Goal: Use online tool/utility: Use online tool/utility

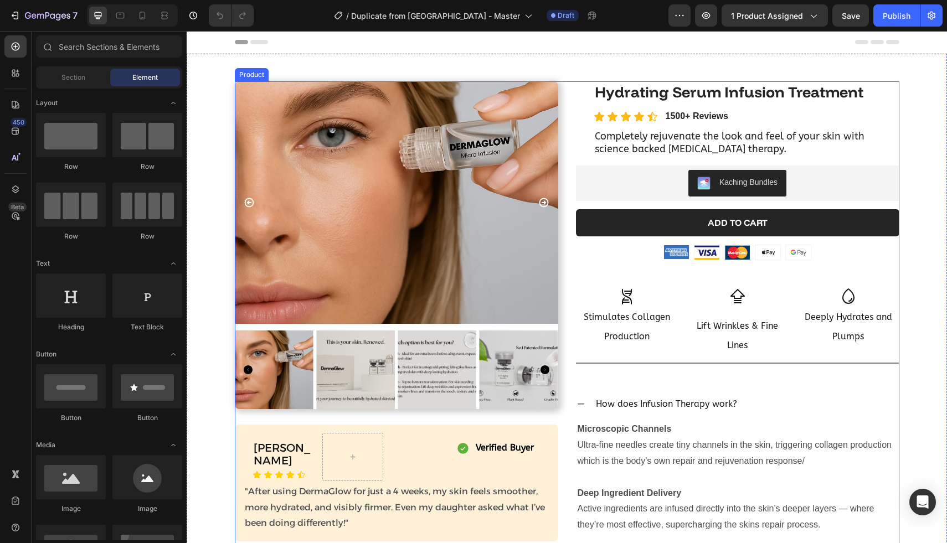
click at [578, 401] on icon at bounding box center [580, 404] width 9 height 9
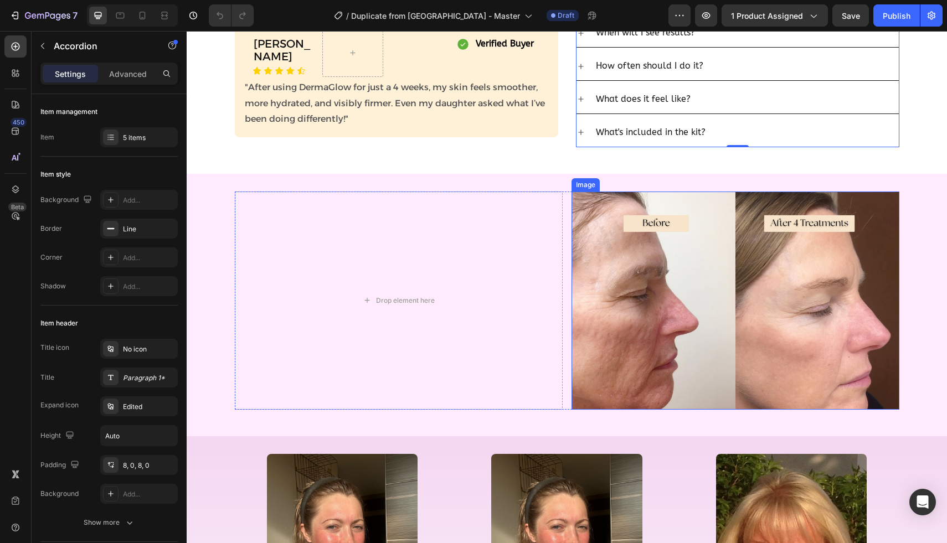
scroll to position [505, 0]
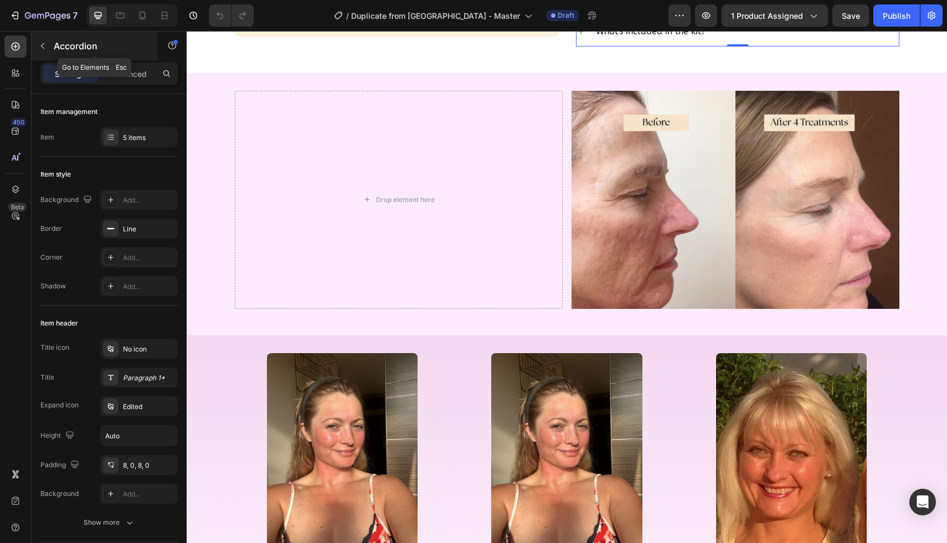
click at [43, 49] on icon "button" at bounding box center [42, 46] width 9 height 9
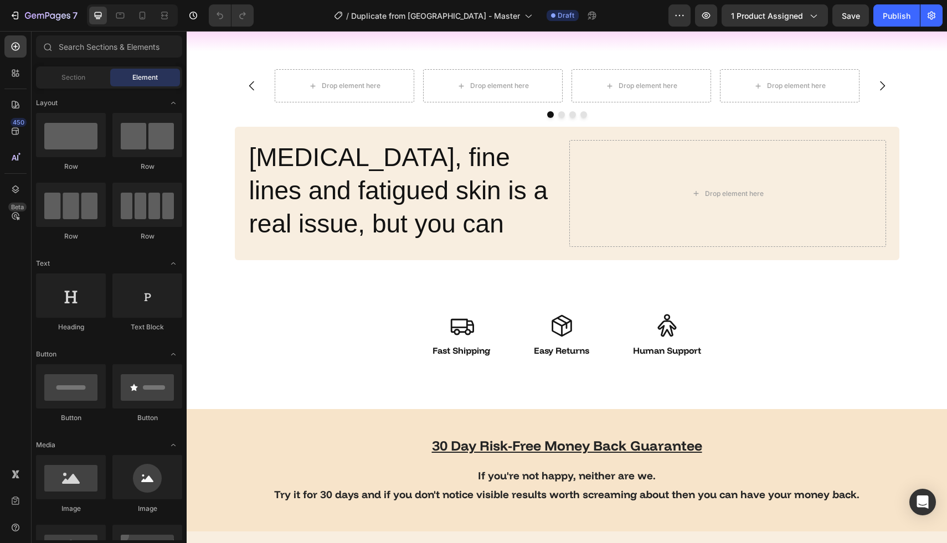
scroll to position [1305, 0]
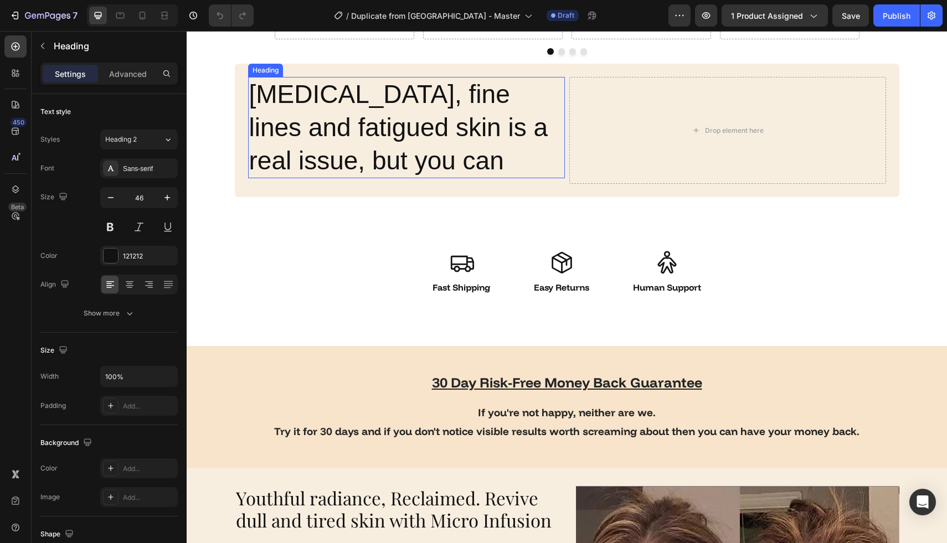
click at [370, 128] on h2 "[MEDICAL_DATA], fine lines and fatigued skin is a real issue, but you can" at bounding box center [406, 127] width 317 height 101
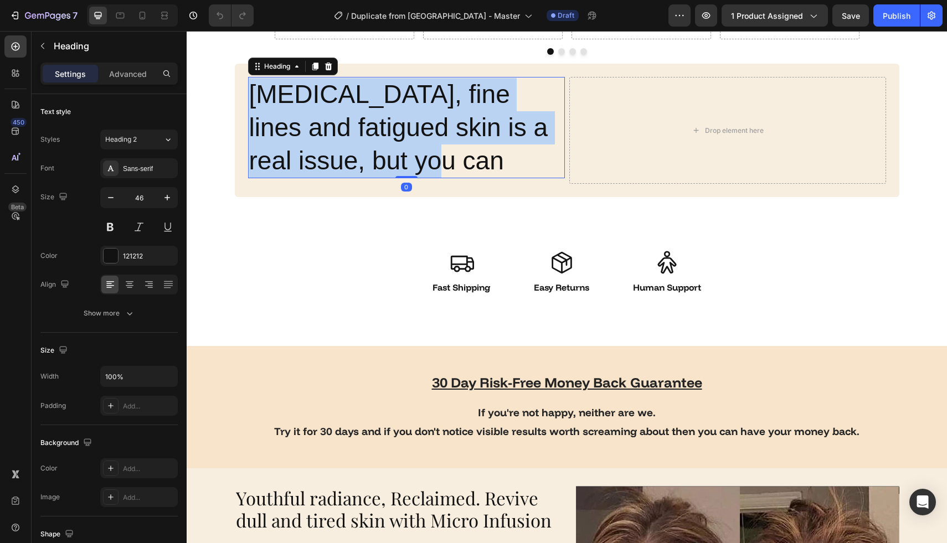
click at [370, 128] on p "[MEDICAL_DATA], fine lines and fatigued skin is a real issue, but you can" at bounding box center [406, 127] width 314 height 99
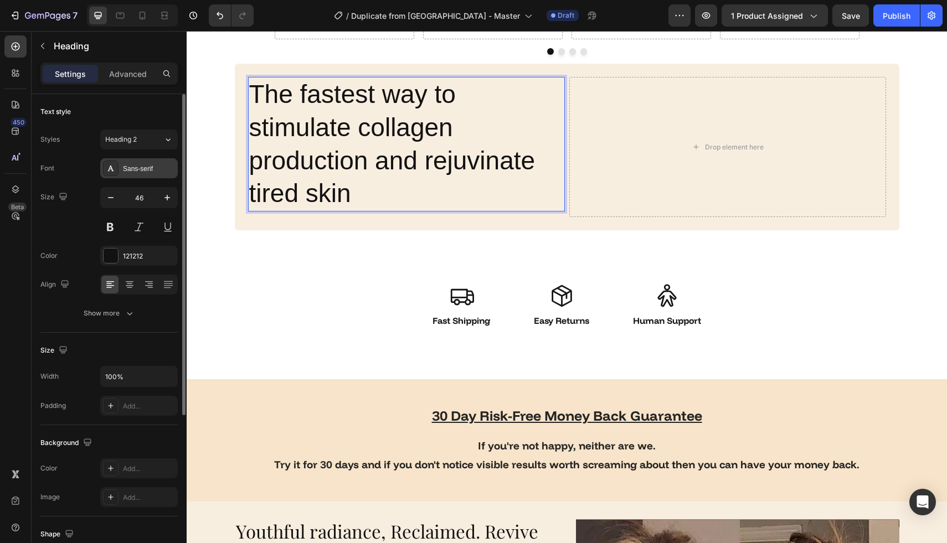
click at [141, 168] on div "Sans-serif" at bounding box center [149, 169] width 52 height 10
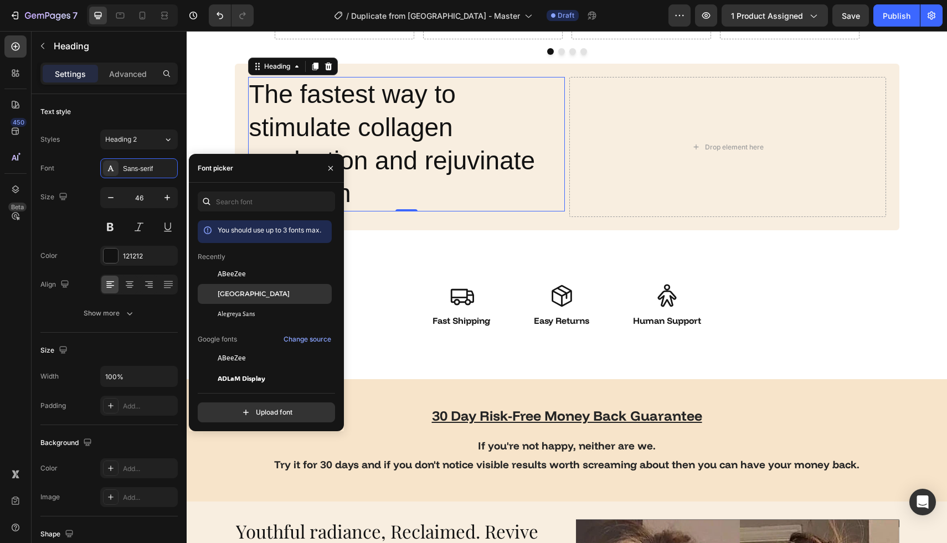
click at [237, 288] on div "[GEOGRAPHIC_DATA]" at bounding box center [265, 294] width 134 height 20
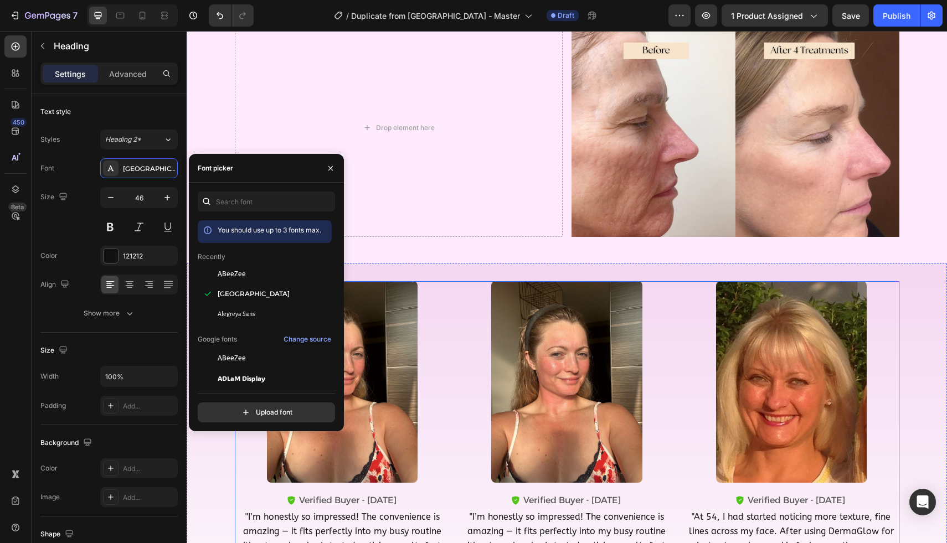
scroll to position [142, 0]
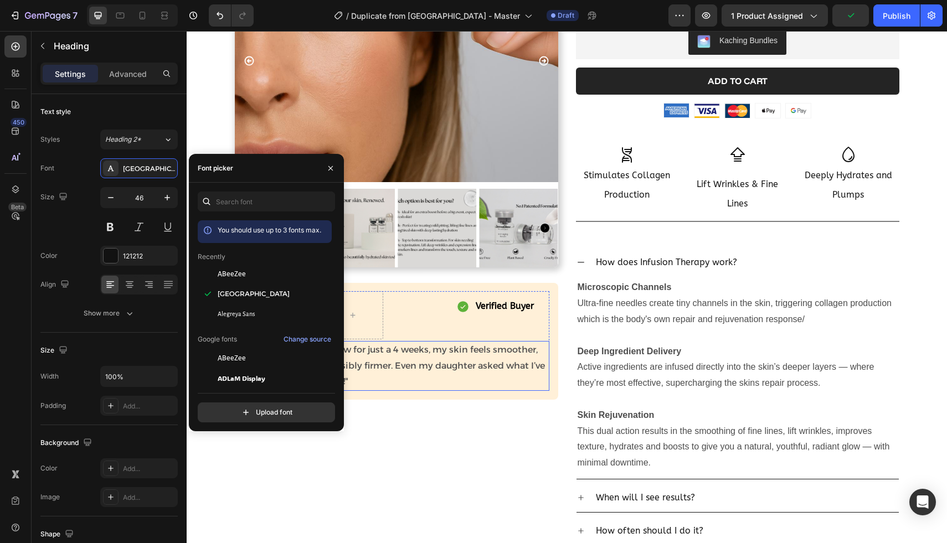
click at [408, 349] on p ""After using DermaGlow for just a 4 weeks, my skin feels smoother, more hydrate…" at bounding box center [396, 366] width 303 height 48
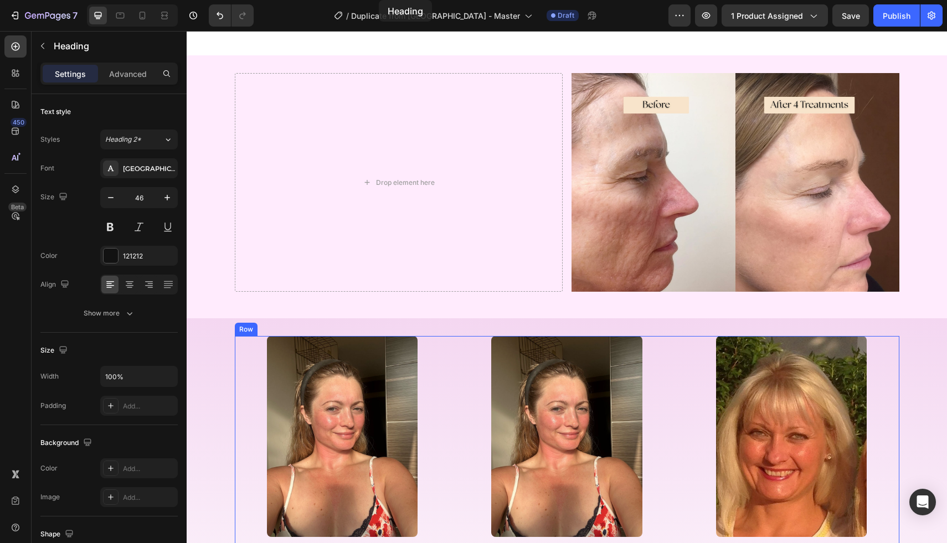
scroll to position [536, 0]
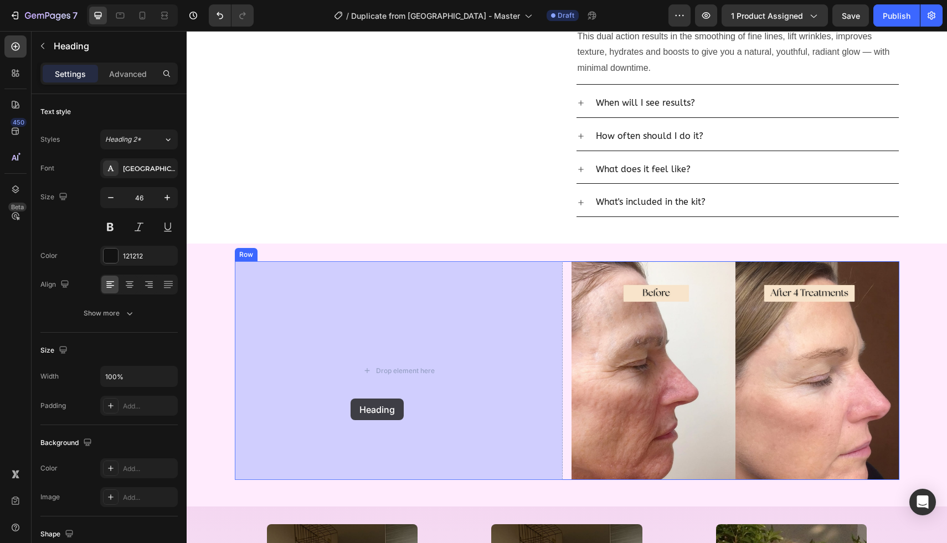
drag, startPoint x: 329, startPoint y: 412, endPoint x: 350, endPoint y: 399, distance: 25.3
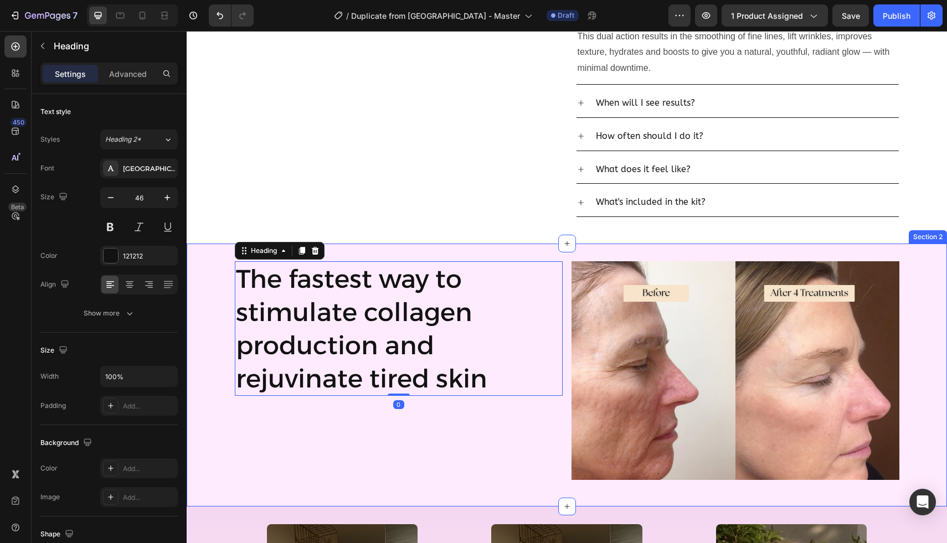
click at [198, 407] on div "The fastest way to stimulate collagen production and rejuvinate tired skin Head…" at bounding box center [567, 374] width 760 height 227
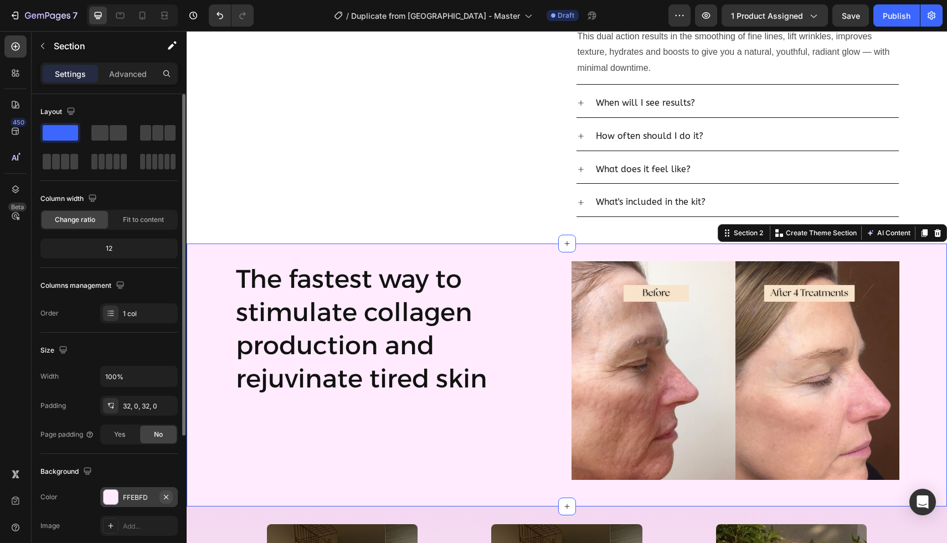
click at [169, 495] on icon "button" at bounding box center [166, 497] width 9 height 9
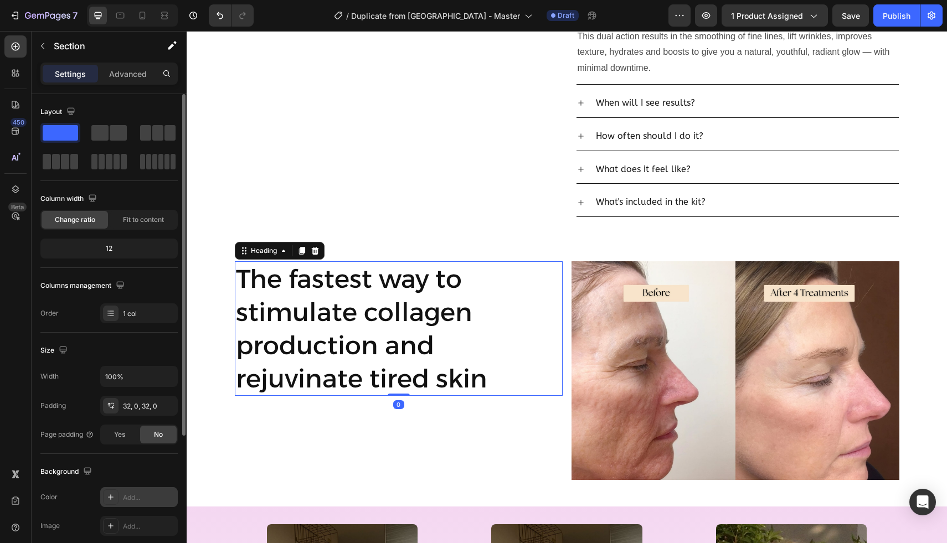
click at [301, 319] on h2 "The fastest way to stimulate collagen production and rejuvinate tired skin" at bounding box center [399, 328] width 328 height 135
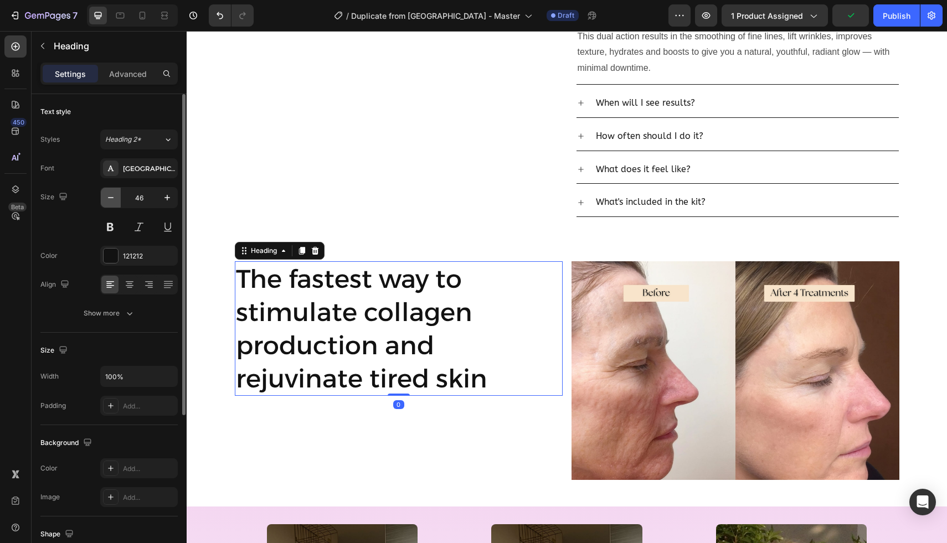
click at [110, 203] on icon "button" at bounding box center [110, 197] width 11 height 11
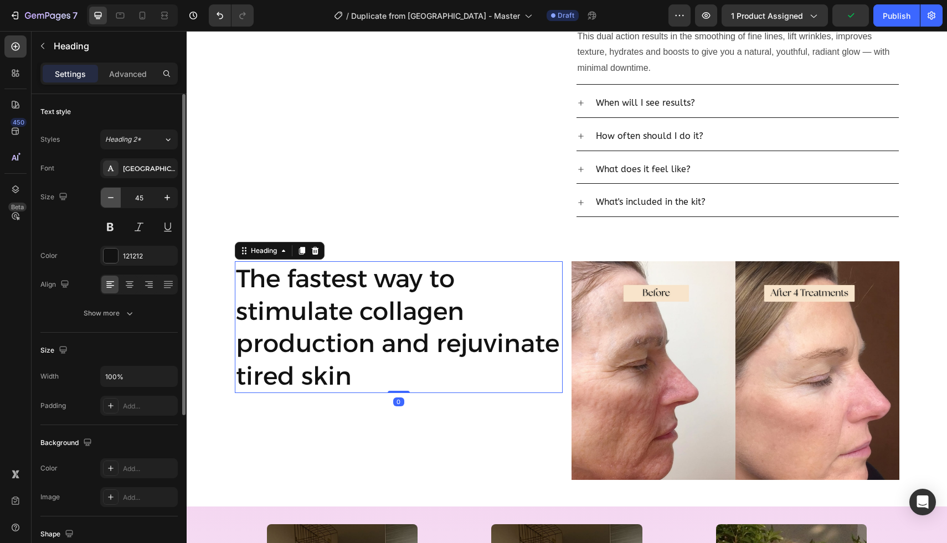
click at [110, 203] on icon "button" at bounding box center [110, 197] width 11 height 11
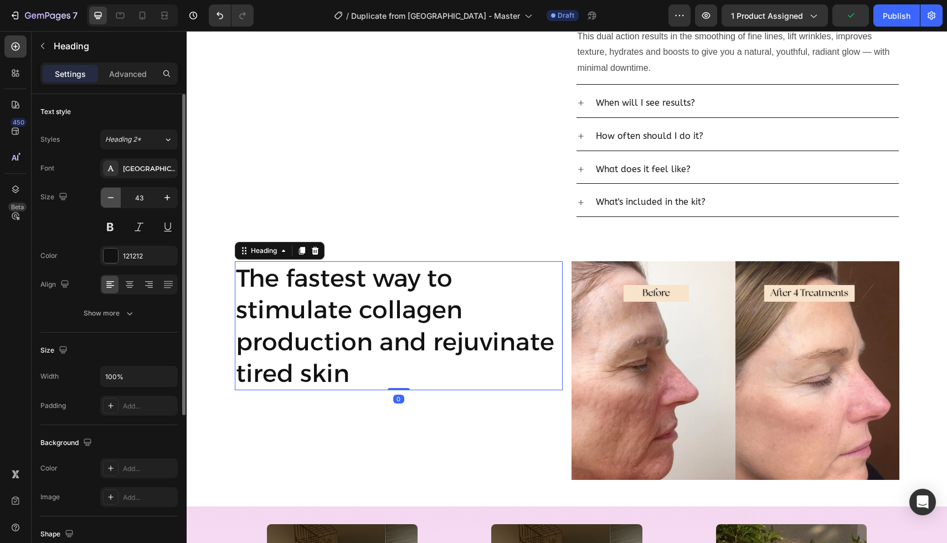
click at [110, 203] on icon "button" at bounding box center [110, 197] width 11 height 11
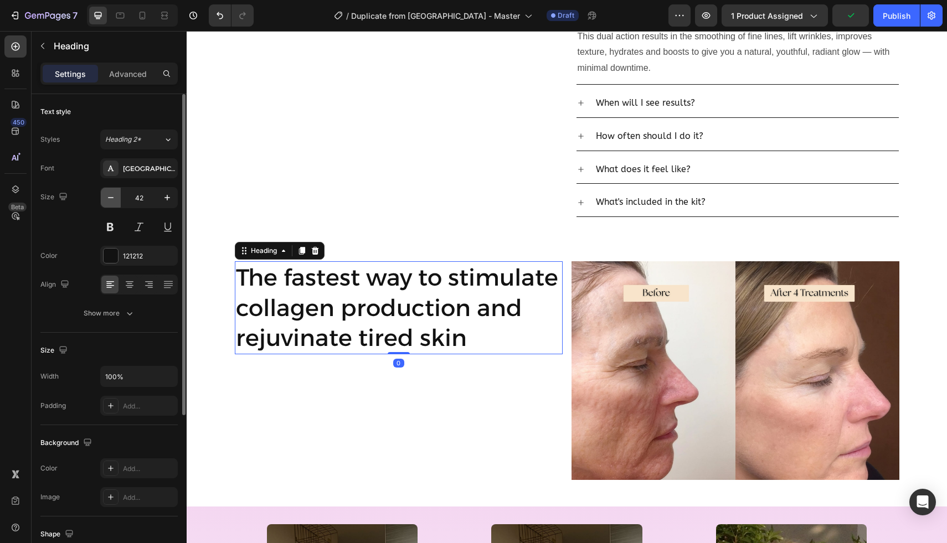
click at [110, 203] on icon "button" at bounding box center [110, 197] width 11 height 11
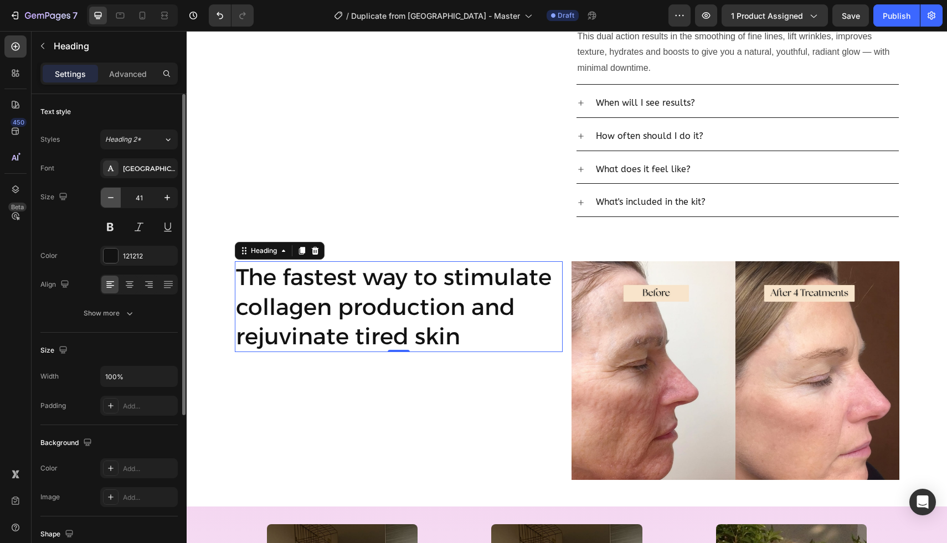
click at [110, 202] on icon "button" at bounding box center [110, 197] width 11 height 11
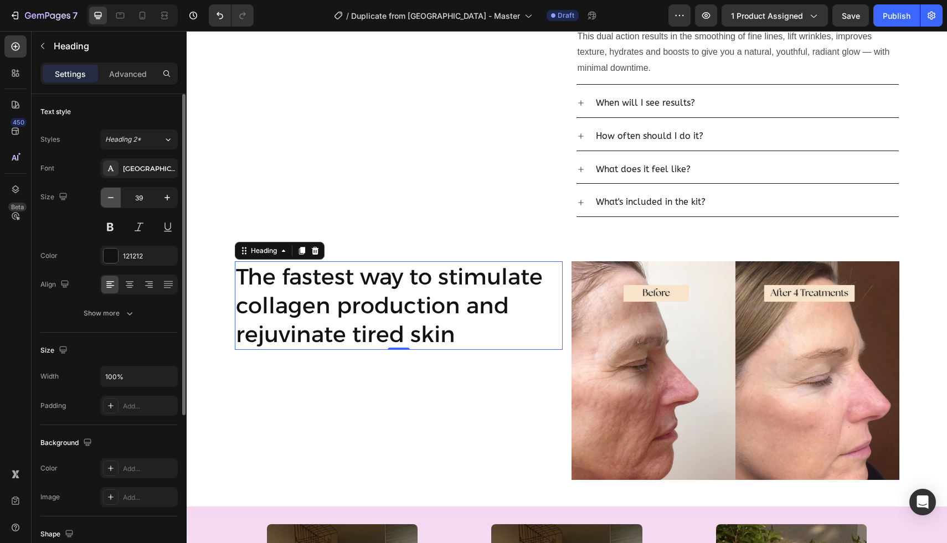
click at [110, 202] on icon "button" at bounding box center [110, 197] width 11 height 11
type input "38"
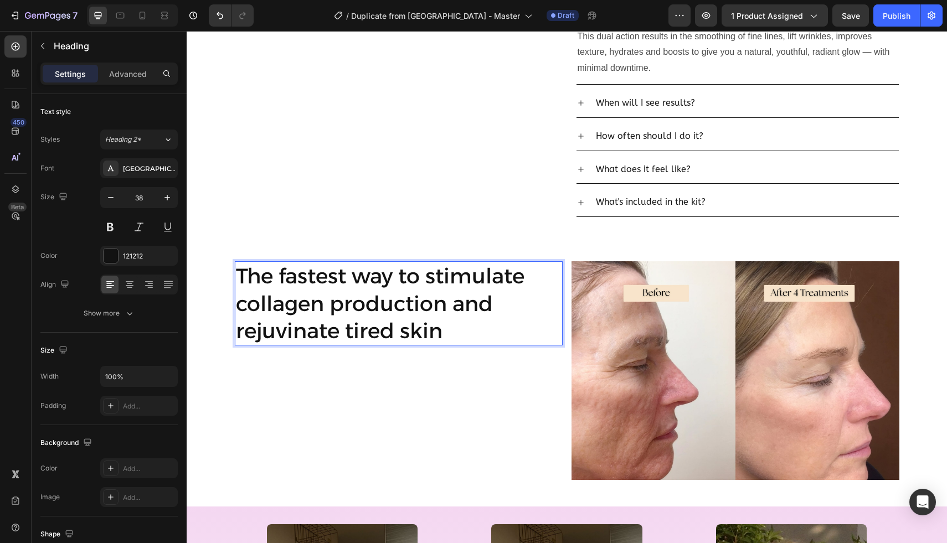
click at [445, 333] on h2 "The fastest way to stimulate collagen production and rejuvinate tired skin" at bounding box center [399, 303] width 328 height 84
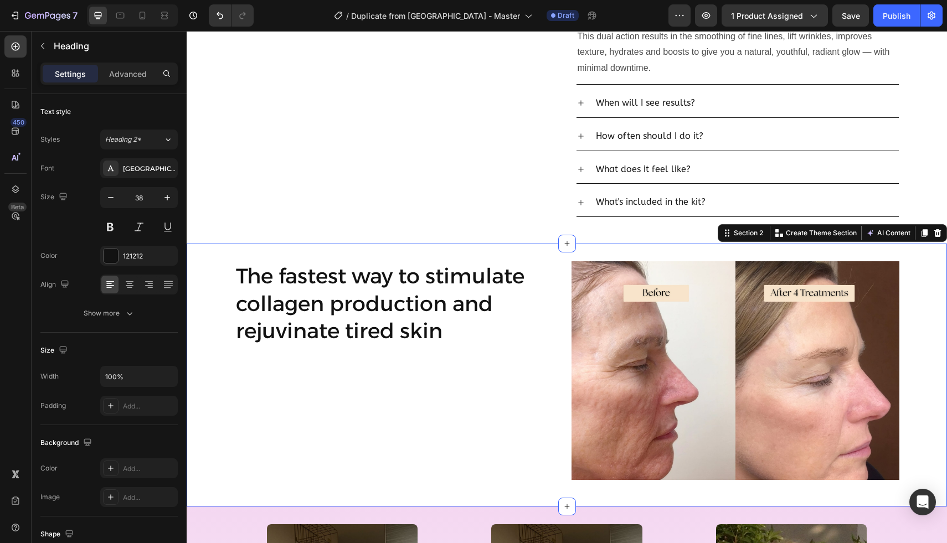
click at [199, 334] on div "The fastest way to stimulate collagen production and rejuvinate tired skin Head…" at bounding box center [567, 374] width 760 height 227
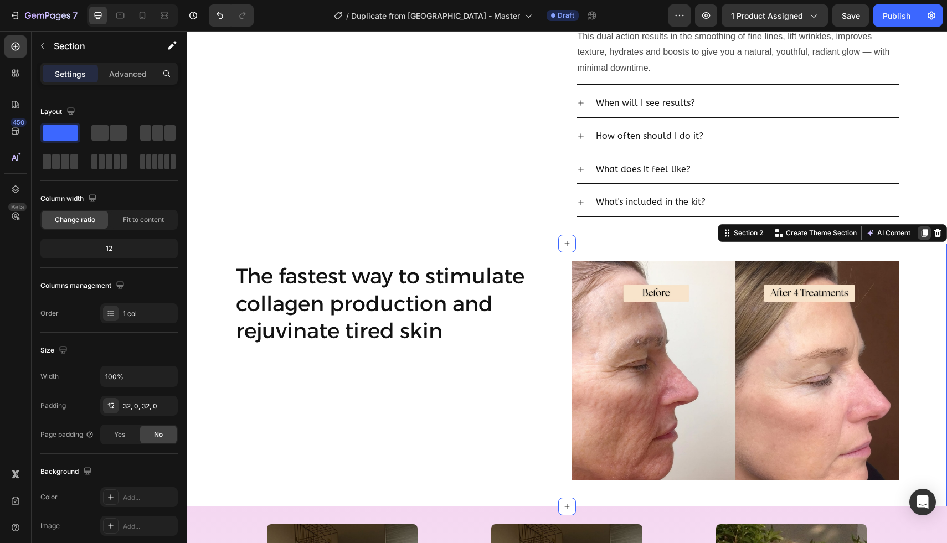
click at [924, 232] on icon at bounding box center [924, 233] width 6 height 8
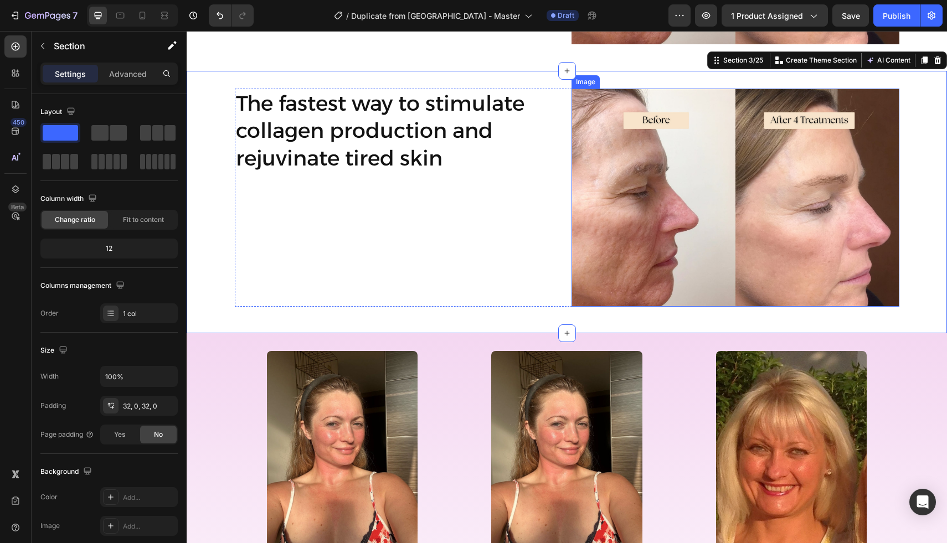
scroll to position [973, 0]
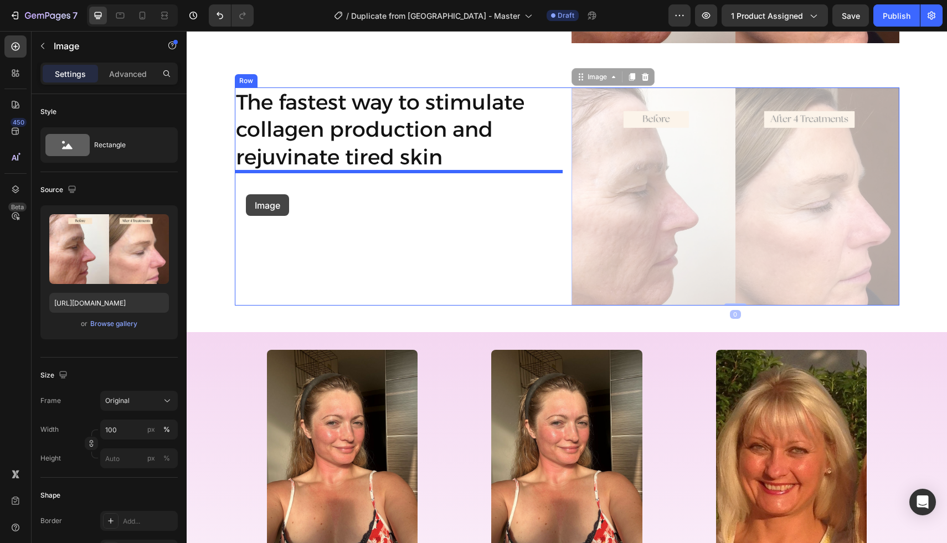
drag, startPoint x: 629, startPoint y: 270, endPoint x: 246, endPoint y: 190, distance: 391.8
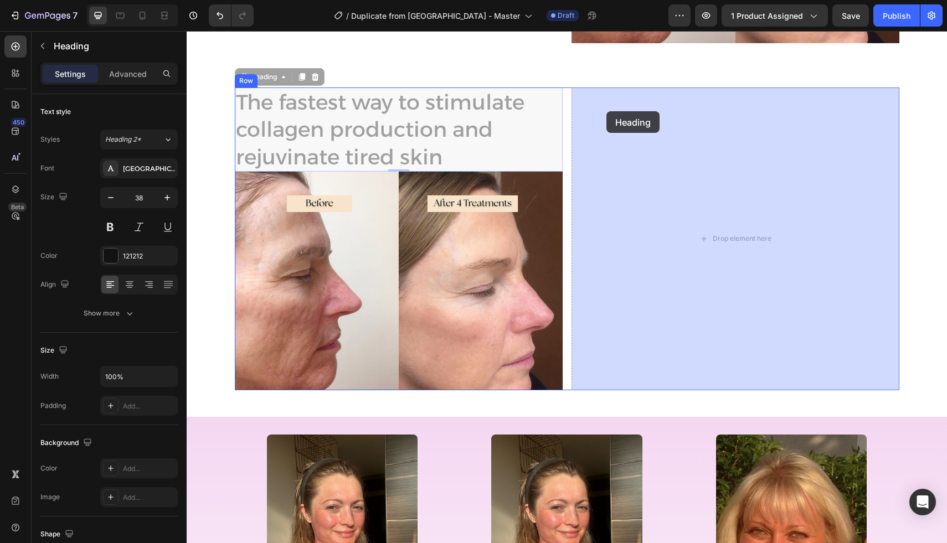
drag, startPoint x: 331, startPoint y: 108, endPoint x: 669, endPoint y: 120, distance: 337.8
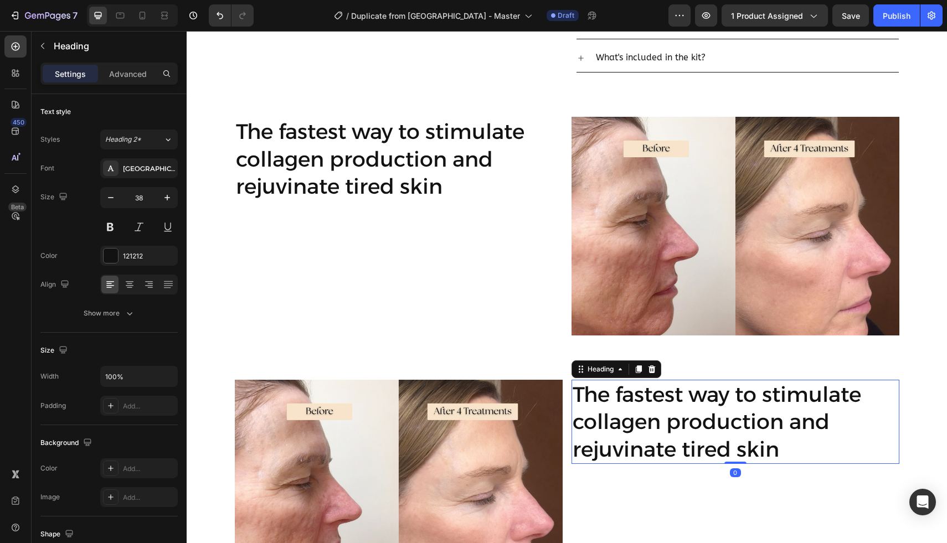
scroll to position [679, 0]
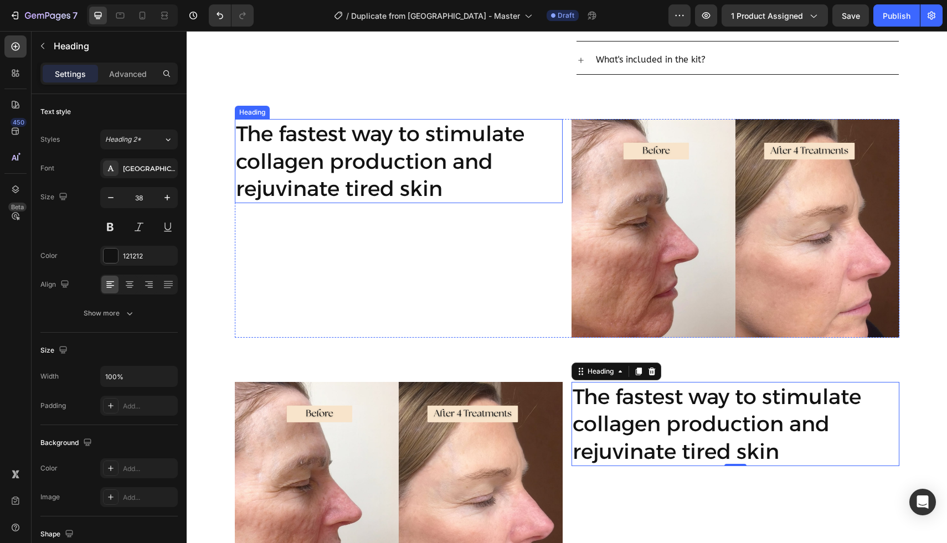
click at [454, 192] on p "The fastest way to stimulate collagen production and rejuvinate tired skin" at bounding box center [398, 161] width 325 height 82
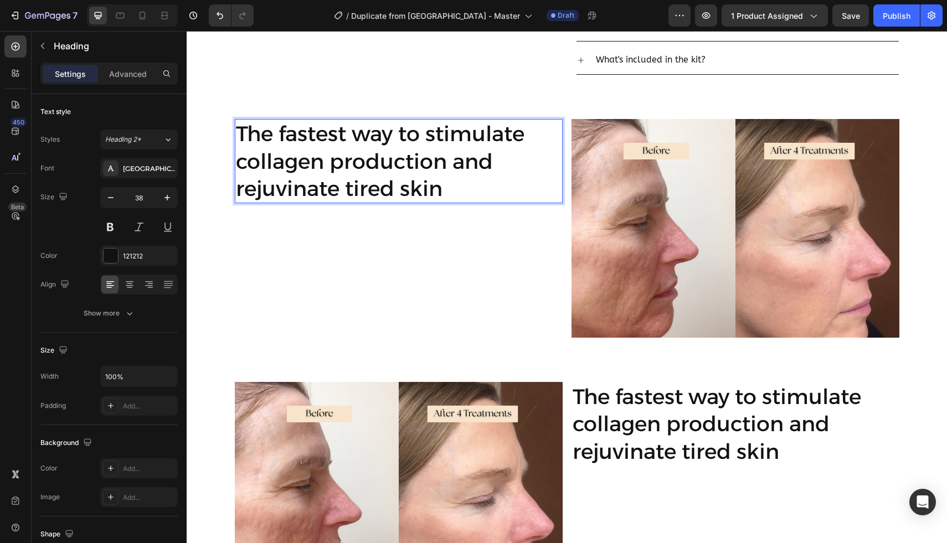
click at [454, 192] on p "The fastest way to stimulate collagen production and rejuvinate tired skin" at bounding box center [398, 161] width 325 height 82
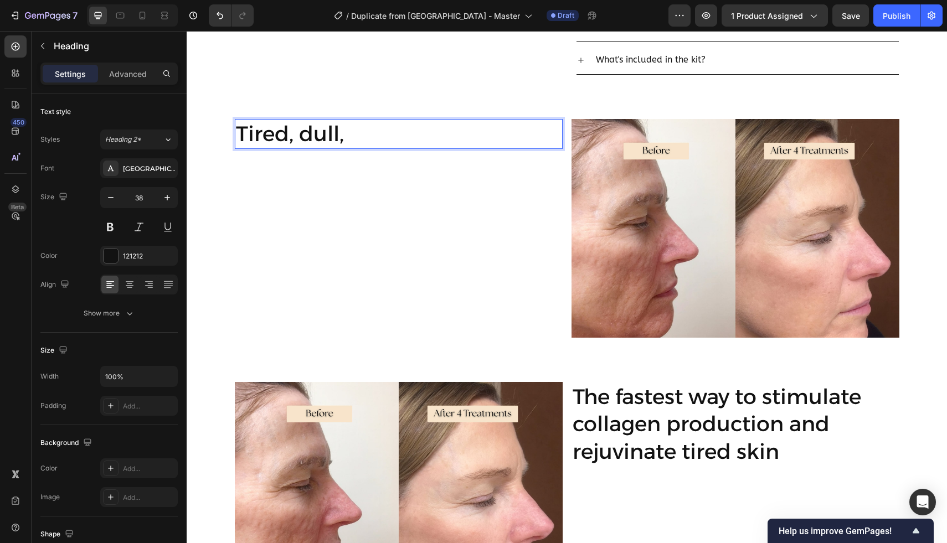
click at [240, 131] on p "Tired, dull," at bounding box center [398, 133] width 325 height 27
drag, startPoint x: 396, startPoint y: 138, endPoint x: 346, endPoint y: 138, distance: 49.8
click at [346, 138] on p "Fine lines, Tired, dull," at bounding box center [398, 133] width 325 height 27
drag, startPoint x: 494, startPoint y: 135, endPoint x: 451, endPoint y: 135, distance: 43.2
click at [451, 135] on p "Fine lines, dull skin, dull," at bounding box center [398, 133] width 325 height 27
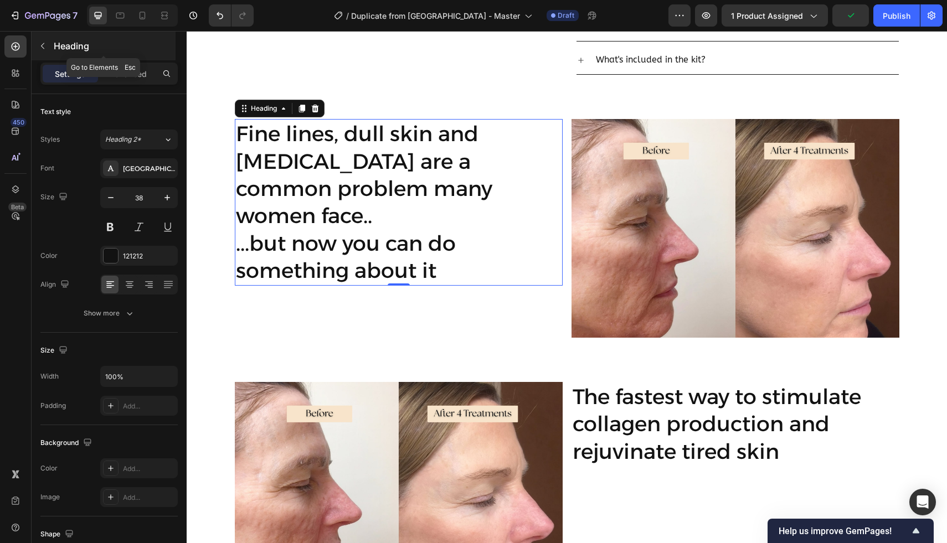
click at [40, 40] on button "button" at bounding box center [43, 46] width 18 height 18
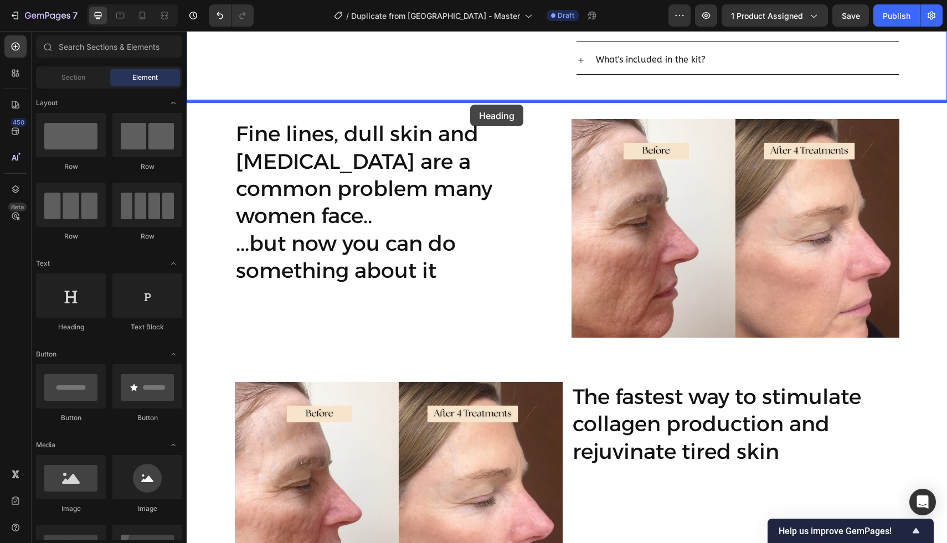
drag, startPoint x: 260, startPoint y: 330, endPoint x: 470, endPoint y: 105, distance: 307.8
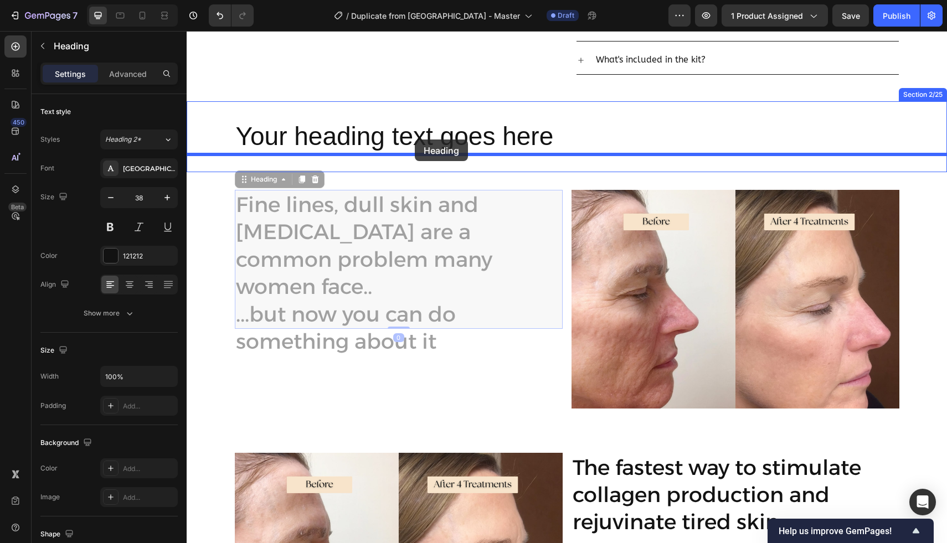
drag, startPoint x: 368, startPoint y: 253, endPoint x: 415, endPoint y: 139, distance: 122.6
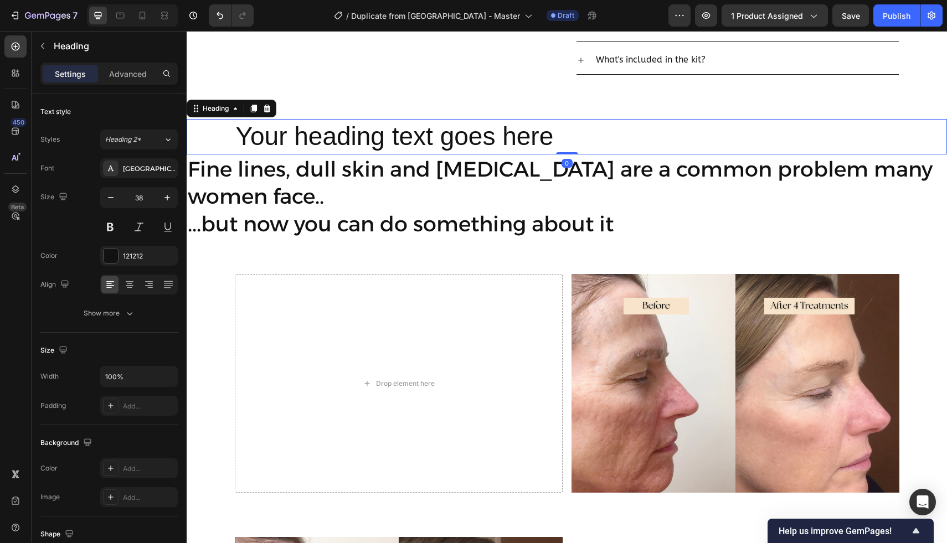
click at [431, 142] on h2 "Your heading text goes here" at bounding box center [567, 136] width 664 height 35
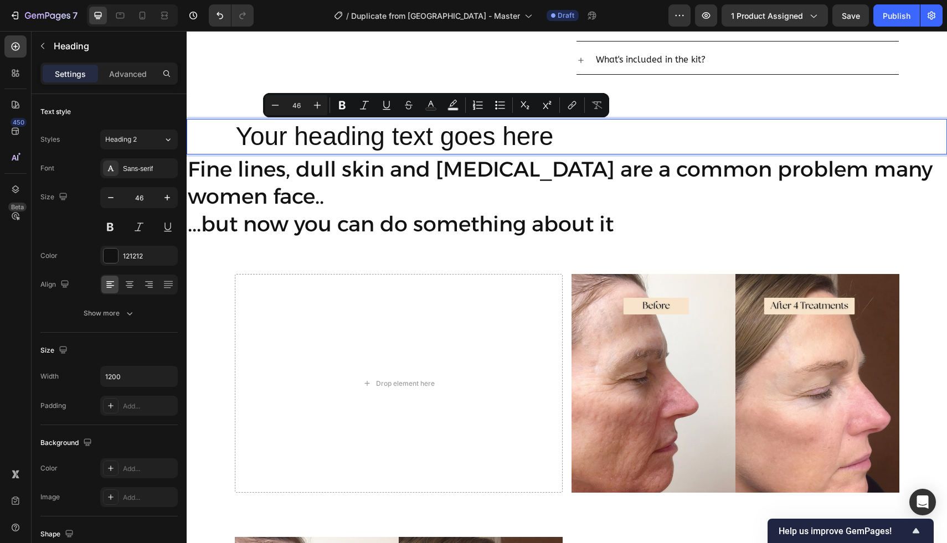
click at [565, 138] on p "Your heading text goes here" at bounding box center [567, 136] width 662 height 33
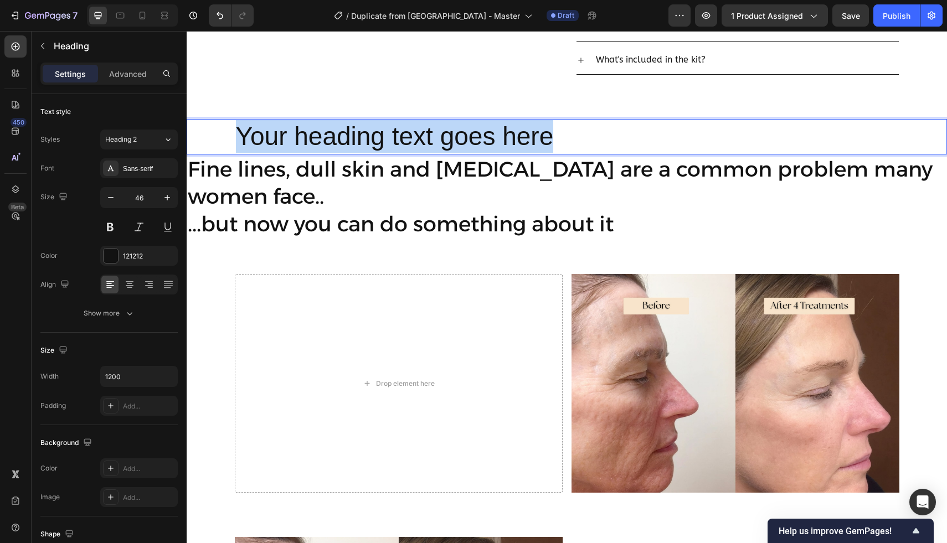
drag, startPoint x: 245, startPoint y: 136, endPoint x: 639, endPoint y: 138, distance: 394.7
click at [639, 138] on p "Your heading text goes here" at bounding box center [567, 136] width 662 height 33
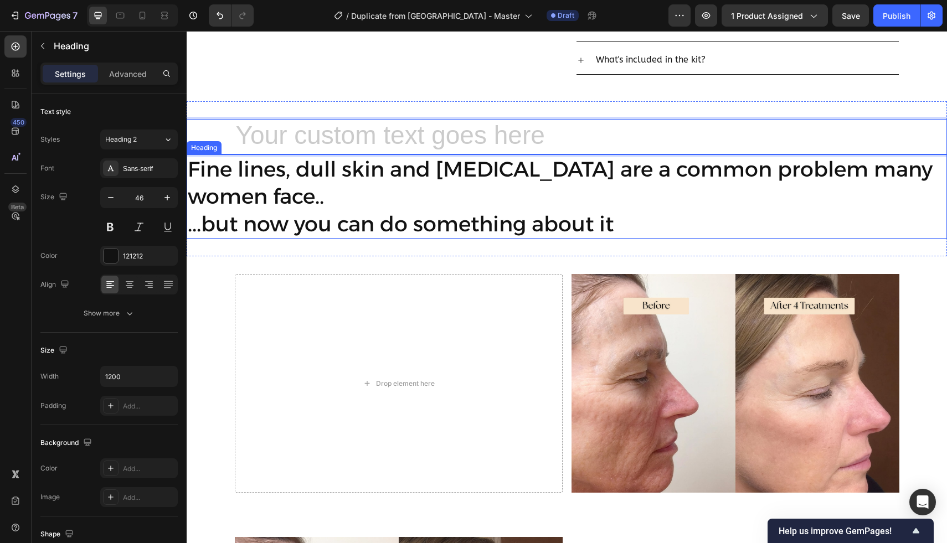
click at [446, 200] on h2 "Fine lines, dull skin and dryness are a common problem many women face.. ...but…" at bounding box center [567, 196] width 760 height 84
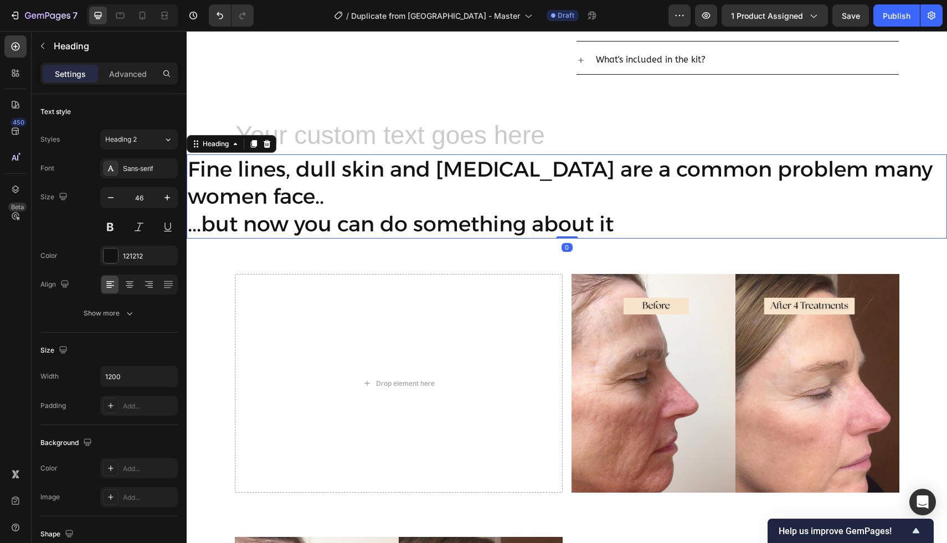
click at [489, 138] on h2 "Rich Text Editor. Editing area: main" at bounding box center [567, 136] width 664 height 35
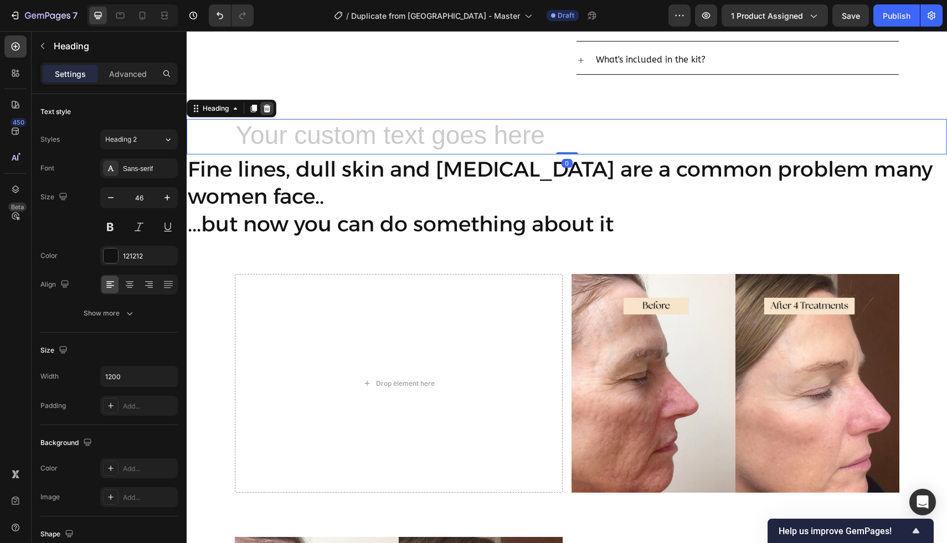
click at [267, 110] on icon at bounding box center [266, 109] width 7 height 8
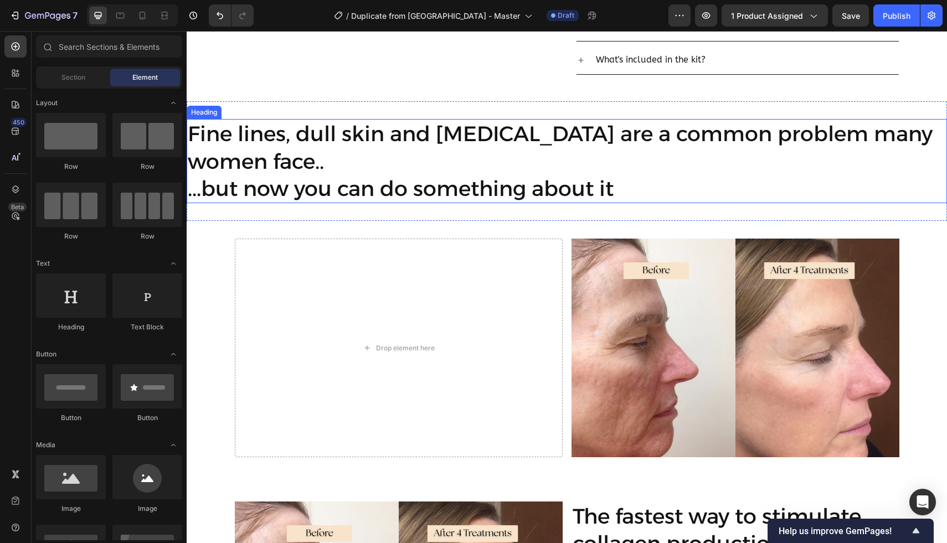
click at [291, 148] on h2 "Fine lines, dull skin and dryness are a common problem many women face.. ...but…" at bounding box center [567, 161] width 760 height 84
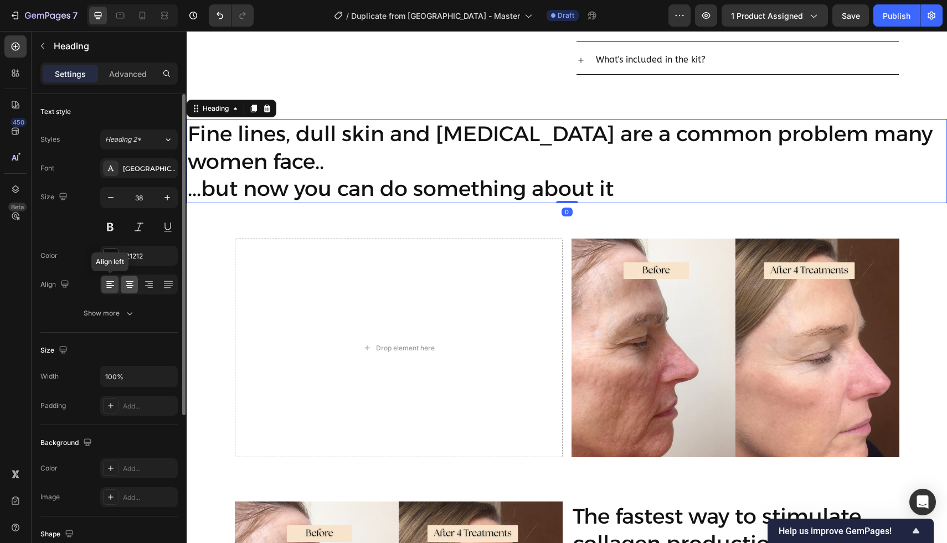
click at [127, 282] on icon at bounding box center [129, 284] width 11 height 11
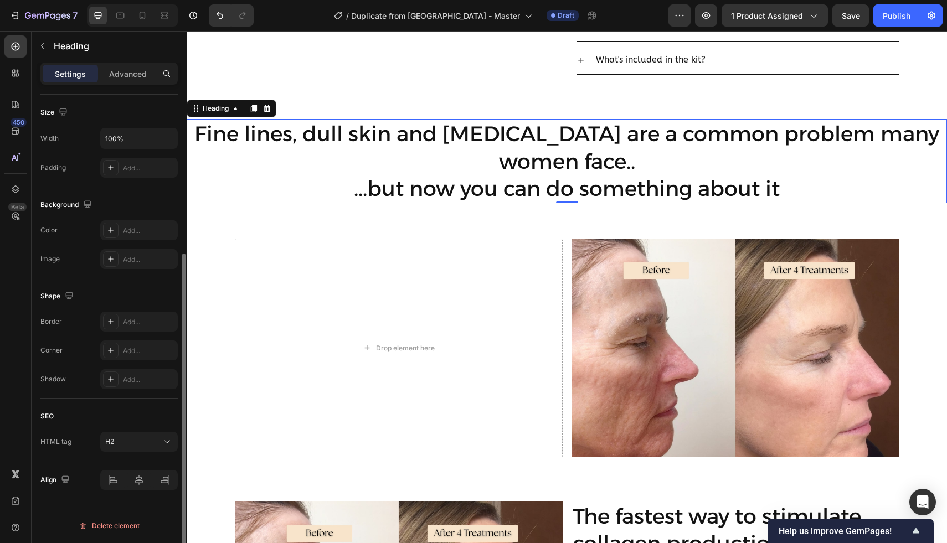
scroll to position [0, 0]
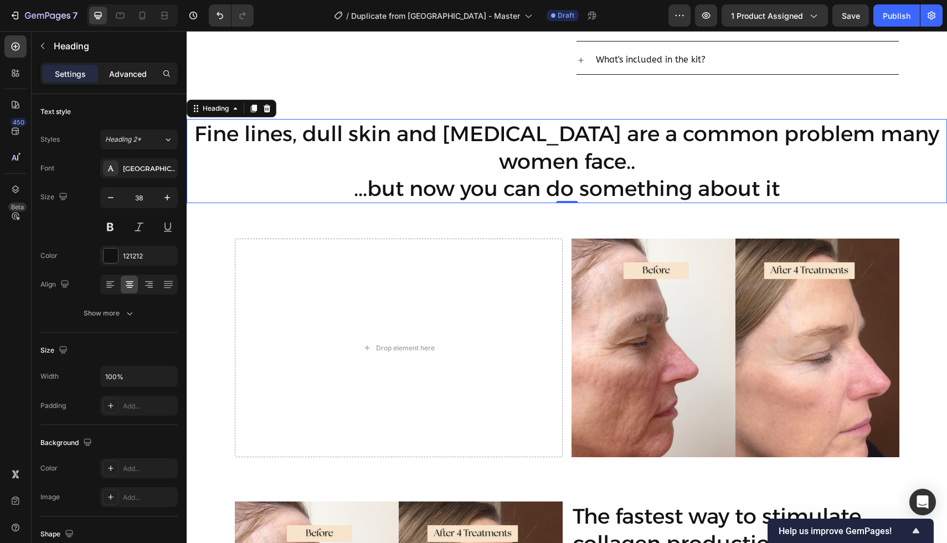
click at [135, 79] on div "Advanced" at bounding box center [127, 74] width 55 height 18
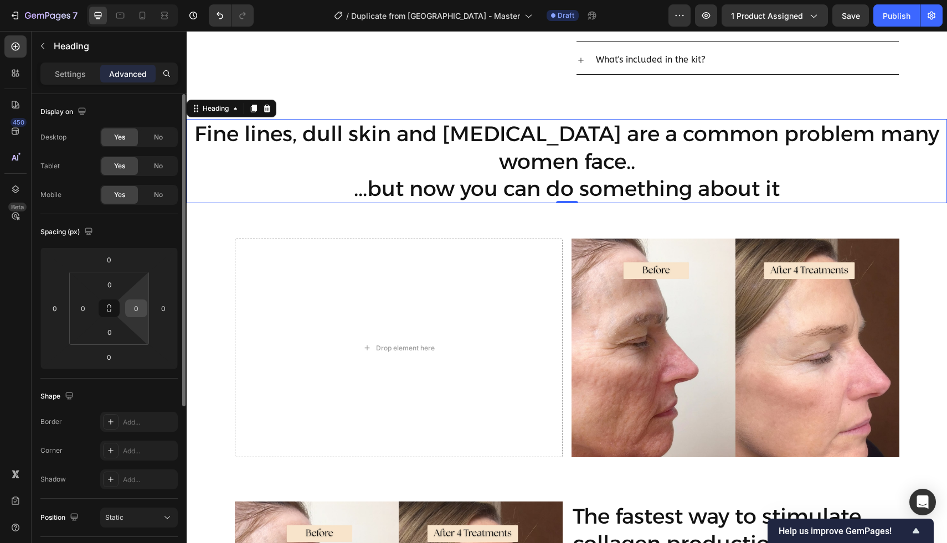
click at [142, 311] on input "0" at bounding box center [136, 308] width 17 height 17
type input "1"
type input "0"
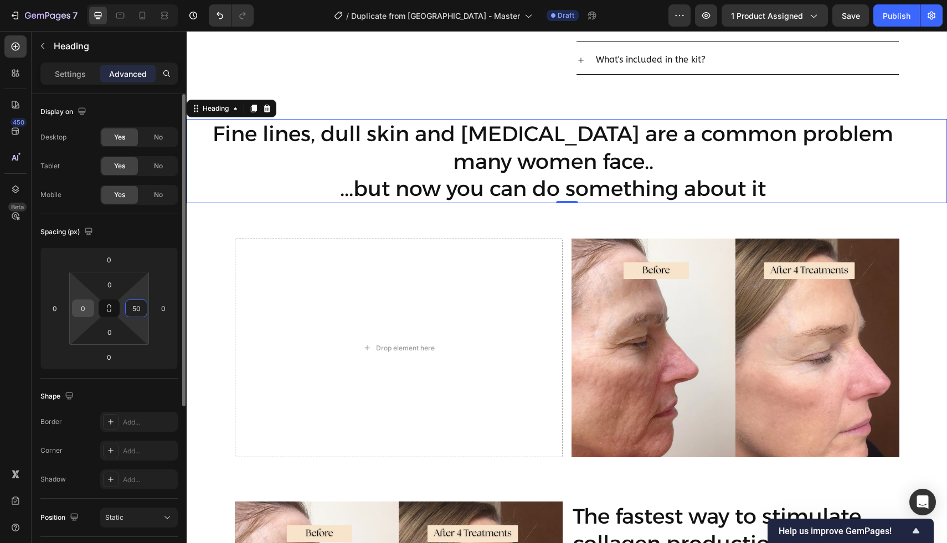
type input "50"
click at [91, 313] on input "0" at bounding box center [83, 308] width 17 height 17
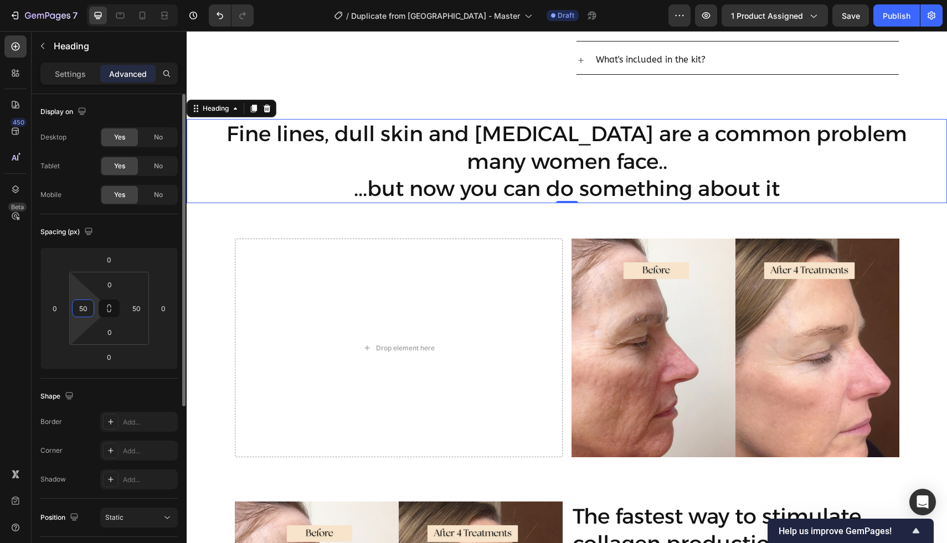
type input "5"
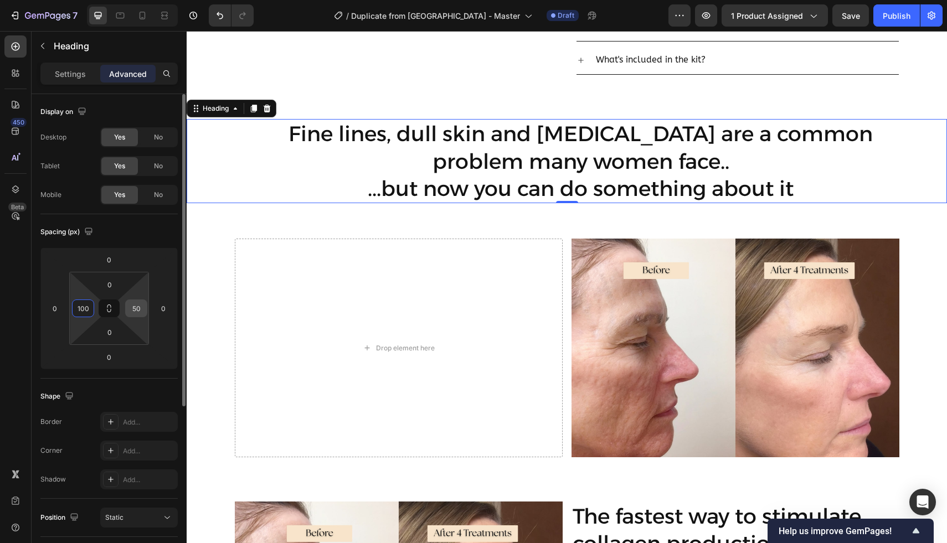
type input "100"
click at [137, 308] on input "50" at bounding box center [136, 308] width 17 height 17
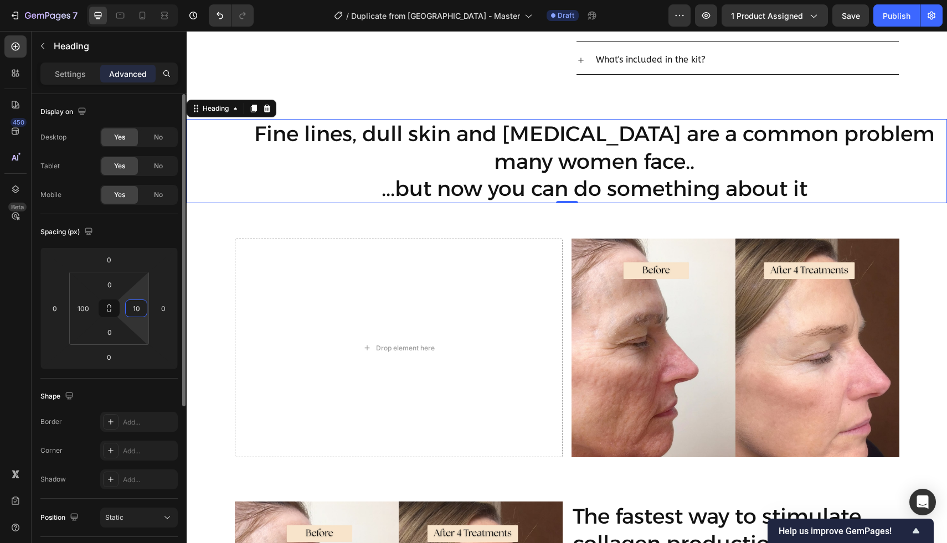
type input "100"
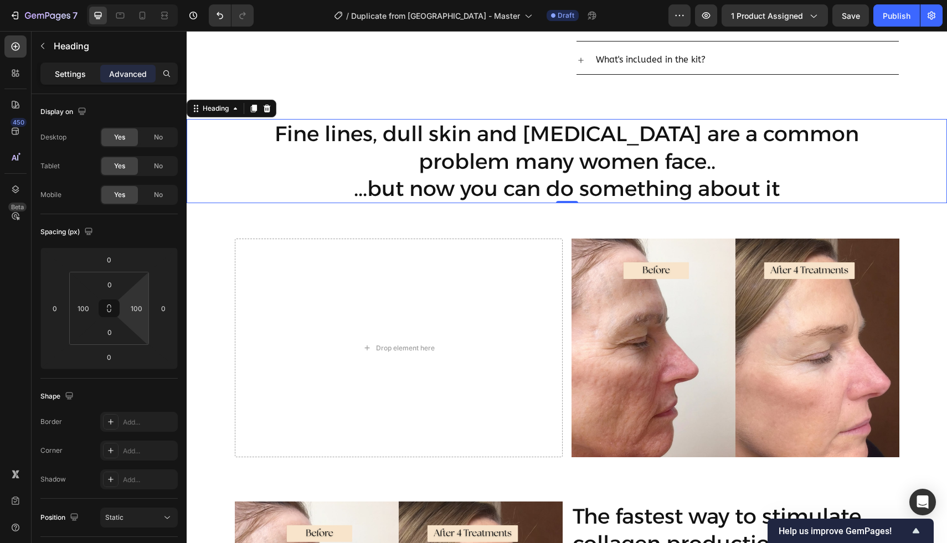
click at [68, 82] on div "Settings" at bounding box center [70, 74] width 55 height 18
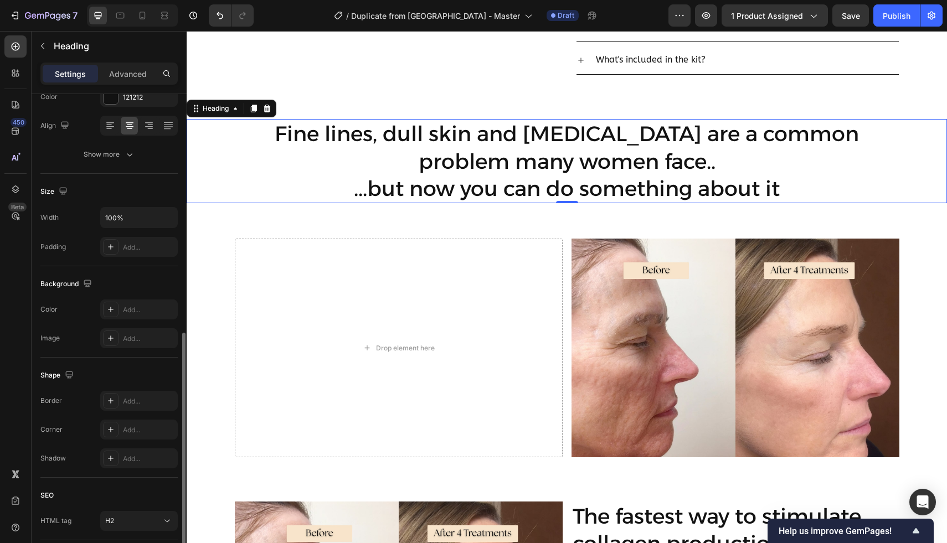
scroll to position [238, 0]
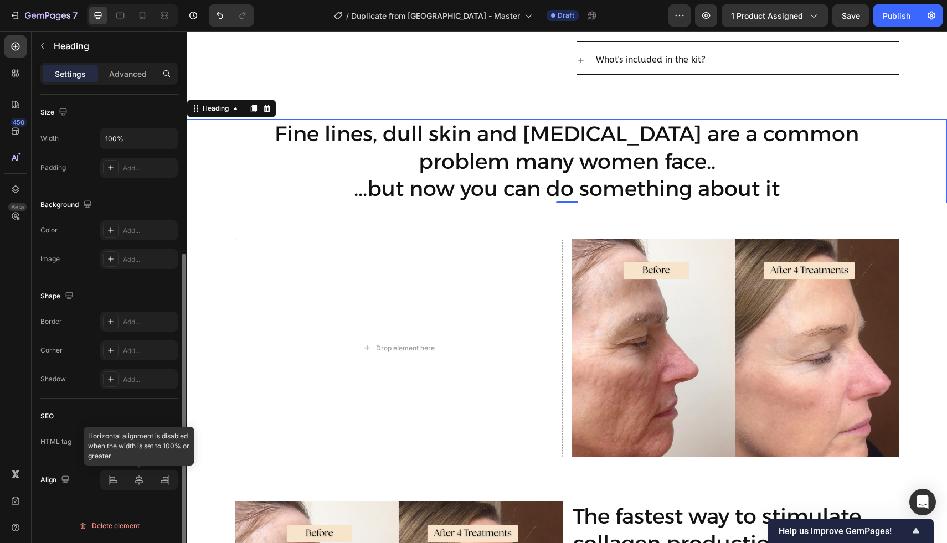
click at [137, 480] on div at bounding box center [138, 480] width 77 height 20
click at [470, 182] on h2 "Fine lines, dull skin and dryness are a common problem many women face.. ...but…" at bounding box center [566, 161] width 649 height 84
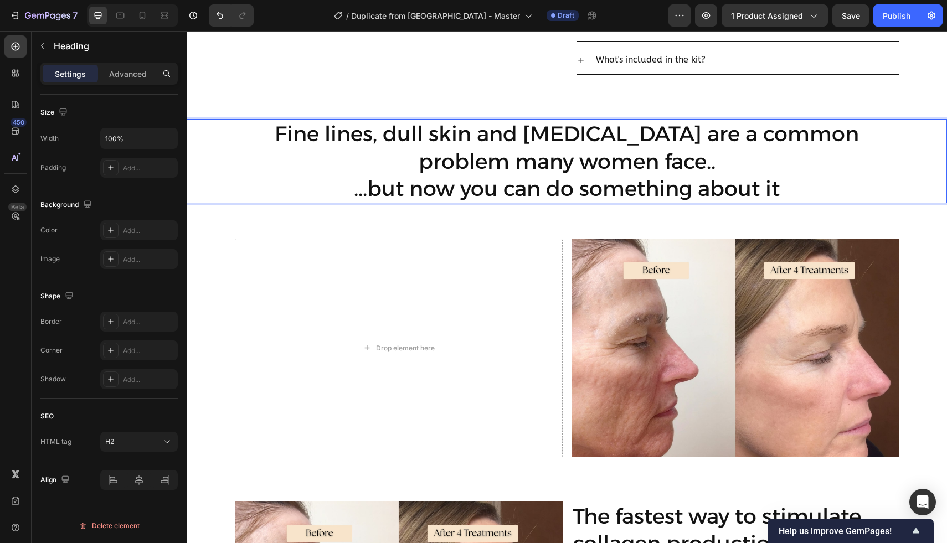
click at [534, 193] on p "Fine lines, dull skin and dryness are a common problem many women face.. ...but…" at bounding box center [566, 161] width 647 height 82
click at [686, 142] on p "Fine lines, dull skin and dryness are a common problem many women face.. ...but…" at bounding box center [566, 161] width 647 height 82
click at [649, 153] on p "Fine lines, dull skin and dryness are a common problem many women face.. ...but…" at bounding box center [566, 161] width 647 height 82
click at [308, 201] on p "Fine lines, dull skin and dryness are a common problem many women face.. ...but…" at bounding box center [566, 161] width 647 height 82
click at [321, 173] on p "Fine lines, dull skin and dryness are a common problem many women face.. ...but…" at bounding box center [566, 161] width 647 height 82
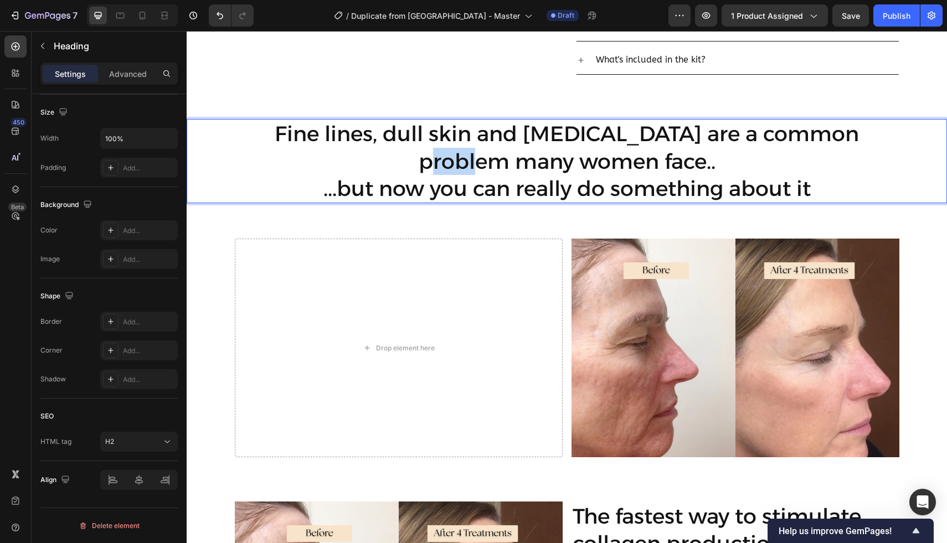
click at [321, 173] on p "Fine lines, dull skin and dryness are a common problem many women face.. ...but…" at bounding box center [566, 161] width 647 height 82
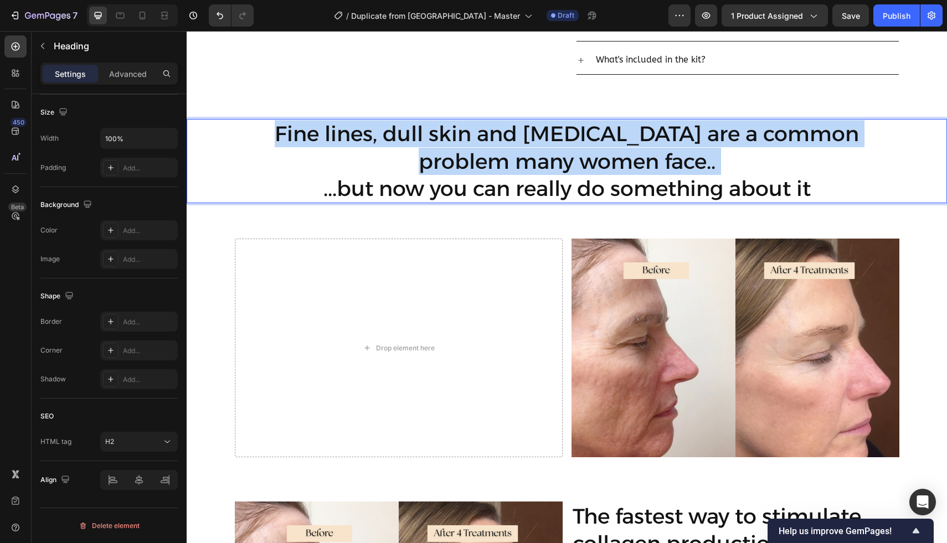
click at [321, 173] on p "Fine lines, dull skin and dryness are a common problem many women face.. ...but…" at bounding box center [566, 161] width 647 height 82
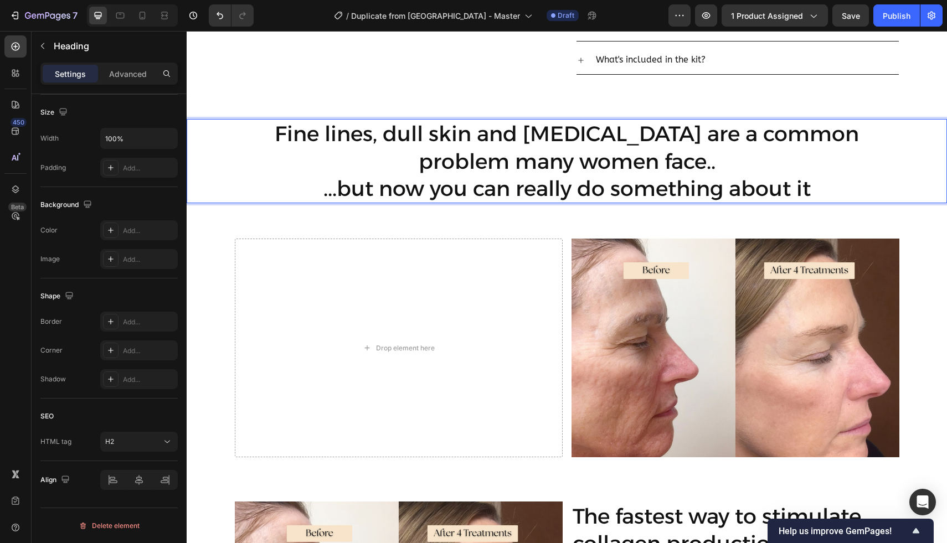
click at [377, 179] on p "Fine lines, dull skin and dryness are a common problem many women face.. ...but…" at bounding box center [566, 161] width 647 height 82
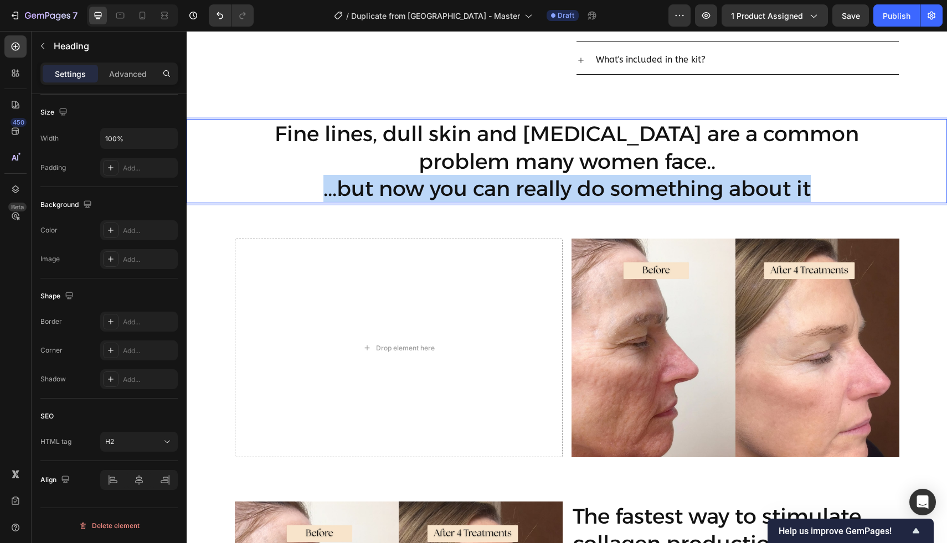
click at [377, 179] on p "Fine lines, dull skin and dryness are a common problem many women face.. ...but…" at bounding box center [566, 161] width 647 height 82
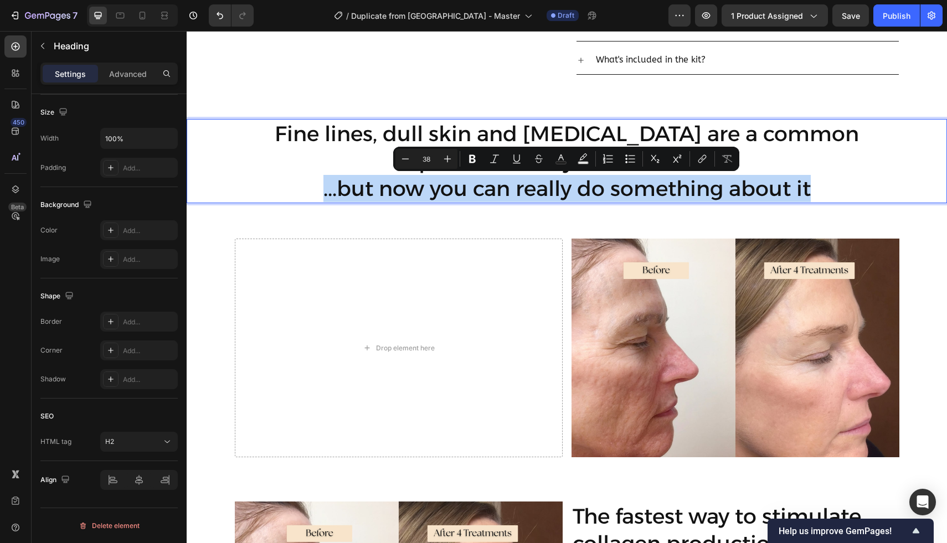
click at [377, 179] on p "Fine lines, dull skin and dryness are a common problem many women face.. ...but…" at bounding box center [566, 161] width 647 height 82
click at [642, 176] on p "Fine lines, dull skin and dryness are a common problem many women face.. ...but…" at bounding box center [566, 161] width 647 height 82
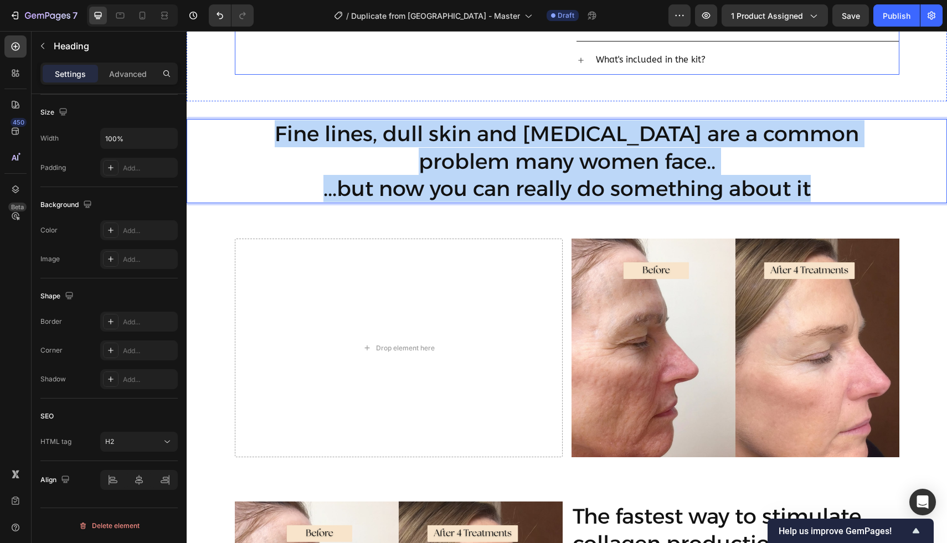
drag, startPoint x: 821, startPoint y: 192, endPoint x: 283, endPoint y: 67, distance: 552.4
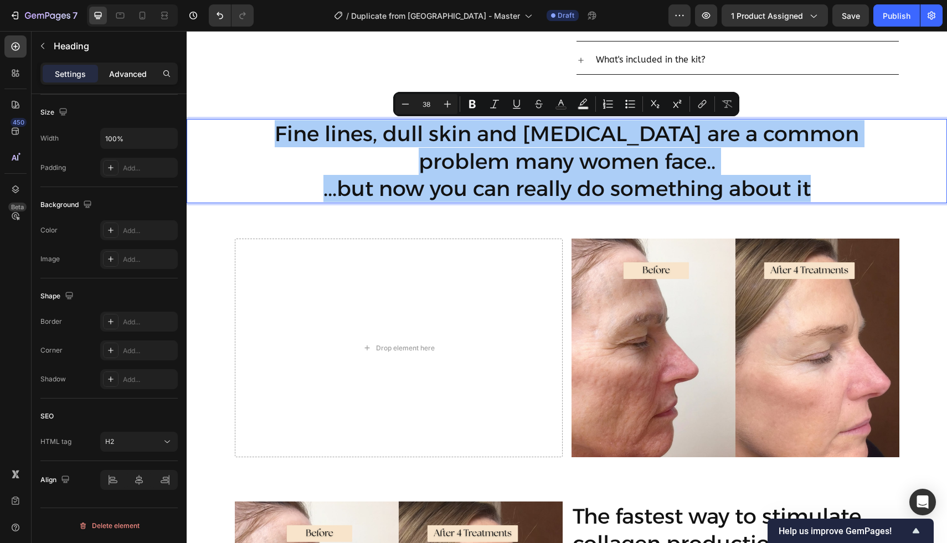
click at [125, 70] on p "Advanced" at bounding box center [128, 74] width 38 height 12
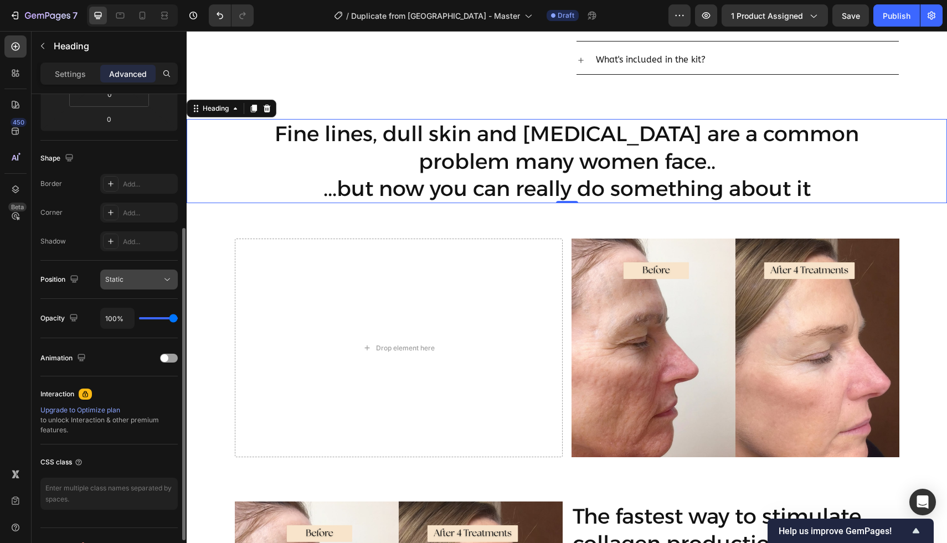
scroll to position [0, 0]
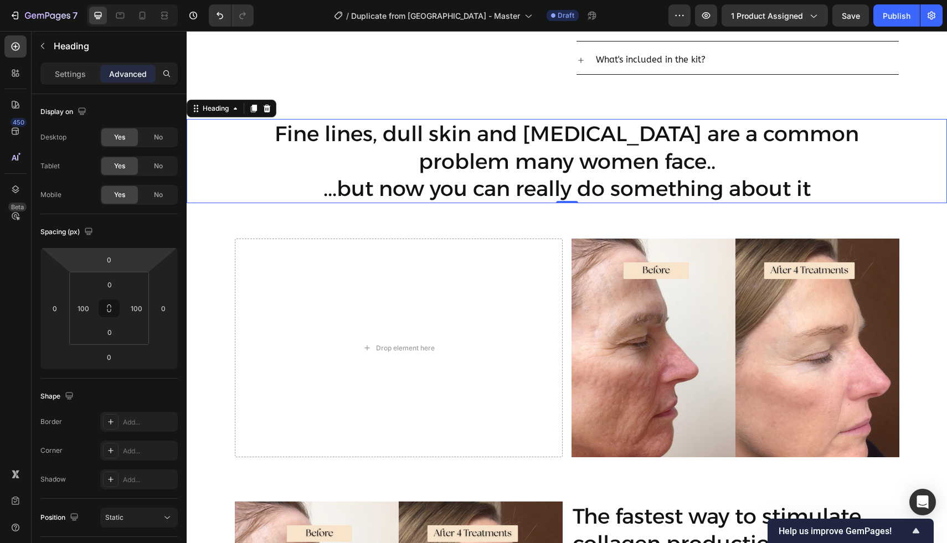
click at [216, 163] on div "Fine lines, dull skin and dryness are a common problem many women face.. ...but…" at bounding box center [567, 161] width 760 height 84
click at [56, 81] on div "Settings" at bounding box center [70, 74] width 55 height 18
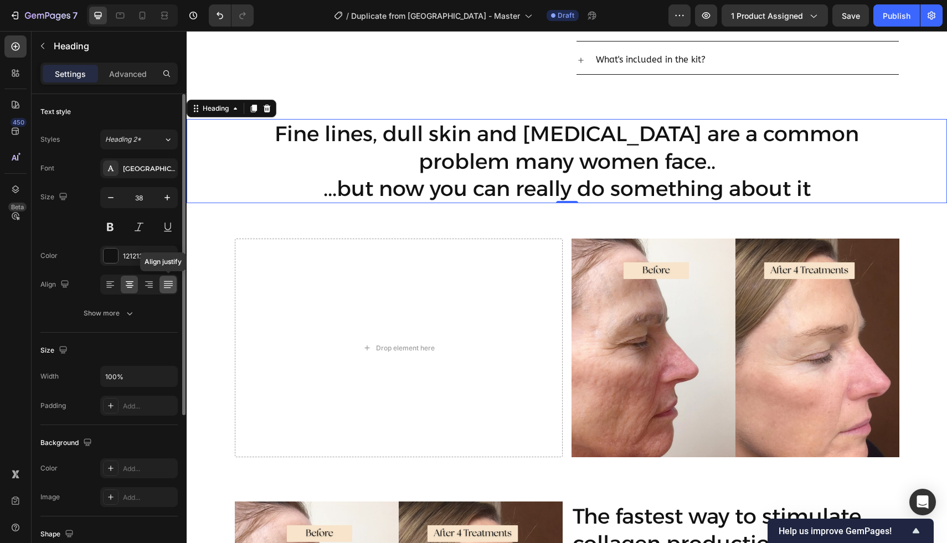
click at [165, 283] on icon at bounding box center [167, 283] width 9 height 1
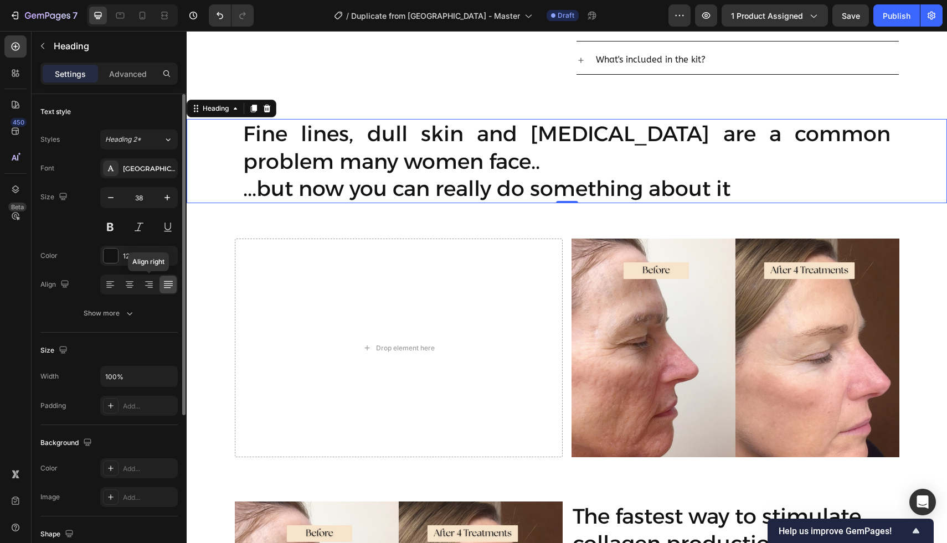
click at [138, 279] on div "Align right" at bounding box center [138, 285] width 77 height 20
click at [144, 284] on icon at bounding box center [148, 284] width 11 height 11
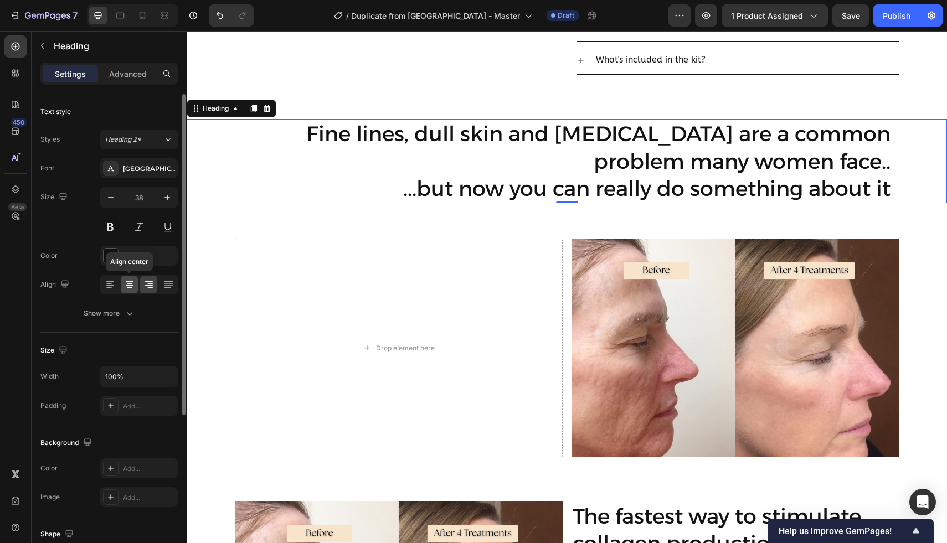
click at [131, 288] on icon at bounding box center [129, 284] width 11 height 11
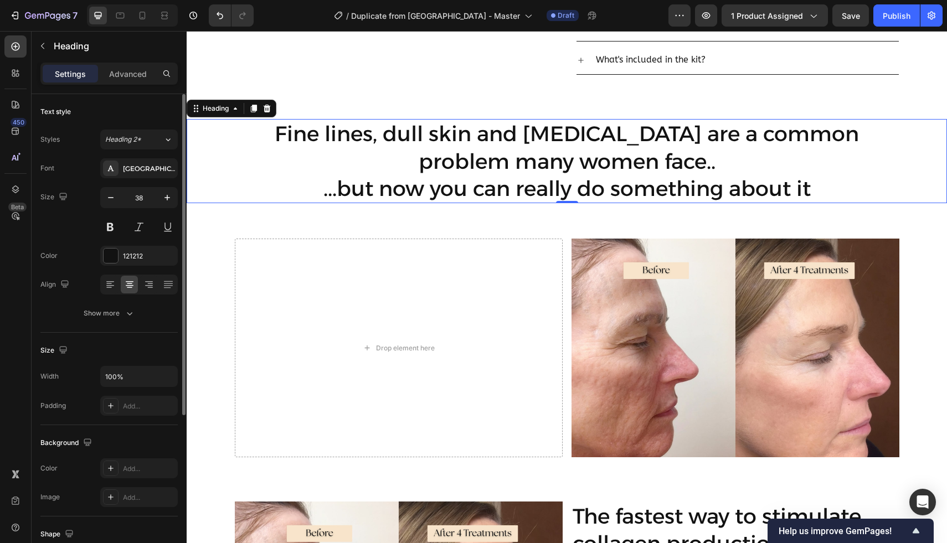
click at [101, 288] on div at bounding box center [138, 285] width 77 height 20
click at [105, 288] on icon at bounding box center [110, 284] width 11 height 11
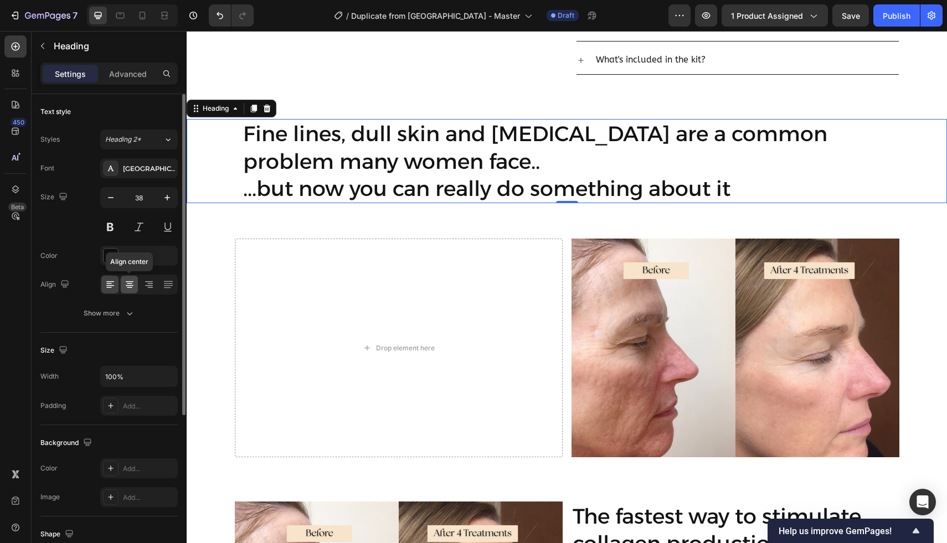
click at [127, 288] on icon at bounding box center [129, 284] width 11 height 11
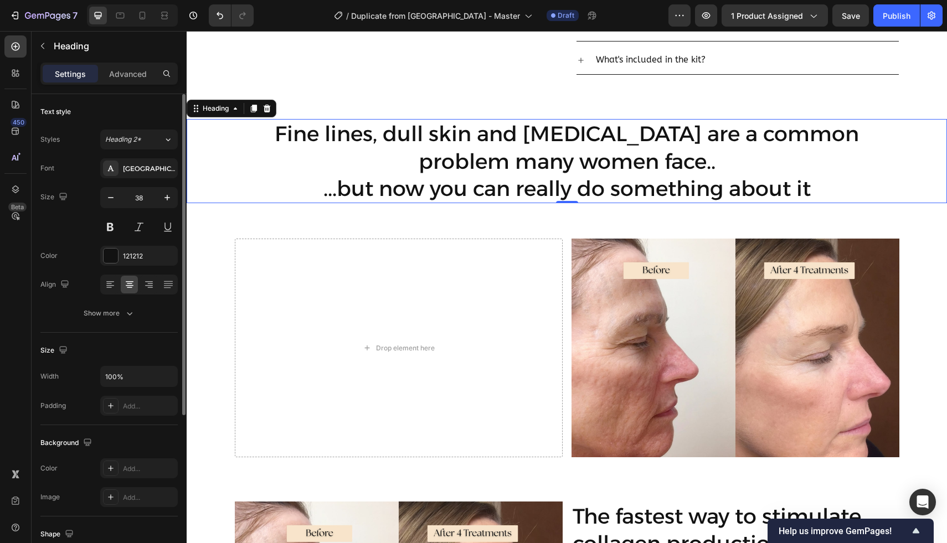
click at [114, 331] on div "Text style Styles Heading 2* Font Alexandria Size 38 Color 121212 Align Show mo…" at bounding box center [108, 213] width 137 height 239
click at [120, 325] on div "Text style Styles Heading 2* Font Alexandria Size 38 Color 121212 Align Show mo…" at bounding box center [108, 213] width 137 height 239
click at [120, 322] on button "Show more" at bounding box center [108, 313] width 137 height 20
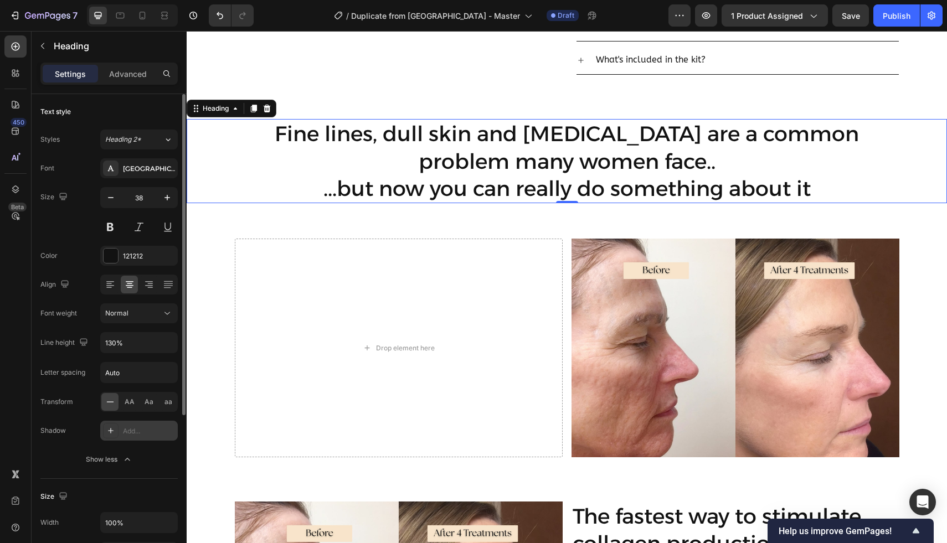
click at [120, 424] on div "Add..." at bounding box center [138, 431] width 77 height 20
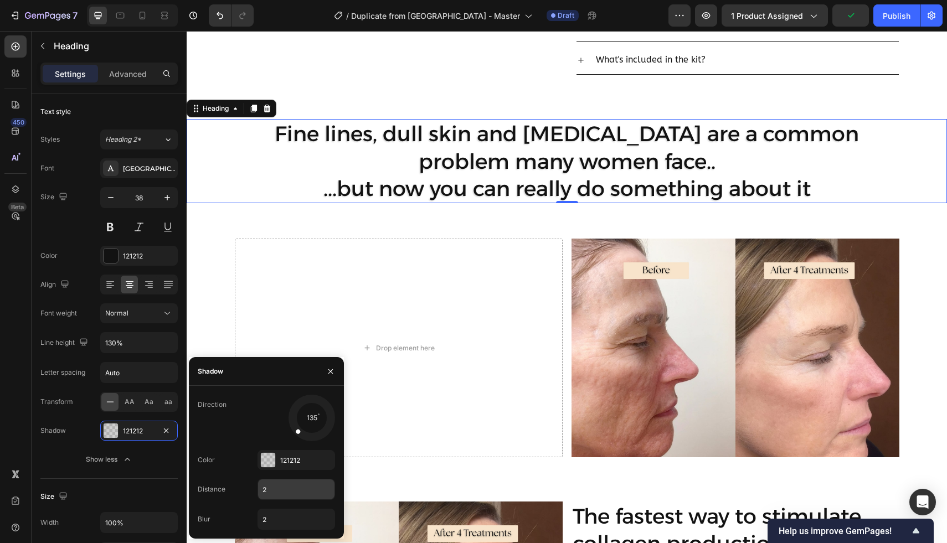
click at [274, 488] on input "2" at bounding box center [296, 489] width 76 height 20
type input "2"
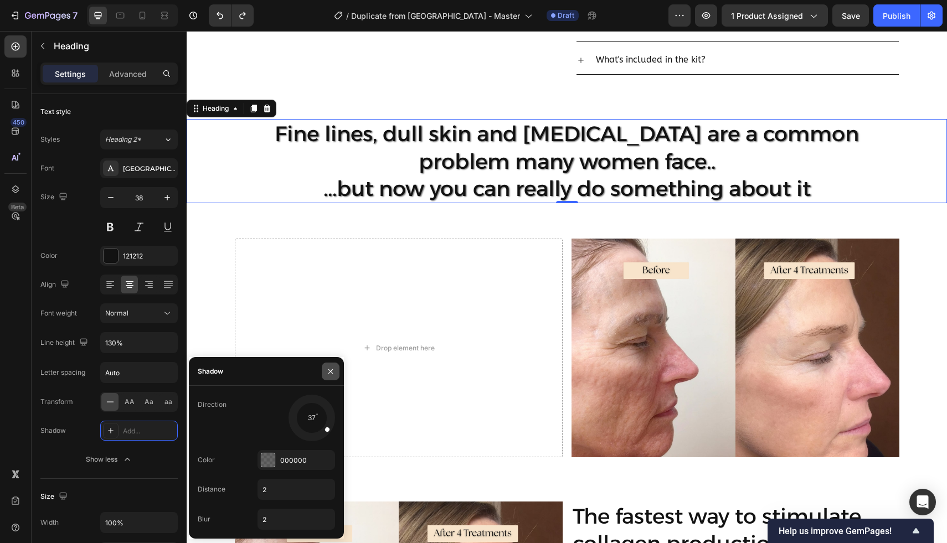
click at [327, 373] on icon "button" at bounding box center [330, 371] width 9 height 9
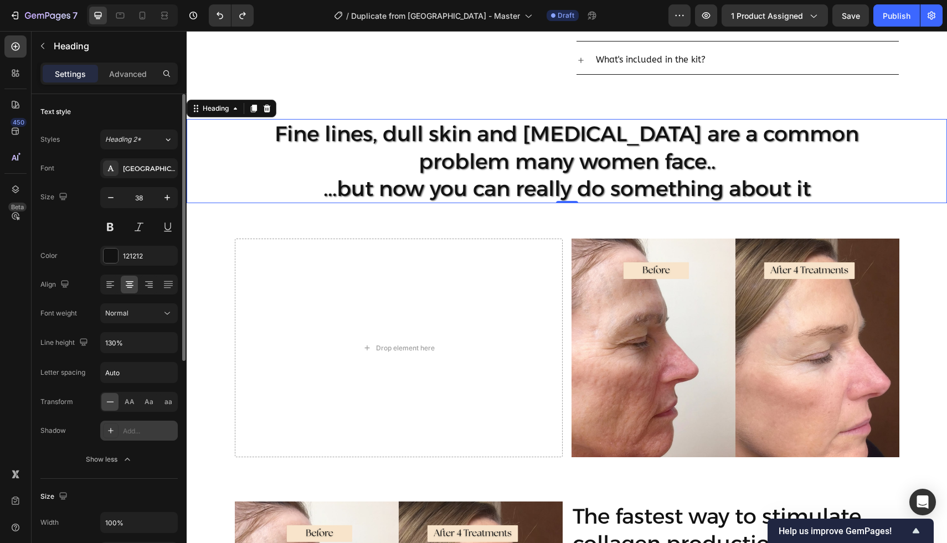
click at [133, 438] on div "Add..." at bounding box center [138, 431] width 77 height 20
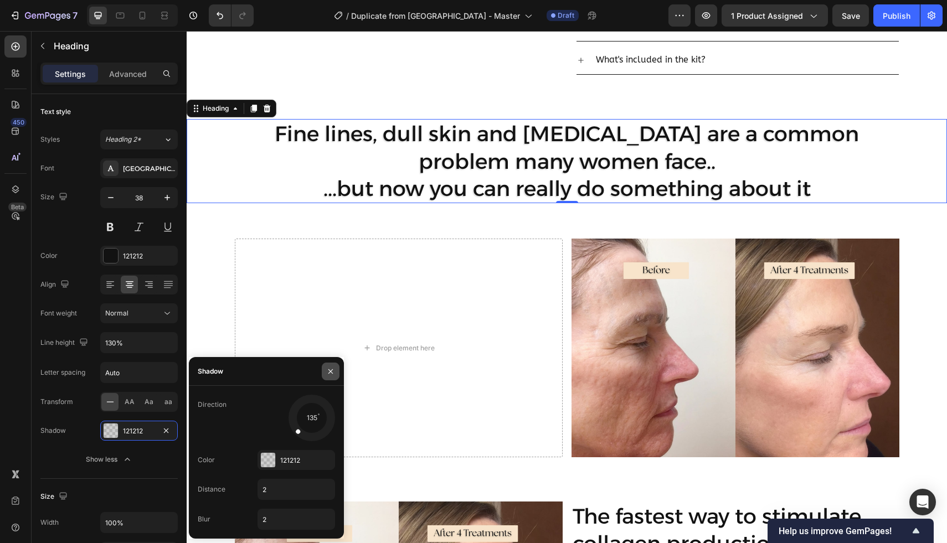
click at [322, 370] on button "button" at bounding box center [331, 372] width 18 height 18
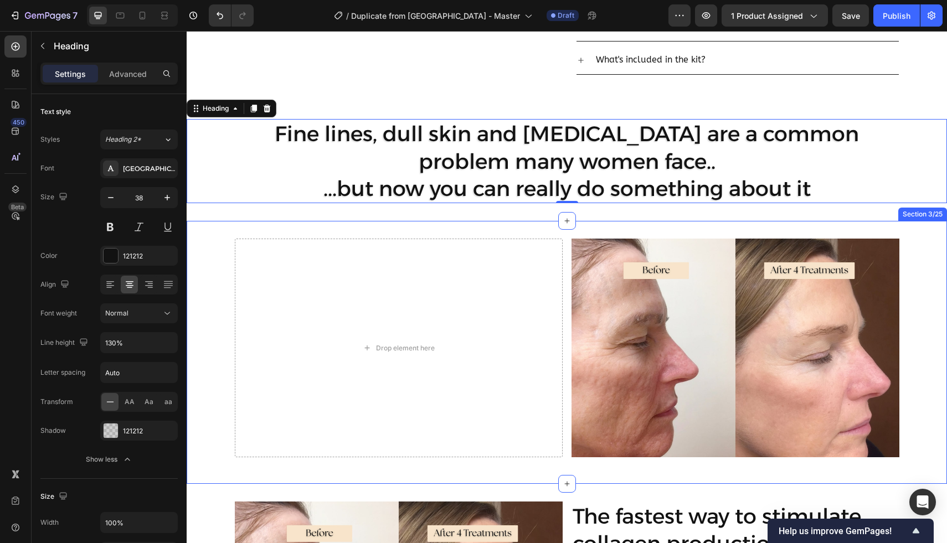
click at [232, 368] on div "Drop element here Image Row" at bounding box center [567, 352] width 760 height 227
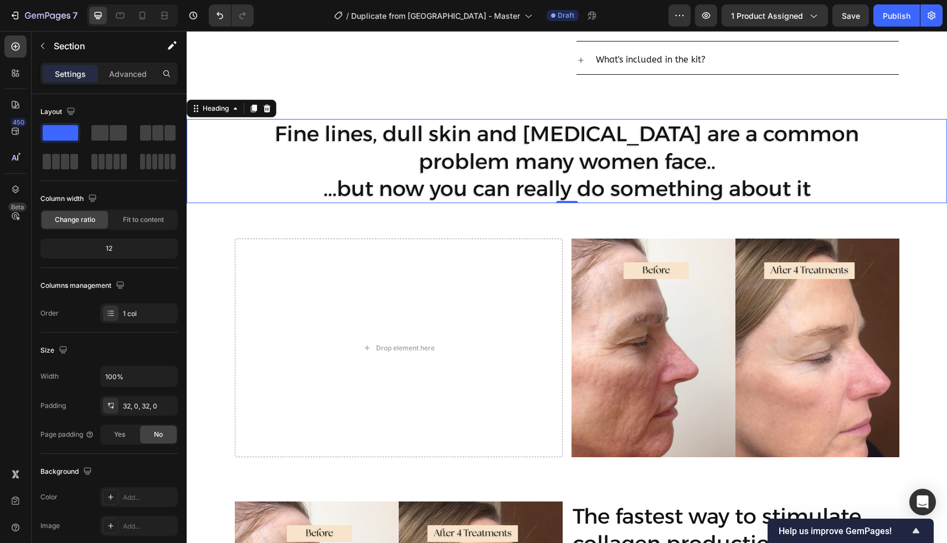
click at [335, 122] on p "Fine lines, dull skin and dryness are a common problem many women face.. ...but…" at bounding box center [566, 161] width 647 height 82
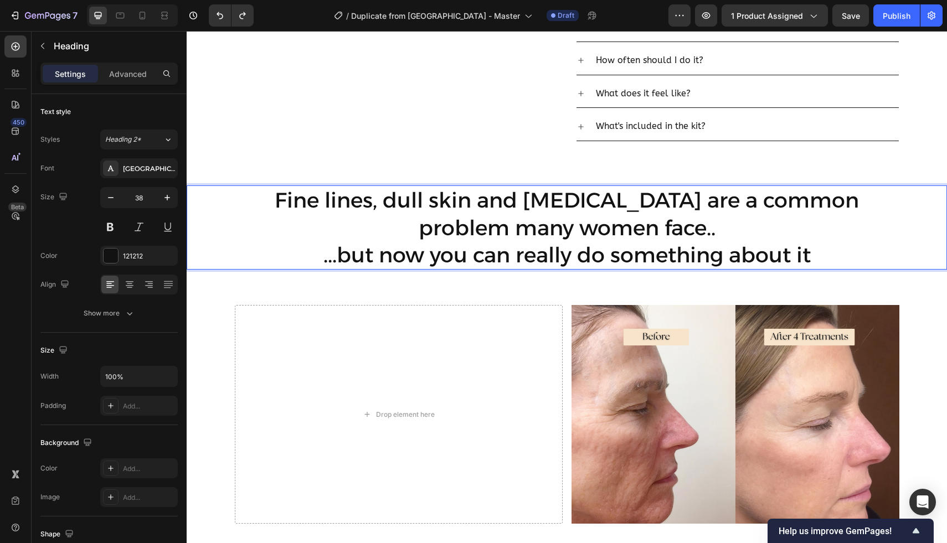
scroll to position [611, 0]
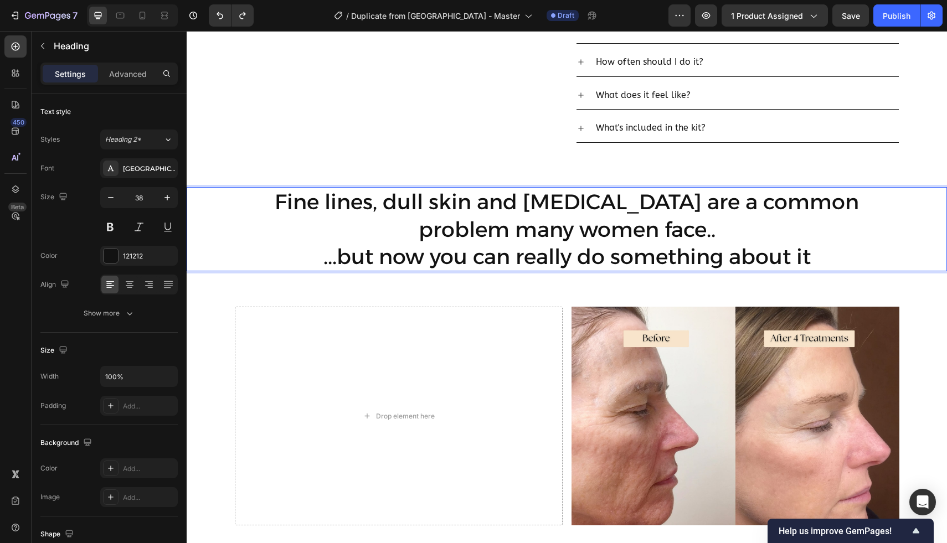
click at [461, 232] on p "Fine lines, dull skin and dryness are a common problem many women face.. ...but…" at bounding box center [566, 229] width 647 height 82
click at [118, 204] on button "button" at bounding box center [111, 198] width 20 height 20
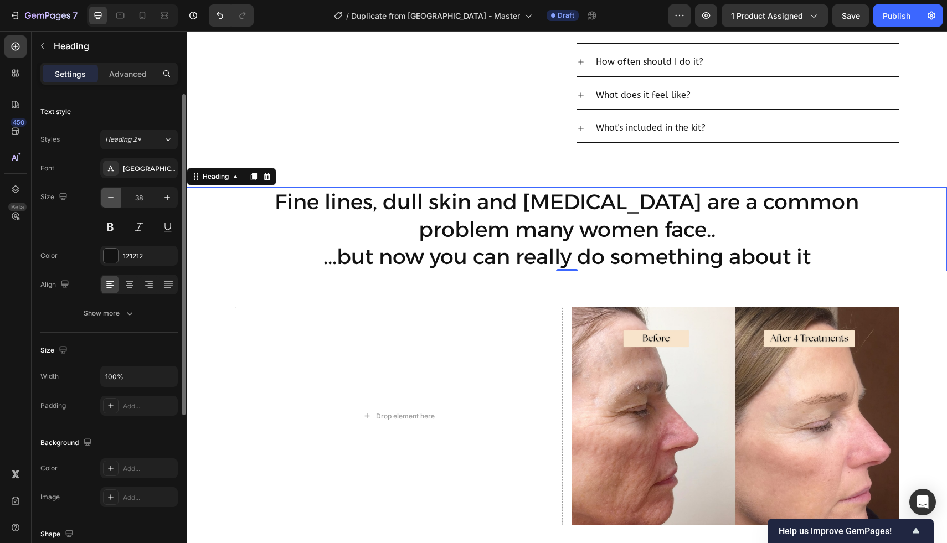
click at [118, 204] on button "button" at bounding box center [111, 198] width 20 height 20
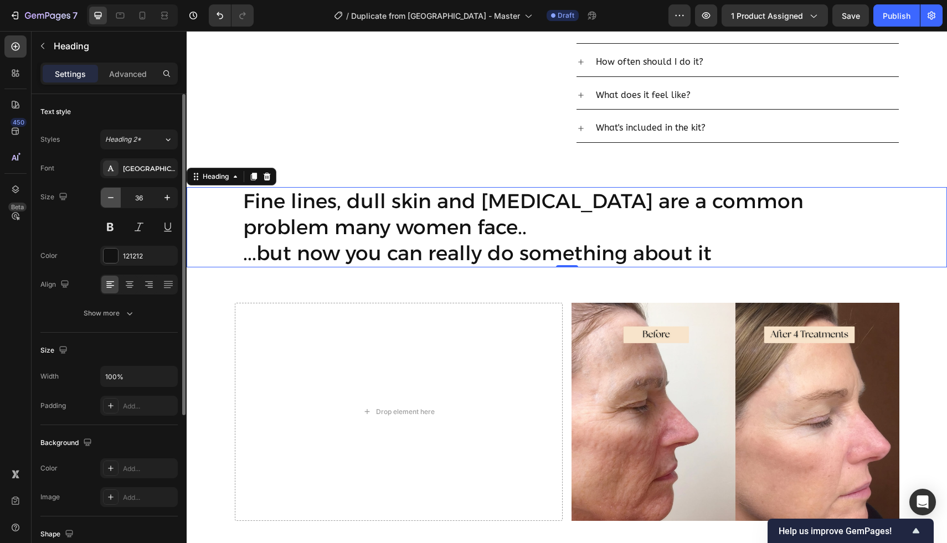
click at [118, 204] on button "button" at bounding box center [111, 198] width 20 height 20
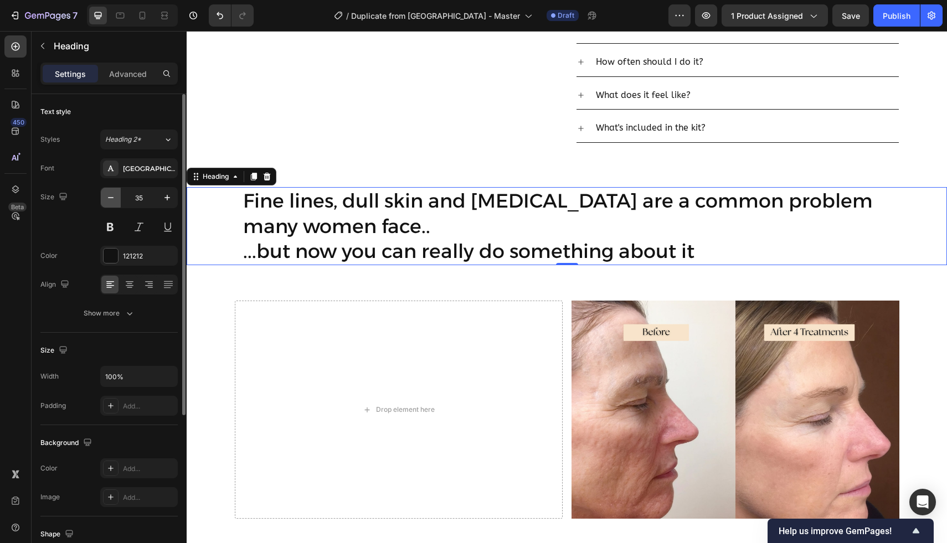
click at [118, 204] on button "button" at bounding box center [111, 198] width 20 height 20
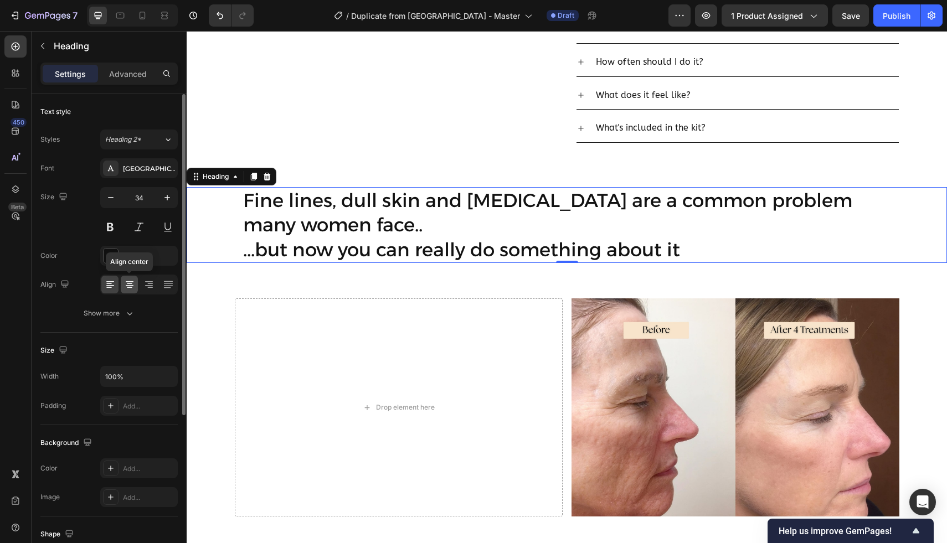
click at [133, 282] on icon at bounding box center [129, 284] width 11 height 11
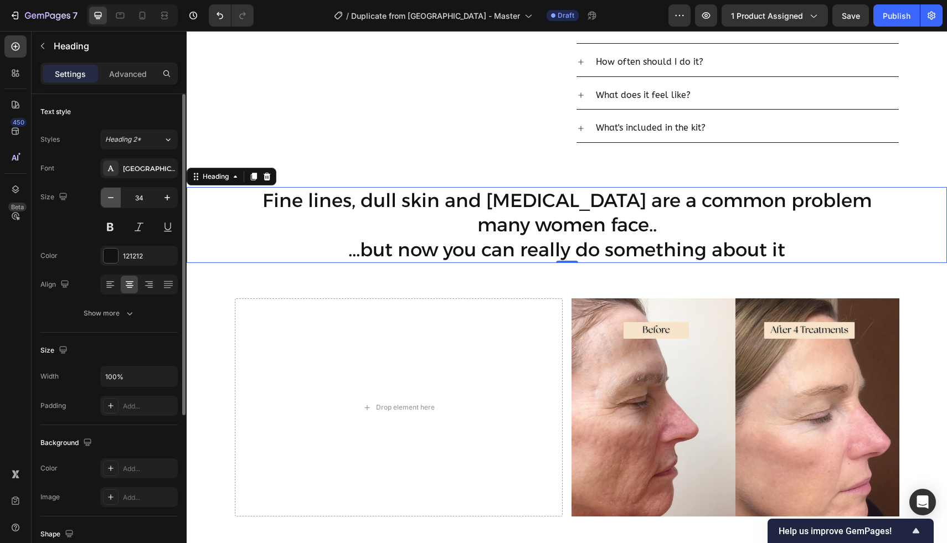
click at [108, 191] on button "button" at bounding box center [111, 198] width 20 height 20
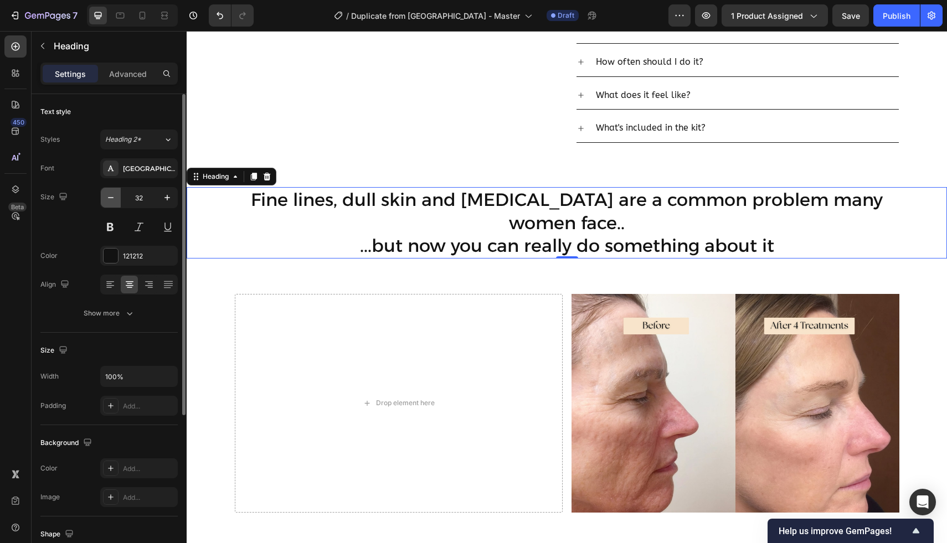
click at [108, 192] on icon "button" at bounding box center [110, 197] width 11 height 11
type input "31"
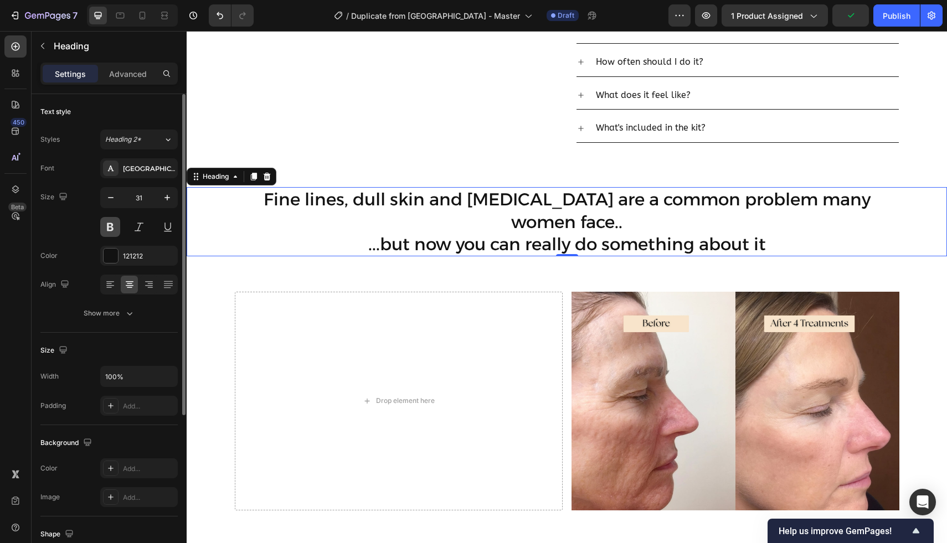
click at [118, 224] on button at bounding box center [110, 227] width 20 height 20
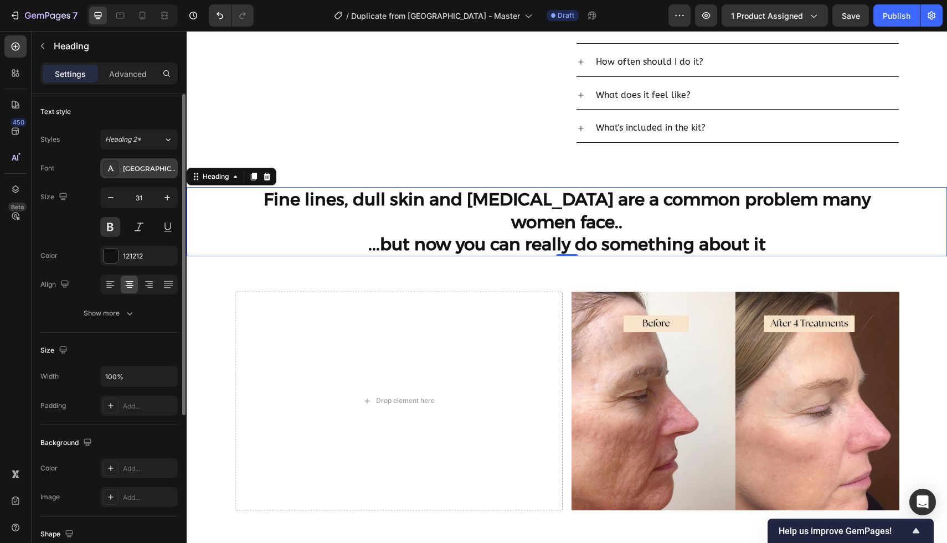
click at [135, 174] on div "Alexandria" at bounding box center [138, 168] width 77 height 20
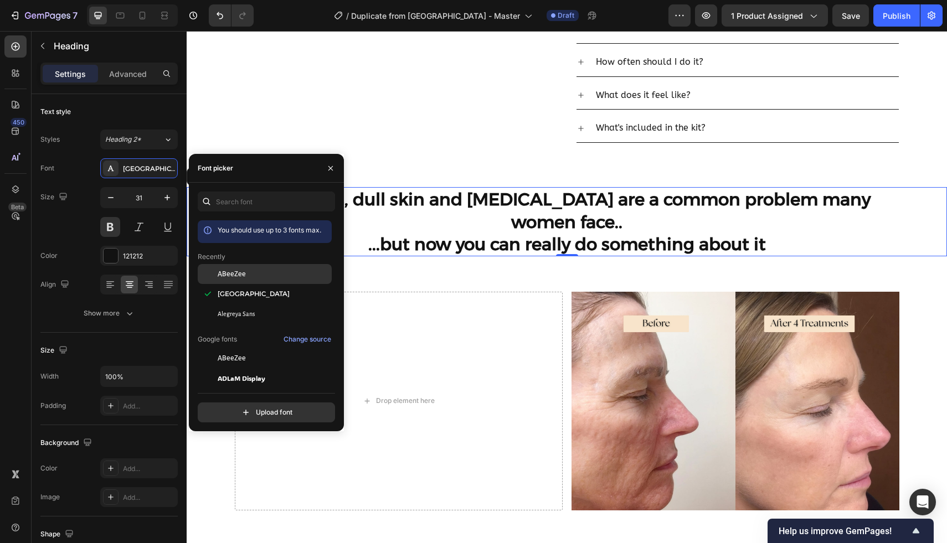
click at [223, 276] on span "ABeeZee" at bounding box center [232, 274] width 28 height 10
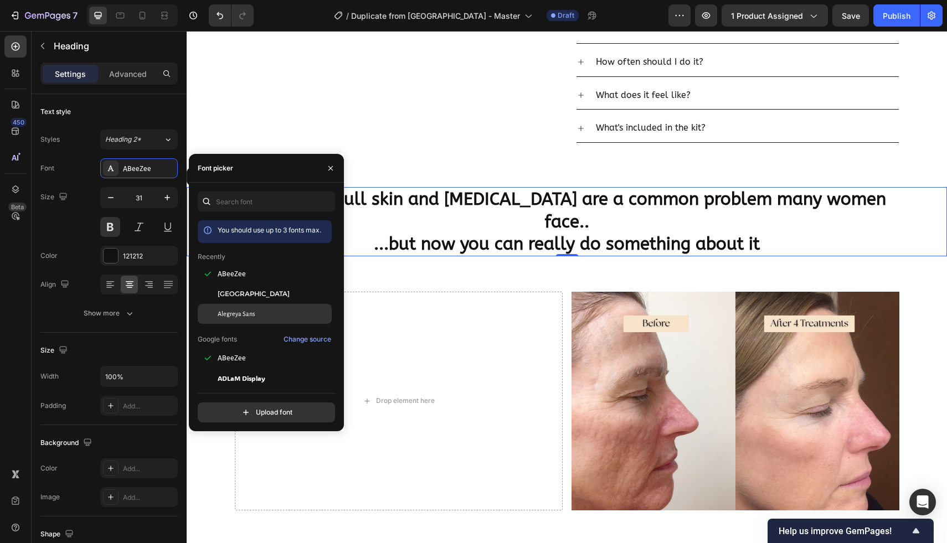
click at [220, 304] on div "Alegreya Sans" at bounding box center [265, 314] width 134 height 20
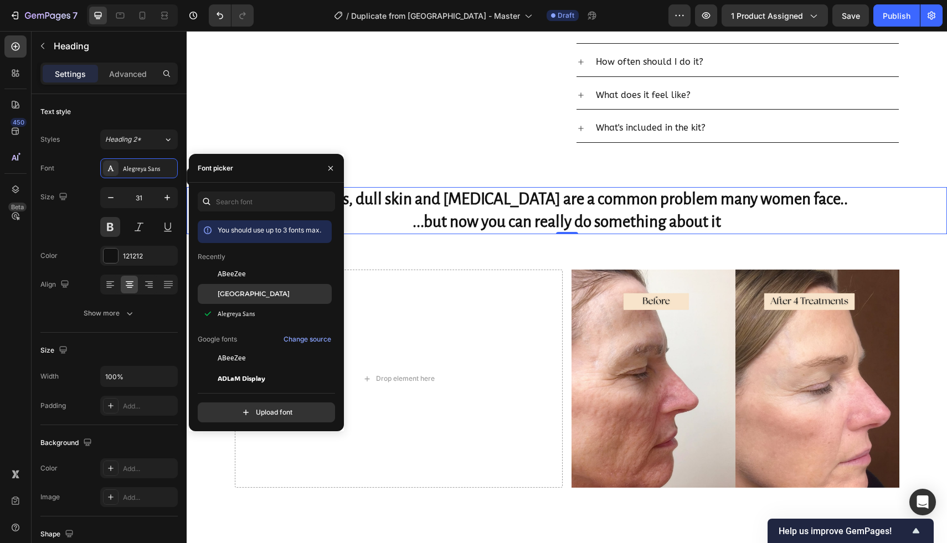
click at [220, 291] on span "Alexandria" at bounding box center [254, 294] width 72 height 10
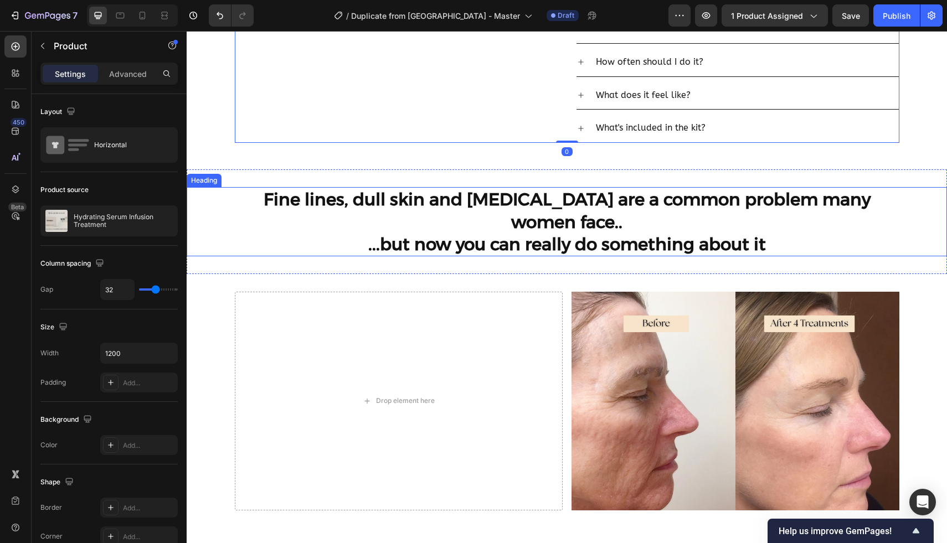
click at [307, 206] on p "Fine lines, dull skin and dryness are a common problem many women face.. ...but…" at bounding box center [566, 221] width 647 height 67
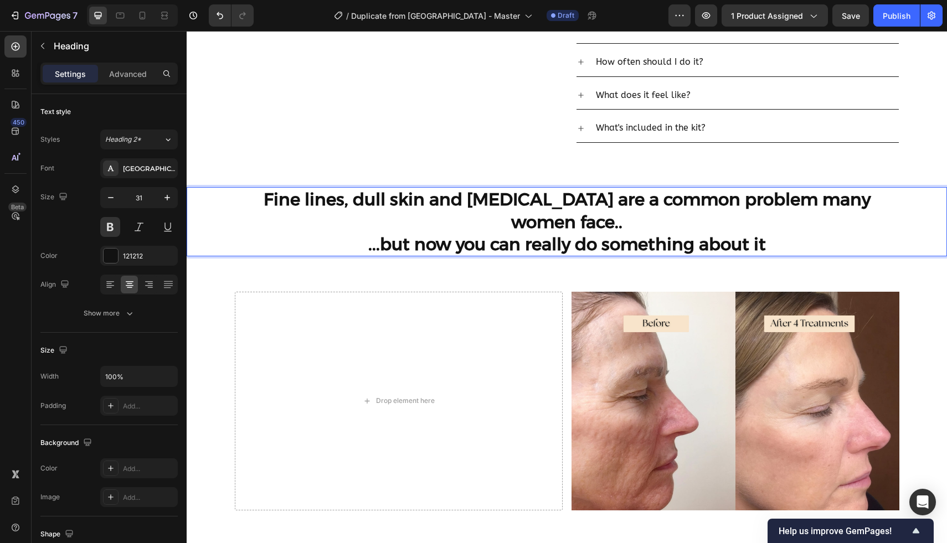
click at [447, 196] on p "Fine lines, dull skin and dryness are a common problem many women face.. ...but…" at bounding box center [566, 221] width 647 height 67
click at [535, 191] on p "Fine lines, dull skin and dryness are a common problem many women face.. ...but…" at bounding box center [566, 221] width 647 height 67
click at [568, 196] on p "Fine lines, dull skin and dryness are a common problem many women face.. ...but…" at bounding box center [566, 221] width 647 height 67
click at [887, 198] on p "Fine lines, dull skin and dryness are a common problem many women face.. ...but…" at bounding box center [566, 221] width 647 height 67
click at [537, 198] on p "Fine lines, dull skin and dryness are a common problem many women face.. ...but…" at bounding box center [566, 221] width 647 height 67
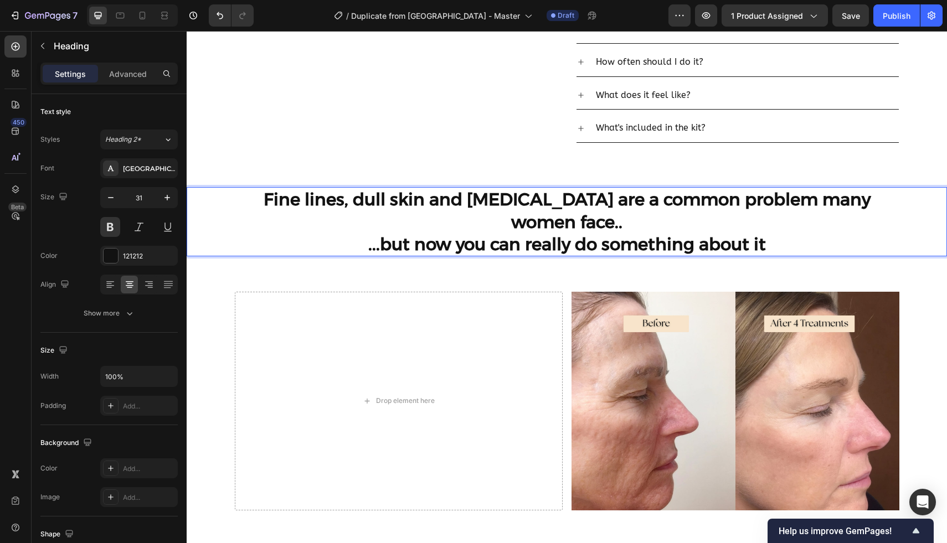
click at [325, 197] on p "Fine lines, dull skin and dryness are a common problem many women face.. ...but…" at bounding box center [566, 221] width 647 height 67
click at [249, 198] on p "Fine lines, dull skin and dryness are a common problem many women face.. ...but…" at bounding box center [566, 221] width 647 height 67
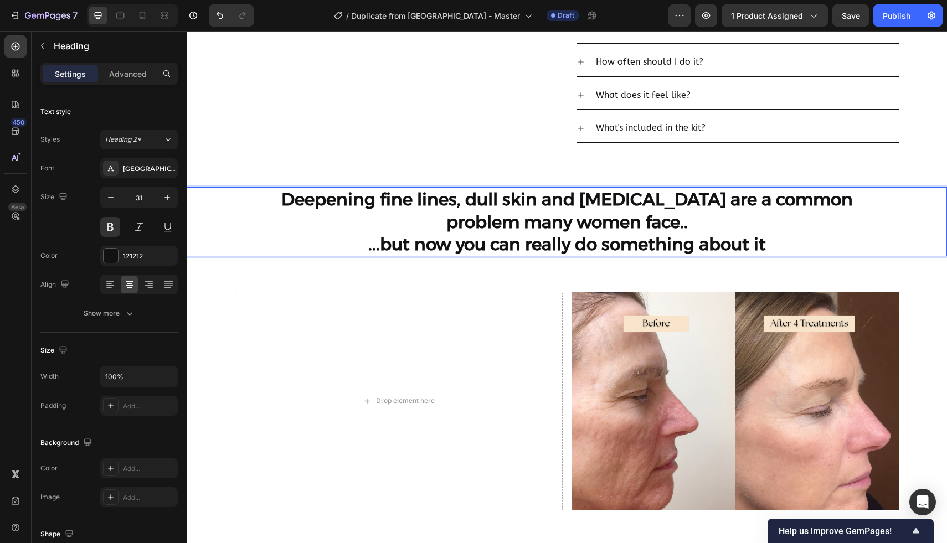
click at [464, 201] on p "Deepening fine lines, dull skin and dryness are a common problem many women fac…" at bounding box center [566, 221] width 647 height 67
click at [470, 201] on p "Deepening fine lines, dull skin and dryness are a common problem many women fac…" at bounding box center [566, 221] width 647 height 67
click at [515, 198] on p "Deepening fine lines, dull skin and dryness are a common problem many women fac…" at bounding box center [566, 221] width 647 height 67
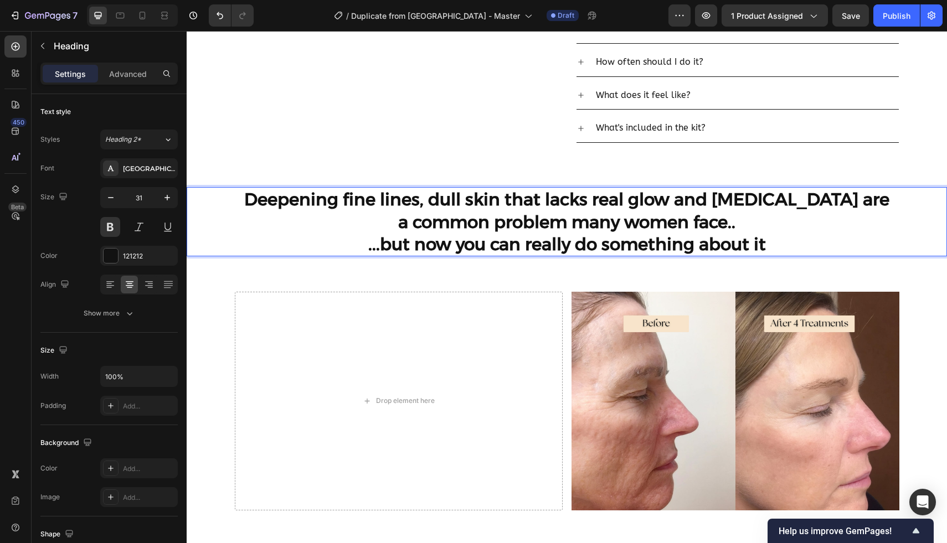
click at [746, 200] on p "Deepening fine lines, dull skin that lacks real glow and dryness are a common p…" at bounding box center [566, 221] width 647 height 67
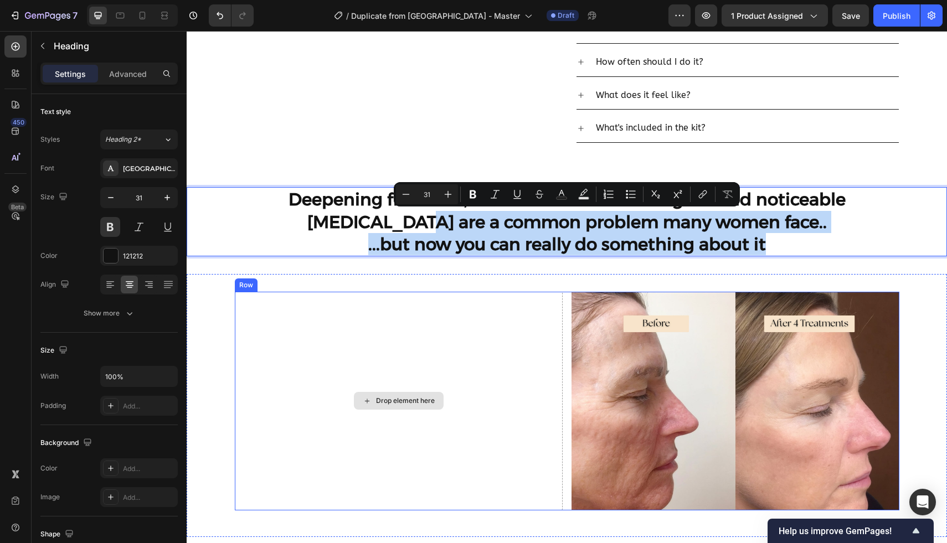
drag, startPoint x: 416, startPoint y: 223, endPoint x: 361, endPoint y: 309, distance: 102.0
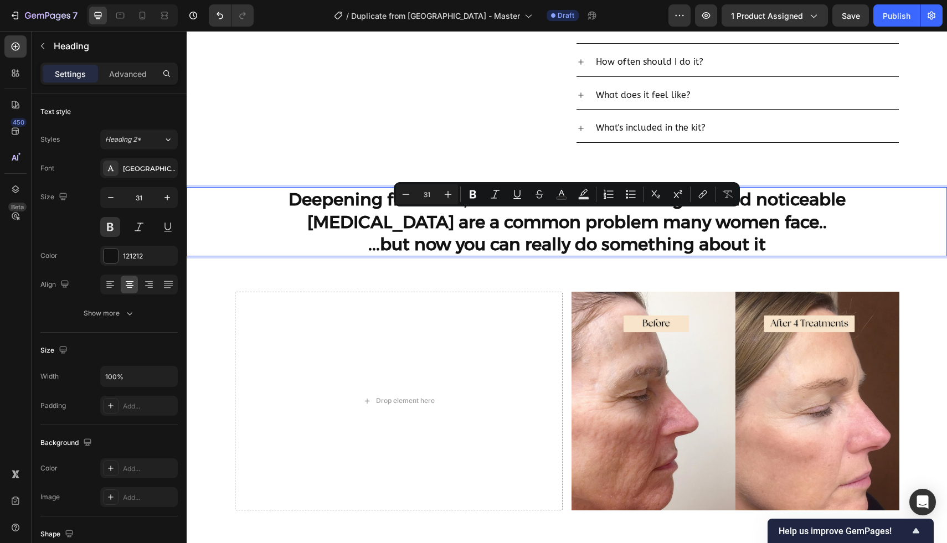
click at [290, 226] on p "Deepening fine lines, dull skin that lacks real glow and noticeable dryness are…" at bounding box center [566, 221] width 647 height 67
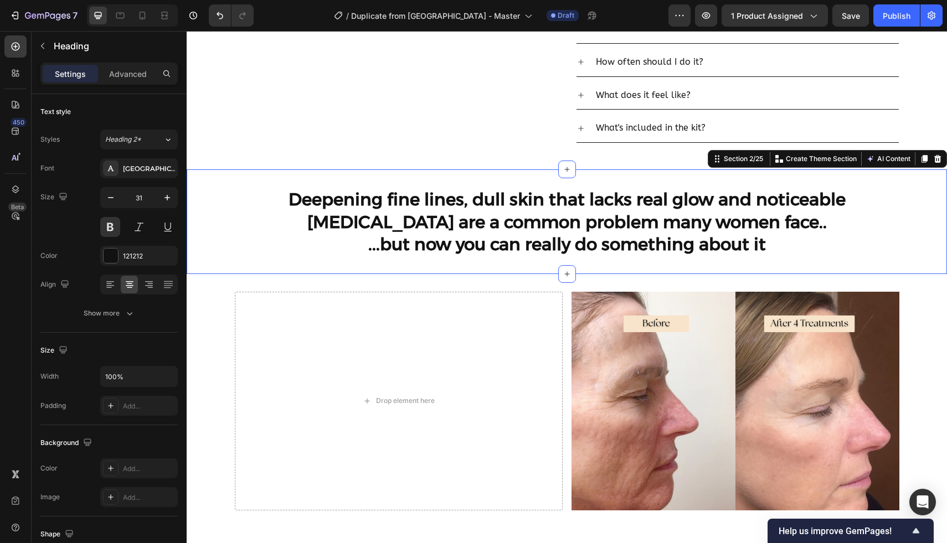
click at [277, 268] on div "Deepening fine lines, dull skin that lacks real glow and noticeable dryness are…" at bounding box center [567, 221] width 760 height 105
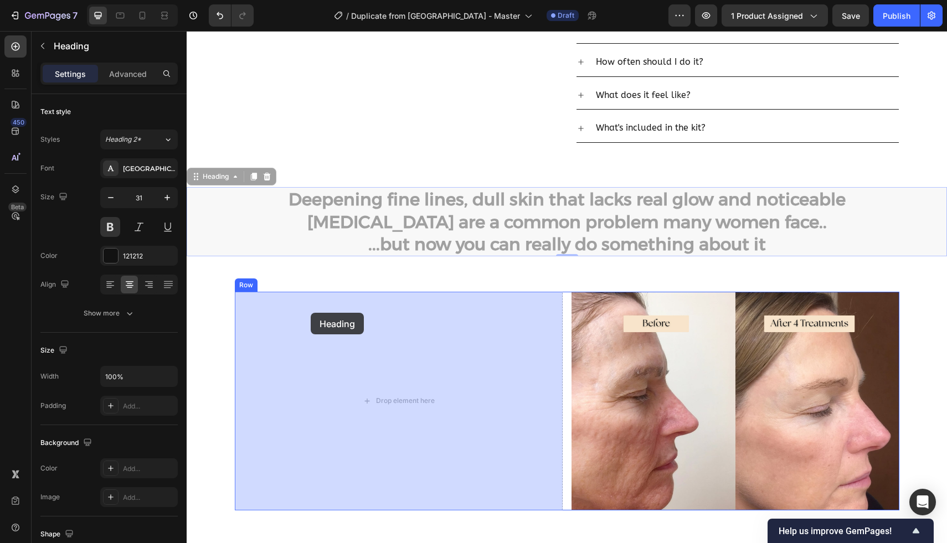
drag, startPoint x: 406, startPoint y: 230, endPoint x: 329, endPoint y: 296, distance: 101.3
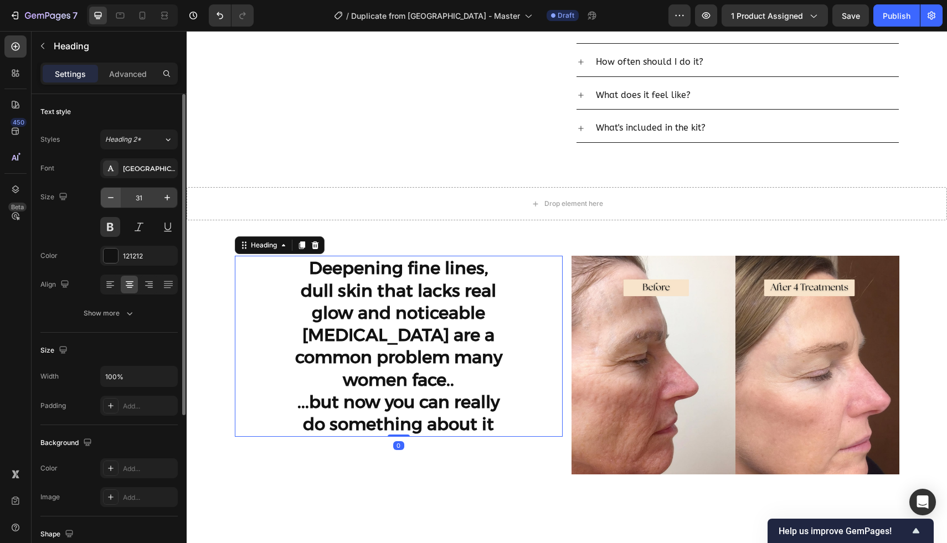
click at [112, 199] on icon "button" at bounding box center [110, 197] width 11 height 11
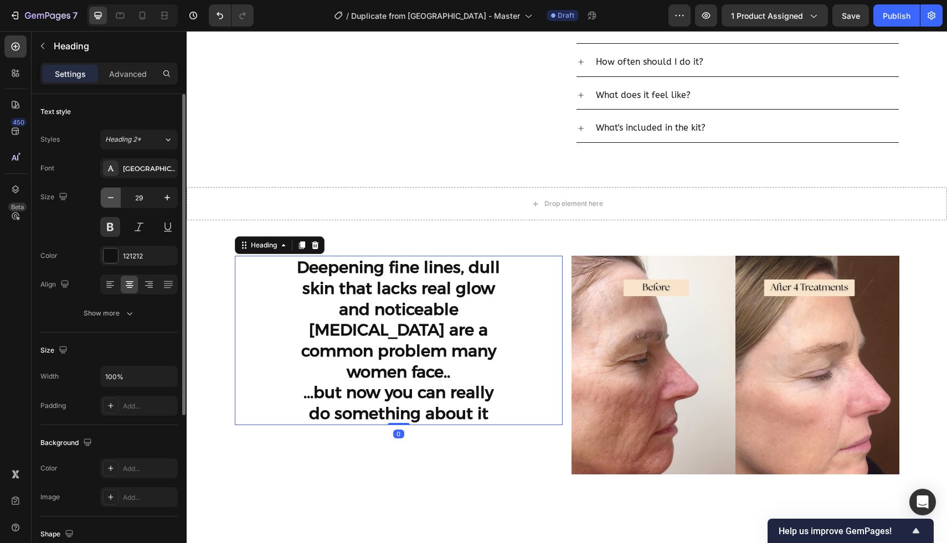
click at [112, 199] on icon "button" at bounding box center [110, 197] width 11 height 11
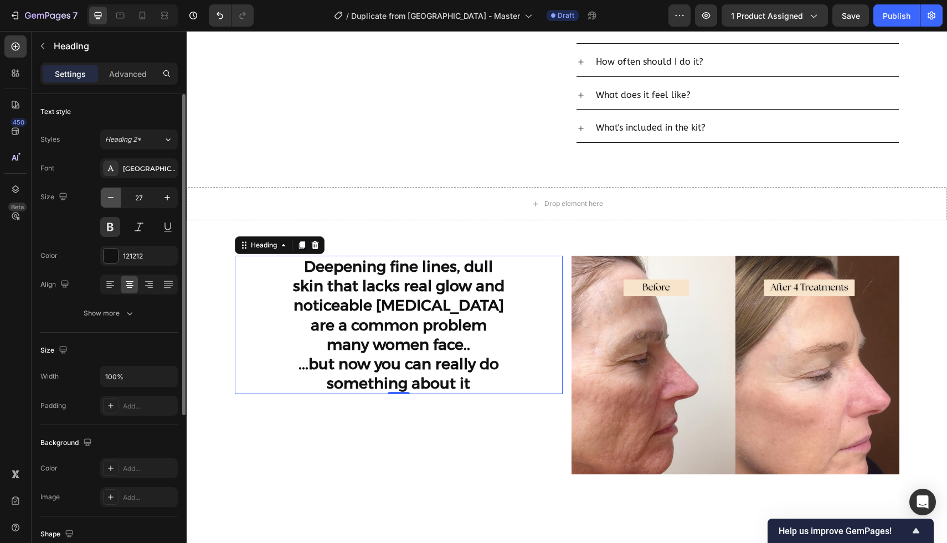
click at [112, 199] on icon "button" at bounding box center [110, 197] width 11 height 11
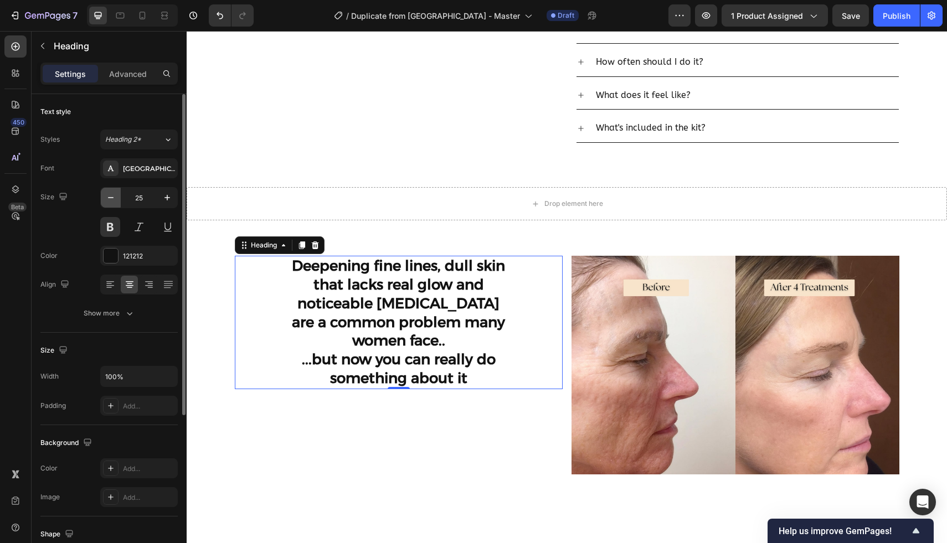
click at [112, 199] on icon "button" at bounding box center [110, 197] width 11 height 11
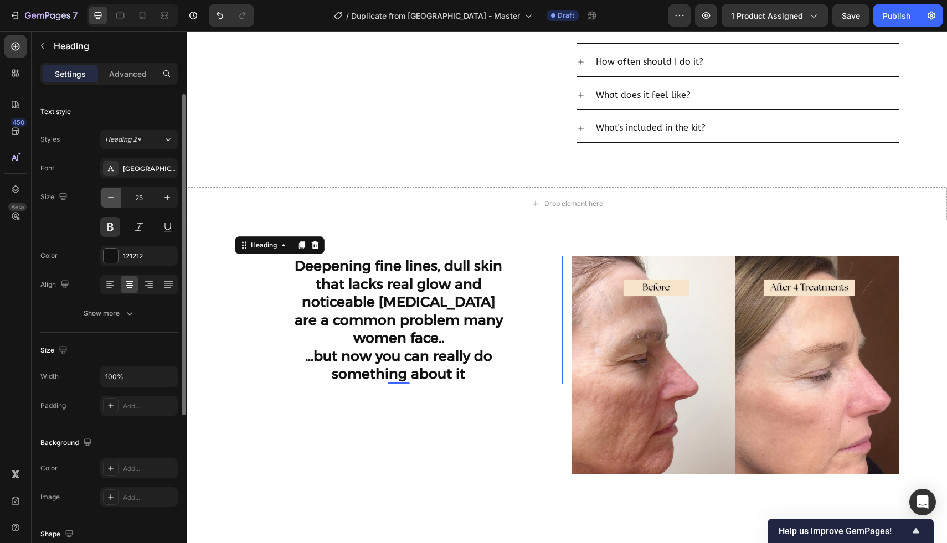
click at [112, 199] on icon "button" at bounding box center [110, 197] width 11 height 11
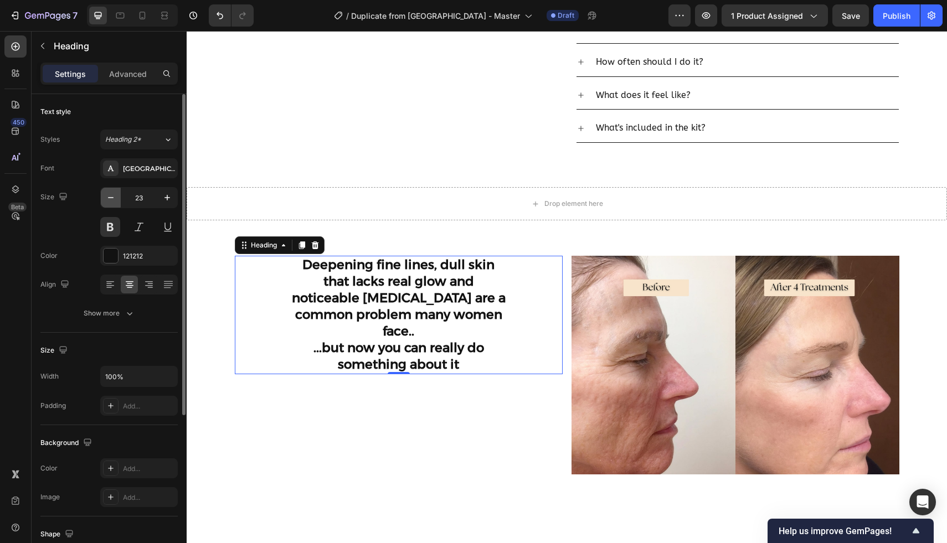
click at [112, 199] on icon "button" at bounding box center [110, 197] width 11 height 11
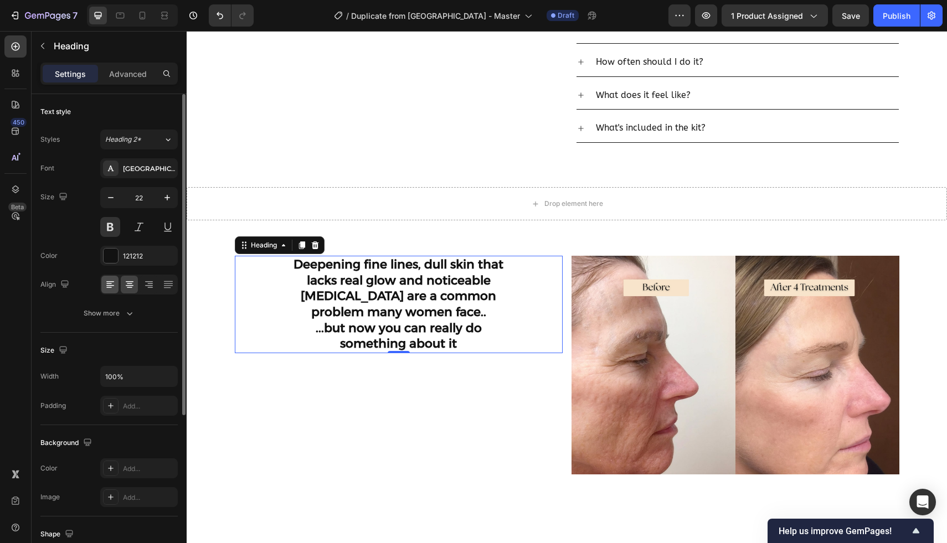
click at [103, 289] on div at bounding box center [109, 285] width 17 height 18
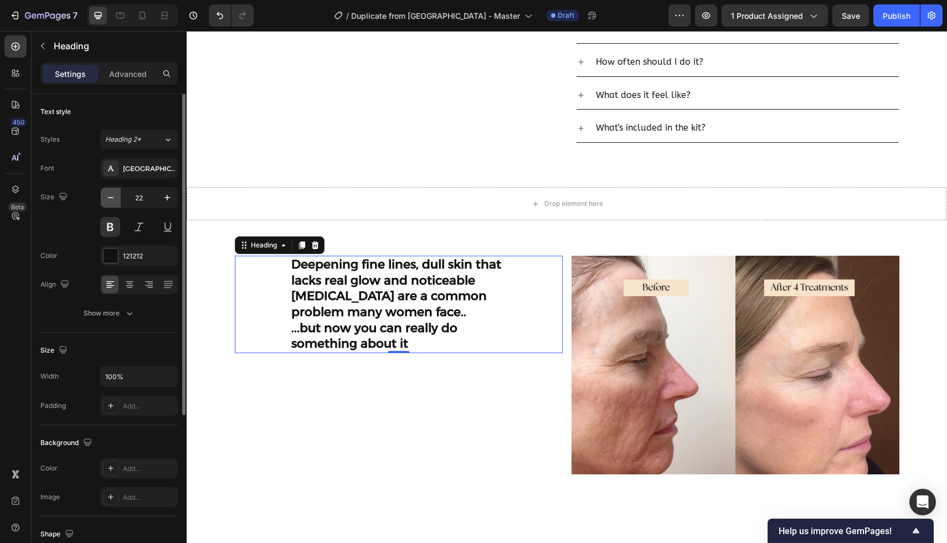
click at [110, 192] on button "button" at bounding box center [111, 198] width 20 height 20
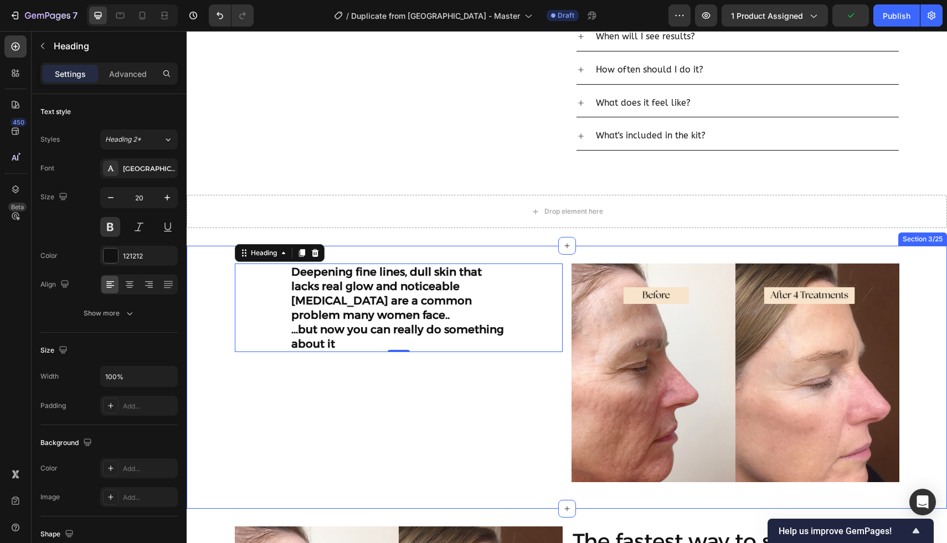
scroll to position [570, 0]
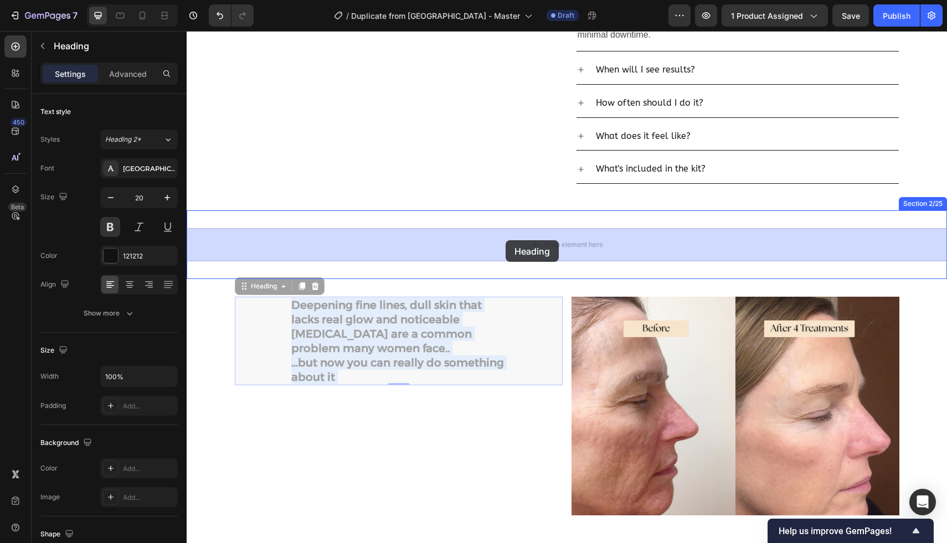
drag, startPoint x: 407, startPoint y: 321, endPoint x: 505, endPoint y: 240, distance: 127.4
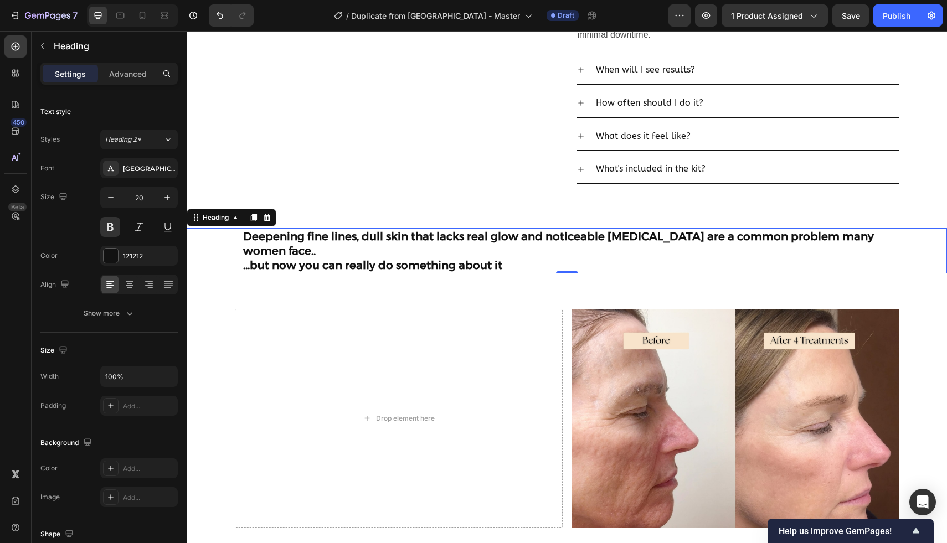
click at [354, 255] on h2 "Deepening fine lines, dull skin that lacks real glow and noticeable dryness are…" at bounding box center [566, 250] width 649 height 45
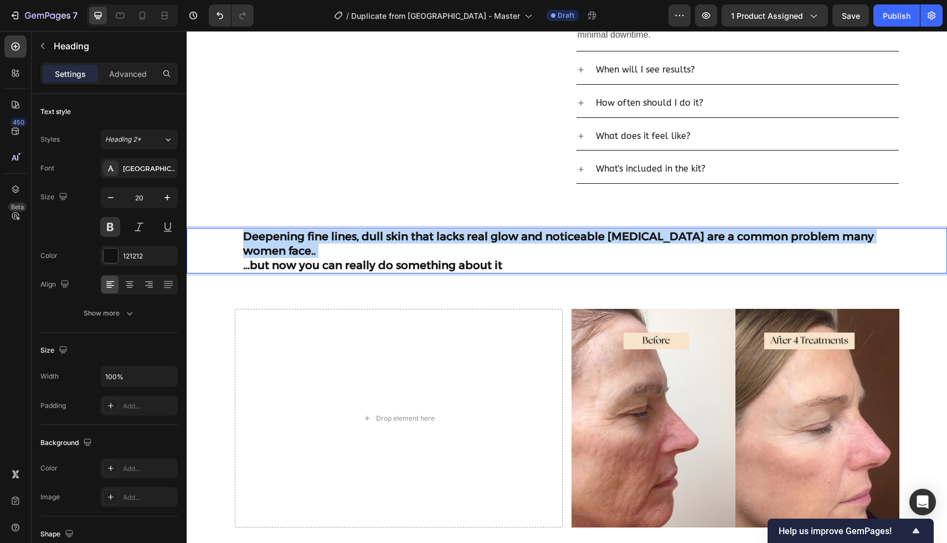
click at [354, 255] on p "Deepening fine lines, dull skin that lacks real glow and noticeable dryness are…" at bounding box center [566, 250] width 647 height 43
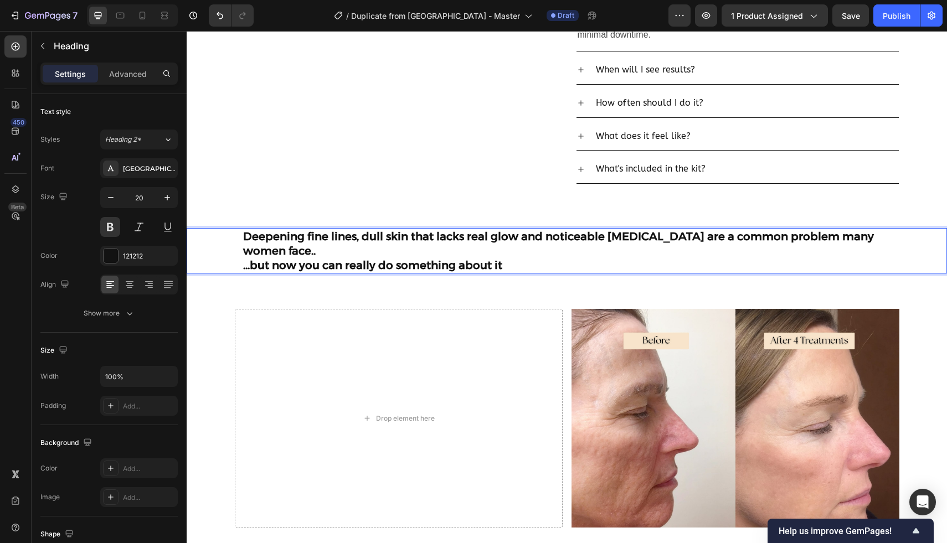
click at [481, 263] on p "Deepening fine lines, dull skin that lacks real glow and noticeable dryness are…" at bounding box center [566, 250] width 647 height 43
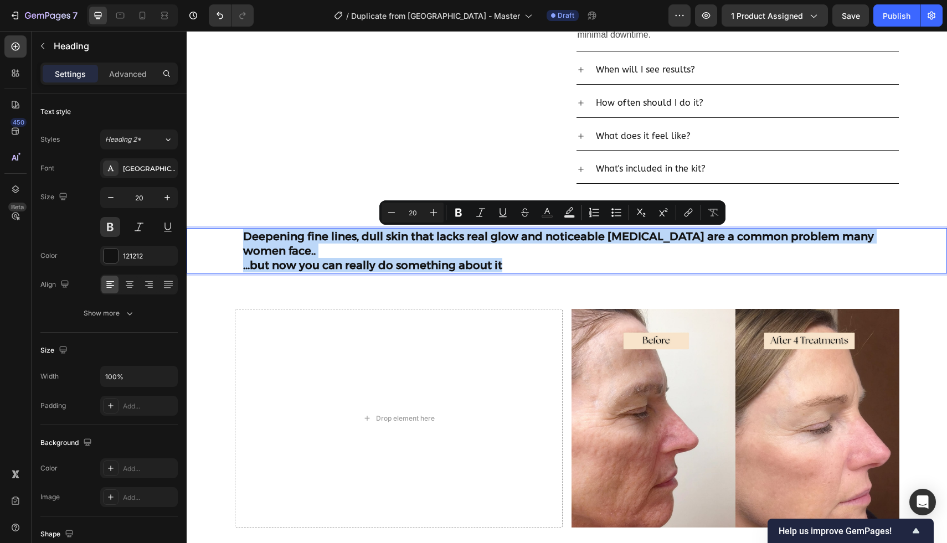
drag, startPoint x: 504, startPoint y: 265, endPoint x: 184, endPoint y: 202, distance: 325.4
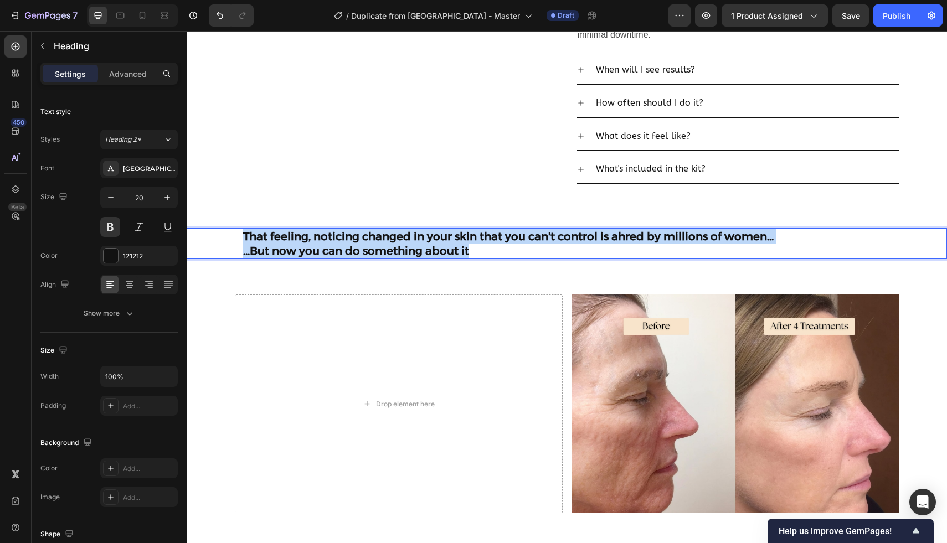
drag, startPoint x: 468, startPoint y: 248, endPoint x: 220, endPoint y: 239, distance: 248.2
click at [220, 239] on div "That feeling, noticing changed in your skin that you can't control is ahred by …" at bounding box center [567, 243] width 760 height 31
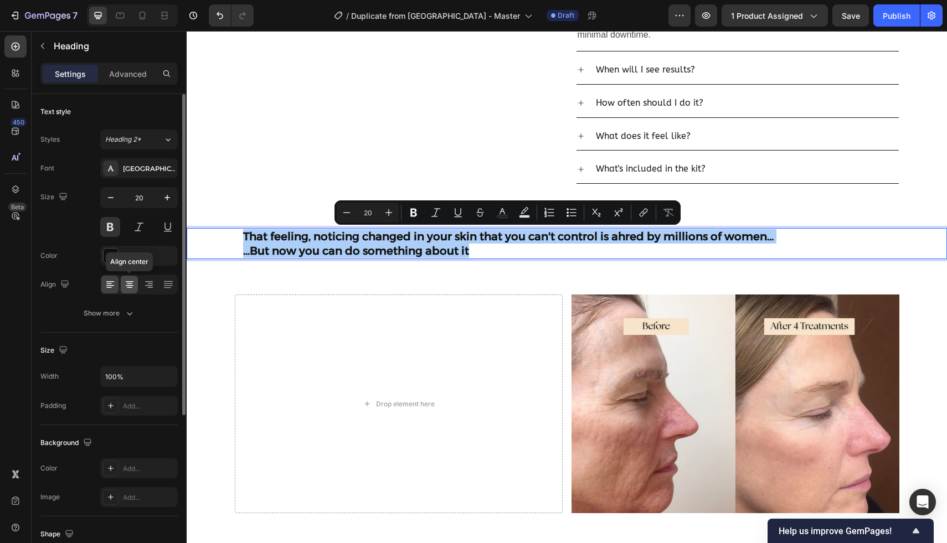
click at [132, 287] on icon at bounding box center [129, 284] width 11 height 11
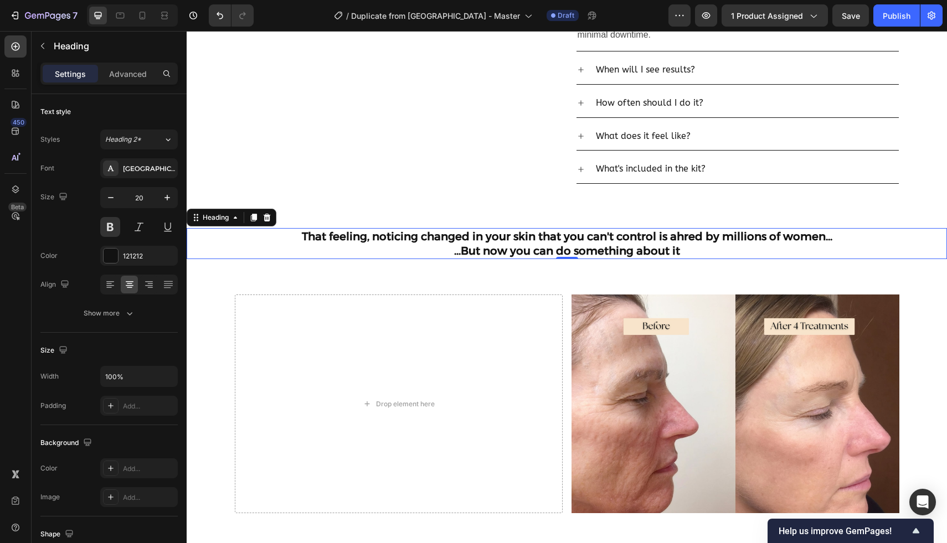
click at [341, 250] on p "That feeling, noticing changed in your skin that you can't control is ahred by …" at bounding box center [566, 243] width 647 height 29
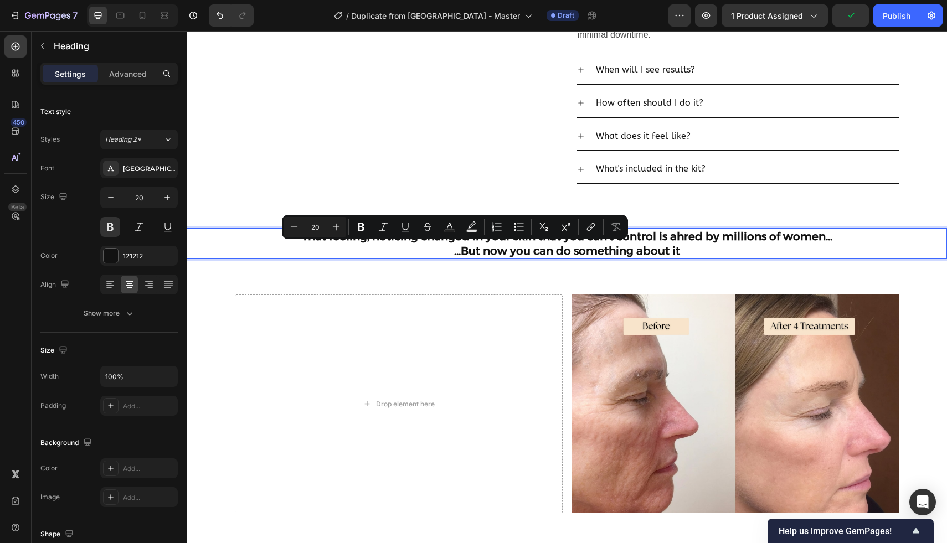
click at [463, 246] on p "That feeling, noticing changed in your skin that you can't control is ahred by …" at bounding box center [566, 243] width 647 height 29
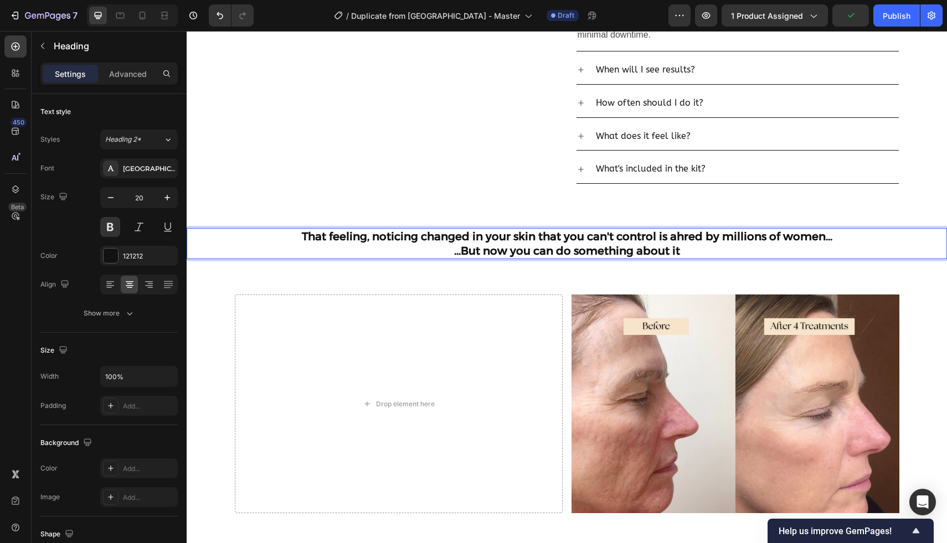
click at [469, 238] on p "That feeling, noticing changed in your skin that you can't control is ahred by …" at bounding box center [566, 243] width 647 height 29
click at [444, 232] on p "That feeling, noticing changes in your skin that you can't control is ahred by …" at bounding box center [566, 243] width 647 height 29
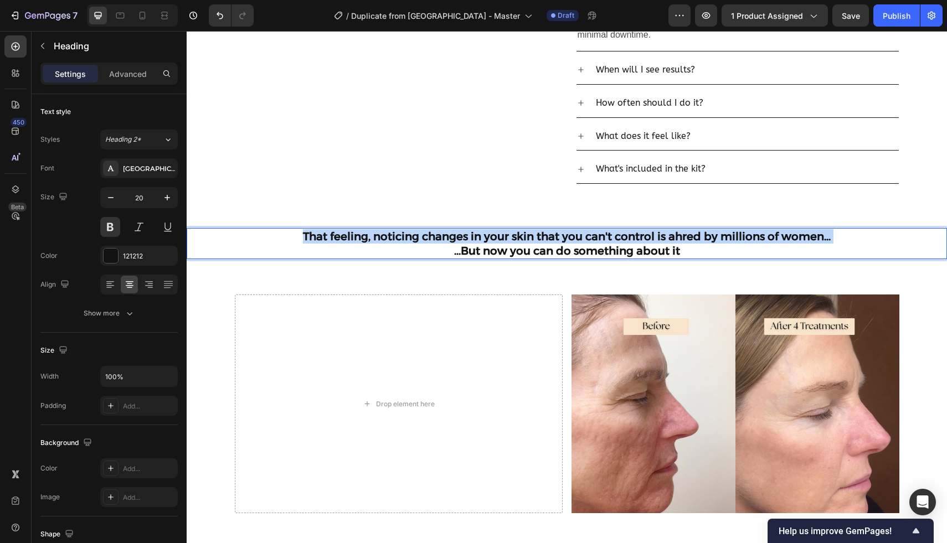
click at [444, 232] on p "That feeling, noticing changes in your skin that you can't control is ahred by …" at bounding box center [566, 243] width 647 height 29
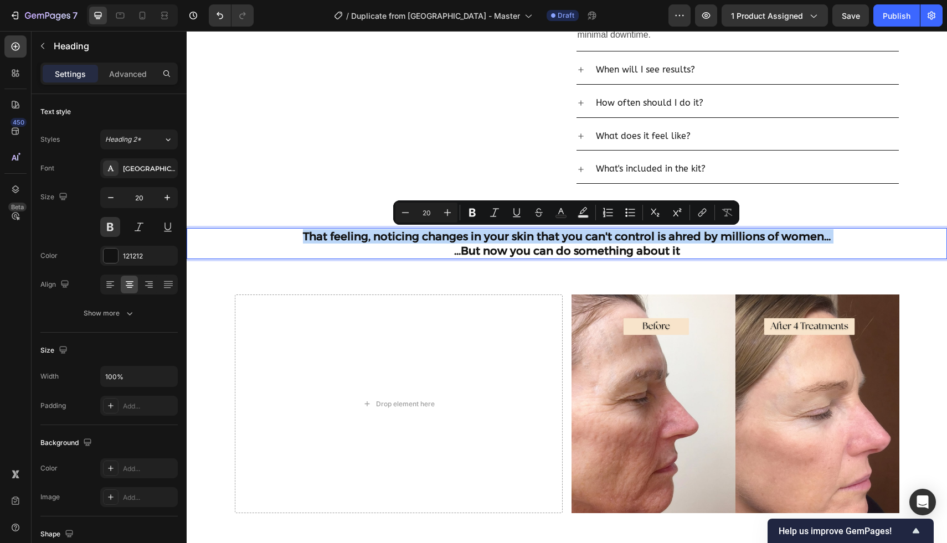
click at [382, 240] on p "That feeling, noticing changes in your skin that you can't control is ahred by …" at bounding box center [566, 243] width 647 height 29
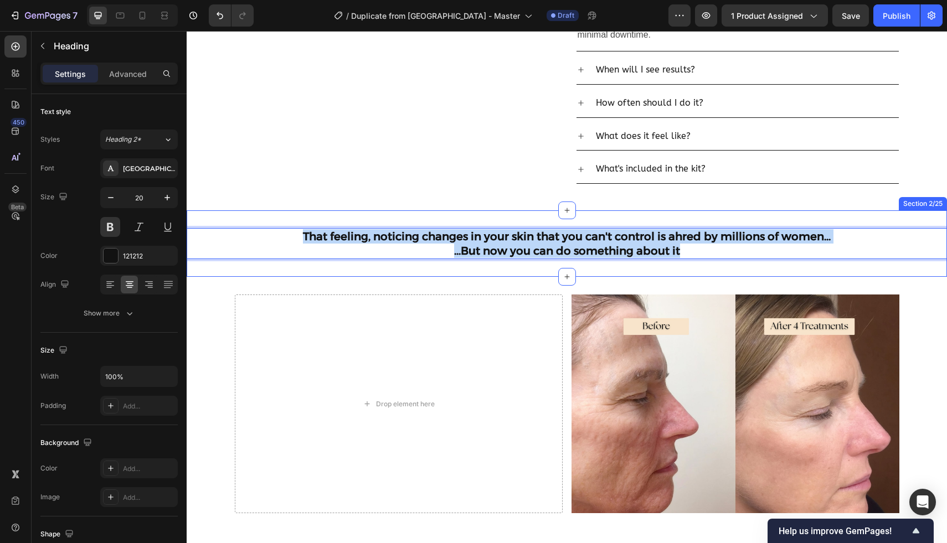
drag, startPoint x: 303, startPoint y: 237, endPoint x: 863, endPoint y: 275, distance: 561.4
click at [863, 275] on div "That feeling, noticing changes in your skin that you can't control is ahred by …" at bounding box center [567, 243] width 760 height 66
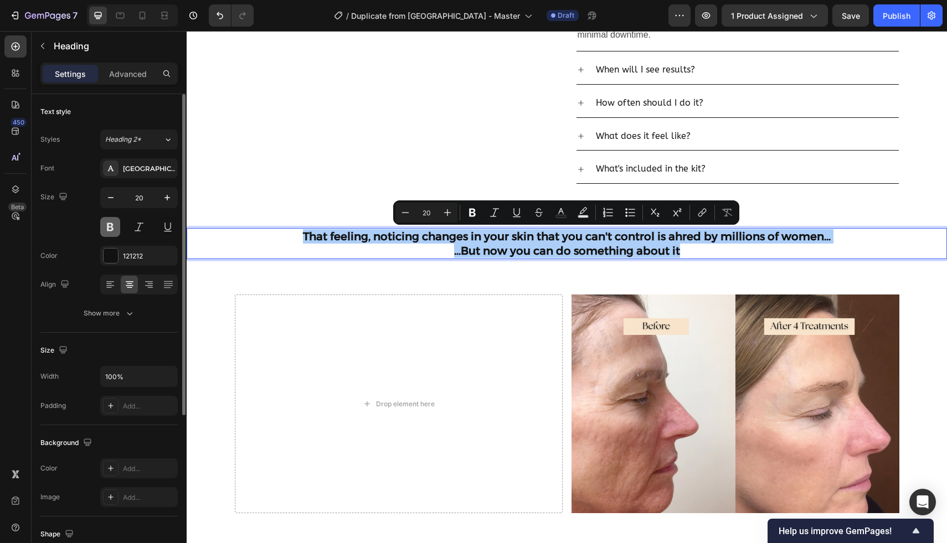
click at [114, 225] on button at bounding box center [110, 227] width 20 height 20
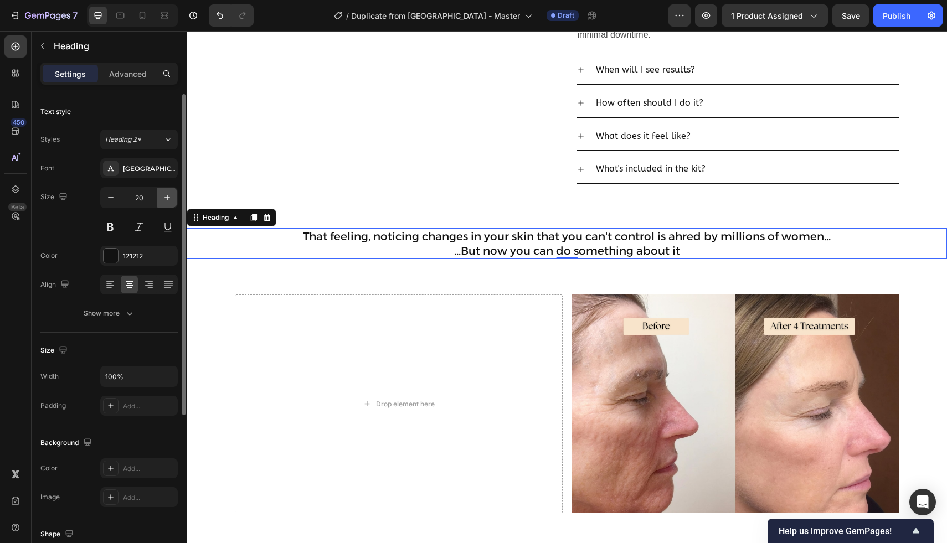
click at [170, 199] on icon "button" at bounding box center [167, 197] width 11 height 11
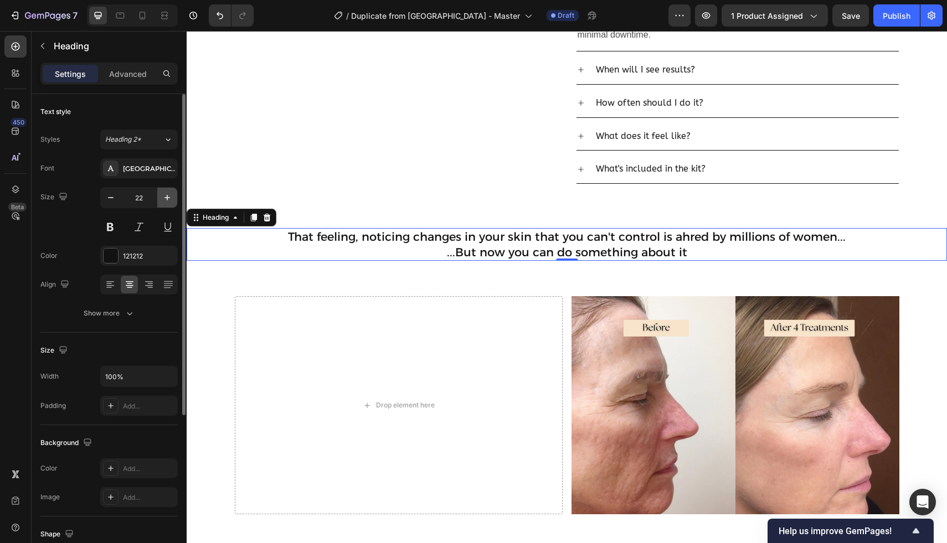
click at [170, 199] on icon "button" at bounding box center [167, 197] width 11 height 11
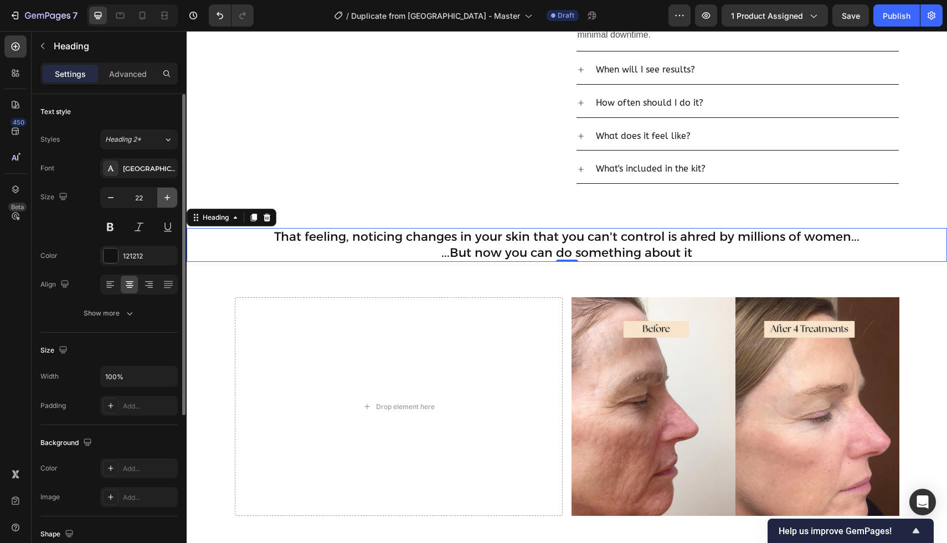
click at [170, 199] on icon "button" at bounding box center [167, 197] width 11 height 11
type input "24"
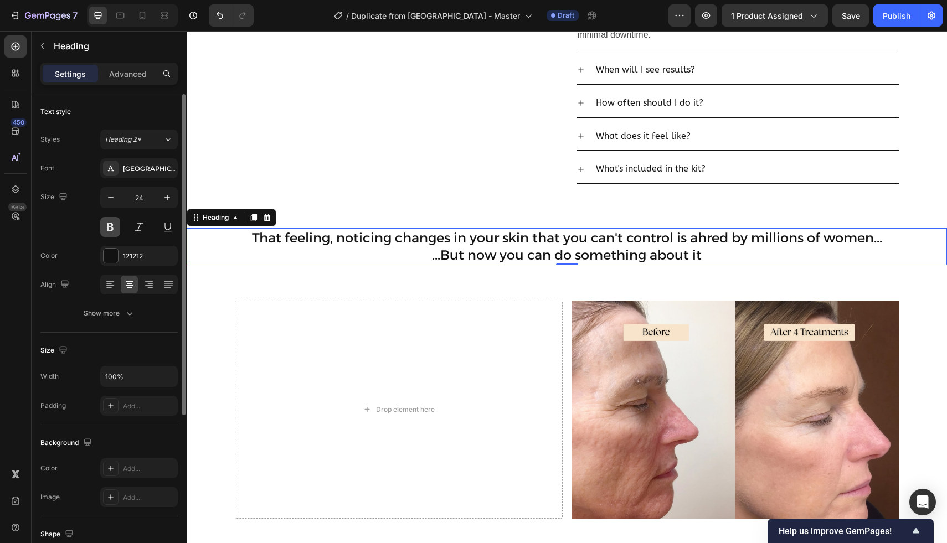
click at [110, 227] on button at bounding box center [110, 227] width 20 height 20
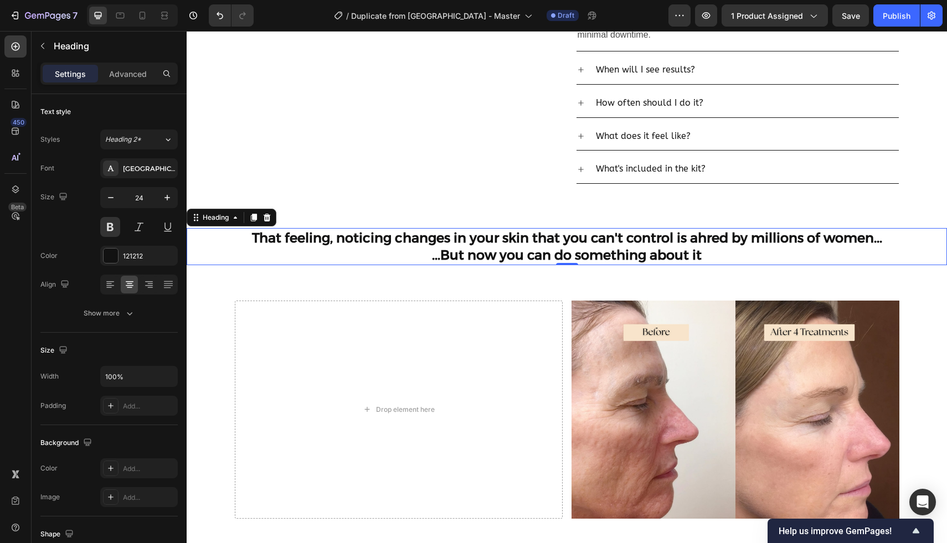
click at [304, 253] on p "That feeling, noticing changes in your skin that you can't control is ahred by …" at bounding box center [566, 246] width 647 height 34
click at [699, 241] on p "That feeling, noticing changes in your skin that you can't control is ahred by …" at bounding box center [566, 246] width 647 height 34
drag, startPoint x: 727, startPoint y: 241, endPoint x: 699, endPoint y: 241, distance: 28.2
click at [699, 241] on p "That feeling, noticing changes in your skin that you can't control is ahred by …" at bounding box center [566, 246] width 647 height 34
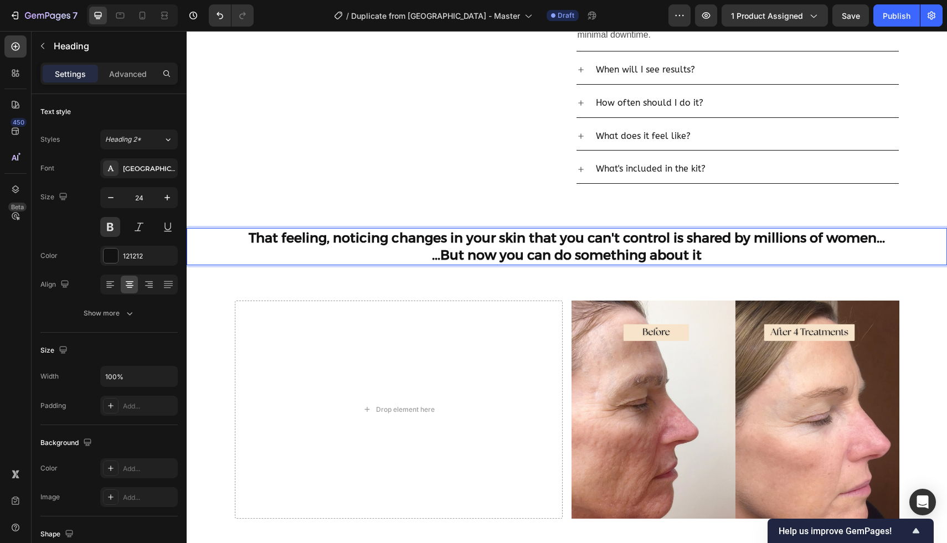
click at [445, 254] on p "That feeling, noticing changes in your skin that you can't control is shared by…" at bounding box center [566, 246] width 647 height 34
click at [666, 241] on p "That feeling, noticing changes in your skin that you can't control is shared by…" at bounding box center [566, 246] width 647 height 34
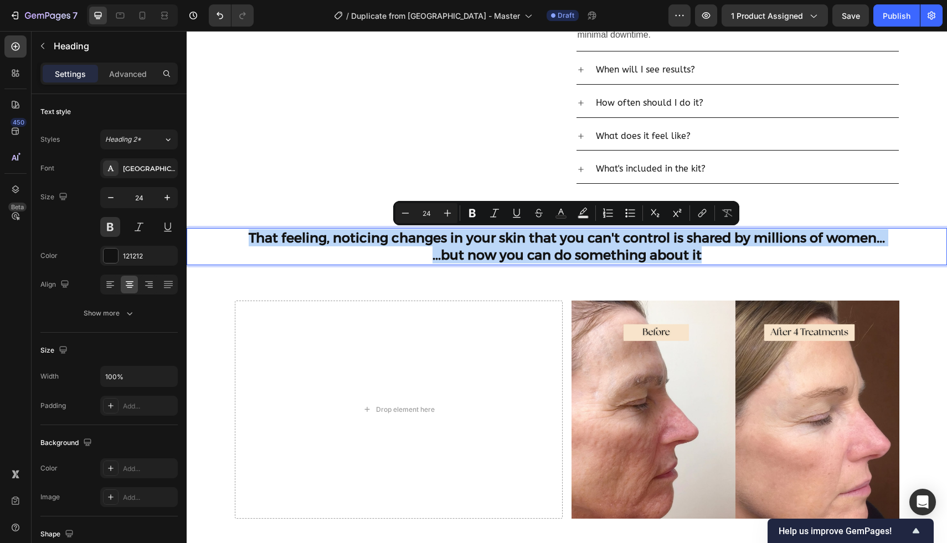
drag, startPoint x: 710, startPoint y: 254, endPoint x: 189, endPoint y: 238, distance: 521.6
click at [189, 238] on div "That feeling, noticing changes in your skin that you can't control is shared by…" at bounding box center [567, 246] width 760 height 37
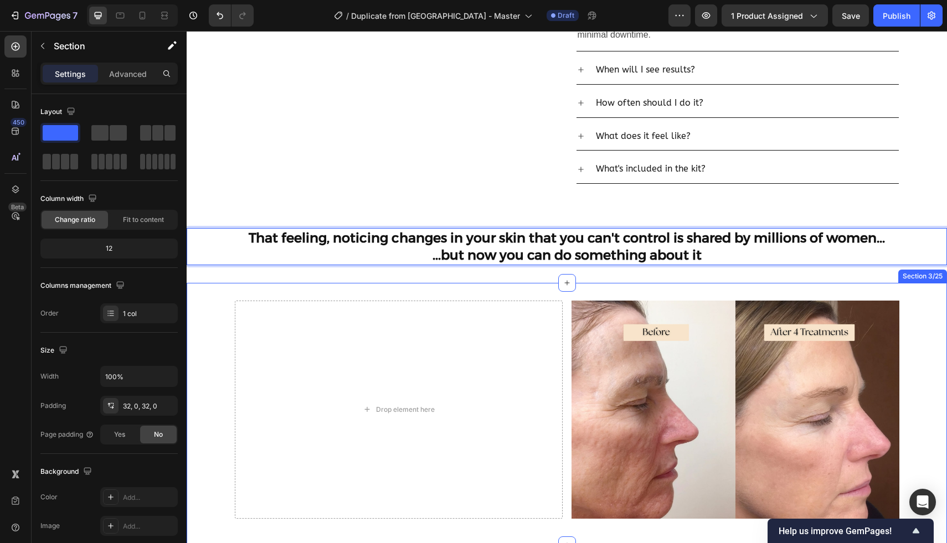
click at [288, 281] on div "That feeling, noticing changes in your skin that you can't control is shared by…" at bounding box center [567, 246] width 760 height 72
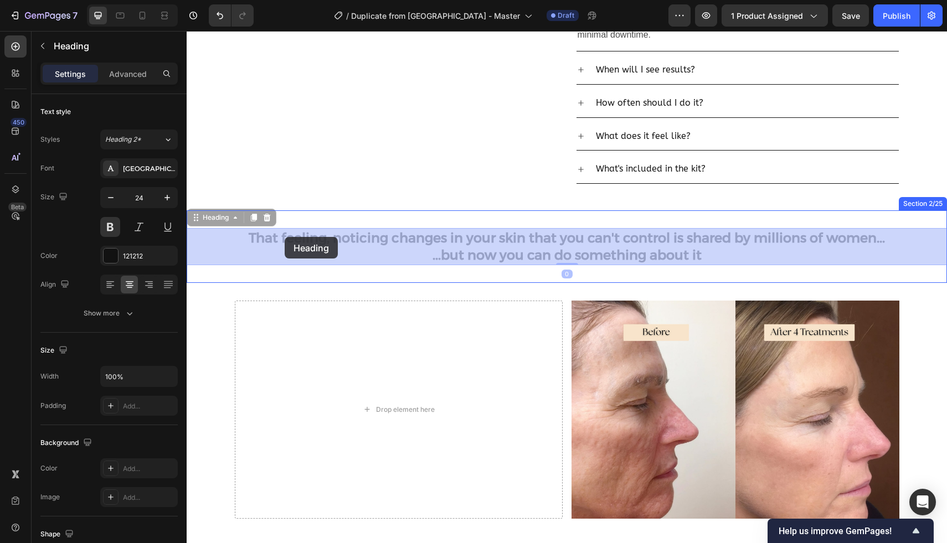
drag, startPoint x: 330, startPoint y: 242, endPoint x: 285, endPoint y: 237, distance: 46.2
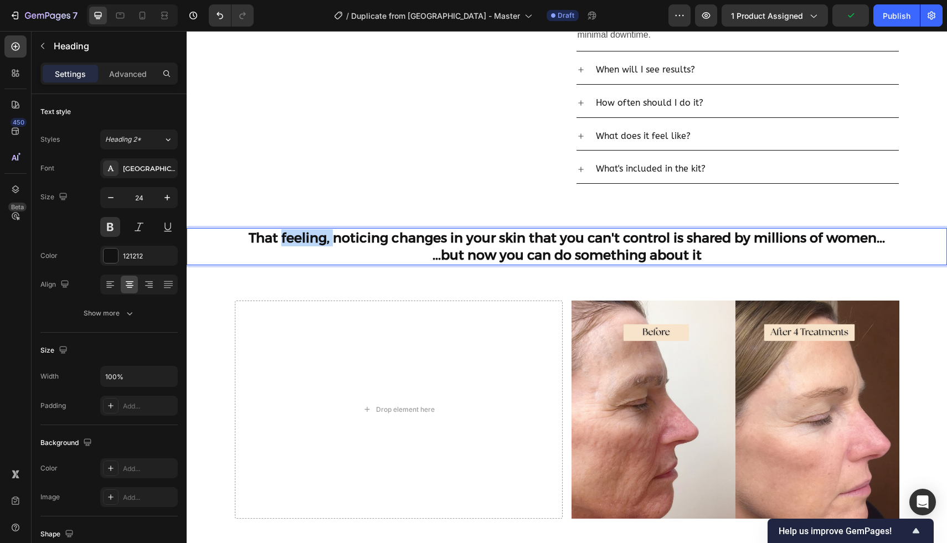
drag, startPoint x: 333, startPoint y: 244, endPoint x: 281, endPoint y: 242, distance: 51.5
click at [281, 242] on p "That feeling, noticing changes in your skin that you can't control is shared by…" at bounding box center [566, 246] width 647 height 34
click at [526, 251] on p "The feeling of noticing changes in your skin that you can't control is shared b…" at bounding box center [566, 246] width 647 height 34
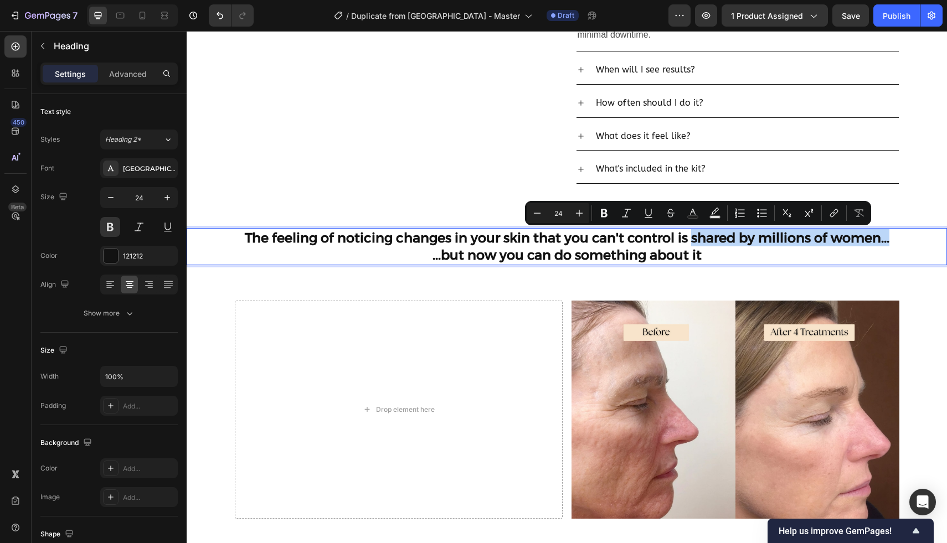
drag, startPoint x: 724, startPoint y: 241, endPoint x: 841, endPoint y: 256, distance: 118.4
click at [841, 256] on p "The feeling of noticing changes in your skin that you can't control is shared b…" at bounding box center [566, 246] width 647 height 34
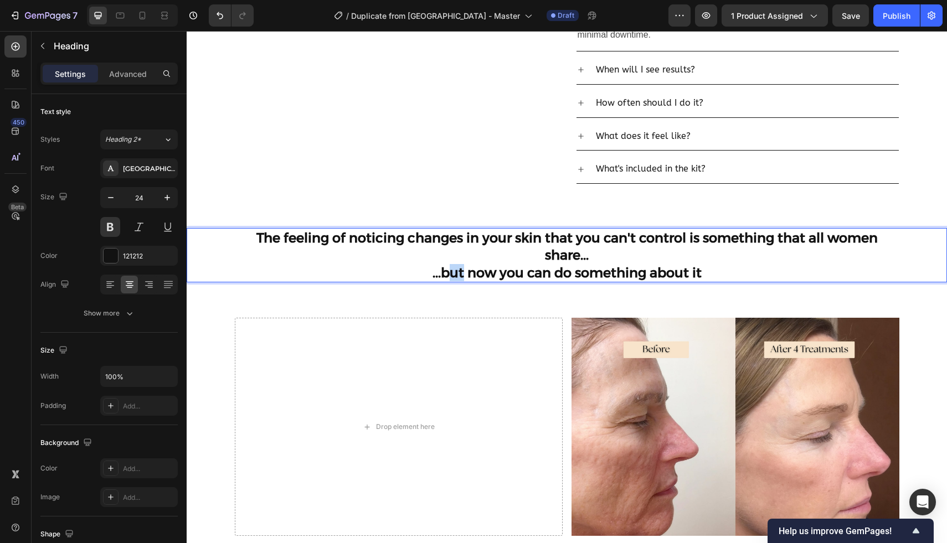
click at [448, 271] on p "The feeling of noticing changes in your skin that you can't control is somethin…" at bounding box center [566, 255] width 647 height 52
drag, startPoint x: 494, startPoint y: 273, endPoint x: 446, endPoint y: 273, distance: 48.2
click at [446, 273] on p "The feeling of noticing changes in your skin that you can't control is somethin…" at bounding box center [566, 255] width 647 height 52
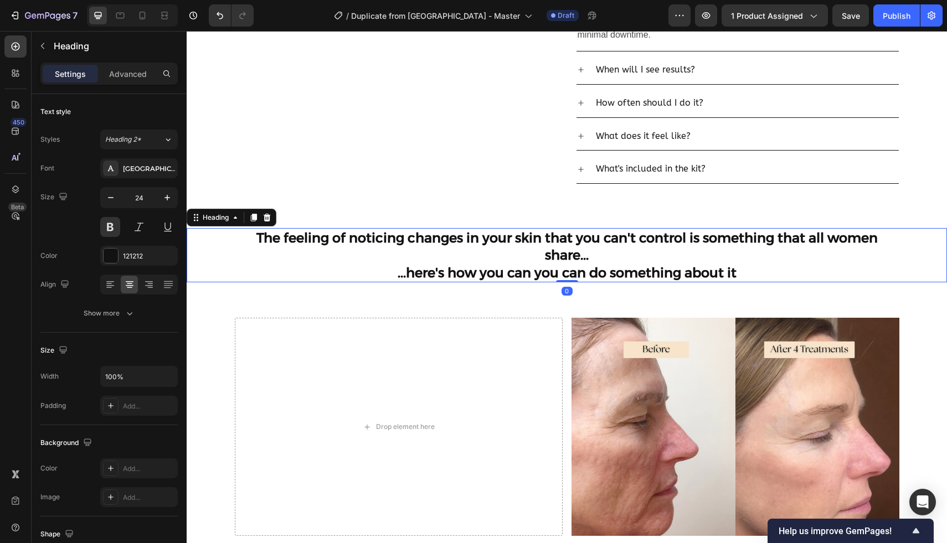
click at [535, 241] on p "The feeling of noticing changes in your skin that you can't control is somethin…" at bounding box center [566, 255] width 647 height 52
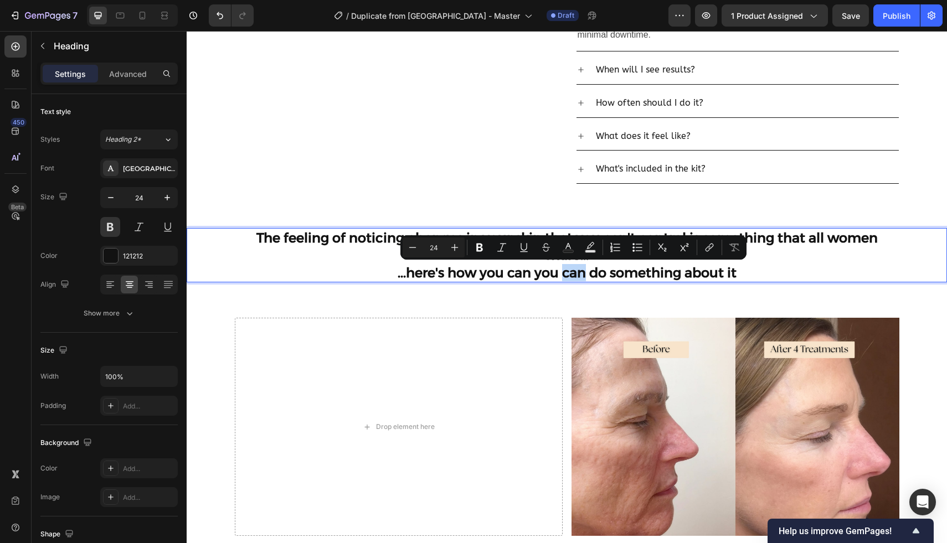
drag, startPoint x: 586, startPoint y: 276, endPoint x: 564, endPoint y: 277, distance: 21.6
click at [453, 247] on icon "Editor contextual toolbar" at bounding box center [454, 247] width 7 height 7
type input "26"
click at [509, 249] on button "Italic" at bounding box center [502, 247] width 20 height 20
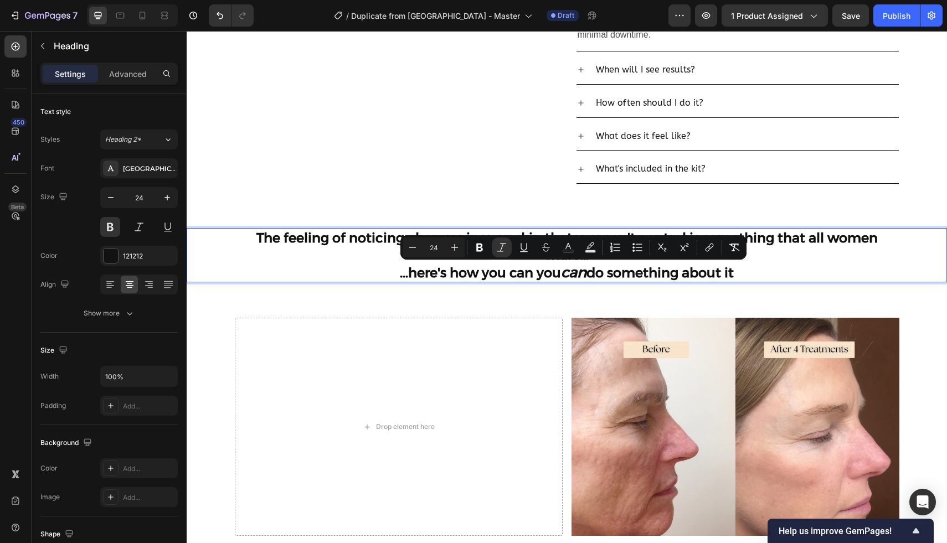
click at [508, 270] on p "The feeling of noticing changes in your skin that you can't control is somethin…" at bounding box center [566, 255] width 647 height 52
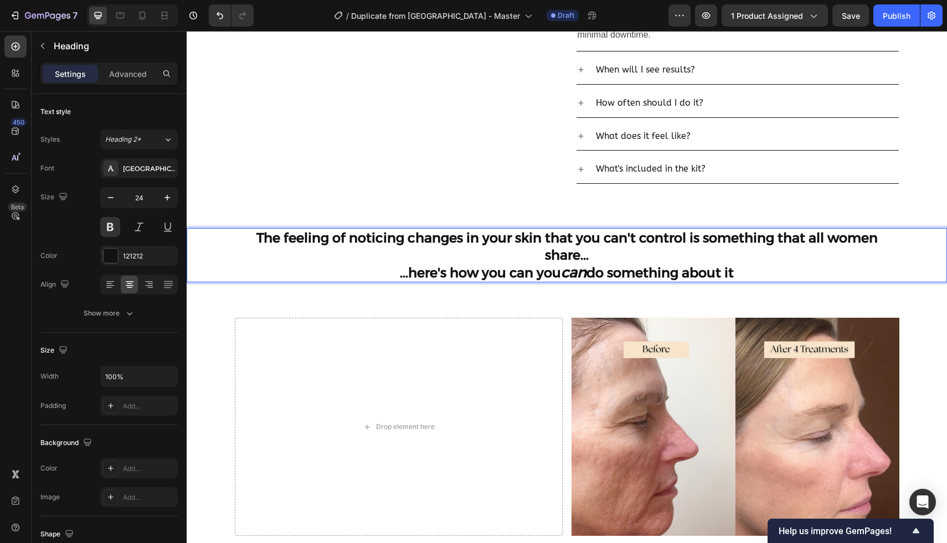
click at [751, 272] on p "The feeling of noticing changes in your skin that you can't control is somethin…" at bounding box center [566, 255] width 647 height 52
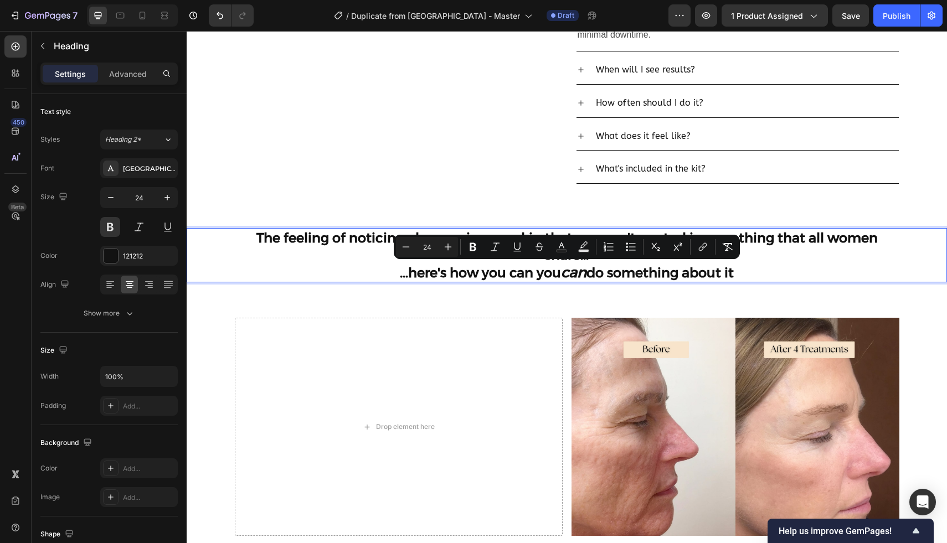
click at [751, 272] on p "The feeling of noticing changes in your skin that you can't control is somethin…" at bounding box center [566, 255] width 647 height 52
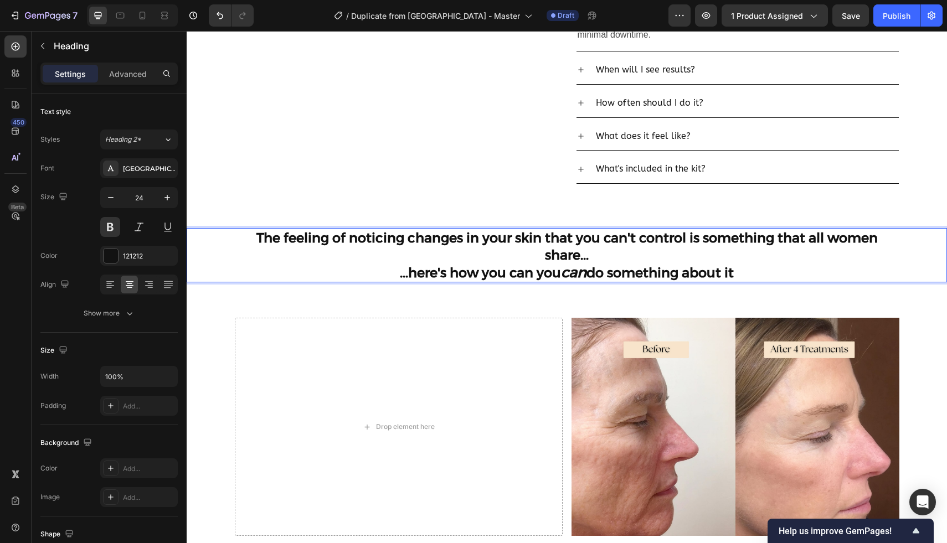
click at [384, 268] on p "The feeling of noticing changes in your skin that you can't control is somethin…" at bounding box center [566, 255] width 647 height 52
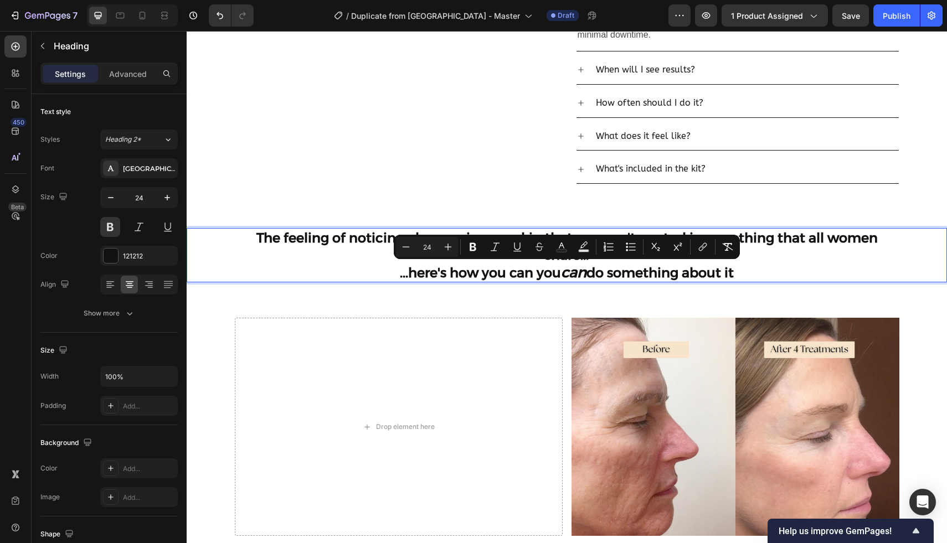
click at [660, 263] on p "The feeling of noticing changes in your skin that you can't control is somethin…" at bounding box center [566, 255] width 647 height 52
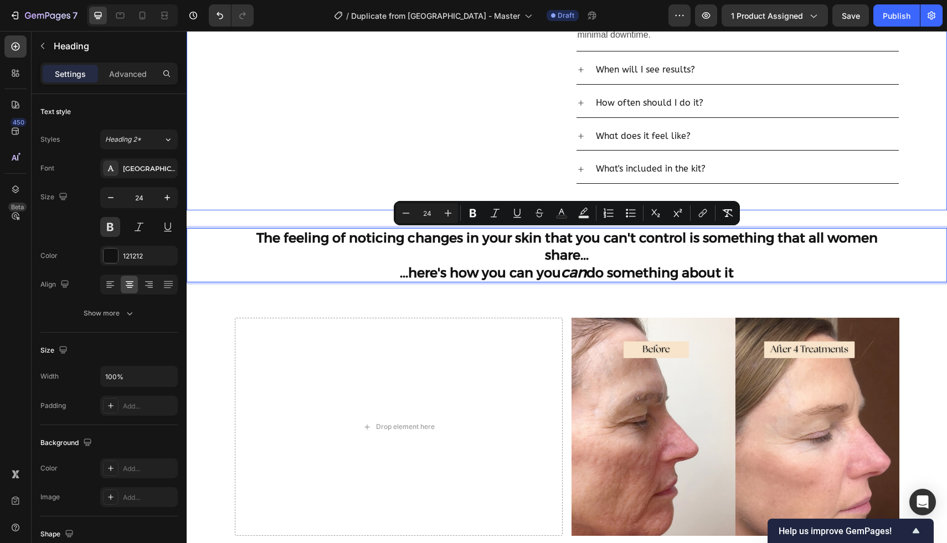
drag, startPoint x: 740, startPoint y: 274, endPoint x: 356, endPoint y: 204, distance: 390.4
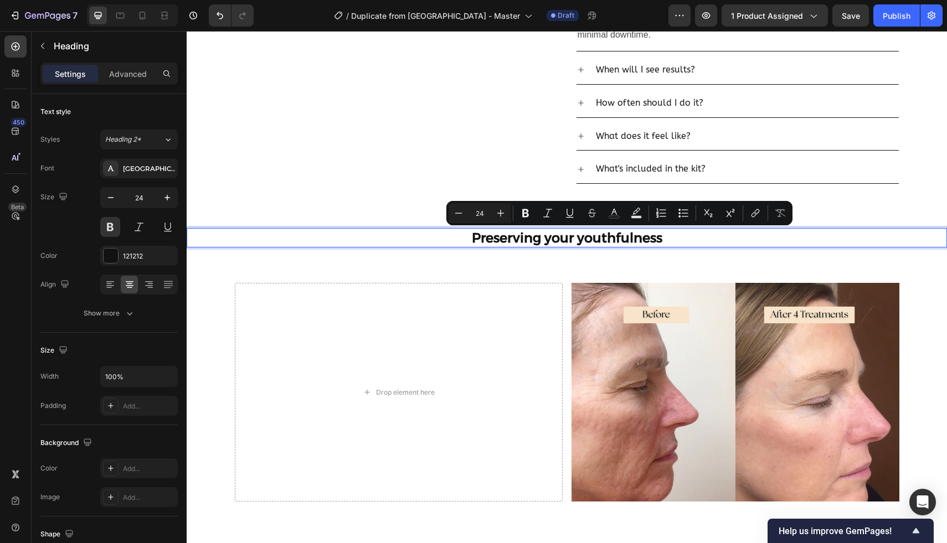
drag, startPoint x: 680, startPoint y: 240, endPoint x: 576, endPoint y: 241, distance: 104.1
click at [576, 241] on p "Preserving your youthfulness" at bounding box center [566, 237] width 647 height 17
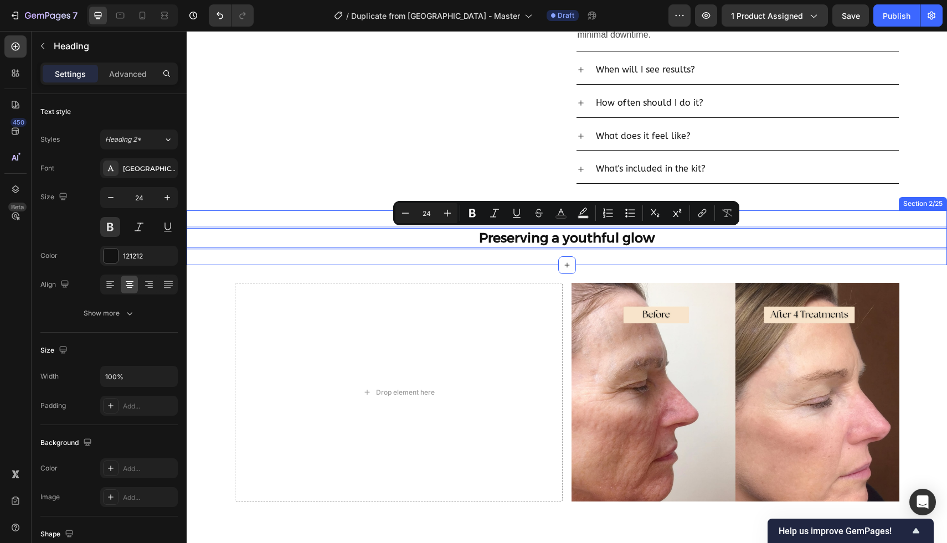
drag, startPoint x: 670, startPoint y: 232, endPoint x: 664, endPoint y: 255, distance: 23.5
click at [477, 225] on div "Preserving a youthful glow Heading 0 Section 2/25" at bounding box center [567, 237] width 760 height 55
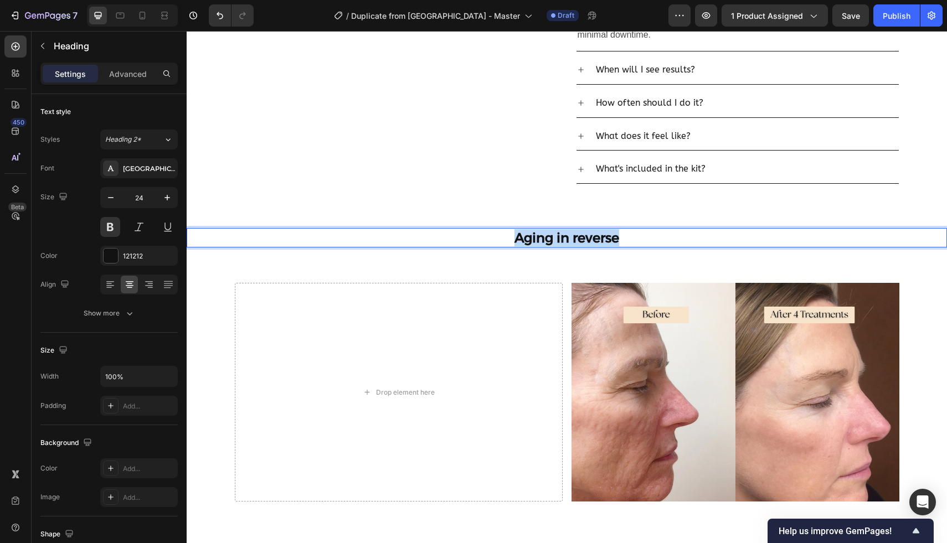
drag, startPoint x: 630, startPoint y: 241, endPoint x: 510, endPoint y: 230, distance: 120.1
click at [510, 230] on p "Aging in reverse" at bounding box center [566, 237] width 647 height 17
click at [509, 236] on p "Aging doesnt have result in a crisis," at bounding box center [566, 237] width 647 height 17
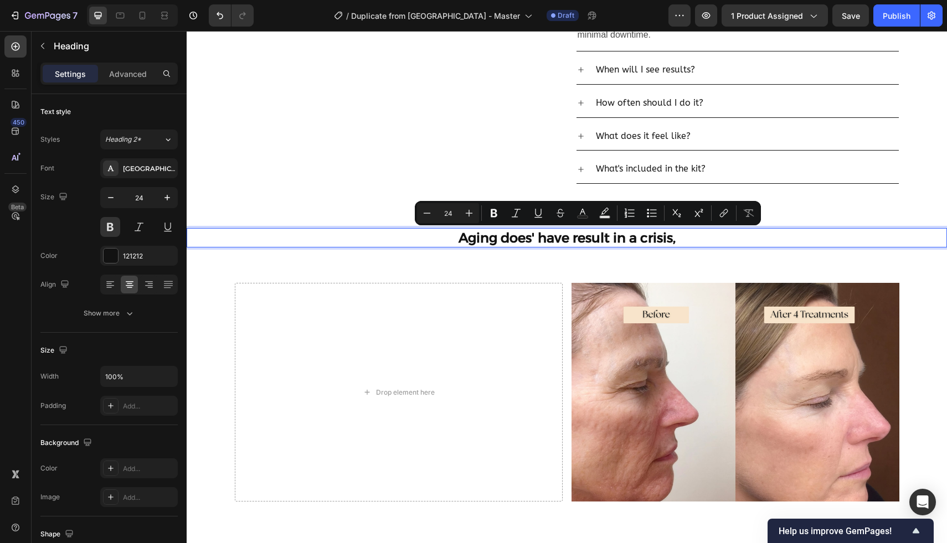
drag, startPoint x: 680, startPoint y: 240, endPoint x: 496, endPoint y: 232, distance: 184.5
click at [496, 232] on p "Aging does' have result in a crisis," at bounding box center [566, 237] width 647 height 17
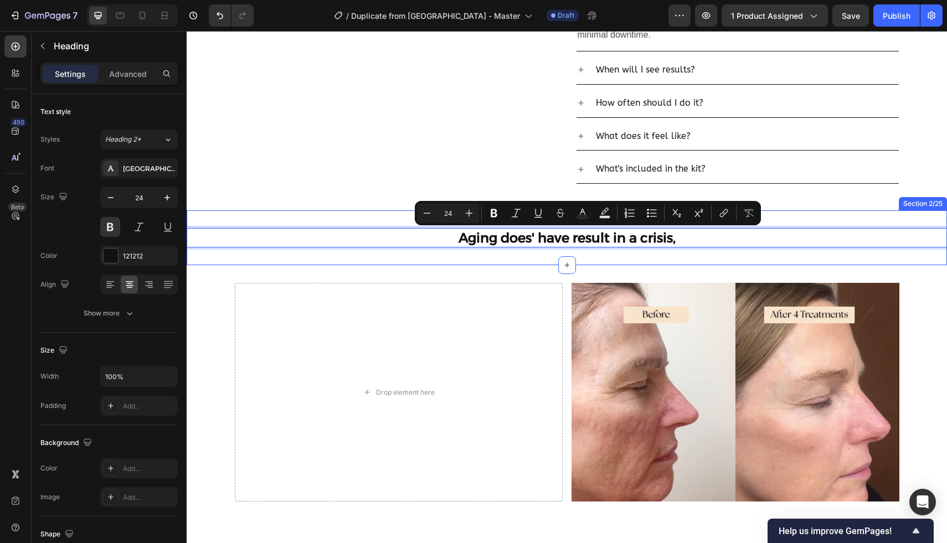
click at [600, 254] on div "Aging does' have result in a crisis, Heading 0 Section 2/25" at bounding box center [567, 237] width 760 height 55
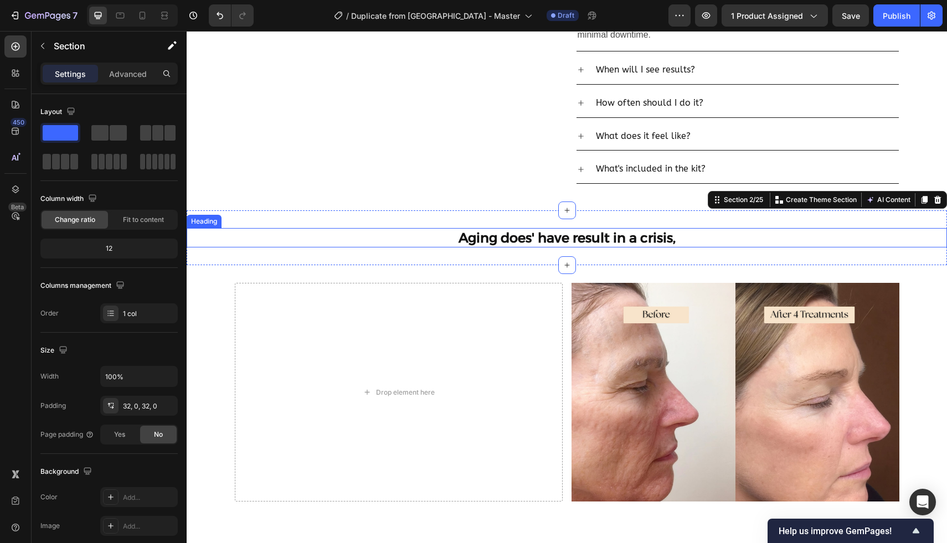
click at [666, 239] on p "Aging does' have result in a crisis," at bounding box center [566, 237] width 647 height 17
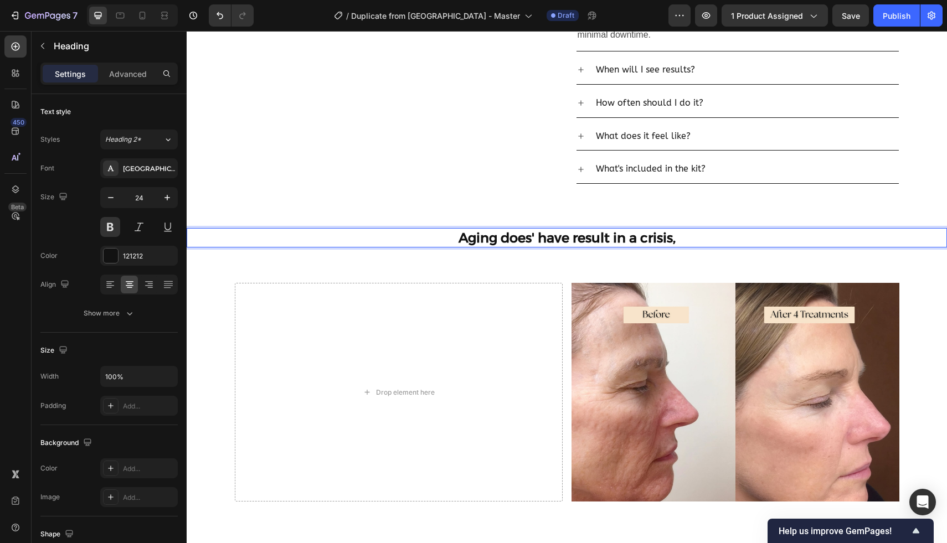
click at [666, 239] on p "Aging does' have result in a crisis," at bounding box center [566, 237] width 647 height 17
click at [494, 239] on p "Aging is inevtiable, but the signs can be" at bounding box center [566, 237] width 647 height 17
click at [693, 235] on p "Aging is inevitable, but the signs can be" at bounding box center [566, 237] width 647 height 17
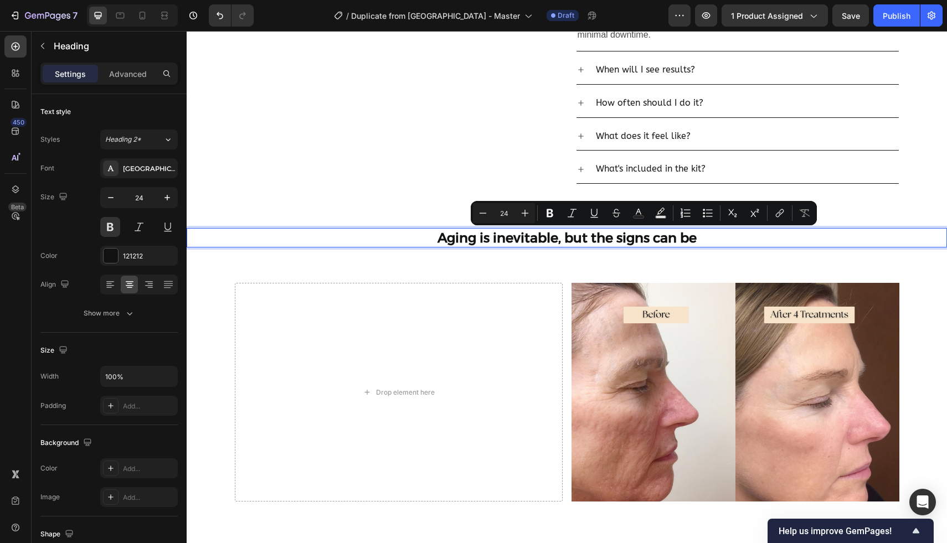
drag, startPoint x: 701, startPoint y: 237, endPoint x: 590, endPoint y: 239, distance: 110.7
click at [590, 240] on p "Aging is inevitable, but the signs can be" at bounding box center [566, 237] width 647 height 17
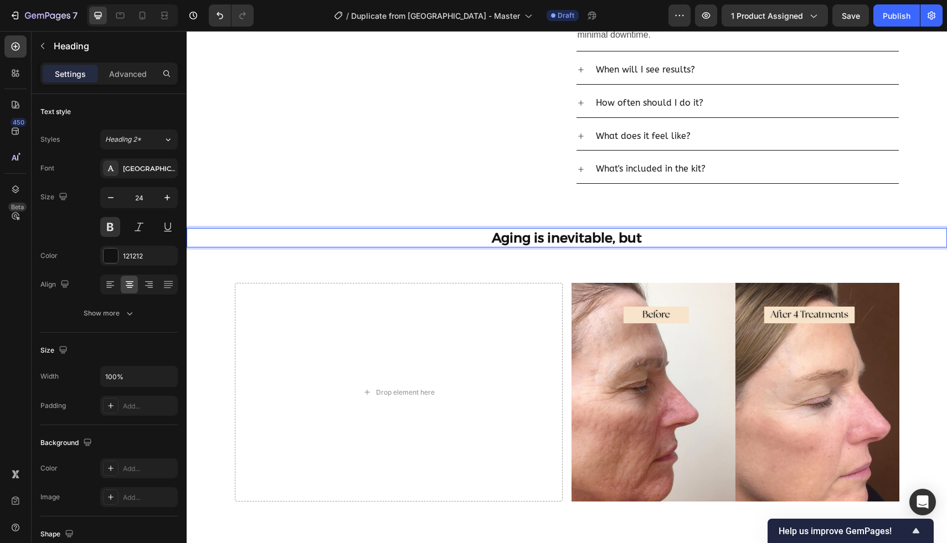
drag, startPoint x: 652, startPoint y: 243, endPoint x: 493, endPoint y: 239, distance: 158.9
click at [493, 240] on p "Aging is inevitable, but" at bounding box center [566, 237] width 647 height 17
click at [723, 242] on p "Those fine lines, fold around your mouth and su" at bounding box center [566, 237] width 647 height 17
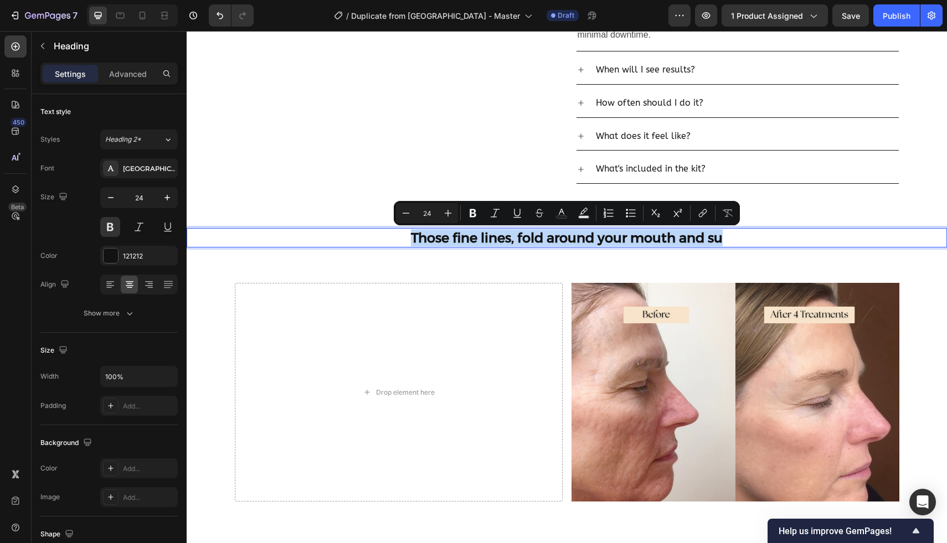
drag, startPoint x: 728, startPoint y: 240, endPoint x: 349, endPoint y: 233, distance: 379.8
click at [349, 233] on p "Those fine lines, fold around your mouth and su" at bounding box center [566, 237] width 647 height 17
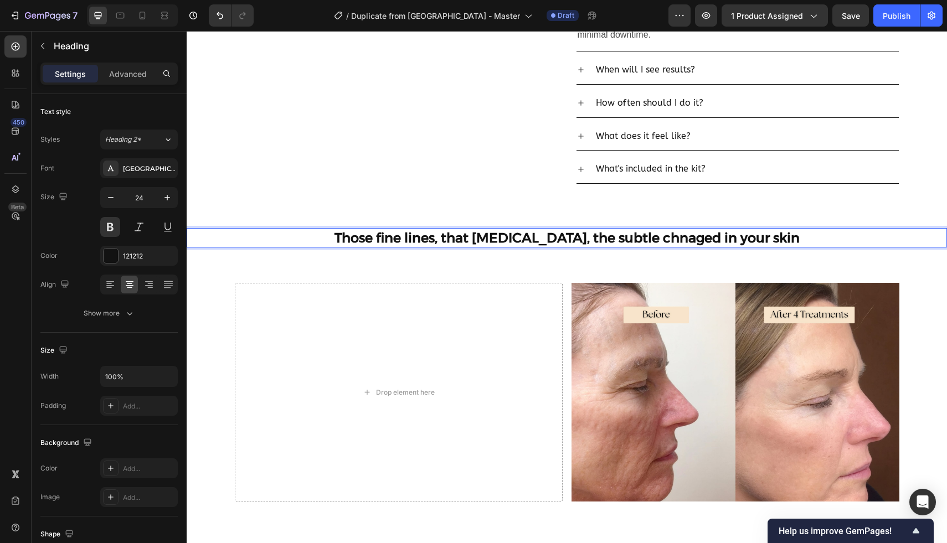
click at [406, 242] on p "Those fine lines, that dryness, the subtle chnaged in your skin" at bounding box center [566, 237] width 647 height 17
click at [532, 244] on p "Those growing fine lines, that dryness, the subtle chnaged in your skin" at bounding box center [566, 237] width 647 height 17
click at [697, 239] on p "Those growing fine lines, that dryness, the subtle chnaged in your skin" at bounding box center [566, 237] width 647 height 17
click at [795, 245] on p "Those growing fine lines, that dryness, the subtle chnged in your skin" at bounding box center [566, 237] width 647 height 17
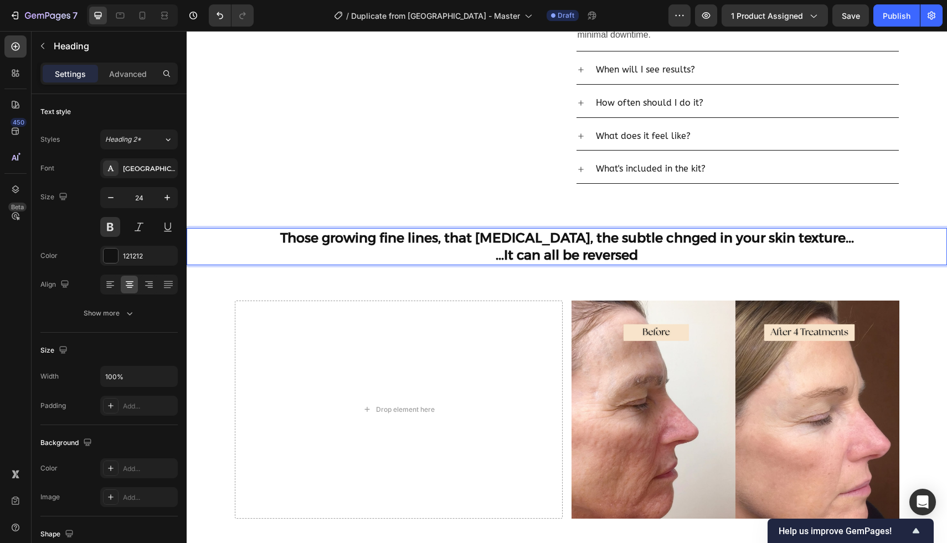
click at [661, 237] on p "Those growing fine lines, that dryness, the subtle chnged in your skin texture.…" at bounding box center [566, 246] width 647 height 34
click at [581, 260] on p "Those growing fine lines, that dryness, the subtle changed in your skin texture…" at bounding box center [566, 246] width 647 height 34
click at [660, 241] on p "Those growing fine lines, that dryness, the subtle changed in your skin texture…" at bounding box center [566, 246] width 647 height 34
click at [686, 239] on p "Those growing fine lines, that dryness, the subtle changed in your skin texture…" at bounding box center [566, 246] width 647 height 34
click at [770, 237] on p "Those growing fine lines, that dryness, the subtle changes in your skin texture…" at bounding box center [566, 246] width 647 height 34
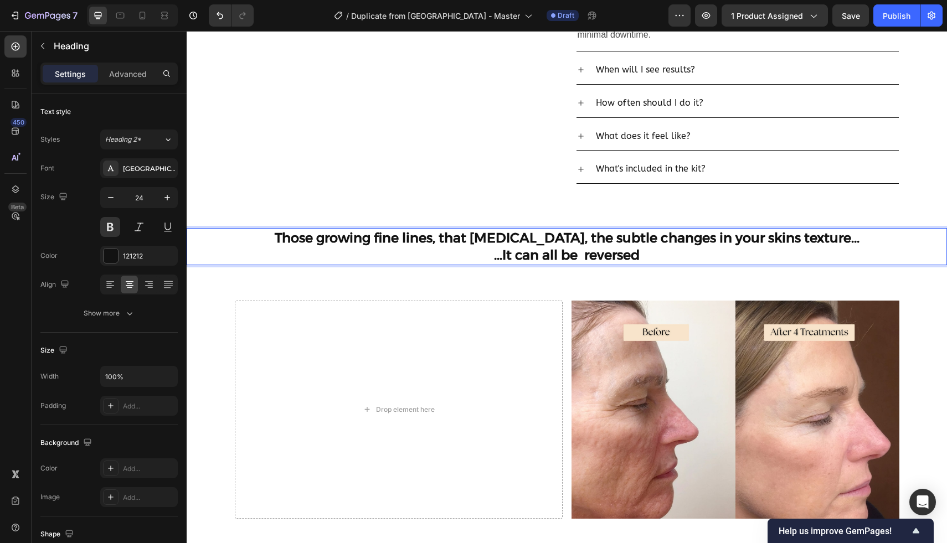
click at [588, 258] on p "Those growing fine lines, that dryness, the subtle changes in your skins textur…" at bounding box center [566, 246] width 647 height 34
click at [647, 259] on p "Those growing fine lines, that dryness, the subtle changes in your skins textur…" at bounding box center [566, 246] width 647 height 34
drag, startPoint x: 567, startPoint y: 257, endPoint x: 528, endPoint y: 258, distance: 38.8
click at [528, 258] on p "Those growing fine lines, that dryness, the subtle changes in your skins textur…" at bounding box center [566, 246] width 647 height 34
click at [708, 256] on p "Those growing fine lines, that dryness, the subtle changes in your skins textur…" at bounding box center [566, 246] width 647 height 34
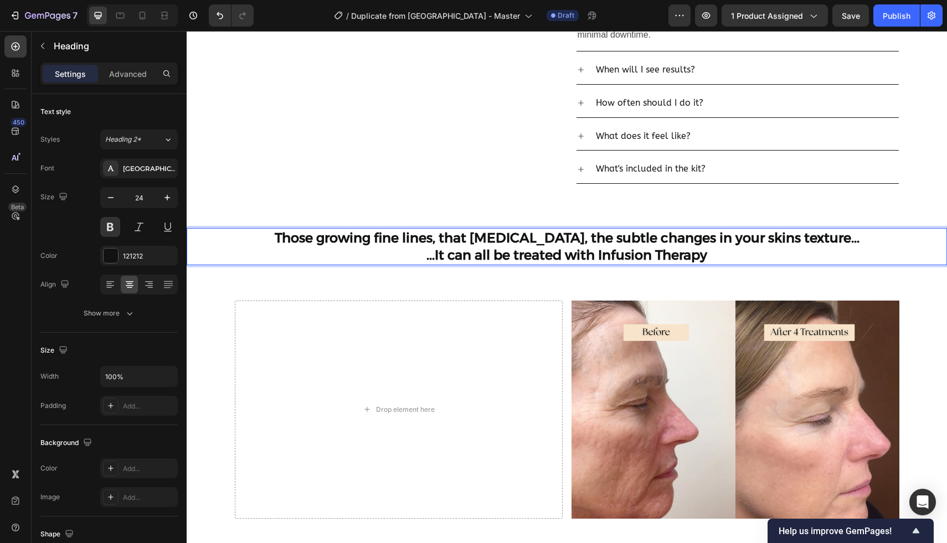
click at [601, 261] on p "Those growing fine lines, that dryness, the subtle changes in your skins textur…" at bounding box center [566, 246] width 647 height 34
click at [601, 258] on p "Those growing fine lines, that dryness, the subtle changes in your skins textur…" at bounding box center [566, 246] width 647 height 34
click at [736, 258] on p "Those growing fine lines, that dryness, the subtle changes in your skins textur…" at bounding box center [566, 246] width 647 height 34
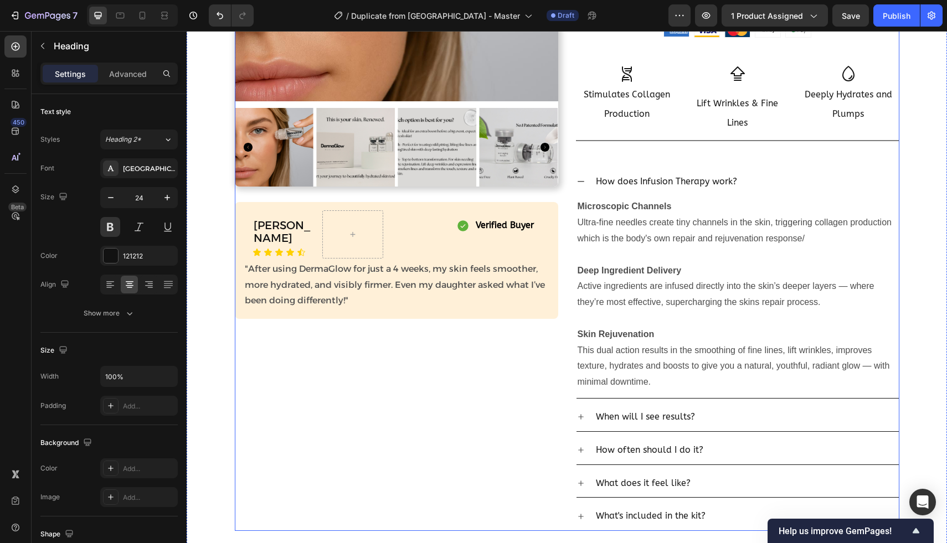
scroll to position [119, 0]
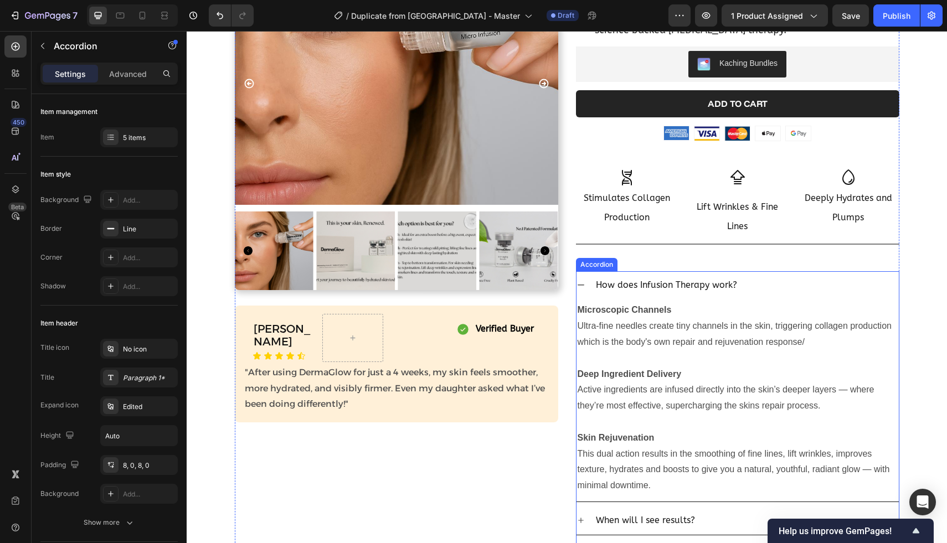
click at [639, 285] on p "How does Infusion Therapy work?" at bounding box center [666, 285] width 141 height 16
click at [582, 287] on icon at bounding box center [580, 285] width 9 height 9
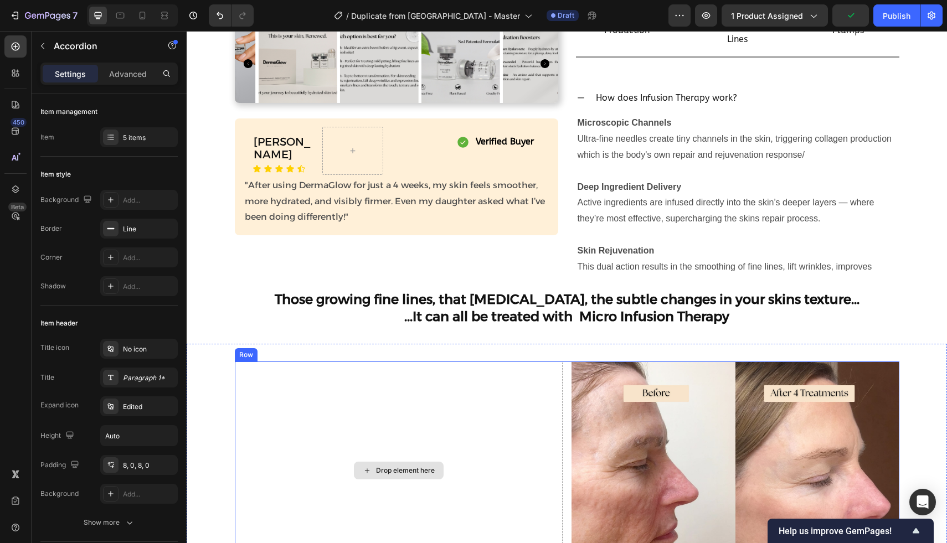
scroll to position [296, 0]
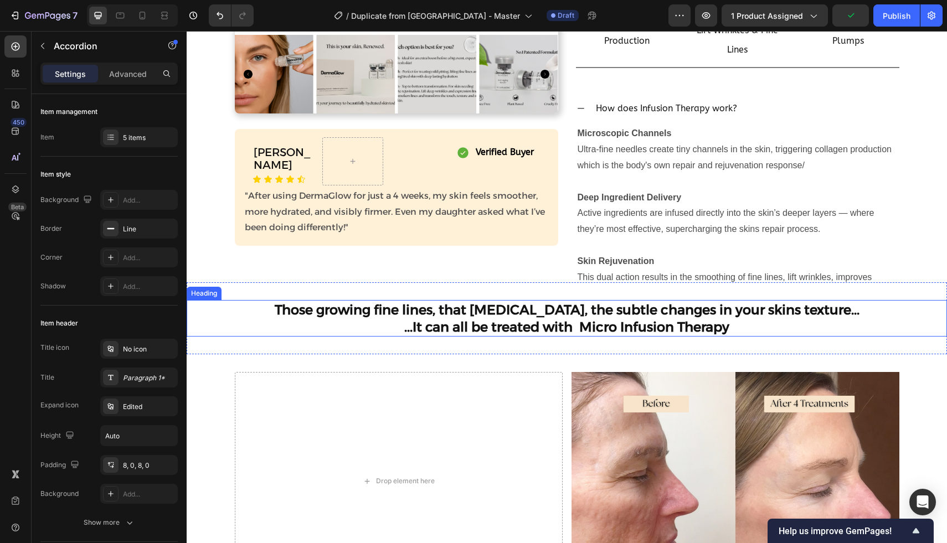
click at [530, 329] on h2 "Those growing fine lines, that dryness, the subtle changes in your skins textur…" at bounding box center [566, 318] width 649 height 37
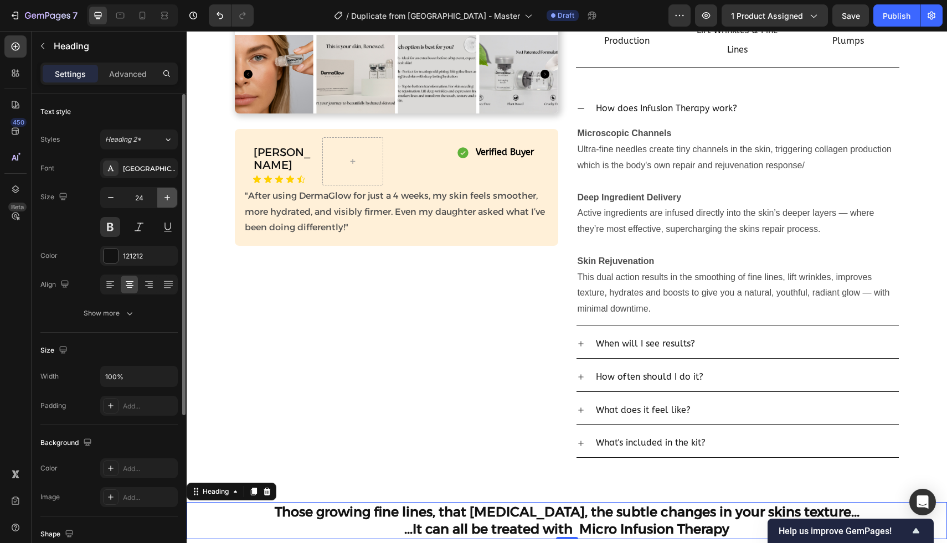
click at [166, 204] on button "button" at bounding box center [167, 198] width 20 height 20
click at [166, 203] on button "button" at bounding box center [167, 198] width 20 height 20
type input "26"
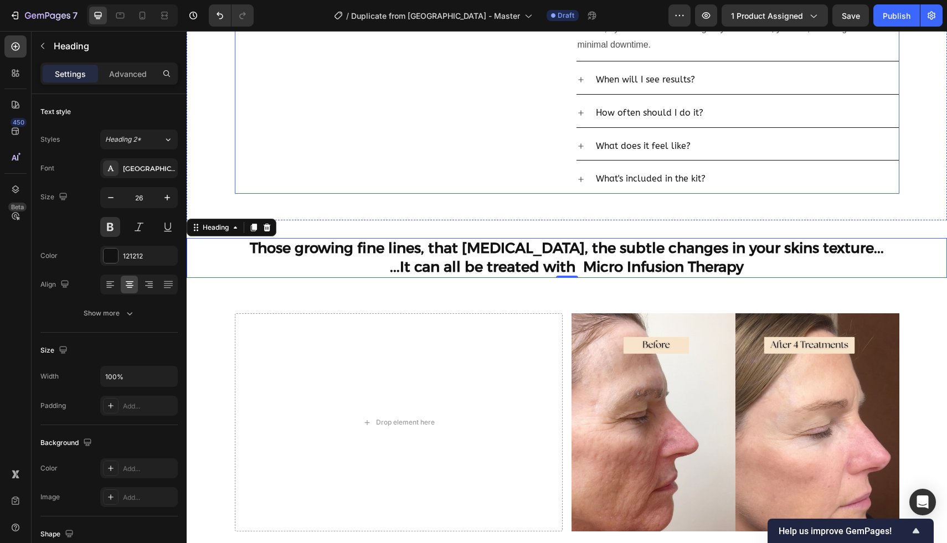
scroll to position [561, 0]
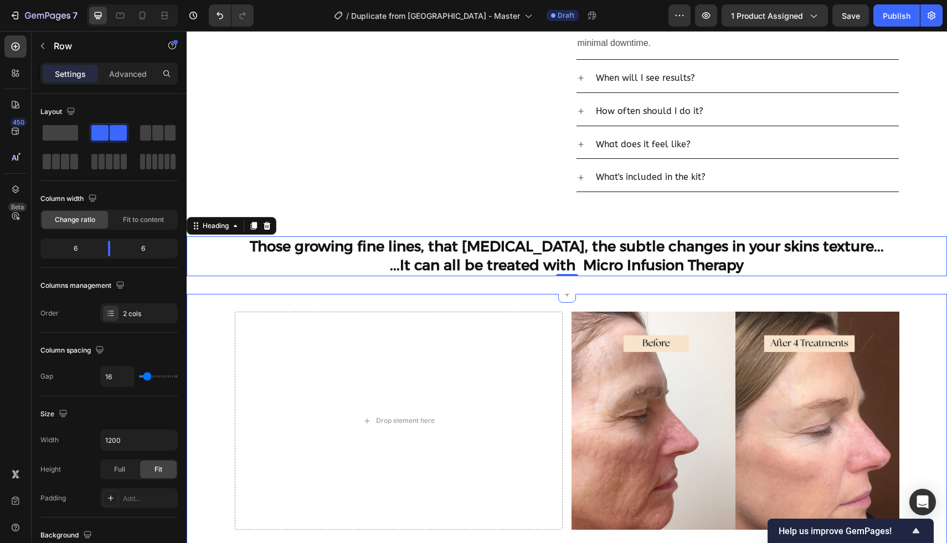
click at [347, 329] on div "Drop element here" at bounding box center [399, 421] width 328 height 219
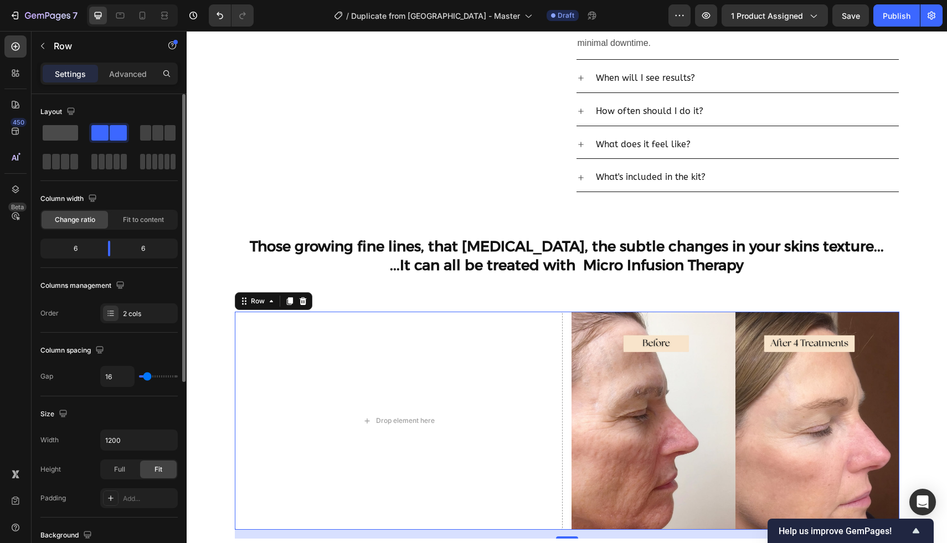
click at [66, 132] on span at bounding box center [60, 132] width 35 height 15
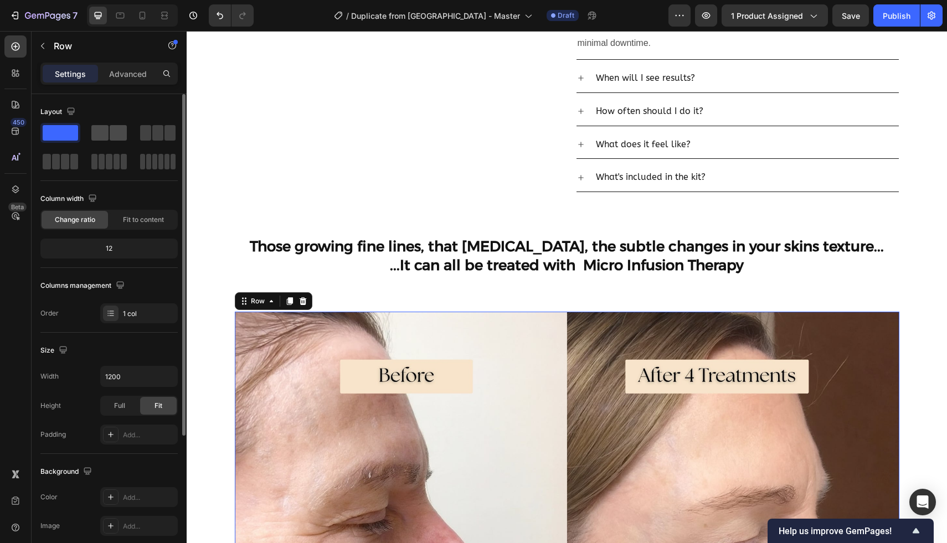
click at [103, 134] on span at bounding box center [99, 132] width 17 height 15
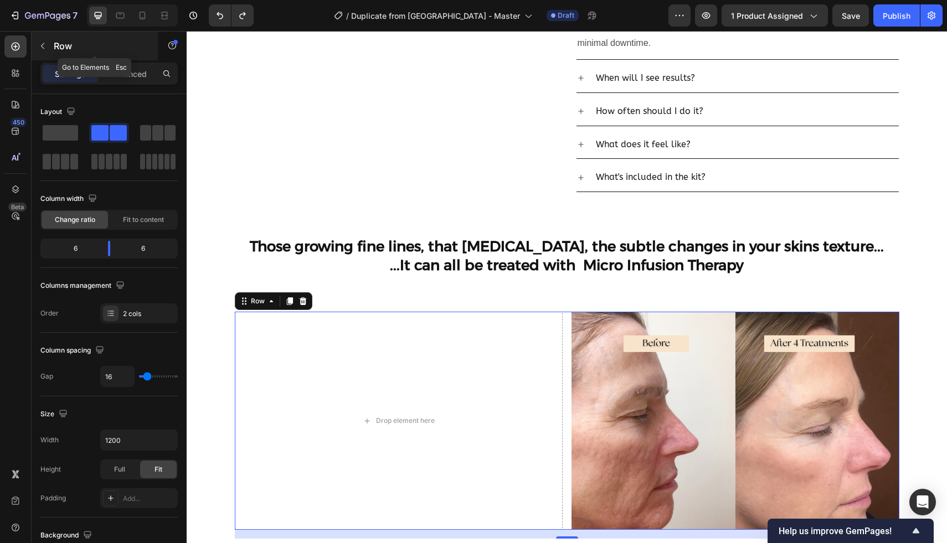
click at [44, 38] on button "button" at bounding box center [43, 46] width 18 height 18
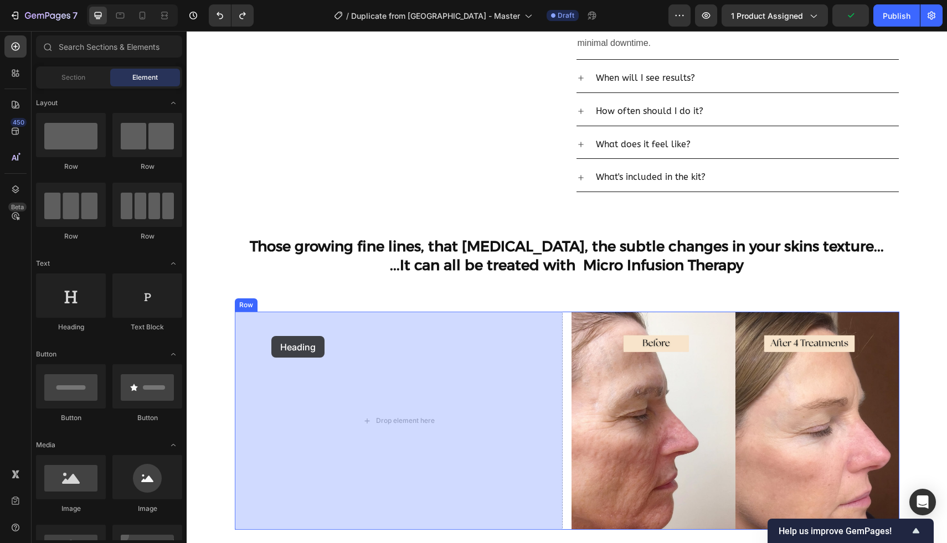
drag, startPoint x: 276, startPoint y: 338, endPoint x: 305, endPoint y: 343, distance: 29.3
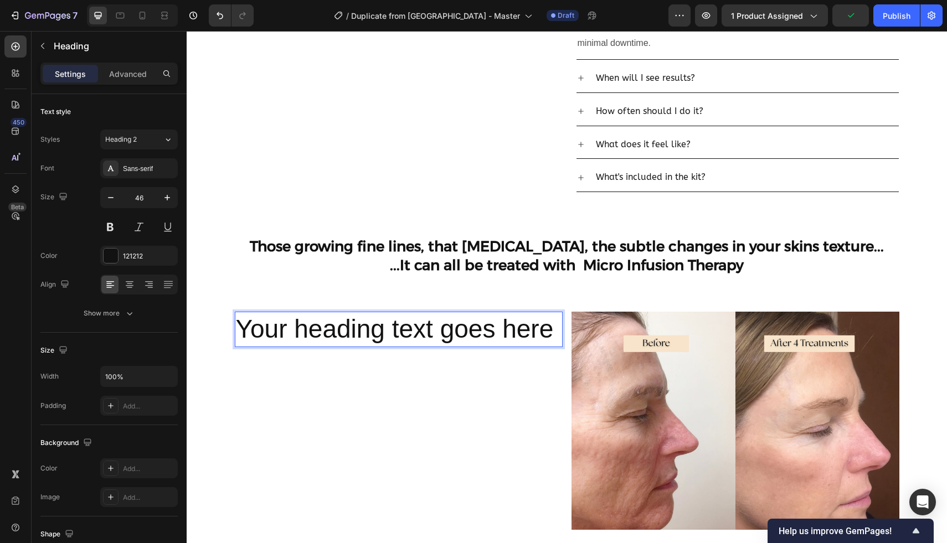
click at [302, 338] on h2 "Your heading text goes here" at bounding box center [399, 329] width 328 height 35
click at [302, 338] on p "Your heading text goes here" at bounding box center [398, 329] width 325 height 33
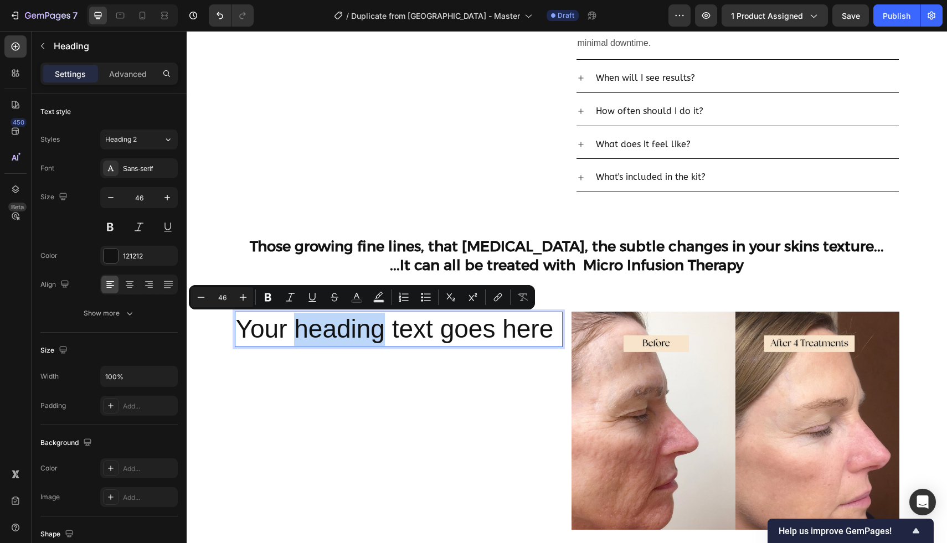
click at [305, 338] on p "Your heading text goes here" at bounding box center [398, 329] width 325 height 33
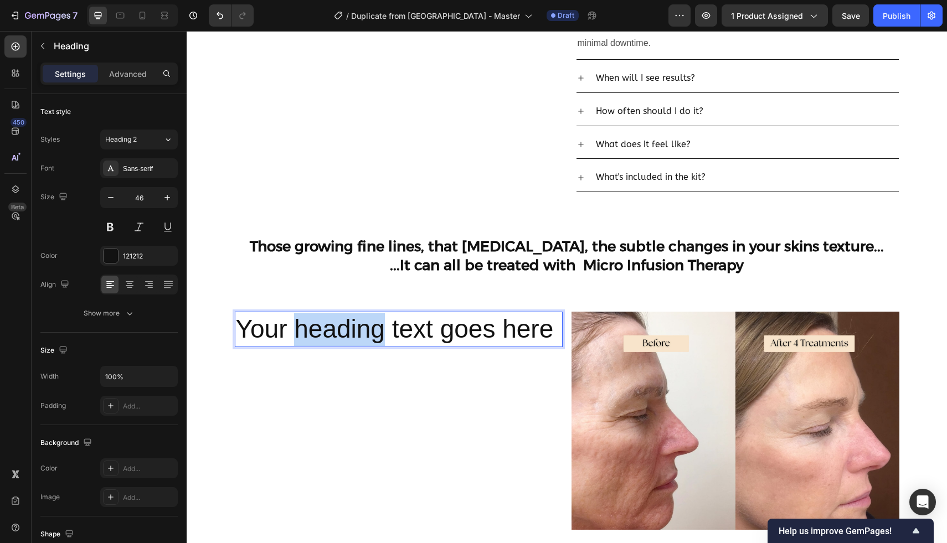
click at [305, 338] on p "Your heading text goes here" at bounding box center [398, 329] width 325 height 33
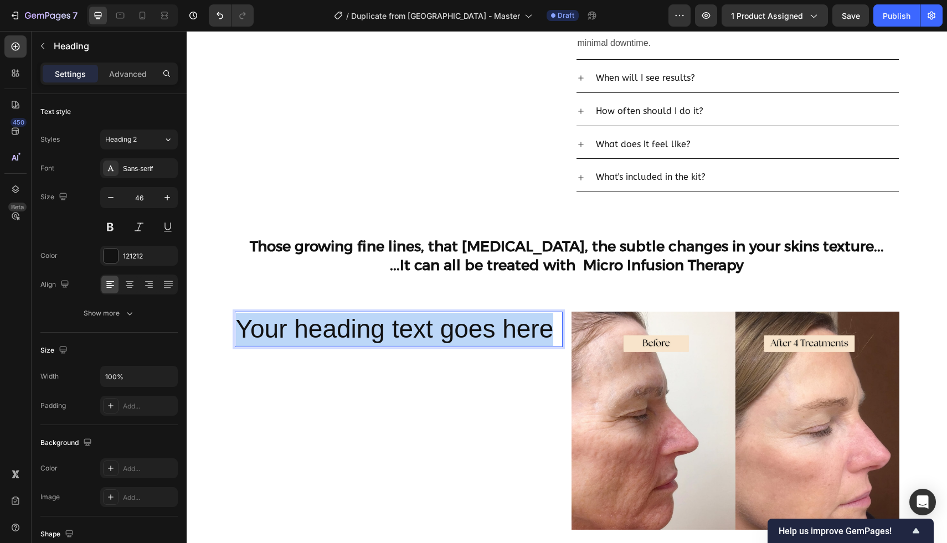
click at [305, 338] on p "Your heading text goes here" at bounding box center [398, 329] width 325 height 33
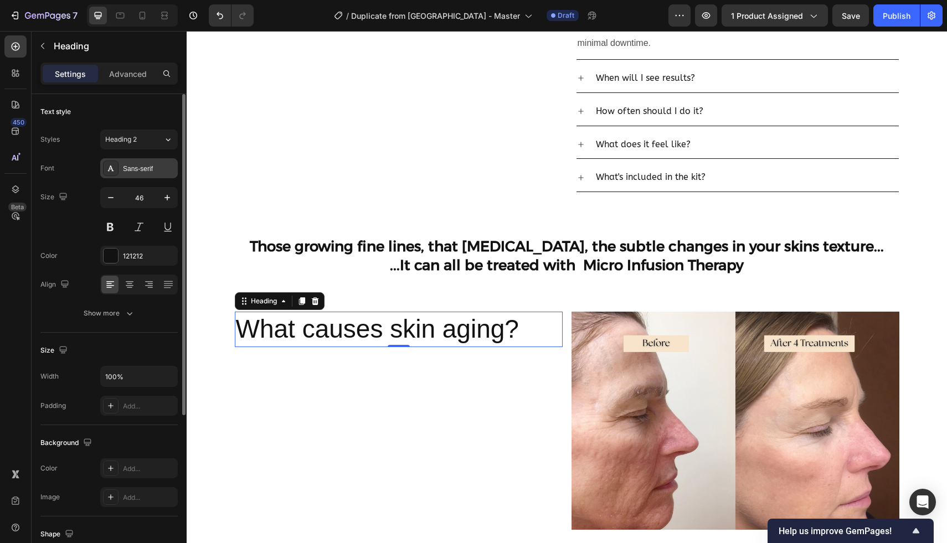
click at [119, 164] on div "Sans-serif" at bounding box center [138, 168] width 77 height 20
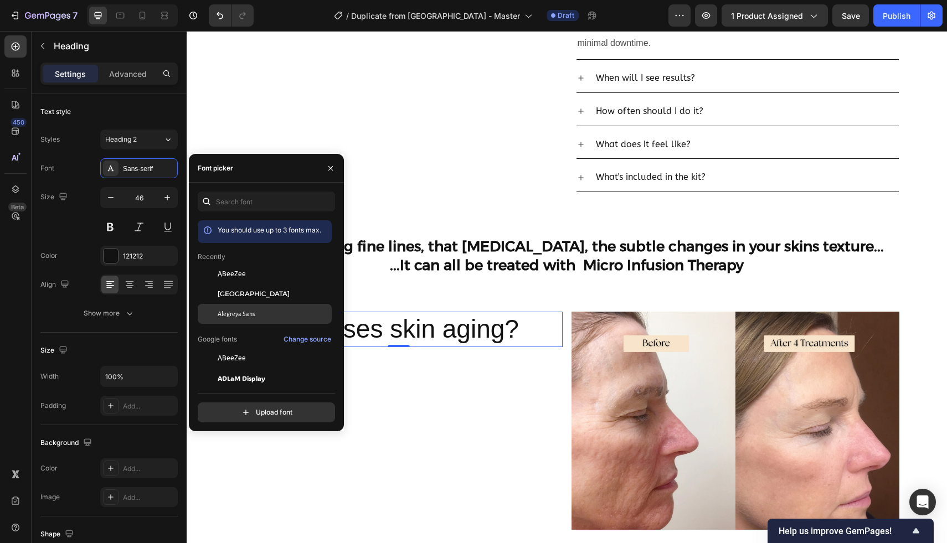
click at [246, 306] on div "Alegreya Sans" at bounding box center [265, 314] width 134 height 20
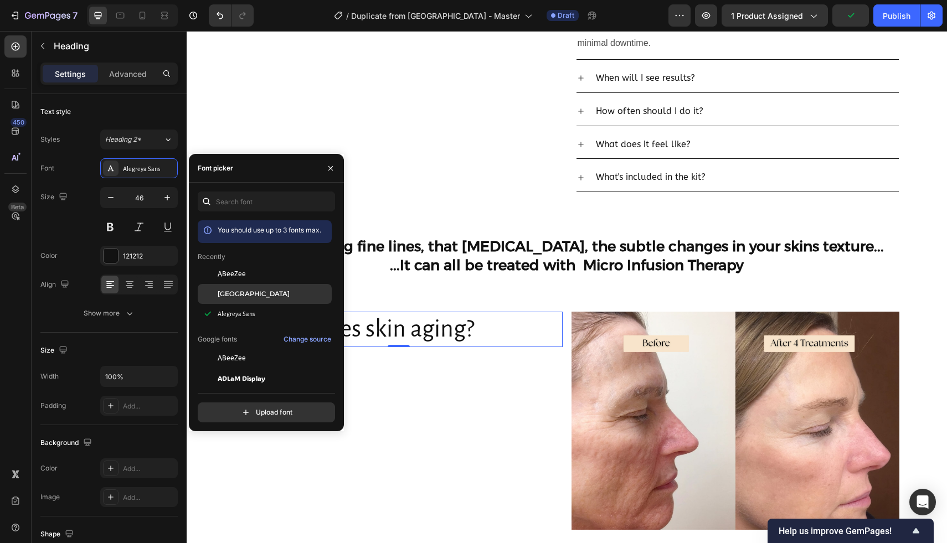
click at [244, 289] on span "[GEOGRAPHIC_DATA]" at bounding box center [254, 294] width 72 height 10
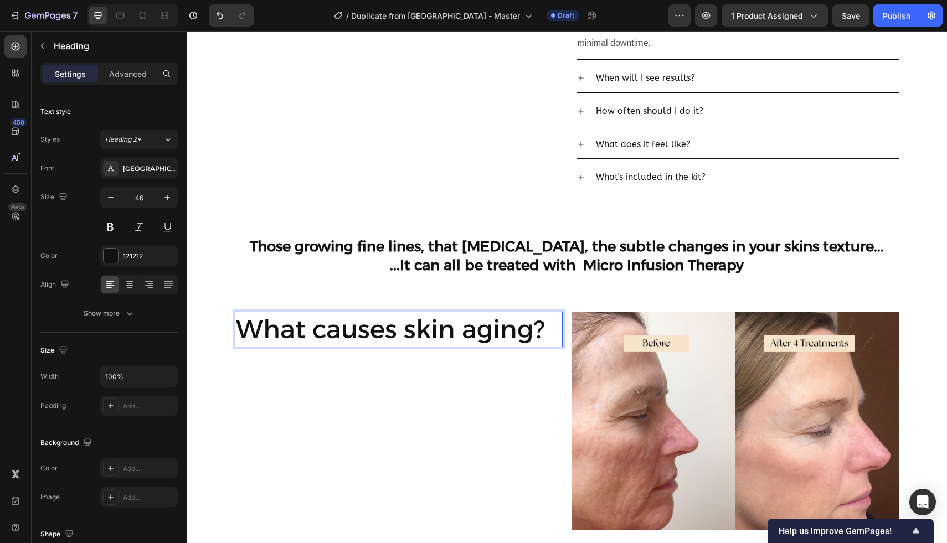
click at [317, 330] on p "What causes skin aging?" at bounding box center [398, 329] width 325 height 33
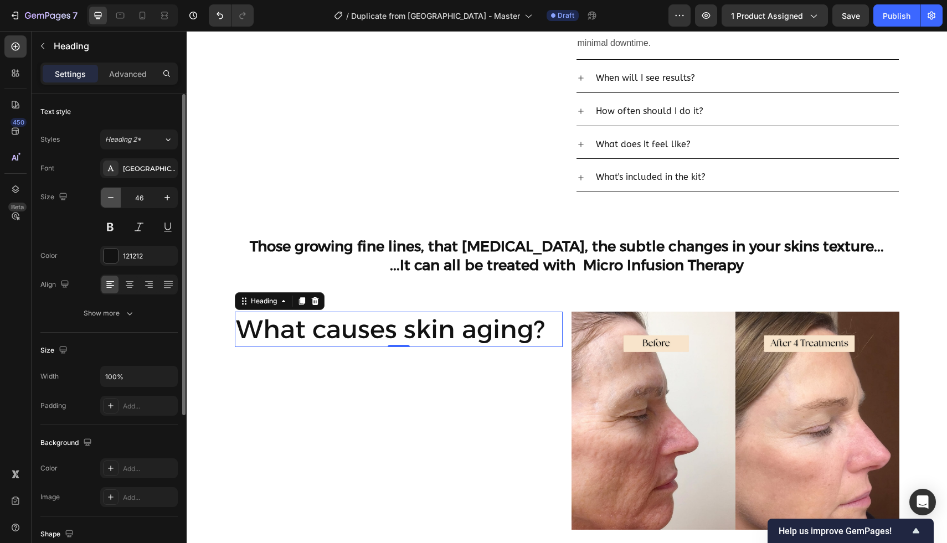
click at [117, 195] on button "button" at bounding box center [111, 198] width 20 height 20
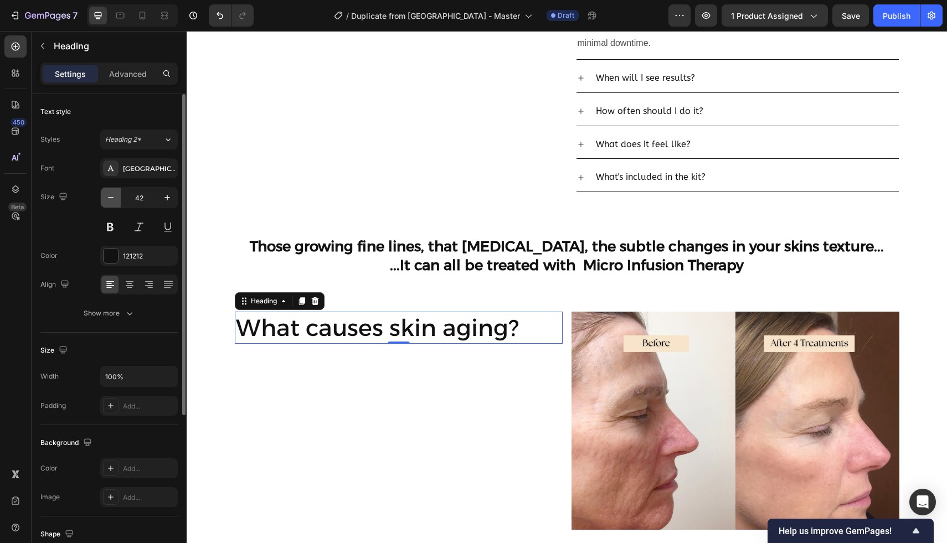
click at [117, 195] on button "button" at bounding box center [111, 198] width 20 height 20
type input "38"
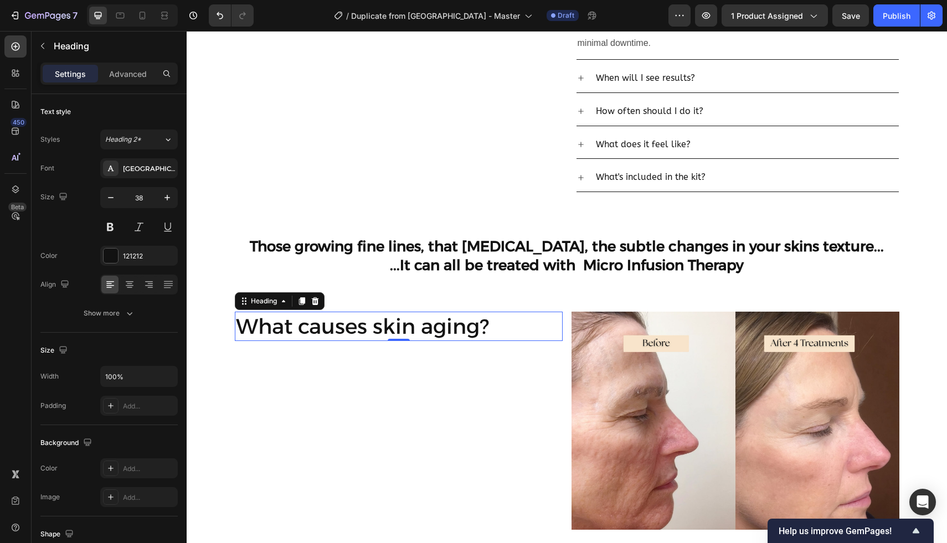
click at [436, 327] on p "What causes skin aging?" at bounding box center [398, 326] width 325 height 27
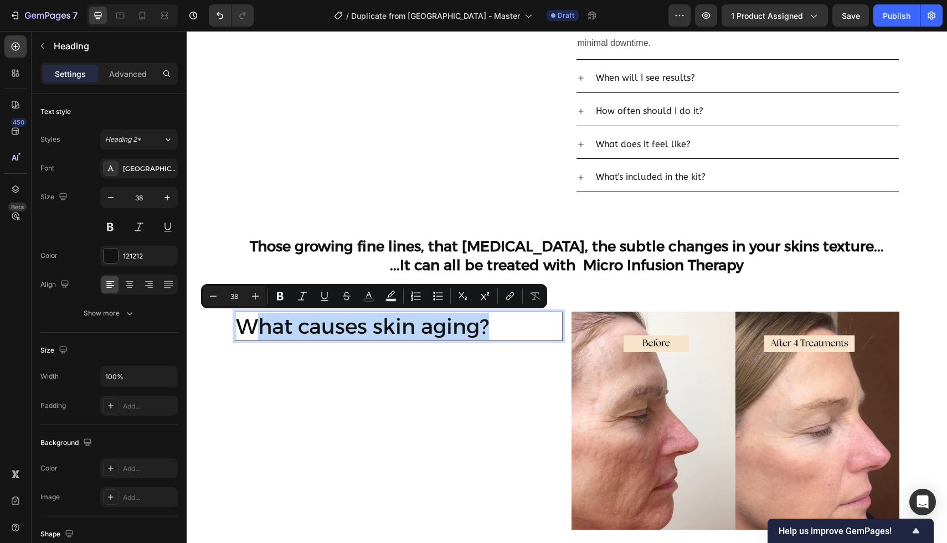
drag, startPoint x: 488, startPoint y: 330, endPoint x: 253, endPoint y: 323, distance: 235.3
click at [253, 323] on p "What causes skin aging?" at bounding box center [398, 326] width 325 height 27
click at [359, 332] on p "What causes skin aging?" at bounding box center [398, 326] width 325 height 27
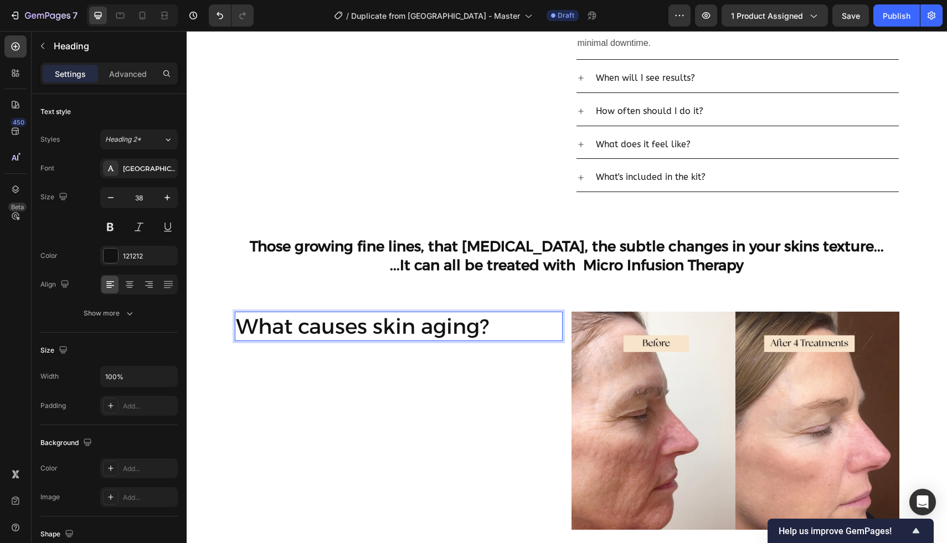
click at [379, 332] on p "What causes skin aging?" at bounding box center [398, 326] width 325 height 27
click at [425, 327] on p "What causes skin aging?" at bounding box center [398, 326] width 325 height 27
drag, startPoint x: 489, startPoint y: 328, endPoint x: 425, endPoint y: 328, distance: 64.2
click at [425, 328] on p "What causes skin aging?" at bounding box center [398, 326] width 325 height 27
click at [46, 48] on icon "button" at bounding box center [42, 46] width 9 height 9
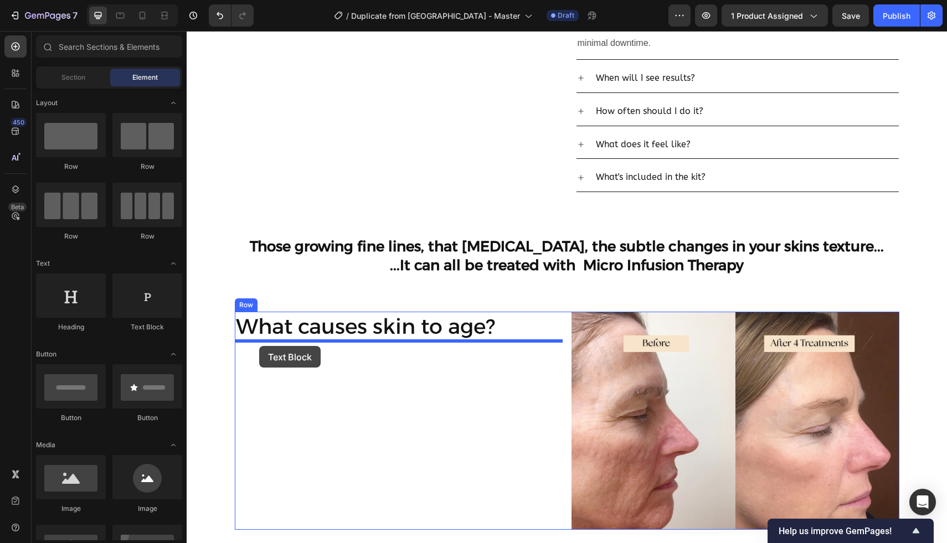
drag, startPoint x: 331, startPoint y: 321, endPoint x: 259, endPoint y: 346, distance: 76.1
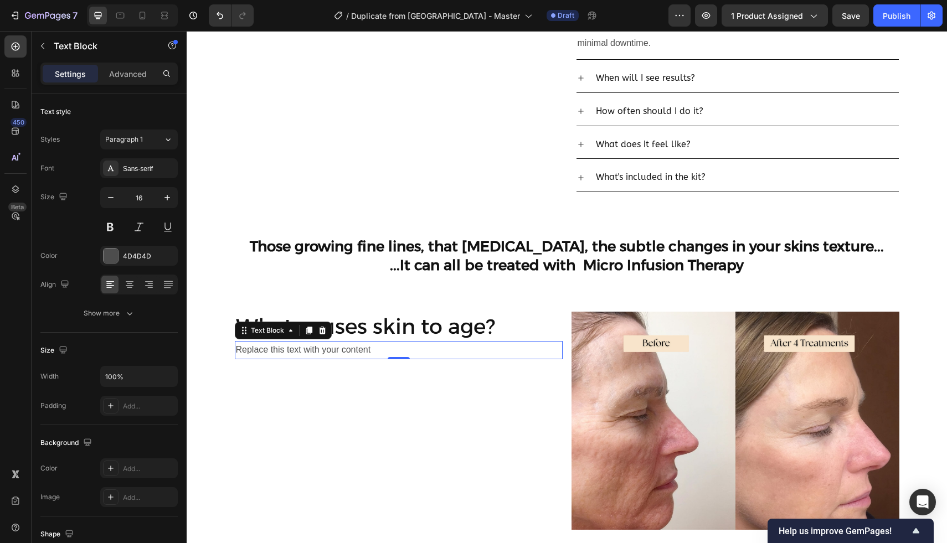
click at [322, 350] on div "Replace this text with your content" at bounding box center [399, 350] width 328 height 18
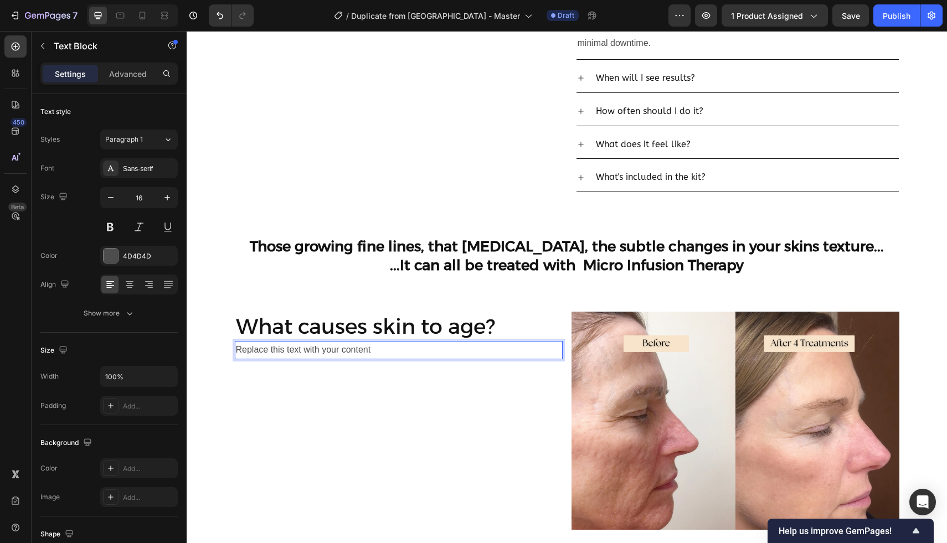
click at [368, 356] on p "Replace this text with your content" at bounding box center [398, 350] width 325 height 16
click at [371, 355] on p "Replace this text with your content" at bounding box center [398, 350] width 325 height 16
drag, startPoint x: 316, startPoint y: 348, endPoint x: 198, endPoint y: 348, distance: 117.3
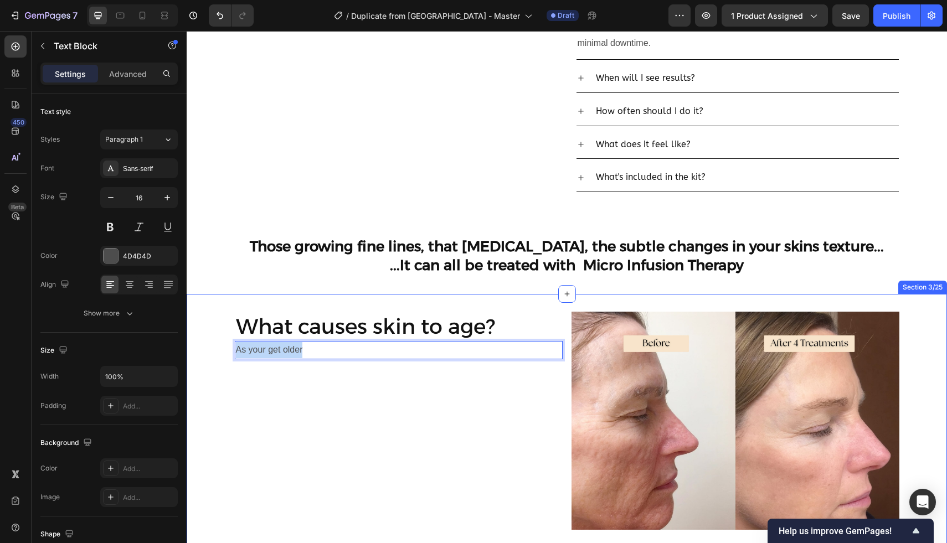
click at [202, 348] on div "What causes skin to age? Heading As your get older Text Block 0 Image Row" at bounding box center [567, 425] width 760 height 227
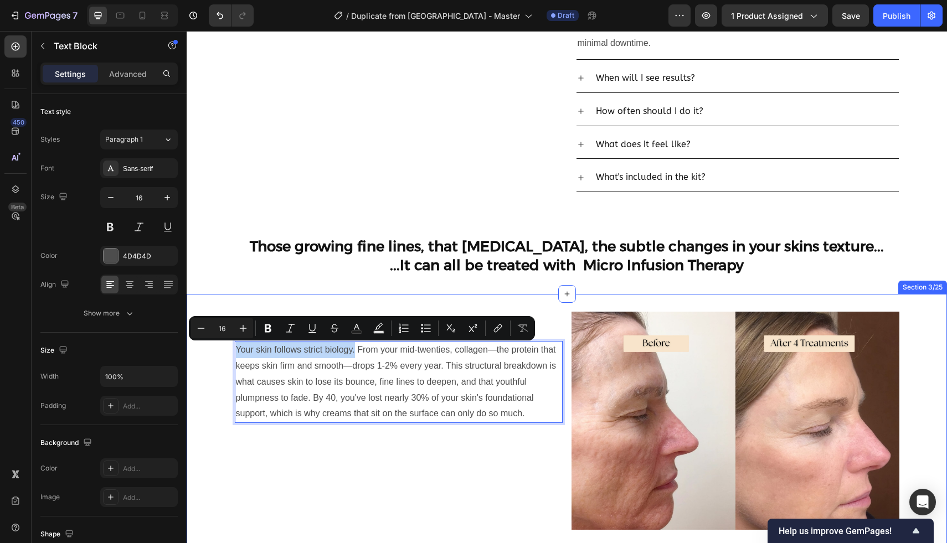
drag, startPoint x: 355, startPoint y: 353, endPoint x: 214, endPoint y: 347, distance: 141.3
click at [214, 347] on div "What causes skin to age? Heading Your skin follows strict biology. From your mi…" at bounding box center [567, 425] width 760 height 227
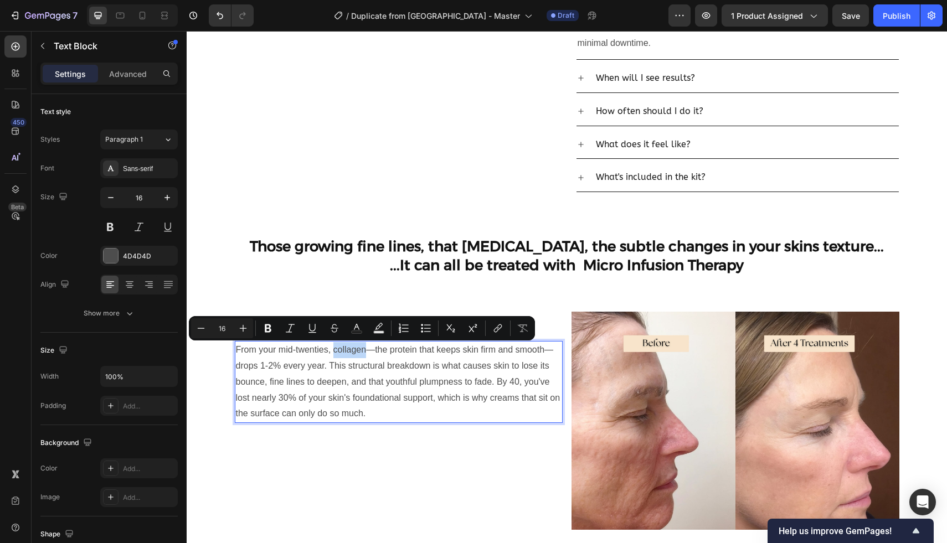
drag, startPoint x: 333, startPoint y: 351, endPoint x: 364, endPoint y: 351, distance: 31.0
click at [364, 351] on p "From your mid-twenties, collagen—the protein that keeps skin firm and smooth—dr…" at bounding box center [398, 382] width 325 height 80
click at [265, 325] on icon "Editor contextual toolbar" at bounding box center [268, 328] width 7 height 8
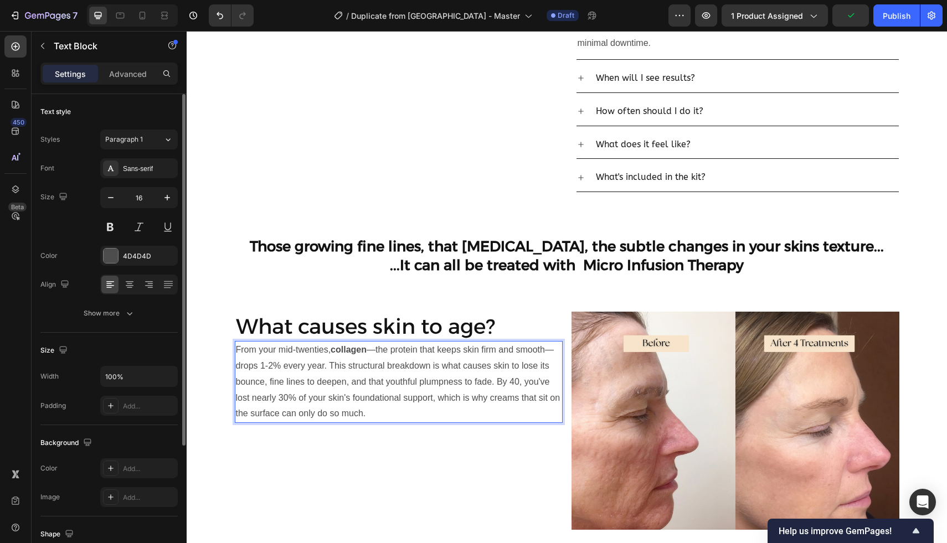
click at [126, 185] on div "Font Sans-serif Size 16 Color 4D4D4D Align Show more" at bounding box center [108, 240] width 137 height 165
click at [127, 177] on div "Sans-serif" at bounding box center [138, 168] width 77 height 20
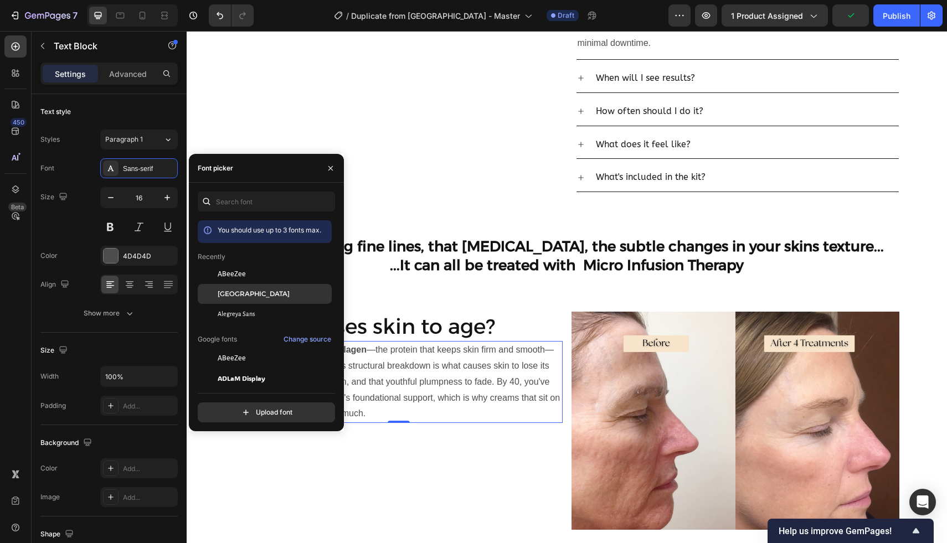
click at [218, 297] on span "[GEOGRAPHIC_DATA]" at bounding box center [254, 294] width 72 height 10
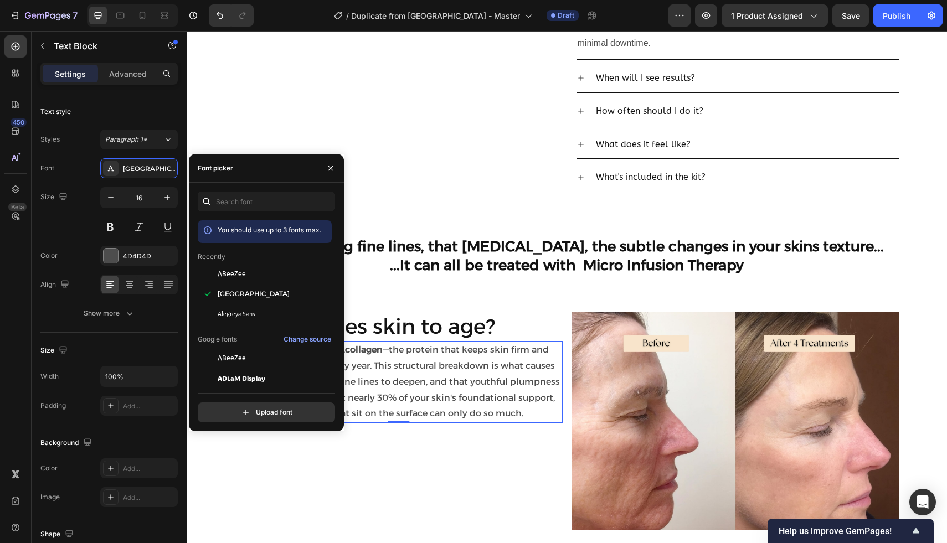
click at [342, 421] on div "You should use up to 3 fonts max. Recently ABeeZee Alexandria Alegreya Sans Goo…" at bounding box center [266, 307] width 155 height 231
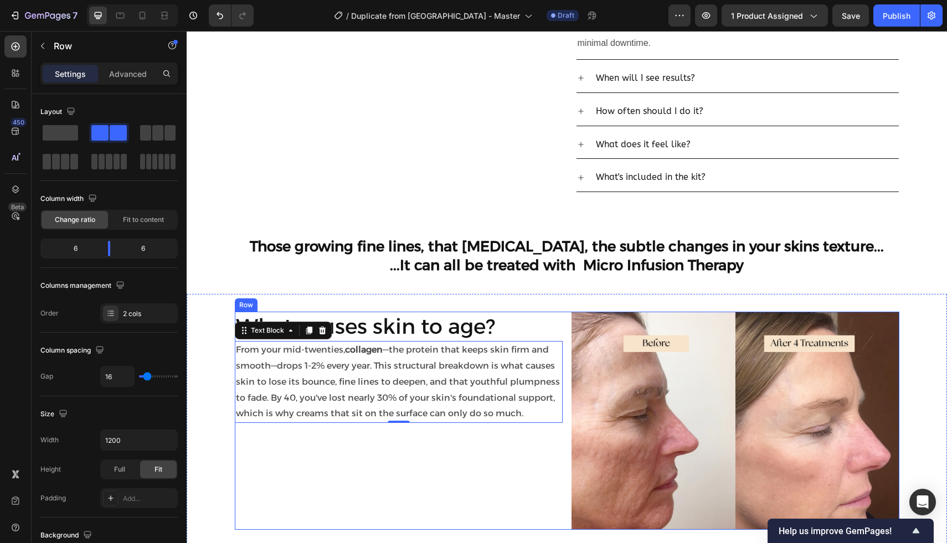
click at [359, 450] on div "What causes skin to age? Heading From your mid-twenties, collagen —the protein …" at bounding box center [399, 421] width 328 height 219
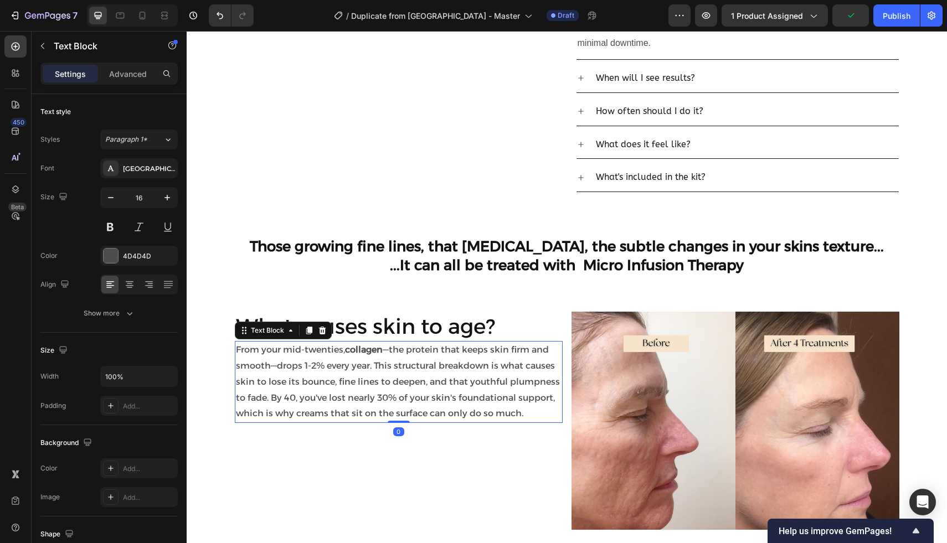
click at [375, 365] on p "From your mid-twenties, collagen —the protein that keeps skin firm and smooth—d…" at bounding box center [398, 382] width 325 height 80
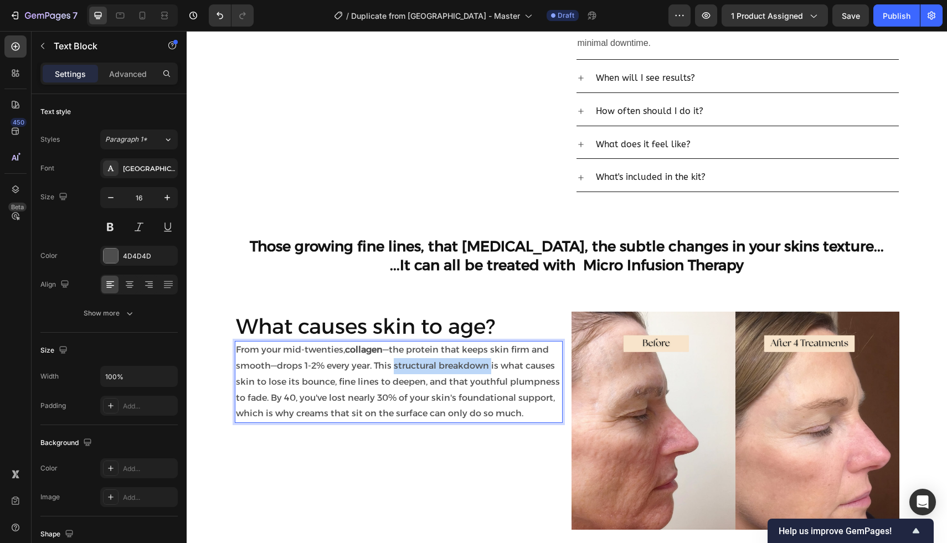
drag, startPoint x: 393, startPoint y: 368, endPoint x: 491, endPoint y: 370, distance: 98.0
click at [491, 370] on p "From your mid-twenties, collagen —the protein that keeps skin firm and smooth—d…" at bounding box center [398, 382] width 325 height 80
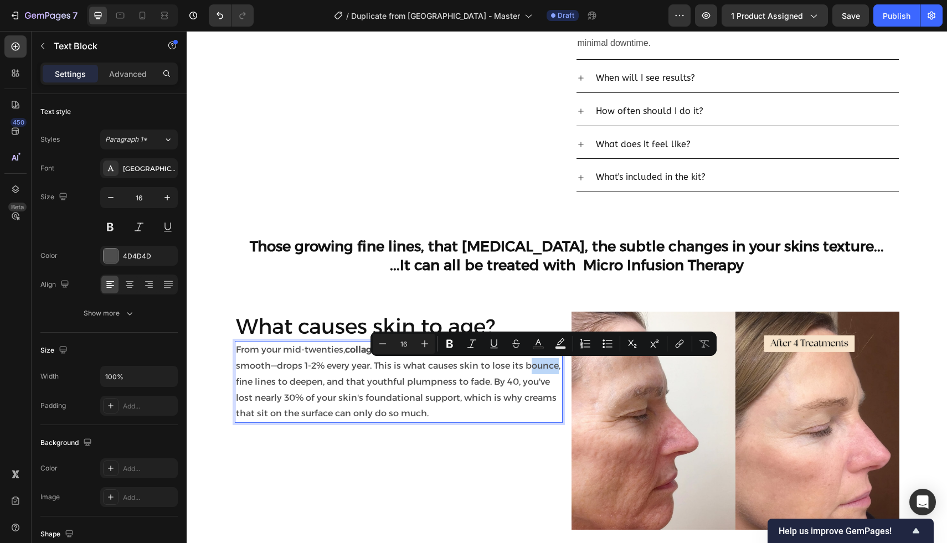
drag, startPoint x: 556, startPoint y: 368, endPoint x: 527, endPoint y: 368, distance: 28.8
click at [527, 368] on p "From your mid-twenties, collagen —the protein that keeps skin firm and smooth—d…" at bounding box center [398, 382] width 325 height 80
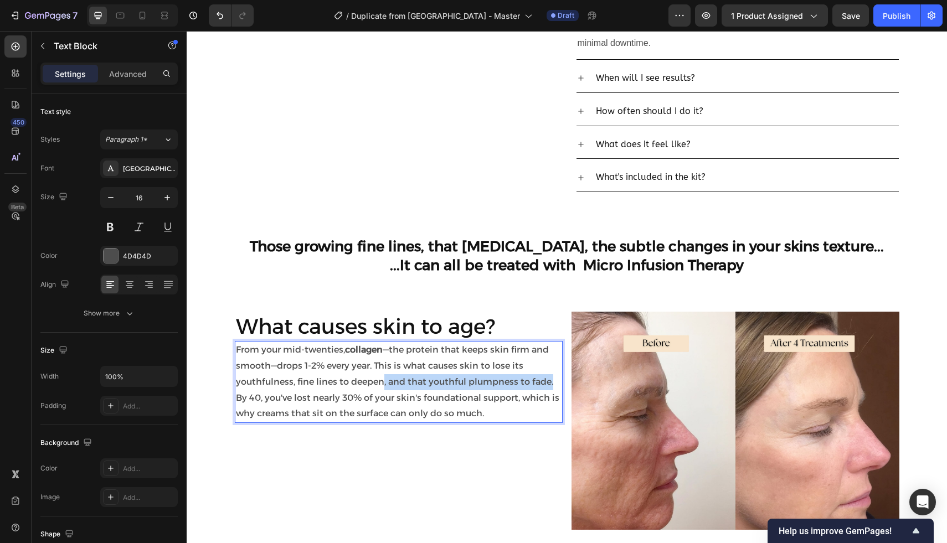
drag, startPoint x: 382, startPoint y: 383, endPoint x: 551, endPoint y: 380, distance: 168.8
click at [551, 380] on p "From your mid-twenties, collagen —the protein that keeps skin firm and smooth—d…" at bounding box center [398, 382] width 325 height 80
click at [497, 384] on p "From your mid-twenties, collagen —the protein that keeps skin firm and smooth—d…" at bounding box center [398, 366] width 325 height 48
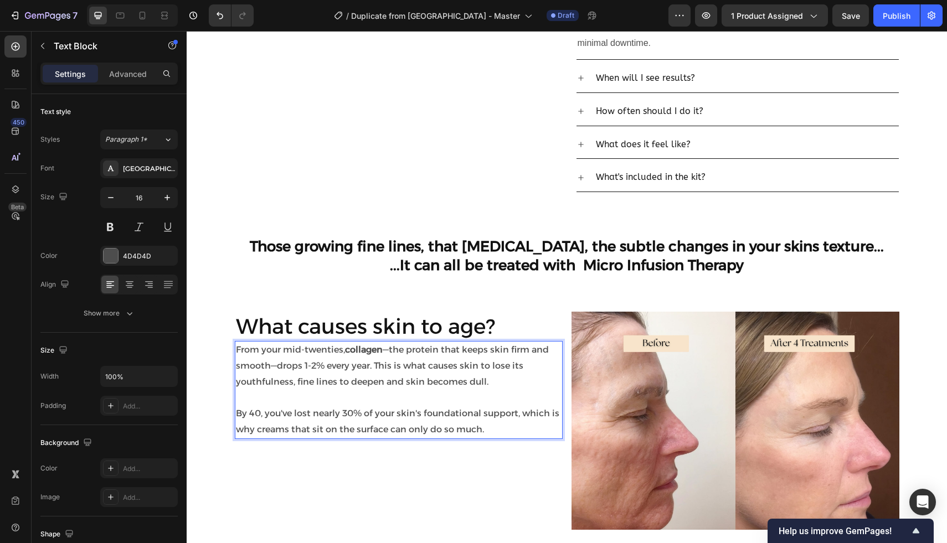
click at [491, 428] on p "By 40, you've lost nearly 30% of your skin's foundational support, which is why…" at bounding box center [398, 422] width 325 height 32
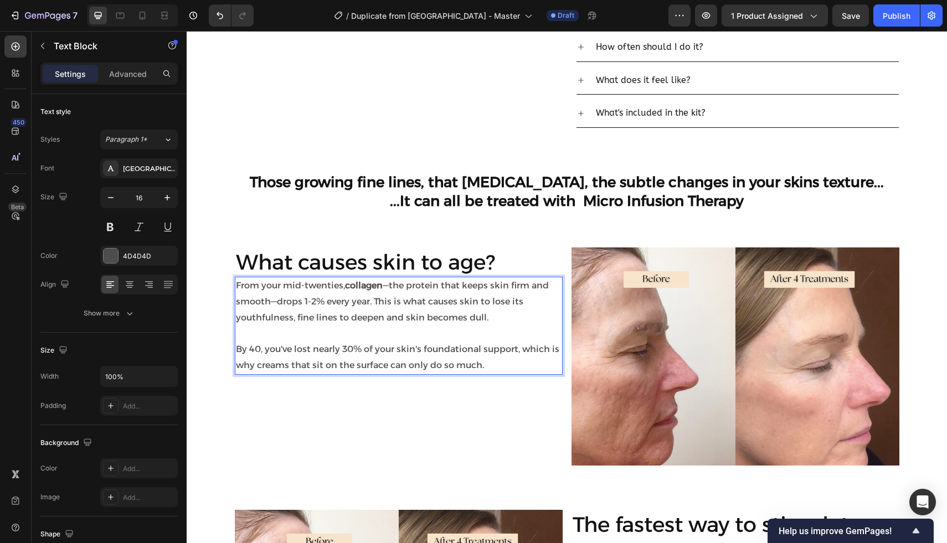
scroll to position [635, 0]
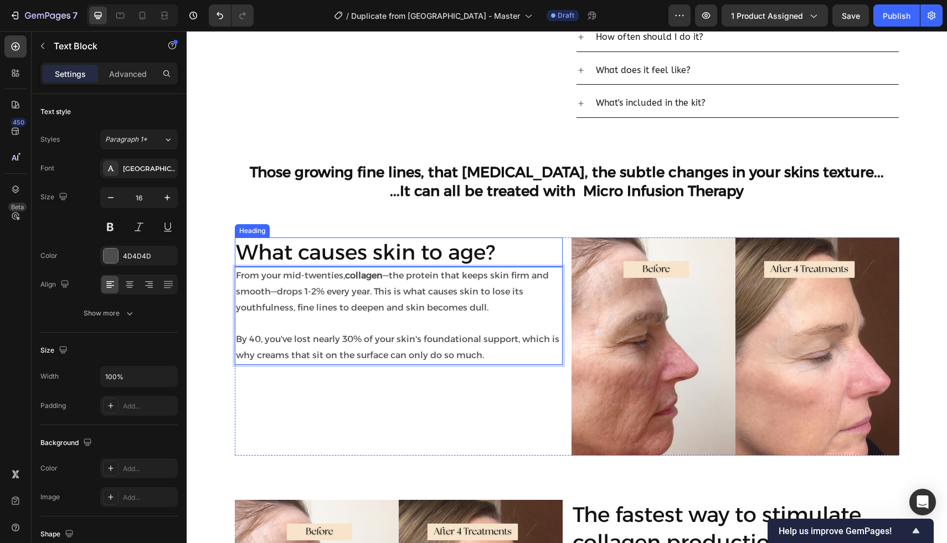
click at [418, 259] on p "What causes skin to age?" at bounding box center [398, 252] width 325 height 27
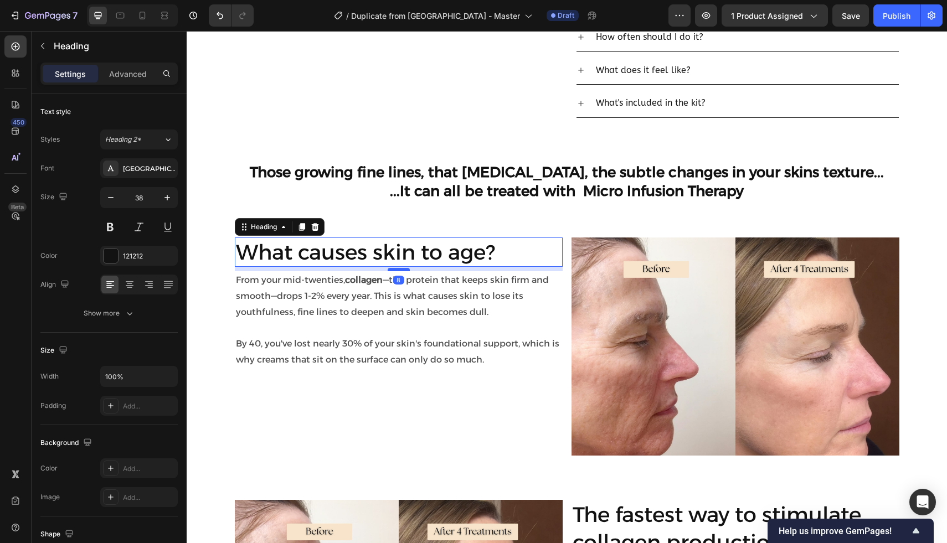
click at [402, 269] on div at bounding box center [398, 269] width 22 height 3
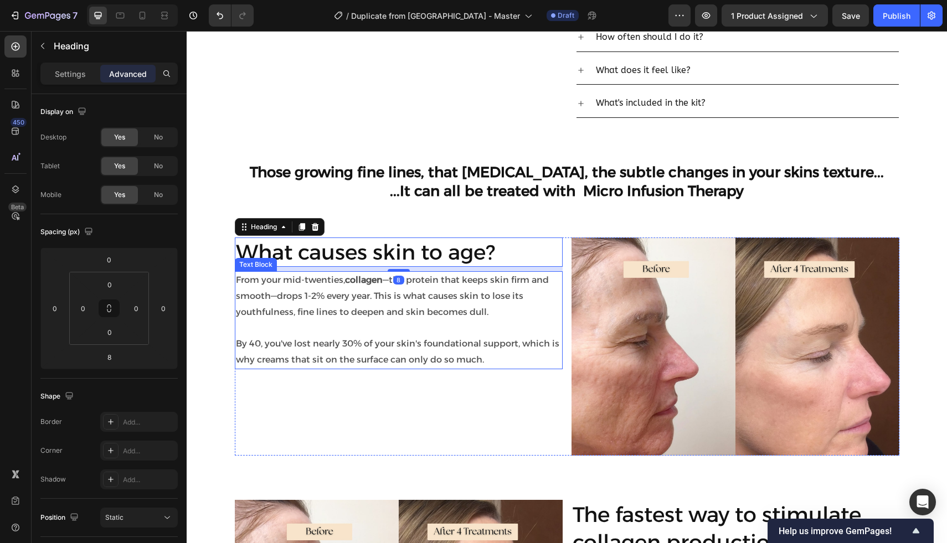
click at [369, 349] on p "By 40, you've lost nearly 30% of your skin's foundational support, which is why…" at bounding box center [398, 352] width 325 height 32
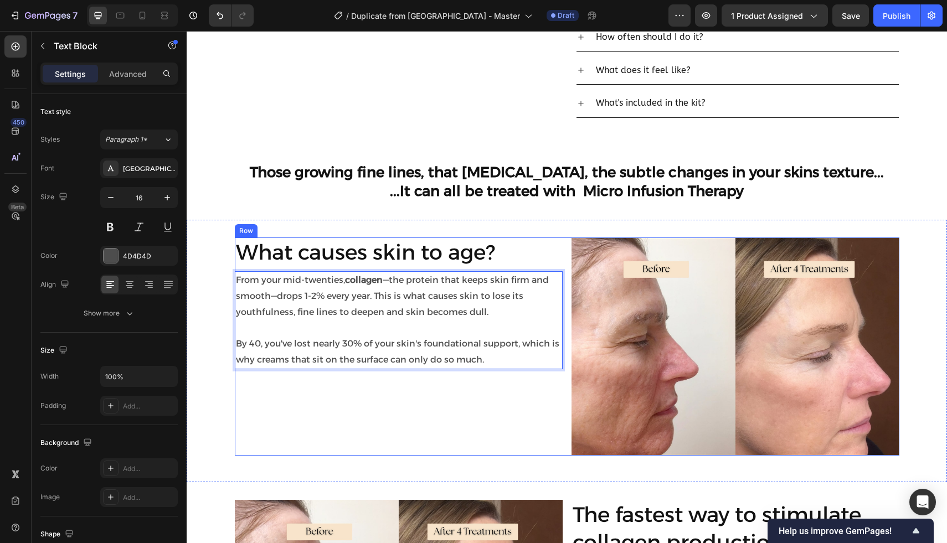
click at [335, 251] on p "What causes skin to age?" at bounding box center [398, 252] width 325 height 27
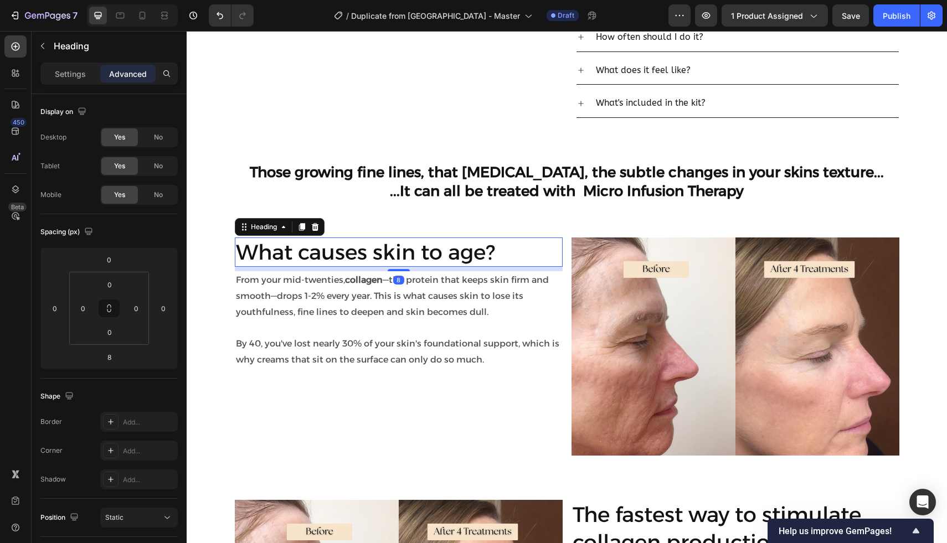
click at [392, 268] on div "8" at bounding box center [399, 269] width 328 height 4
click at [392, 273] on div at bounding box center [398, 271] width 22 height 3
type input "18"
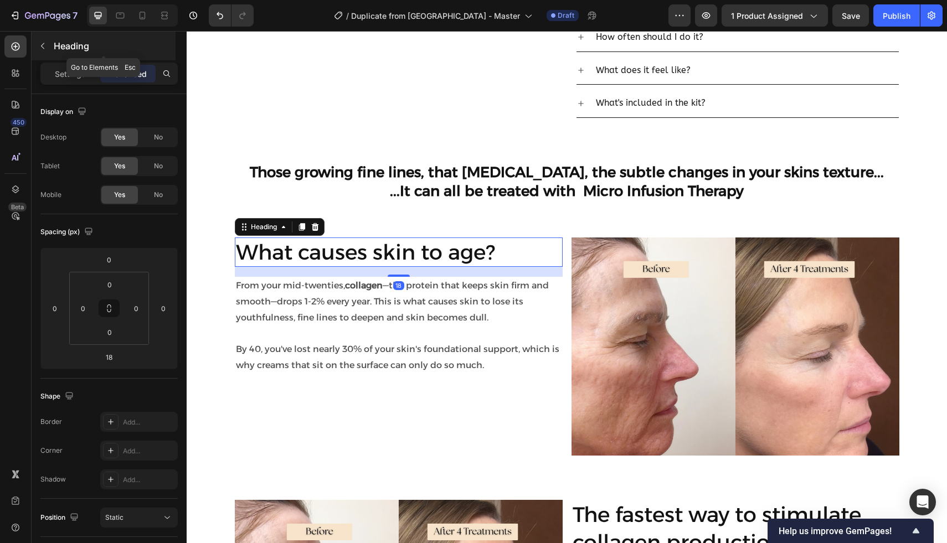
click at [42, 47] on icon "button" at bounding box center [42, 46] width 3 height 6
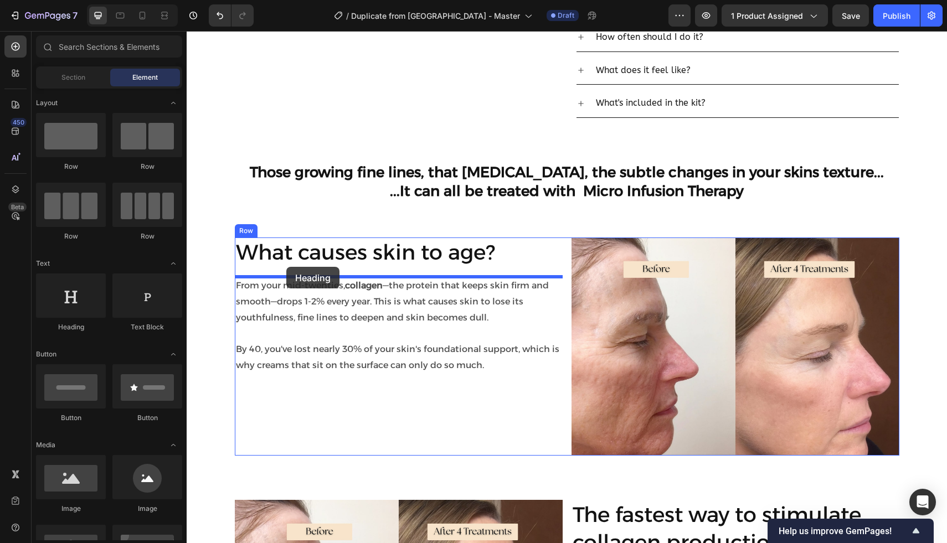
drag, startPoint x: 266, startPoint y: 332, endPoint x: 286, endPoint y: 267, distance: 68.5
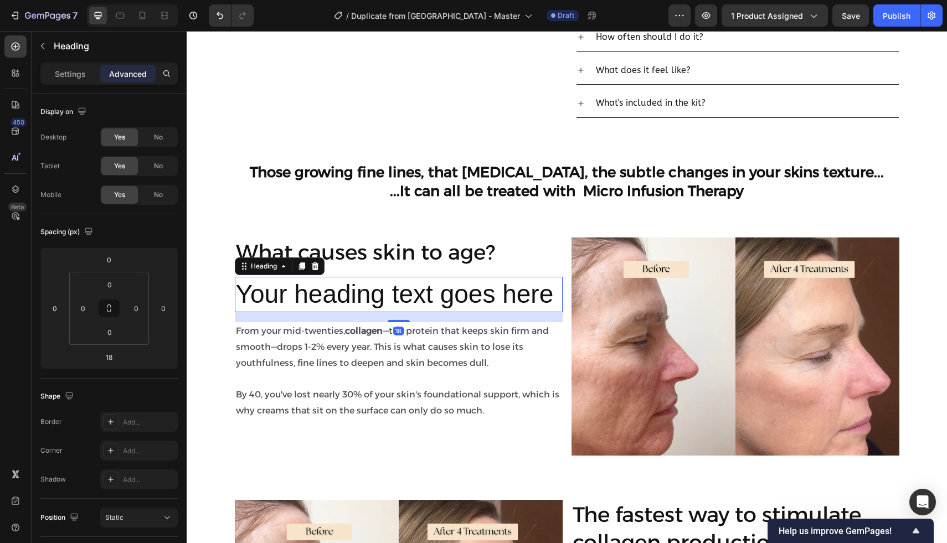
click at [296, 294] on h2 "Your heading text goes here" at bounding box center [399, 294] width 328 height 35
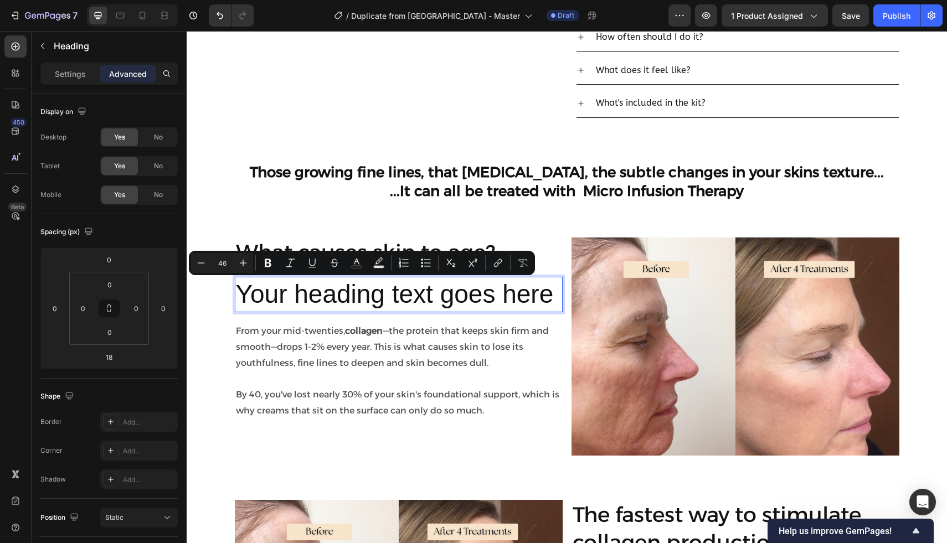
click at [296, 294] on p "Your heading text goes here" at bounding box center [398, 294] width 325 height 33
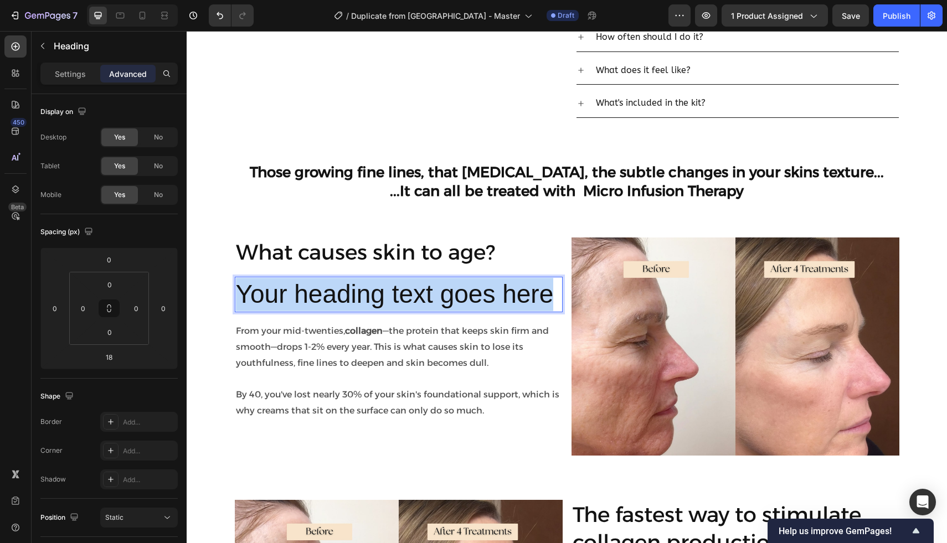
click at [296, 294] on p "Your heading text goes here" at bounding box center [398, 294] width 325 height 33
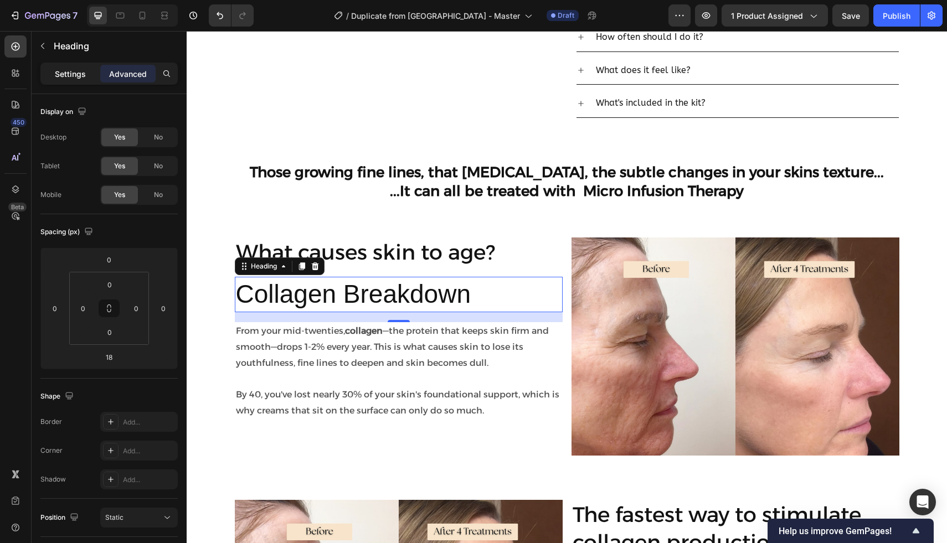
click at [59, 72] on p "Settings" at bounding box center [70, 74] width 31 height 12
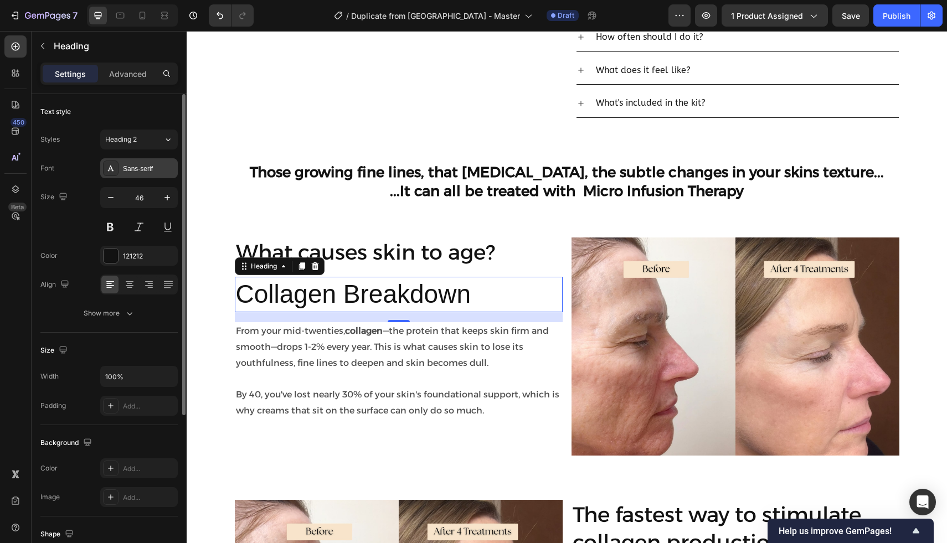
click at [128, 170] on div "Sans-serif" at bounding box center [149, 169] width 52 height 10
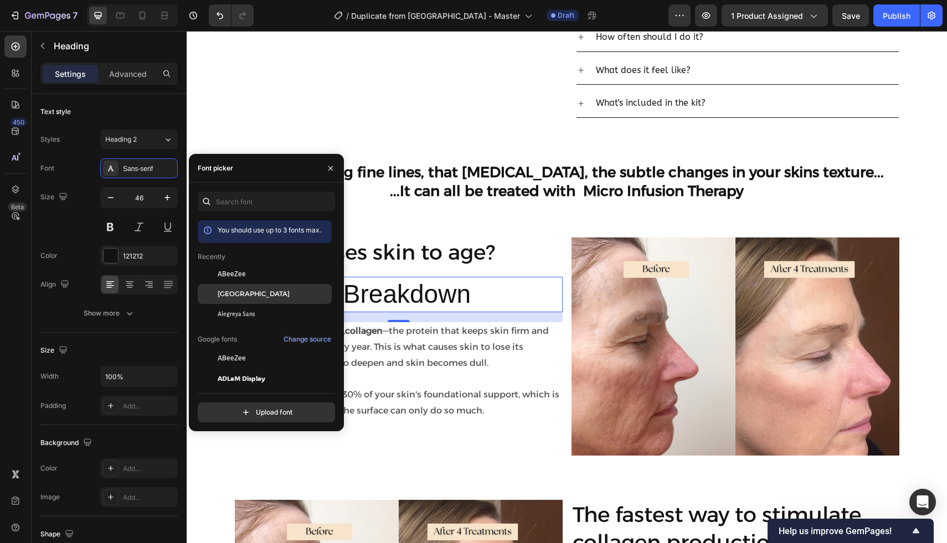
click at [225, 291] on span "[GEOGRAPHIC_DATA]" at bounding box center [254, 294] width 72 height 10
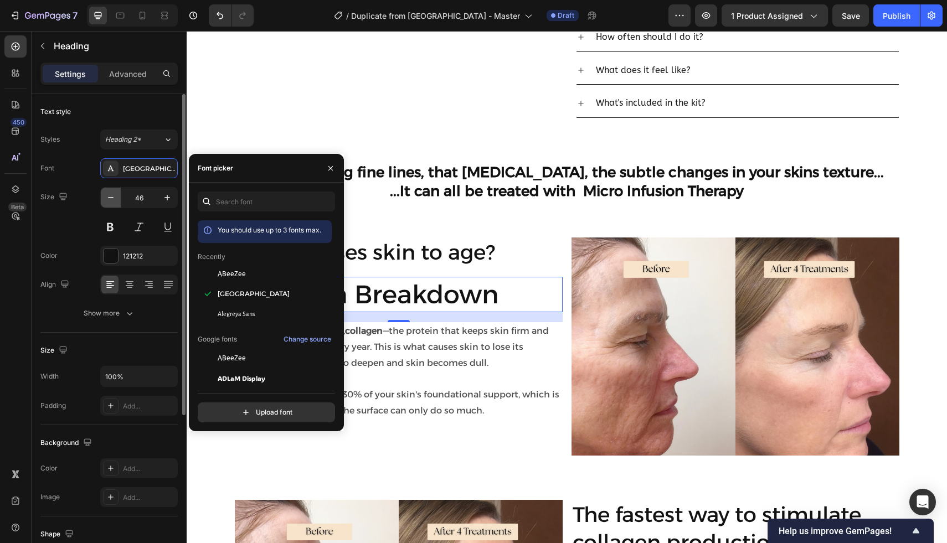
click at [115, 200] on icon "button" at bounding box center [110, 197] width 11 height 11
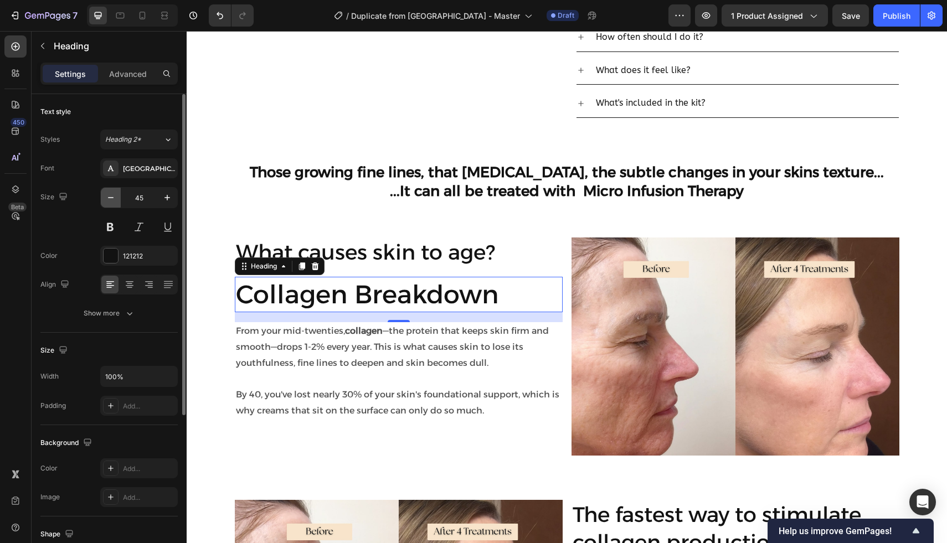
click at [115, 200] on icon "button" at bounding box center [110, 197] width 11 height 11
click at [115, 201] on icon "button" at bounding box center [110, 197] width 11 height 11
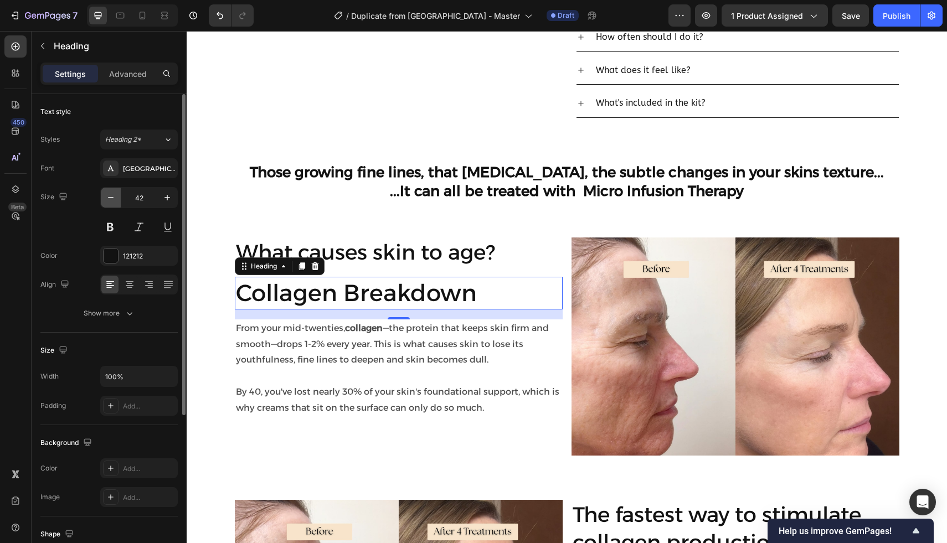
click at [115, 201] on icon "button" at bounding box center [110, 197] width 11 height 11
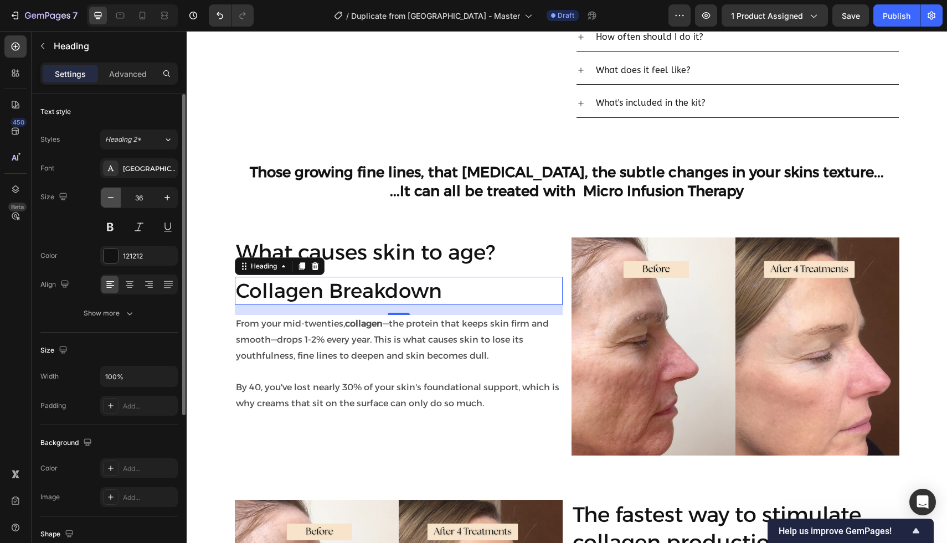
click at [115, 204] on button "button" at bounding box center [111, 198] width 20 height 20
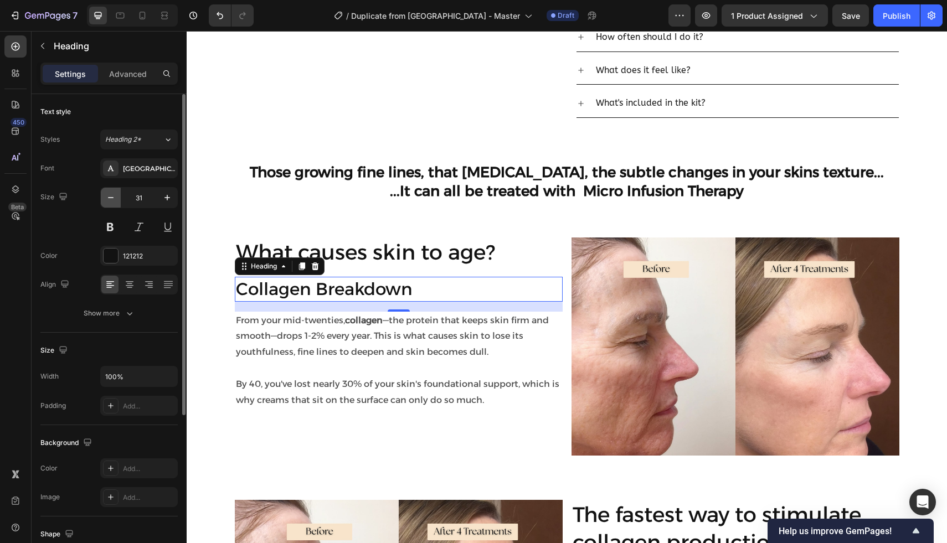
click at [115, 204] on button "button" at bounding box center [111, 198] width 20 height 20
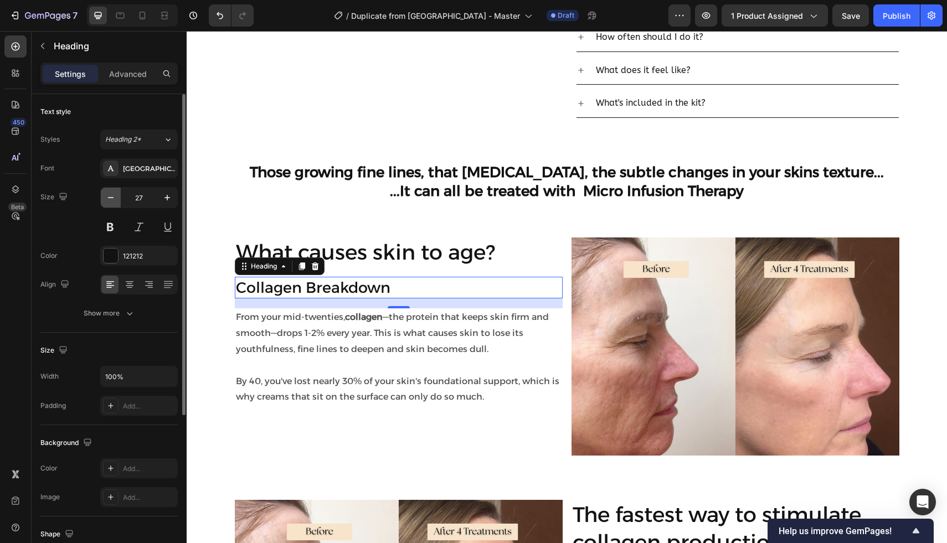
click at [115, 204] on button "button" at bounding box center [111, 198] width 20 height 20
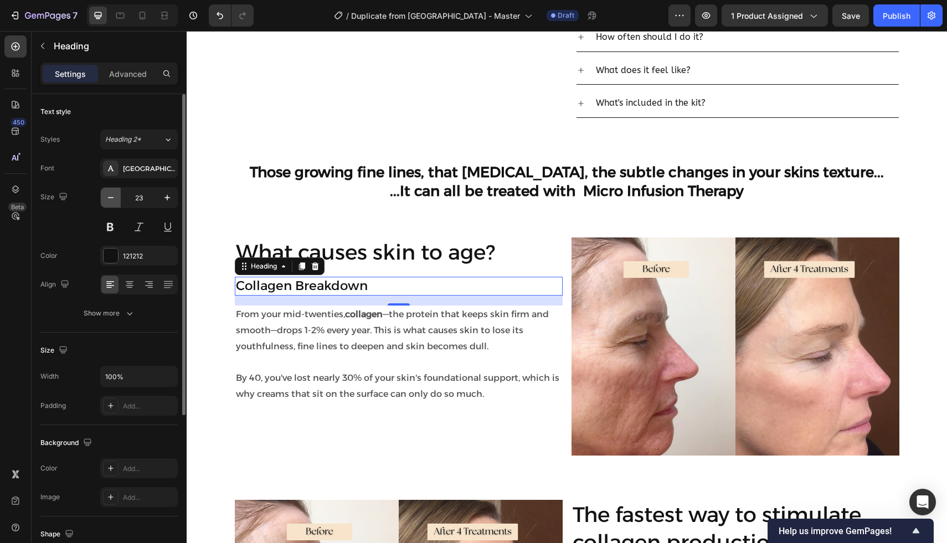
type input "22"
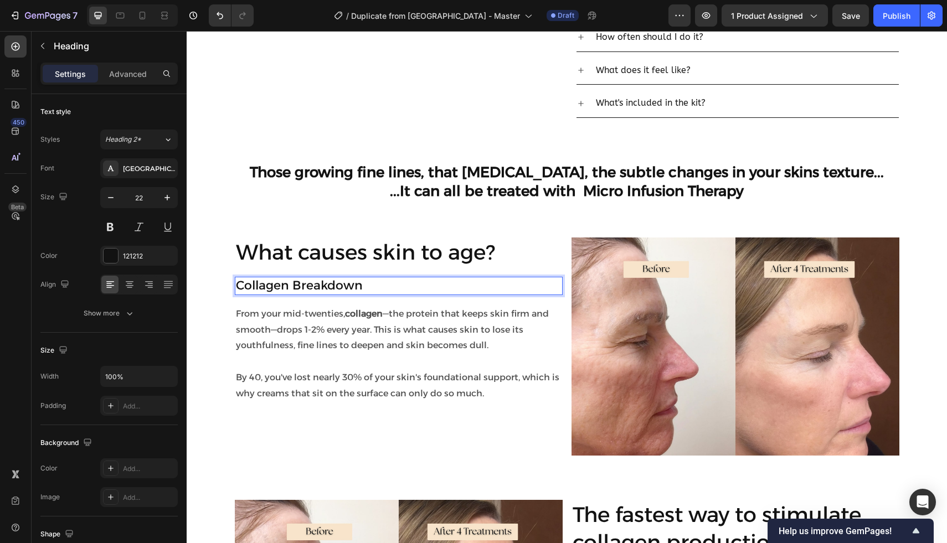
click at [282, 287] on p "Collagen Breakdown" at bounding box center [398, 286] width 325 height 16
click at [361, 298] on div "What causes skin to age? Heading Collagen Breakdown Heading 18 From your mid-tw…" at bounding box center [399, 346] width 328 height 219
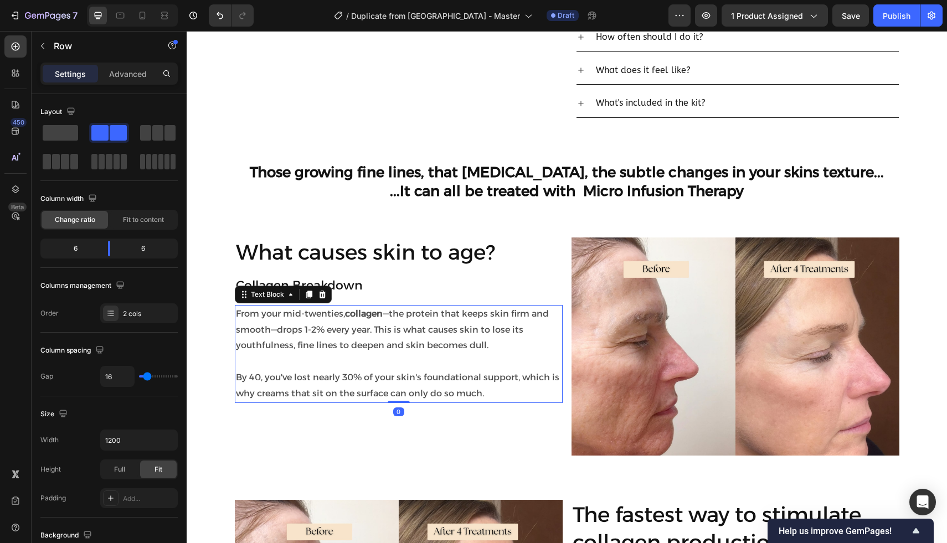
click at [363, 308] on strong "collagen" at bounding box center [364, 313] width 38 height 11
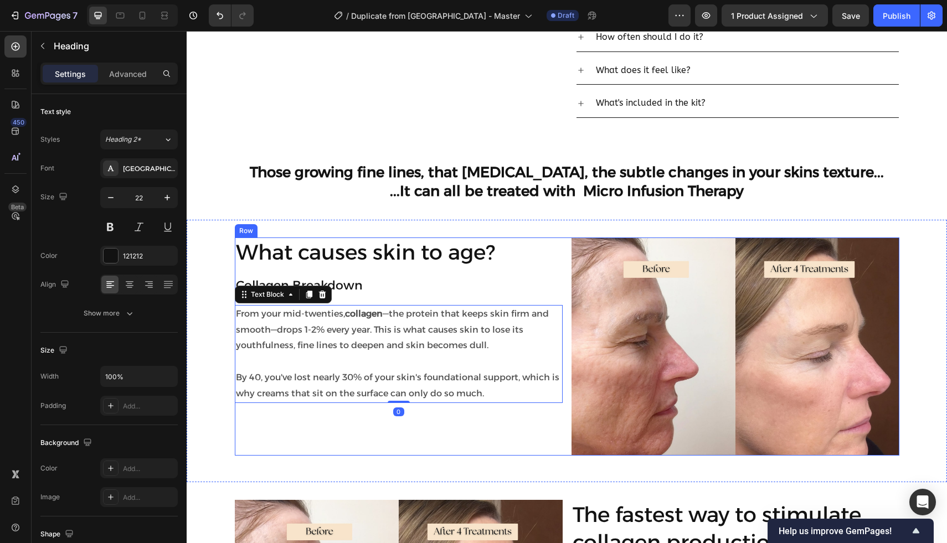
click at [363, 292] on p "Collagen Breakdown" at bounding box center [398, 286] width 325 height 16
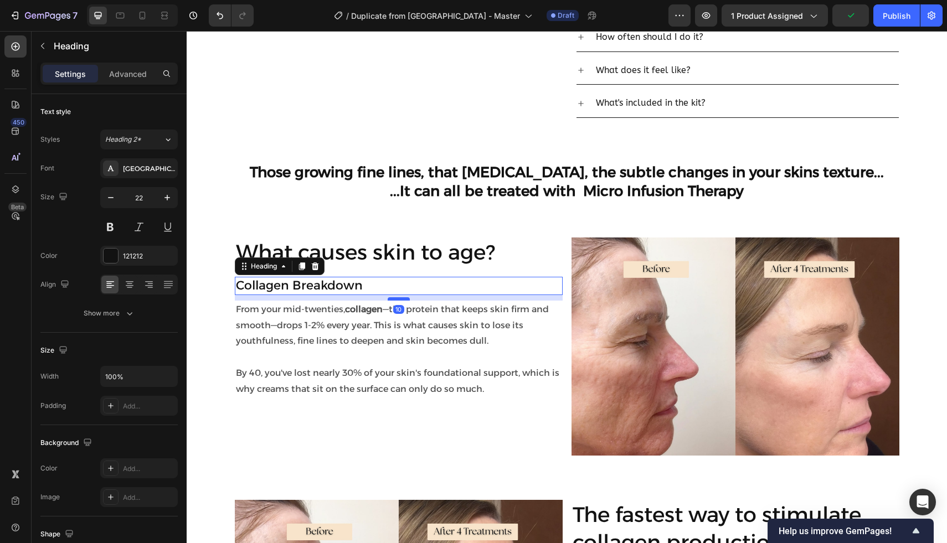
click at [398, 299] on div at bounding box center [398, 298] width 22 height 3
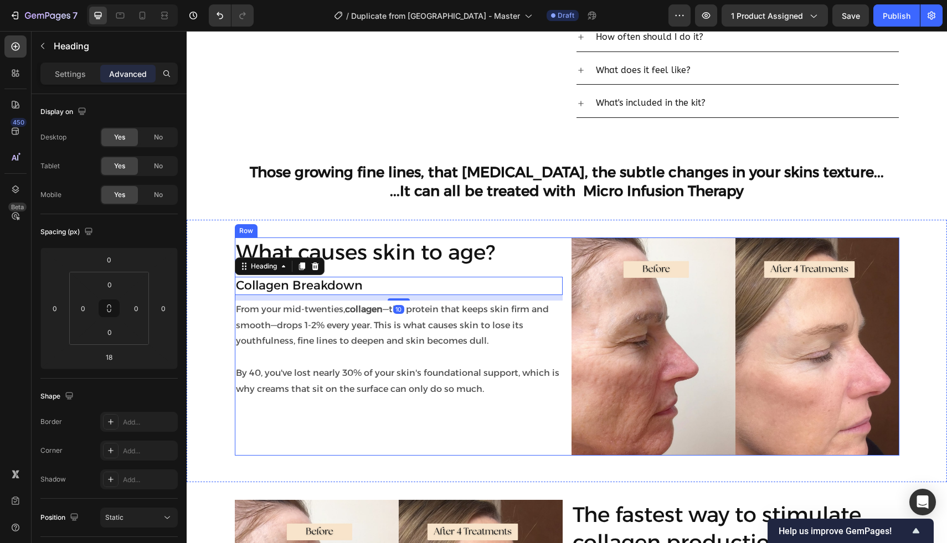
click at [391, 255] on p "What causes skin to age?" at bounding box center [398, 252] width 325 height 27
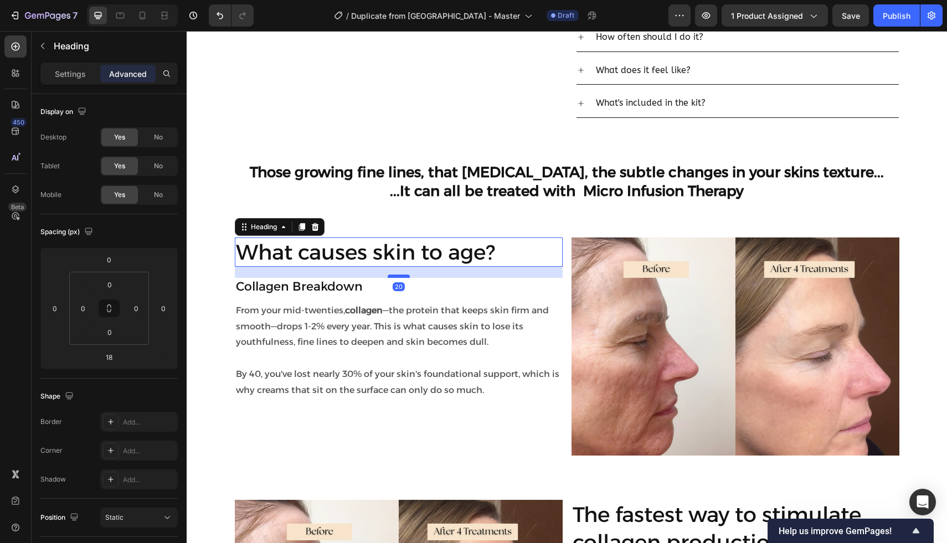
click at [394, 277] on div at bounding box center [398, 276] width 22 height 3
type input "20"
click at [363, 386] on p "By 40, you've lost nearly 30% of your skin's foundational support, which is why…" at bounding box center [398, 382] width 325 height 32
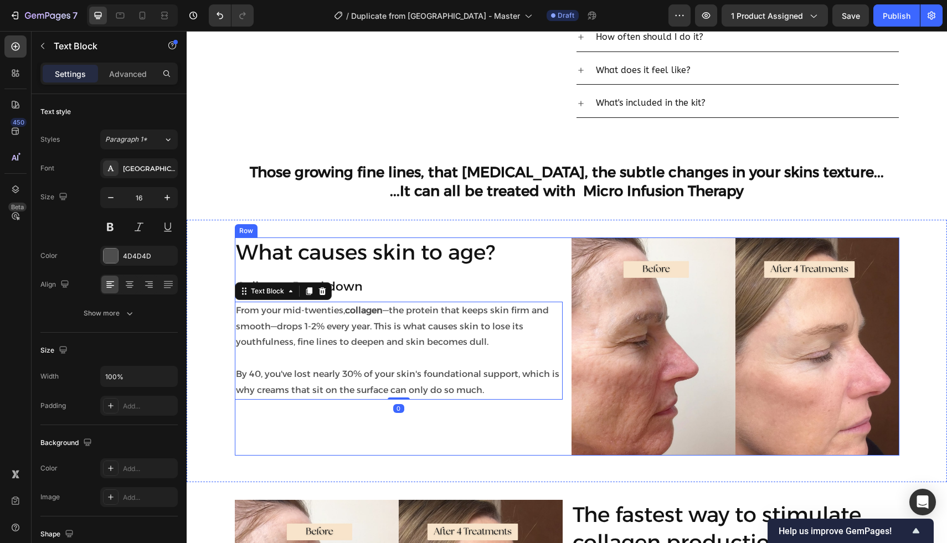
click at [239, 434] on div "What causes skin to age? Heading Collagen Breakdown Heading From your mid-twent…" at bounding box center [399, 346] width 328 height 219
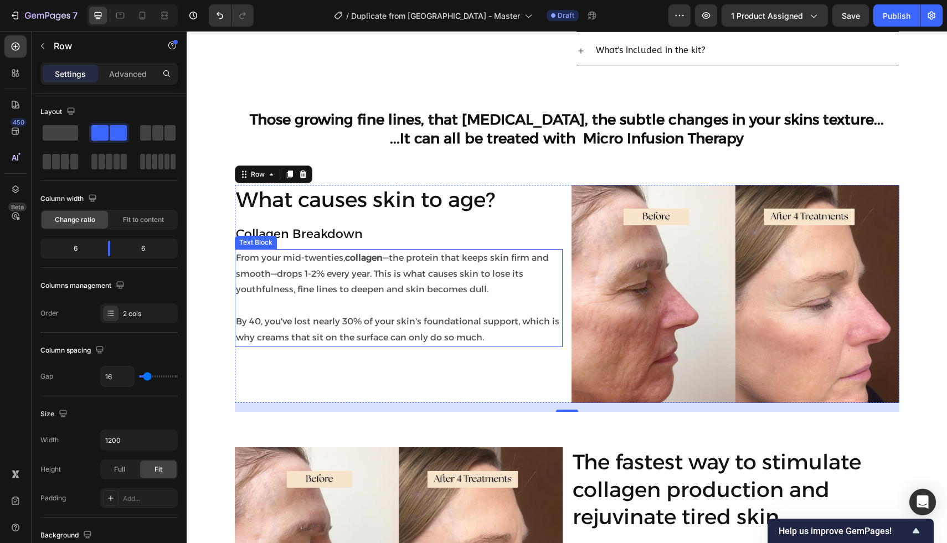
scroll to position [677, 0]
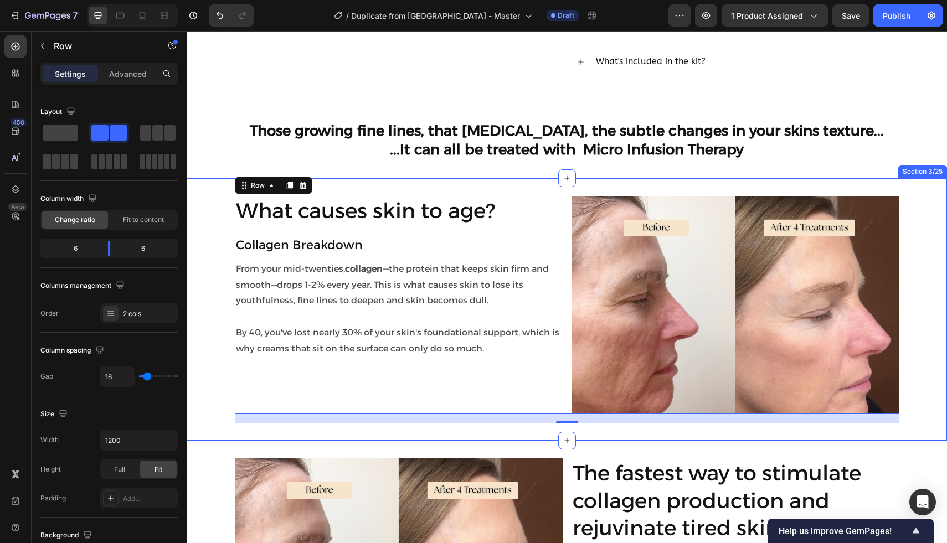
click at [214, 300] on div "What causes skin to age? Heading Collagen Breakdown Heading From your mid-twent…" at bounding box center [567, 309] width 760 height 227
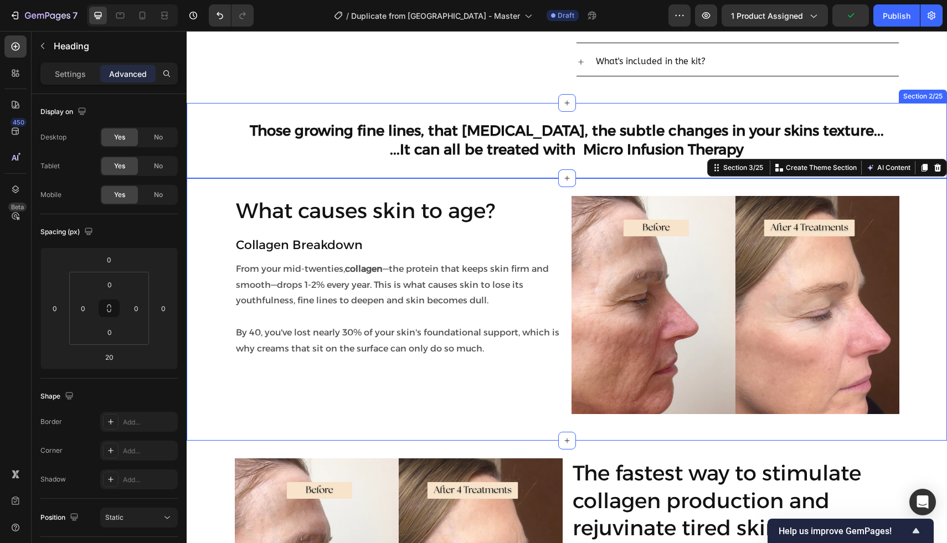
click at [311, 208] on p "What causes skin to age?" at bounding box center [398, 210] width 325 height 27
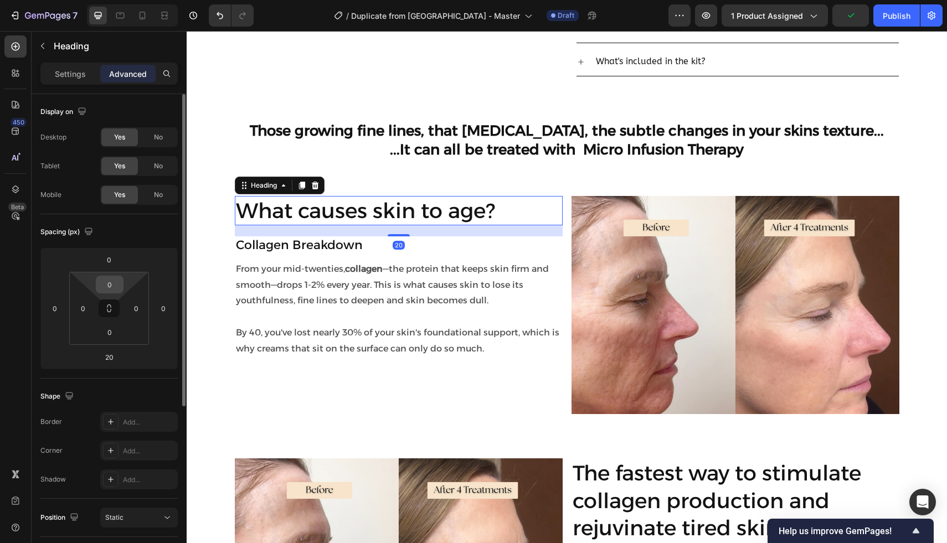
click at [115, 280] on input "0" at bounding box center [110, 284] width 22 height 17
type input "20"
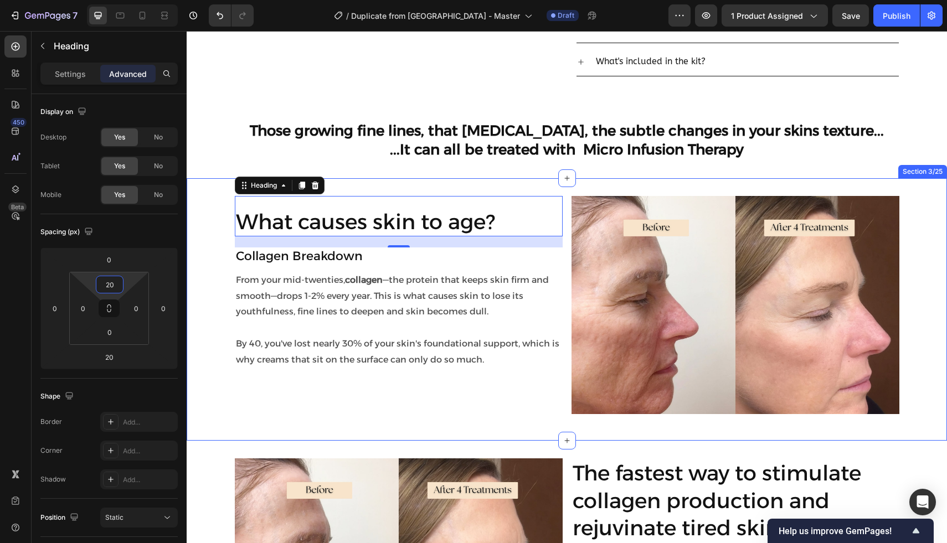
click at [206, 257] on div "What causes skin to age? Heading 20 Collagen Breakdown Heading From your mid-tw…" at bounding box center [567, 309] width 760 height 227
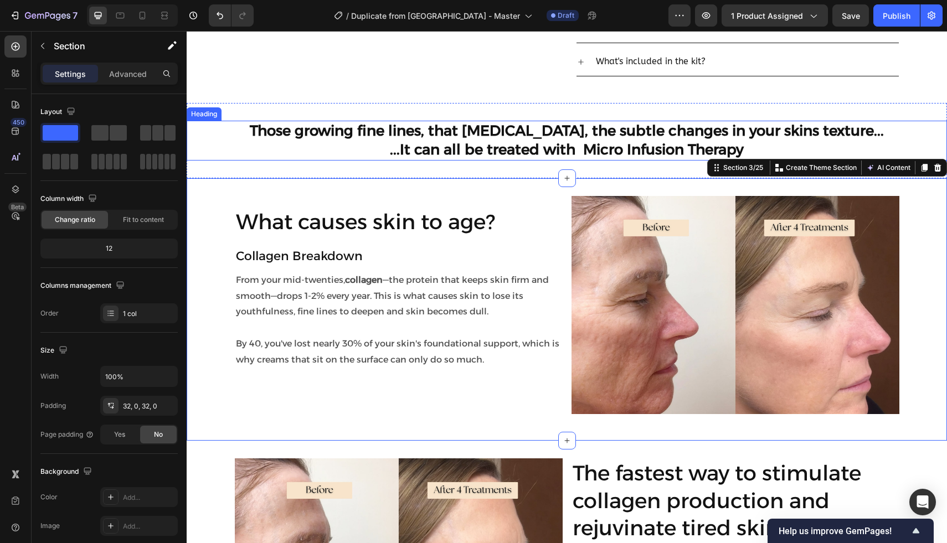
click at [223, 144] on div "Those growing fine lines, that dryness, the subtle changes in your skins textur…" at bounding box center [567, 141] width 760 height 40
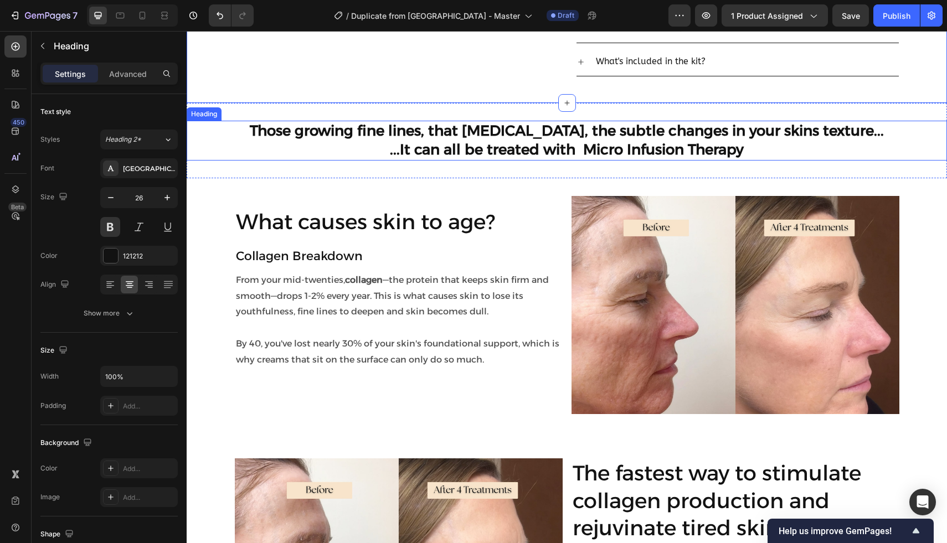
click at [578, 152] on h2 "Those growing fine lines, that [MEDICAL_DATA], the subtle changes in your skins…" at bounding box center [566, 141] width 649 height 40
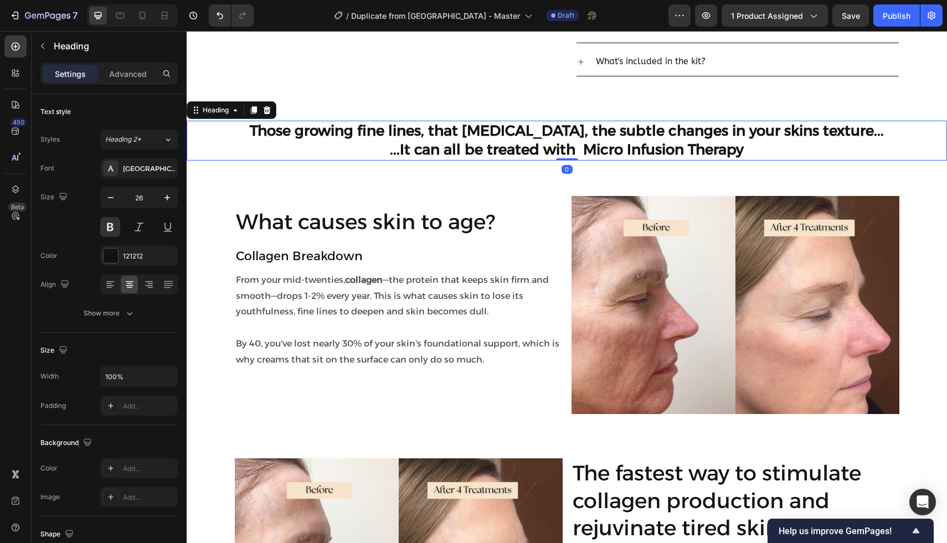
click at [579, 152] on h2 "Those growing fine lines, that [MEDICAL_DATA], the subtle changes in your skins…" at bounding box center [566, 141] width 649 height 40
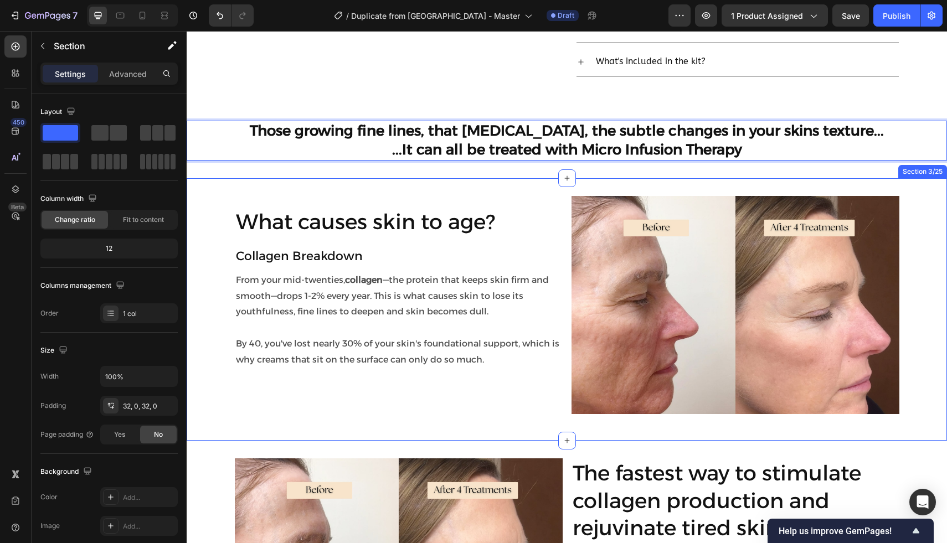
click at [381, 187] on div "What causes skin to age? Heading Collagen Breakdown Heading From your mid-twent…" at bounding box center [567, 309] width 760 height 263
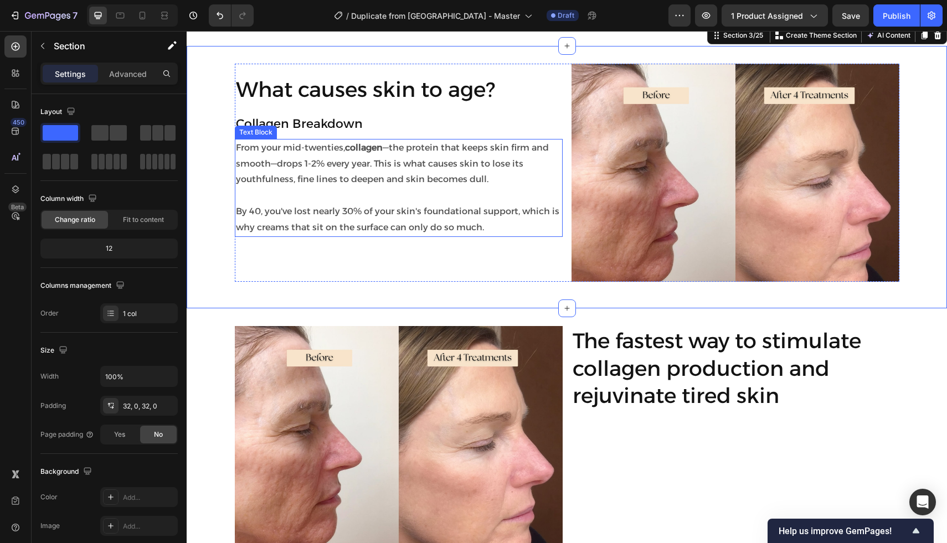
scroll to position [805, 0]
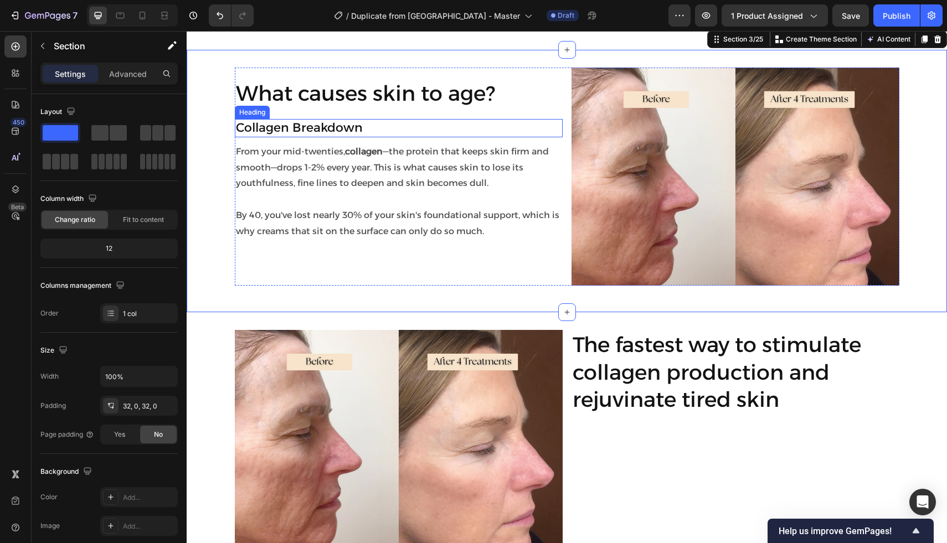
click at [363, 137] on div "Collagen Breakdown Heading" at bounding box center [399, 128] width 328 height 18
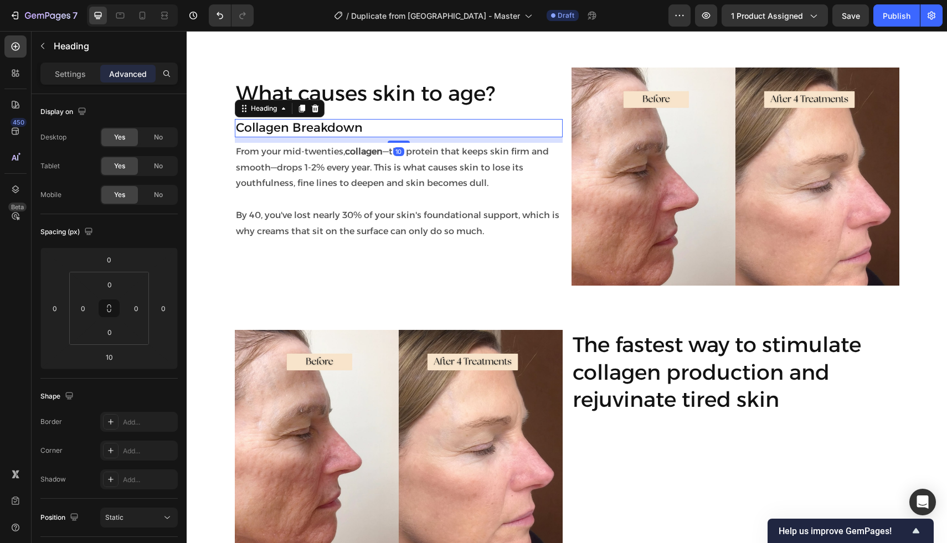
click at [363, 132] on p "Collagen Breakdown" at bounding box center [398, 128] width 325 height 16
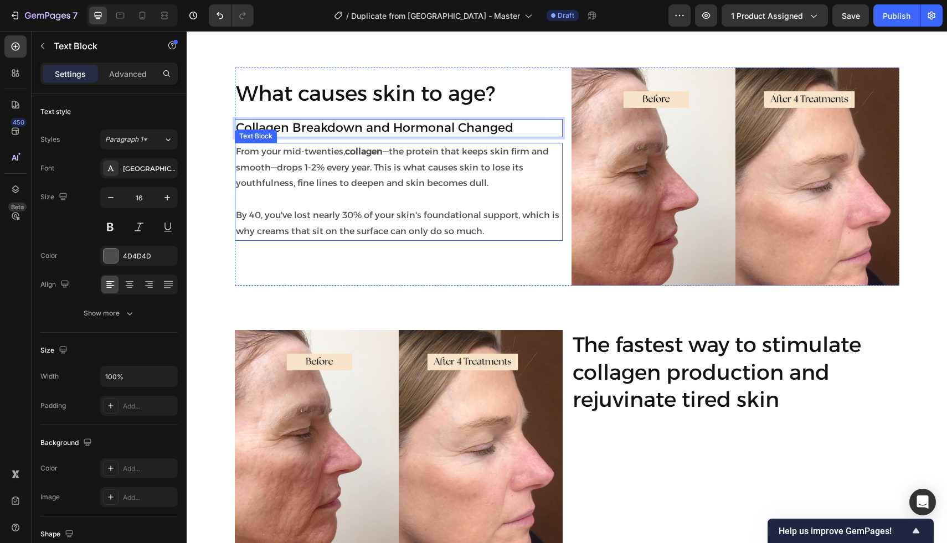
click at [349, 153] on strong "collagen" at bounding box center [364, 151] width 38 height 11
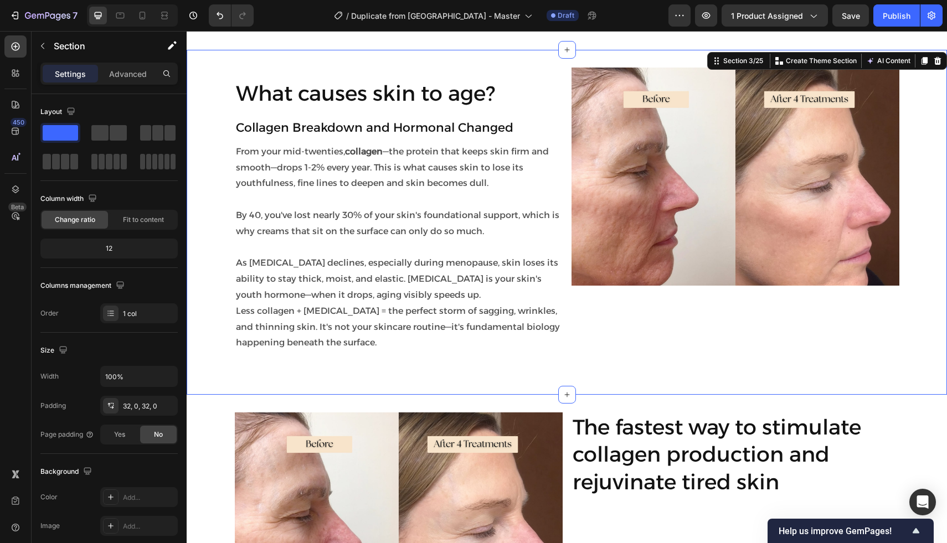
click at [228, 279] on div "What causes skin to age? Heading Collagen Breakdown and Hormonal Changed Headin…" at bounding box center [567, 222] width 760 height 309
click at [480, 127] on p "Collagen Breakdown and Hormonal Changed" at bounding box center [398, 128] width 325 height 16
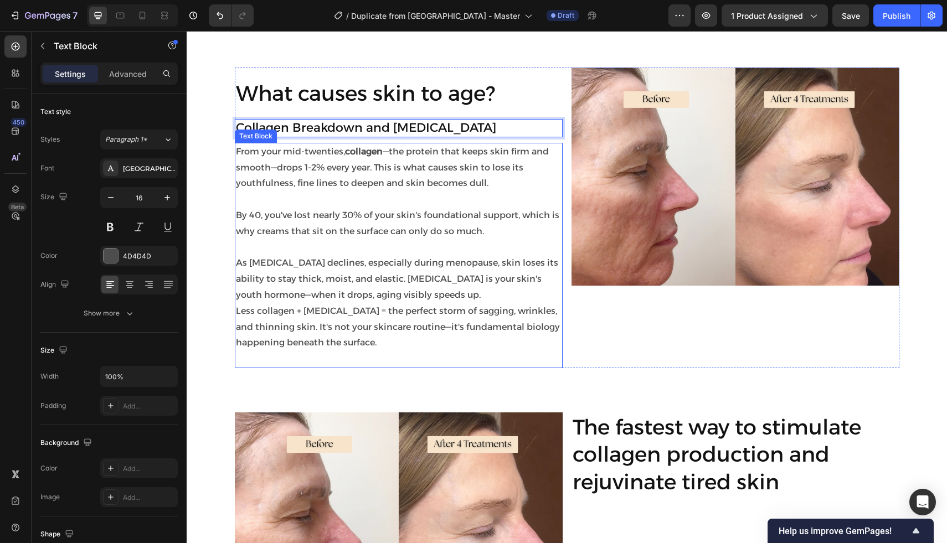
click at [399, 260] on p "As estrogen declines, especially during menopause, skin loses its ability to st…" at bounding box center [398, 279] width 325 height 48
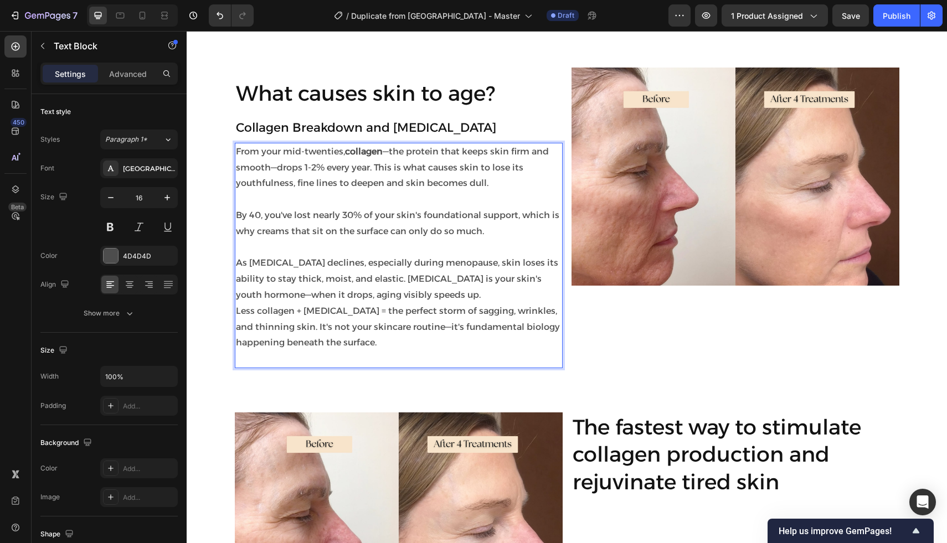
click at [333, 203] on p "Rich Text Editor. Editing area: main" at bounding box center [398, 200] width 325 height 16
click at [289, 247] on p "Rich Text Editor. Editing area: main" at bounding box center [398, 248] width 325 height 16
click at [247, 263] on p "As estrogen declines, especially during menopause, skin loses its ability to st…" at bounding box center [398, 279] width 325 height 48
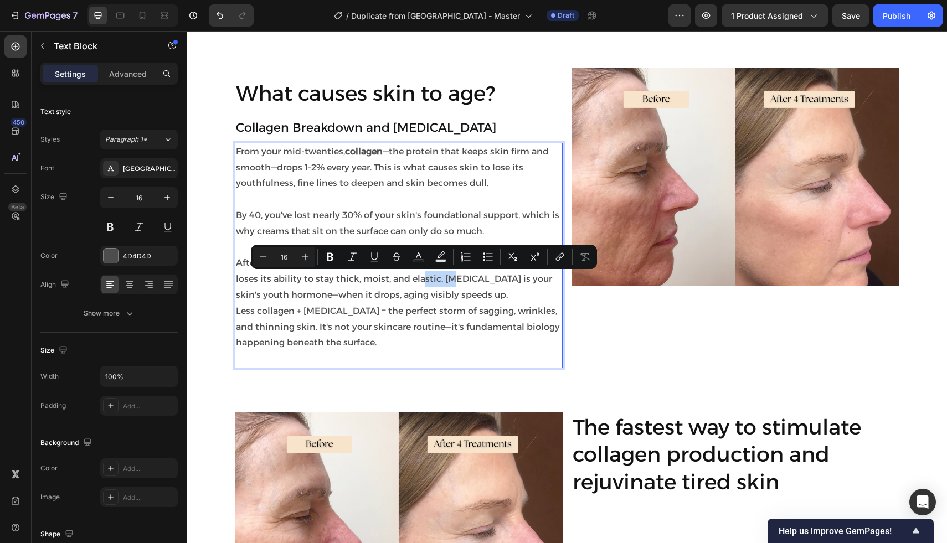
drag, startPoint x: 404, startPoint y: 280, endPoint x: 442, endPoint y: 281, distance: 38.2
click at [442, 281] on p "After 40, as estrogen declines, especially during menopause, skin loses its abi…" at bounding box center [398, 279] width 325 height 48
click at [330, 257] on icon "Editor contextual toolbar" at bounding box center [330, 257] width 7 height 8
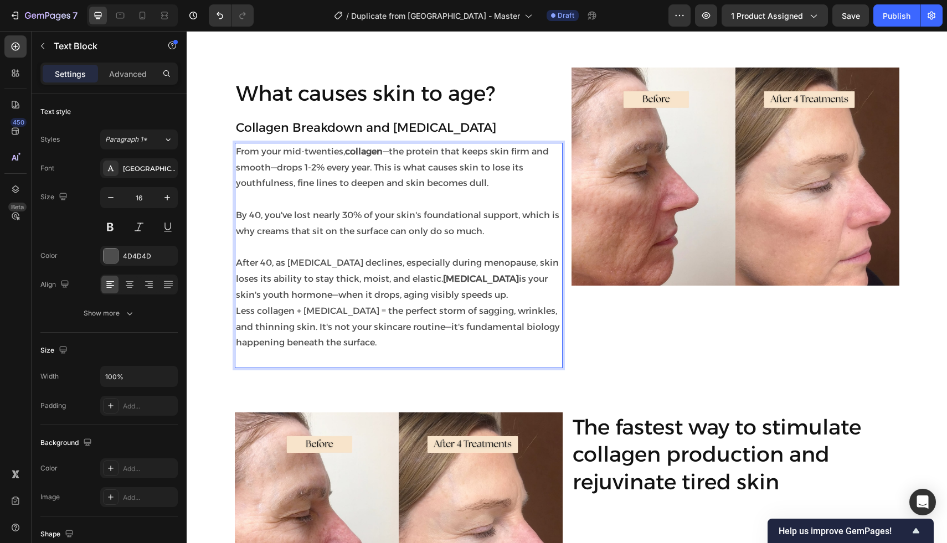
click at [349, 343] on p "Less collagen + hormonal changes = the perfect storm of sagging, wrinkles, and …" at bounding box center [398, 327] width 325 height 48
click at [460, 294] on p "After 40, as estrogen declines, especially during menopause, skin loses its abi…" at bounding box center [398, 279] width 325 height 48
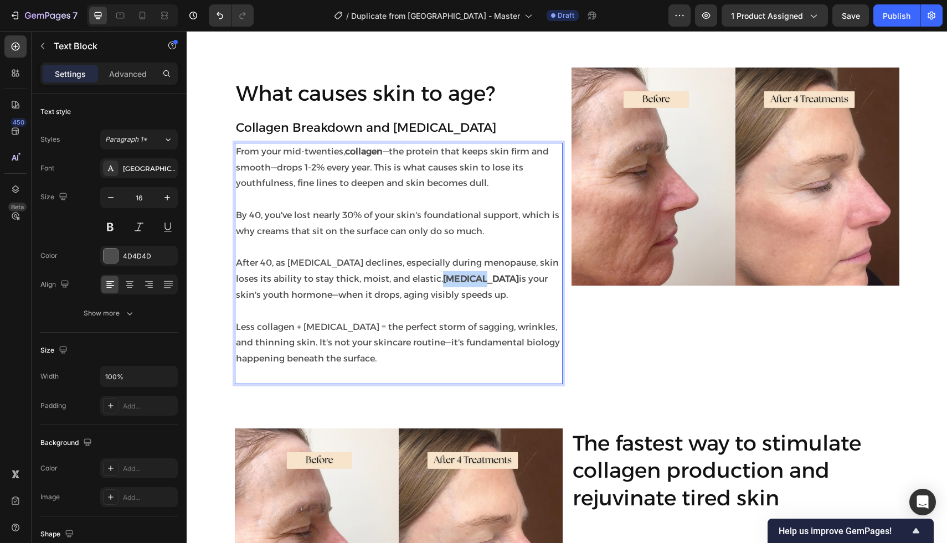
drag, startPoint x: 406, startPoint y: 278, endPoint x: 442, endPoint y: 281, distance: 36.6
click at [443, 281] on strong "Estrogen" at bounding box center [481, 278] width 76 height 11
click at [108, 219] on button at bounding box center [110, 227] width 20 height 20
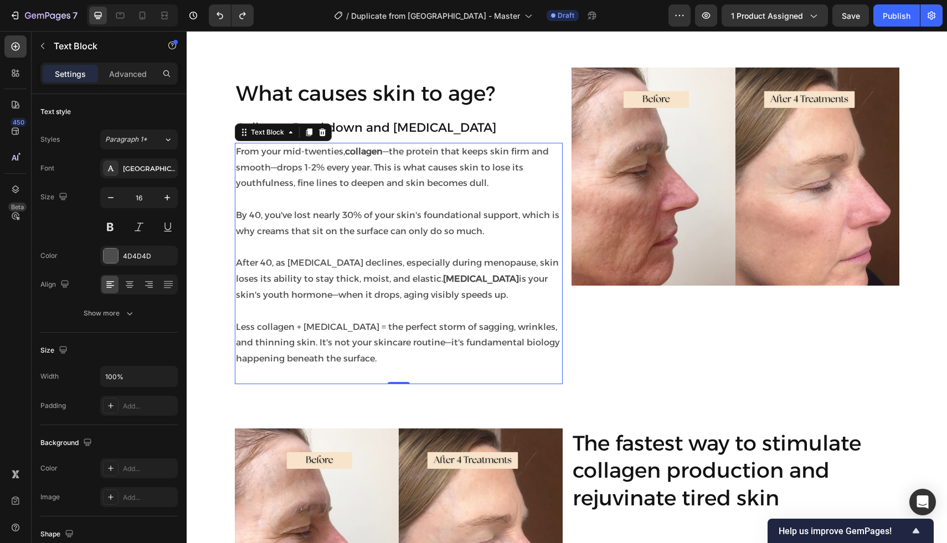
click at [443, 278] on strong "Estrogen" at bounding box center [481, 278] width 76 height 11
click at [450, 281] on strong "strogen" at bounding box center [488, 278] width 77 height 11
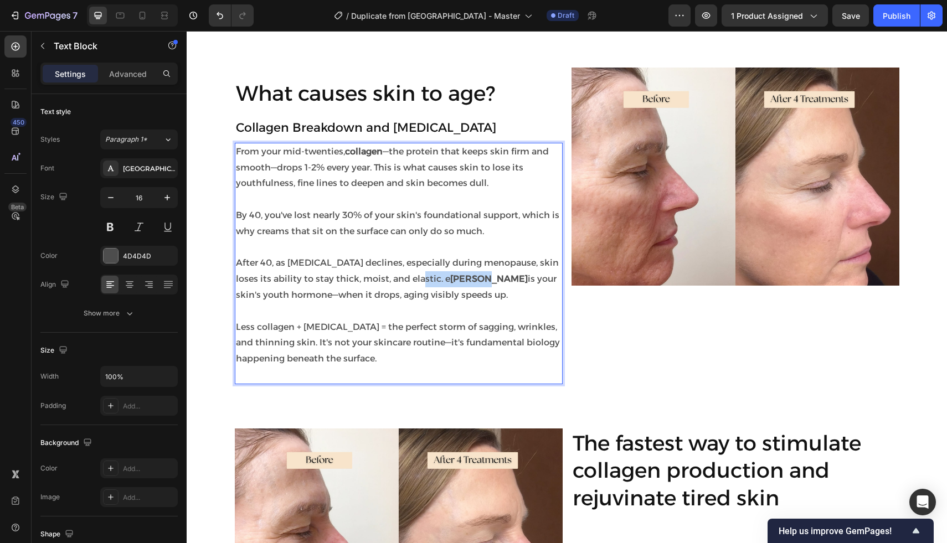
click at [450, 281] on strong "strogen" at bounding box center [488, 278] width 77 height 11
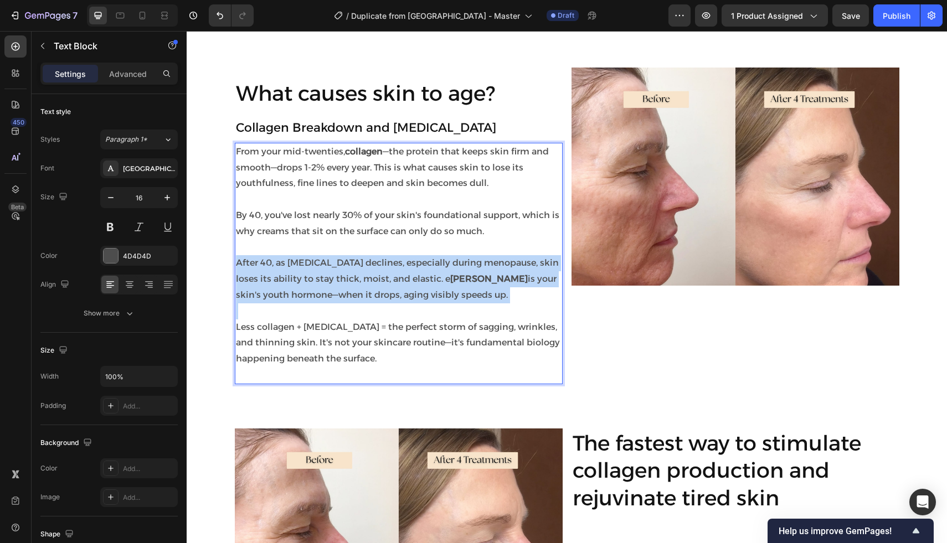
click at [450, 281] on strong "strogen" at bounding box center [488, 278] width 77 height 11
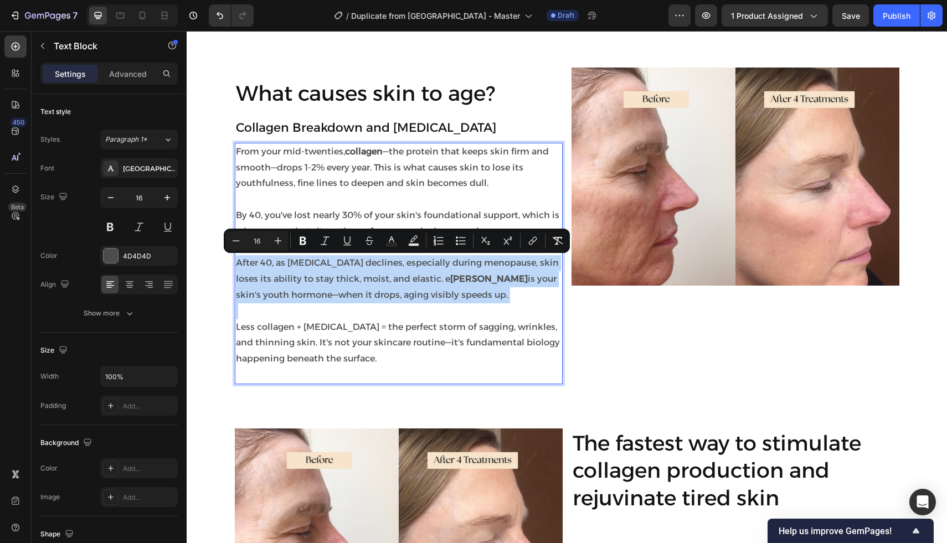
click at [450, 281] on strong "strogen" at bounding box center [488, 278] width 77 height 11
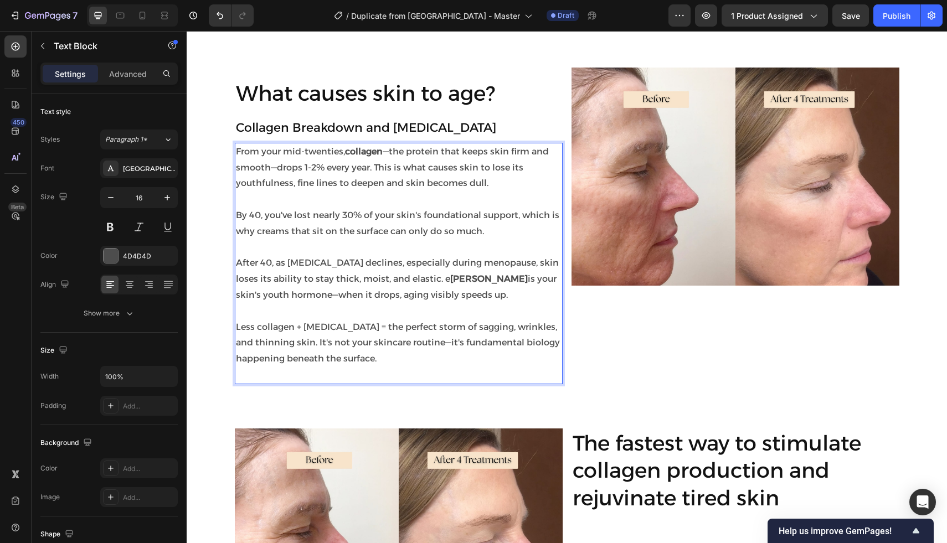
click at [413, 298] on p "After 40, as estrogen declines, especially during menopause, skin loses its abi…" at bounding box center [398, 279] width 325 height 48
click at [413, 286] on p "After 40, as estrogen declines, especially during menopause, skin loses its abi…" at bounding box center [398, 279] width 325 height 48
click at [450, 282] on strong "strogen" at bounding box center [488, 278] width 77 height 11
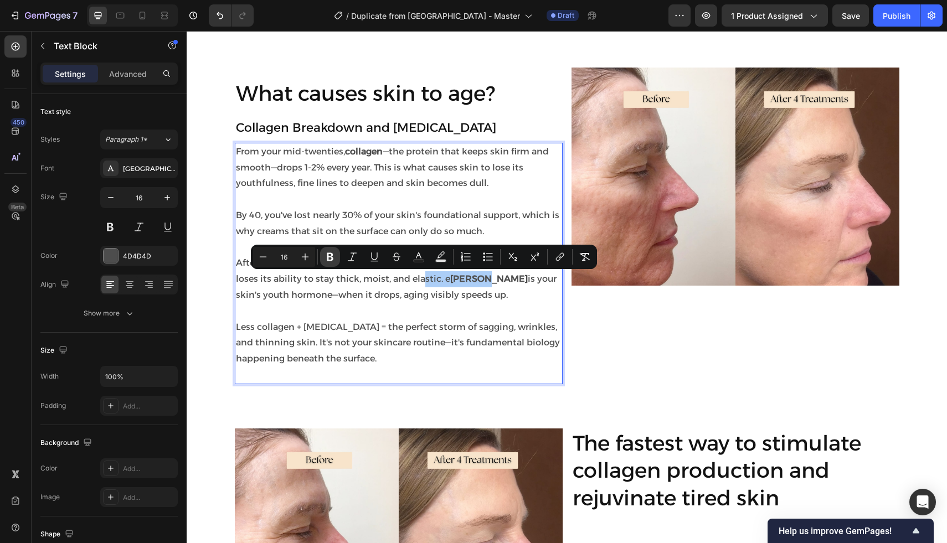
click at [334, 254] on icon "Editor contextual toolbar" at bounding box center [329, 256] width 11 height 11
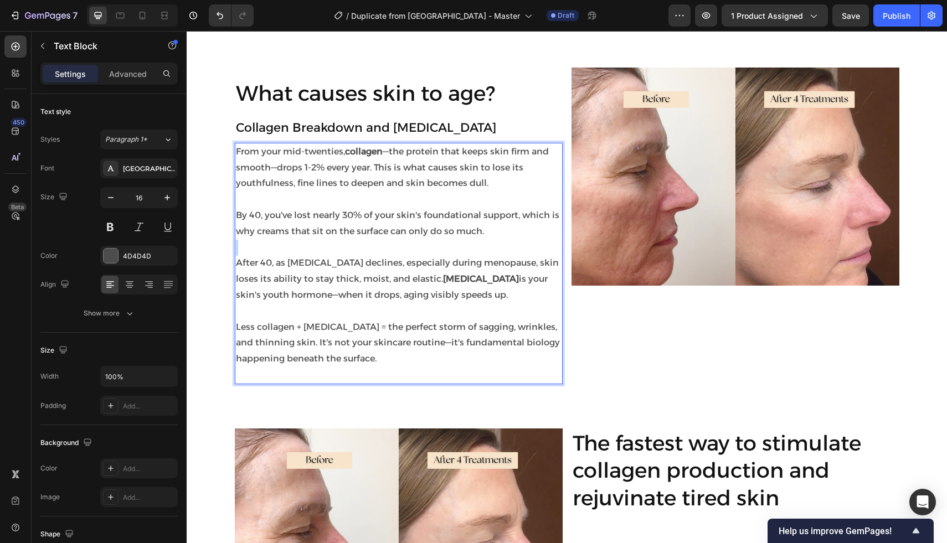
click at [334, 254] on p "Rich Text Editor. Editing area: main" at bounding box center [398, 248] width 325 height 16
click at [443, 281] on strong "estrogen" at bounding box center [481, 278] width 76 height 11
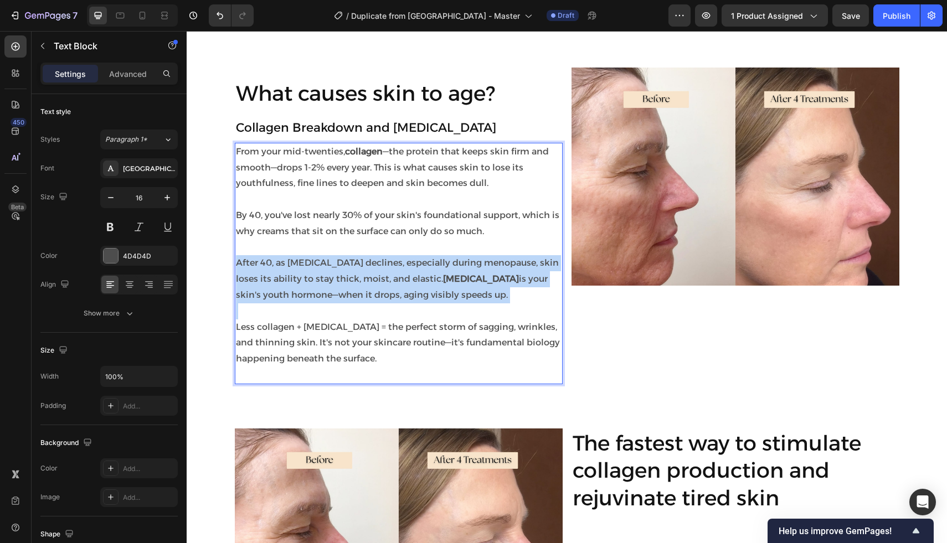
click at [443, 281] on strong "estrogen" at bounding box center [481, 278] width 76 height 11
drag, startPoint x: 410, startPoint y: 307, endPoint x: 410, endPoint y: 294, distance: 13.3
click at [410, 307] on p "Rich Text Editor. Editing area: main" at bounding box center [398, 311] width 325 height 16
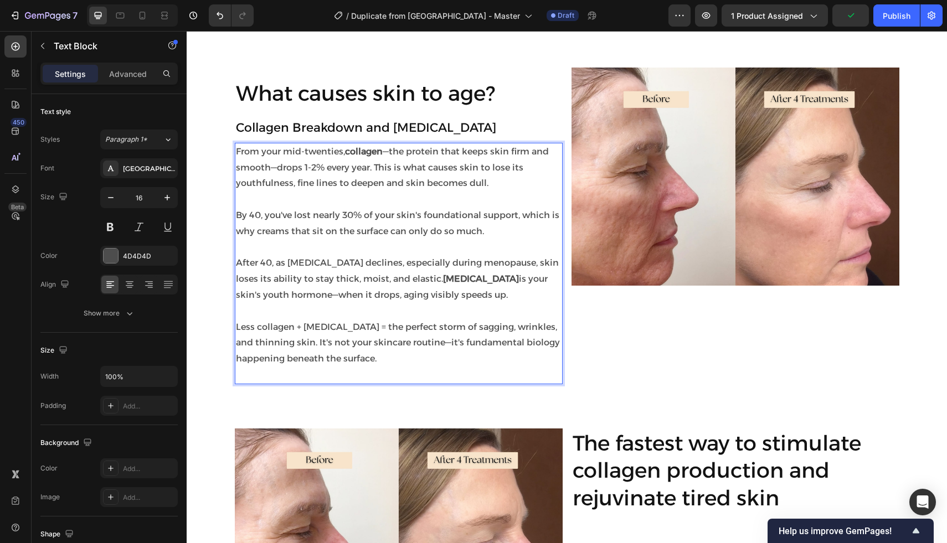
click at [443, 280] on strong "estrogen" at bounding box center [481, 278] width 76 height 11
click at [111, 232] on button at bounding box center [110, 227] width 20 height 20
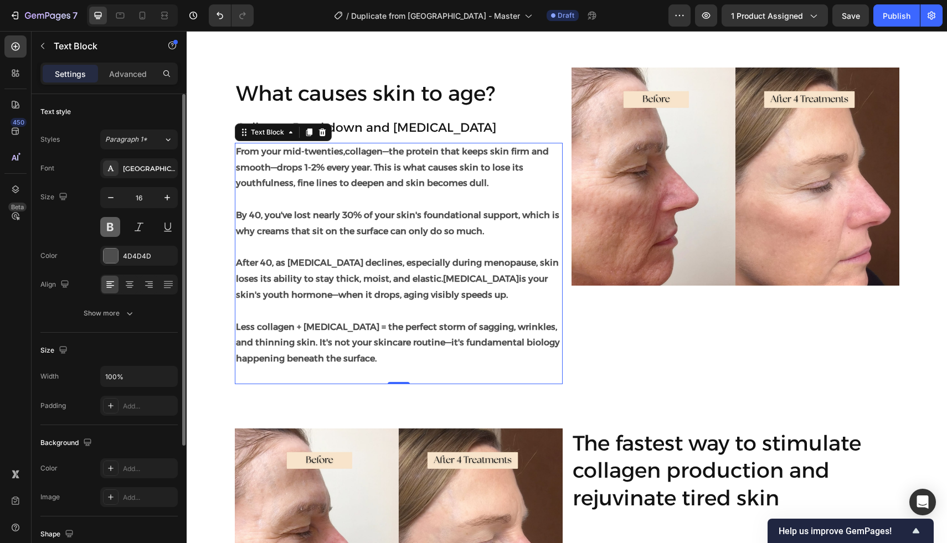
click at [111, 232] on button at bounding box center [110, 227] width 20 height 20
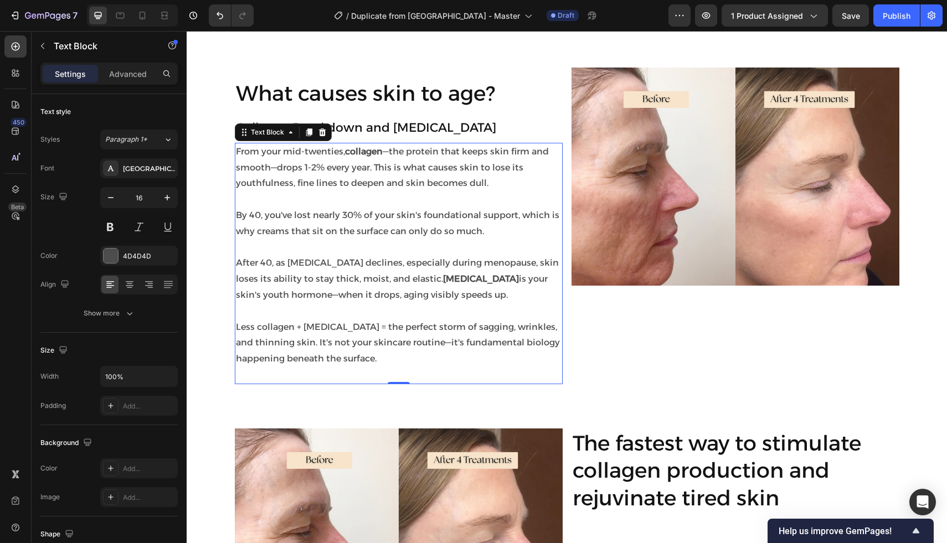
click at [416, 315] on p "Rich Text Editor. Editing area: main" at bounding box center [398, 311] width 325 height 16
click at [443, 276] on strong "estrogen" at bounding box center [481, 278] width 76 height 11
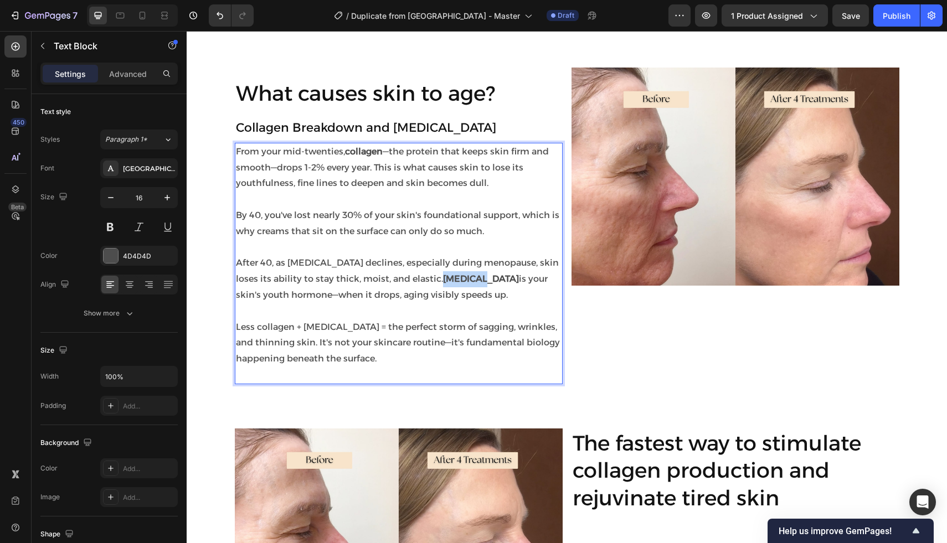
click at [443, 276] on strong "estrogen" at bounding box center [481, 278] width 76 height 11
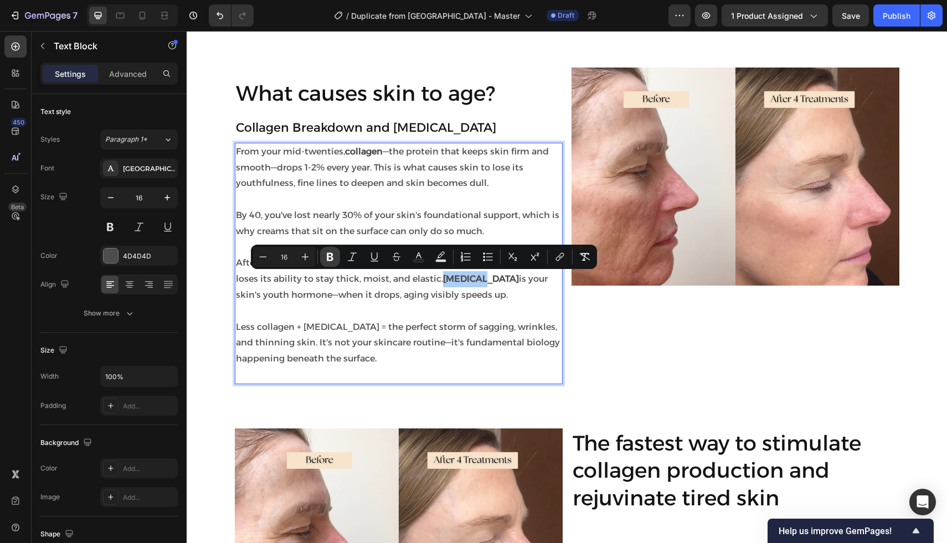
click at [325, 257] on icon "Editor contextual toolbar" at bounding box center [329, 256] width 11 height 11
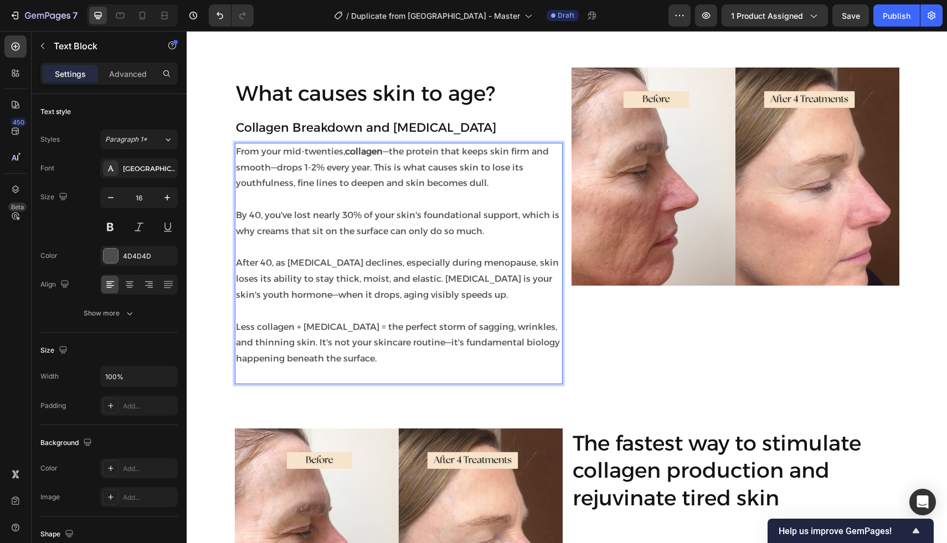
click at [325, 282] on p "After 40, as estrogen declines, especially during menopause, skin loses its abi…" at bounding box center [398, 279] width 325 height 48
click at [404, 282] on p "After 40, as estrogen declines, especially during menopause, skin loses its abi…" at bounding box center [398, 279] width 325 height 48
click at [399, 281] on p "After 40, as estrogen declines, especially during menopause, skin loses its abi…" at bounding box center [398, 279] width 325 height 48
click at [403, 280] on p "After 40, as estrogen declines, especially during menopause, skin loses its abi…" at bounding box center [398, 279] width 325 height 48
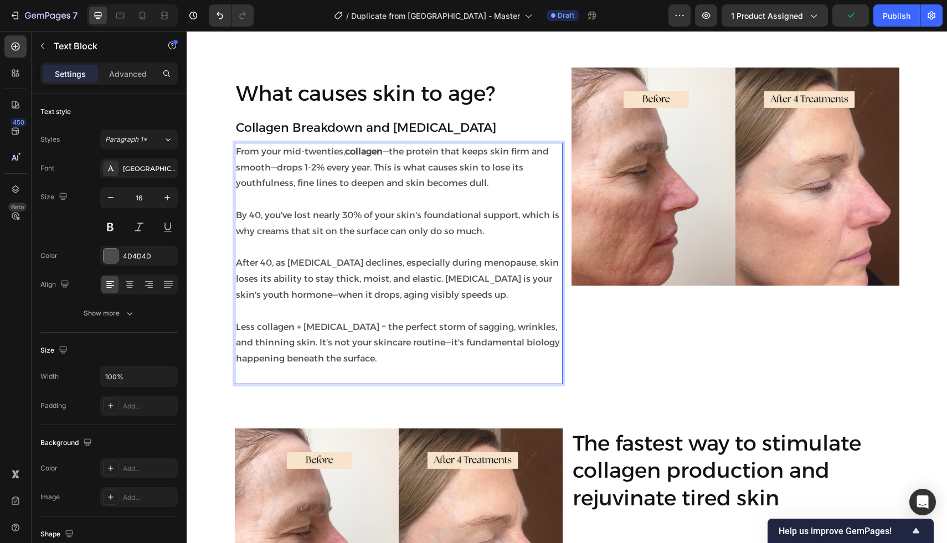
click at [411, 280] on p "After 40, as estrogen declines, especially during menopause, skin loses its abi…" at bounding box center [398, 279] width 325 height 48
click at [843, 14] on span "Save" at bounding box center [850, 15] width 18 height 9
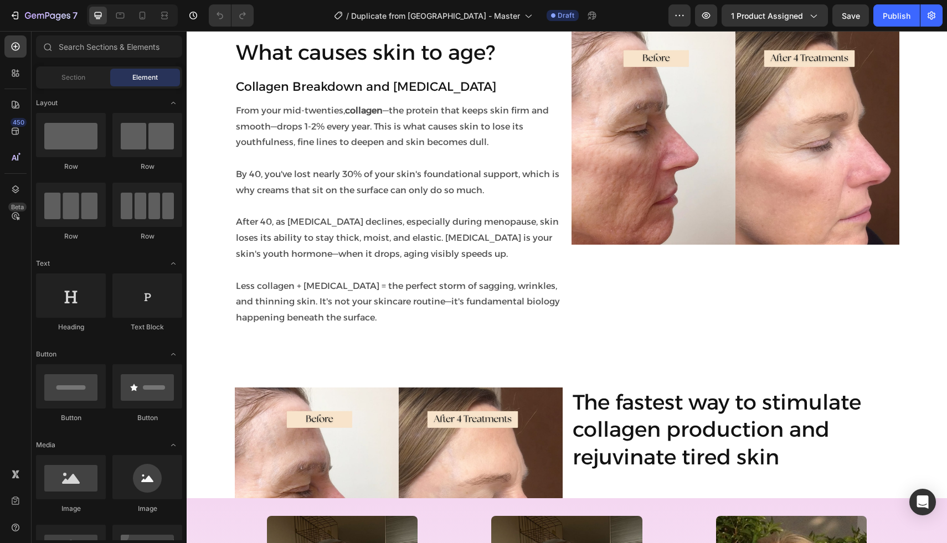
scroll to position [847, 0]
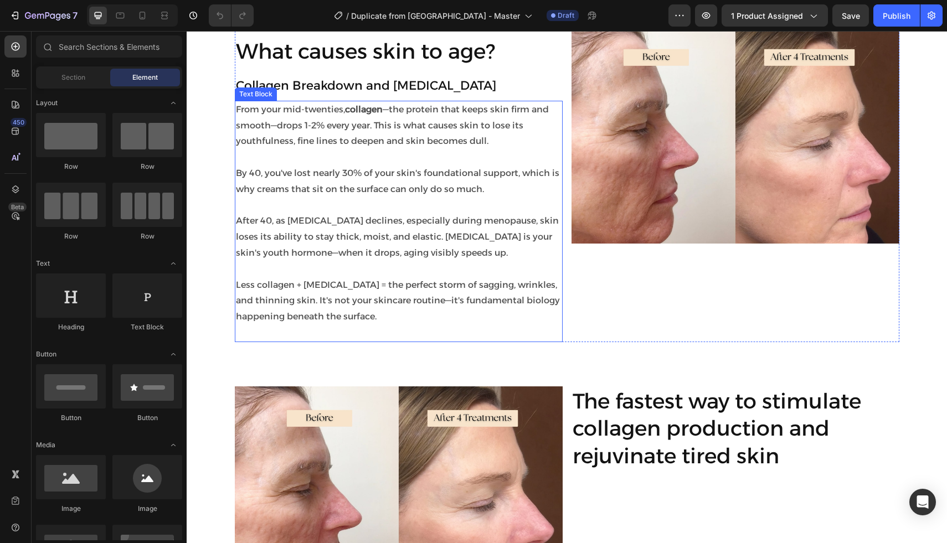
click at [250, 174] on p "By 40, you've lost nearly 30% of your skin's foundational support, which is why…" at bounding box center [398, 182] width 325 height 32
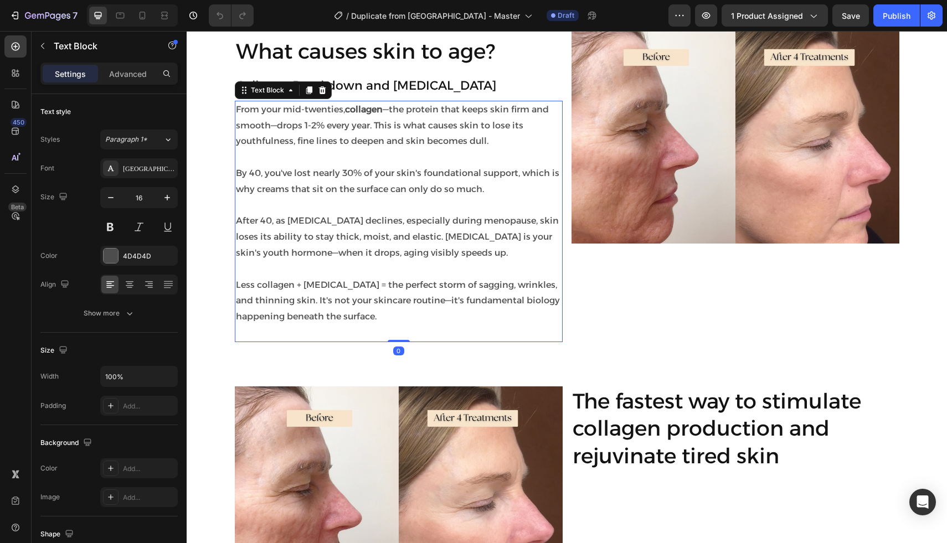
click at [250, 174] on p "By 40, you've lost nearly 30% of your skin's foundational support, which is why…" at bounding box center [398, 182] width 325 height 32
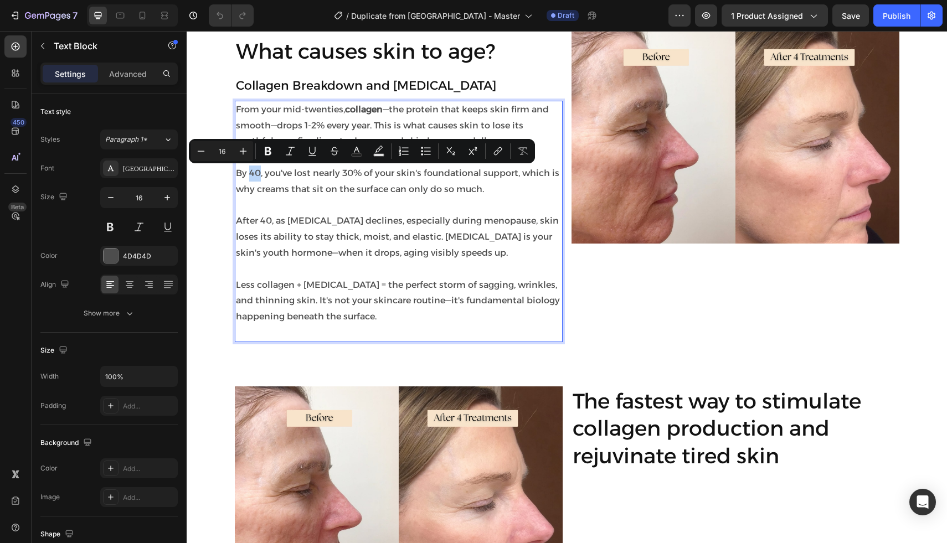
click at [250, 174] on p "By 40, you've lost nearly 30% of your skin's foundational support, which is why…" at bounding box center [398, 182] width 325 height 32
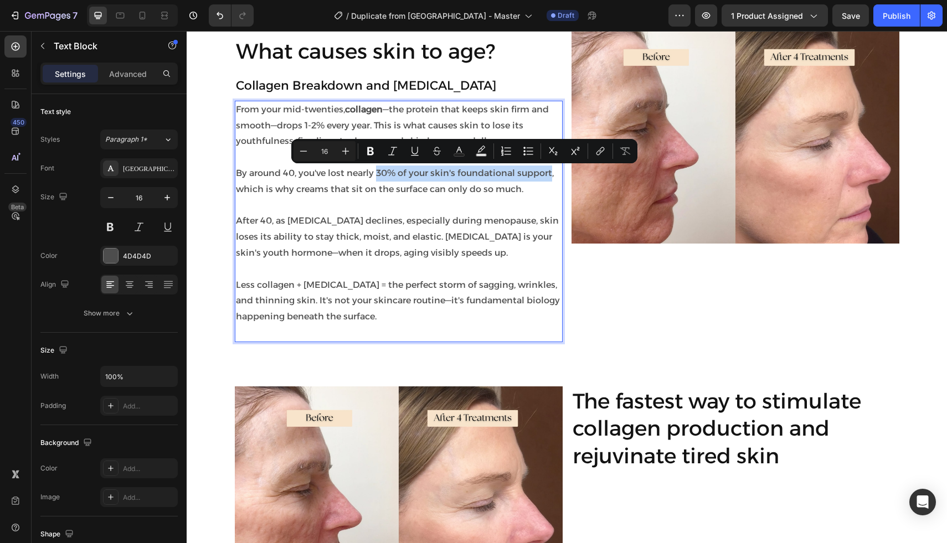
drag, startPoint x: 376, startPoint y: 175, endPoint x: 550, endPoint y: 169, distance: 174.4
click at [550, 169] on p "By around 40, you've lost nearly 30% of your skin's foundational support, which…" at bounding box center [398, 182] width 325 height 32
click at [375, 154] on icon "Editor contextual toolbar" at bounding box center [370, 151] width 11 height 11
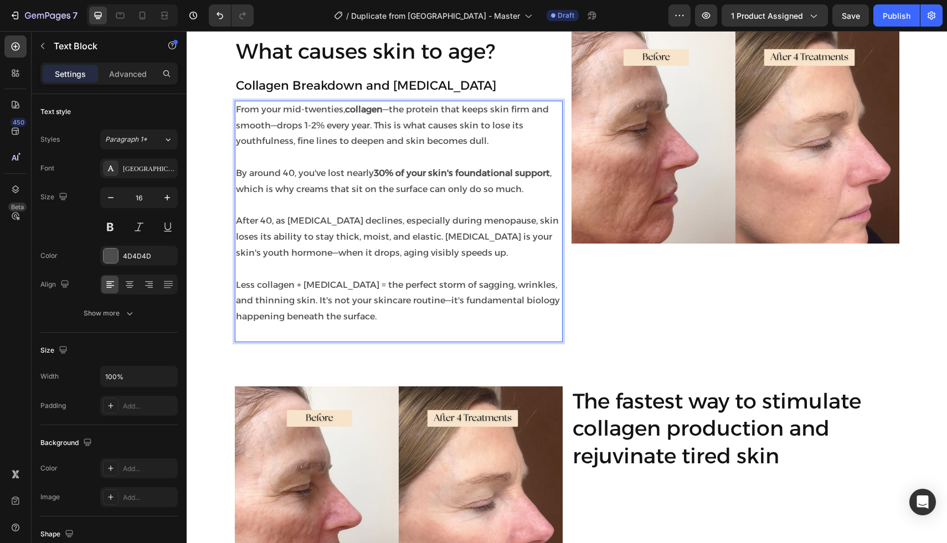
click at [370, 215] on p "After 40, as estrogen declines, especially during menopause, skin loses its abi…" at bounding box center [398, 237] width 325 height 48
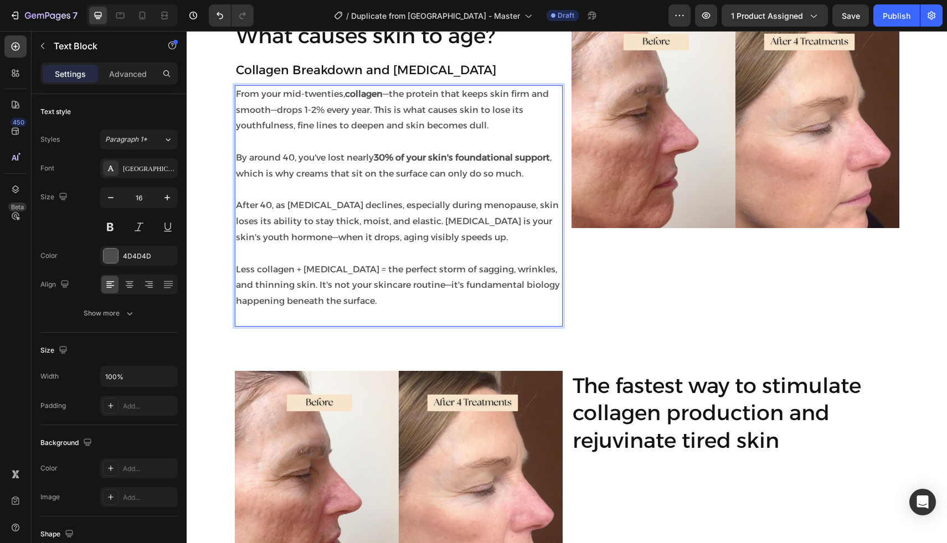
scroll to position [863, 0]
drag, startPoint x: 486, startPoint y: 270, endPoint x: 397, endPoint y: 269, distance: 89.1
click at [397, 269] on p "Less collagen + hormonal changes = the perfect storm of sagging, wrinkles, and …" at bounding box center [398, 285] width 325 height 48
click at [473, 271] on p "Less collagen + hormonal changes = sagging, wrinkles, and thinning skin. It's n…" at bounding box center [398, 285] width 325 height 48
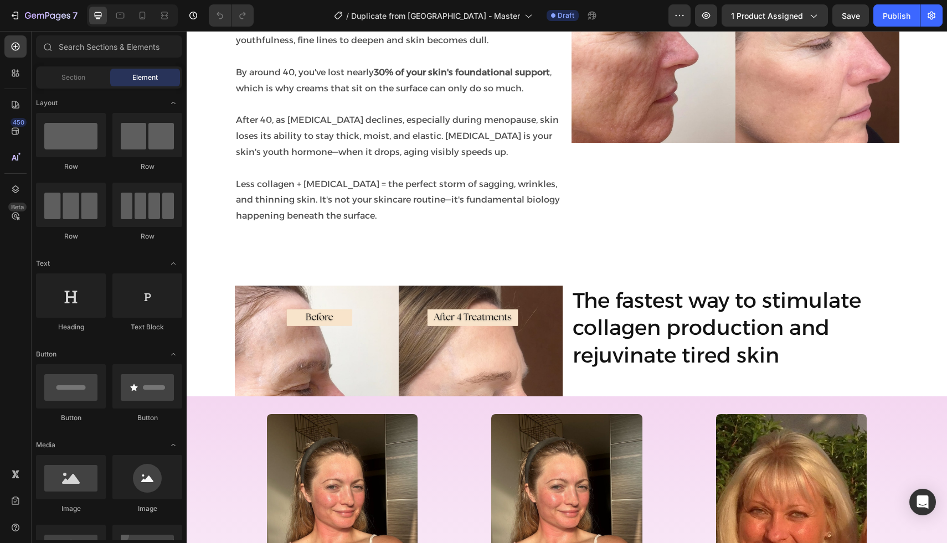
scroll to position [921, 0]
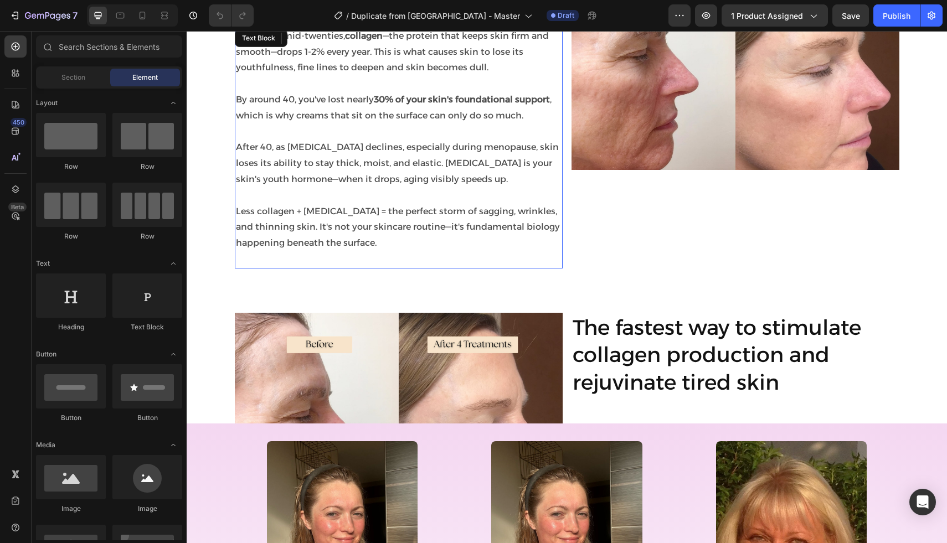
click at [442, 224] on p "Less collagen + hormonal changes = the perfect storm of sagging, wrinkles, and …" at bounding box center [398, 228] width 325 height 48
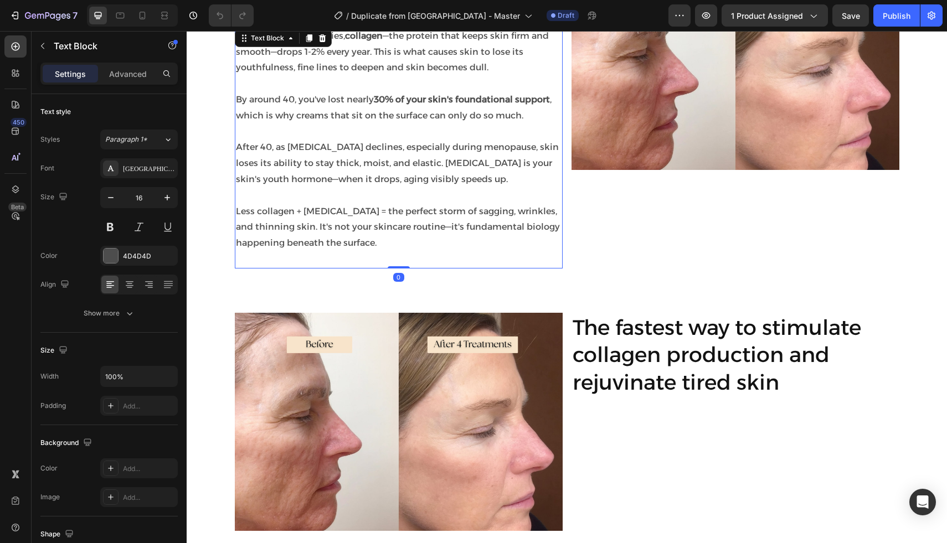
click at [442, 224] on p "Less collagen + hormonal changes = the perfect storm of sagging, wrinkles, and …" at bounding box center [398, 228] width 325 height 48
click at [473, 211] on p "Less collagen + hormonal changes = the perfect storm of sagging, wrinkles, and …" at bounding box center [398, 228] width 325 height 48
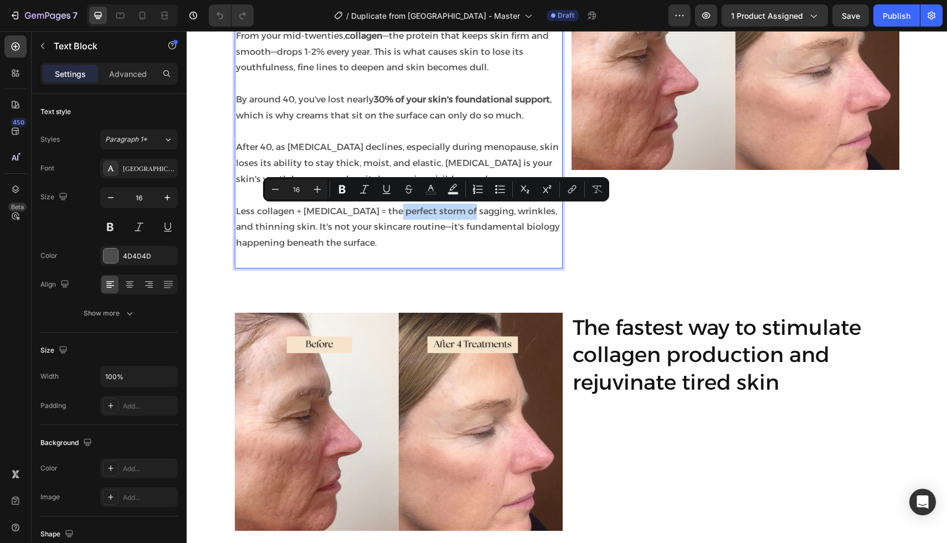
drag, startPoint x: 474, startPoint y: 210, endPoint x: 408, endPoint y: 209, distance: 65.9
click at [404, 209] on p "Less collagen + hormonal changes = the perfect storm of sagging, wrinkles, and …" at bounding box center [398, 228] width 325 height 48
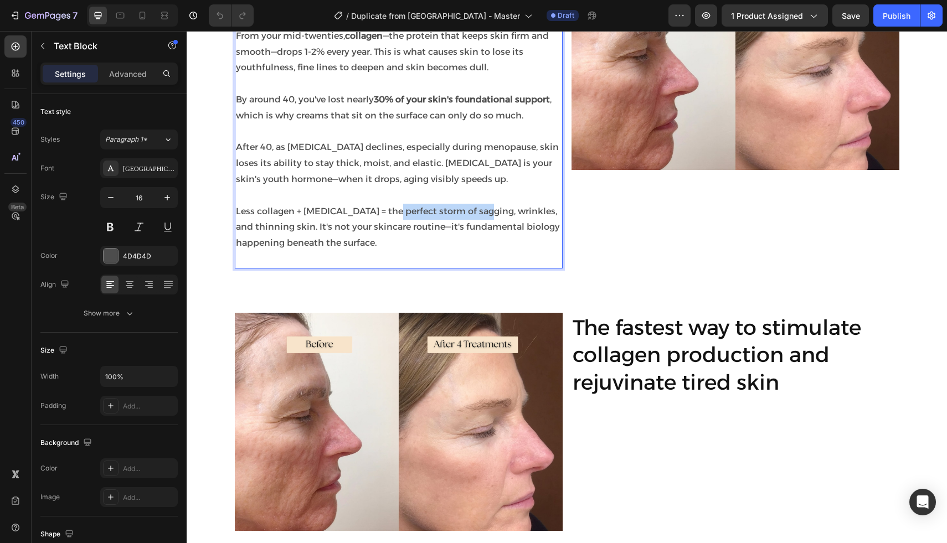
drag, startPoint x: 489, startPoint y: 210, endPoint x: 397, endPoint y: 212, distance: 91.9
click at [397, 212] on p "Less collagen + hormonal changes = the perfect storm of sagging, wrinkles, and …" at bounding box center [398, 228] width 325 height 48
click at [395, 211] on p "Less collagen + hormonal changes = Sagging, wrinkles, and thinning skin. It's n…" at bounding box center [398, 228] width 325 height 48
click at [298, 232] on p "Less collagen + hormonal changes = Dryness, sagging, wrinkles, and thinning ski…" at bounding box center [398, 228] width 325 height 48
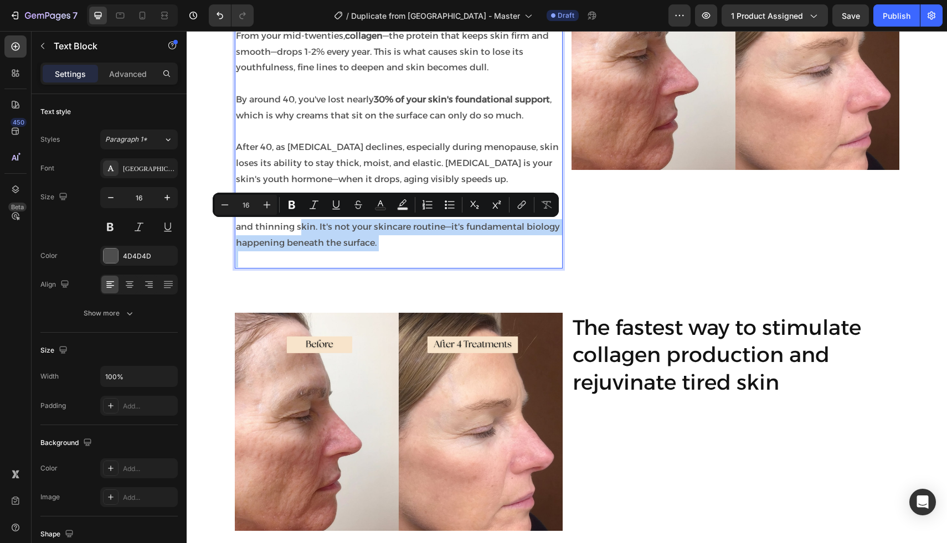
drag, startPoint x: 297, startPoint y: 228, endPoint x: 384, endPoint y: 252, distance: 90.1
click at [384, 252] on div "From your mid-twenties, collagen —the protein that keeps skin firm and smooth—d…" at bounding box center [399, 147] width 328 height 241
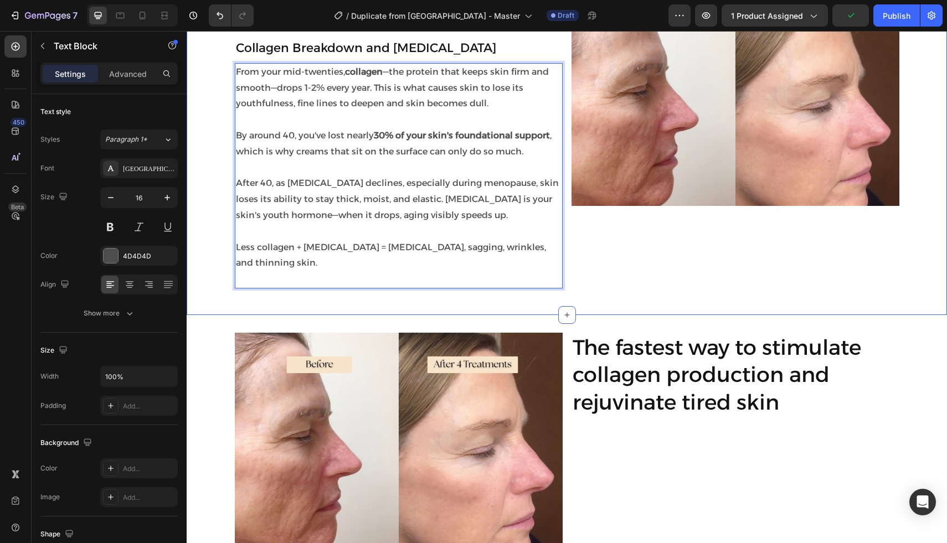
scroll to position [863, 0]
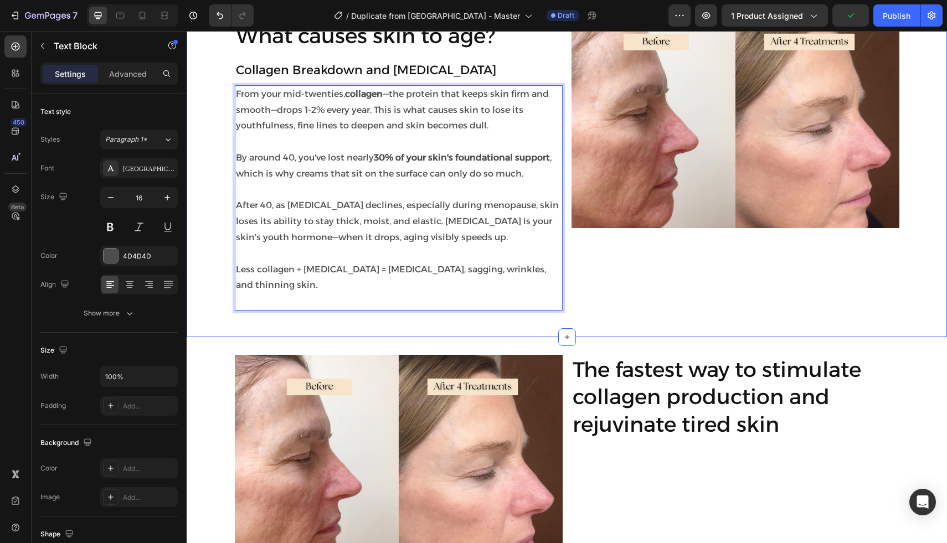
click at [209, 228] on div "What causes skin to age? Heading Collagen Breakdown and Hormonal Changes Headin…" at bounding box center [567, 164] width 760 height 309
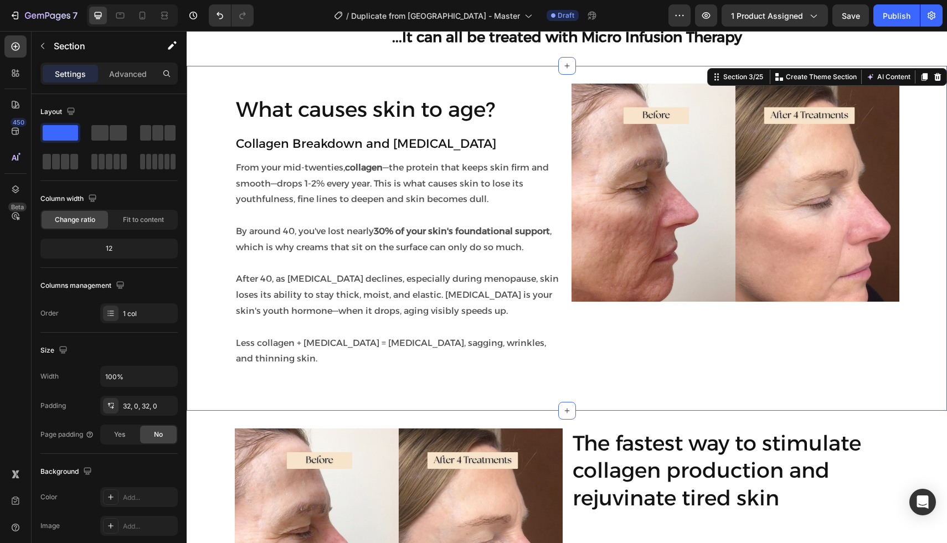
scroll to position [626, 0]
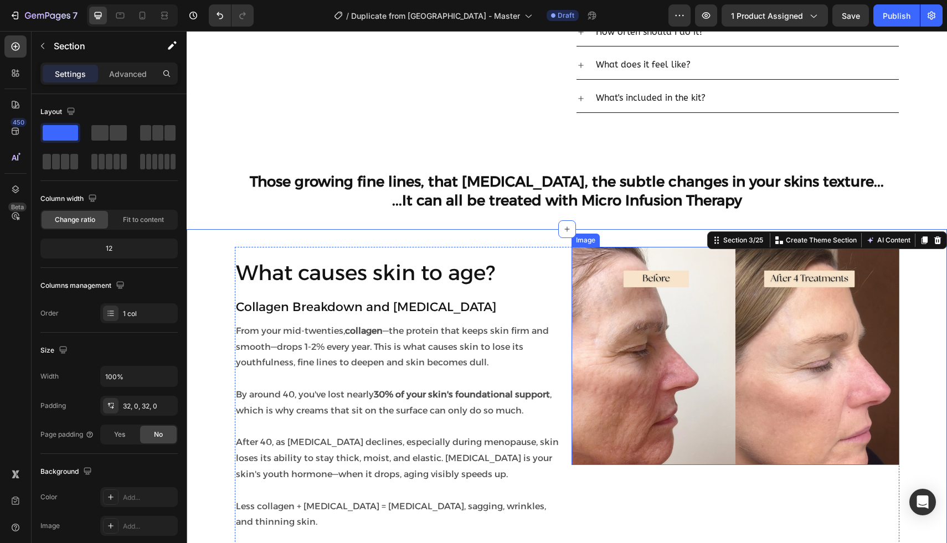
click at [591, 263] on img at bounding box center [735, 356] width 328 height 219
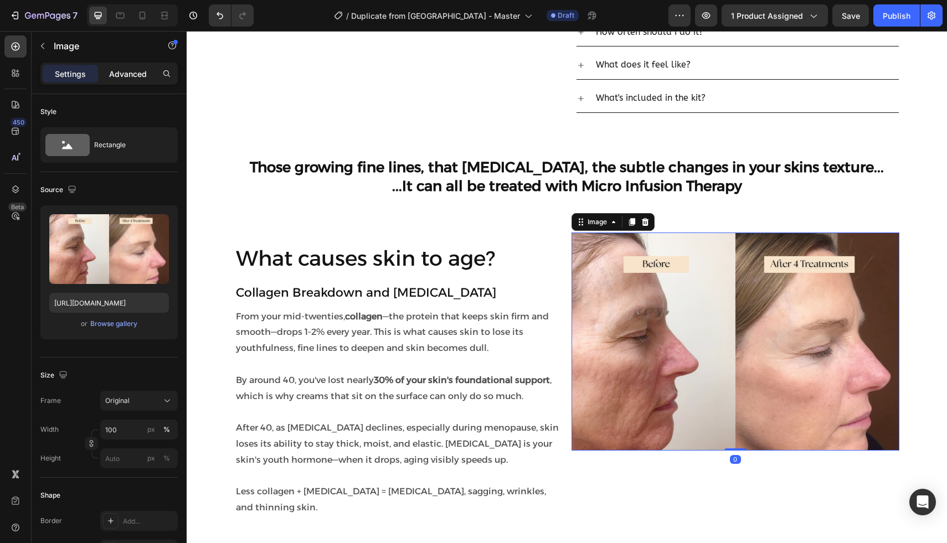
click at [113, 74] on p "Advanced" at bounding box center [128, 74] width 38 height 12
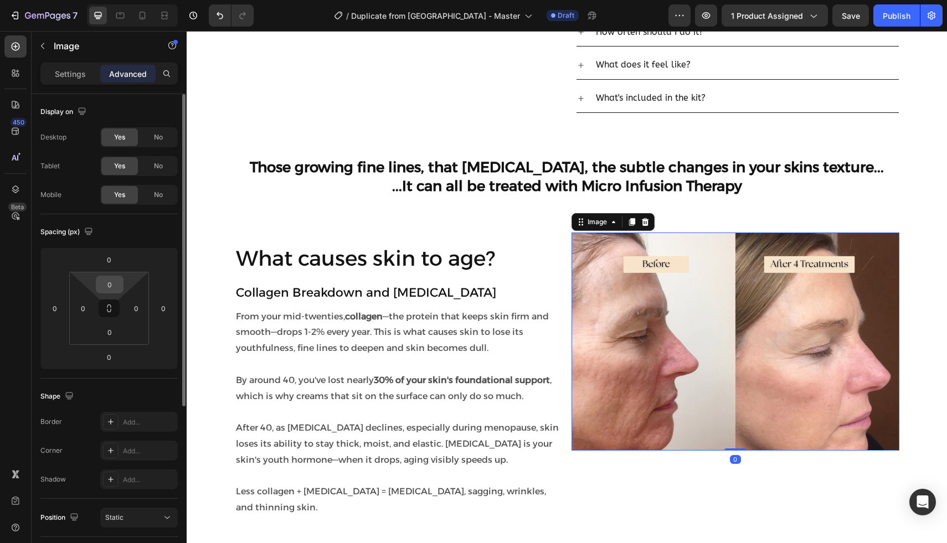
click at [113, 287] on input "0" at bounding box center [110, 284] width 22 height 17
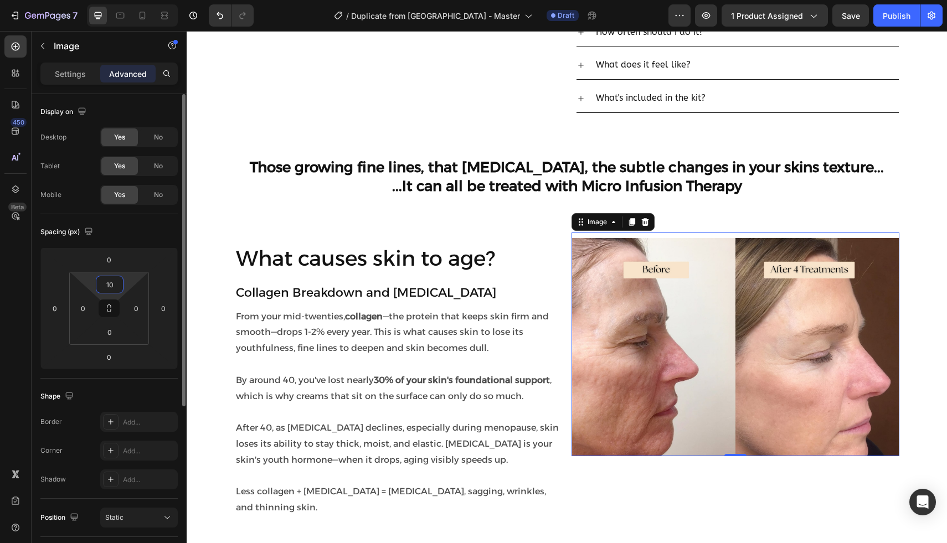
type input "1"
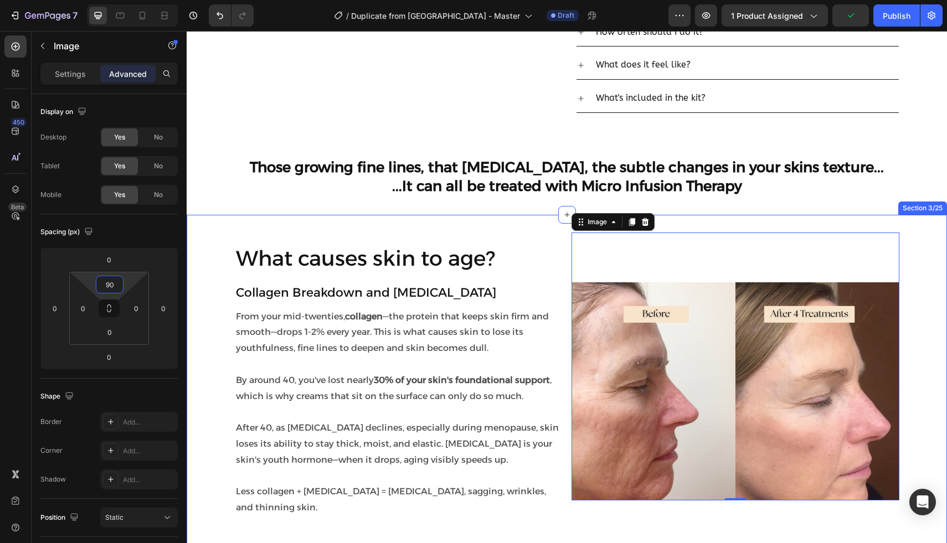
type input "9"
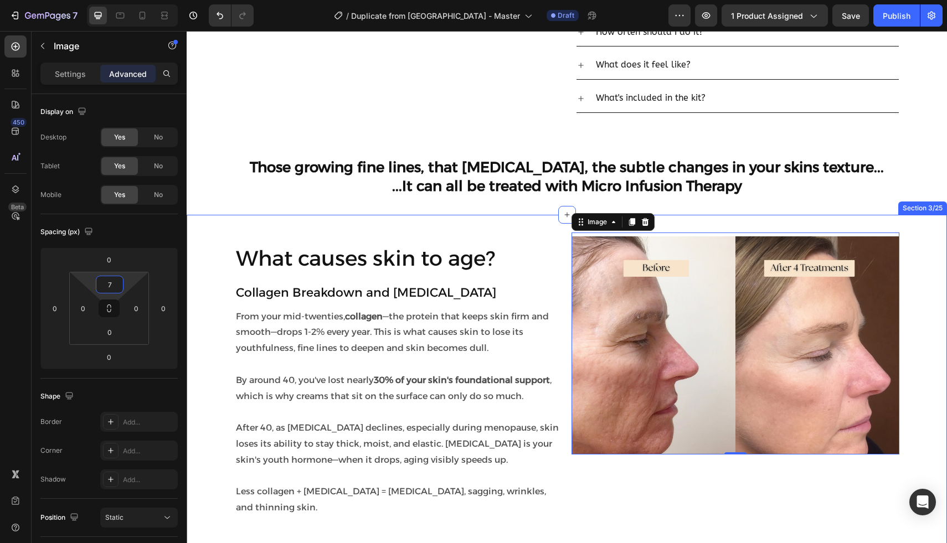
type input "75"
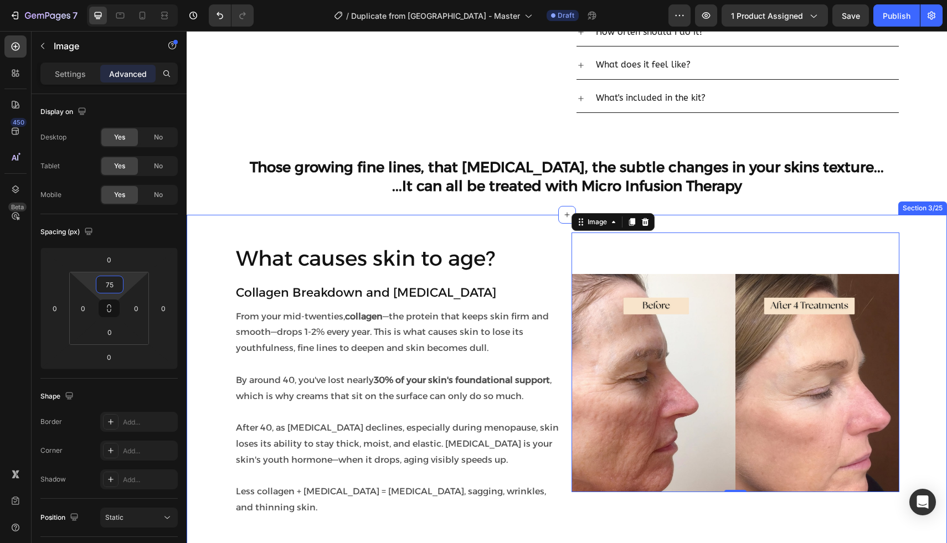
click at [204, 268] on div "What causes skin to age? Heading Collagen Breakdown and Hormonal Changes Headin…" at bounding box center [567, 386] width 760 height 309
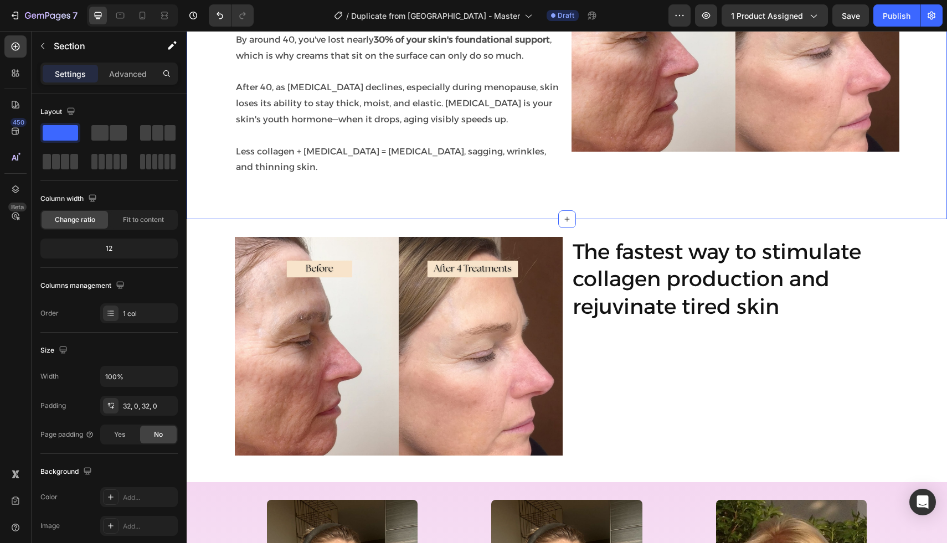
scroll to position [980, 0]
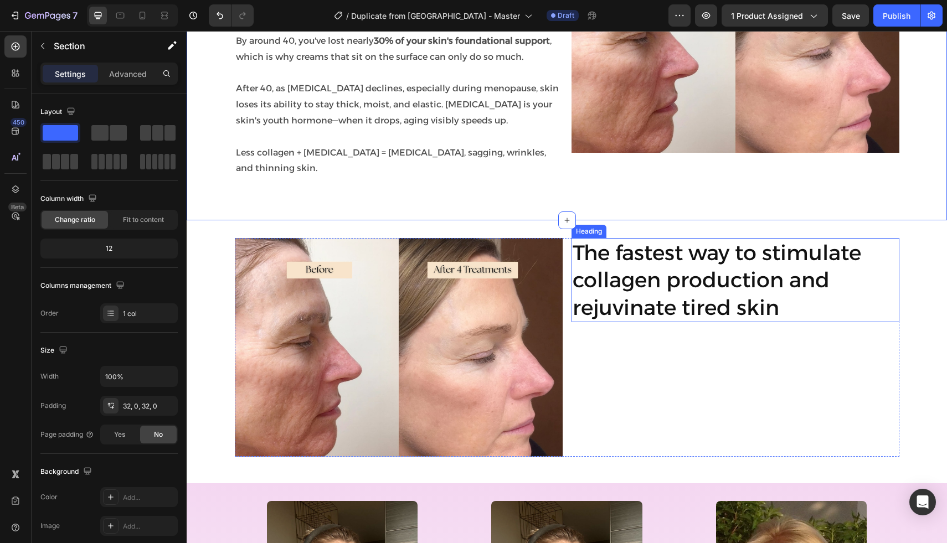
click at [596, 318] on h2 "The fastest way to stimulate collagen production and rejuvinate tired skin" at bounding box center [735, 280] width 328 height 84
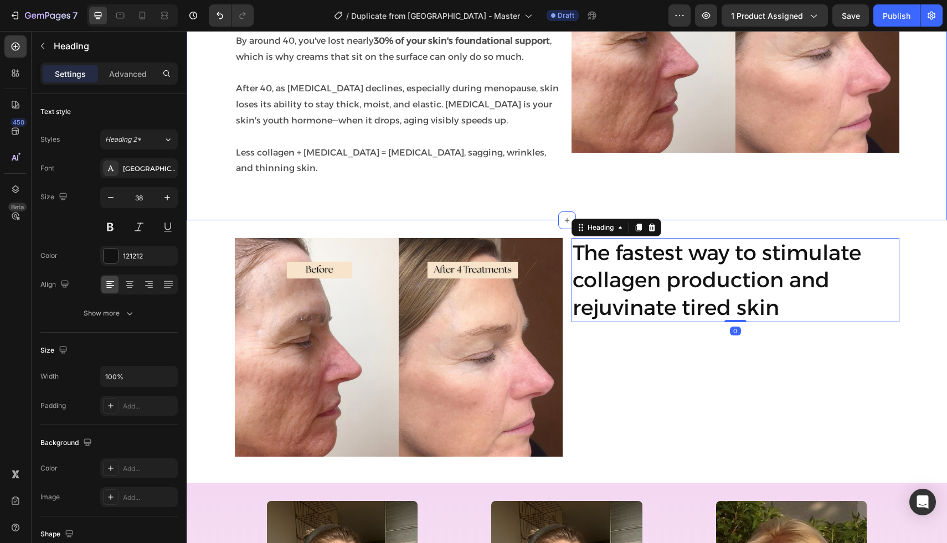
scroll to position [911, 0]
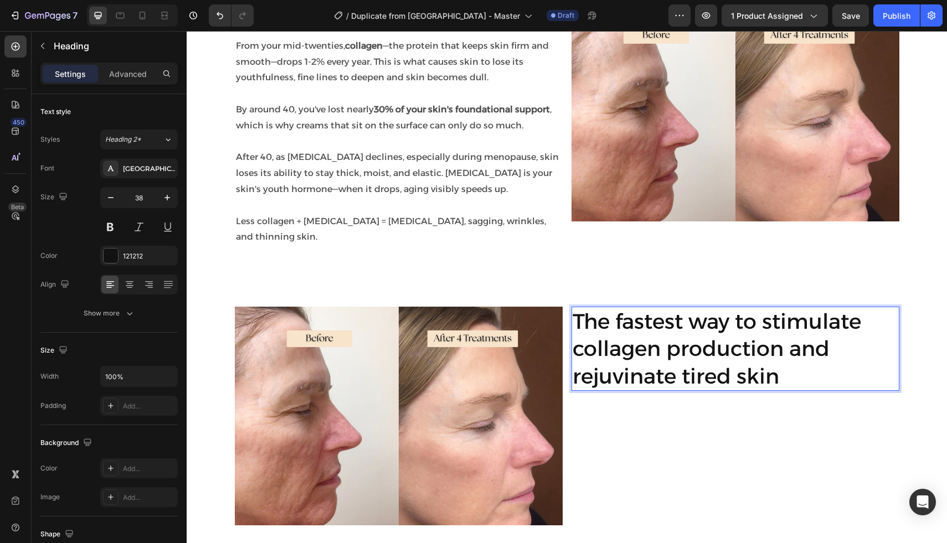
click at [689, 336] on h2 "The fastest way to stimulate collagen production and rejuvinate tired skin" at bounding box center [735, 349] width 328 height 84
click at [689, 336] on p "The fastest way to stimulate collagen production and rejuvinate tired skin" at bounding box center [734, 349] width 325 height 82
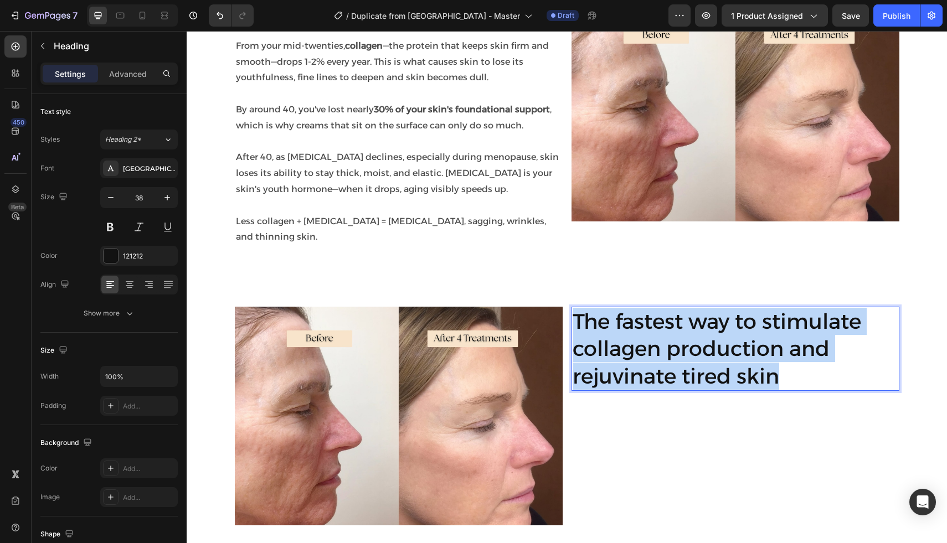
click at [689, 336] on p "The fastest way to stimulate collagen production and rejuvinate tired skin" at bounding box center [734, 349] width 325 height 82
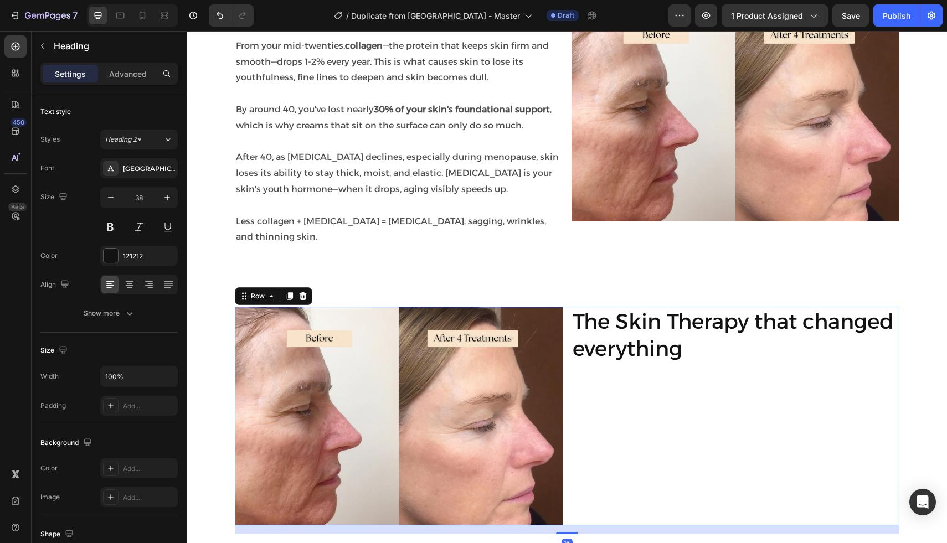
click at [628, 383] on div "The Skin Therapy that changed everything Heading" at bounding box center [735, 416] width 328 height 219
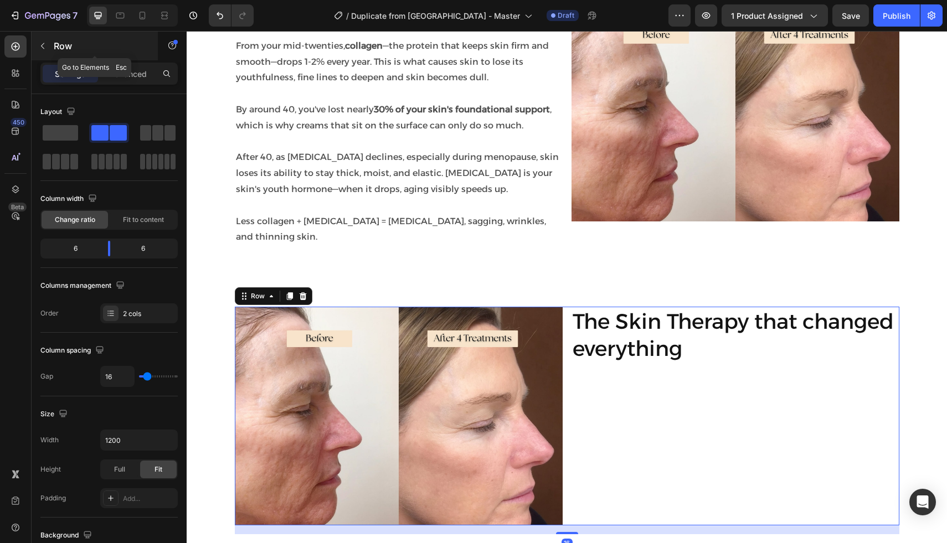
click at [42, 49] on icon "button" at bounding box center [42, 46] width 9 height 9
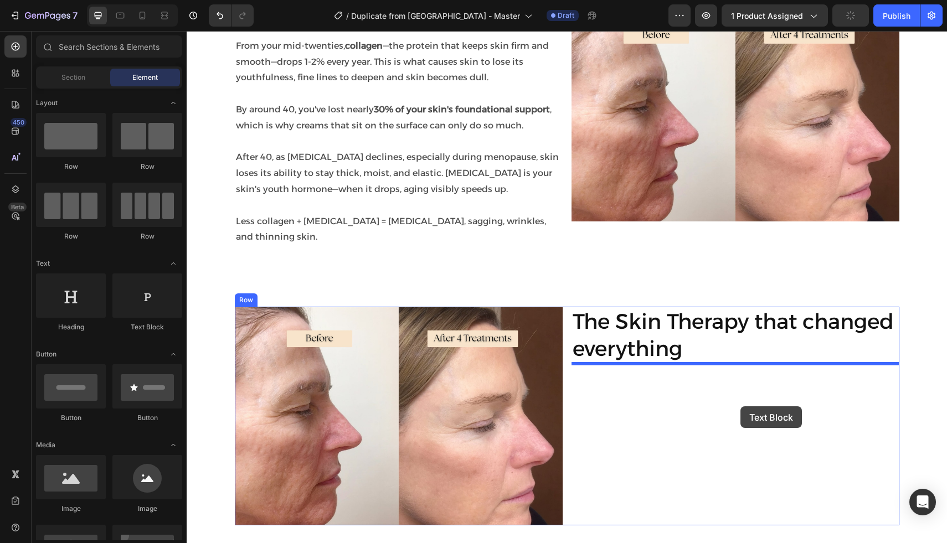
drag, startPoint x: 317, startPoint y: 330, endPoint x: 735, endPoint y: 416, distance: 426.7
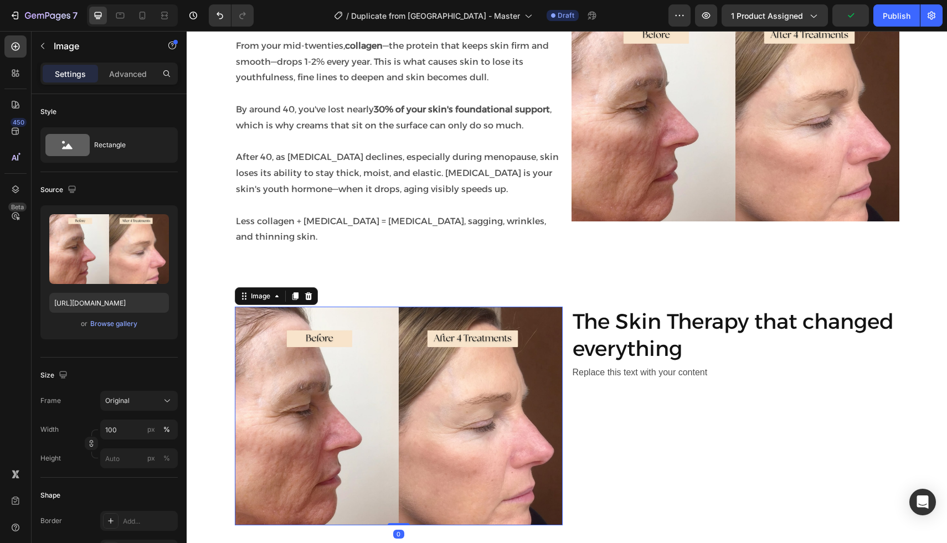
click at [360, 402] on img at bounding box center [399, 416] width 328 height 219
click at [131, 320] on div "Browse gallery" at bounding box center [113, 324] width 47 height 10
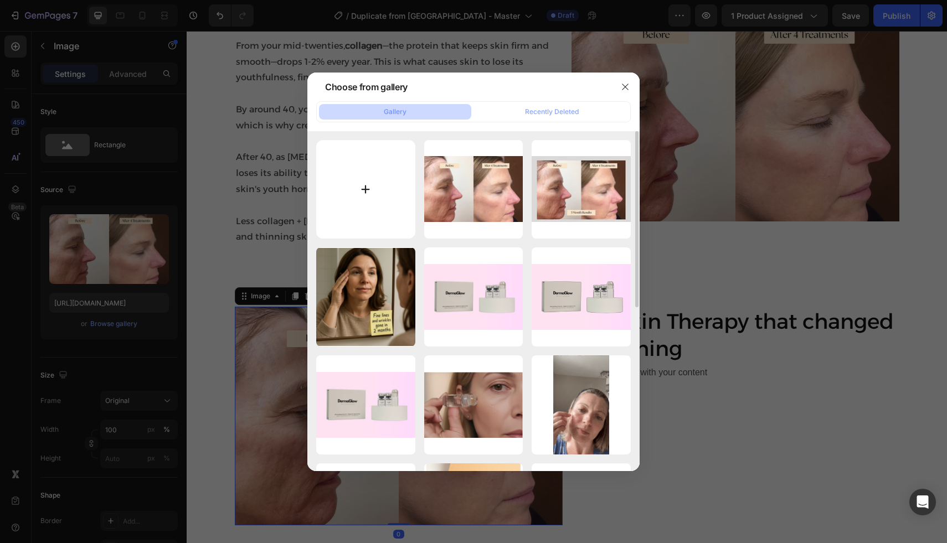
click at [348, 203] on input "file" at bounding box center [365, 189] width 99 height 99
click at [625, 89] on icon "button" at bounding box center [624, 86] width 9 height 9
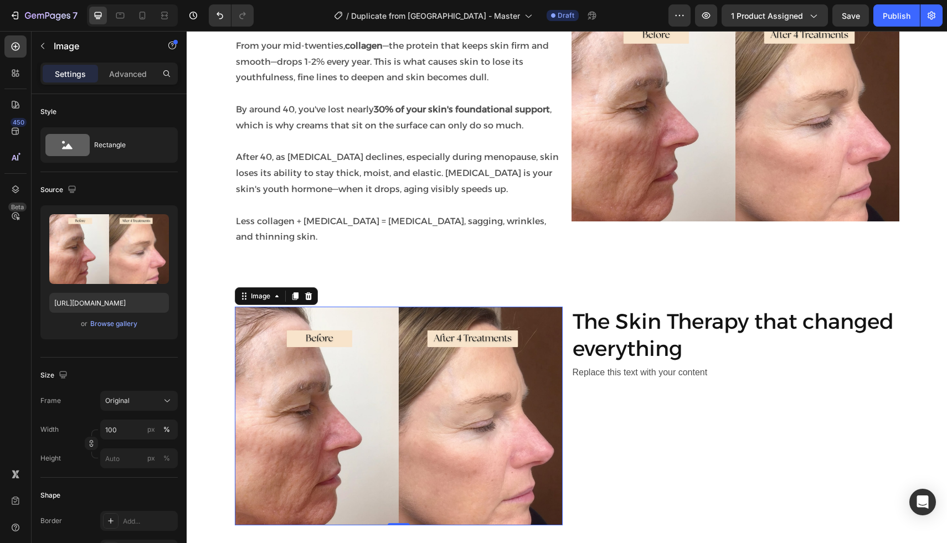
click at [289, 387] on img at bounding box center [399, 416] width 328 height 219
click at [108, 322] on div "Browse gallery" at bounding box center [113, 324] width 47 height 10
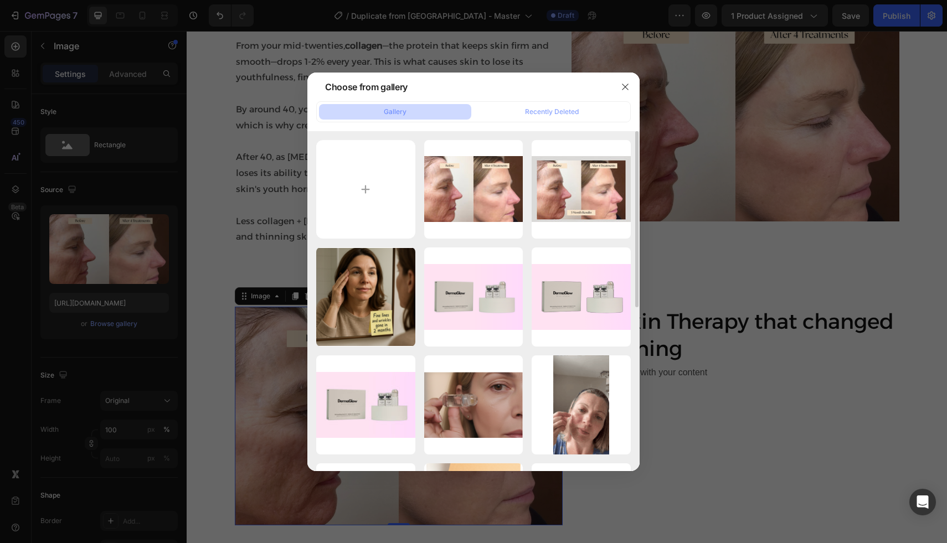
click at [527, 358] on div "Boost Collagen (12).jpg 1318.95 kb 7.jpg 227.23 kb Screenshot 2025-09-25...35.p…" at bounding box center [473, 459] width 314 height 638
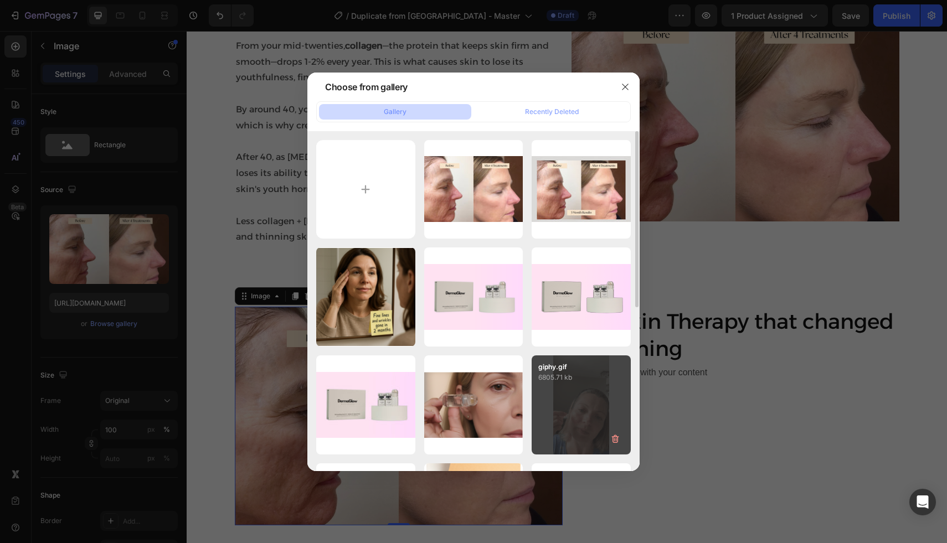
click at [552, 385] on div "giphy.gif 6805.71 kb" at bounding box center [580, 404] width 99 height 99
type input "[URL][DOMAIN_NAME]"
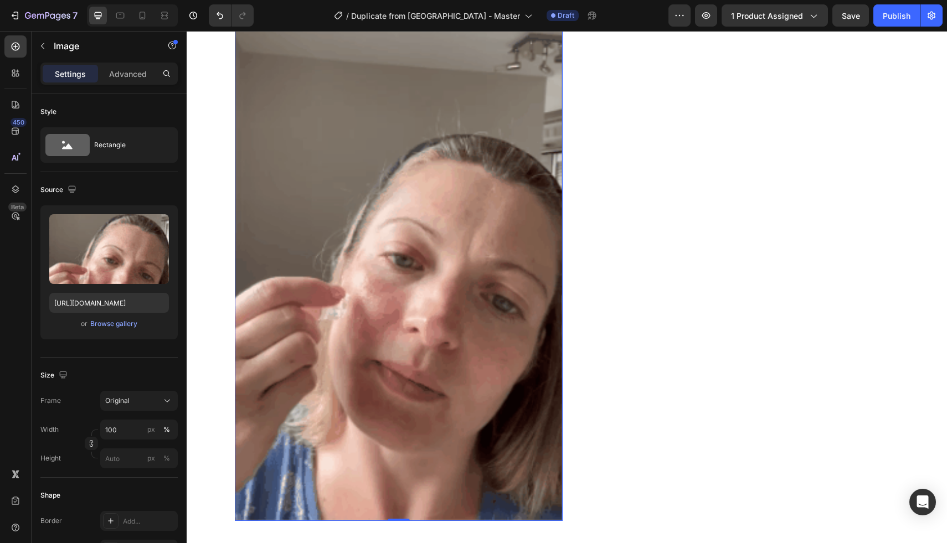
scroll to position [1297, 0]
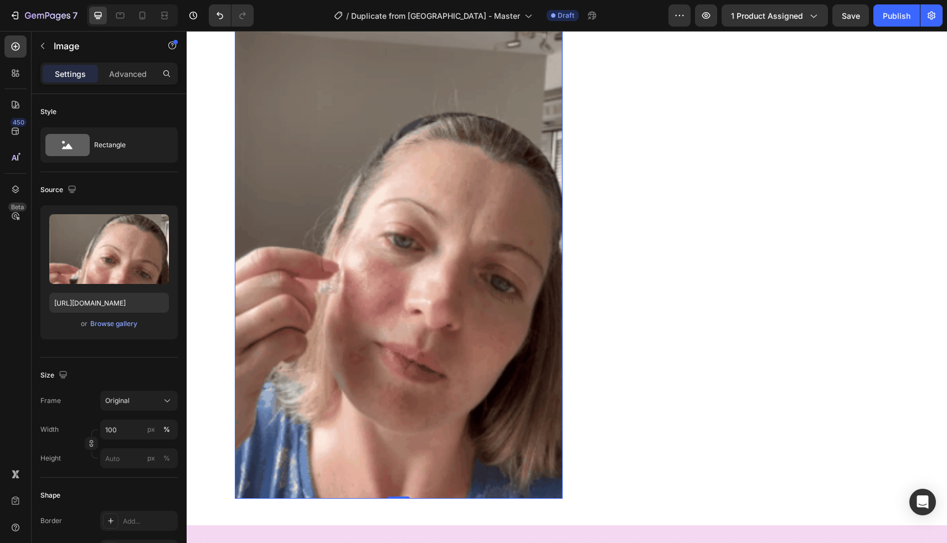
click at [510, 330] on img at bounding box center [399, 209] width 328 height 578
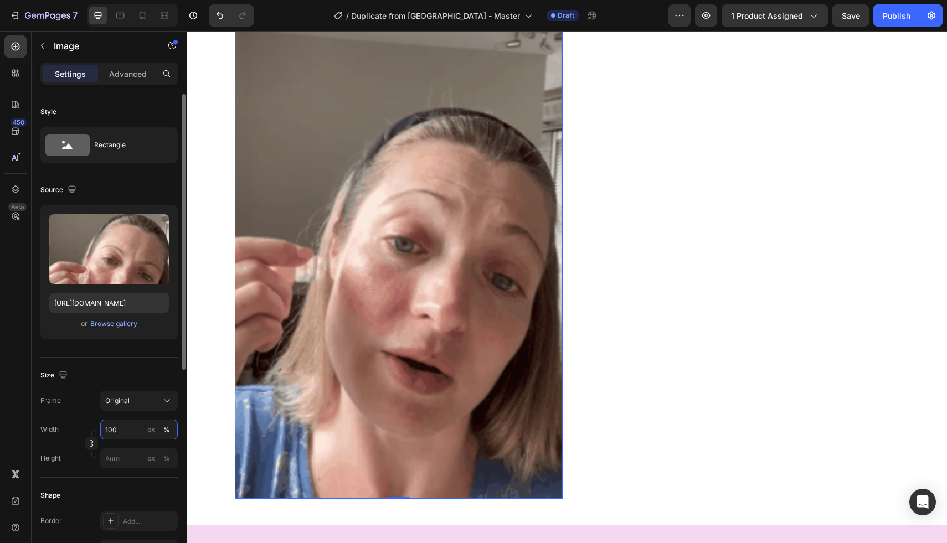
click at [120, 428] on input "100" at bounding box center [138, 430] width 77 height 20
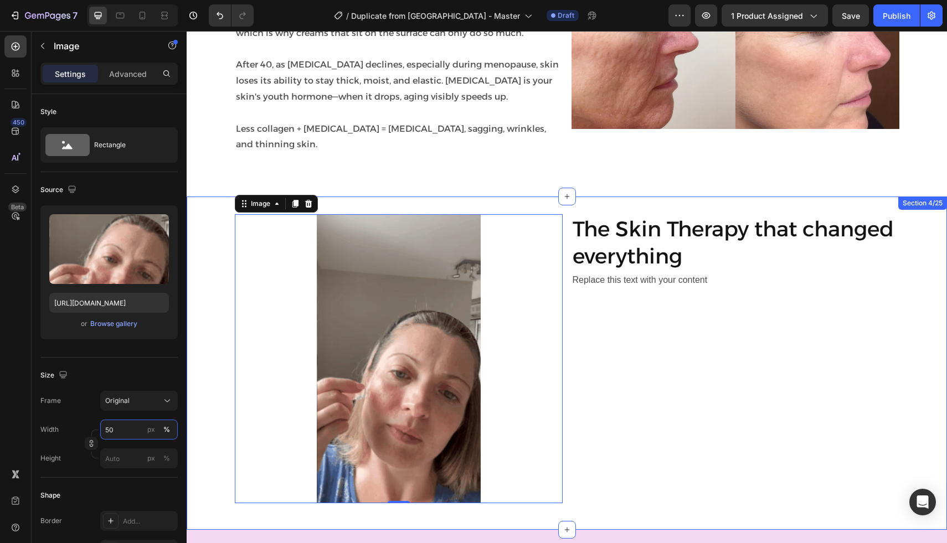
scroll to position [1001, 0]
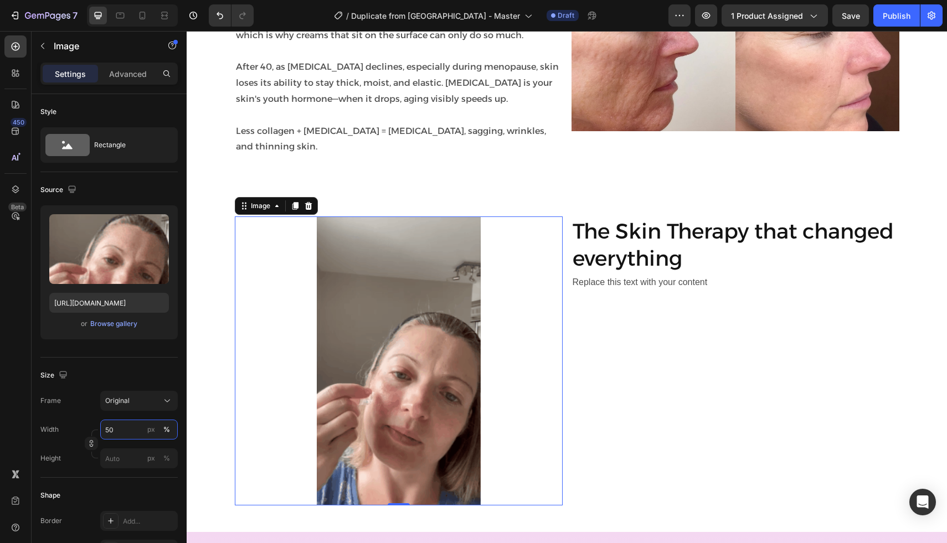
type input "5"
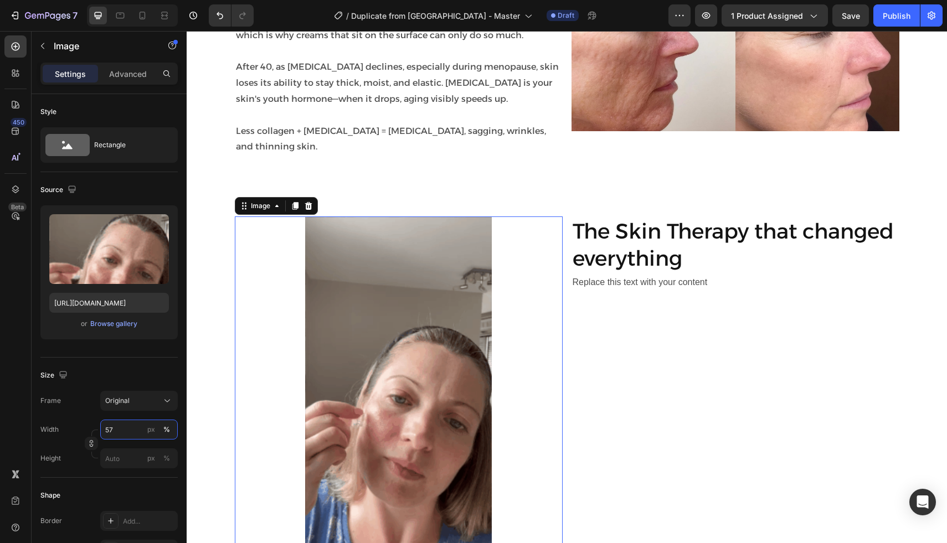
type input "5"
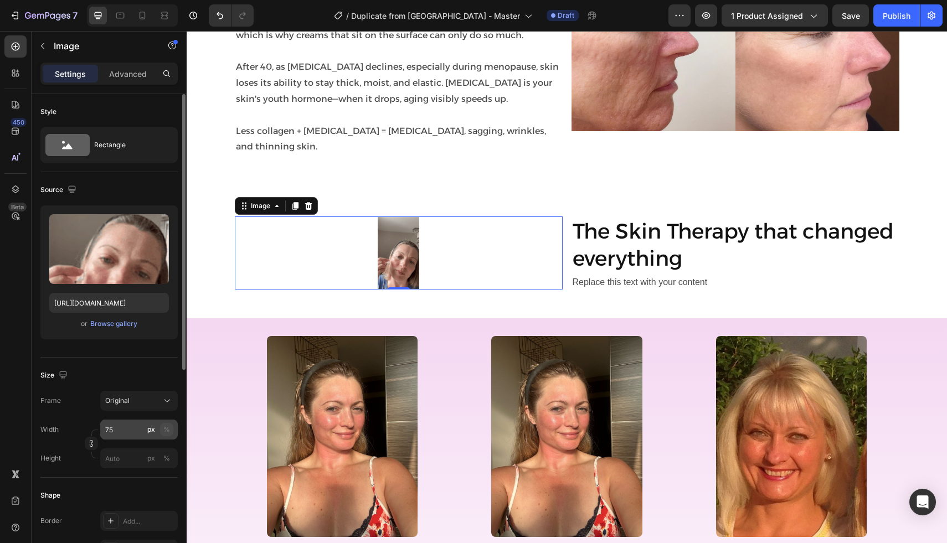
click at [167, 428] on div "%" at bounding box center [166, 430] width 7 height 10
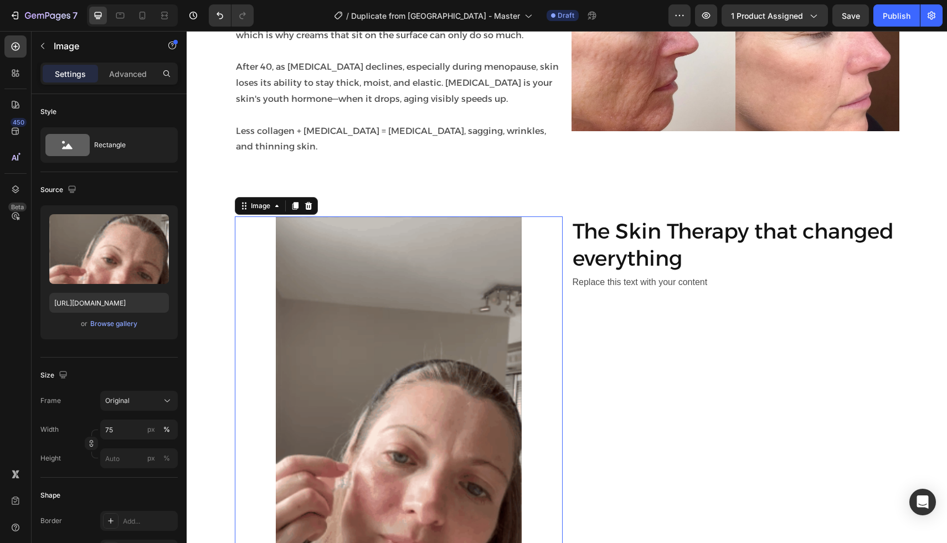
click at [244, 359] on div at bounding box center [399, 433] width 328 height 434
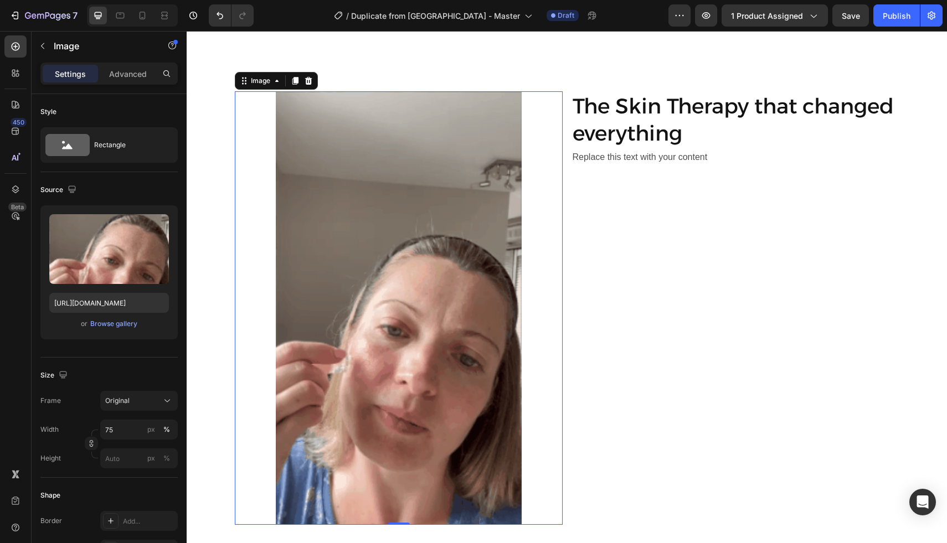
scroll to position [1129, 0]
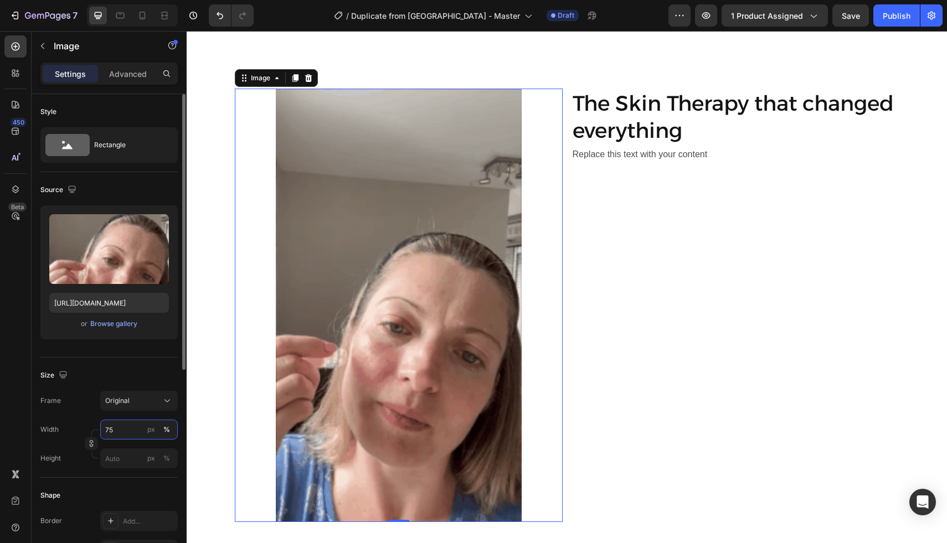
click at [129, 432] on input "75" at bounding box center [138, 430] width 77 height 20
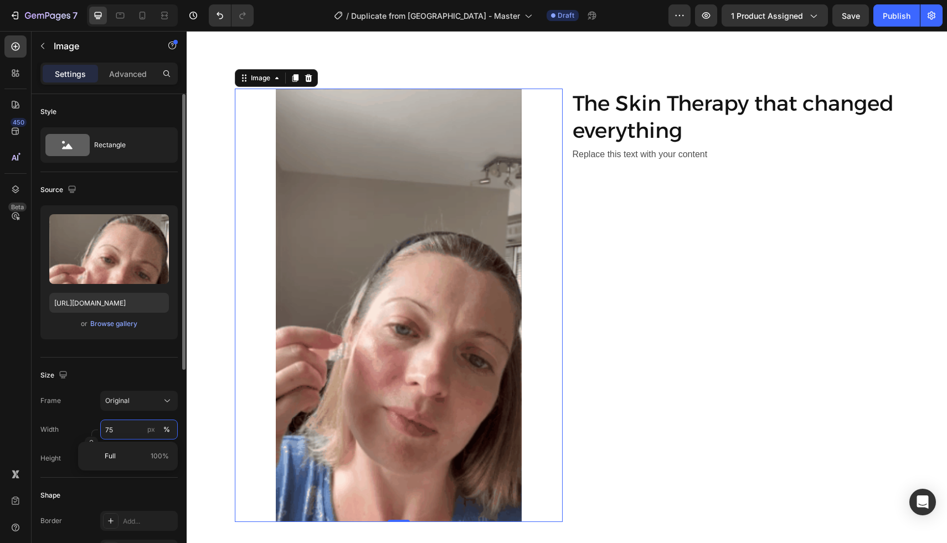
type input "7"
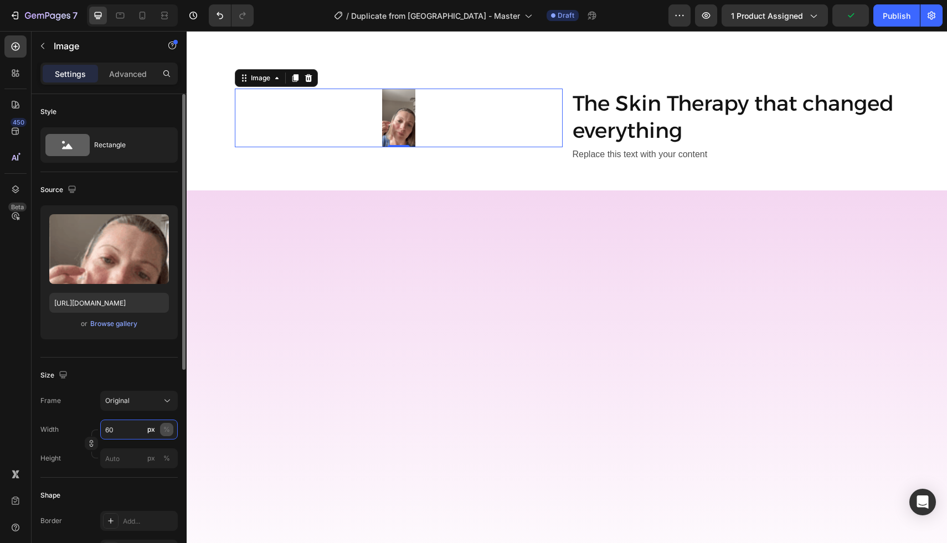
type input "60"
click at [173, 428] on button "%" at bounding box center [166, 429] width 13 height 13
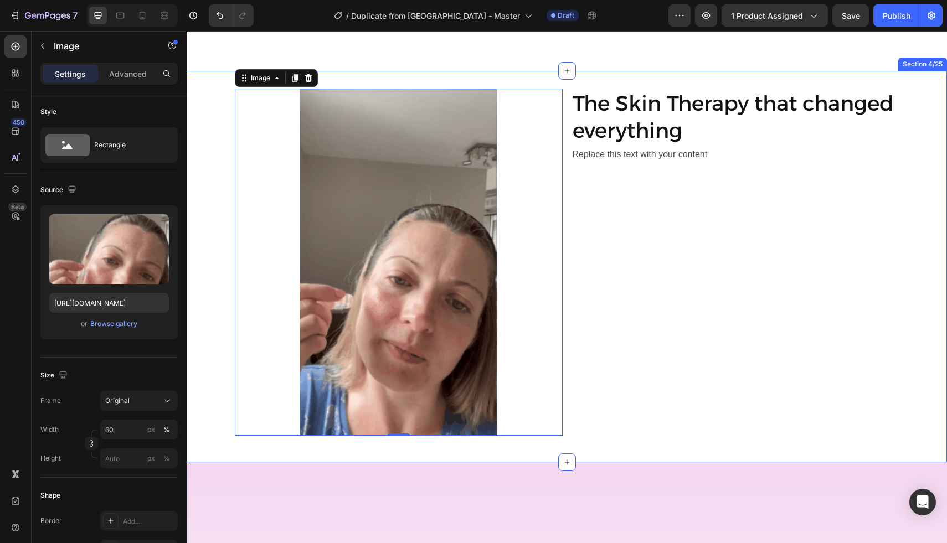
click at [227, 282] on div "Image 0 The Skin Therapy that changed everything Heading Replace this text with…" at bounding box center [567, 267] width 760 height 356
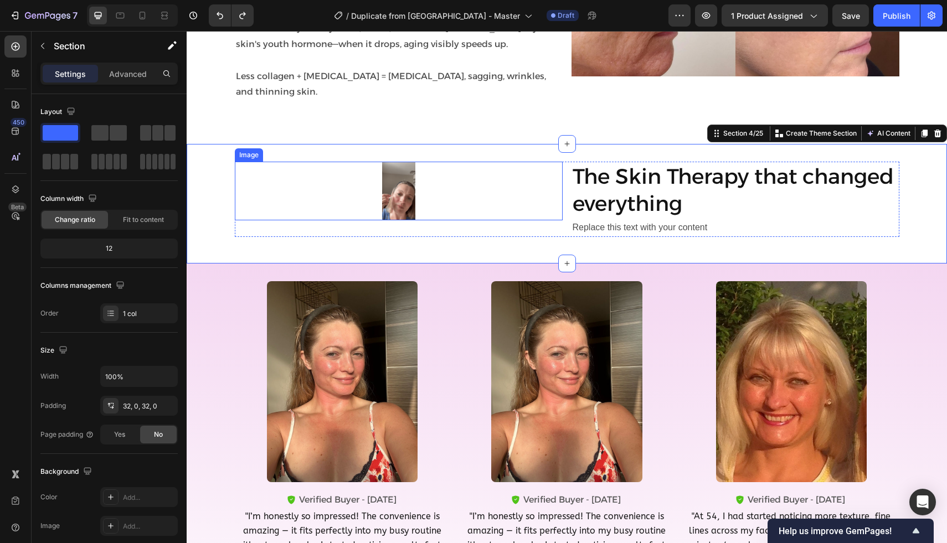
scroll to position [1098, 0]
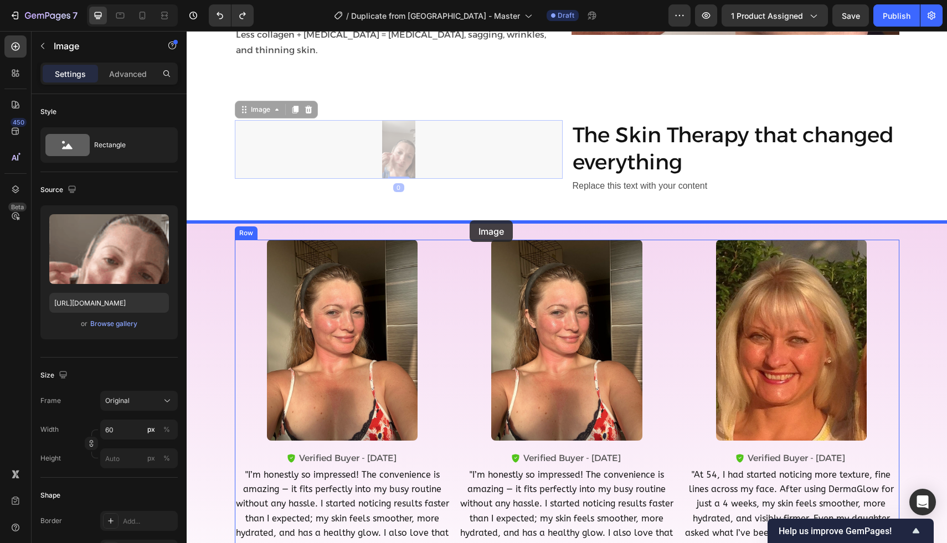
drag, startPoint x: 399, startPoint y: 168, endPoint x: 466, endPoint y: 223, distance: 86.9
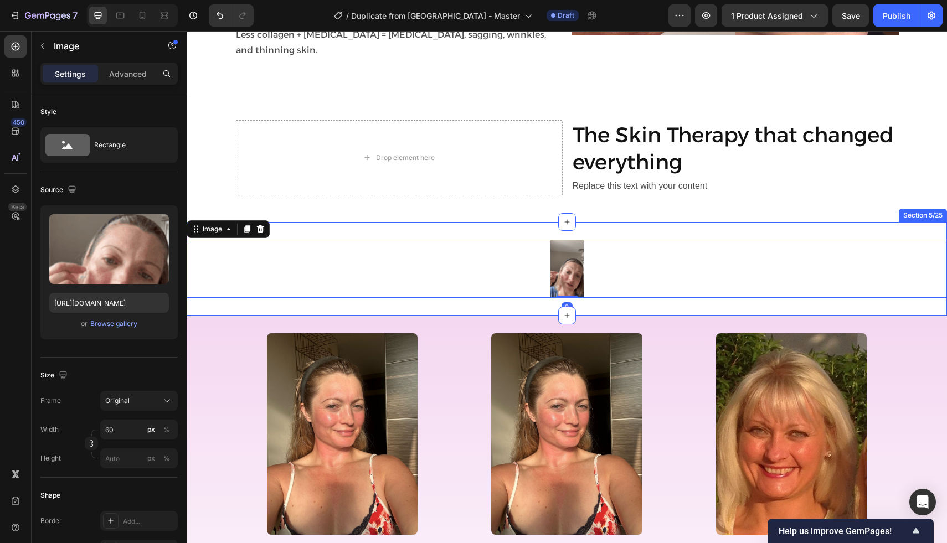
click at [405, 132] on div "Drop element here" at bounding box center [399, 157] width 328 height 75
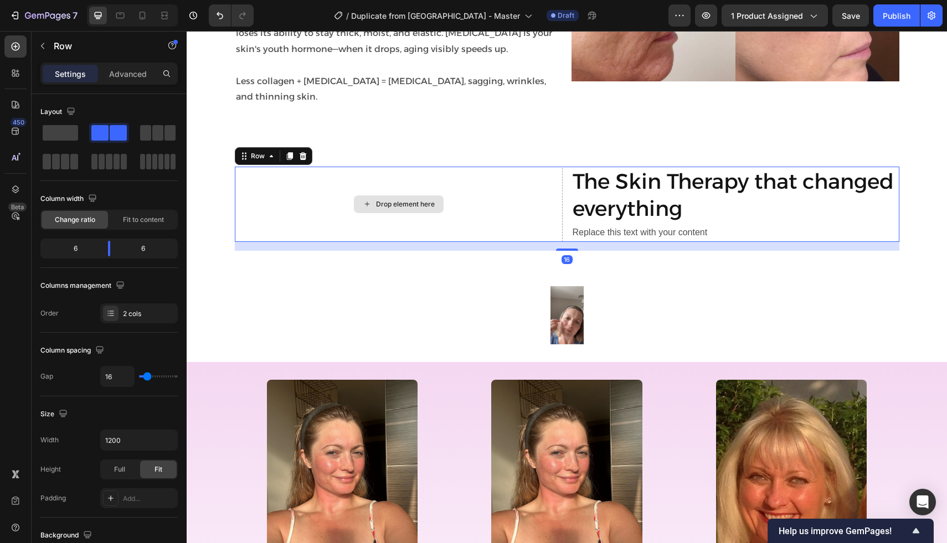
scroll to position [991, 0]
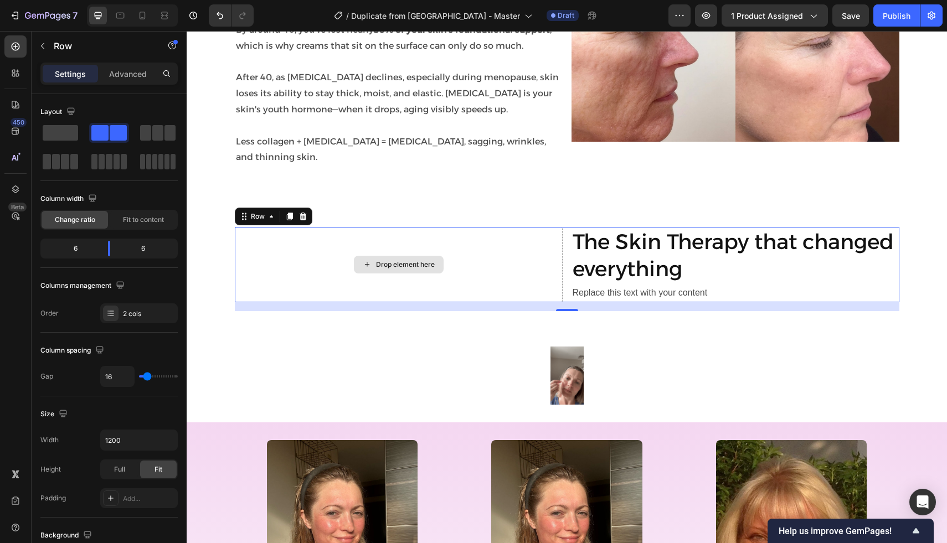
click at [505, 247] on div "Drop element here" at bounding box center [399, 264] width 328 height 75
click at [54, 45] on p "Row" at bounding box center [101, 45] width 94 height 13
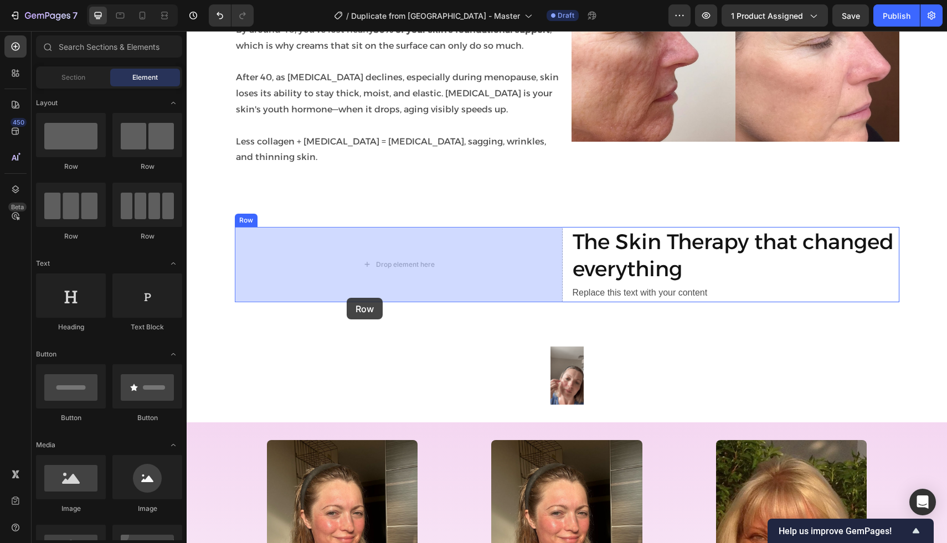
drag, startPoint x: 249, startPoint y: 189, endPoint x: 338, endPoint y: 282, distance: 129.2
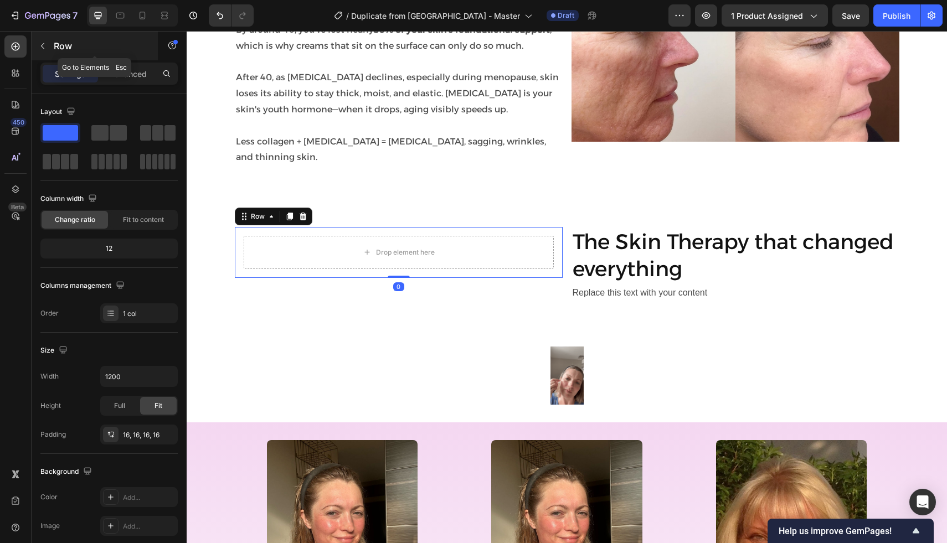
click at [51, 52] on div "Row" at bounding box center [95, 46] width 126 height 29
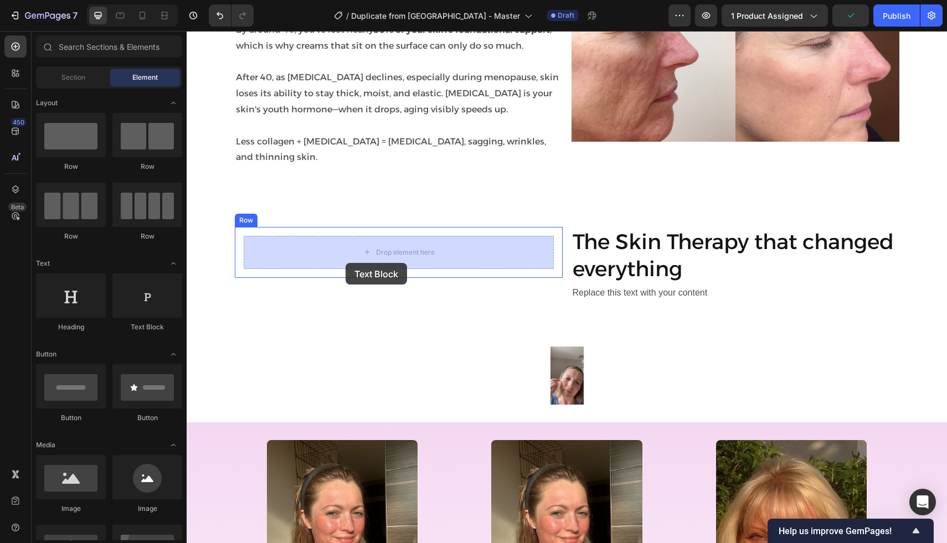
drag, startPoint x: 318, startPoint y: 343, endPoint x: 345, endPoint y: 263, distance: 84.2
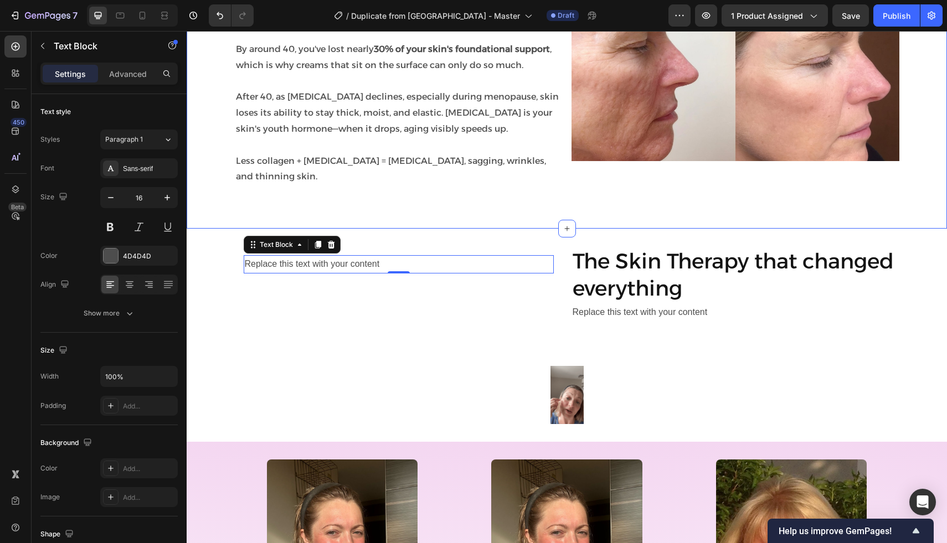
scroll to position [985, 0]
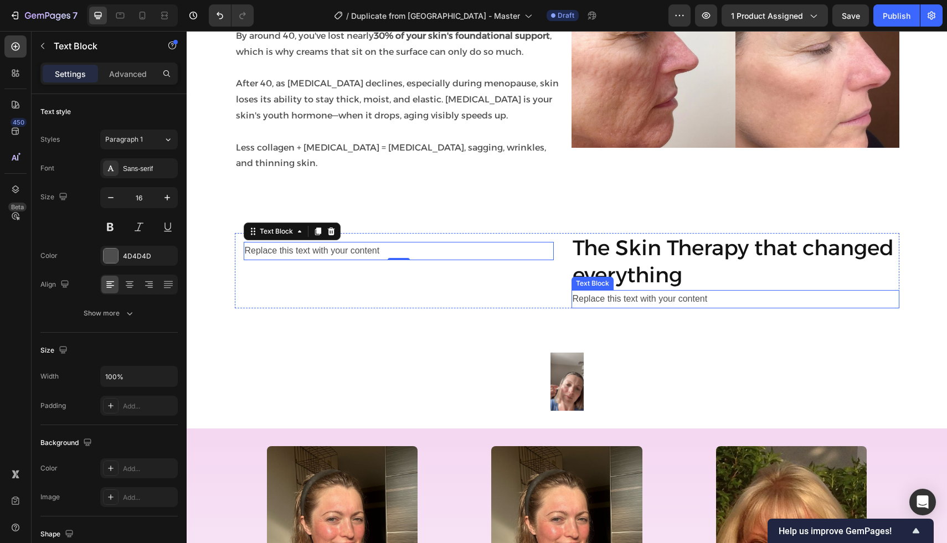
click at [618, 298] on div "Replace this text with your content" at bounding box center [735, 299] width 328 height 18
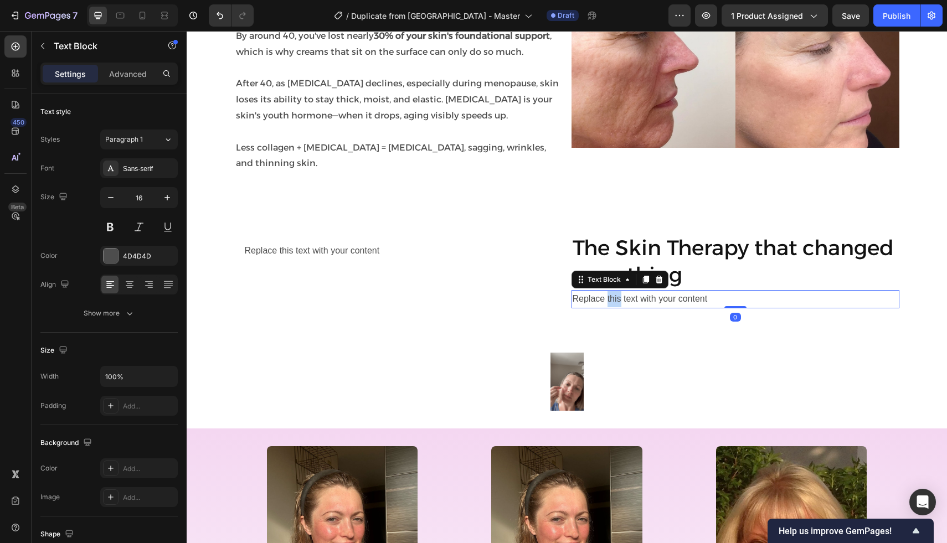
click at [618, 298] on div "Replace this text with your content" at bounding box center [735, 299] width 328 height 18
click at [618, 298] on p "Replace this text with your content" at bounding box center [734, 299] width 325 height 16
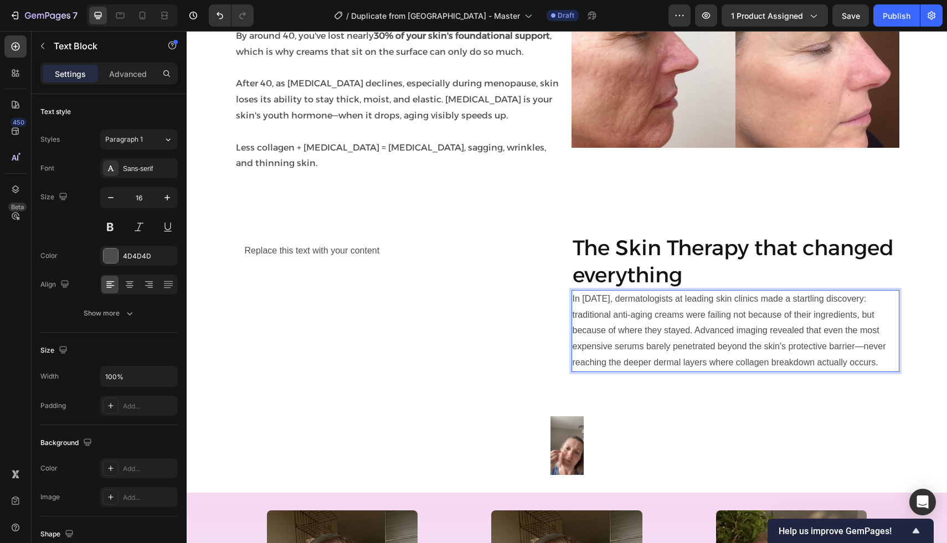
click at [602, 301] on p "In 2019, dermatologists at leading skin clinics made a startling discovery: tra…" at bounding box center [734, 331] width 325 height 80
drag, startPoint x: 663, startPoint y: 299, endPoint x: 606, endPoint y: 300, distance: 57.0
click at [606, 300] on p "In 2019, dermatologists at leading skin clinics made a startling discovery: tra…" at bounding box center [734, 331] width 325 height 80
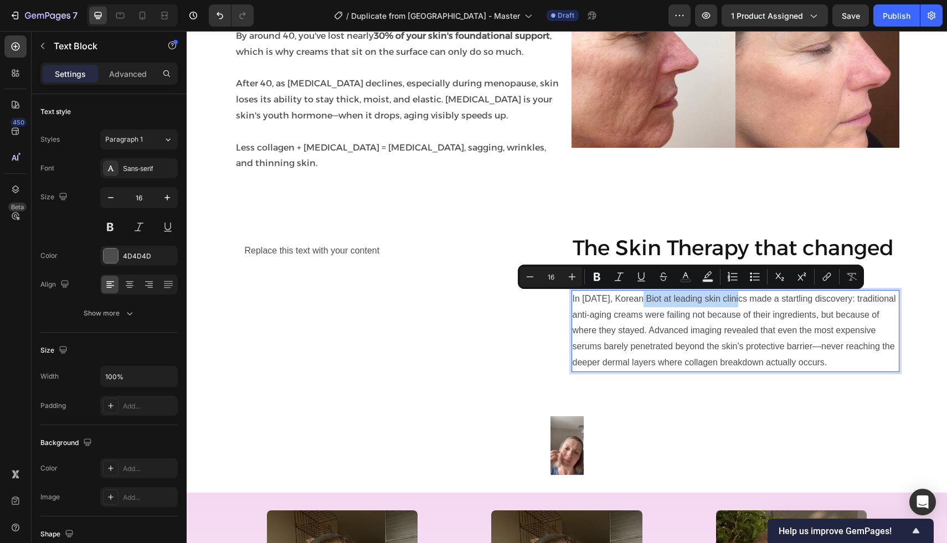
drag, startPoint x: 738, startPoint y: 302, endPoint x: 642, endPoint y: 303, distance: 96.3
click at [642, 304] on p "In 2019, Korean Biot at leading skin clinics made a startling discovery: tradit…" at bounding box center [734, 331] width 325 height 80
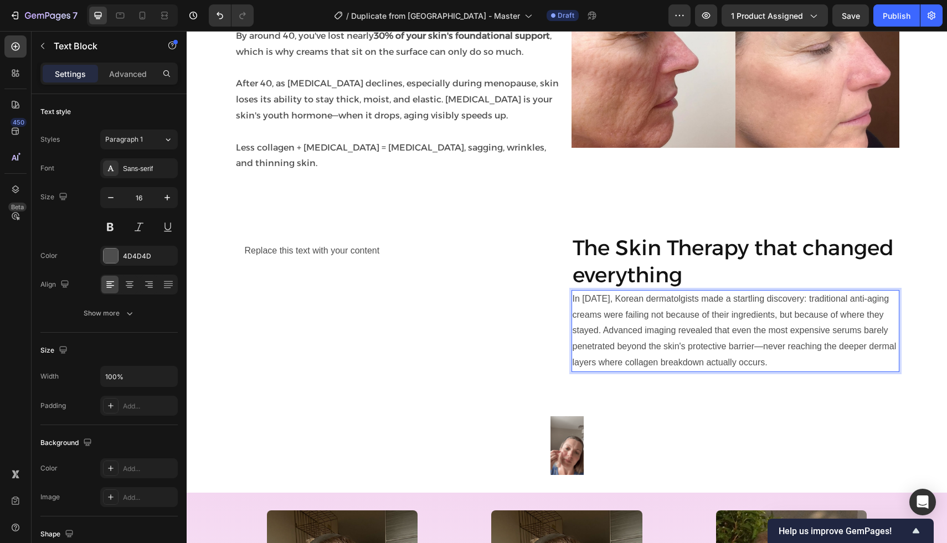
click at [600, 302] on p "In 2019, Korean dermatolgists made a startling discovery: traditional anti-agin…" at bounding box center [734, 331] width 325 height 80
click at [589, 307] on p "In 2008, Korean dermatolgists made a startling discovery: traditional anti-agin…" at bounding box center [734, 331] width 325 height 80
click at [646, 302] on p "In 2008, Korean dermatolgists made a startling discovery: traditional anti-agin…" at bounding box center [734, 331] width 325 height 80
click at [607, 305] on p "In 2008, Korean dermatologists made a startling discovery: traditional anti-agi…" at bounding box center [734, 331] width 325 height 80
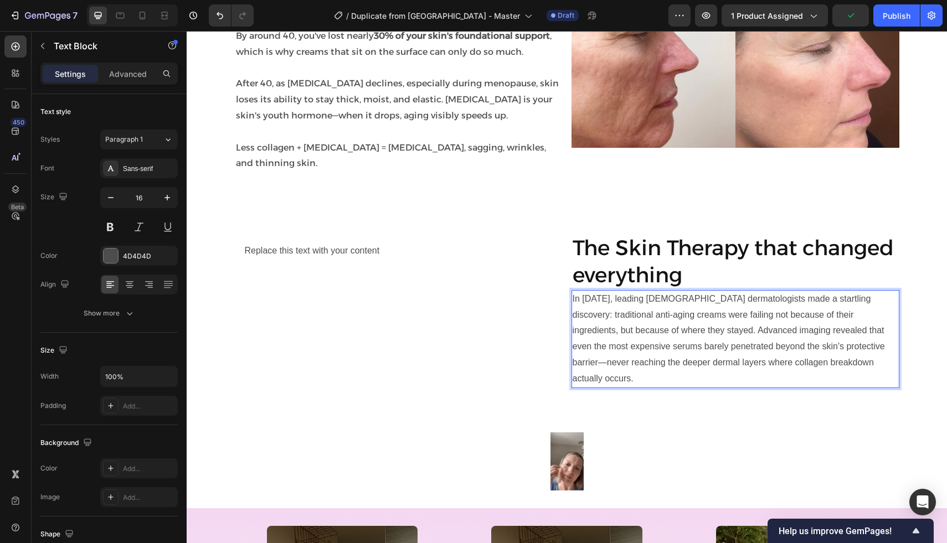
click at [605, 334] on p "In 2008, leading Korean dermatologists made a startling discovery: traditional …" at bounding box center [734, 339] width 325 height 96
click at [136, 164] on div "Sans-serif" at bounding box center [149, 169] width 52 height 10
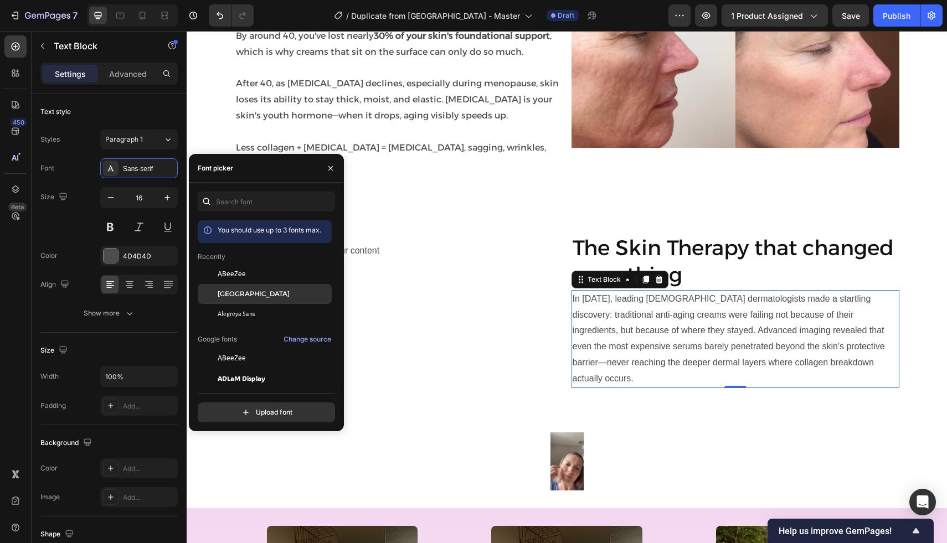
click at [223, 291] on span "Alexandria" at bounding box center [254, 294] width 72 height 10
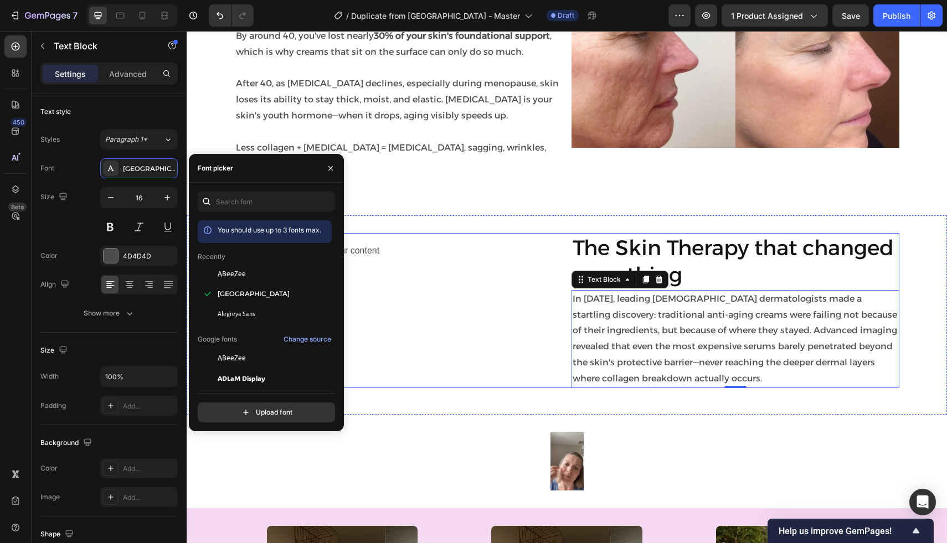
click at [487, 320] on div "Replace this text with your content Text Block Row" at bounding box center [399, 310] width 328 height 155
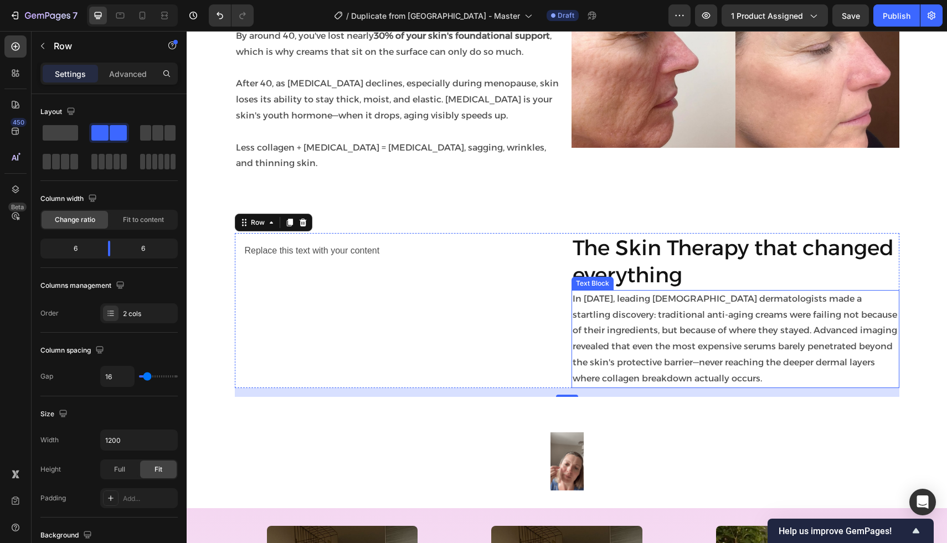
click at [871, 306] on p "In 2008, leading Korean dermatologists made a startling discovery: traditional …" at bounding box center [734, 339] width 325 height 96
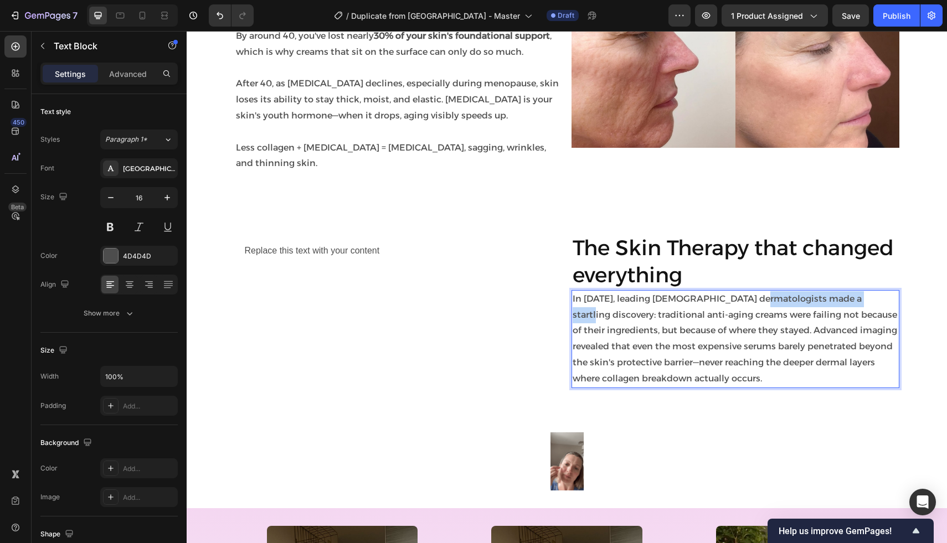
drag, startPoint x: 869, startPoint y: 297, endPoint x: 758, endPoint y: 297, distance: 111.3
click at [758, 297] on p "In 2008, leading Korean dermatologists made a startling discovery: traditional …" at bounding box center [734, 339] width 325 height 96
click at [661, 367] on p "In 2008, leading Korean dermatologists found that traditional anti-aging creams…" at bounding box center [734, 339] width 325 height 96
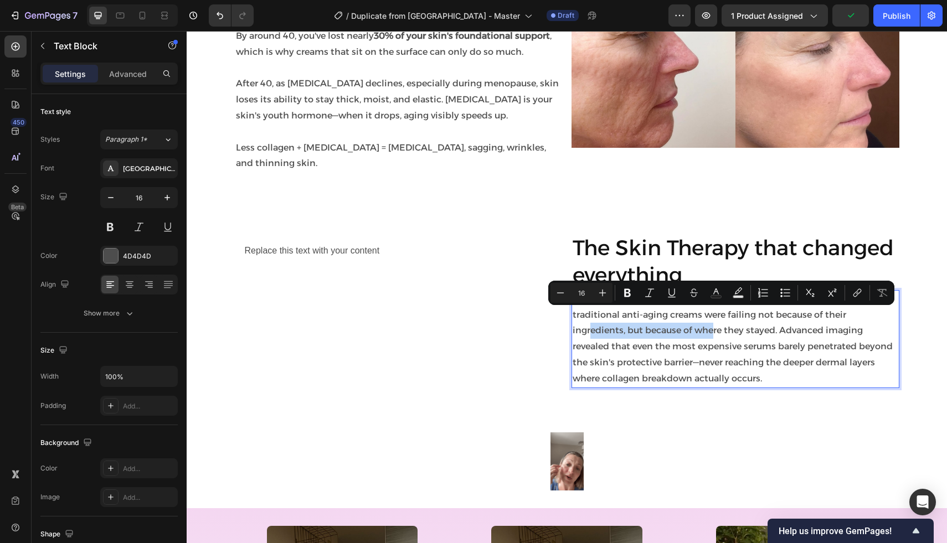
drag, startPoint x: 651, startPoint y: 333, endPoint x: 825, endPoint y: 317, distance: 174.0
click at [825, 317] on p "In 2008, leading Korean dermatologists found that traditional anti-aging creams…" at bounding box center [734, 339] width 325 height 96
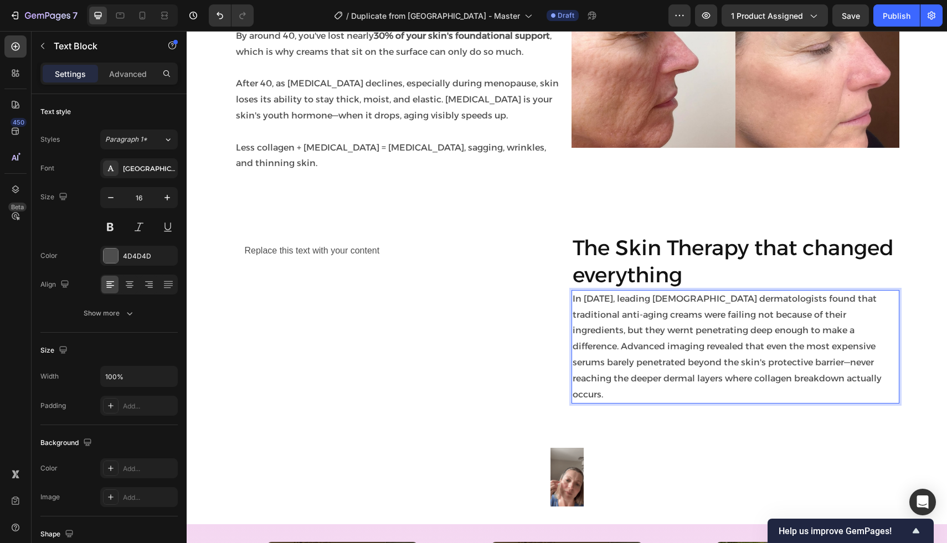
click at [783, 330] on p "In 2008, leading Korean dermatologists found that traditional anti-aging creams…" at bounding box center [734, 347] width 325 height 112
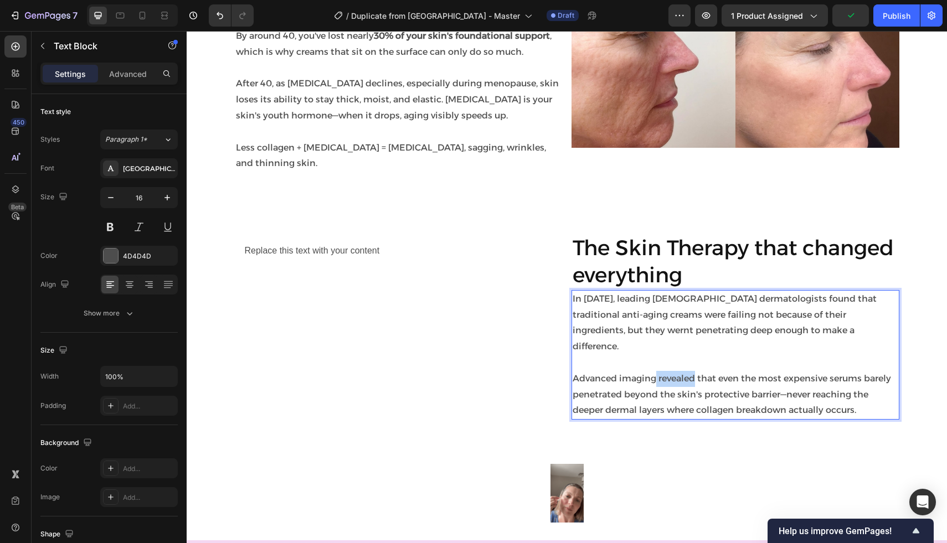
drag, startPoint x: 694, startPoint y: 364, endPoint x: 655, endPoint y: 363, distance: 38.2
click at [655, 371] on p "Advanced imaging revealed that even the most expensive serums barely penetrated…" at bounding box center [734, 395] width 325 height 48
click at [797, 355] on p "Rich Text Editor. Editing area: main" at bounding box center [734, 363] width 325 height 16
click at [788, 330] on p "In 2008, leading Korean dermatologists found that traditional anti-aging creams…" at bounding box center [734, 323] width 325 height 64
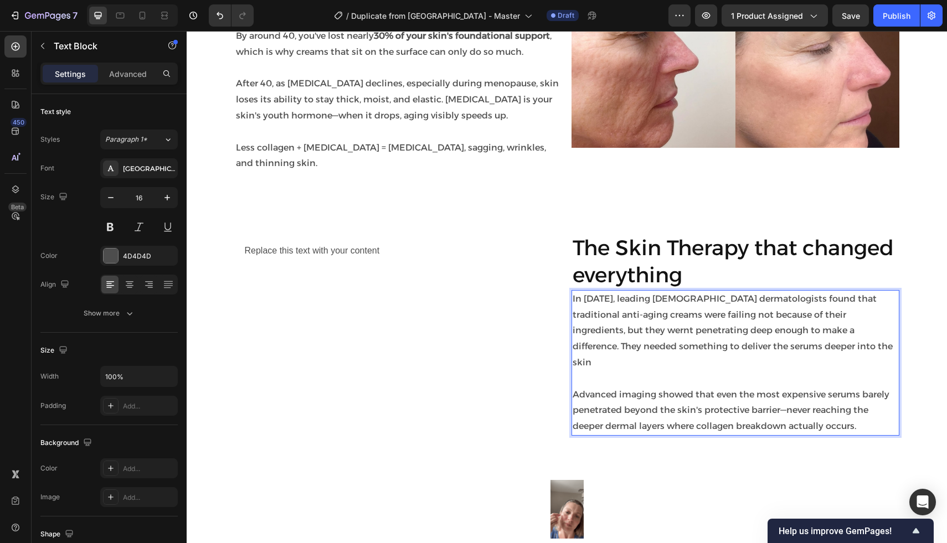
click at [863, 317] on p "In 2008, leading Korean dermatologists found that traditional anti-aging creams…" at bounding box center [734, 331] width 325 height 80
click at [860, 317] on p "In 2008, leading Korean dermatologists found that traditional anti-aging creams…" at bounding box center [734, 331] width 325 height 80
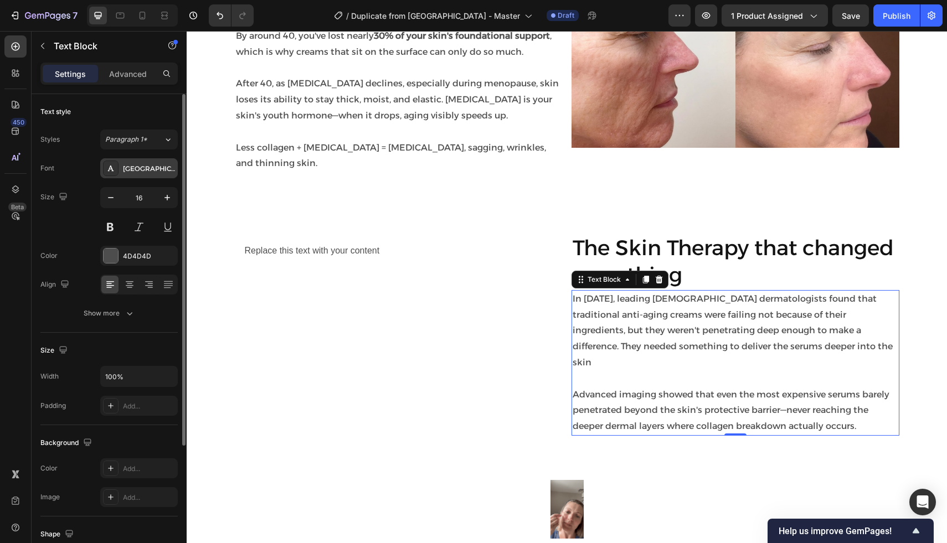
click at [145, 167] on div "Alexandria" at bounding box center [149, 169] width 52 height 10
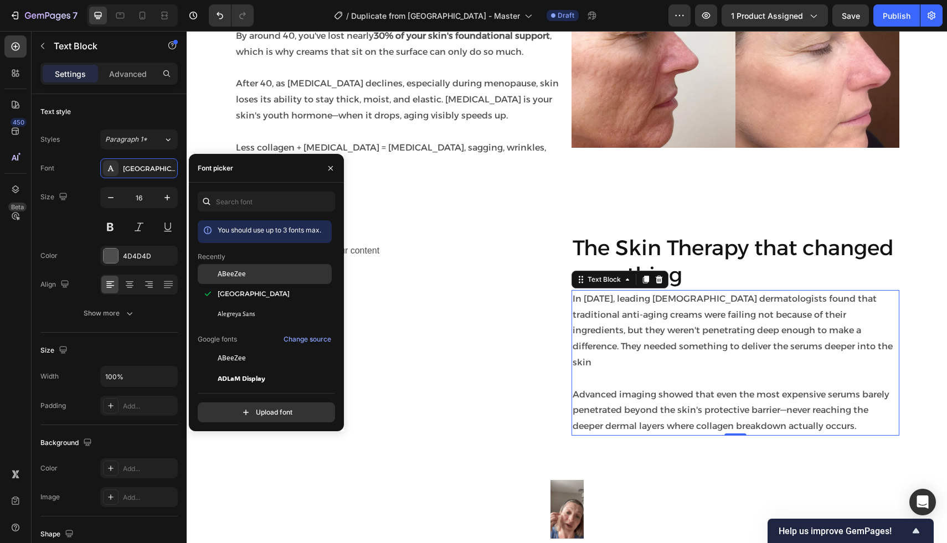
click at [225, 275] on span "ABeeZee" at bounding box center [232, 274] width 28 height 10
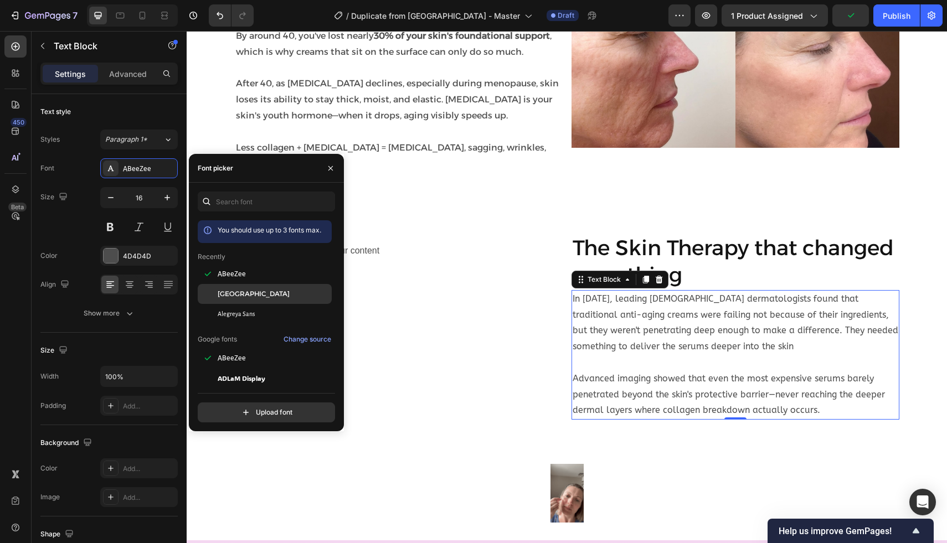
click at [228, 299] on div "Alexandria" at bounding box center [265, 294] width 134 height 20
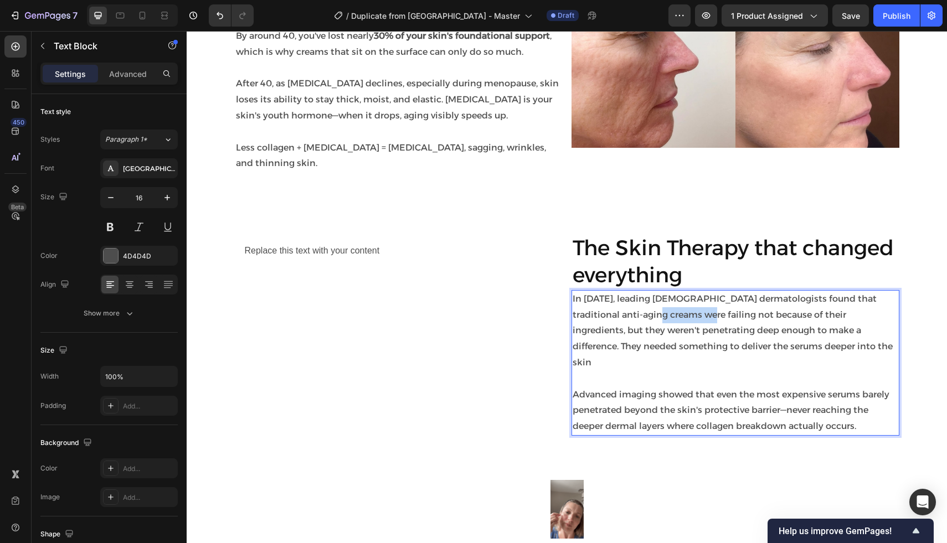
drag, startPoint x: 675, startPoint y: 318, endPoint x: 630, endPoint y: 318, distance: 45.4
click at [630, 318] on p "In 2008, leading Korean dermatologists found that traditional anti-aging creams…" at bounding box center [734, 331] width 325 height 80
click at [654, 333] on p "In 2008, leading Korean dermatologists found that traditional anti-aging creams…" at bounding box center [734, 331] width 325 height 80
drag, startPoint x: 825, startPoint y: 316, endPoint x: 596, endPoint y: 332, distance: 230.2
click at [596, 332] on p "In 2008, leading Korean dermatologists found that traditional anti-aging creams…" at bounding box center [734, 331] width 325 height 80
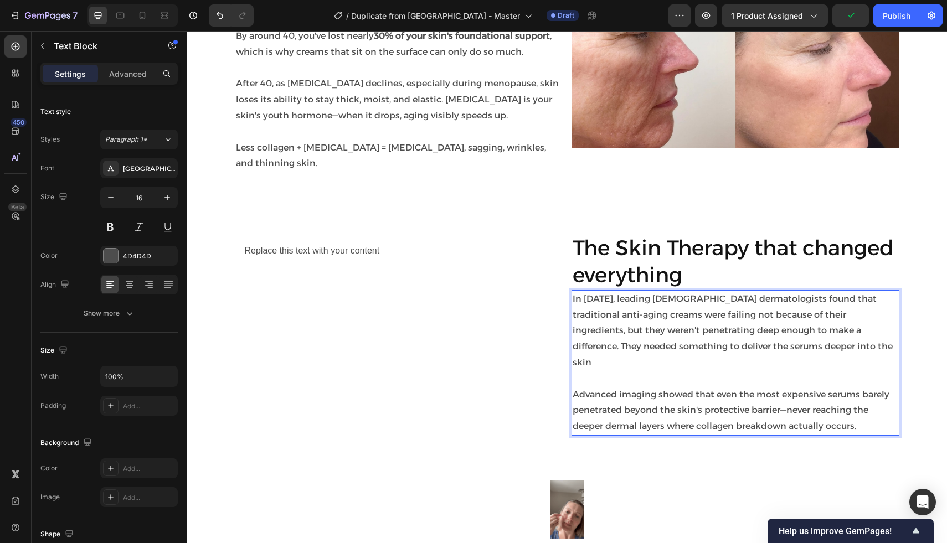
click at [628, 328] on p "In 2008, leading Korean dermatologists found that traditional anti-aging creams…" at bounding box center [734, 331] width 325 height 80
click at [824, 316] on p "In 2008, leading Korean dermatologists found that traditional anti-aging creams…" at bounding box center [734, 331] width 325 height 80
click at [692, 344] on p "In 2008, leading Korean dermatologists found that traditional anti-aging creams…" at bounding box center [734, 331] width 325 height 80
click at [832, 350] on p "In 2008, leading Korean dermatologists found that traditional anti-aging creams…" at bounding box center [734, 331] width 325 height 80
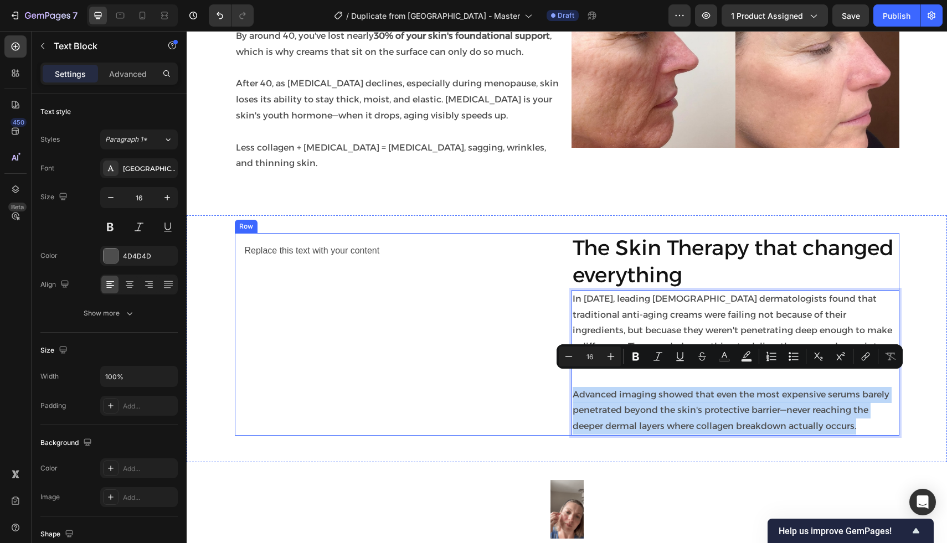
drag, startPoint x: 866, startPoint y: 415, endPoint x: 564, endPoint y: 377, distance: 304.6
click at [564, 377] on div "Replace this text with your content Text Block Row The Skin Therapy that change…" at bounding box center [567, 334] width 664 height 203
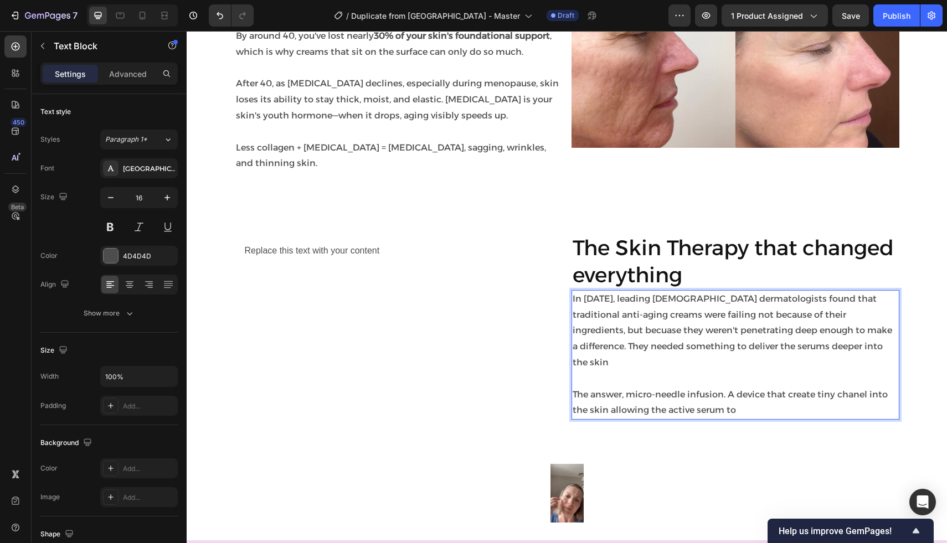
click at [735, 393] on p "The answer, micro-needle infusion. A device that create tiny chanel into the sk…" at bounding box center [734, 403] width 325 height 32
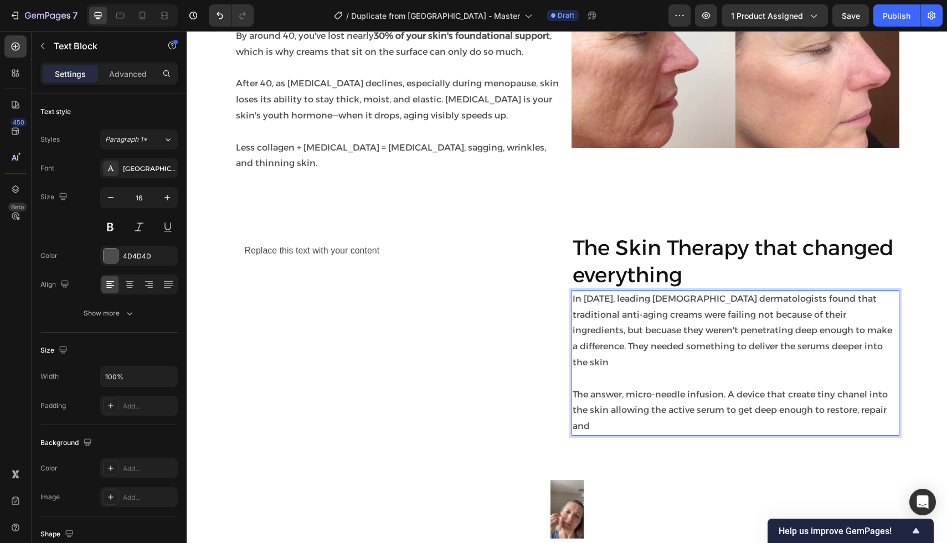
click at [884, 395] on p "The answer, micro-needle infusion. A device that create tiny chanel into the sk…" at bounding box center [734, 411] width 325 height 48
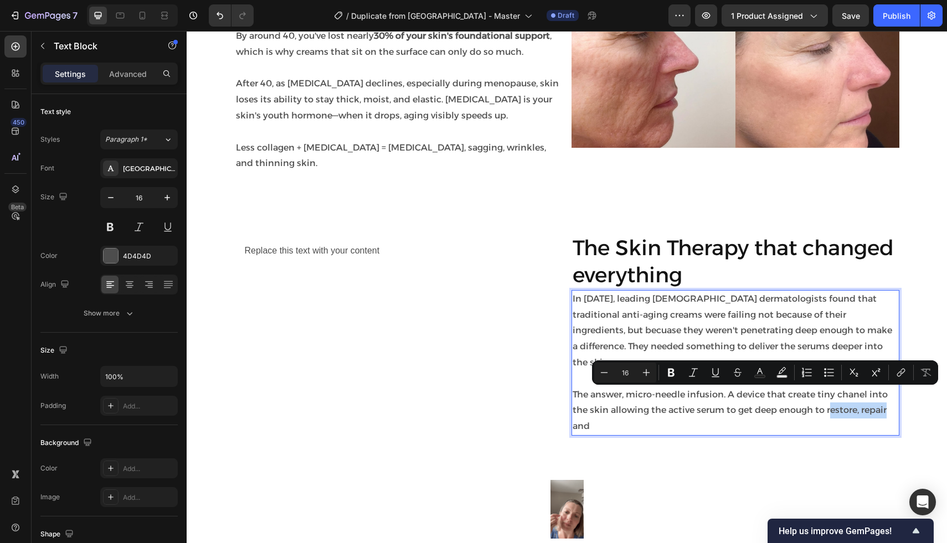
drag, startPoint x: 887, startPoint y: 395, endPoint x: 829, endPoint y: 394, distance: 58.1
click at [829, 394] on p "The answer, micro-needle infusion. A device that create tiny chanel into the sk…" at bounding box center [734, 411] width 325 height 48
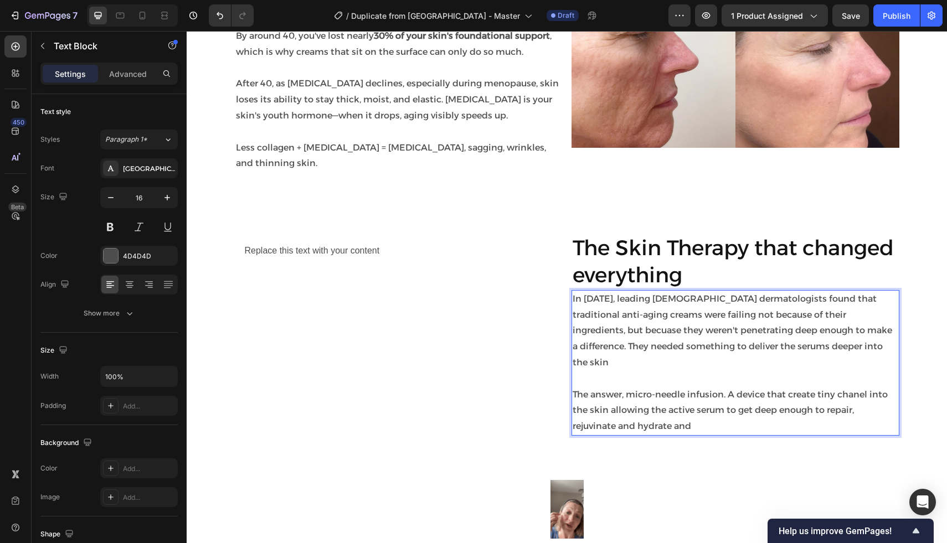
click at [754, 413] on p "The answer, micro-needle infusion. A device that create tiny chanel into the sk…" at bounding box center [734, 411] width 325 height 48
click at [813, 387] on p "The answer, micro-needle infusion. A device that create tiny chanel into the sk…" at bounding box center [734, 411] width 325 height 48
click at [870, 387] on p "The answer, micro-needle infusion. A device that creates tiny chanel into the s…" at bounding box center [734, 411] width 325 height 48
click at [845, 395] on p "The answer, micro-needle infusion. A device that creates tiny chanels into the …" at bounding box center [734, 411] width 325 height 48
click at [861, 387] on p "The answer, micro-needle infusion. A device that creates tiny chanels into the …" at bounding box center [734, 411] width 325 height 48
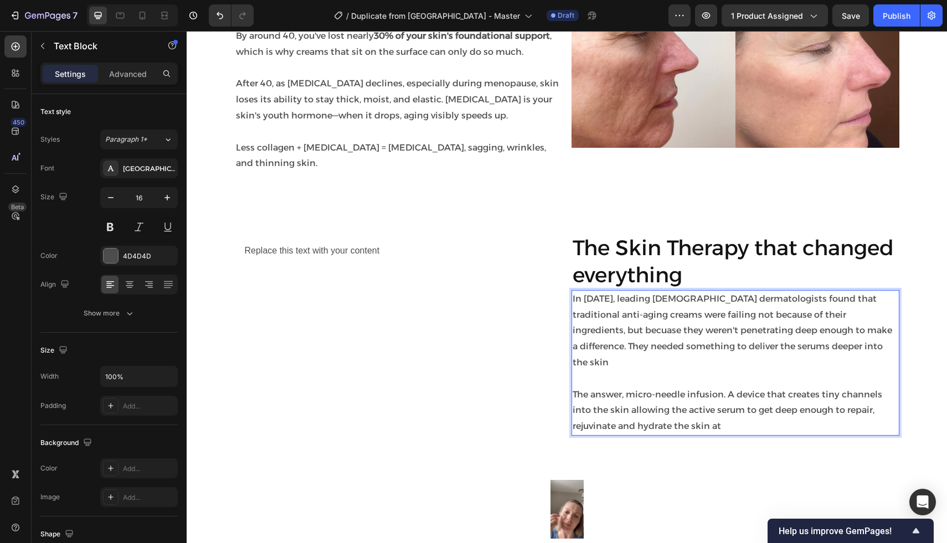
click at [757, 412] on p "The answer, micro-needle infusion. A device that creates tiny channels into the…" at bounding box center [734, 411] width 325 height 48
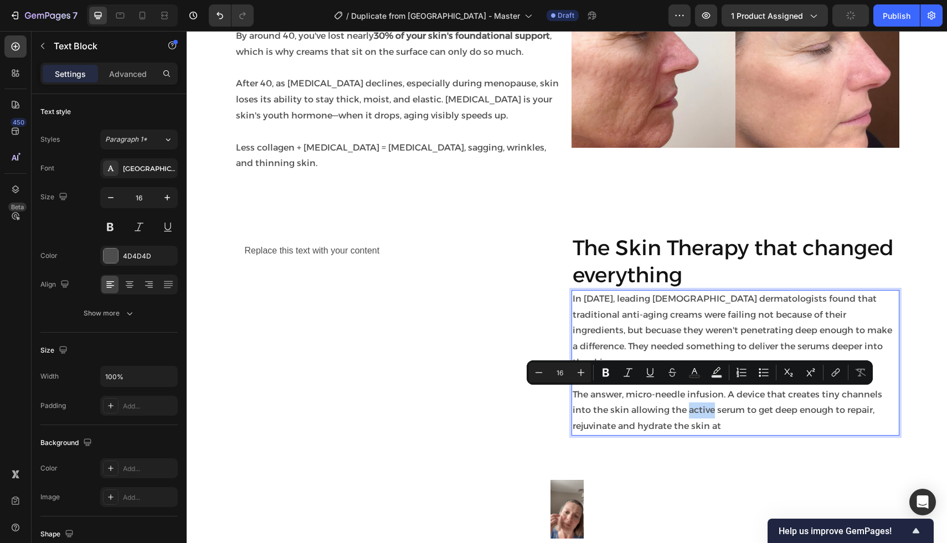
drag, startPoint x: 712, startPoint y: 398, endPoint x: 688, endPoint y: 397, distance: 24.4
click at [688, 397] on p "The answer, micro-needle infusion. A device that creates tiny channels into the…" at bounding box center [734, 411] width 325 height 48
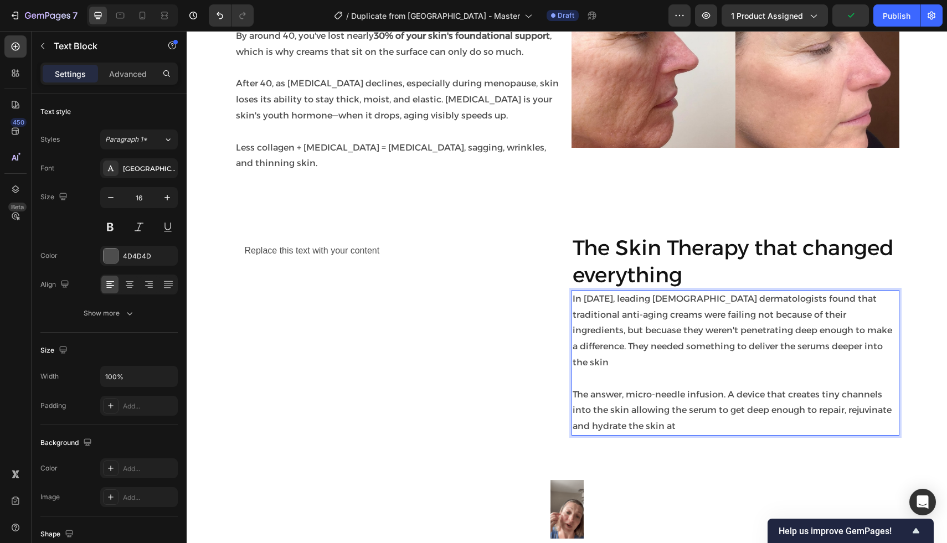
click at [709, 401] on p "The answer, micro-needle infusion. A device that creates tiny channels into the…" at bounding box center [734, 411] width 325 height 48
click at [716, 400] on p "The answer, micro-needle infusion. A device that creates tiny channels into the…" at bounding box center [734, 411] width 325 height 48
click at [865, 398] on p "The answer, micro-needle infusion. A device that creates tiny channels into the…" at bounding box center [734, 411] width 325 height 48
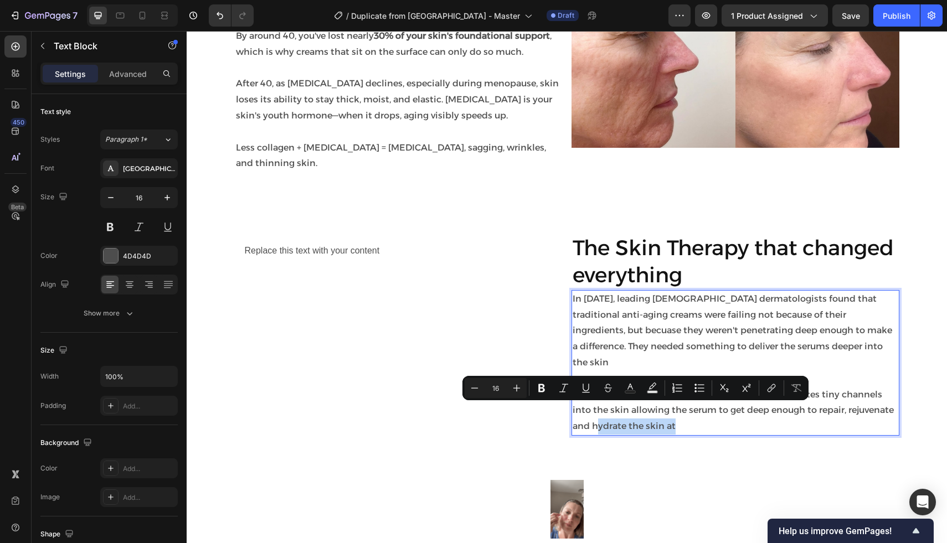
drag, startPoint x: 690, startPoint y: 409, endPoint x: 596, endPoint y: 410, distance: 93.5
click at [596, 410] on p "The answer, micro-needle infusion. A device that creates tiny channels into the…" at bounding box center [734, 411] width 325 height 48
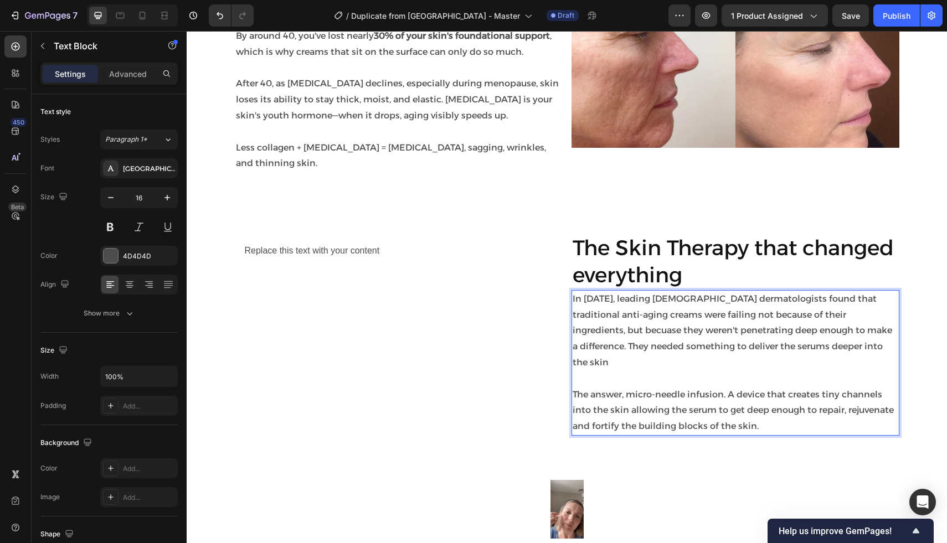
click at [617, 415] on p "The answer, micro-needle infusion. A device that creates tiny channels into the…" at bounding box center [734, 411] width 325 height 48
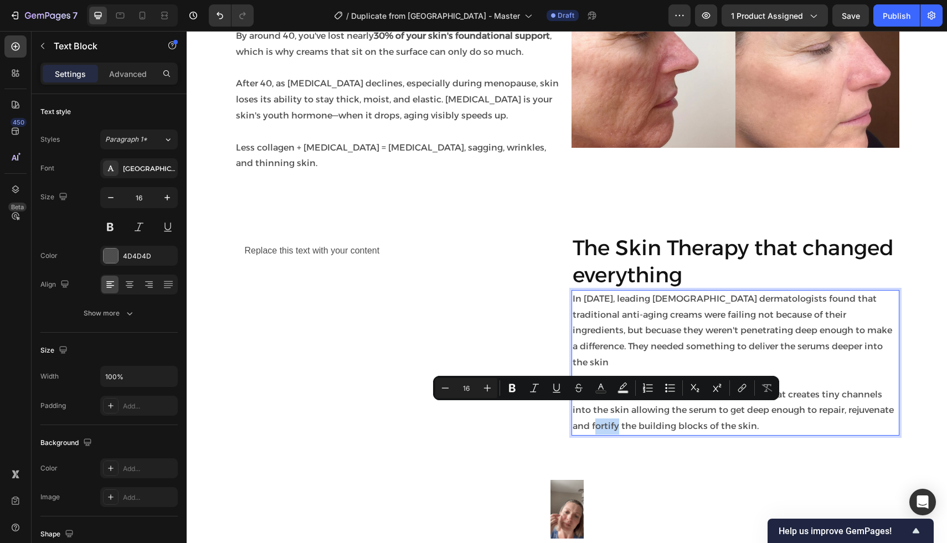
drag, startPoint x: 618, startPoint y: 412, endPoint x: 594, endPoint y: 411, distance: 23.8
click at [594, 411] on p "The answer, micro-needle infusion. A device that creates tiny channels into the…" at bounding box center [734, 411] width 325 height 48
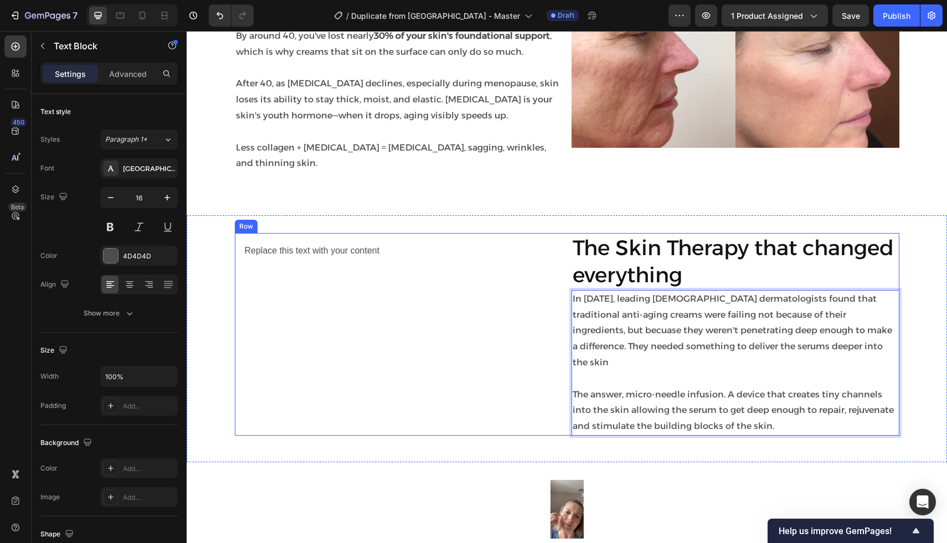
click at [425, 398] on div "Replace this text with your content Text Block Row" at bounding box center [399, 334] width 328 height 203
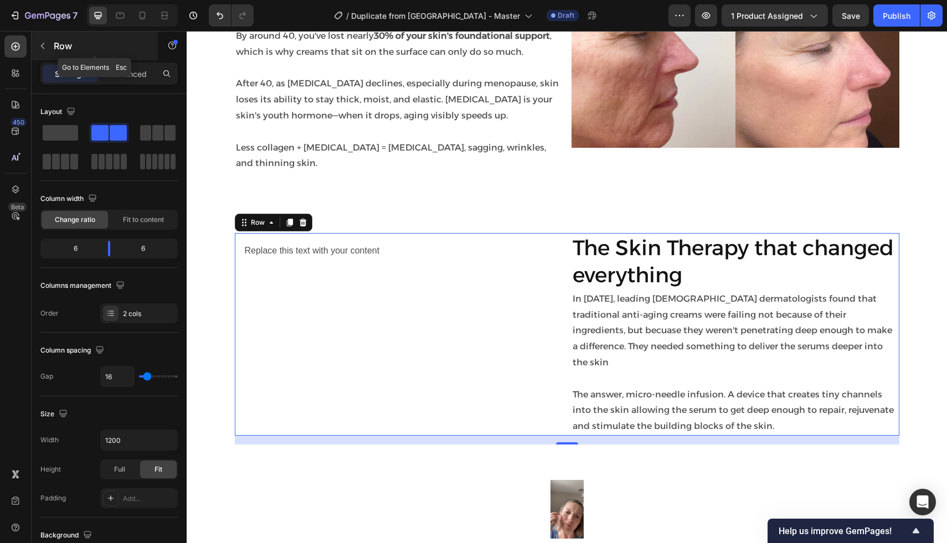
click at [38, 42] on icon "button" at bounding box center [42, 46] width 9 height 9
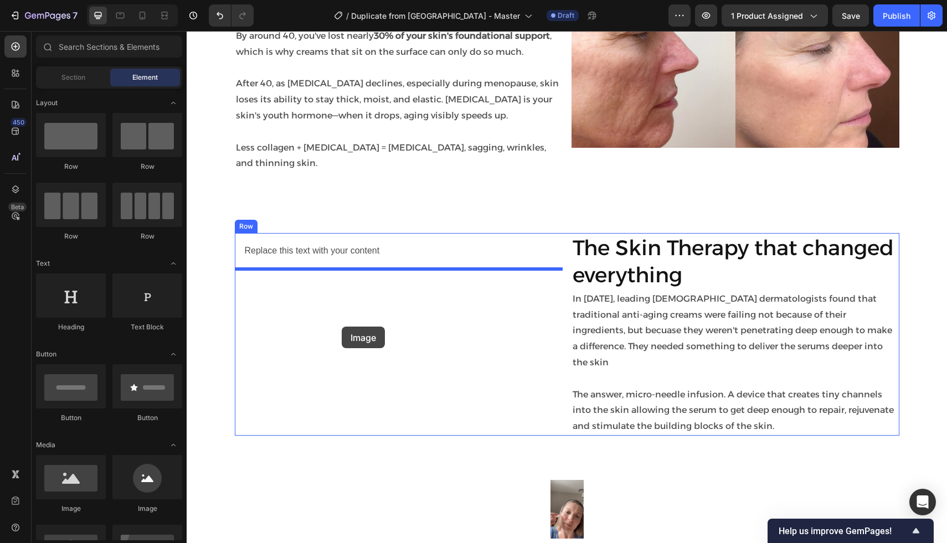
drag, startPoint x: 272, startPoint y: 511, endPoint x: 342, endPoint y: 327, distance: 197.6
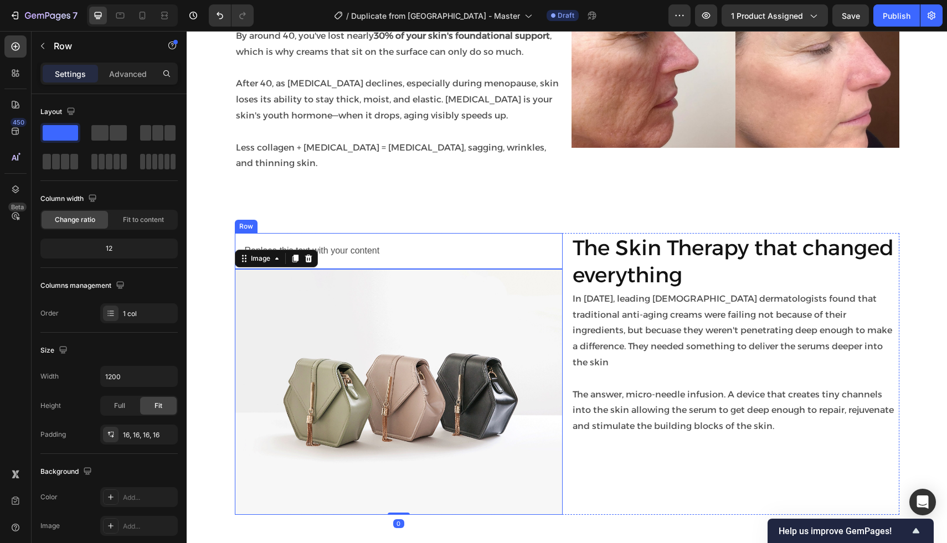
click at [390, 260] on div "Replace this text with your content Text Block Row" at bounding box center [399, 251] width 328 height 36
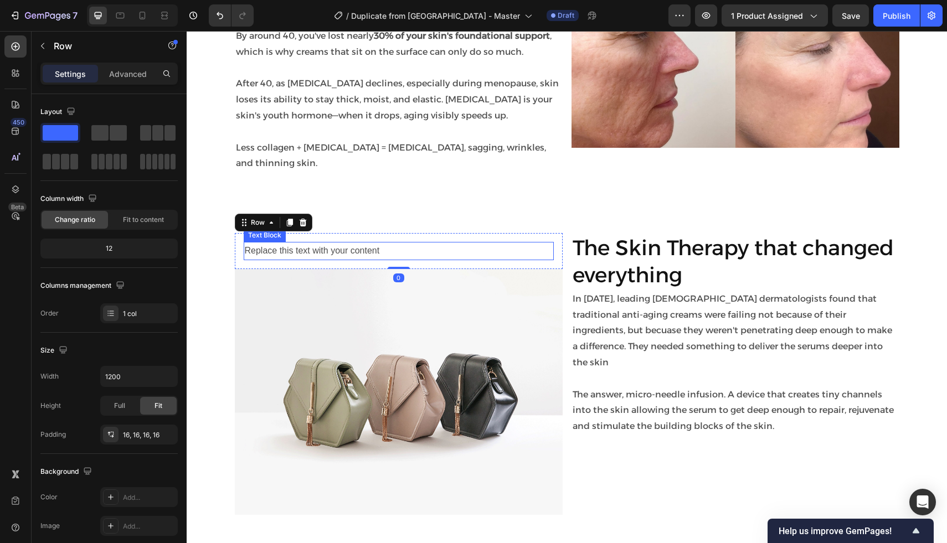
click at [370, 254] on div "Replace this text with your content" at bounding box center [399, 251] width 310 height 18
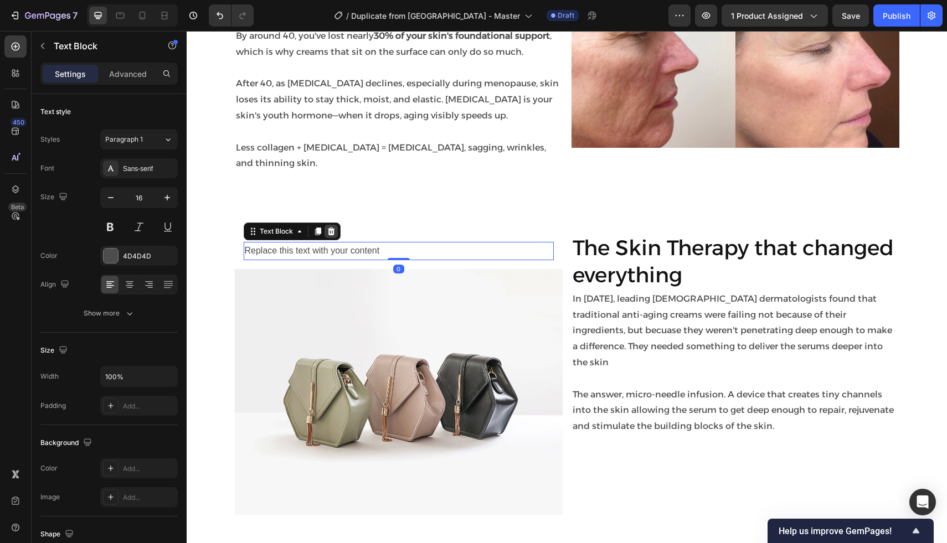
click at [329, 235] on icon at bounding box center [330, 231] width 7 height 8
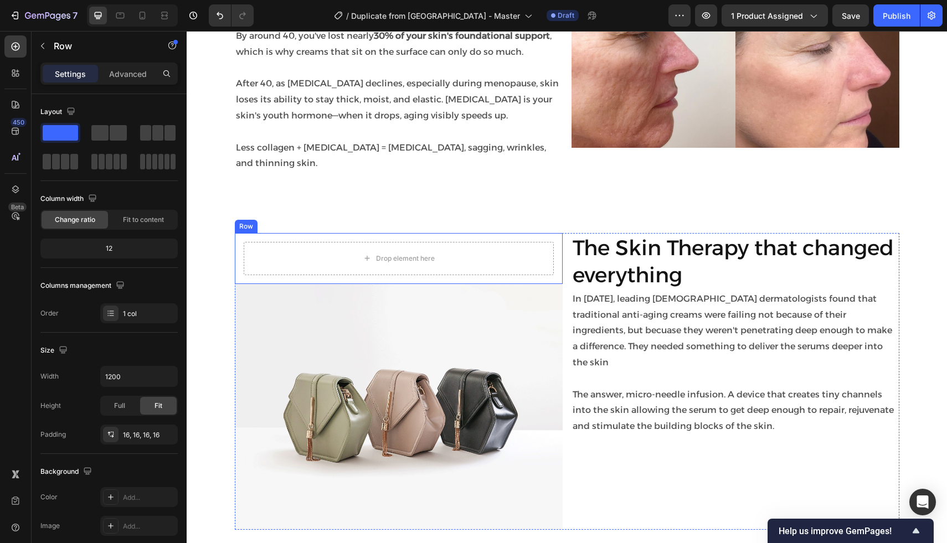
click at [399, 241] on div "Drop element here Row" at bounding box center [399, 258] width 328 height 51
click at [303, 222] on icon at bounding box center [302, 222] width 9 height 9
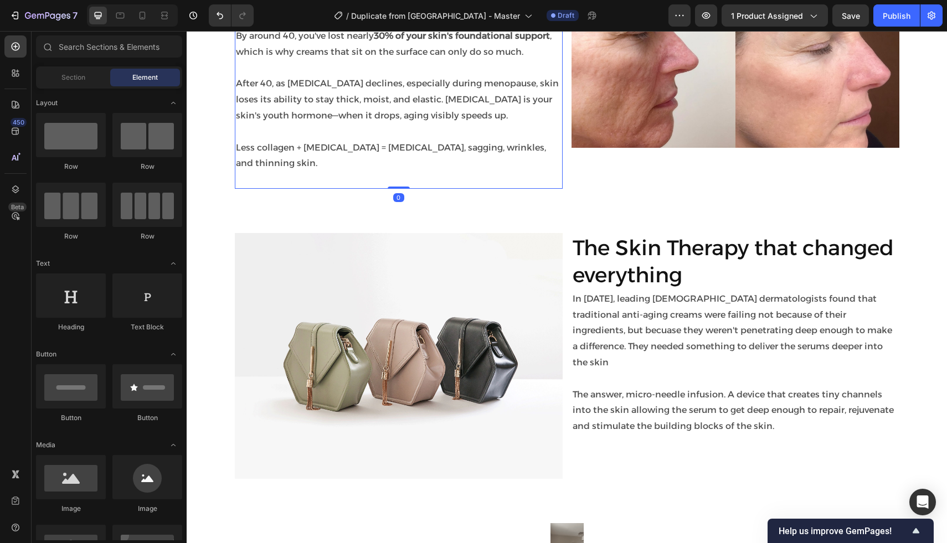
click at [449, 177] on p at bounding box center [398, 180] width 325 height 16
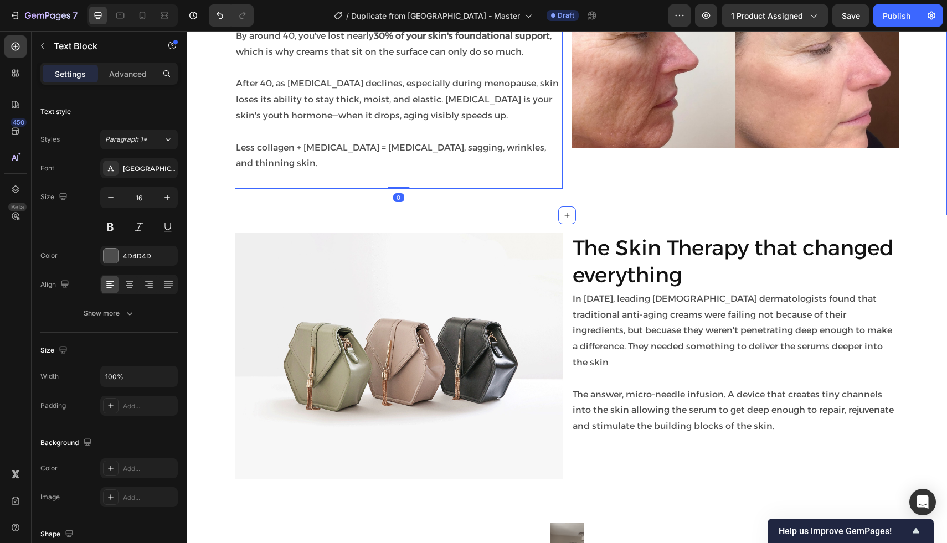
click at [450, 296] on img at bounding box center [399, 356] width 328 height 246
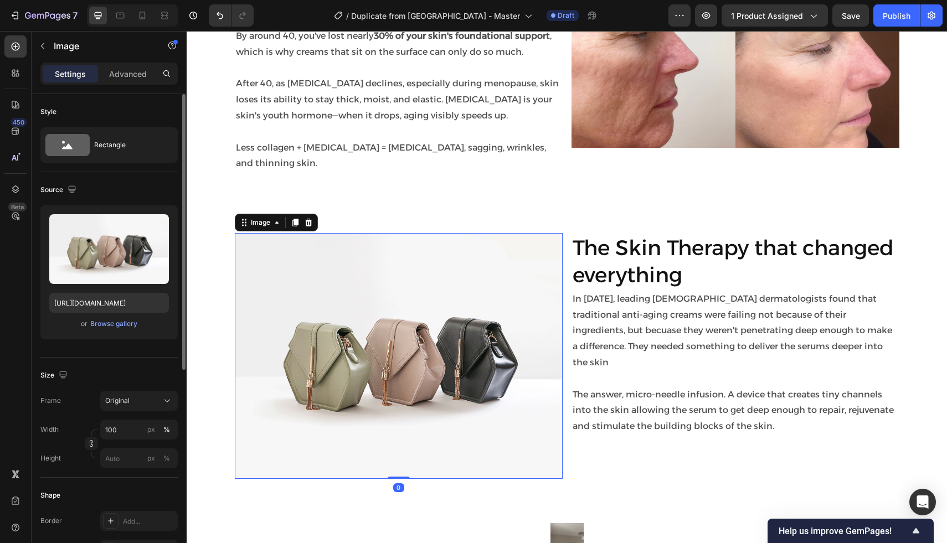
click at [102, 317] on div "or Browse gallery" at bounding box center [109, 323] width 120 height 13
click at [105, 322] on div "Browse gallery" at bounding box center [113, 324] width 47 height 10
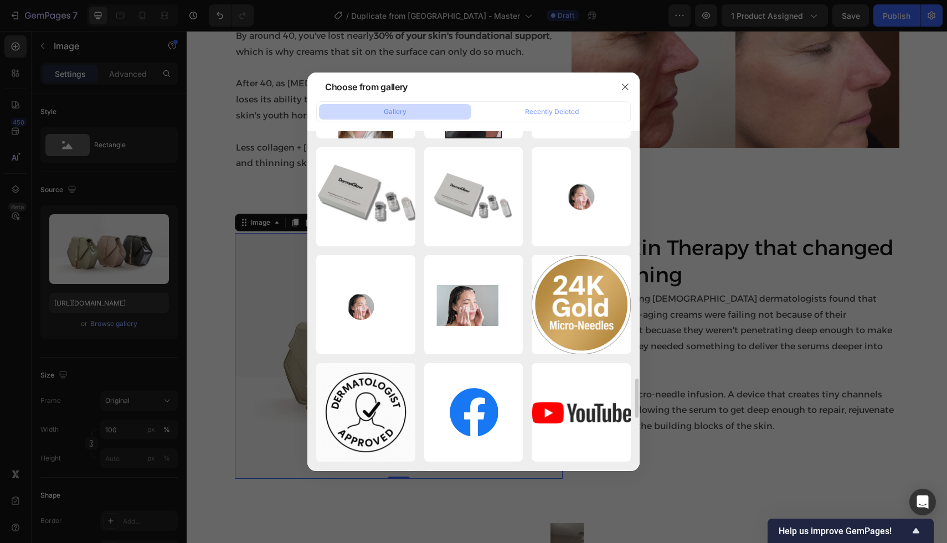
scroll to position [2049, 0]
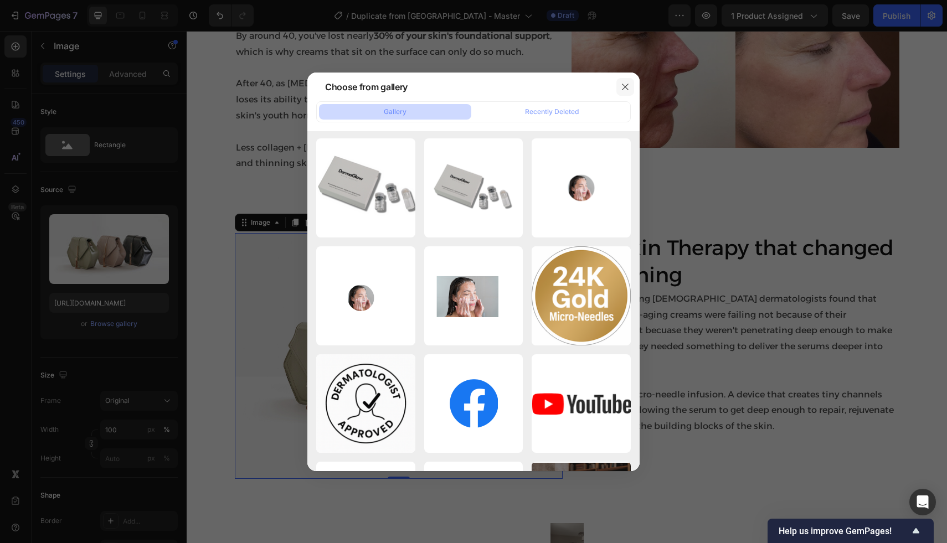
click at [620, 90] on icon "button" at bounding box center [624, 86] width 9 height 9
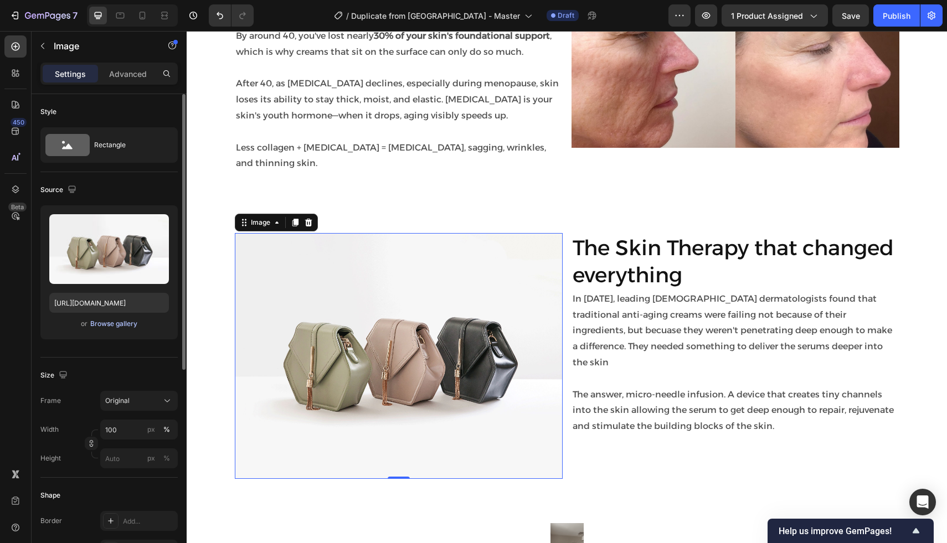
click at [118, 320] on div "Browse gallery" at bounding box center [113, 324] width 47 height 10
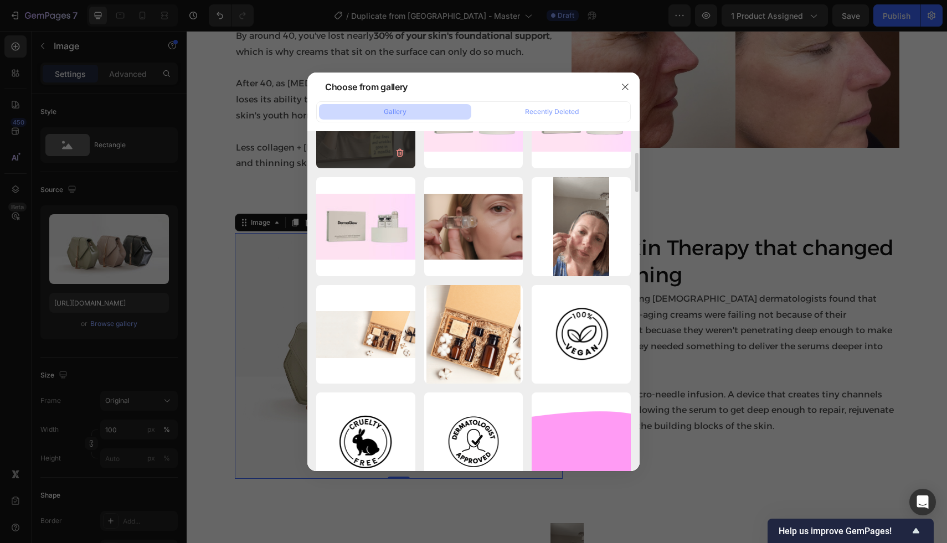
scroll to position [319, 0]
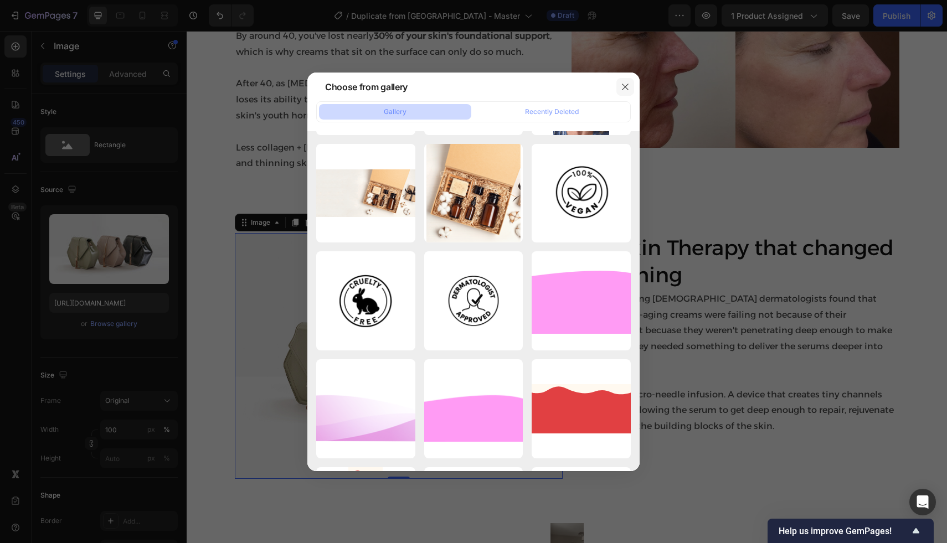
click at [624, 85] on icon "button" at bounding box center [625, 87] width 6 height 6
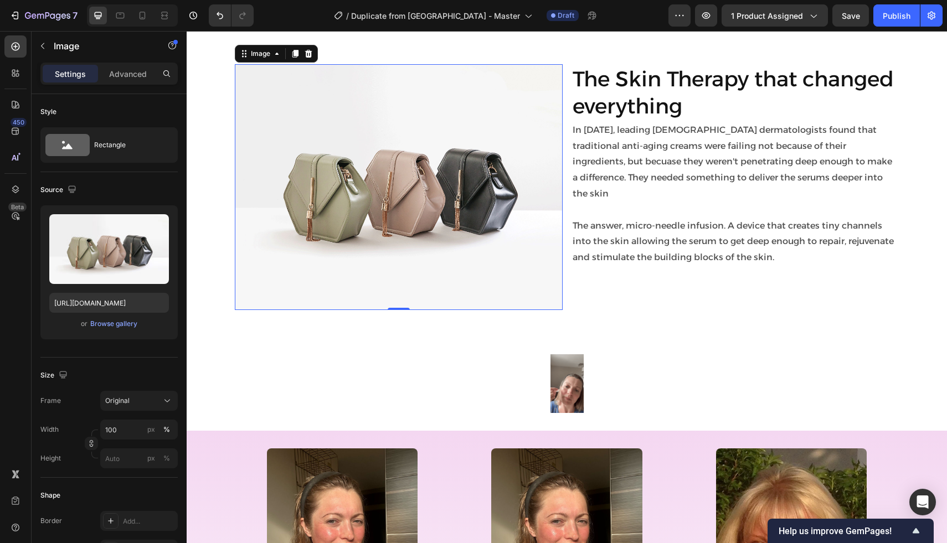
scroll to position [1157, 0]
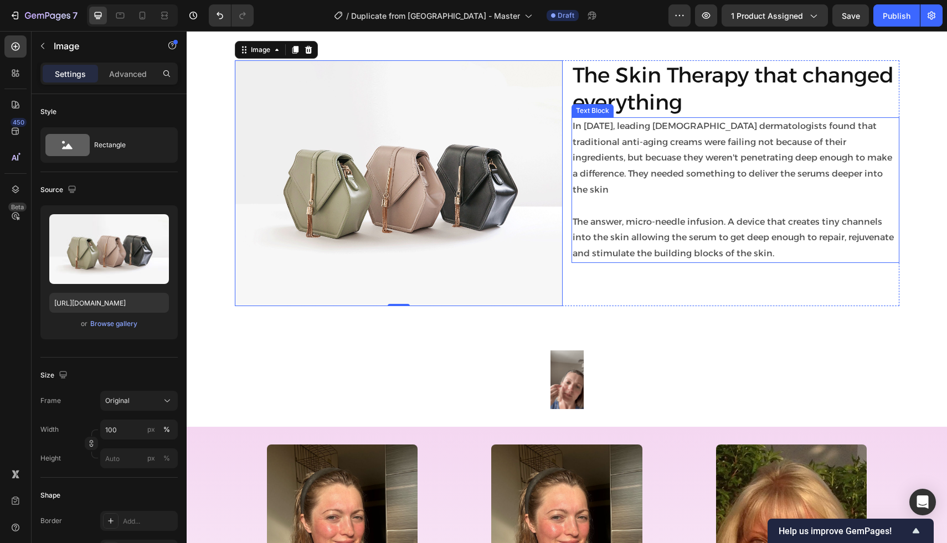
click at [656, 128] on p "In 2008, leading Korean dermatologists found that traditional anti-aging creams…" at bounding box center [734, 158] width 325 height 80
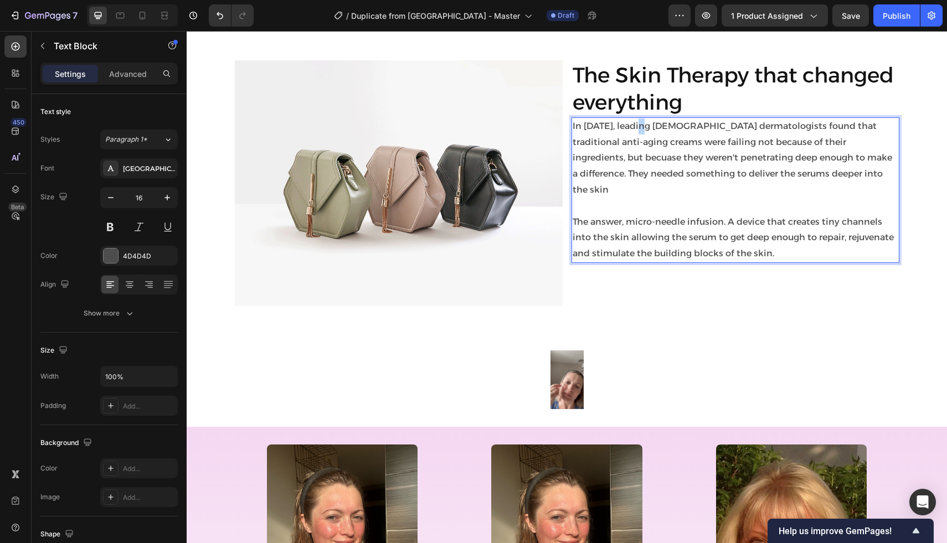
click at [643, 130] on p "In 2008, leading Korean dermatologists found that traditional anti-aging creams…" at bounding box center [734, 158] width 325 height 80
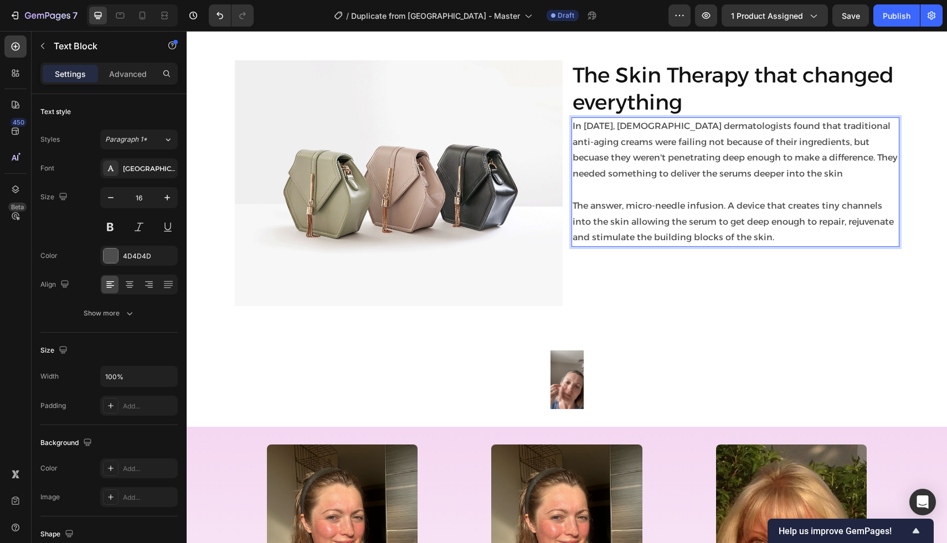
click at [824, 130] on p "In 2008, Korean dermatologists found that traditional anti-aging creams were fa…" at bounding box center [734, 150] width 325 height 64
click at [814, 144] on p "In 2008, Korean dermatologists found that traditional anti-aging creams were fa…" at bounding box center [734, 150] width 325 height 64
click at [747, 161] on p "In 2008, Korean dermatologists found that traditional anti-aging creams were fa…" at bounding box center [734, 150] width 325 height 64
click at [622, 146] on p "In 2008, Korean dermatologists found that traditional anti-aging creams were fa…" at bounding box center [734, 150] width 325 height 64
click at [805, 172] on p "In 2008, Korean dermatologists found that traditional anti-aging creams were fa…" at bounding box center [734, 150] width 325 height 64
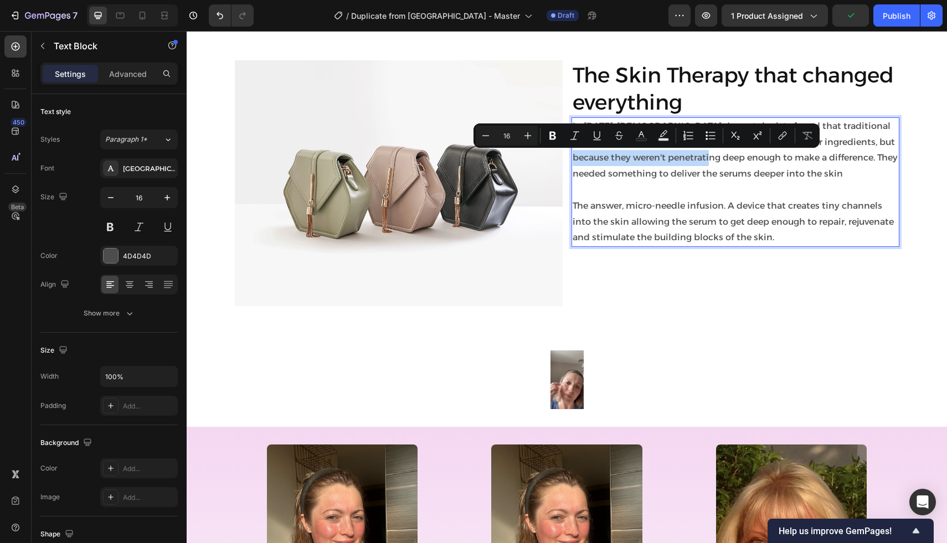
drag, startPoint x: 572, startPoint y: 158, endPoint x: 720, endPoint y: 161, distance: 148.4
click at [720, 161] on p "In 2008, Korean dermatologists found that traditional anti-aging creams were fa…" at bounding box center [734, 150] width 325 height 64
click at [551, 134] on icon "Editor contextual toolbar" at bounding box center [552, 136] width 7 height 8
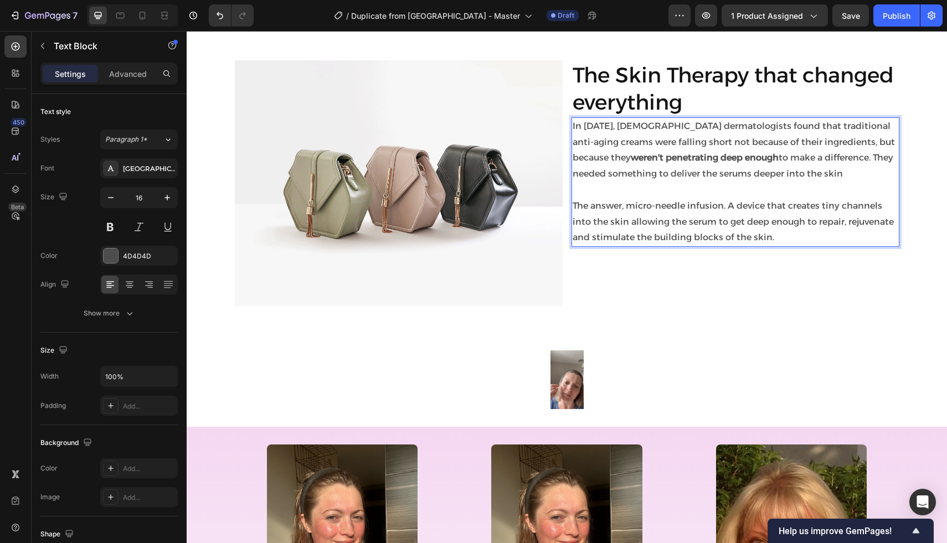
click at [600, 186] on p "Rich Text Editor. Editing area: main" at bounding box center [734, 190] width 325 height 16
click at [814, 156] on p "In 2008, Korean dermatologists found that traditional anti-aging creams were fa…" at bounding box center [734, 150] width 325 height 64
drag, startPoint x: 813, startPoint y: 158, endPoint x: 723, endPoint y: 157, distance: 89.7
click at [723, 157] on p "In 2008, Korean dermatologists found that traditional anti-aging creams were fa…" at bounding box center [734, 150] width 325 height 64
click at [731, 162] on p "In 2008, Korean dermatologists found that traditional anti-aging creams were fa…" at bounding box center [734, 150] width 325 height 64
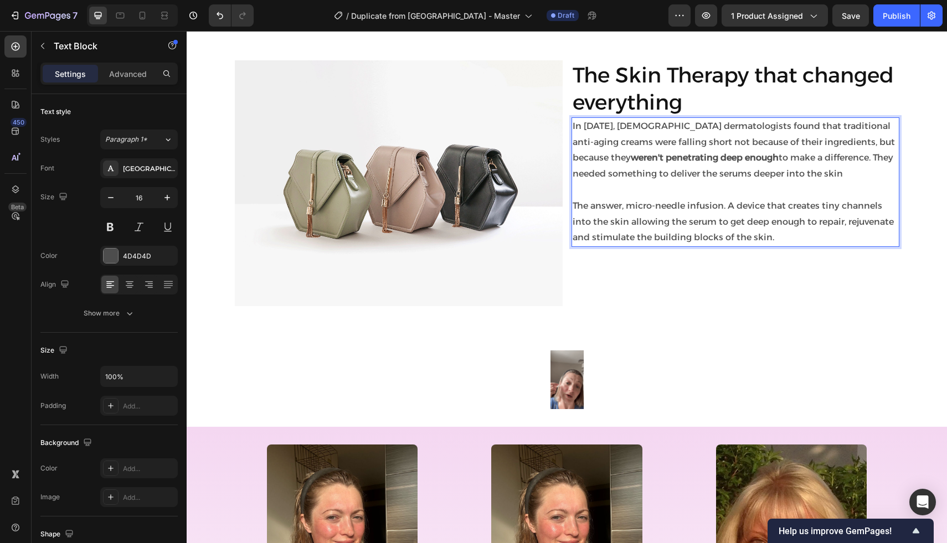
click at [582, 171] on p "In 2008, Korean dermatologists found that traditional anti-aging creams were fa…" at bounding box center [734, 150] width 325 height 64
drag, startPoint x: 572, startPoint y: 158, endPoint x: 814, endPoint y: 160, distance: 241.9
click at [814, 160] on p "In 2008, Korean dermatologists found that traditional anti-aging creams were fa…" at bounding box center [734, 150] width 325 height 64
click at [713, 160] on strong "weren't penetrating deep enough" at bounding box center [704, 157] width 148 height 11
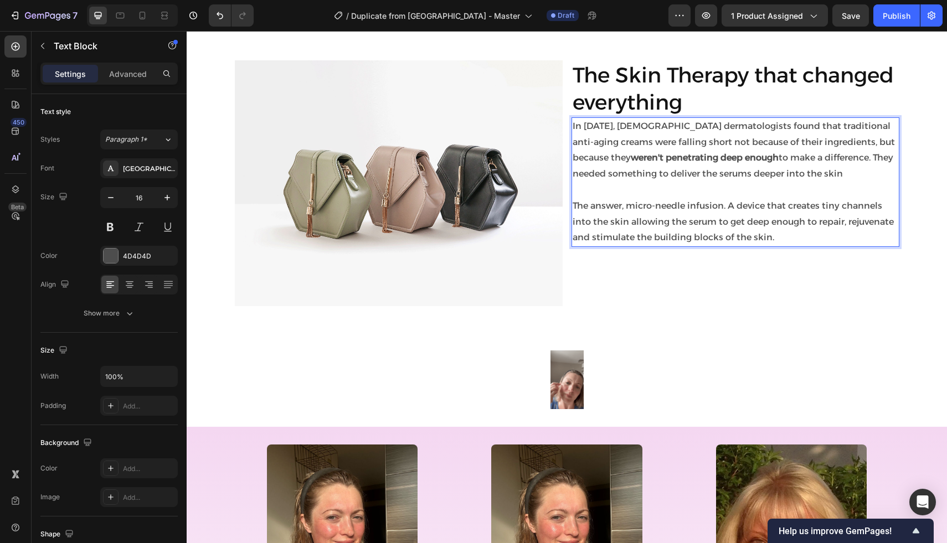
click at [713, 179] on p "In 2008, Korean dermatologists found that traditional anti-aging creams were fa…" at bounding box center [734, 150] width 325 height 64
drag, startPoint x: 814, startPoint y: 158, endPoint x: 572, endPoint y: 162, distance: 242.5
click at [572, 162] on p "In 2008, Korean dermatologists found that traditional anti-aging creams were fa…" at bounding box center [734, 150] width 325 height 64
click at [603, 250] on div "The Skin Therapy that changed everything Heading In 2008, Korean dermatologists…" at bounding box center [735, 183] width 328 height 246
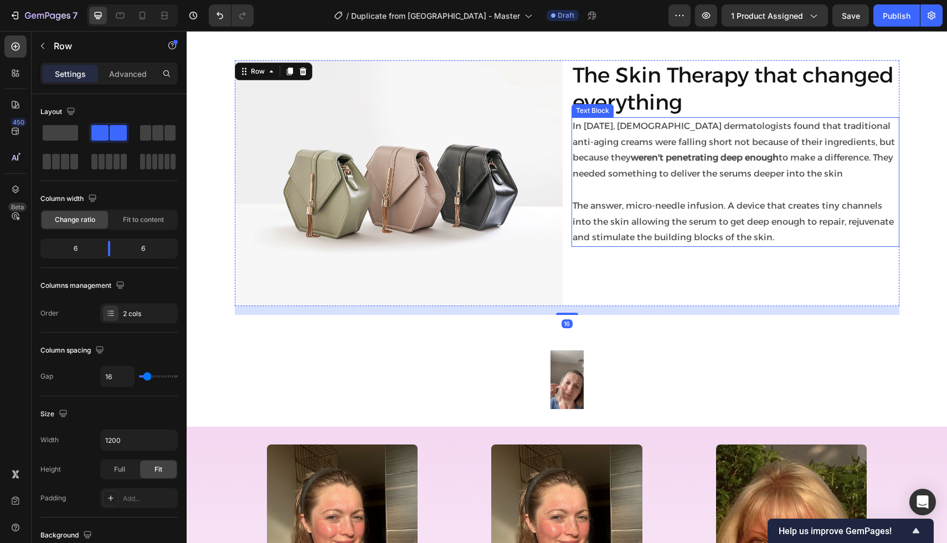
click at [573, 166] on p "In 2008, Korean dermatologists found that traditional anti-aging creams were fa…" at bounding box center [734, 150] width 325 height 64
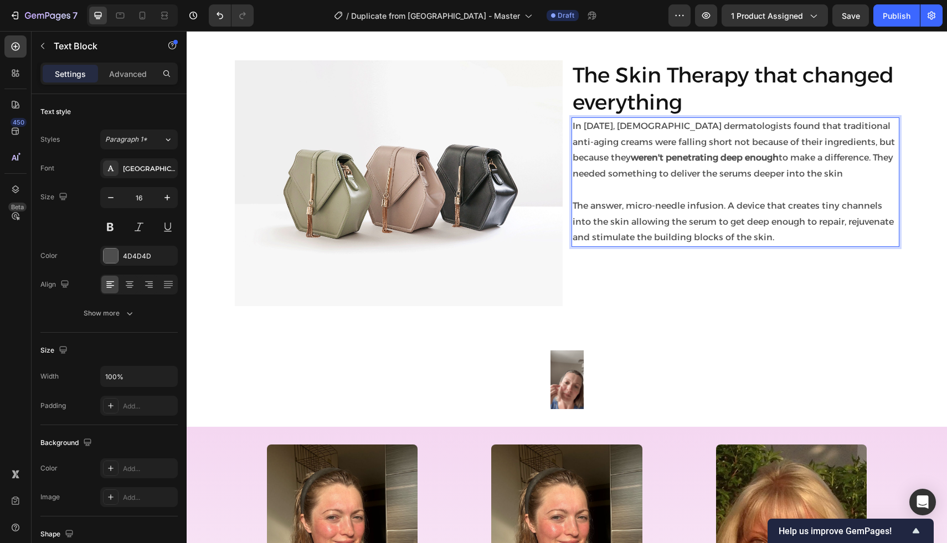
click at [630, 155] on strong "weren't penetrating deep enough" at bounding box center [704, 157] width 148 height 11
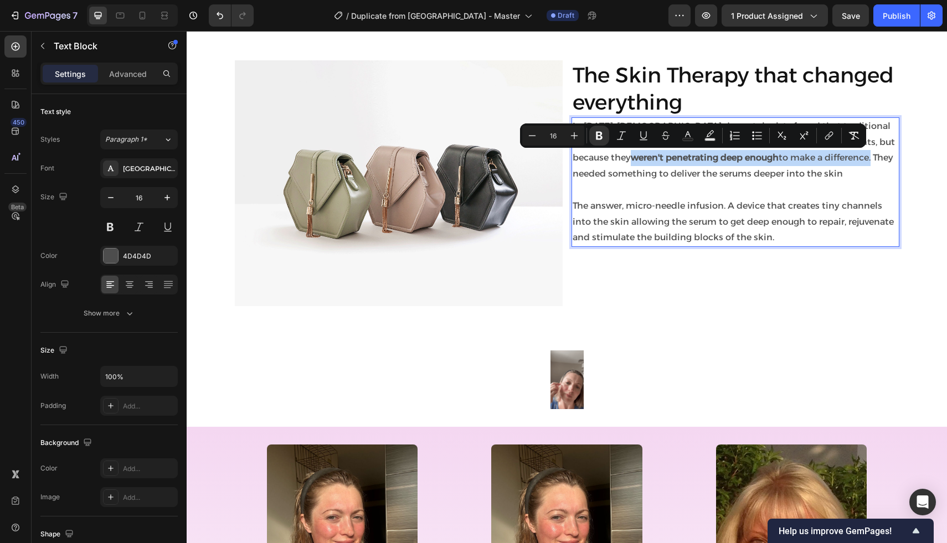
drag, startPoint x: 573, startPoint y: 155, endPoint x: 810, endPoint y: 158, distance: 236.9
click at [810, 158] on p "In 2008, Korean dermatologists found that traditional anti-aging creams were fa…" at bounding box center [734, 150] width 325 height 64
click at [595, 137] on icon "Editor contextual toolbar" at bounding box center [596, 135] width 11 height 11
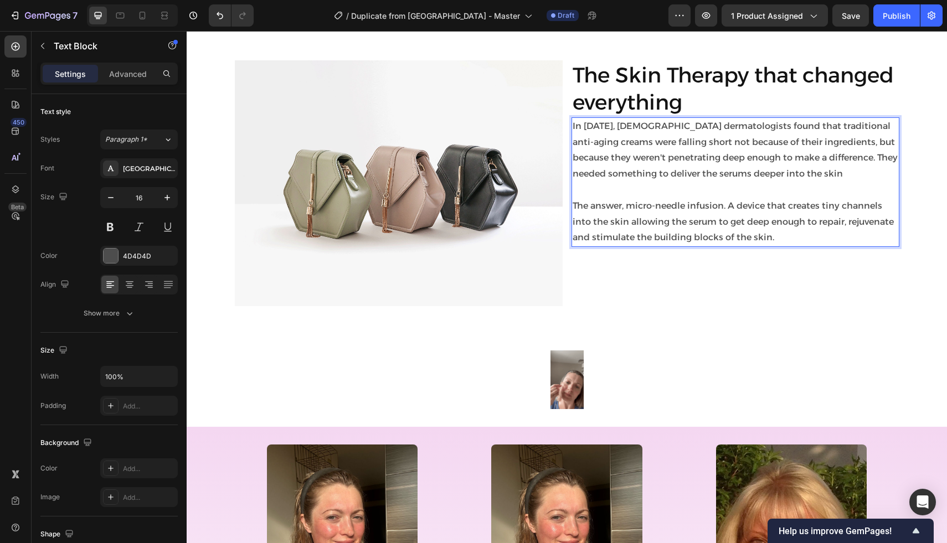
click at [595, 137] on p "In 2008, Korean dermatologists found that traditional anti-aging creams were fa…" at bounding box center [734, 150] width 325 height 64
drag, startPoint x: 573, startPoint y: 159, endPoint x: 814, endPoint y: 161, distance: 240.2
click at [814, 161] on p "In 2008, Korean dermatologists found that traditional anti-aging creams were fa…" at bounding box center [734, 150] width 325 height 64
click at [573, 158] on p "In 2008, Korean dermatologists found that traditional anti-aging creams were fa…" at bounding box center [734, 150] width 325 height 64
drag, startPoint x: 573, startPoint y: 158, endPoint x: 792, endPoint y: 159, distance: 219.2
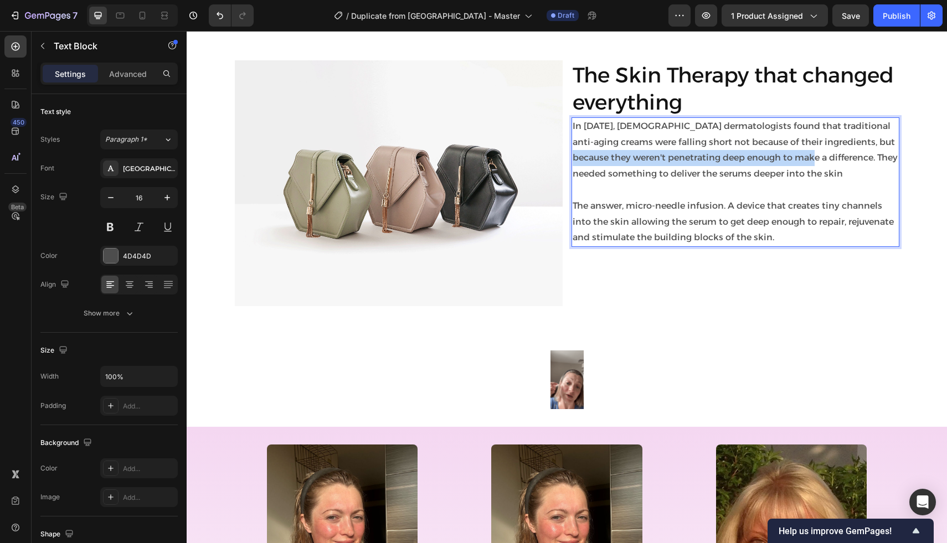
click at [792, 159] on p "In 2008, Korean dermatologists found that traditional anti-aging creams were fa…" at bounding box center [734, 150] width 325 height 64
click at [613, 166] on p "In 2008, Korean dermatologists found that traditional anti-aging creams were fa…" at bounding box center [734, 150] width 325 height 64
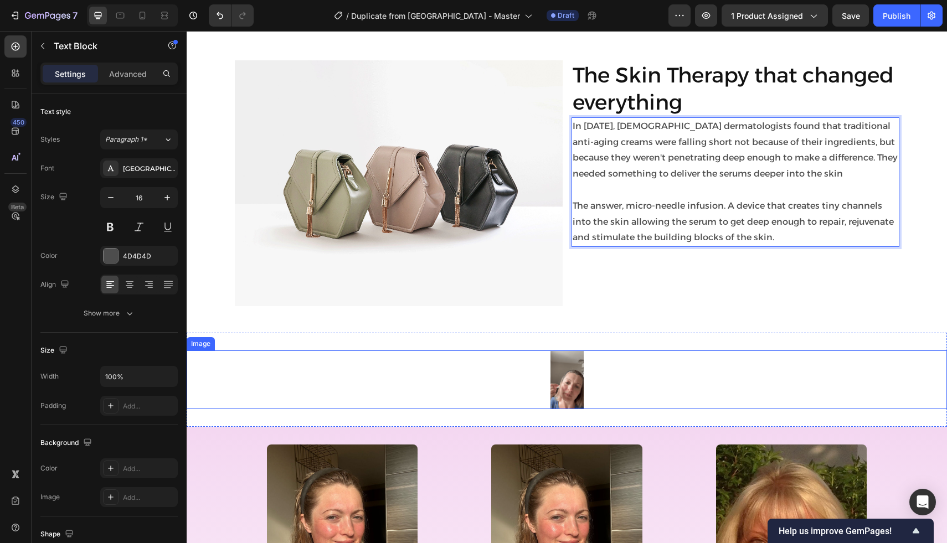
click at [581, 367] on img at bounding box center [566, 379] width 33 height 59
click at [622, 169] on p "In 2008, Korean dermatologists found that traditional anti-aging creams were fa…" at bounding box center [734, 150] width 325 height 64
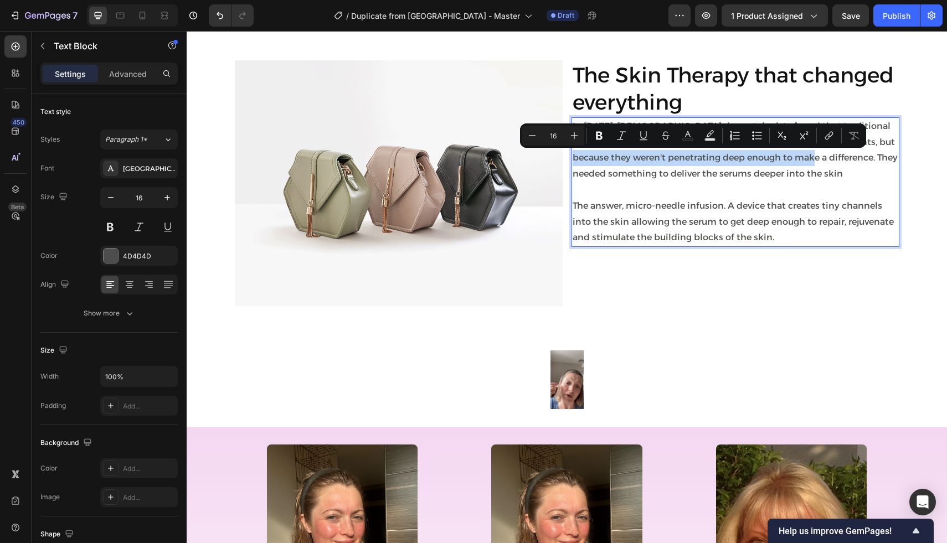
drag, startPoint x: 575, startPoint y: 159, endPoint x: 812, endPoint y: 162, distance: 237.5
click at [812, 162] on p "In 2008, Korean dermatologists found that traditional anti-aging creams were fa…" at bounding box center [734, 150] width 325 height 64
click at [593, 136] on button "Bold" at bounding box center [599, 136] width 20 height 20
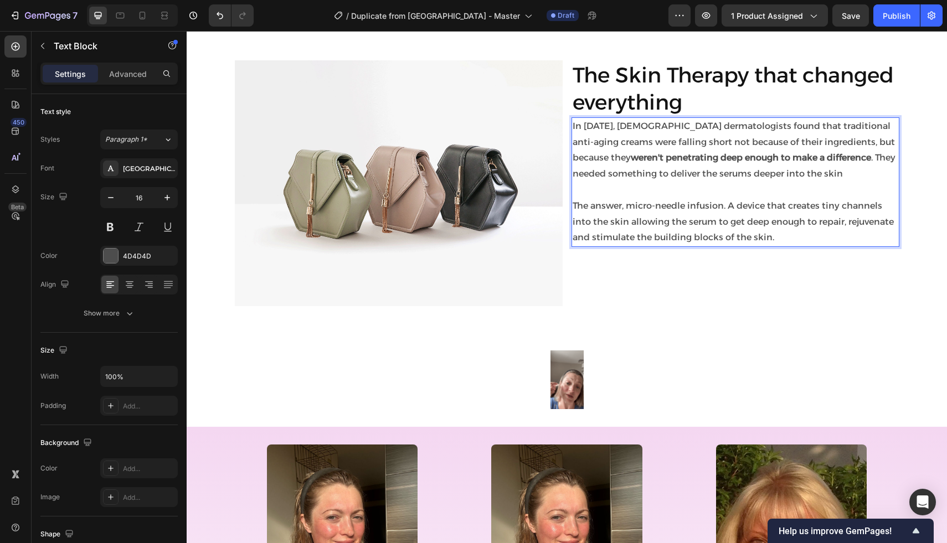
click at [607, 185] on p "Rich Text Editor. Editing area: main" at bounding box center [734, 190] width 325 height 16
click at [661, 163] on strong "weren't penetrating deep enough to make a difference" at bounding box center [750, 157] width 240 height 11
drag, startPoint x: 661, startPoint y: 163, endPoint x: 575, endPoint y: 158, distance: 87.0
click at [630, 158] on strong "weren't penetrating deep enough to make a difference" at bounding box center [750, 157] width 240 height 11
click at [630, 162] on strong "weren't penetrating deep enough to make a difference" at bounding box center [750, 157] width 240 height 11
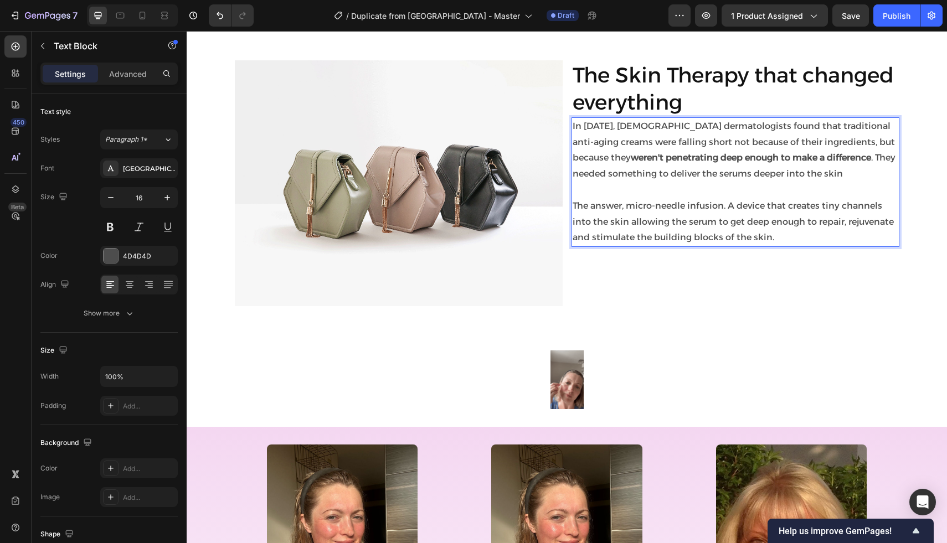
click at [595, 183] on p "Rich Text Editor. Editing area: main" at bounding box center [734, 190] width 325 height 16
click at [627, 175] on p "In 2008, Korean dermatologists found that traditional anti-aging creams were fa…" at bounding box center [734, 150] width 325 height 64
click at [627, 230] on p "The answer, micro-needle infusion. A device that creates tiny channels into the…" at bounding box center [734, 222] width 325 height 48
click at [584, 385] on div at bounding box center [567, 379] width 760 height 59
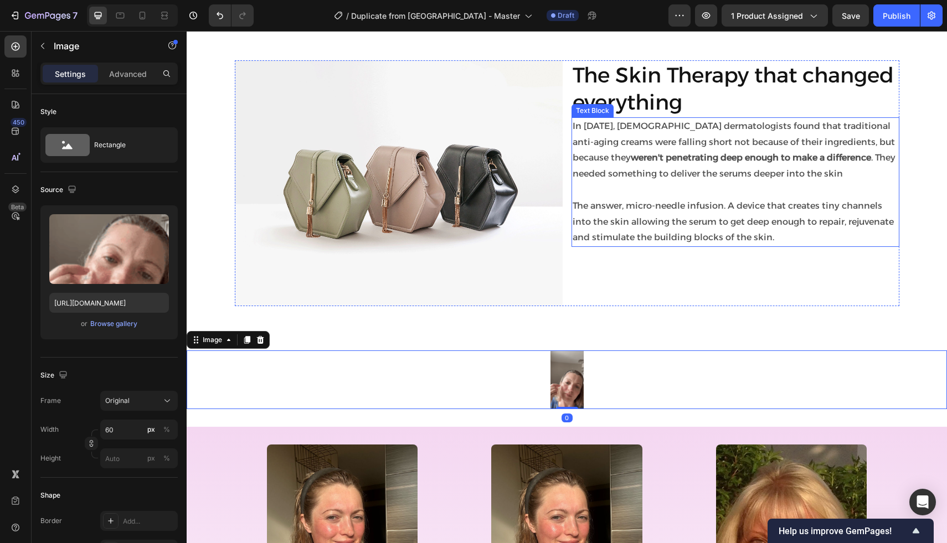
click at [631, 149] on p "In 2008, Korean dermatologists found that traditional anti-aging creams were fa…" at bounding box center [734, 150] width 325 height 64
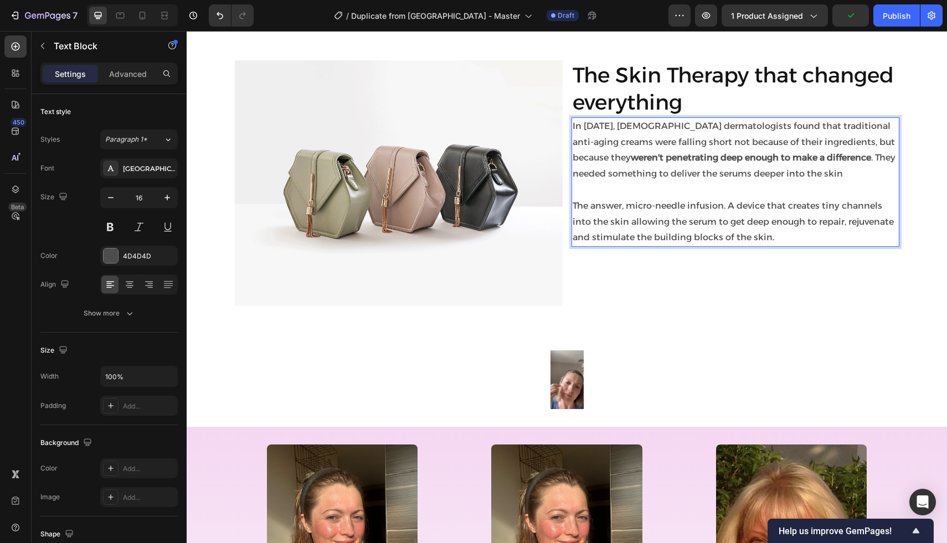
click at [651, 156] on strong "weren't penetrating deep enough to make a difference" at bounding box center [750, 157] width 240 height 11
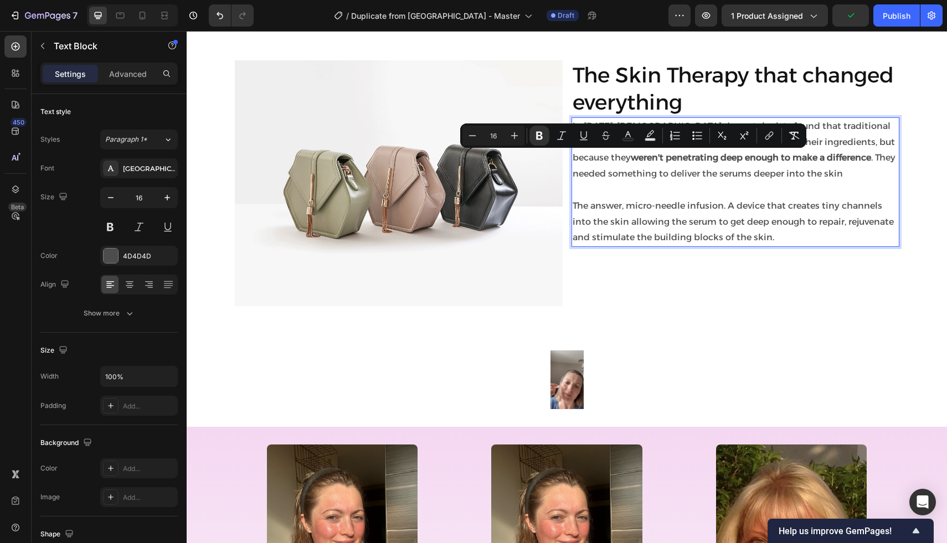
click at [661, 156] on strong "weren't penetrating deep enough to make a difference" at bounding box center [750, 157] width 240 height 11
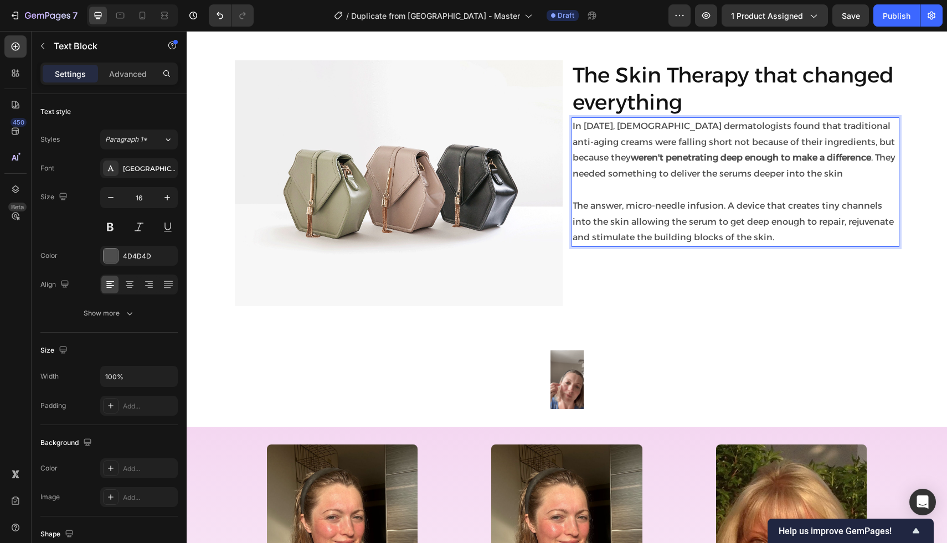
click at [722, 158] on strong "weren't penetrating deep enough to make a difference" at bounding box center [750, 157] width 240 height 11
drag, startPoint x: 722, startPoint y: 158, endPoint x: 813, endPoint y: 158, distance: 90.8
click at [813, 158] on strong "weren't penetrating deep enough to make a difference" at bounding box center [750, 157] width 240 height 11
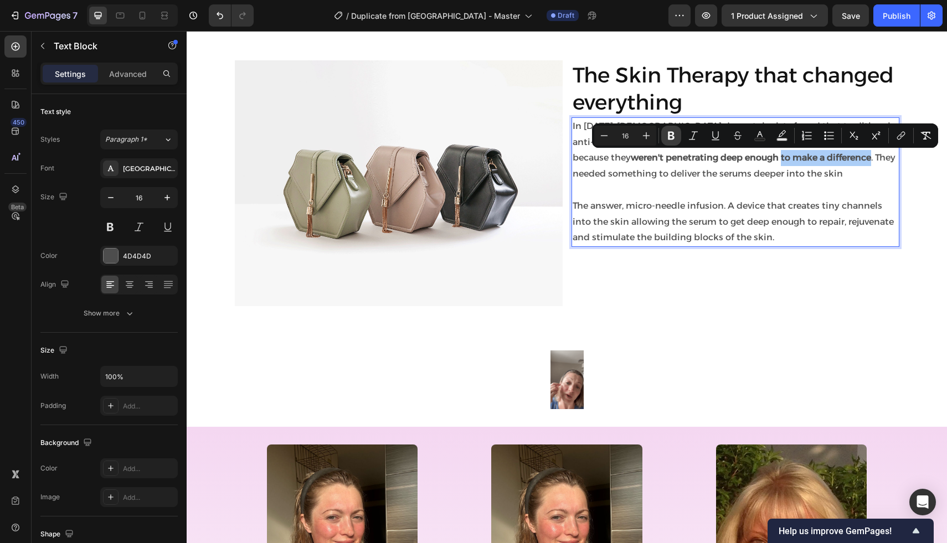
click at [670, 135] on icon "Editor contextual toolbar" at bounding box center [671, 136] width 7 height 8
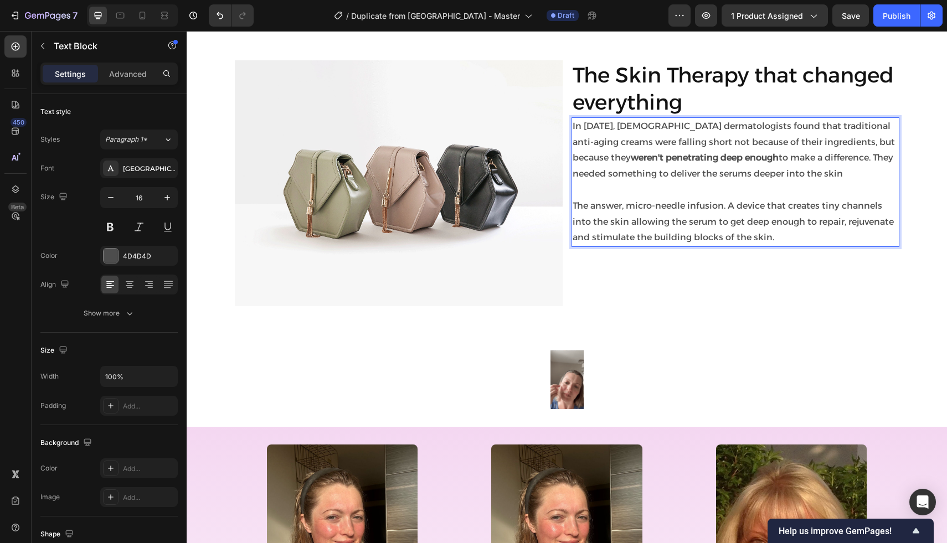
click at [661, 188] on p "Rich Text Editor. Editing area: main" at bounding box center [734, 190] width 325 height 16
drag, startPoint x: 632, startPoint y: 206, endPoint x: 721, endPoint y: 208, distance: 89.7
click at [721, 208] on p "The answer, micro-needle infusion. A device that creates tiny channels into the…" at bounding box center [734, 222] width 325 height 48
click at [557, 466] on img at bounding box center [566, 544] width 151 height 201
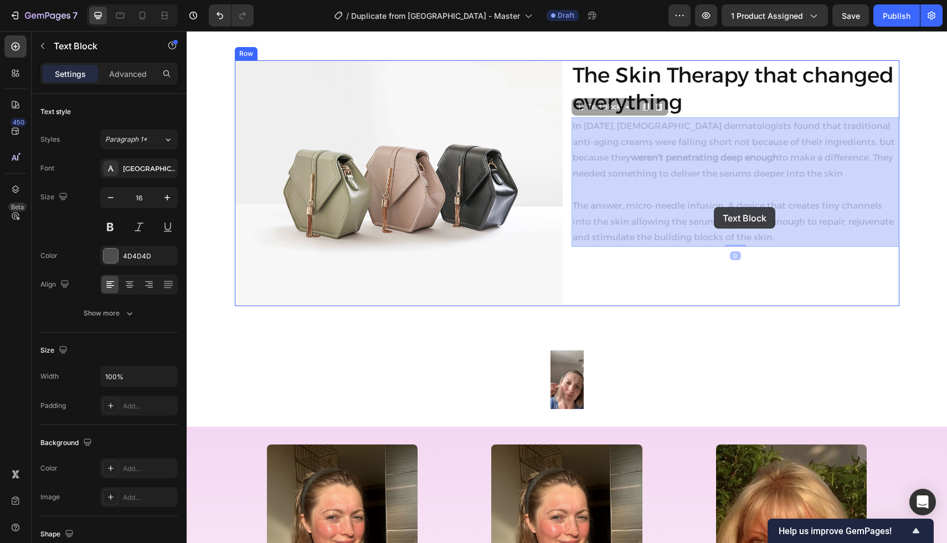
drag, startPoint x: 629, startPoint y: 206, endPoint x: 712, endPoint y: 207, distance: 83.0
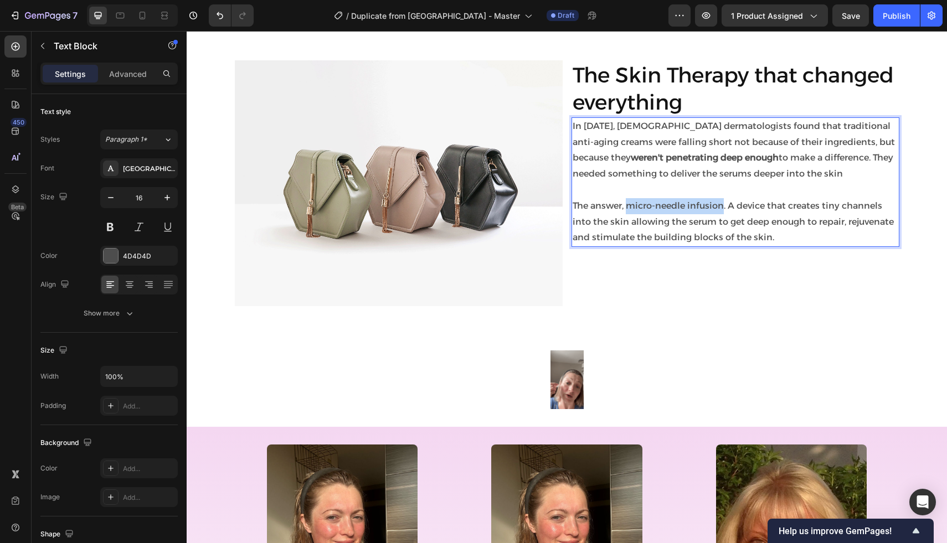
drag, startPoint x: 627, startPoint y: 208, endPoint x: 722, endPoint y: 210, distance: 95.2
click at [722, 210] on p "The answer, micro-needle infusion. A device that creates tiny channels into the…" at bounding box center [734, 222] width 325 height 48
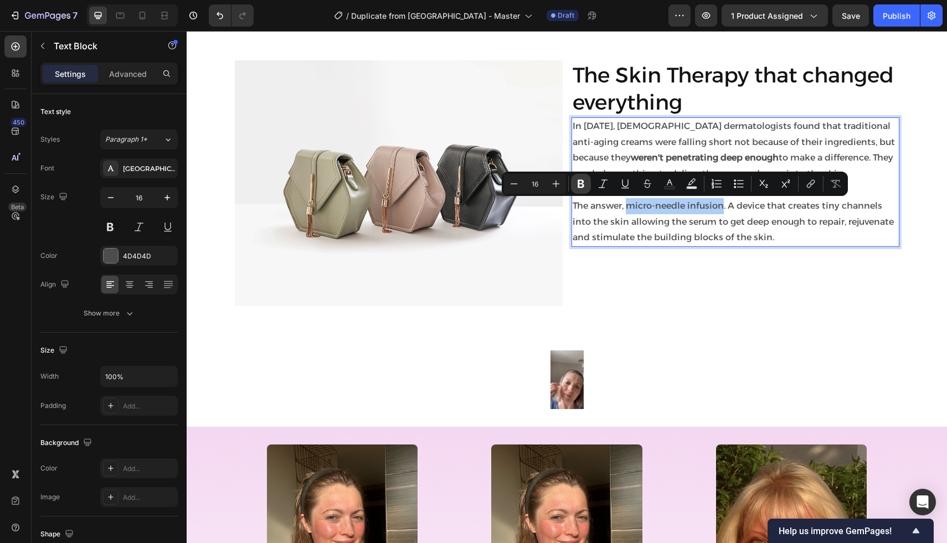
click at [578, 182] on icon "Editor contextual toolbar" at bounding box center [580, 184] width 7 height 8
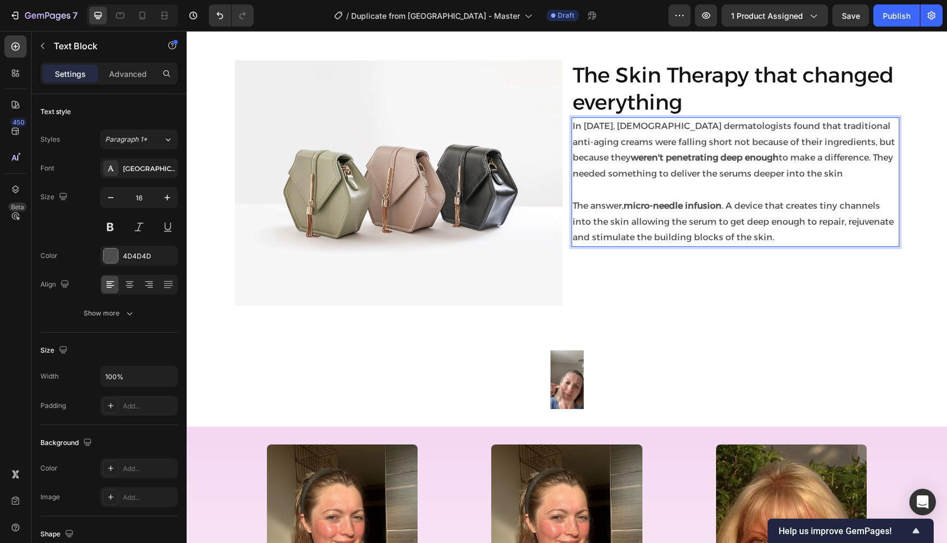
click at [626, 236] on p "The answer, micro-needle infusion . A device that creates tiny channels into th…" at bounding box center [734, 222] width 325 height 48
click at [630, 223] on p "The answer, micro-needle infusion . A device that creates tiny channels into th…" at bounding box center [734, 222] width 325 height 48
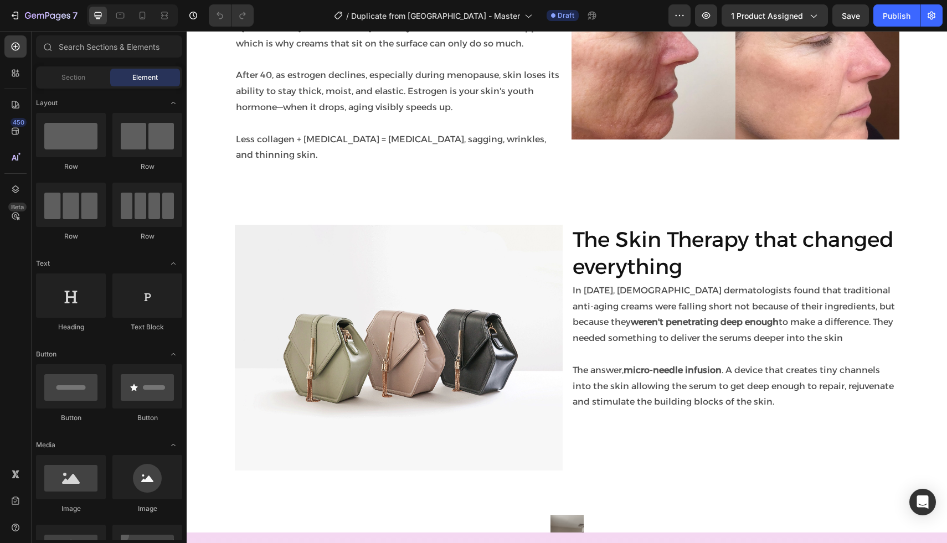
scroll to position [1036, 0]
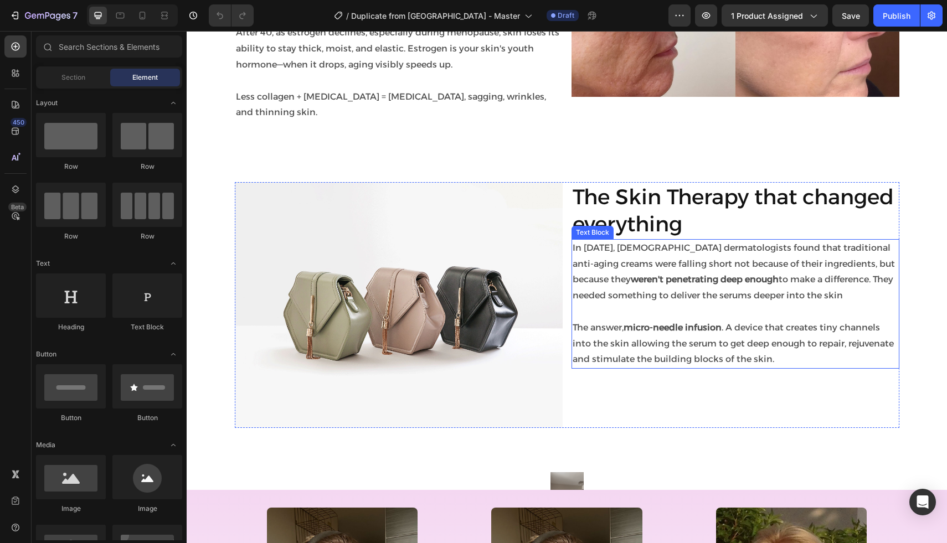
click at [632, 297] on p "In [DATE], [DEMOGRAPHIC_DATA] dermatologists found that traditional anti-aging …" at bounding box center [734, 272] width 325 height 64
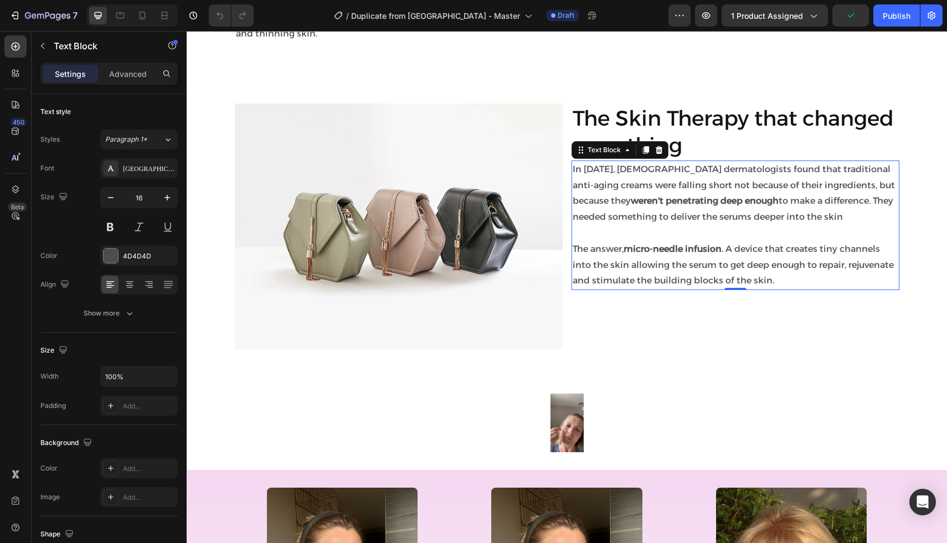
scroll to position [1115, 0]
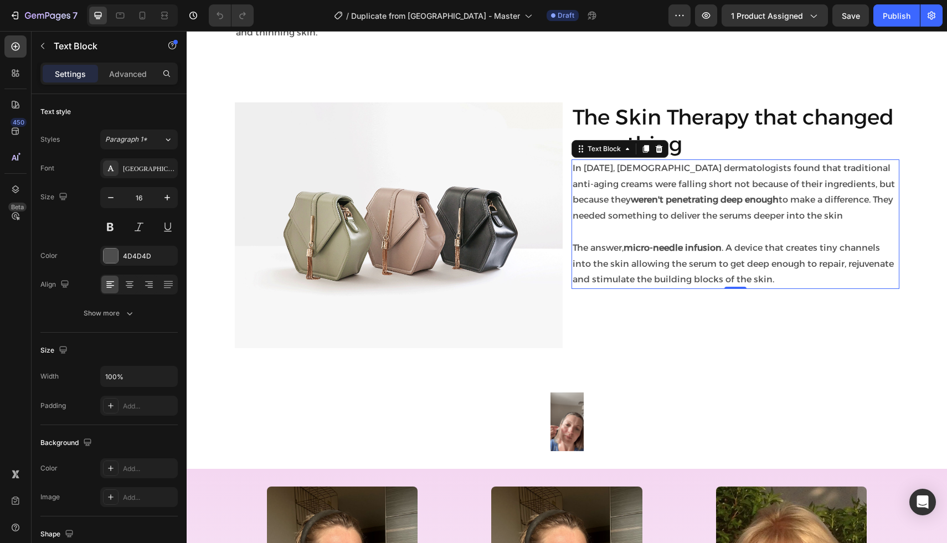
click at [664, 252] on strong "micro-needle infusion" at bounding box center [672, 247] width 98 height 11
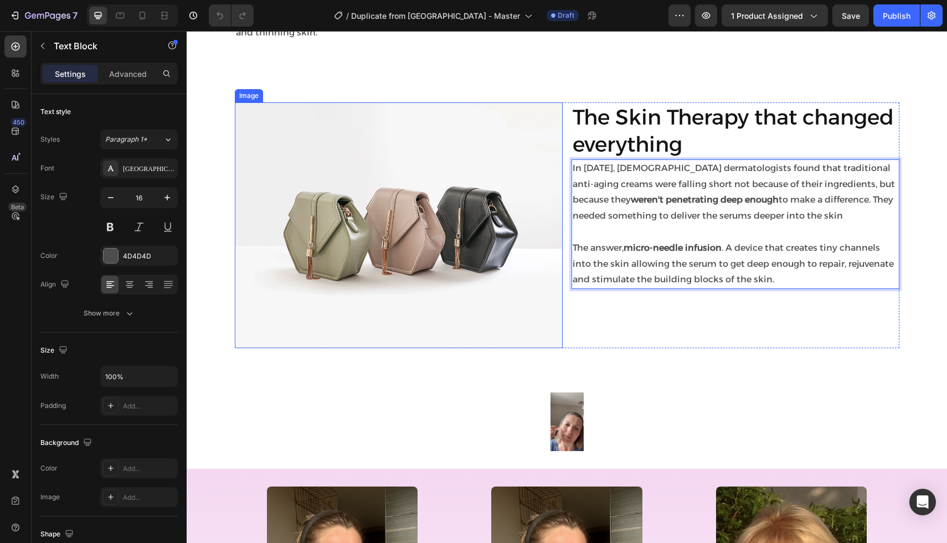
click at [444, 292] on img at bounding box center [399, 225] width 328 height 246
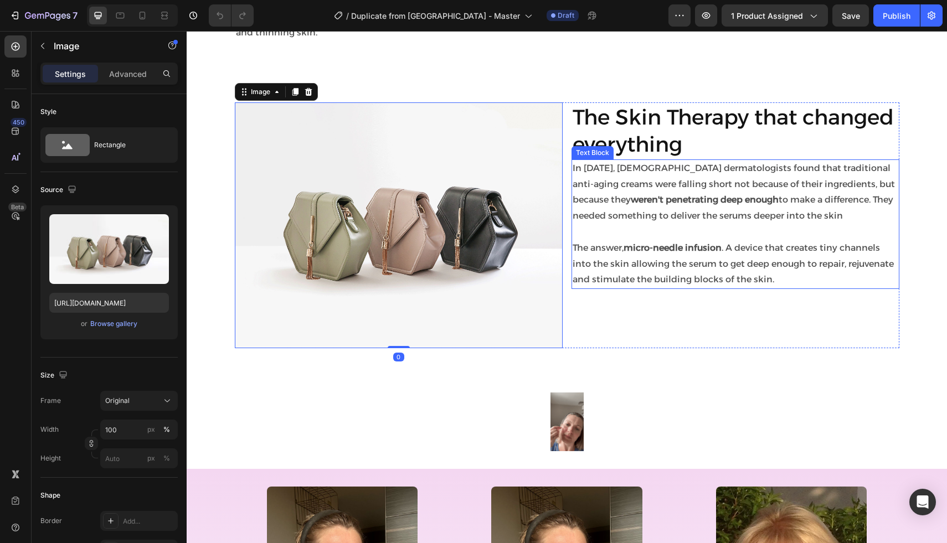
click at [602, 281] on p "The answer, micro-needle infusion . A device that creates tiny channels into th…" at bounding box center [734, 264] width 325 height 48
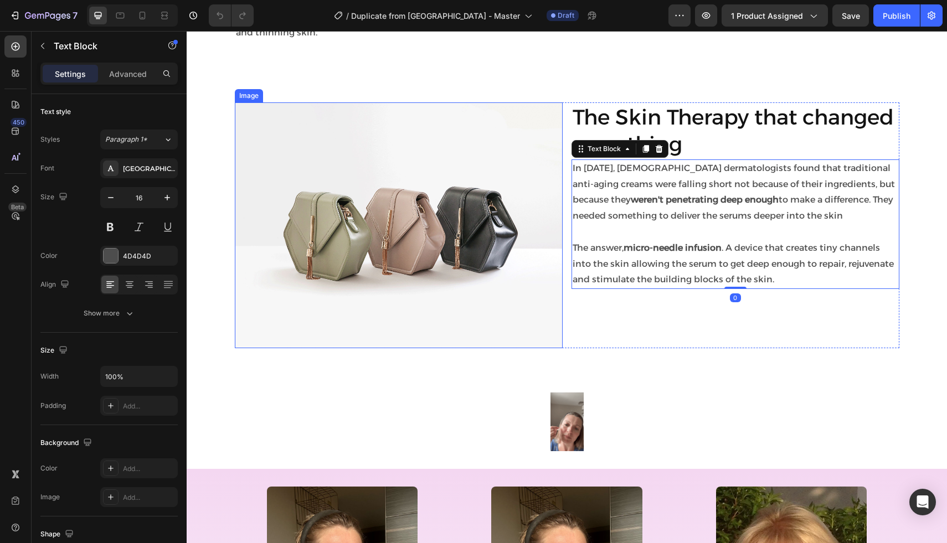
click at [474, 248] on img at bounding box center [399, 225] width 328 height 246
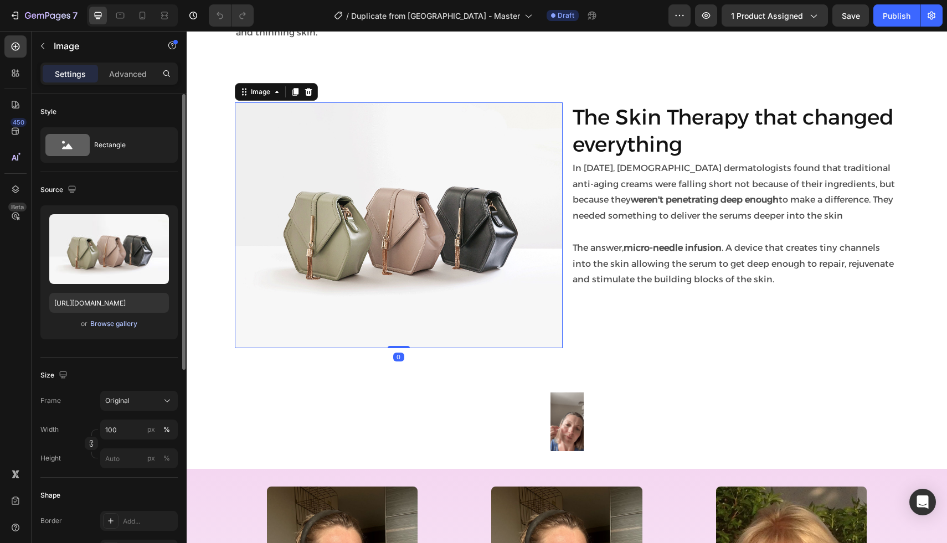
click at [115, 324] on div "Browse gallery" at bounding box center [113, 324] width 47 height 10
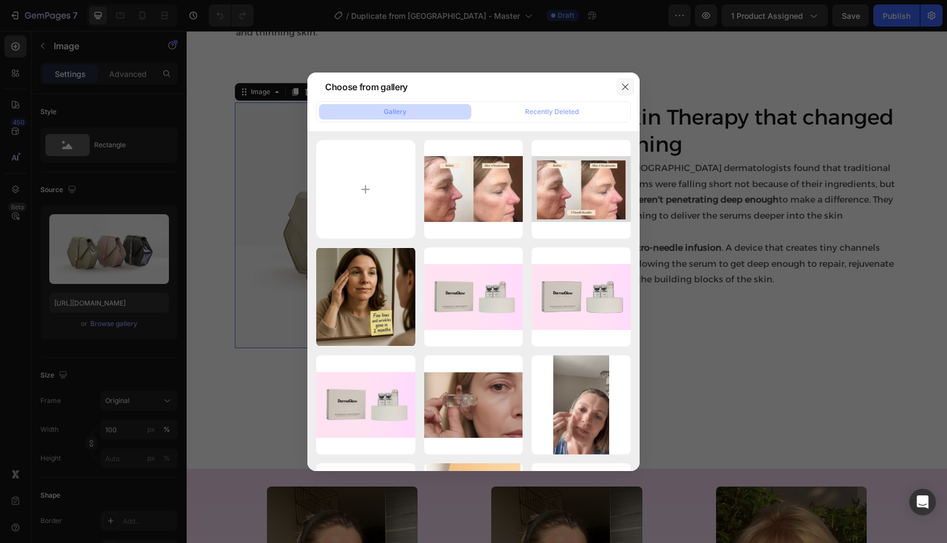
click at [620, 91] on icon "button" at bounding box center [624, 86] width 9 height 9
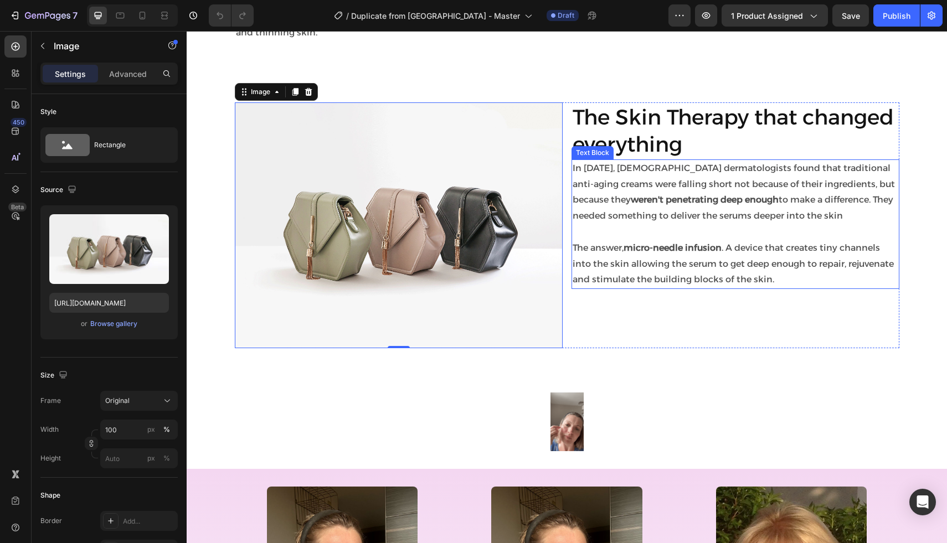
click at [614, 280] on p "The answer, micro-needle infusion . A device that creates tiny channels into th…" at bounding box center [734, 264] width 325 height 48
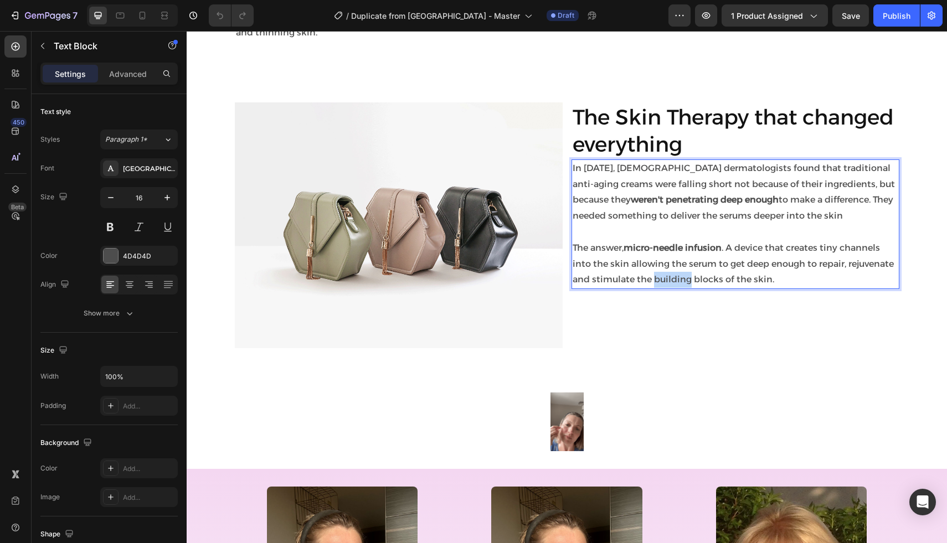
click at [655, 282] on p "The answer, micro-needle infusion . A device that creates tiny channels into th…" at bounding box center [734, 264] width 325 height 48
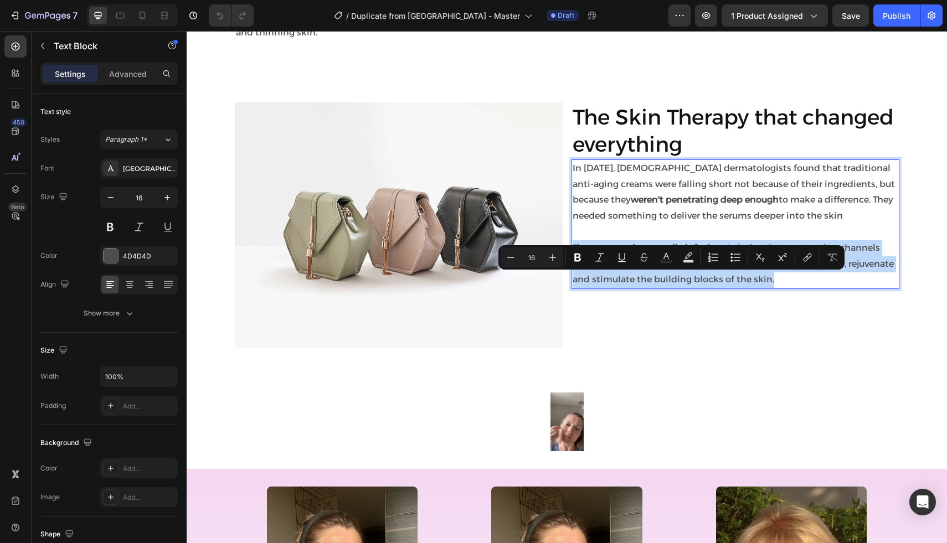
click at [655, 282] on p "The answer, micro-needle infusion . A device that creates tiny channels into th…" at bounding box center [734, 264] width 325 height 48
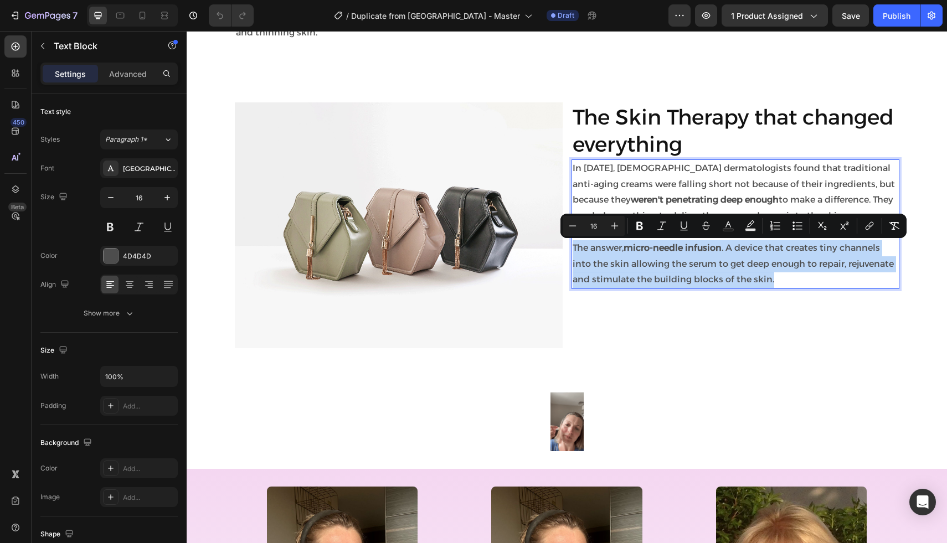
click at [655, 282] on p "The answer, micro-needle infusion . A device that creates tiny channels into th…" at bounding box center [734, 264] width 325 height 48
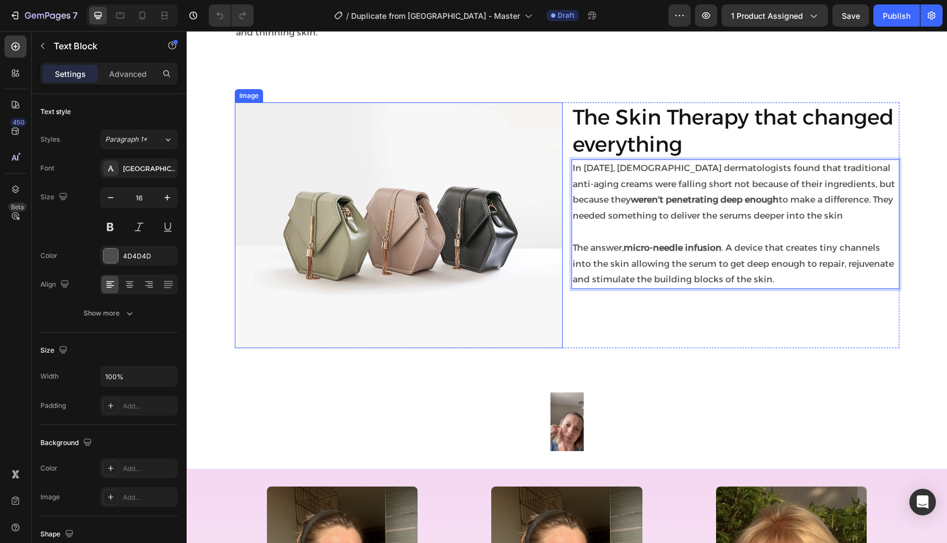
click at [407, 286] on img at bounding box center [399, 225] width 328 height 246
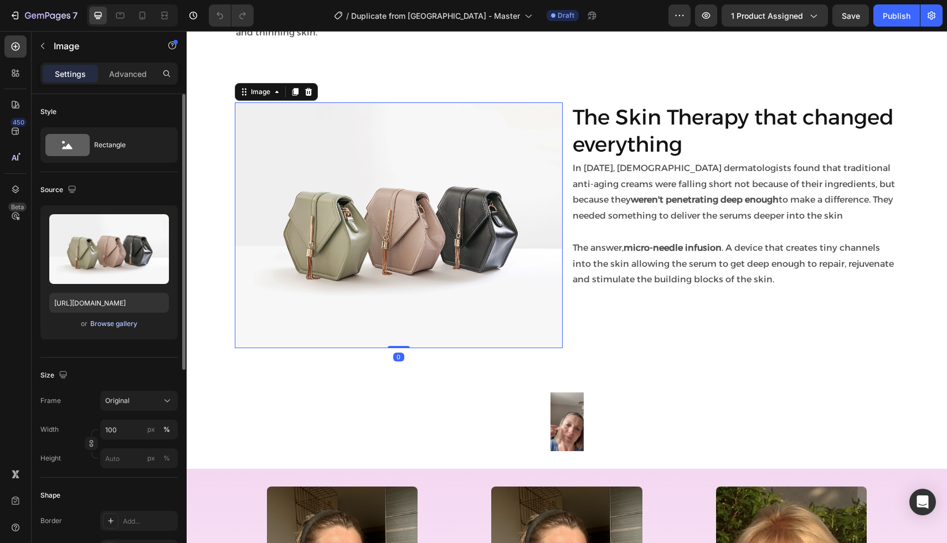
click at [125, 323] on div "Browse gallery" at bounding box center [113, 324] width 47 height 10
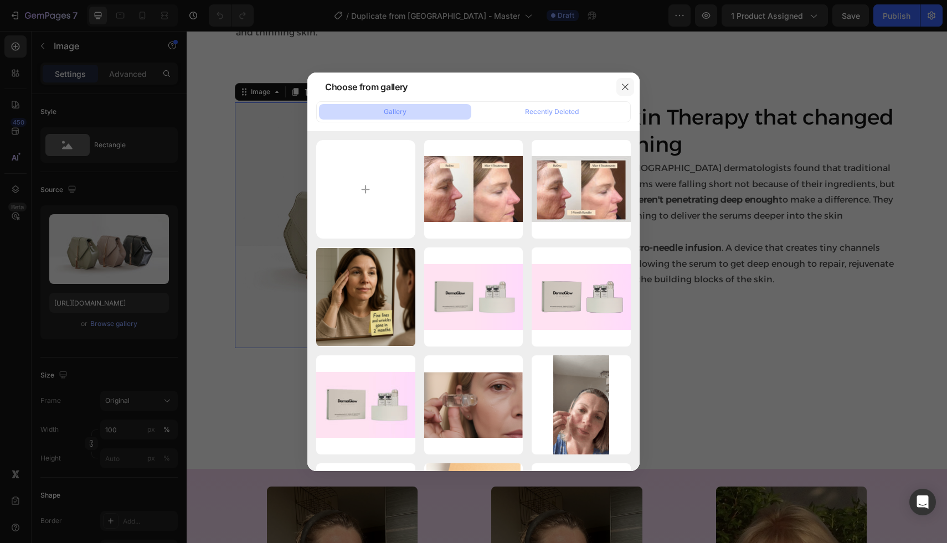
click at [622, 81] on button "button" at bounding box center [625, 87] width 18 height 18
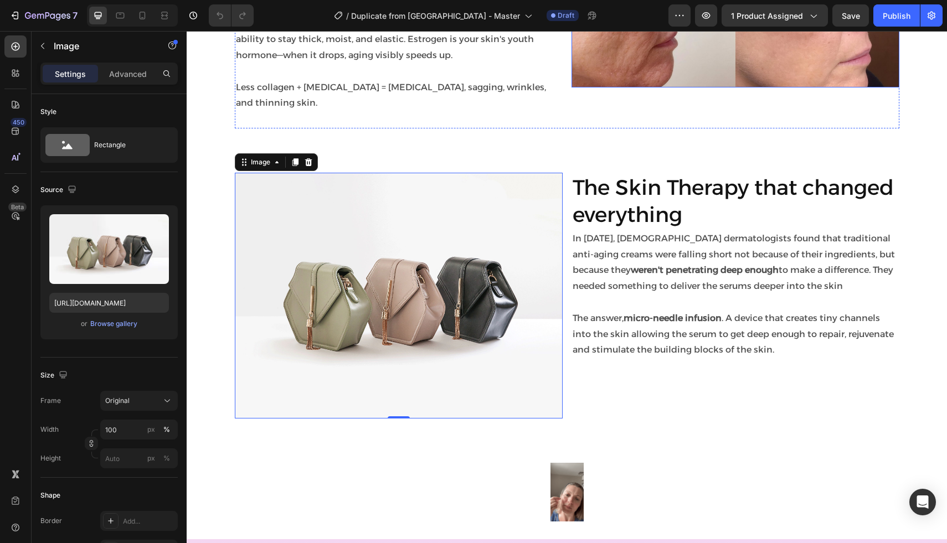
scroll to position [1047, 0]
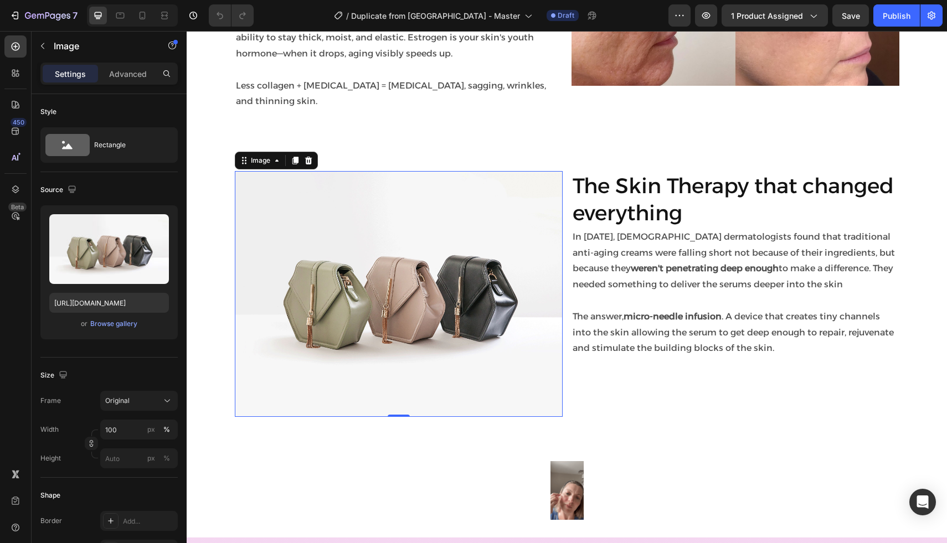
click at [448, 279] on img at bounding box center [399, 294] width 328 height 246
click at [108, 323] on div "Browse gallery" at bounding box center [113, 324] width 47 height 10
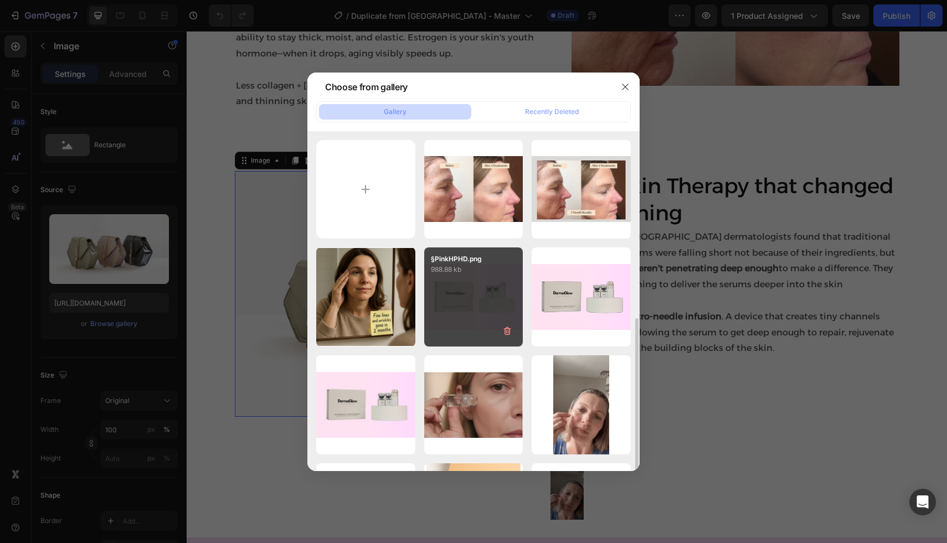
scroll to position [212, 0]
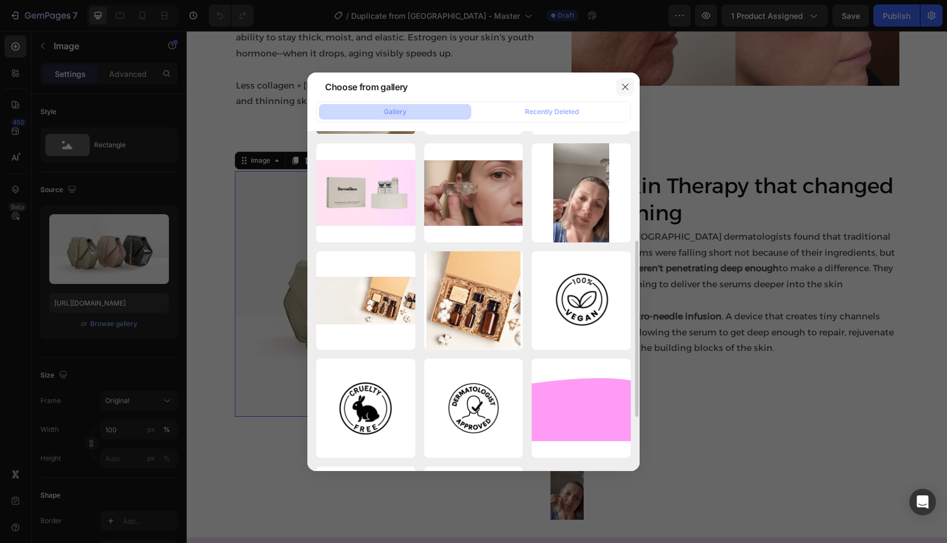
click at [625, 88] on icon "button" at bounding box center [624, 86] width 9 height 9
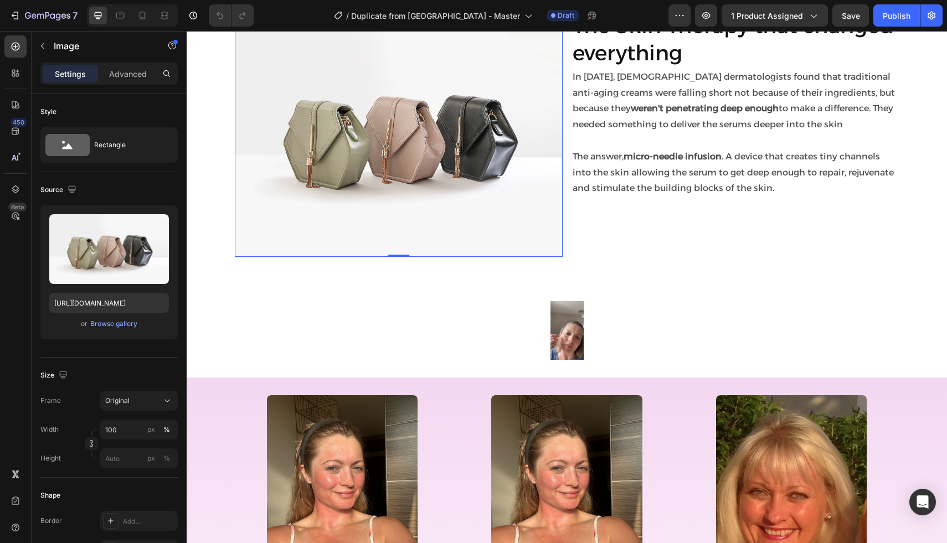
scroll to position [1207, 0]
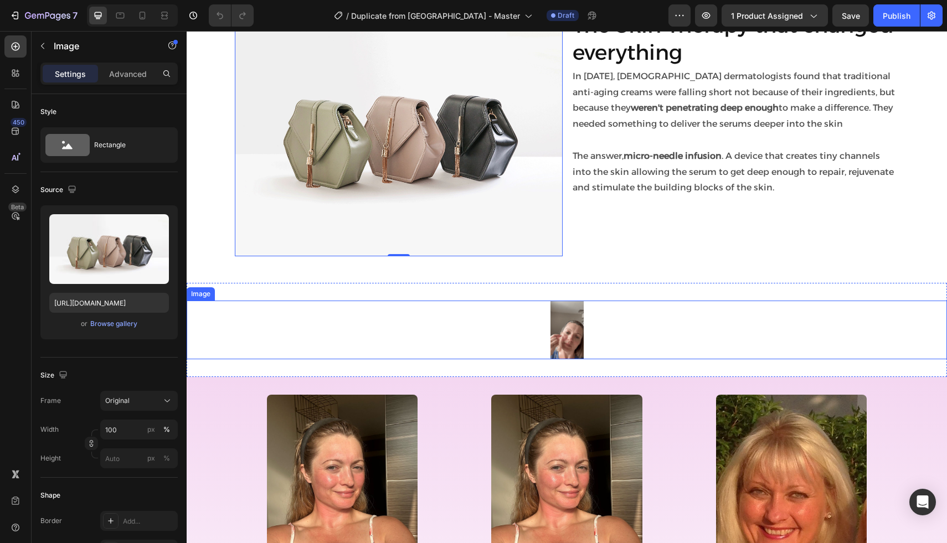
click at [552, 319] on img at bounding box center [566, 330] width 33 height 59
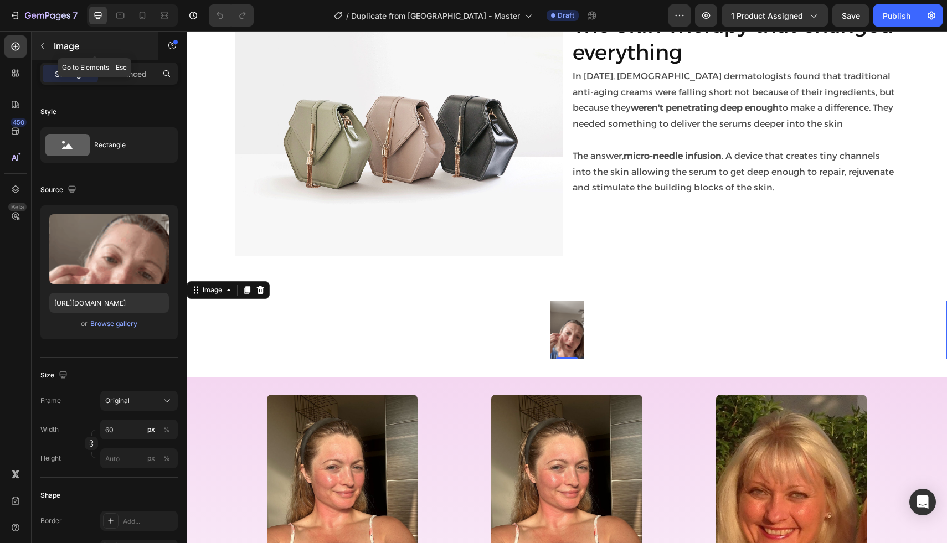
click at [56, 44] on p "Image" at bounding box center [101, 45] width 94 height 13
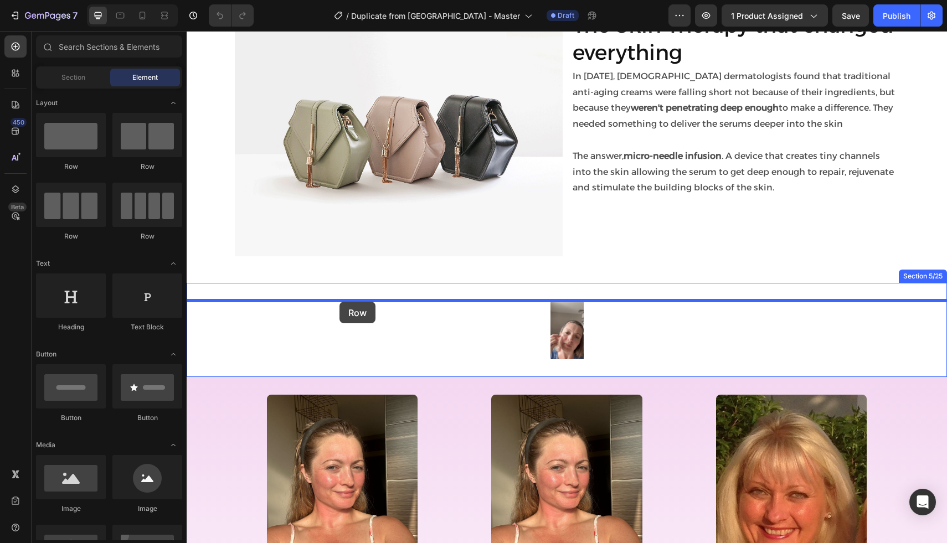
drag, startPoint x: 322, startPoint y: 165, endPoint x: 339, endPoint y: 302, distance: 137.8
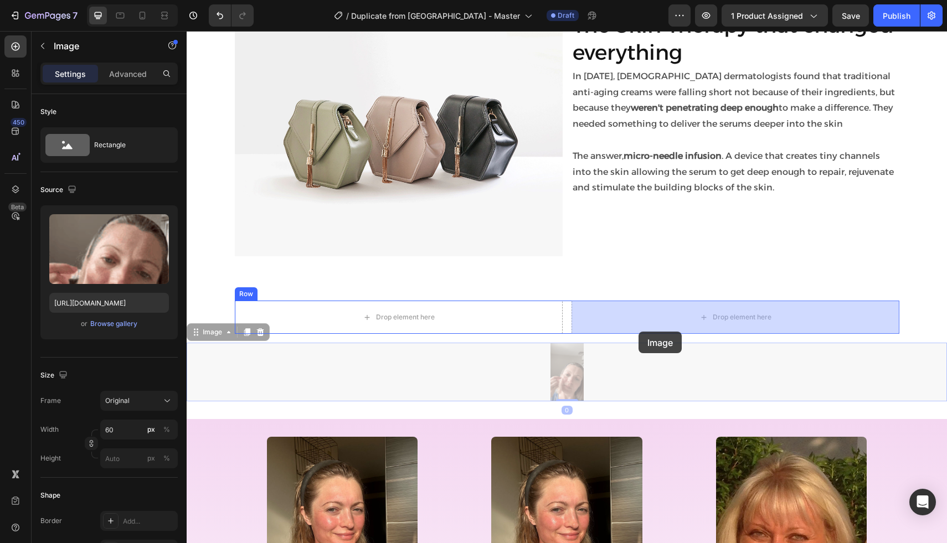
drag, startPoint x: 562, startPoint y: 374, endPoint x: 638, endPoint y: 331, distance: 87.5
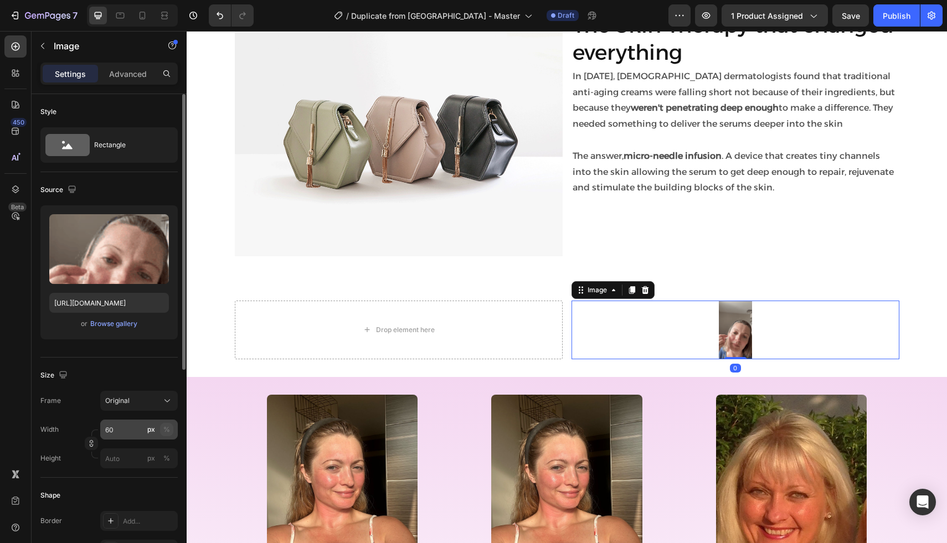
click at [164, 433] on div "%" at bounding box center [166, 430] width 7 height 10
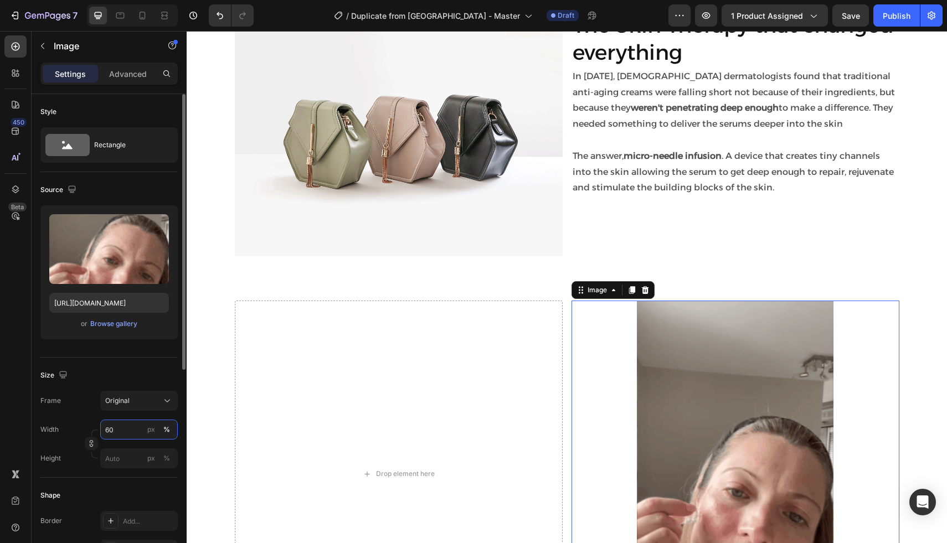
click at [132, 425] on input "60" at bounding box center [138, 430] width 77 height 20
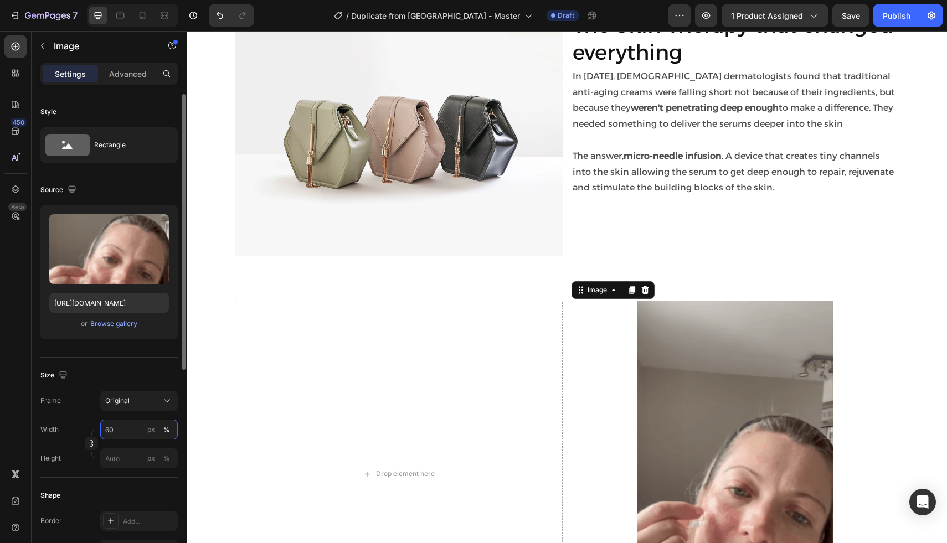
click at [132, 425] on input "60" at bounding box center [138, 430] width 77 height 20
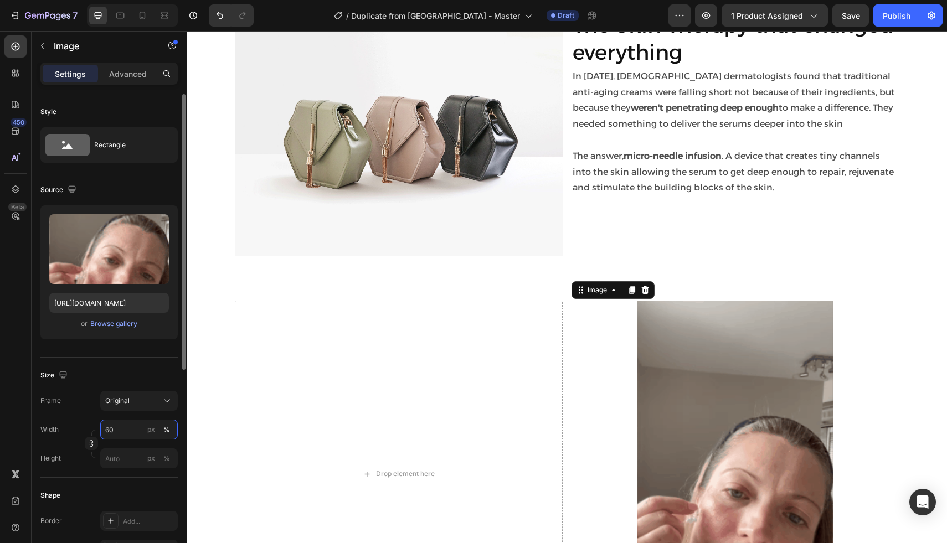
drag, startPoint x: 133, startPoint y: 424, endPoint x: 92, endPoint y: 424, distance: 41.0
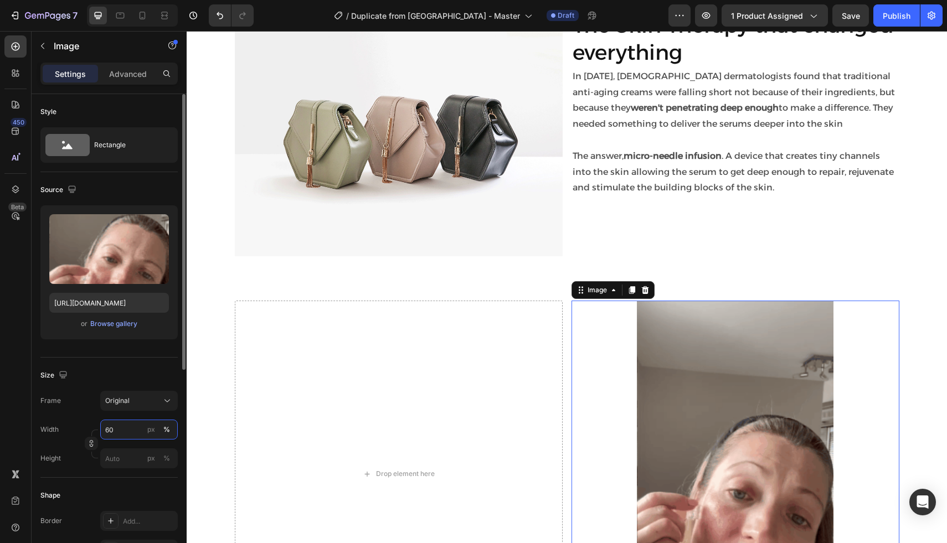
click at [92, 424] on div "Width 60 px %" at bounding box center [108, 430] width 137 height 20
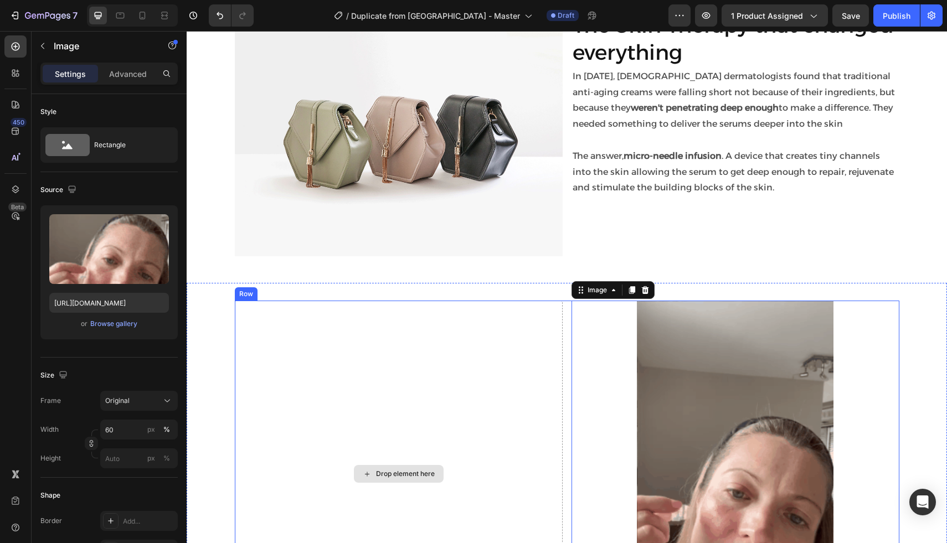
click at [293, 409] on div "Drop element here" at bounding box center [399, 474] width 328 height 347
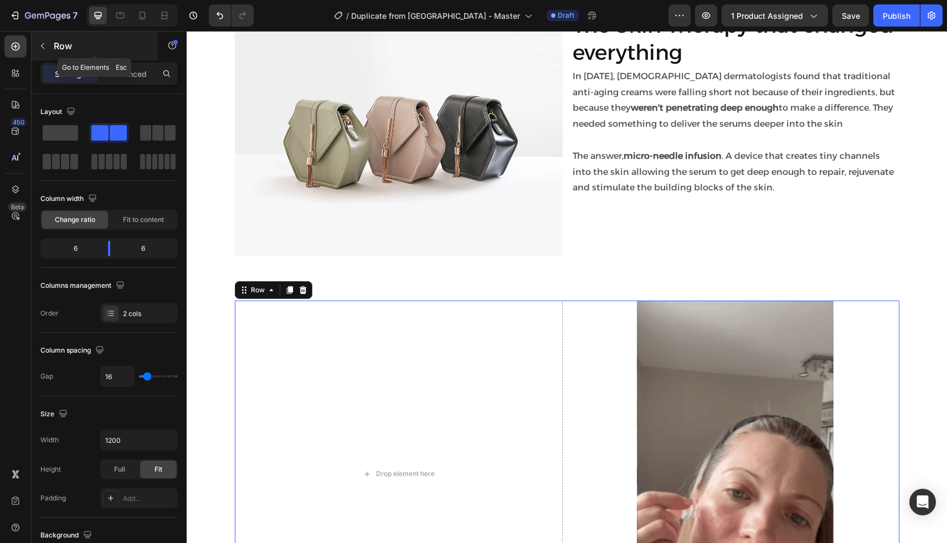
click at [44, 37] on div "Row" at bounding box center [95, 46] width 126 height 29
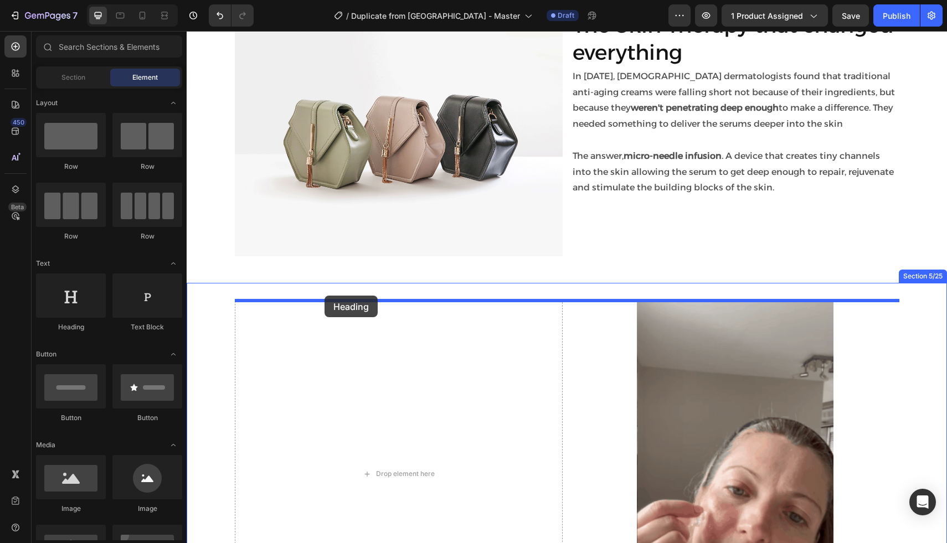
drag, startPoint x: 266, startPoint y: 318, endPoint x: 325, endPoint y: 297, distance: 62.1
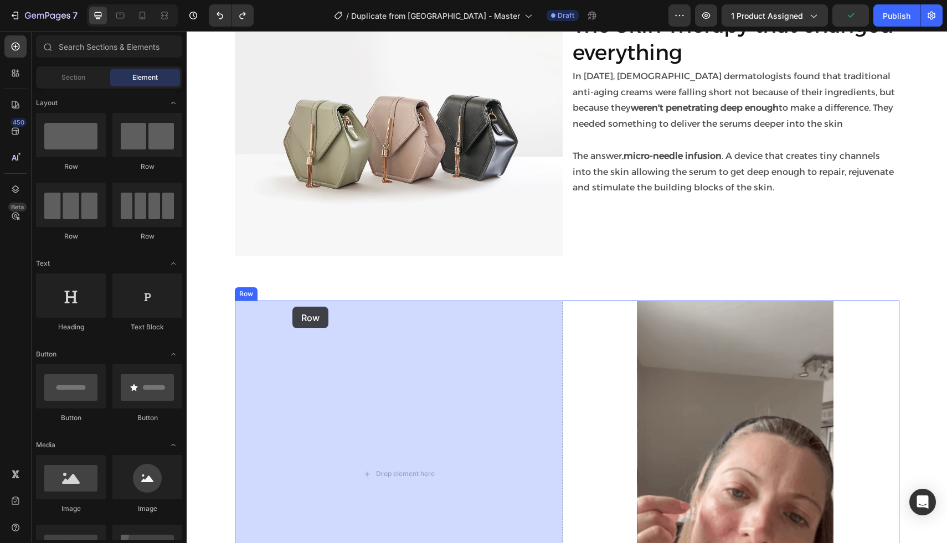
drag, startPoint x: 249, startPoint y: 164, endPoint x: 292, endPoint y: 307, distance: 149.4
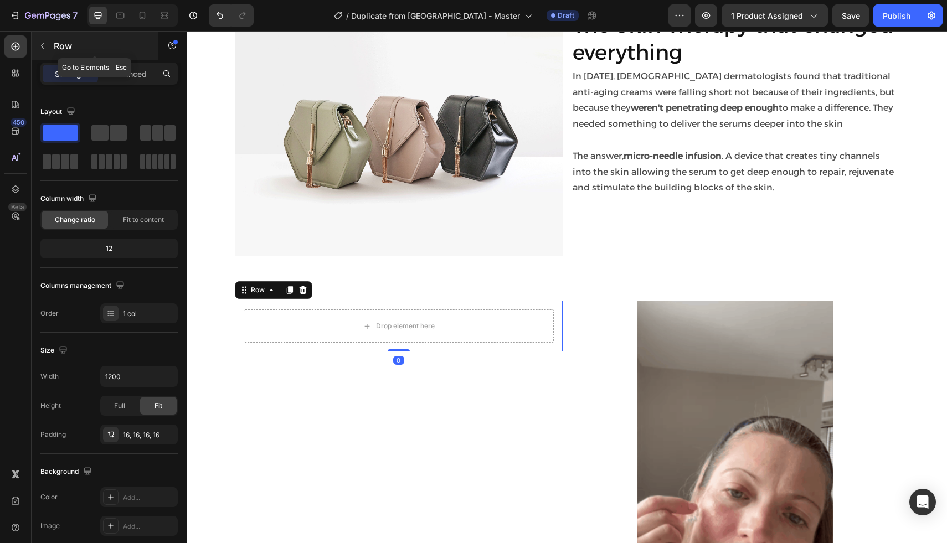
click at [41, 48] on icon "button" at bounding box center [42, 46] width 9 height 9
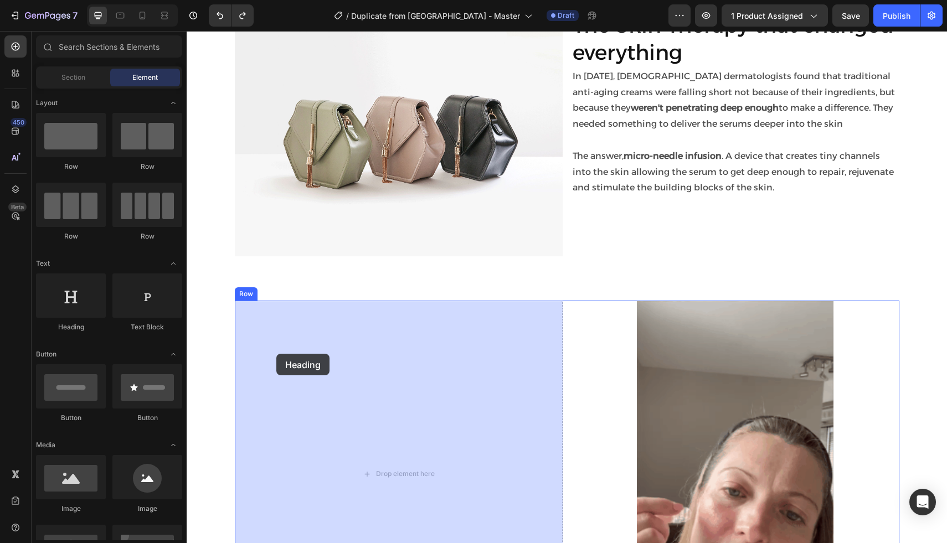
drag, startPoint x: 253, startPoint y: 335, endPoint x: 276, endPoint y: 354, distance: 29.6
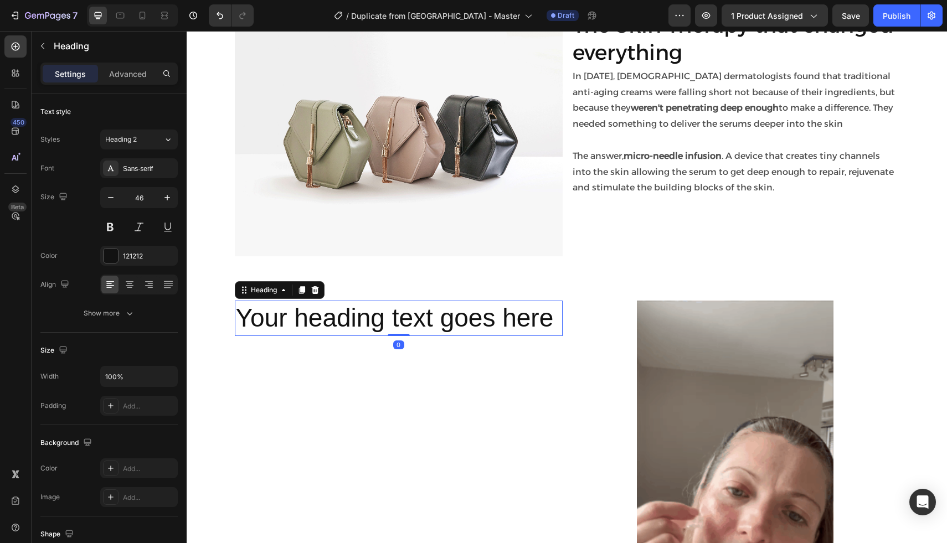
click at [333, 327] on h2 "Your heading text goes here" at bounding box center [399, 318] width 328 height 35
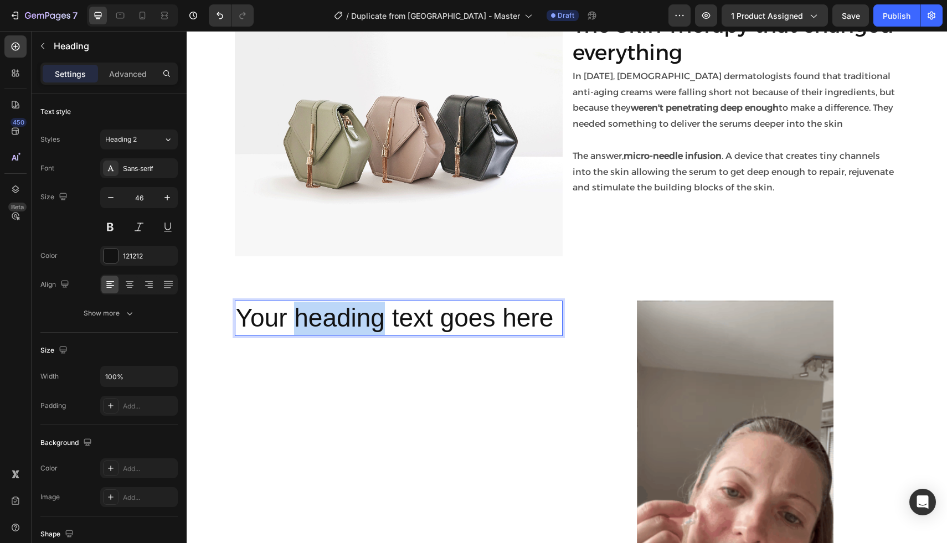
click at [333, 327] on p "Your heading text goes here" at bounding box center [398, 318] width 325 height 33
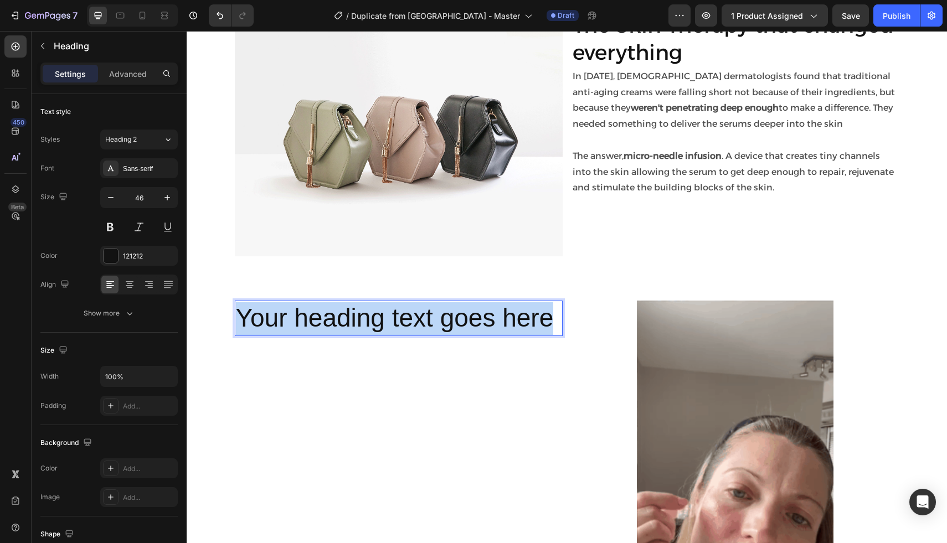
click at [333, 327] on p "Your heading text goes here" at bounding box center [398, 318] width 325 height 33
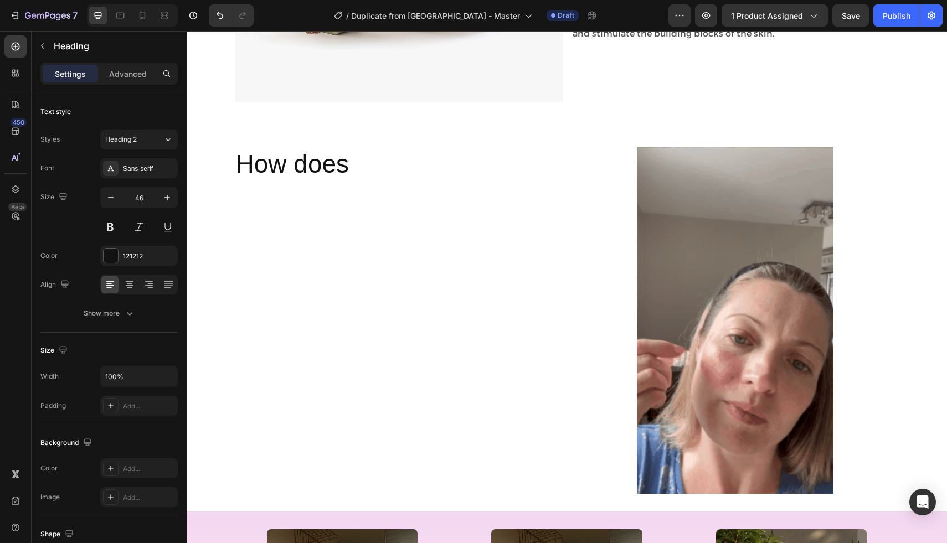
scroll to position [1326, 0]
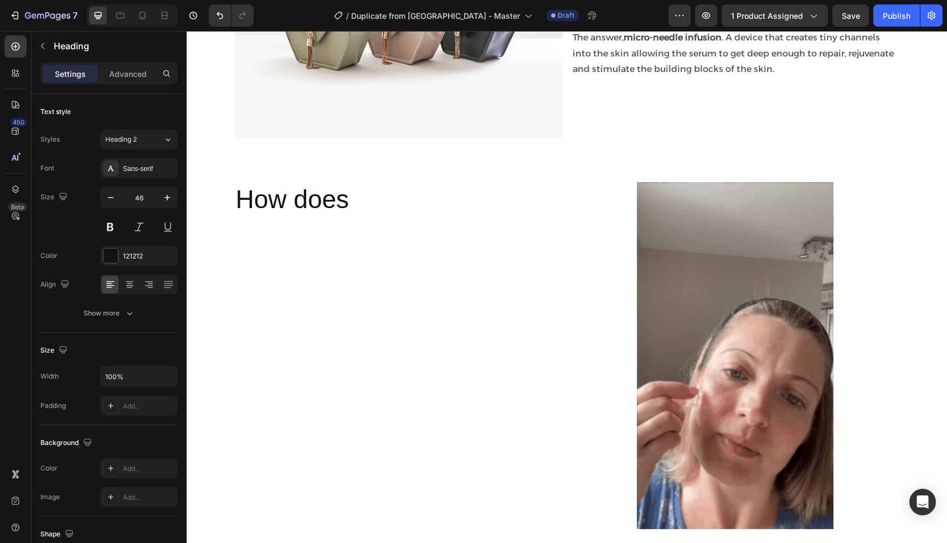
click at [358, 210] on h2 "How does" at bounding box center [399, 199] width 328 height 35
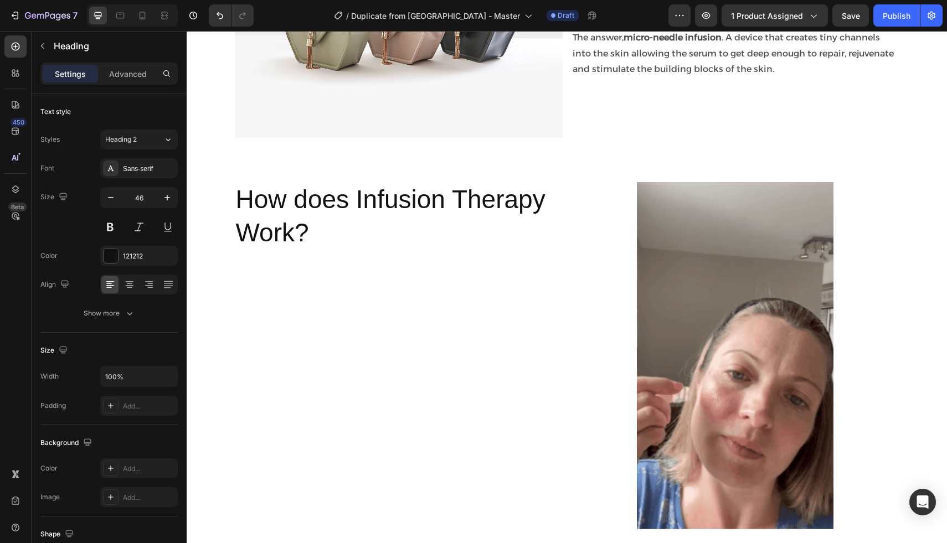
click at [253, 231] on p "How does Infusion Therapy Work?" at bounding box center [398, 216] width 325 height 66
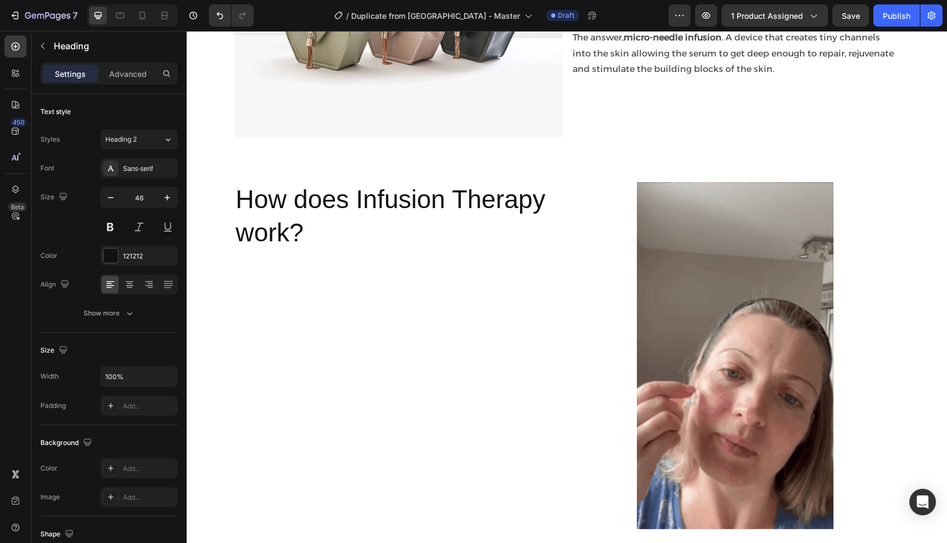
click at [306, 231] on p "How does Infusion Therapy work?" at bounding box center [398, 216] width 325 height 66
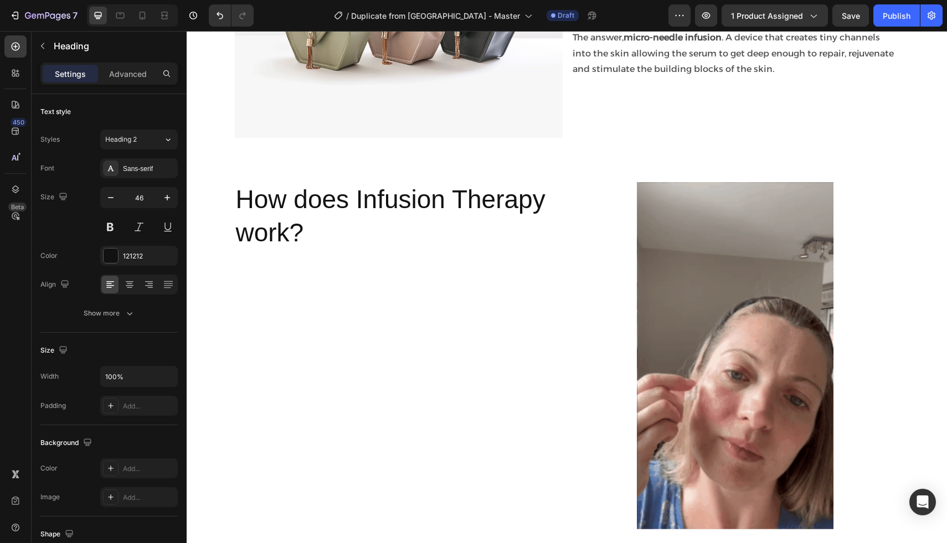
click at [271, 199] on p "How does Infusion Therapy work?" at bounding box center [398, 216] width 325 height 66
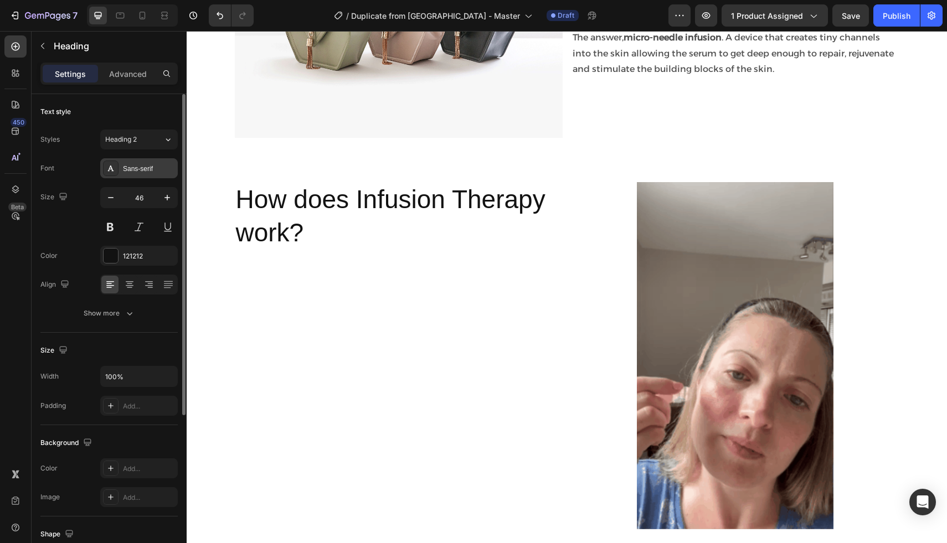
click at [148, 169] on div "Sans-serif" at bounding box center [149, 169] width 52 height 10
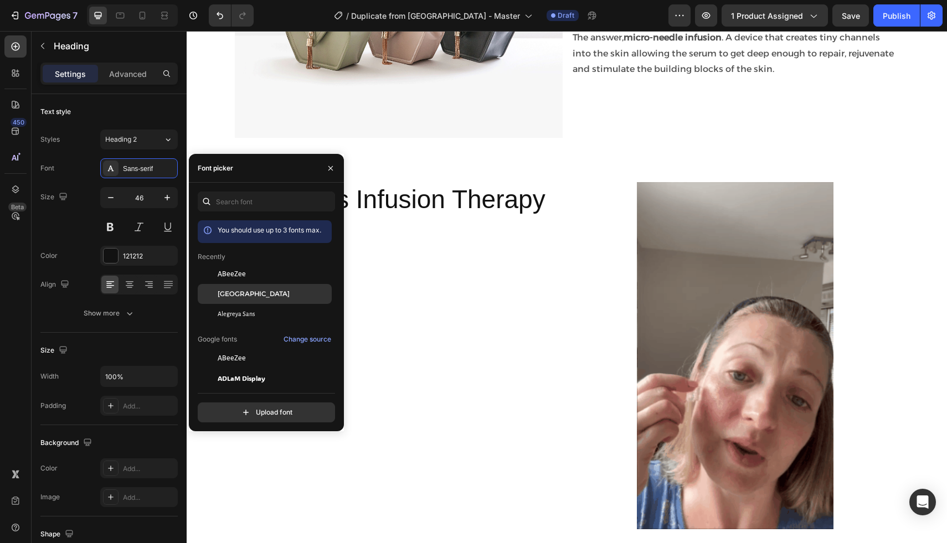
click at [242, 287] on div "Alexandria" at bounding box center [265, 294] width 134 height 20
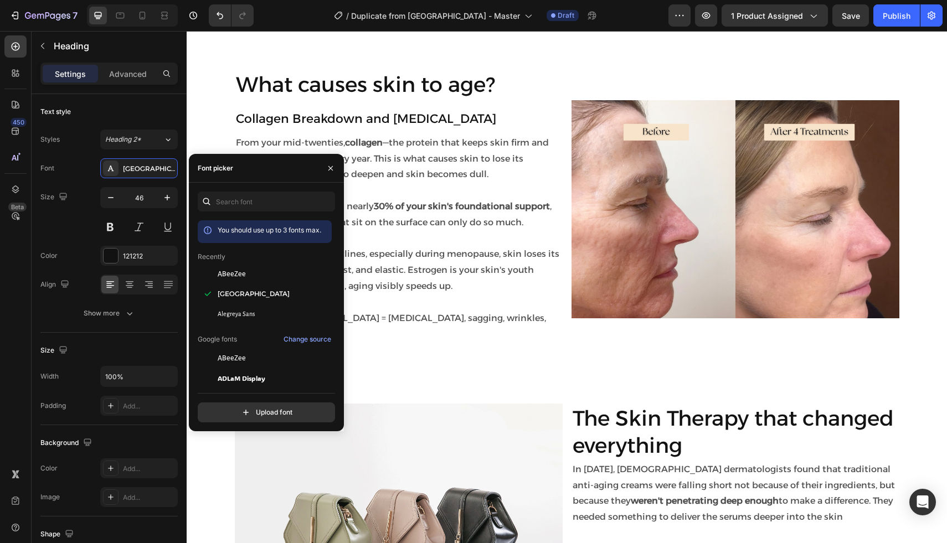
scroll to position [798, 0]
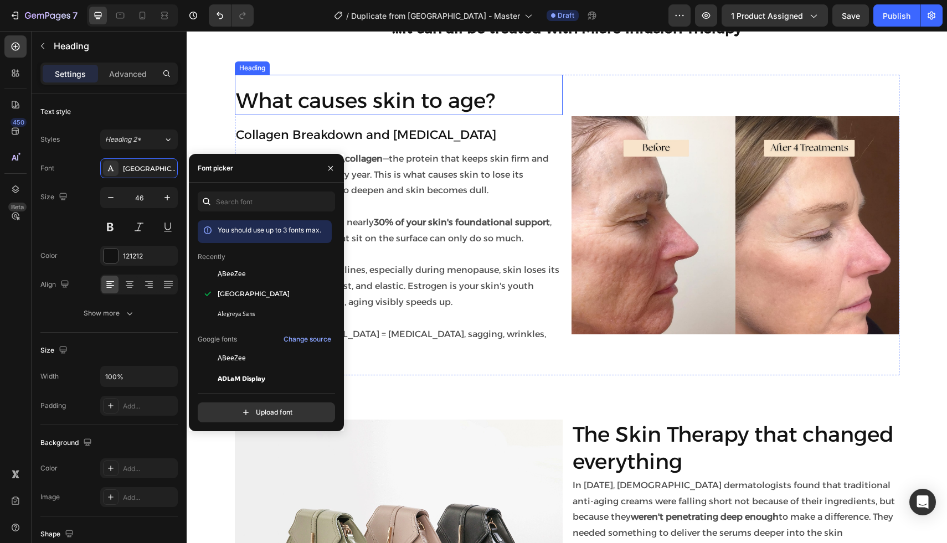
click at [351, 108] on h2 "What causes skin to age?" at bounding box center [399, 100] width 328 height 29
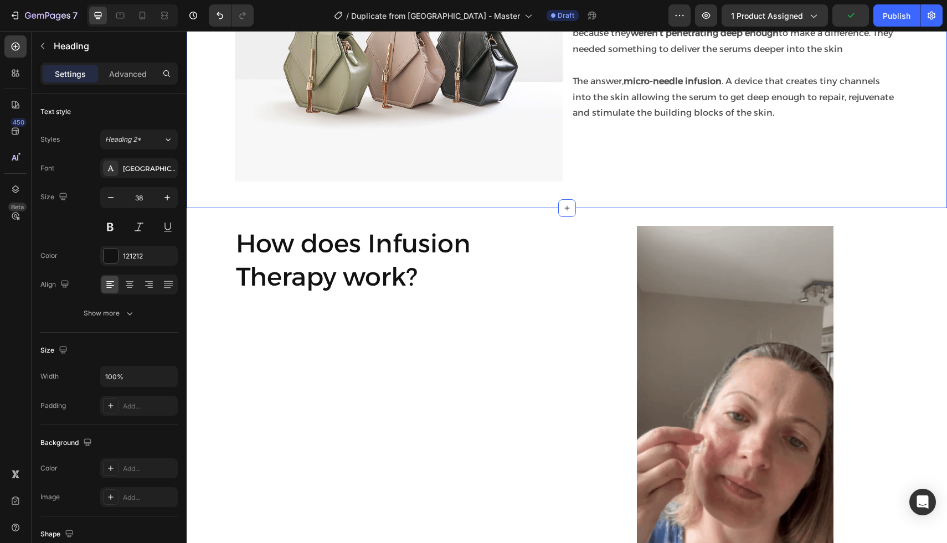
scroll to position [1294, 0]
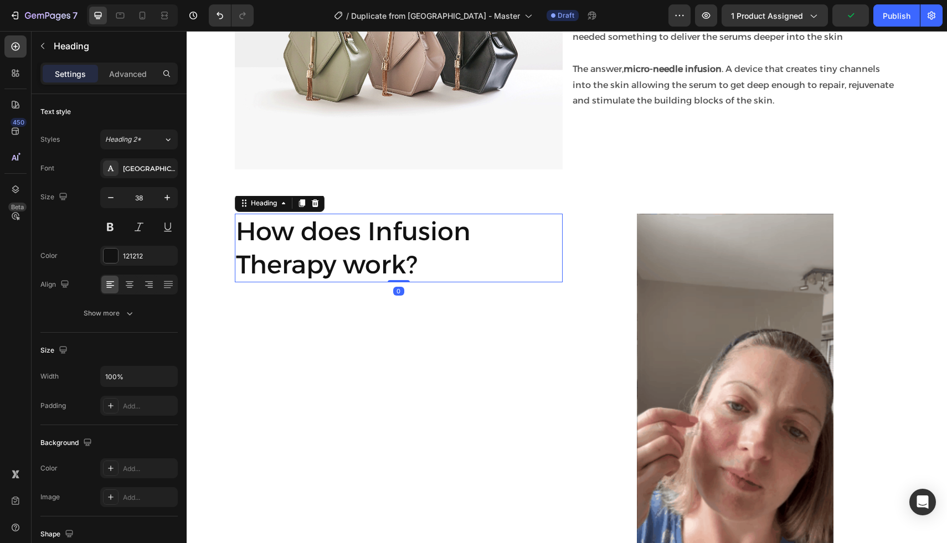
click at [278, 240] on h2 "How does Infusion Therapy work?" at bounding box center [399, 248] width 328 height 69
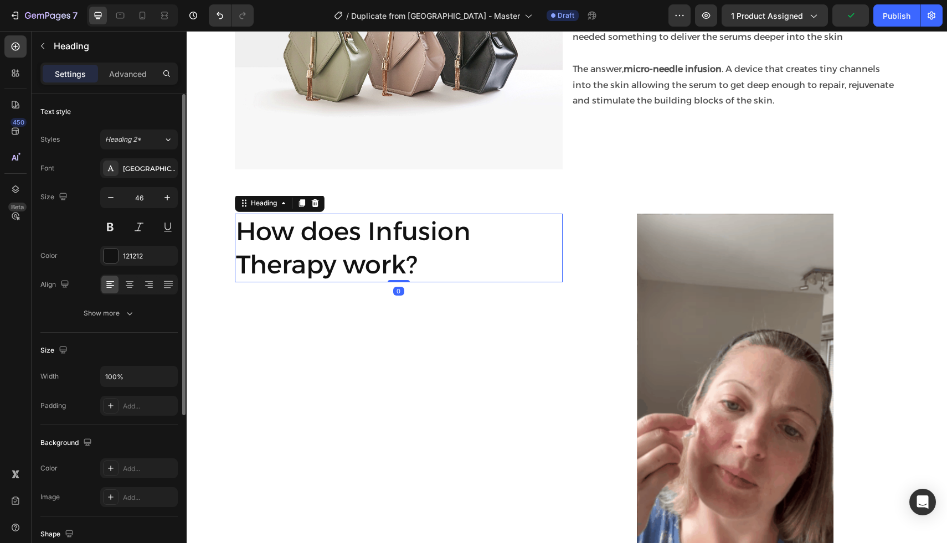
click at [152, 200] on input "46" at bounding box center [139, 198] width 37 height 20
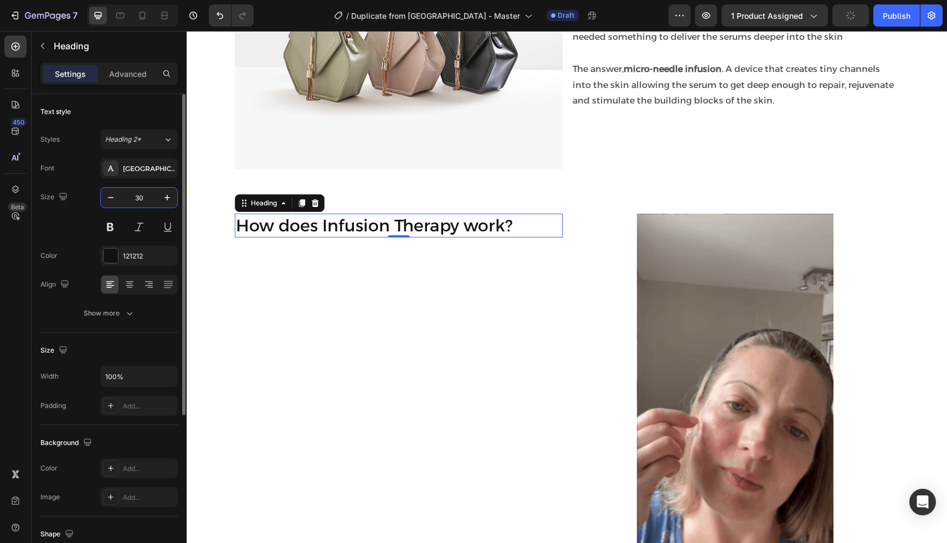
type input "3"
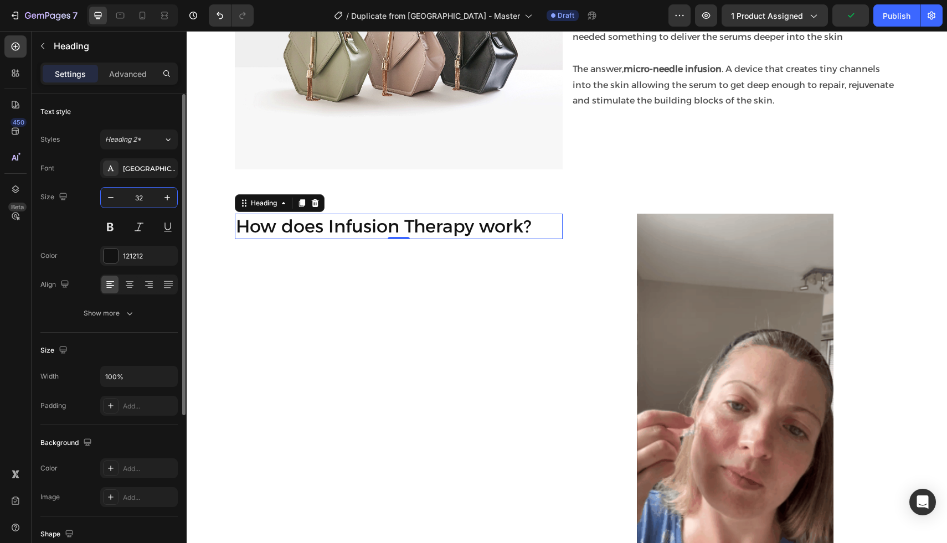
type input "3"
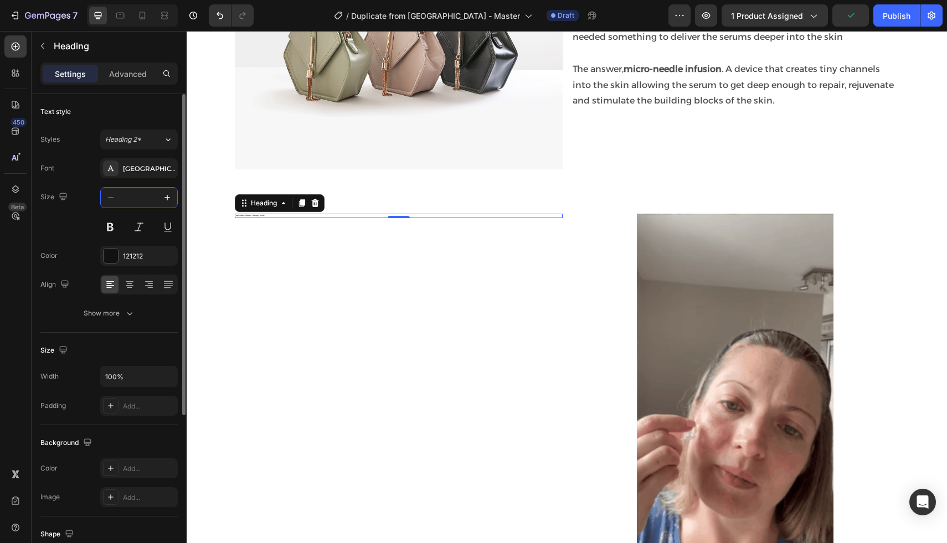
type input "4"
type input "34"
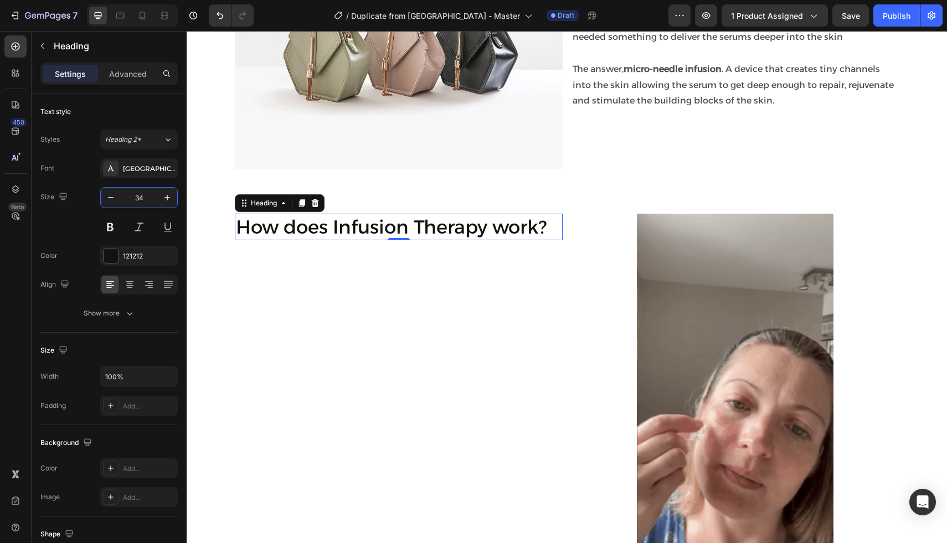
click at [261, 300] on div "How does Infusion Therapy work? Heading 0" at bounding box center [399, 387] width 328 height 347
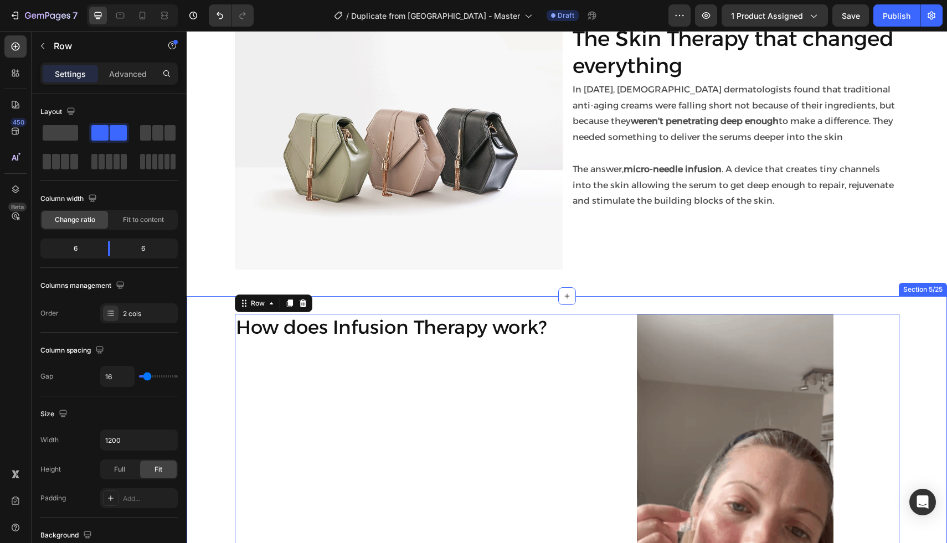
scroll to position [1114, 0]
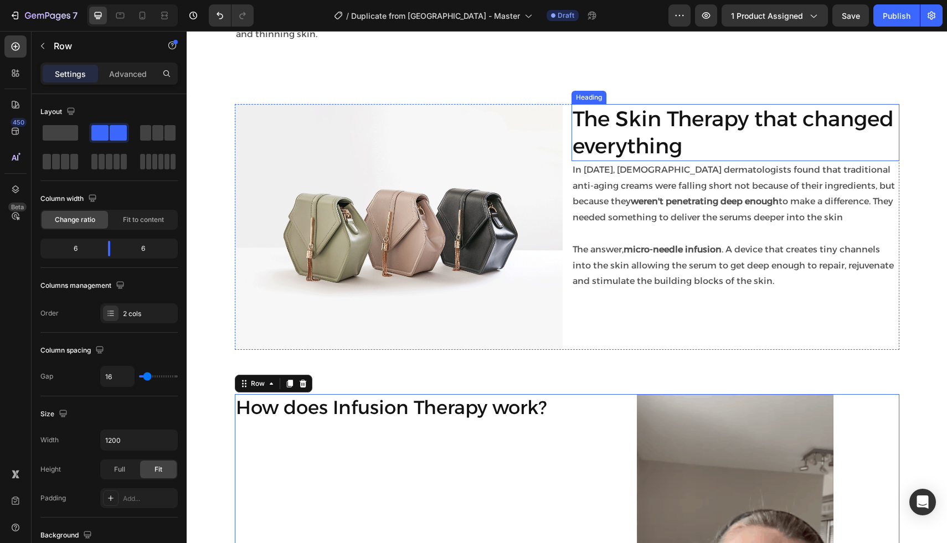
click at [612, 121] on h2 "The Skin Therapy that changed everything" at bounding box center [735, 132] width 328 height 57
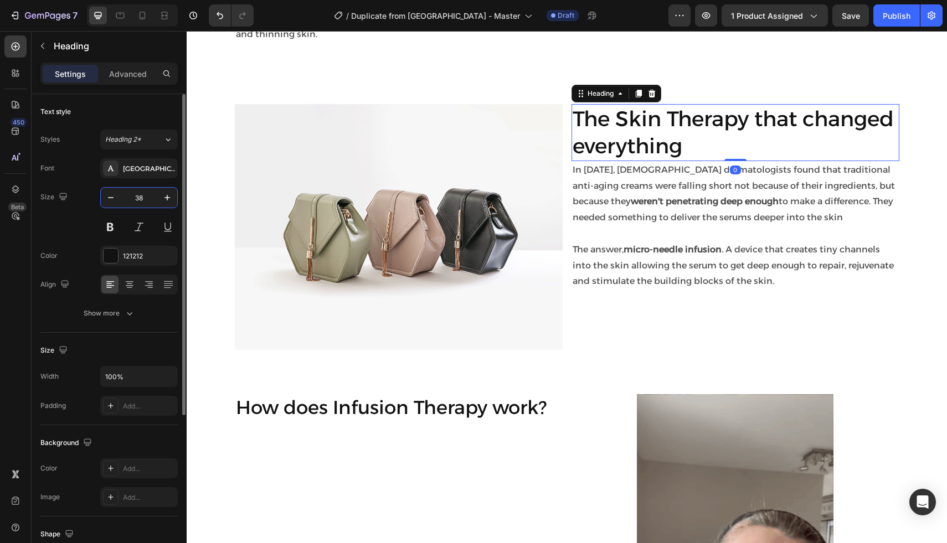
click at [138, 198] on input "38" at bounding box center [139, 198] width 37 height 20
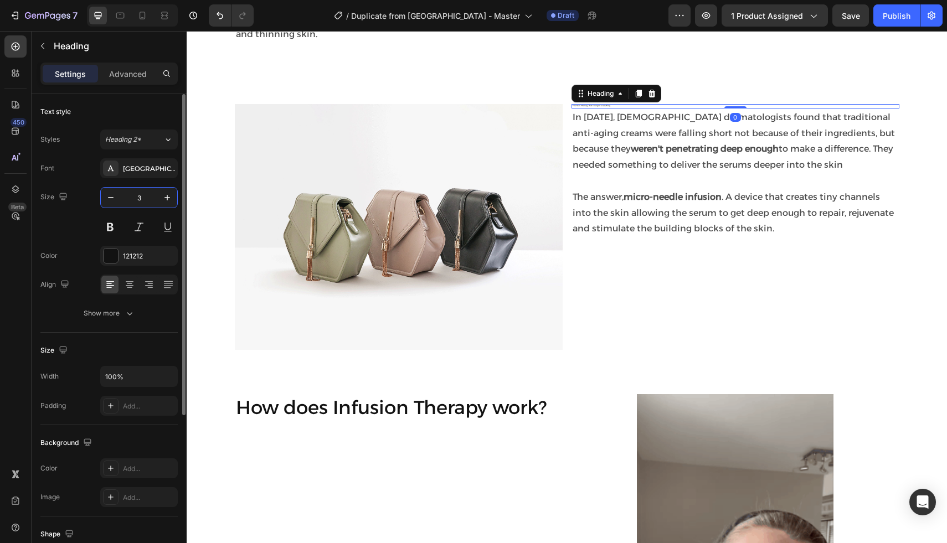
type input "34"
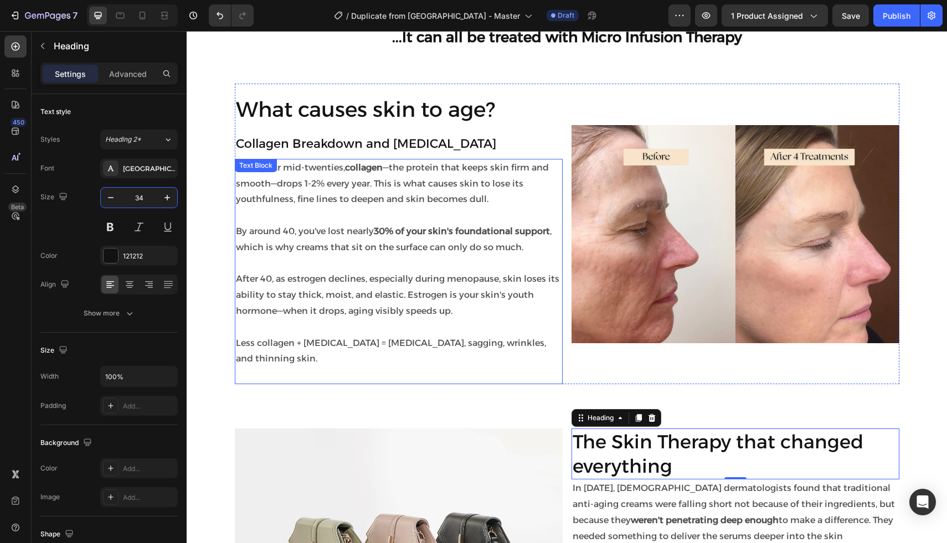
scroll to position [778, 0]
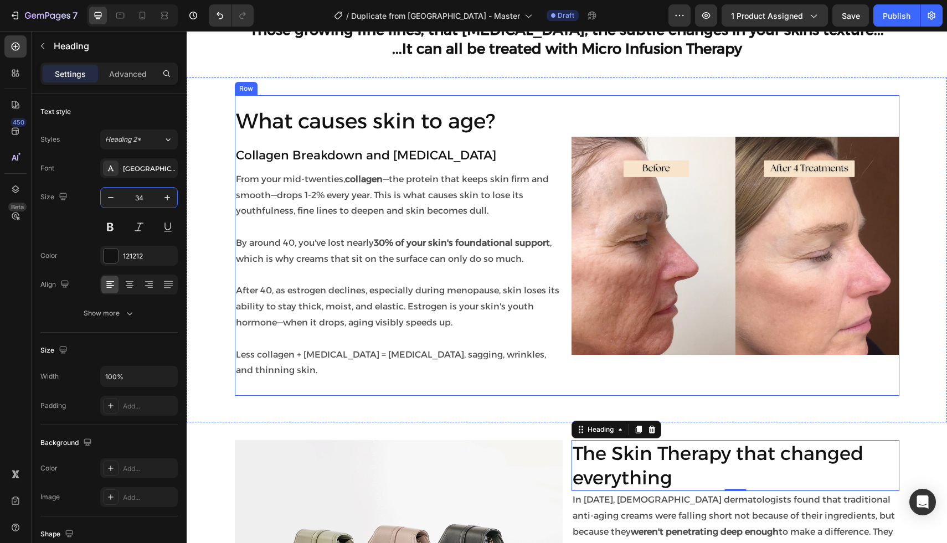
click at [307, 121] on h2 "What causes skin to age?" at bounding box center [399, 120] width 328 height 29
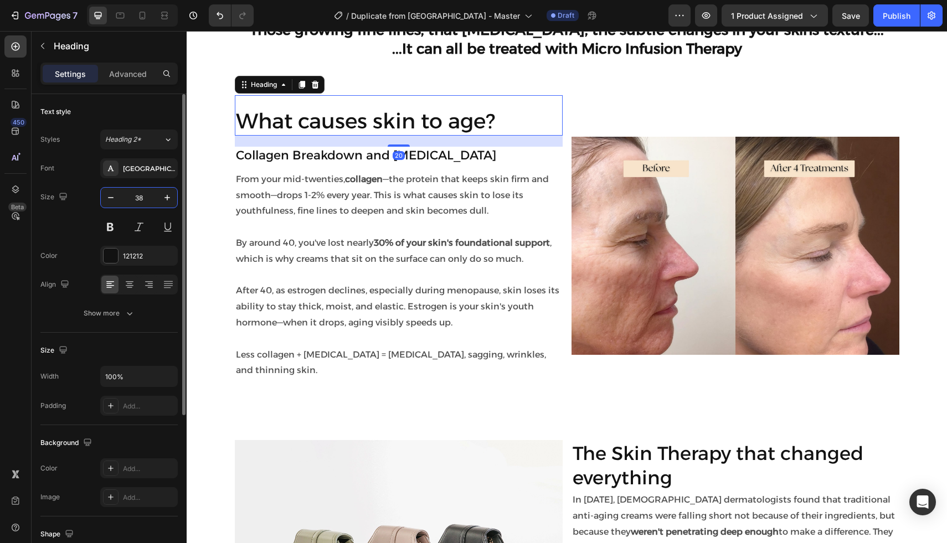
click at [142, 198] on input "38" at bounding box center [139, 198] width 37 height 20
type input "34"
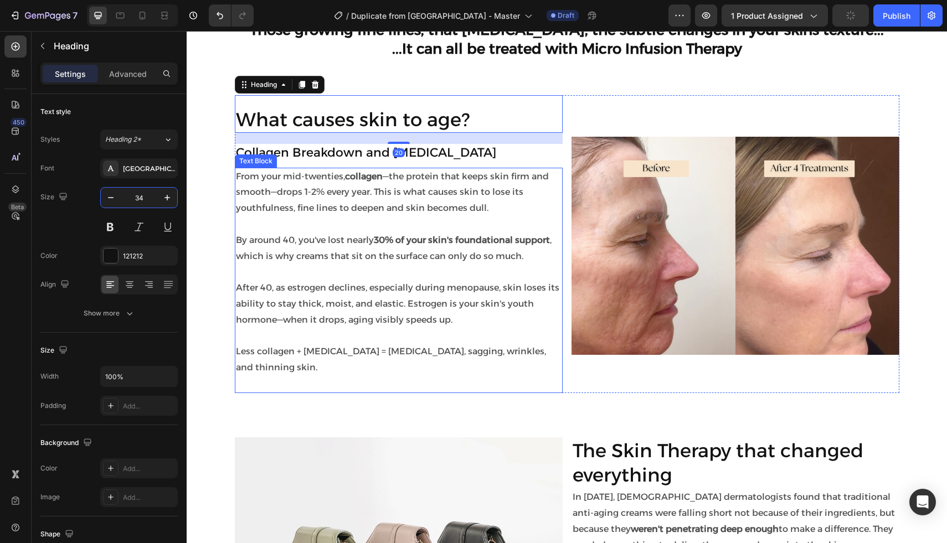
click at [299, 375] on div "From your mid-twenties, collagen —the protein that keeps skin firm and smooth—d…" at bounding box center [399, 280] width 328 height 225
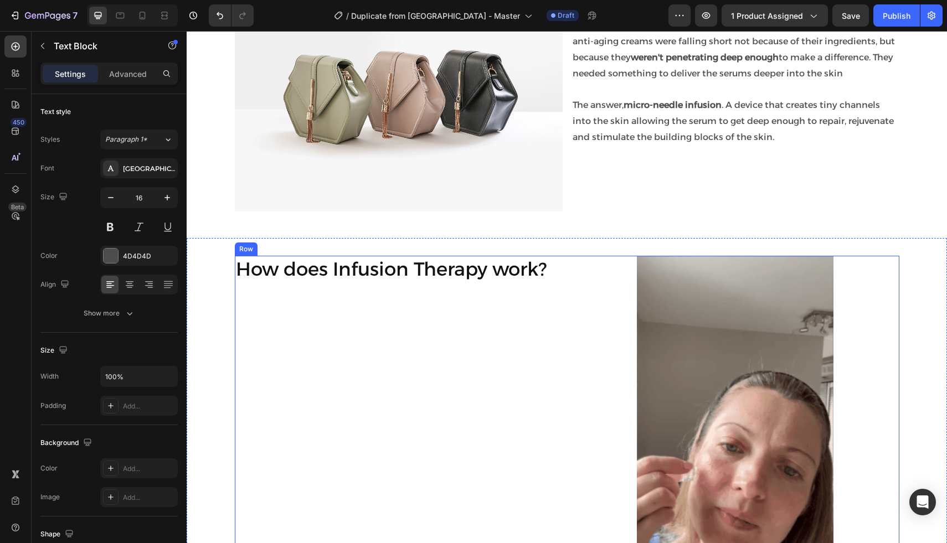
scroll to position [1265, 0]
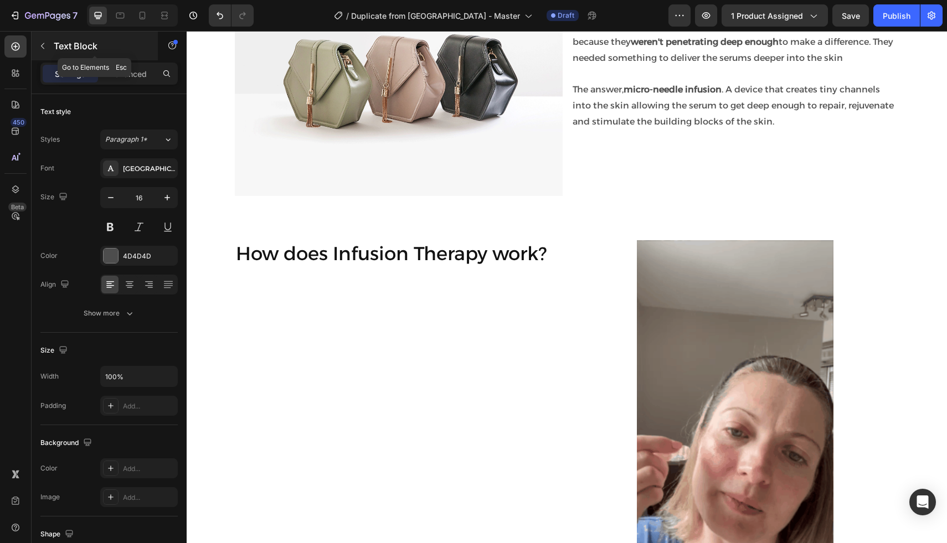
click at [43, 44] on icon "button" at bounding box center [42, 46] width 9 height 9
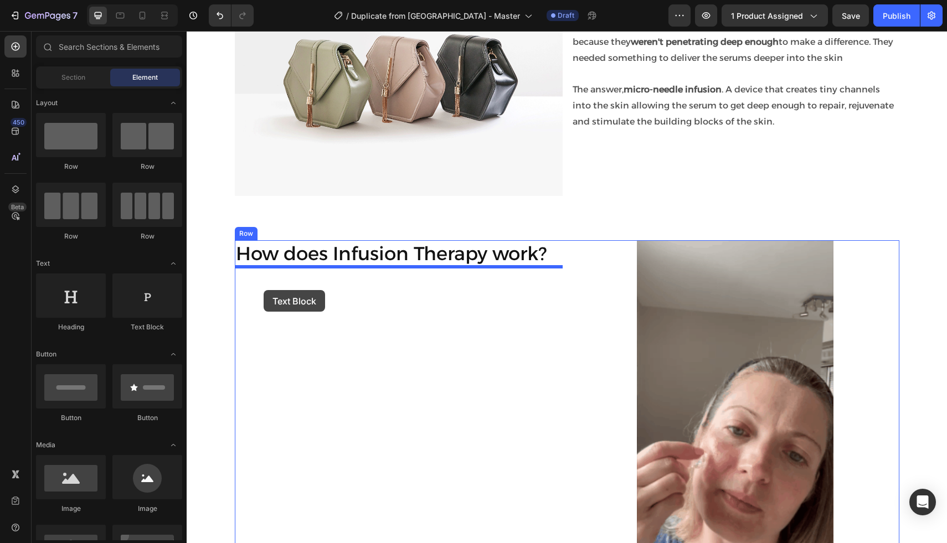
drag, startPoint x: 259, startPoint y: 290, endPoint x: 270, endPoint y: 290, distance: 10.5
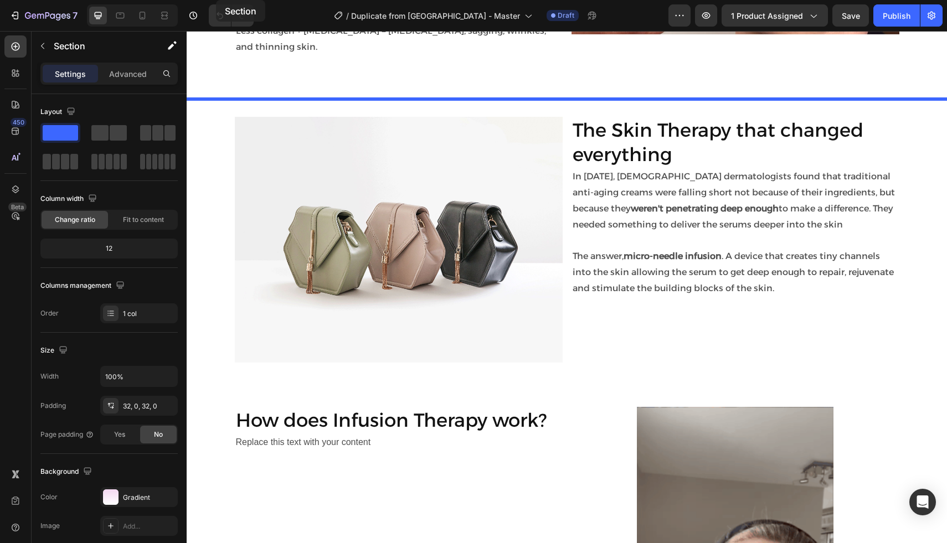
scroll to position [1032, 0]
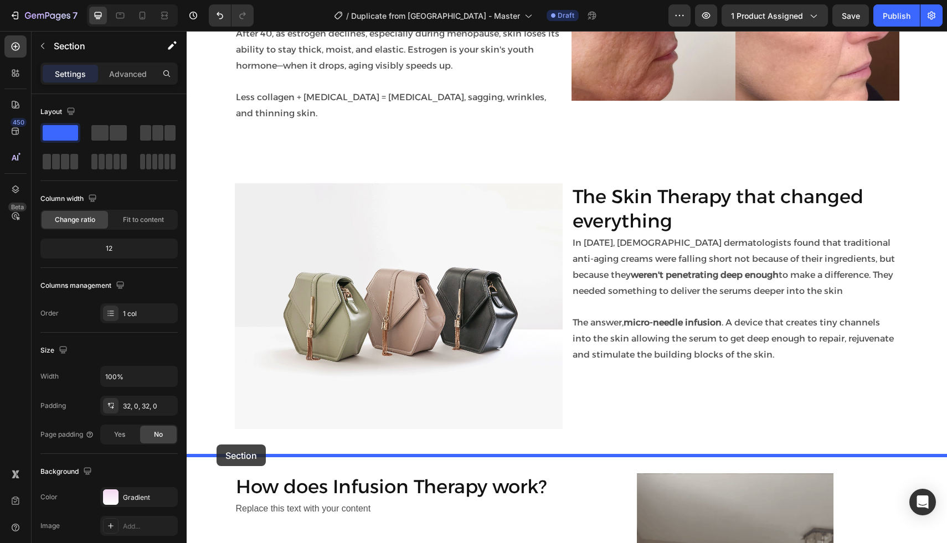
drag, startPoint x: 211, startPoint y: 293, endPoint x: 216, endPoint y: 444, distance: 151.2
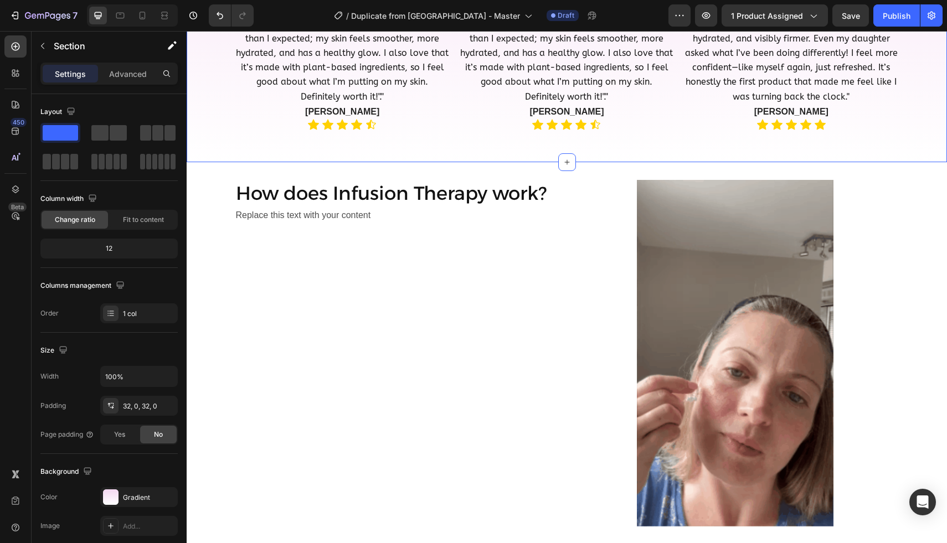
scroll to position [1746, 0]
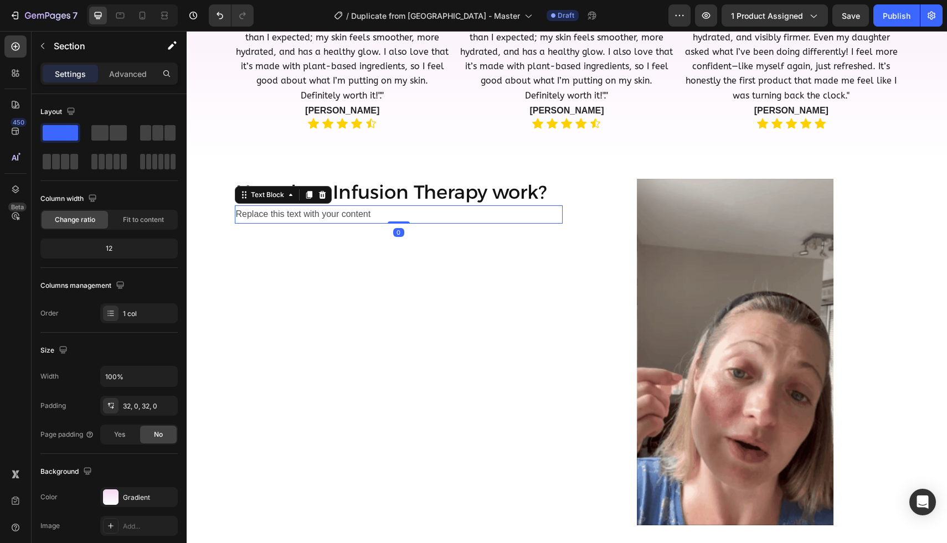
click at [317, 209] on div "Replace this text with your content" at bounding box center [399, 214] width 328 height 18
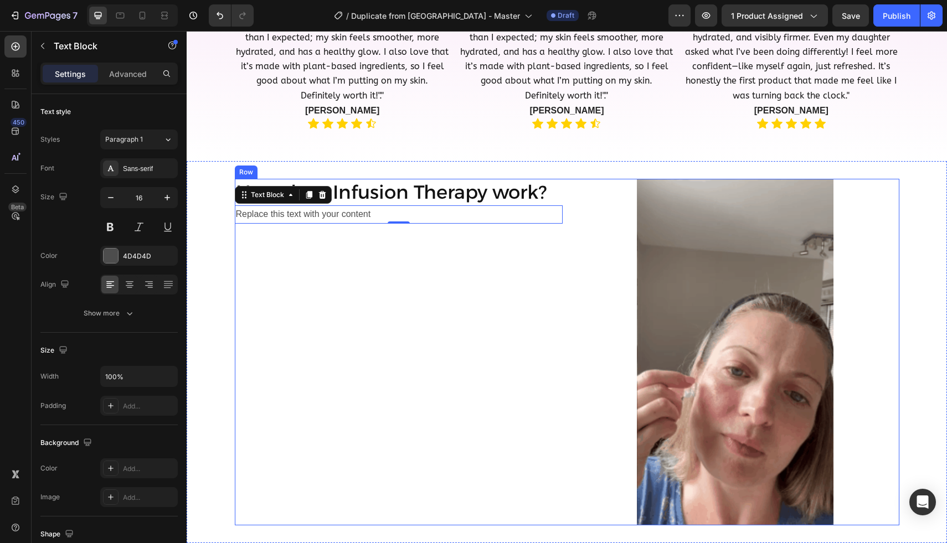
click at [271, 248] on div "How does Infusion Therapy work? Heading Replace this text with your content Tex…" at bounding box center [399, 352] width 328 height 347
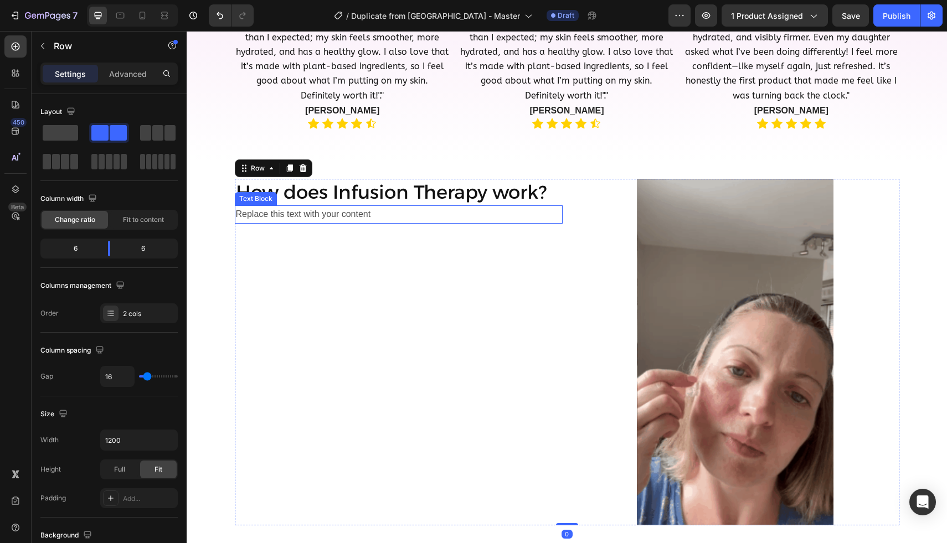
click at [296, 205] on div "Replace this text with your content" at bounding box center [399, 214] width 328 height 18
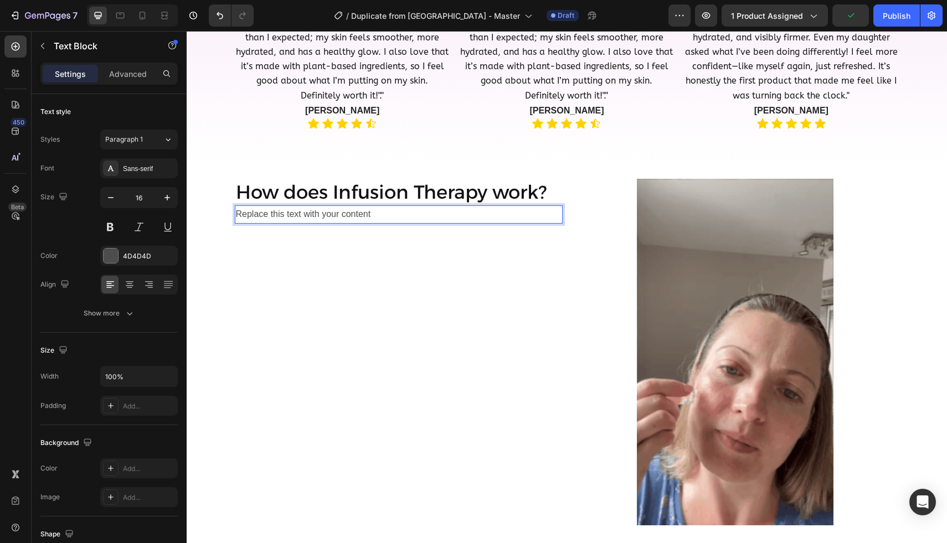
click at [287, 214] on div "Replace this text with your content" at bounding box center [399, 214] width 328 height 18
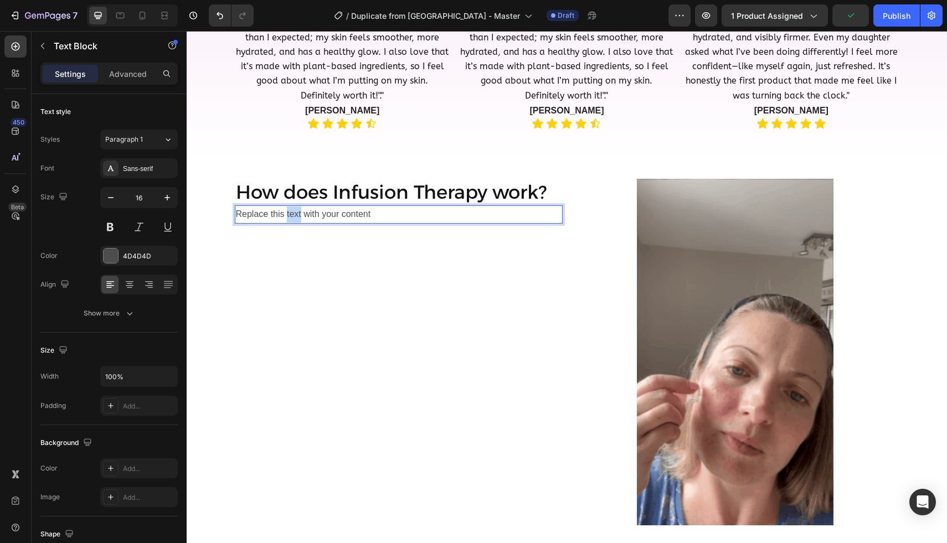
click at [287, 214] on p "Replace this text with your content" at bounding box center [398, 214] width 325 height 16
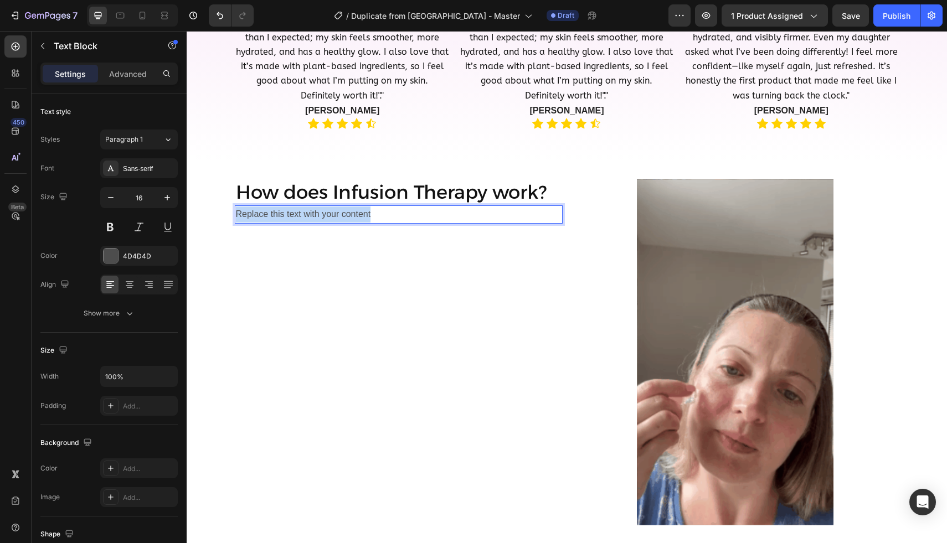
click at [287, 214] on p "Replace this text with your content" at bounding box center [398, 214] width 325 height 16
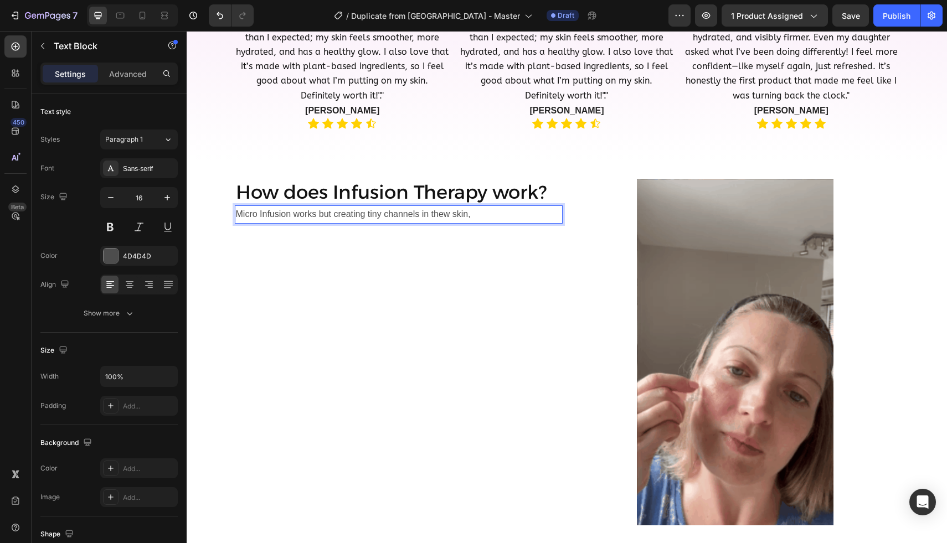
click at [447, 213] on p "Micro Infusion works but creating tiny channels in thew skin," at bounding box center [398, 214] width 325 height 16
click at [469, 213] on p "Micro Infusion works but creating tiny channels in the skin," at bounding box center [398, 214] width 325 height 16
click at [329, 212] on p "Micro Infusion works but creating tiny channels in the skin stimulate the bodys" at bounding box center [398, 214] width 325 height 16
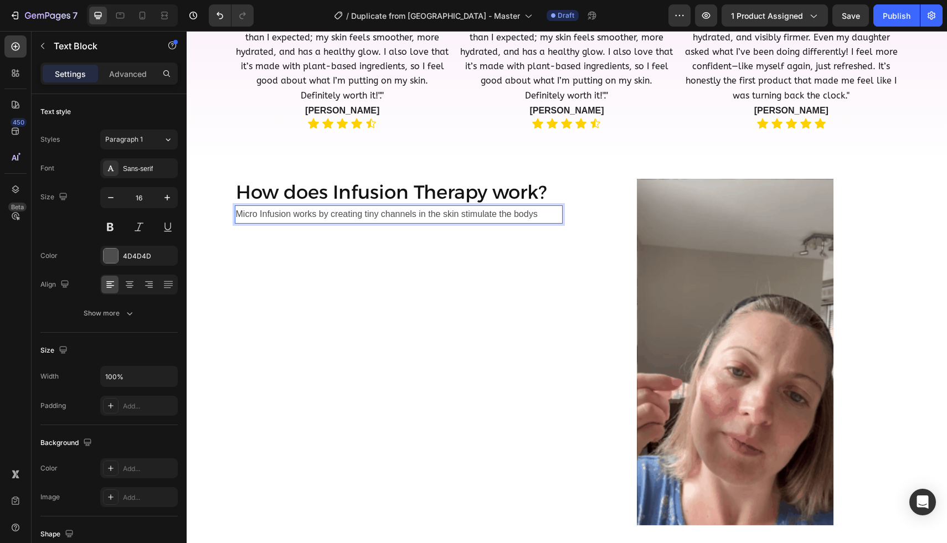
click at [544, 214] on p "Micro Infusion works by creating tiny channels in the skin stimulate the bodys" at bounding box center [398, 214] width 325 height 16
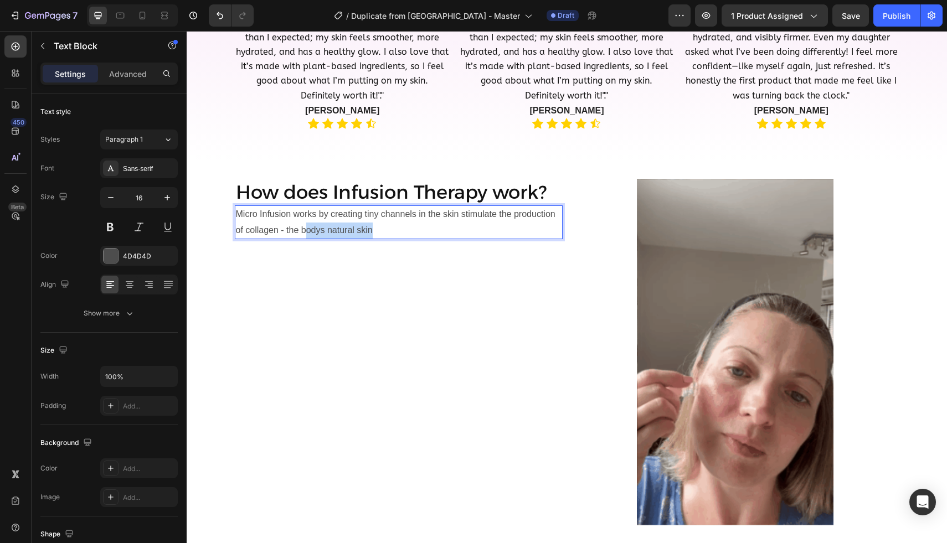
drag, startPoint x: 376, startPoint y: 229, endPoint x: 305, endPoint y: 232, distance: 70.9
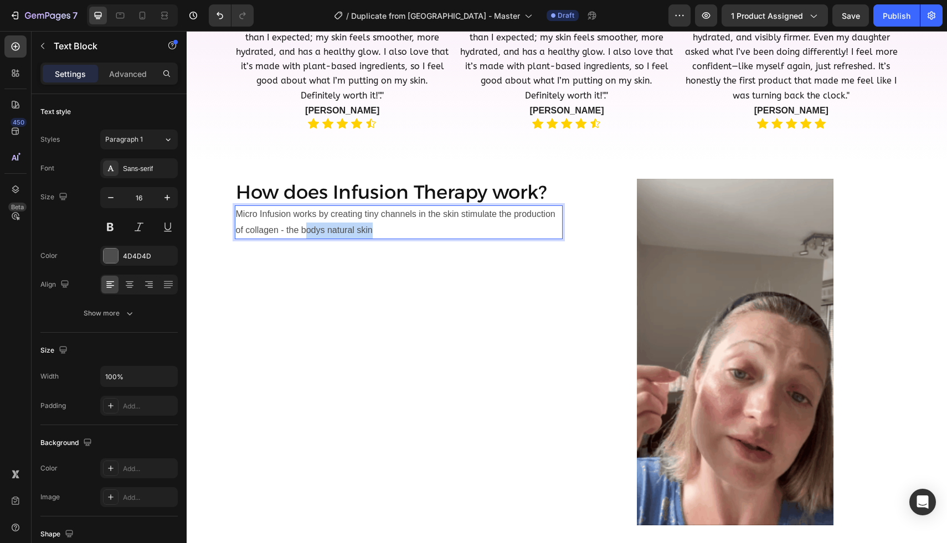
click at [305, 232] on p "Micro Infusion works by creating tiny channels in the skin stimulate the produc…" at bounding box center [398, 222] width 325 height 32
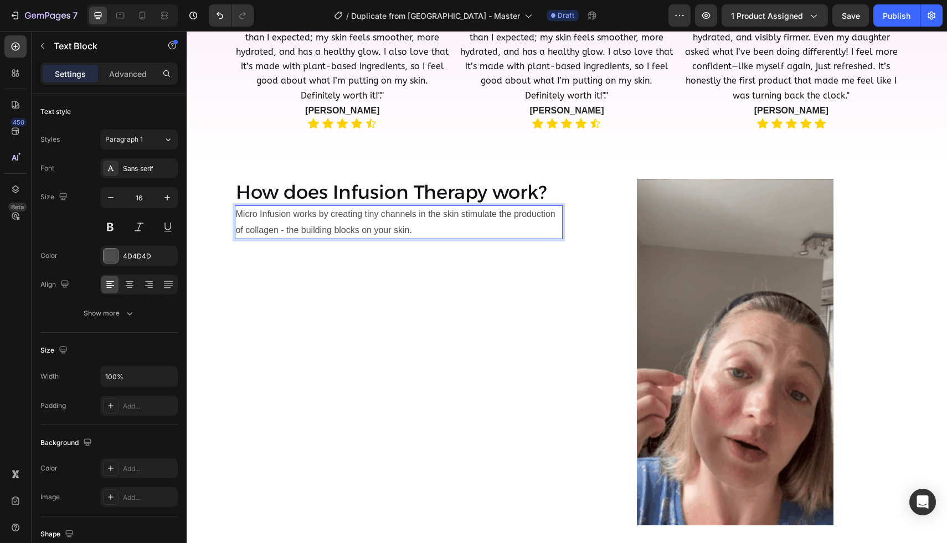
click at [328, 217] on p "Micro Infusion works by creating tiny channels in the skin stimulate the produc…" at bounding box center [398, 222] width 325 height 32
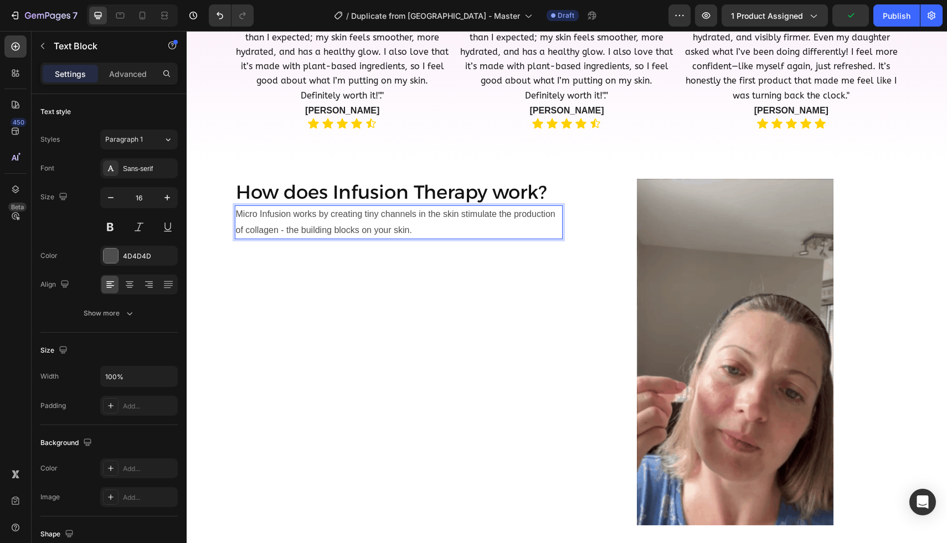
click at [421, 229] on p "Micro Infusion works by creating tiny channels in the skin stimulate the produc…" at bounding box center [398, 222] width 325 height 32
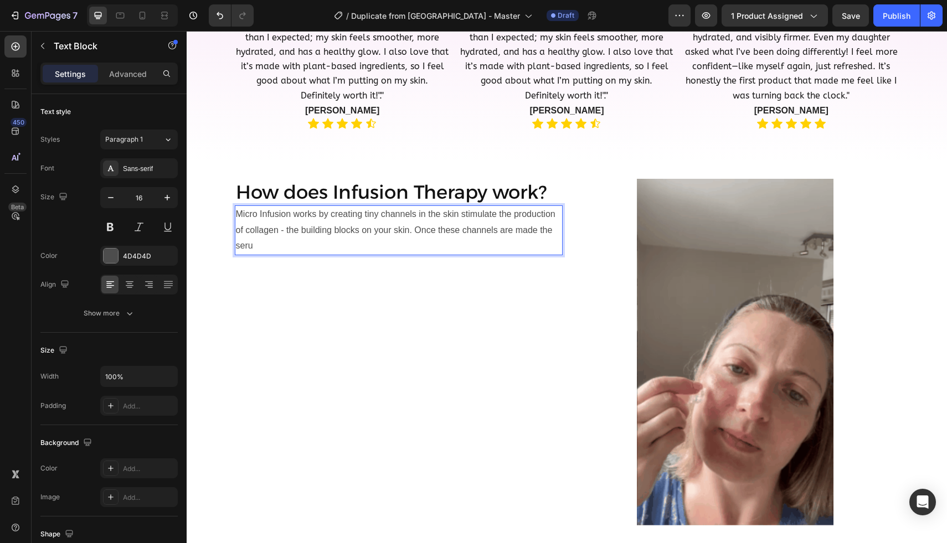
click at [414, 229] on p "Micro Infusion works by creating tiny channels in the skin stimulate the produc…" at bounding box center [398, 230] width 325 height 48
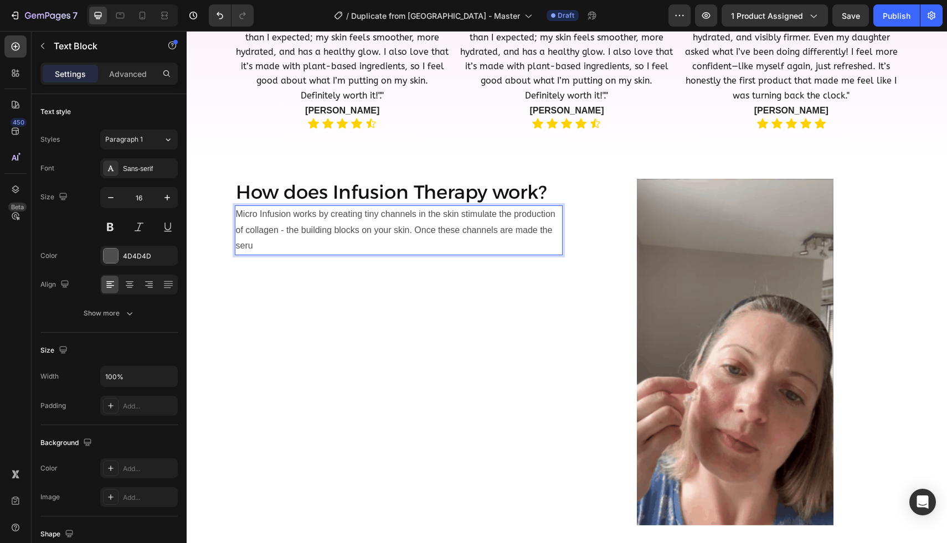
click at [407, 239] on p "Micro Infusion works by creating tiny channels in the skin stimulate the produc…" at bounding box center [398, 230] width 325 height 48
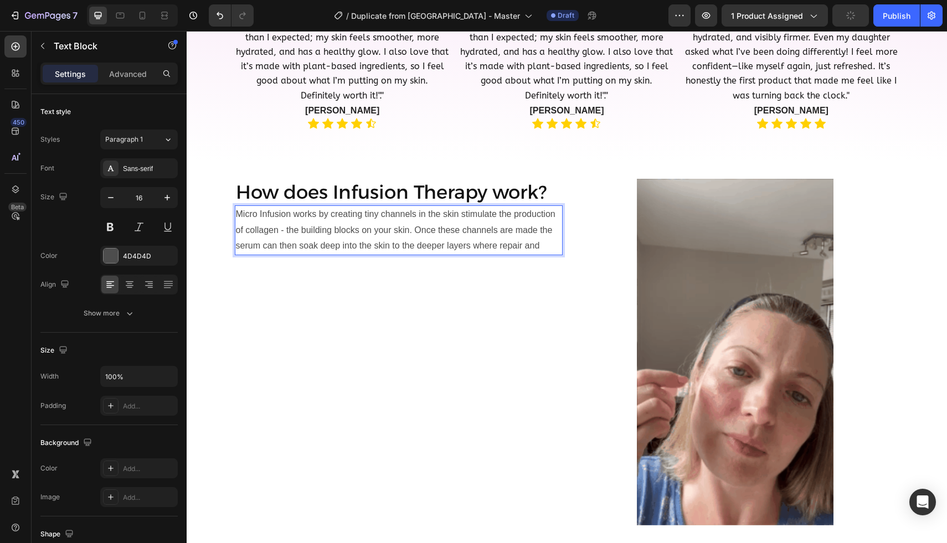
click at [427, 219] on p "Micro Infusion works by creating tiny channels in the skin stimulate the produc…" at bounding box center [398, 230] width 325 height 48
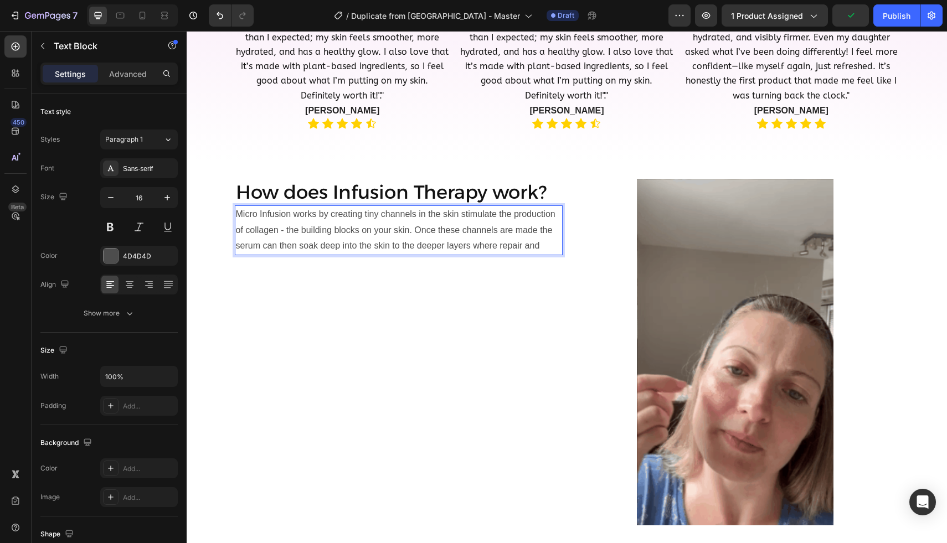
click at [274, 228] on p "Micro Infusion works by creating tiny channels in the skin stimulate the produc…" at bounding box center [398, 230] width 325 height 48
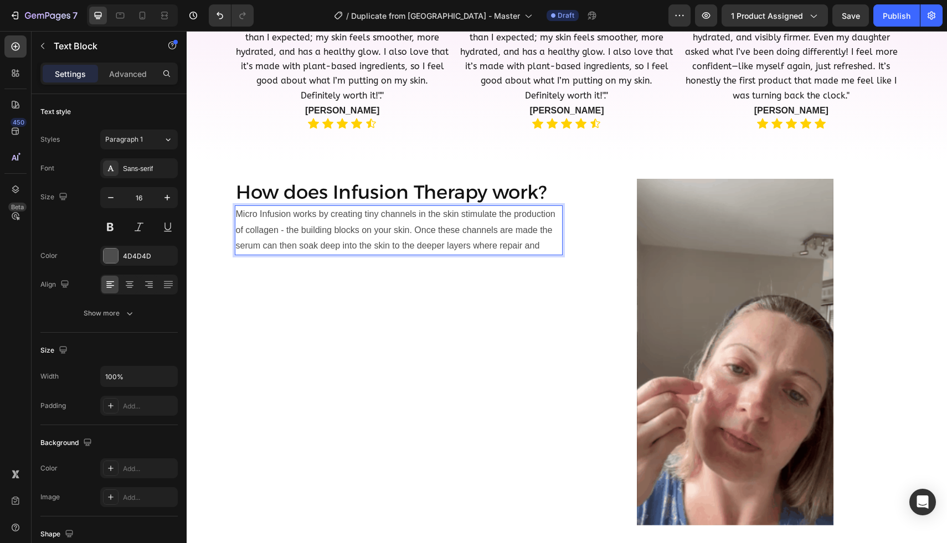
click at [363, 213] on p "Micro Infusion works by creating tiny channels in the skin stimulate the produc…" at bounding box center [398, 230] width 325 height 48
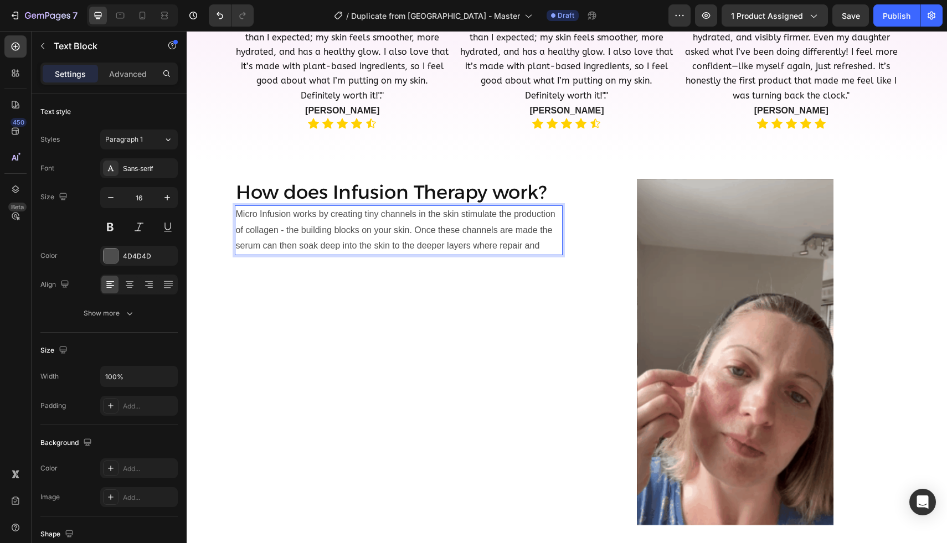
click at [327, 213] on p "Micro Infusion works by creating tiny channels in the skin stimulate the produc…" at bounding box center [398, 230] width 325 height 48
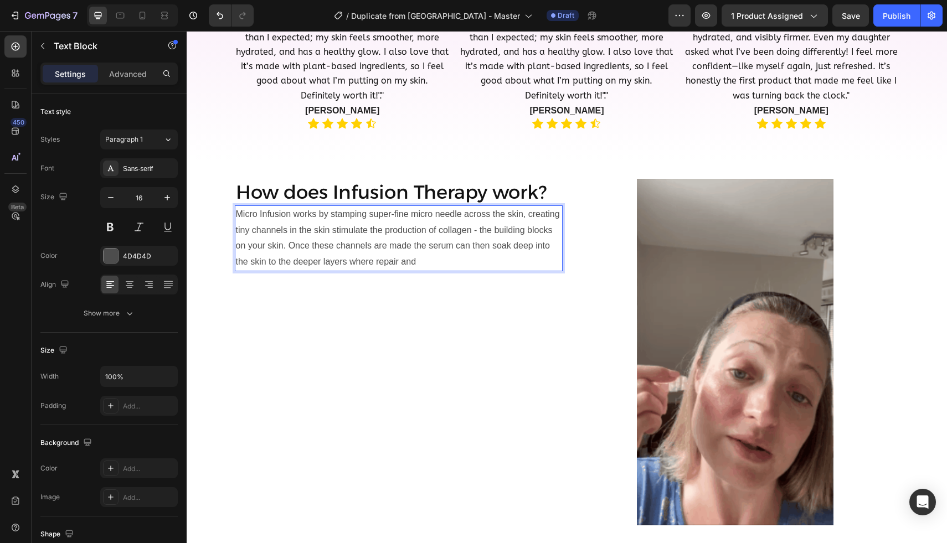
click at [332, 216] on p "Micro Infusion works by stamping super-fine micro needle across the skin, creat…" at bounding box center [398, 238] width 325 height 64
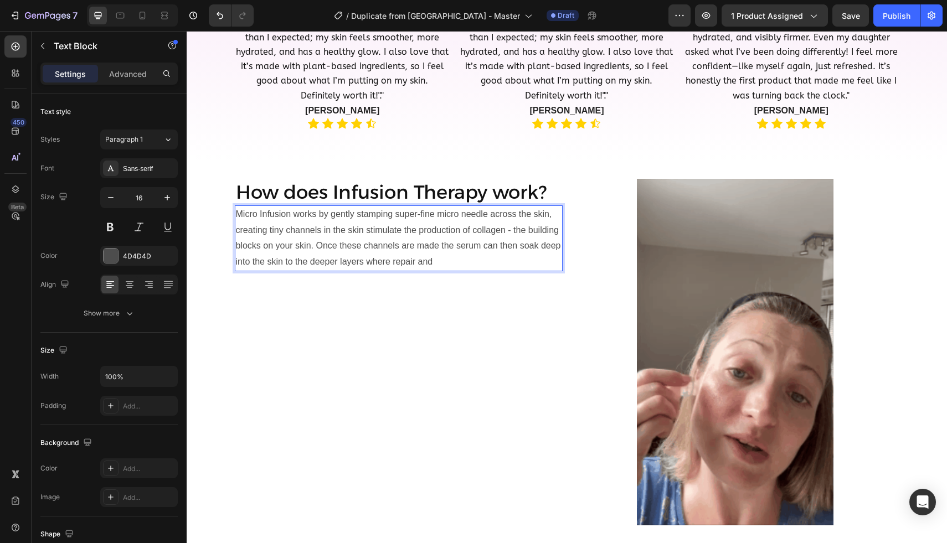
click at [487, 214] on p "Micro Infusion works by gently stamping super-fine micro needle across the skin…" at bounding box center [398, 238] width 325 height 64
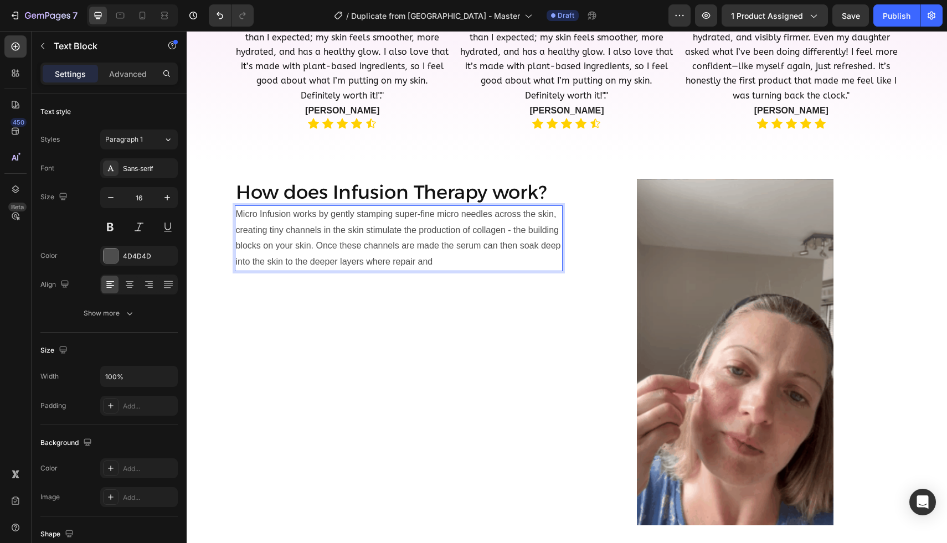
click at [439, 259] on p "Micro Infusion works by gently stamping super-fine micro needles across the ski…" at bounding box center [398, 238] width 325 height 64
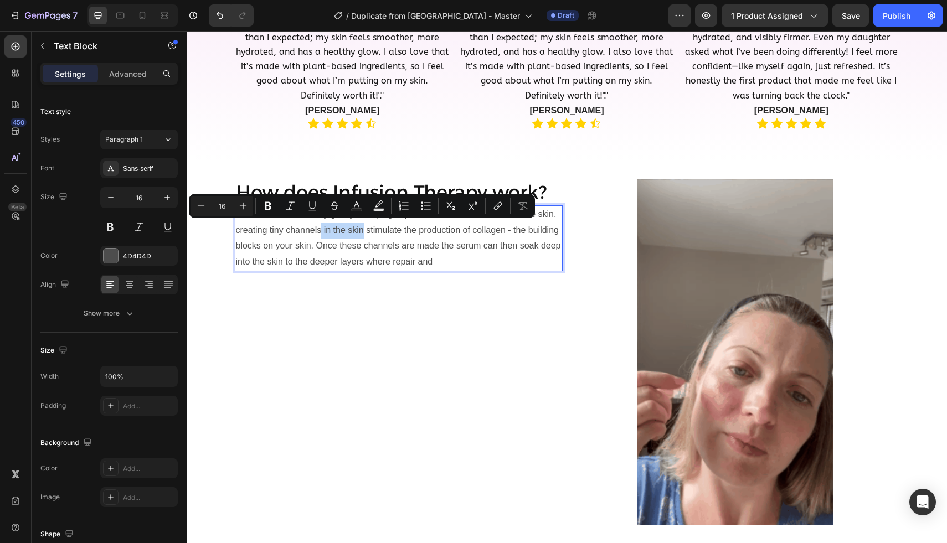
drag, startPoint x: 362, startPoint y: 230, endPoint x: 322, endPoint y: 232, distance: 40.5
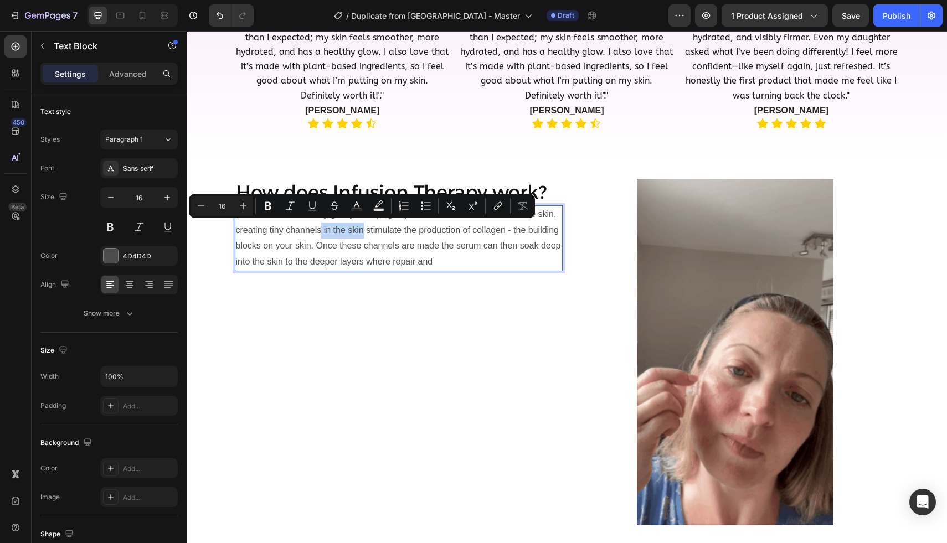
click at [322, 232] on p "Micro Infusion works by gently stamping super-fine micro needles across the ski…" at bounding box center [398, 238] width 325 height 64
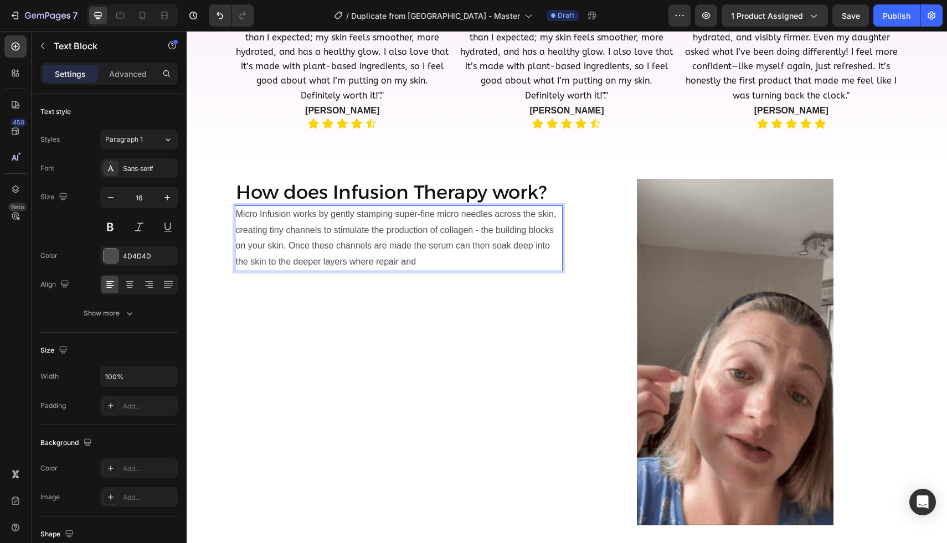
click at [384, 229] on p "Micro Infusion works by gently stamping super-fine micro needles across the ski…" at bounding box center [398, 238] width 325 height 64
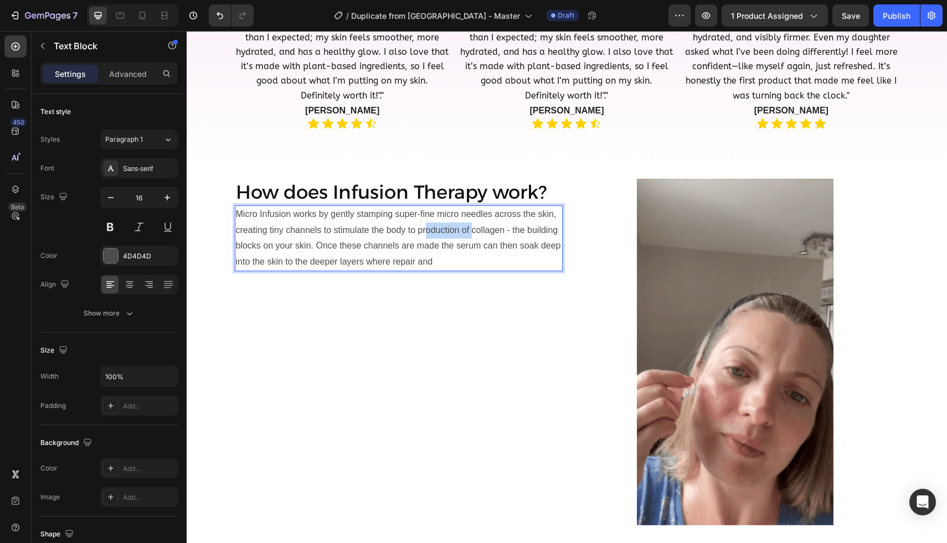
drag, startPoint x: 471, startPoint y: 229, endPoint x: 425, endPoint y: 229, distance: 46.5
click at [425, 229] on p "Micro Infusion works by gently stamping super-fine micro needles across the ski…" at bounding box center [398, 238] width 325 height 64
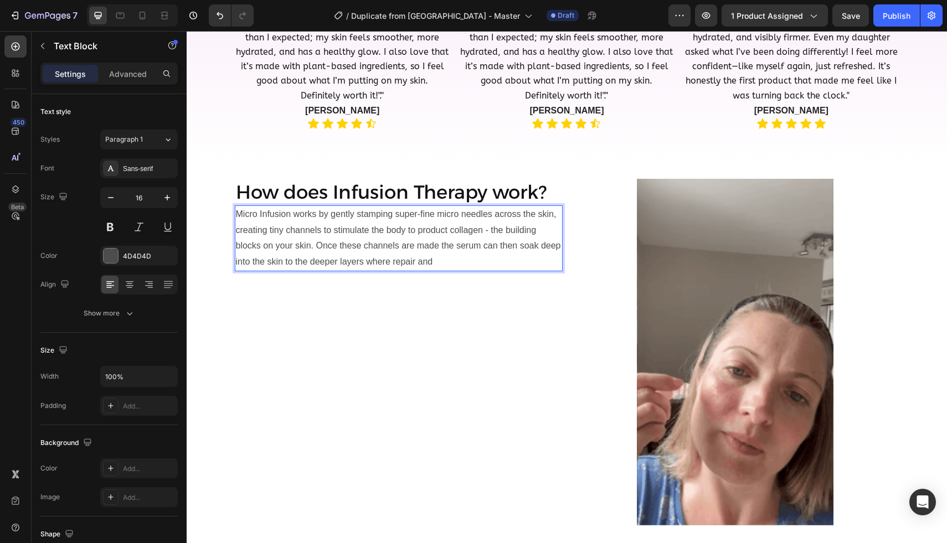
click at [437, 254] on p "Micro Infusion works by gently stamping super-fine micro needles across the ski…" at bounding box center [398, 238] width 325 height 64
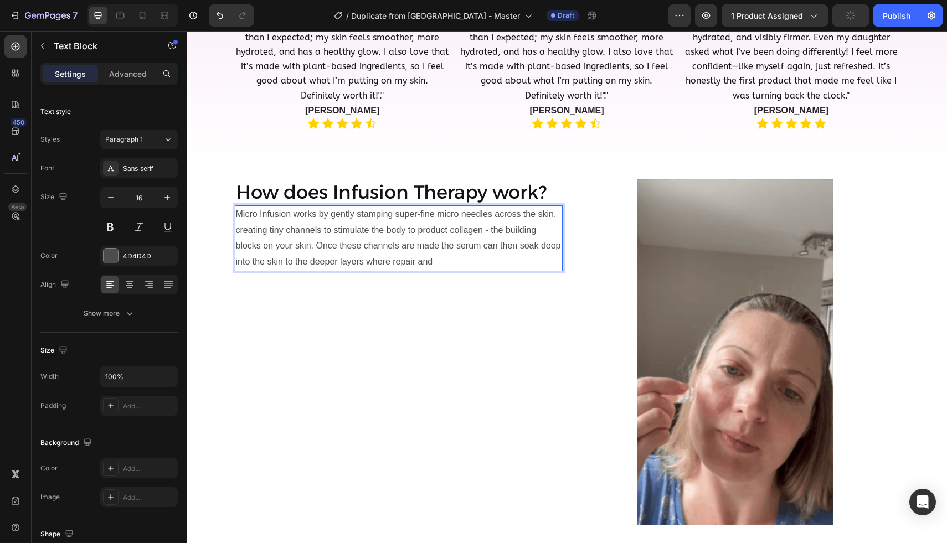
click at [452, 249] on p "Micro Infusion works by gently stamping super-fine micro needles across the ski…" at bounding box center [398, 238] width 325 height 64
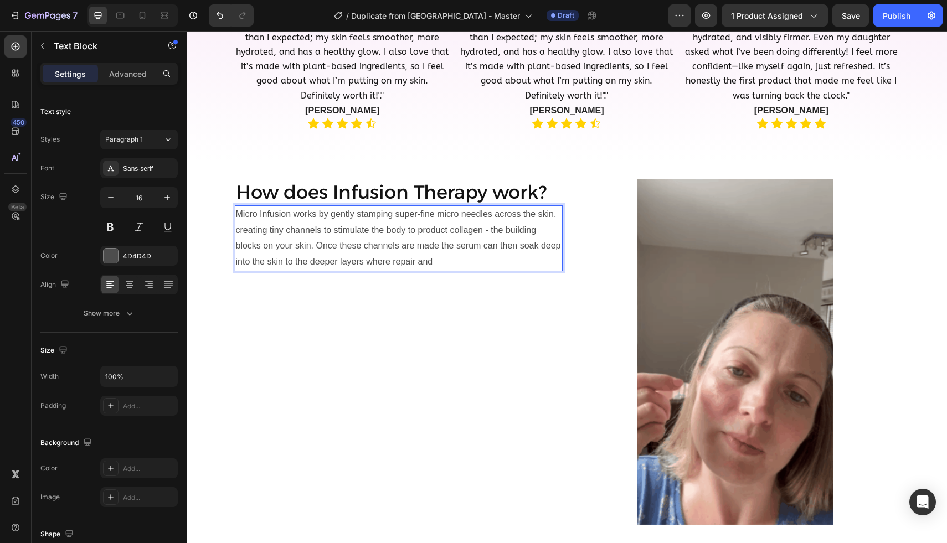
click at [317, 242] on p "Micro Infusion works by gently stamping super-fine micro needles across the ski…" at bounding box center [398, 238] width 325 height 64
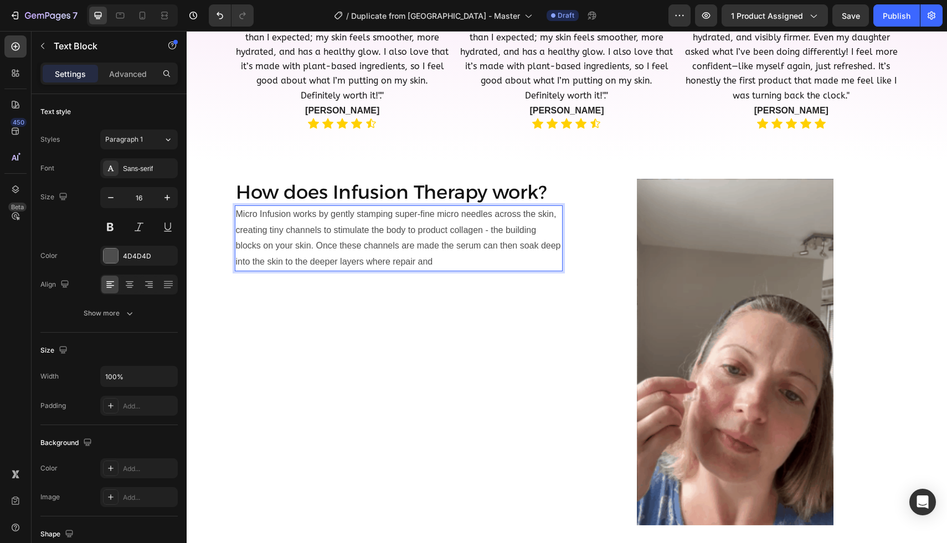
click at [478, 245] on p "Micro Infusion works by gently stamping super-fine micro needles across the ski…" at bounding box center [398, 238] width 325 height 64
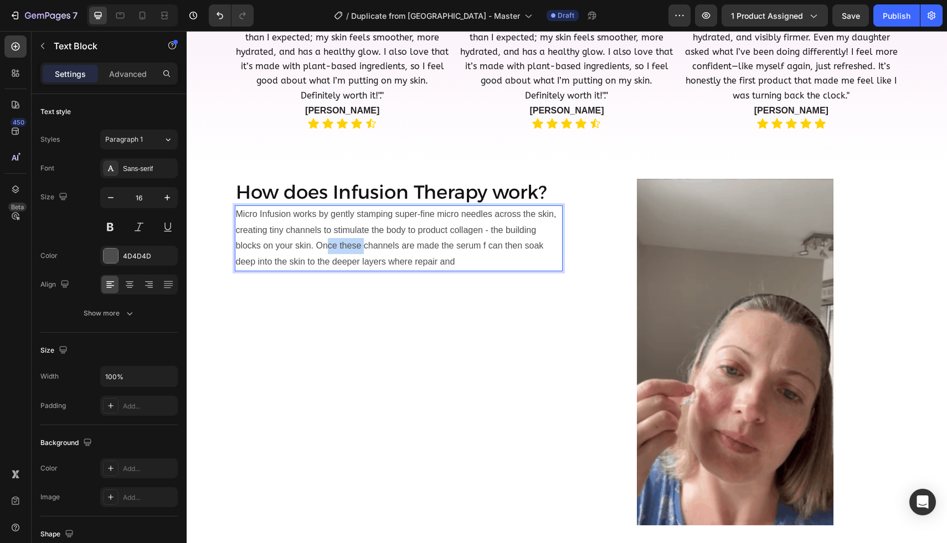
drag, startPoint x: 363, startPoint y: 245, endPoint x: 324, endPoint y: 245, distance: 38.8
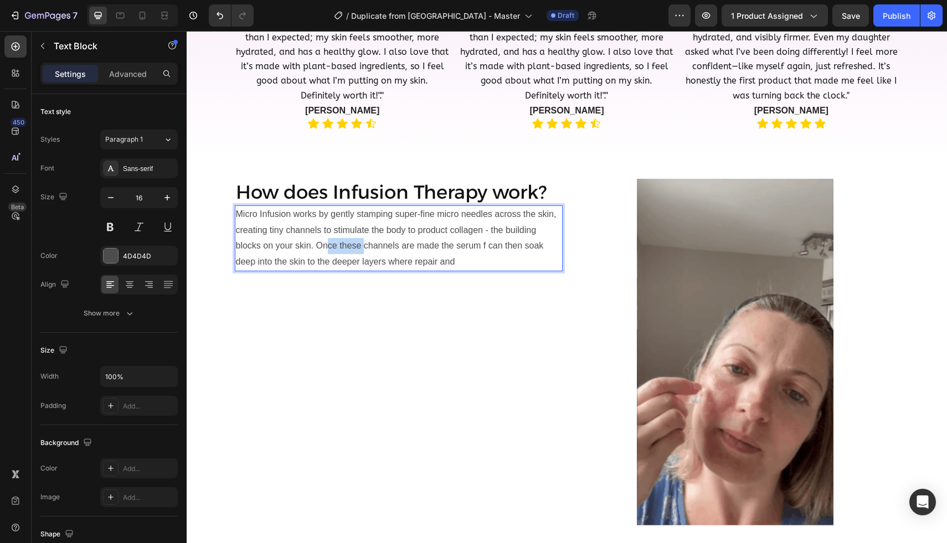
click at [324, 245] on p "Micro Infusion works by gently stamping super-fine micro needles across the ski…" at bounding box center [398, 238] width 325 height 64
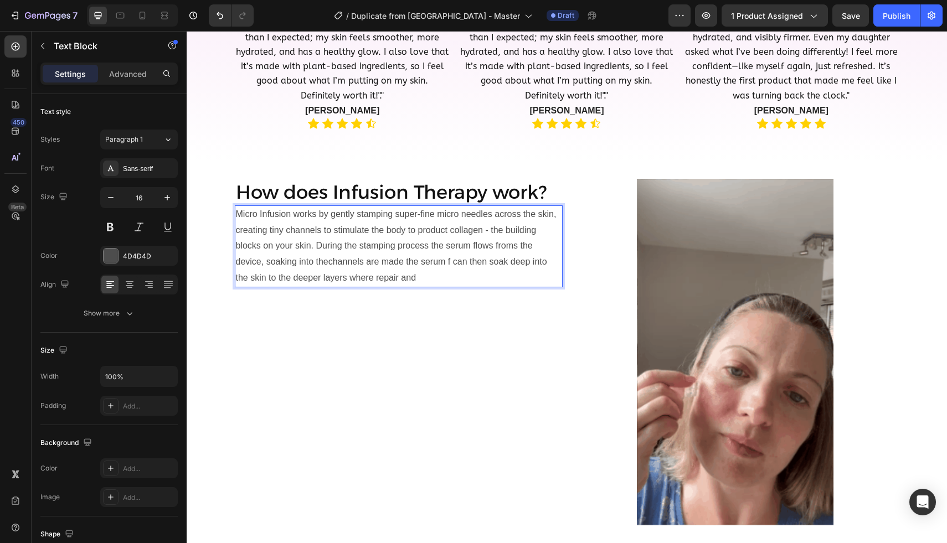
click at [364, 260] on p "Micro Infusion works by gently stamping super-fine micro needles across the ski…" at bounding box center [398, 246] width 325 height 80
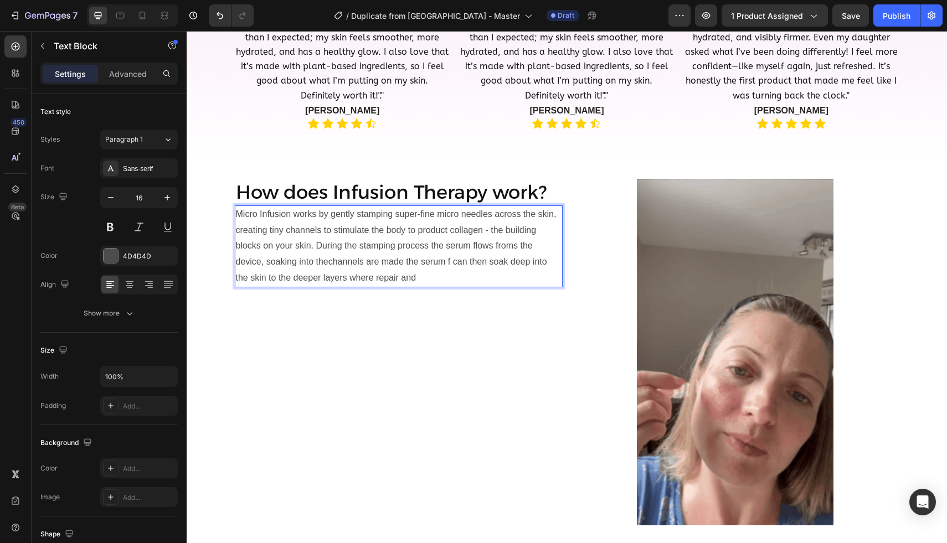
click at [328, 261] on p "Micro Infusion works by gently stamping super-fine micro needles across the ski…" at bounding box center [398, 246] width 325 height 80
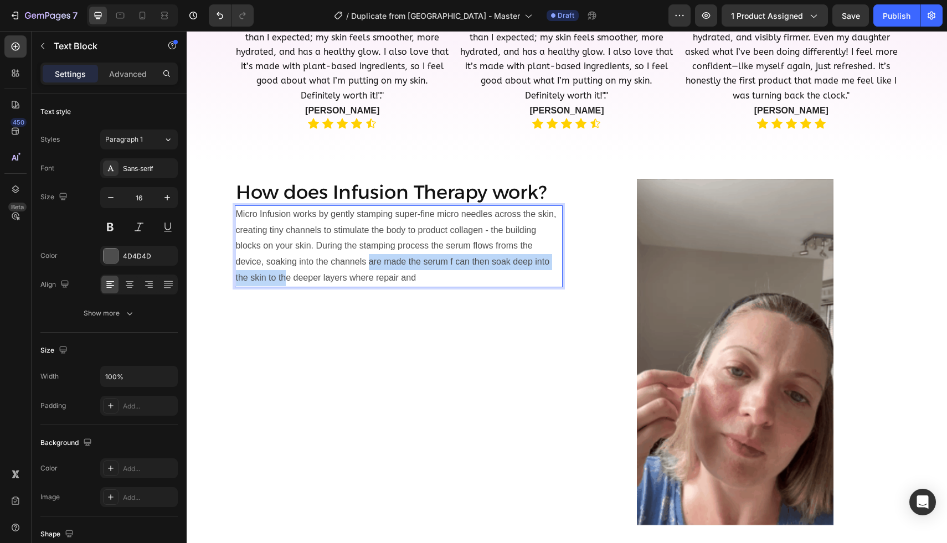
drag, startPoint x: 369, startPoint y: 262, endPoint x: 287, endPoint y: 280, distance: 83.3
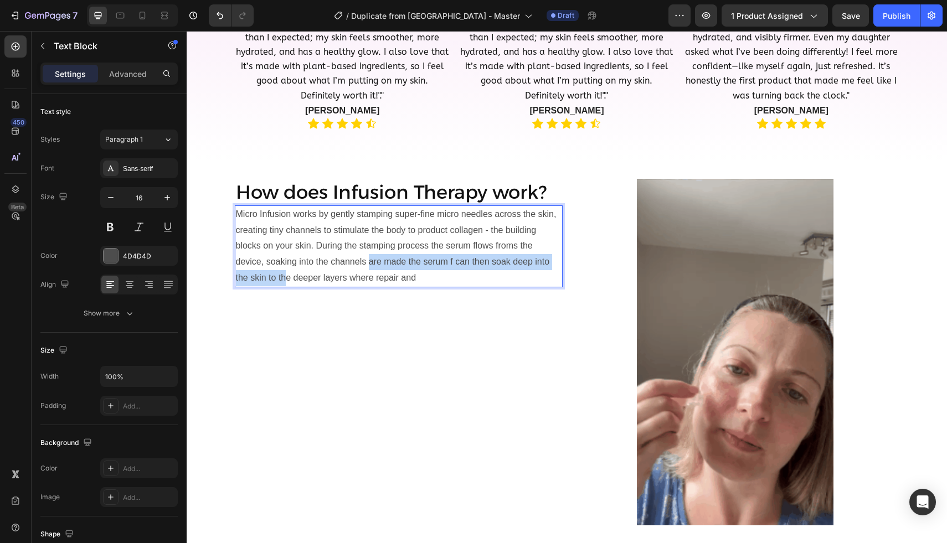
click at [287, 280] on p "Micro Infusion works by gently stamping super-fine micro needles across the ski…" at bounding box center [398, 246] width 325 height 80
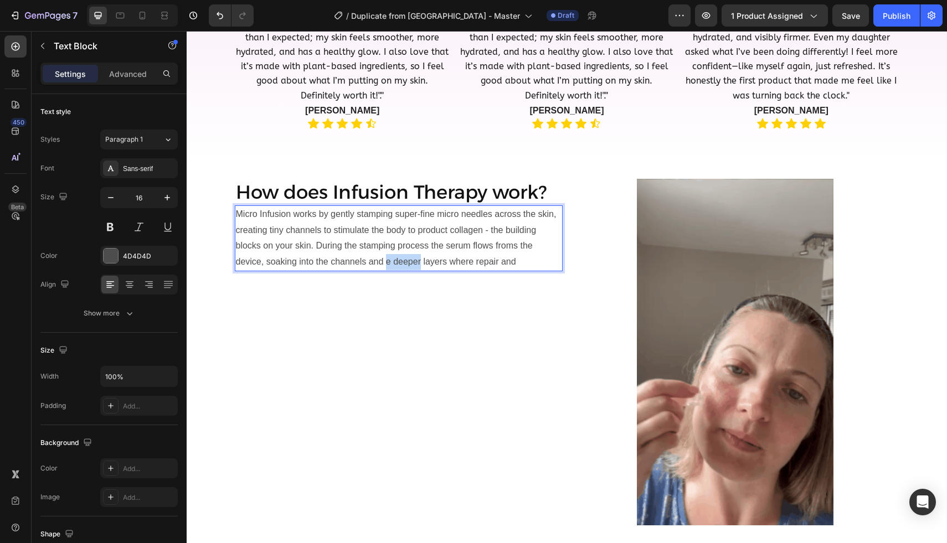
drag, startPoint x: 421, startPoint y: 261, endPoint x: 386, endPoint y: 261, distance: 34.3
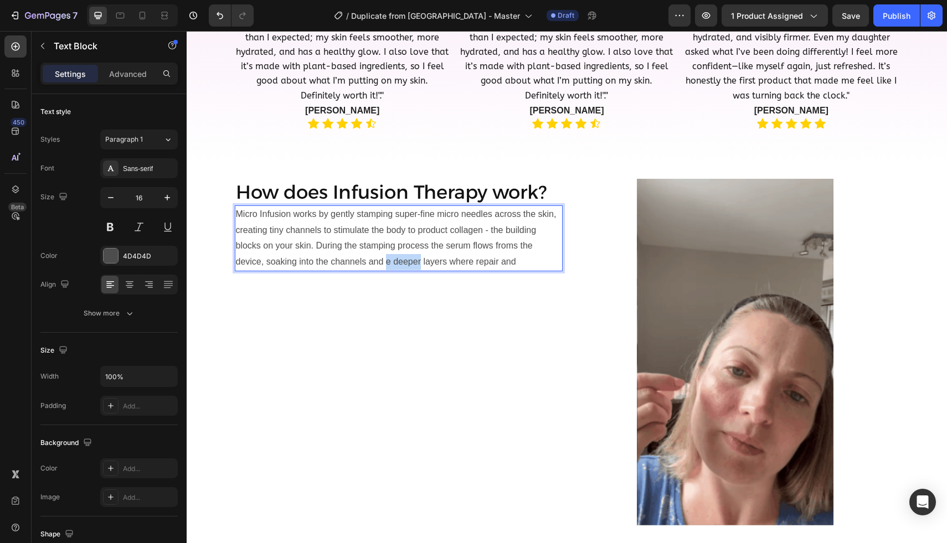
click at [386, 261] on p "Micro Infusion works by gently stamping super-fine micro needles across the ski…" at bounding box center [398, 238] width 325 height 64
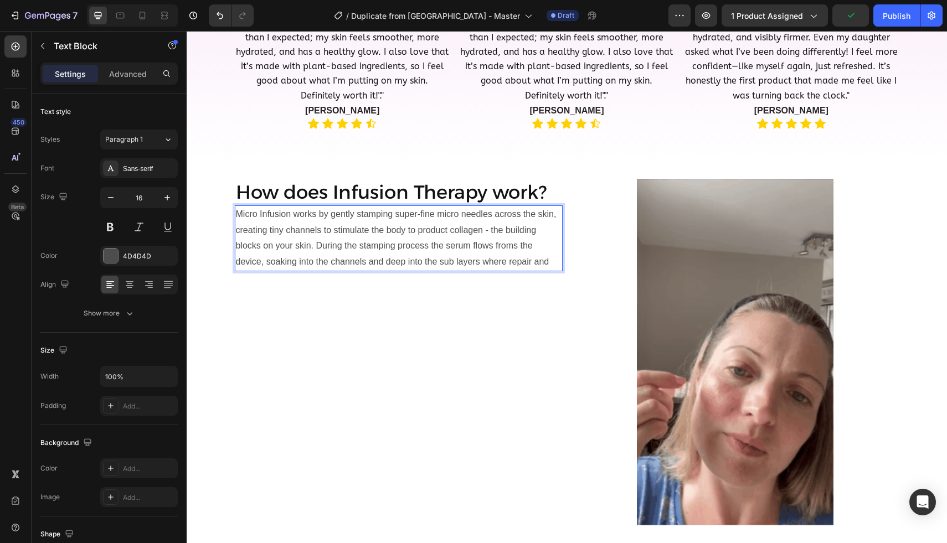
drag, startPoint x: 486, startPoint y: 261, endPoint x: 551, endPoint y: 262, distance: 65.3
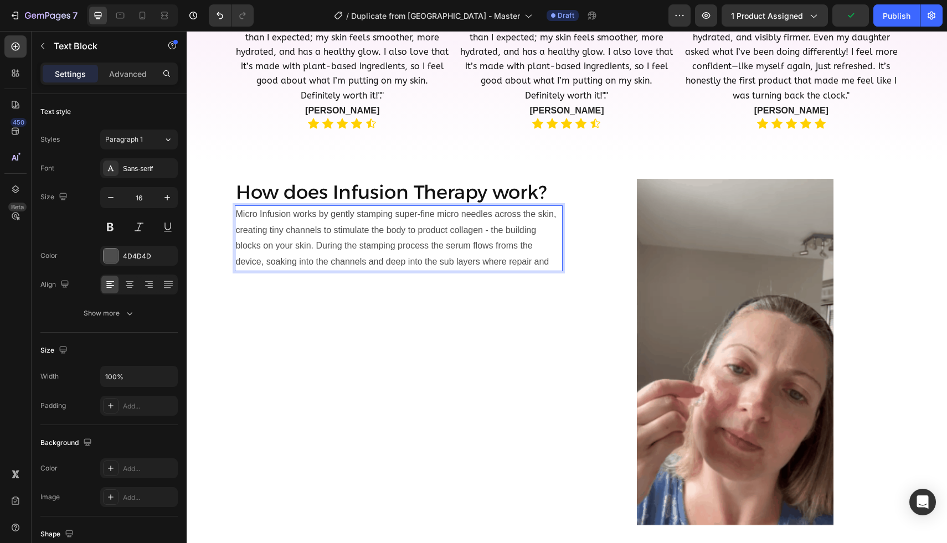
click at [551, 262] on p "Micro Infusion works by gently stamping super-fine micro needles across the ski…" at bounding box center [398, 238] width 325 height 64
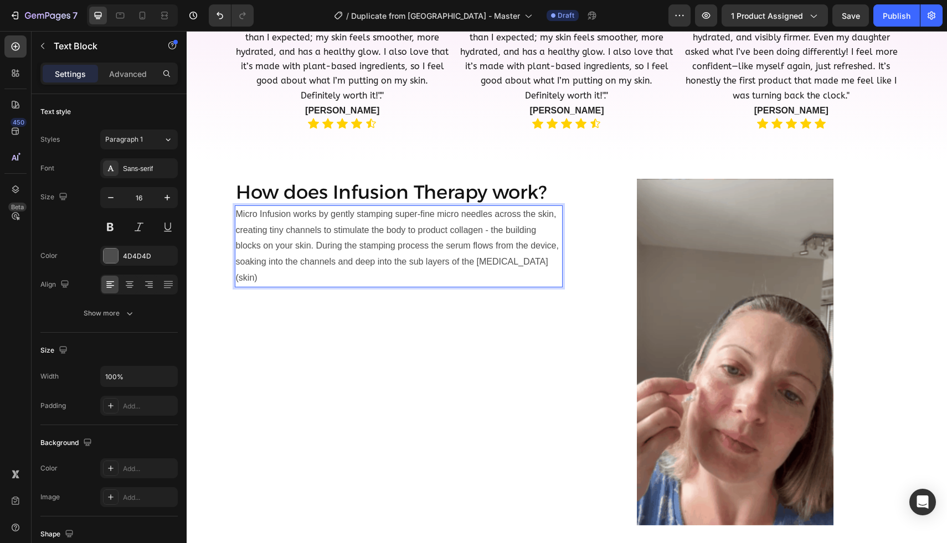
click at [299, 258] on p "Micro Infusion works by gently stamping super-fine micro needles across the ski…" at bounding box center [398, 246] width 325 height 80
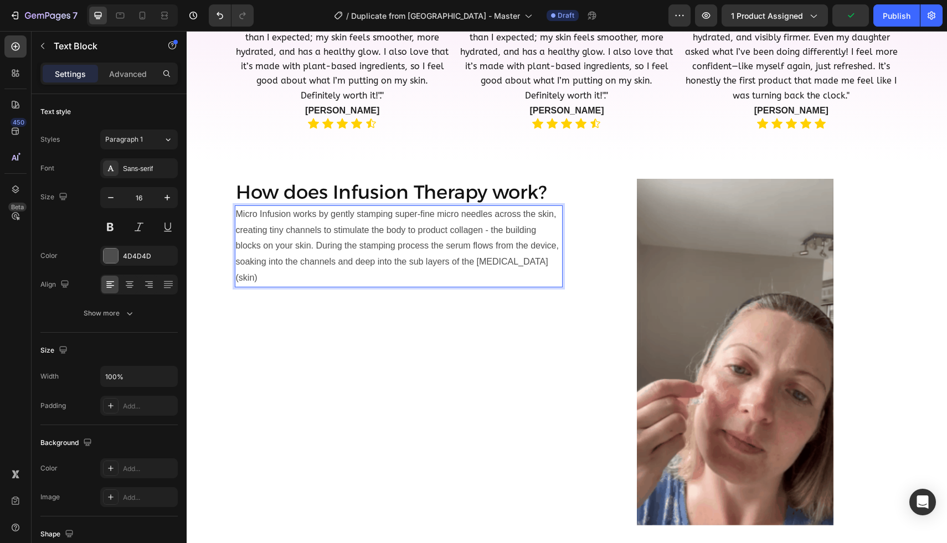
click at [534, 266] on p "Micro Infusion works by gently stamping super-fine micro needles across the ski…" at bounding box center [398, 246] width 325 height 80
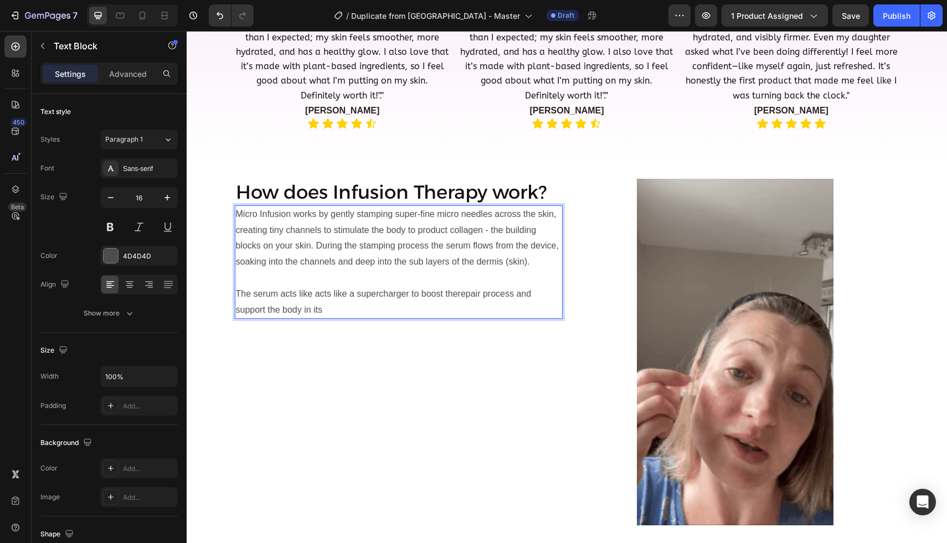
click at [467, 292] on p "The serum acts like acts like a supercharger to boost therepair process and sup…" at bounding box center [398, 302] width 325 height 32
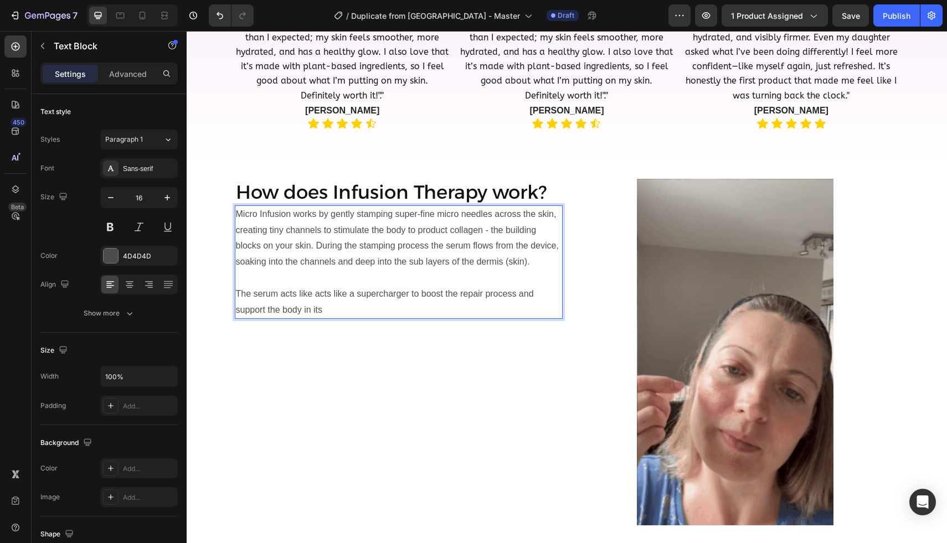
click at [348, 312] on p "The serum acts like acts like a supercharger to boost the repair process and su…" at bounding box center [398, 302] width 325 height 32
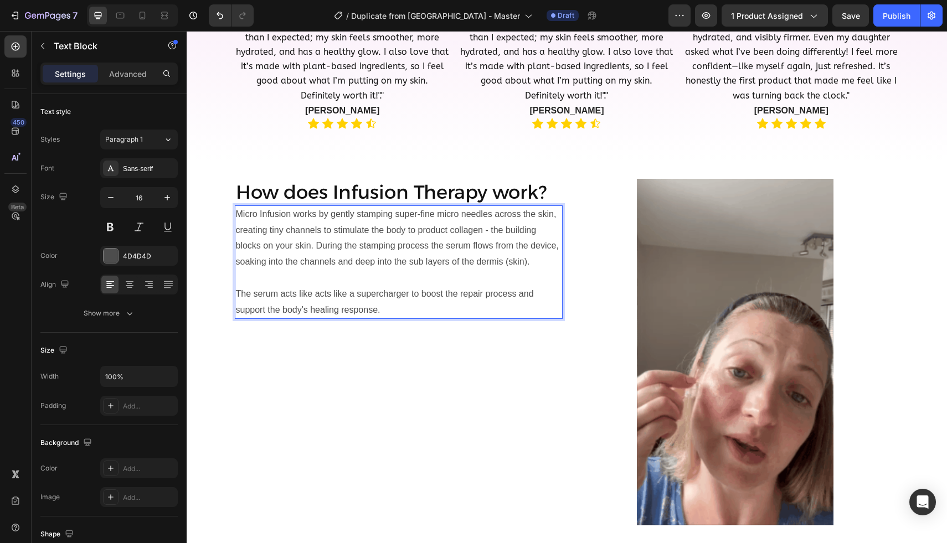
click at [255, 293] on p "The serum acts like acts like a supercharger to boost the repair process and su…" at bounding box center [398, 302] width 325 height 32
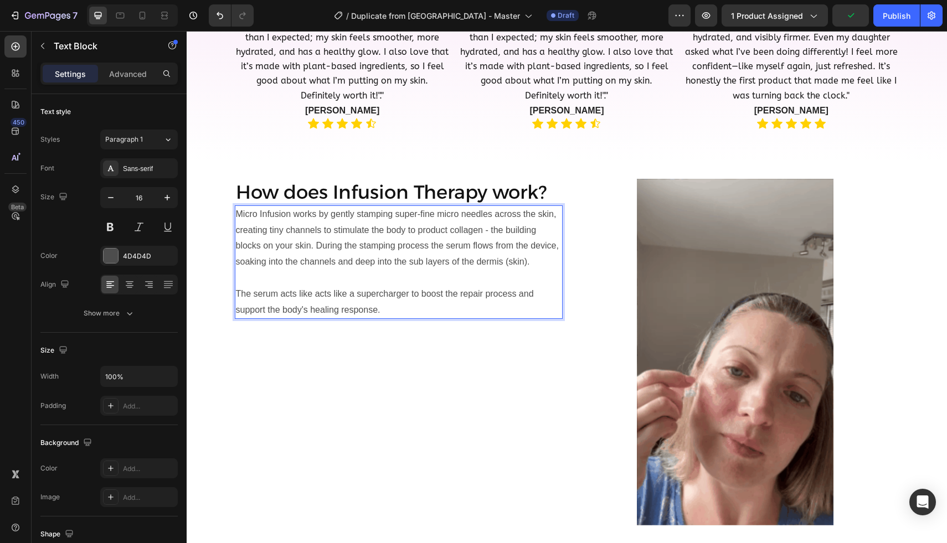
click at [255, 293] on p "The serum acts like acts like a supercharger to boost the repair process and su…" at bounding box center [398, 302] width 325 height 32
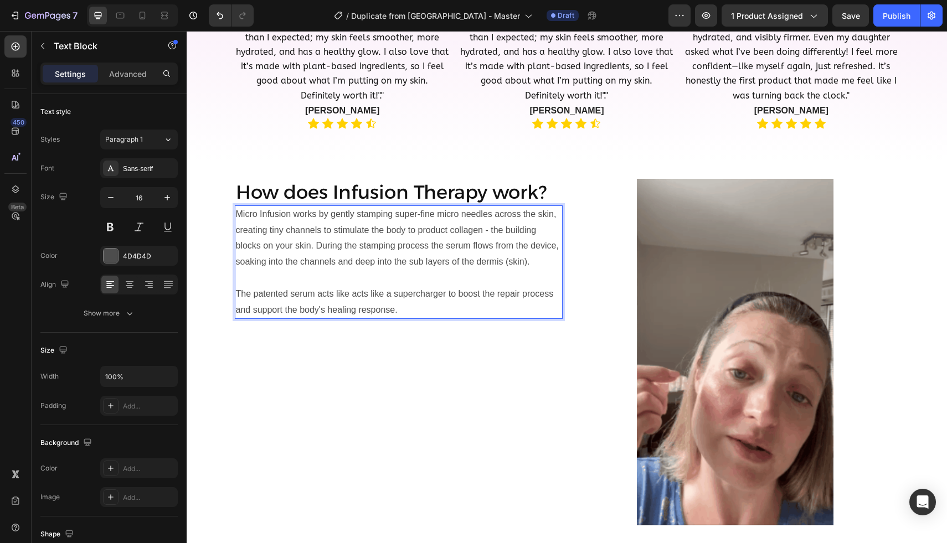
click at [402, 309] on p "The patented serum acts like acts like a supercharger to boost the repair proce…" at bounding box center [398, 302] width 325 height 32
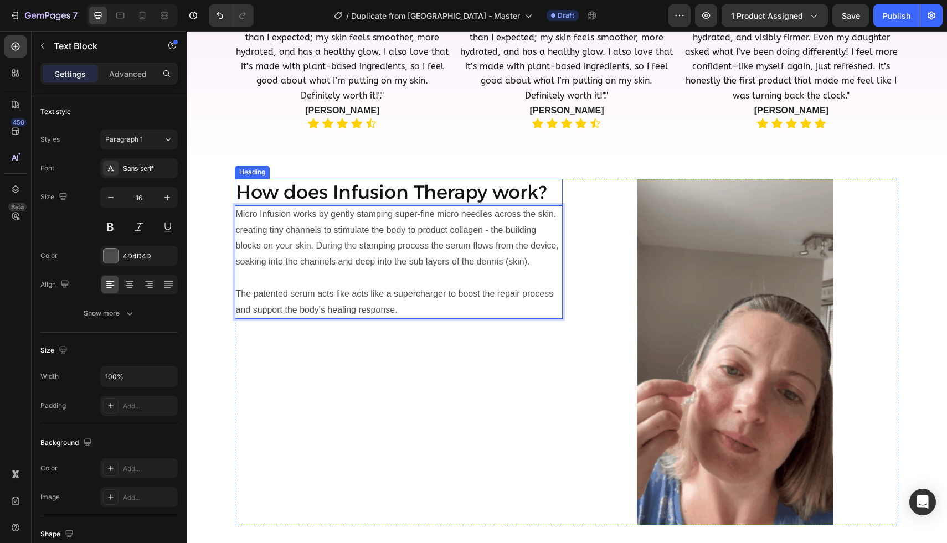
click at [402, 194] on h2 "How does Infusion Therapy work?" at bounding box center [399, 192] width 328 height 27
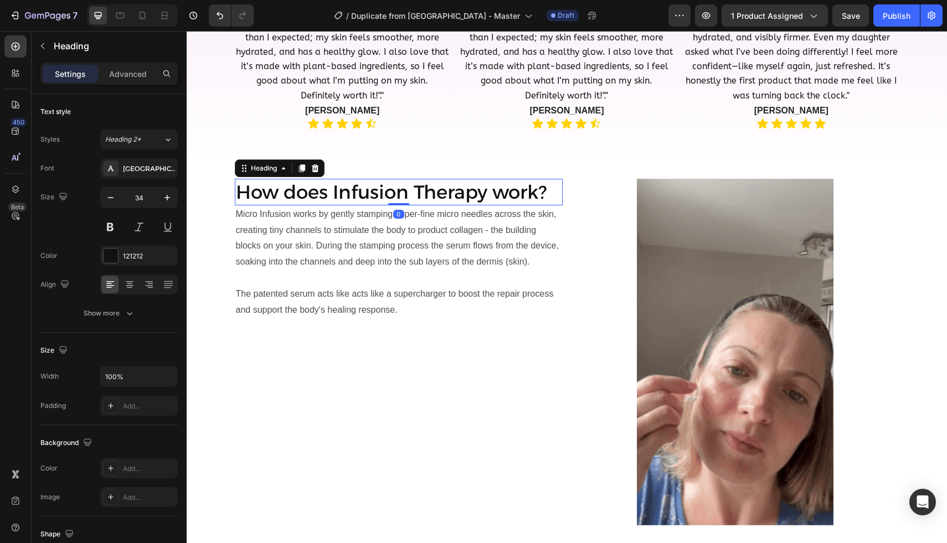
click at [401, 199] on h2 "How does Infusion Therapy work?" at bounding box center [399, 192] width 328 height 27
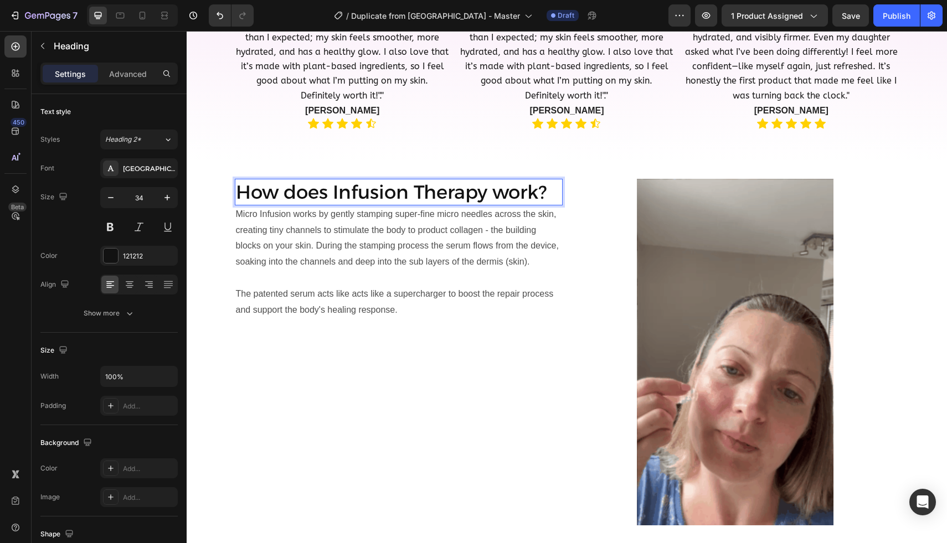
click at [405, 188] on p "How does Infusion Therapy work?" at bounding box center [398, 192] width 325 height 24
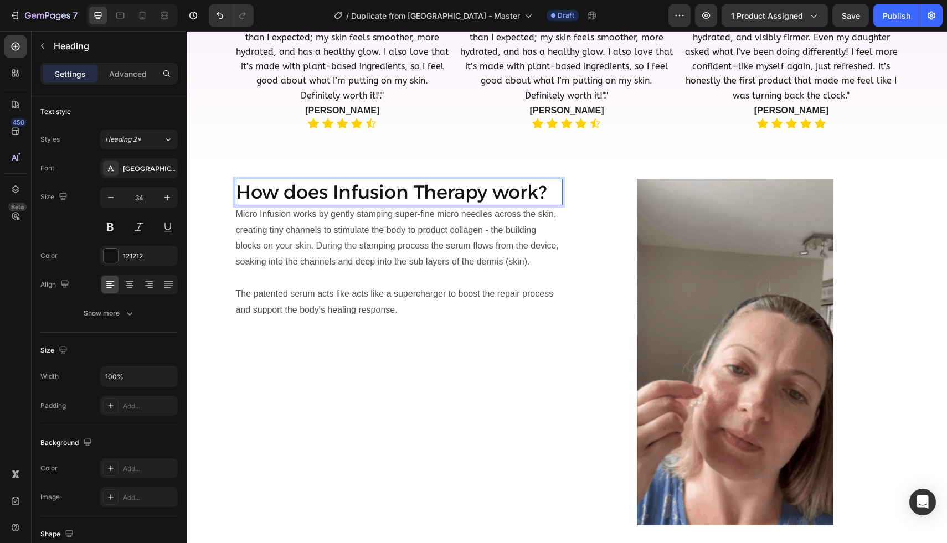
click at [404, 201] on p "How does Infusion Therapy work?" at bounding box center [398, 192] width 325 height 24
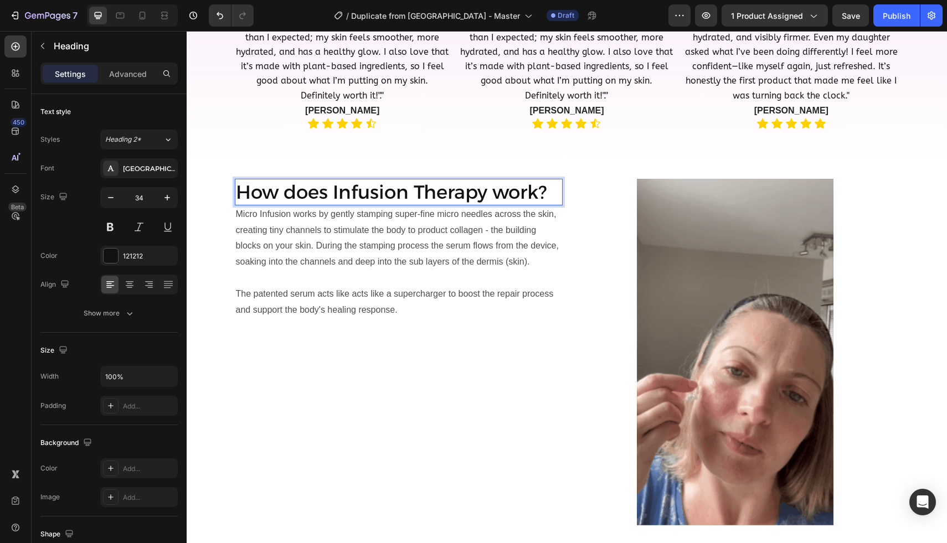
click at [380, 217] on p "Micro Infusion works by gently stamping super-fine micro needles across the ski…" at bounding box center [398, 238] width 325 height 64
click at [381, 188] on p "How does Infusion Therapy work?" at bounding box center [398, 192] width 325 height 24
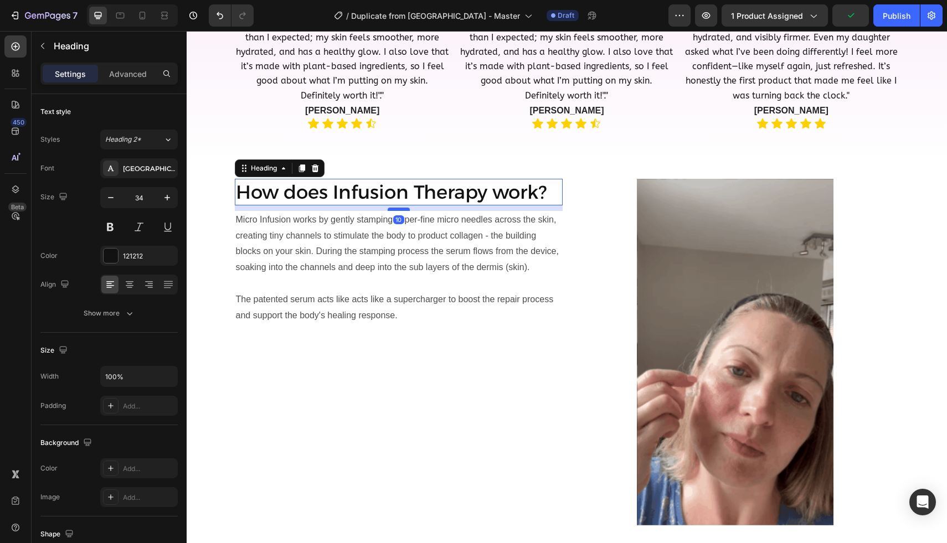
drag, startPoint x: 392, startPoint y: 201, endPoint x: 393, endPoint y: 207, distance: 5.6
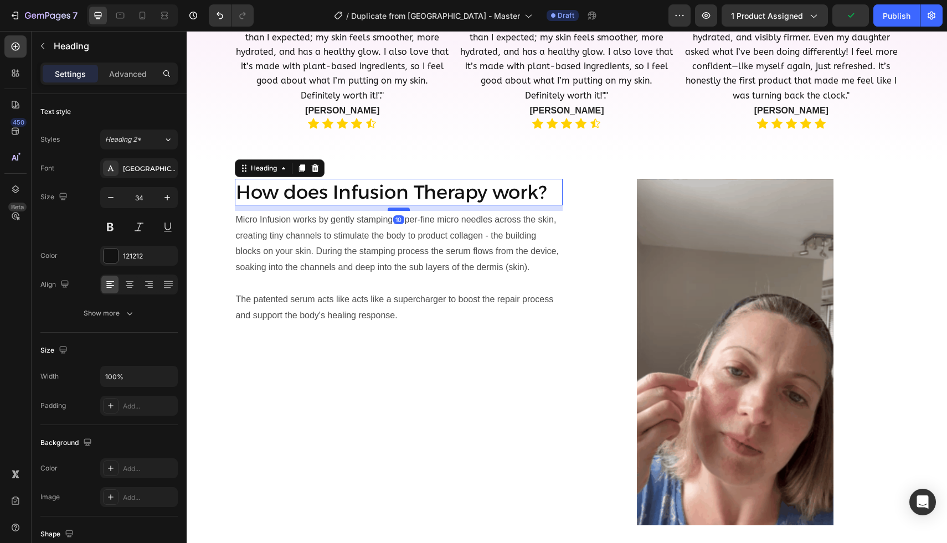
click at [393, 208] on div at bounding box center [398, 209] width 22 height 3
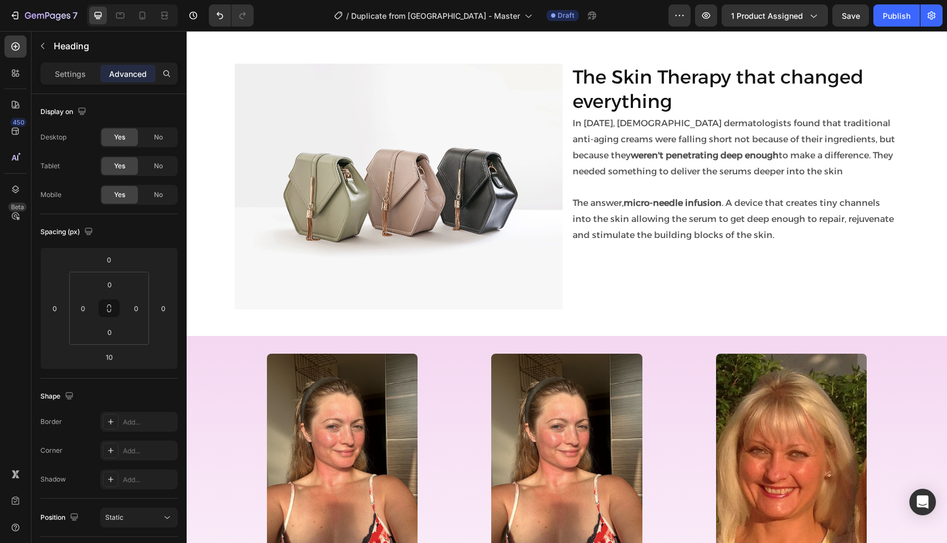
scroll to position [1142, 0]
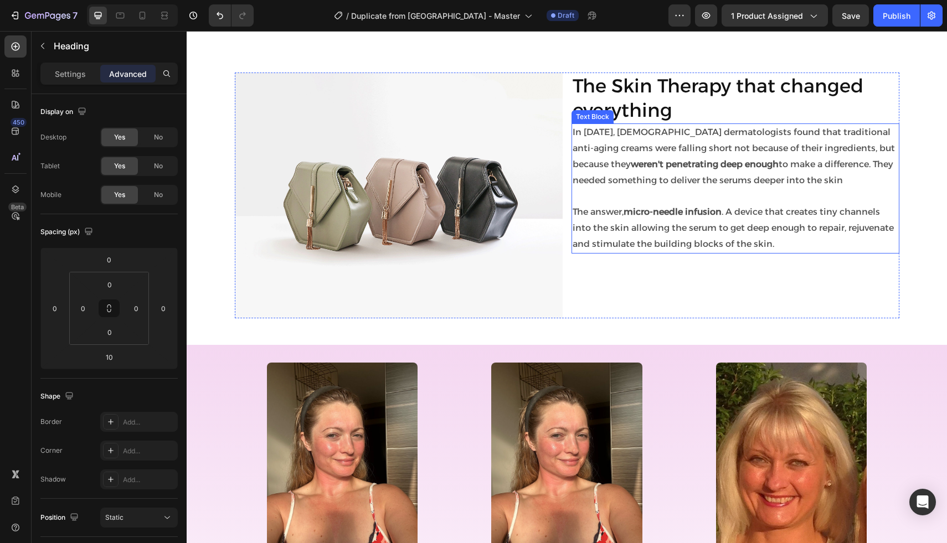
click at [607, 122] on div "The Skin Therapy that changed everything Heading In 2008, Korean dermatologists…" at bounding box center [735, 196] width 328 height 246
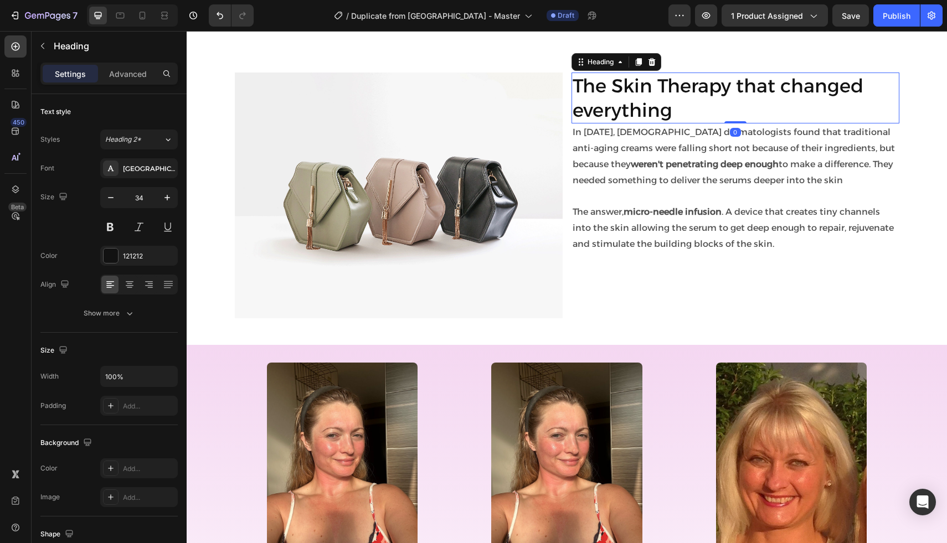
click at [655, 81] on h2 "The Skin Therapy that changed everything" at bounding box center [735, 98] width 328 height 51
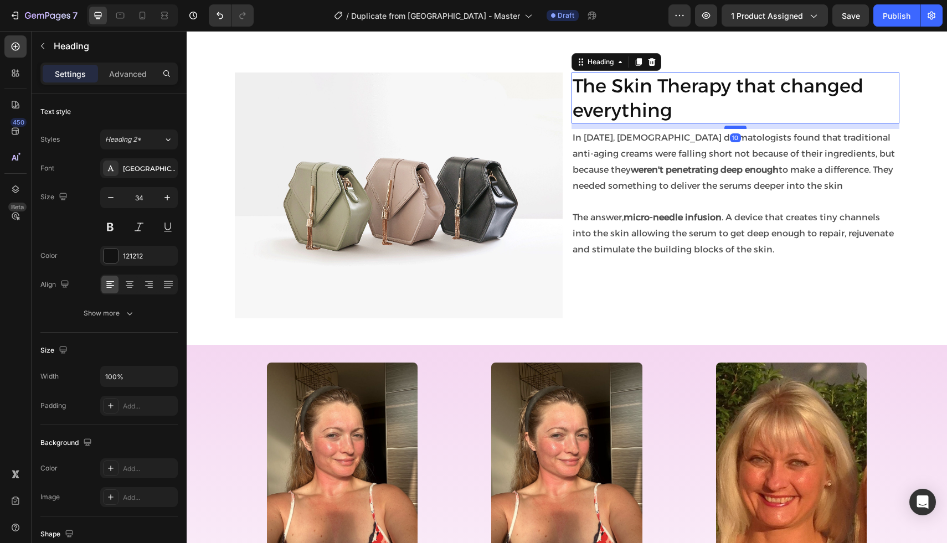
click at [727, 127] on div at bounding box center [735, 127] width 22 height 3
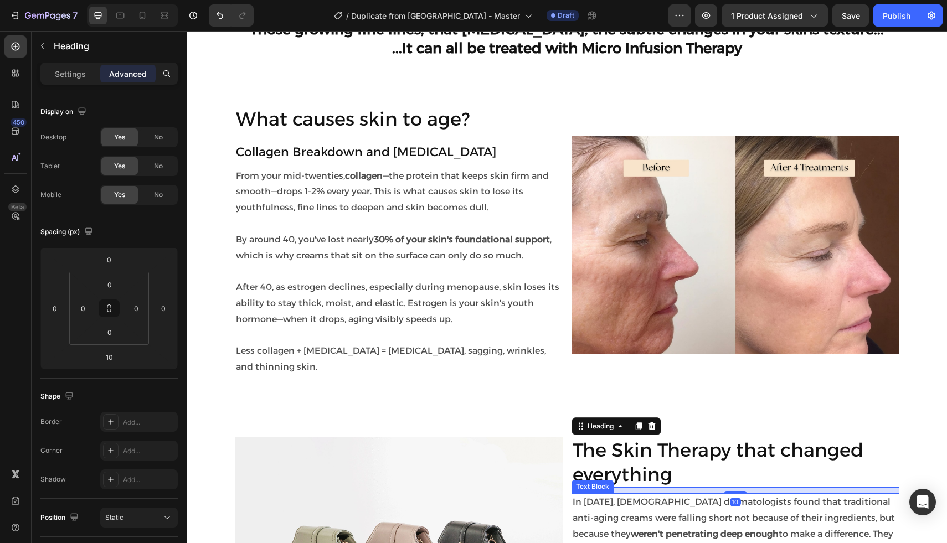
scroll to position [716, 0]
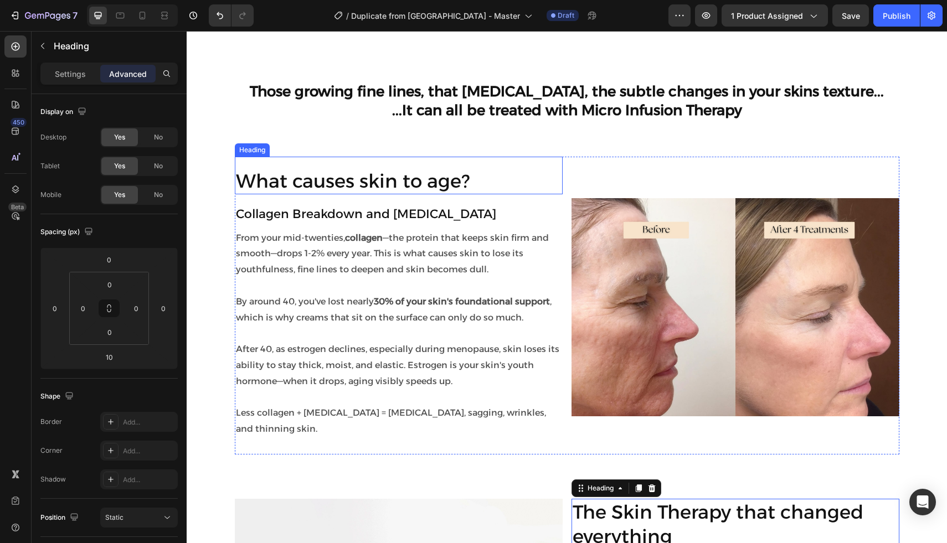
click at [363, 184] on h2 "What causes skin to age?" at bounding box center [399, 181] width 328 height 27
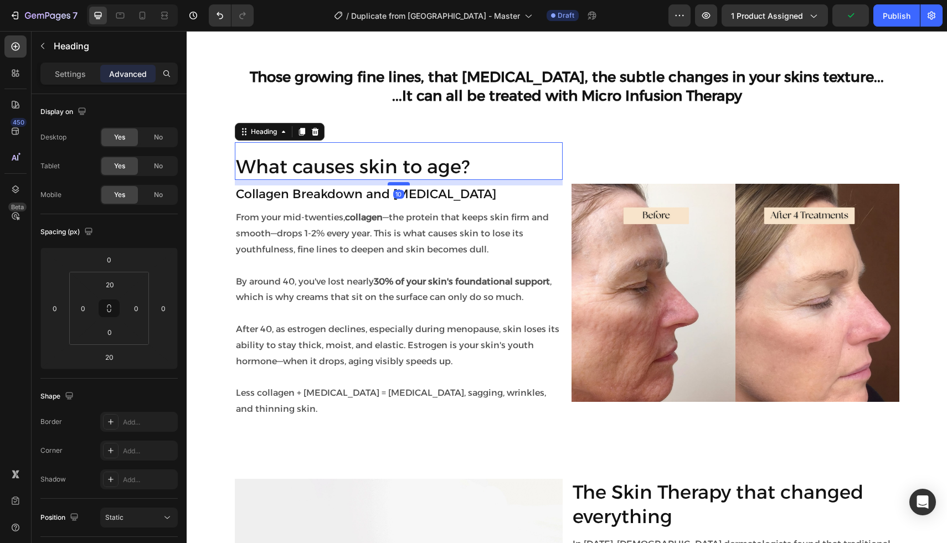
click at [398, 185] on div at bounding box center [398, 183] width 22 height 3
type input "10"
click at [354, 251] on p "From your mid-twenties, collagen —the protein that keeps skin firm and smooth—d…" at bounding box center [398, 234] width 325 height 48
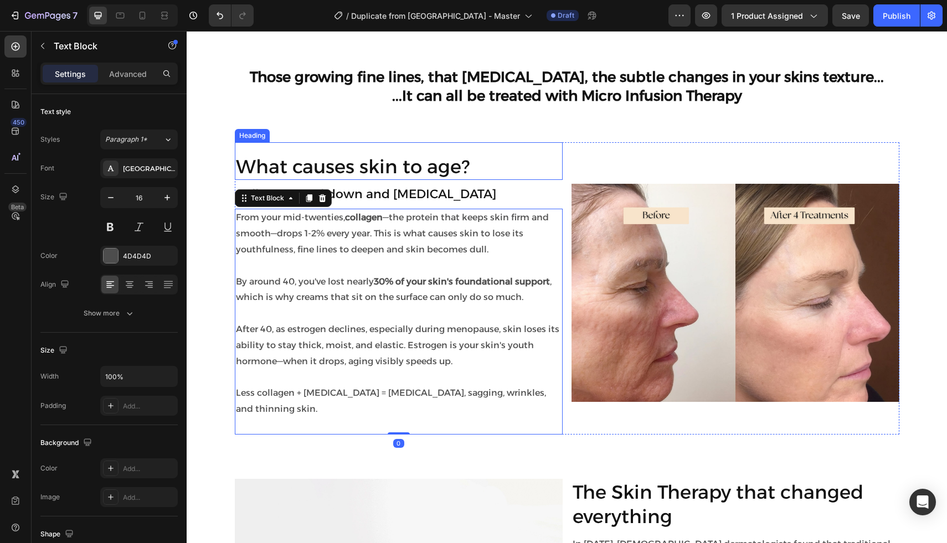
click at [360, 180] on h2 "What causes skin to age?" at bounding box center [399, 166] width 328 height 27
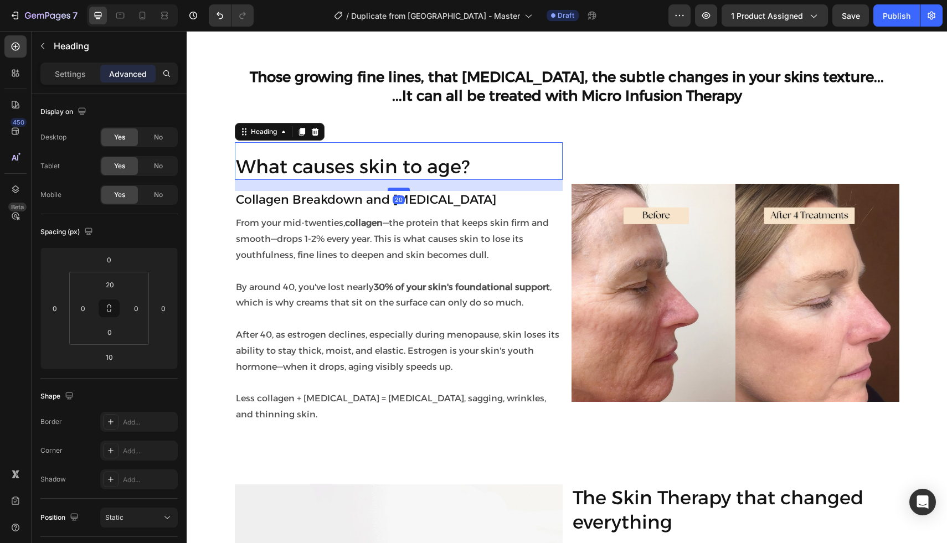
drag, startPoint x: 390, startPoint y: 199, endPoint x: 390, endPoint y: 205, distance: 5.6
click at [390, 191] on div at bounding box center [398, 189] width 22 height 3
type input "20"
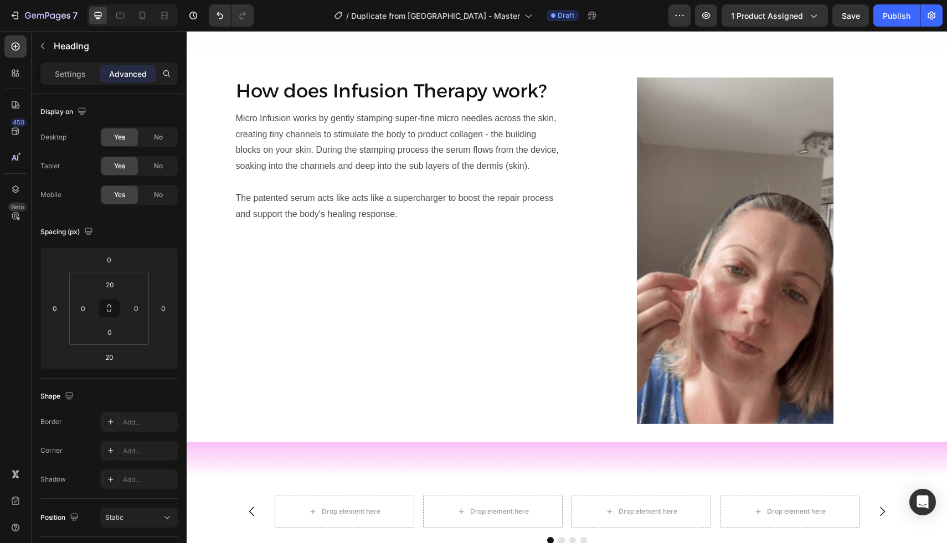
scroll to position [1845, 0]
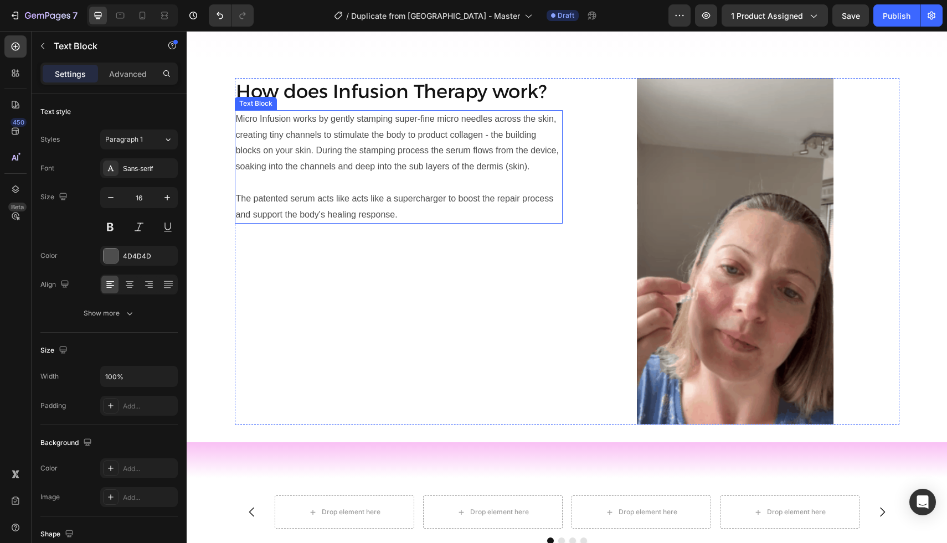
click at [325, 157] on p "Micro Infusion works by gently stamping super-fine micro needles across the ski…" at bounding box center [398, 143] width 325 height 64
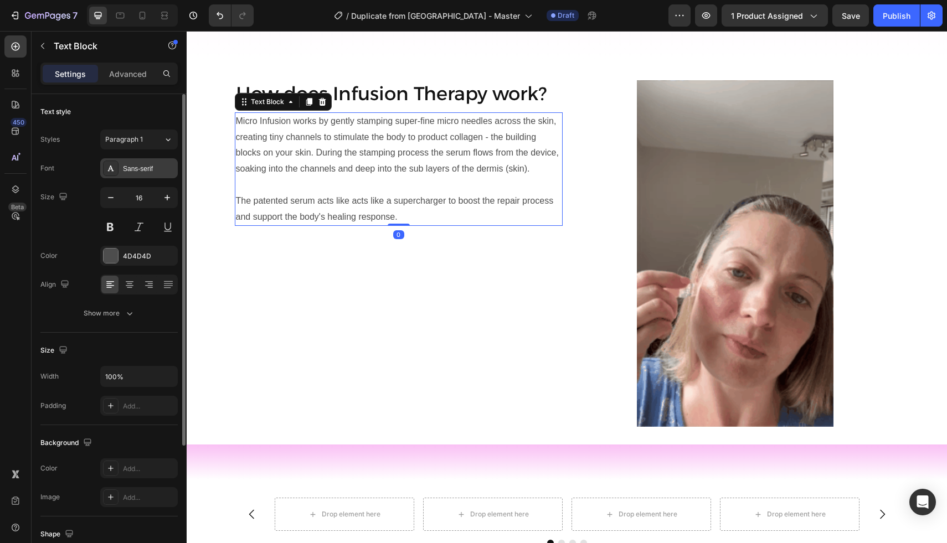
click at [133, 167] on div "Sans-serif" at bounding box center [149, 169] width 52 height 10
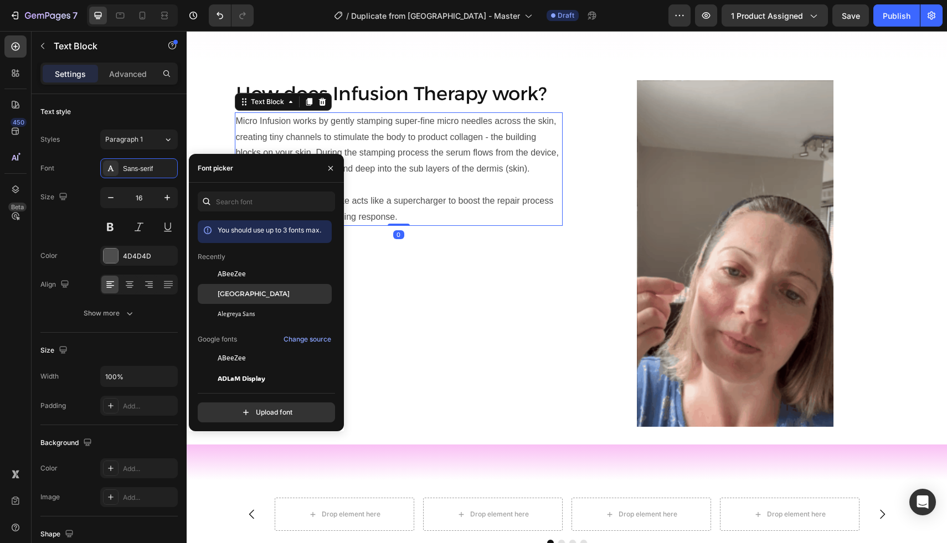
click at [236, 289] on span "[GEOGRAPHIC_DATA]" at bounding box center [254, 294] width 72 height 10
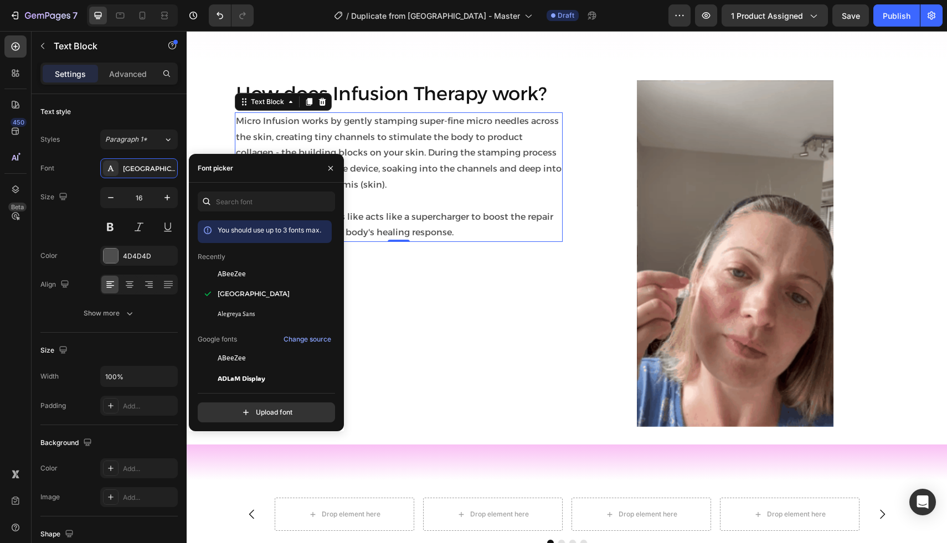
click at [453, 252] on div "How does Infusion Therapy work? Heading Micro Infusion works by gently stamping…" at bounding box center [399, 253] width 328 height 347
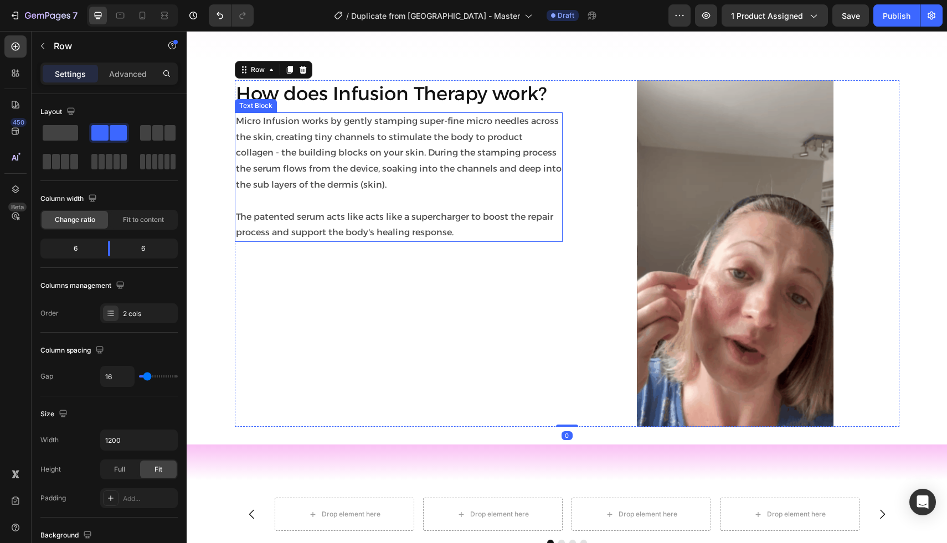
click at [347, 169] on p "Micro Infusion works by gently stamping super-fine micro needles across the ski…" at bounding box center [398, 153] width 325 height 80
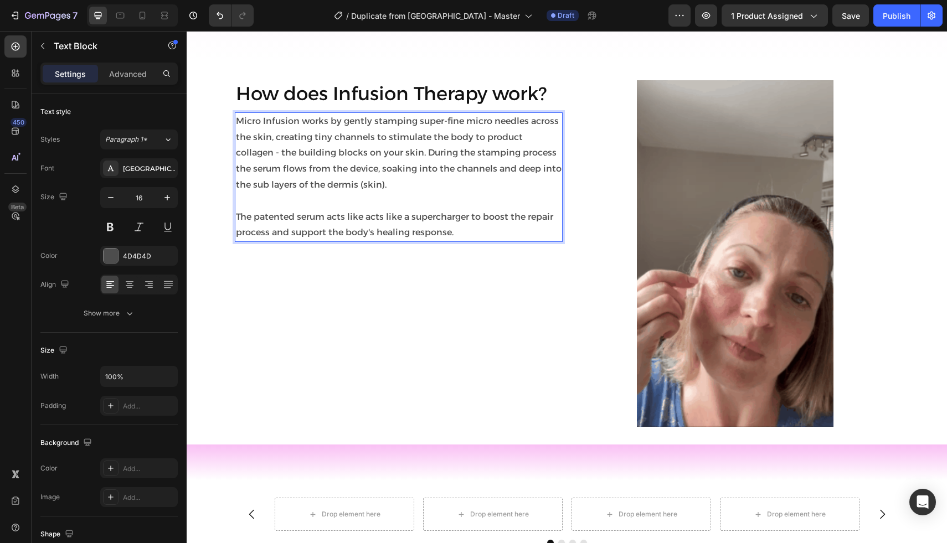
click at [314, 120] on p "Micro Infusion works by gently stamping super-fine micro needles across the ski…" at bounding box center [398, 153] width 325 height 80
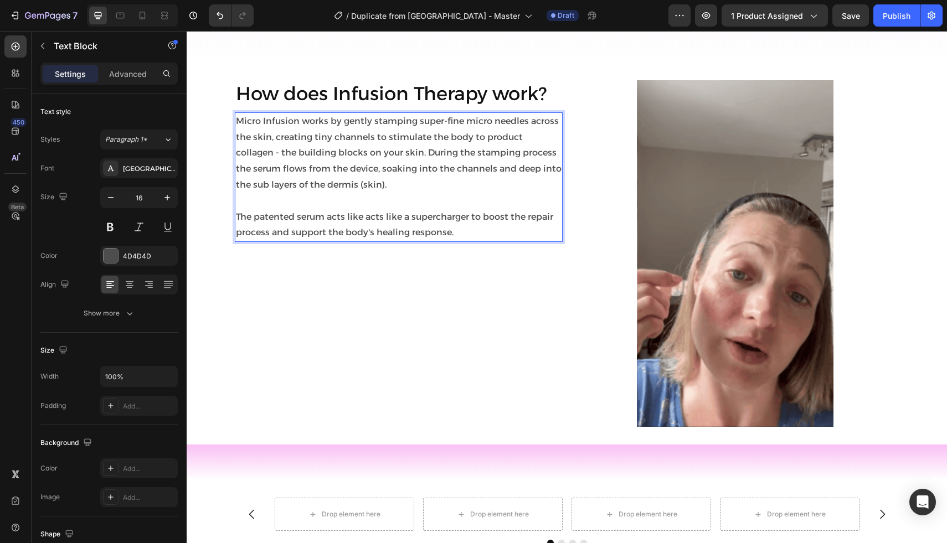
click at [270, 133] on p "Micro Infusion works by gently stamping super-fine micro needles across the ski…" at bounding box center [398, 153] width 325 height 80
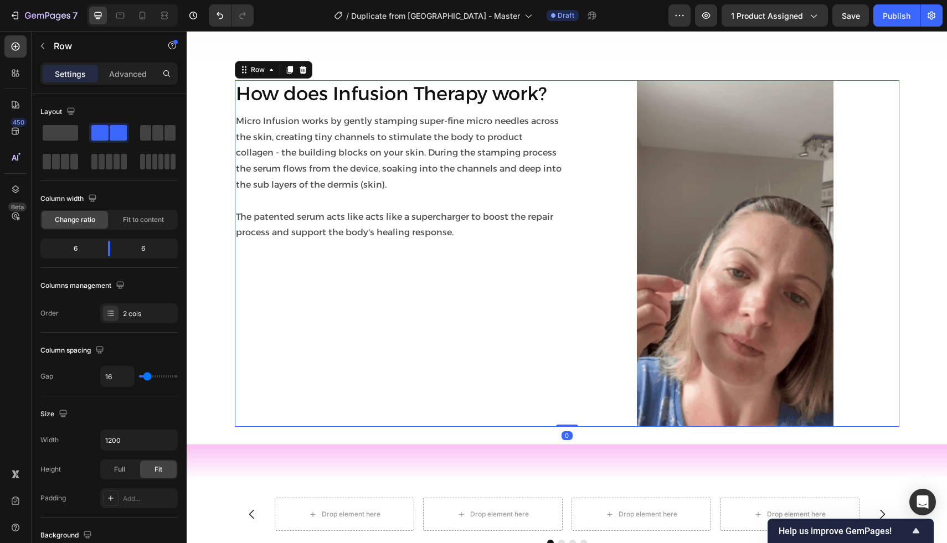
click at [298, 283] on div "How does Infusion Therapy work? Heading Micro Infusion works by gently stamping…" at bounding box center [399, 253] width 328 height 347
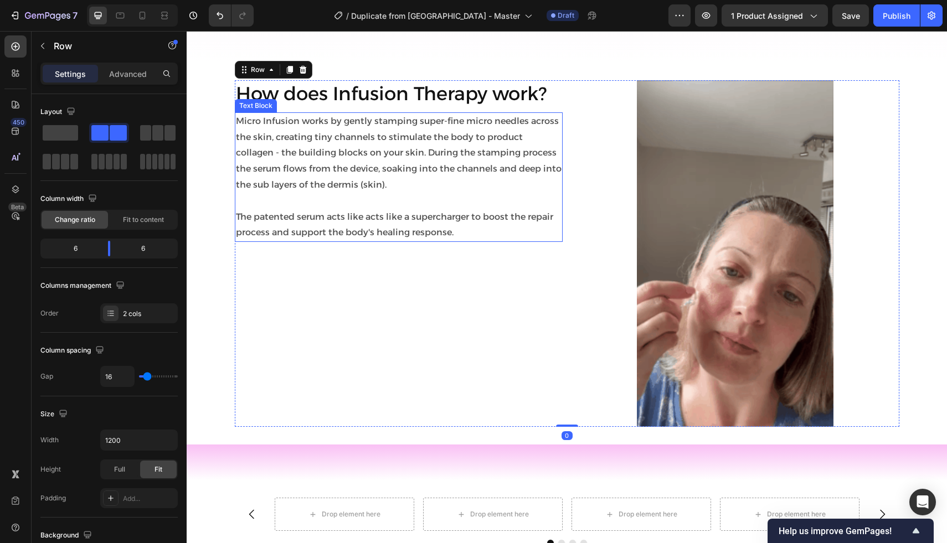
click at [386, 147] on p "Micro Infusion works by gently stamping super-fine micro needles across the ski…" at bounding box center [398, 153] width 325 height 80
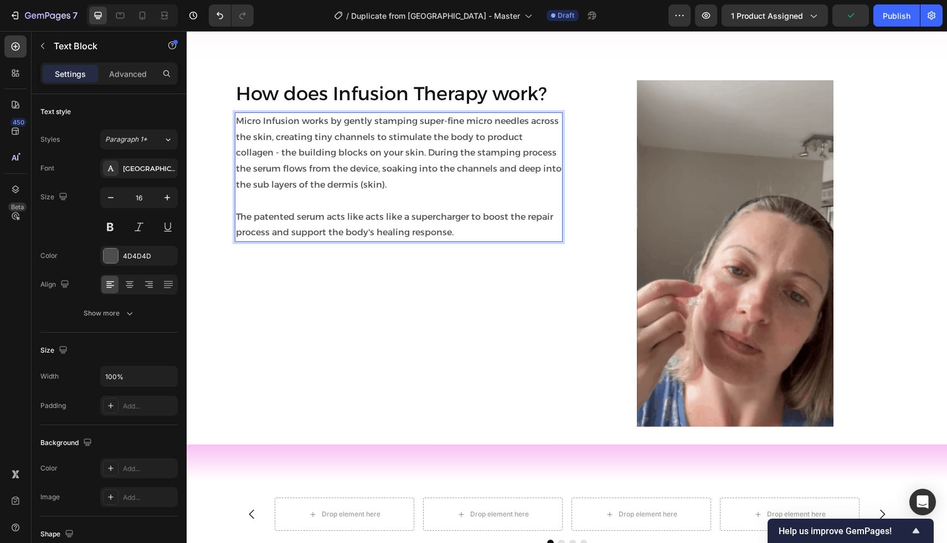
click at [387, 152] on p "Micro Infusion works by gently stamping super-fine micro needles across the ski…" at bounding box center [398, 153] width 325 height 80
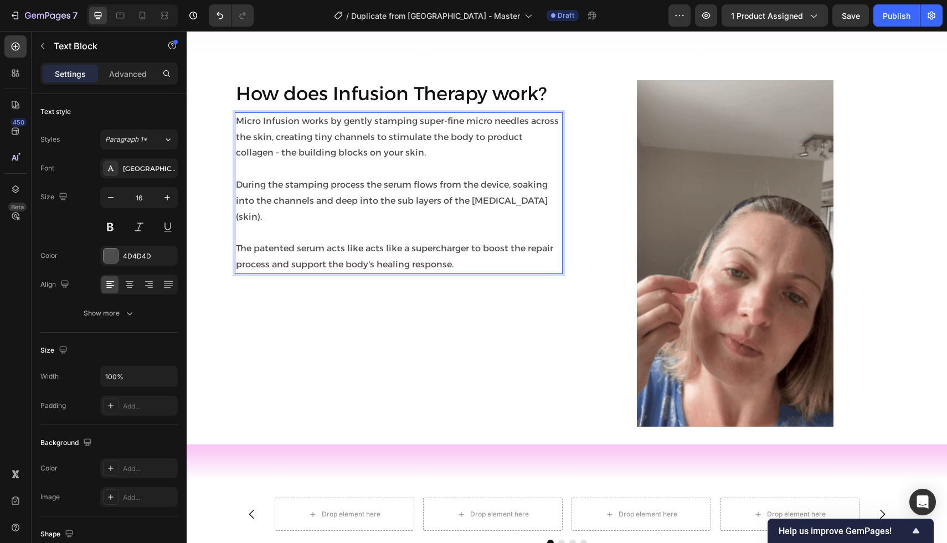
click at [530, 202] on p "During the stamping process the serum flows from the device, soaking into the c…" at bounding box center [398, 201] width 325 height 48
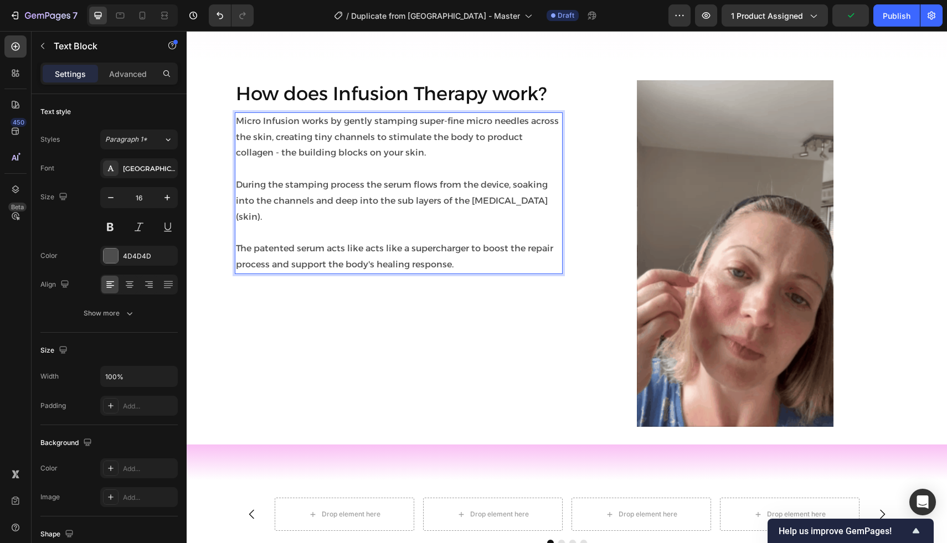
click at [345, 241] on p "The patented serum acts like acts like a supercharger to boost the repair proce…" at bounding box center [398, 257] width 325 height 32
click at [382, 241] on p "The patented serum acts like acts like a supercharger to boost the repair proce…" at bounding box center [398, 257] width 325 height 32
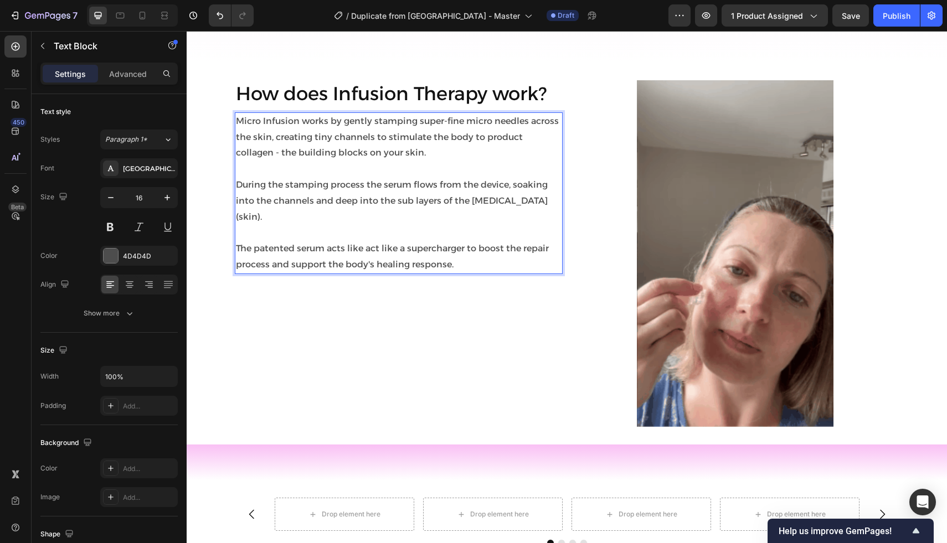
click at [397, 241] on p "The patented serum acts like act like a supercharger to boost the repair proces…" at bounding box center [398, 257] width 325 height 32
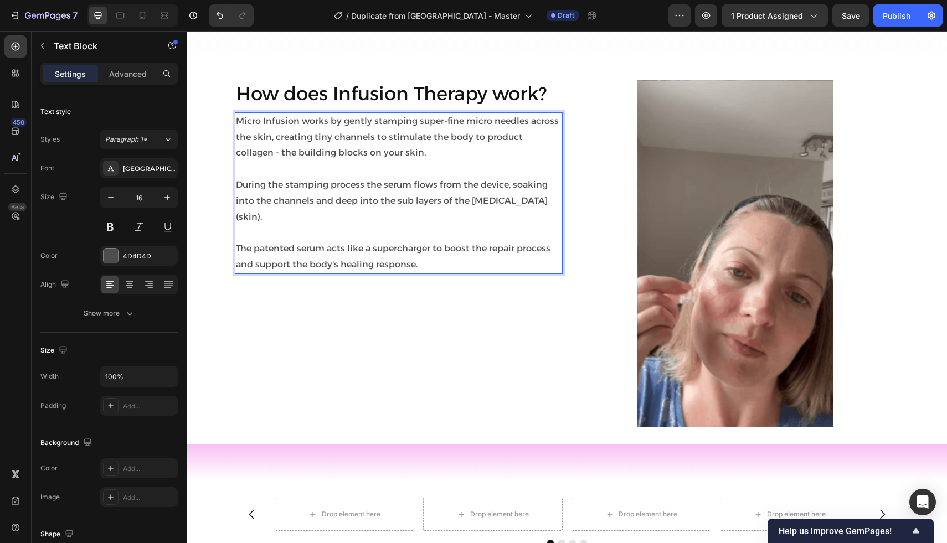
click at [421, 249] on p "The patented serum acts like a supercharger to boost the repair process and sup…" at bounding box center [398, 257] width 325 height 32
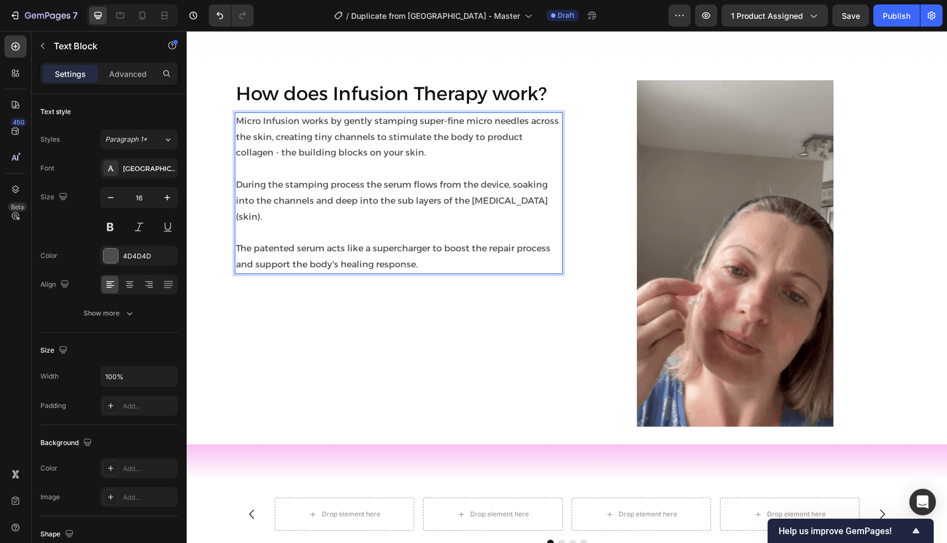
click at [431, 241] on p "The patented serum acts like a supercharger to boost the repair process and sup…" at bounding box center [398, 257] width 325 height 32
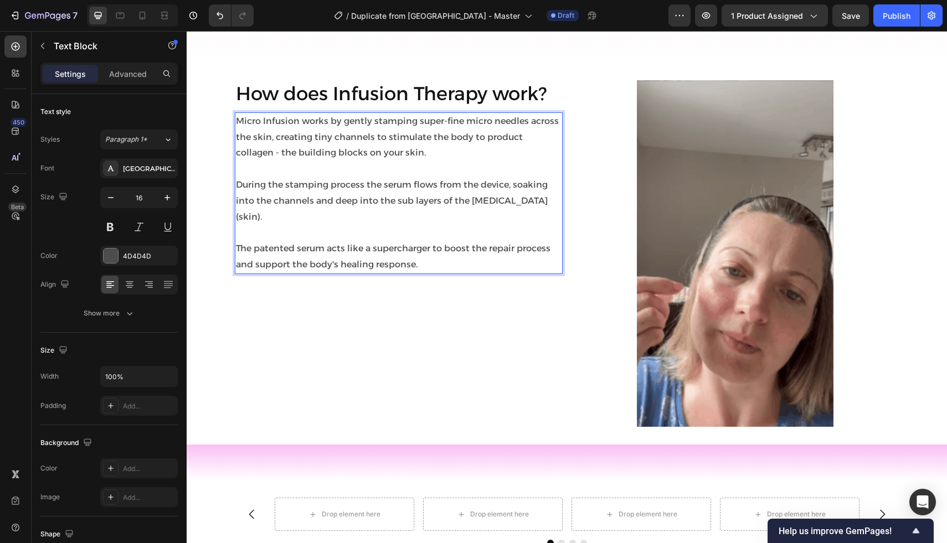
click at [431, 249] on p "The patented serum acts like a supercharger to boost the repair process and sup…" at bounding box center [398, 257] width 325 height 32
click at [490, 241] on p "The patented serum acts like a supercharger to boost the repair process and sup…" at bounding box center [398, 257] width 325 height 32
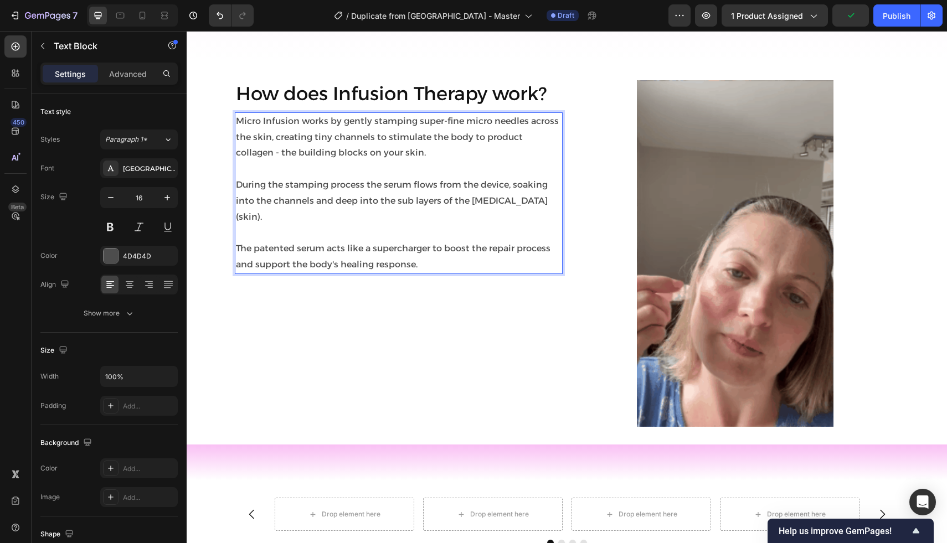
click at [477, 248] on p "The patented serum acts like a supercharger to boost the repair process and sup…" at bounding box center [398, 257] width 325 height 32
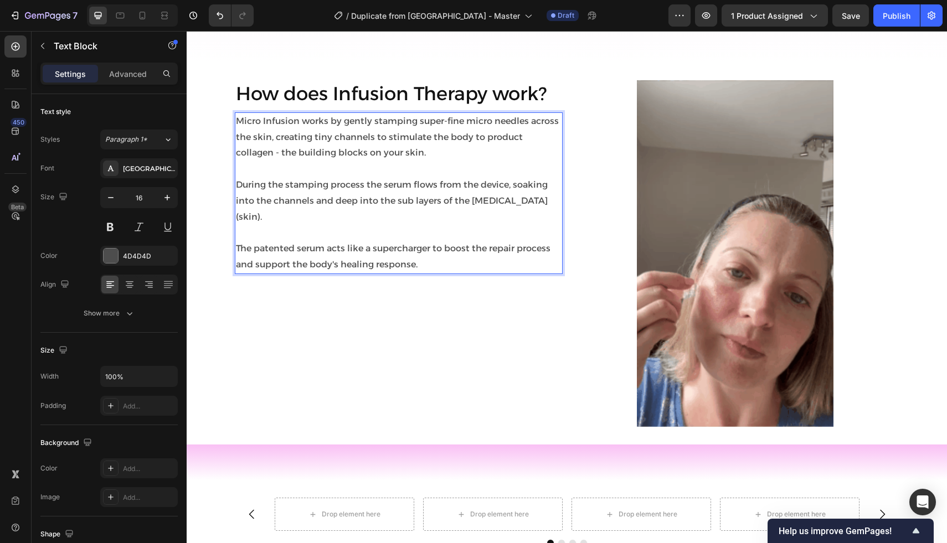
click at [441, 248] on p "The patented serum acts like a supercharger to boost the repair process and sup…" at bounding box center [398, 257] width 325 height 32
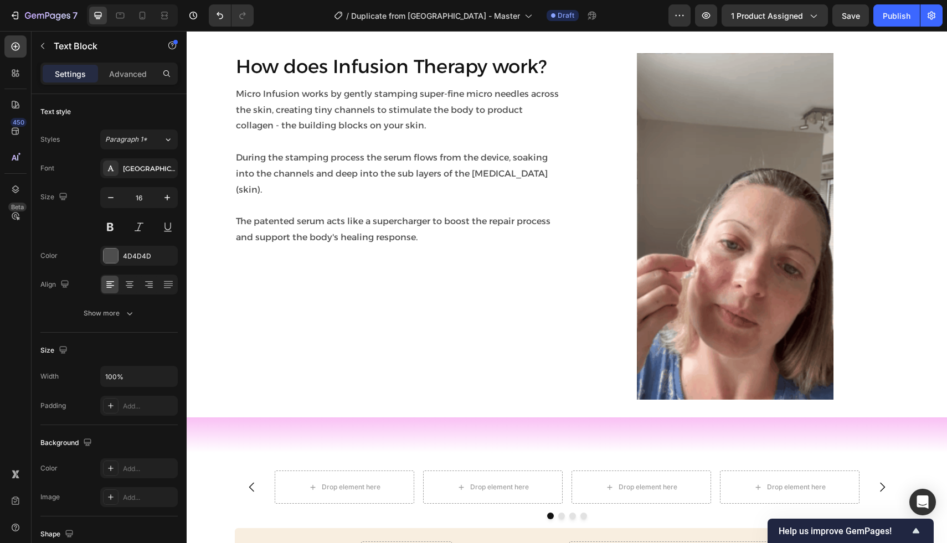
scroll to position [1869, 0]
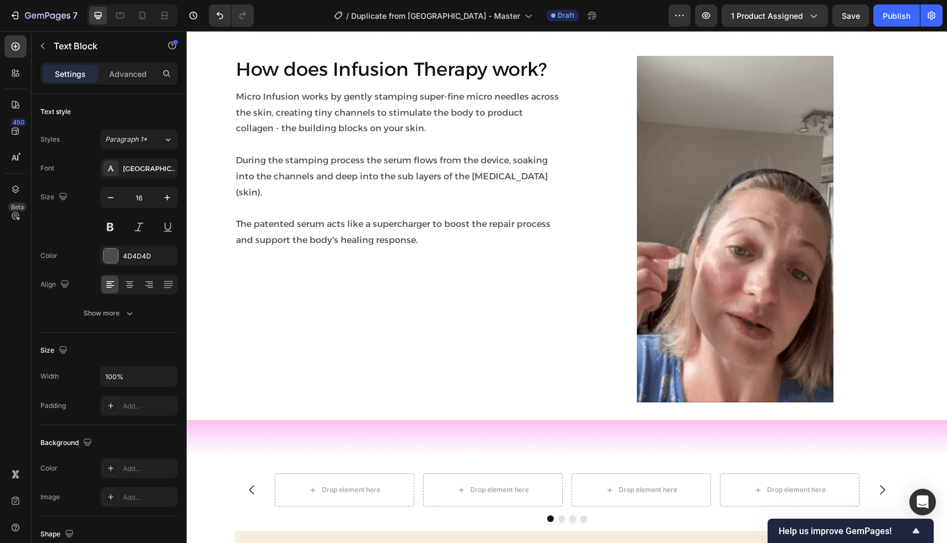
click at [407, 137] on p at bounding box center [398, 145] width 325 height 16
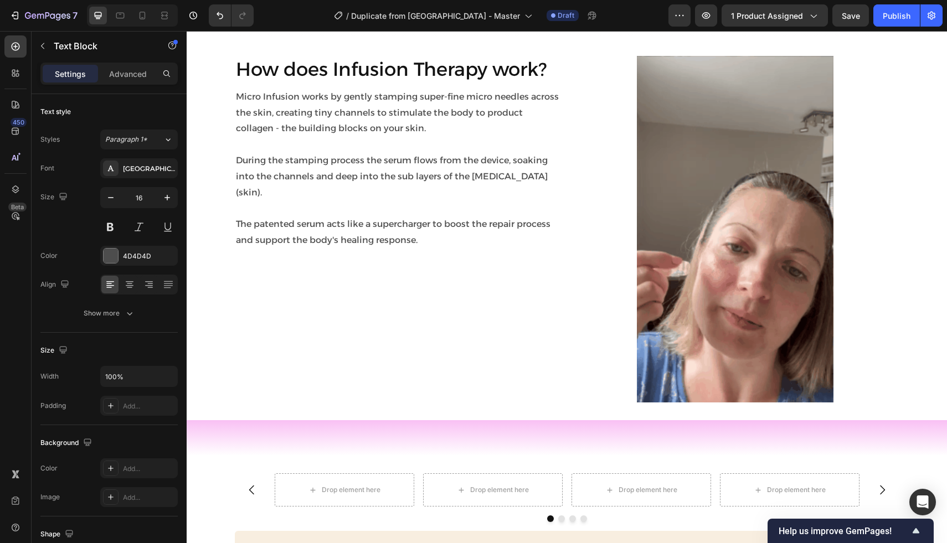
click at [540, 176] on p "During the stamping process the serum flows from the device, soaking into the c…" at bounding box center [398, 177] width 325 height 48
click at [411, 126] on p "Micro Infusion works by gently stamping super-fine micro needles across the ski…" at bounding box center [398, 113] width 325 height 48
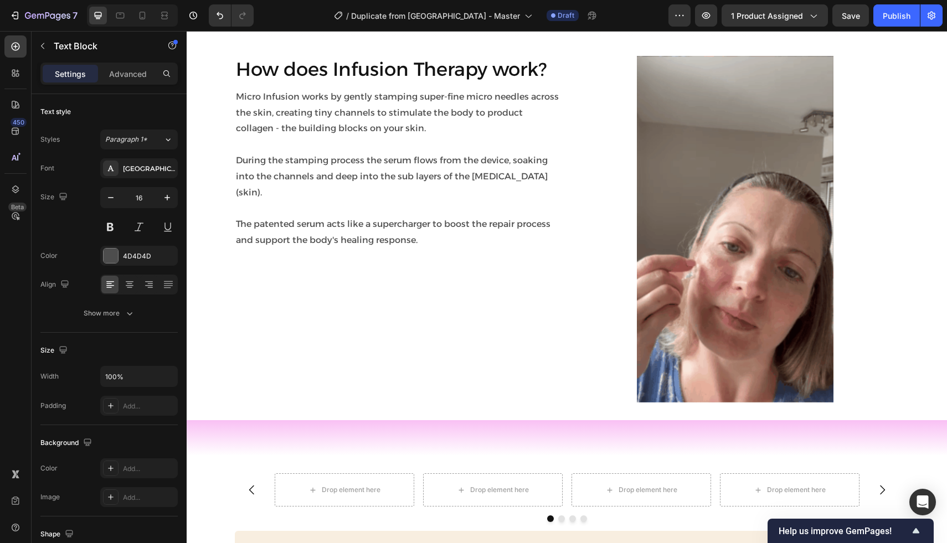
click at [540, 172] on p "During the stamping process the serum flows from the device, soaking into the c…" at bounding box center [398, 177] width 325 height 48
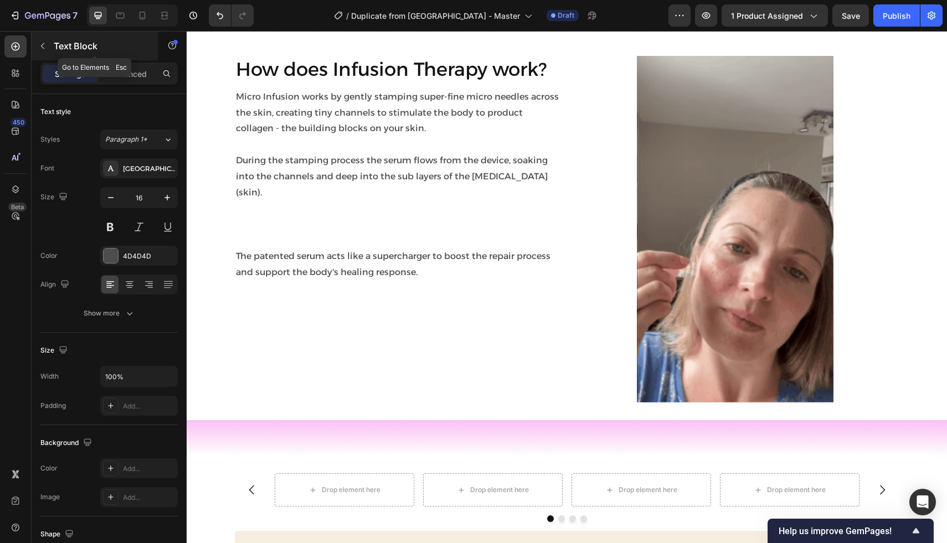
click at [42, 43] on icon "button" at bounding box center [42, 46] width 9 height 9
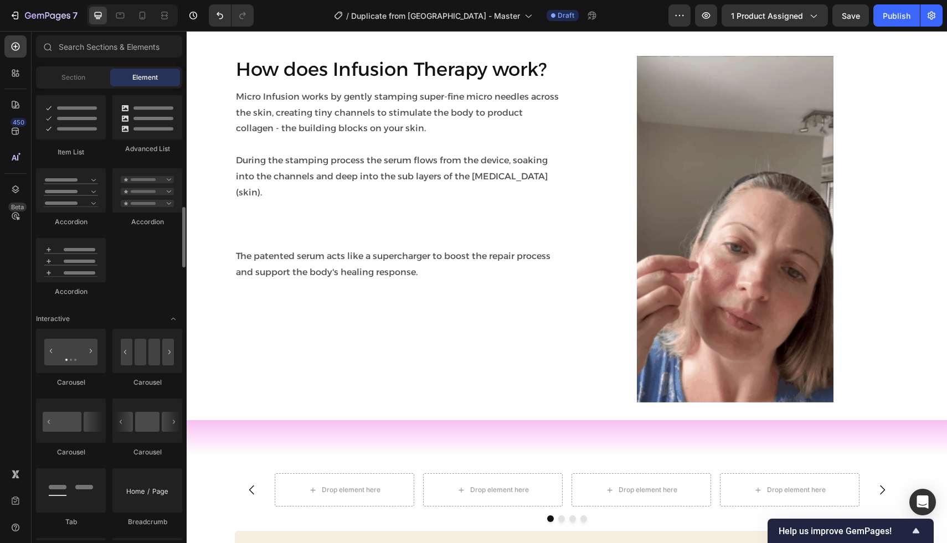
scroll to position [889, 0]
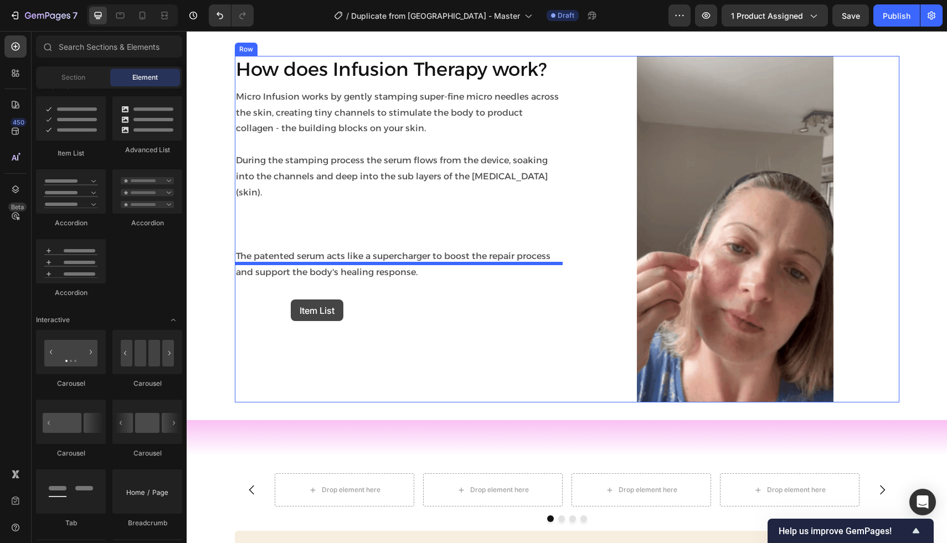
drag, startPoint x: 208, startPoint y: 184, endPoint x: 291, endPoint y: 299, distance: 141.9
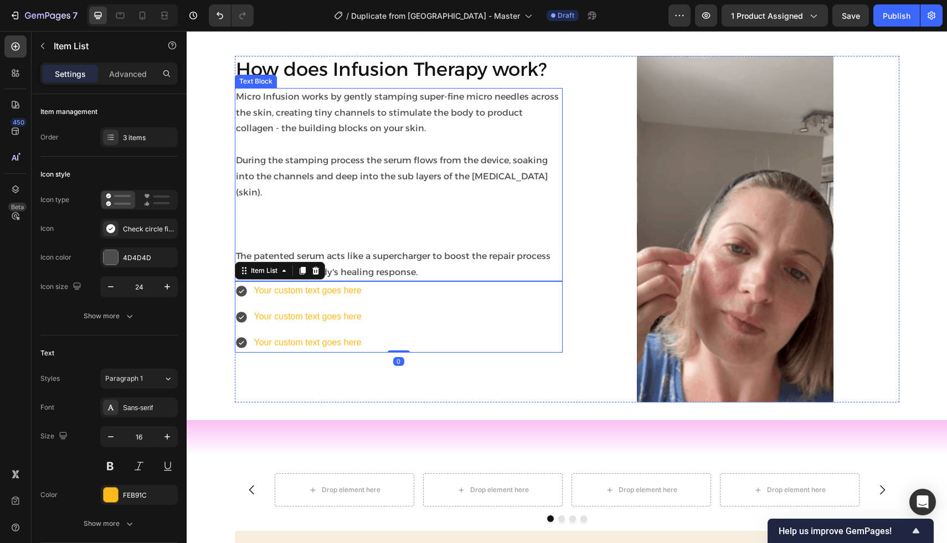
click at [368, 254] on p "The patented serum acts like a supercharger to boost the repair process and sup…" at bounding box center [398, 265] width 325 height 32
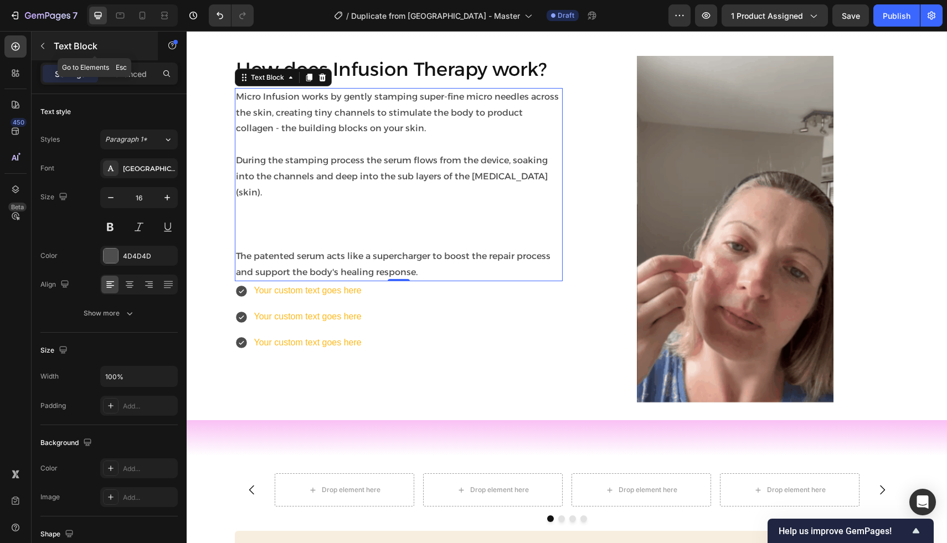
click at [44, 47] on icon "button" at bounding box center [42, 46] width 9 height 9
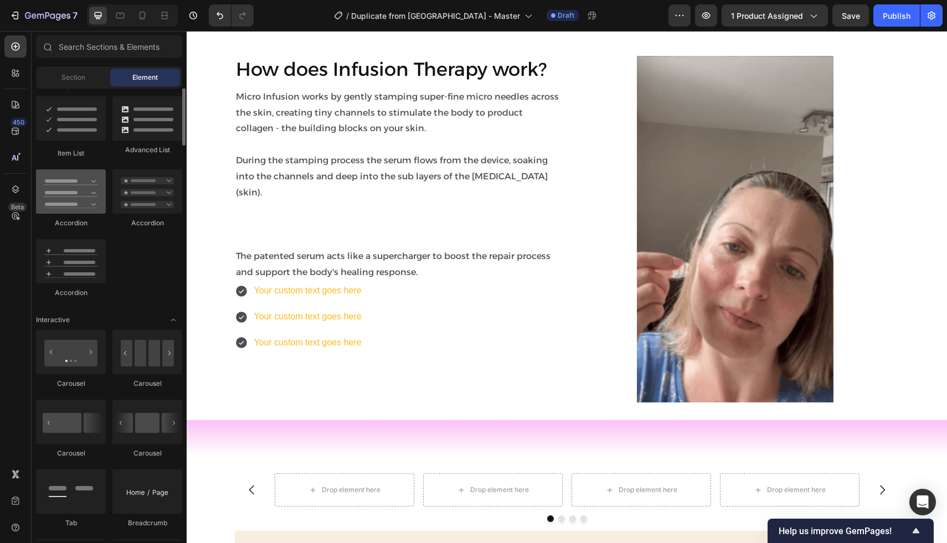
scroll to position [557, 0]
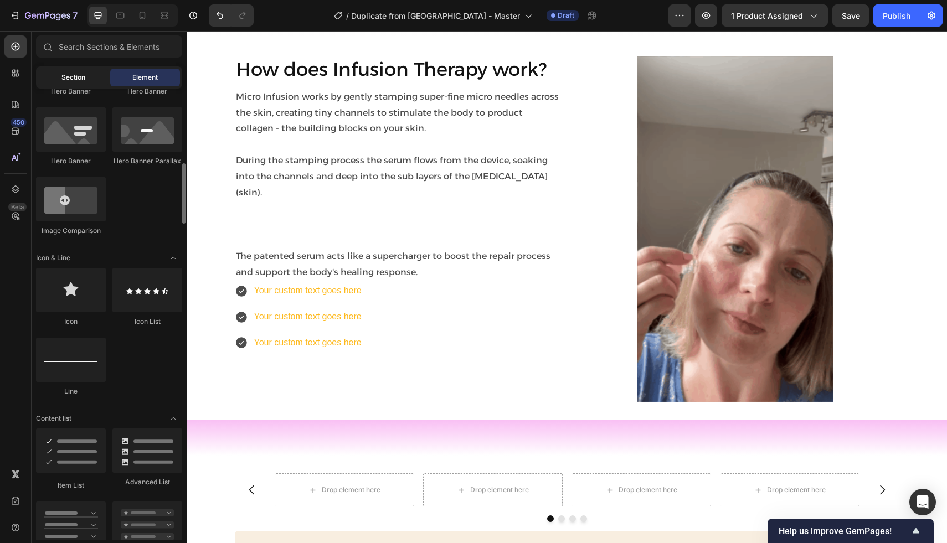
click at [66, 77] on span "Section" at bounding box center [73, 78] width 24 height 10
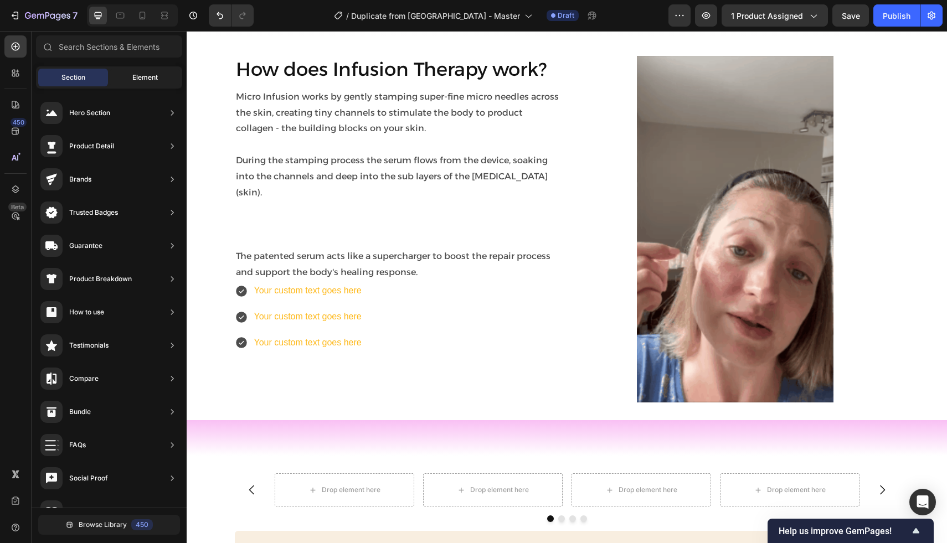
click at [134, 80] on span "Element" at bounding box center [144, 78] width 25 height 10
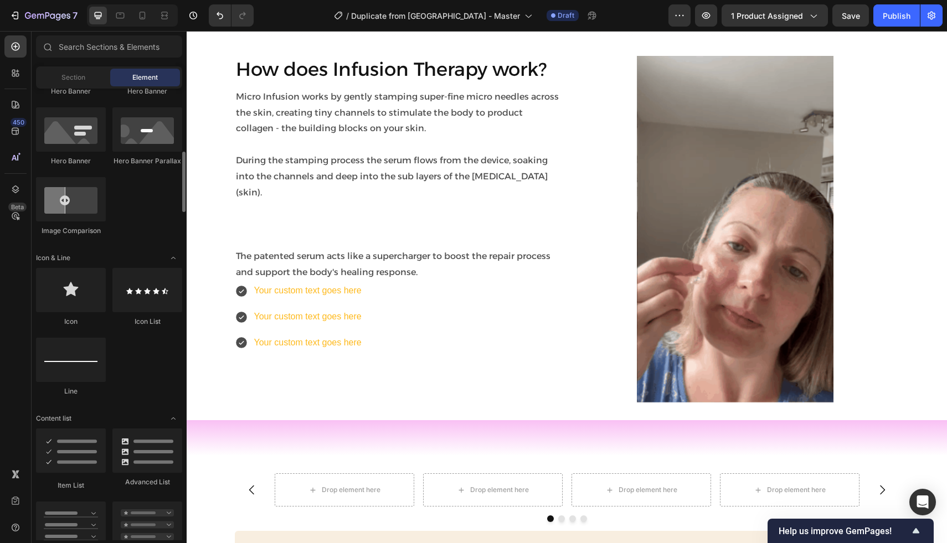
scroll to position [0, 0]
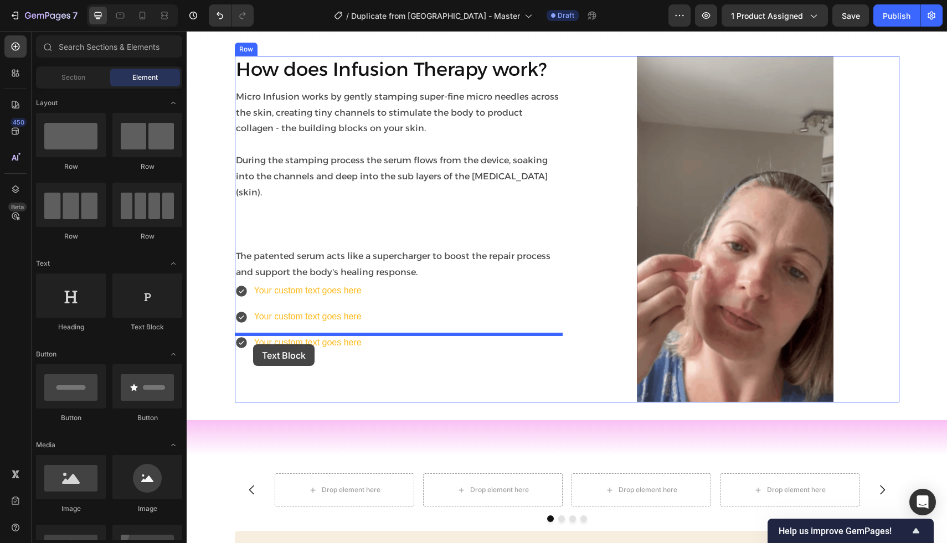
drag, startPoint x: 325, startPoint y: 317, endPoint x: 253, endPoint y: 344, distance: 77.6
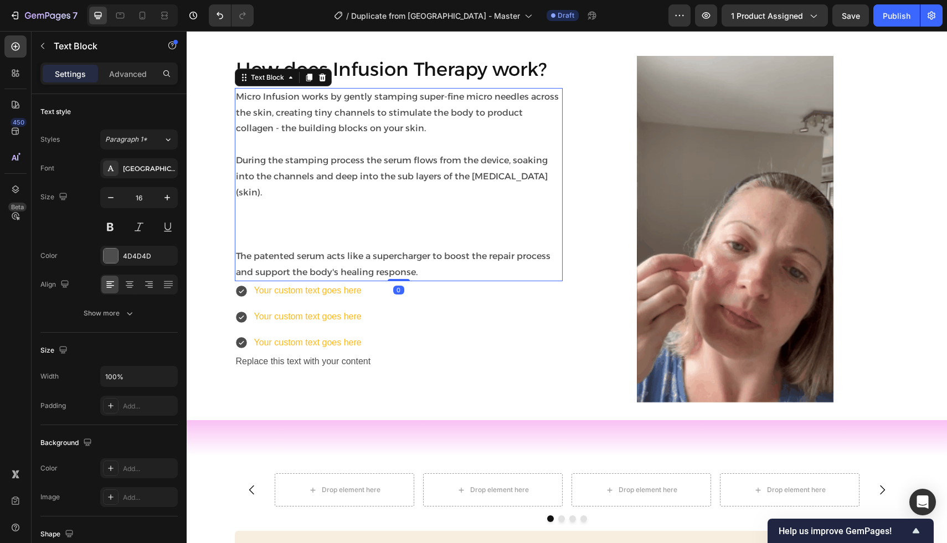
click at [287, 249] on p "The patented serum acts like a supercharger to boost the repair process and sup…" at bounding box center [398, 265] width 325 height 32
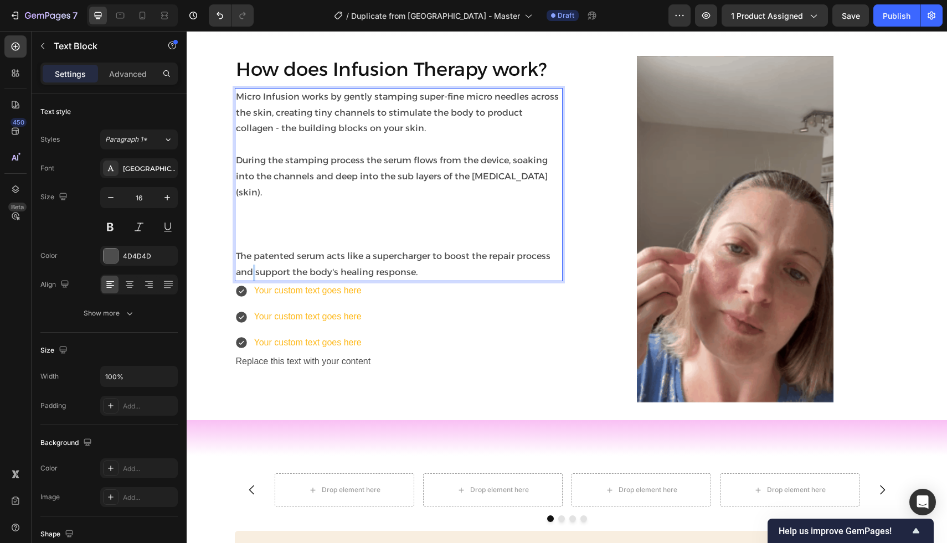
click at [254, 249] on p "The patented serum acts like a supercharger to boost the repair process and sup…" at bounding box center [398, 265] width 325 height 32
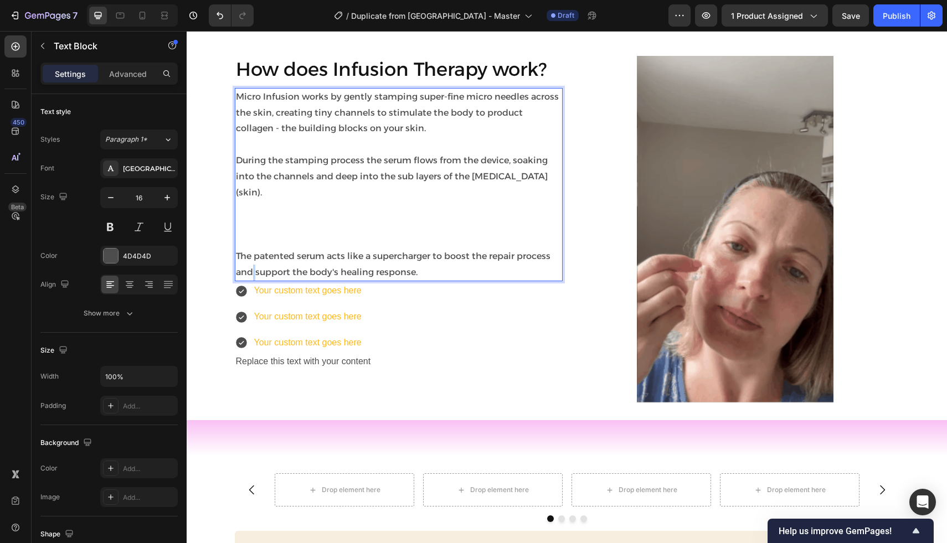
click at [254, 249] on p "The patented serum acts like a supercharger to boost the repair process and sup…" at bounding box center [398, 265] width 325 height 32
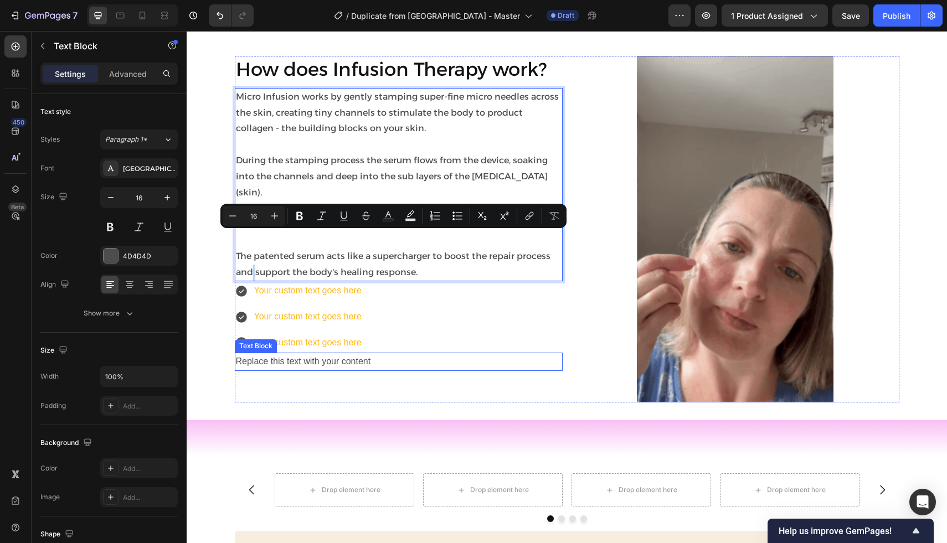
click at [316, 353] on div "Replace this text with your content" at bounding box center [399, 362] width 328 height 18
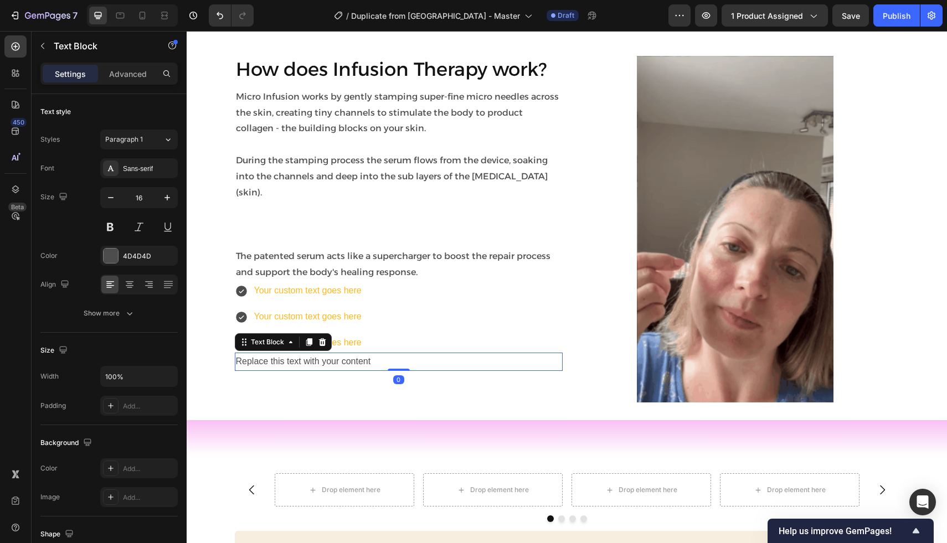
click at [316, 353] on div "Replace this text with your content" at bounding box center [399, 362] width 328 height 18
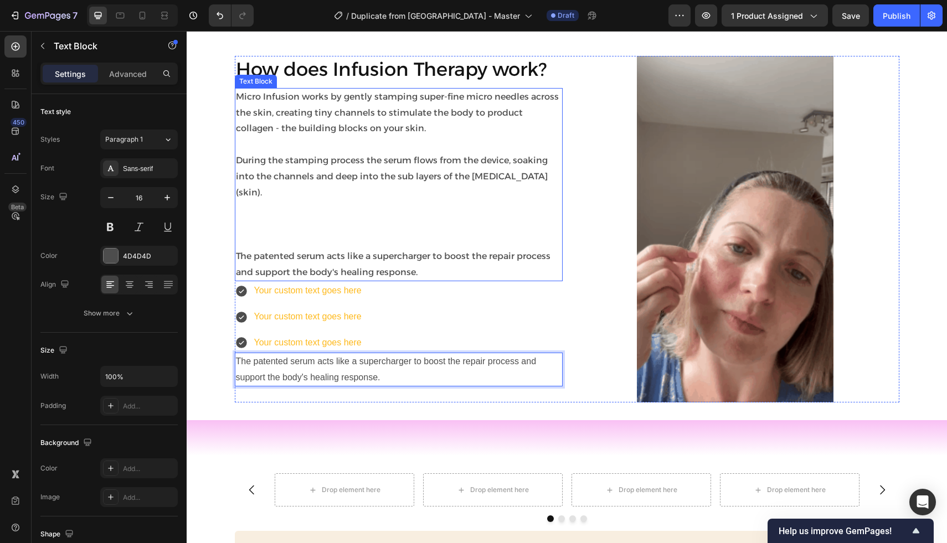
click at [338, 249] on p "The patented serum acts like a supercharger to boost the repair process and sup…" at bounding box center [398, 265] width 325 height 32
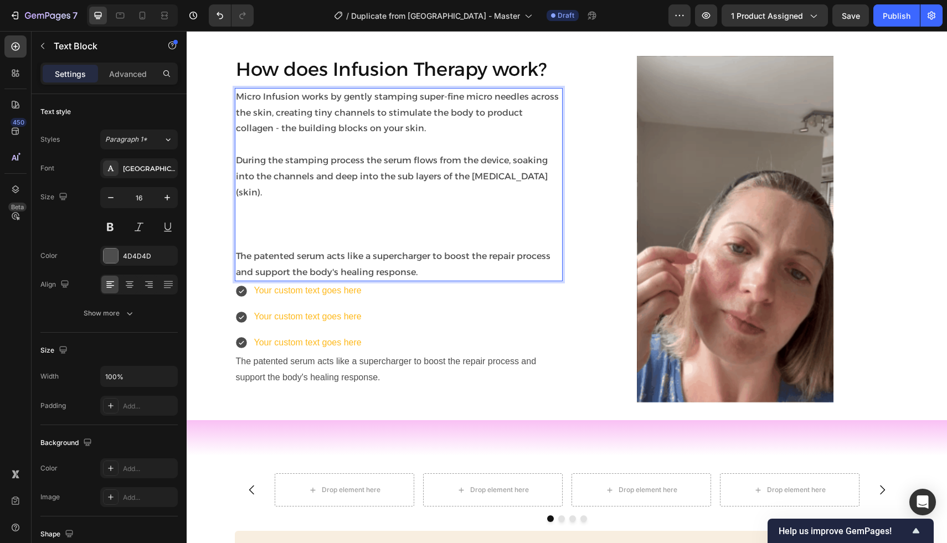
click at [338, 249] on p "The patented serum acts like a supercharger to boost the repair process and sup…" at bounding box center [398, 265] width 325 height 32
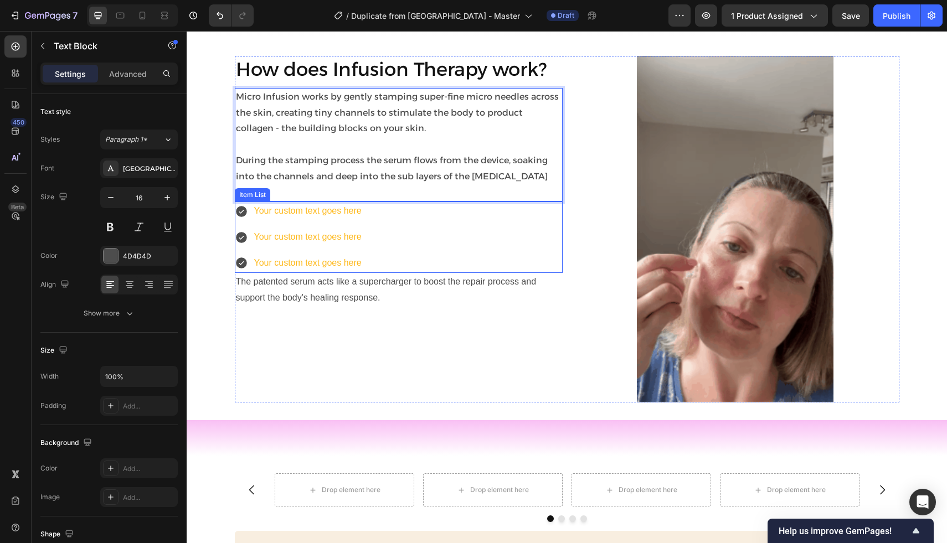
click at [404, 206] on div "Your custom text goes here Your custom text goes here Your custom text goes here" at bounding box center [399, 236] width 328 height 71
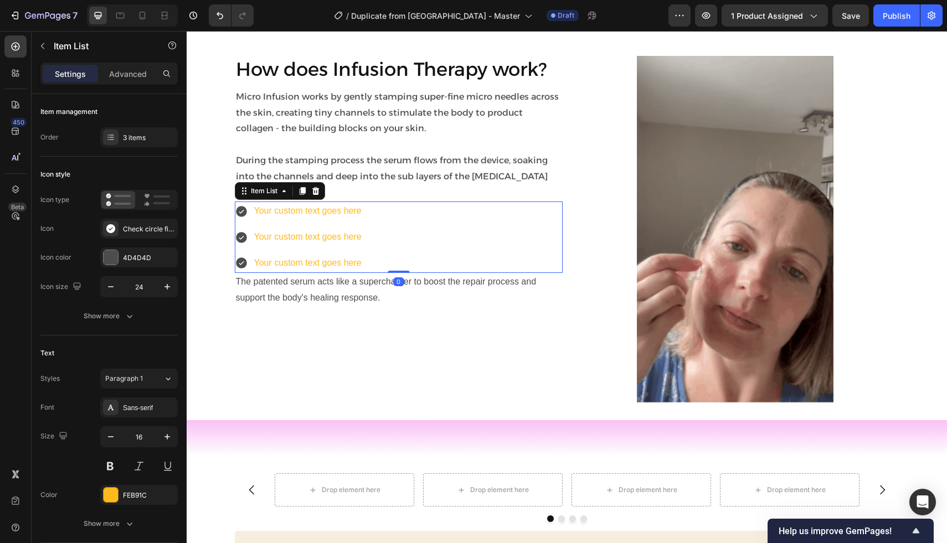
click at [354, 201] on div "Your custom text goes here" at bounding box center [307, 210] width 111 height 19
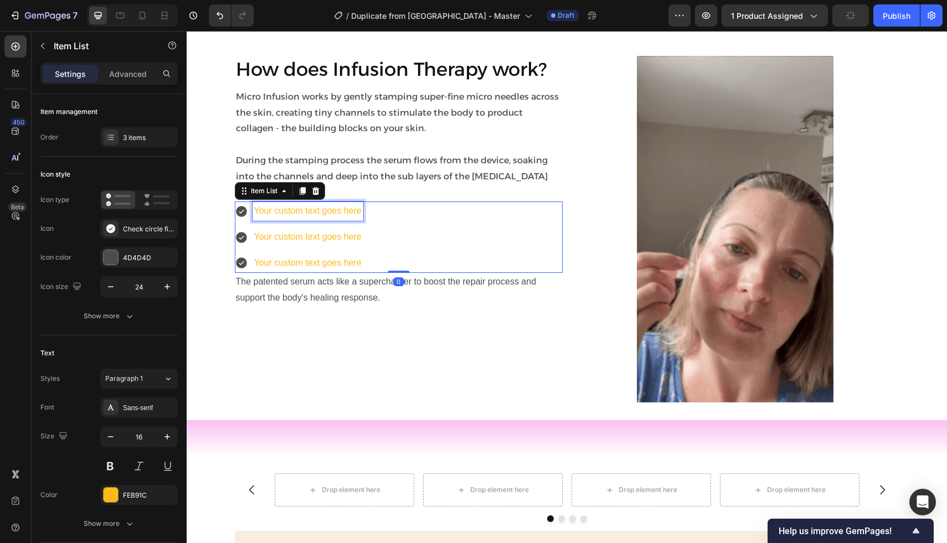
click at [354, 203] on p "Your custom text goes here" at bounding box center [307, 211] width 107 height 16
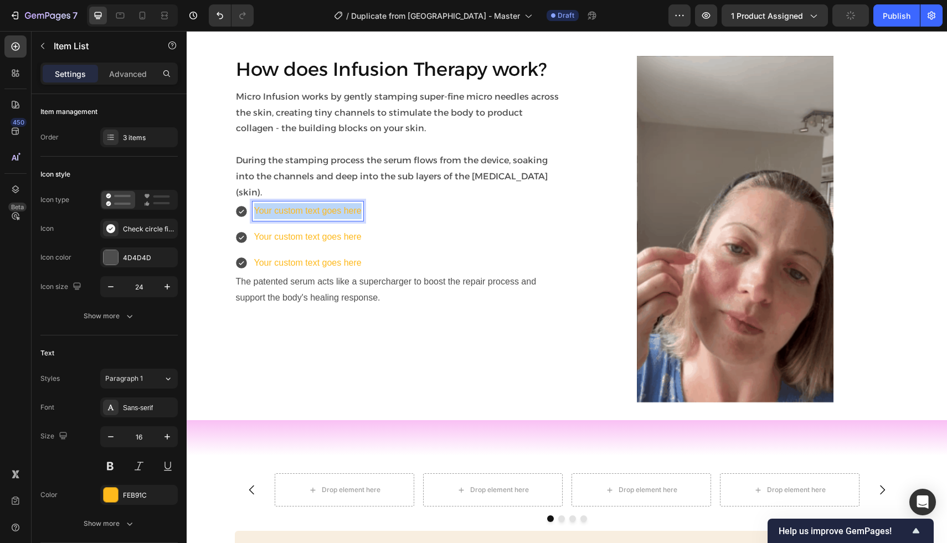
click at [354, 203] on p "Your custom text goes here" at bounding box center [307, 211] width 107 height 16
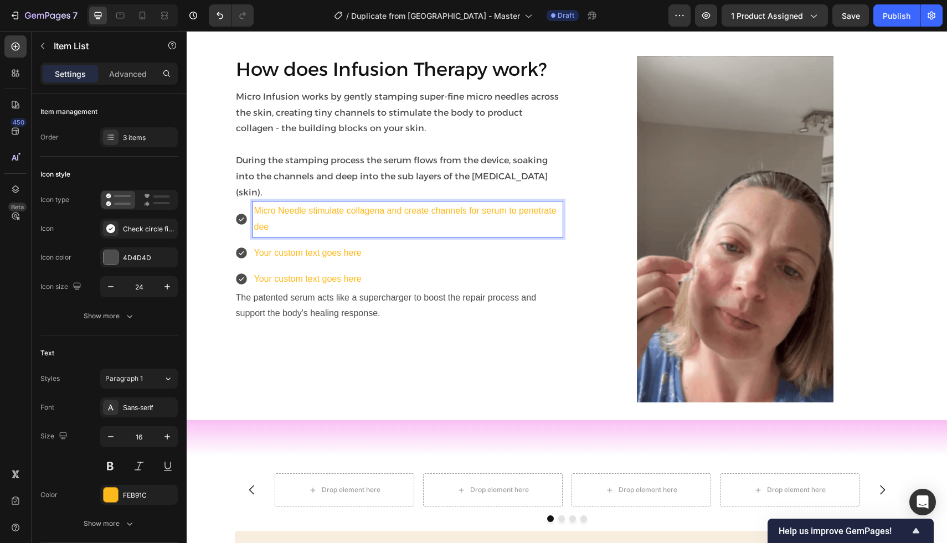
click at [347, 203] on p "Micro Needle stimulate collagena and create channels for serum to penetrate dee" at bounding box center [407, 219] width 307 height 32
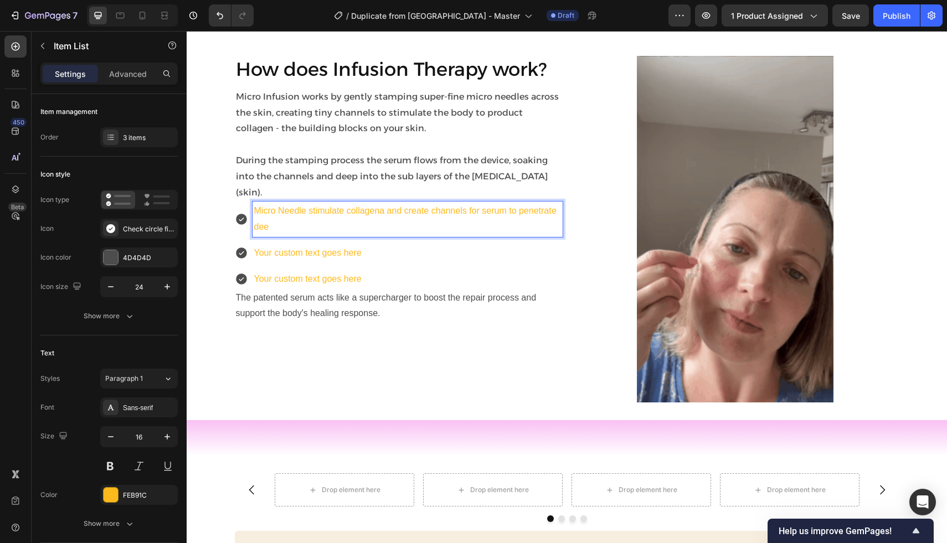
click at [381, 203] on p "Micro Needle stimulate collagena and create channels for serum to penetrate dee" at bounding box center [407, 219] width 307 height 32
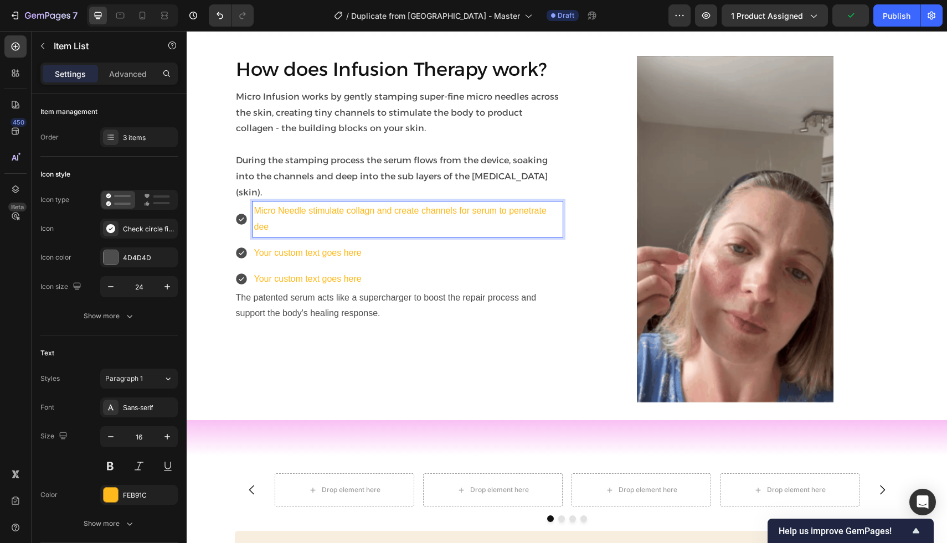
click at [368, 203] on p "Micro Needle stimulate collagn and create channels for serum to penetrate dee" at bounding box center [407, 219] width 307 height 32
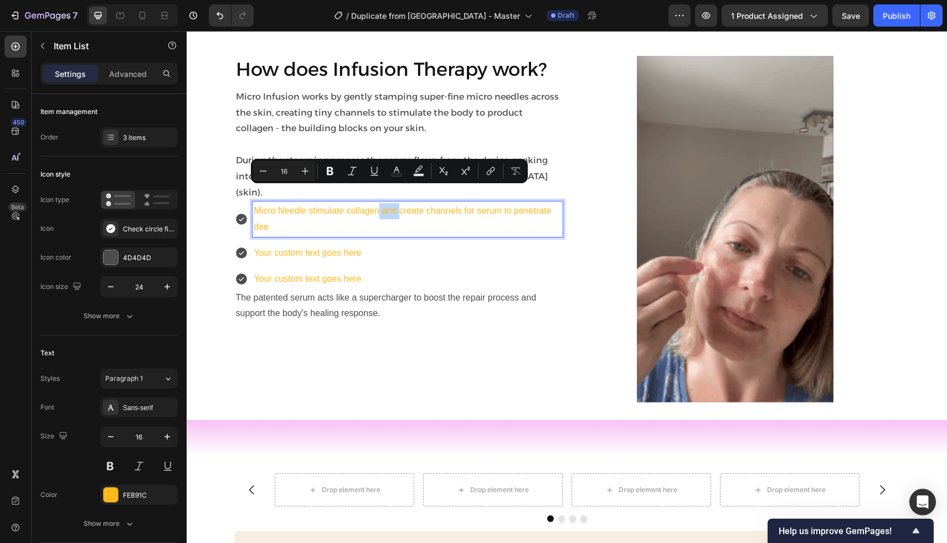
drag, startPoint x: 399, startPoint y: 195, endPoint x: 380, endPoint y: 196, distance: 18.9
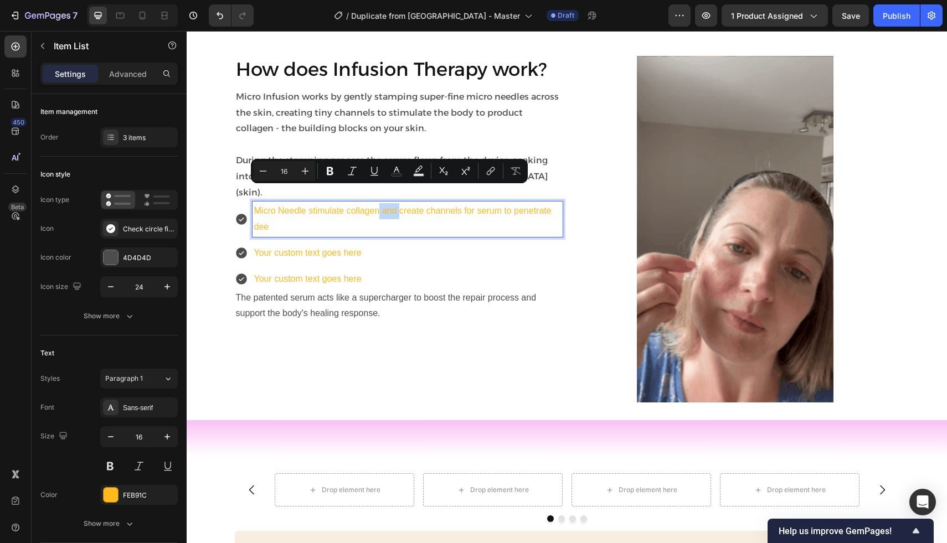
click at [380, 203] on p "Micro Needle stimulate collagen and create channels for serum to penetrate dee" at bounding box center [407, 219] width 307 height 32
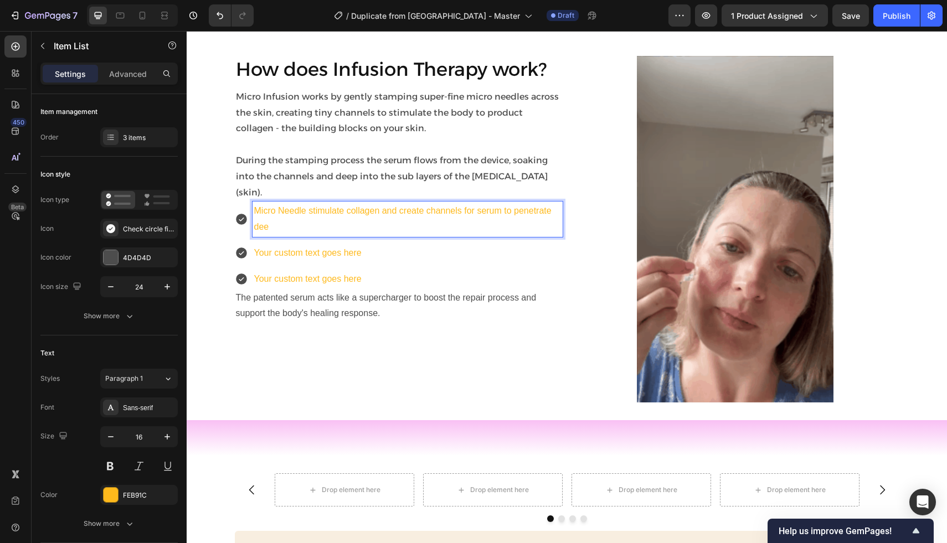
click at [356, 205] on p "Micro Needle stimulate collagen and create channels for serum to penetrate dee" at bounding box center [407, 219] width 307 height 32
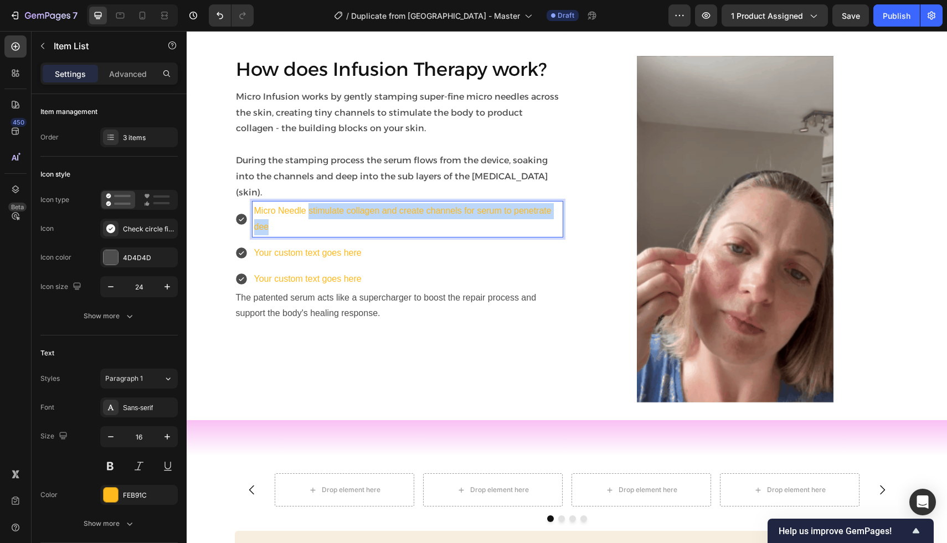
drag, startPoint x: 309, startPoint y: 193, endPoint x: 370, endPoint y: 204, distance: 61.8
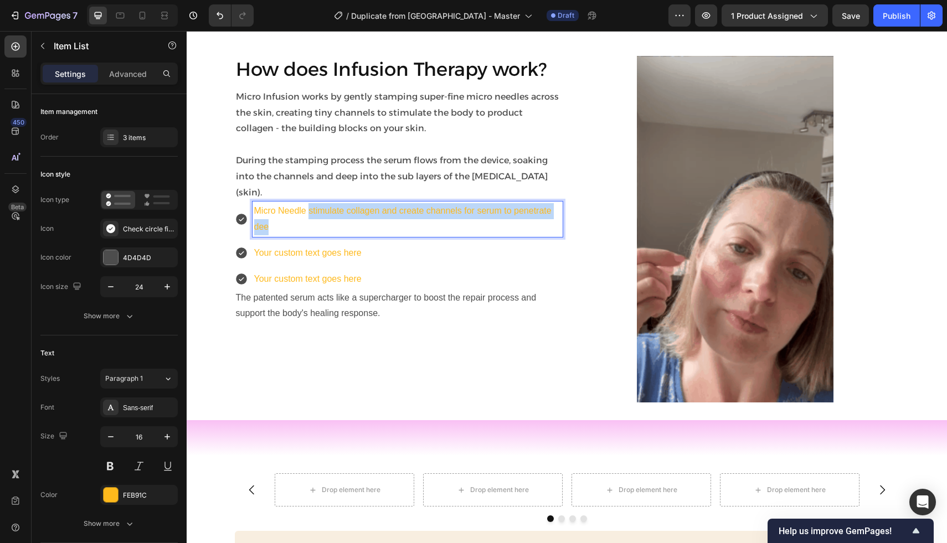
click at [370, 204] on p "Micro Needle stimulate collagen and create channels for serum to penetrate dee" at bounding box center [407, 219] width 307 height 32
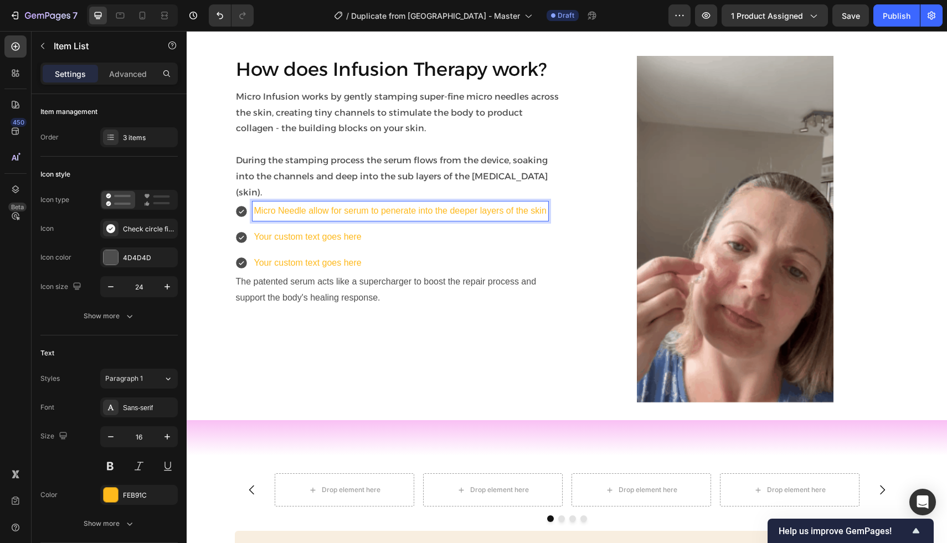
click at [335, 229] on p "Your custom text goes here" at bounding box center [400, 237] width 292 height 16
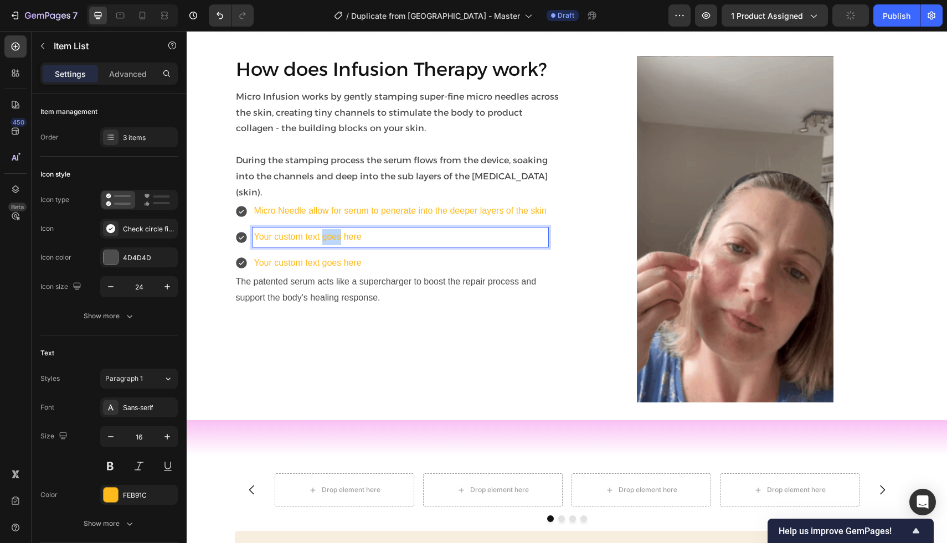
click at [335, 229] on p "Your custom text goes here" at bounding box center [400, 237] width 292 height 16
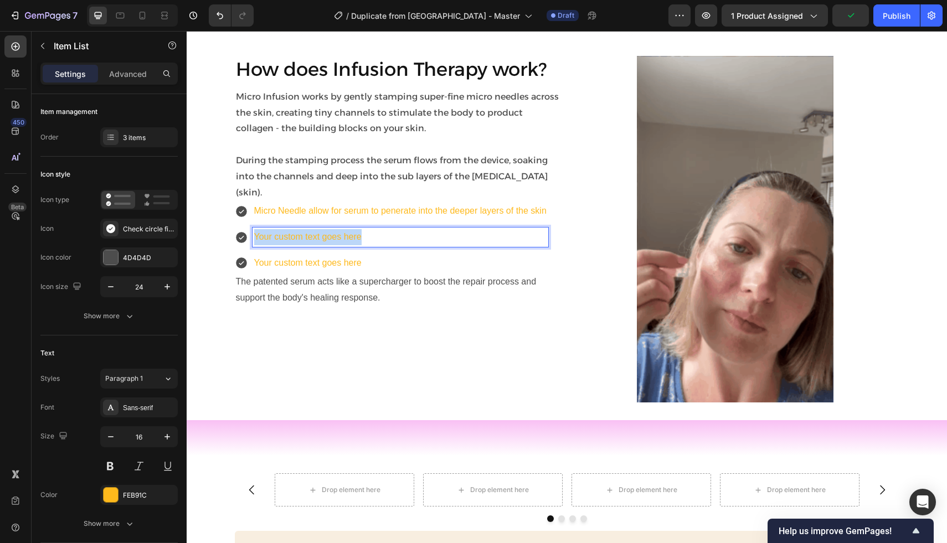
click at [335, 229] on p "Your custom text goes here" at bounding box center [400, 237] width 292 height 16
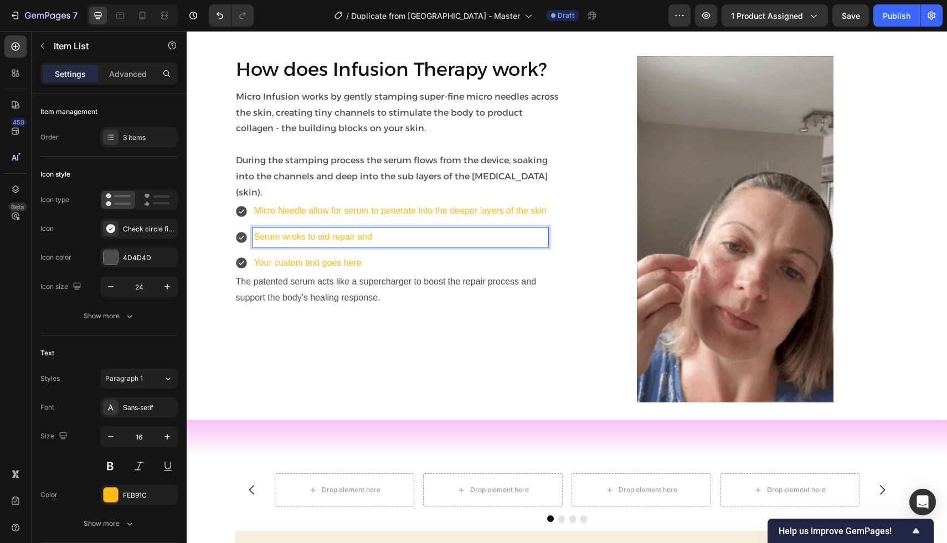
click at [302, 229] on p "Serum wroks to aid repair and" at bounding box center [400, 237] width 292 height 16
click at [256, 229] on p "Serum wroks to aid repair and" at bounding box center [400, 237] width 292 height 16
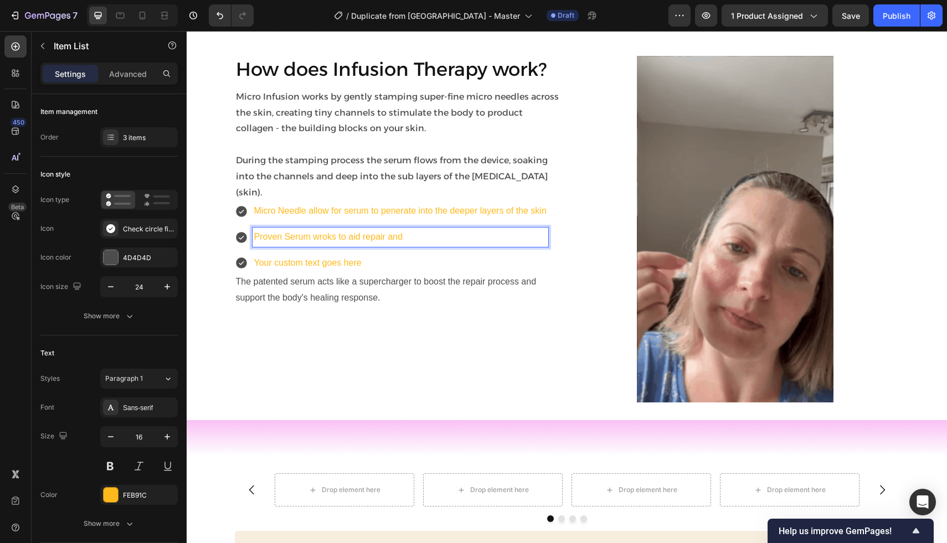
click at [290, 229] on p "Proven Serum wroks to aid repair and" at bounding box center [400, 237] width 292 height 16
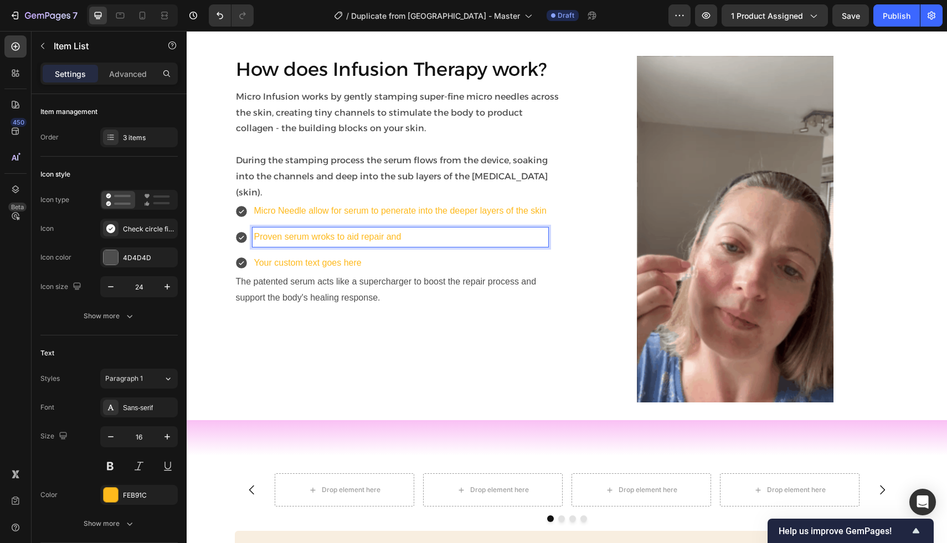
click at [342, 229] on p "Proven serum wroks to aid repair and" at bounding box center [400, 237] width 292 height 16
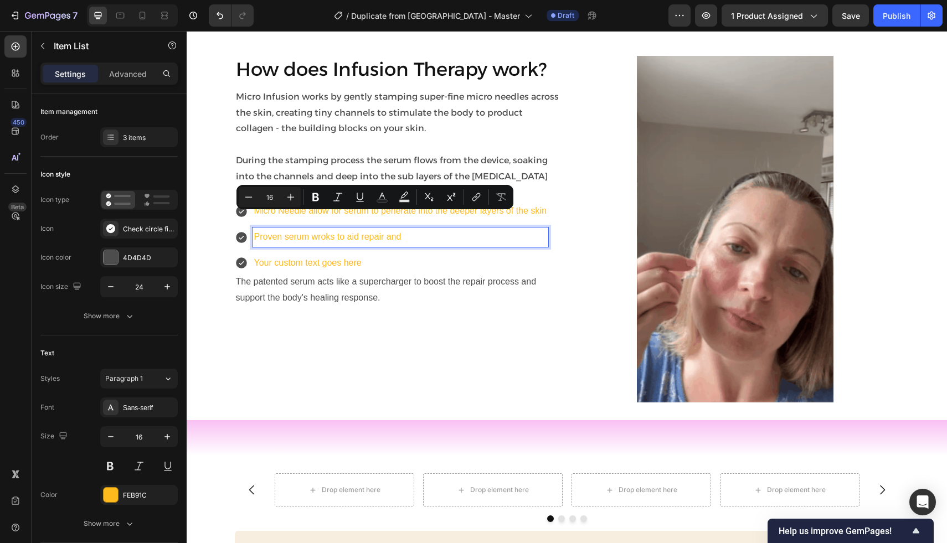
drag, startPoint x: 404, startPoint y: 221, endPoint x: 348, endPoint y: 221, distance: 56.5
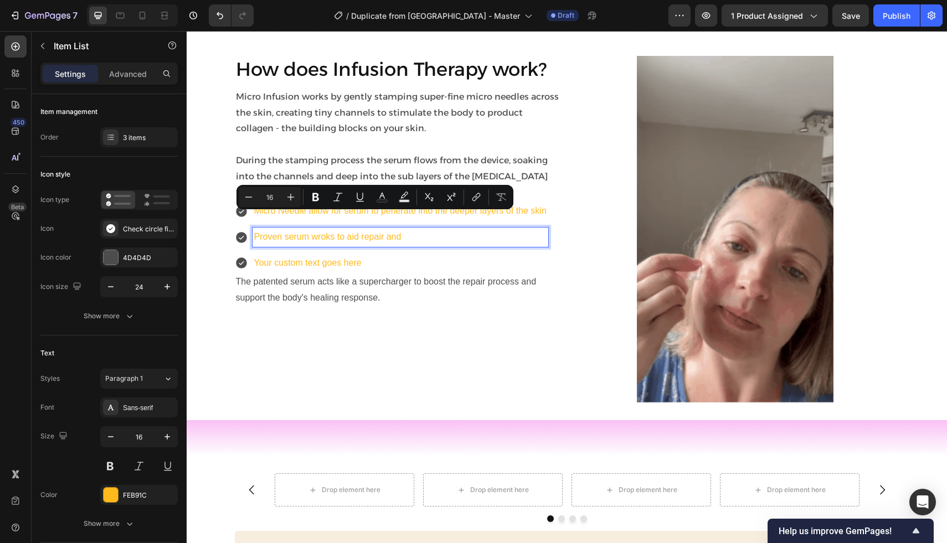
click at [348, 229] on p "Proven serum wroks to aid repair and" at bounding box center [400, 237] width 292 height 16
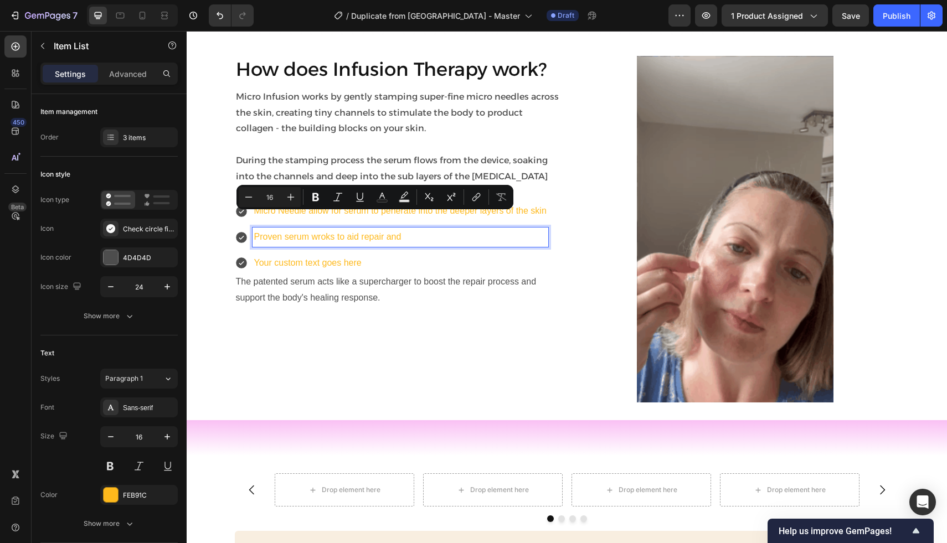
click at [318, 229] on p "Proven serum wroks to aid repair and" at bounding box center [400, 237] width 292 height 16
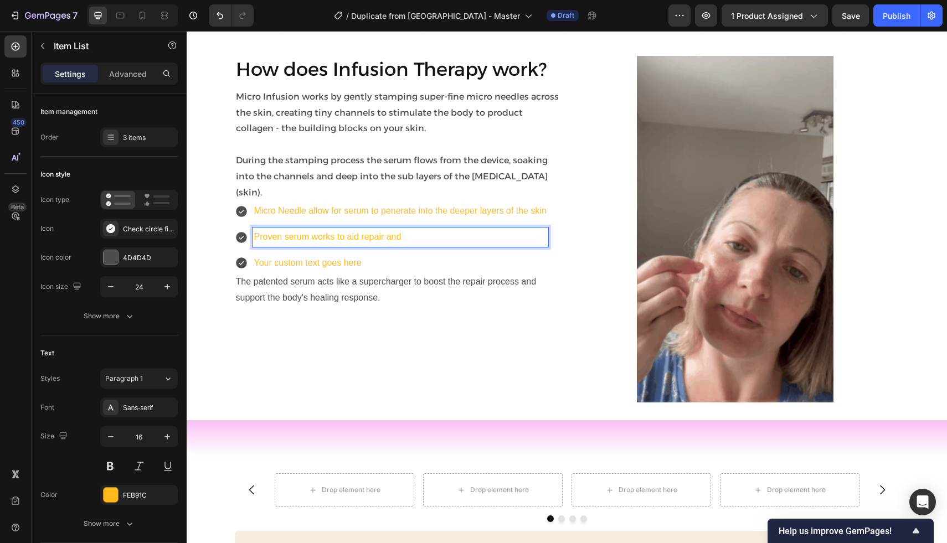
click at [418, 229] on p "Proven serum works to aid repair and" at bounding box center [400, 237] width 292 height 16
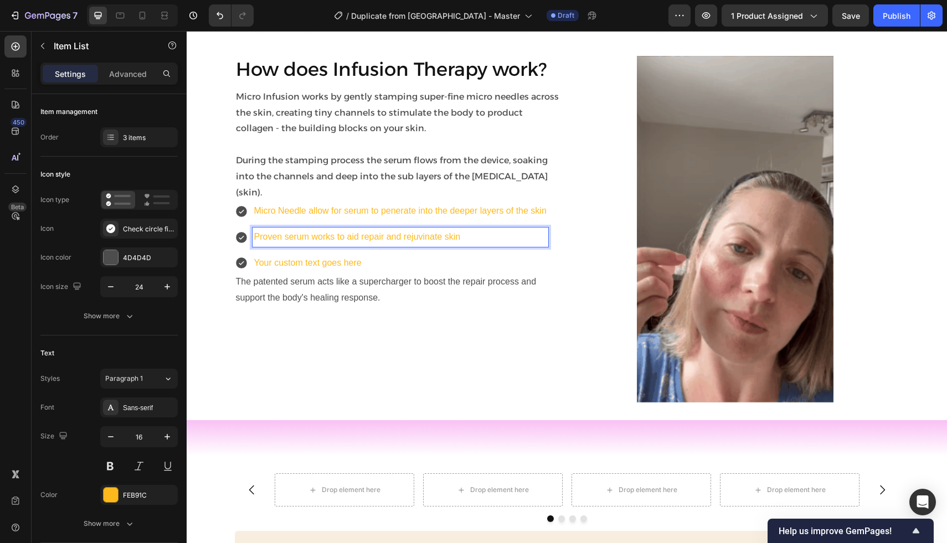
click at [413, 229] on p "Proven serum works to aid repair and rejuvinate skin" at bounding box center [400, 237] width 292 height 16
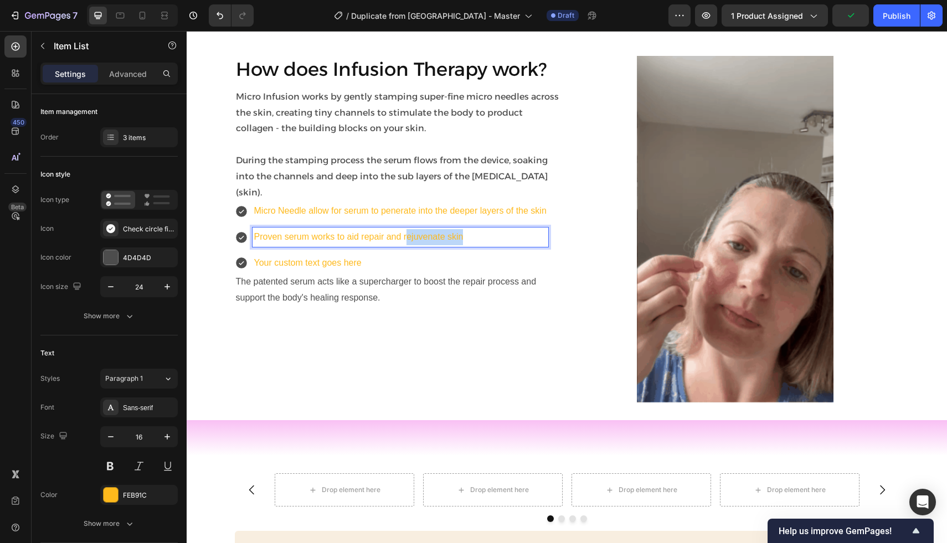
drag, startPoint x: 468, startPoint y: 223, endPoint x: 406, endPoint y: 223, distance: 62.5
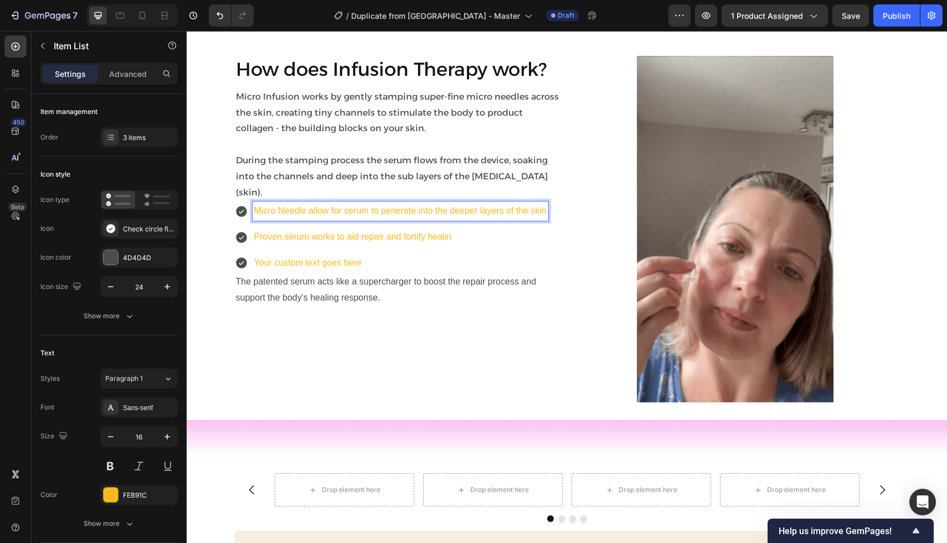
click at [401, 203] on p "Micro Needle allow for serum to penerate into the deeper layers of the skin" at bounding box center [400, 211] width 292 height 16
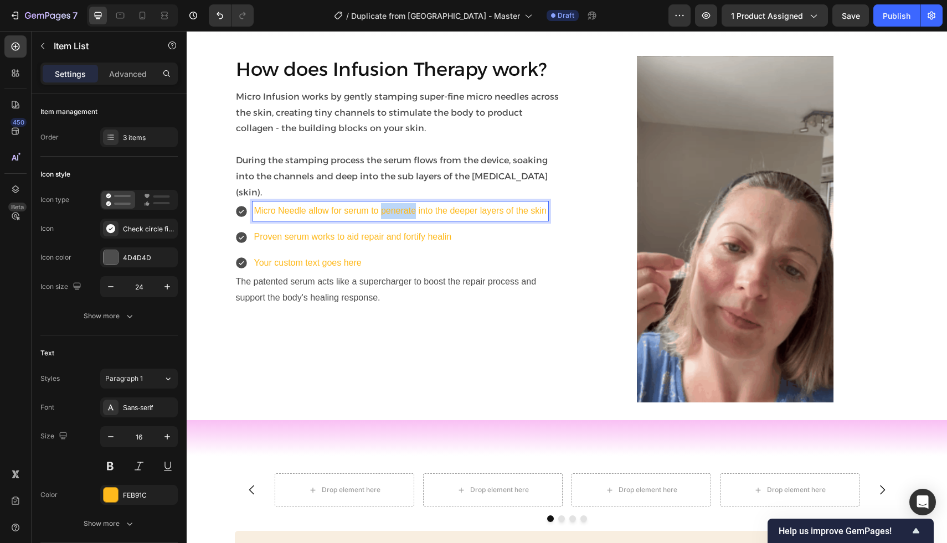
click at [401, 203] on p "Micro Needle allow for serum to penerate into the deeper layers of the skin" at bounding box center [400, 211] width 292 height 16
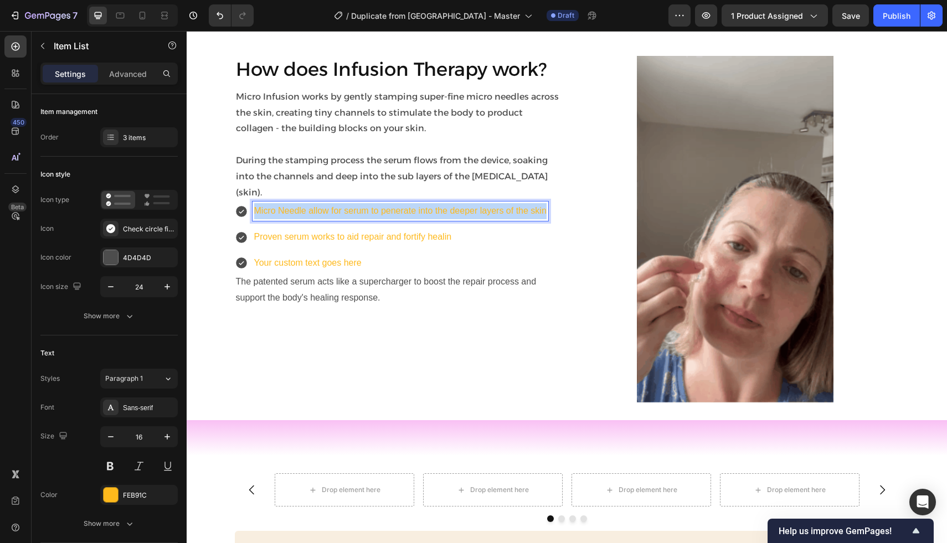
click at [401, 203] on p "Micro Needle allow for serum to penerate into the deeper layers of the skin" at bounding box center [400, 211] width 292 height 16
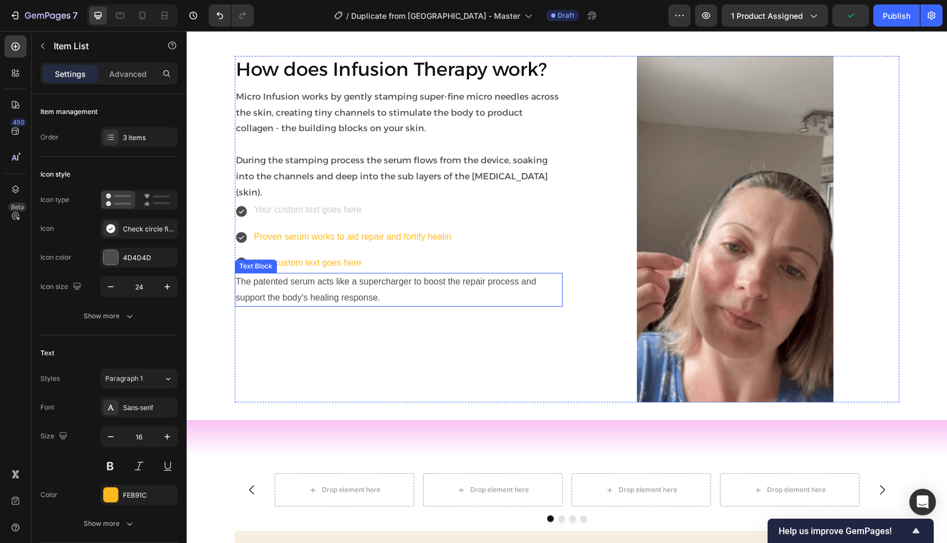
scroll to position [1864, 0]
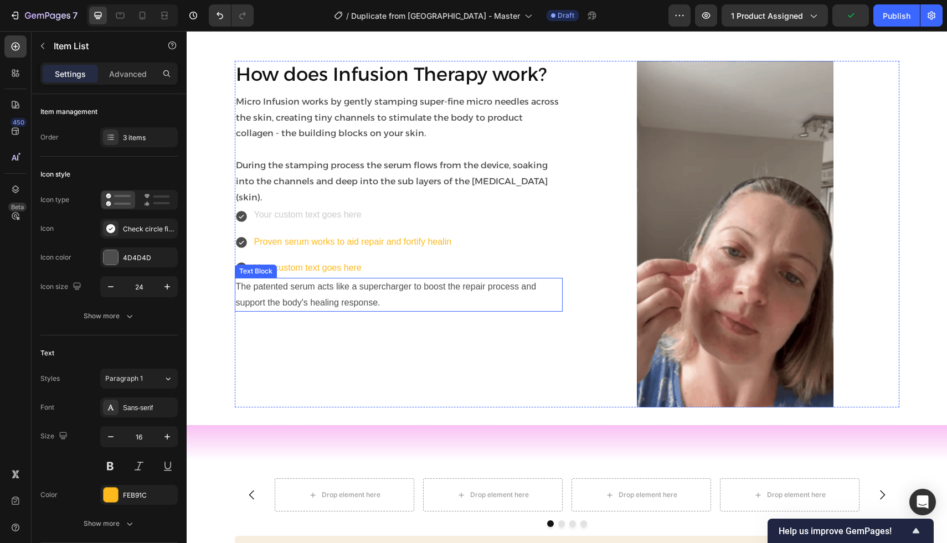
click at [310, 279] on p "The patented serum acts like a supercharger to boost the repair process and sup…" at bounding box center [398, 295] width 325 height 32
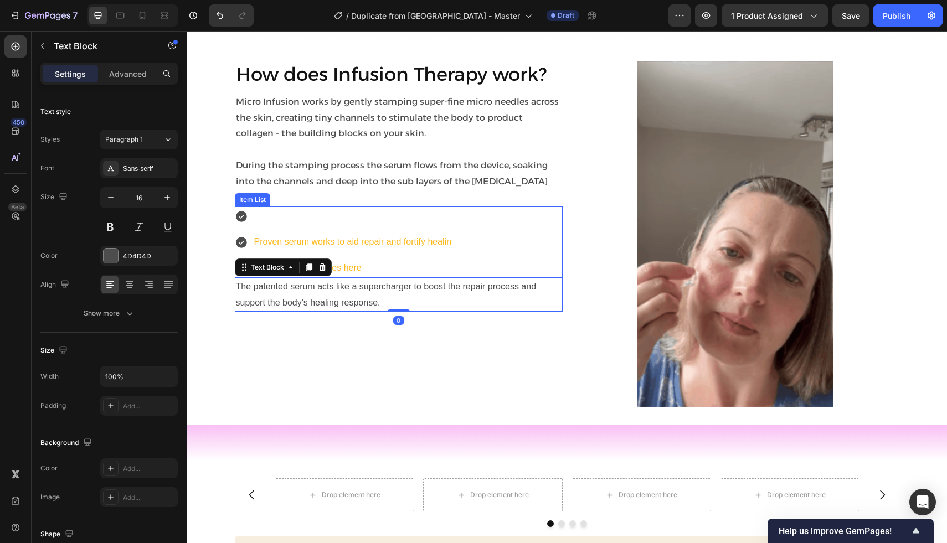
click at [306, 234] on p "Proven serum works to aid repair and fortify healin" at bounding box center [353, 242] width 198 height 16
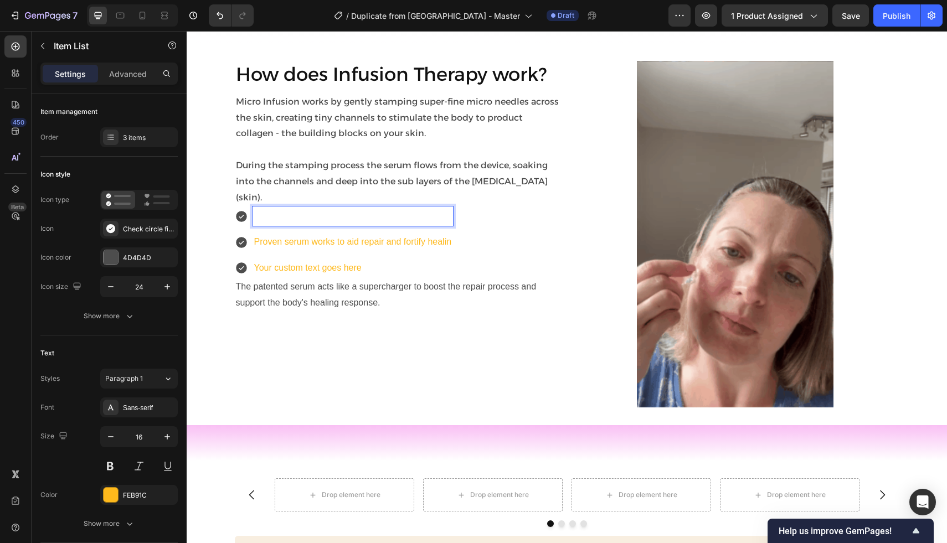
click at [299, 208] on p "Rich Text Editor. Editing area: main" at bounding box center [353, 216] width 198 height 16
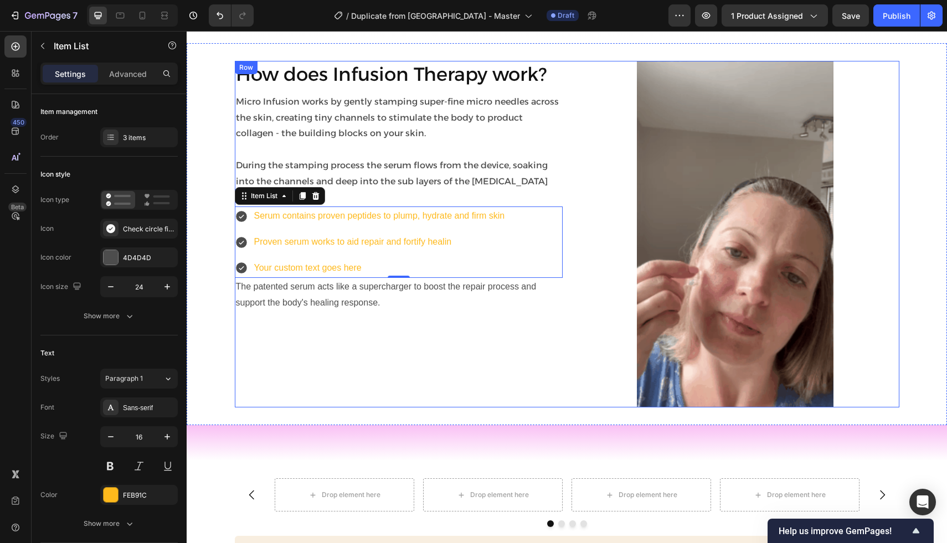
drag, startPoint x: 501, startPoint y: 209, endPoint x: 502, endPoint y: 318, distance: 109.0
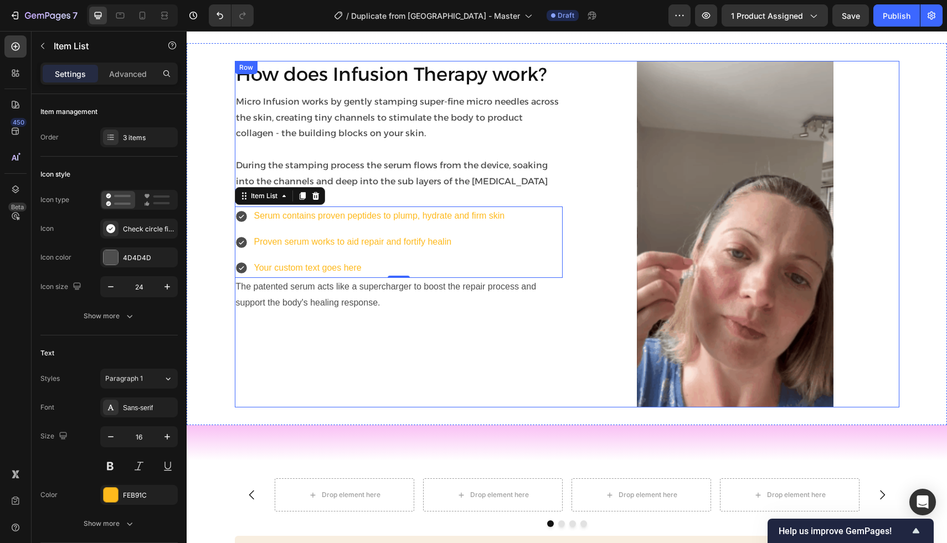
click at [502, 318] on div "How does Infusion Therapy work? Heading Micro Infusion works by gently stamping…" at bounding box center [399, 234] width 328 height 347
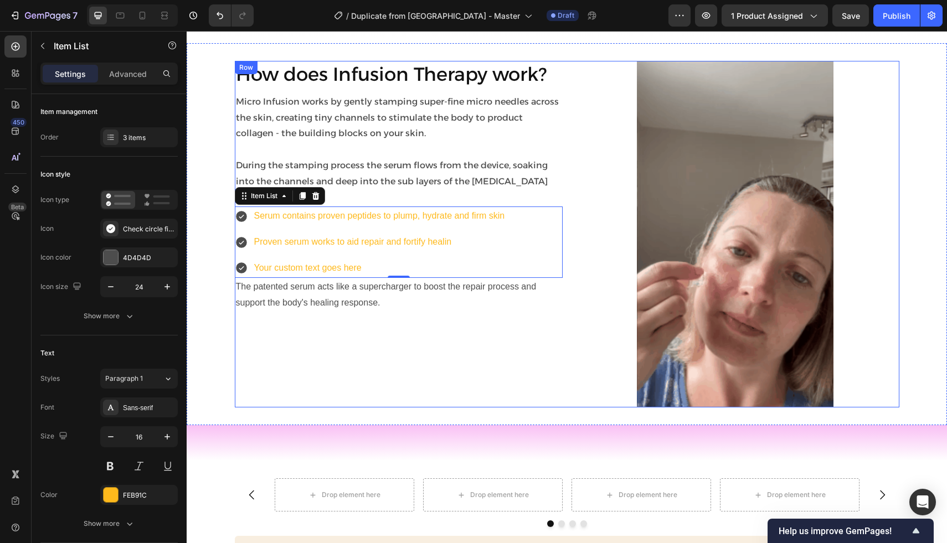
drag, startPoint x: 419, startPoint y: 240, endPoint x: 418, endPoint y: 335, distance: 95.2
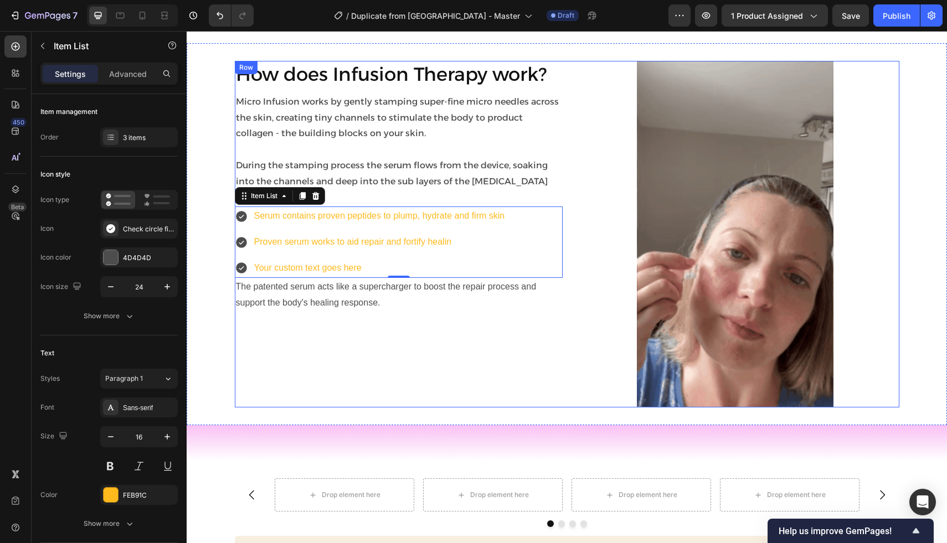
click at [418, 335] on div "How does Infusion Therapy work? Heading Micro Infusion works by gently stamping…" at bounding box center [399, 234] width 328 height 347
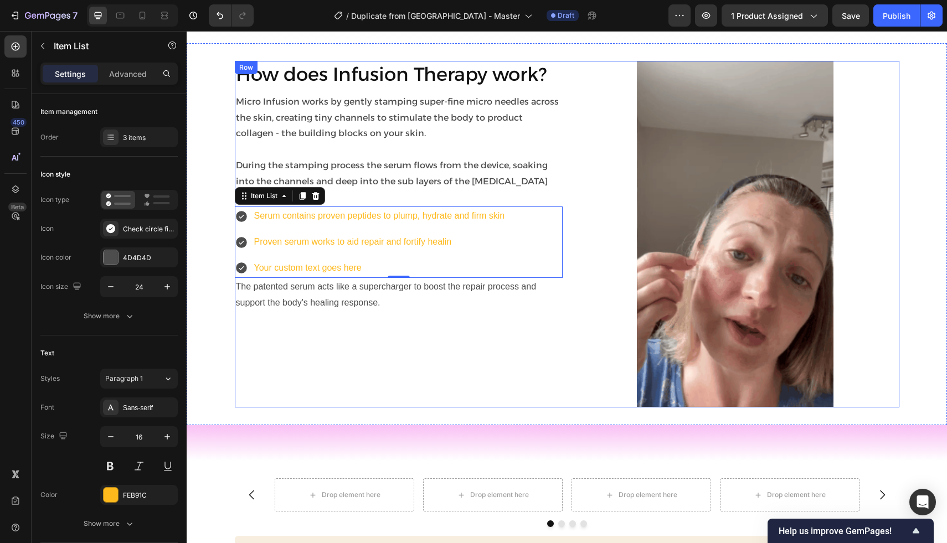
drag, startPoint x: 546, startPoint y: 226, endPoint x: 349, endPoint y: 349, distance: 232.5
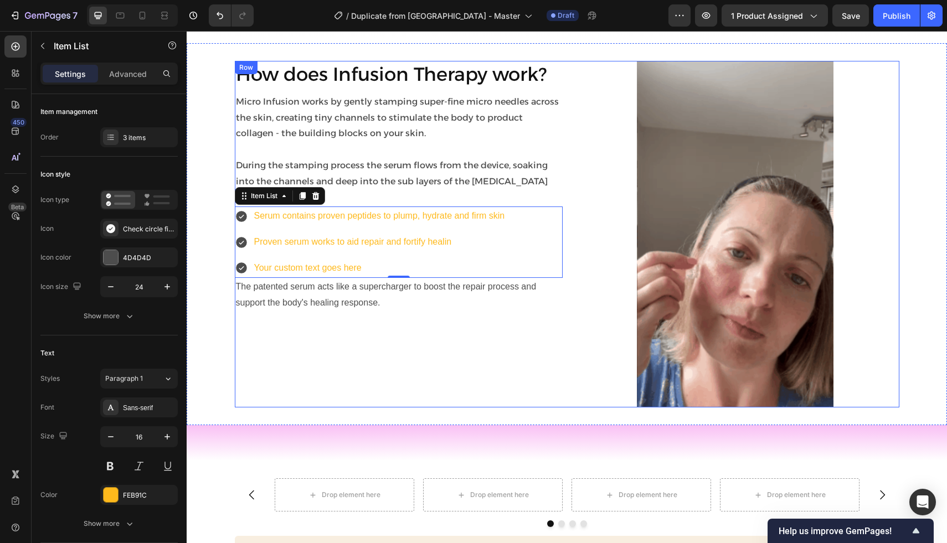
click at [349, 350] on div "How does Infusion Therapy work? Heading Micro Infusion works by gently stamping…" at bounding box center [399, 234] width 328 height 347
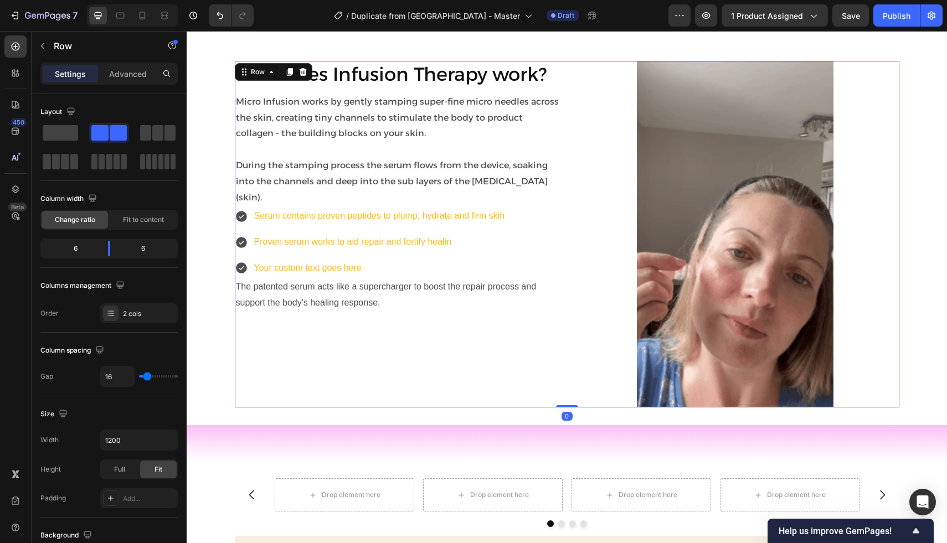
click at [349, 349] on div "How does Infusion Therapy work? Heading Micro Infusion works by gently stamping…" at bounding box center [399, 234] width 328 height 347
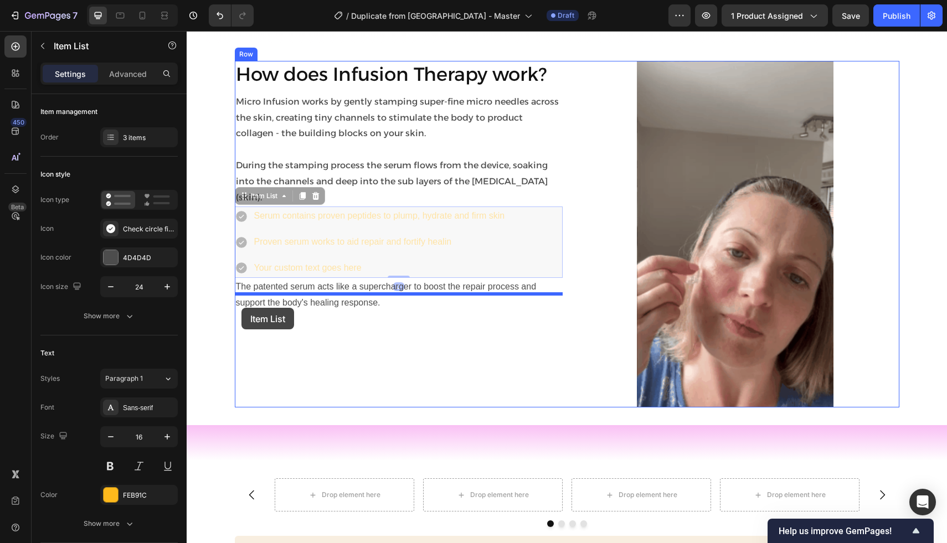
drag, startPoint x: 241, startPoint y: 181, endPoint x: 241, endPoint y: 308, distance: 126.8
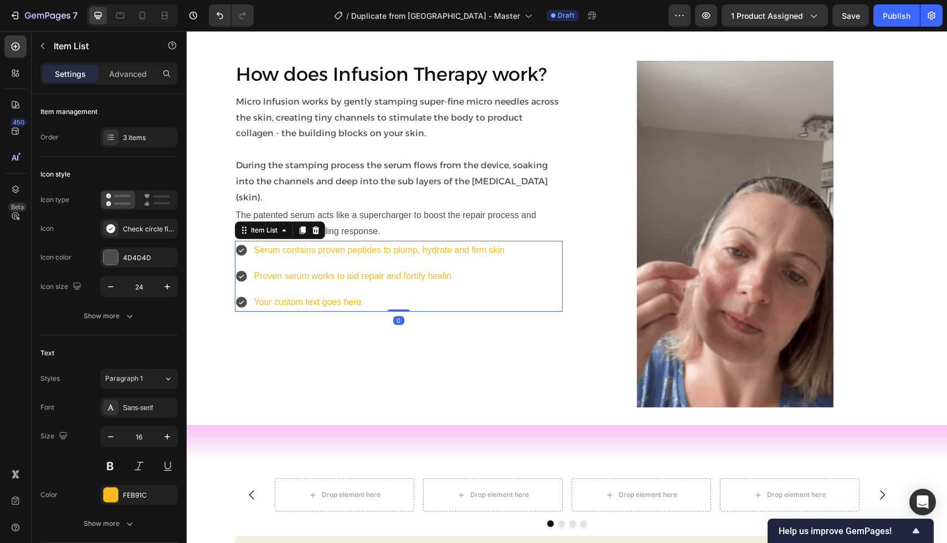
click at [277, 241] on div "Serum contains proven peptides to plump, hydrate and firm skin" at bounding box center [379, 250] width 254 height 19
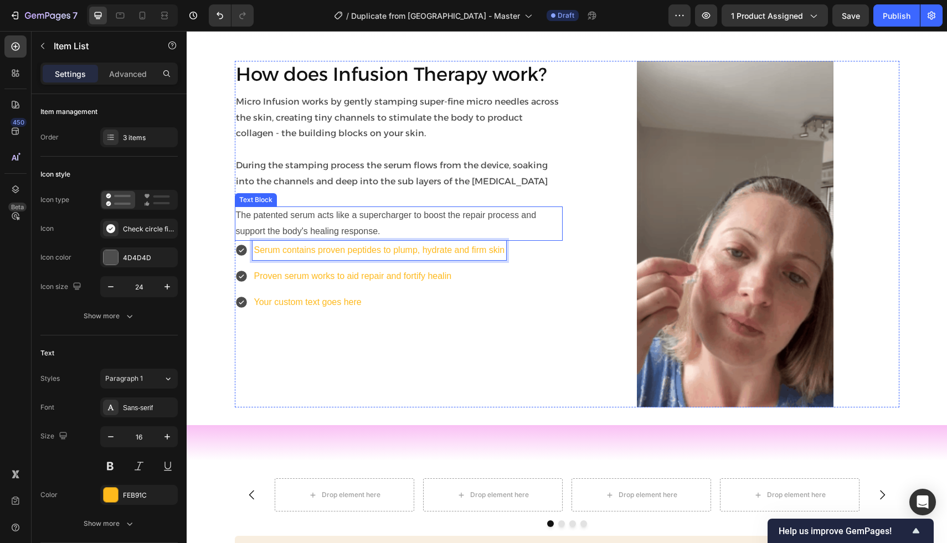
click at [321, 208] on p "The patented serum acts like a supercharger to boost the repair process and sup…" at bounding box center [398, 224] width 325 height 32
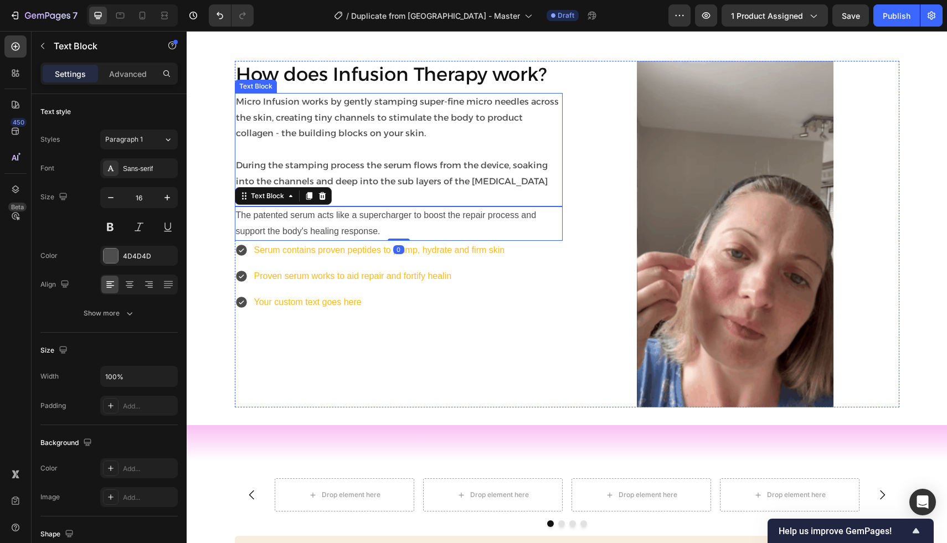
click at [413, 170] on p "During the stamping process the serum flows from the device, soaking into the c…" at bounding box center [398, 182] width 325 height 48
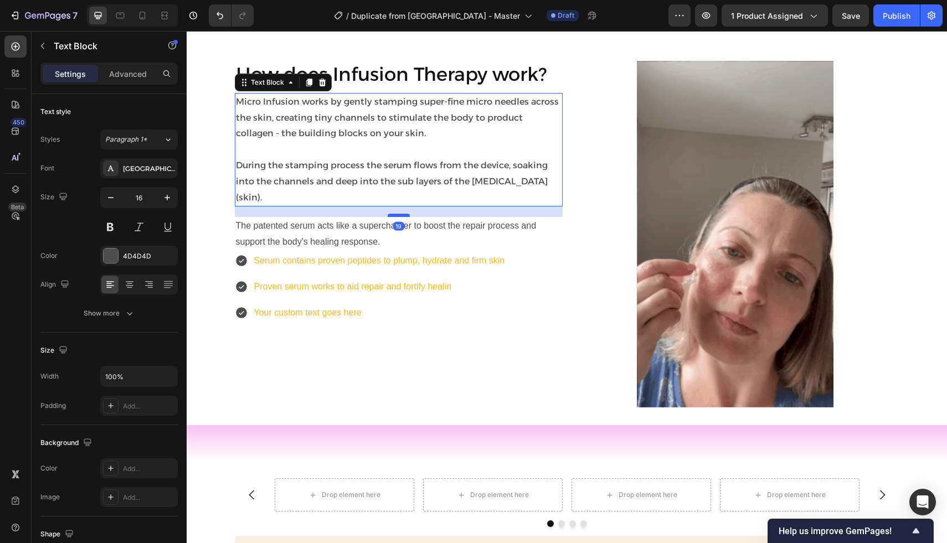
drag, startPoint x: 395, startPoint y: 187, endPoint x: 395, endPoint y: 197, distance: 10.5
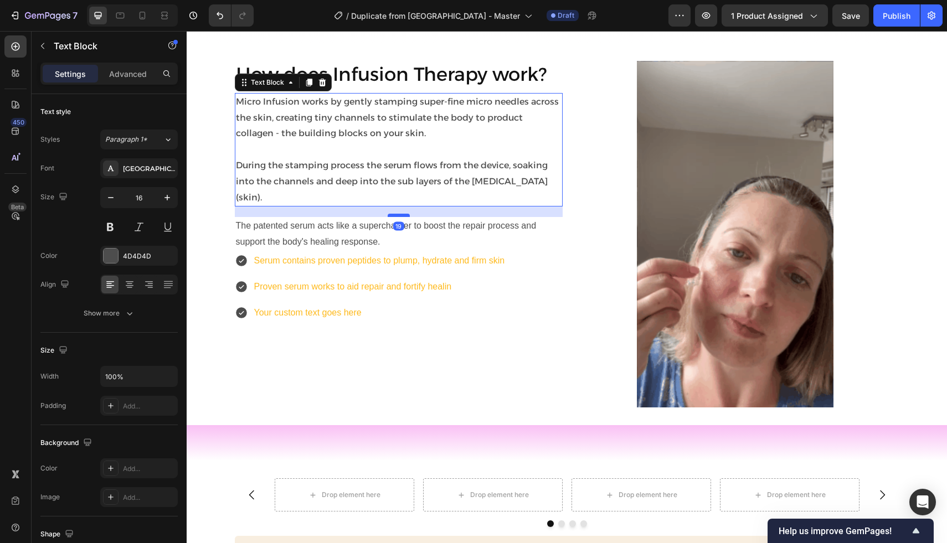
click at [395, 214] on div at bounding box center [398, 215] width 22 height 3
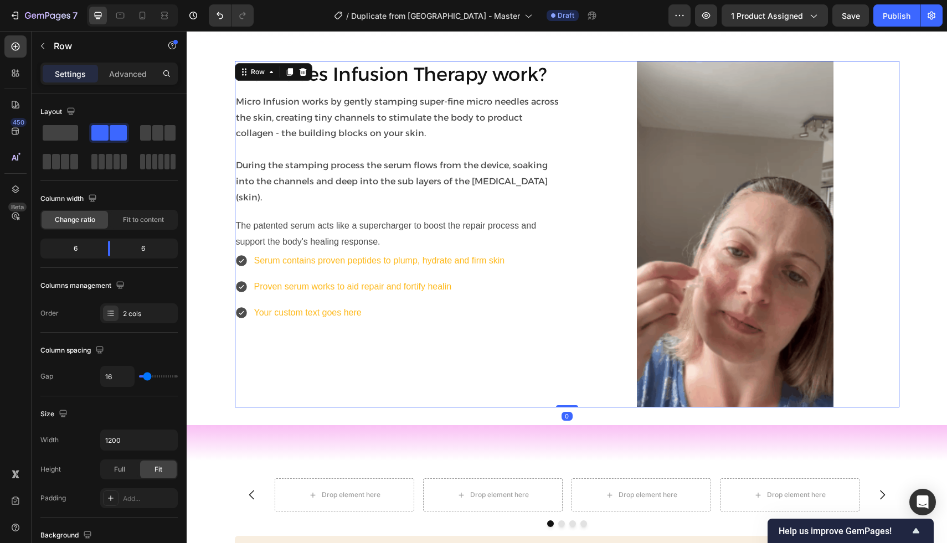
click at [379, 321] on div "How does Infusion Therapy work? Heading Micro Infusion works by gently stamping…" at bounding box center [399, 234] width 328 height 347
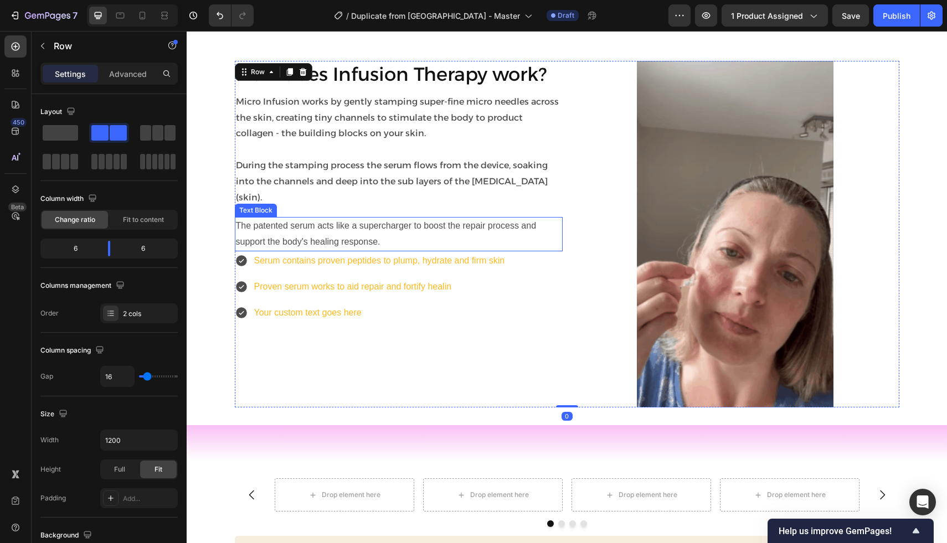
click at [329, 223] on p "The patented serum acts like a supercharger to boost the repair process and sup…" at bounding box center [398, 234] width 325 height 32
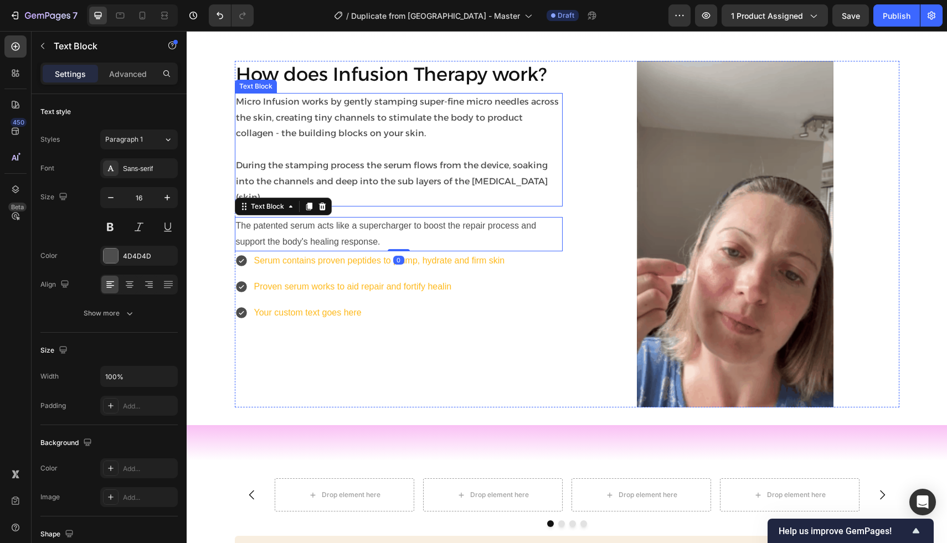
click at [373, 175] on p "During the stamping process the serum flows from the device, soaking into the c…" at bounding box center [398, 182] width 325 height 48
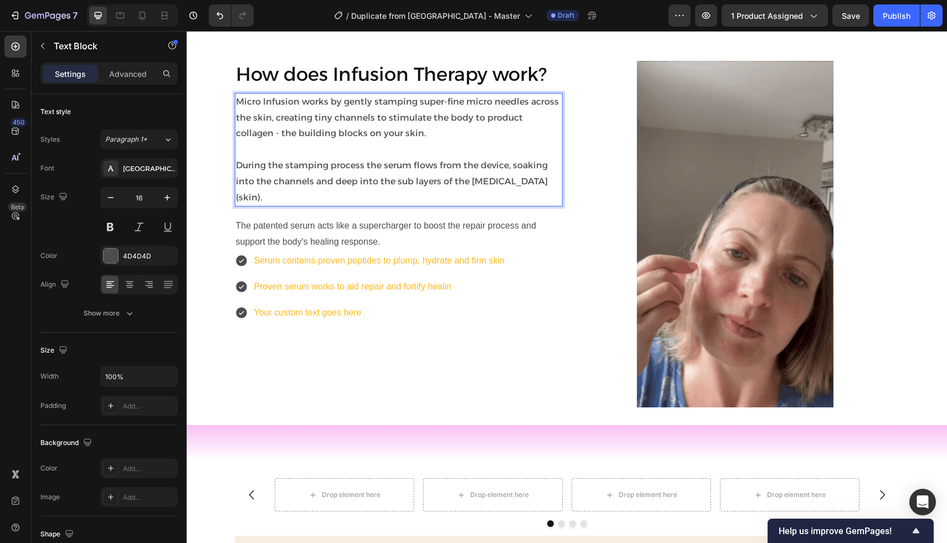
click at [536, 178] on p "During the stamping process the serum flows from the device, soaking into the c…" at bounding box center [398, 182] width 325 height 48
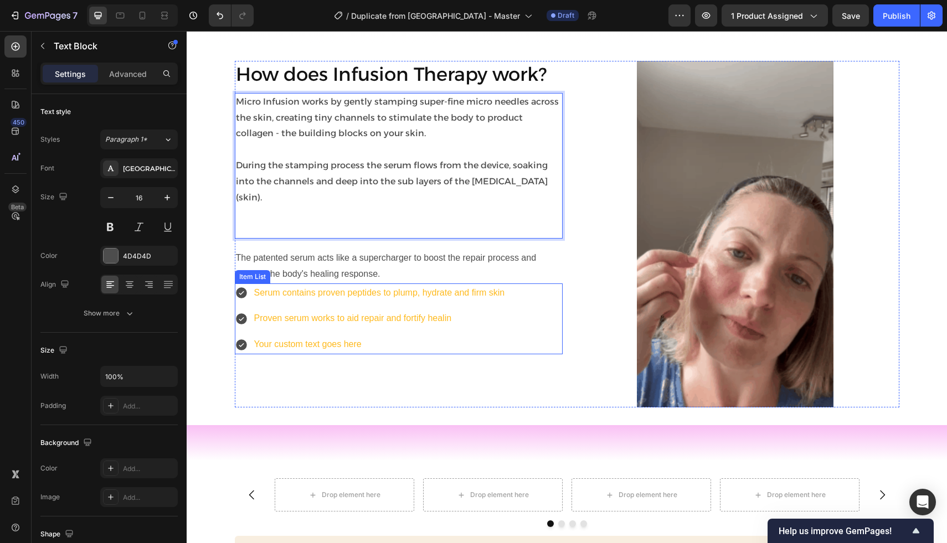
click at [355, 250] on p "The patented serum acts like a supercharger to boost the repair process and sup…" at bounding box center [398, 266] width 325 height 32
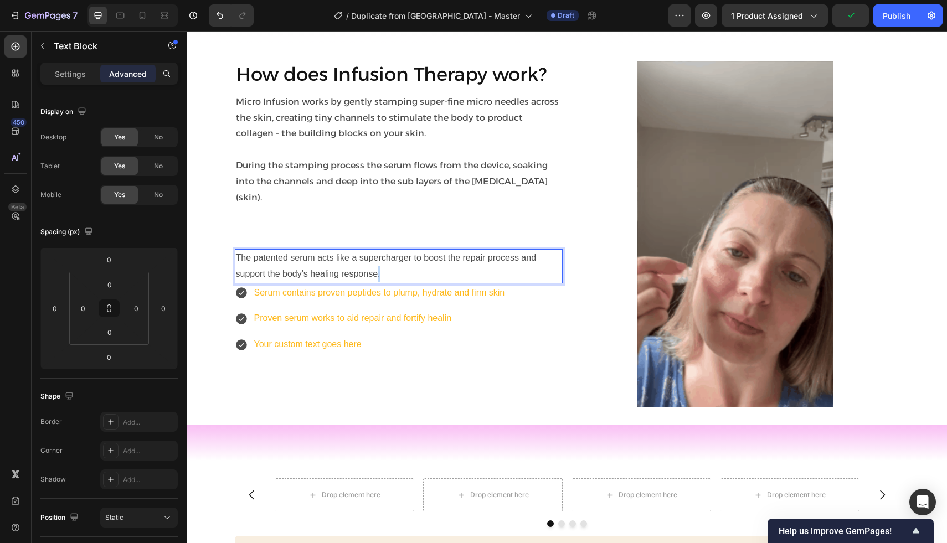
click at [375, 251] on p "The patented serum acts like a supercharger to boost the repair process and sup…" at bounding box center [398, 266] width 325 height 32
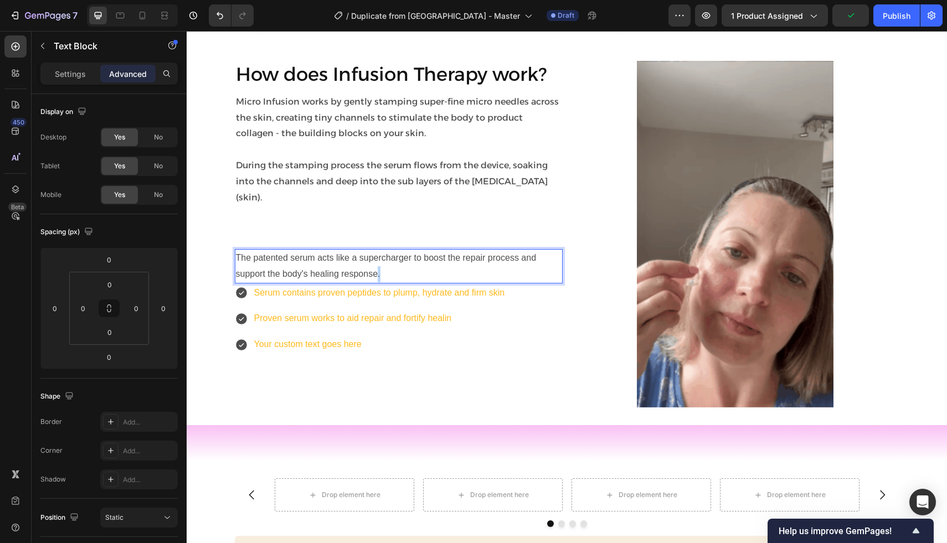
click at [375, 251] on p "The patented serum acts like a supercharger to boost the repair process and sup…" at bounding box center [398, 266] width 325 height 32
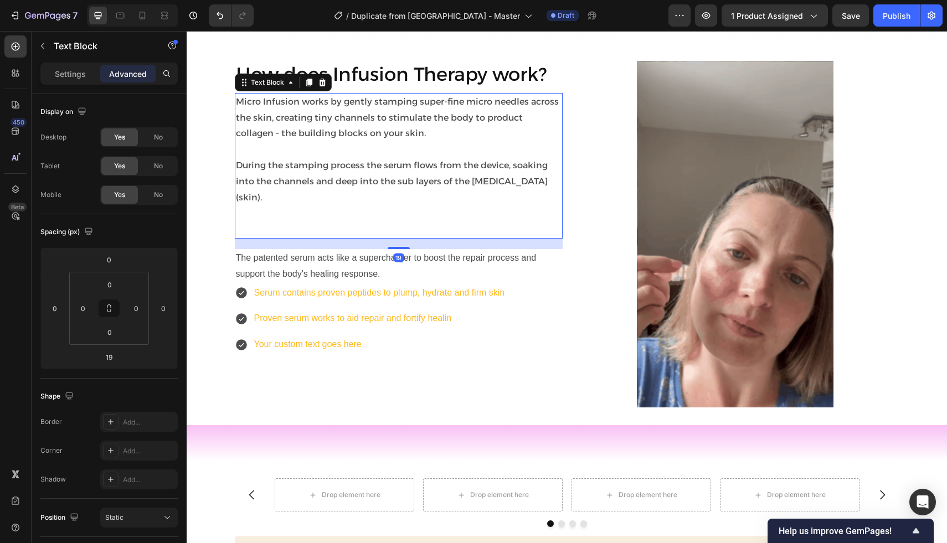
click at [394, 178] on p "During the stamping process the serum flows from the device, soaking into the c…" at bounding box center [398, 182] width 325 height 48
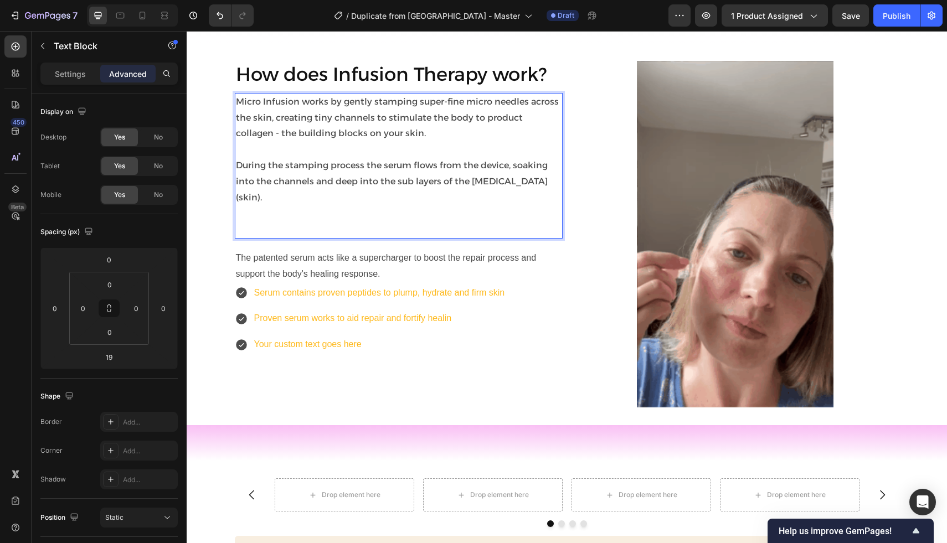
click at [394, 205] on p "Rich Text Editor. Editing area: main" at bounding box center [398, 213] width 325 height 16
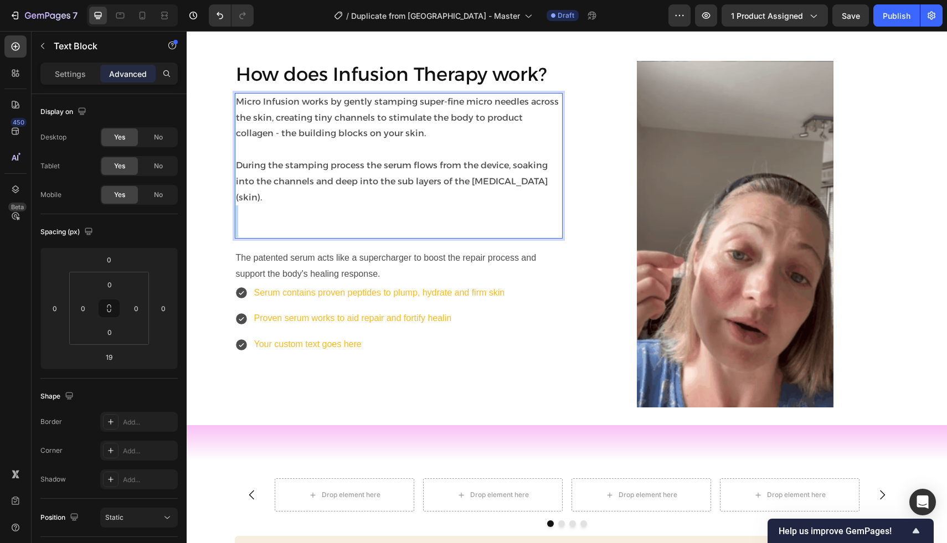
click at [394, 205] on p "Rich Text Editor. Editing area: main" at bounding box center [398, 213] width 325 height 16
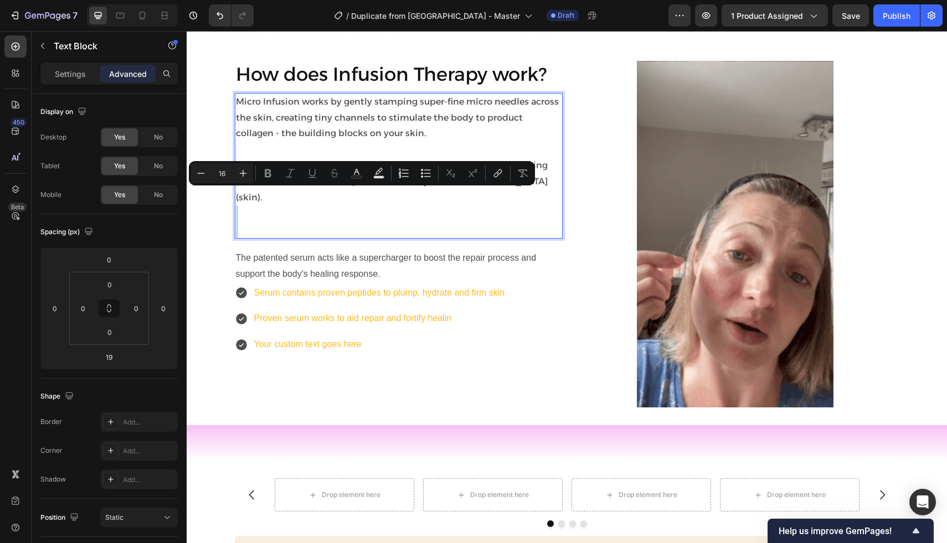
click at [391, 221] on p "Rich Text Editor. Editing area: main" at bounding box center [398, 229] width 325 height 16
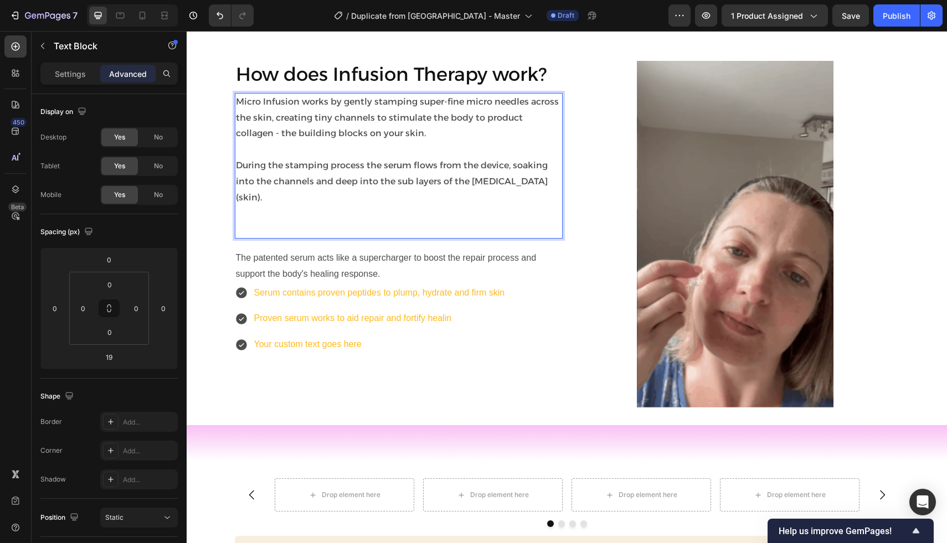
click at [370, 221] on p "Rich Text Editor. Editing area: main" at bounding box center [398, 229] width 325 height 16
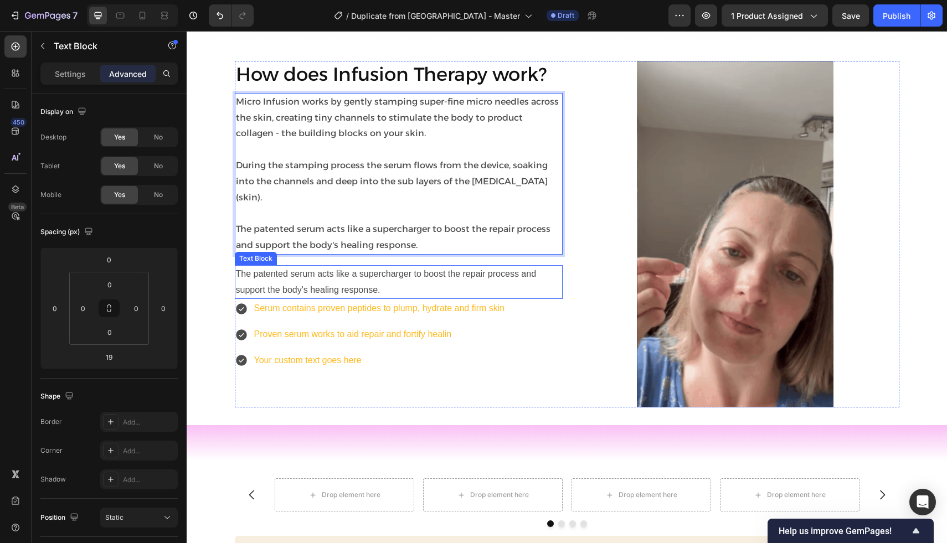
click at [361, 266] on p "The patented serum acts like a supercharger to boost the repair process and sup…" at bounding box center [398, 282] width 325 height 32
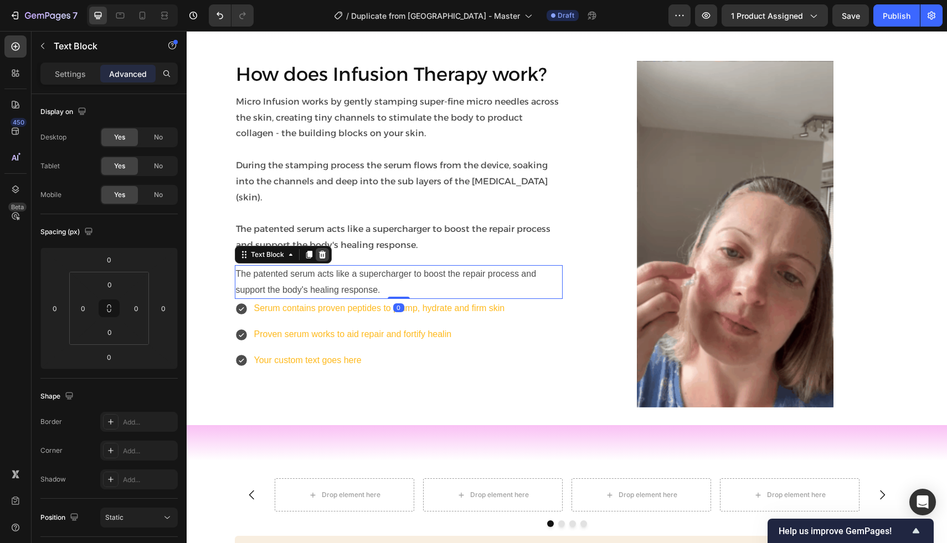
click at [322, 251] on icon at bounding box center [321, 255] width 7 height 8
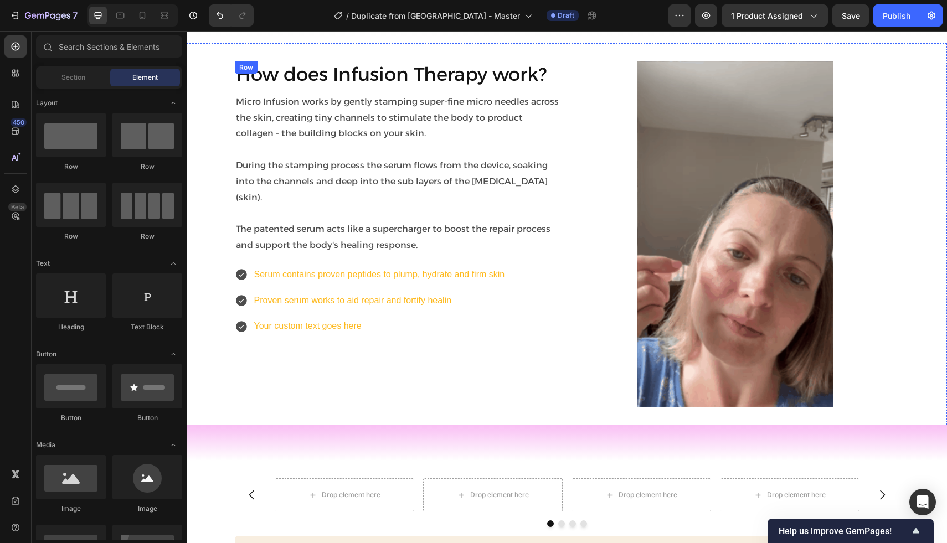
click at [301, 246] on div "How does Infusion Therapy work? Heading Micro Infusion works by gently stamping…" at bounding box center [399, 234] width 328 height 347
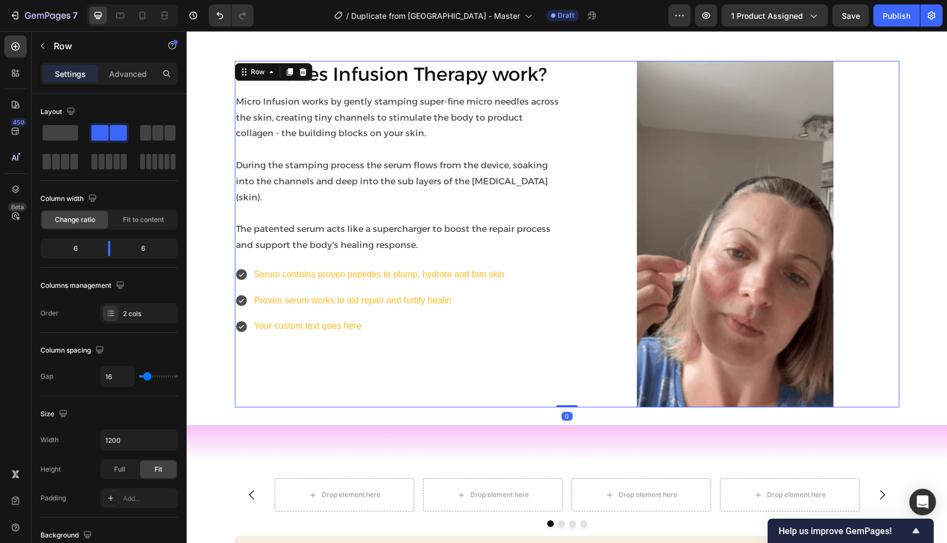
click at [306, 231] on p "The patented serum acts like a supercharger to boost the repair process and sup…" at bounding box center [398, 237] width 325 height 32
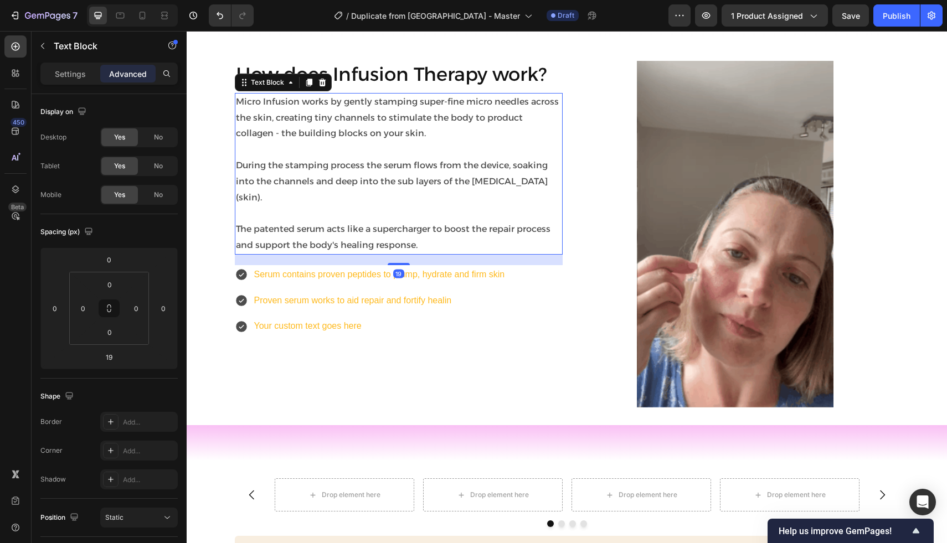
click at [393, 255] on div "19" at bounding box center [399, 260] width 328 height 11
drag, startPoint x: 393, startPoint y: 245, endPoint x: 393, endPoint y: 231, distance: 13.8
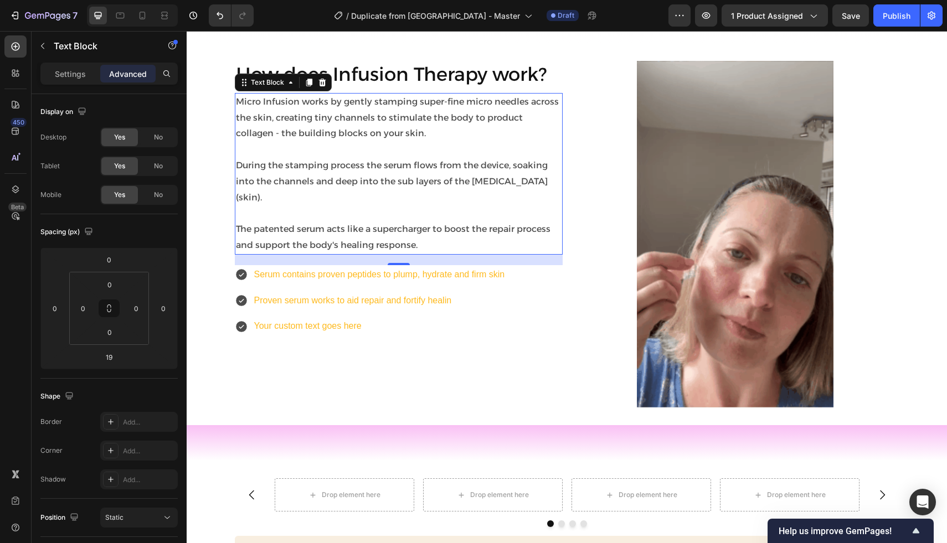
click at [393, 231] on div "Micro Infusion works by gently stamping super-fine micro needles across the ski…" at bounding box center [399, 174] width 328 height 162
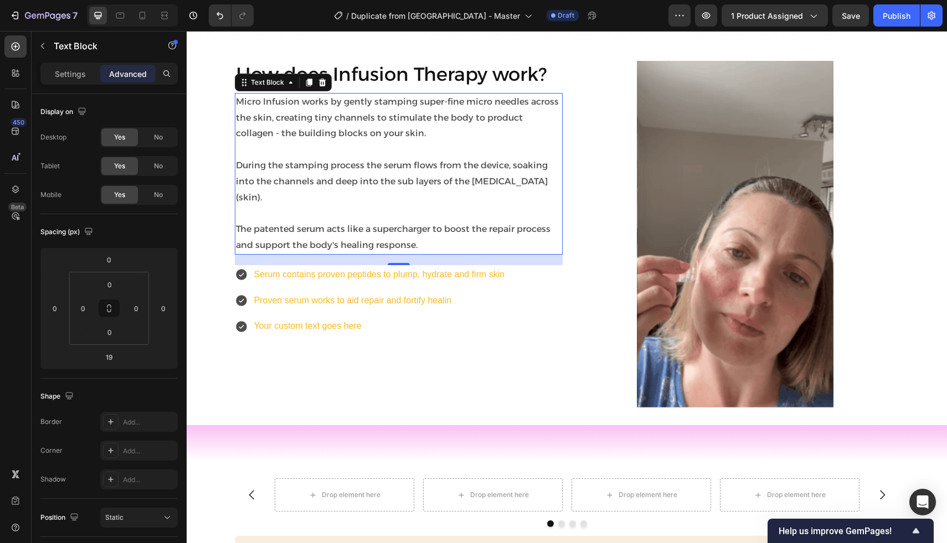
type input "0"
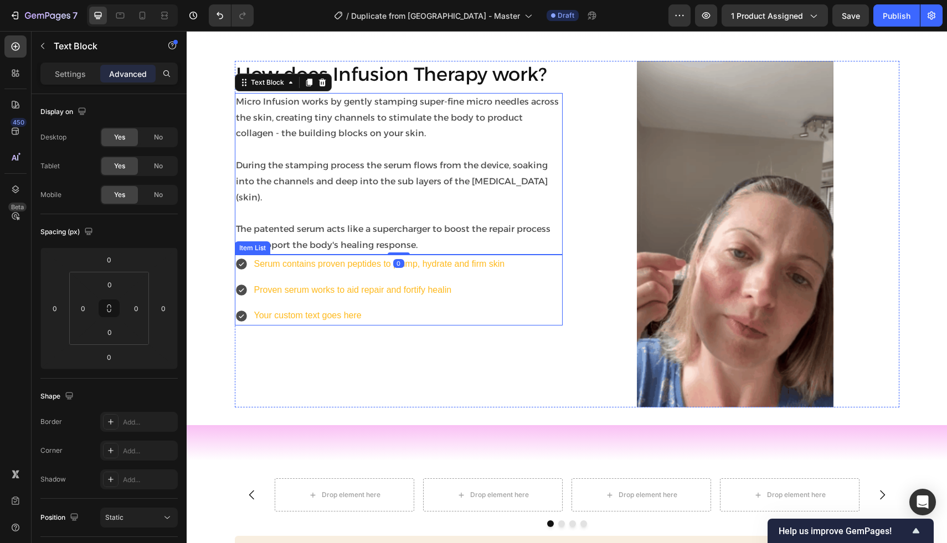
click at [298, 256] on p "Serum contains proven peptides to plump, hydrate and firm skin" at bounding box center [379, 264] width 251 height 16
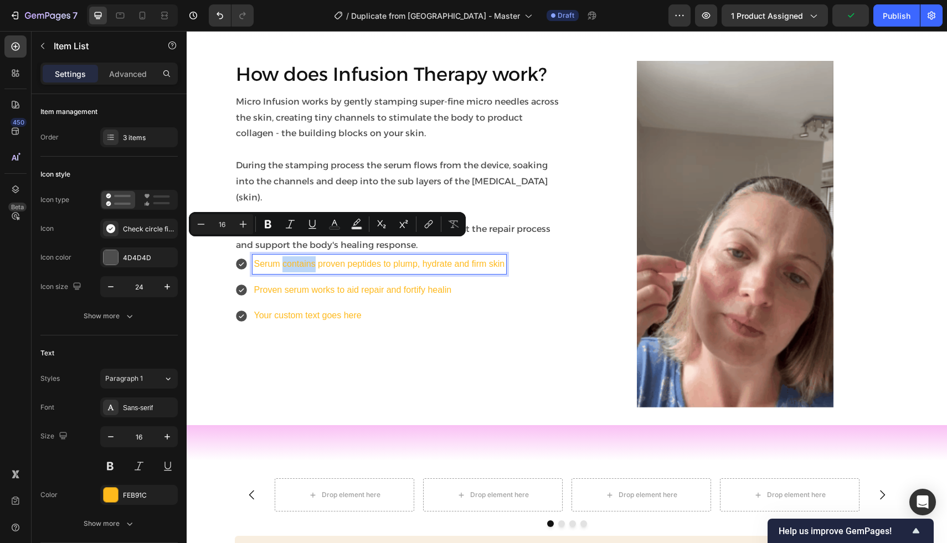
click at [298, 256] on p "Serum contains proven peptides to plump, hydrate and firm skin" at bounding box center [379, 264] width 251 height 16
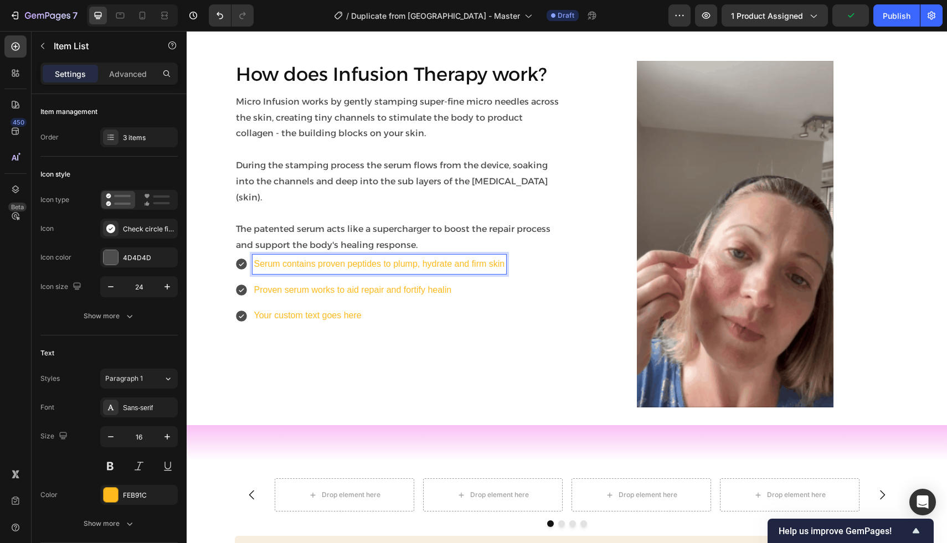
click at [324, 256] on p "Serum contains proven peptides to plump, hydrate and firm skin" at bounding box center [379, 264] width 251 height 16
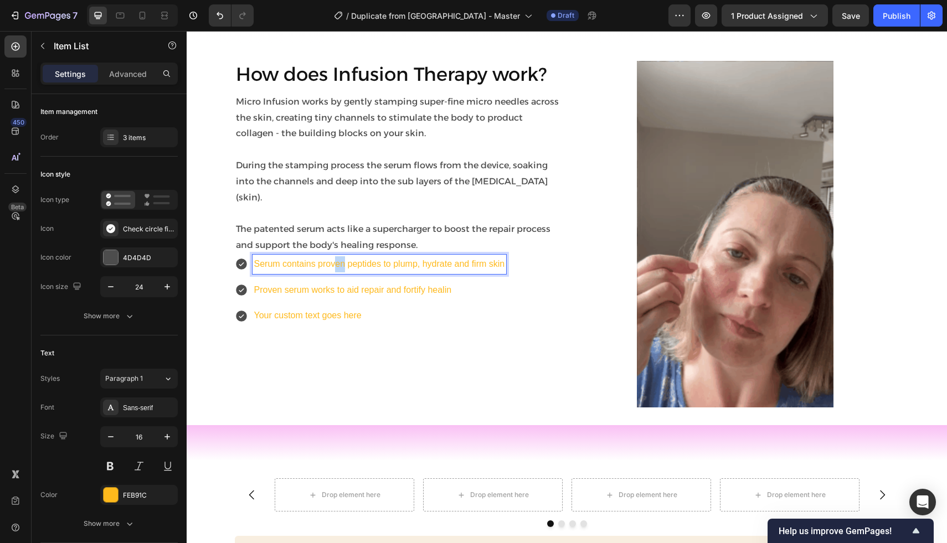
drag, startPoint x: 344, startPoint y: 245, endPoint x: 332, endPoint y: 245, distance: 11.6
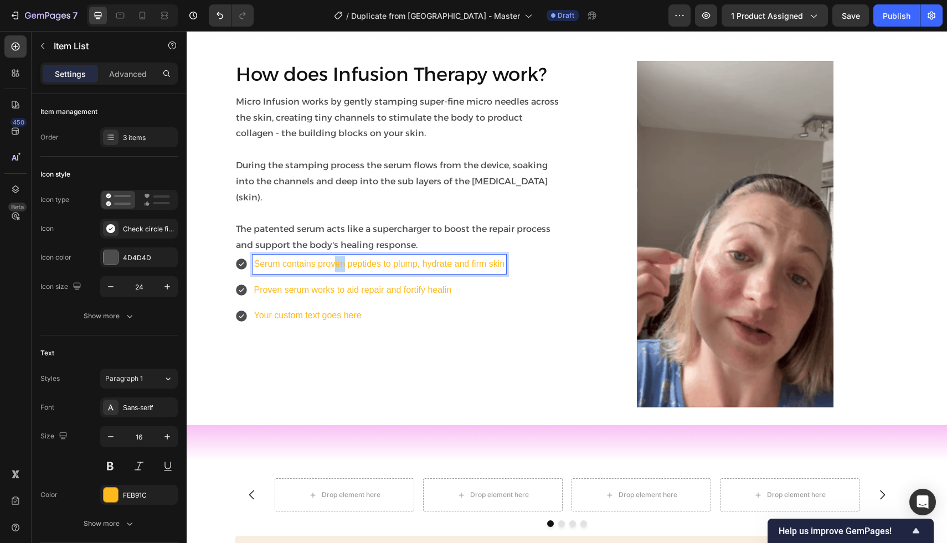
click at [332, 256] on p "Serum contains proven peptides to plump, hydrate and firm skin" at bounding box center [379, 264] width 251 height 16
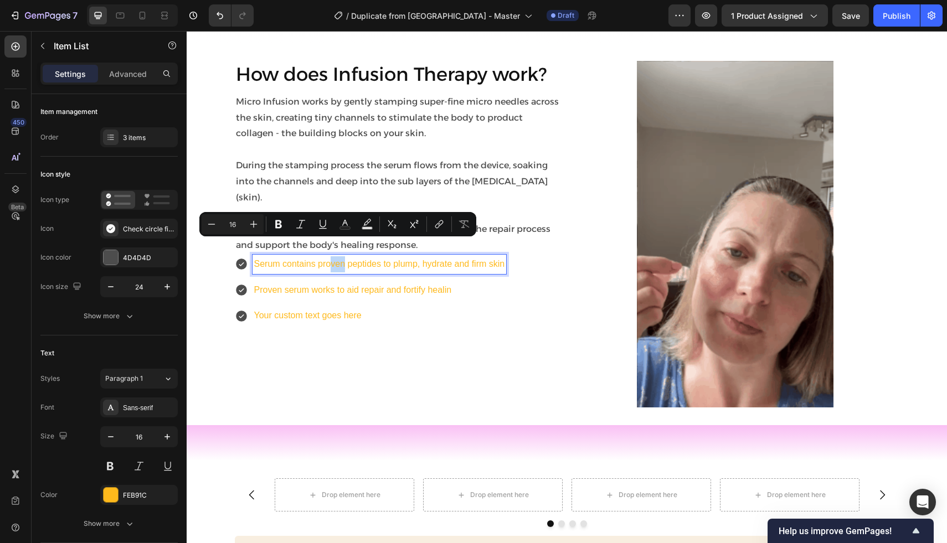
click at [332, 256] on p "Serum contains proven peptides to plump, hydrate and firm skin" at bounding box center [379, 264] width 251 height 16
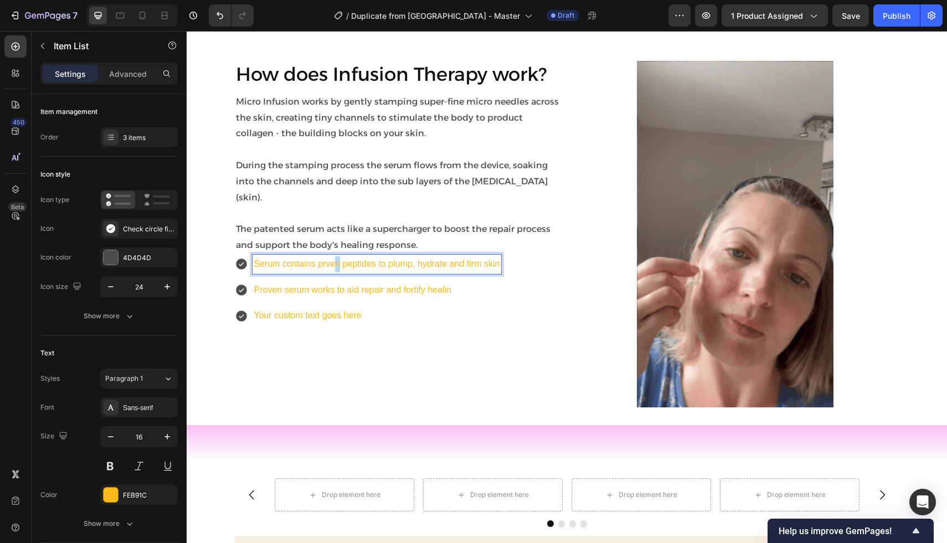
drag, startPoint x: 338, startPoint y: 247, endPoint x: 332, endPoint y: 247, distance: 6.1
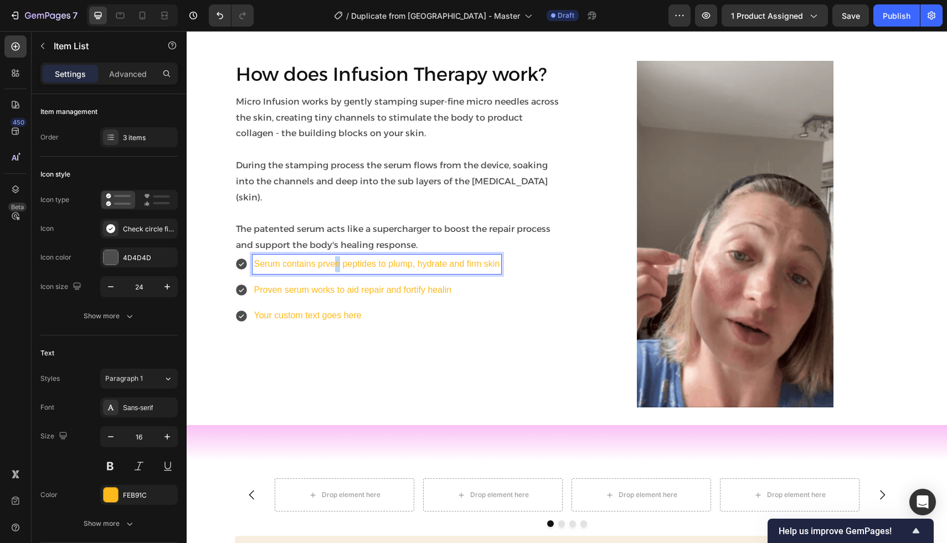
click at [332, 256] on p "Serum contains prven peptides to plump, hydrate and firm skin" at bounding box center [377, 264] width 246 height 16
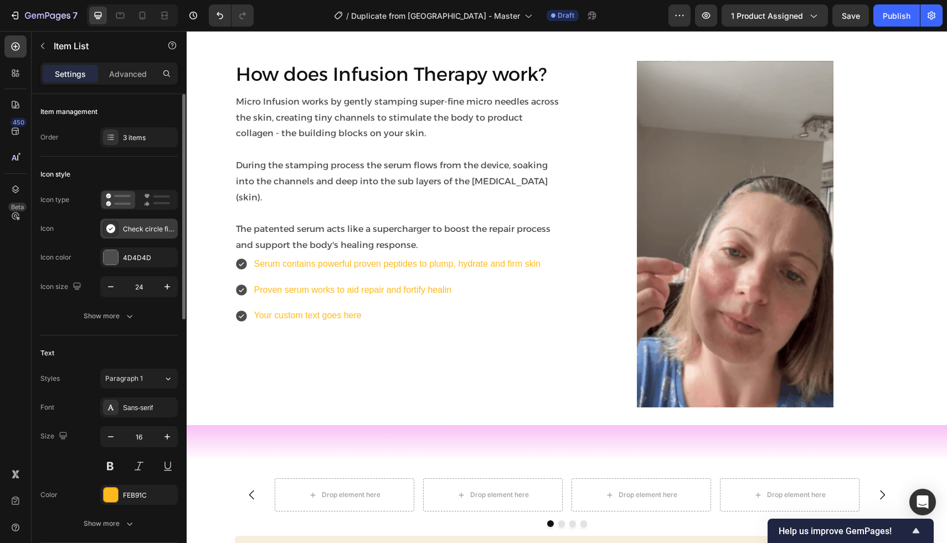
click at [126, 229] on div "Check circle filled" at bounding box center [149, 229] width 52 height 10
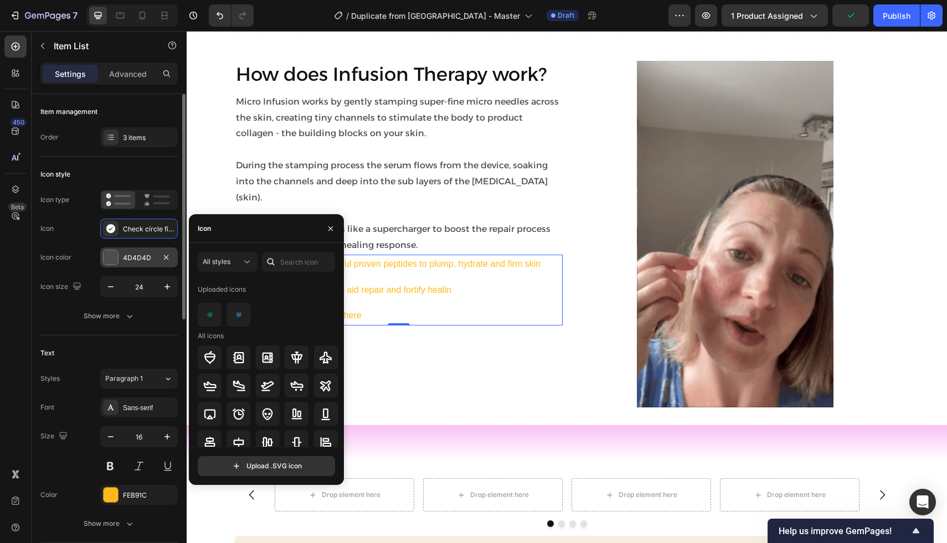
click at [135, 262] on div "4D4D4D" at bounding box center [139, 258] width 32 height 10
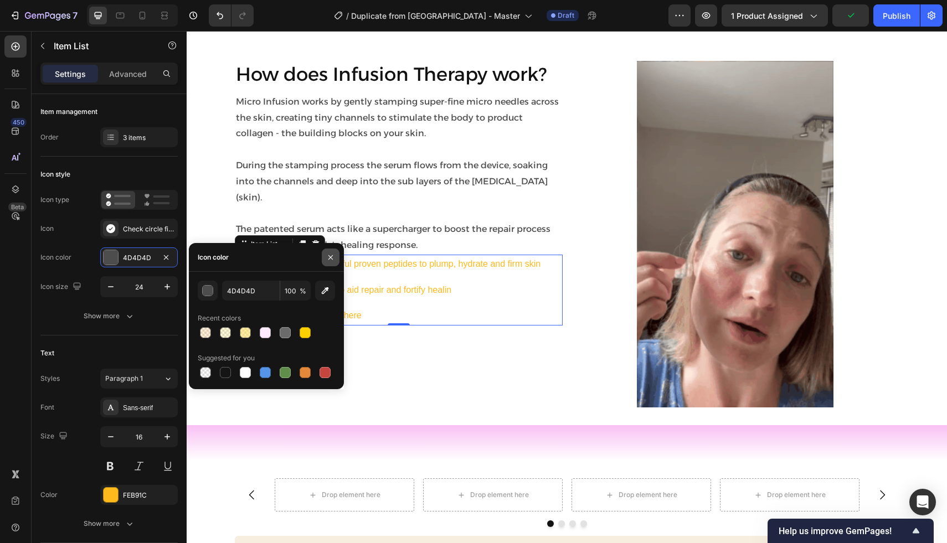
click at [325, 250] on button "button" at bounding box center [331, 258] width 18 height 18
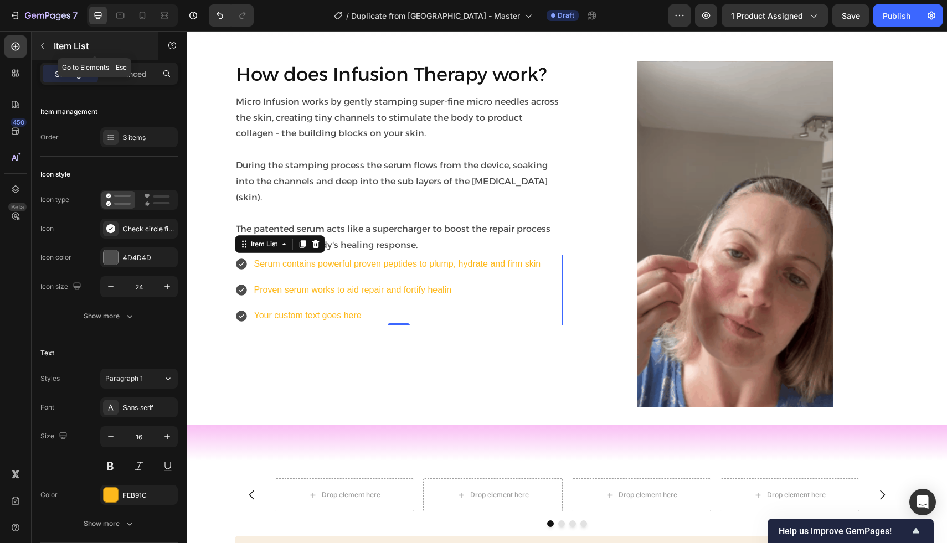
click at [47, 44] on button "button" at bounding box center [43, 46] width 18 height 18
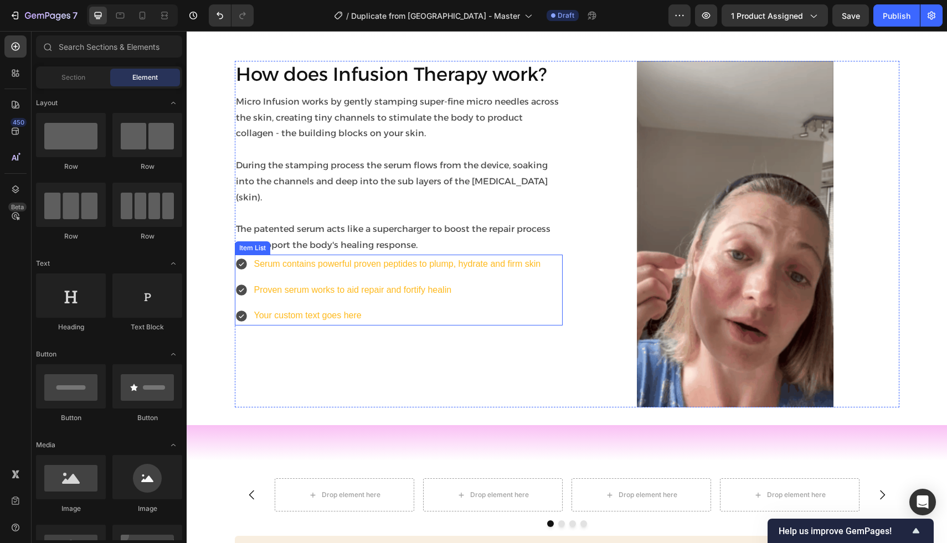
click at [522, 287] on div "Serum contains powerful proven peptides to plump, hydrate and firm skin Proven …" at bounding box center [389, 290] width 308 height 71
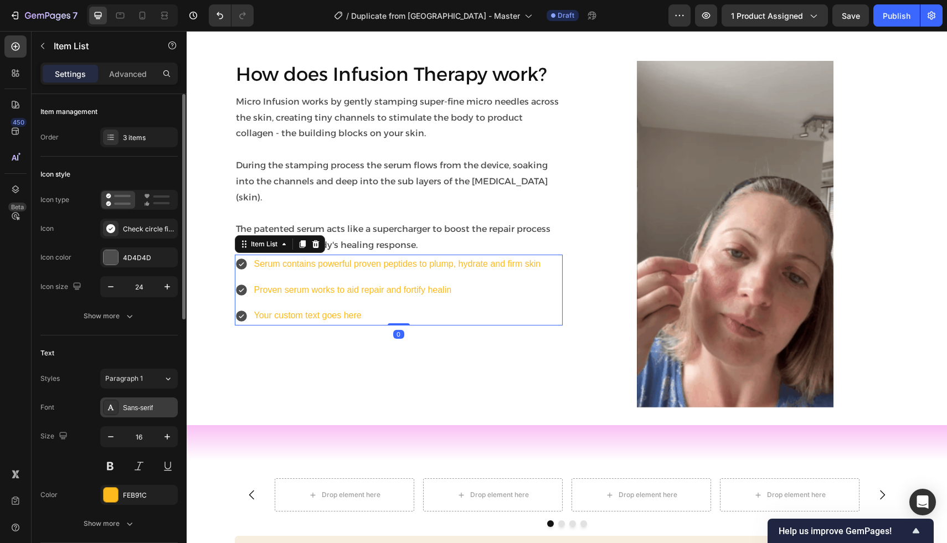
click at [137, 412] on div "Sans-serif" at bounding box center [149, 408] width 52 height 10
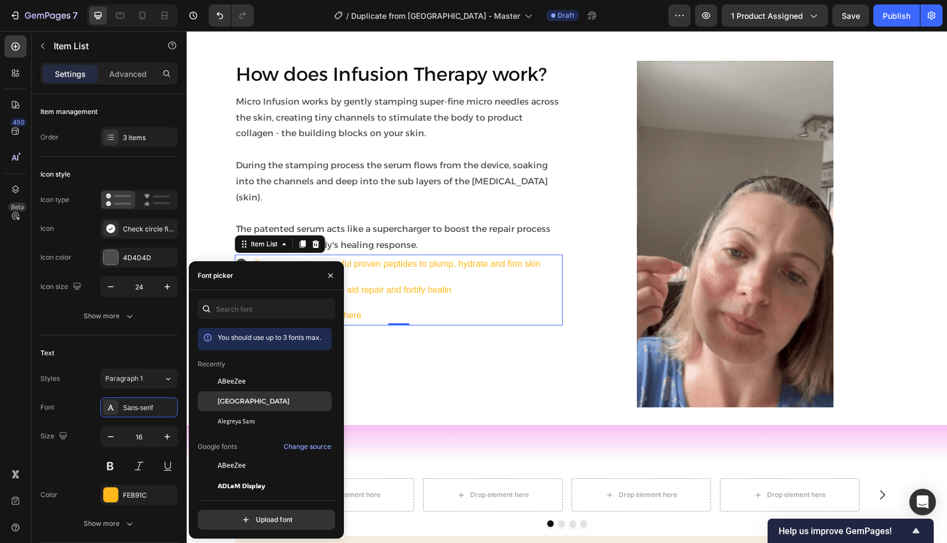
click at [228, 396] on span "[GEOGRAPHIC_DATA]" at bounding box center [254, 401] width 72 height 10
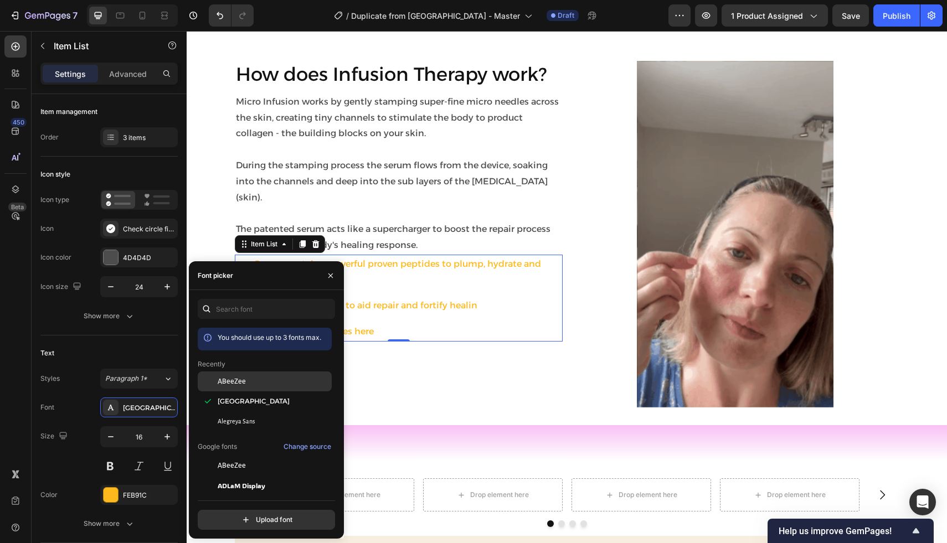
click at [231, 381] on span "ABeeZee" at bounding box center [232, 381] width 28 height 10
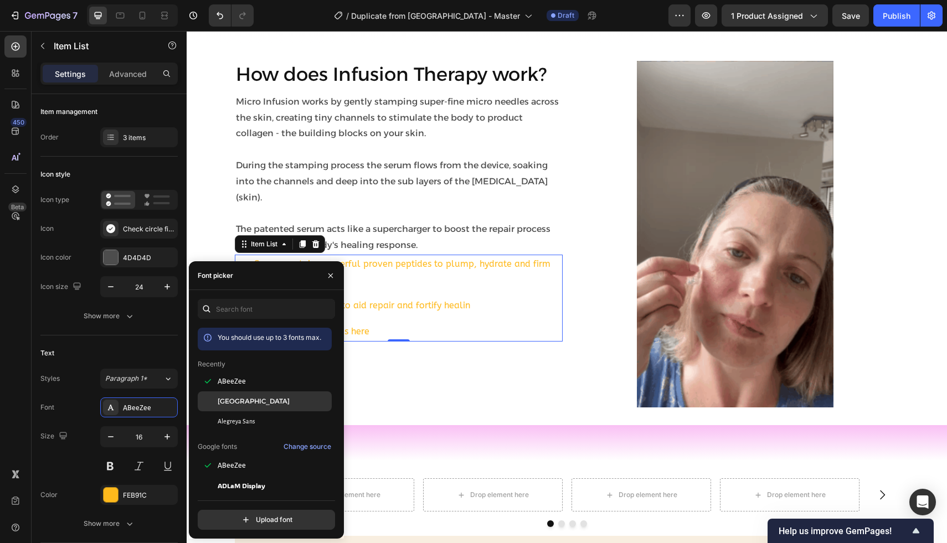
click at [235, 399] on span "[GEOGRAPHIC_DATA]" at bounding box center [254, 401] width 72 height 10
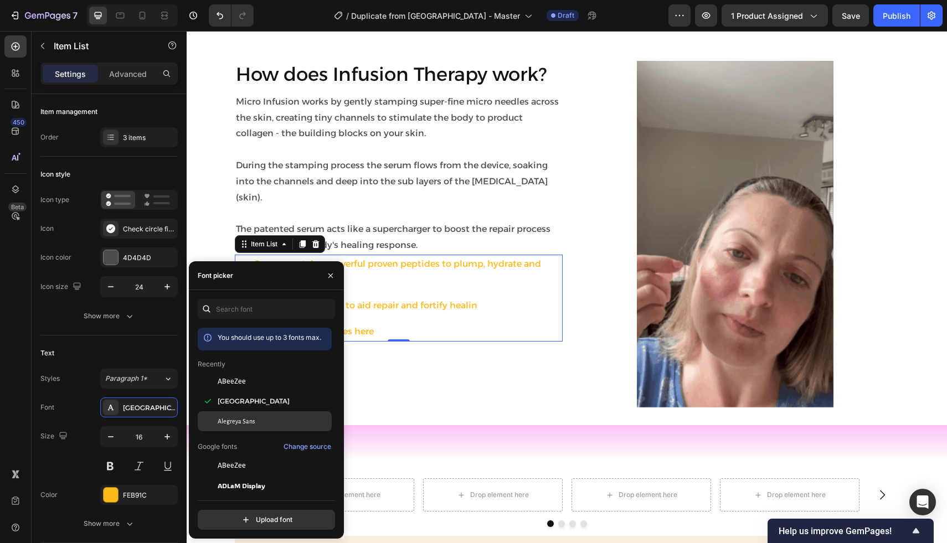
click at [237, 415] on div "Alegreya Sans" at bounding box center [265, 421] width 134 height 20
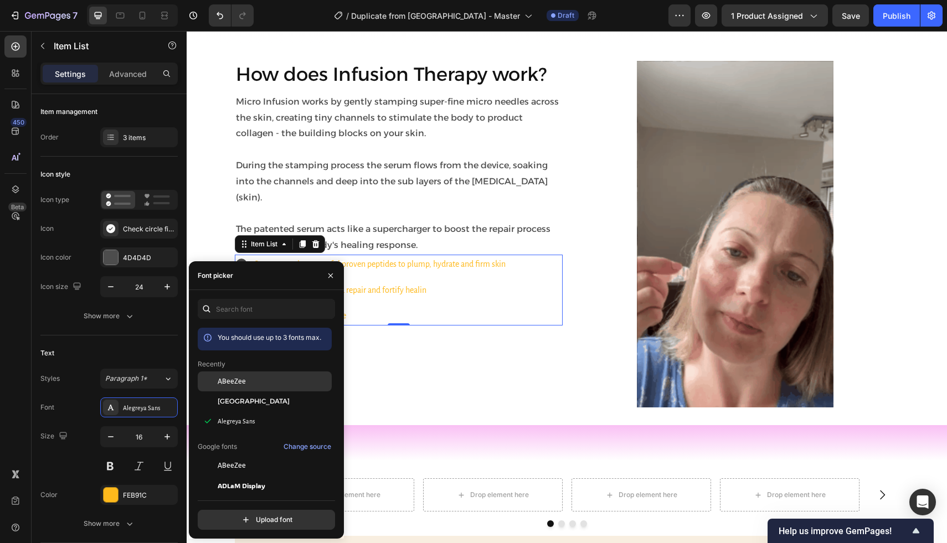
click at [240, 381] on span "ABeeZee" at bounding box center [232, 381] width 28 height 10
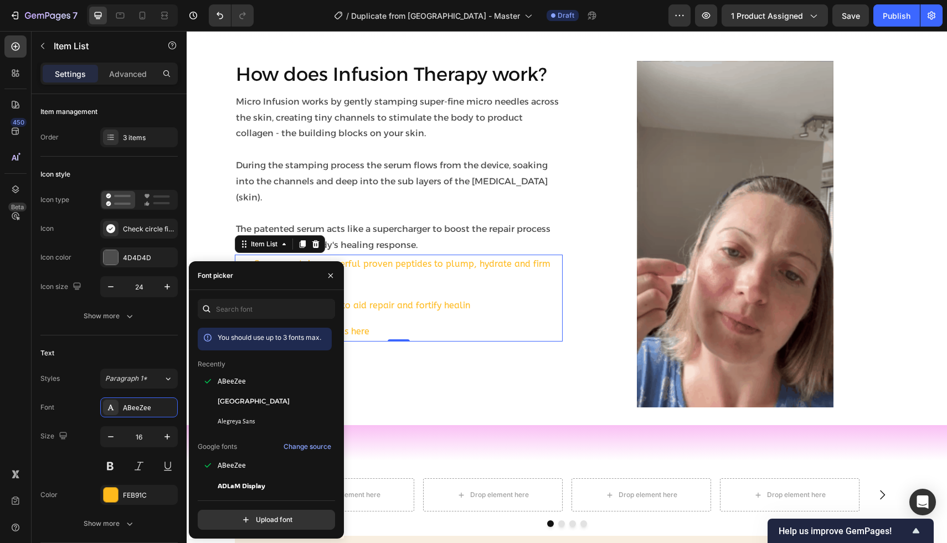
click at [468, 297] on div "Proven serum works to aid repair and fortify healin" at bounding box center [407, 305] width 310 height 19
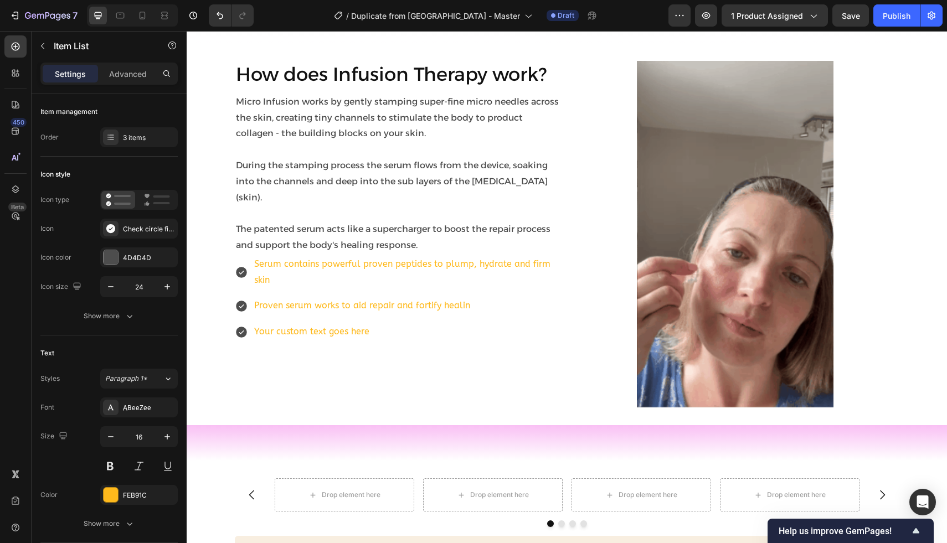
click at [239, 267] on icon at bounding box center [241, 272] width 11 height 11
click at [265, 256] on p "Serum contains powerful proven peptides to plump, hydrate and firm skin" at bounding box center [407, 272] width 307 height 32
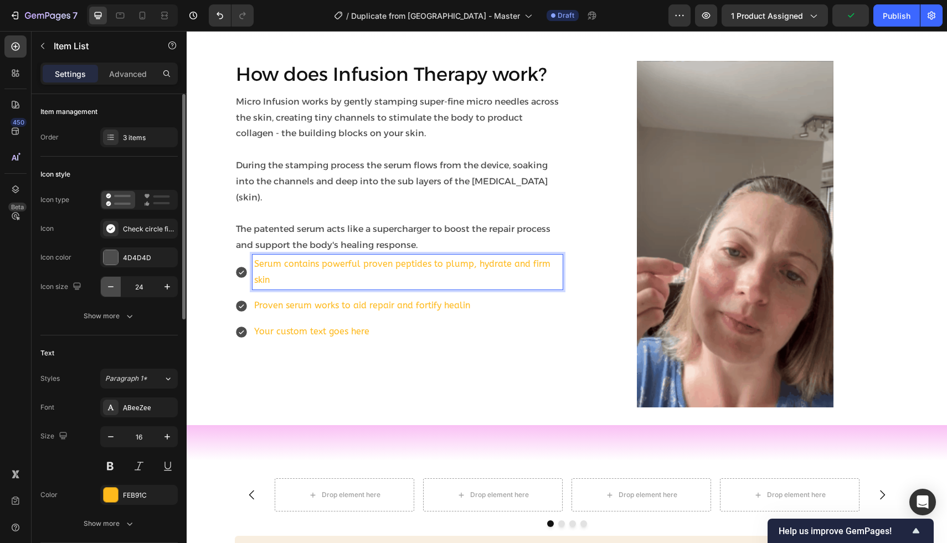
click at [112, 286] on icon "button" at bounding box center [110, 286] width 11 height 11
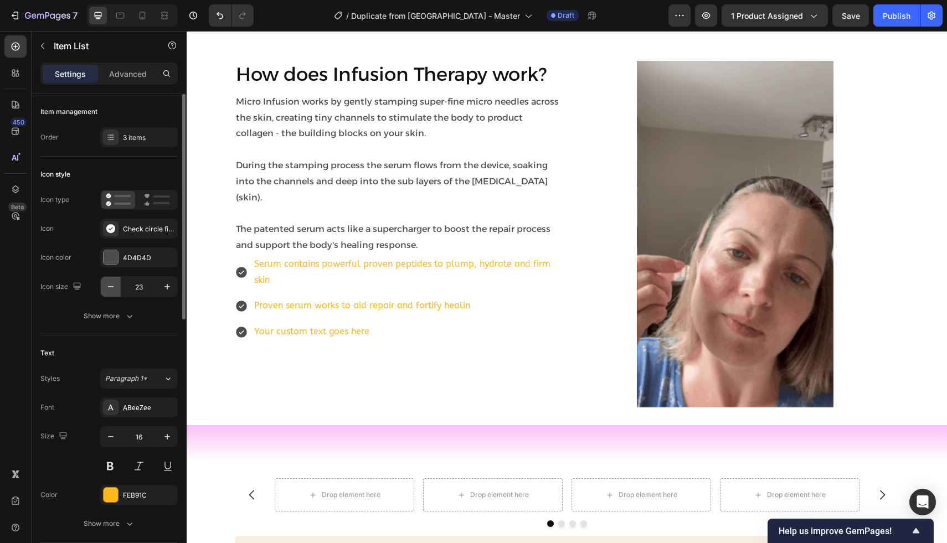
click at [112, 286] on icon "button" at bounding box center [110, 286] width 11 height 11
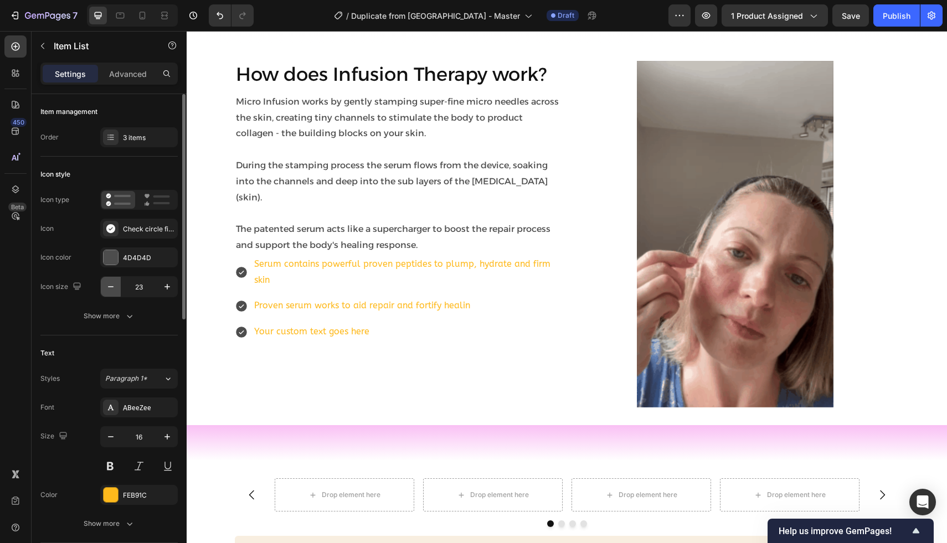
type input "22"
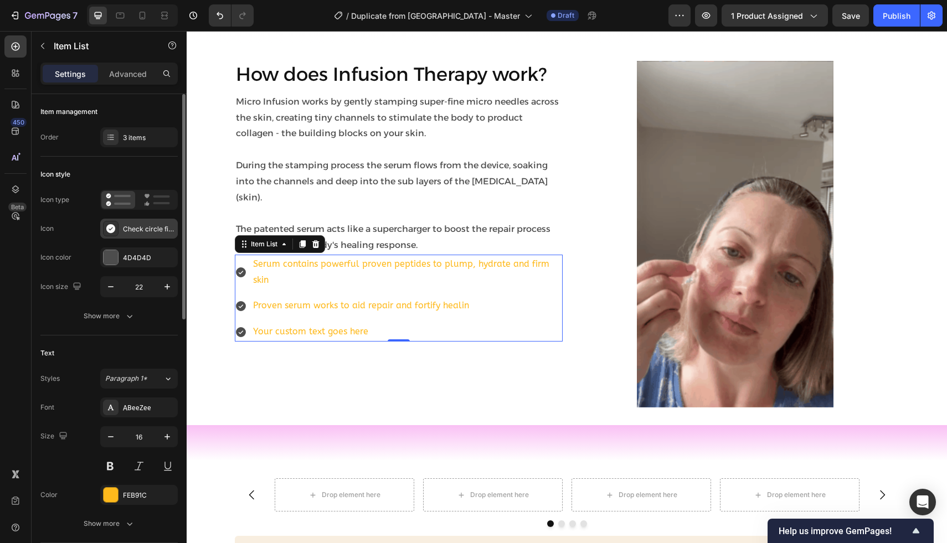
click at [112, 234] on div at bounding box center [110, 228] width 15 height 15
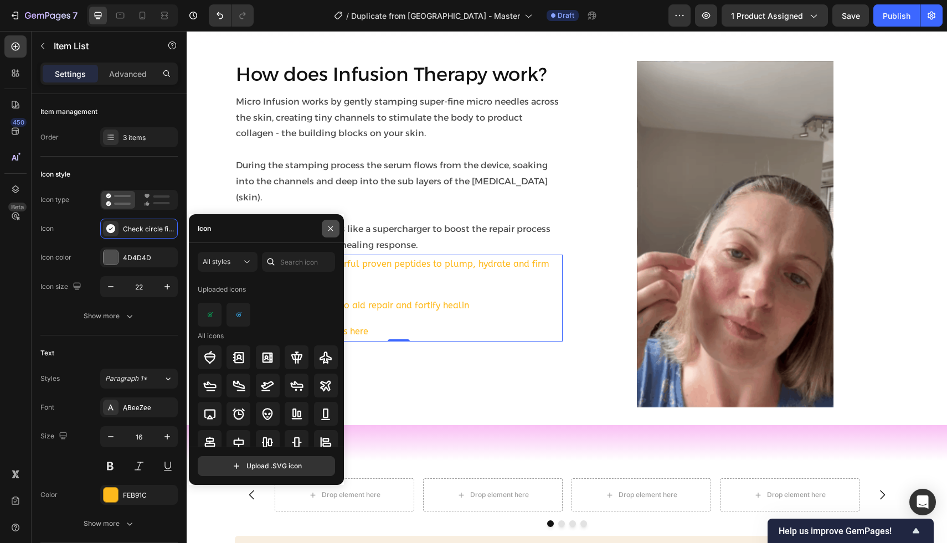
click at [332, 227] on icon "button" at bounding box center [330, 228] width 9 height 9
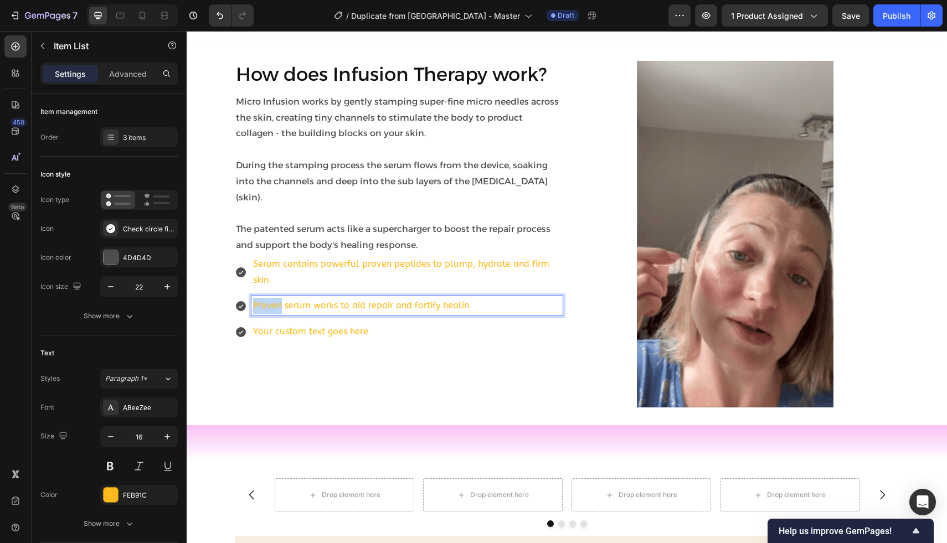
click at [277, 298] on p "Proven serum works to aid repair and fortify healin" at bounding box center [407, 306] width 308 height 16
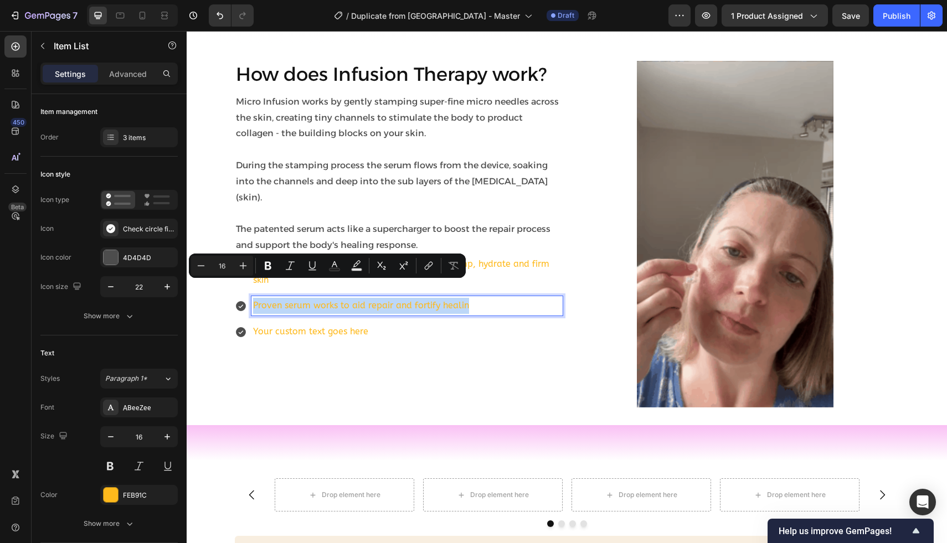
click at [277, 298] on p "Proven serum works to aid repair and fortify healin" at bounding box center [407, 306] width 308 height 16
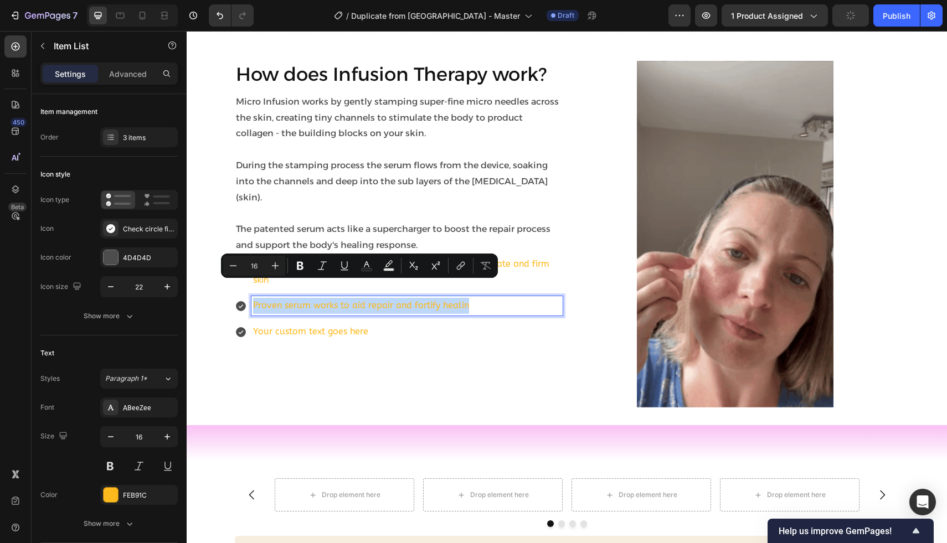
click at [475, 303] on div "Serum contains powerful proven peptides to plump, hydrate and firm skin Proven …" at bounding box center [399, 298] width 328 height 87
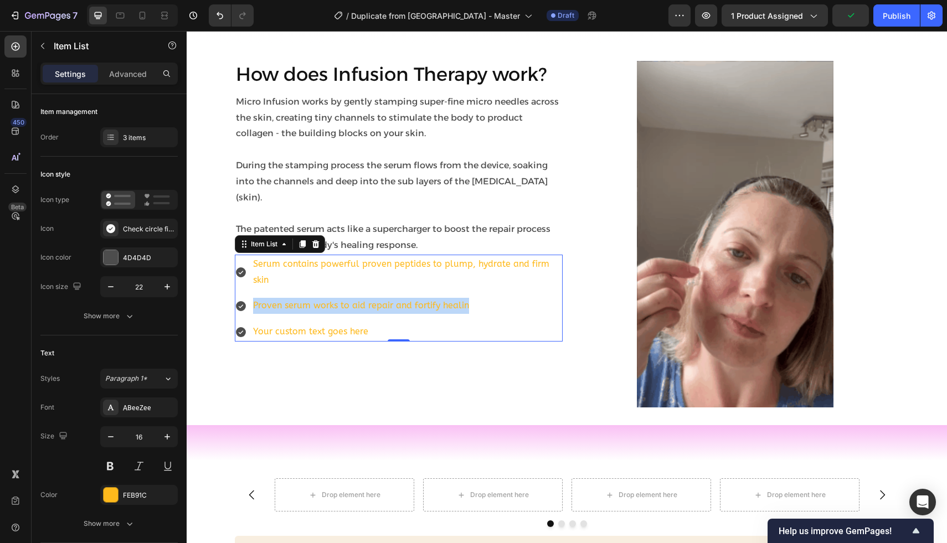
click at [472, 298] on p "Proven serum works to aid repair and fortify healin" at bounding box center [407, 306] width 308 height 16
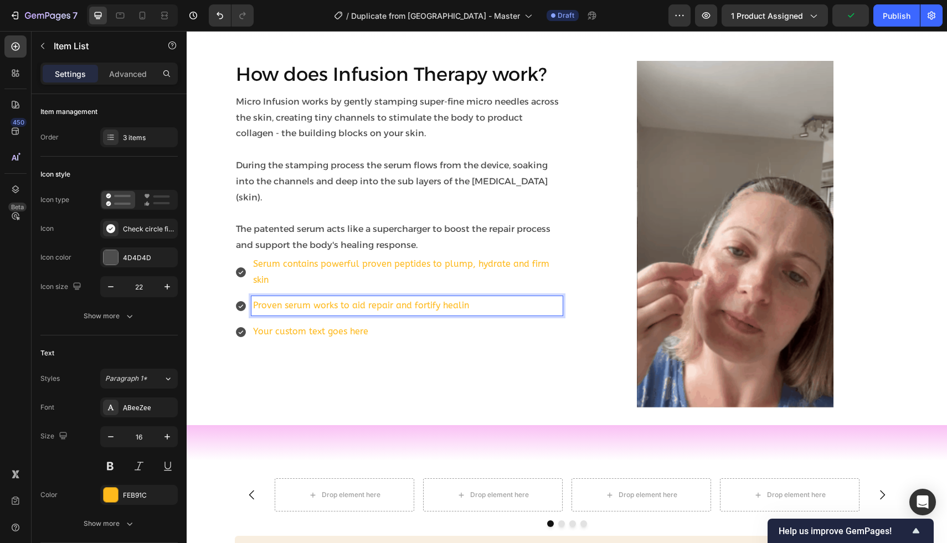
click at [472, 298] on p "Proven serum works to aid repair and fortify healin" at bounding box center [407, 306] width 308 height 16
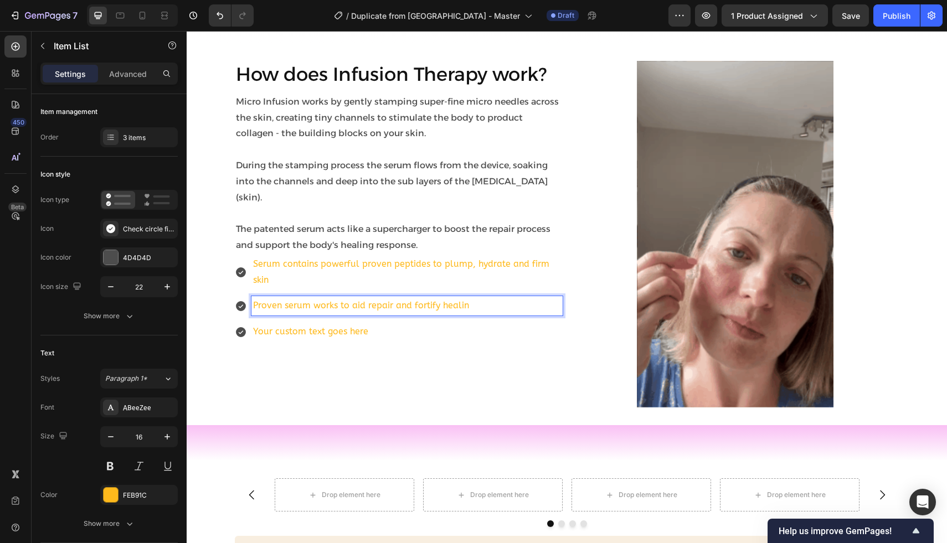
click at [468, 298] on p "Proven serum works to aid repair and fortify healin" at bounding box center [407, 306] width 308 height 16
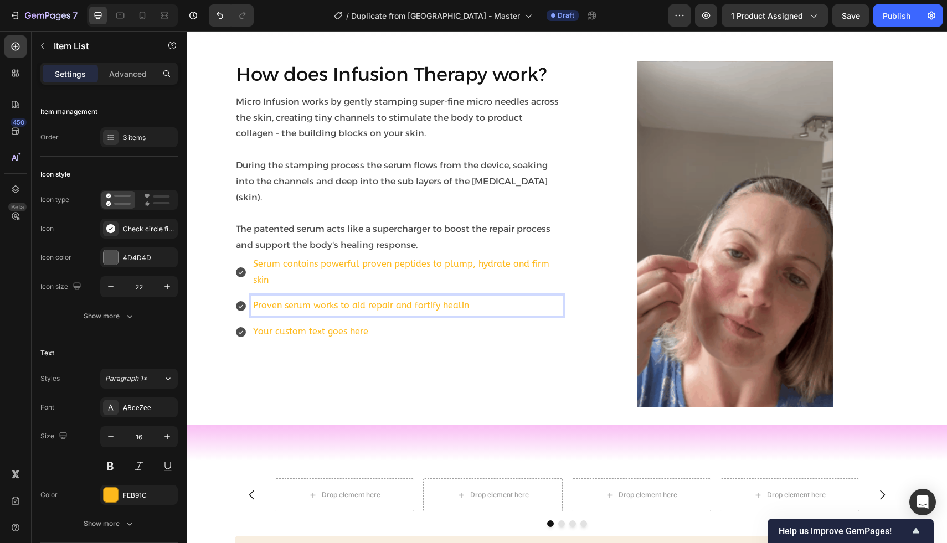
click at [468, 298] on p "Proven serum works to aid repair and fortify healin" at bounding box center [407, 306] width 308 height 16
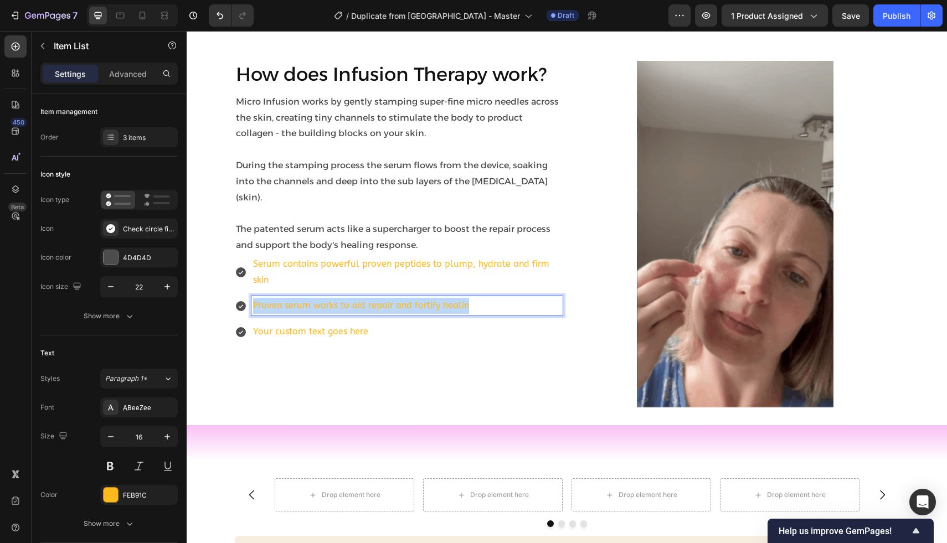
click at [468, 298] on p "Proven serum works to aid repair and fortify healin" at bounding box center [407, 306] width 308 height 16
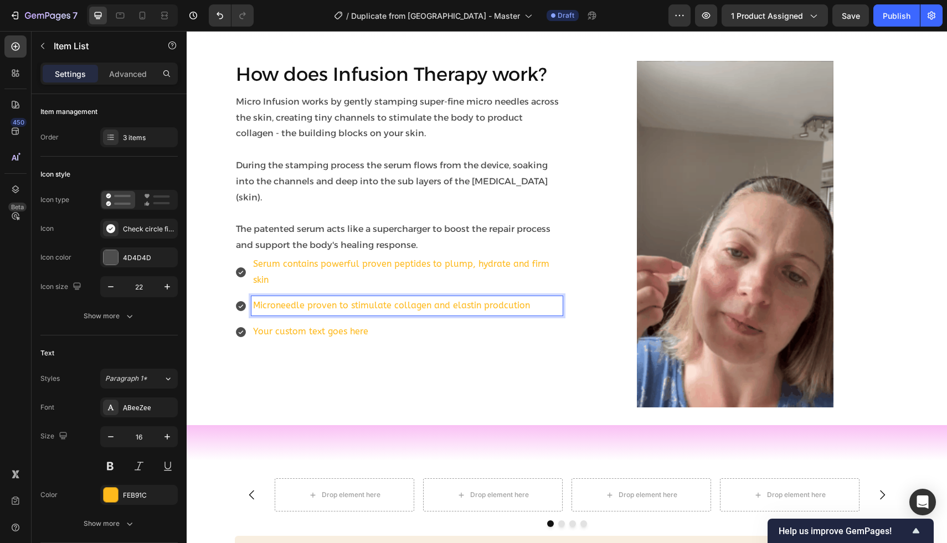
click at [453, 324] on p "Your custom text goes here" at bounding box center [407, 332] width 308 height 16
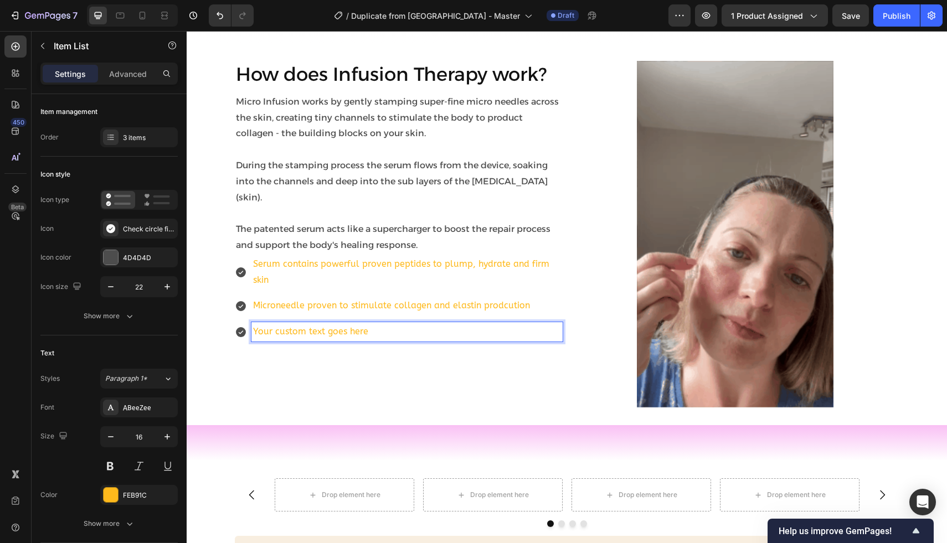
click at [401, 256] on p "Serum contains powerful proven peptides to plump, hydrate and firm skin" at bounding box center [407, 272] width 308 height 32
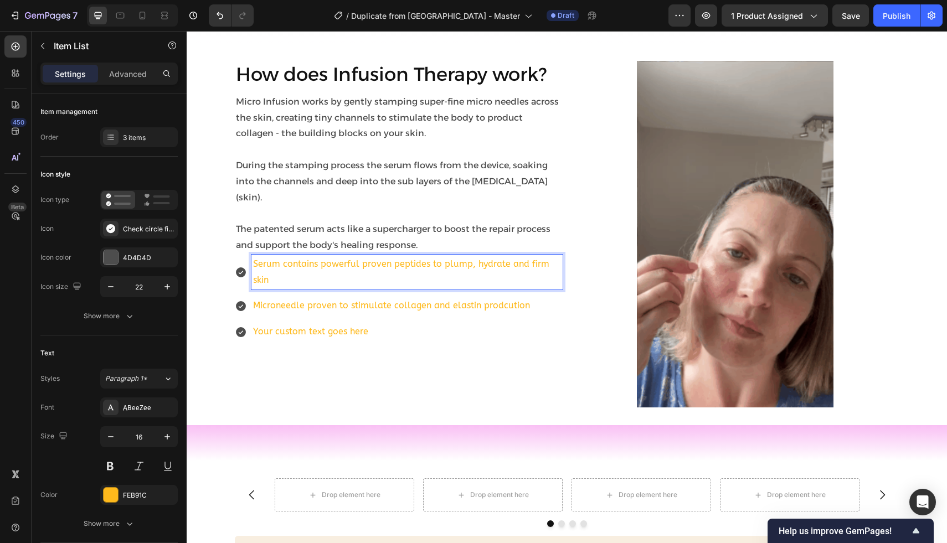
click at [554, 298] on p "Microneedle proven to stimulate collagen and elastin prodcution" at bounding box center [407, 306] width 308 height 16
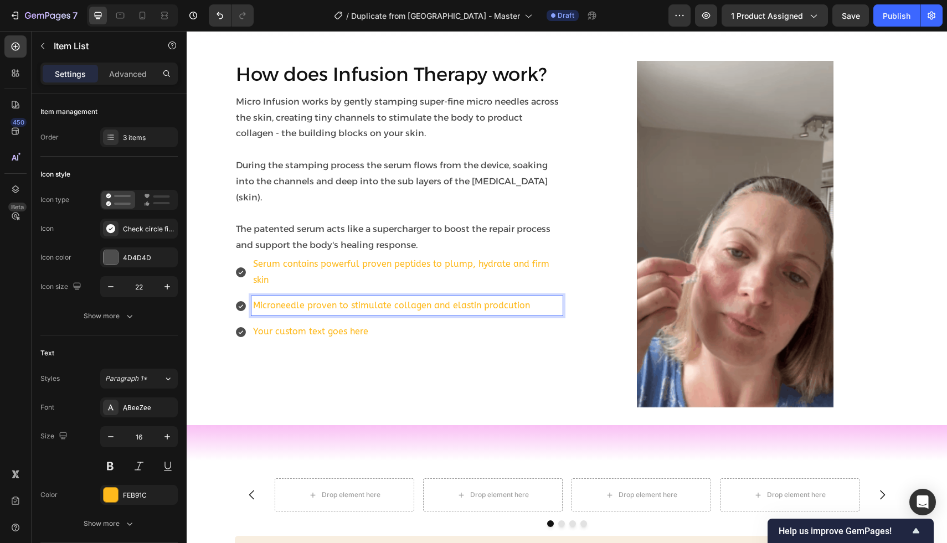
click at [553, 324] on p "Your custom text goes here" at bounding box center [407, 332] width 308 height 16
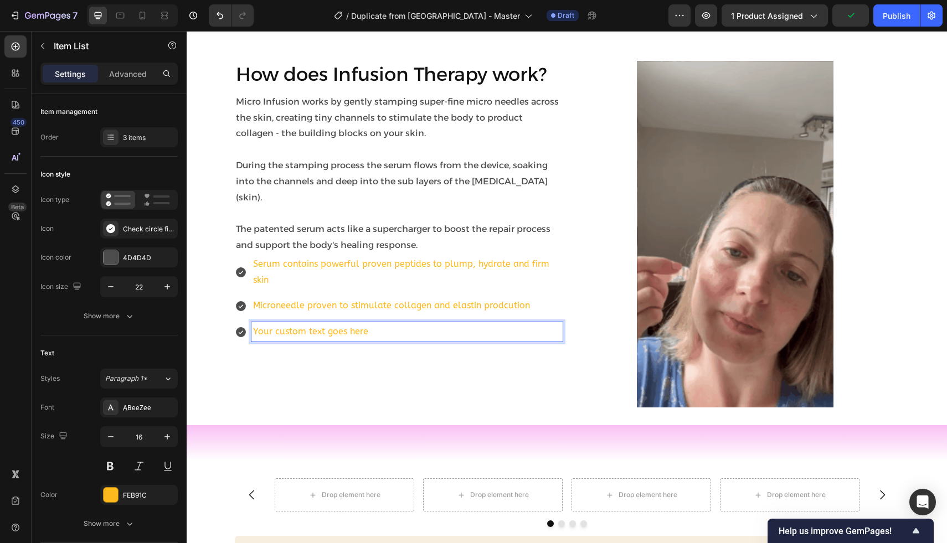
click at [561, 299] on div "Serum contains powerful proven peptides to plump, hydrate and firm skin Microne…" at bounding box center [399, 298] width 328 height 87
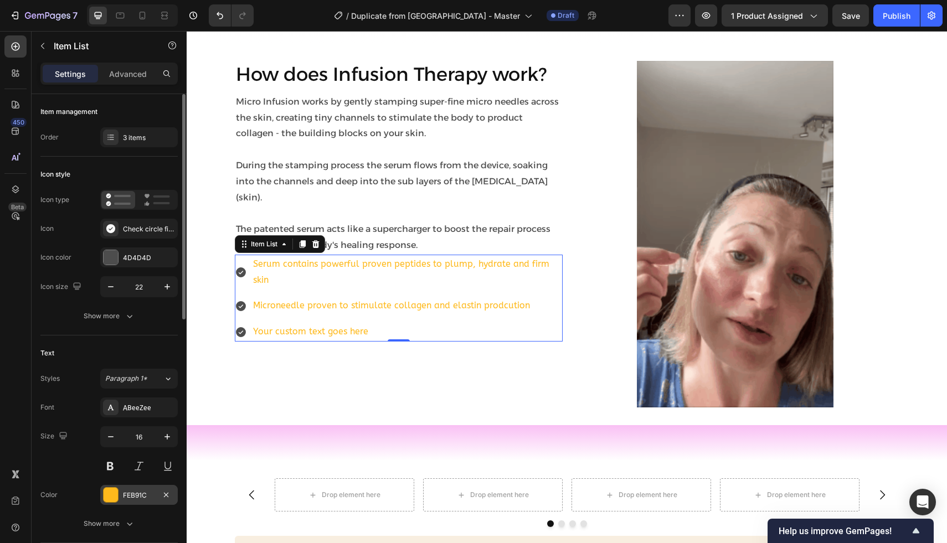
click at [116, 498] on div at bounding box center [111, 495] width 14 height 14
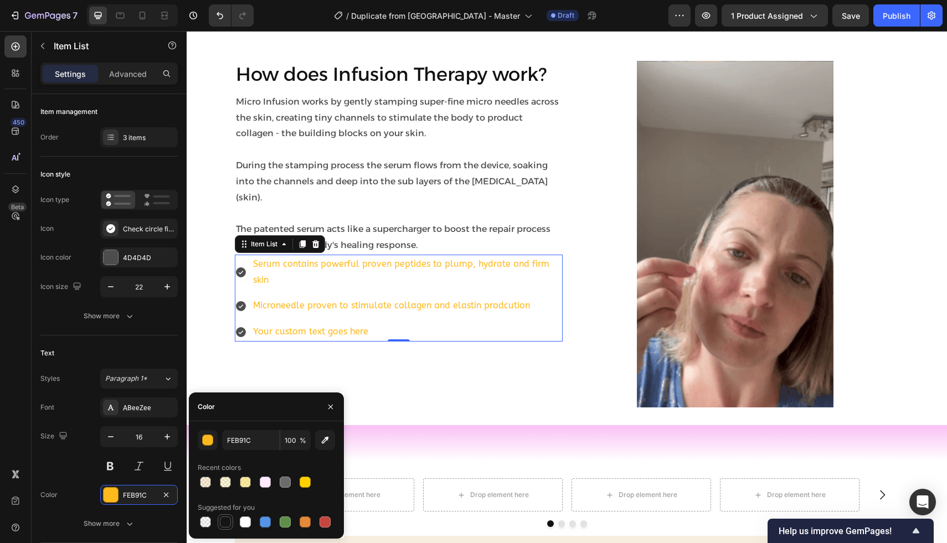
click at [224, 521] on div at bounding box center [225, 521] width 11 height 11
type input "151515"
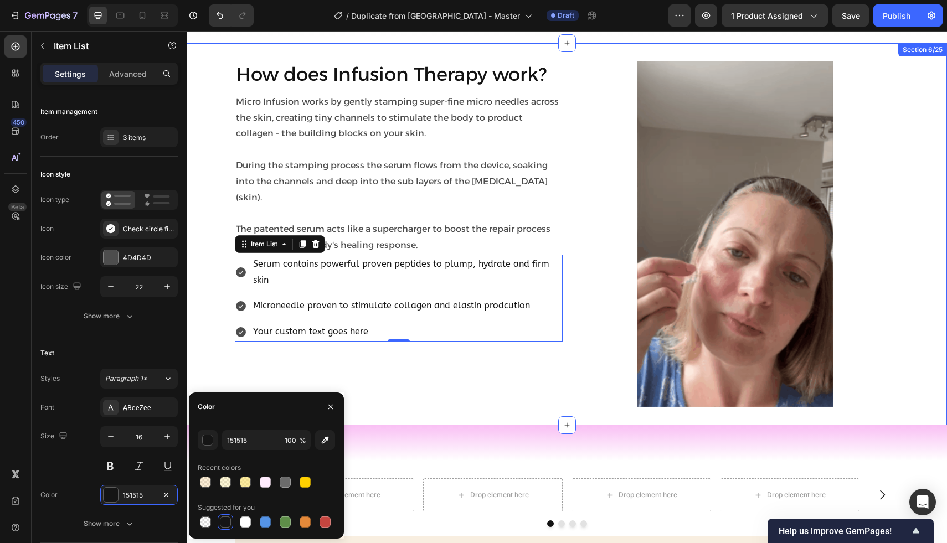
click at [240, 267] on icon at bounding box center [241, 272] width 10 height 10
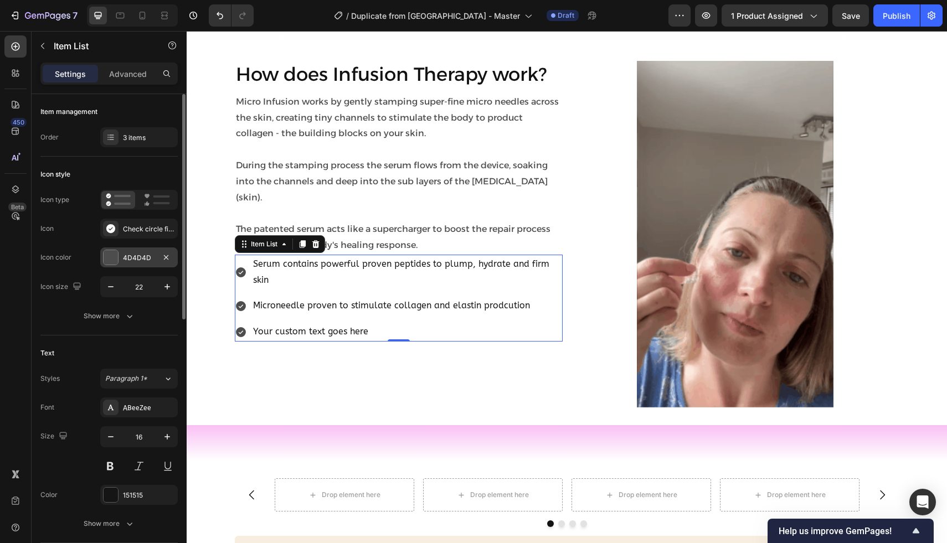
click at [107, 262] on div at bounding box center [111, 257] width 14 height 14
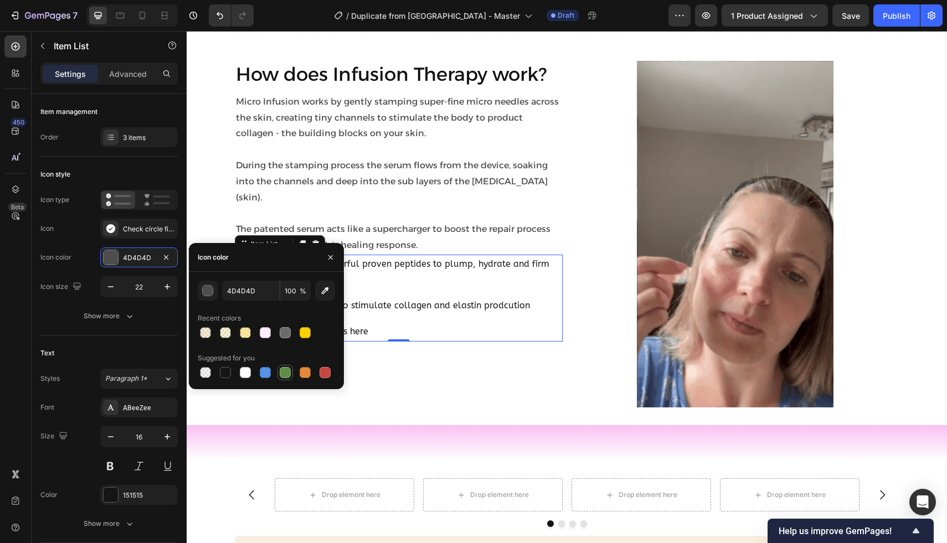
click at [283, 375] on div at bounding box center [285, 372] width 11 height 11
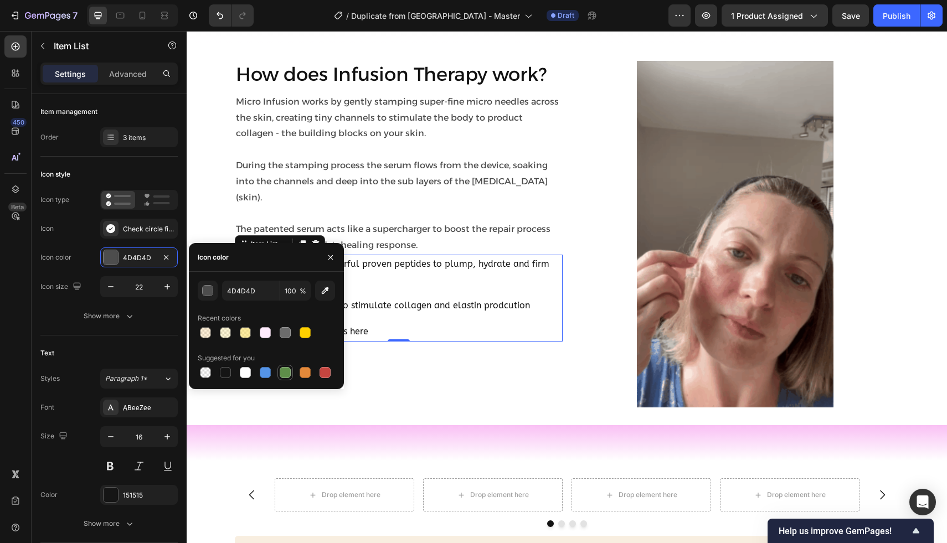
type input "5E8E49"
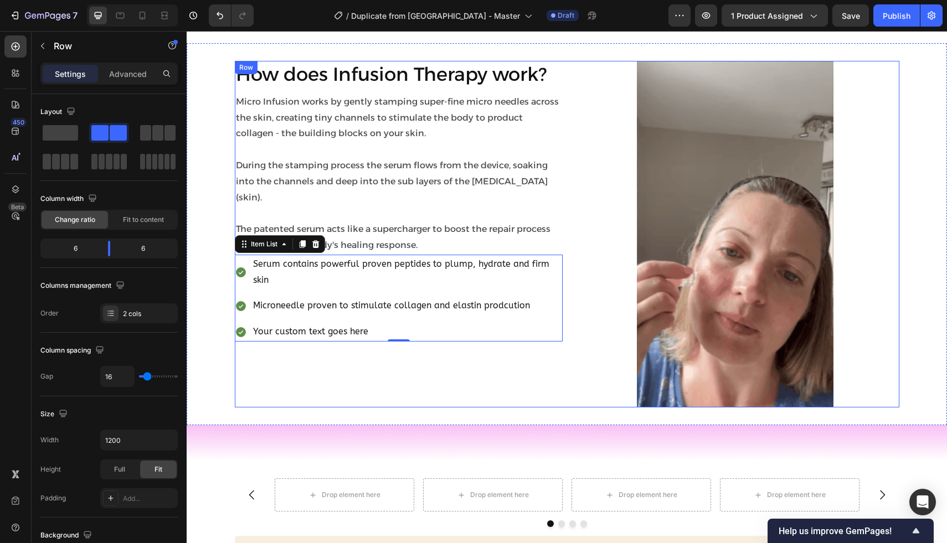
drag, startPoint x: 521, startPoint y: 408, endPoint x: 387, endPoint y: 384, distance: 136.2
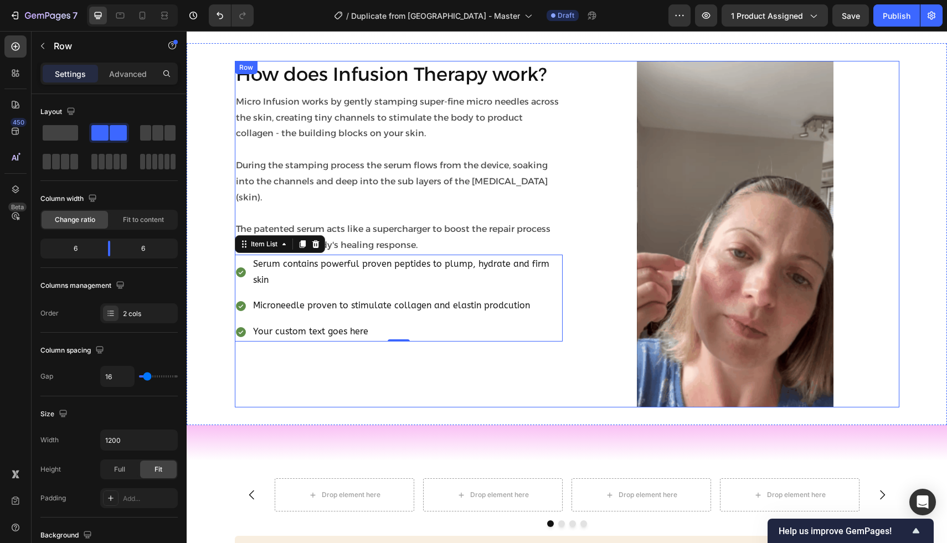
click at [387, 384] on div "How does Infusion Therapy work? Heading Micro Infusion works by gently stamping…" at bounding box center [399, 234] width 328 height 347
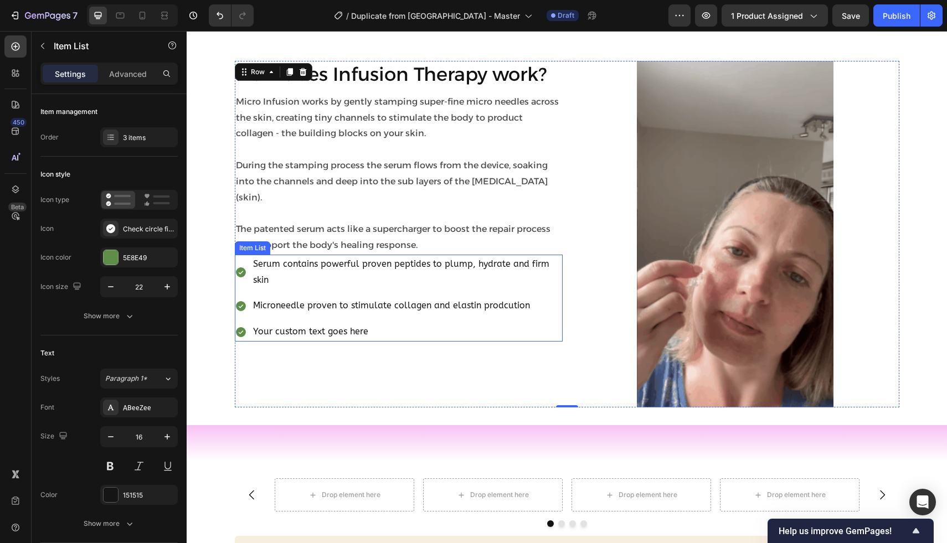
click at [242, 261] on div "Serum contains powerful proven peptides to plump, hydrate and firm skin" at bounding box center [399, 272] width 328 height 35
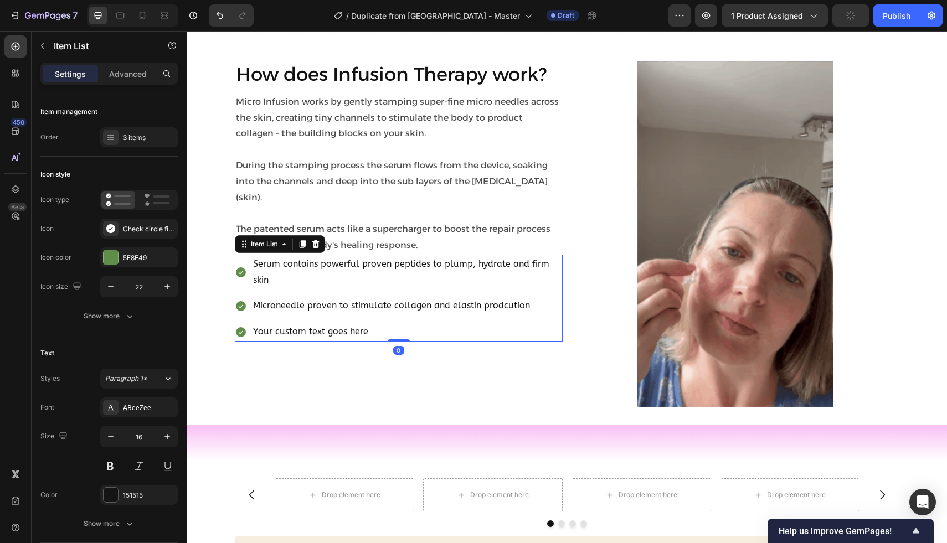
click at [246, 266] on icon at bounding box center [241, 272] width 12 height 12
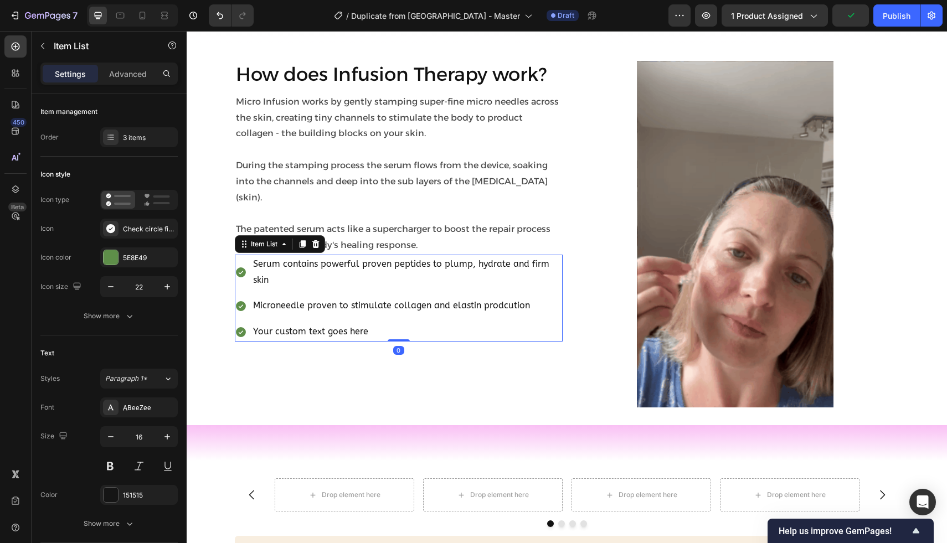
click at [242, 267] on icon at bounding box center [241, 272] width 10 height 10
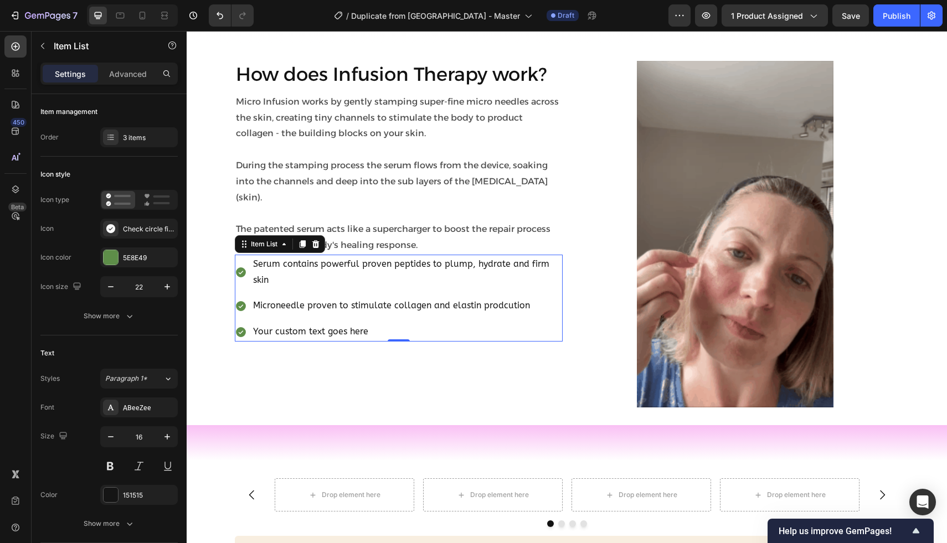
click at [245, 267] on icon at bounding box center [241, 272] width 10 height 10
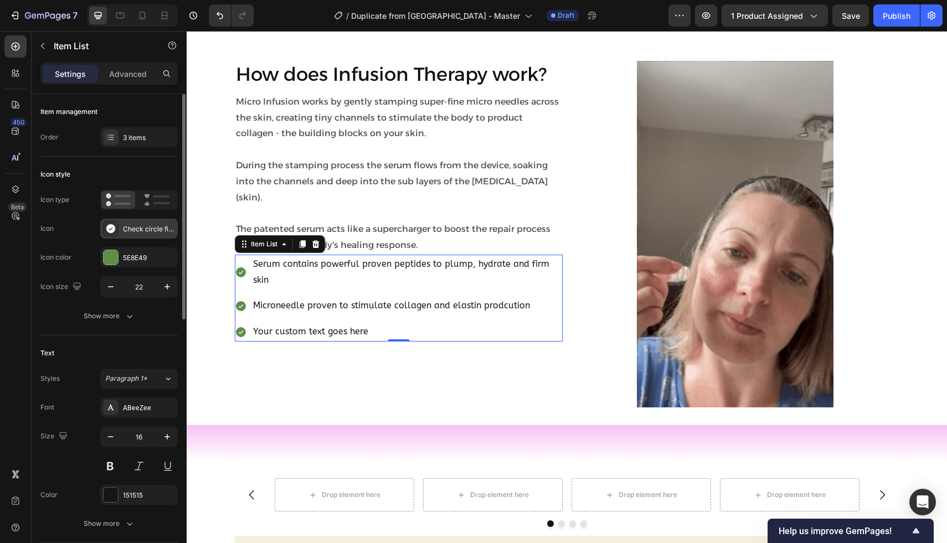
click at [115, 234] on icon at bounding box center [110, 228] width 11 height 11
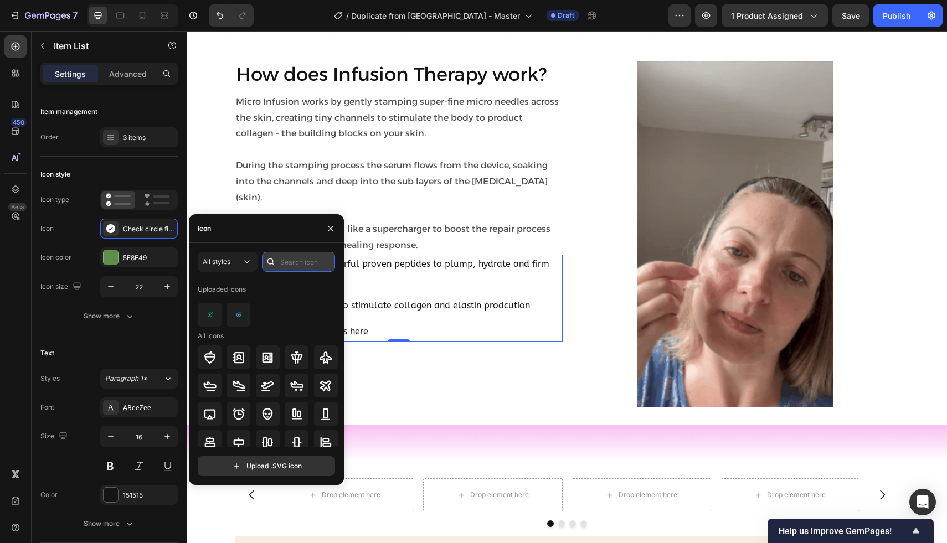
click at [298, 261] on input "text" at bounding box center [298, 262] width 73 height 20
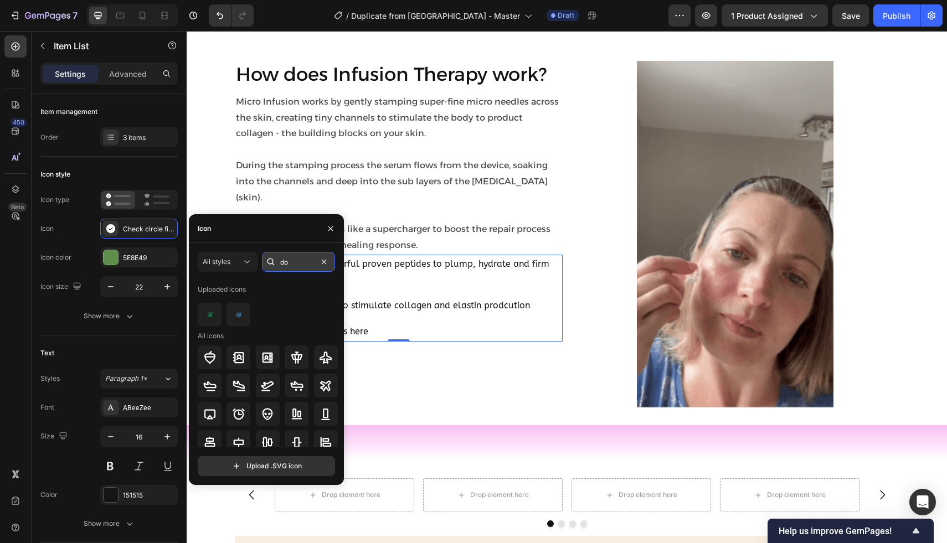
type input "dot"
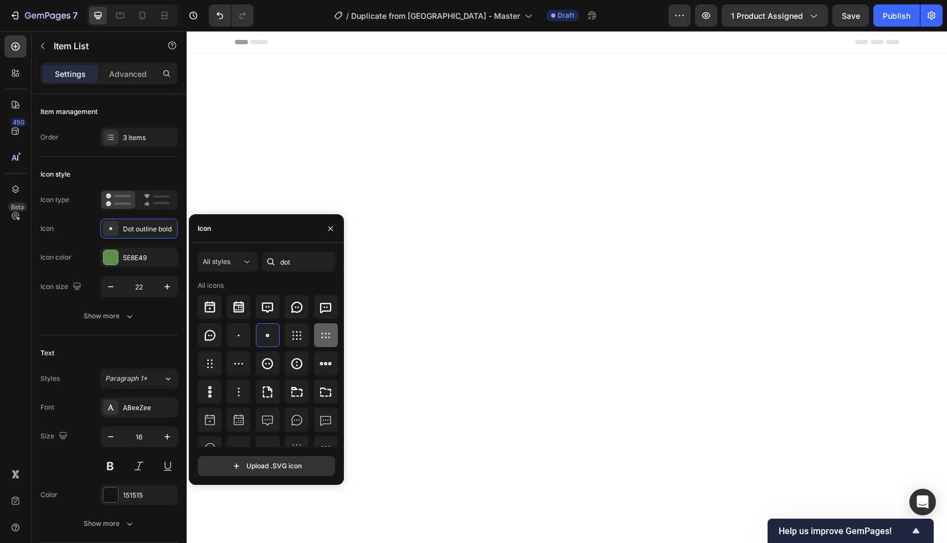
scroll to position [1864, 0]
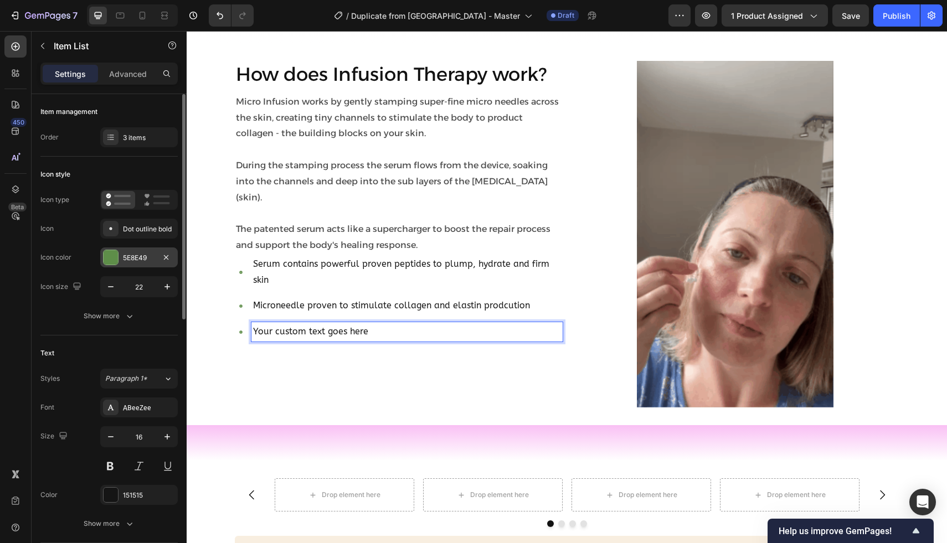
click at [121, 250] on div "5E8E49" at bounding box center [138, 257] width 77 height 20
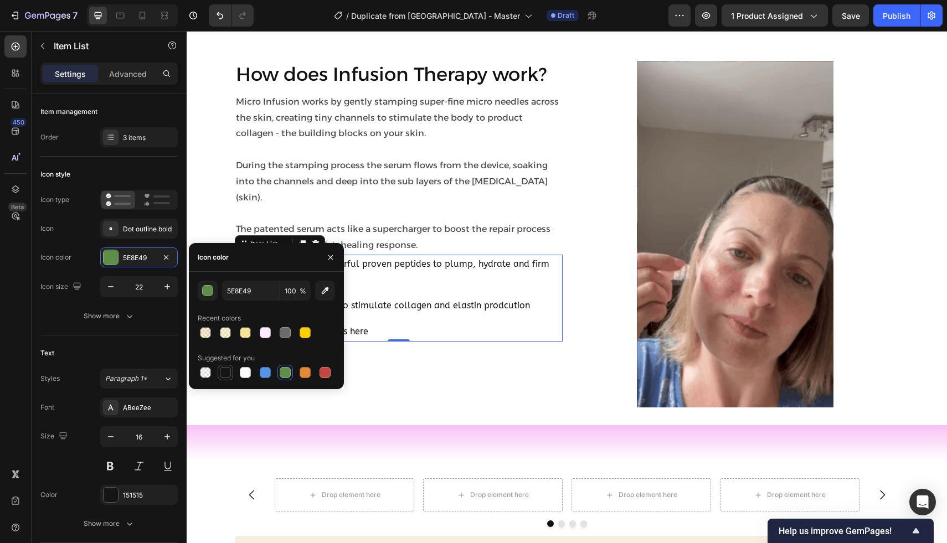
click at [227, 368] on div at bounding box center [225, 372] width 11 height 11
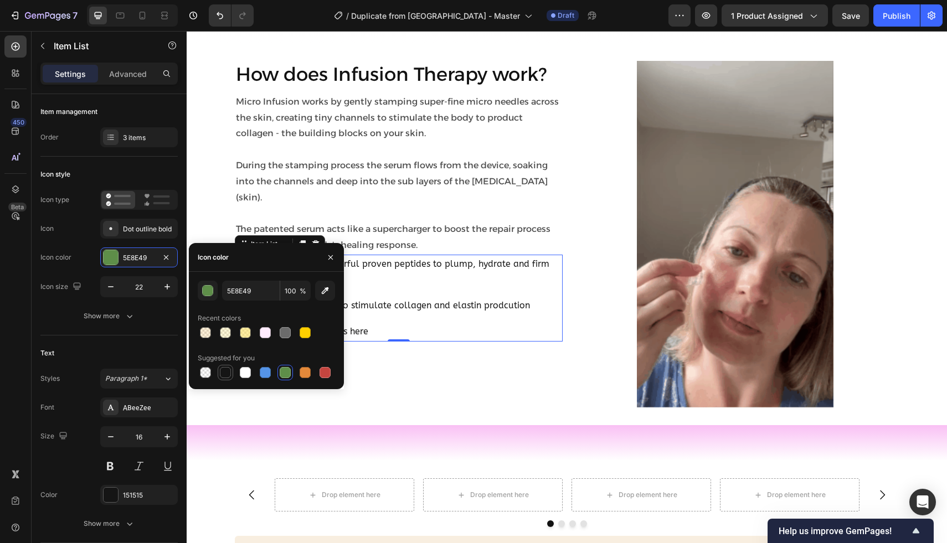
type input "151515"
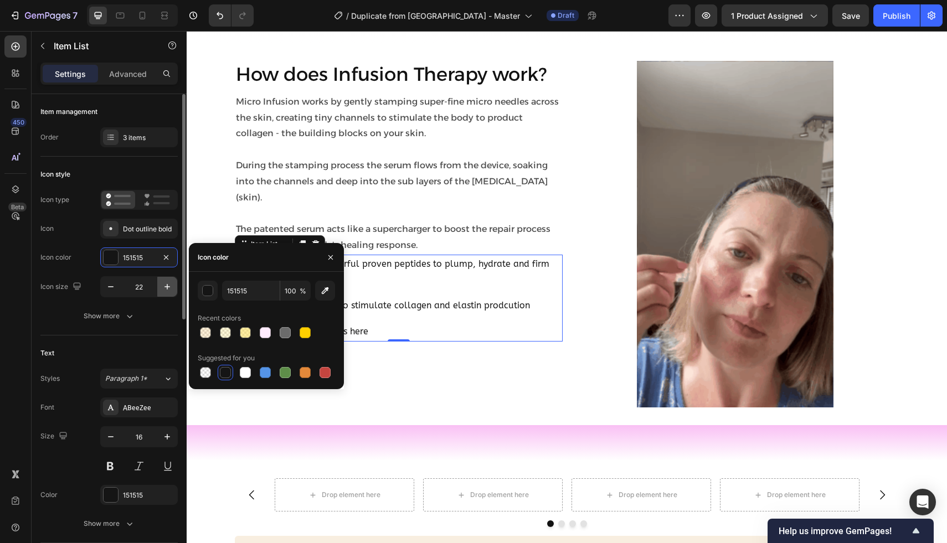
click at [170, 291] on icon "button" at bounding box center [167, 286] width 11 height 11
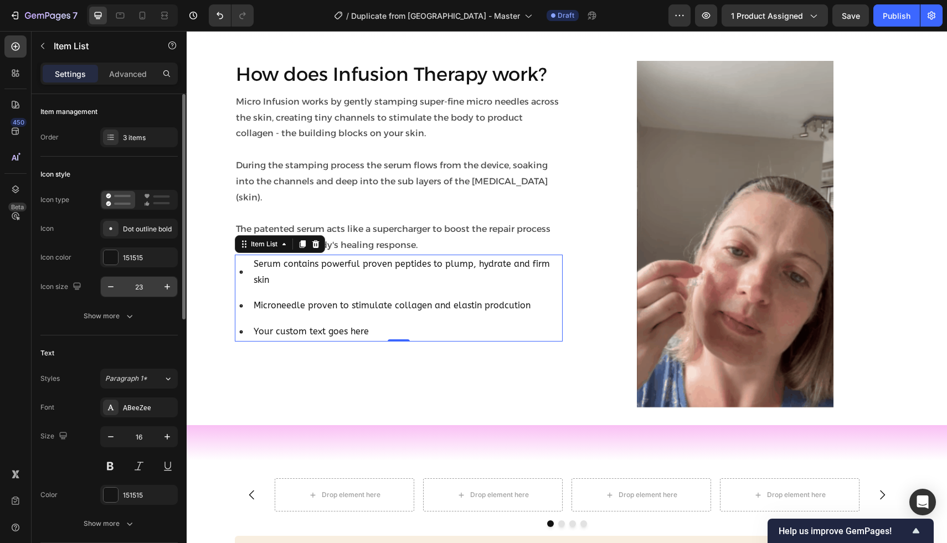
click at [153, 288] on input "23" at bounding box center [139, 287] width 37 height 20
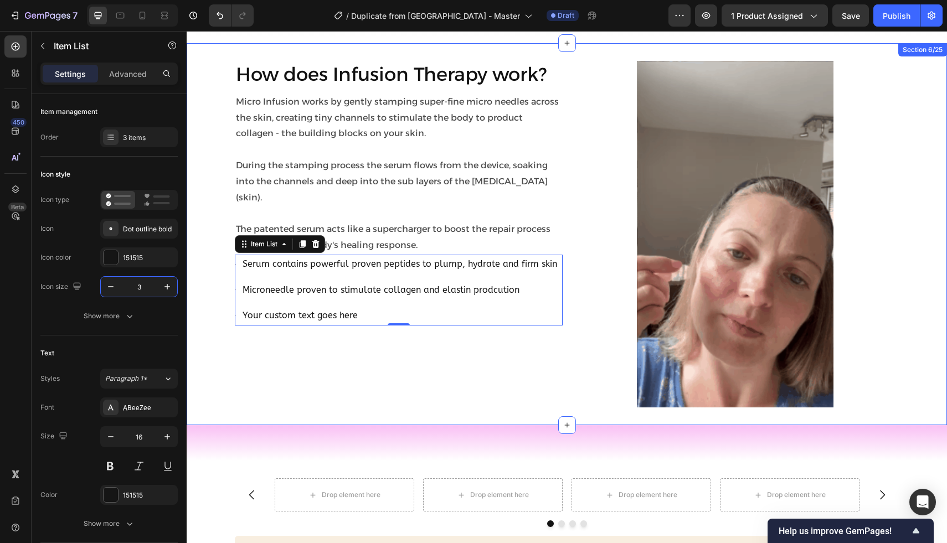
type input "30"
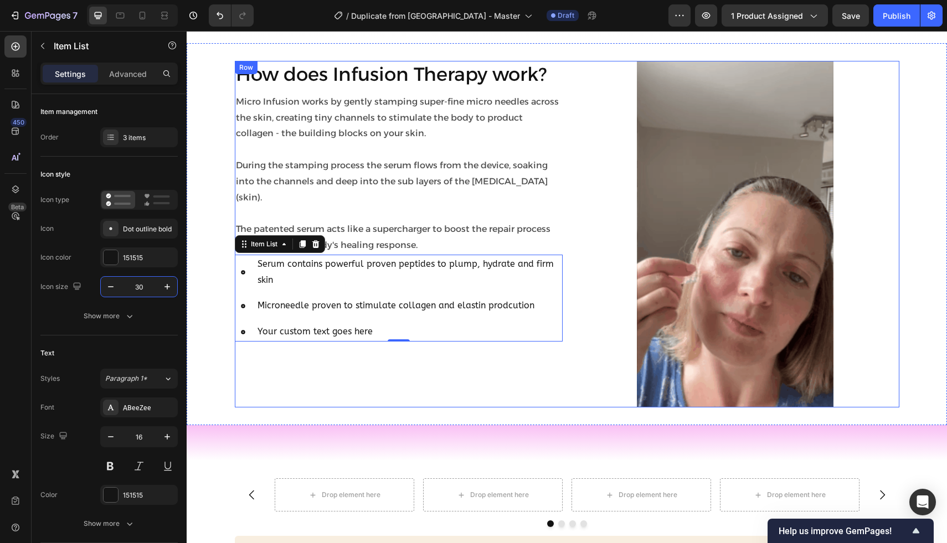
click at [265, 402] on div "How does Infusion Therapy work? Heading Micro Infusion works by gently stamping…" at bounding box center [399, 234] width 328 height 347
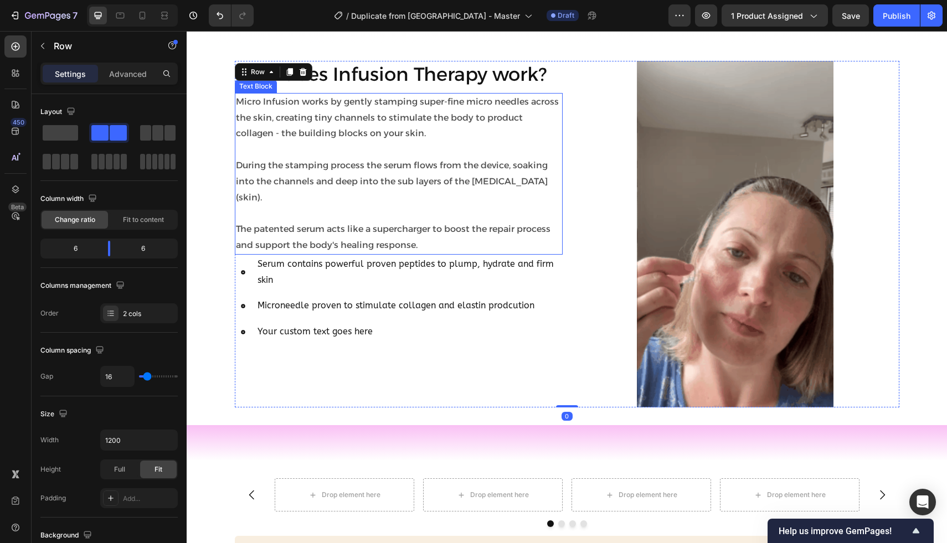
click at [308, 221] on p "The patented serum acts like a supercharger to boost the repair process and sup…" at bounding box center [398, 237] width 325 height 32
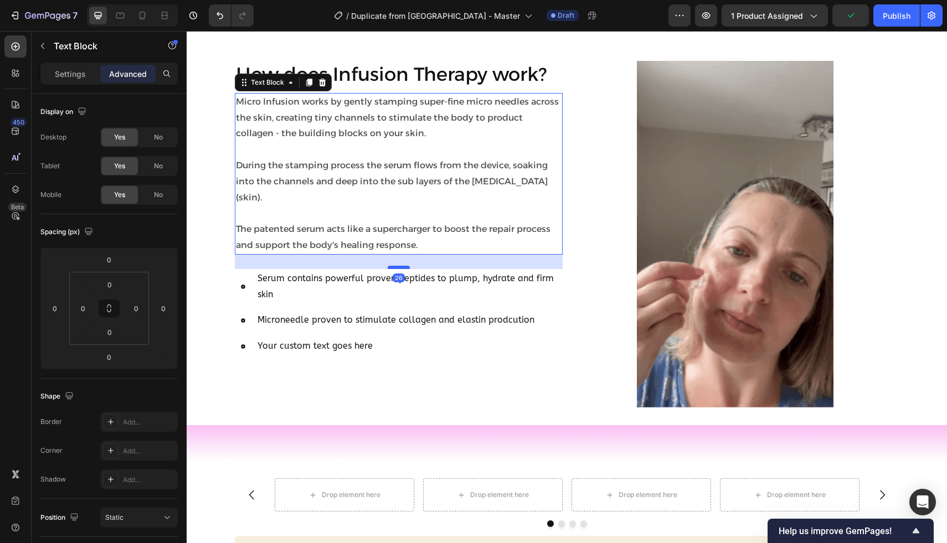
drag, startPoint x: 390, startPoint y: 235, endPoint x: 390, endPoint y: 249, distance: 14.4
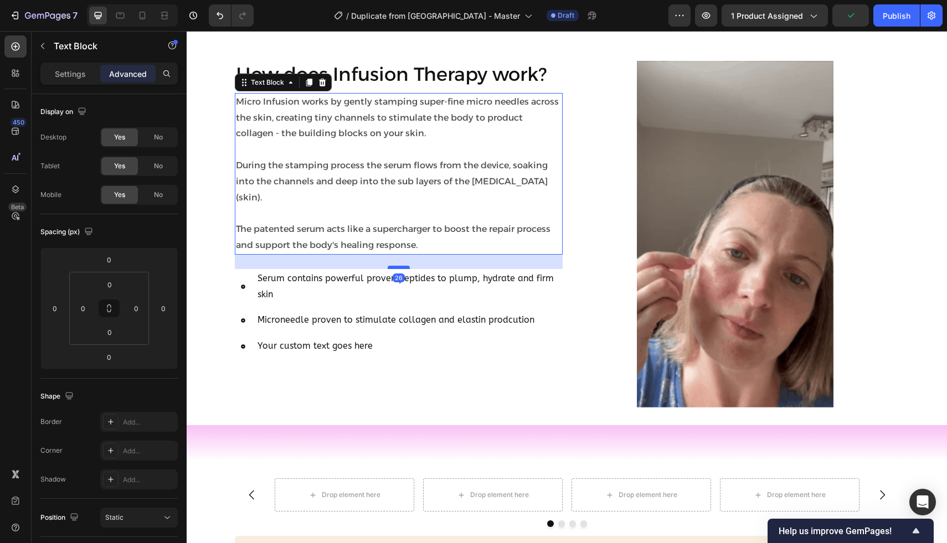
click at [390, 266] on div at bounding box center [398, 267] width 22 height 3
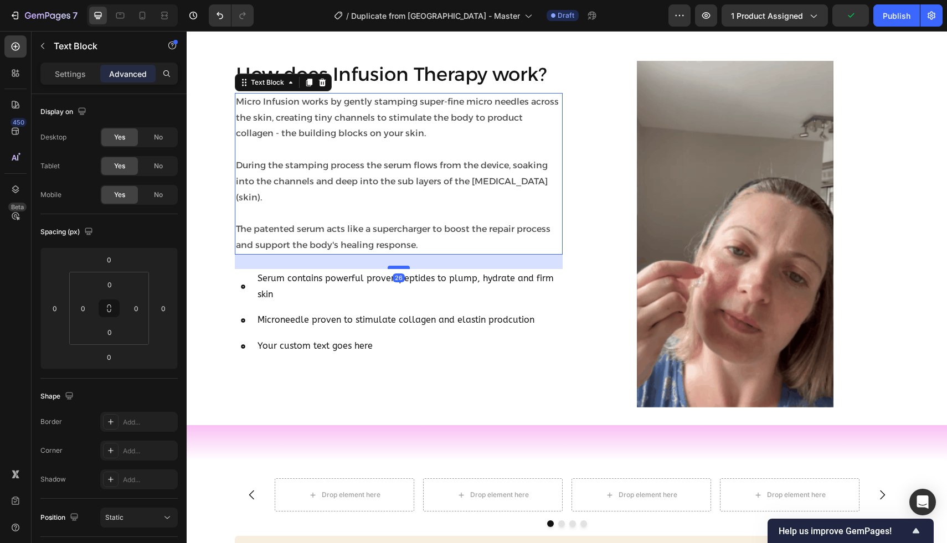
type input "26"
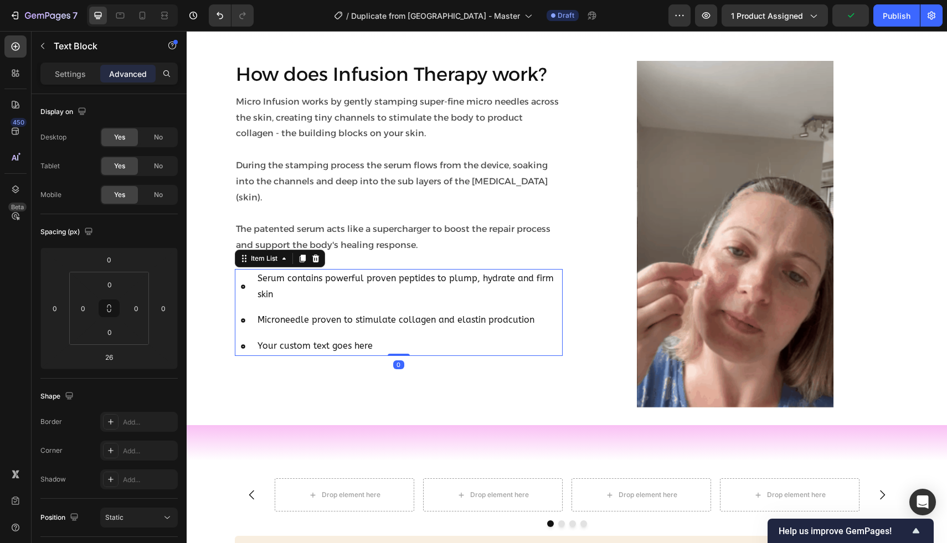
click at [373, 271] on p "Serum contains powerful proven peptides to plump, hydrate and firm skin" at bounding box center [408, 287] width 303 height 32
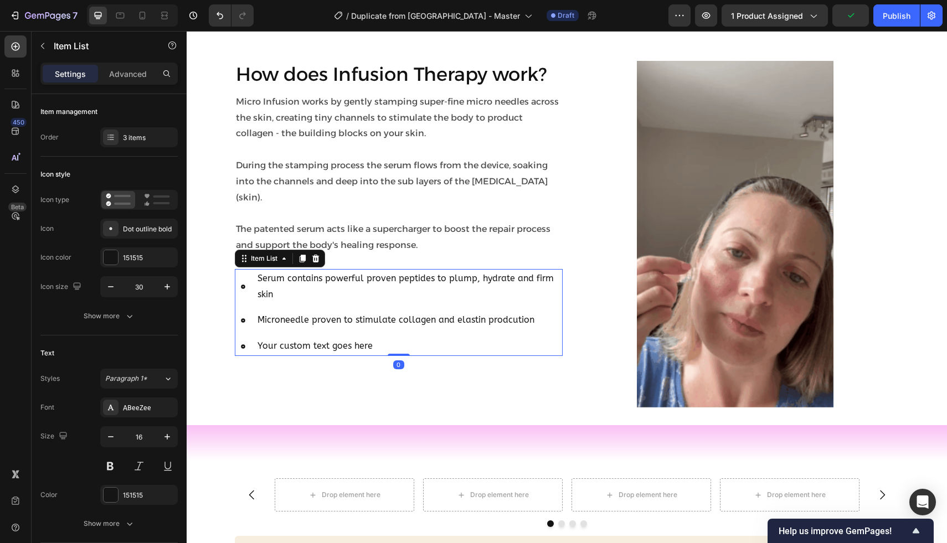
click at [347, 311] on div "Microneedle proven to stimulate collagen and elastin prodcution" at bounding box center [409, 320] width 307 height 19
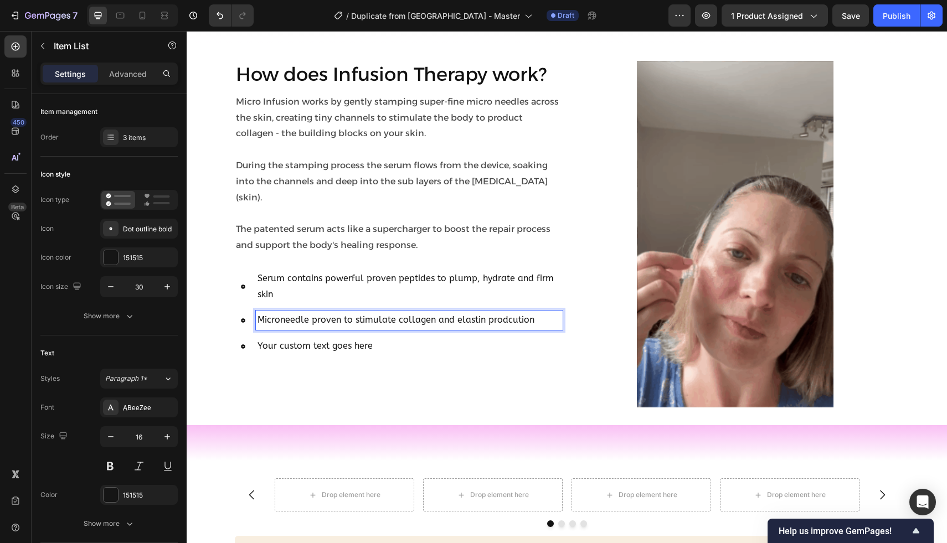
click at [333, 275] on p "Serum contains powerful proven peptides to plump, hydrate and firm skin" at bounding box center [408, 287] width 303 height 32
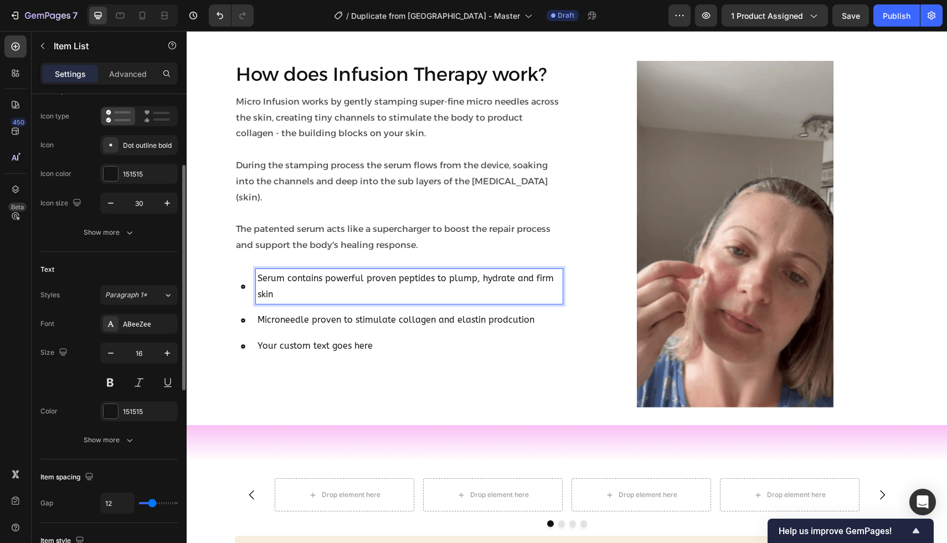
scroll to position [105, 0]
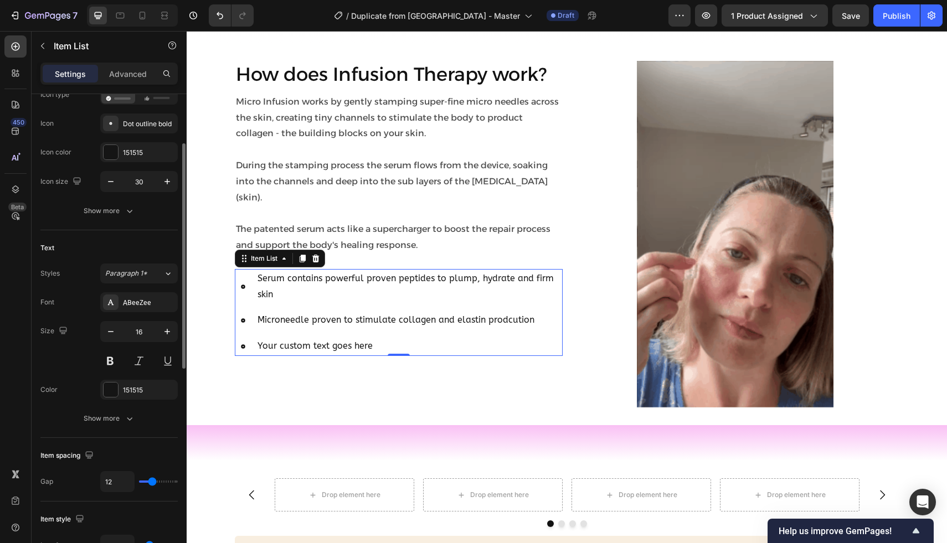
drag, startPoint x: 149, startPoint y: 485, endPoint x: 142, endPoint y: 485, distance: 7.8
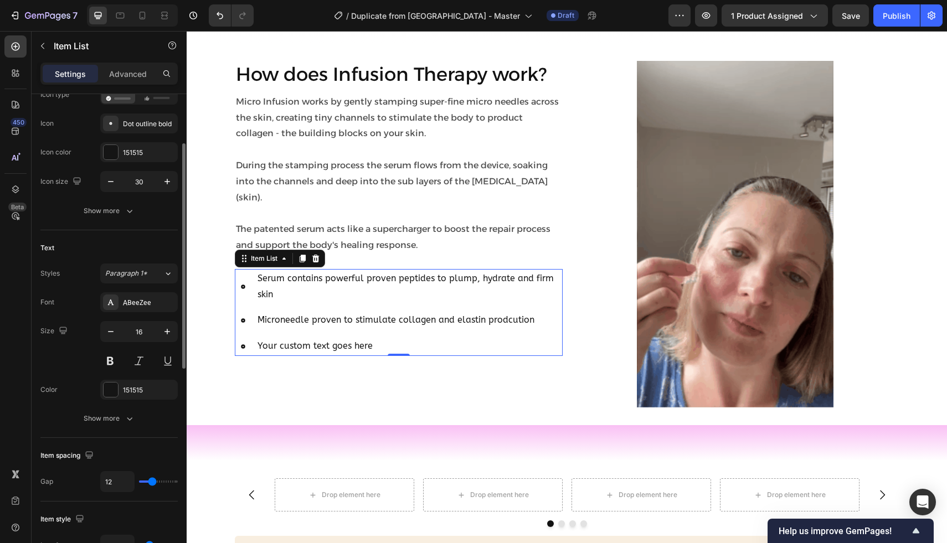
click at [142, 485] on div "12" at bounding box center [138, 481] width 77 height 21
type input "11"
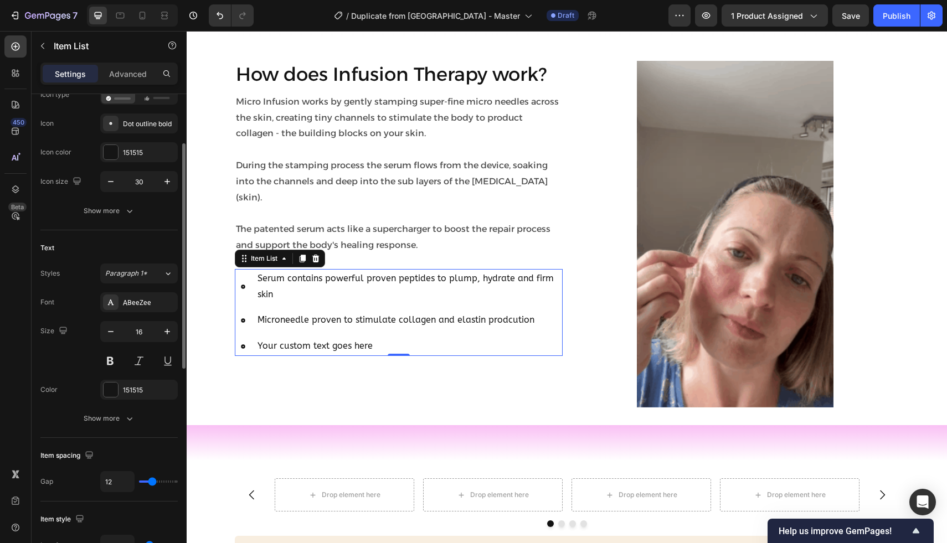
type input "11"
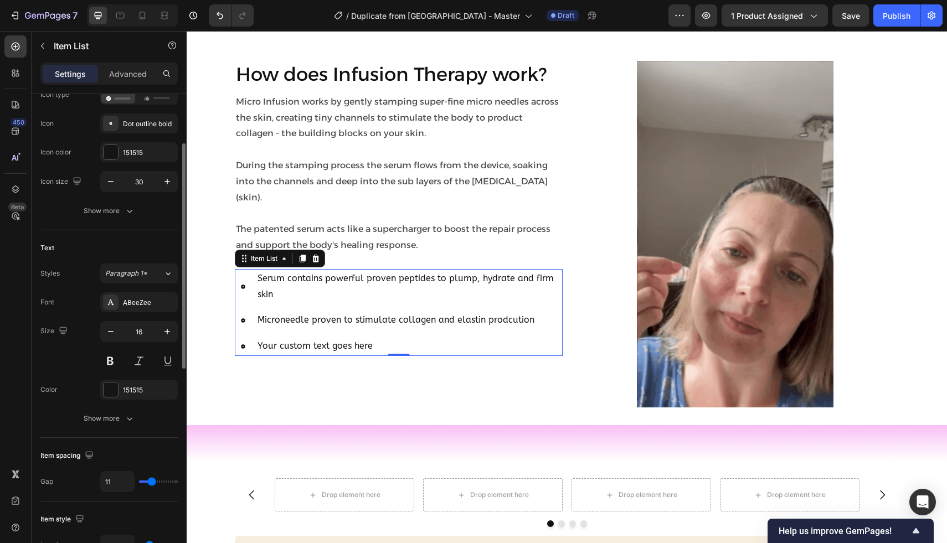
type input "10"
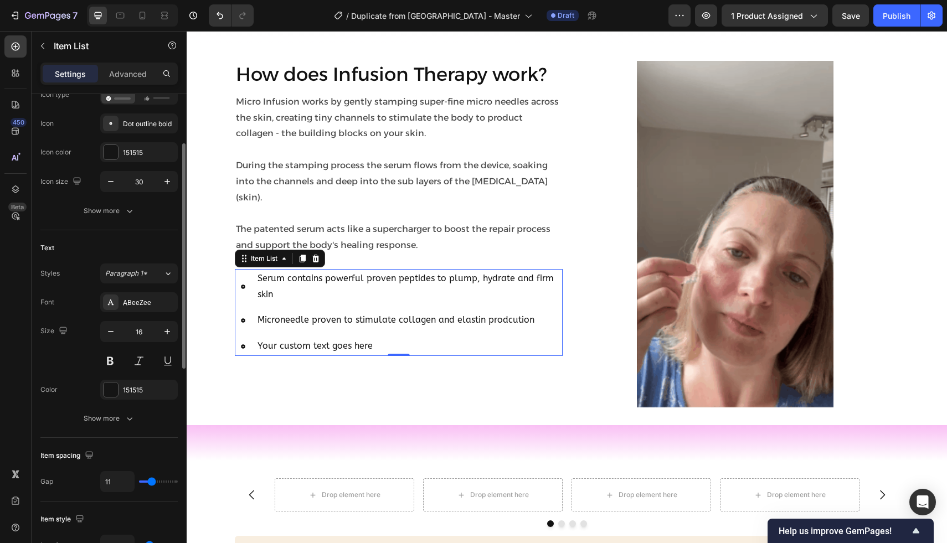
type input "10"
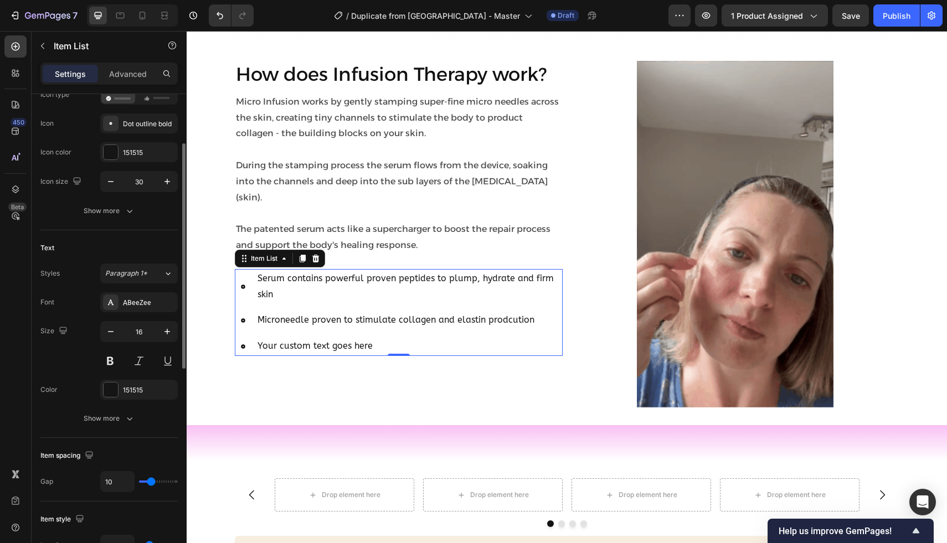
type input "9"
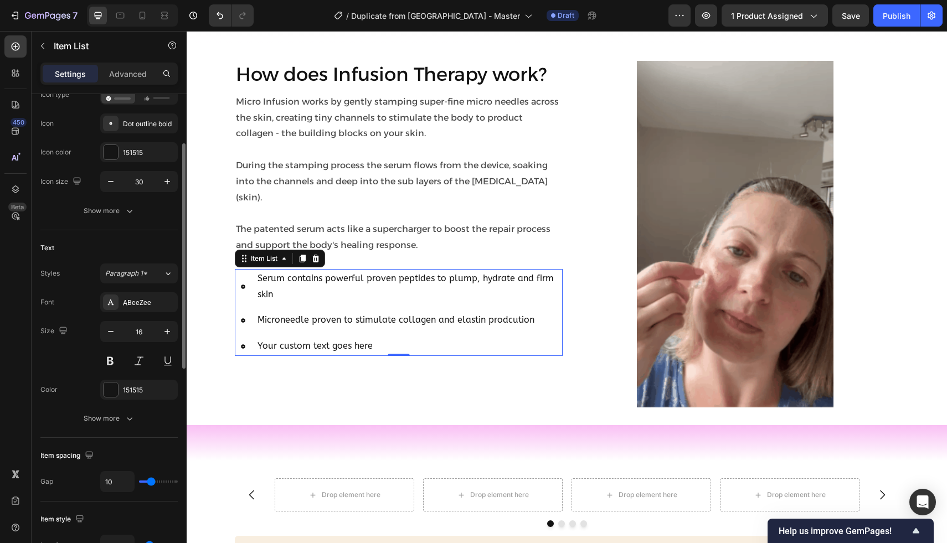
type input "9"
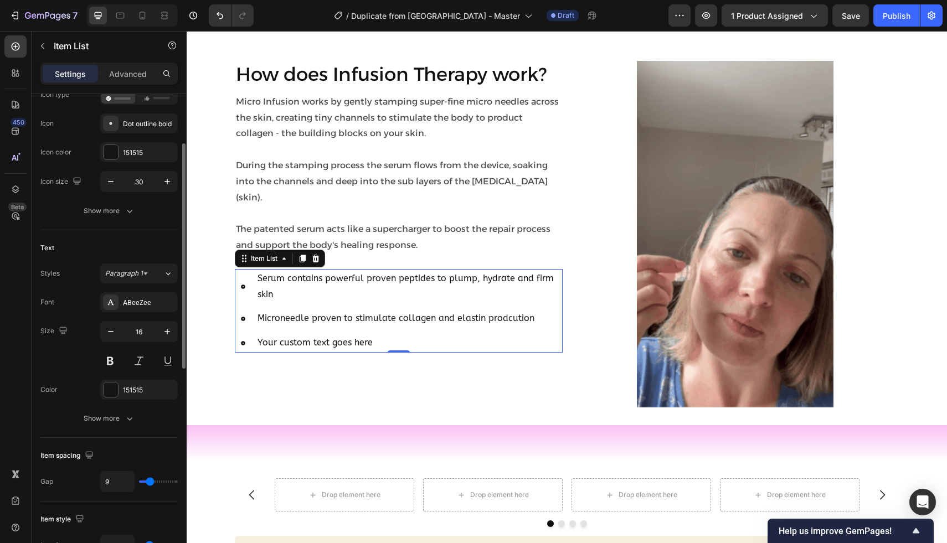
type input "8"
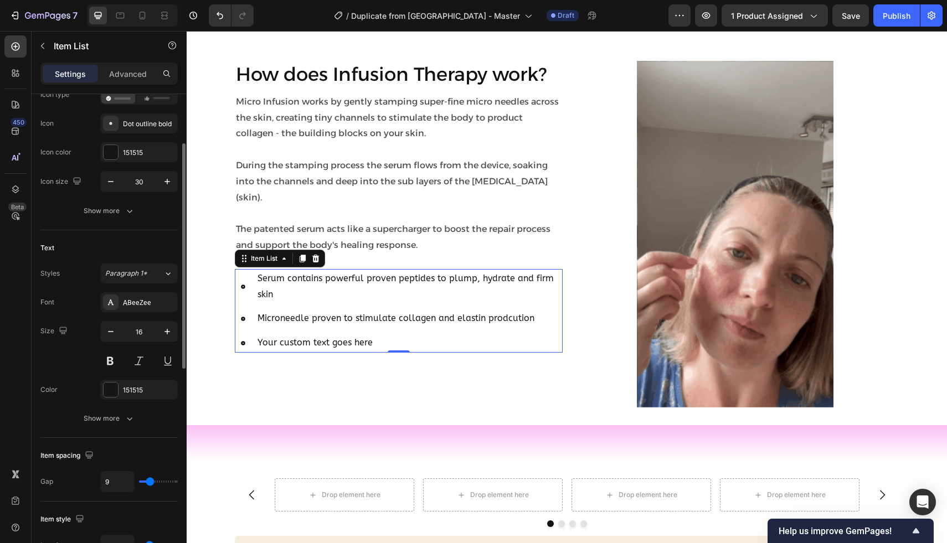
type input "8"
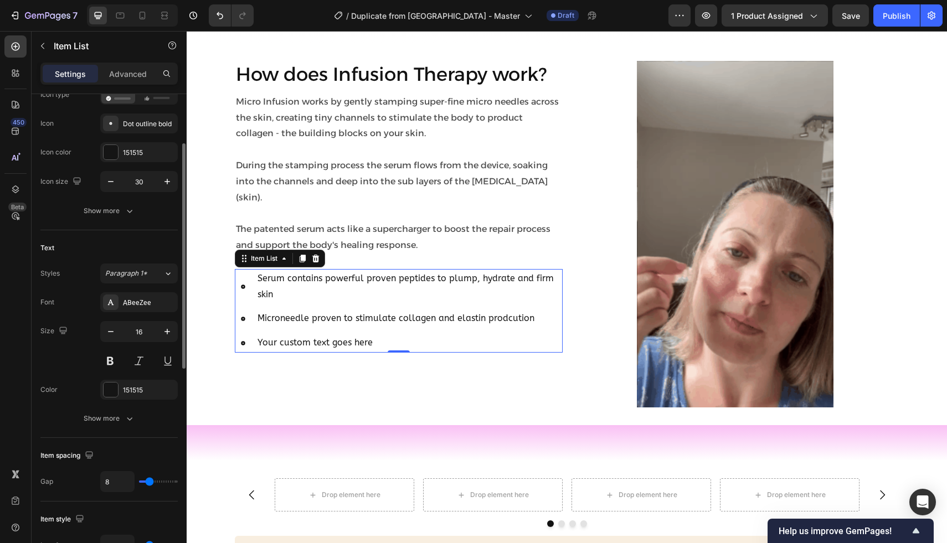
type input "7"
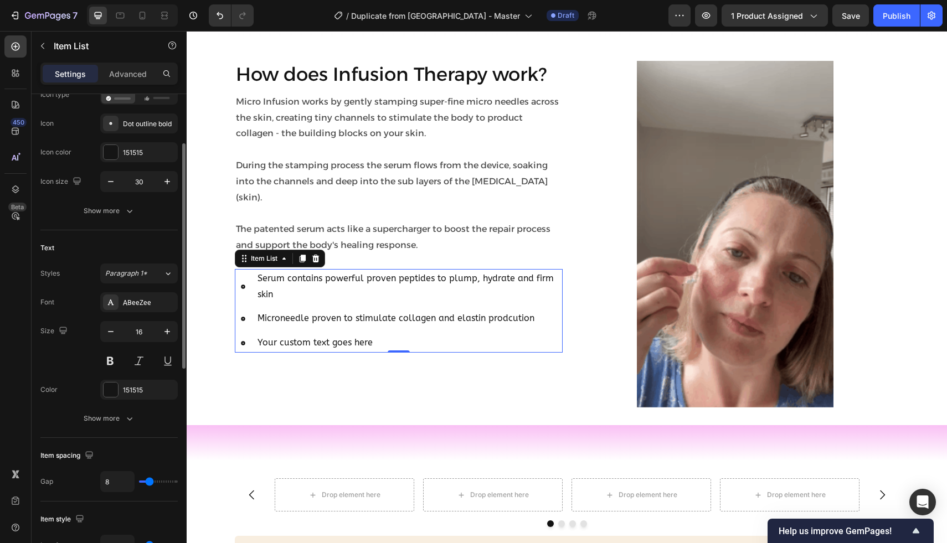
type input "7"
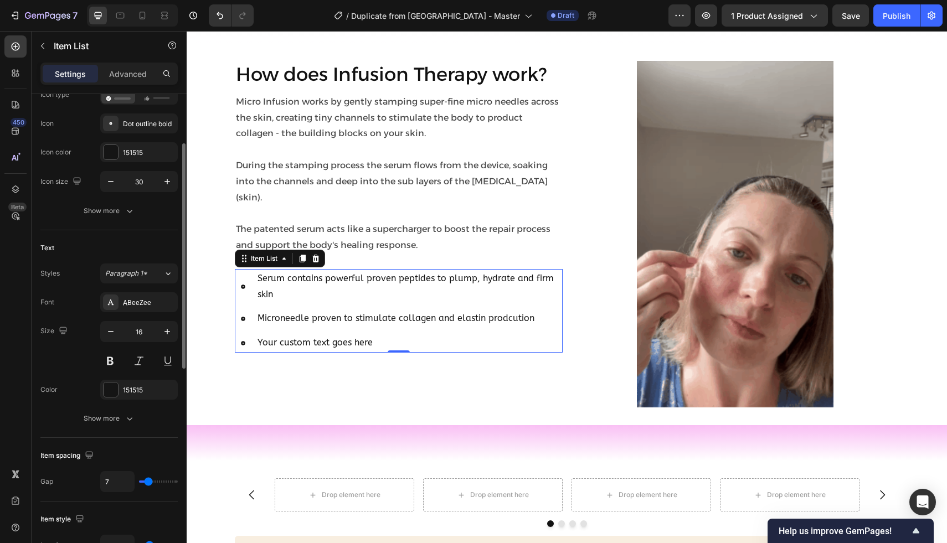
type input "6"
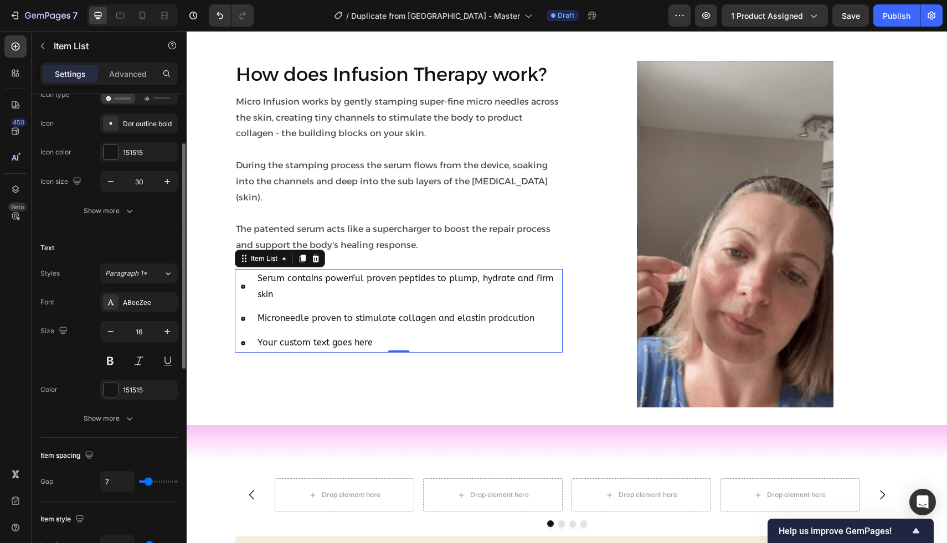
type input "6"
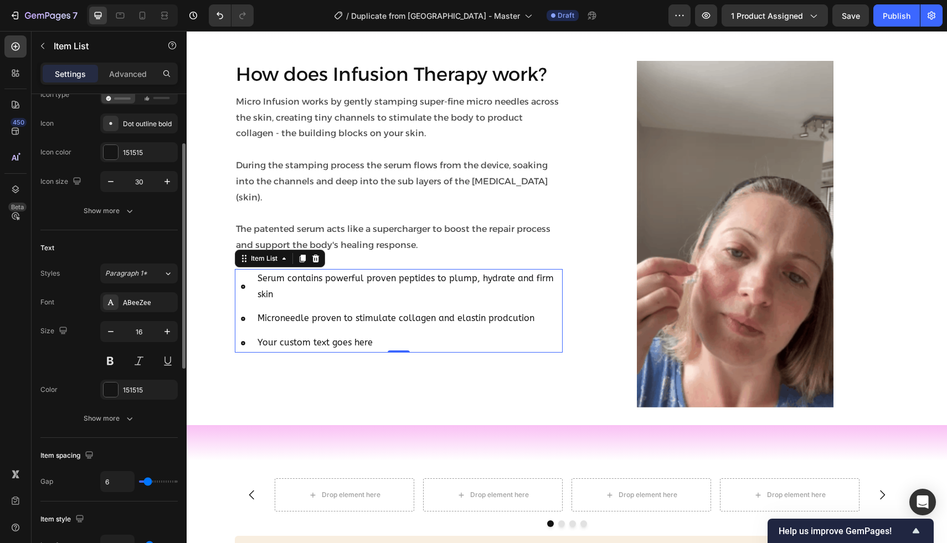
type input "5"
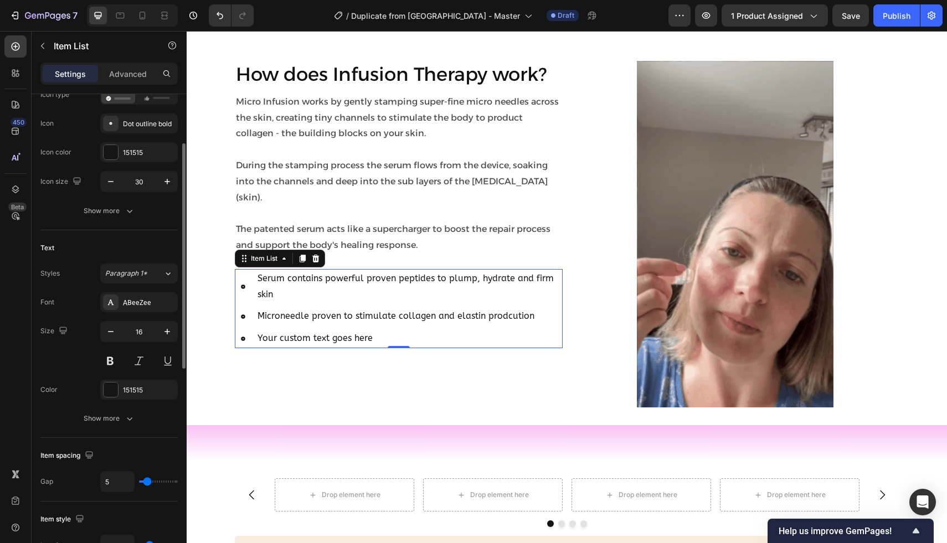
type input "5"
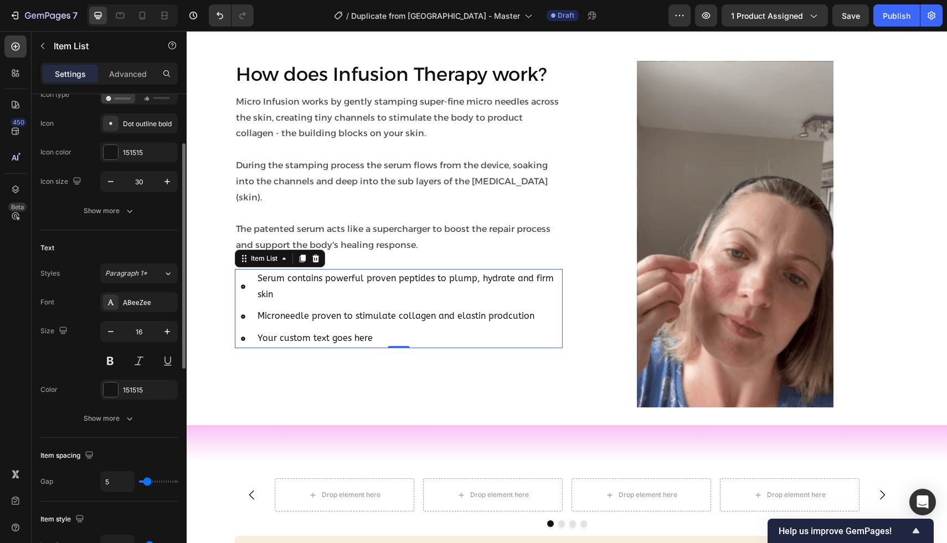
click at [147, 482] on input "range" at bounding box center [158, 481] width 39 height 2
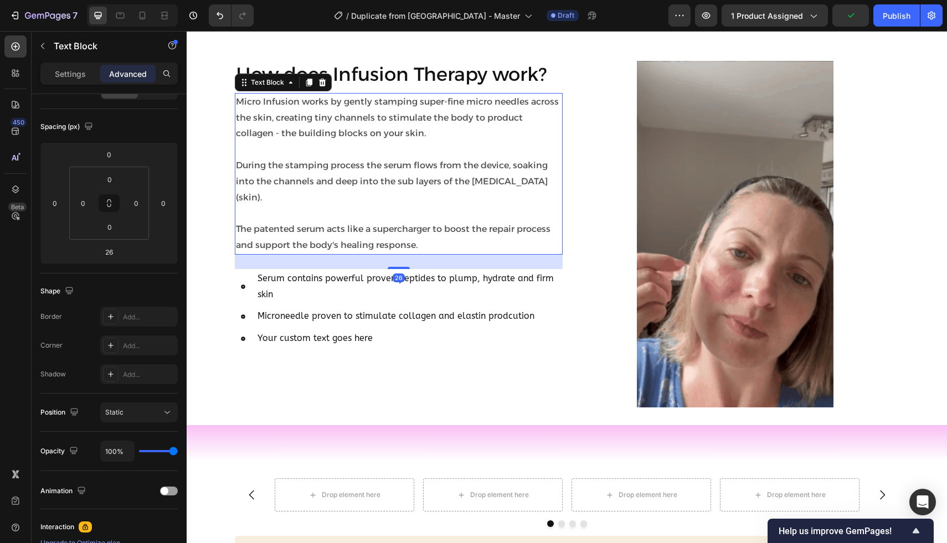
click at [342, 229] on p "The patented serum acts like a supercharger to boost the repair process and sup…" at bounding box center [398, 237] width 325 height 32
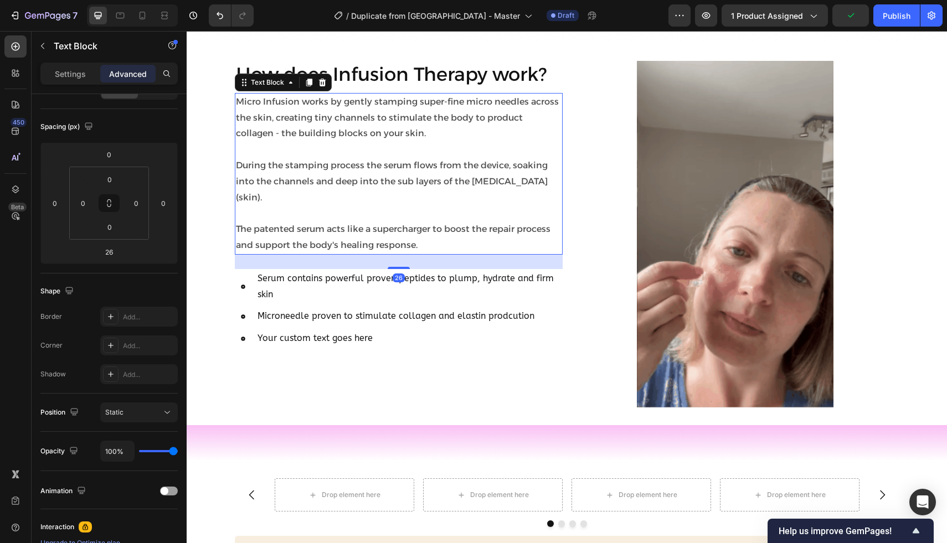
scroll to position [0, 0]
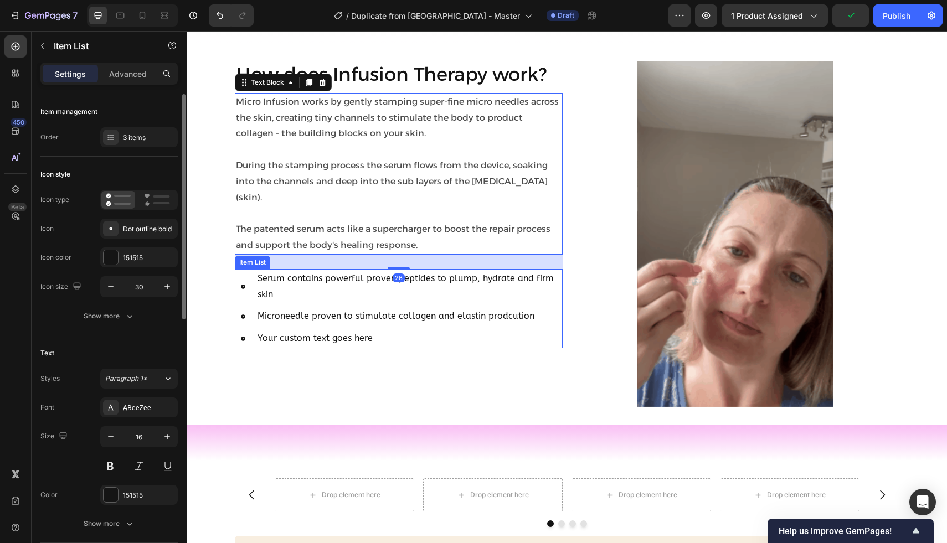
click at [320, 271] on p "Serum contains powerful proven peptides to plump, hydrate and firm skin" at bounding box center [408, 287] width 303 height 32
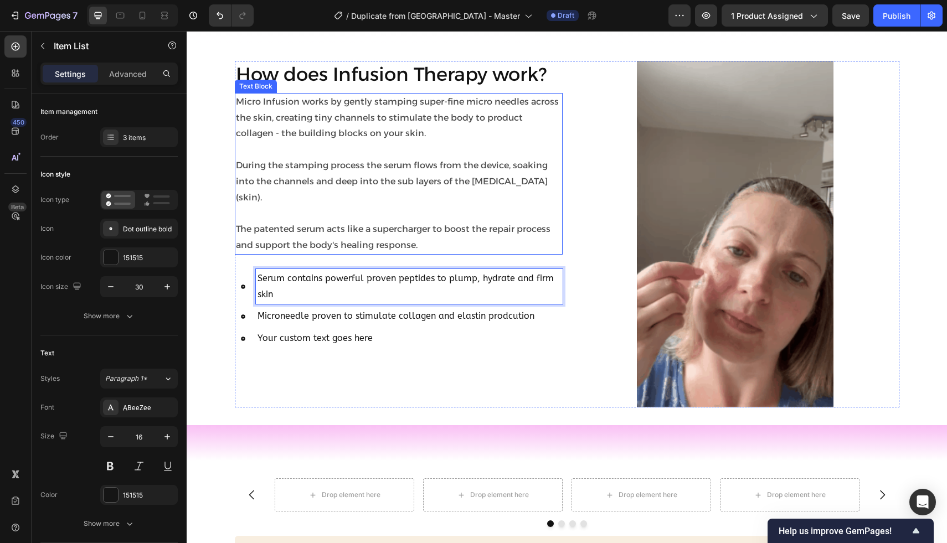
click at [439, 205] on p "Rich Text Editor. Editing area: main" at bounding box center [398, 213] width 325 height 16
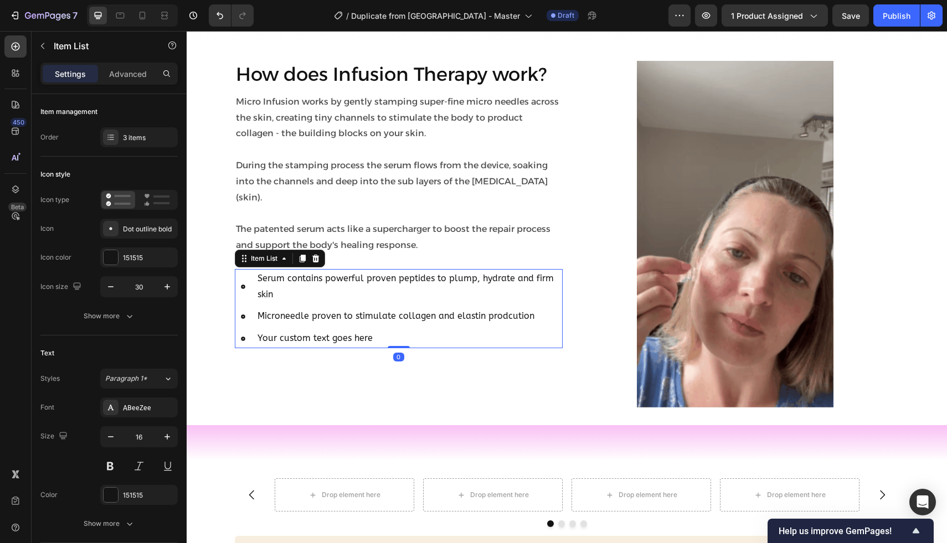
click at [366, 308] on p "Microneedle proven to stimulate collagen and elastin prodcution" at bounding box center [408, 316] width 303 height 16
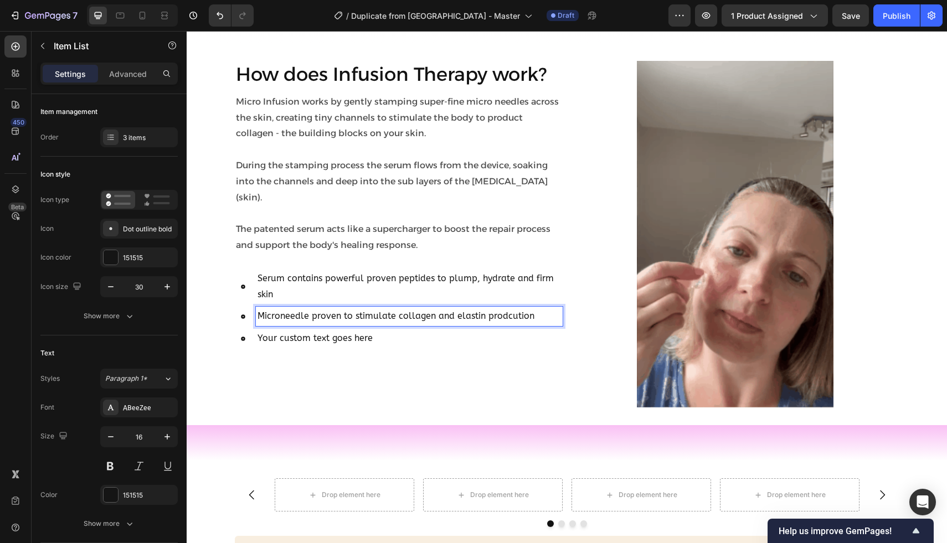
click at [305, 308] on p "Microneedle proven to stimulate collagen and elastin prodcution" at bounding box center [408, 316] width 303 height 16
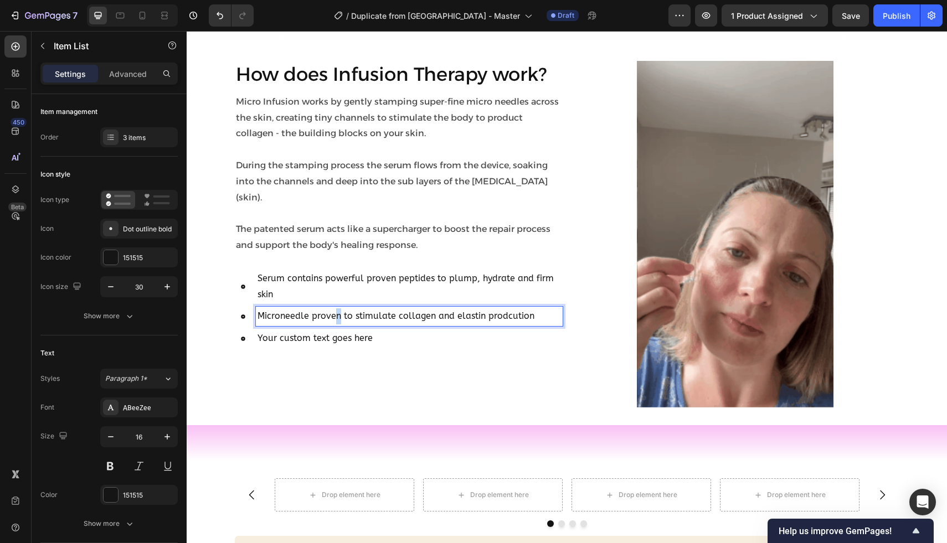
click at [333, 308] on p "Microneedle proven to stimulate collagen and elastin prodcution" at bounding box center [408, 316] width 303 height 16
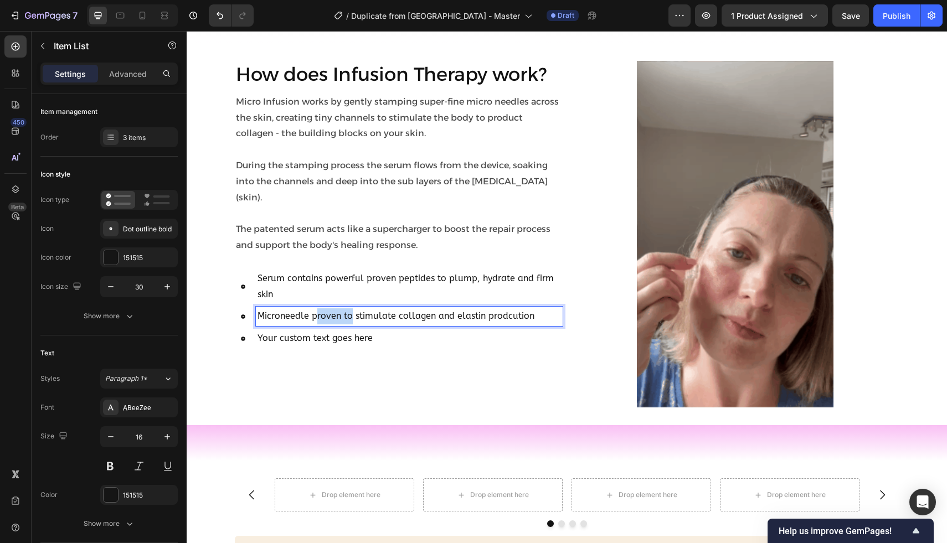
drag, startPoint x: 350, startPoint y: 300, endPoint x: 313, endPoint y: 301, distance: 37.6
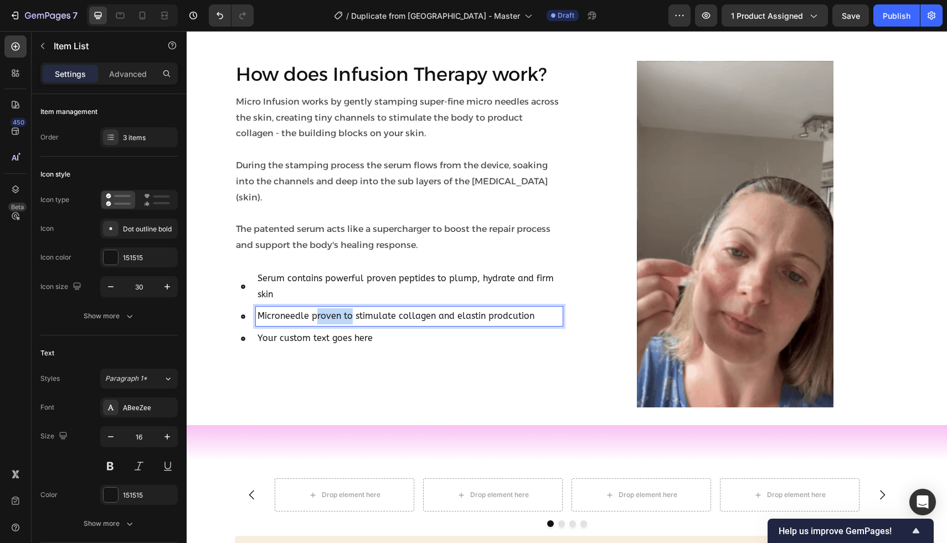
click at [313, 308] on p "Microneedle proven to stimulate collagen and elastin prodcution" at bounding box center [408, 316] width 303 height 16
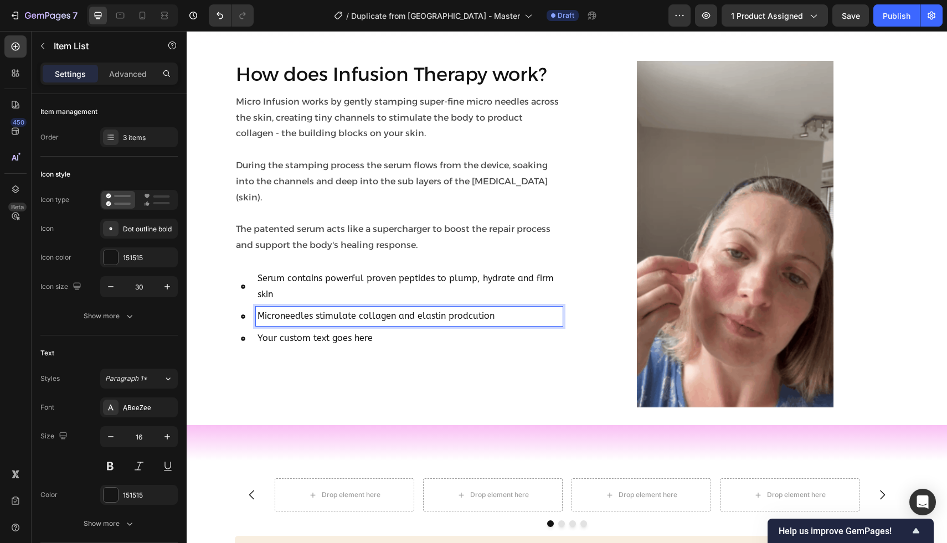
click at [505, 308] on p "Microneedles stimulate collagen and elastin prodcution" at bounding box center [408, 316] width 303 height 16
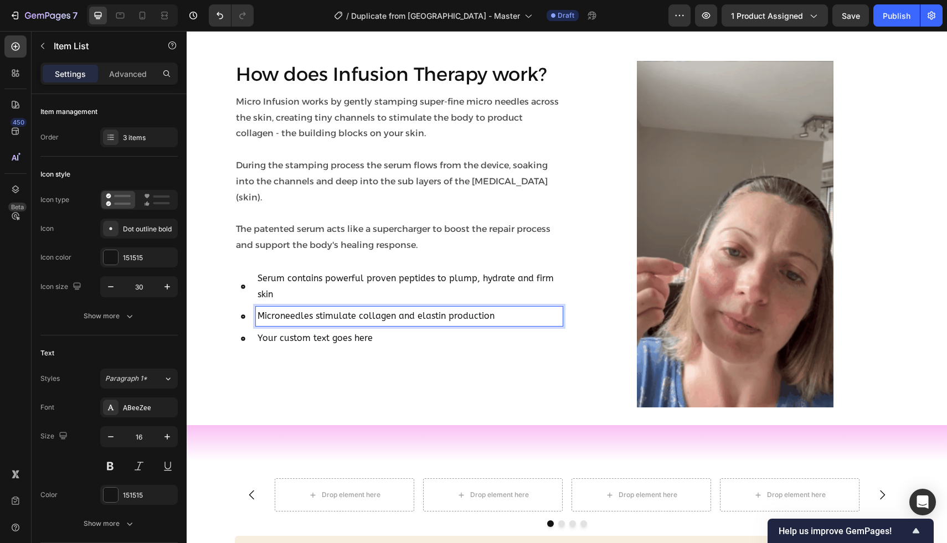
click at [445, 330] on p "Your custom text goes here" at bounding box center [408, 338] width 303 height 16
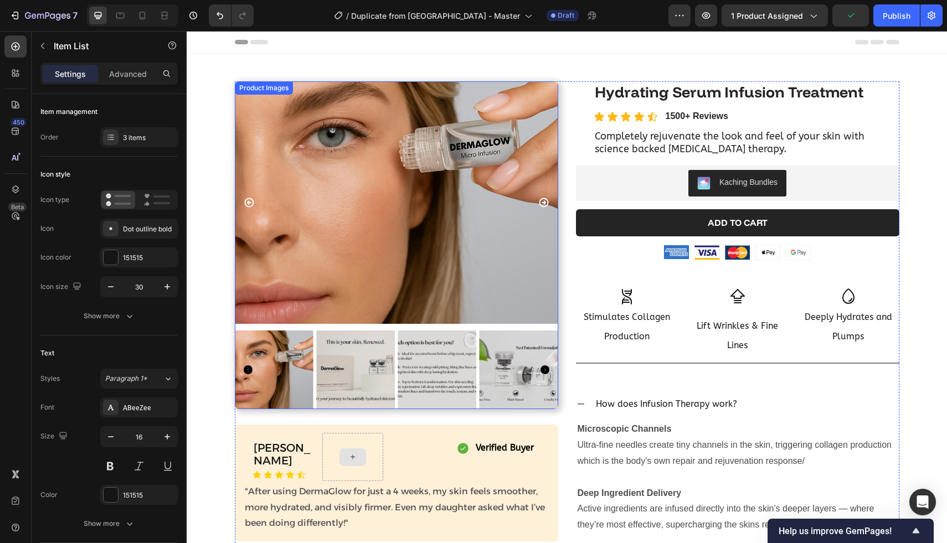
click at [346, 353] on img at bounding box center [355, 369] width 79 height 79
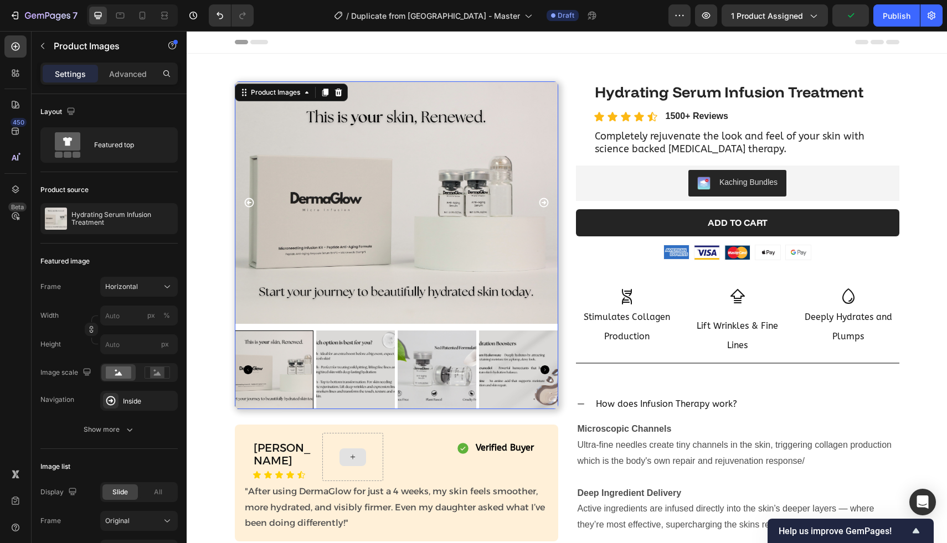
click at [356, 358] on img at bounding box center [355, 369] width 79 height 79
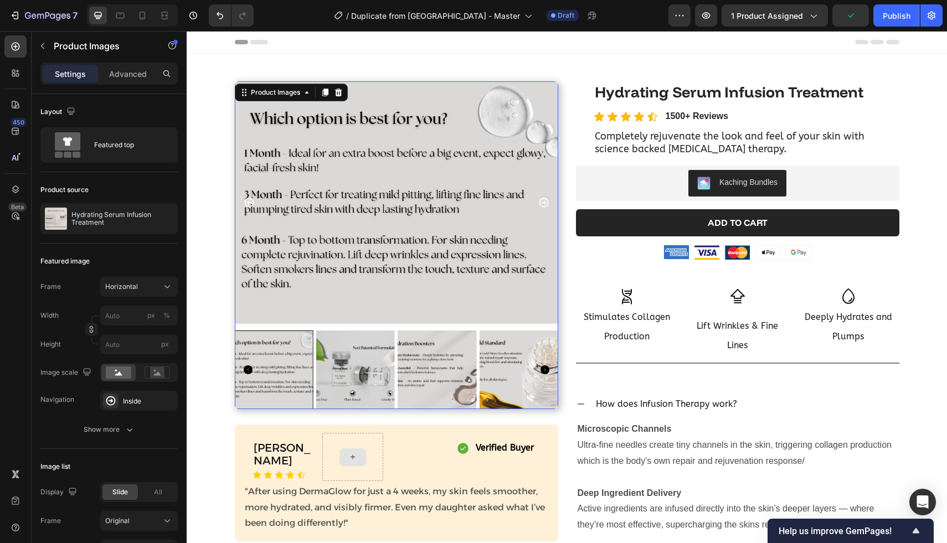
click at [356, 358] on img at bounding box center [355, 369] width 79 height 79
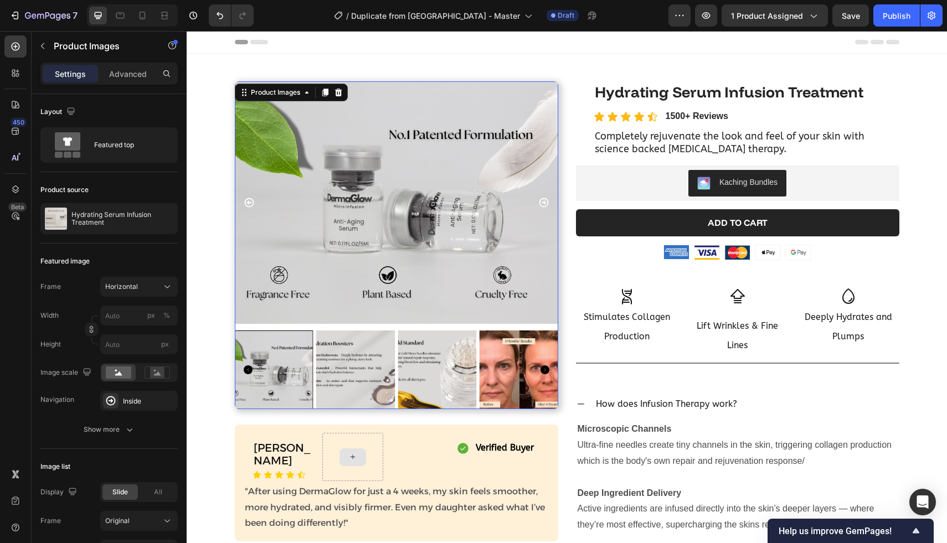
click at [356, 358] on img at bounding box center [355, 369] width 79 height 79
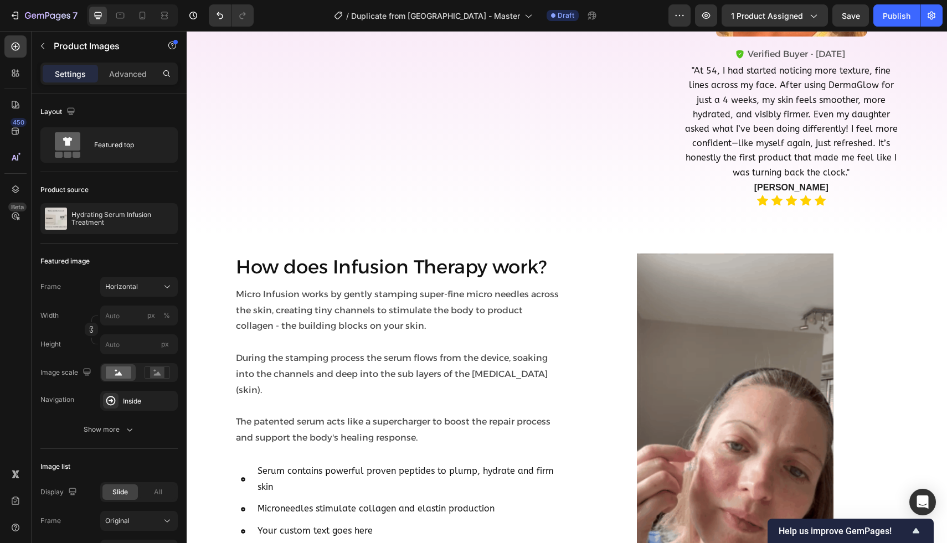
scroll to position [1821, 0]
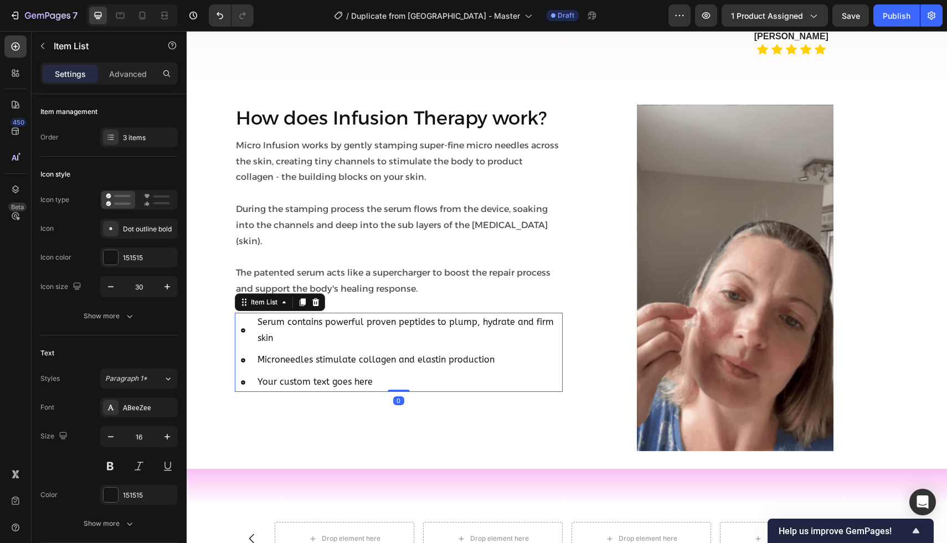
click at [384, 374] on p "Your custom text goes here" at bounding box center [408, 382] width 303 height 16
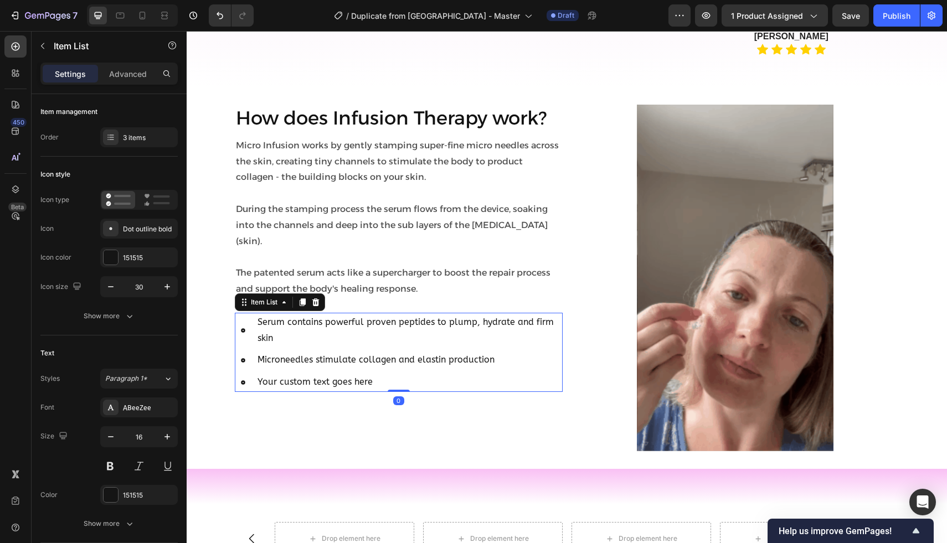
click at [384, 374] on p "Your custom text goes here" at bounding box center [408, 382] width 303 height 16
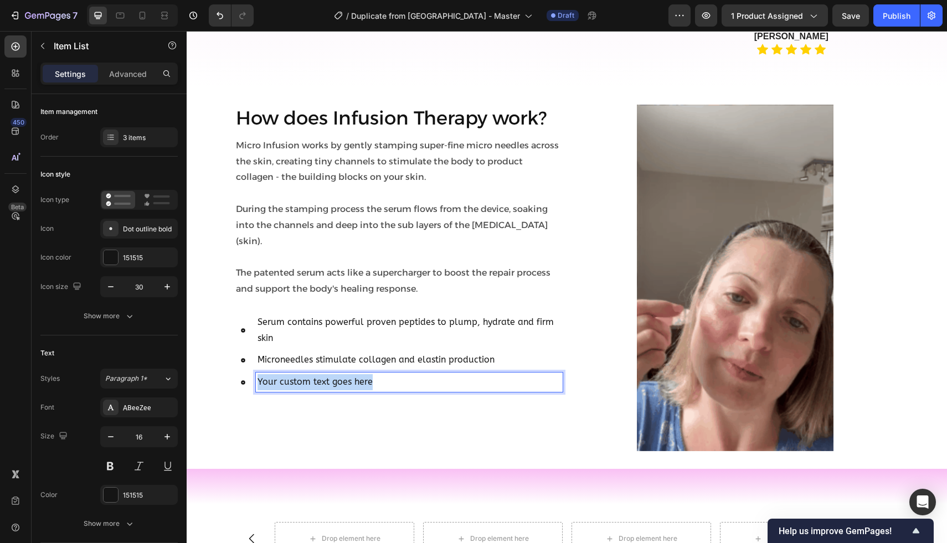
click at [384, 374] on p "Your custom text goes here" at bounding box center [408, 382] width 303 height 16
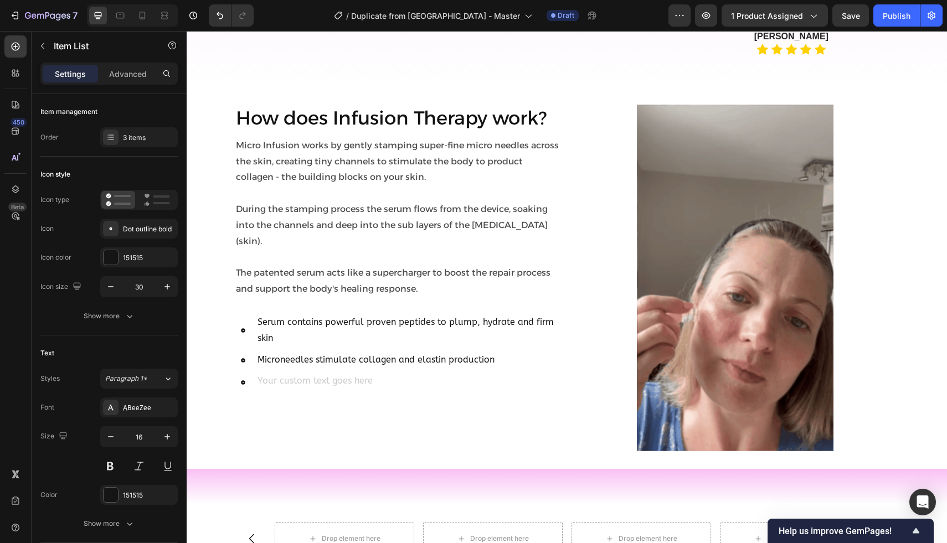
scroll to position [1814, 0]
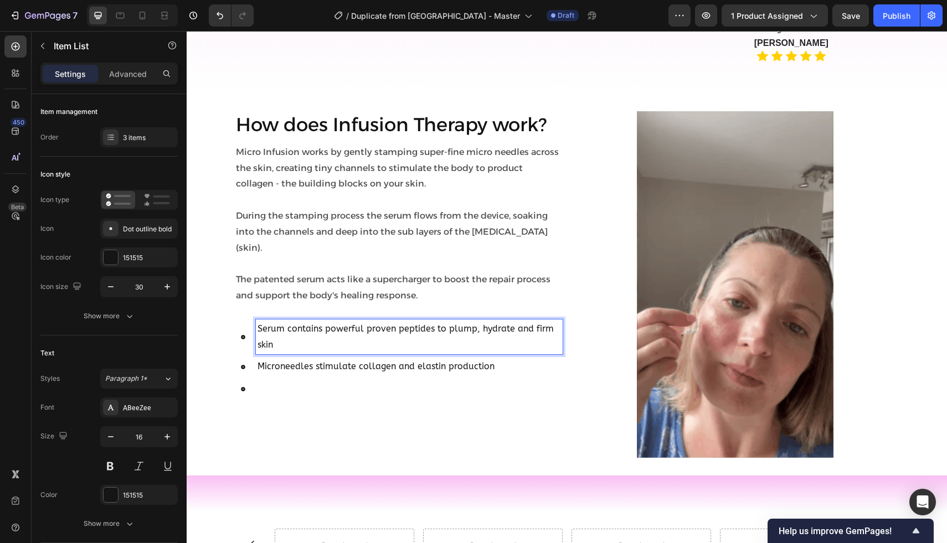
click at [489, 321] on p "Serum contains powerful proven peptides to plump, hydrate and firm skin" at bounding box center [408, 337] width 303 height 32
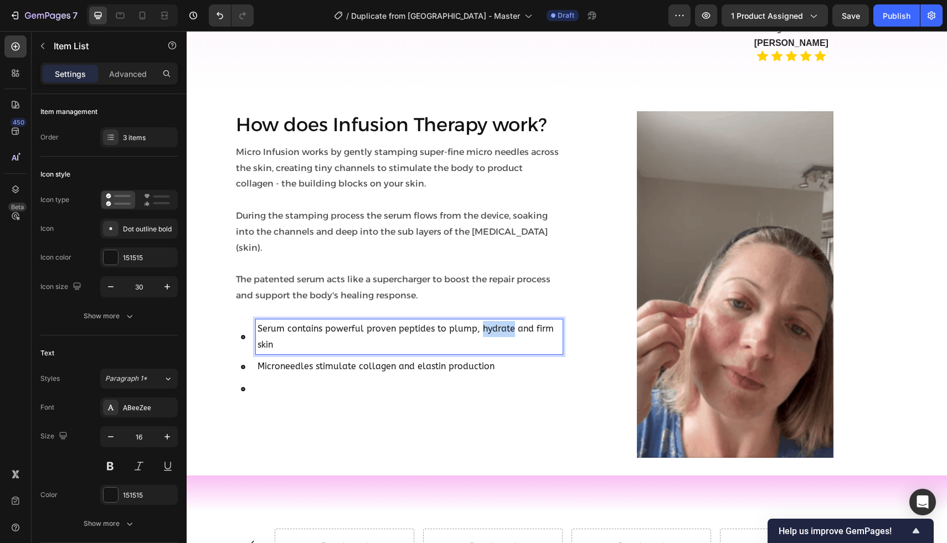
click at [489, 321] on p "Serum contains powerful proven peptides to plump, hydrate and firm skin" at bounding box center [408, 337] width 303 height 32
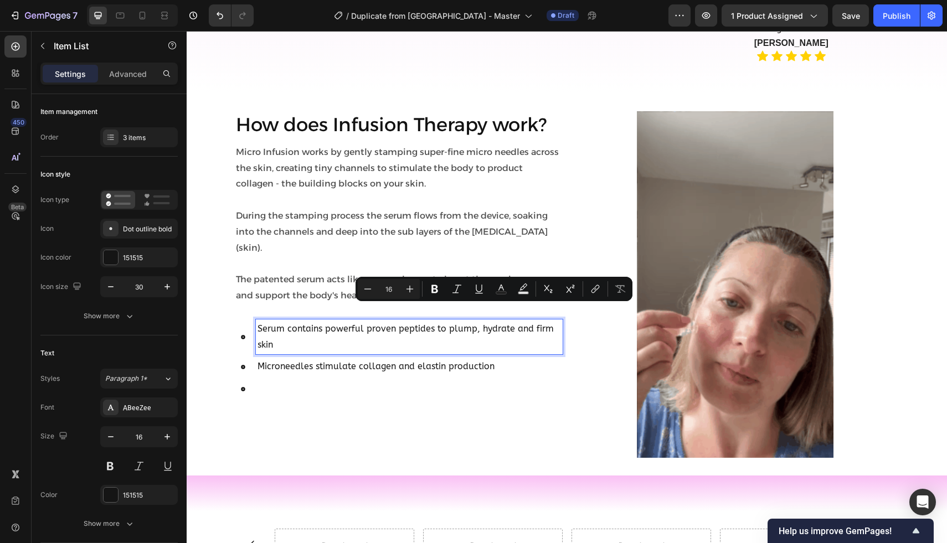
click at [442, 321] on p "Serum contains powerful proven peptides to plump, hydrate and firm skin" at bounding box center [408, 337] width 303 height 32
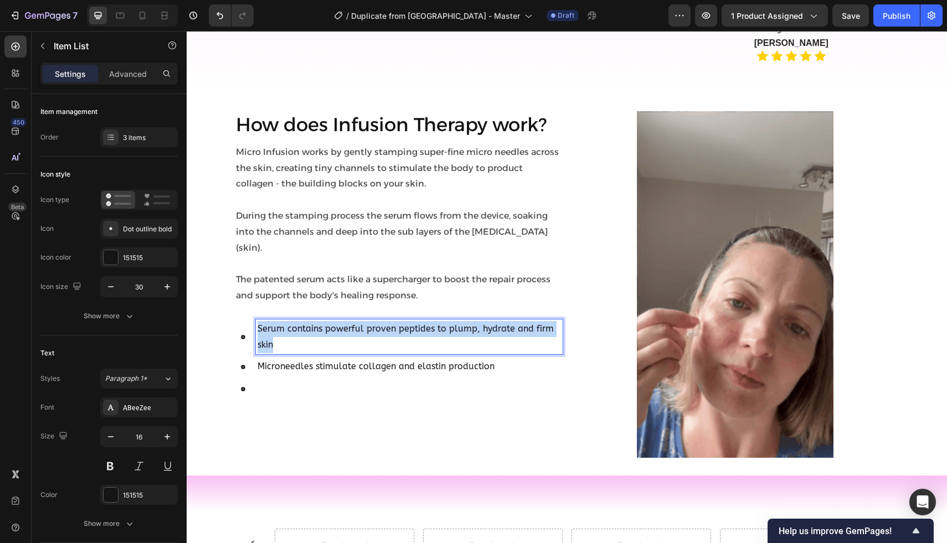
drag, startPoint x: 319, startPoint y: 330, endPoint x: 234, endPoint y: 302, distance: 89.4
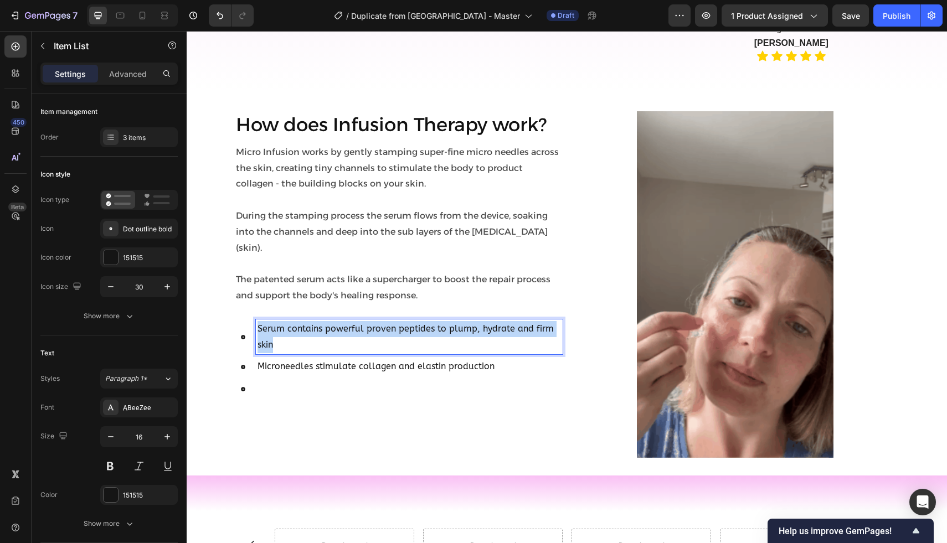
click at [235, 319] on div "Serum contains powerful proven peptides to plump, hydrate and firm skin" at bounding box center [399, 336] width 328 height 35
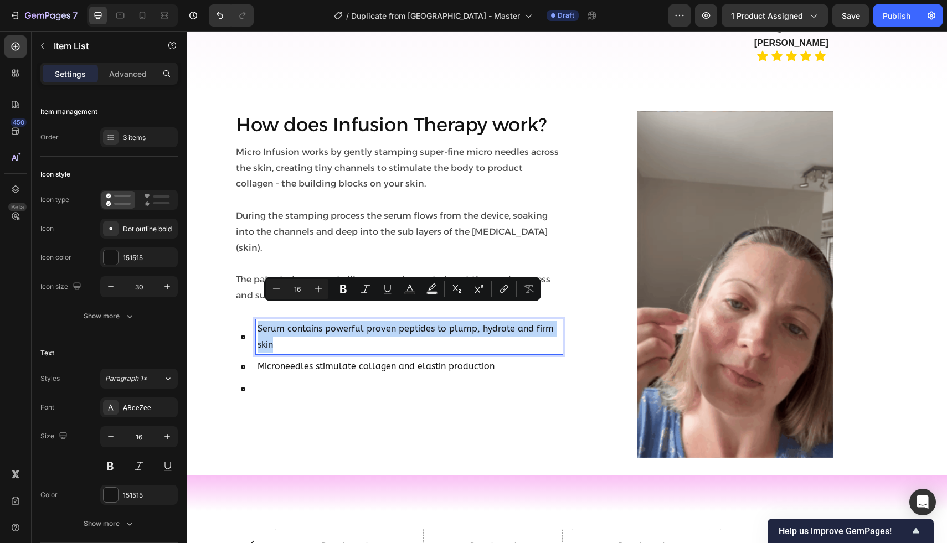
copy p "Serum contains powerful proven peptides to plump, hydrate and firm skin"
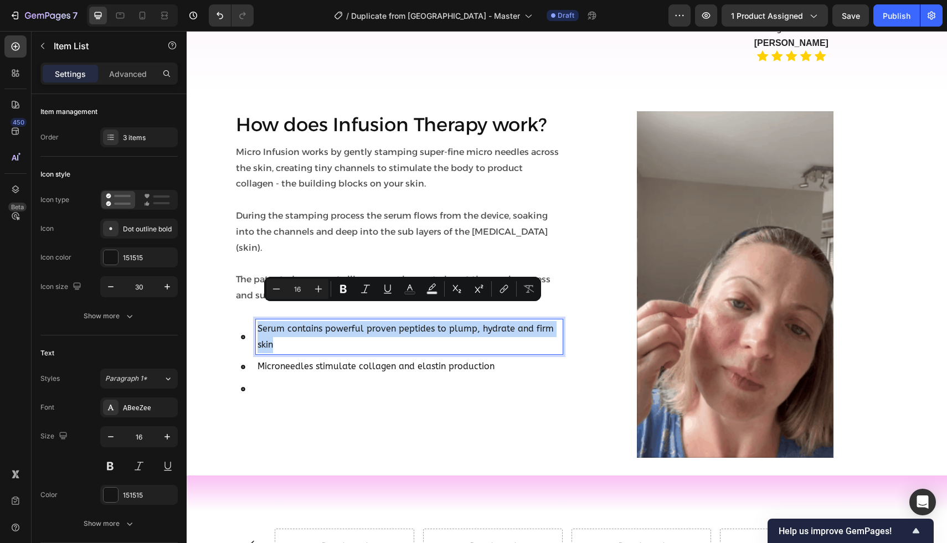
click at [369, 333] on p "Serum contains powerful proven peptides to plump, hydrate and firm skin" at bounding box center [408, 337] width 303 height 32
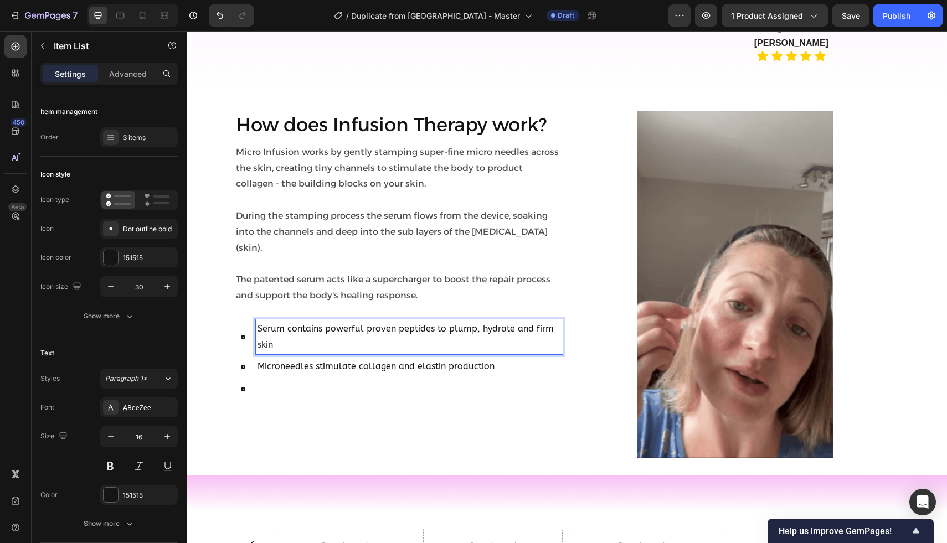
click at [354, 321] on p "Serum contains powerful proven peptides to plump, hydrate and firm skin" at bounding box center [408, 337] width 303 height 32
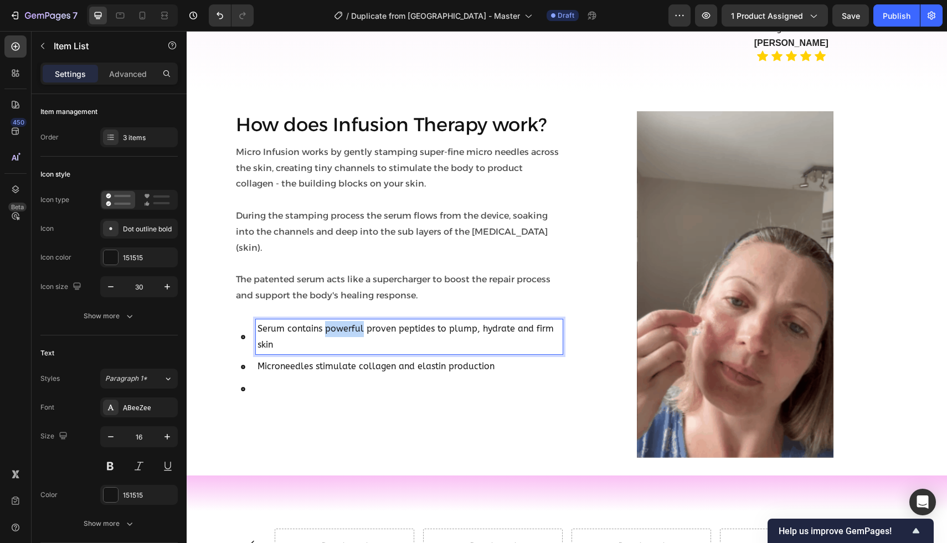
click at [354, 321] on p "Serum contains powerful proven peptides to plump, hydrate and firm skin" at bounding box center [408, 337] width 303 height 32
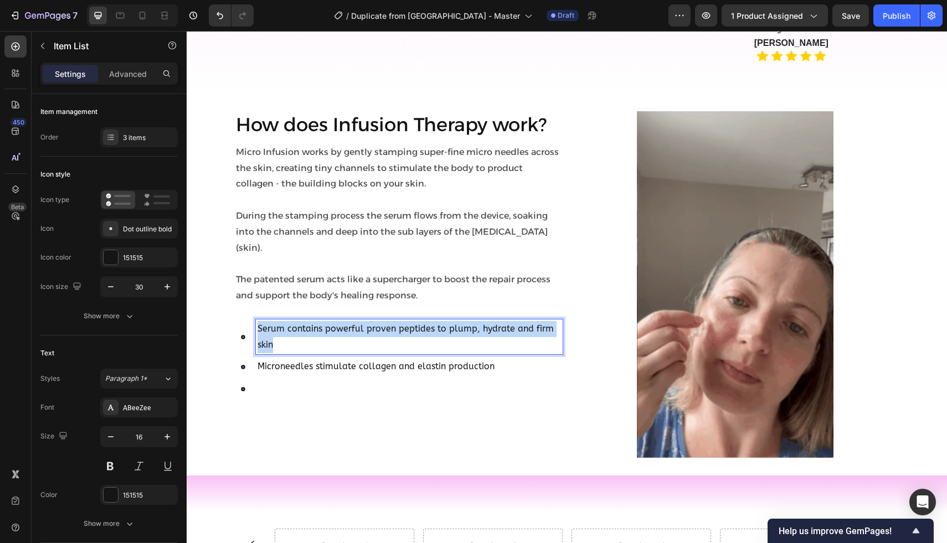
click at [354, 321] on p "Serum contains powerful proven peptides to plump, hydrate and firm skin" at bounding box center [408, 337] width 303 height 32
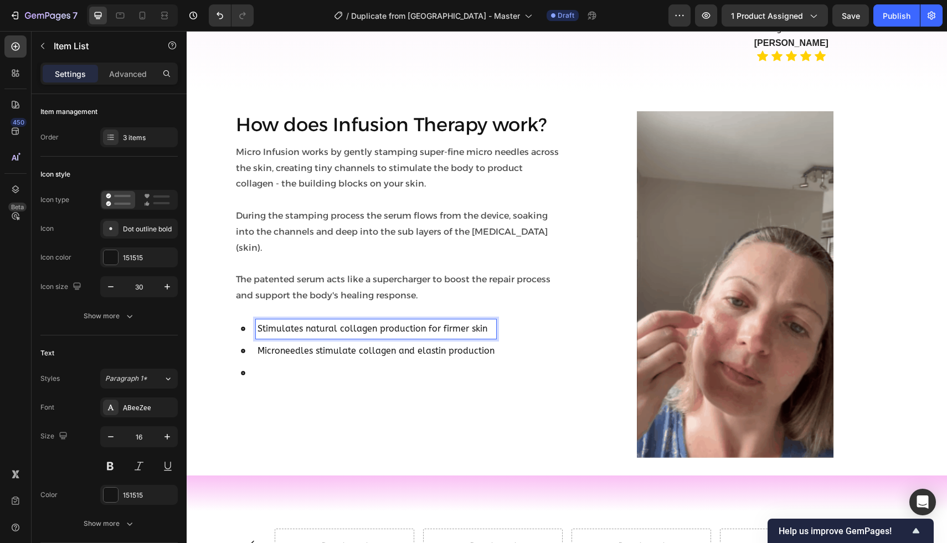
click at [345, 343] on p "Microneedles stimulate collagen and elastin production" at bounding box center [375, 351] width 237 height 16
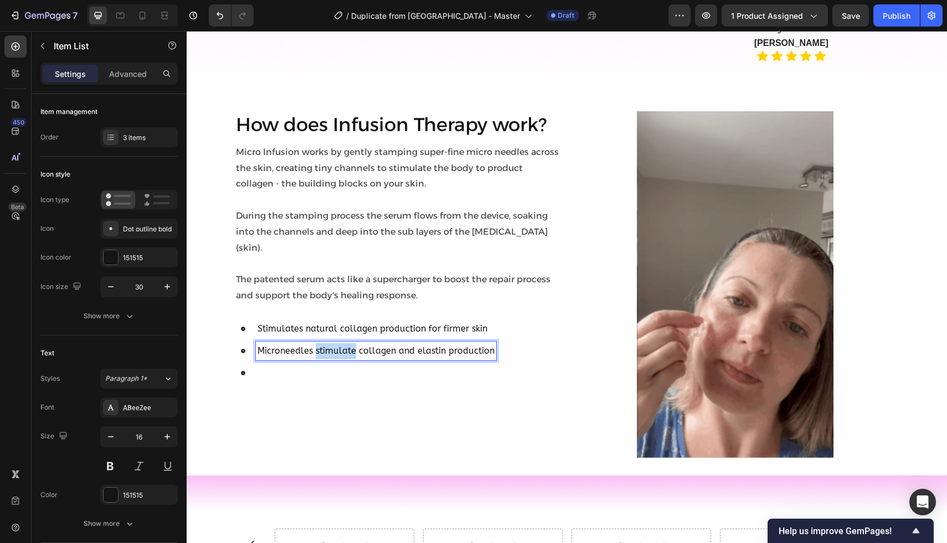
click at [345, 343] on p "Microneedles stimulate collagen and elastin production" at bounding box center [375, 351] width 237 height 16
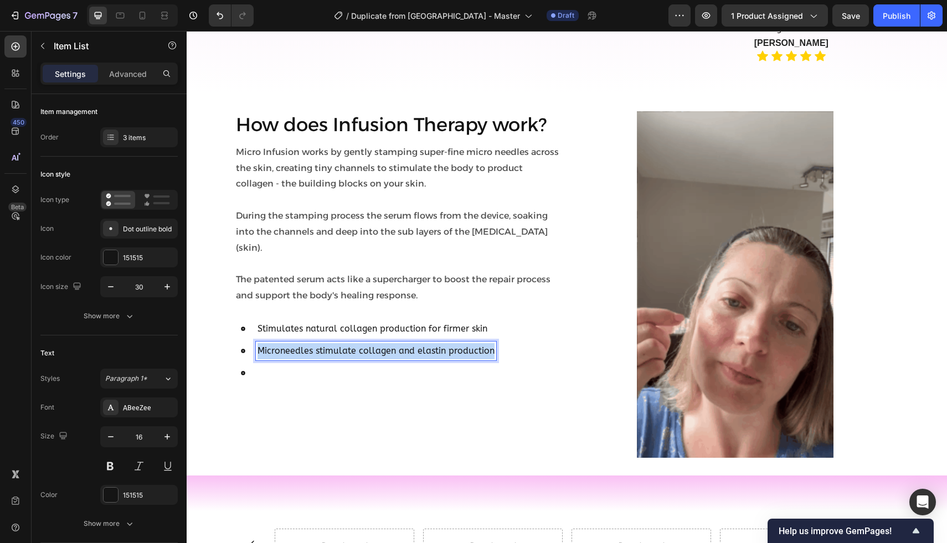
click at [345, 343] on p "Microneedles stimulate collagen and elastin production" at bounding box center [375, 351] width 237 height 16
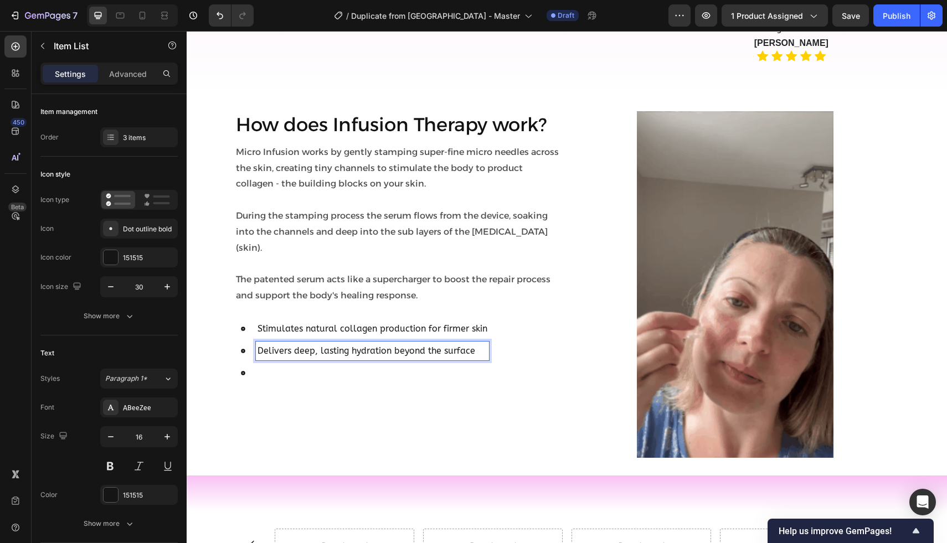
click at [292, 365] on p "Rich Text Editor. Editing area: main" at bounding box center [372, 373] width 230 height 16
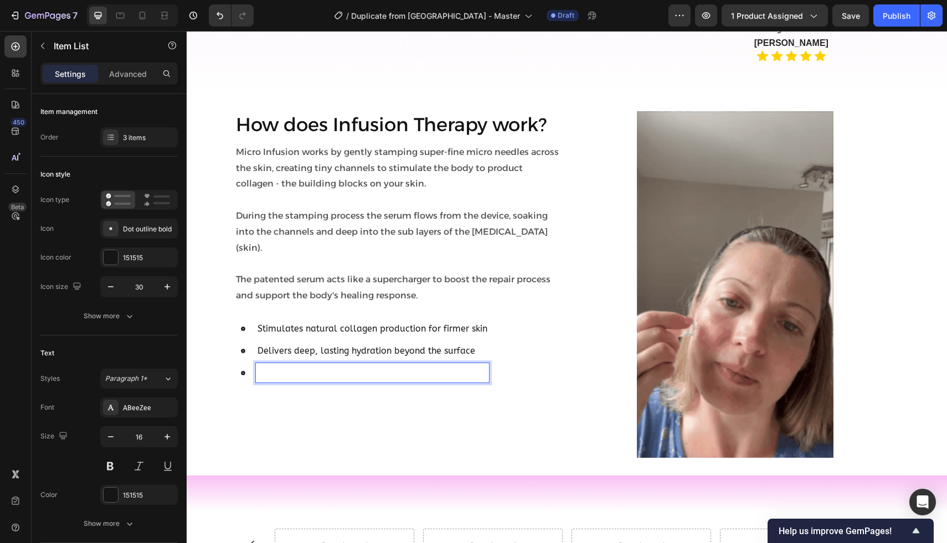
click at [292, 365] on p "Rich Text Editor. Editing area: main" at bounding box center [372, 373] width 230 height 16
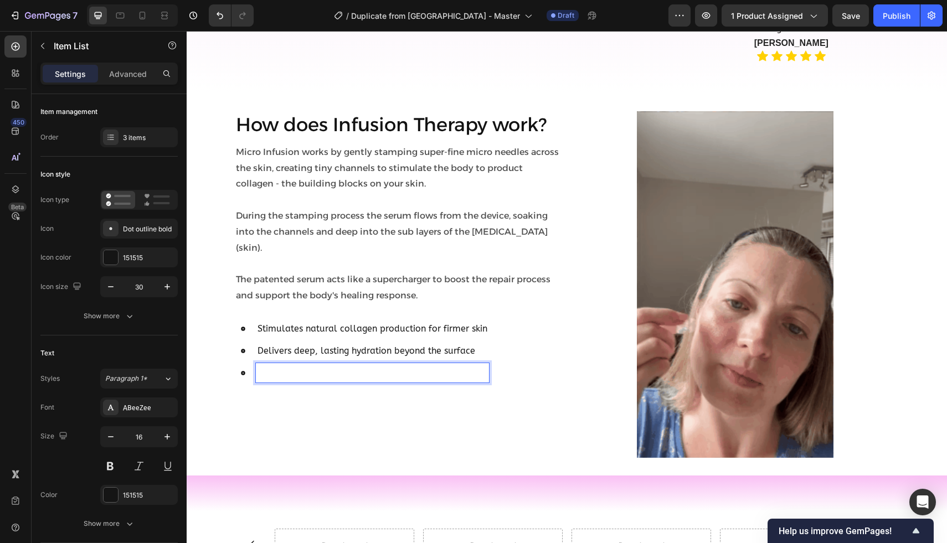
click at [292, 365] on p "Rich Text Editor. Editing area: main" at bounding box center [372, 373] width 230 height 16
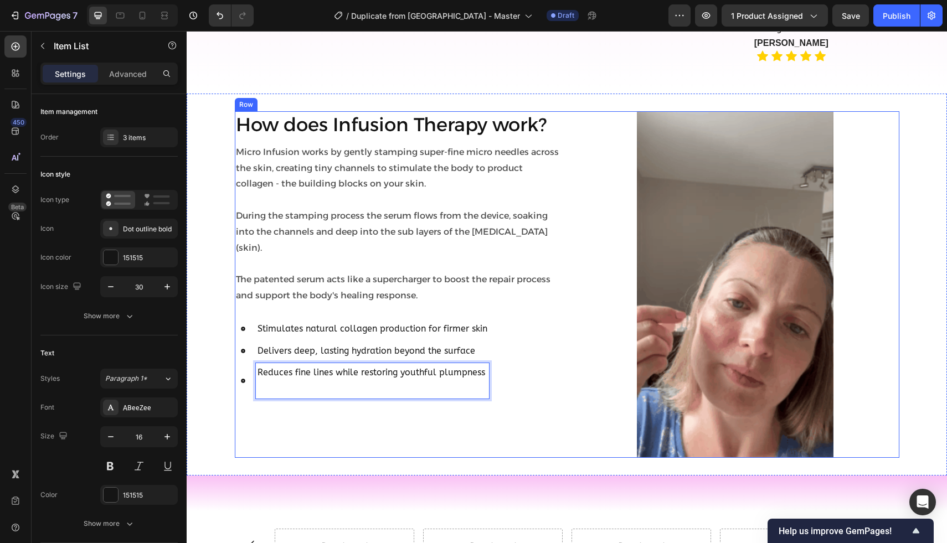
click at [289, 411] on div "How does Infusion Therapy work? Heading Micro Infusion works by gently stamping…" at bounding box center [399, 284] width 328 height 347
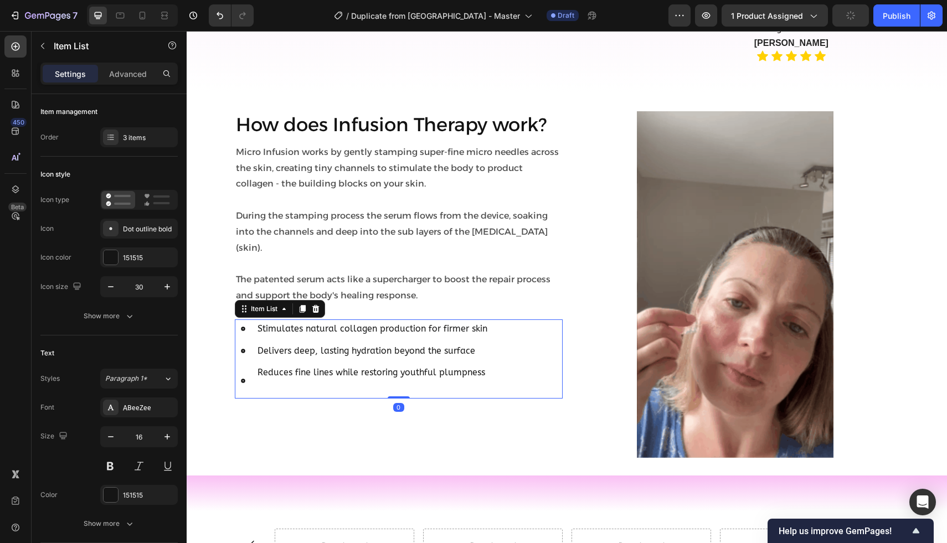
click at [270, 365] on p "Reduces fine lines while restoring youthful plumpness" at bounding box center [372, 373] width 230 height 16
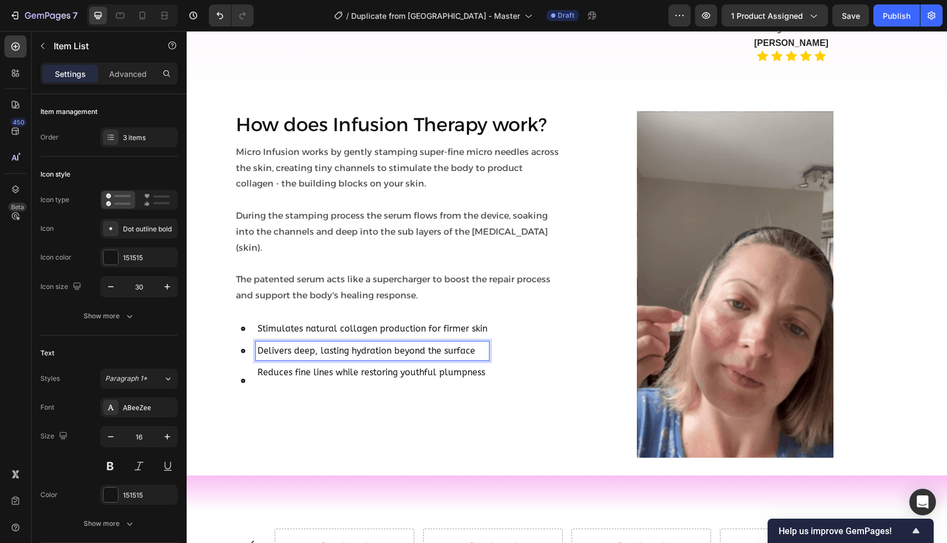
click at [311, 344] on div "Stimulates natural collagen production for firmer skin Delivers deep, lasting h…" at bounding box center [362, 358] width 254 height 79
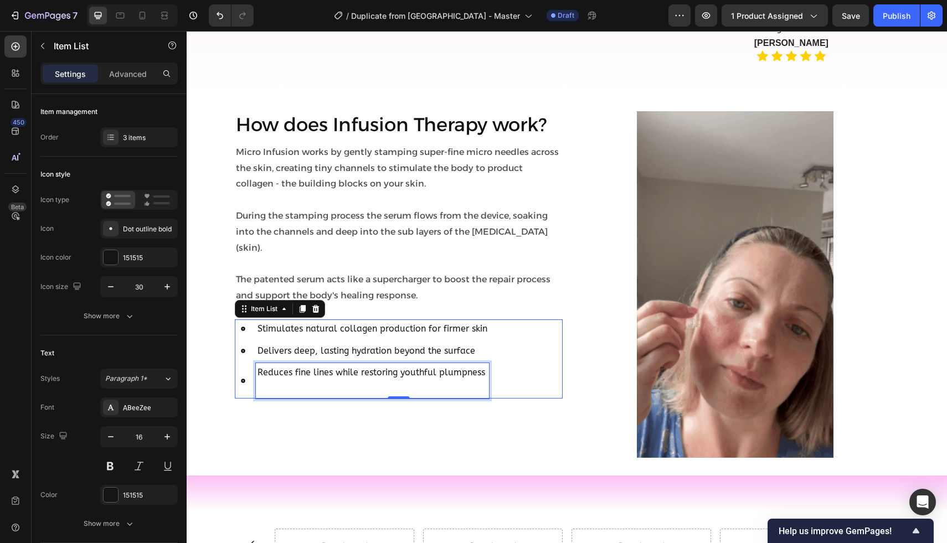
click at [311, 365] on p "Reduces fine lines while restoring youthful plumpness" at bounding box center [372, 373] width 230 height 16
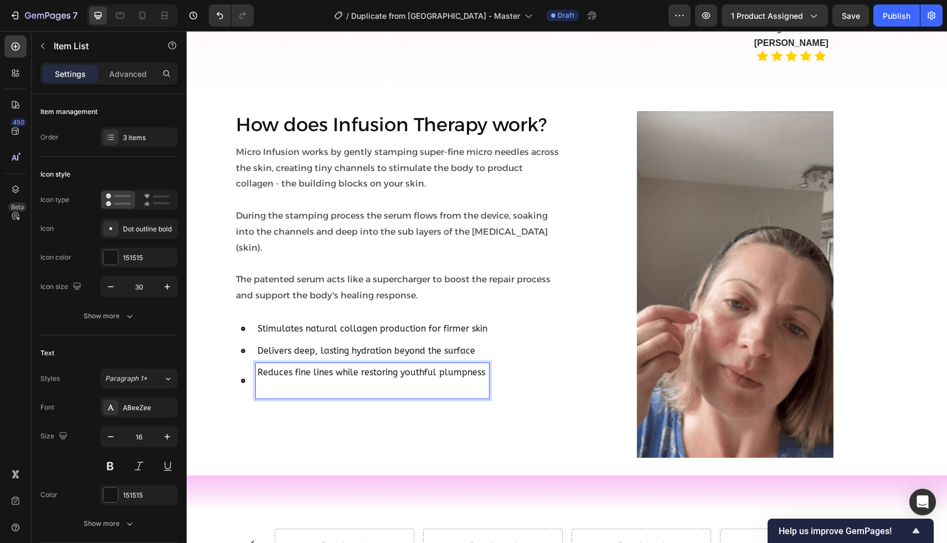
click at [270, 381] on p "Rich Text Editor. Editing area: main" at bounding box center [372, 389] width 230 height 16
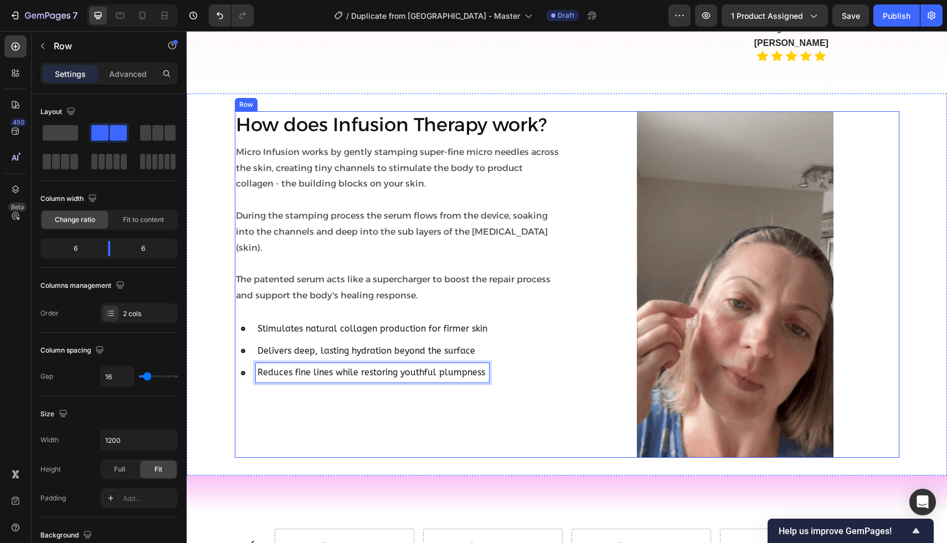
click at [271, 404] on div "How does Infusion Therapy work? Heading Micro Infusion works by gently stamping…" at bounding box center [399, 284] width 328 height 347
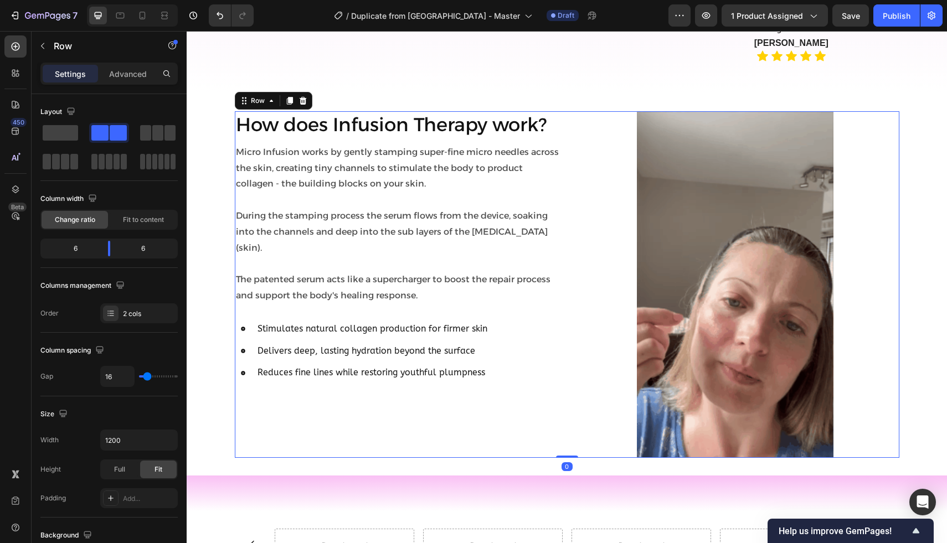
click at [497, 418] on div "How does Infusion Therapy work? Heading Micro Infusion works by gently stamping…" at bounding box center [399, 284] width 328 height 347
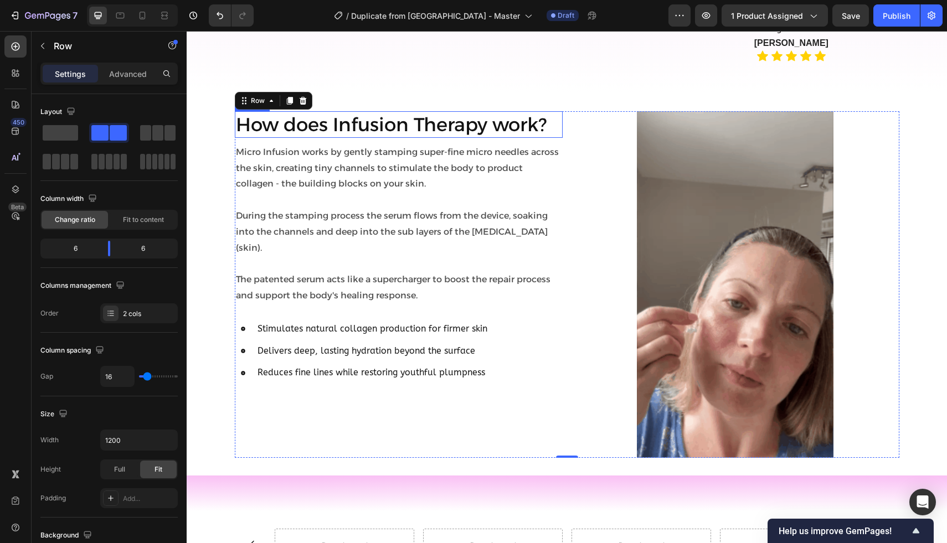
click at [372, 128] on h2 "How does Infusion Therapy work?" at bounding box center [399, 124] width 328 height 27
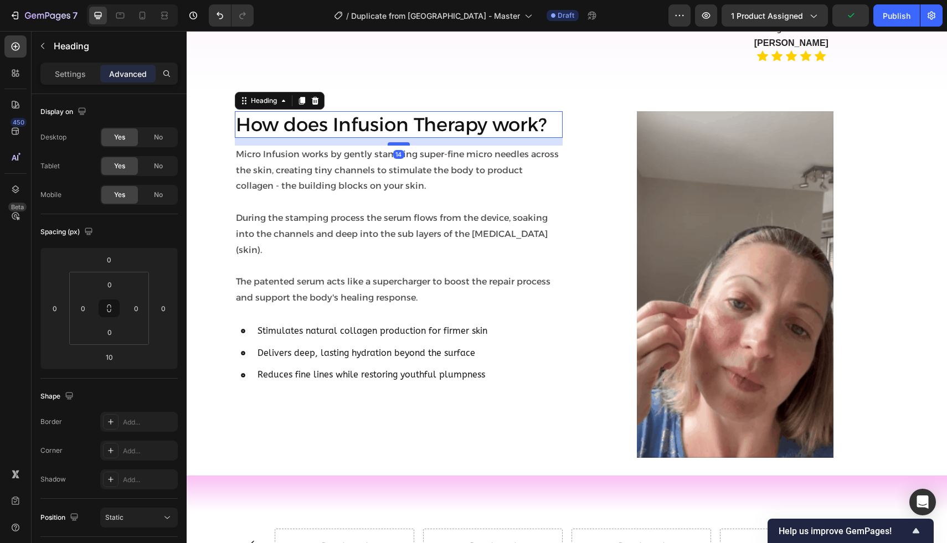
click at [388, 142] on div at bounding box center [398, 143] width 22 height 3
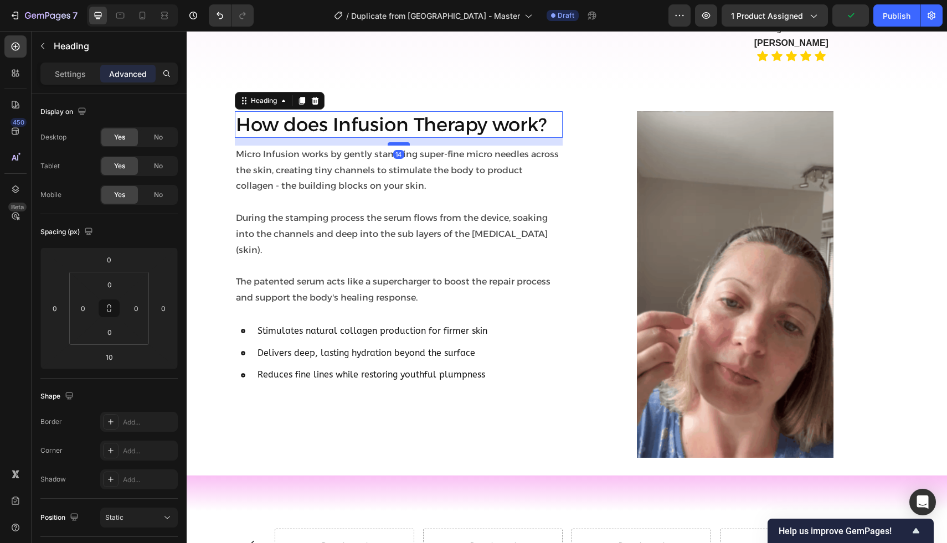
type input "14"
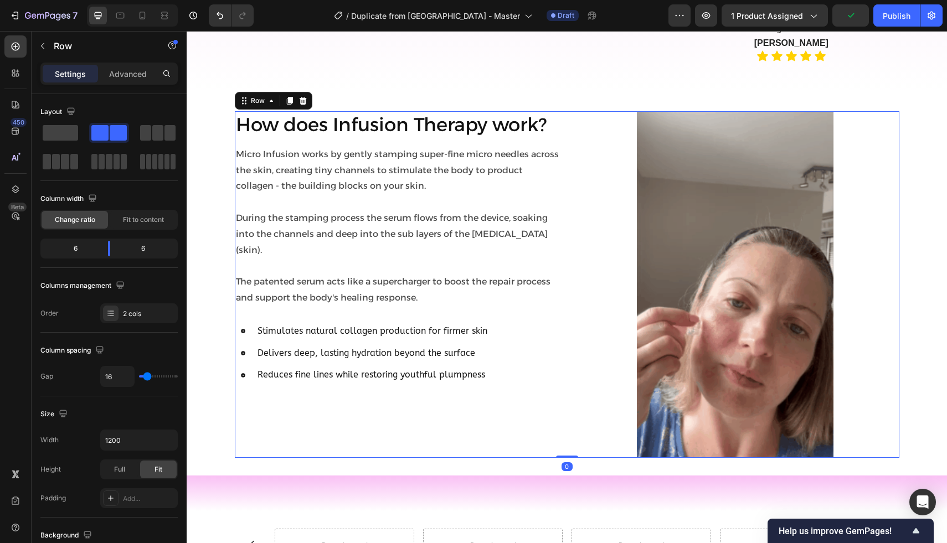
click at [319, 382] on div "How does Infusion Therapy work? Heading Micro Infusion works by gently stamping…" at bounding box center [399, 284] width 328 height 347
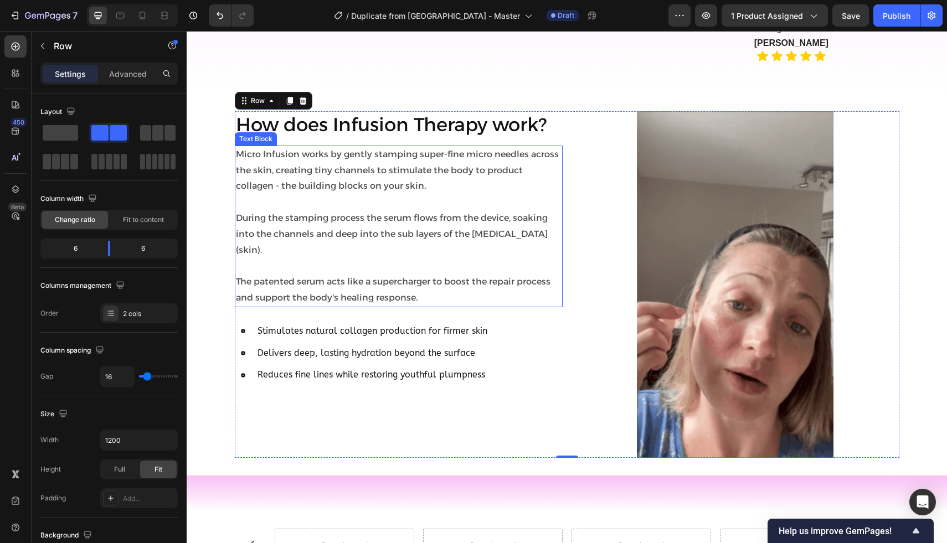
click at [321, 276] on p "The patented serum acts like a supercharger to boost the repair process and sup…" at bounding box center [398, 290] width 325 height 32
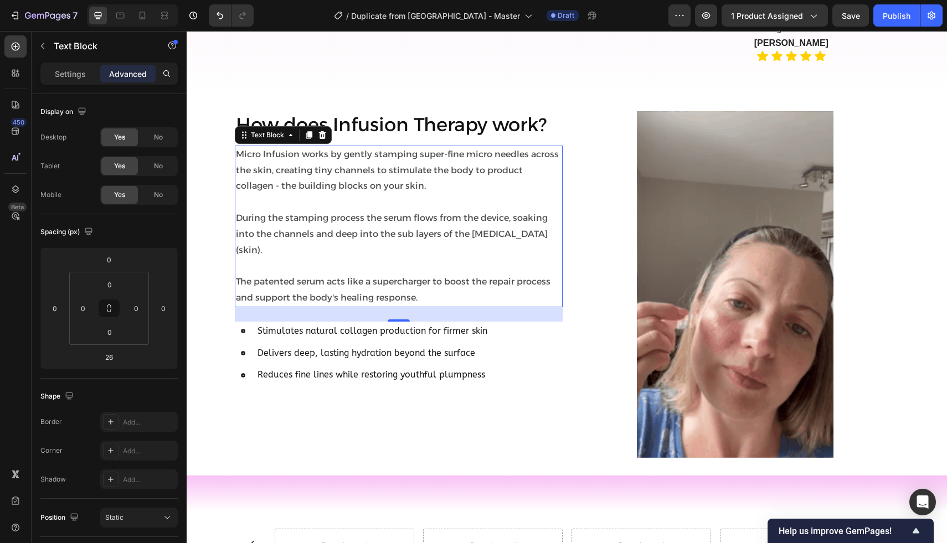
click at [539, 213] on p "During the stamping process the serum flows from the device, soaking into the c…" at bounding box center [398, 234] width 325 height 48
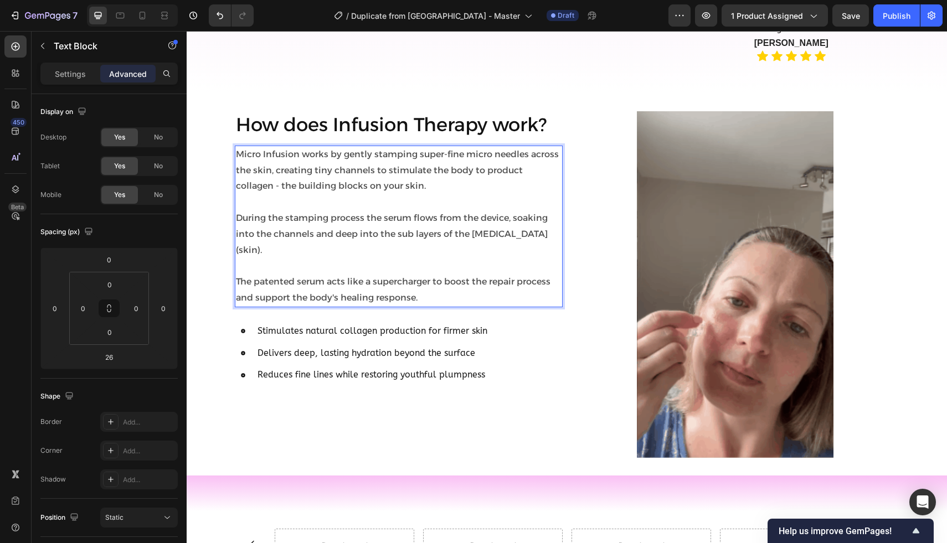
click at [545, 216] on p "During the stamping process the serum flows from the device, soaking into the c…" at bounding box center [398, 234] width 325 height 48
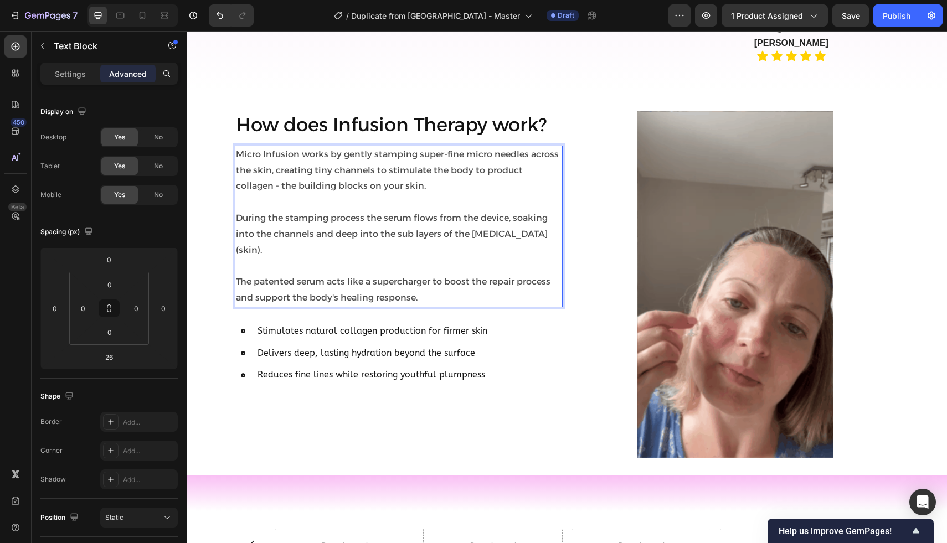
click at [513, 218] on p "During the stamping process the serum flows from the device, soaking into the c…" at bounding box center [398, 234] width 325 height 48
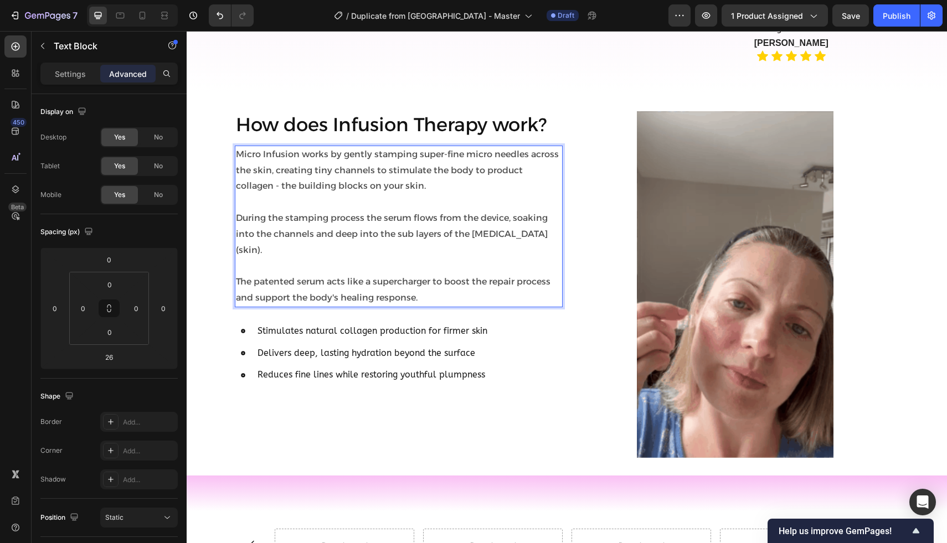
click at [236, 235] on p "During the stamping process the serum flows from the device, soaking into the c…" at bounding box center [398, 234] width 325 height 48
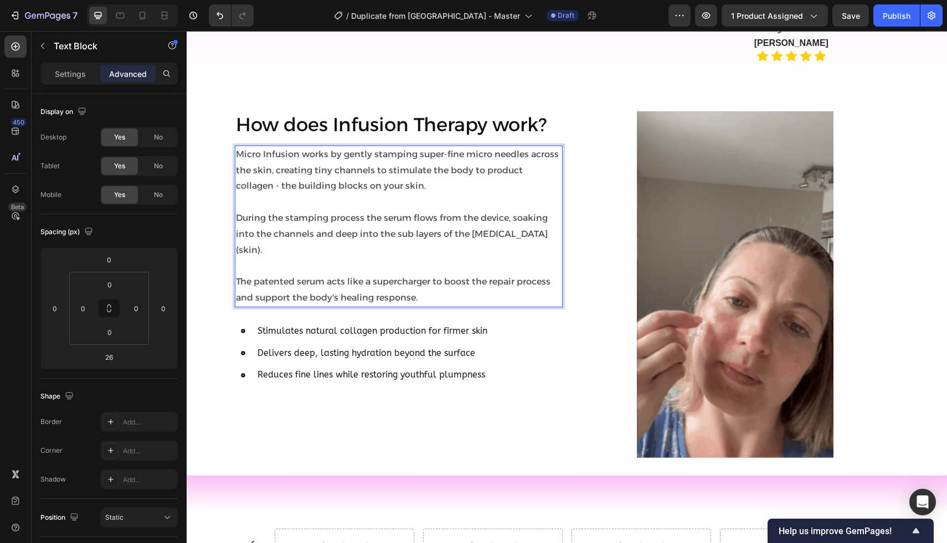
click at [530, 232] on p "During the stamping process the serum flows from the device, soaking into the c…" at bounding box center [398, 234] width 325 height 48
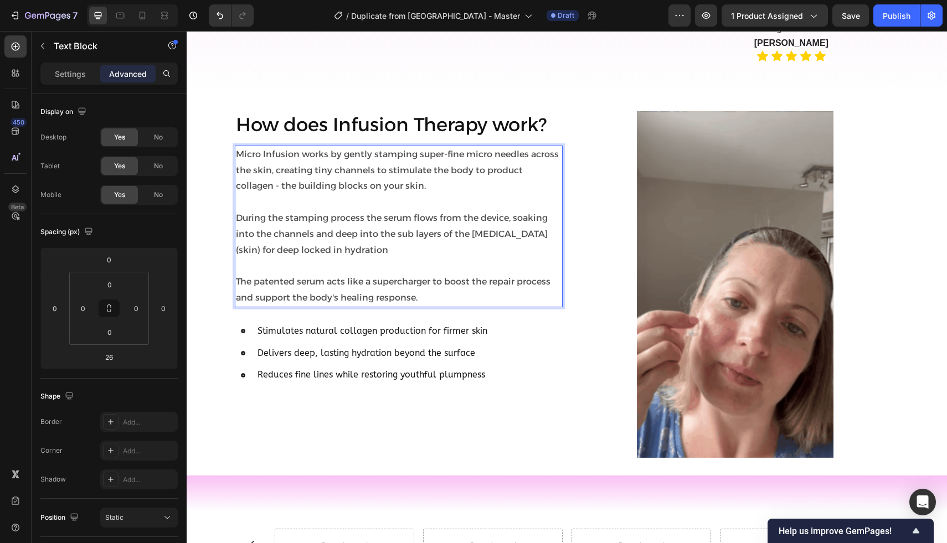
click at [261, 247] on p "During the stamping process the serum flows from the device, soaking into the c…" at bounding box center [398, 234] width 325 height 48
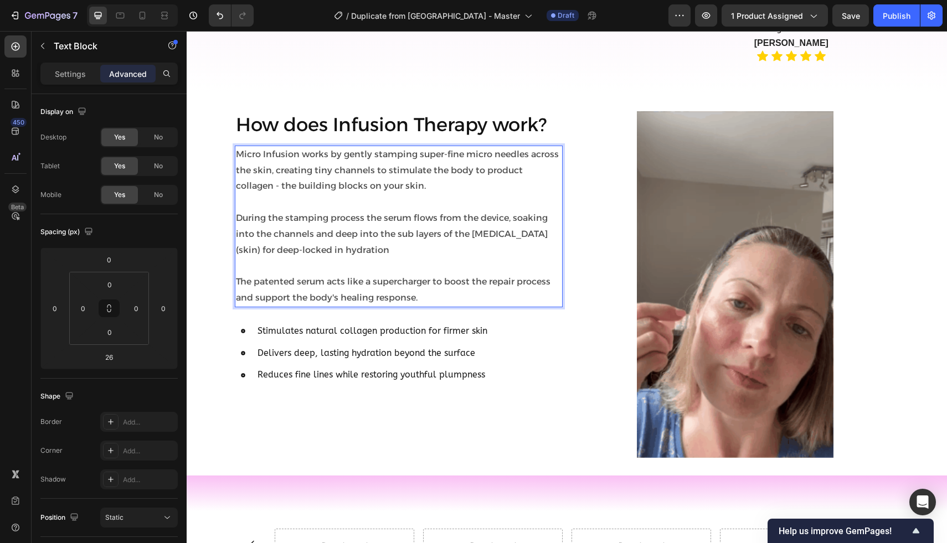
click at [365, 249] on p "During the stamping process the serum flows from the device, soaking into the c…" at bounding box center [398, 234] width 325 height 48
click at [426, 297] on p "The patented serum acts like a supercharger to boost the repair process and sup…" at bounding box center [398, 290] width 325 height 32
click at [515, 297] on p "The patented serum acts like a supercharger to boost the repair process and sup…" at bounding box center [398, 290] width 325 height 32
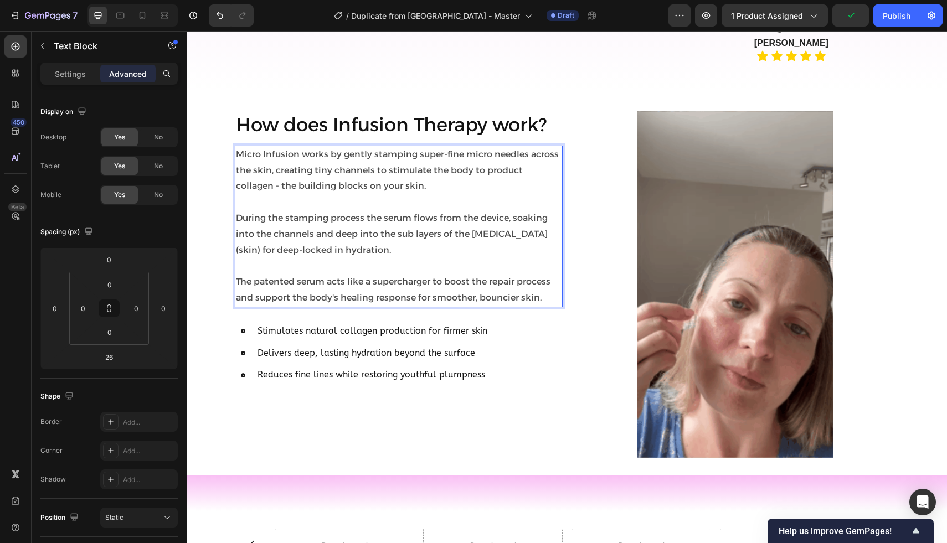
click at [518, 297] on p "The patented serum acts like a supercharger to boost the repair process and sup…" at bounding box center [398, 290] width 325 height 32
click at [432, 298] on p "The patented serum acts like a supercharger to boost the repair process and sup…" at bounding box center [398, 290] width 325 height 32
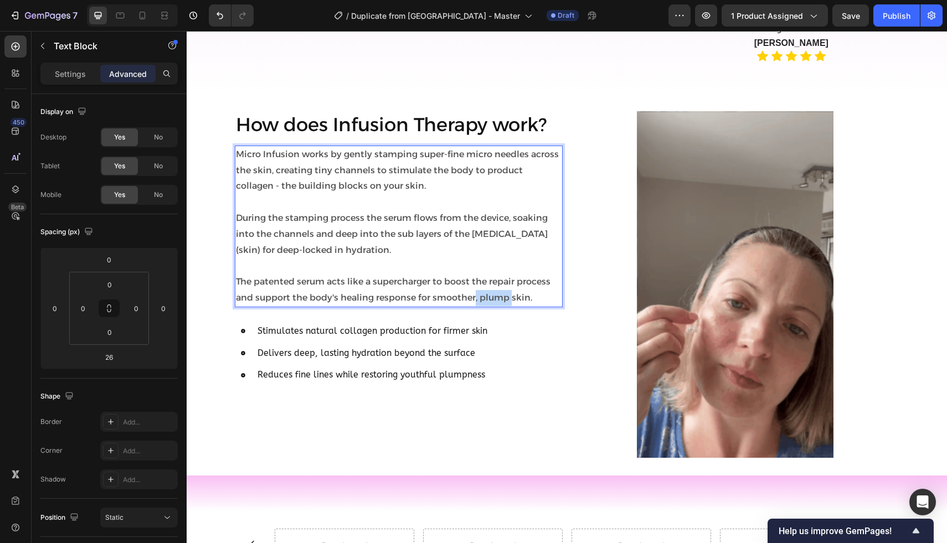
drag, startPoint x: 513, startPoint y: 298, endPoint x: 474, endPoint y: 298, distance: 38.2
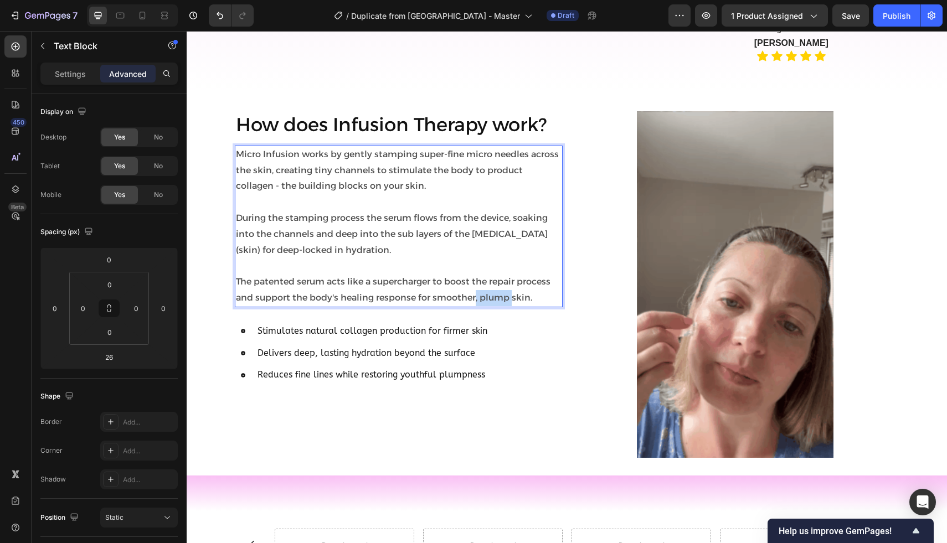
click at [474, 298] on p "The patented serum acts like a supercharger to boost the repair process and sup…" at bounding box center [398, 290] width 325 height 32
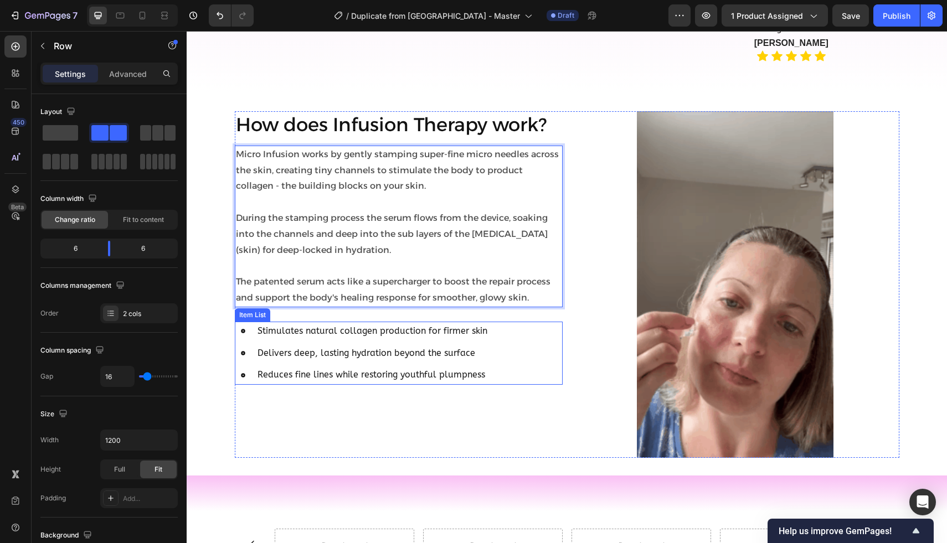
click at [399, 401] on div "How does Infusion Therapy work? Heading Micro Infusion works by gently stamping…" at bounding box center [399, 284] width 328 height 347
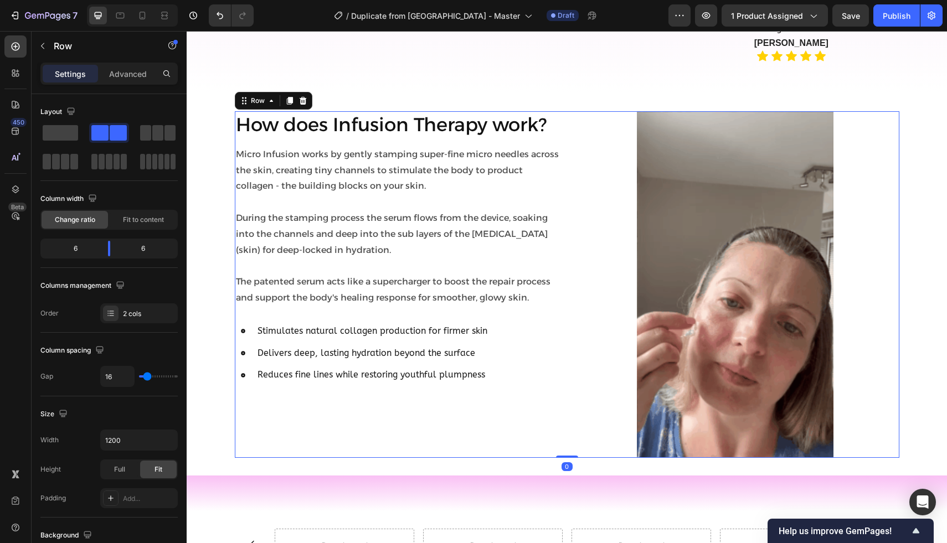
click at [371, 367] on p "Reduces fine lines while restoring youthful plumpness" at bounding box center [372, 375] width 230 height 16
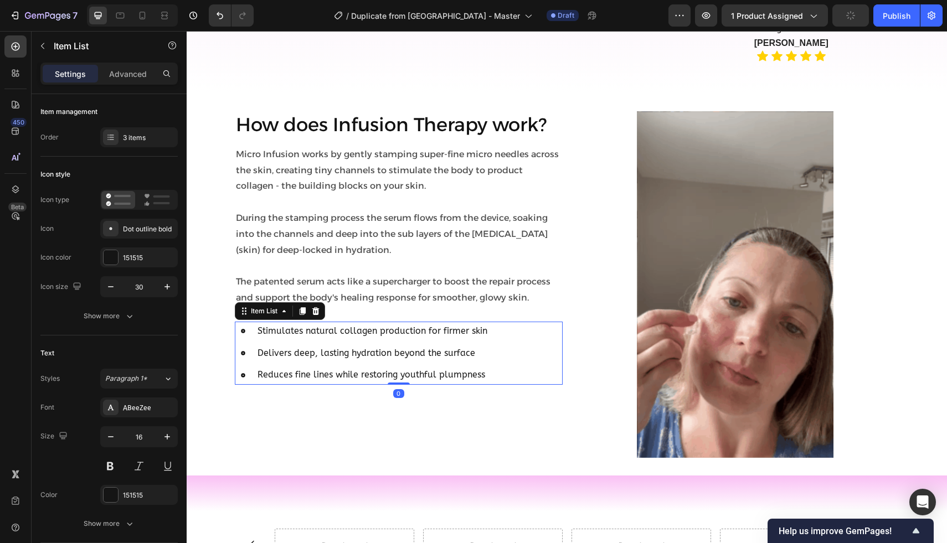
click at [500, 341] on div "Stimulates natural collagen production for firmer skin Delivers deep, lasting h…" at bounding box center [399, 353] width 328 height 63
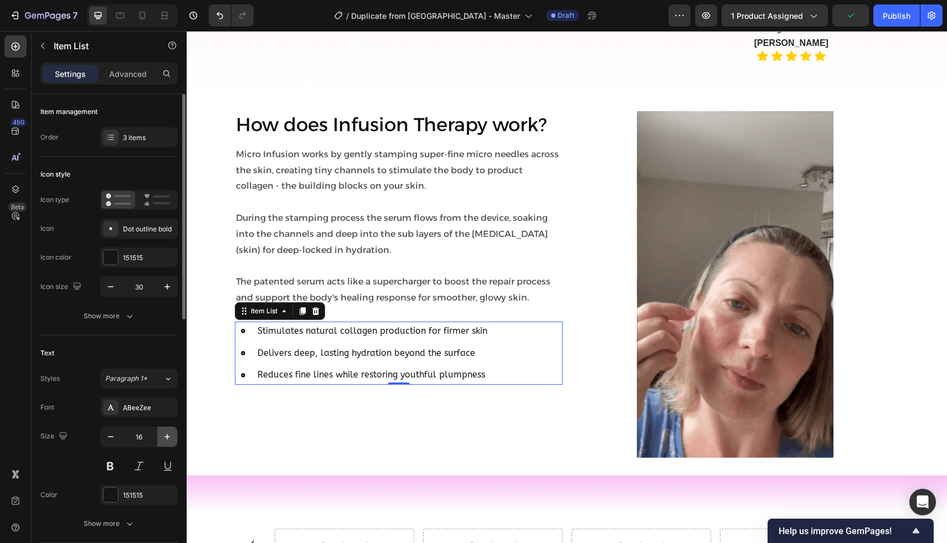
click at [163, 435] on icon "button" at bounding box center [167, 436] width 11 height 11
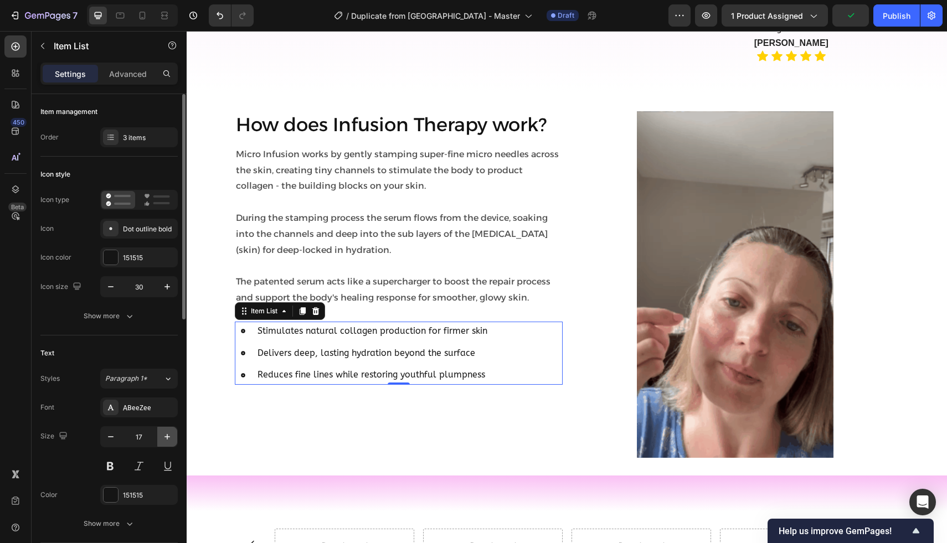
type input "18"
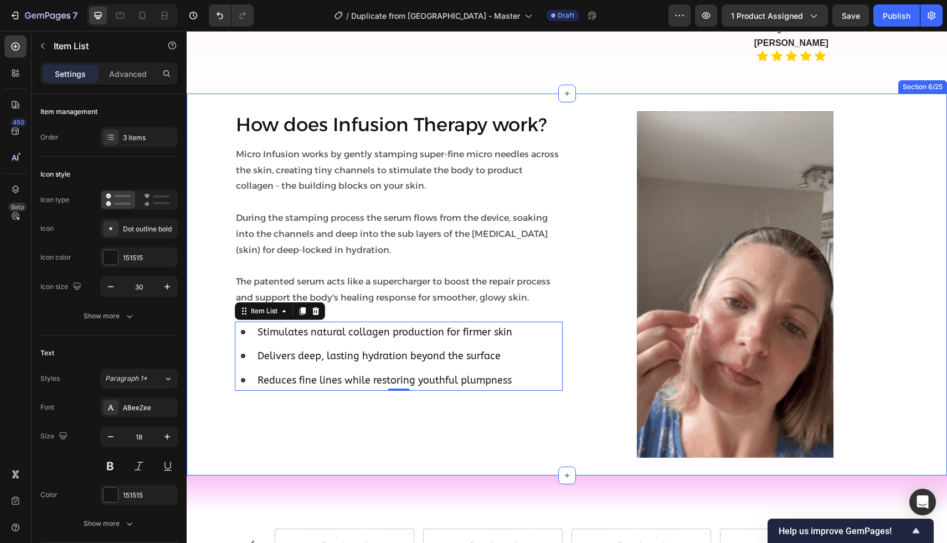
click at [231, 426] on div "How does Infusion Therapy work? Heading Micro Infusion works by gently stamping…" at bounding box center [567, 284] width 760 height 347
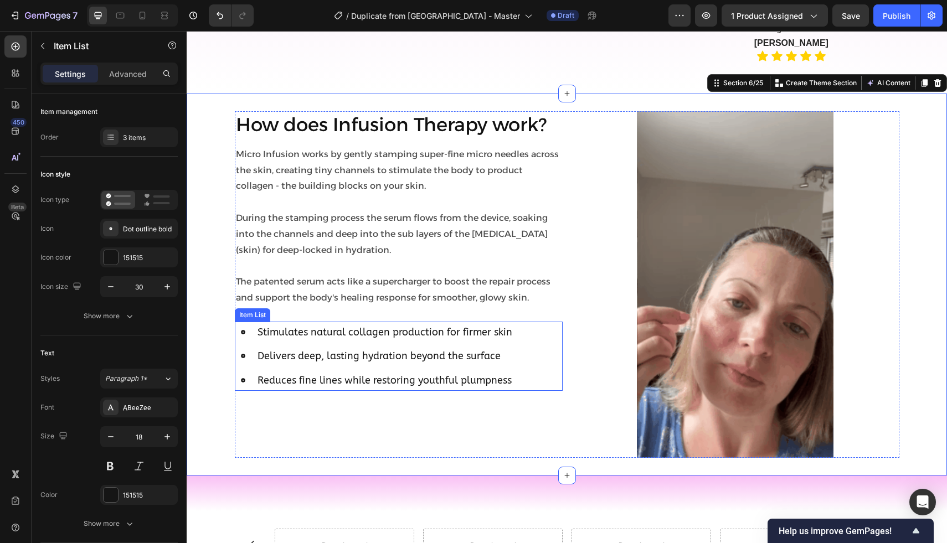
click at [242, 330] on icon at bounding box center [243, 332] width 4 height 4
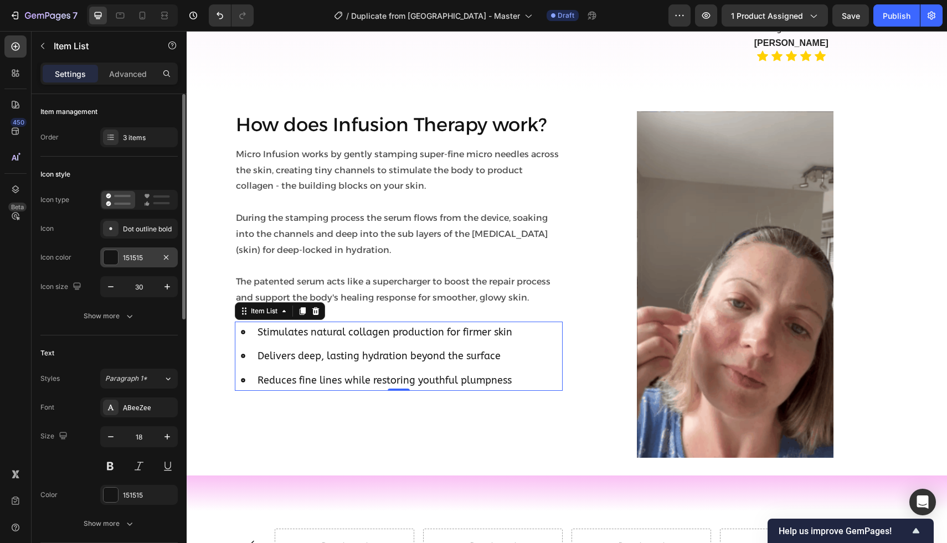
click at [117, 259] on div at bounding box center [111, 257] width 14 height 14
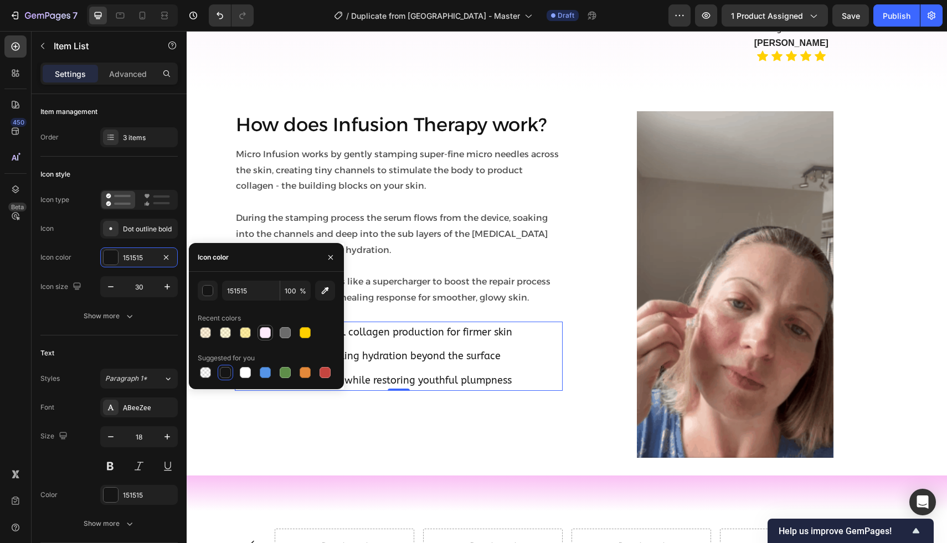
click at [263, 330] on div at bounding box center [265, 332] width 11 height 11
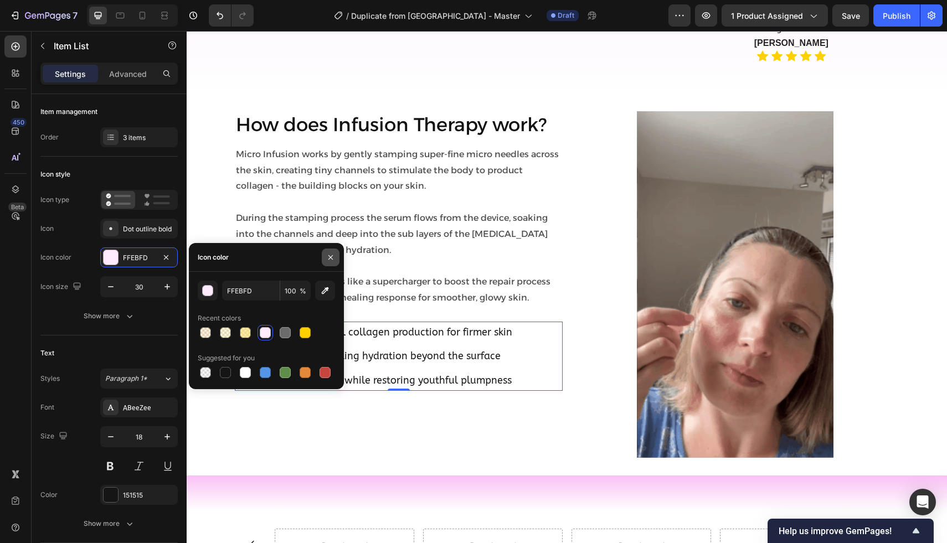
click at [333, 256] on icon "button" at bounding box center [330, 257] width 9 height 9
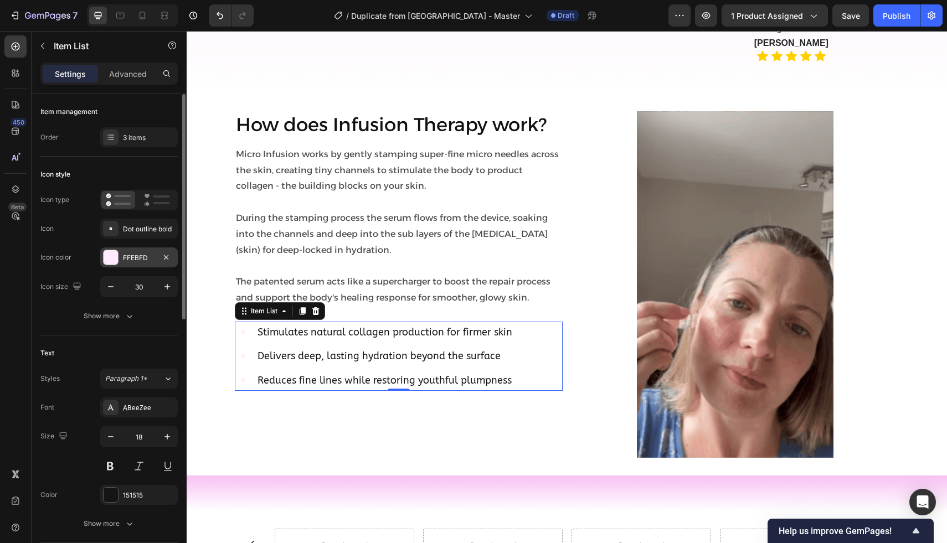
click at [116, 262] on div at bounding box center [111, 257] width 14 height 14
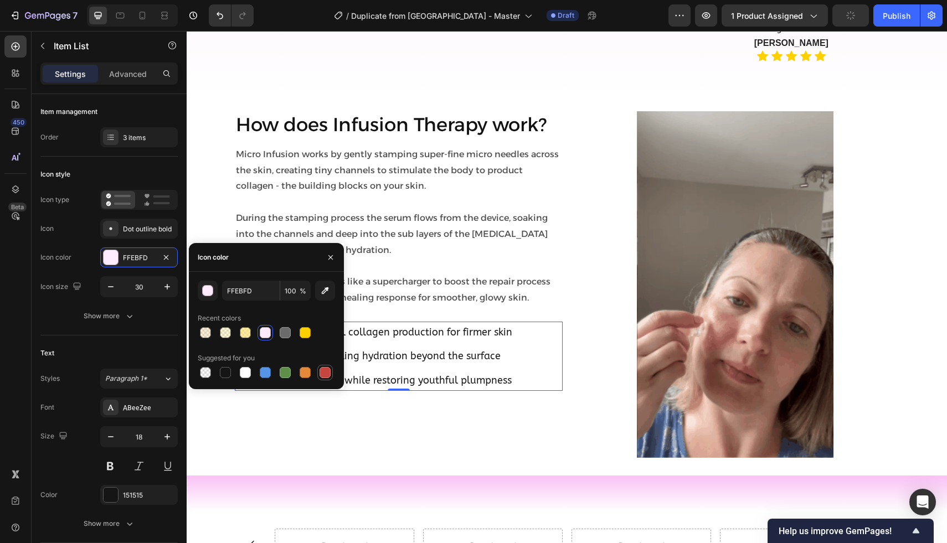
click at [319, 370] on div at bounding box center [324, 372] width 13 height 13
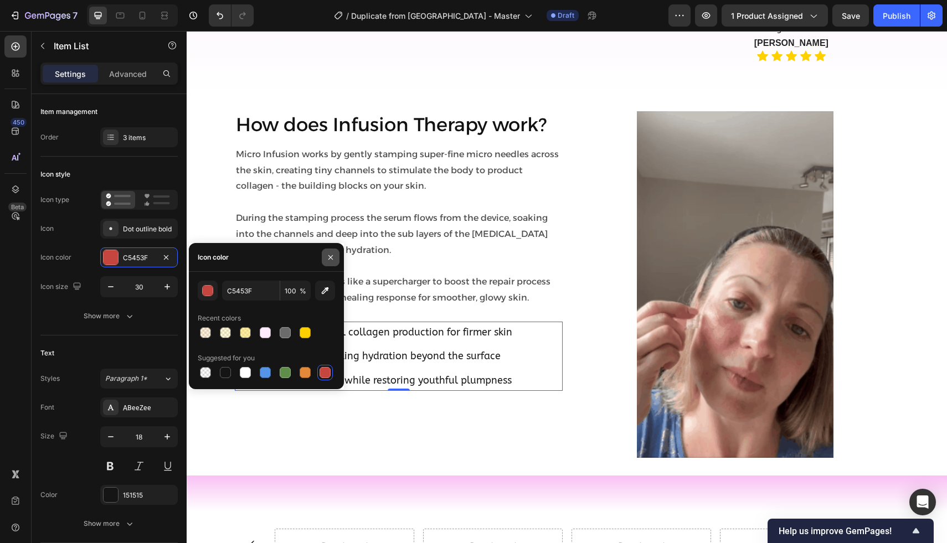
click at [329, 253] on icon "button" at bounding box center [330, 257] width 9 height 9
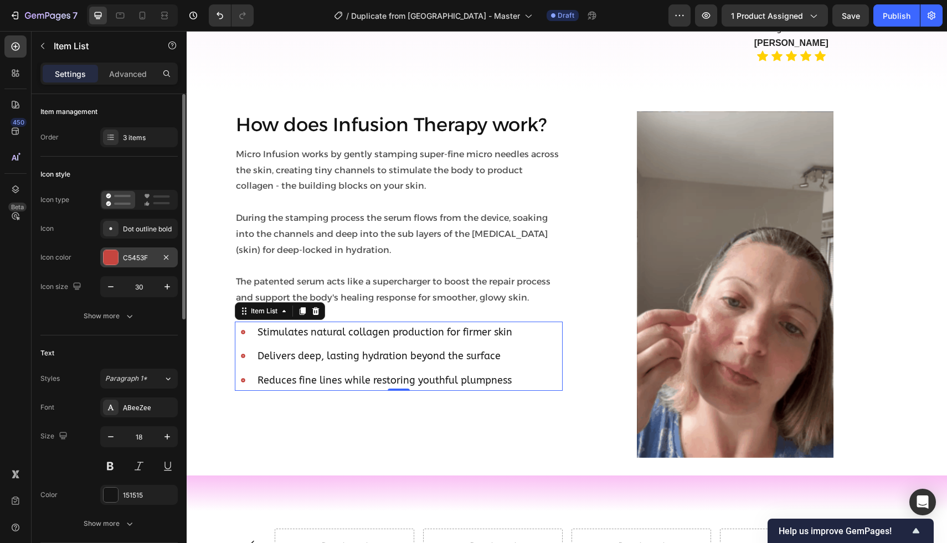
click at [108, 263] on div at bounding box center [111, 257] width 14 height 14
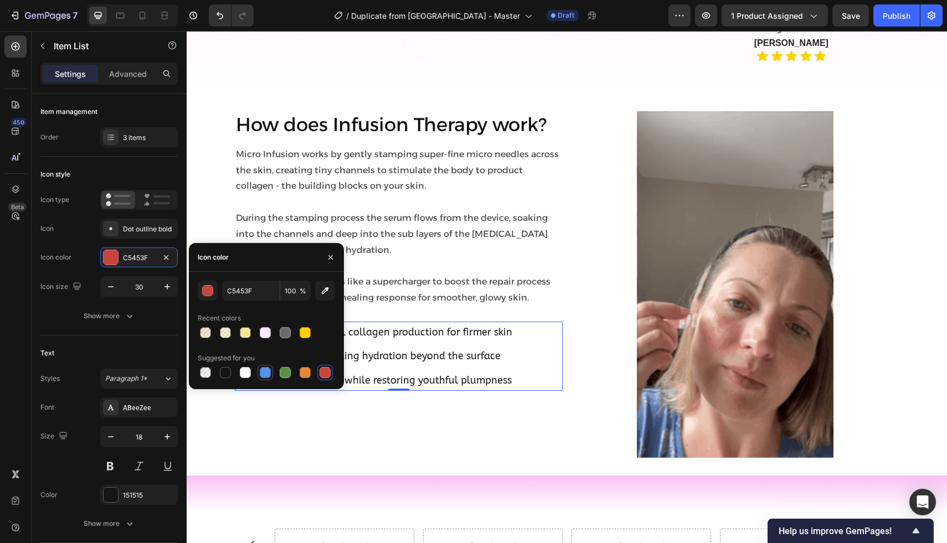
click at [262, 377] on div at bounding box center [265, 372] width 11 height 11
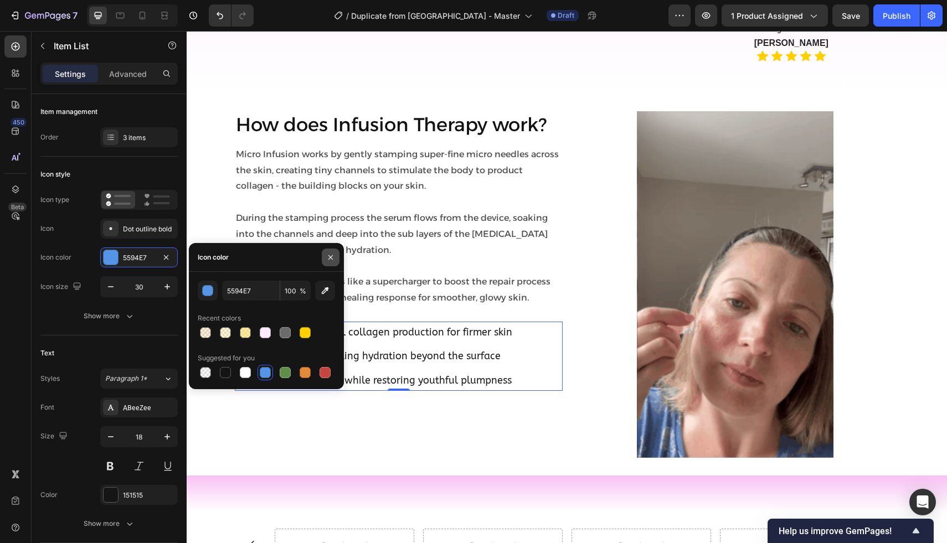
click at [333, 261] on icon "button" at bounding box center [330, 257] width 9 height 9
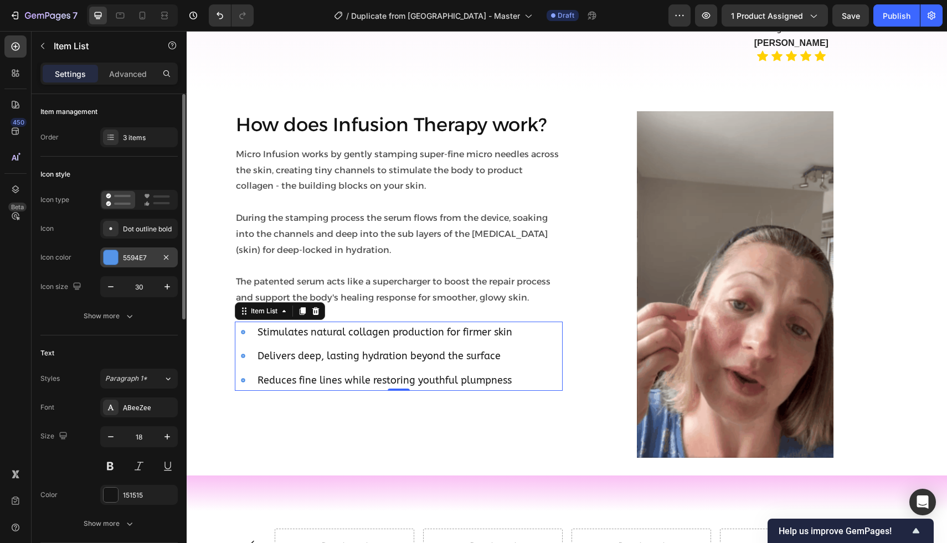
click at [110, 267] on div "5594E7" at bounding box center [138, 257] width 77 height 20
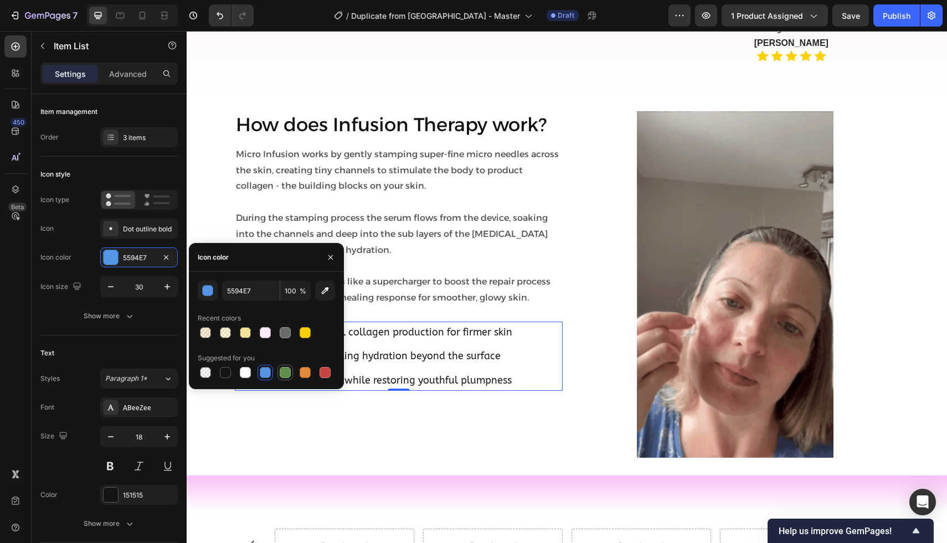
click at [285, 376] on div at bounding box center [285, 372] width 11 height 11
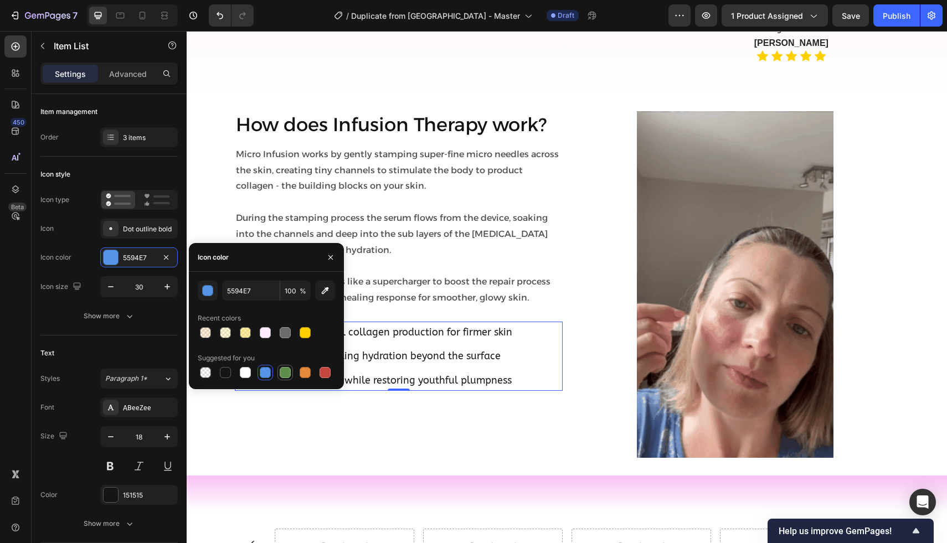
type input "5E8E49"
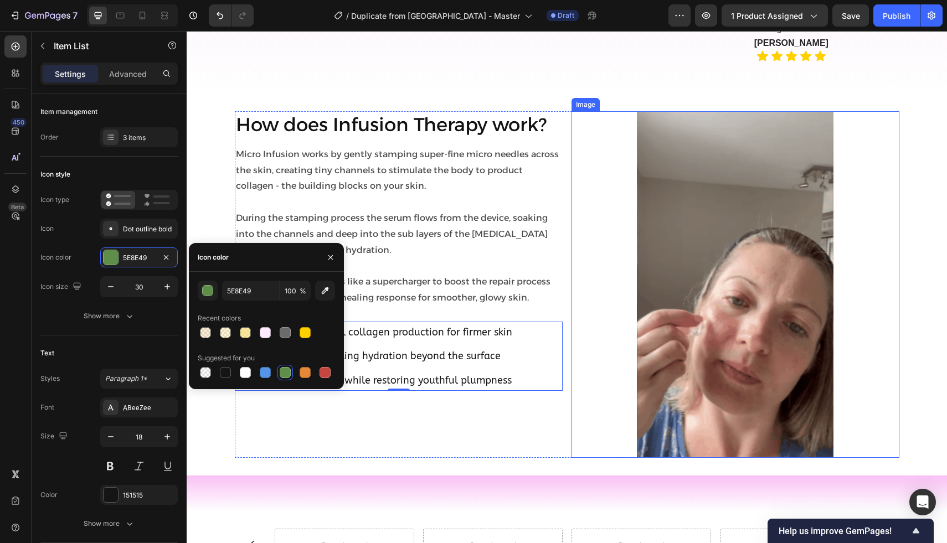
click at [589, 240] on div at bounding box center [735, 284] width 328 height 347
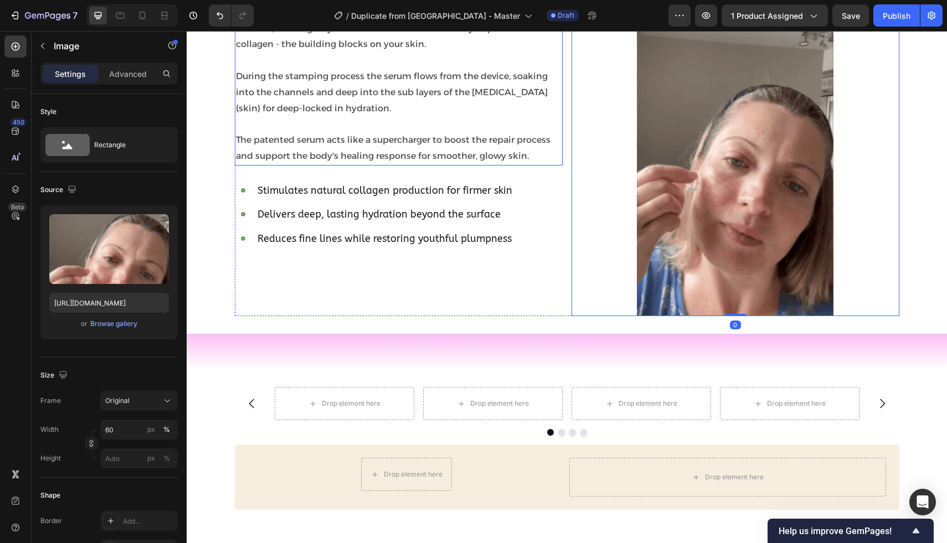
scroll to position [1909, 0]
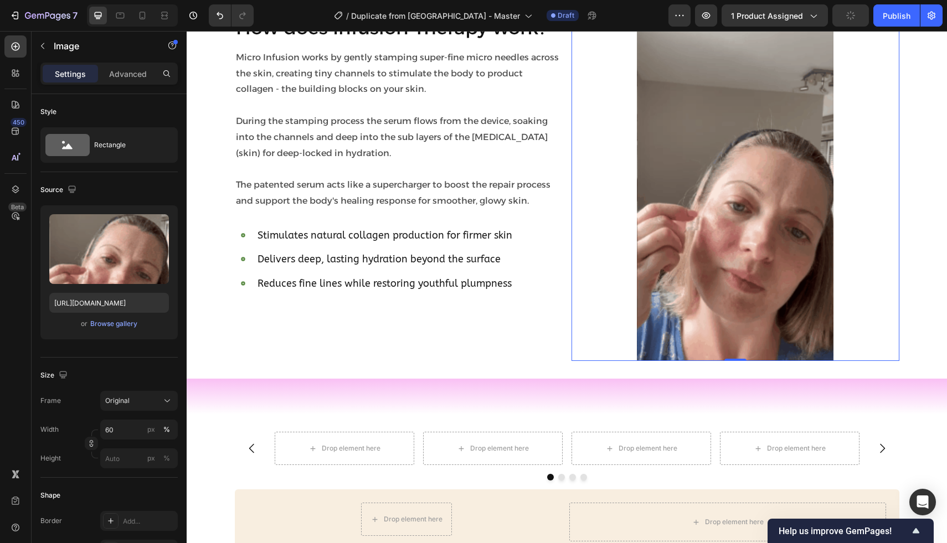
click at [663, 185] on img at bounding box center [735, 187] width 196 height 347
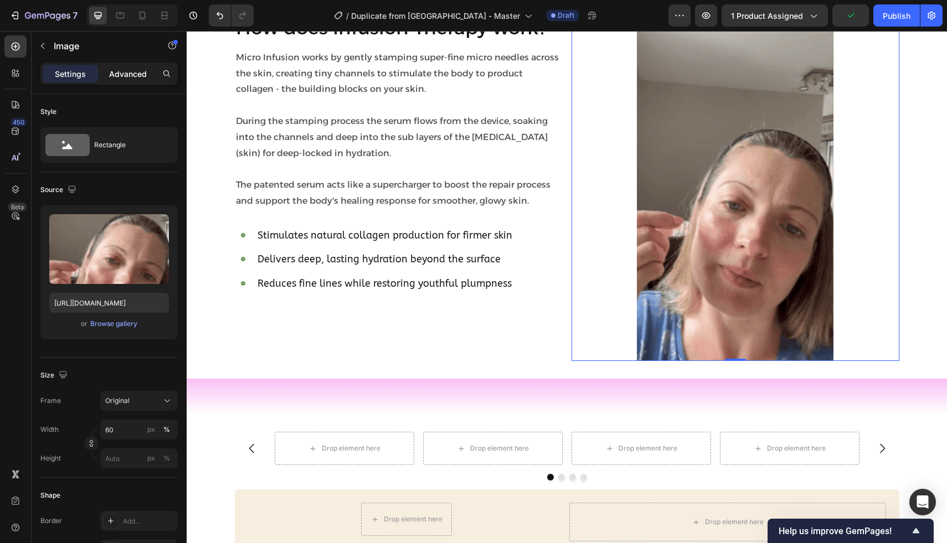
click at [123, 71] on p "Advanced" at bounding box center [128, 74] width 38 height 12
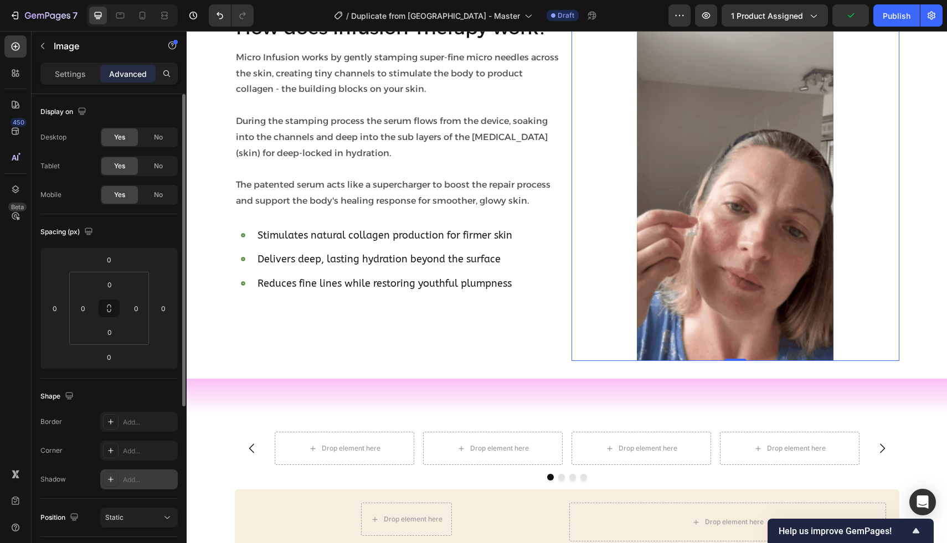
click at [138, 472] on div "Add..." at bounding box center [138, 479] width 77 height 20
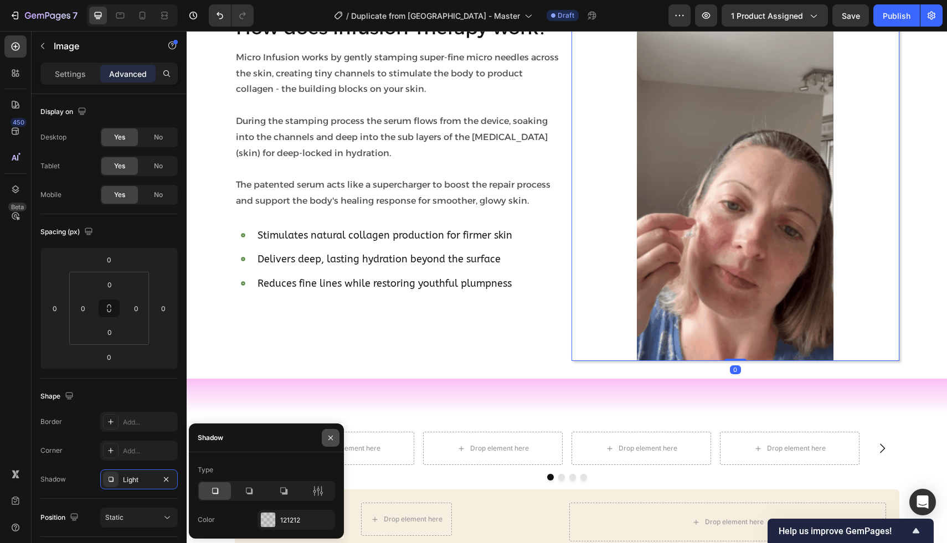
click at [329, 439] on icon "button" at bounding box center [330, 437] width 4 height 4
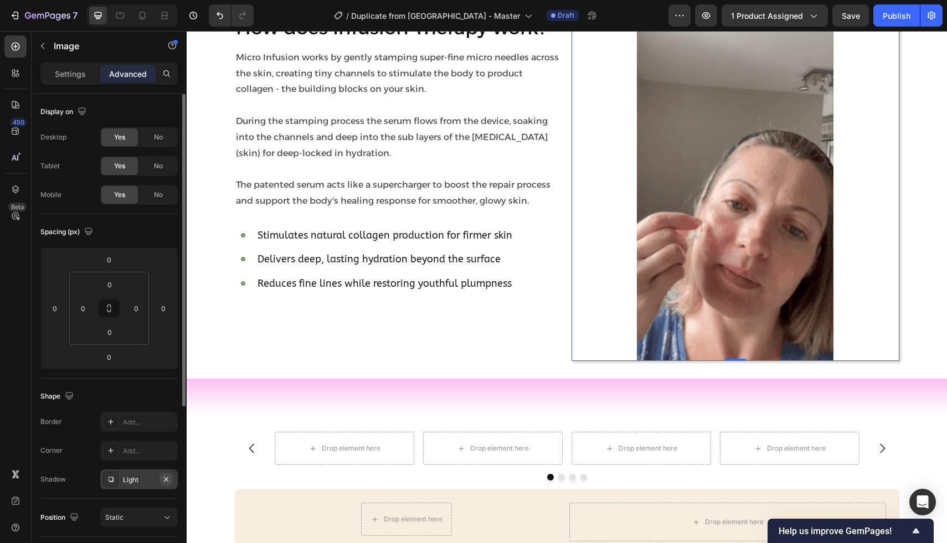
click at [168, 481] on icon "button" at bounding box center [166, 479] width 9 height 9
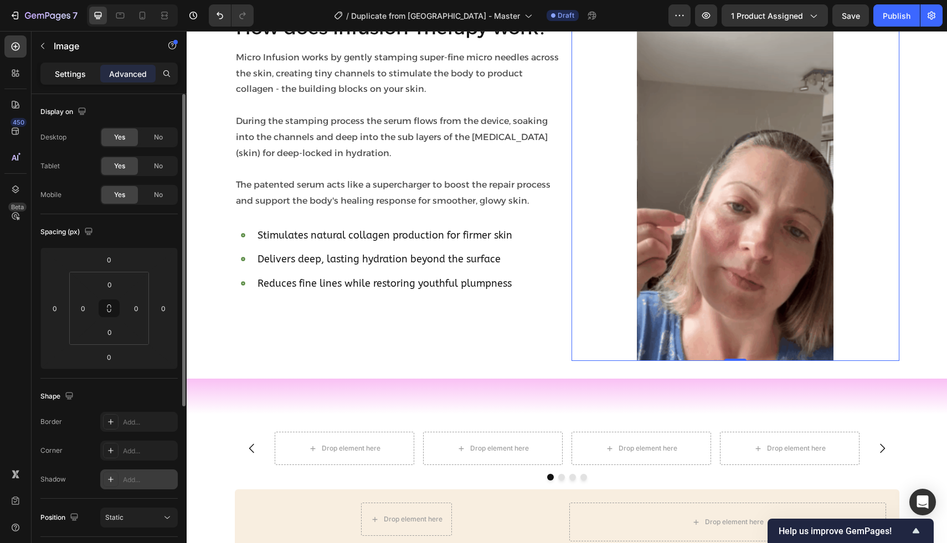
click at [60, 77] on p "Settings" at bounding box center [70, 74] width 31 height 12
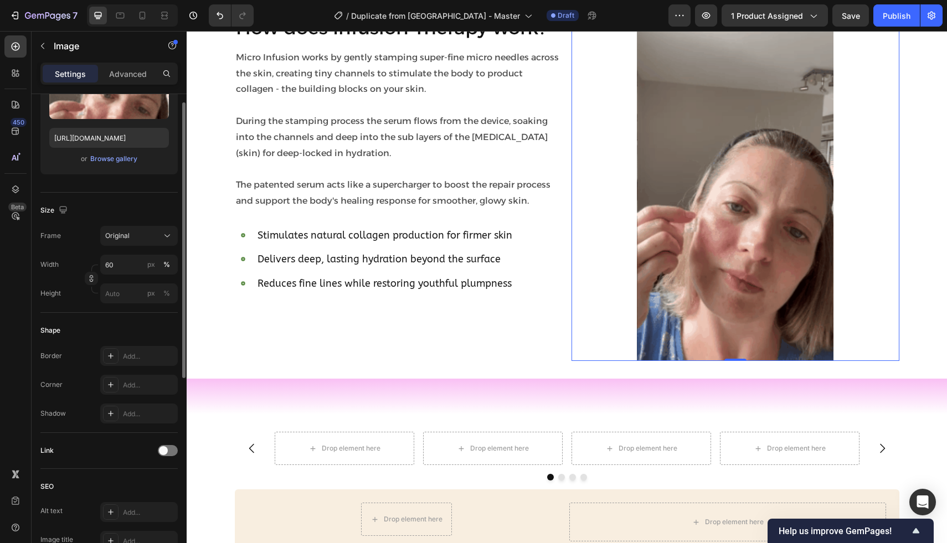
scroll to position [178, 0]
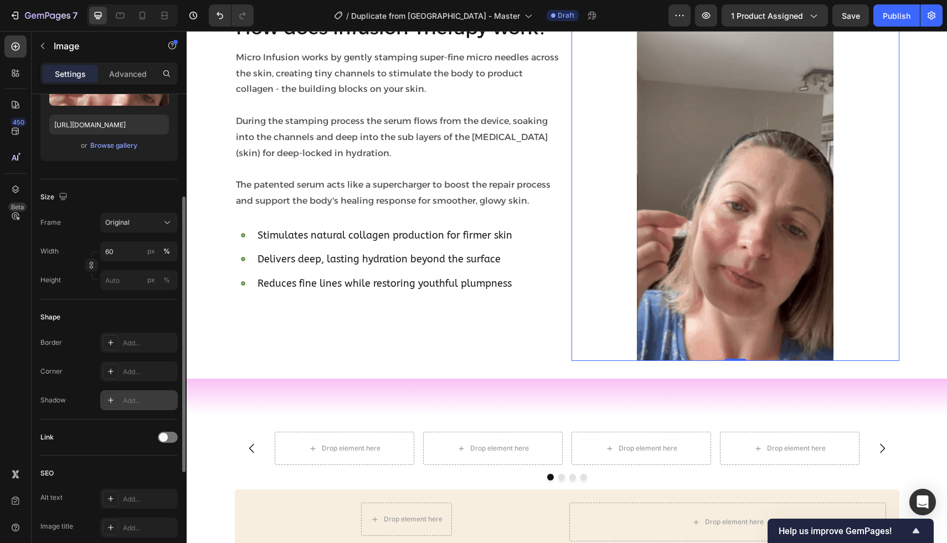
click at [143, 394] on div "Add..." at bounding box center [138, 400] width 77 height 20
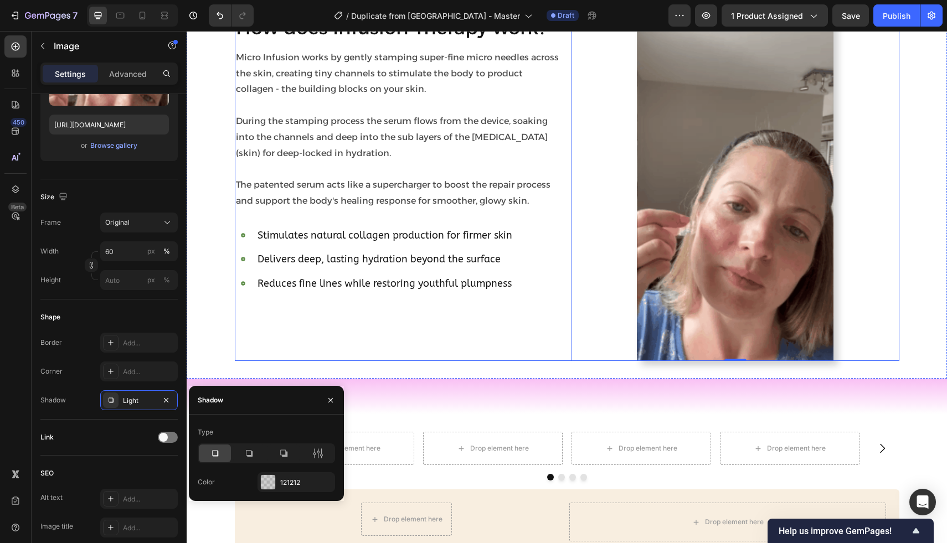
click at [334, 317] on div "How does Infusion Therapy work? Heading Micro Infusion works by gently stamping…" at bounding box center [399, 187] width 328 height 347
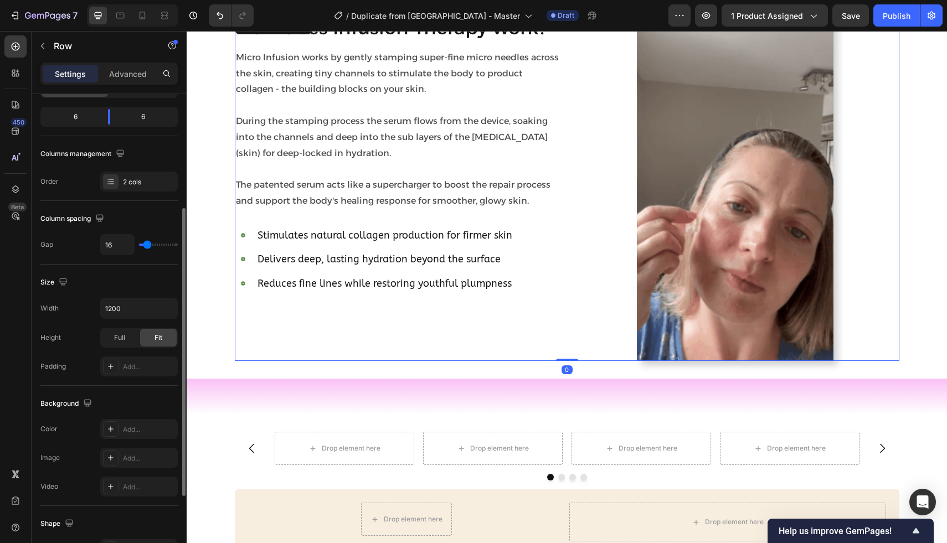
scroll to position [154, 0]
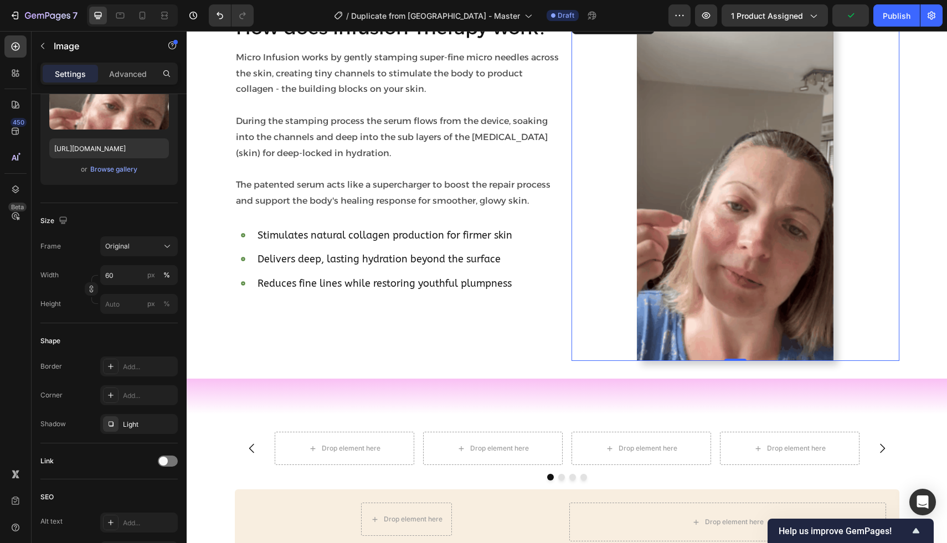
click at [699, 268] on img at bounding box center [735, 187] width 196 height 347
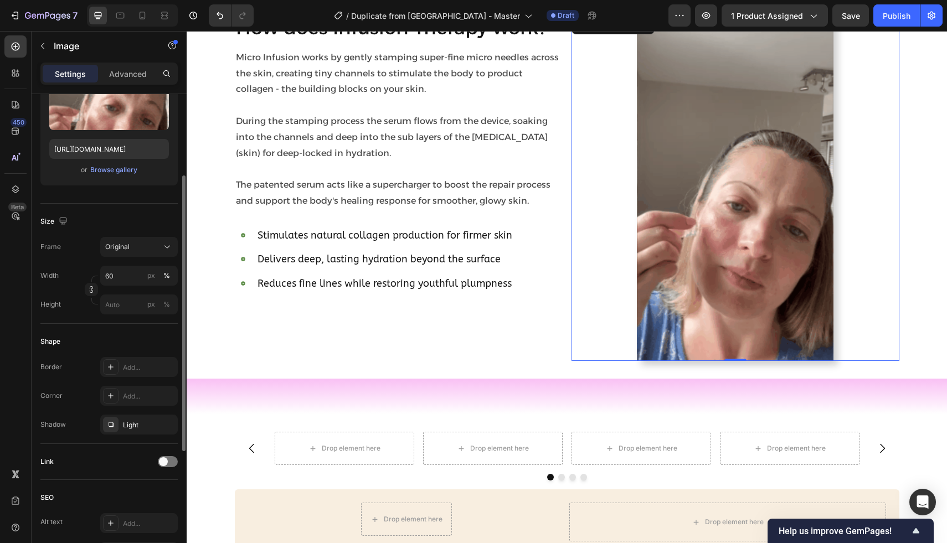
scroll to position [177, 0]
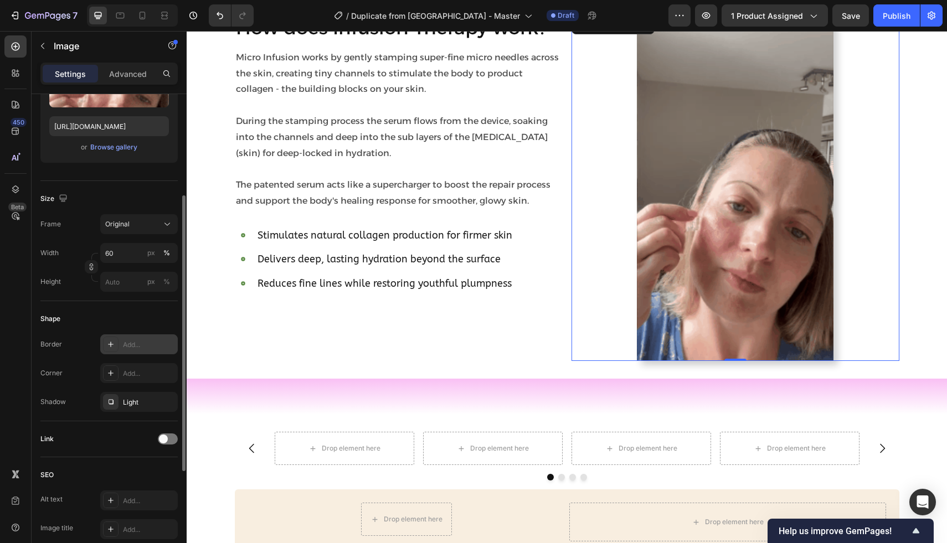
click at [142, 337] on div "Add..." at bounding box center [138, 344] width 77 height 20
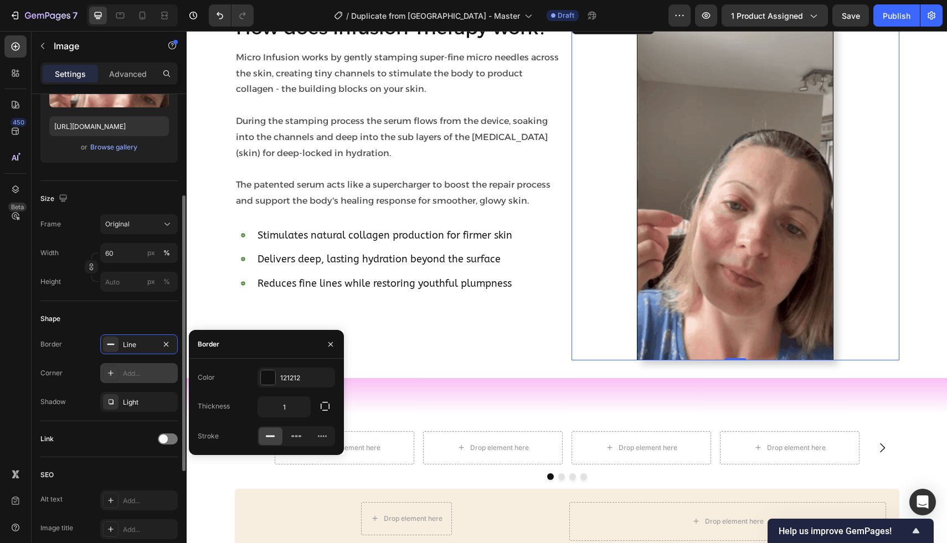
click at [140, 374] on div "Add..." at bounding box center [149, 374] width 52 height 10
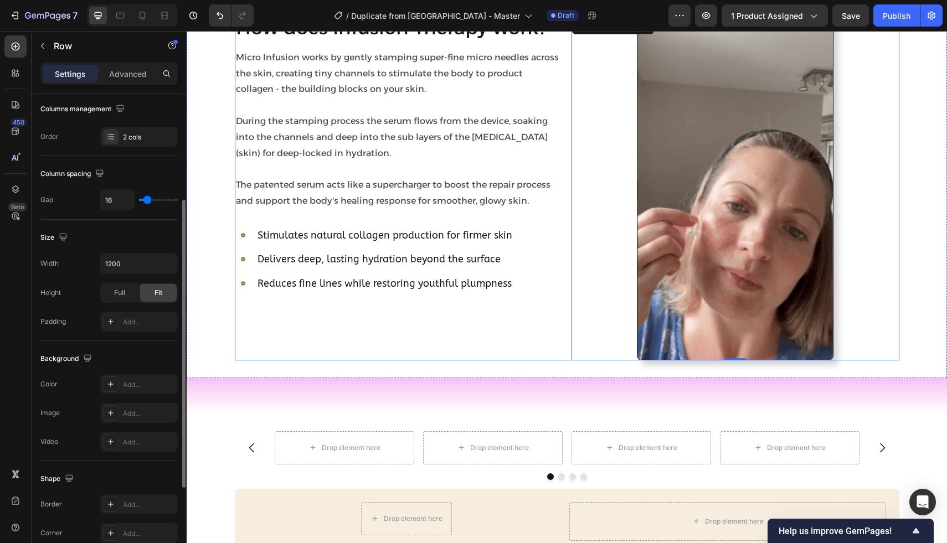
click at [422, 307] on div "How does Infusion Therapy work? Heading Micro Infusion works by gently stamping…" at bounding box center [399, 187] width 328 height 346
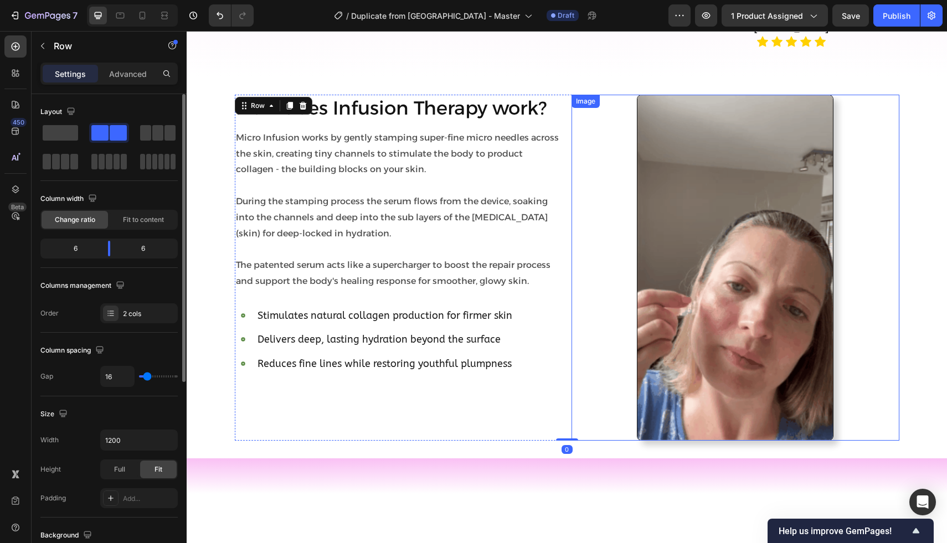
scroll to position [1709, 0]
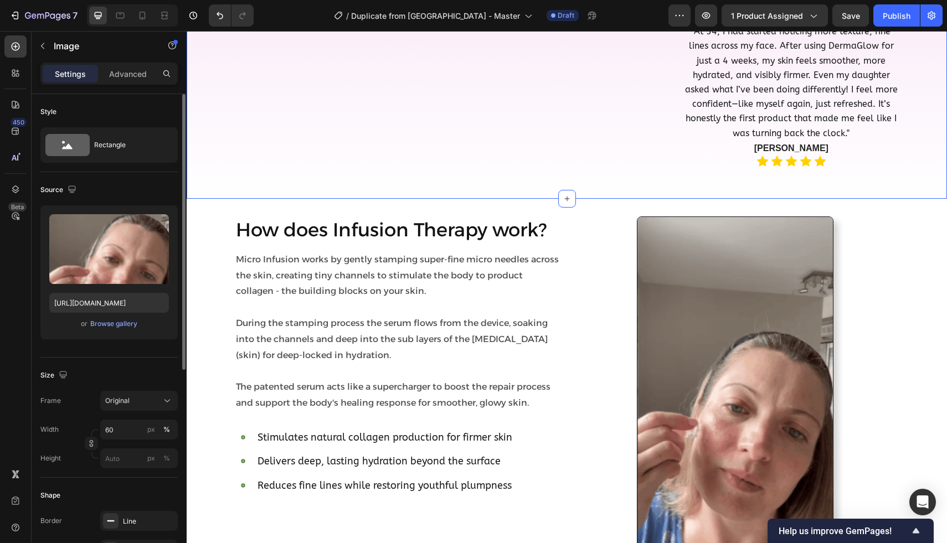
click at [718, 236] on img at bounding box center [735, 389] width 196 height 346
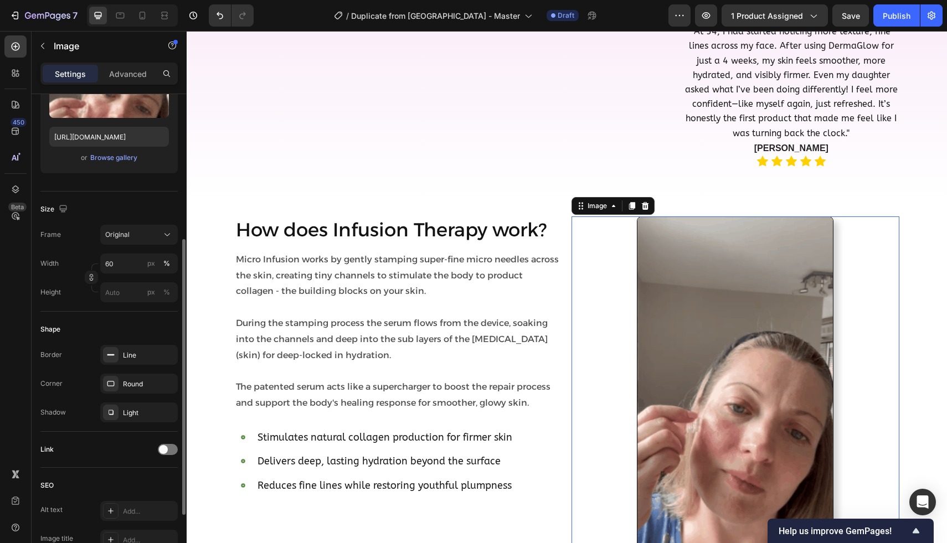
scroll to position [221, 0]
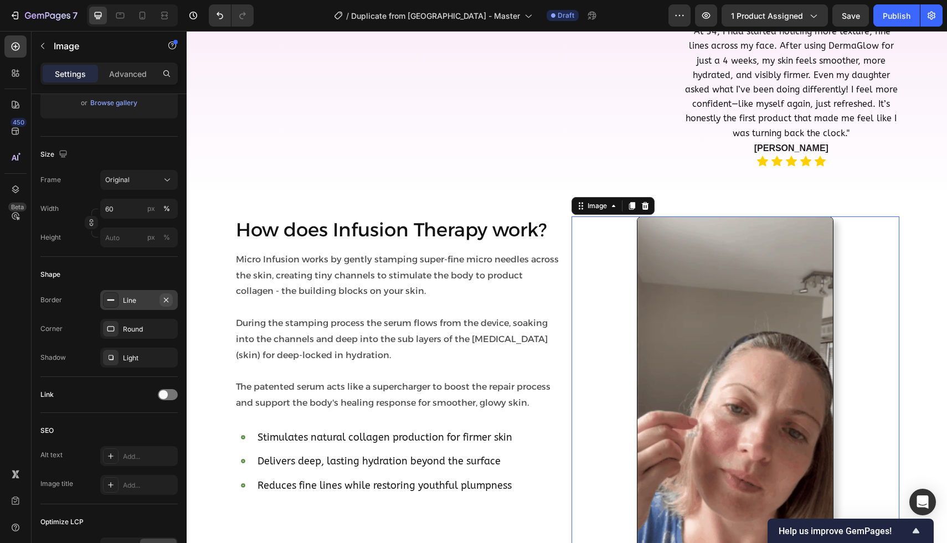
click at [166, 302] on icon "button" at bounding box center [166, 300] width 9 height 9
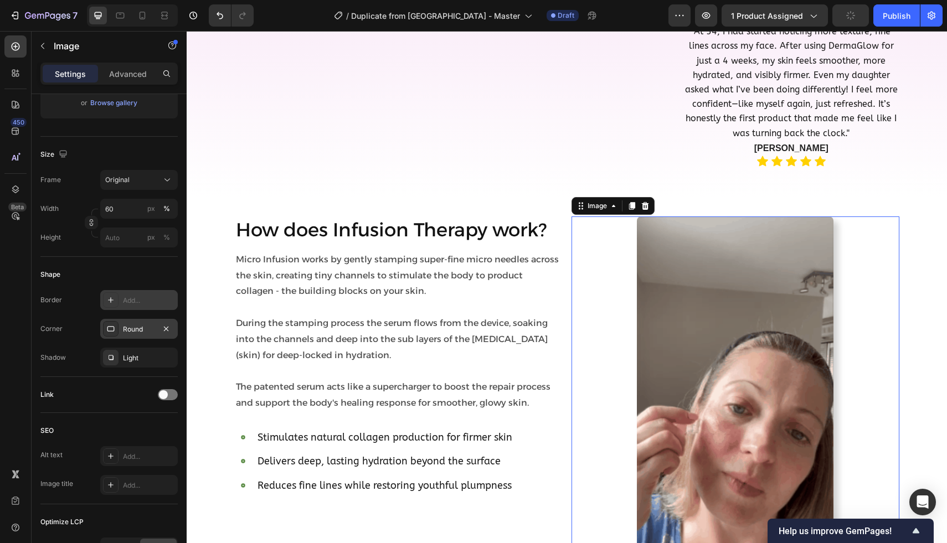
click at [141, 332] on div "Round" at bounding box center [139, 329] width 32 height 10
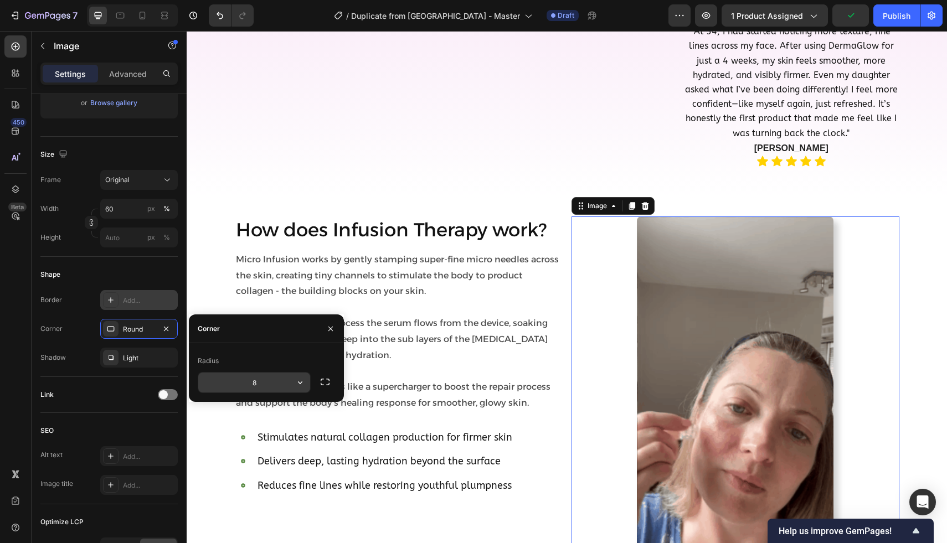
click at [261, 389] on input "8" at bounding box center [254, 383] width 112 height 20
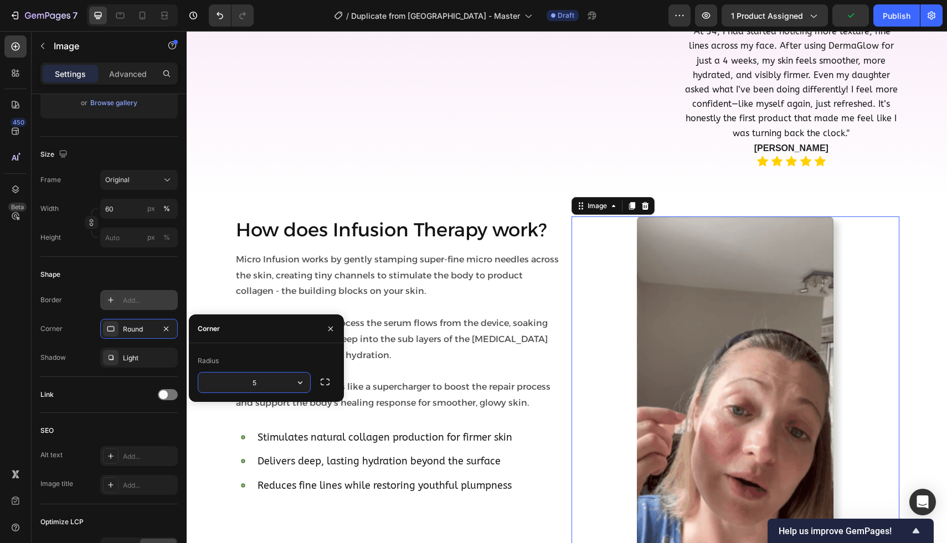
type input "5"
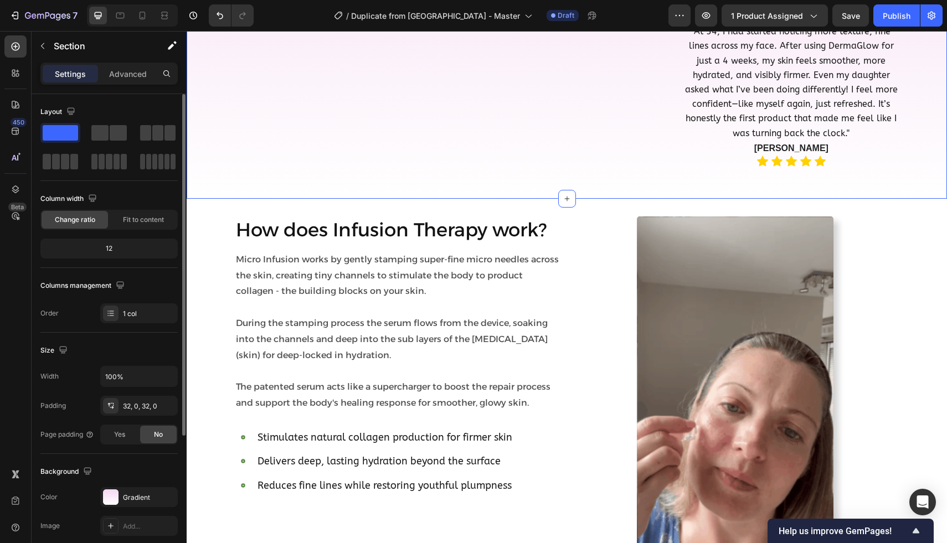
scroll to position [1852, 0]
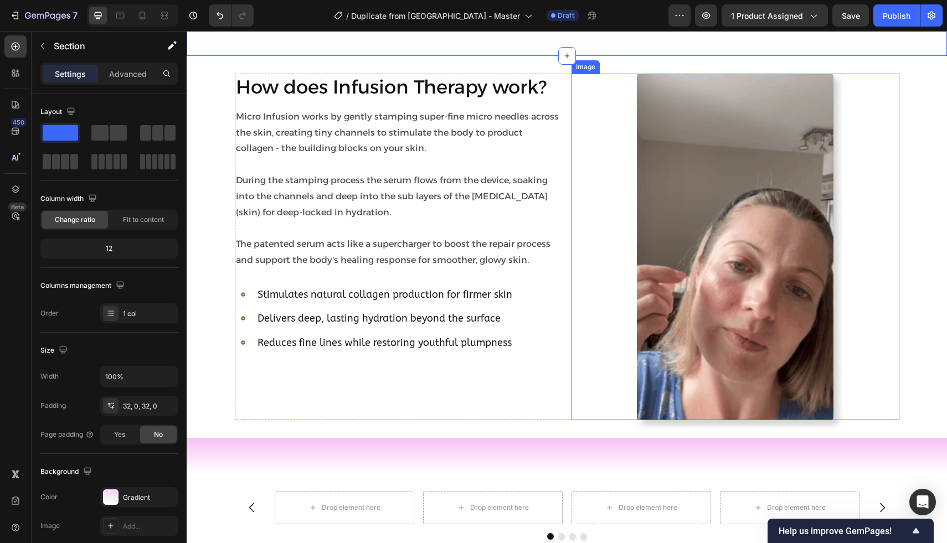
click at [715, 307] on img at bounding box center [735, 247] width 196 height 347
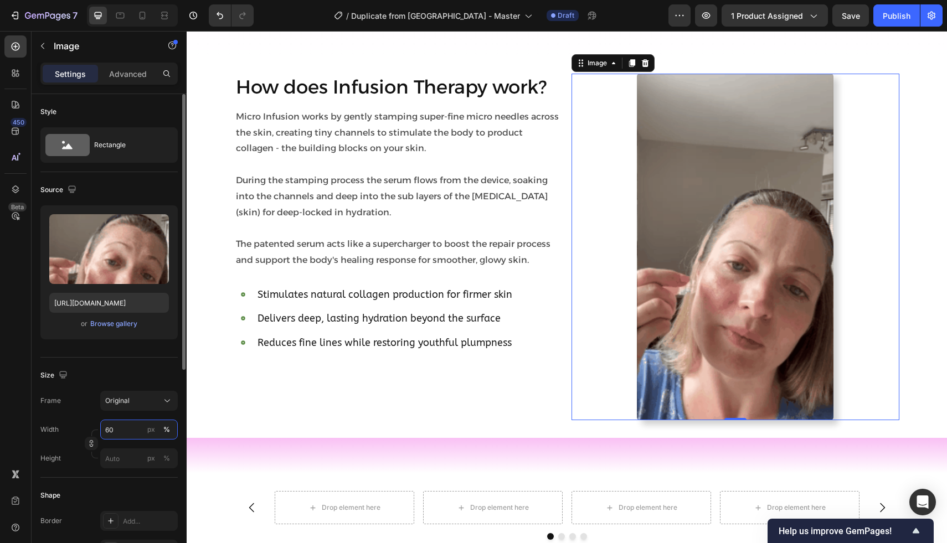
click at [130, 433] on input "60" at bounding box center [138, 430] width 77 height 20
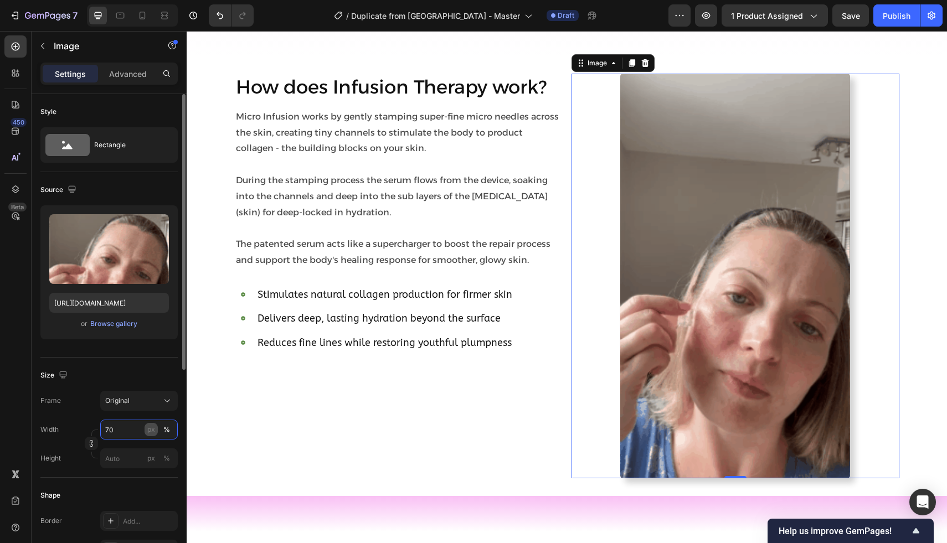
type input "7"
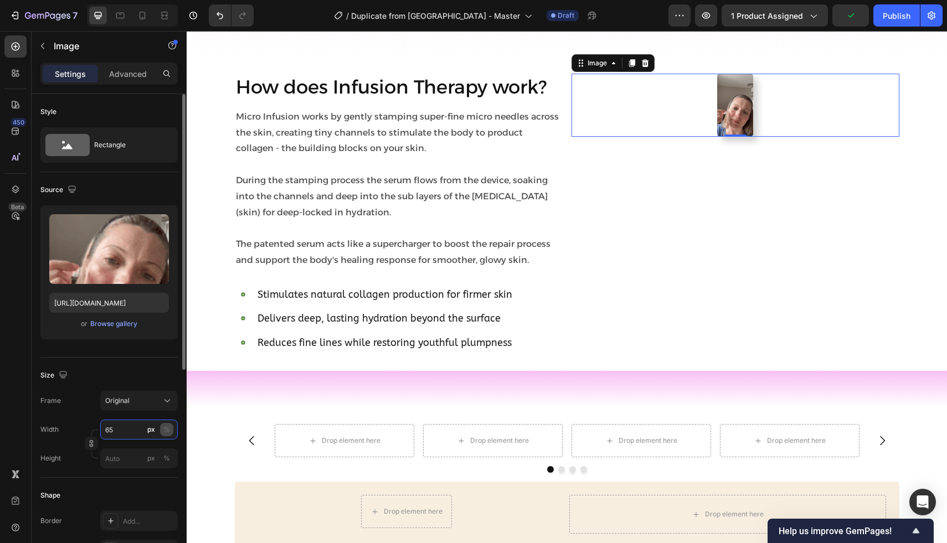
type input "65"
click at [170, 426] on button "%" at bounding box center [166, 429] width 13 height 13
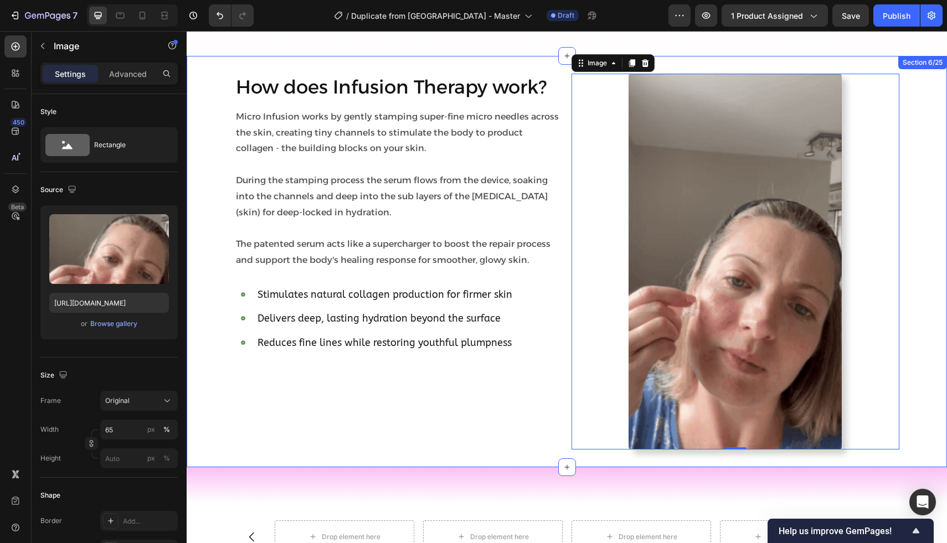
click at [222, 376] on div "How does Infusion Therapy work? Heading Micro Infusion works by gently stamping…" at bounding box center [567, 262] width 760 height 376
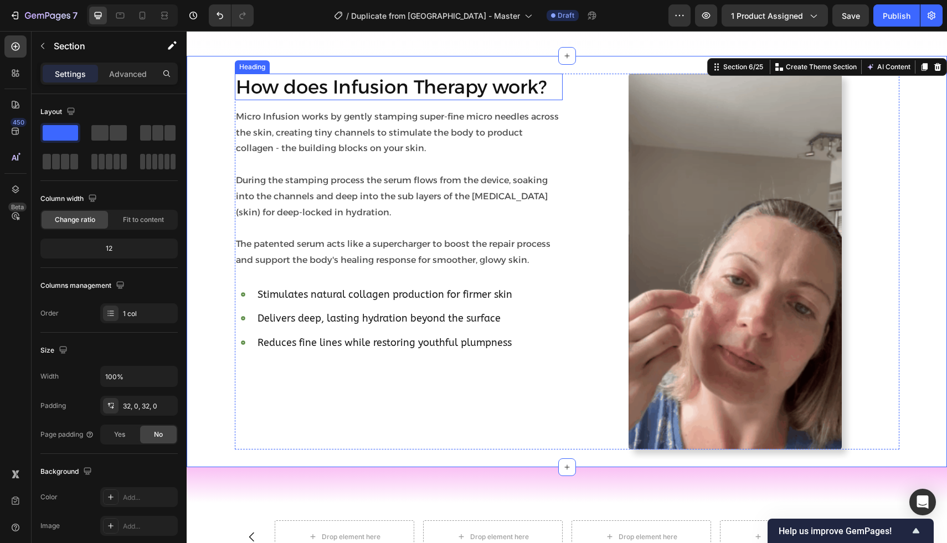
click at [480, 86] on h2 "How does Infusion Therapy work?" at bounding box center [399, 87] width 328 height 27
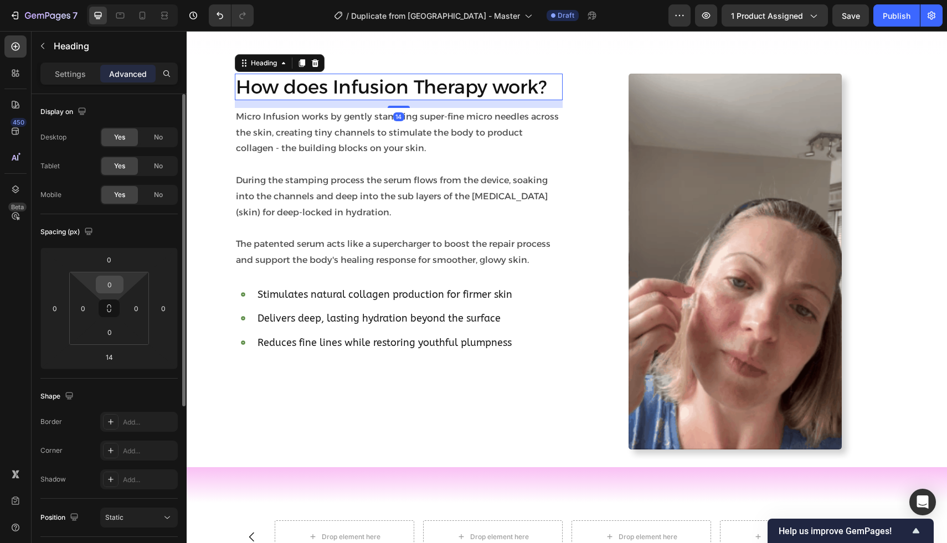
click at [115, 283] on input "0" at bounding box center [110, 284] width 22 height 17
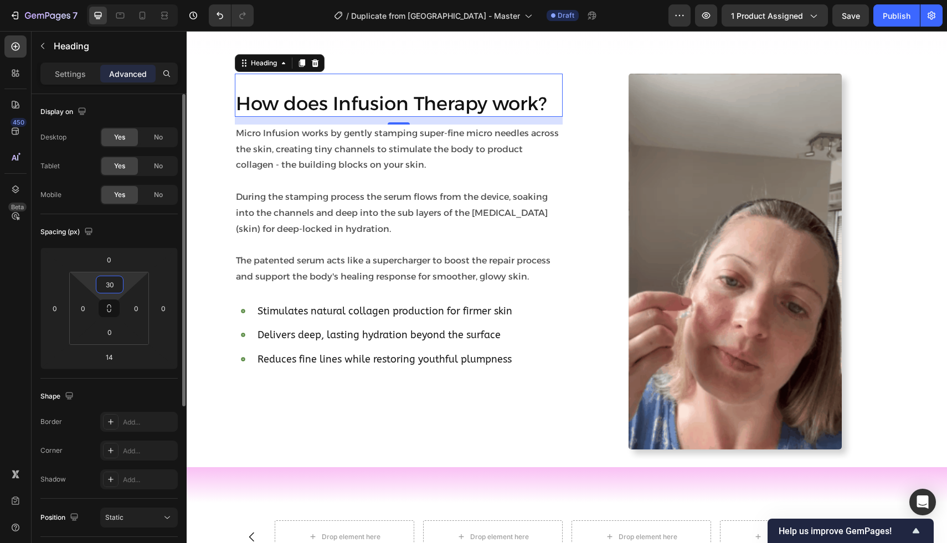
type input "3"
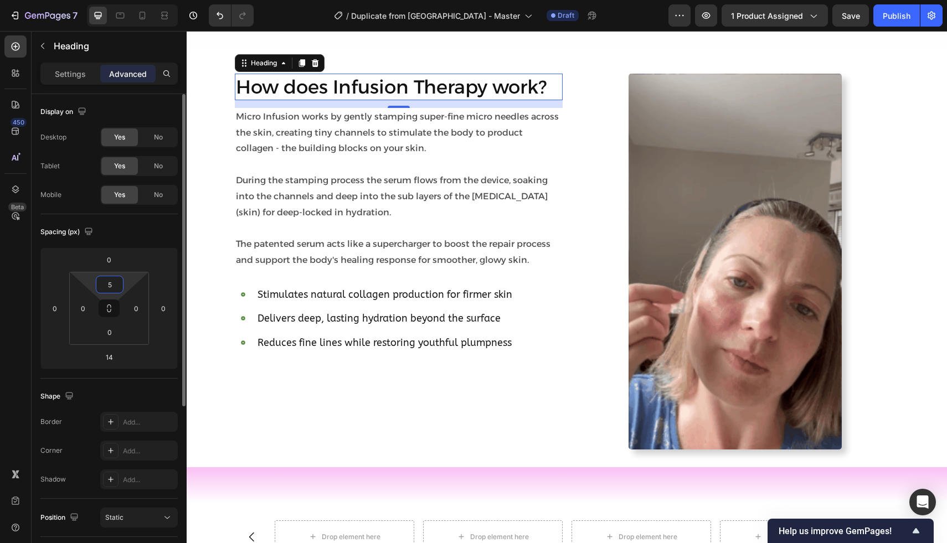
type input "50"
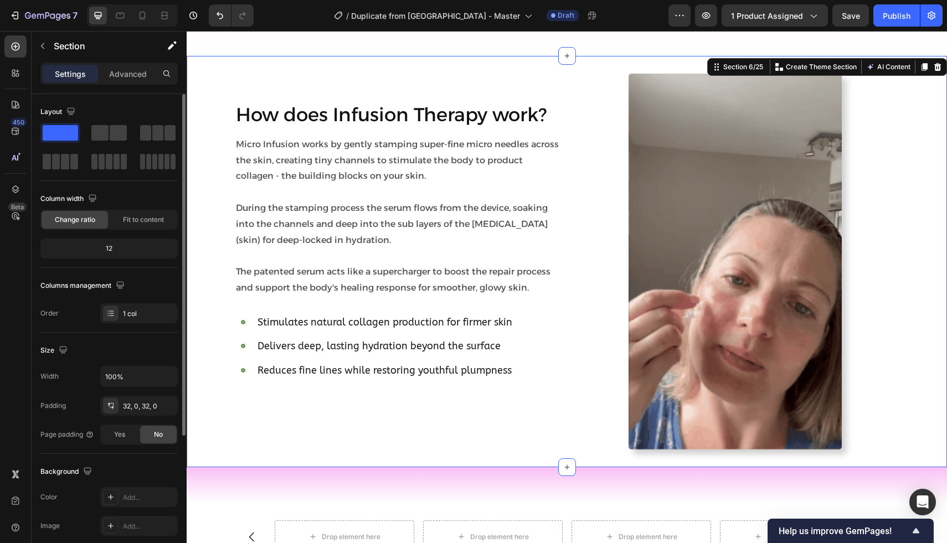
click at [200, 250] on div "How does Infusion Therapy work? Heading Micro Infusion works by gently stamping…" at bounding box center [567, 262] width 760 height 376
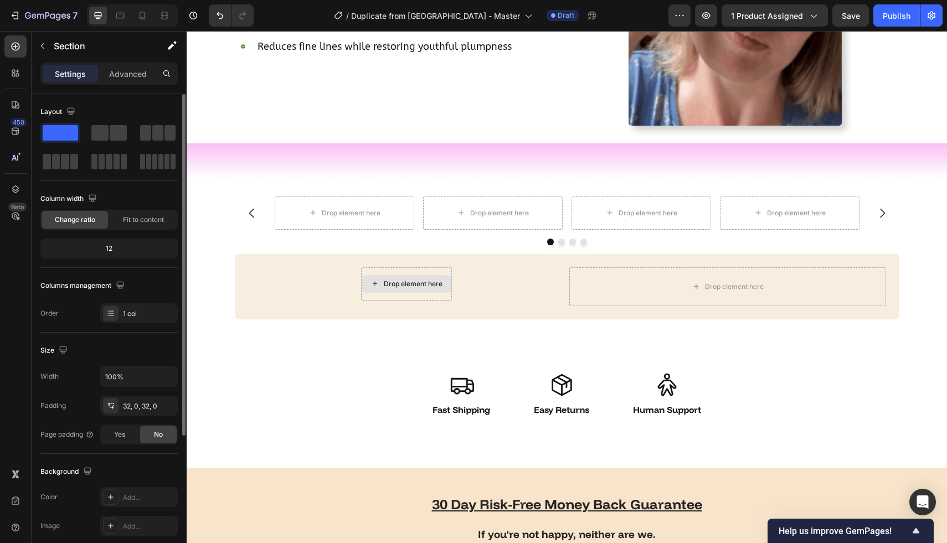
scroll to position [2173, 0]
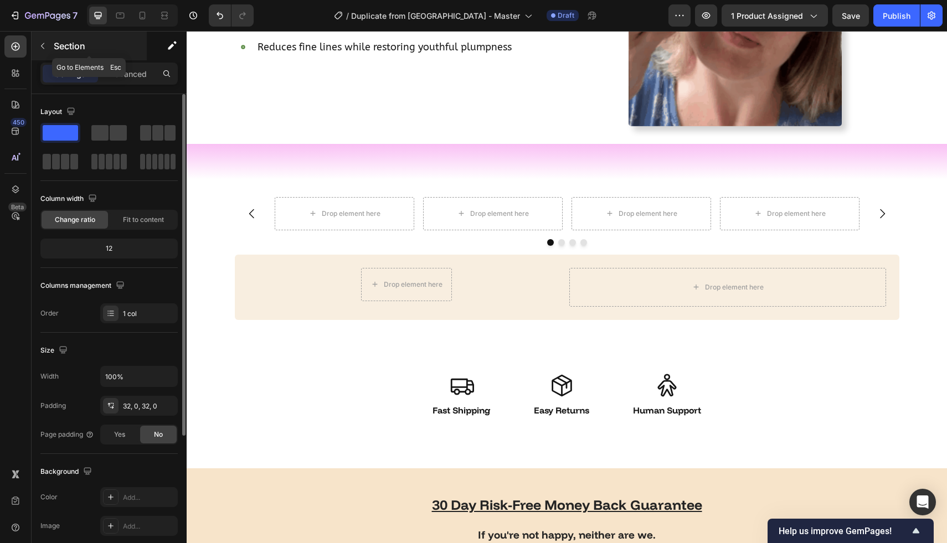
click at [45, 40] on button "button" at bounding box center [43, 46] width 18 height 18
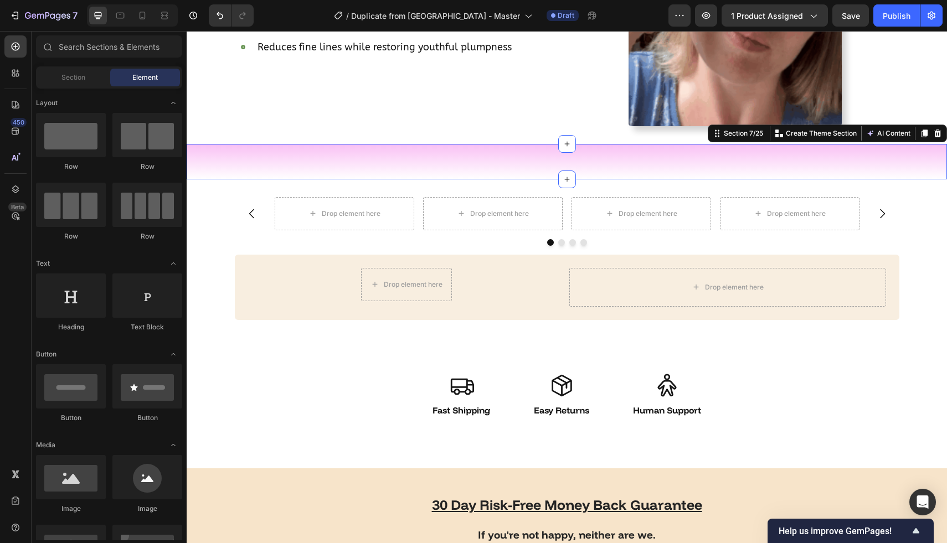
click at [339, 172] on div "Image [PERSON_NAME] Text Block Icon Icon Icon Icon Icon Icon List "At 54, I had…" at bounding box center [567, 161] width 760 height 35
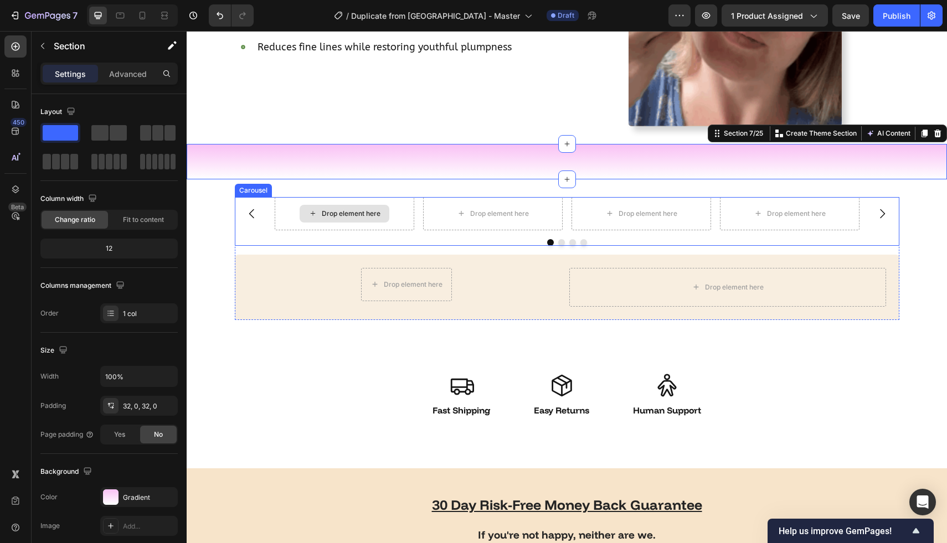
click at [392, 204] on div "Drop element here" at bounding box center [344, 213] width 139 height 33
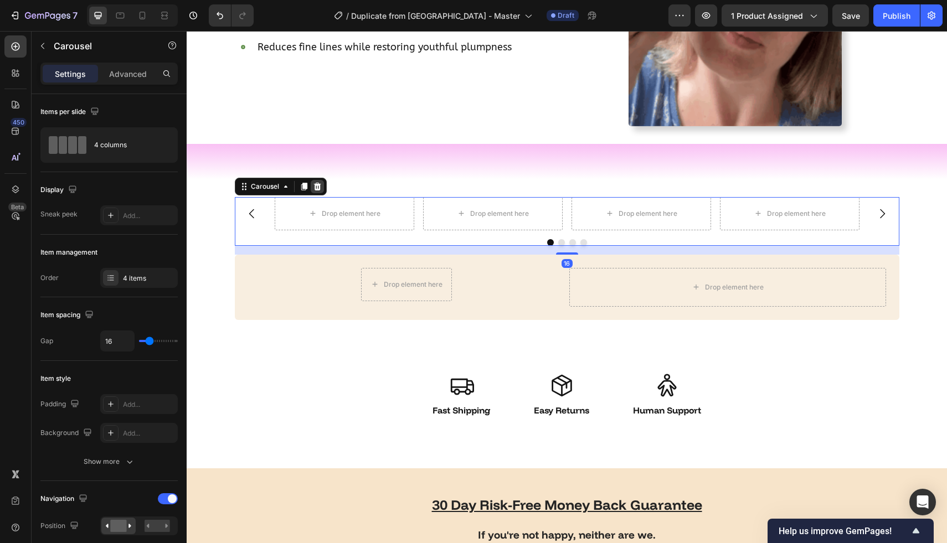
click at [313, 182] on icon at bounding box center [317, 186] width 9 height 9
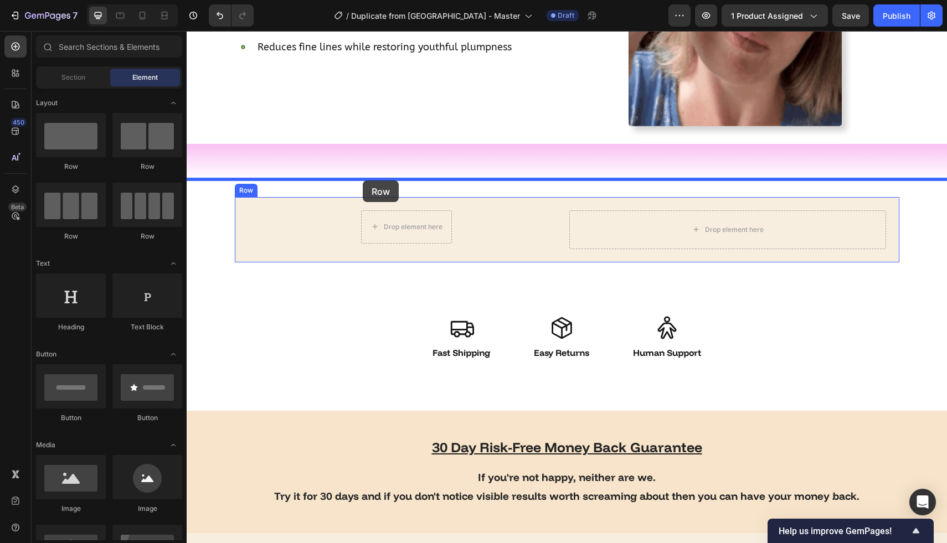
drag, startPoint x: 272, startPoint y: 179, endPoint x: 361, endPoint y: 180, distance: 89.7
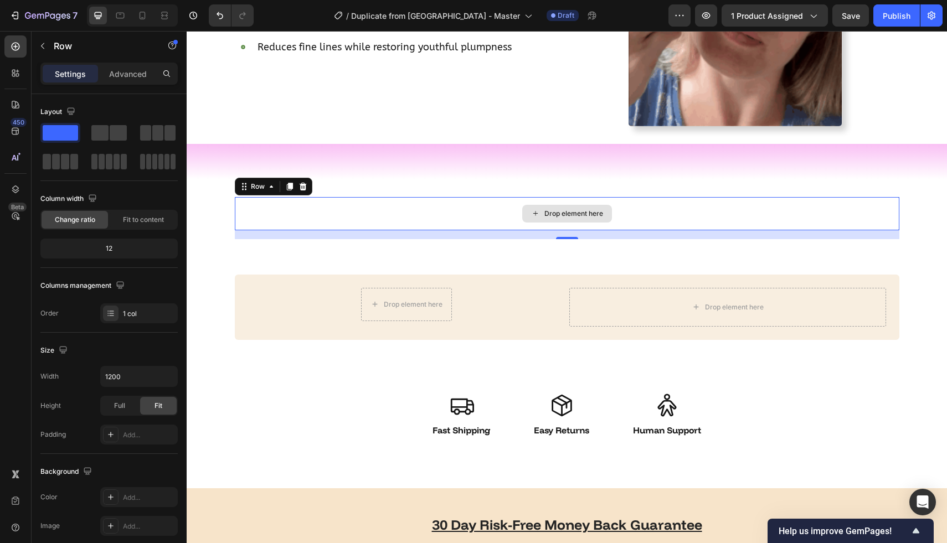
click at [312, 220] on div "Drop element here" at bounding box center [567, 213] width 664 height 33
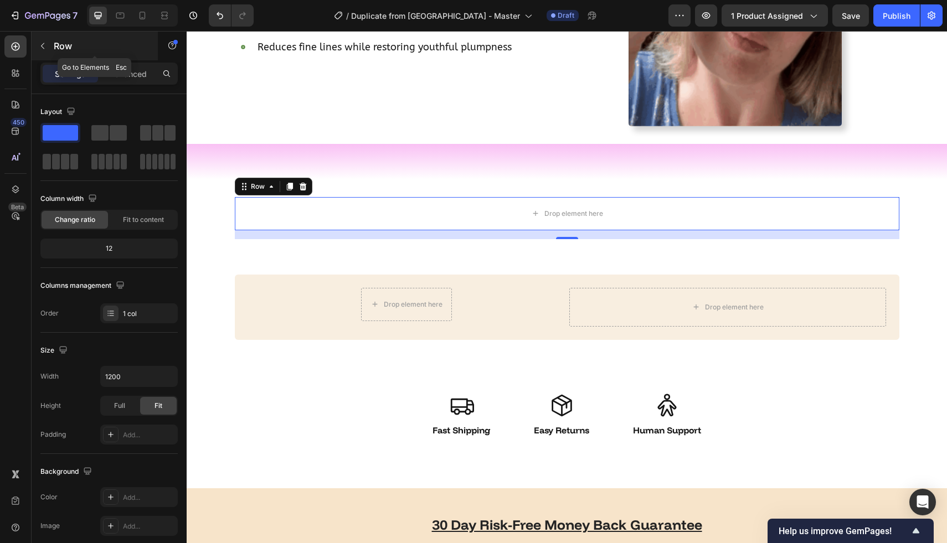
click at [48, 44] on button "button" at bounding box center [43, 46] width 18 height 18
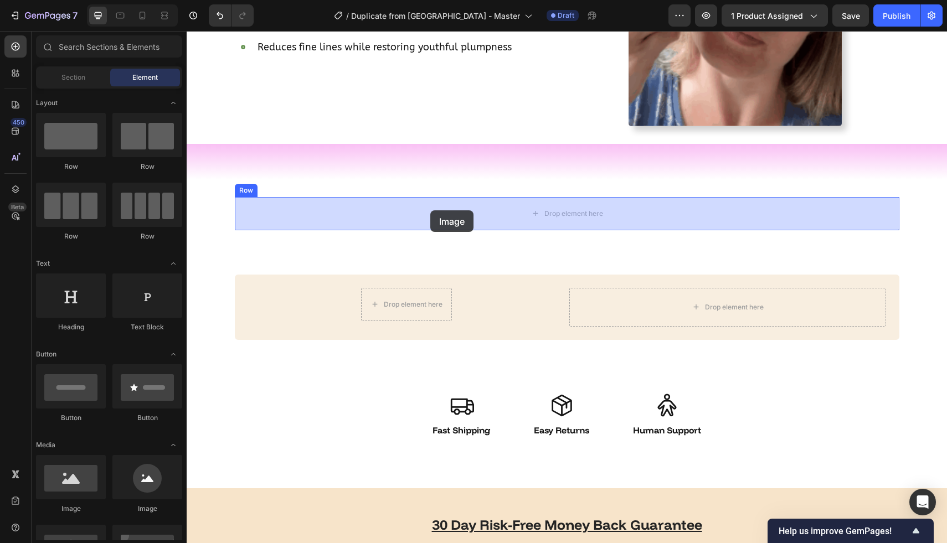
drag, startPoint x: 258, startPoint y: 513, endPoint x: 430, endPoint y: 210, distance: 348.0
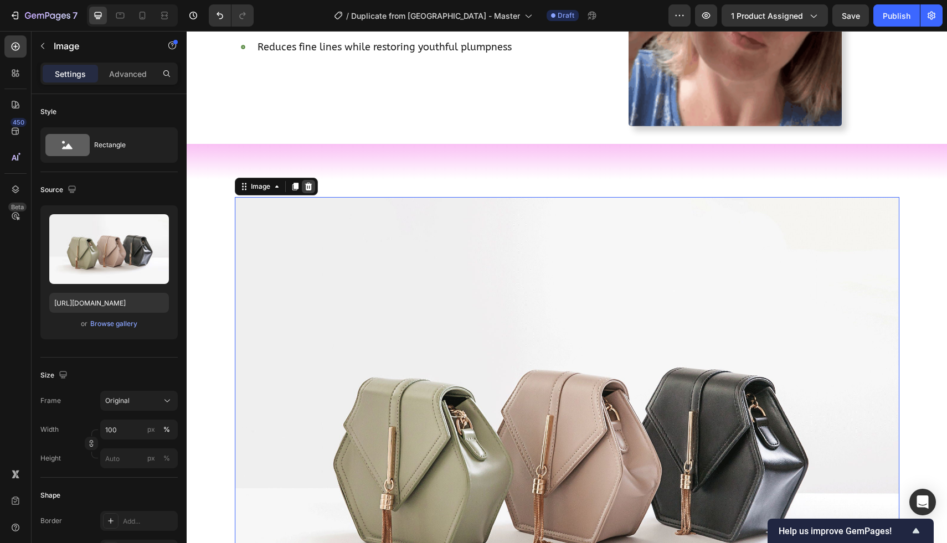
click at [308, 183] on icon at bounding box center [308, 186] width 9 height 9
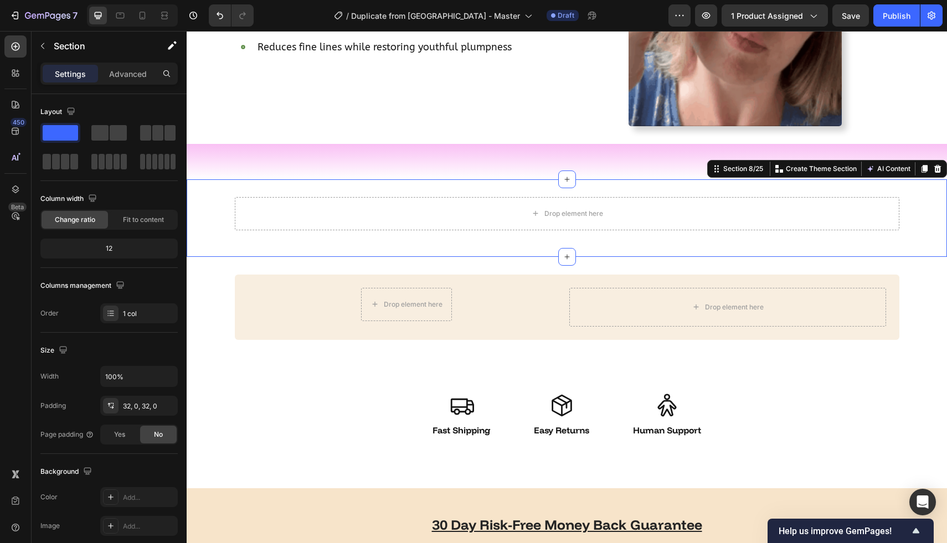
click at [219, 198] on div "Drop element here Row" at bounding box center [567, 218] width 760 height 42
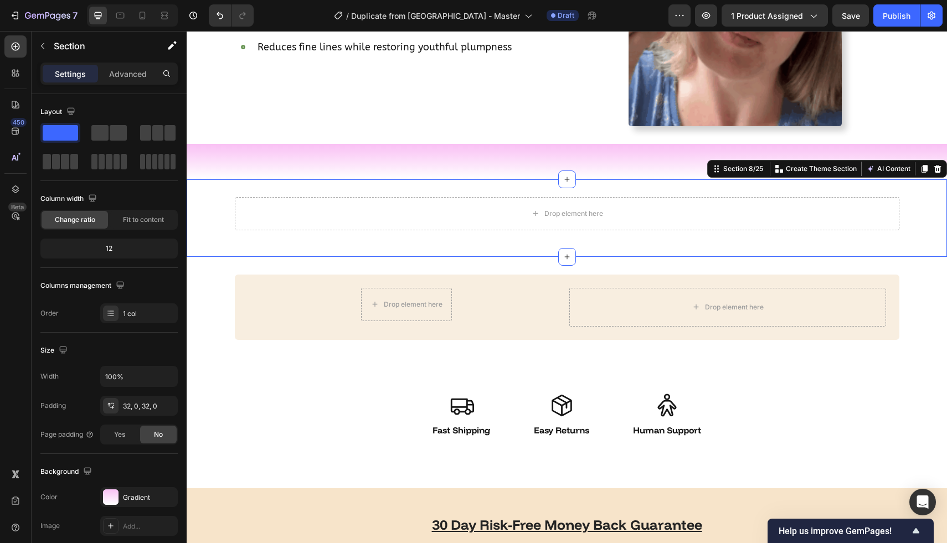
click at [211, 168] on div "Image [PERSON_NAME] Text Block Icon Icon Icon Icon Icon Icon List "At 54, I had…" at bounding box center [567, 161] width 760 height 35
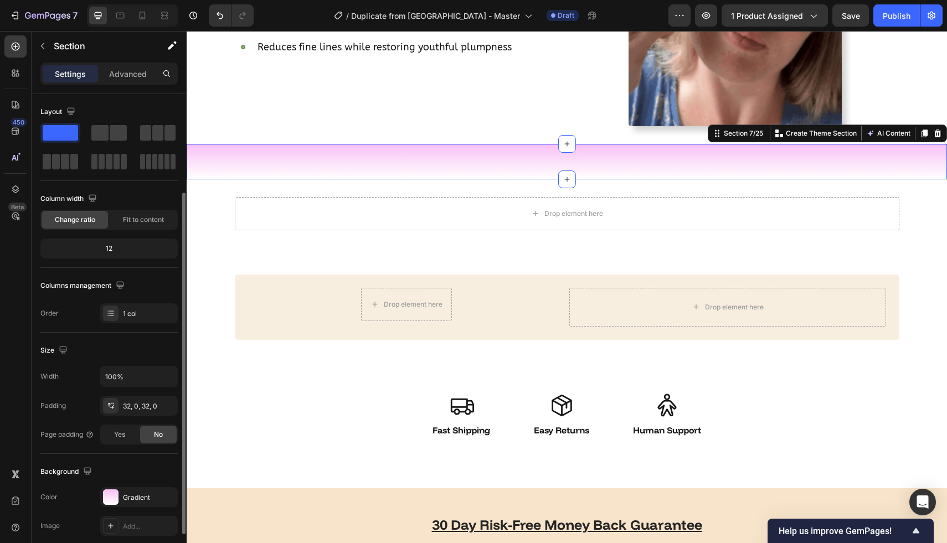
scroll to position [94, 0]
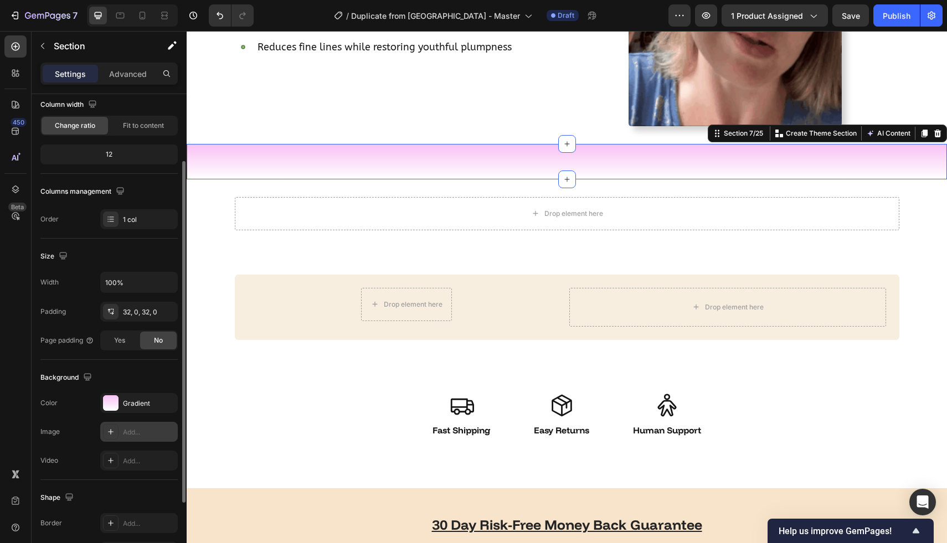
click at [140, 436] on div "Add..." at bounding box center [149, 432] width 52 height 10
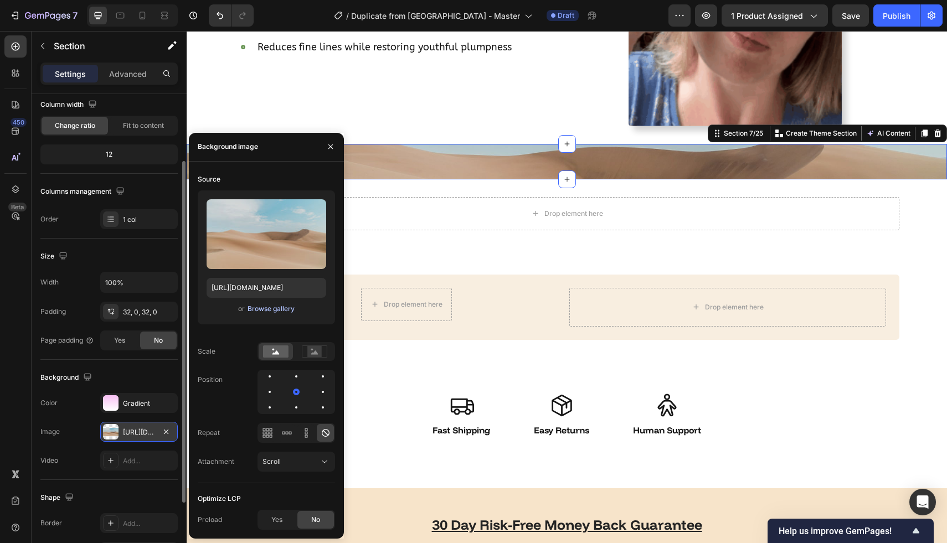
click at [287, 311] on div "Browse gallery" at bounding box center [270, 309] width 47 height 10
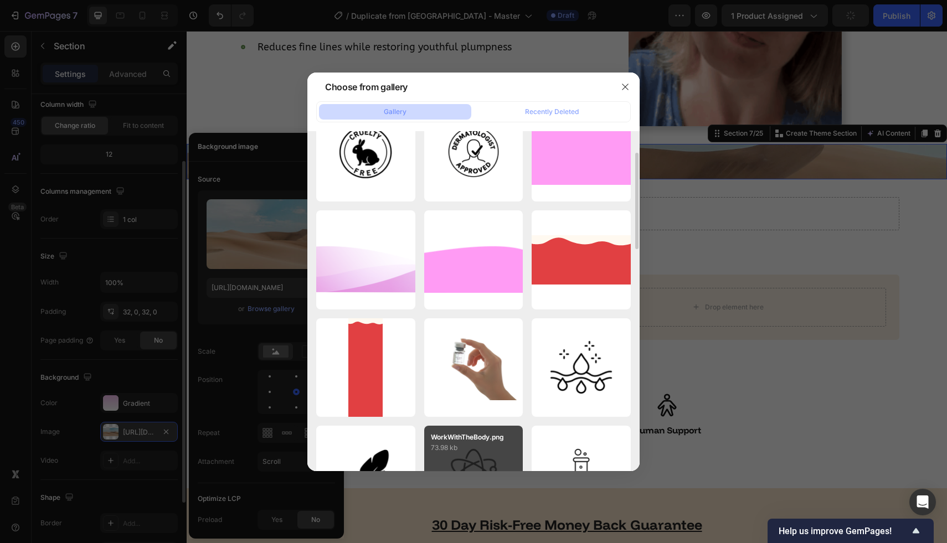
scroll to position [375, 0]
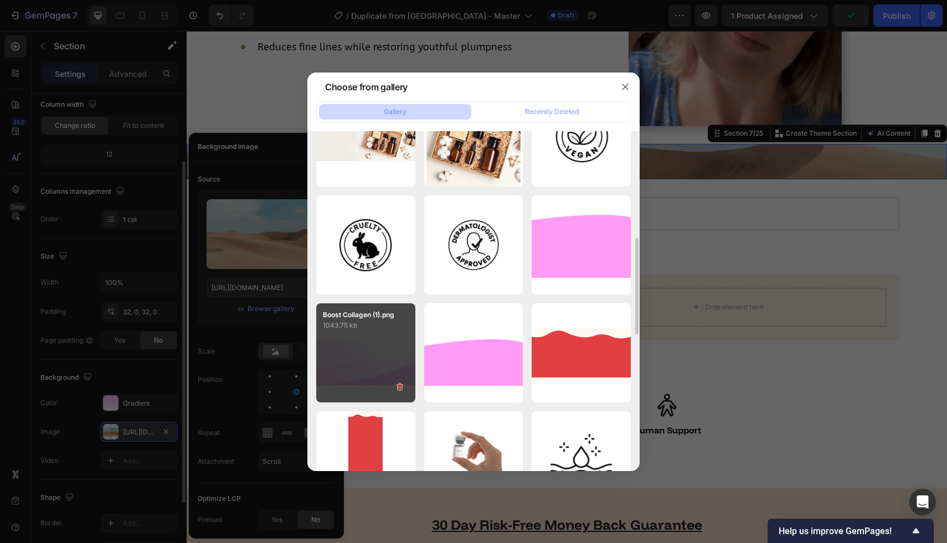
click at [346, 342] on div "Boost Collagen (1).png 1043.75 kb" at bounding box center [365, 352] width 99 height 99
type input "[URL][DOMAIN_NAME]"
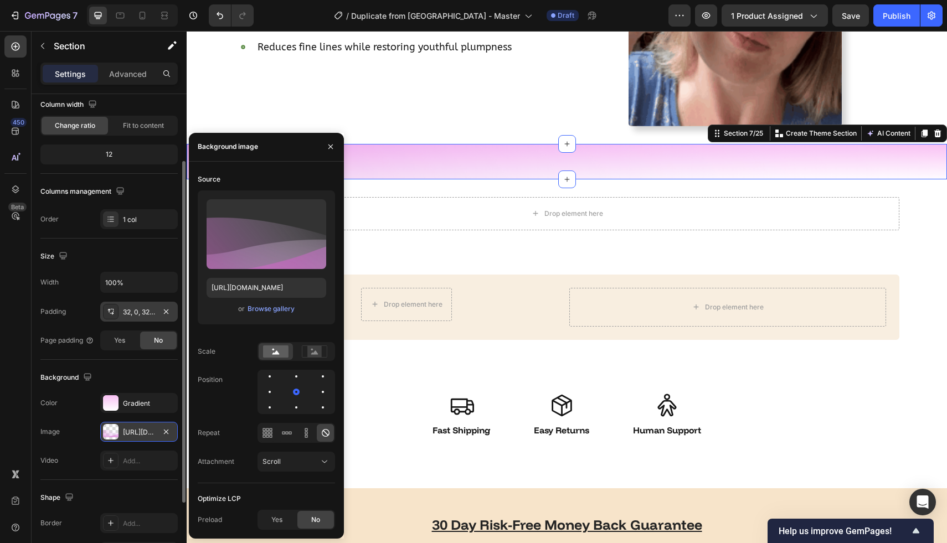
click at [140, 302] on div "32, 0, 32, 0" at bounding box center [138, 312] width 77 height 20
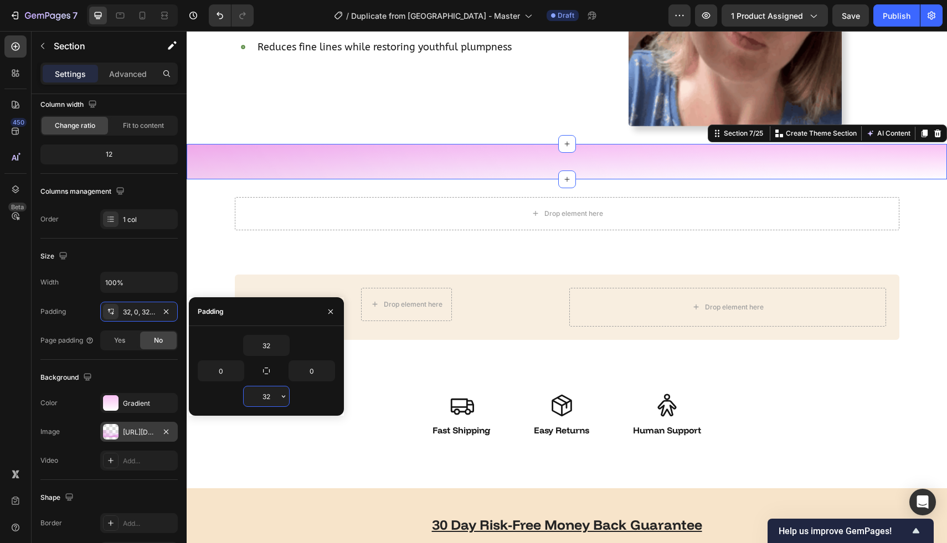
click at [272, 392] on input "32" at bounding box center [266, 396] width 45 height 20
type input "3"
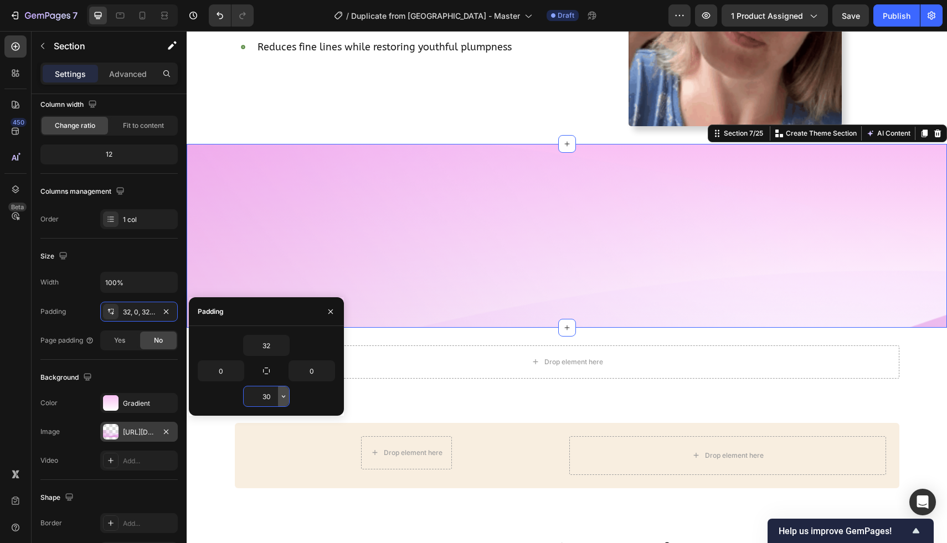
type input "3"
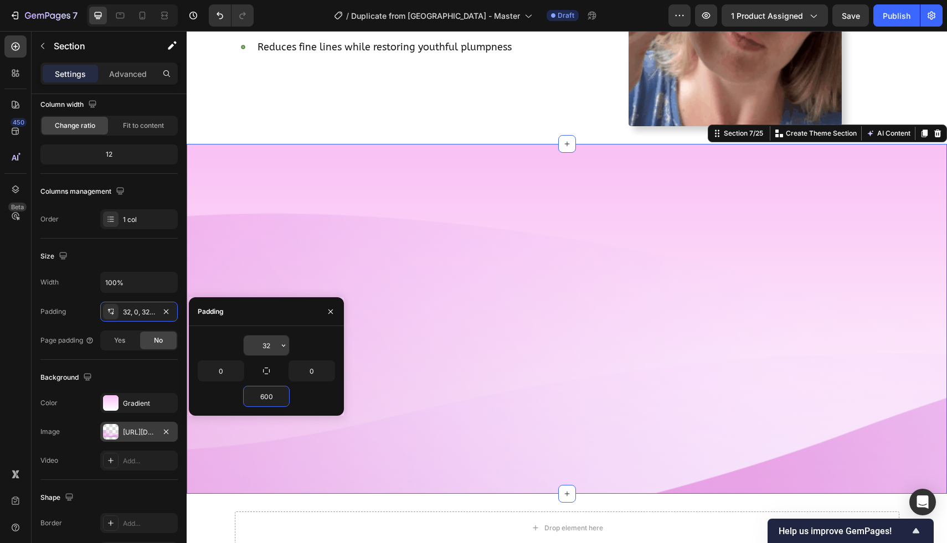
type input "600"
click at [273, 345] on input "32" at bounding box center [266, 345] width 45 height 20
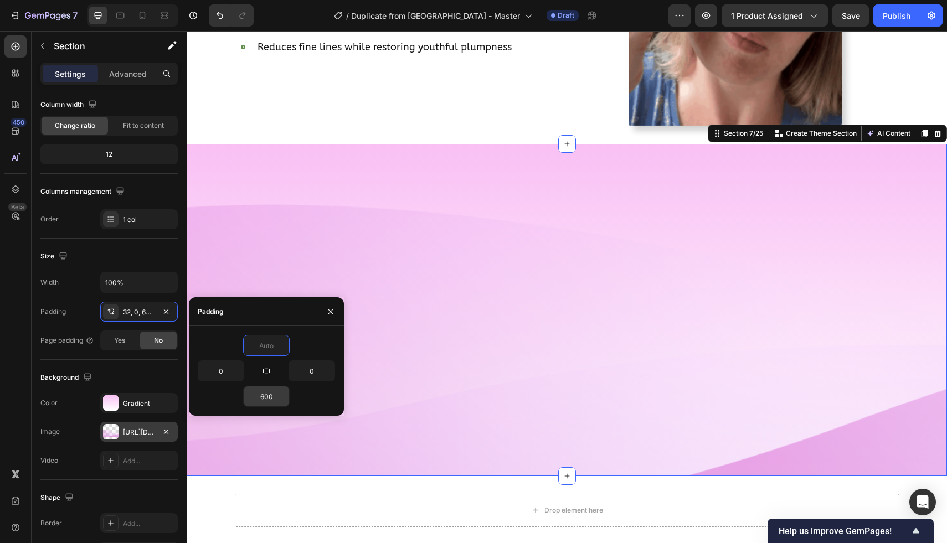
type input "0"
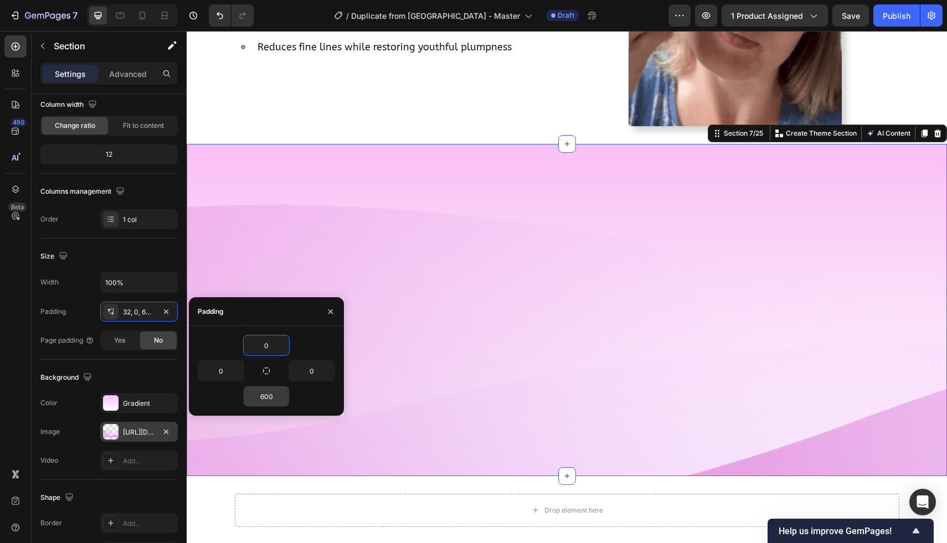
click at [284, 246] on div "Image [PERSON_NAME] Text Block Icon Icon Icon Icon Icon Icon List "At 54, I had…" at bounding box center [567, 310] width 760 height 332
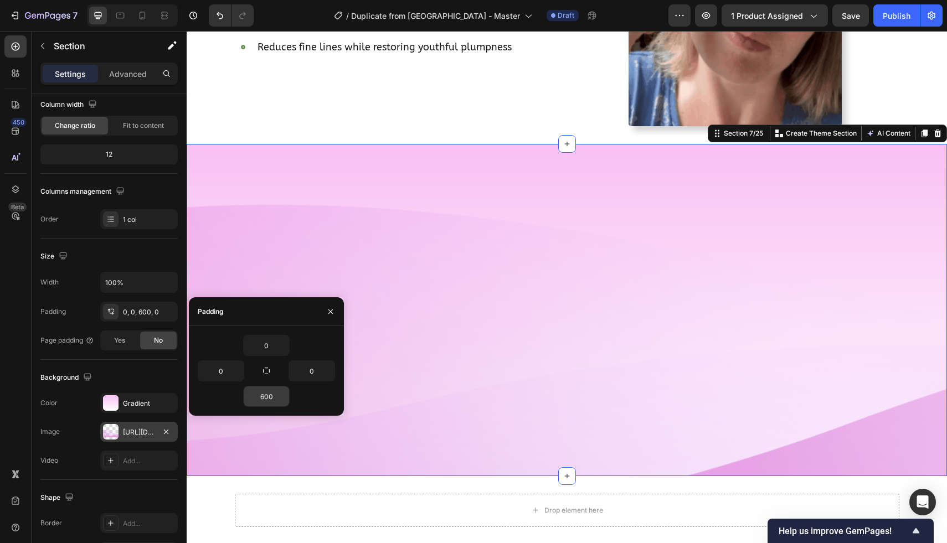
click at [136, 432] on div "[URL][DOMAIN_NAME]" at bounding box center [139, 432] width 32 height 10
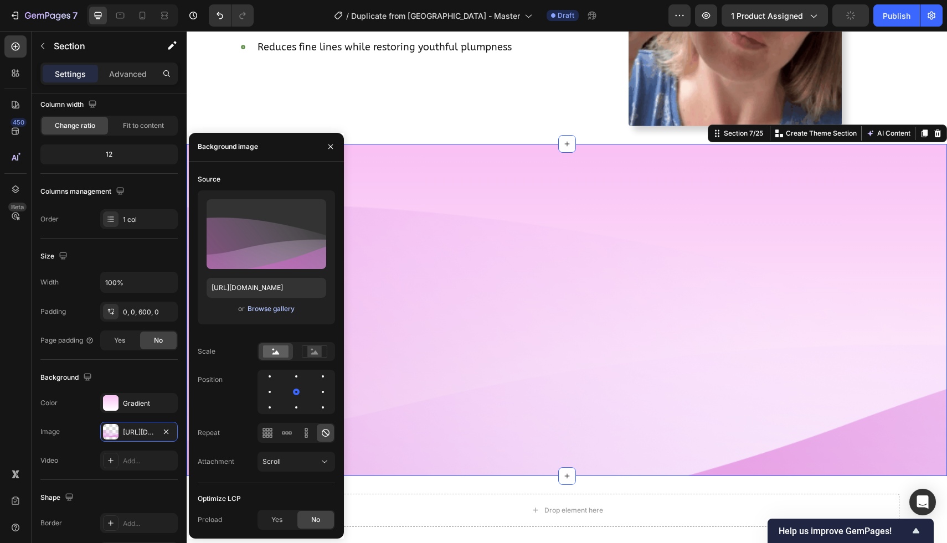
click at [286, 305] on div "Browse gallery" at bounding box center [270, 309] width 47 height 10
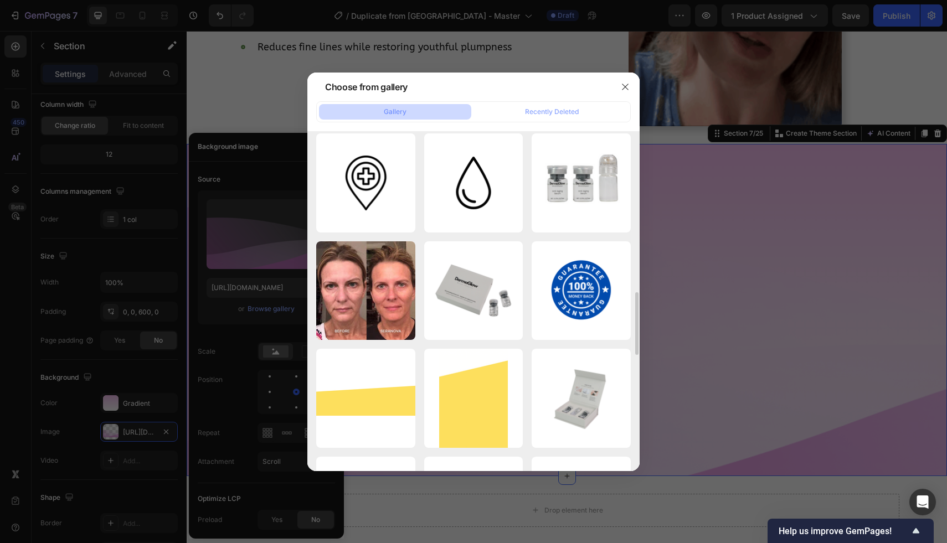
scroll to position [870, 0]
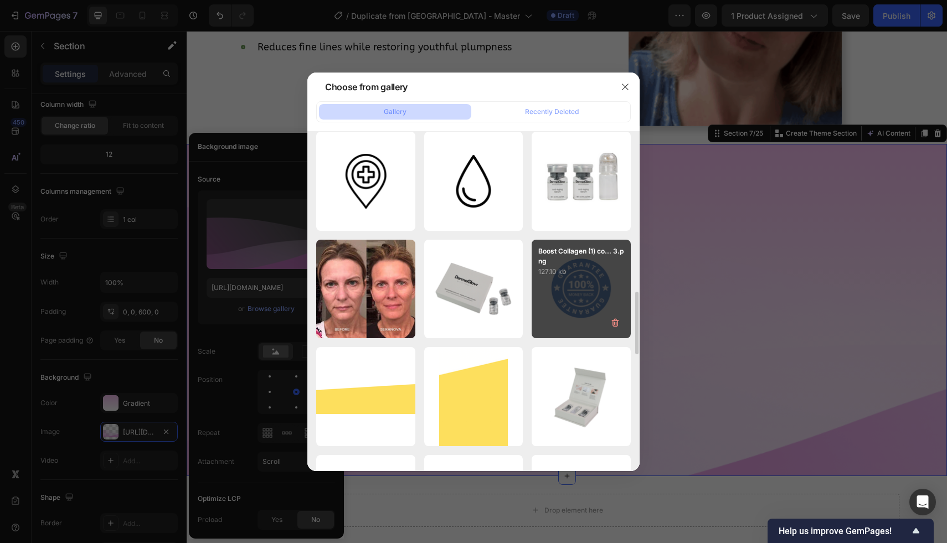
click at [562, 294] on div "Boost Collagen (1) co... 3.png 127.10 kb" at bounding box center [580, 289] width 99 height 99
type input "[URL][DOMAIN_NAME]"
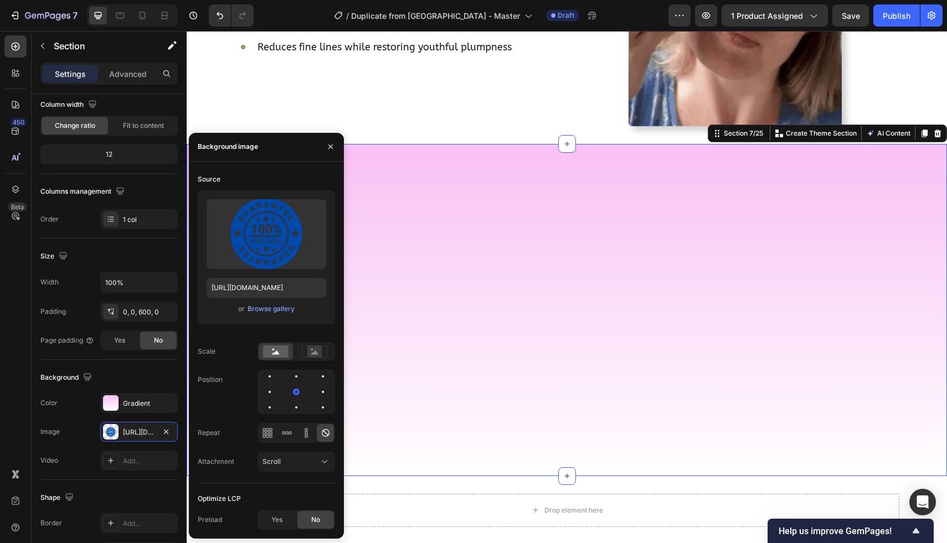
scroll to position [2141, 0]
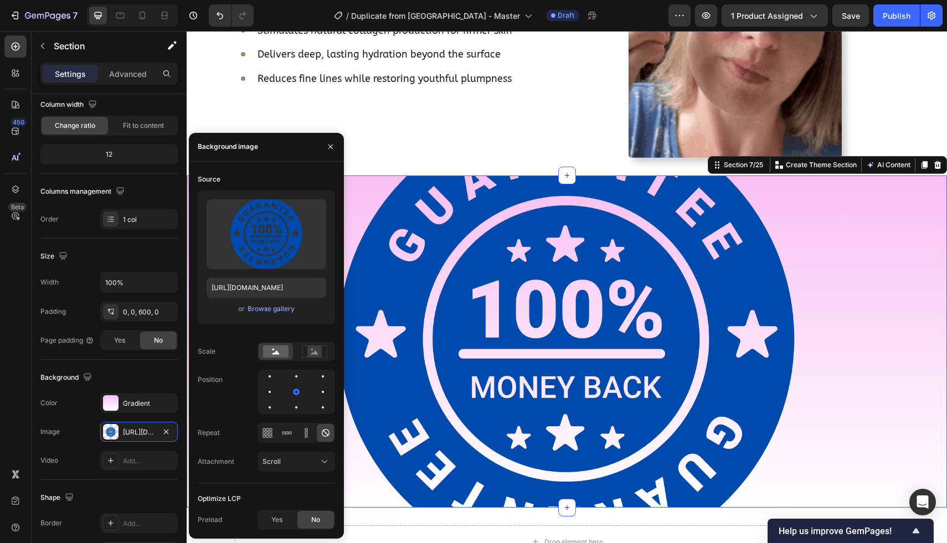
click at [444, 391] on div "Image [PERSON_NAME] Text Block Icon Icon Icon Icon Icon Icon List "At 54, I had…" at bounding box center [567, 341] width 760 height 332
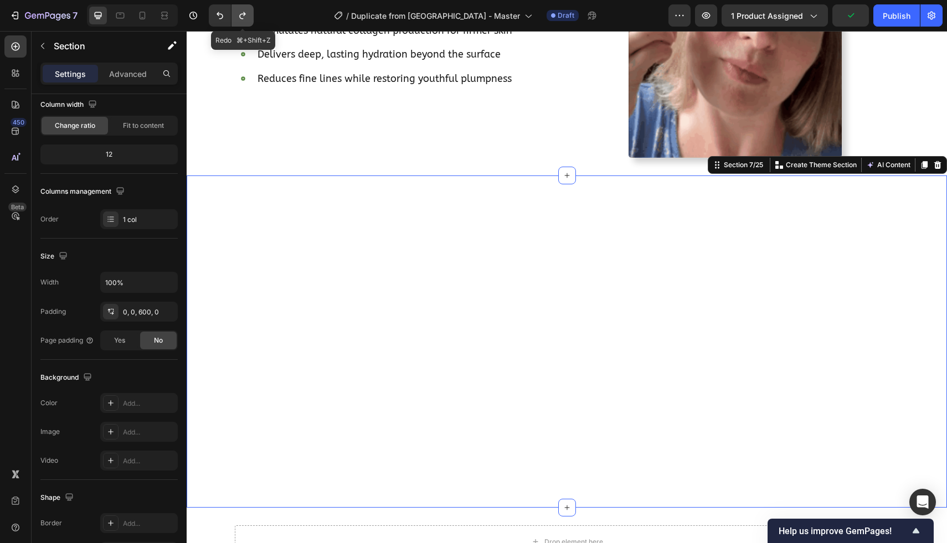
click at [242, 13] on icon "Undo/Redo" at bounding box center [242, 15] width 11 height 11
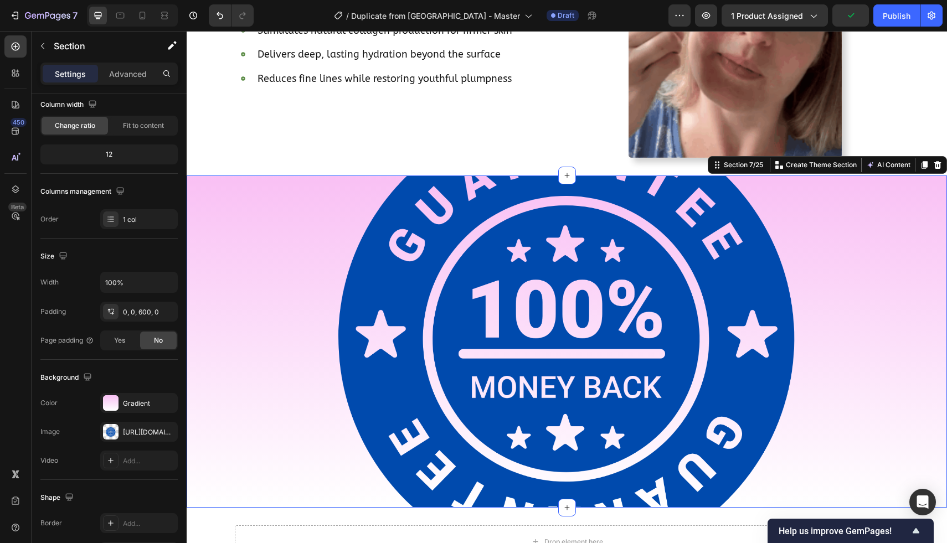
click at [391, 344] on div "Image [PERSON_NAME] Text Block Icon Icon Icon Icon Icon Icon List "At 54, I had…" at bounding box center [567, 341] width 760 height 332
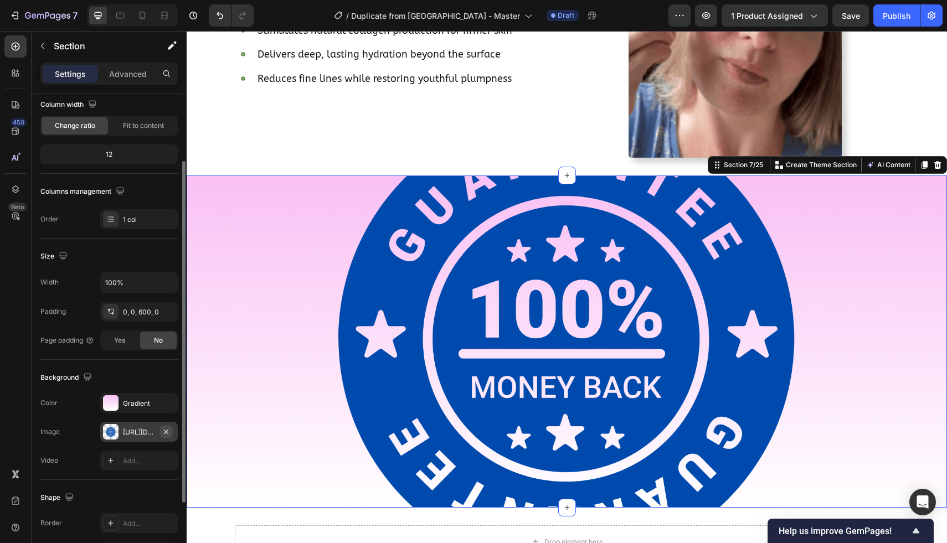
click at [169, 430] on icon "button" at bounding box center [166, 431] width 9 height 9
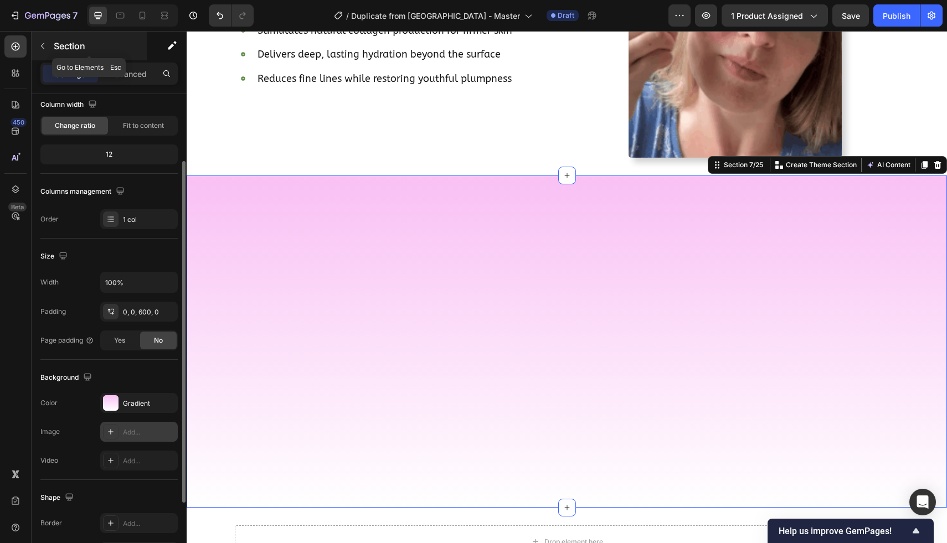
click at [39, 42] on icon "button" at bounding box center [42, 46] width 9 height 9
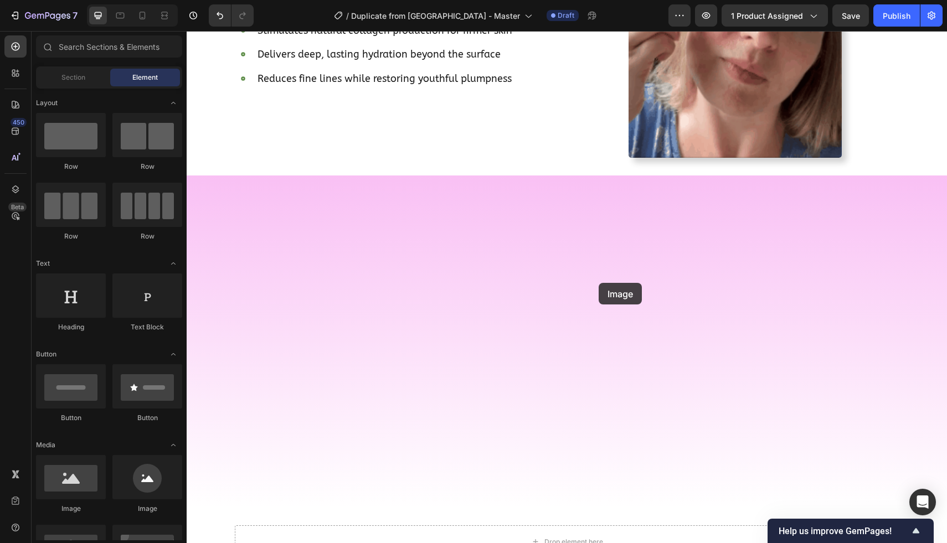
drag, startPoint x: 316, startPoint y: 501, endPoint x: 598, endPoint y: 283, distance: 356.7
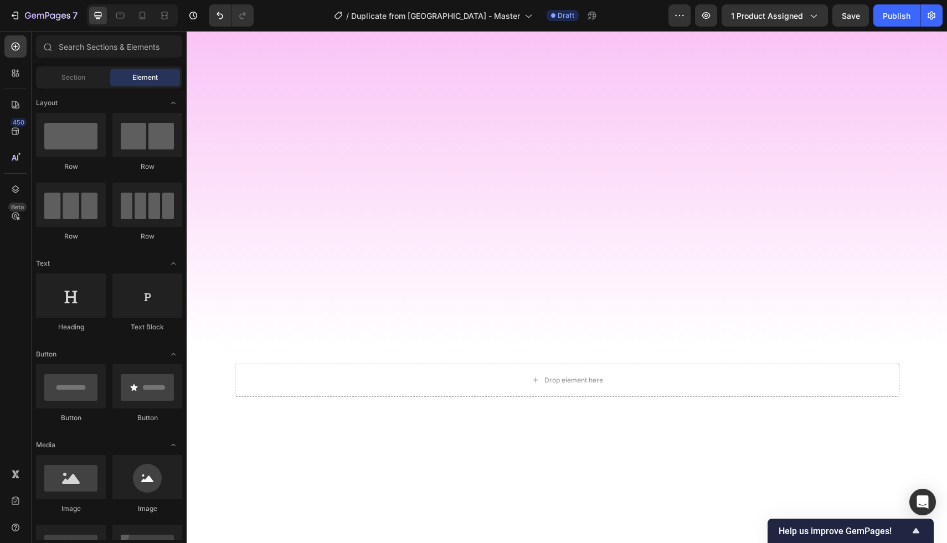
scroll to position [2316, 0]
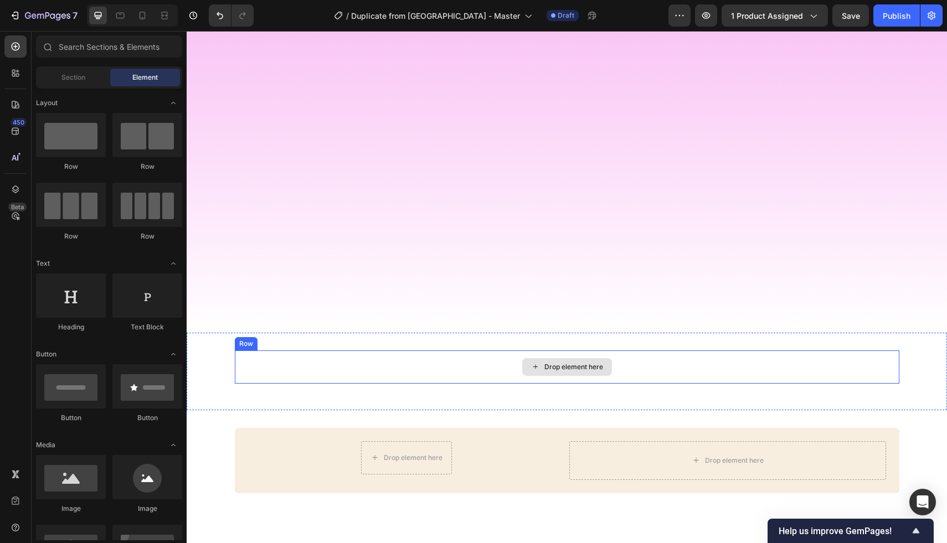
click at [484, 353] on div "Drop element here" at bounding box center [567, 366] width 664 height 33
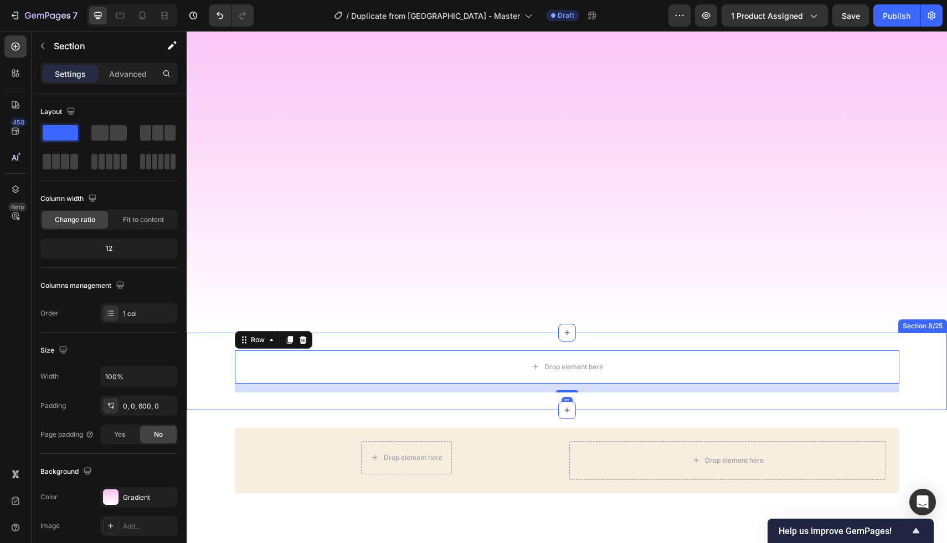
click at [490, 127] on div "Image [PERSON_NAME] Text Block Icon Icon Icon Icon Icon Icon List "At 54, I had…" at bounding box center [567, 167] width 760 height 332
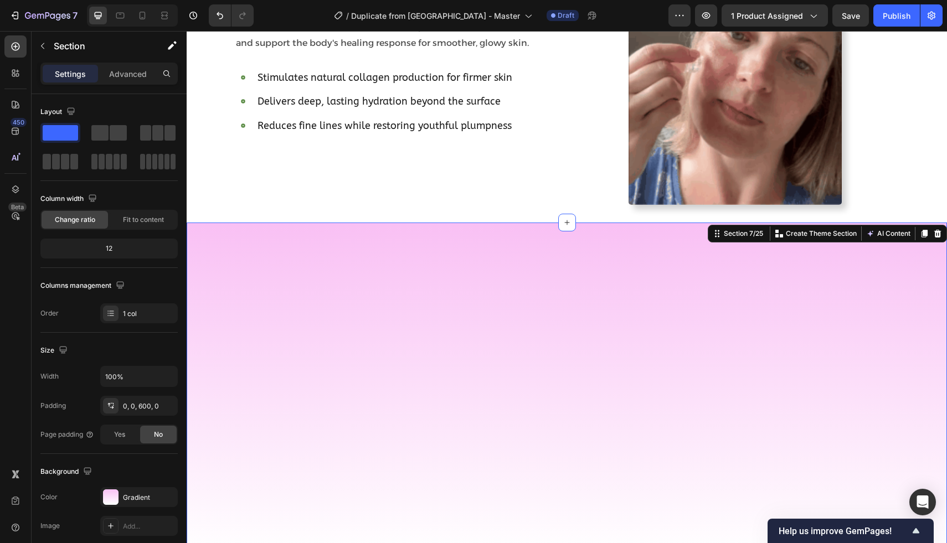
scroll to position [2086, 0]
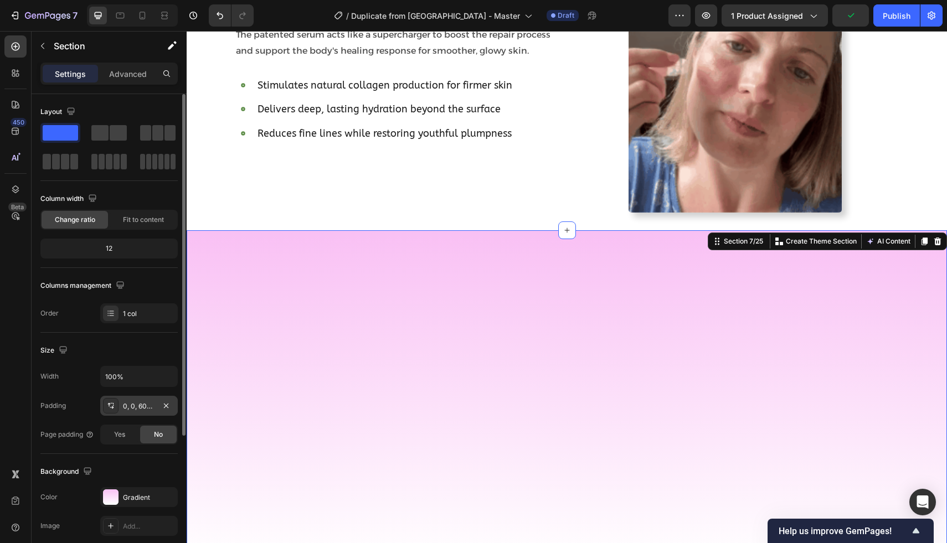
click at [137, 407] on div "0, 0, 600, 0" at bounding box center [139, 406] width 32 height 10
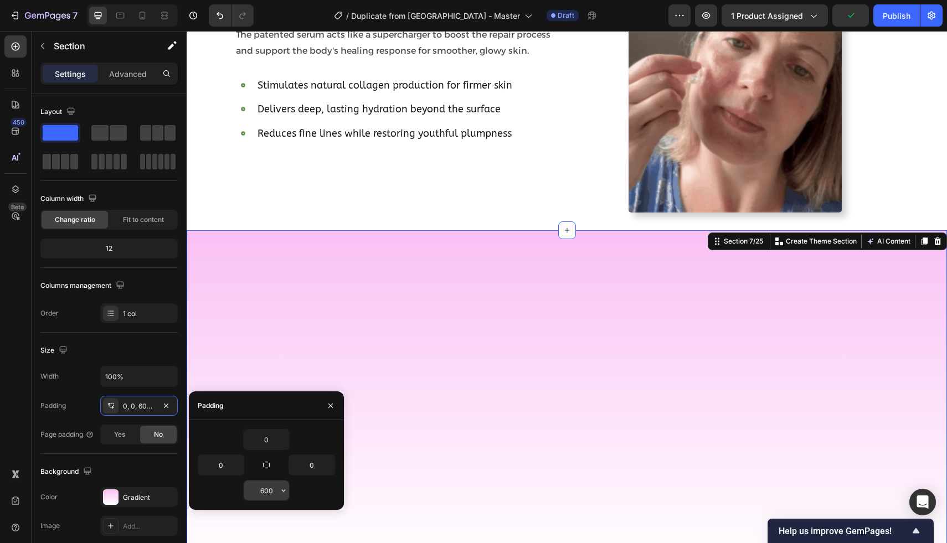
click at [273, 492] on input "600" at bounding box center [266, 490] width 45 height 20
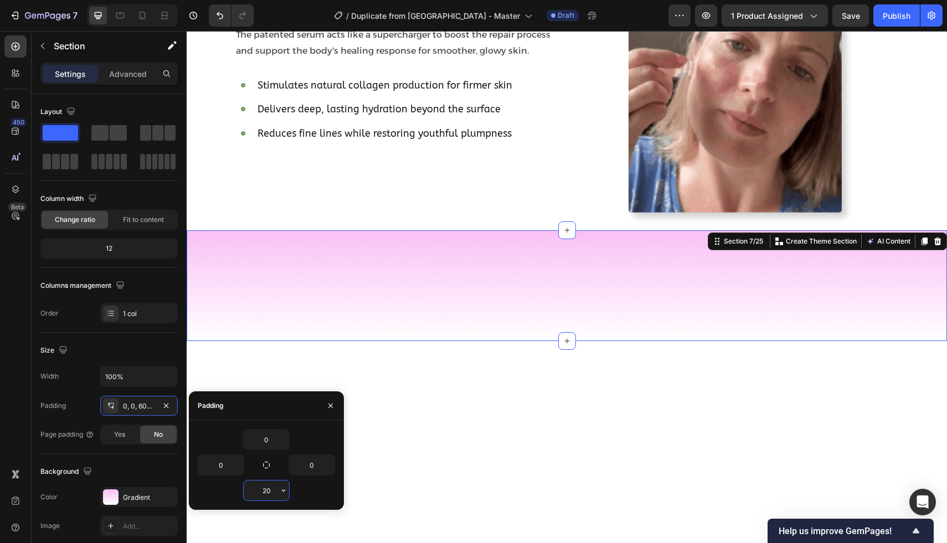
type input "2"
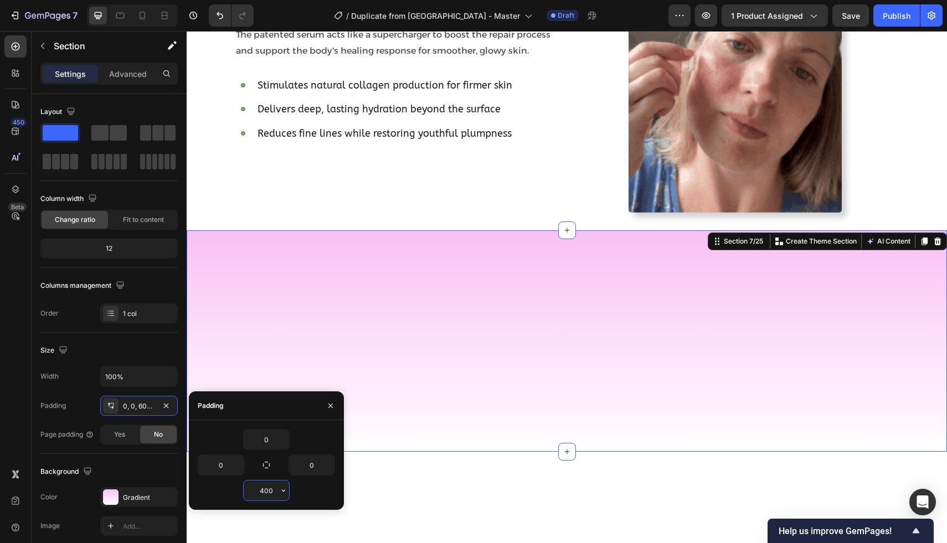
type input "400"
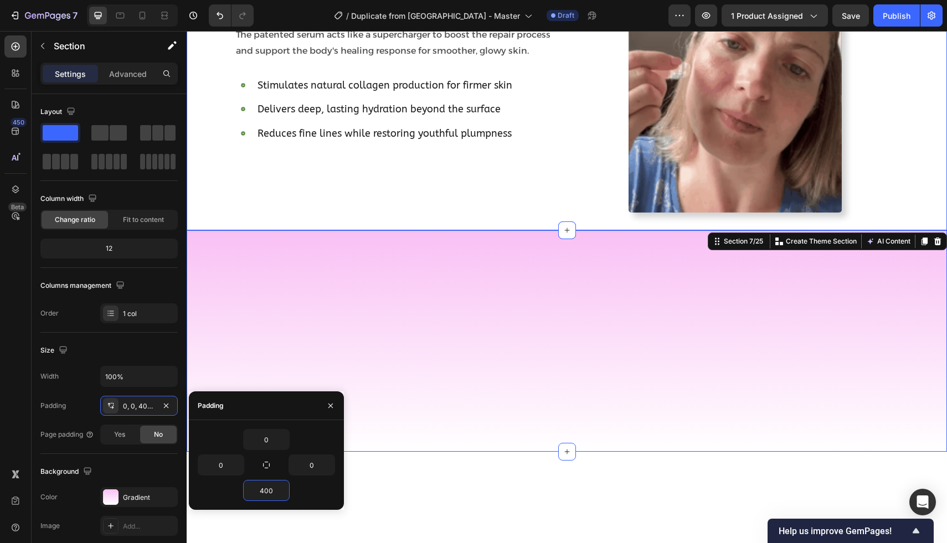
click at [227, 299] on div "Image [PERSON_NAME] Text Block Icon Icon Icon Icon Icon Icon List "At 54, I had…" at bounding box center [567, 340] width 760 height 221
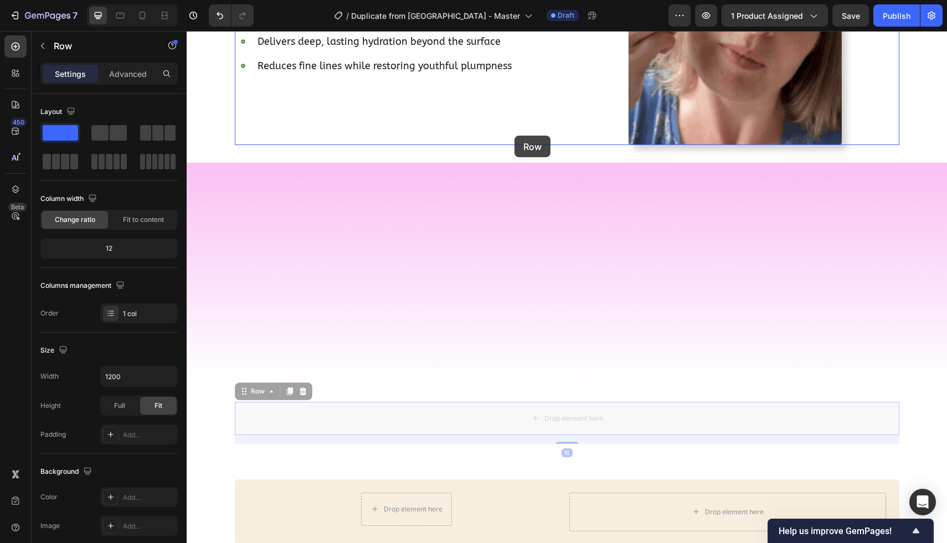
scroll to position [2147, 0]
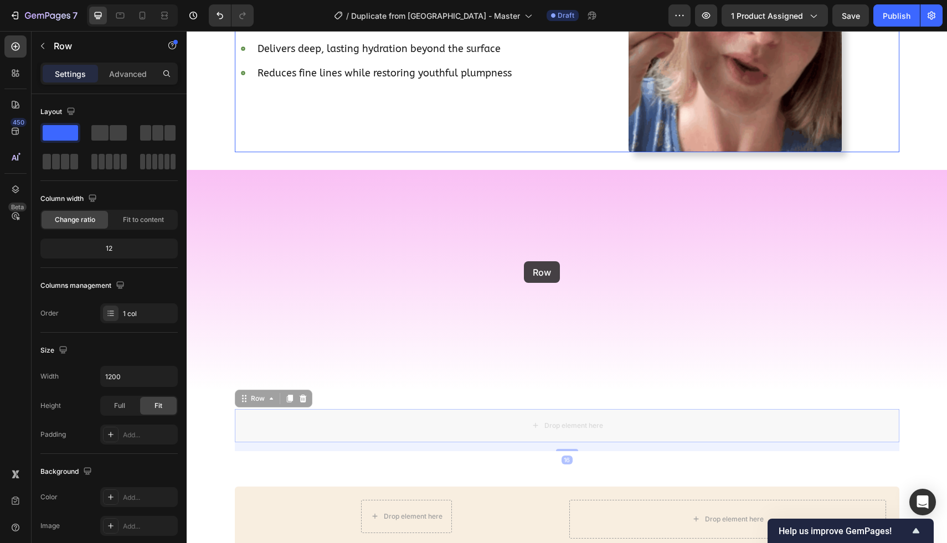
drag, startPoint x: 497, startPoint y: 311, endPoint x: 524, endPoint y: 261, distance: 56.0
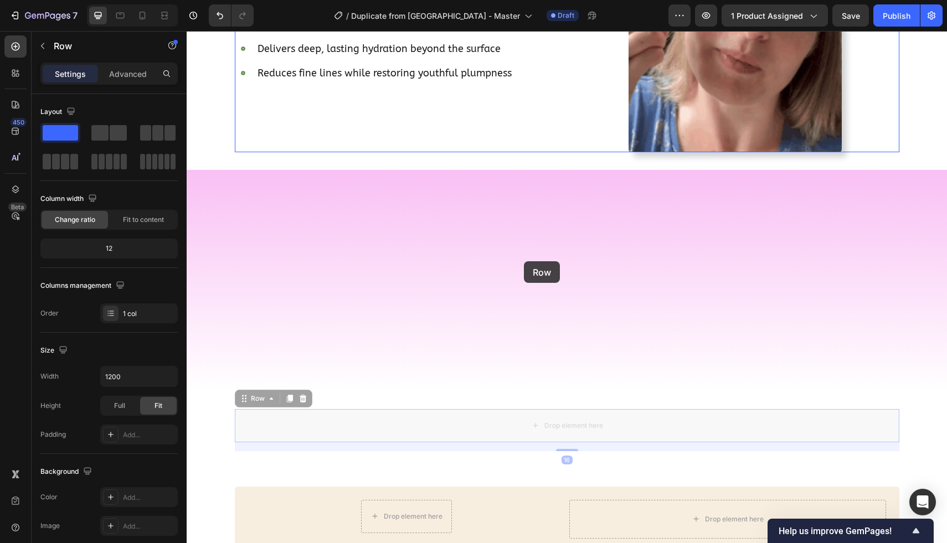
click at [524, 261] on div "Header How does Infusion Therapy work? Heading Micro Infusion works by gently s…" at bounding box center [567, 463] width 760 height 5159
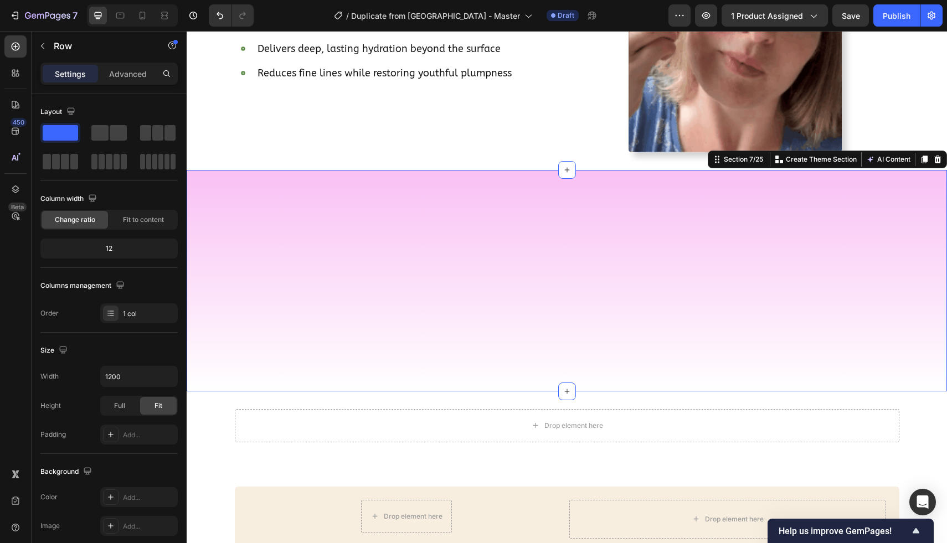
click at [459, 264] on div "Image [PERSON_NAME] Text Block Icon Icon Icon Icon Icon Icon List "At 54, I had…" at bounding box center [567, 280] width 760 height 221
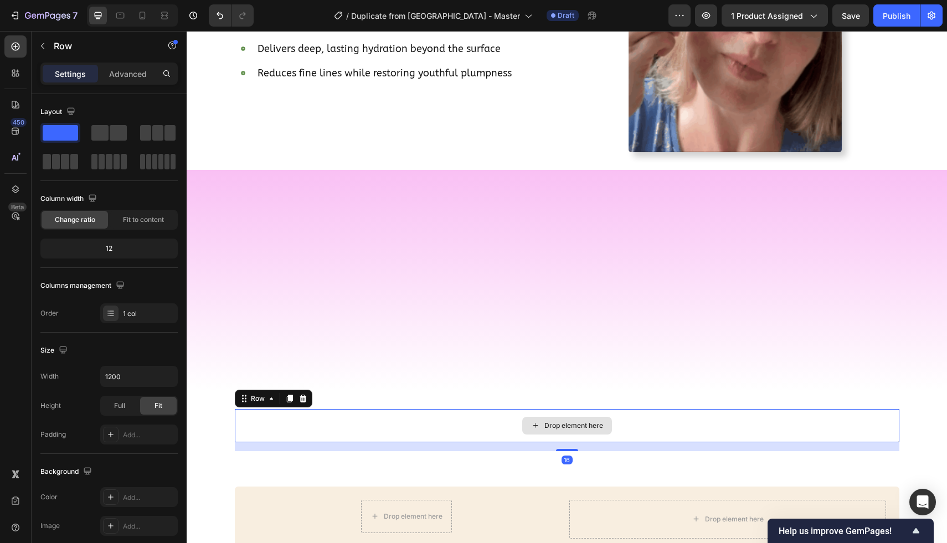
click at [449, 410] on div "Drop element here" at bounding box center [567, 425] width 664 height 33
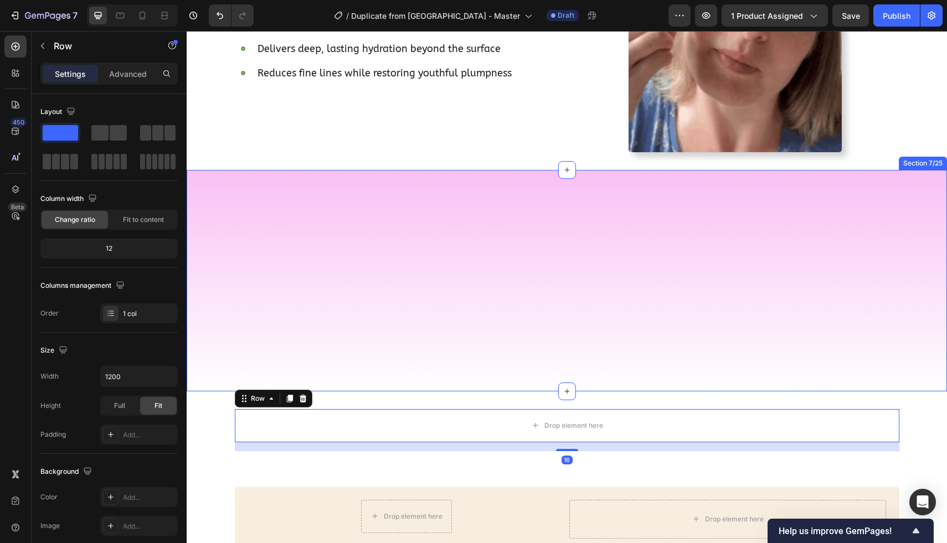
click at [399, 318] on div "Image [PERSON_NAME] Text Block Icon Icon Icon Icon Icon Icon List "At 54, I had…" at bounding box center [567, 280] width 760 height 221
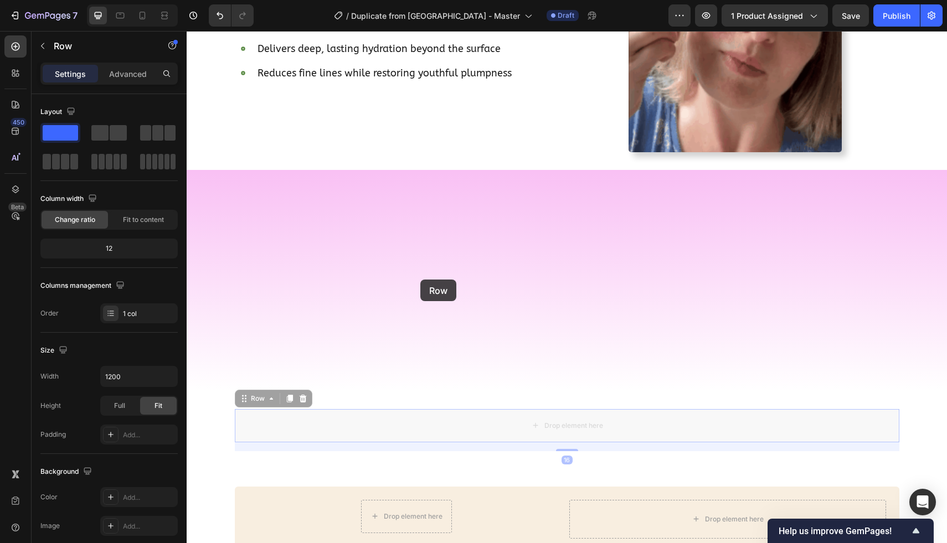
drag, startPoint x: 420, startPoint y: 420, endPoint x: 420, endPoint y: 280, distance: 140.0
click at [420, 280] on div "Header How does Infusion Therapy work? Heading Micro Infusion works by gently s…" at bounding box center [567, 463] width 760 height 5159
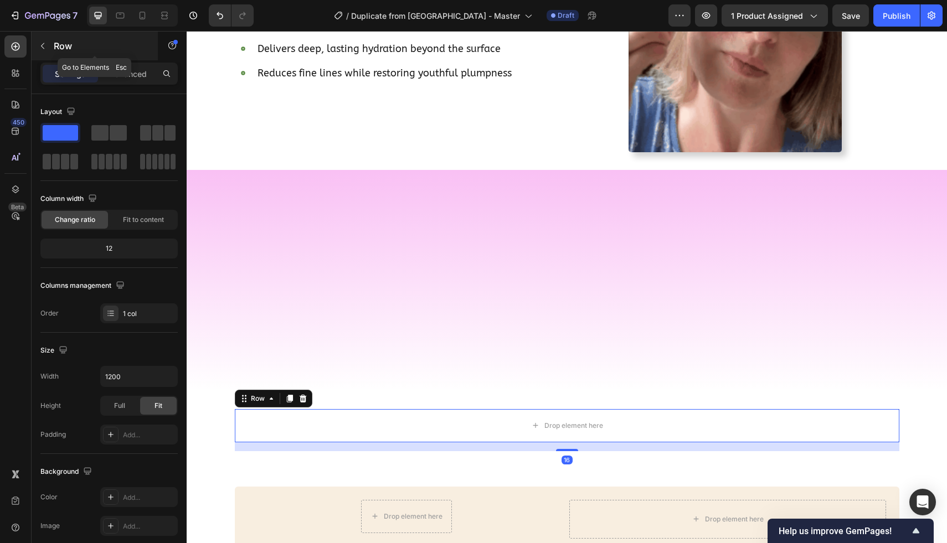
click at [44, 42] on icon "button" at bounding box center [42, 46] width 9 height 9
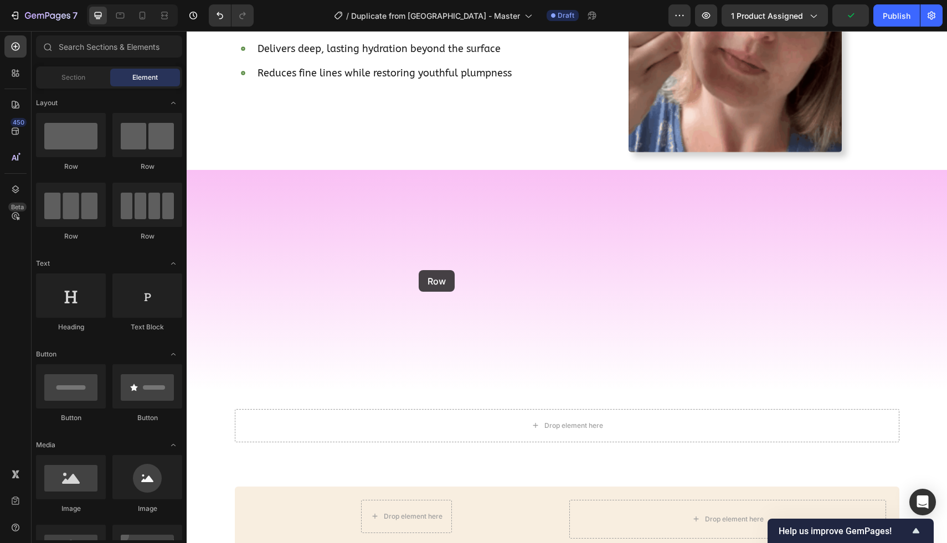
drag, startPoint x: 252, startPoint y: 161, endPoint x: 418, endPoint y: 270, distance: 198.7
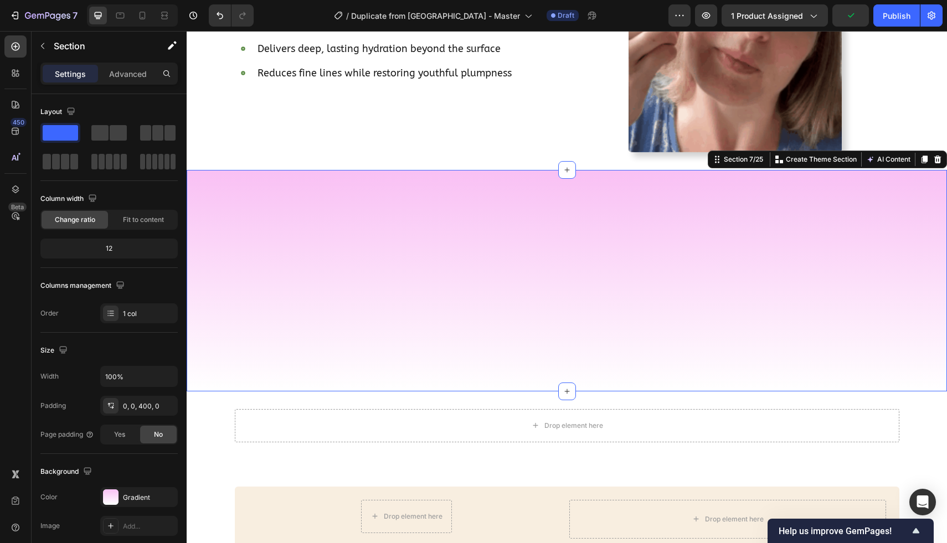
click at [335, 348] on div "Image [PERSON_NAME] Text Block Icon Icon Icon Icon Icon Icon List "At 54, I had…" at bounding box center [567, 280] width 760 height 221
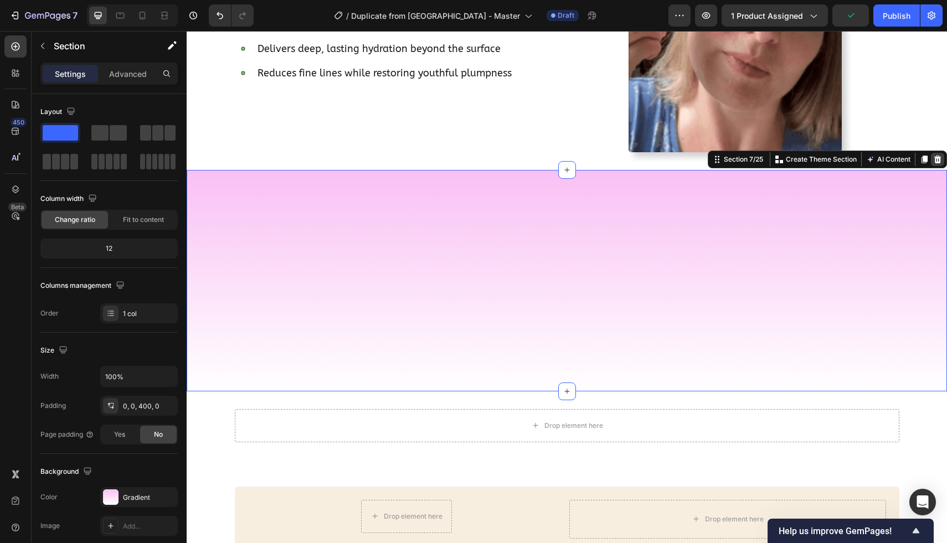
click at [943, 156] on div at bounding box center [936, 159] width 13 height 13
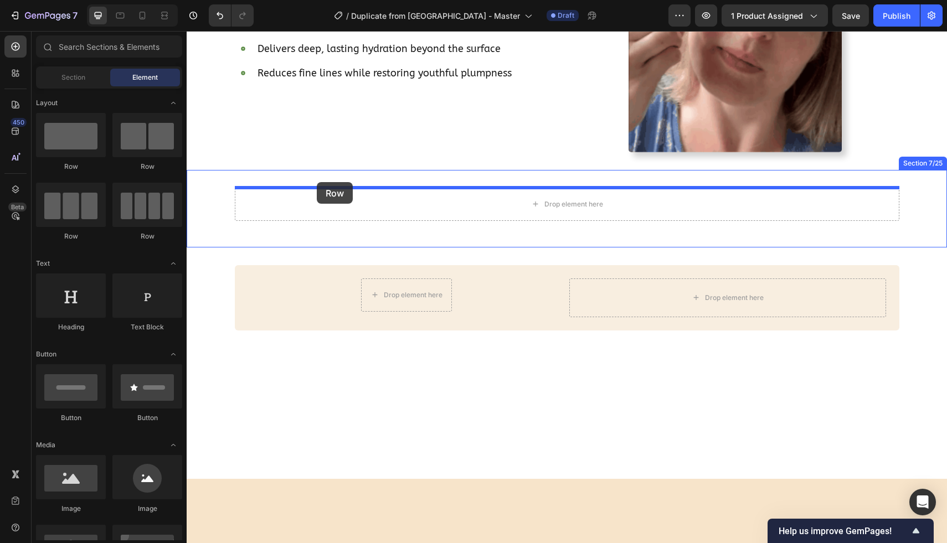
drag, startPoint x: 244, startPoint y: 164, endPoint x: 317, endPoint y: 182, distance: 74.6
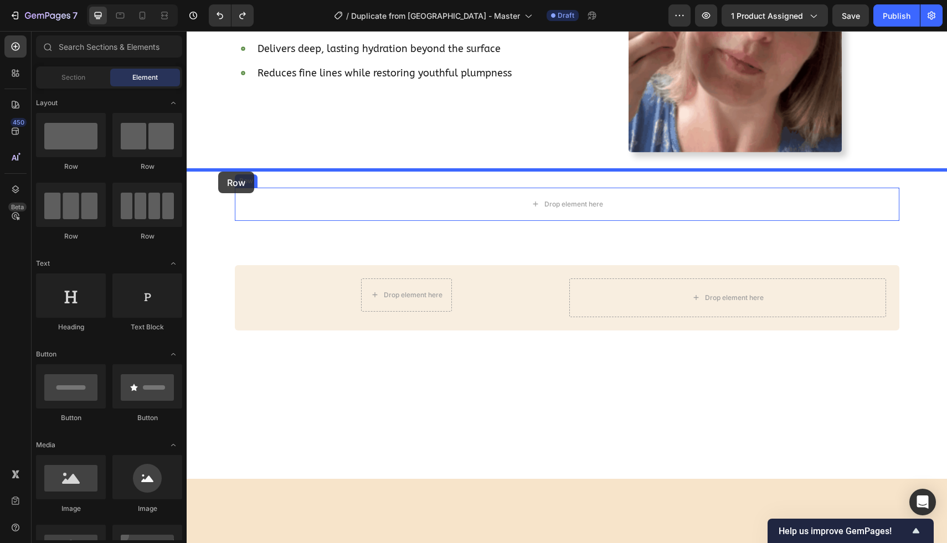
drag, startPoint x: 242, startPoint y: 161, endPoint x: 218, endPoint y: 172, distance: 26.5
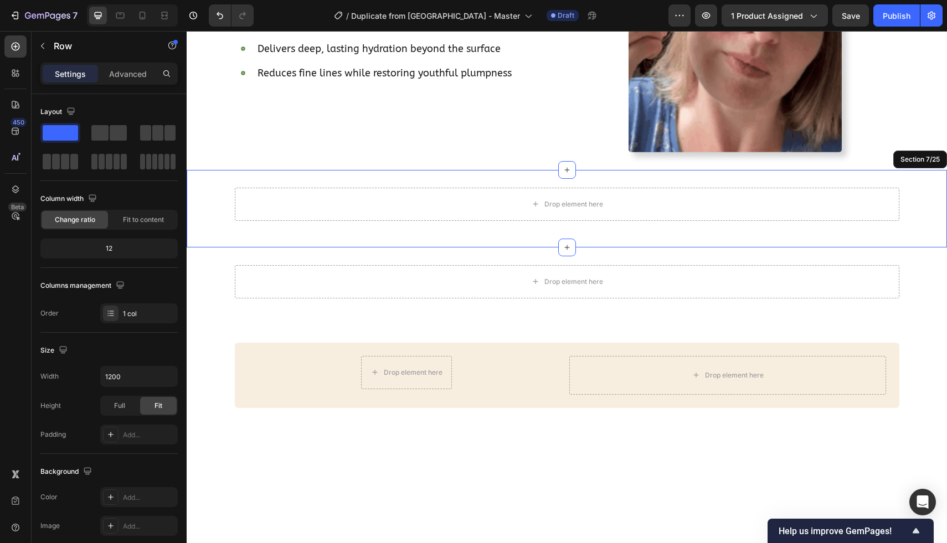
click at [216, 187] on div "Drop element here Row 16 Section 7/25" at bounding box center [567, 208] width 760 height 77
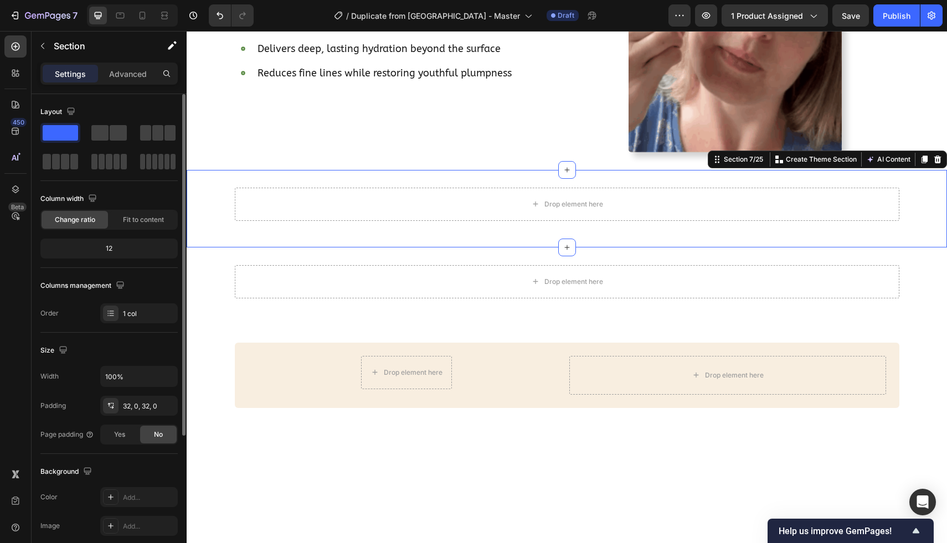
scroll to position [131, 0]
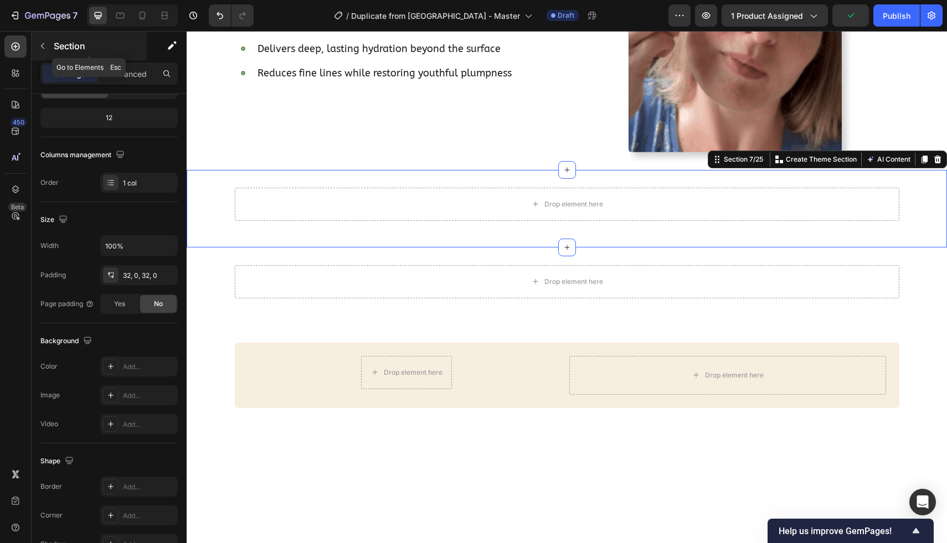
click at [41, 41] on button "button" at bounding box center [43, 46] width 18 height 18
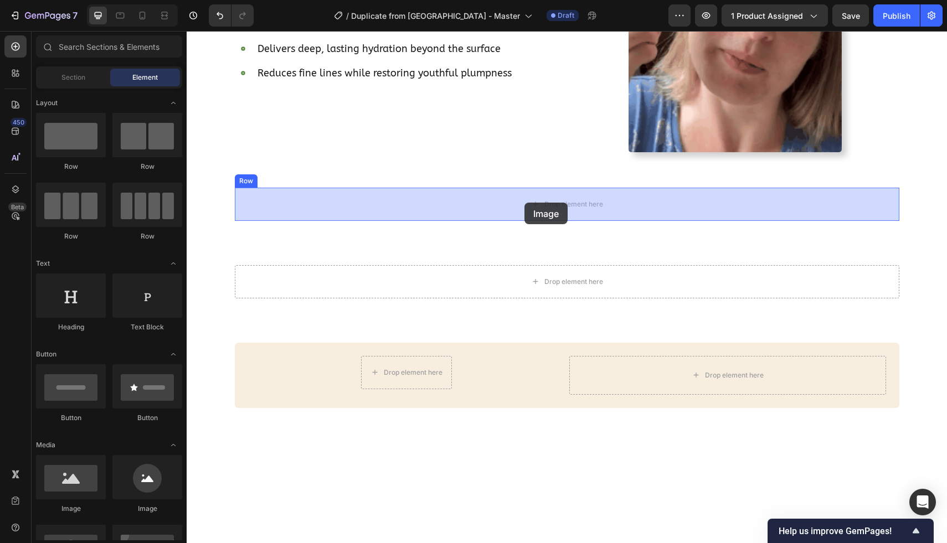
drag, startPoint x: 332, startPoint y: 518, endPoint x: 524, endPoint y: 203, distance: 369.7
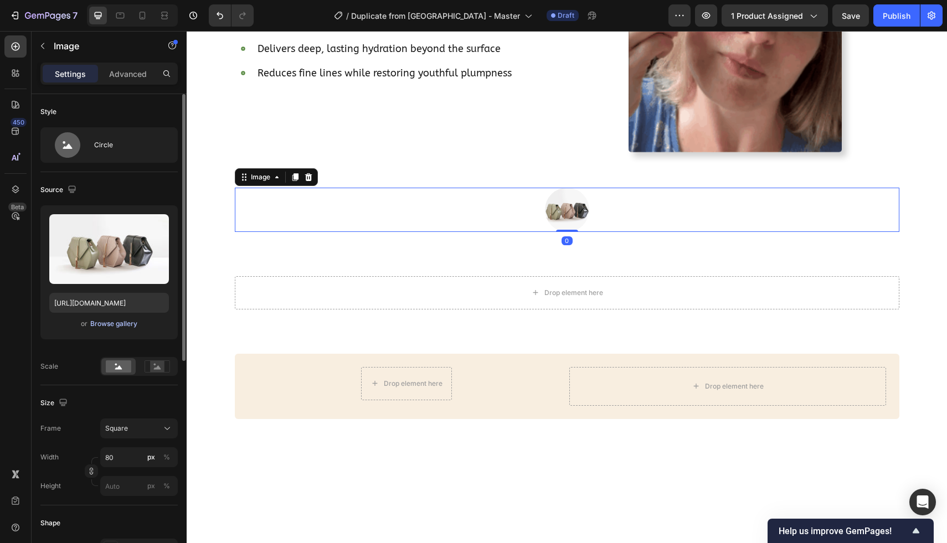
click at [113, 323] on div "Browse gallery" at bounding box center [113, 324] width 47 height 10
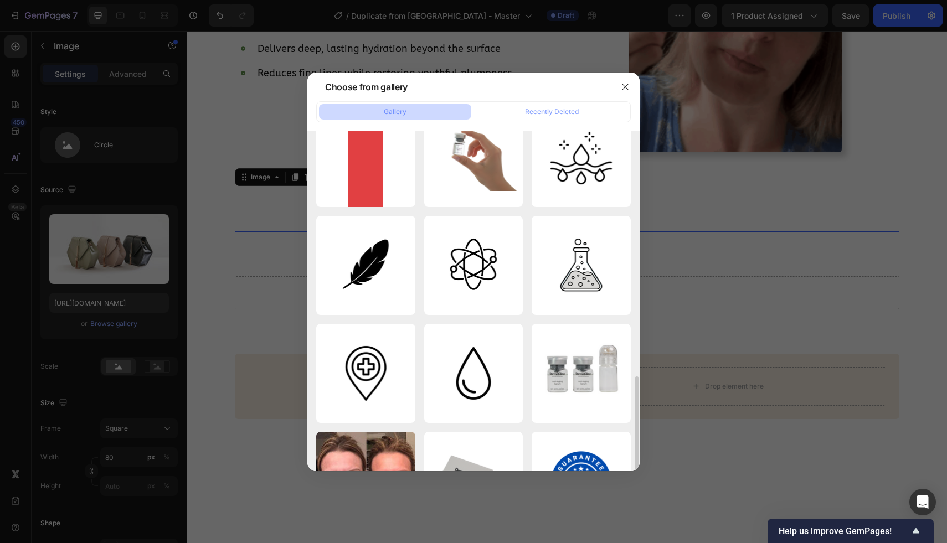
scroll to position [911, 0]
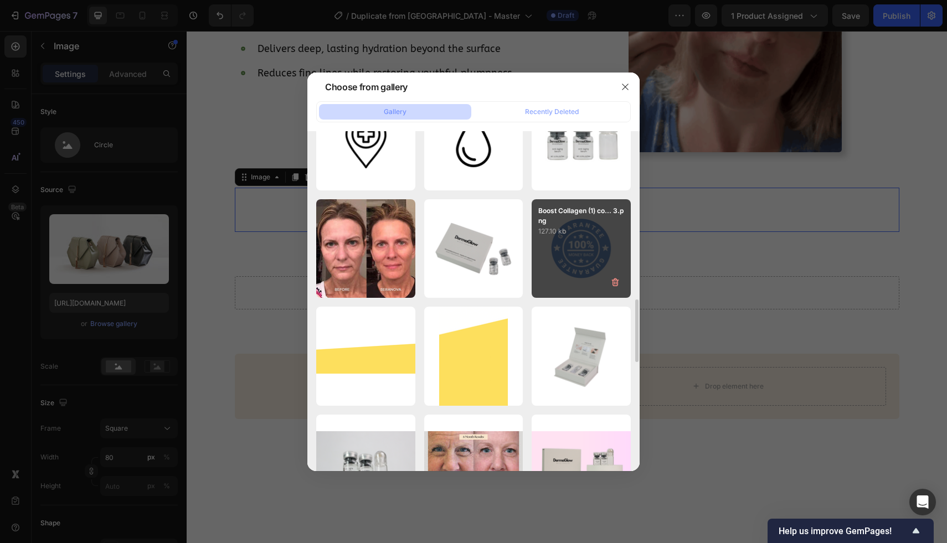
click at [587, 231] on p "127.10 kb" at bounding box center [581, 231] width 86 height 11
type input "[URL][DOMAIN_NAME]"
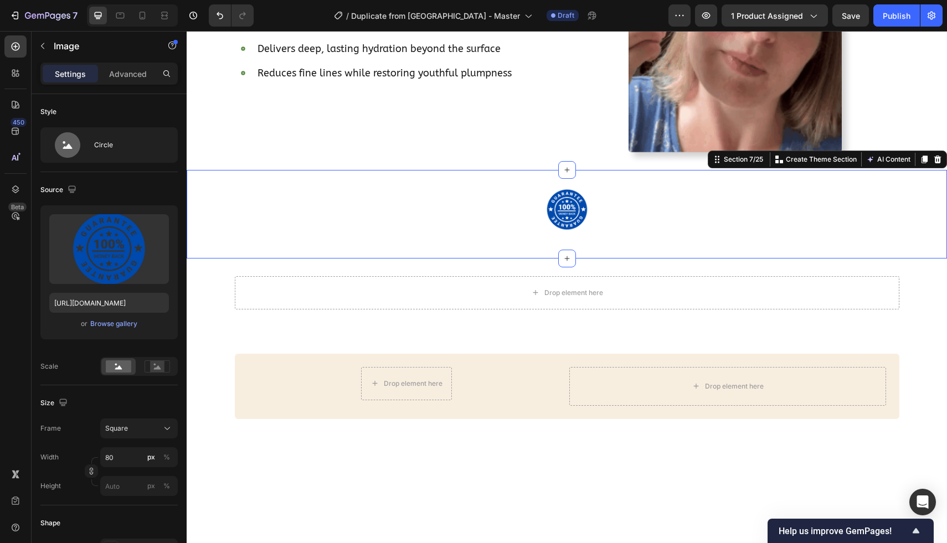
click at [203, 209] on div "Image Row" at bounding box center [567, 214] width 760 height 53
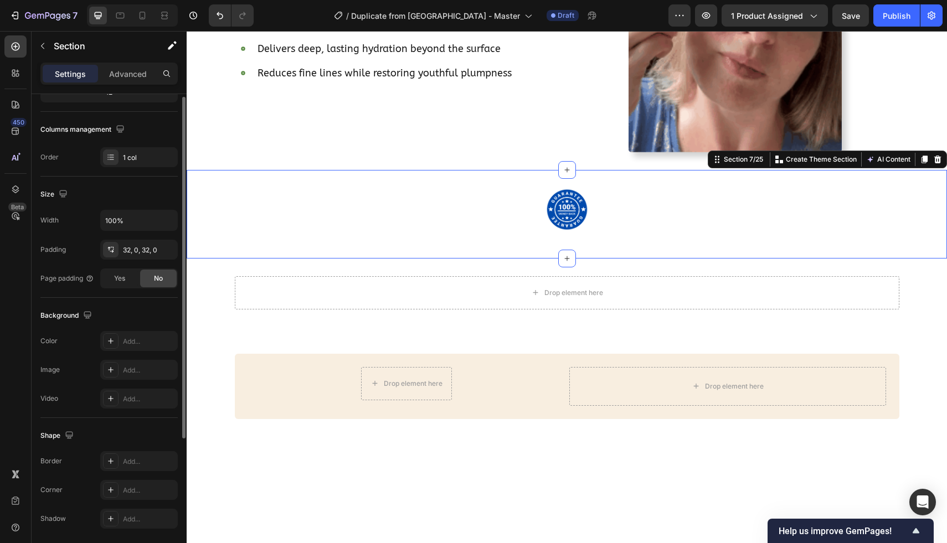
scroll to position [159, 0]
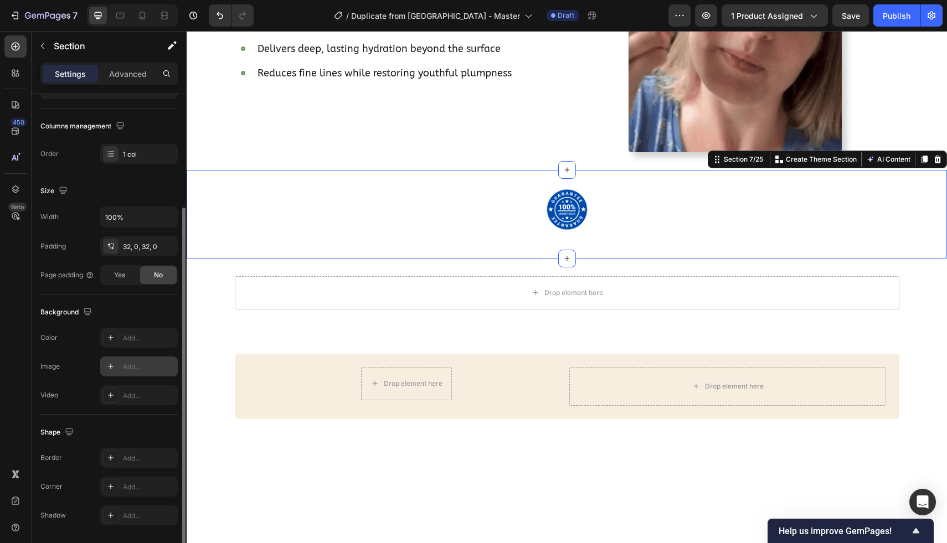
click at [133, 373] on div "Add..." at bounding box center [138, 366] width 77 height 20
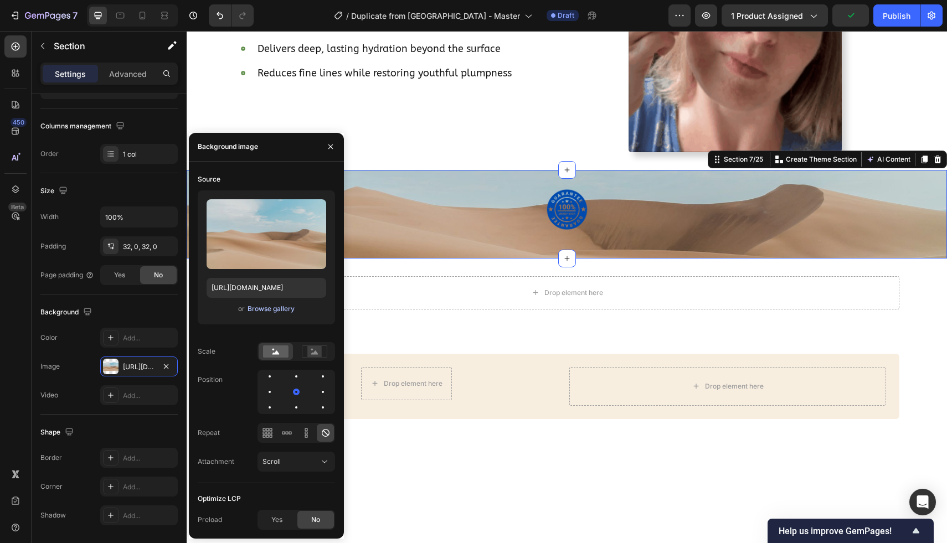
click at [258, 307] on div "Browse gallery" at bounding box center [270, 309] width 47 height 10
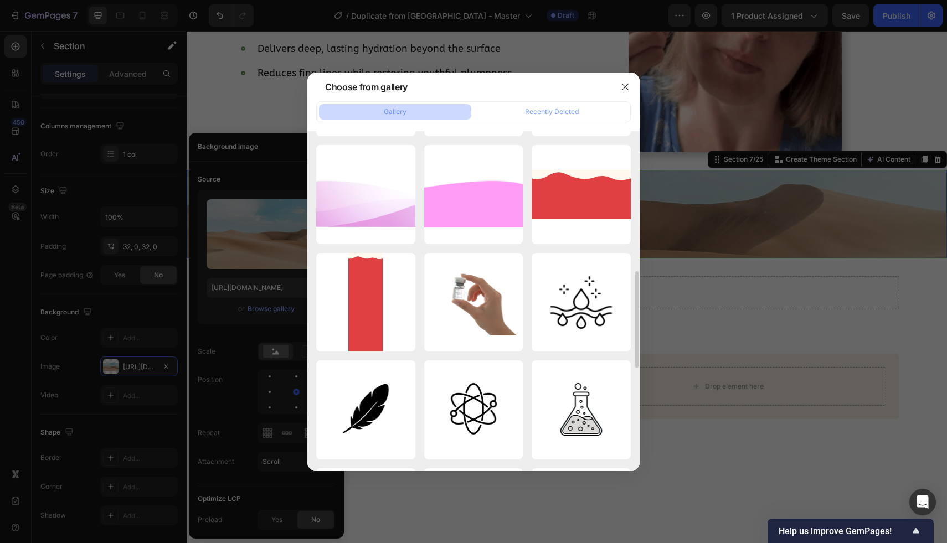
scroll to position [535, 0]
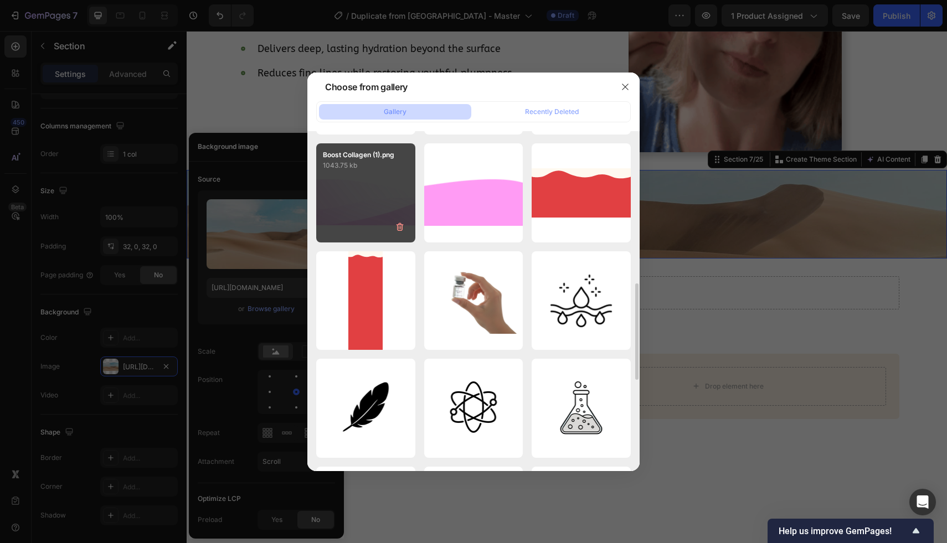
click at [353, 201] on div "Boost Collagen (1).png 1043.75 kb" at bounding box center [365, 192] width 99 height 99
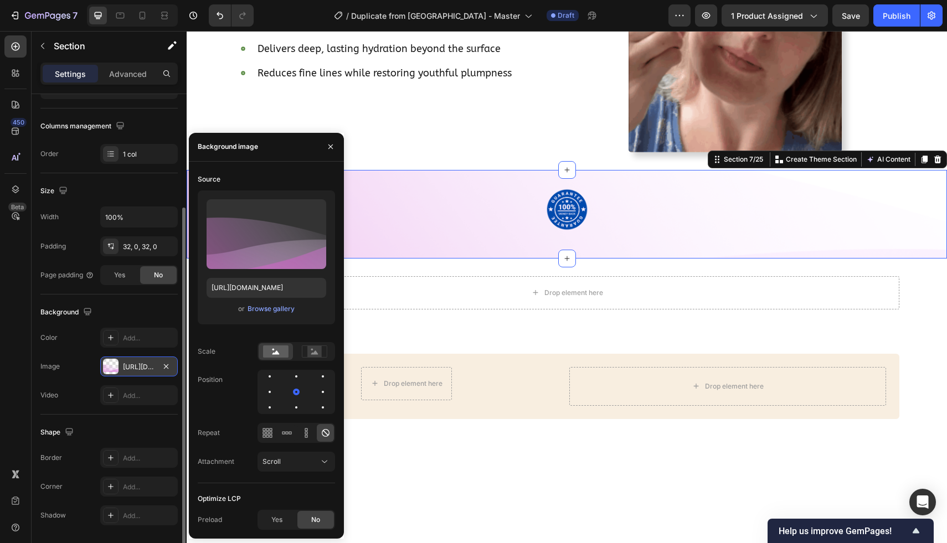
click at [136, 366] on div "[URL][DOMAIN_NAME]" at bounding box center [139, 367] width 32 height 10
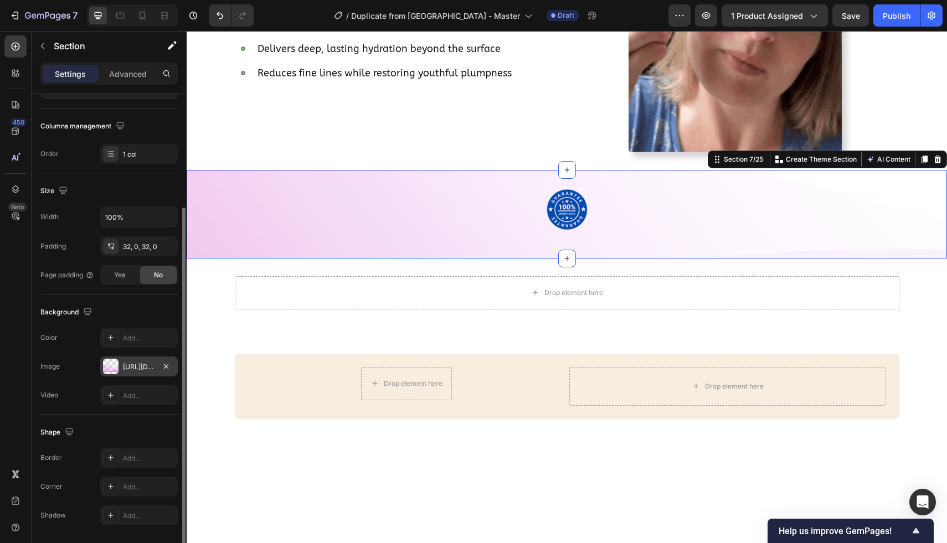
click at [136, 366] on div "[URL][DOMAIN_NAME]" at bounding box center [139, 367] width 32 height 10
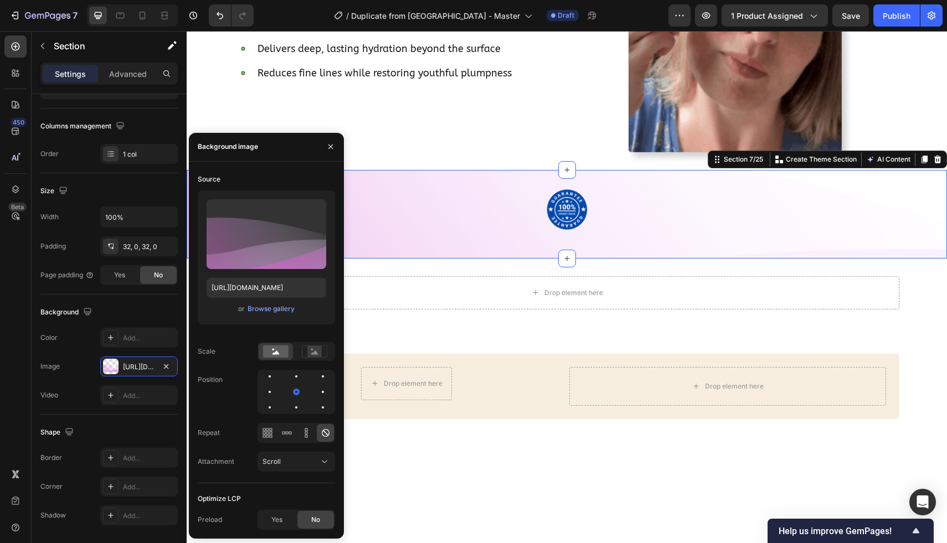
click at [260, 302] on div "or Browse gallery" at bounding box center [266, 308] width 120 height 13
click at [266, 306] on div "Browse gallery" at bounding box center [270, 309] width 47 height 10
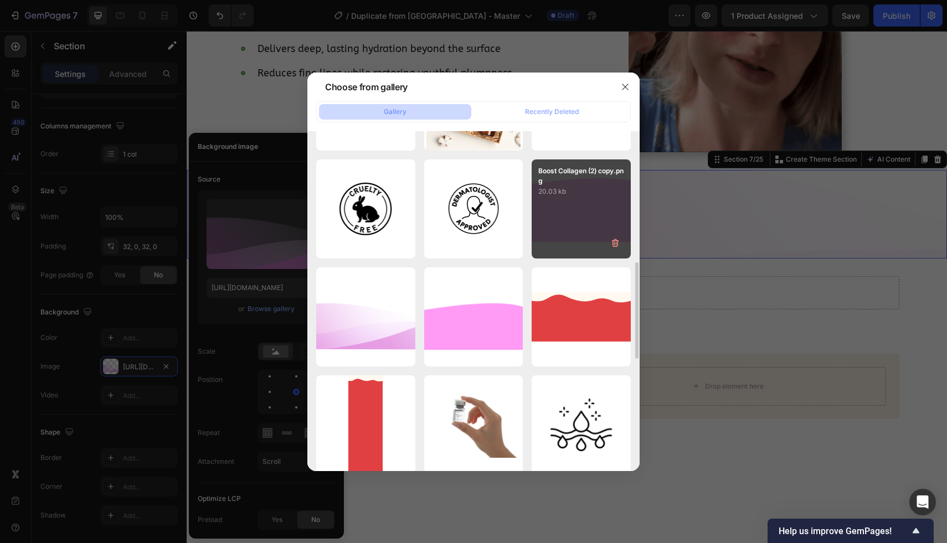
scroll to position [408, 0]
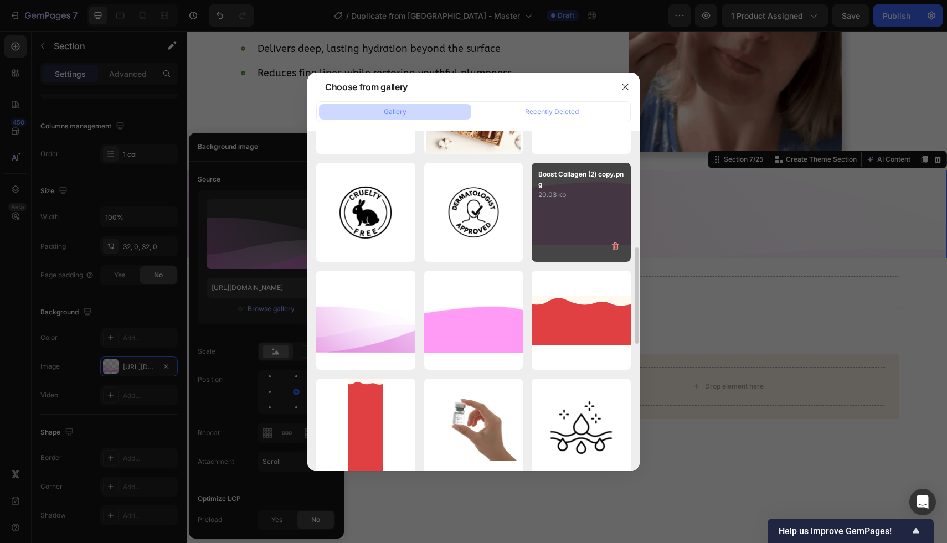
click at [581, 200] on p "20.03 kb" at bounding box center [581, 194] width 86 height 11
type input "[URL][DOMAIN_NAME]"
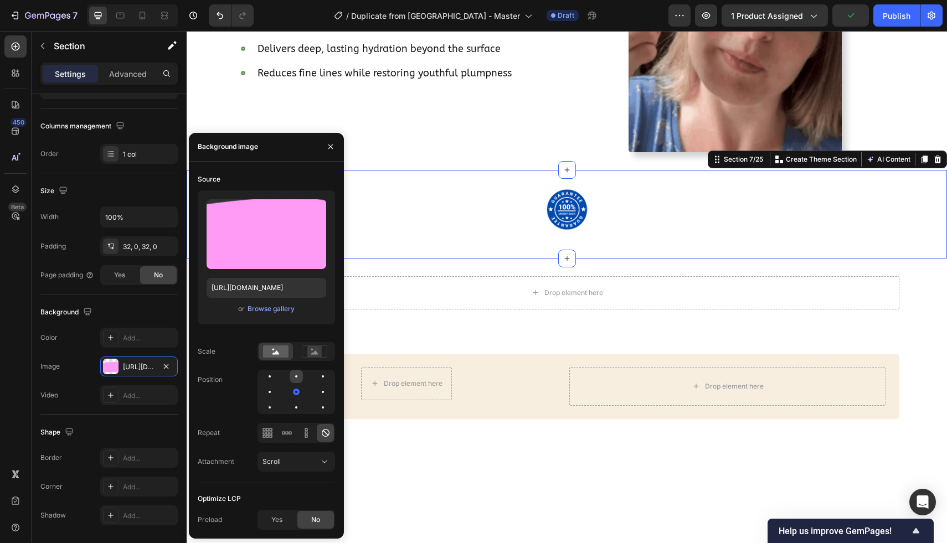
click at [297, 377] on div at bounding box center [295, 376] width 13 height 13
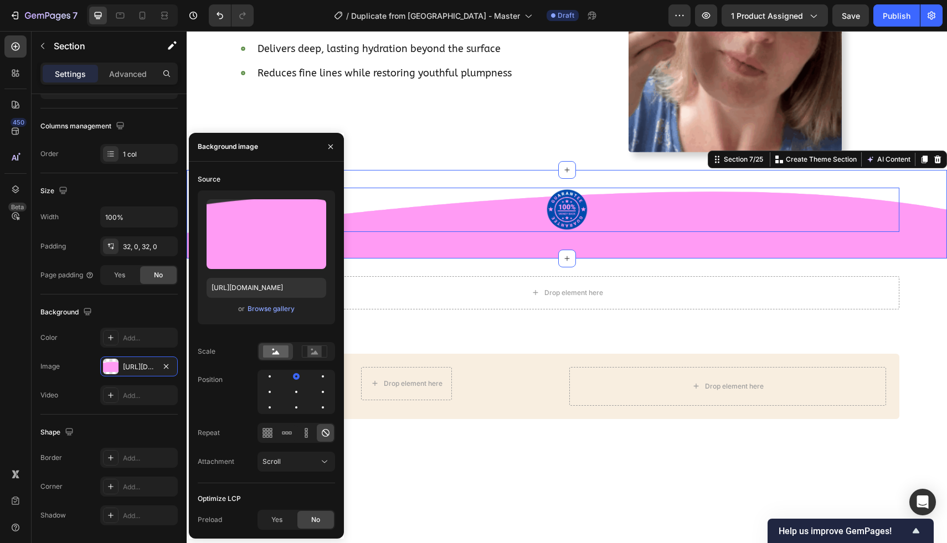
click at [554, 211] on img at bounding box center [567, 210] width 44 height 44
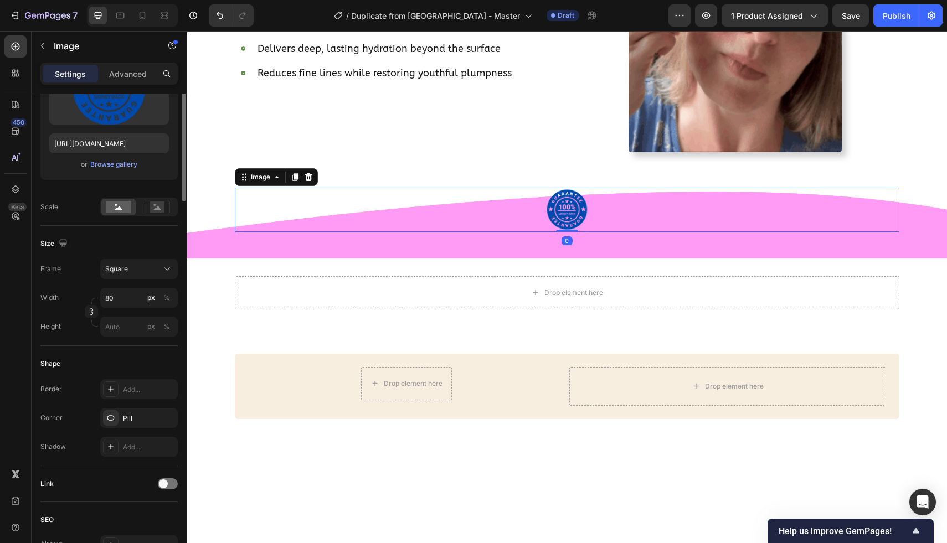
scroll to position [0, 0]
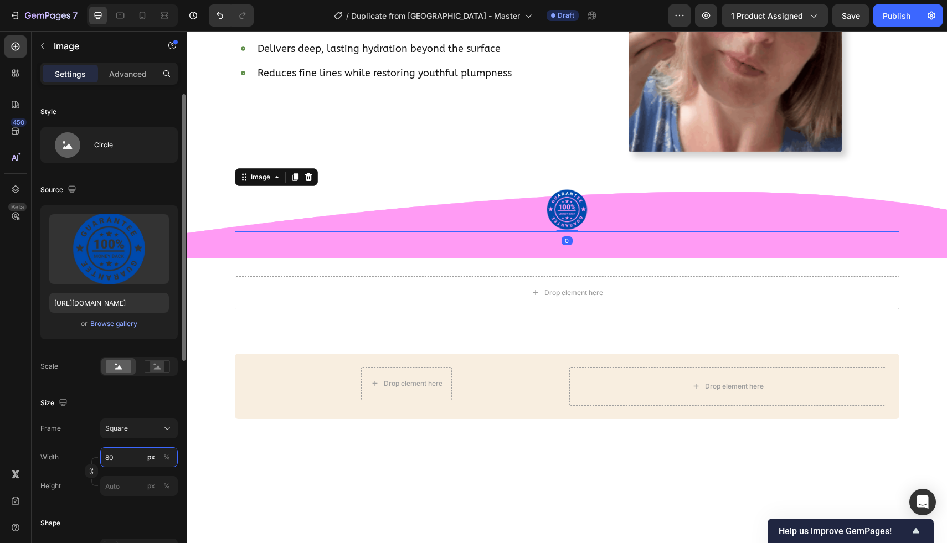
click at [124, 453] on input "80" at bounding box center [138, 457] width 77 height 20
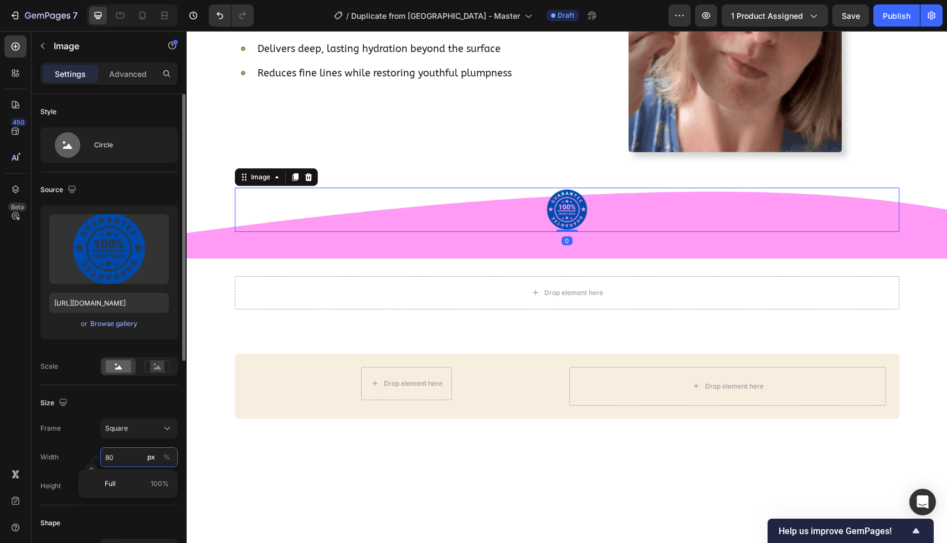
type input "2"
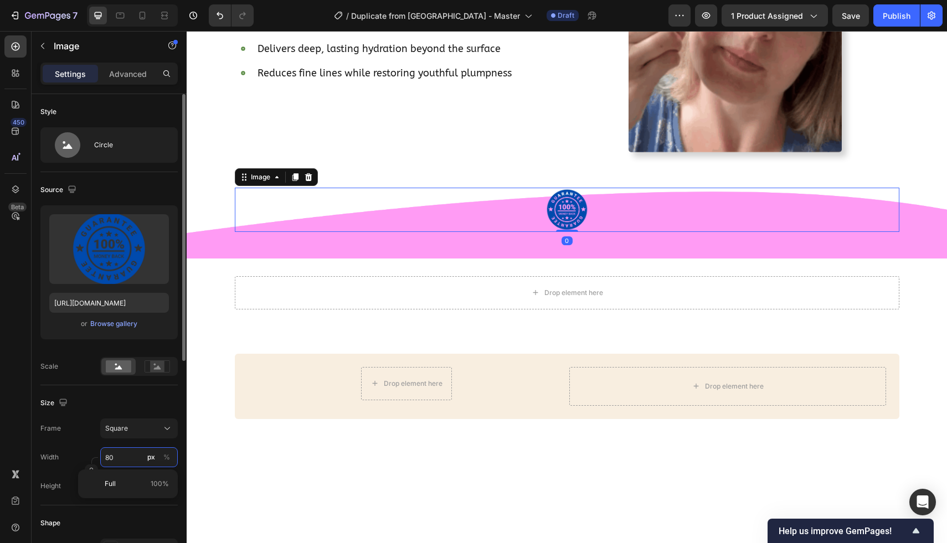
type input "2"
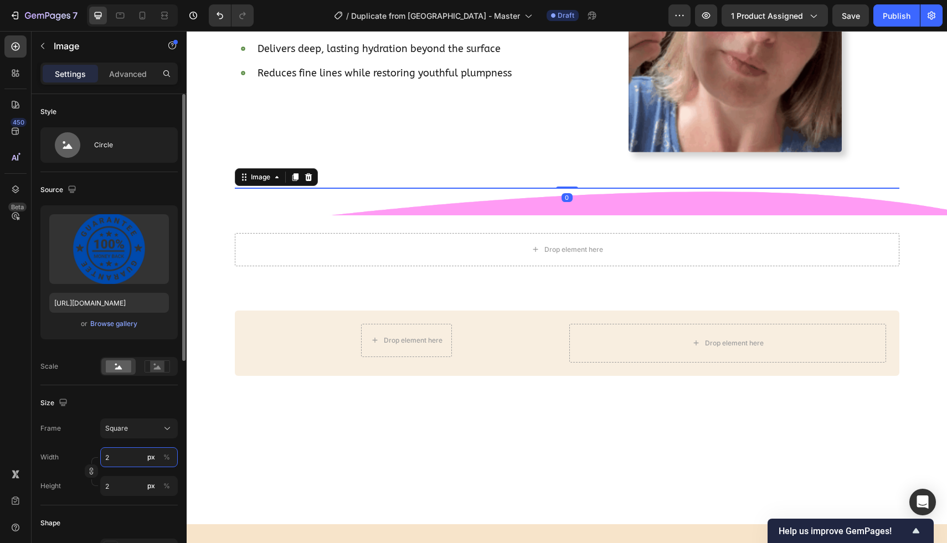
type input "20"
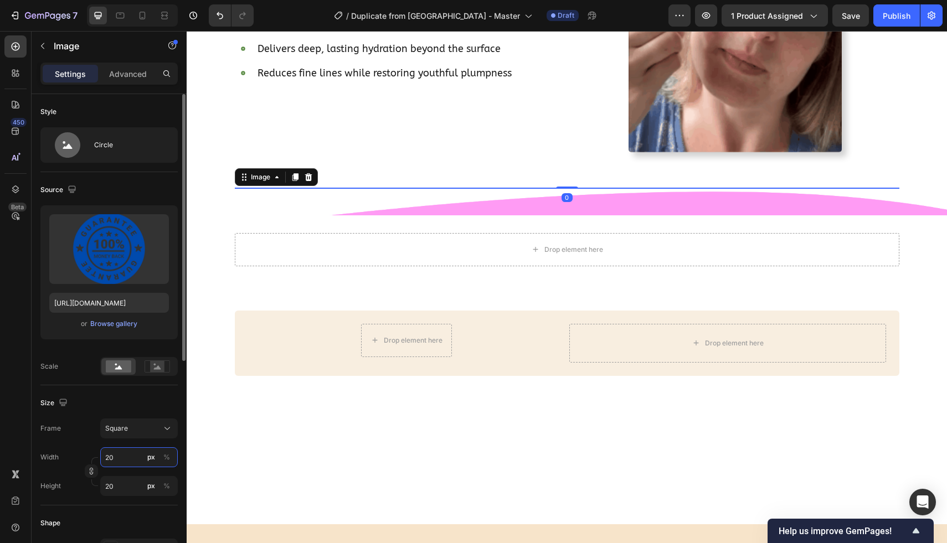
type input "200"
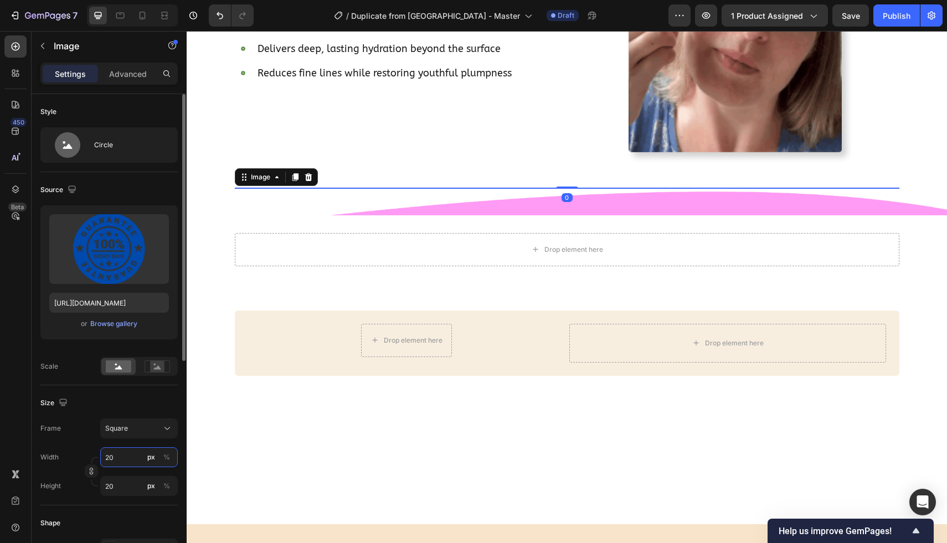
type input "200"
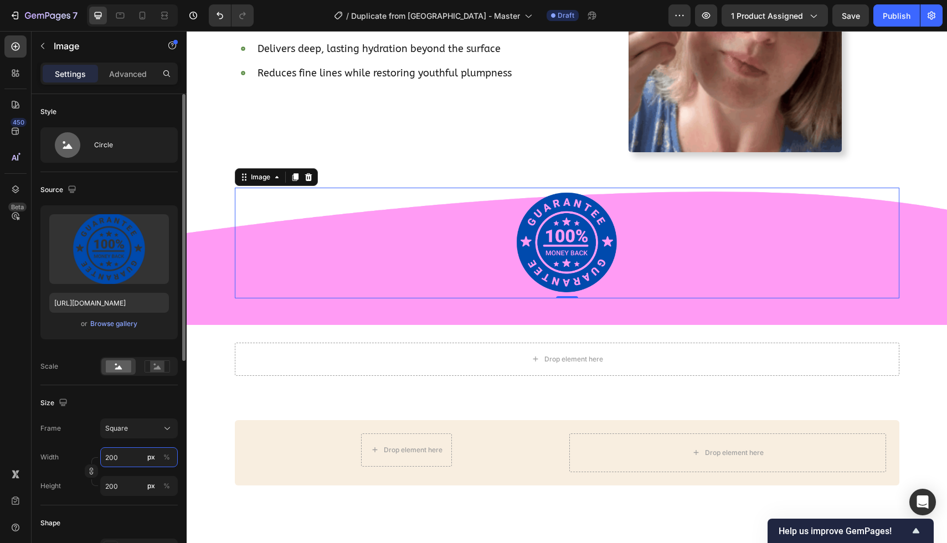
type input "20"
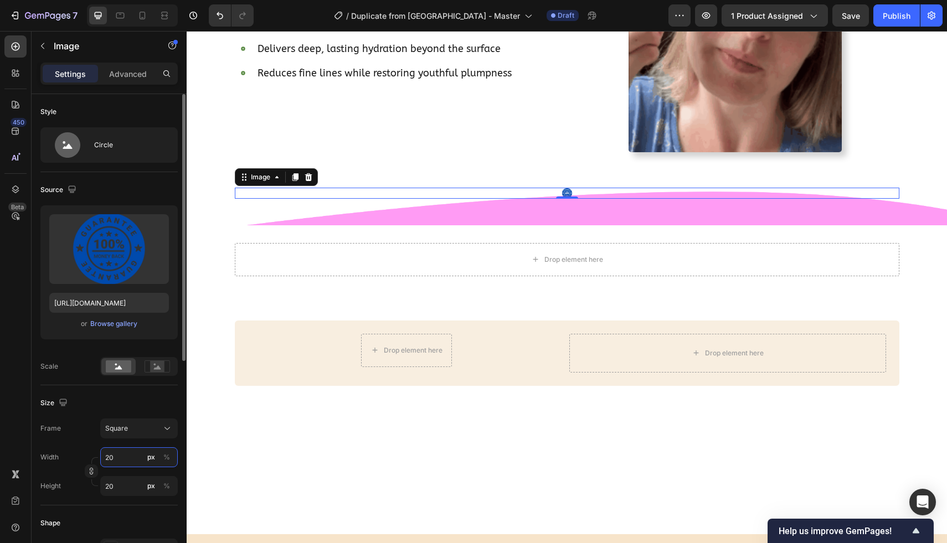
type input "2"
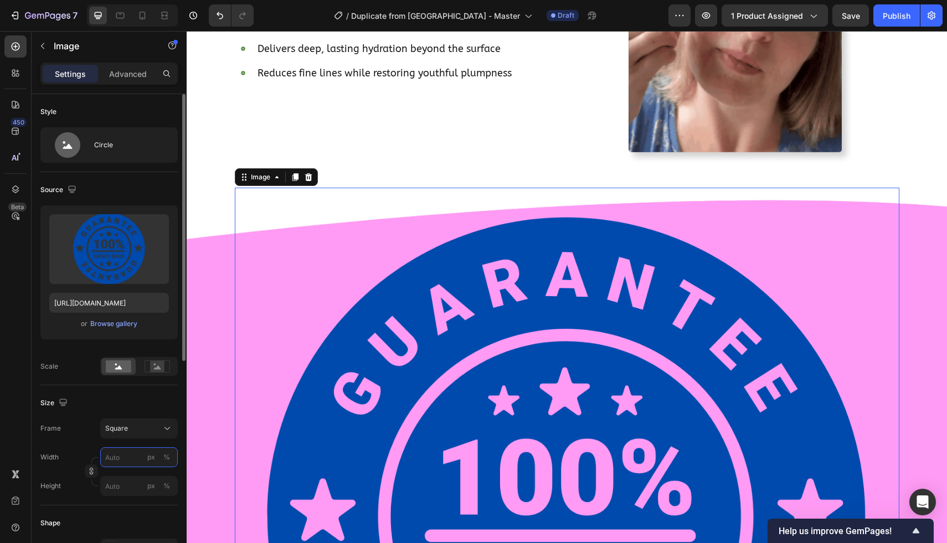
type input "2"
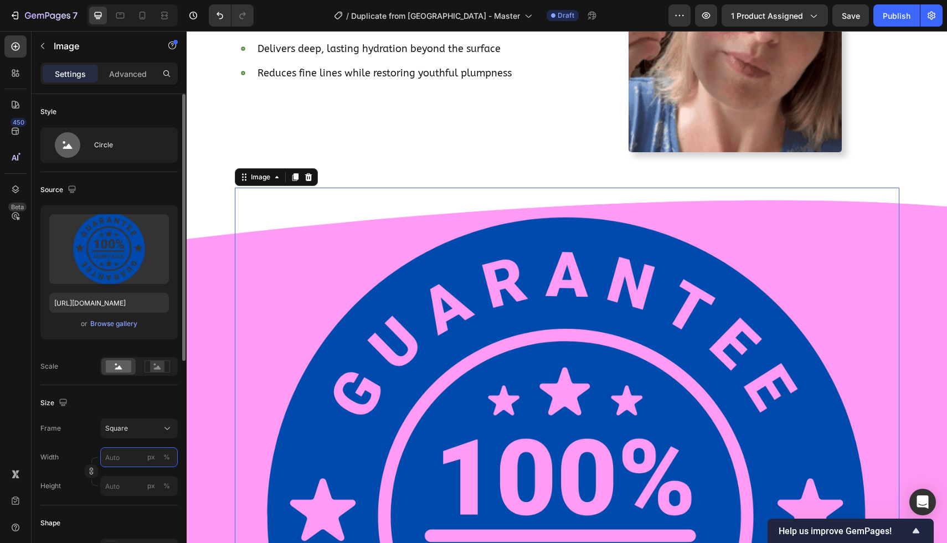
type input "2"
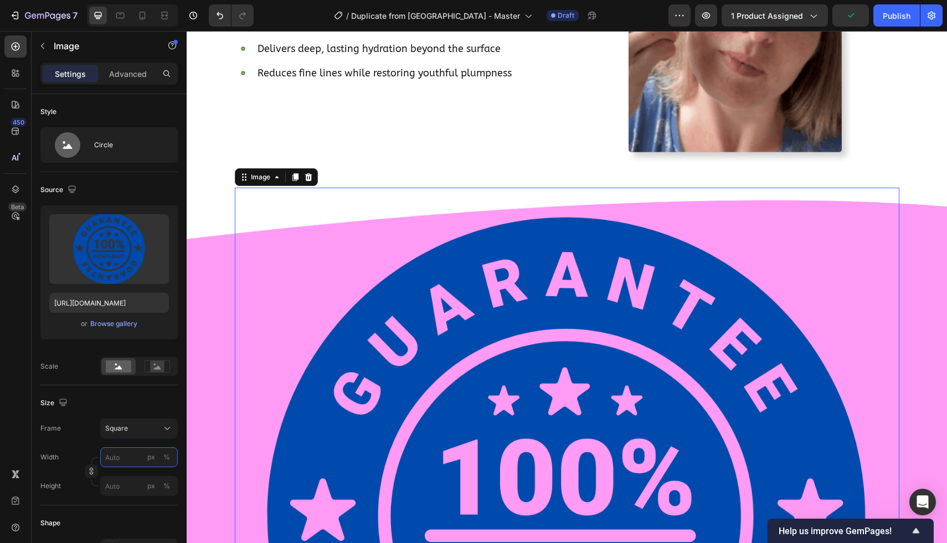
type input "4"
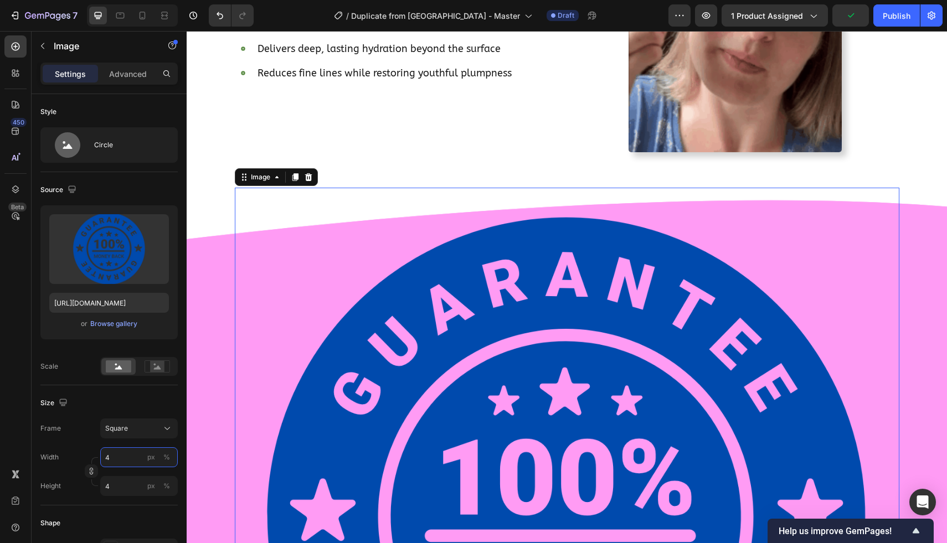
type input "40"
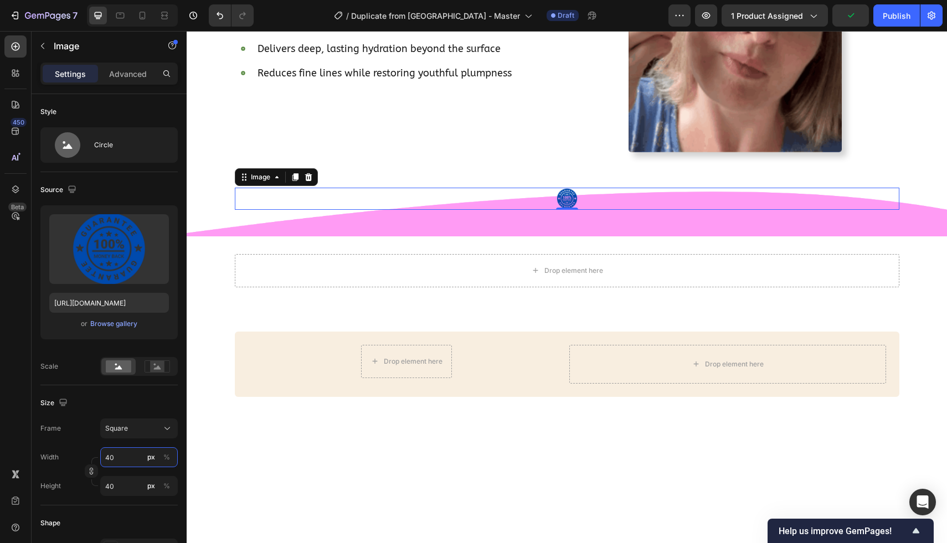
type input "400"
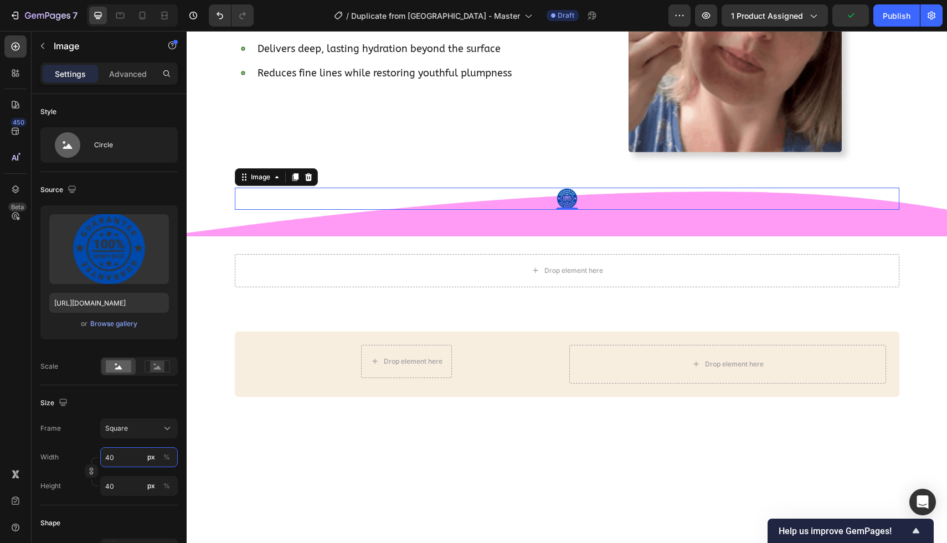
type input "400"
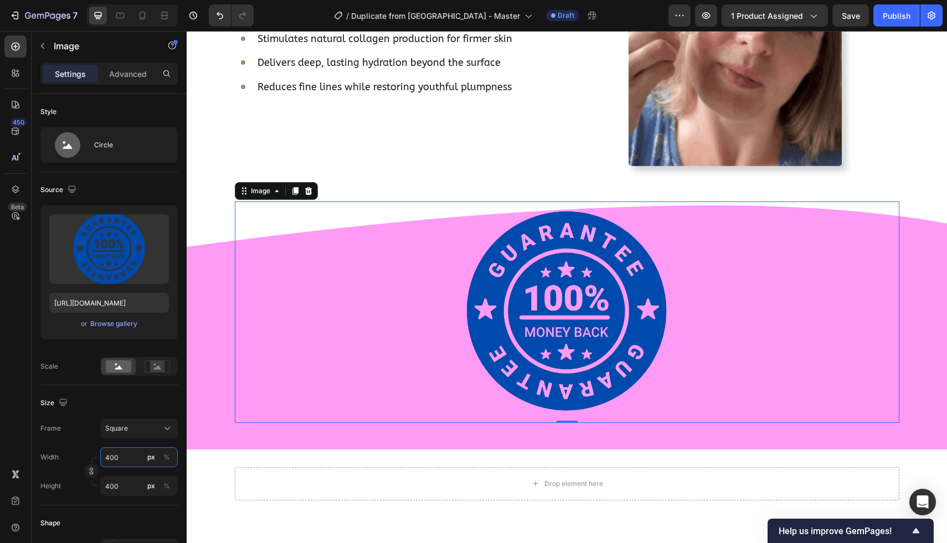
scroll to position [2113, 0]
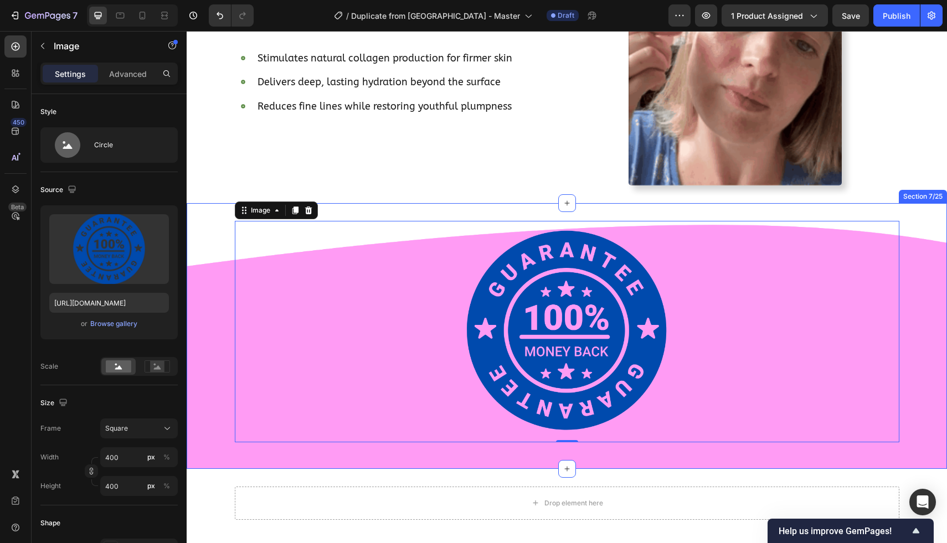
click at [227, 283] on div "Image 0 Row" at bounding box center [567, 336] width 760 height 230
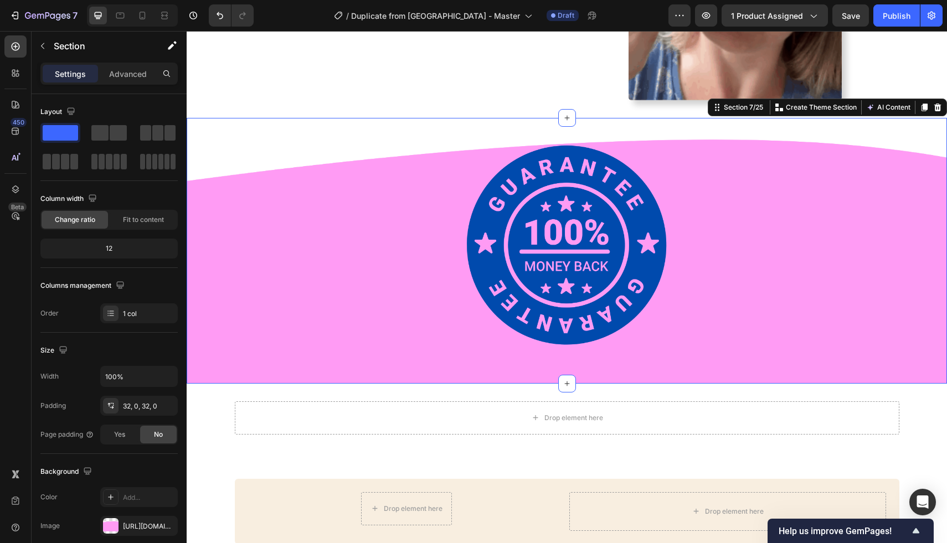
scroll to position [2215, 0]
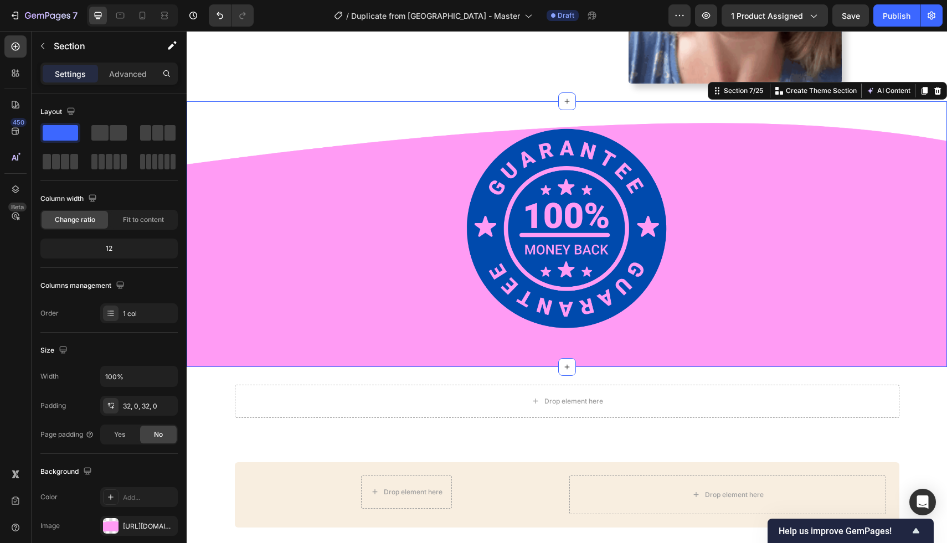
click at [235, 206] on div at bounding box center [567, 229] width 664 height 221
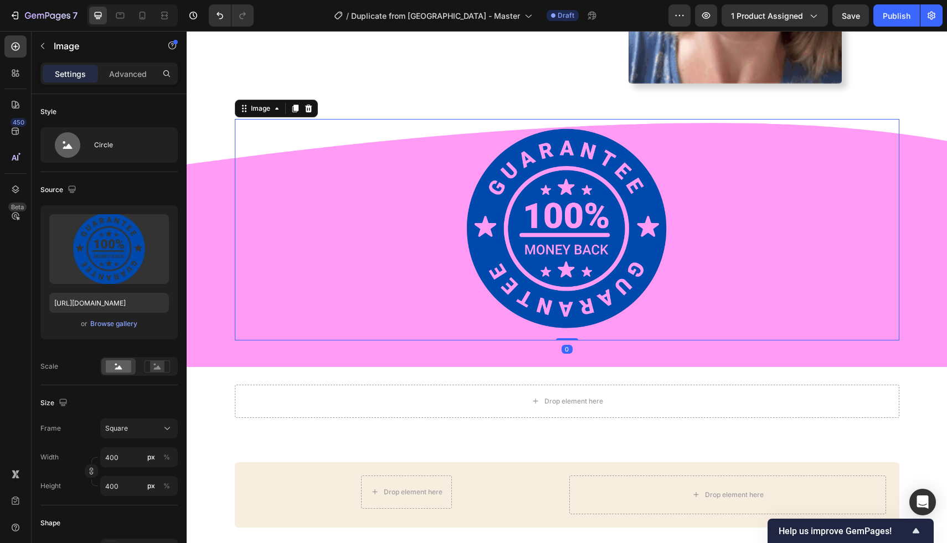
click at [492, 192] on img at bounding box center [566, 229] width 221 height 221
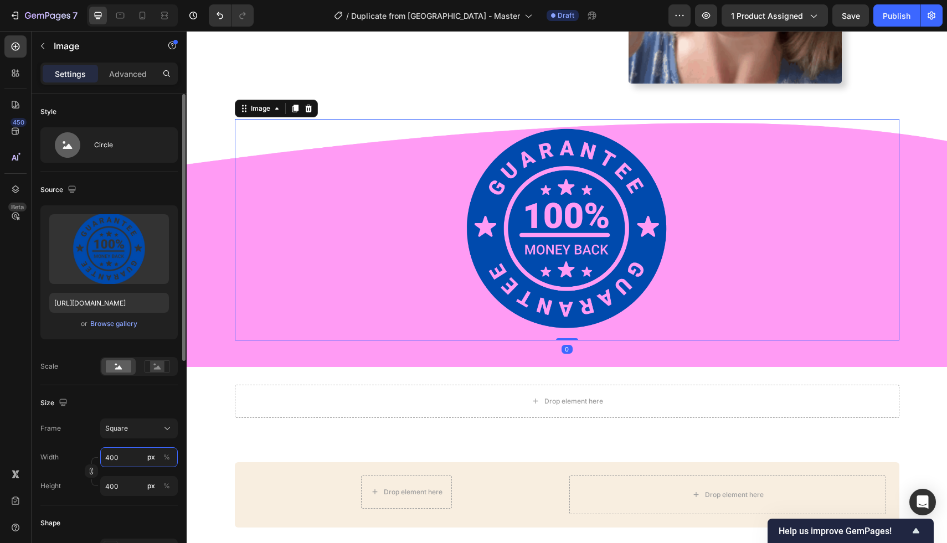
click at [125, 465] on input "400" at bounding box center [138, 457] width 77 height 20
type input "6"
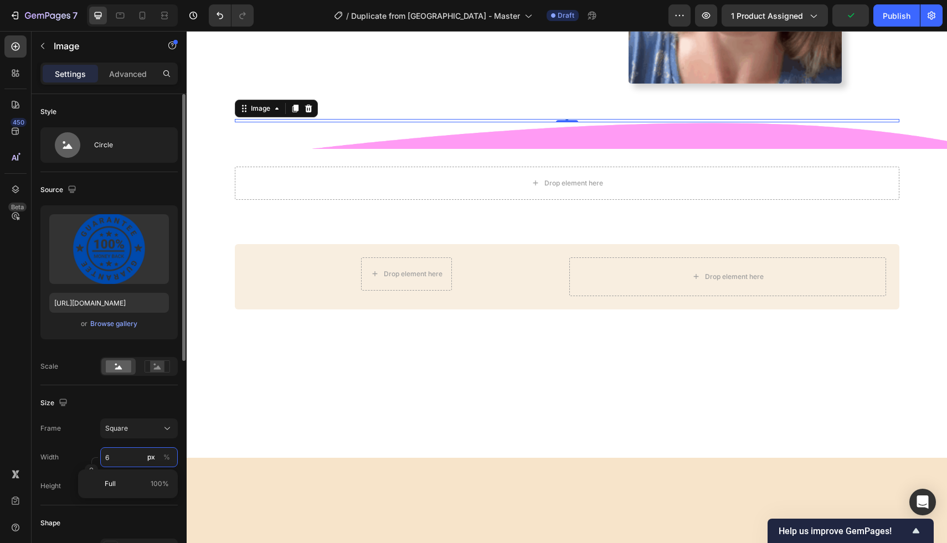
type input "60"
type input "600"
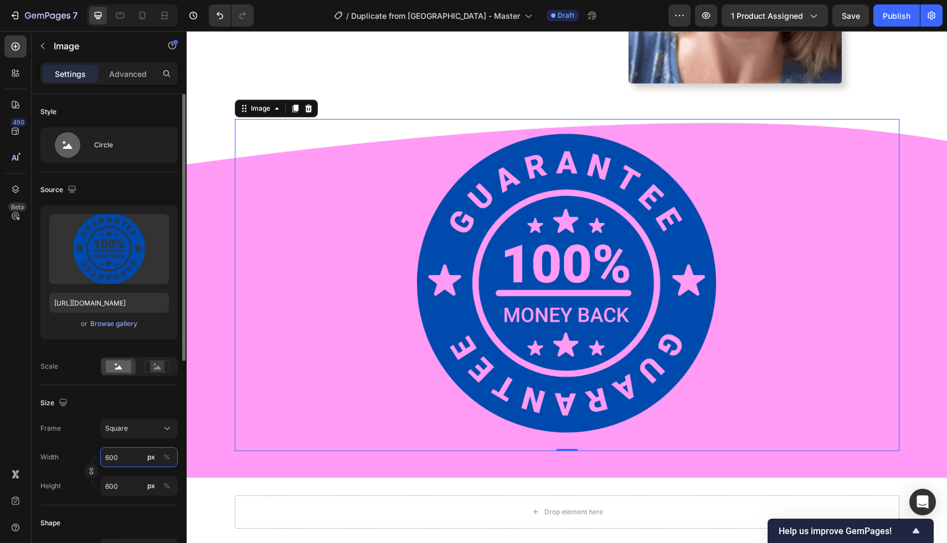
type input "60"
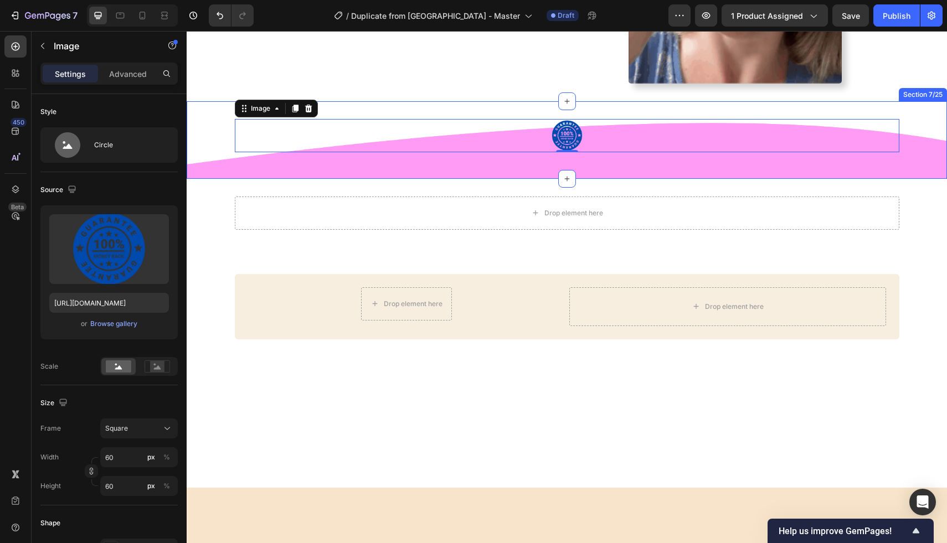
click at [206, 170] on div "Image 0 Row Section 7/25" at bounding box center [567, 139] width 760 height 77
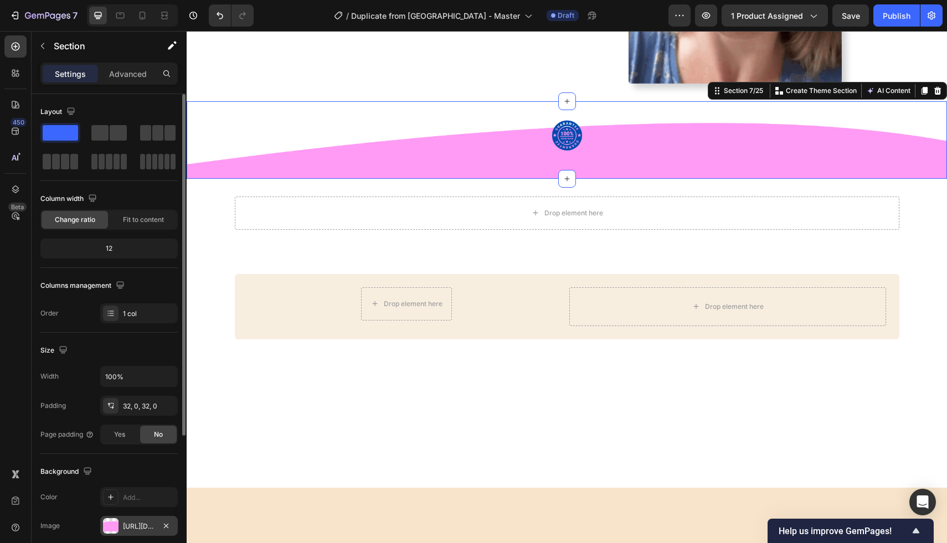
click at [147, 529] on div "[URL][DOMAIN_NAME]" at bounding box center [139, 526] width 32 height 10
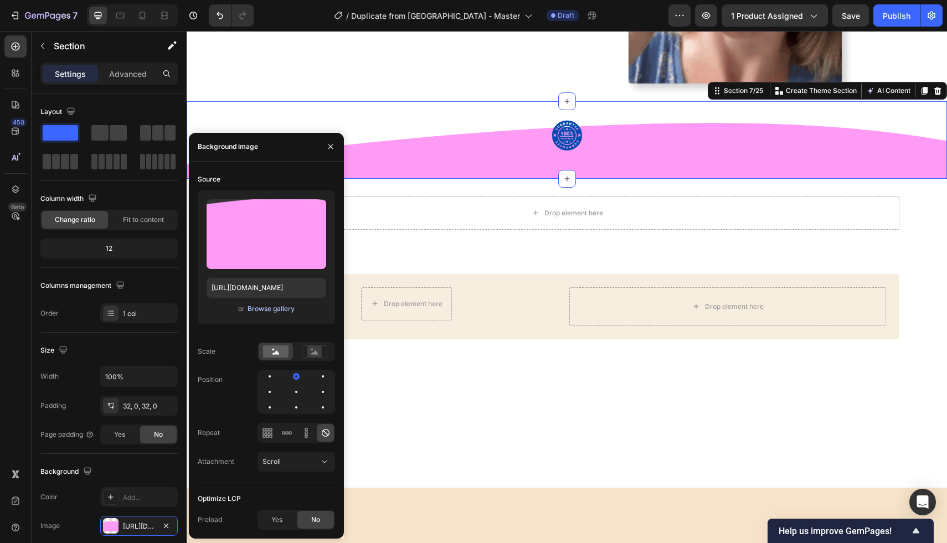
click at [255, 306] on div "Browse gallery" at bounding box center [270, 309] width 47 height 10
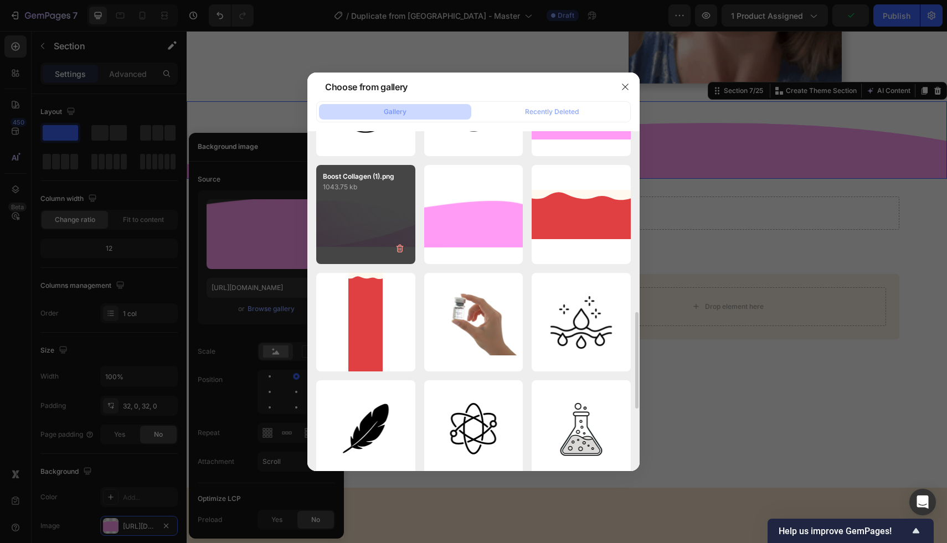
scroll to position [509, 0]
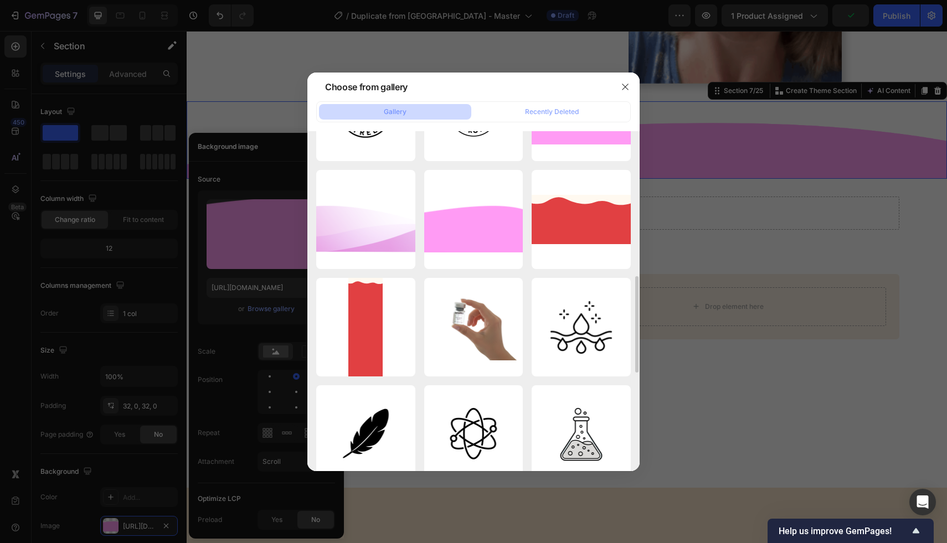
click at [311, 185] on div "Boost Collagen (12).jpg 1318.95 kb 7.jpg 227.23 kb Screenshot [DATE]...35.png 3…" at bounding box center [473, 301] width 332 height 340
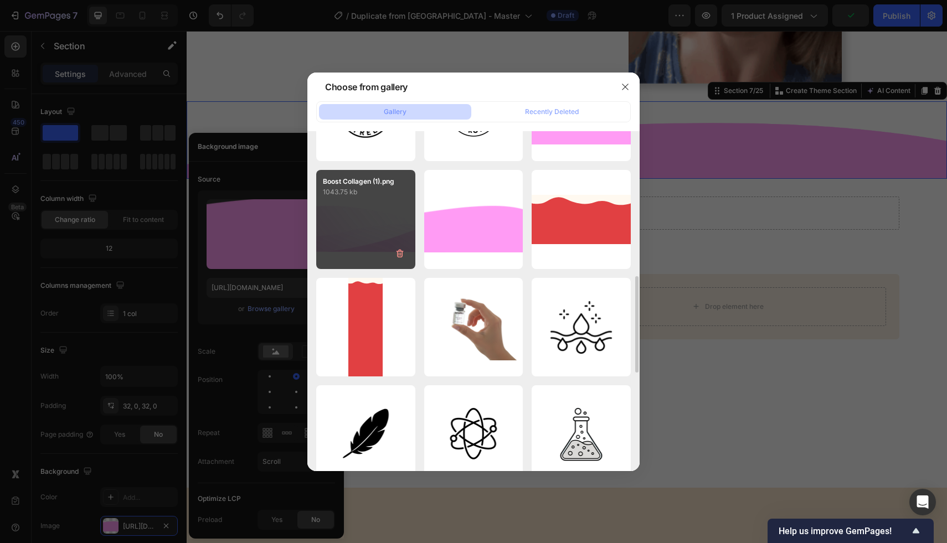
click at [339, 207] on div "Boost Collagen (1).png 1043.75 kb" at bounding box center [365, 219] width 99 height 99
type input "[URL][DOMAIN_NAME]"
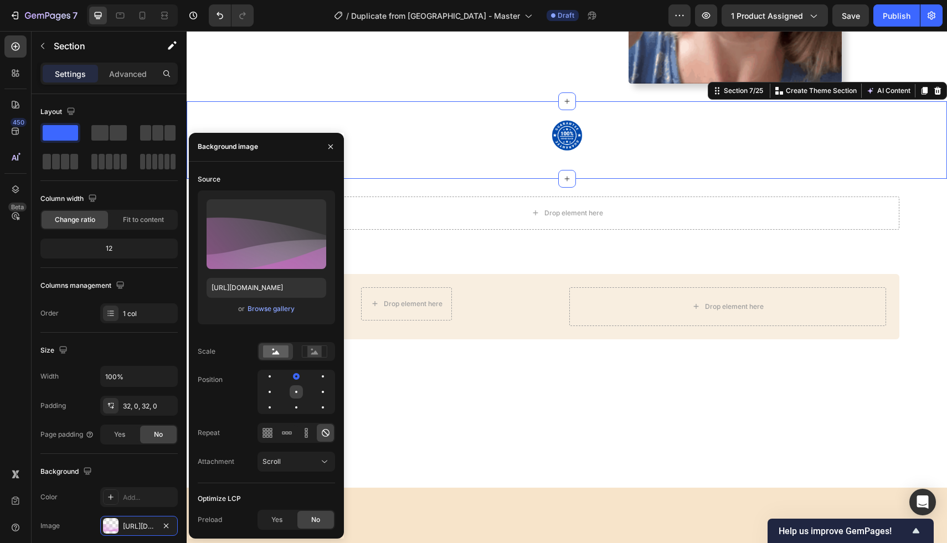
click at [301, 393] on div at bounding box center [295, 391] width 13 height 13
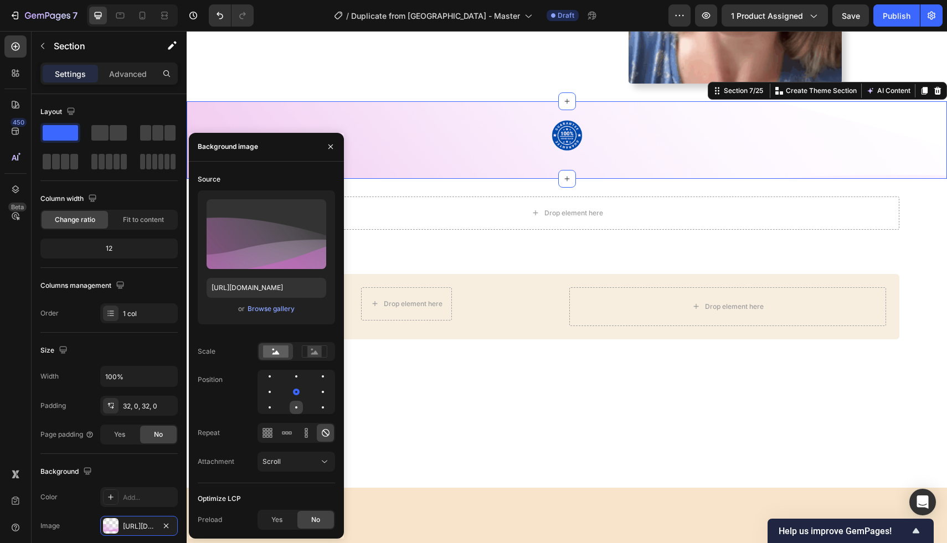
click at [299, 404] on div at bounding box center [295, 407] width 13 height 13
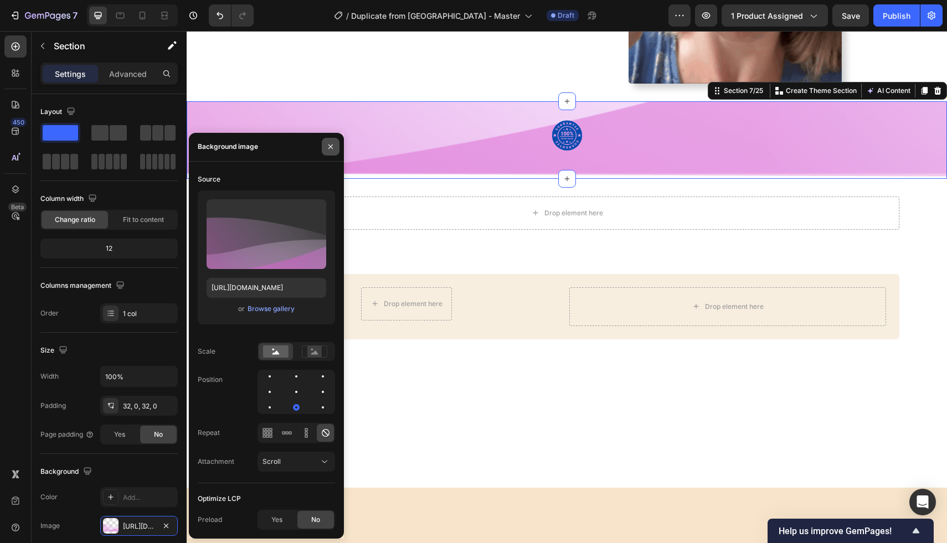
click at [330, 149] on icon "button" at bounding box center [330, 146] width 9 height 9
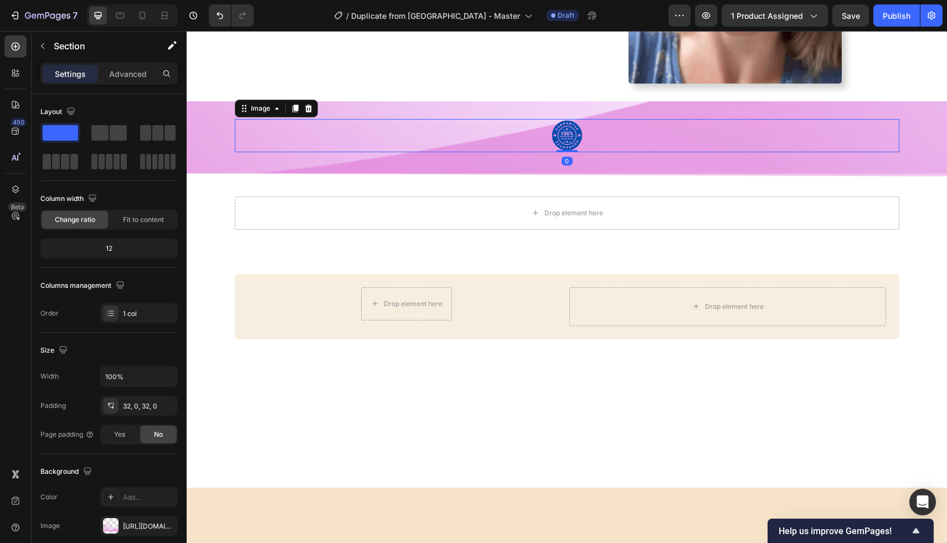
click at [566, 128] on img at bounding box center [566, 135] width 33 height 33
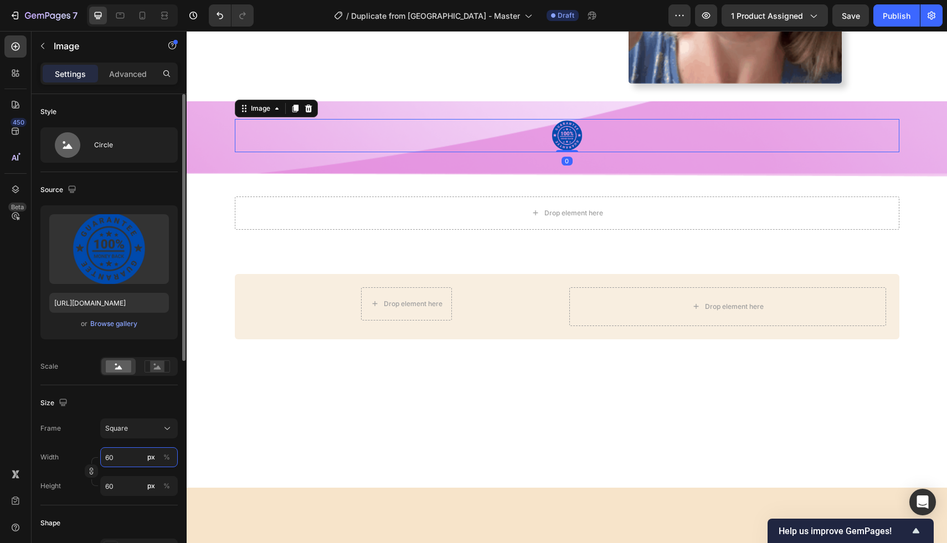
click at [120, 462] on input "60" at bounding box center [138, 457] width 77 height 20
type input "2"
type input "20"
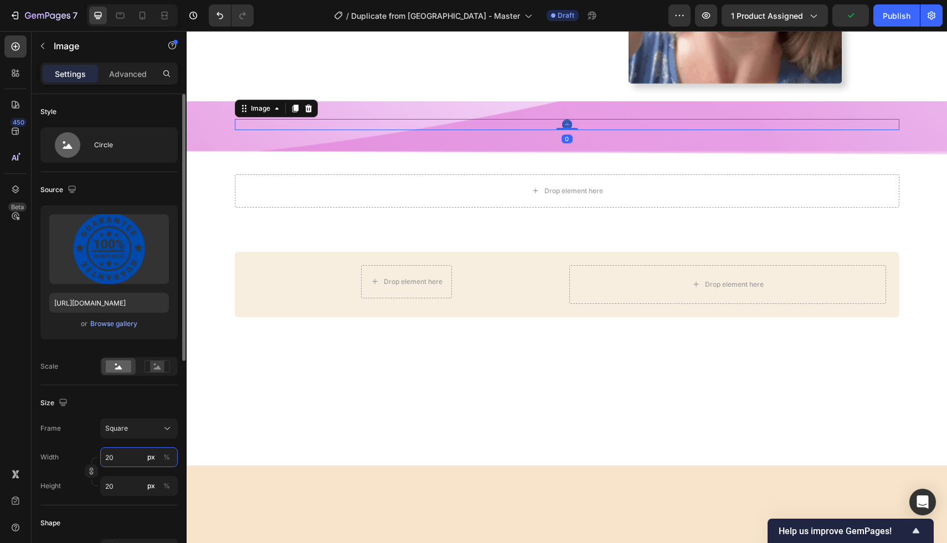
type input "200"
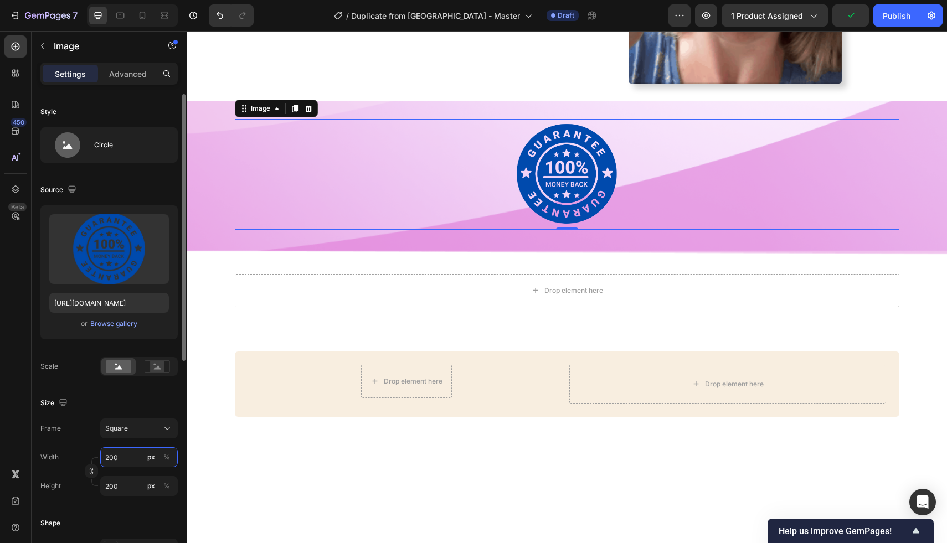
type input "20"
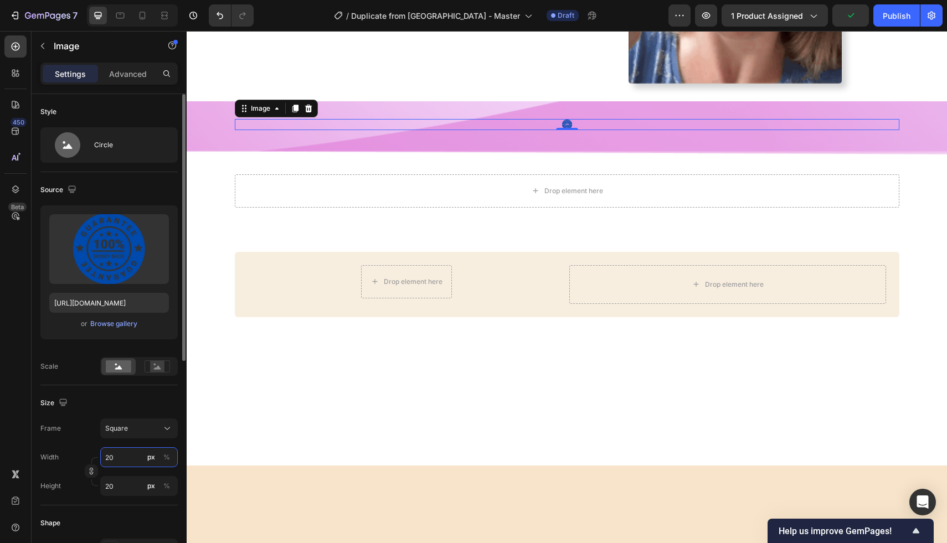
type input "2"
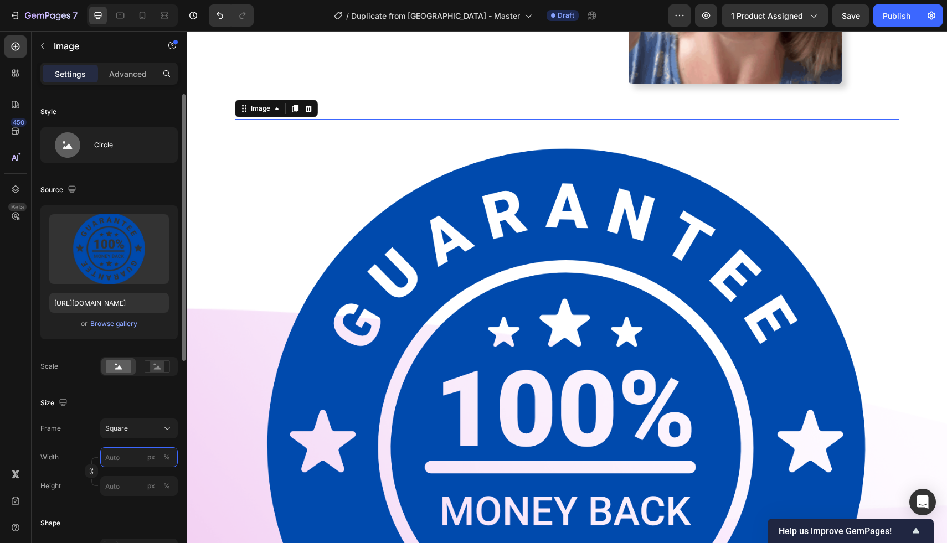
type input "2"
type input "27"
type input "270"
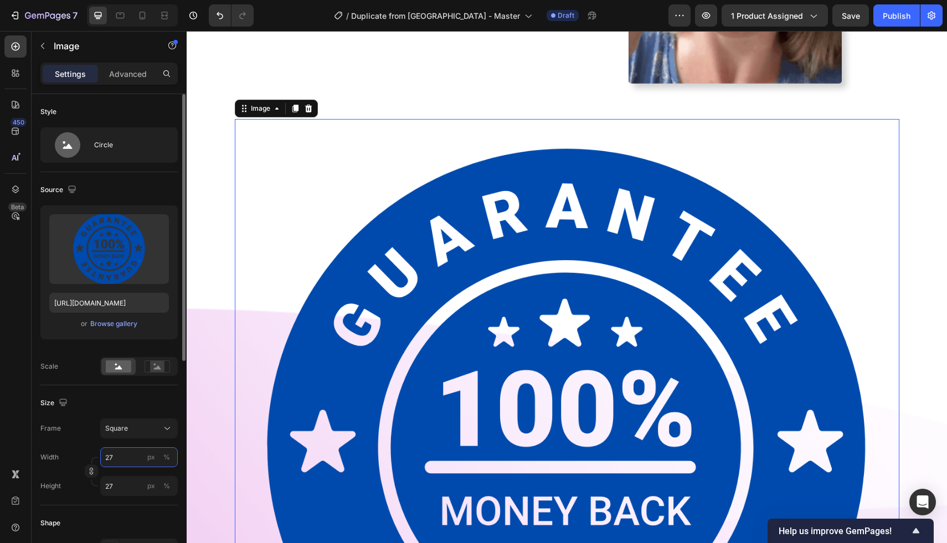
type input "270"
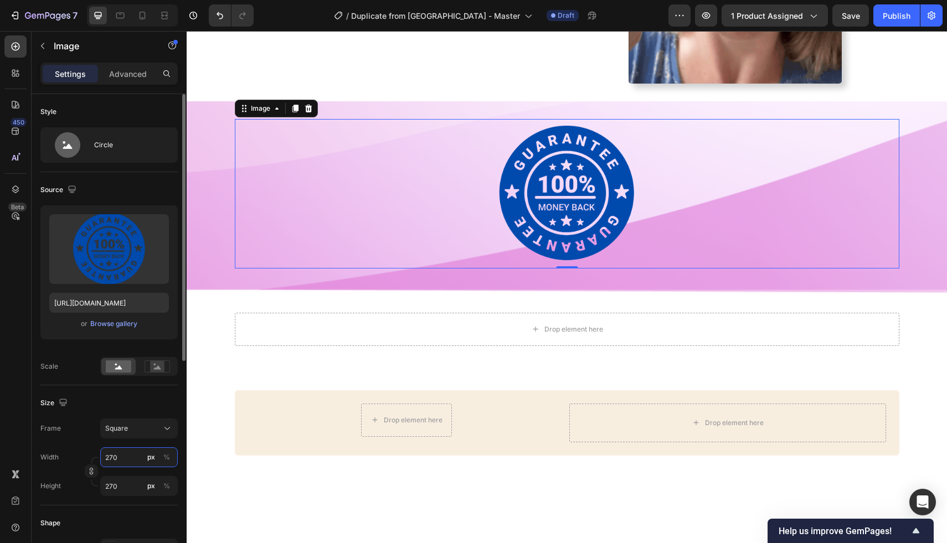
type input "2700"
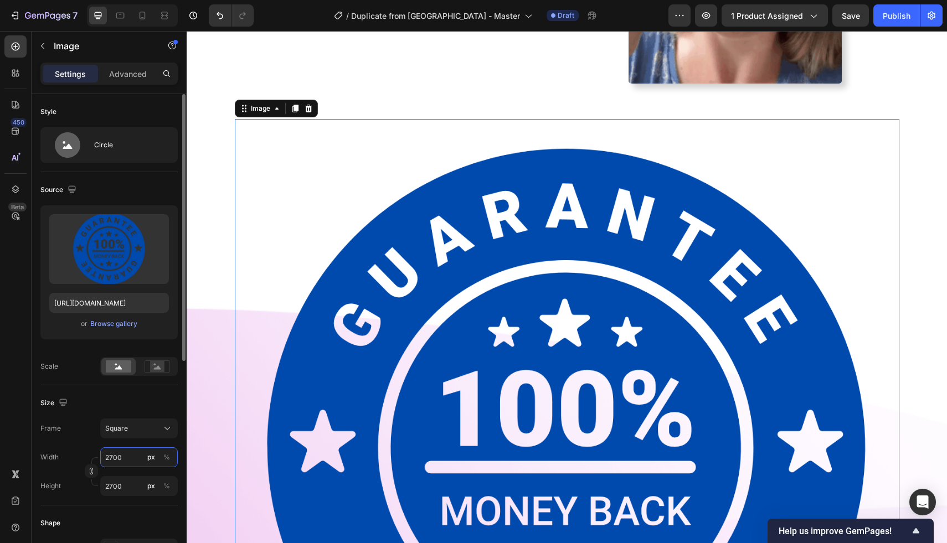
type input "270"
type input "27"
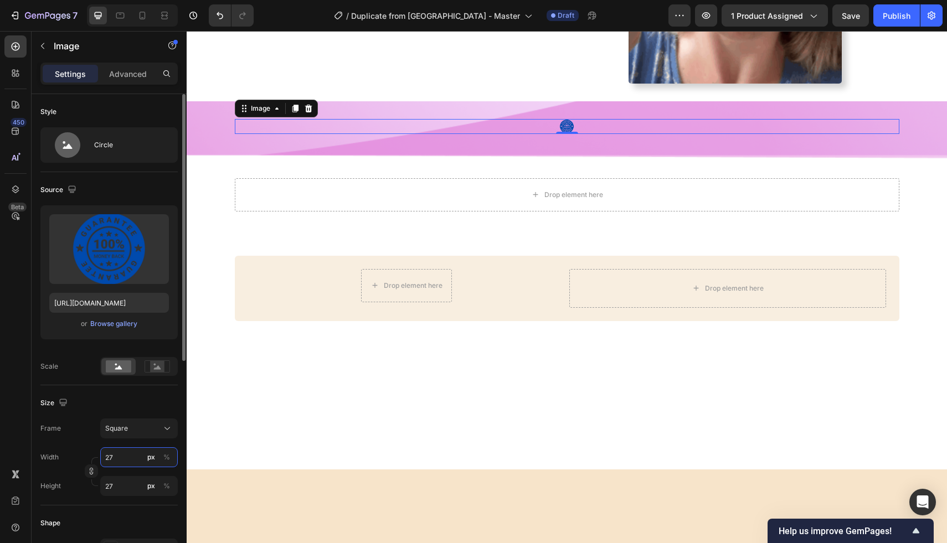
type input "2"
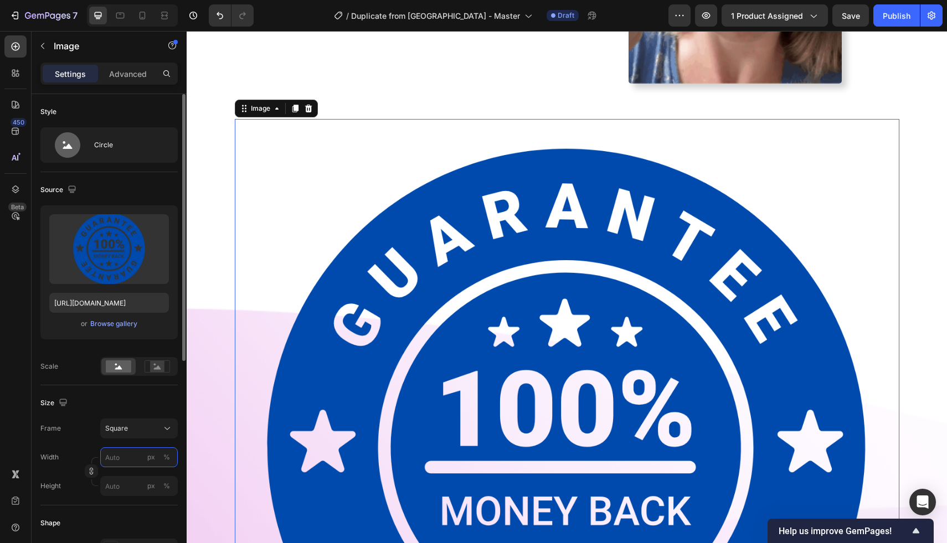
type input "5"
type input "50"
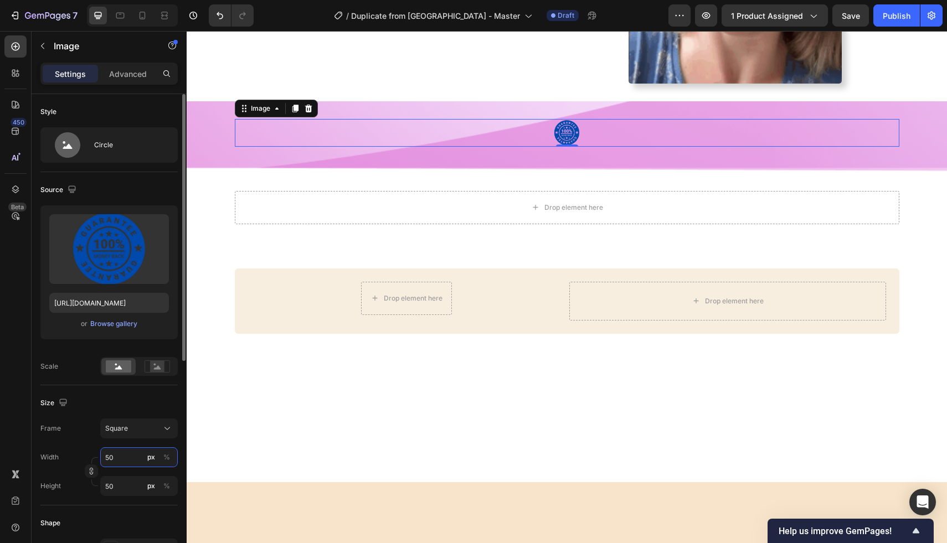
type input "500"
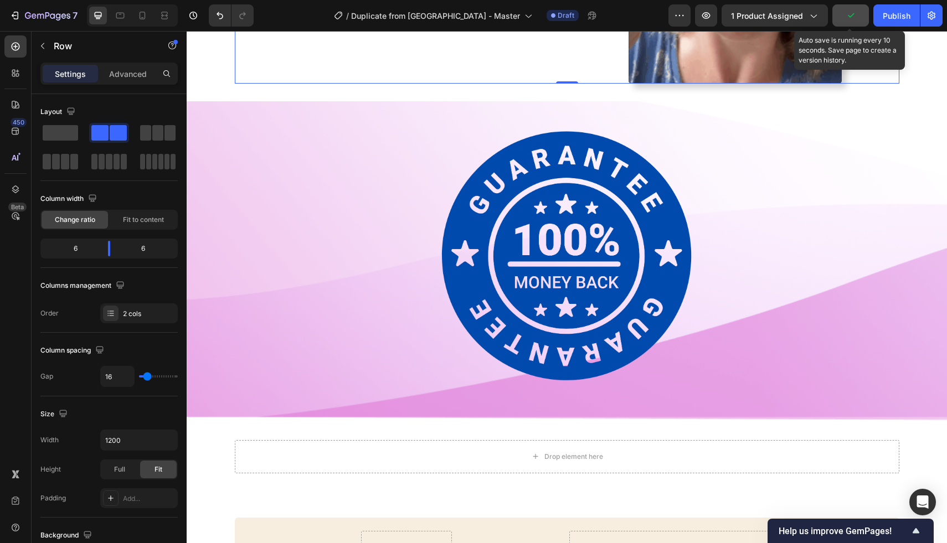
click at [859, 14] on button "button" at bounding box center [850, 15] width 37 height 22
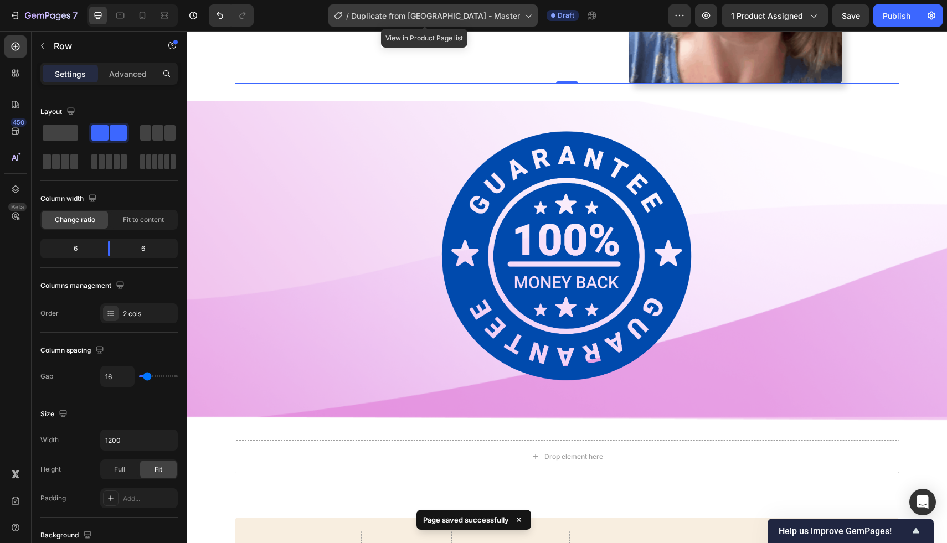
click at [495, 24] on div "/ Duplicate from [GEOGRAPHIC_DATA] - Master" at bounding box center [432, 15] width 209 height 22
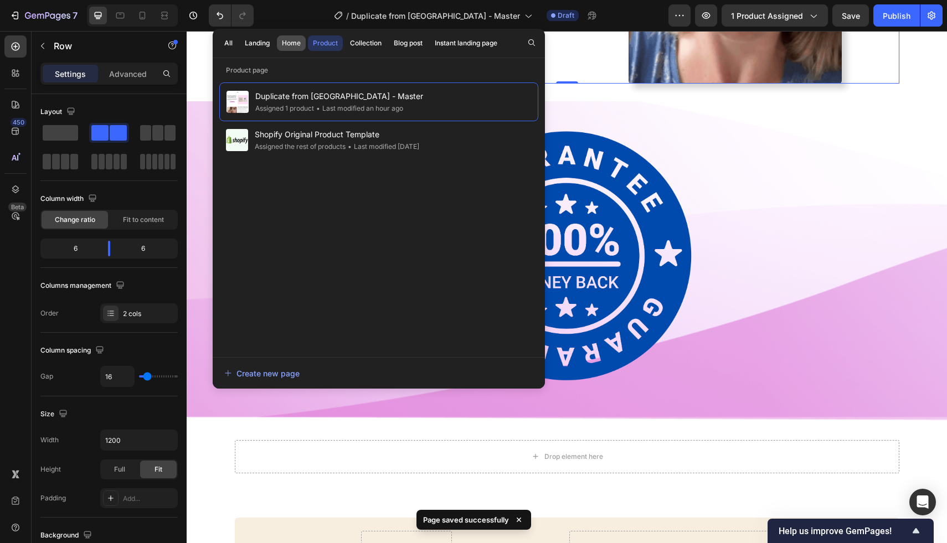
click at [286, 47] on div "Home" at bounding box center [291, 43] width 19 height 10
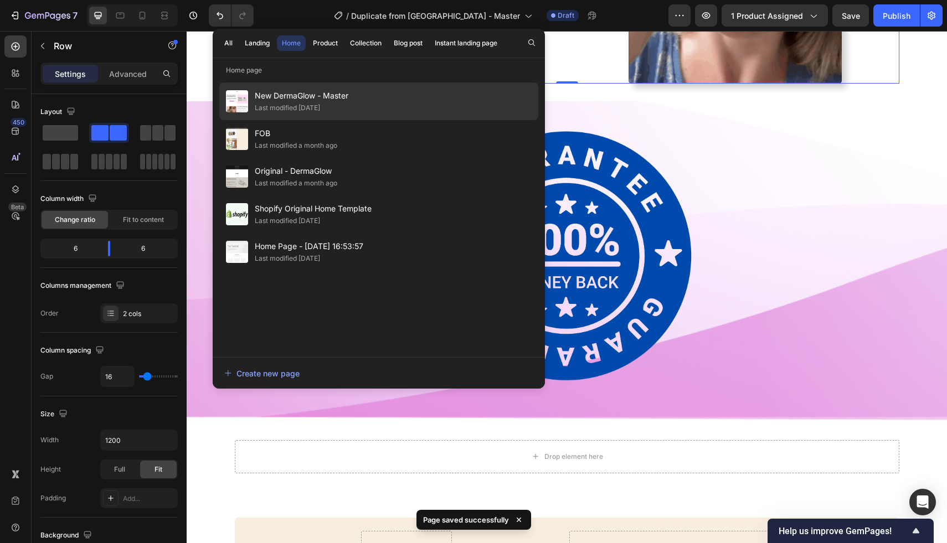
click at [286, 95] on span "New DermaGlow - Master" at bounding box center [302, 95] width 94 height 13
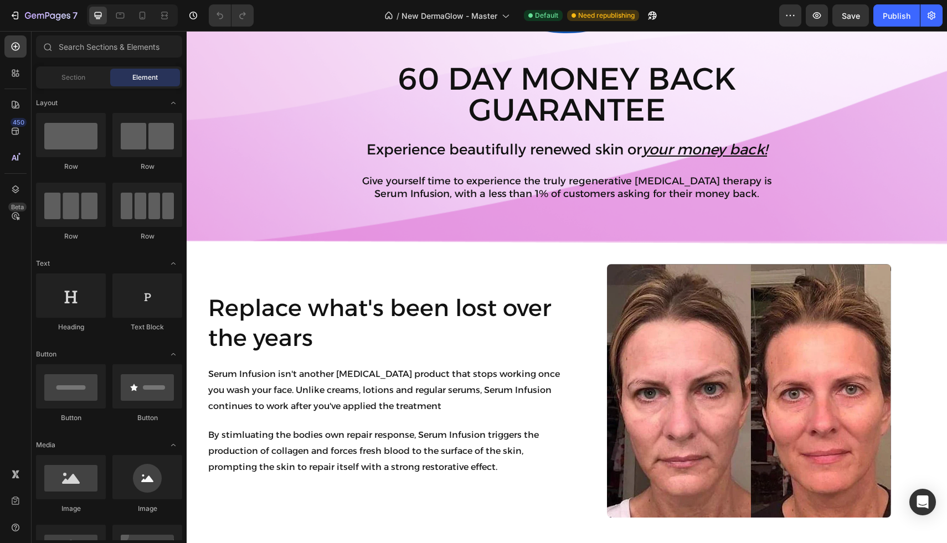
scroll to position [867, 0]
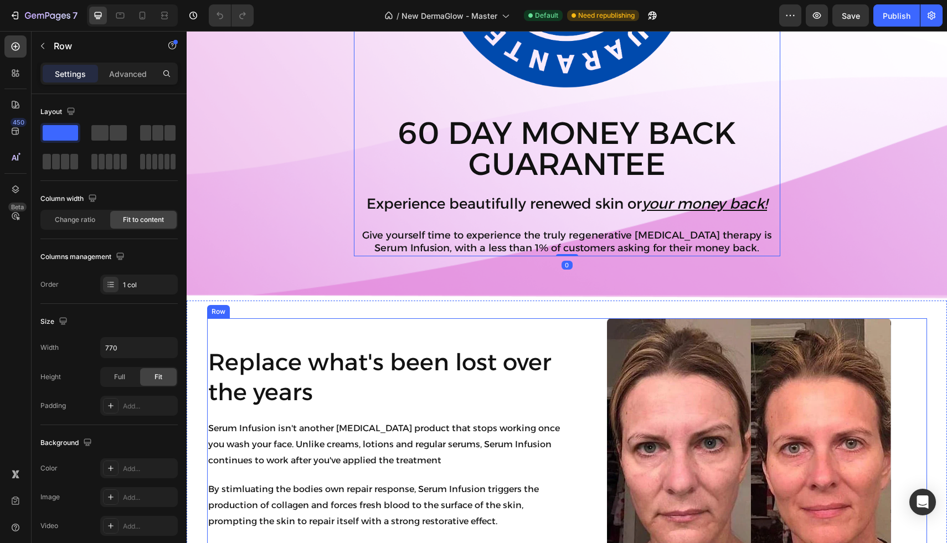
scroll to position [792, 0]
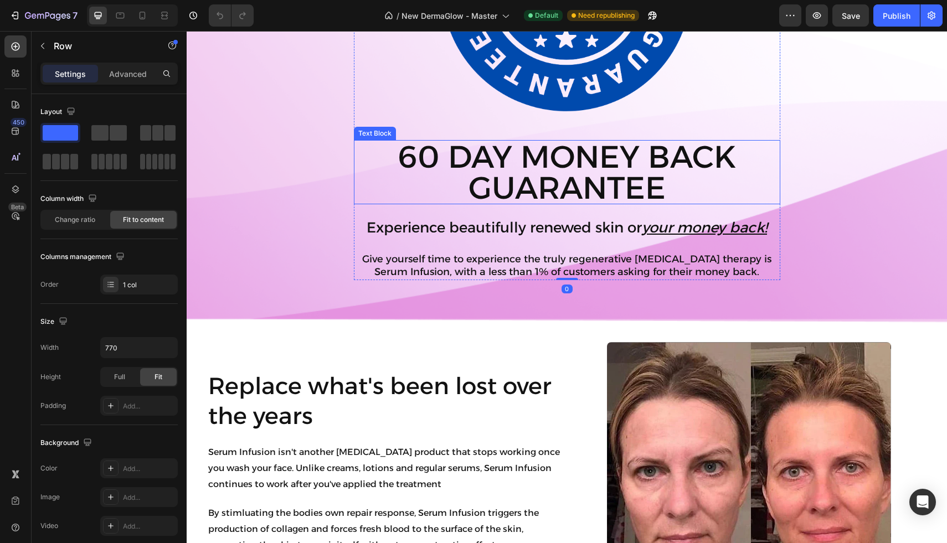
click at [434, 198] on p "60 Day Money Back Guarantee" at bounding box center [567, 172] width 424 height 62
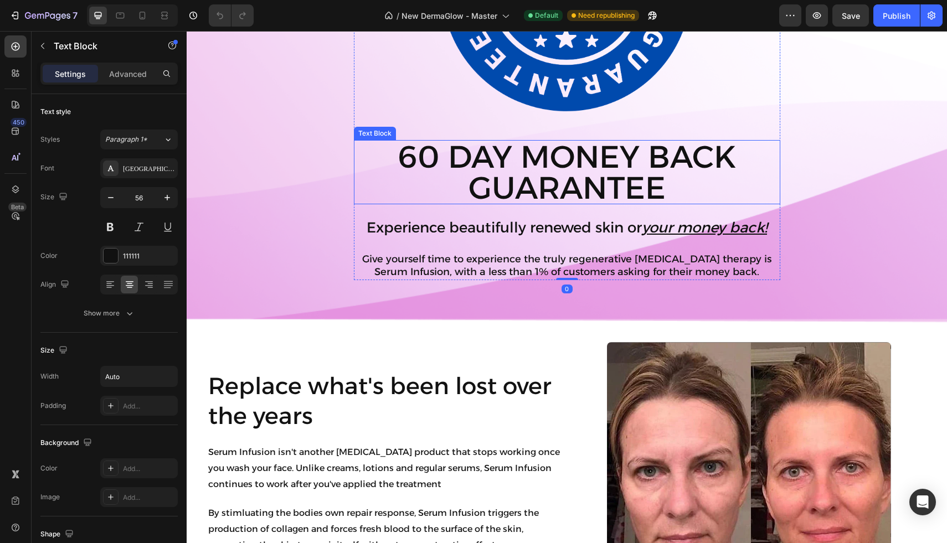
click at [434, 198] on p "60 Day Money Back Guarantee" at bounding box center [567, 172] width 424 height 62
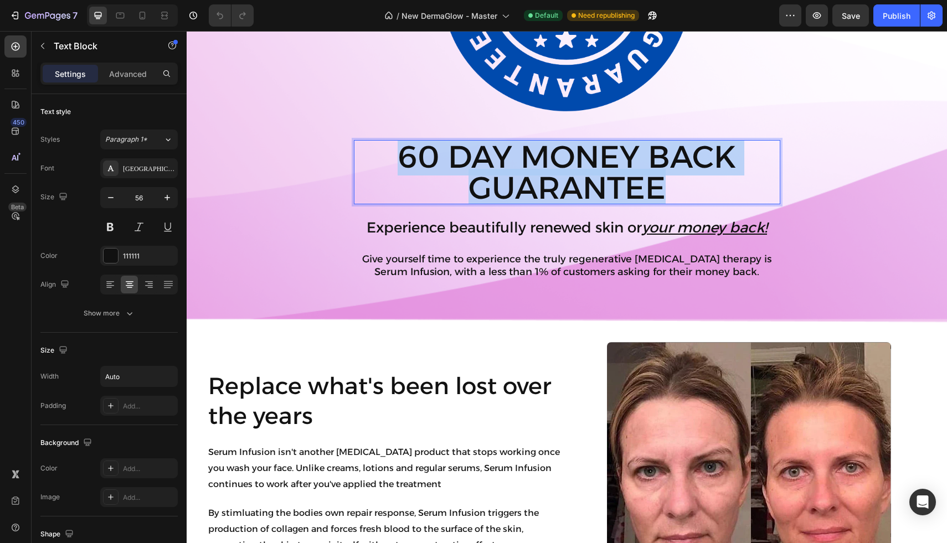
click at [434, 198] on p "60 Day Money Back Guarantee" at bounding box center [567, 172] width 424 height 62
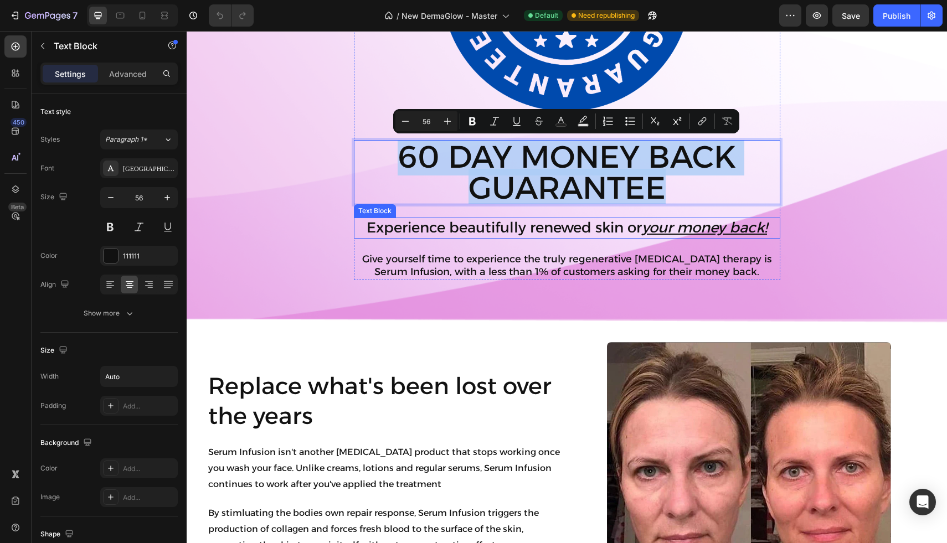
click at [438, 230] on p "Experience beautifully renewed skin or your money back!" at bounding box center [567, 228] width 424 height 19
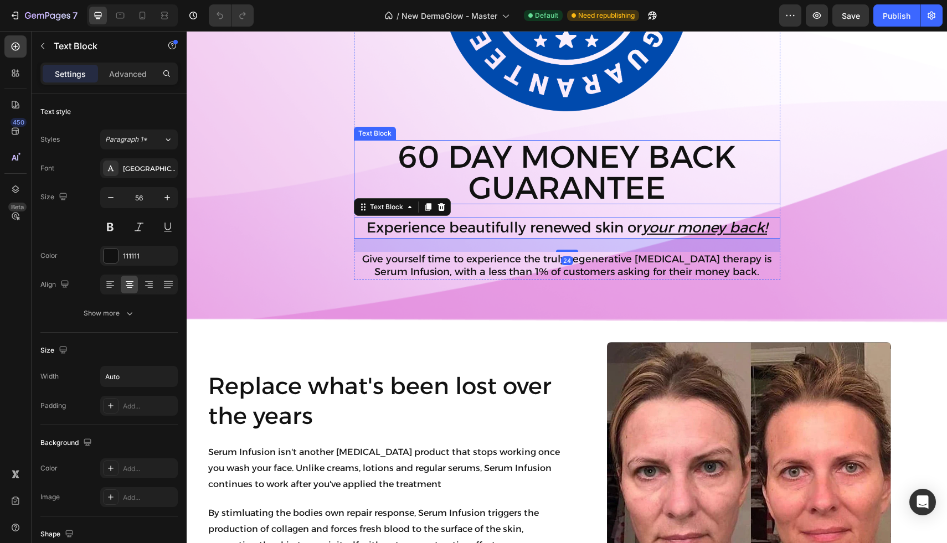
click at [659, 188] on p "60 Day Money Back Guarantee" at bounding box center [567, 172] width 424 height 62
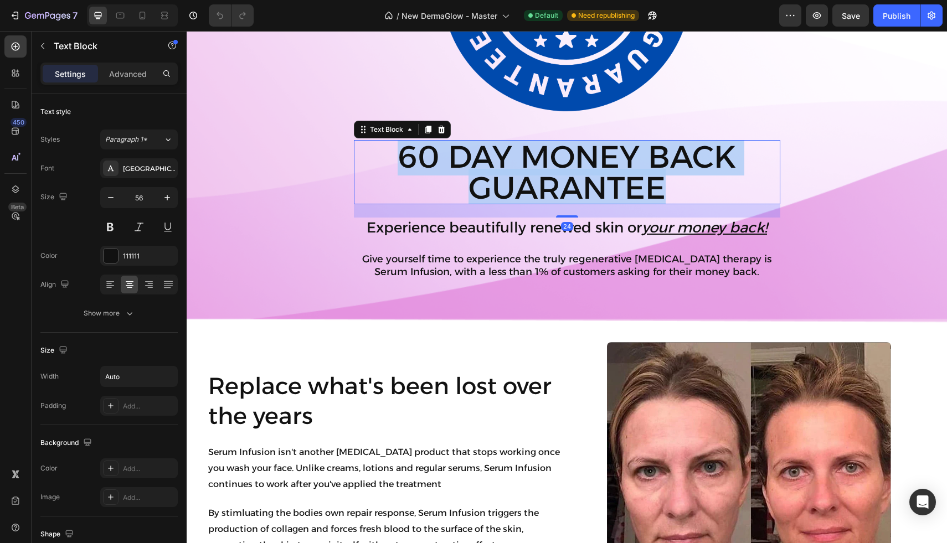
click at [659, 188] on p "60 Day Money Back Guarantee" at bounding box center [567, 172] width 424 height 62
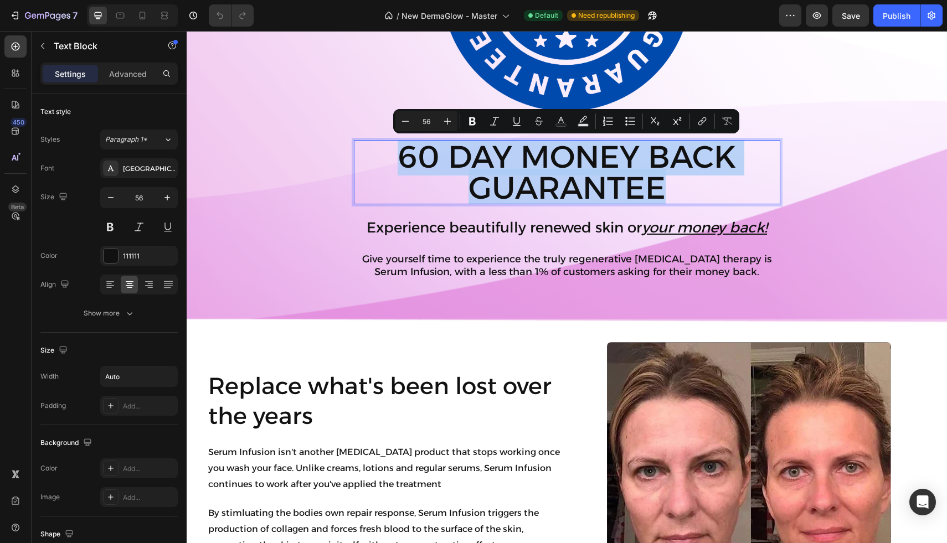
copy p "60 Day Money Back Guarantee"
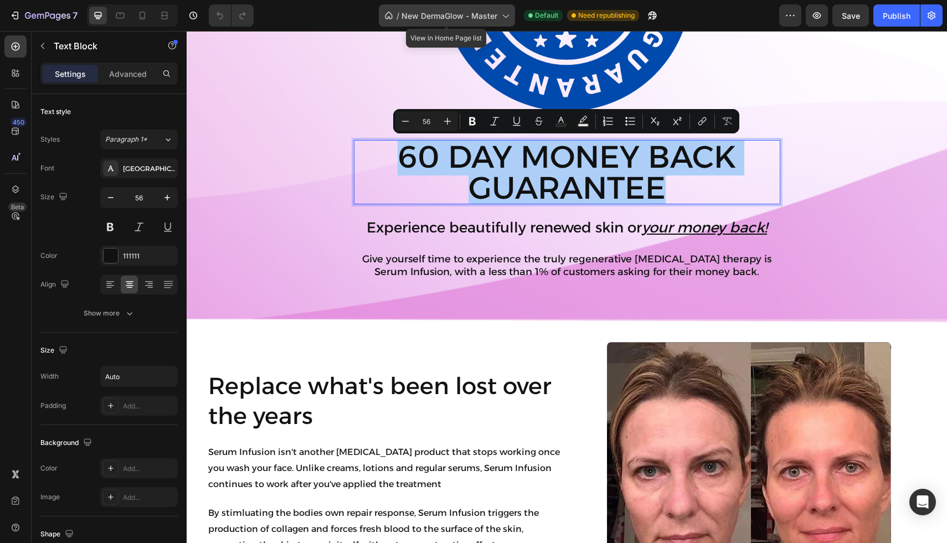
click at [487, 12] on span "New DermaGlow - Master" at bounding box center [449, 16] width 96 height 12
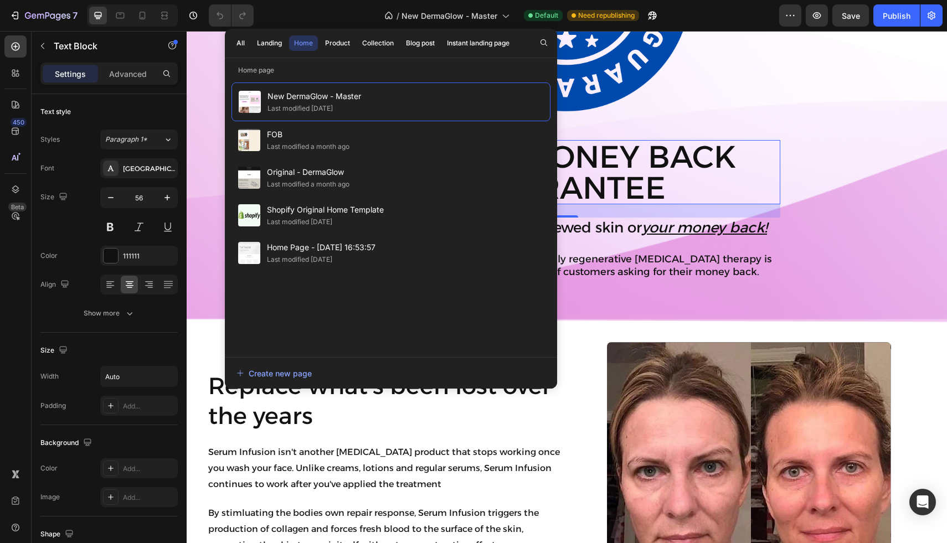
click at [333, 51] on div "All Landing Home Product Collection Blog post Instant landing page" at bounding box center [373, 43] width 296 height 29
click at [337, 45] on div "Product" at bounding box center [337, 43] width 25 height 10
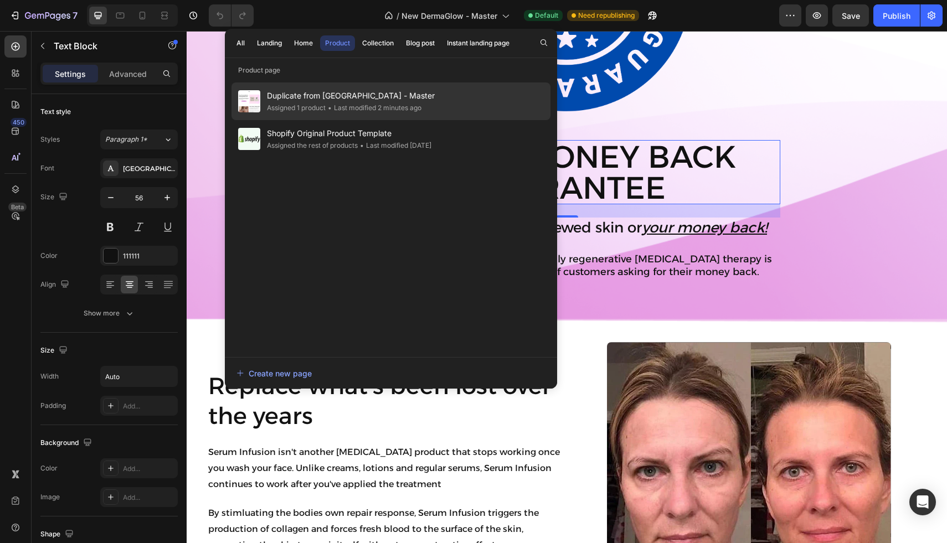
click at [320, 85] on div "Duplicate from New DermaGlow - Master Assigned 1 product • Last modified 2 minu…" at bounding box center [390, 101] width 319 height 38
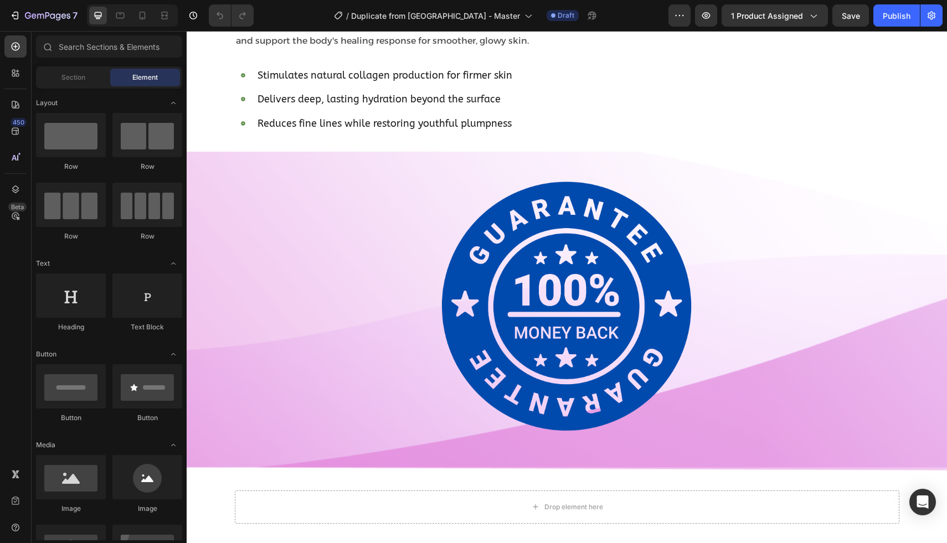
scroll to position [2134, 0]
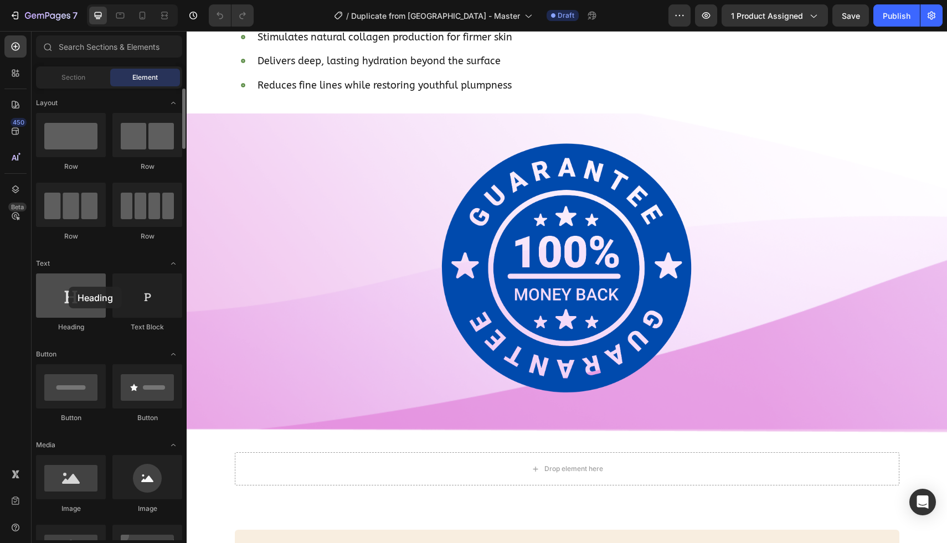
click at [69, 287] on div at bounding box center [71, 295] width 70 height 44
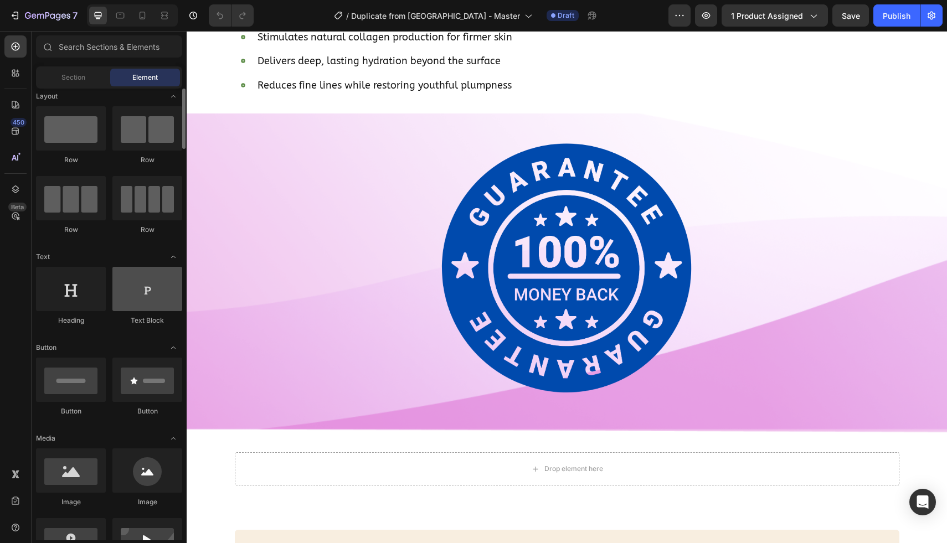
scroll to position [9, 0]
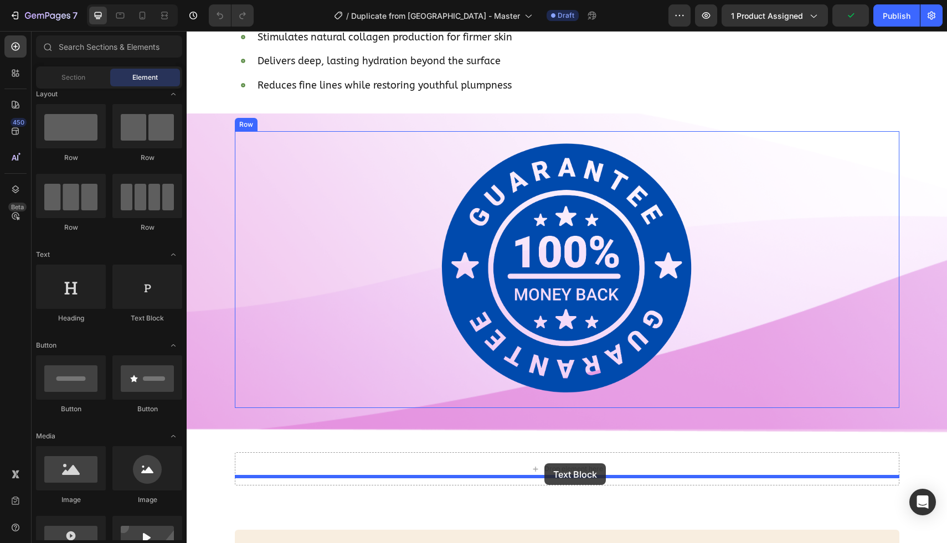
drag, startPoint x: 322, startPoint y: 335, endPoint x: 544, endPoint y: 463, distance: 256.6
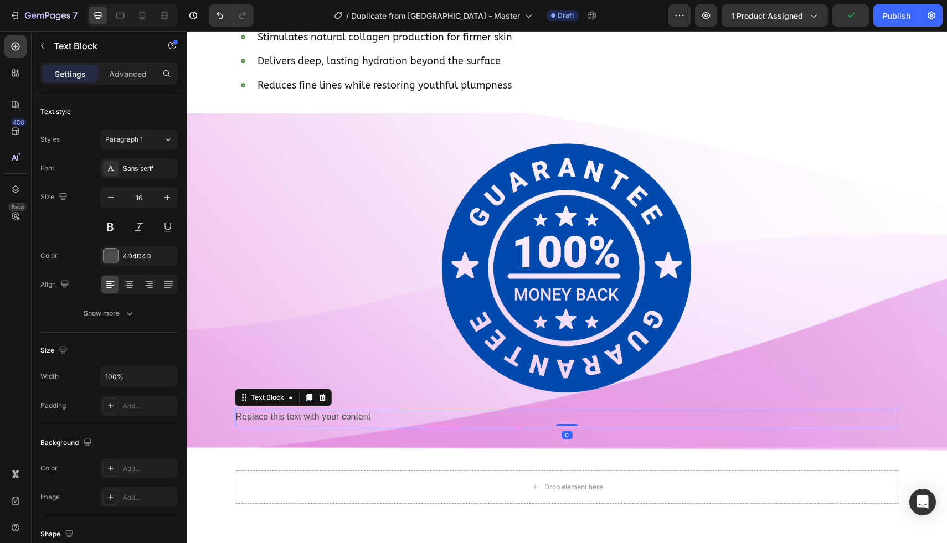
click at [541, 426] on div "Replace this text with your content" at bounding box center [567, 417] width 664 height 18
click at [541, 425] on p "Replace this text with your content" at bounding box center [567, 417] width 662 height 16
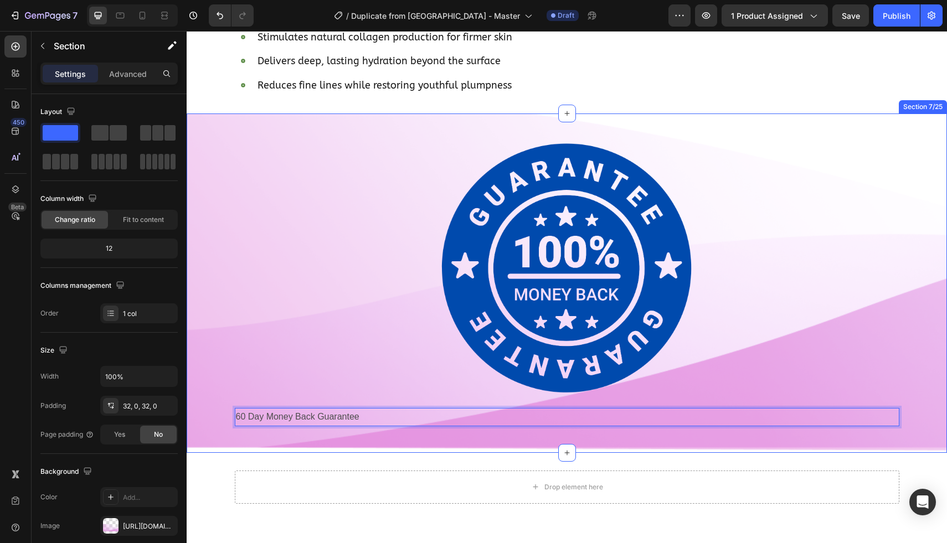
click at [220, 425] on div "Image 60 Day Money Back Guarantee Text Block 0 Row" at bounding box center [567, 283] width 760 height 304
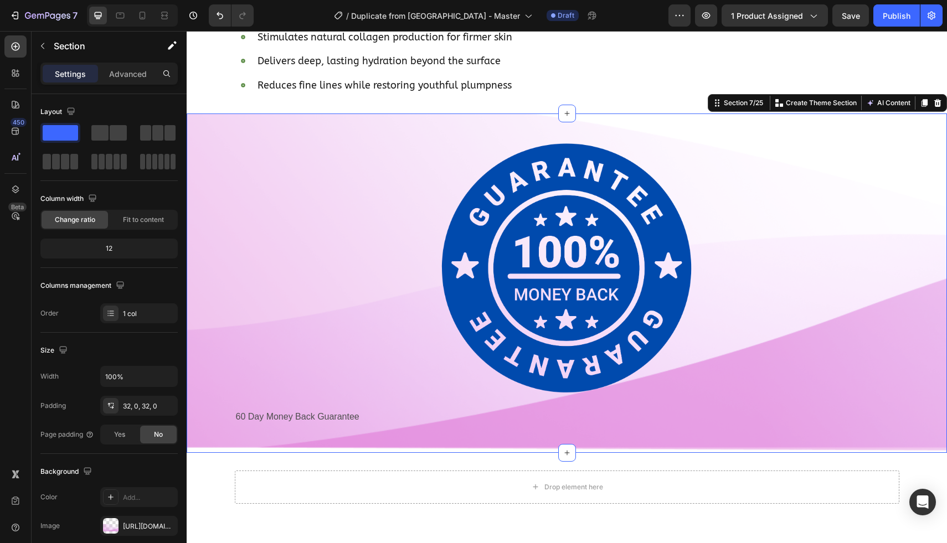
drag, startPoint x: 245, startPoint y: 160, endPoint x: 380, endPoint y: 506, distance: 371.9
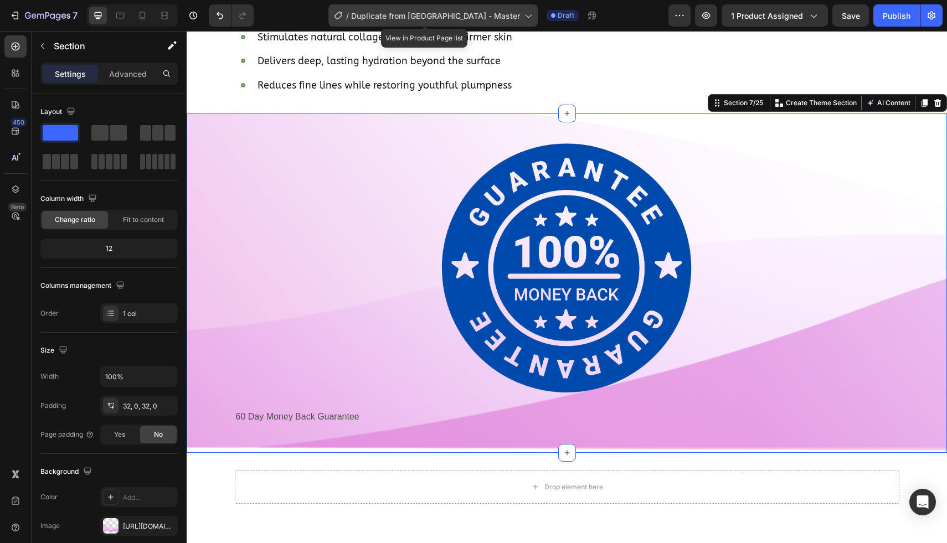
click at [423, 15] on span "Duplicate from [GEOGRAPHIC_DATA] - Master" at bounding box center [435, 16] width 169 height 12
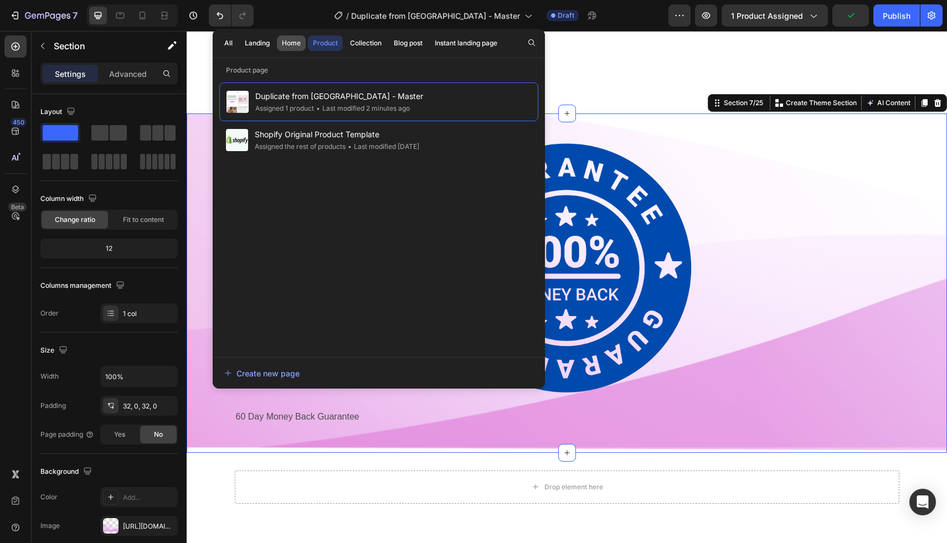
click at [286, 44] on div "Home" at bounding box center [291, 43] width 19 height 10
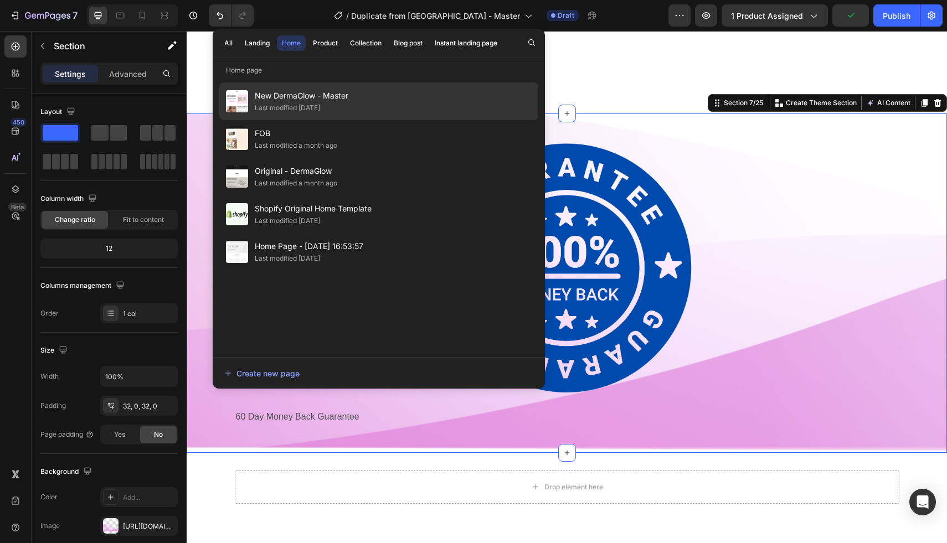
click at [274, 97] on span "New DermaGlow - Master" at bounding box center [302, 95] width 94 height 13
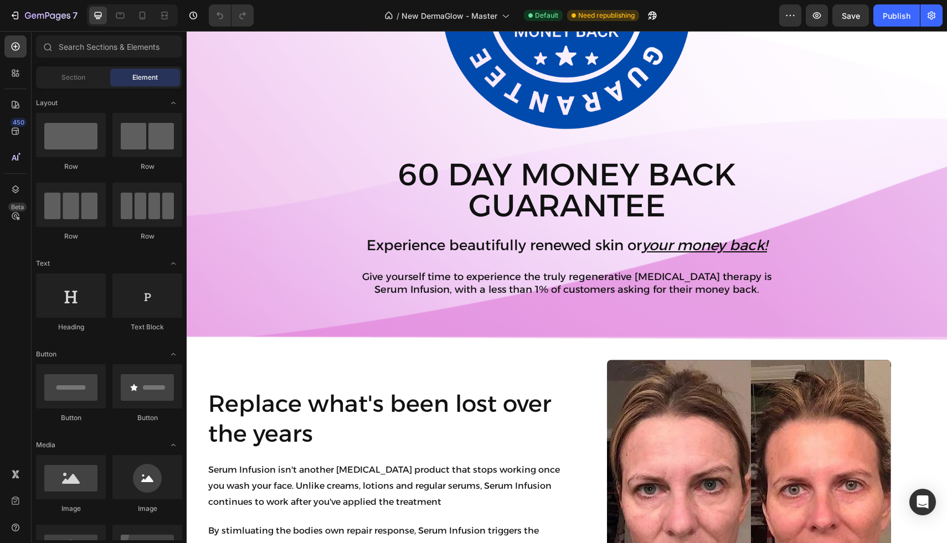
scroll to position [773, 0]
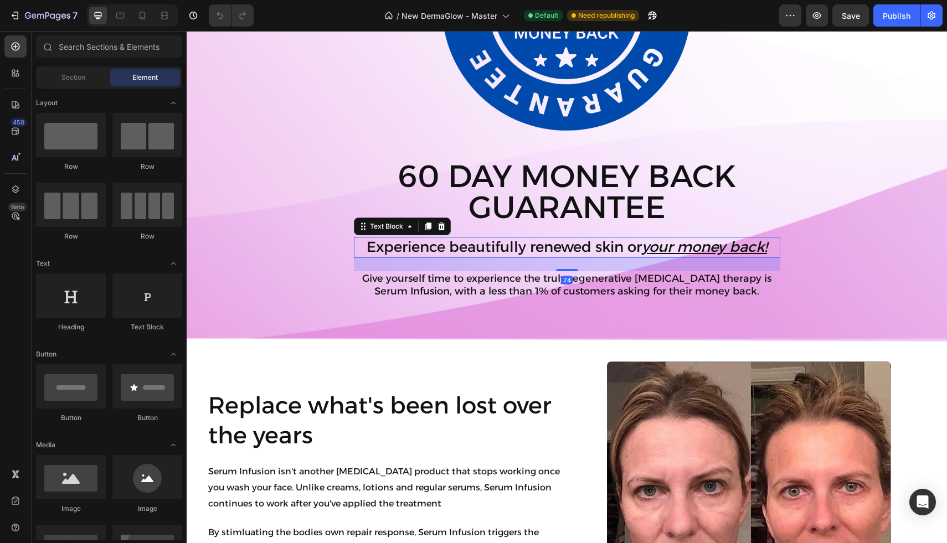
click at [359, 246] on p "Experience beautifully renewed skin or your money back!" at bounding box center [567, 247] width 424 height 19
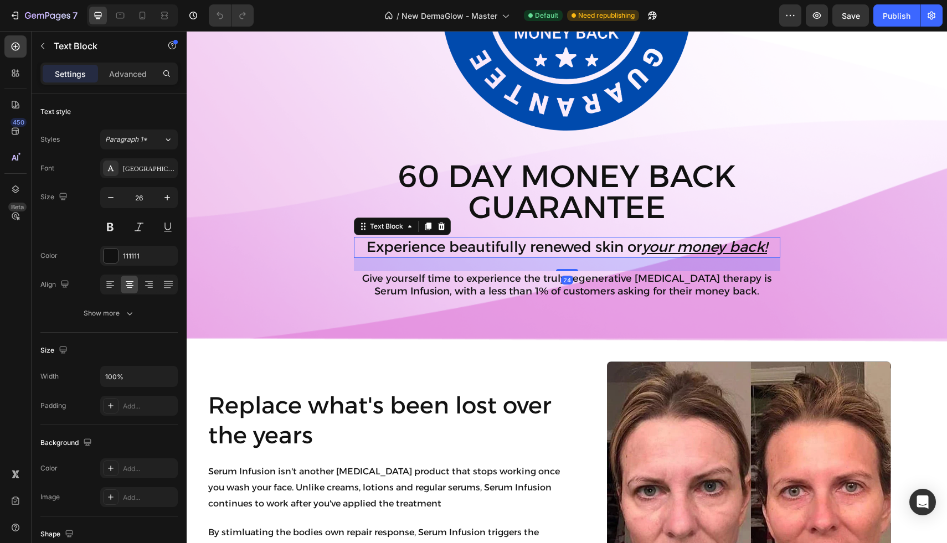
click at [364, 246] on p "Experience beautifully renewed skin or your money back!" at bounding box center [567, 247] width 424 height 19
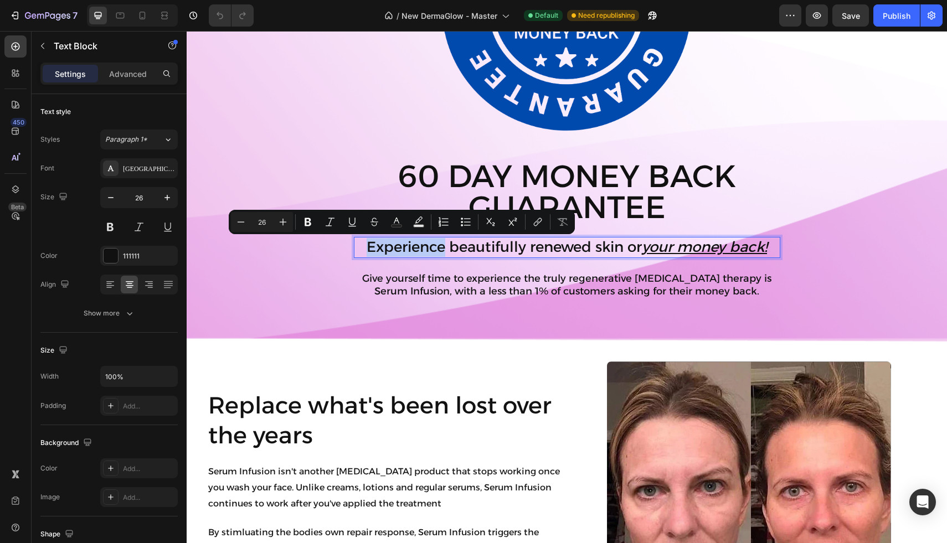
click at [364, 246] on p "Experience beautifully renewed skin or your money back!" at bounding box center [567, 247] width 424 height 19
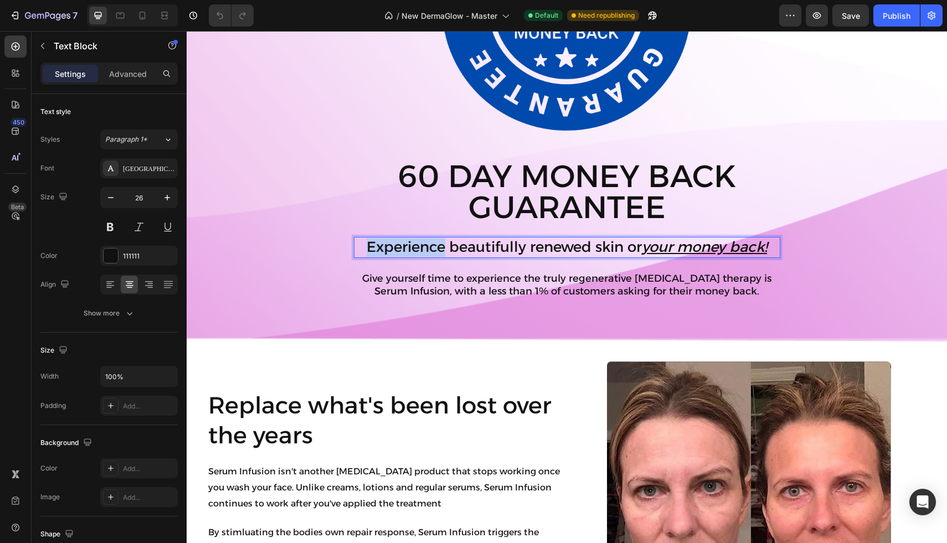
click at [364, 246] on p "Experience beautifully renewed skin or your money back!" at bounding box center [567, 247] width 424 height 19
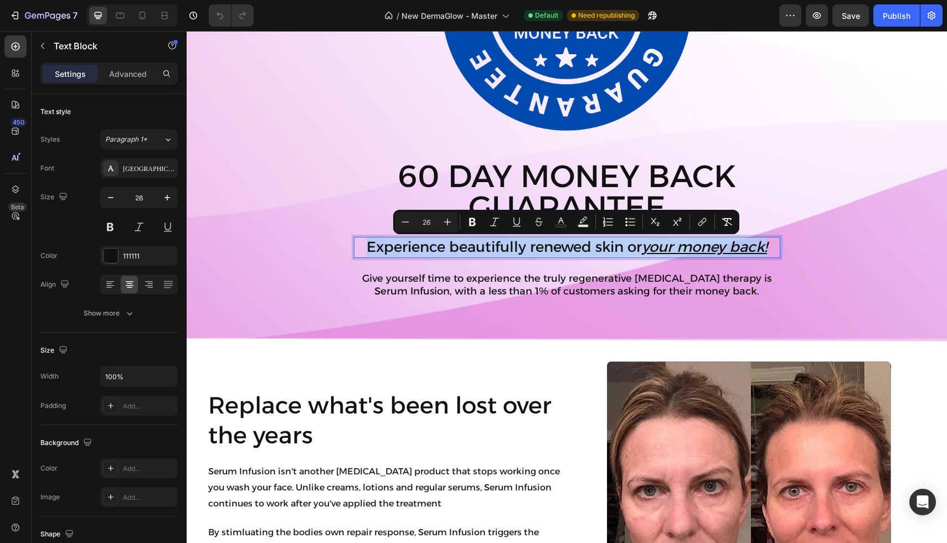
copy p "Experience beautifully renewed skin or your money back!"
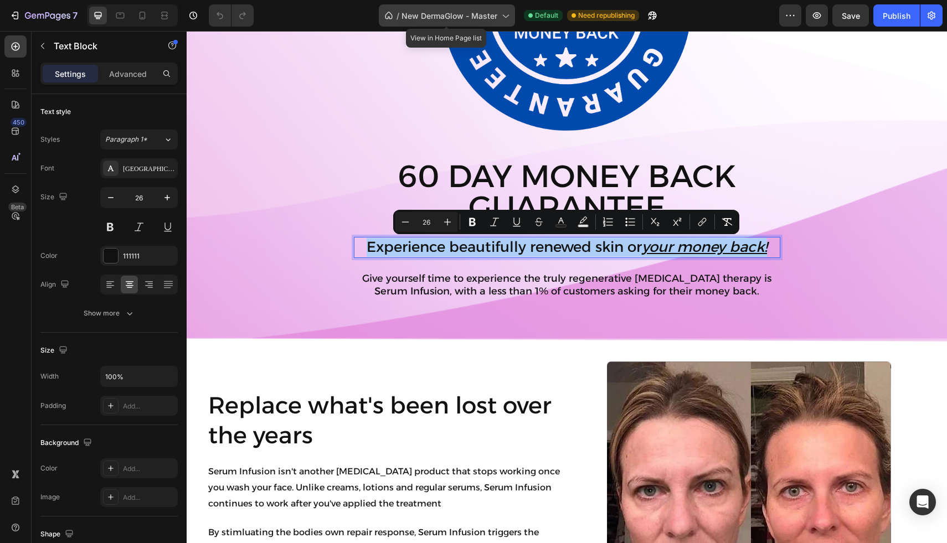
click at [503, 15] on icon at bounding box center [505, 16] width 6 height 3
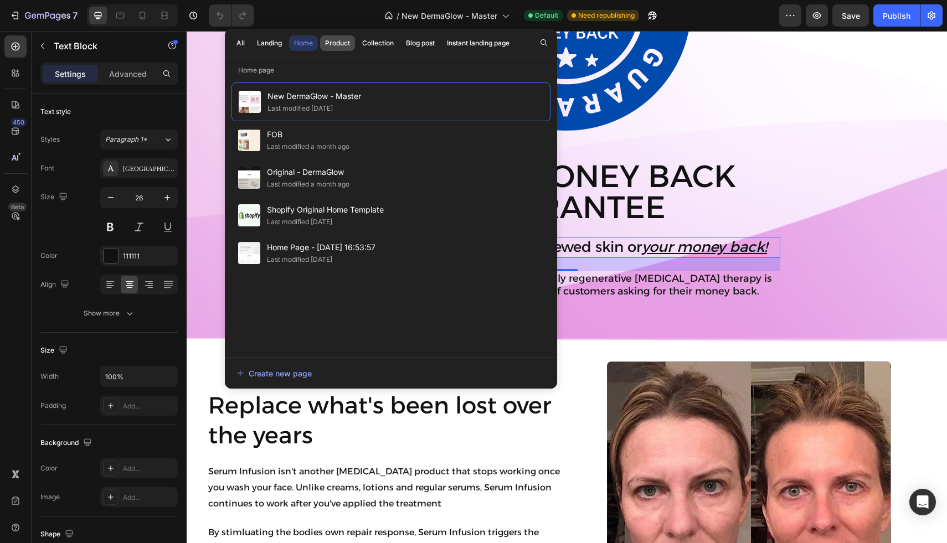
click at [333, 46] on div "Product" at bounding box center [337, 43] width 25 height 10
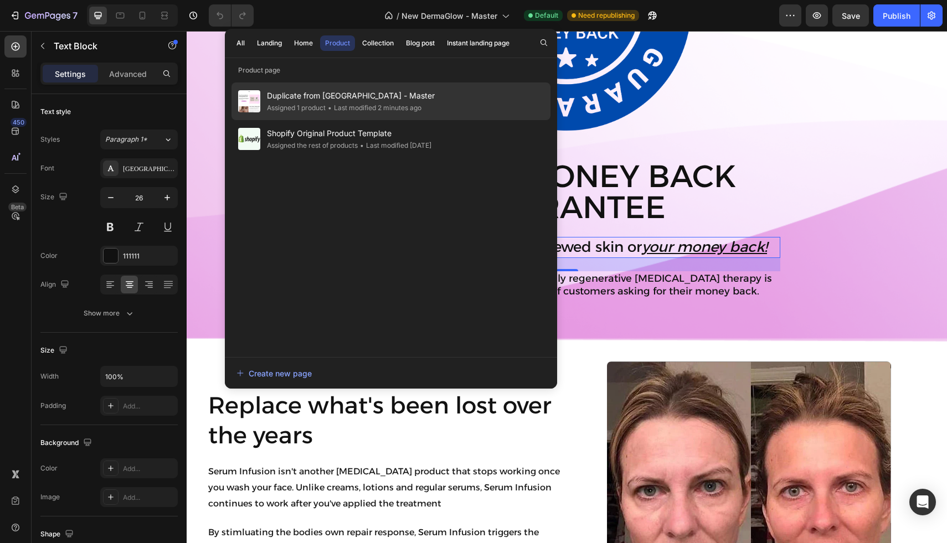
click at [292, 94] on span "Duplicate from [GEOGRAPHIC_DATA] - Master" at bounding box center [351, 95] width 168 height 13
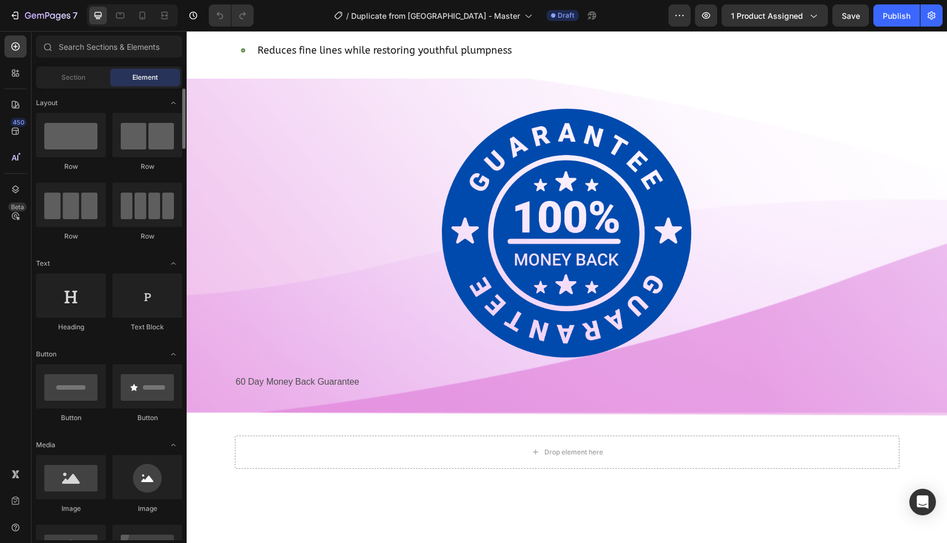
scroll to position [2171, 0]
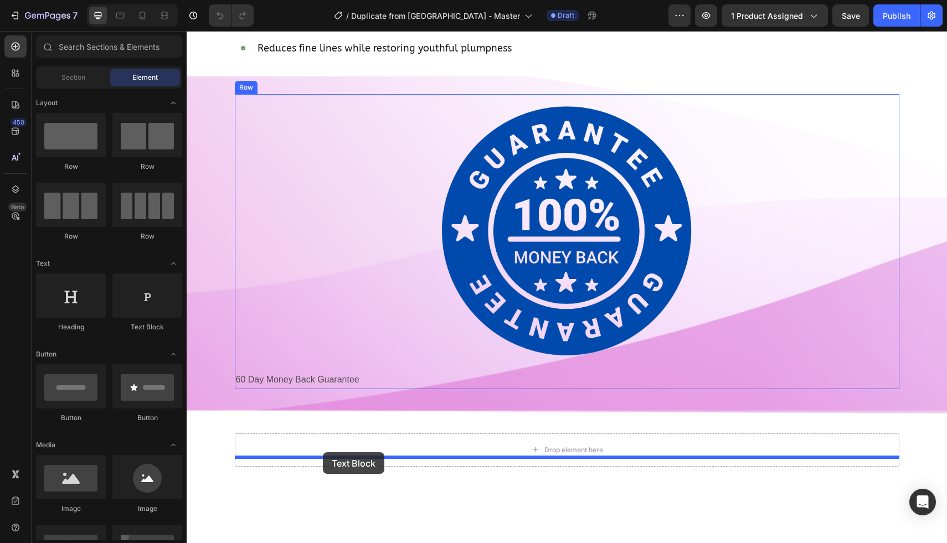
drag, startPoint x: 324, startPoint y: 333, endPoint x: 323, endPoint y: 452, distance: 119.6
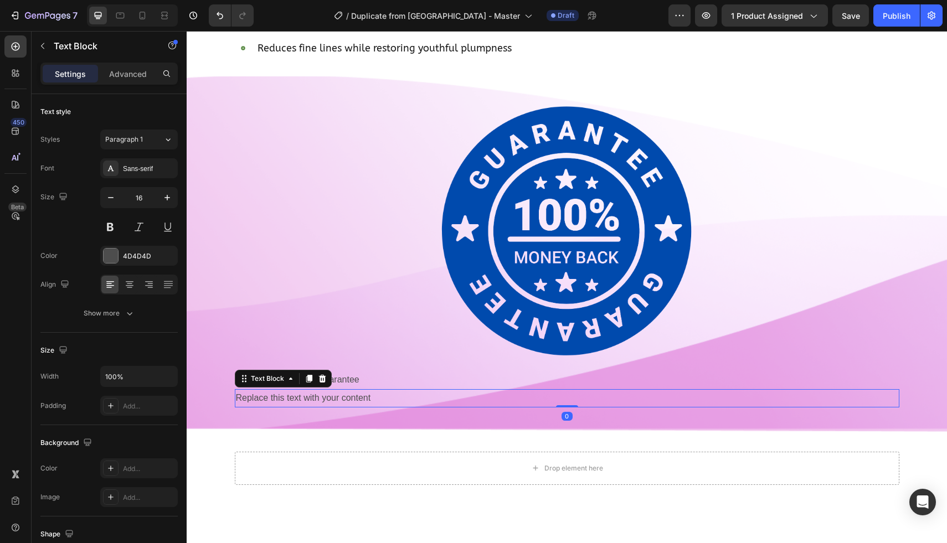
click at [319, 407] on div "Replace this text with your content" at bounding box center [567, 398] width 664 height 18
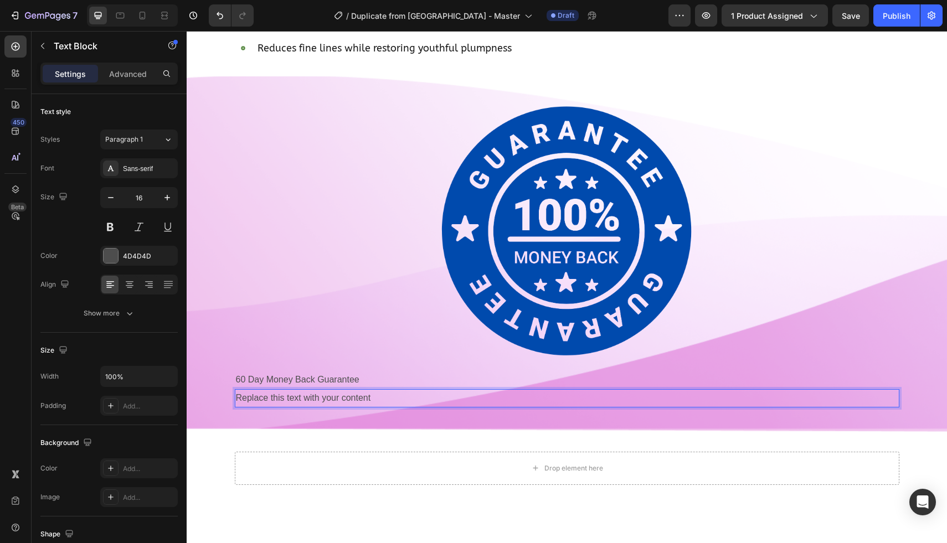
click at [319, 406] on p "Replace this text with your content" at bounding box center [567, 398] width 662 height 16
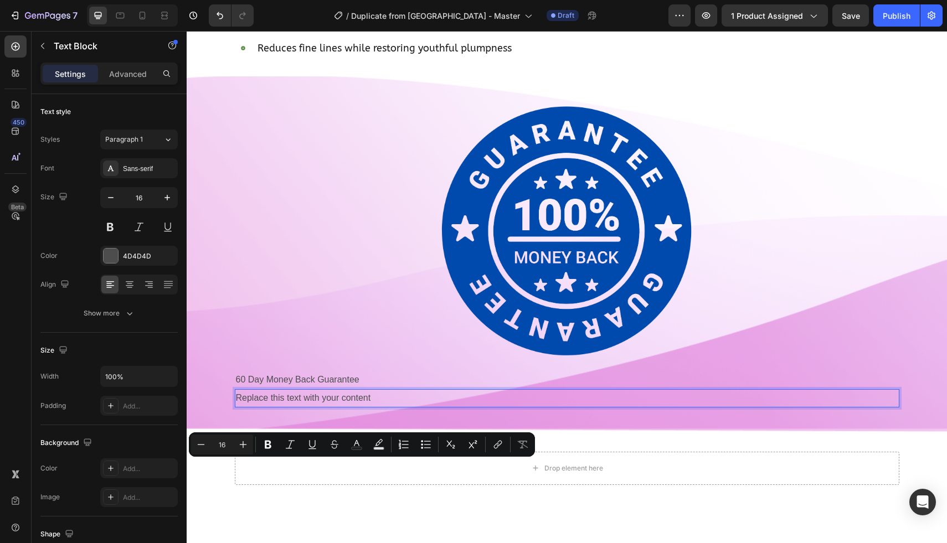
click at [319, 406] on p "Replace this text with your content" at bounding box center [567, 398] width 662 height 16
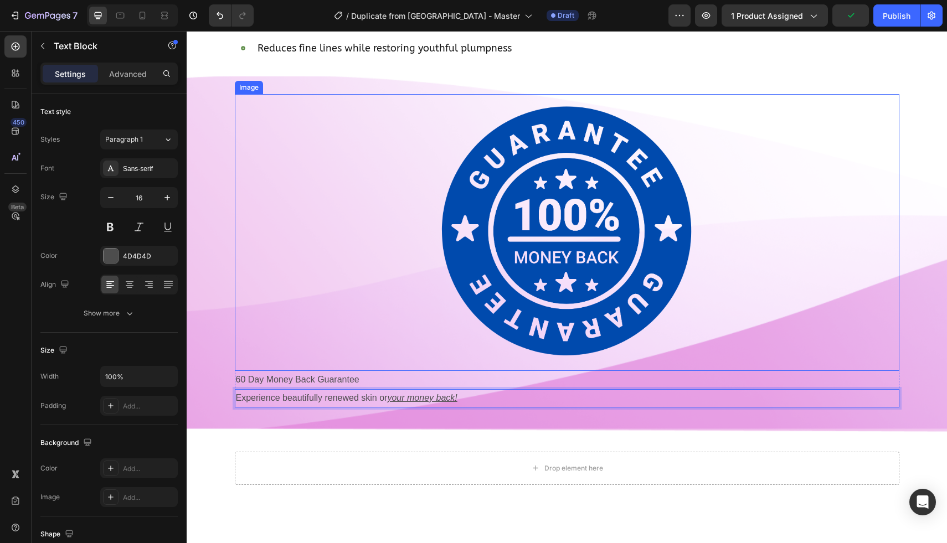
click at [311, 234] on div at bounding box center [567, 232] width 664 height 277
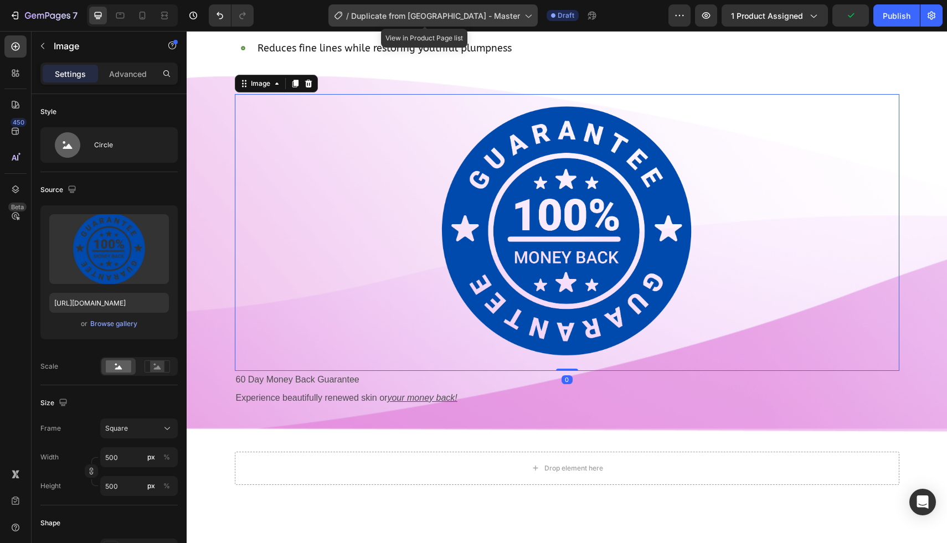
click at [468, 21] on span "Duplicate from [GEOGRAPHIC_DATA] - Master" at bounding box center [435, 16] width 169 height 12
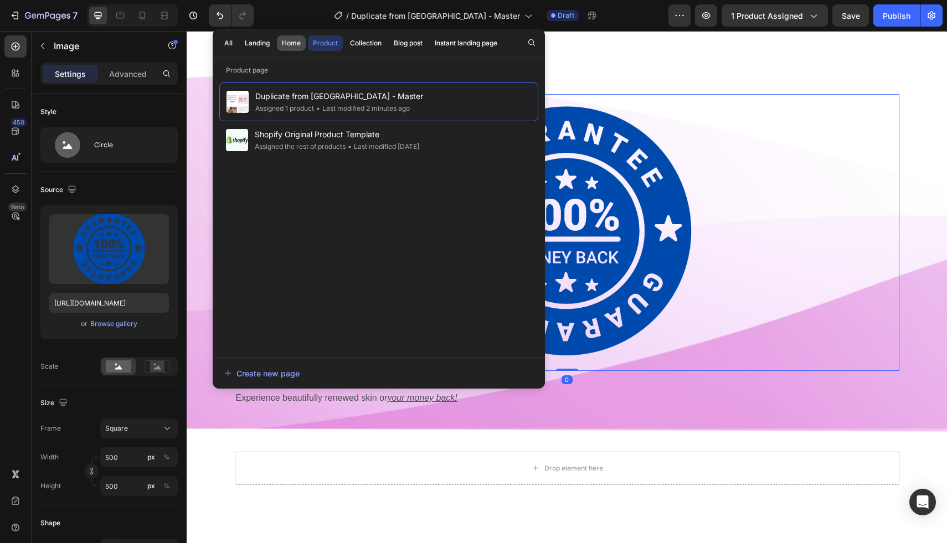
click at [297, 49] on button "Home" at bounding box center [291, 42] width 29 height 15
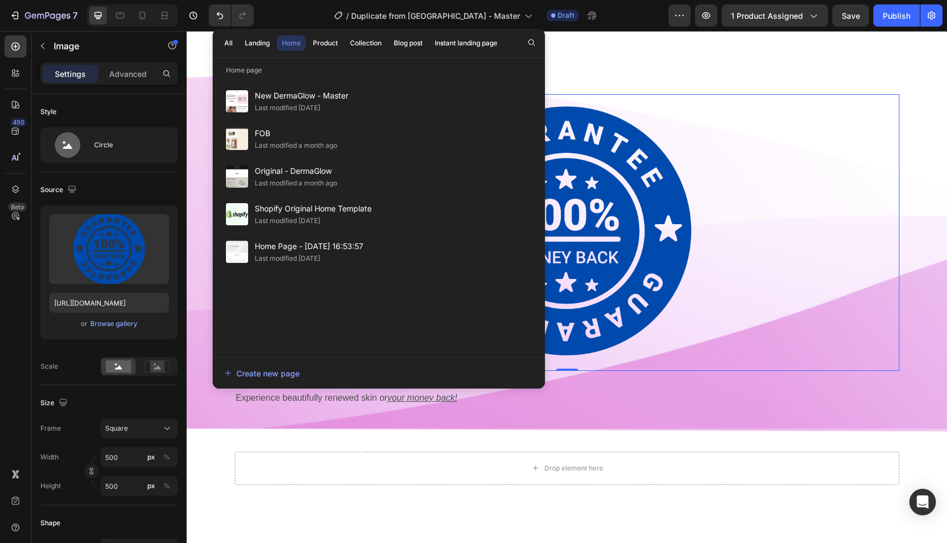
click at [285, 99] on span "New DermaGlow - Master" at bounding box center [302, 95] width 94 height 13
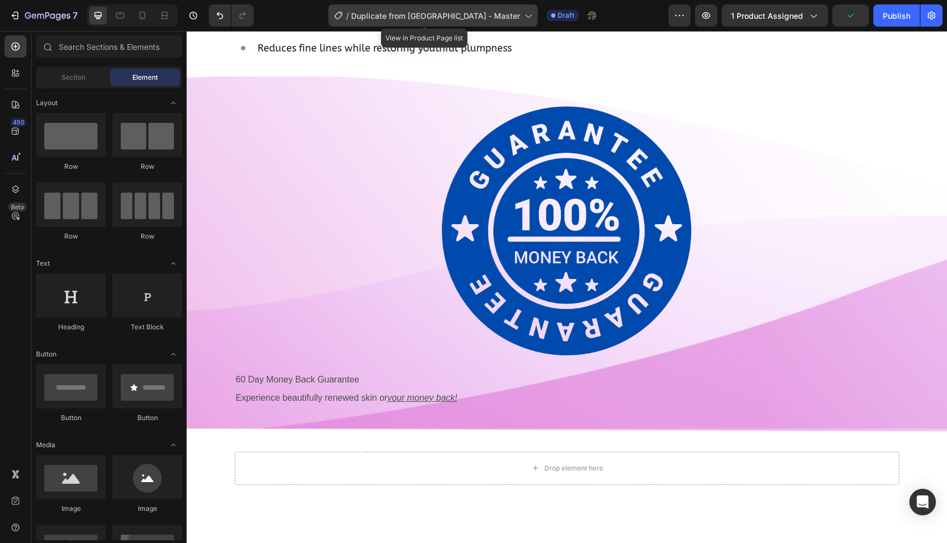
click at [441, 14] on span "Duplicate from [GEOGRAPHIC_DATA] - Master" at bounding box center [435, 16] width 169 height 12
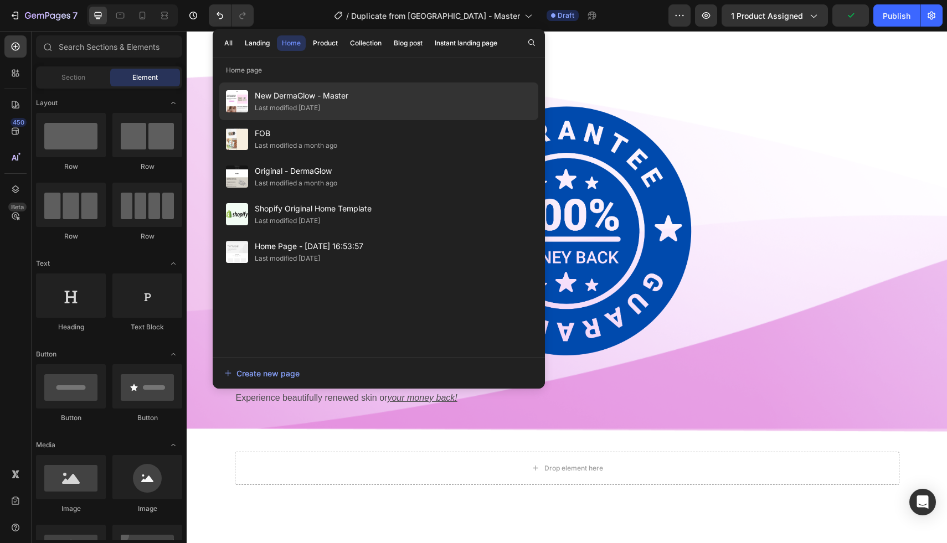
click at [296, 106] on div "Last modified 2 days ago" at bounding box center [287, 107] width 65 height 11
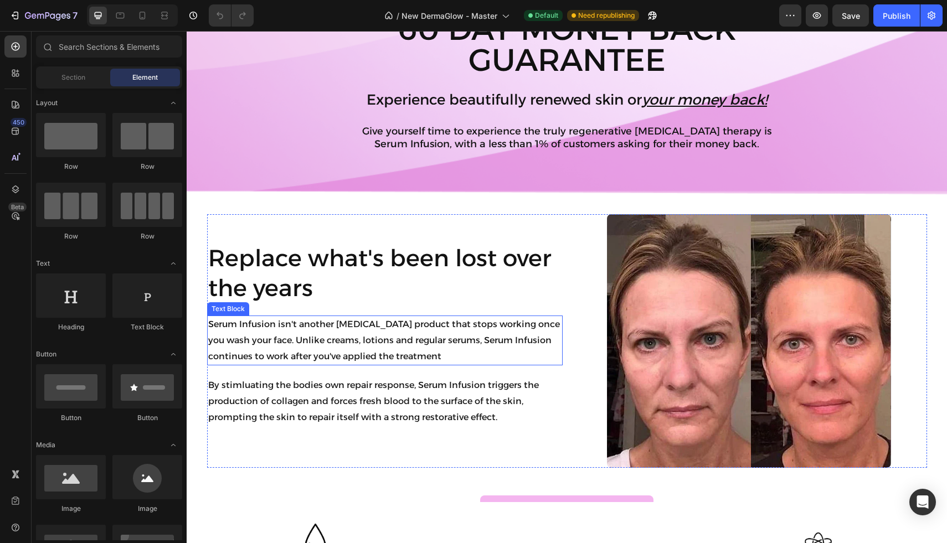
scroll to position [842, 0]
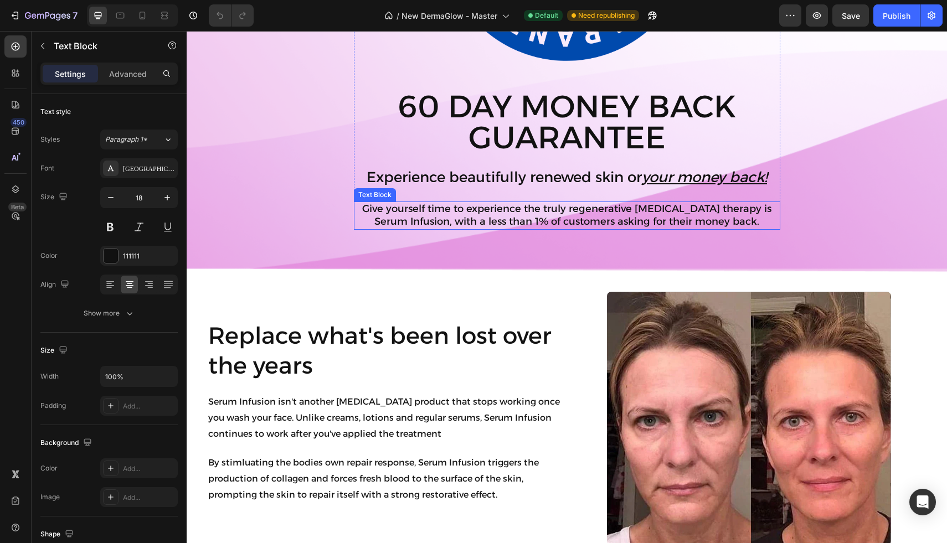
click at [436, 215] on p "Give yourself time to experience the truly regenerative [MEDICAL_DATA] therapy …" at bounding box center [567, 216] width 424 height 26
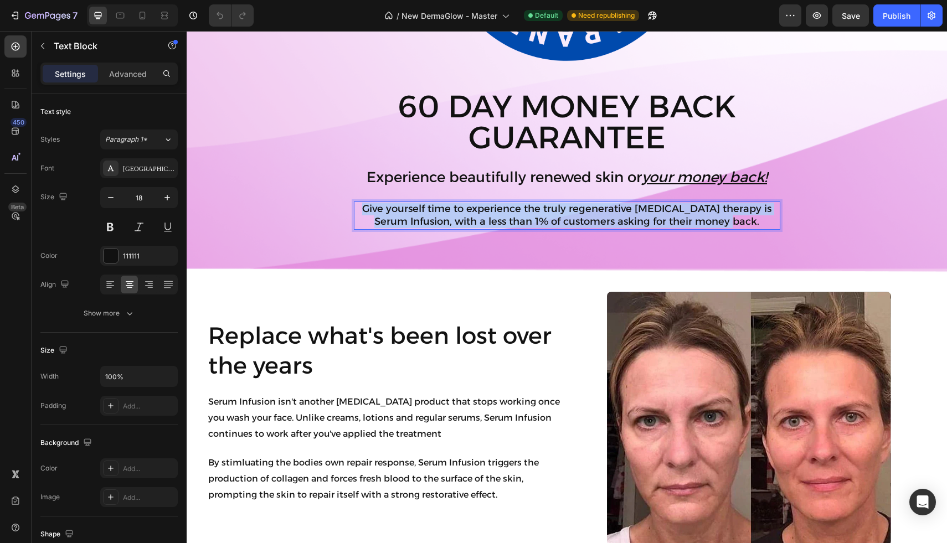
click at [436, 215] on p "Give yourself time to experience the truly regenerative [MEDICAL_DATA] therapy …" at bounding box center [567, 216] width 424 height 26
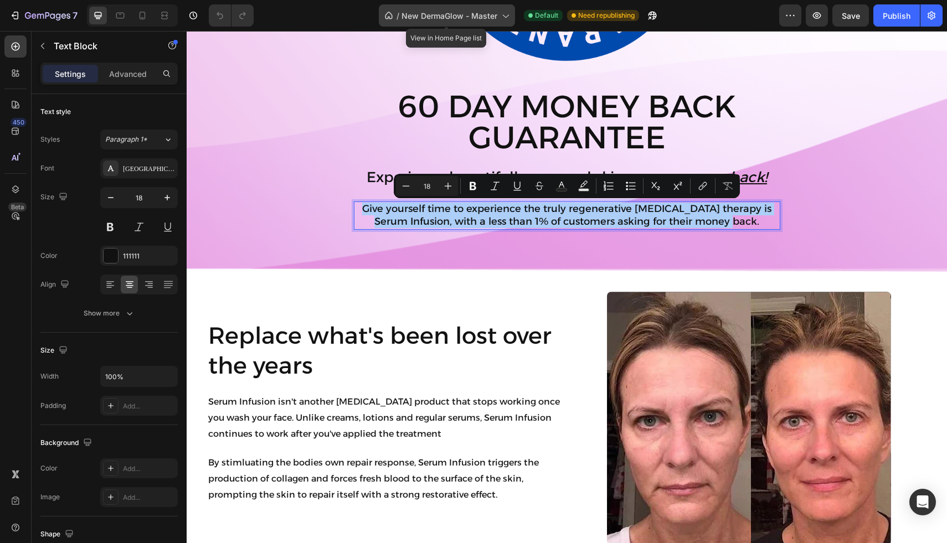
click at [462, 20] on span "New DermaGlow - Master" at bounding box center [449, 16] width 96 height 12
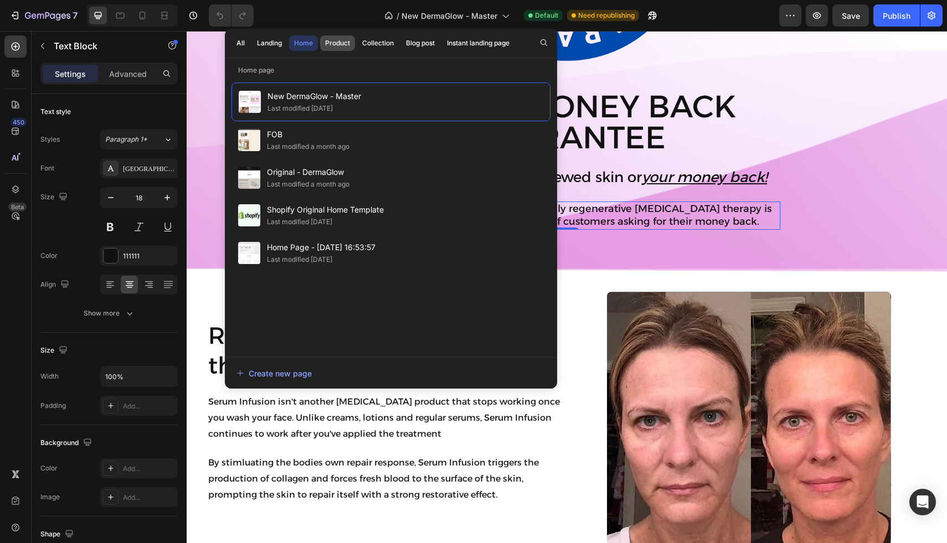
click at [345, 44] on div "Product" at bounding box center [337, 43] width 25 height 10
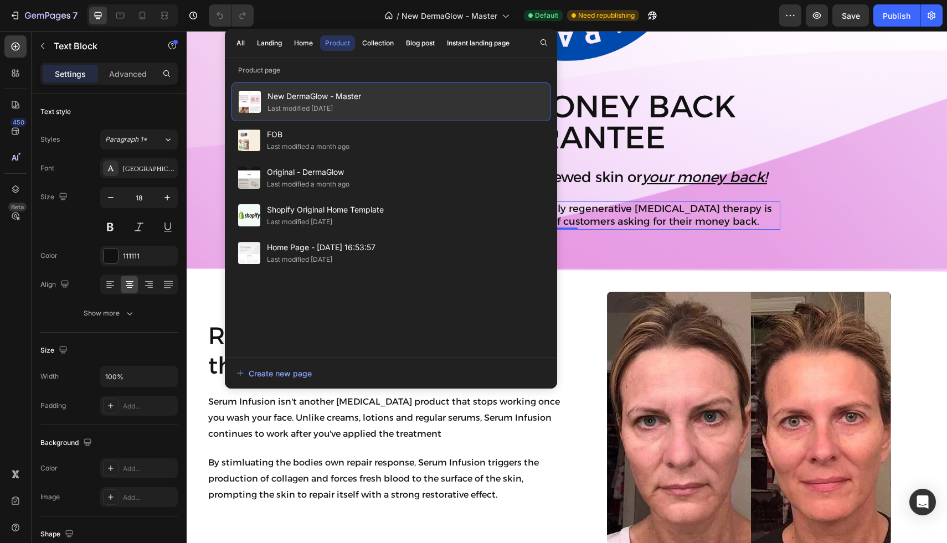
click at [324, 95] on span "New DermaGlow - Master" at bounding box center [314, 96] width 94 height 13
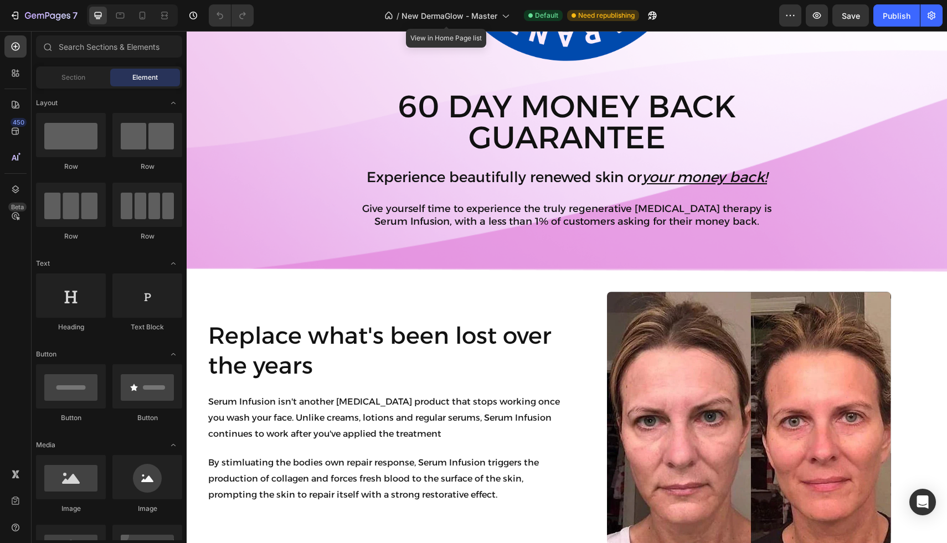
click at [404, 27] on div "/ New DermaGlow - Master" at bounding box center [447, 15] width 136 height 27
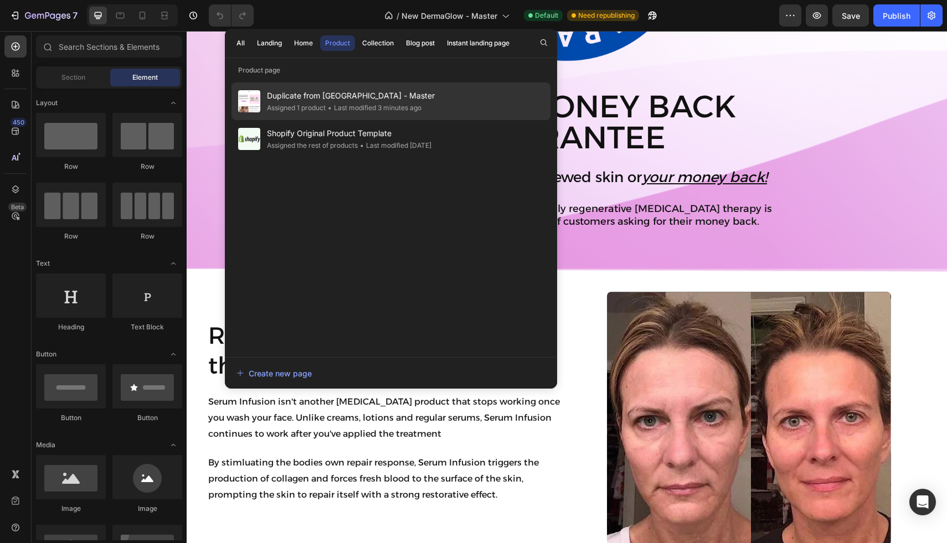
click at [344, 99] on span "Duplicate from [GEOGRAPHIC_DATA] - Master" at bounding box center [351, 95] width 168 height 13
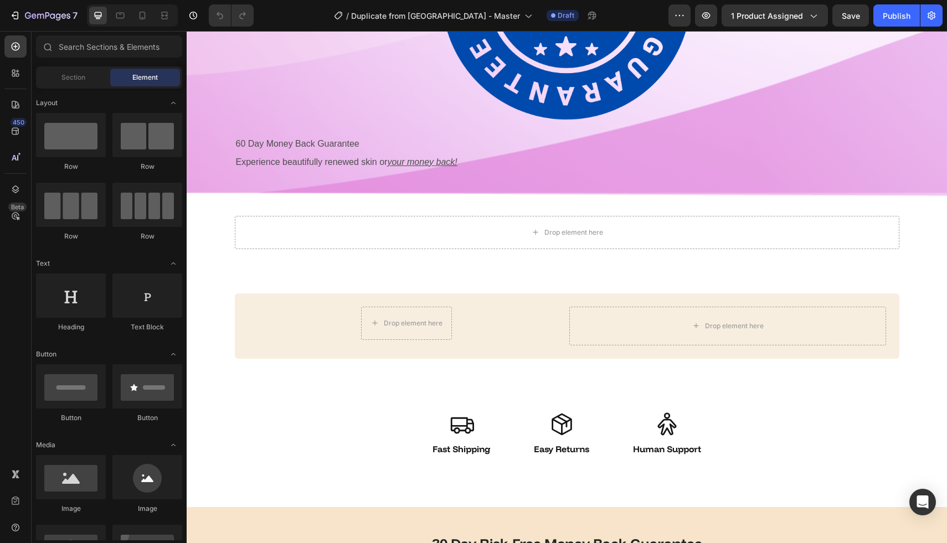
scroll to position [2443, 0]
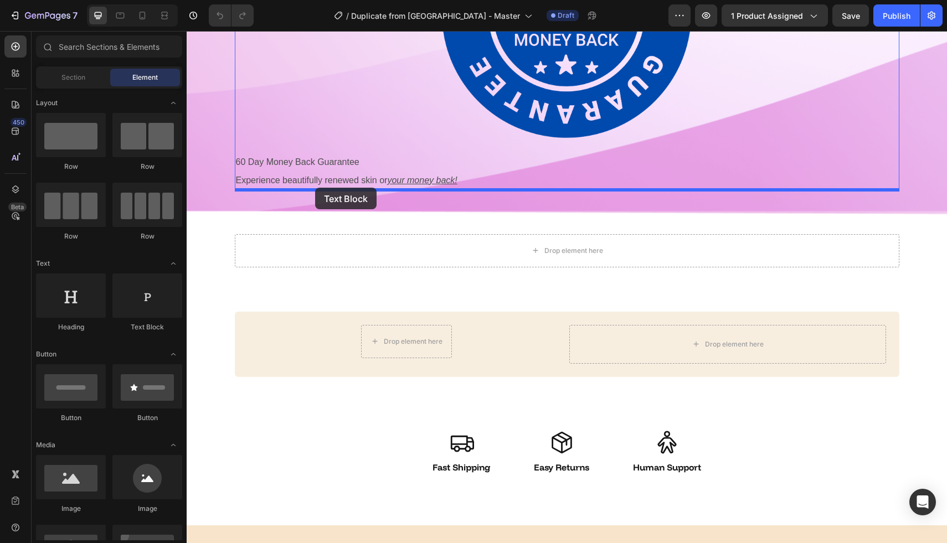
drag, startPoint x: 344, startPoint y: 327, endPoint x: 315, endPoint y: 188, distance: 142.0
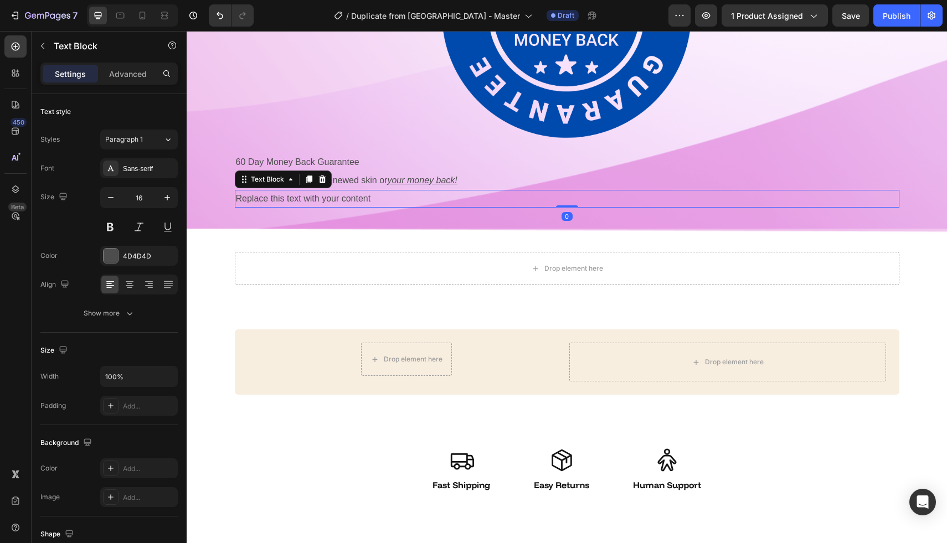
click at [315, 199] on div "Replace this text with your content" at bounding box center [567, 199] width 664 height 18
click at [315, 199] on p "Replace this text with your content" at bounding box center [567, 199] width 662 height 16
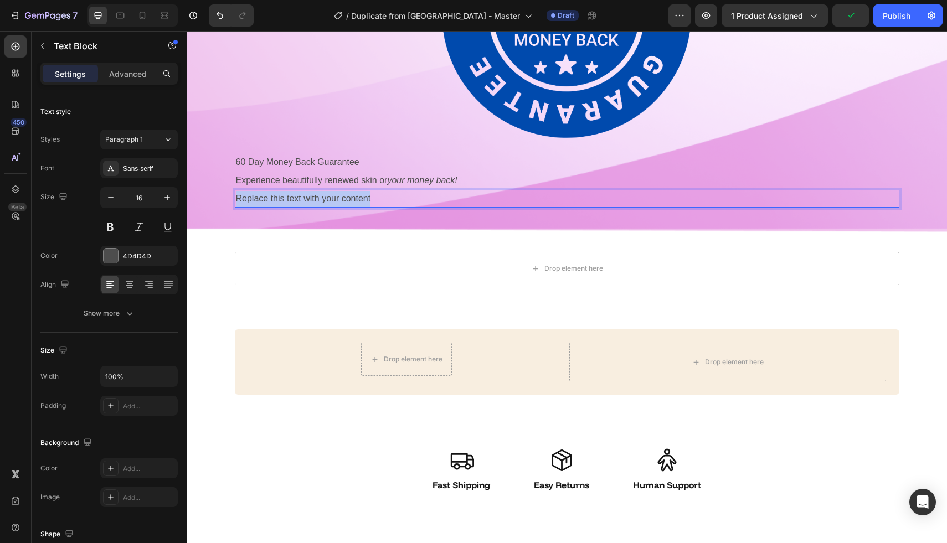
click at [315, 199] on p "Replace this text with your content" at bounding box center [567, 199] width 662 height 16
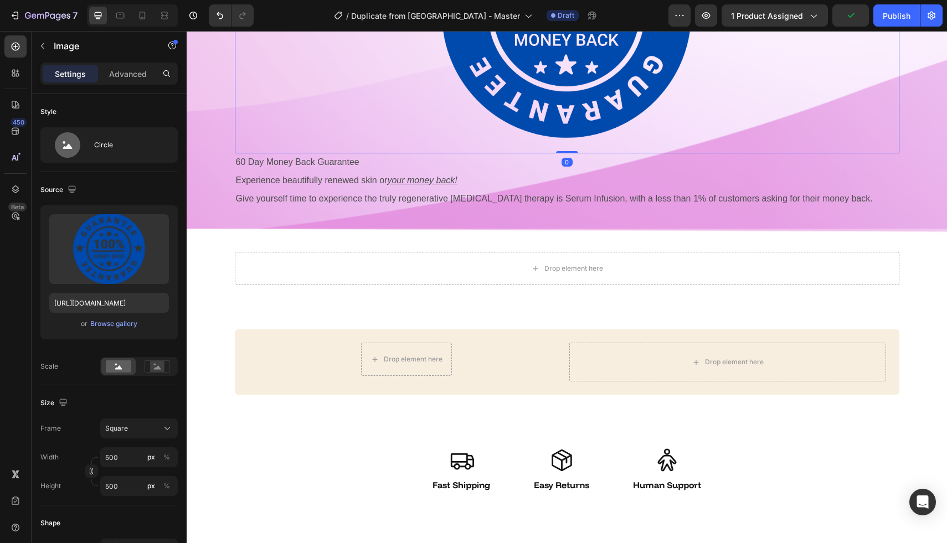
click at [309, 119] on div at bounding box center [567, 15] width 664 height 277
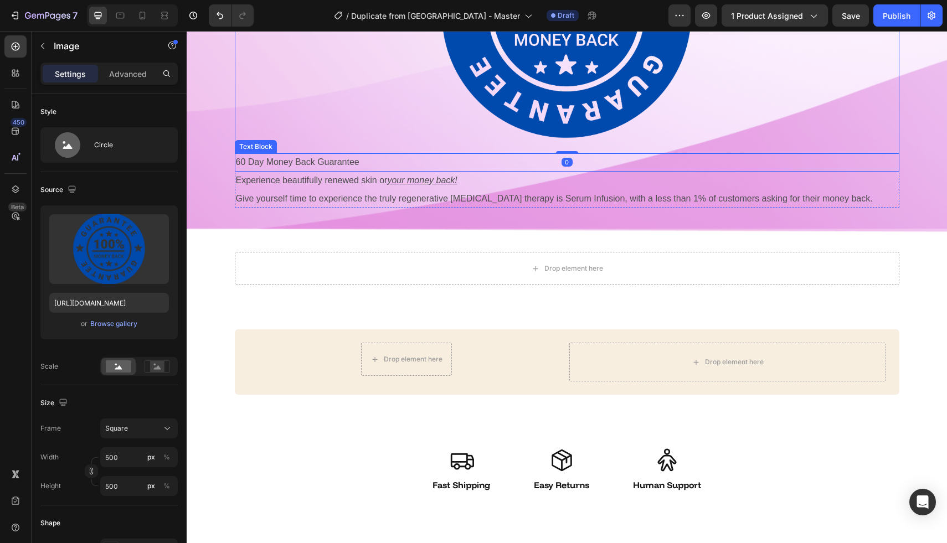
click at [364, 162] on p "60 Day Money Back Guarantee" at bounding box center [567, 162] width 662 height 16
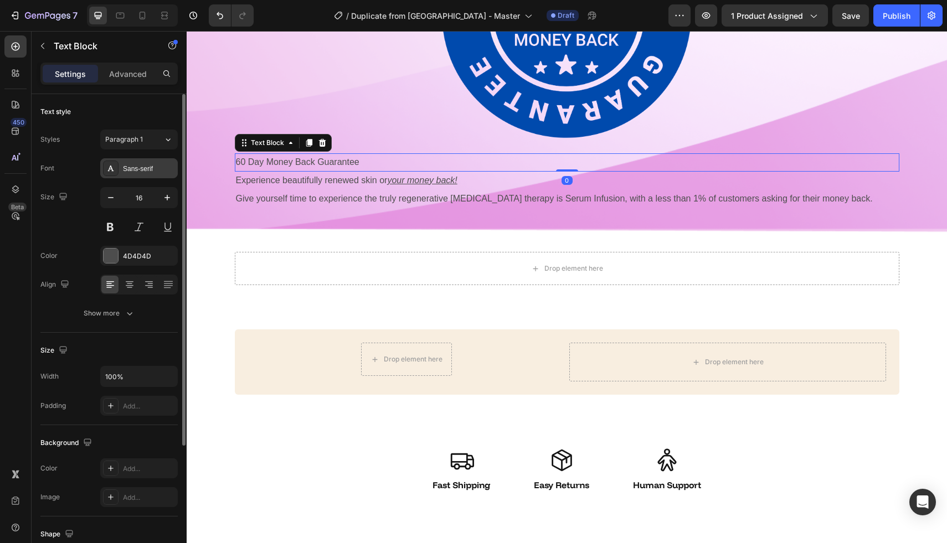
click at [153, 171] on div "Sans-serif" at bounding box center [149, 169] width 52 height 10
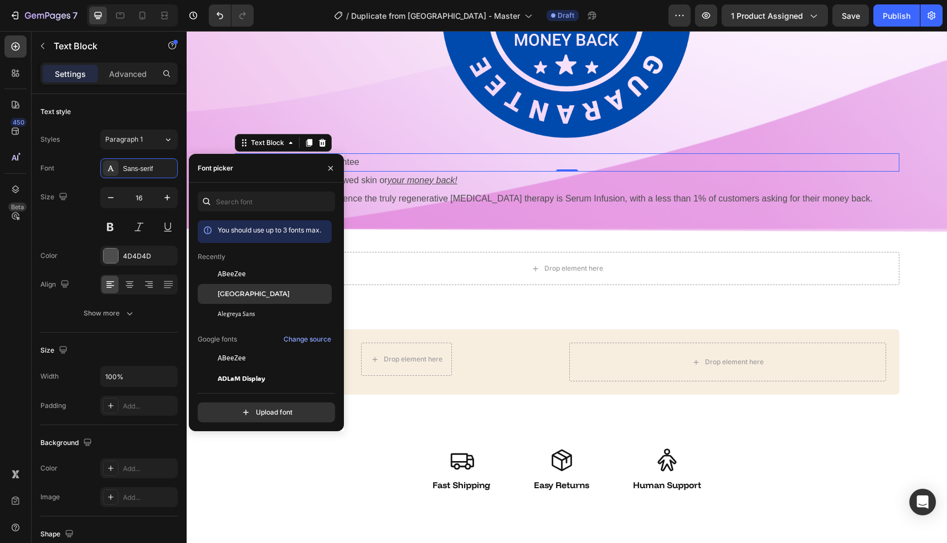
click at [241, 290] on span "[GEOGRAPHIC_DATA]" at bounding box center [254, 294] width 72 height 10
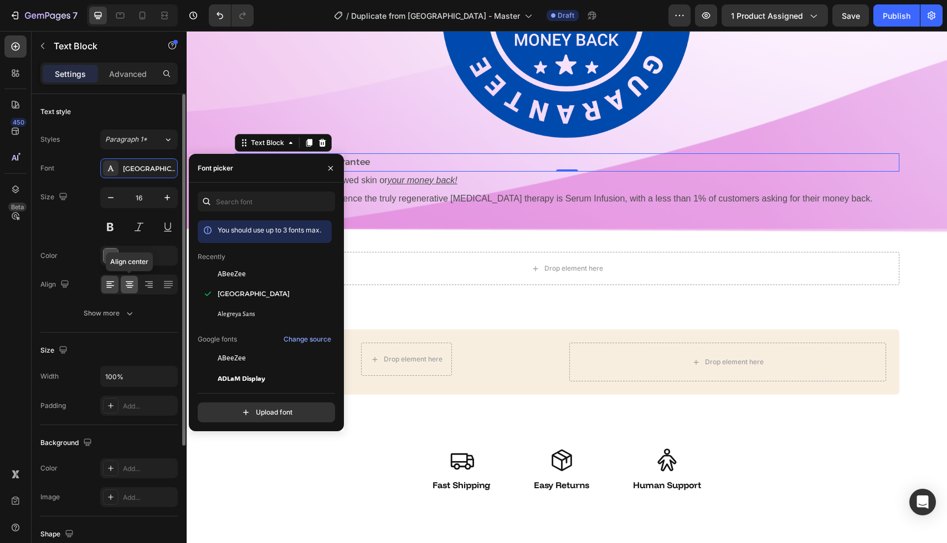
click at [132, 288] on icon at bounding box center [129, 284] width 11 height 11
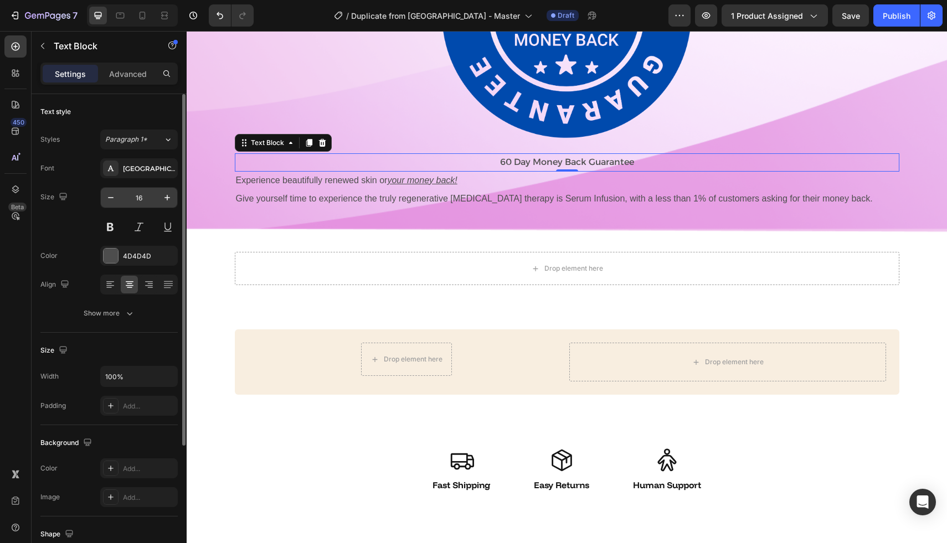
click at [143, 204] on input "16" at bounding box center [139, 198] width 37 height 20
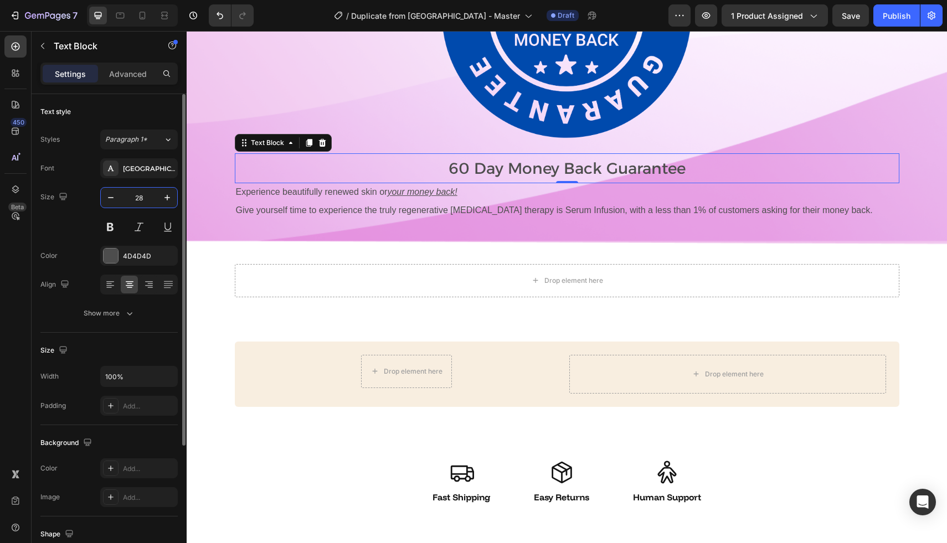
type input "2"
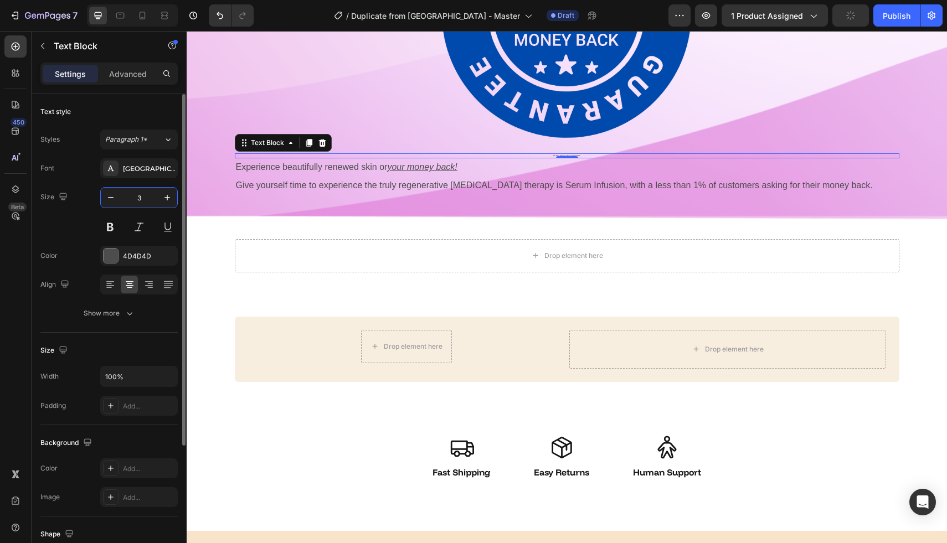
type input "34"
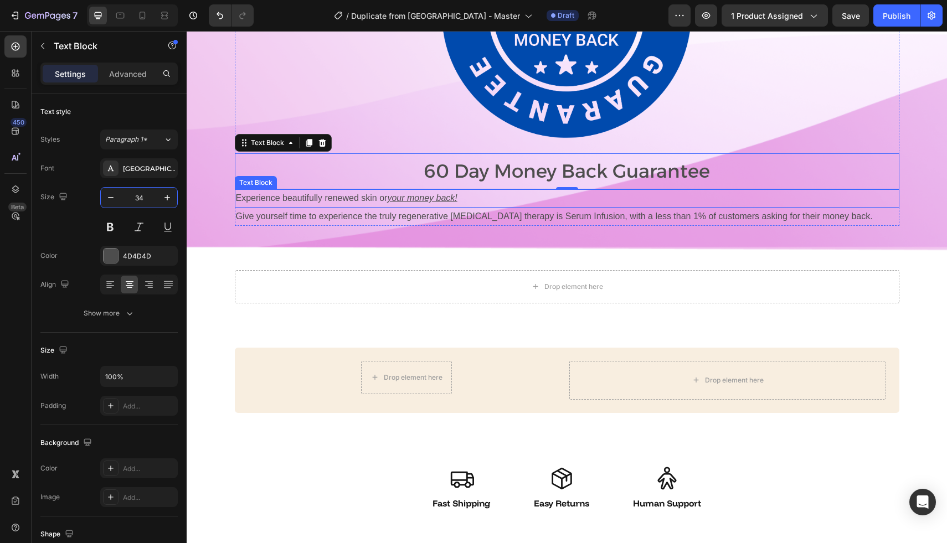
click at [244, 198] on p "Experience beautifully renewed skin or your money back!" at bounding box center [567, 198] width 662 height 16
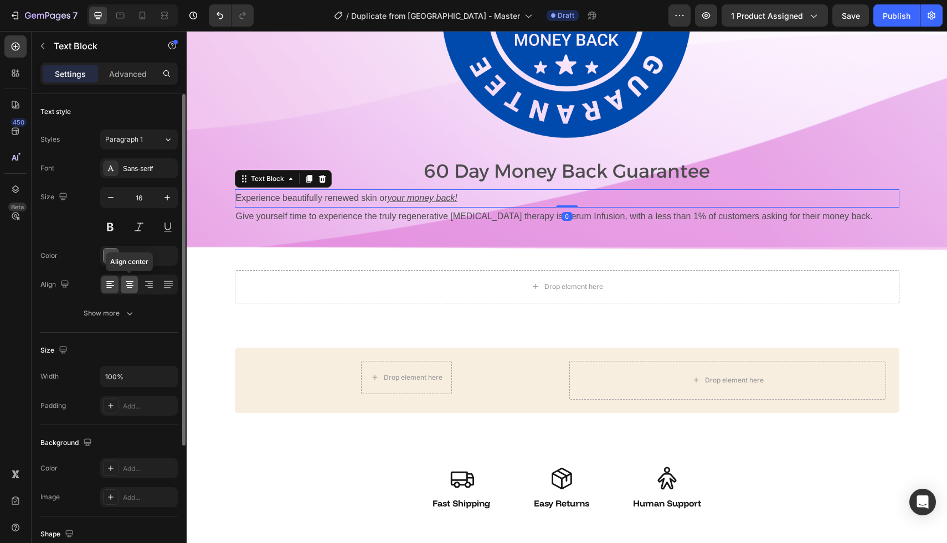
click at [127, 283] on icon at bounding box center [129, 284] width 11 height 11
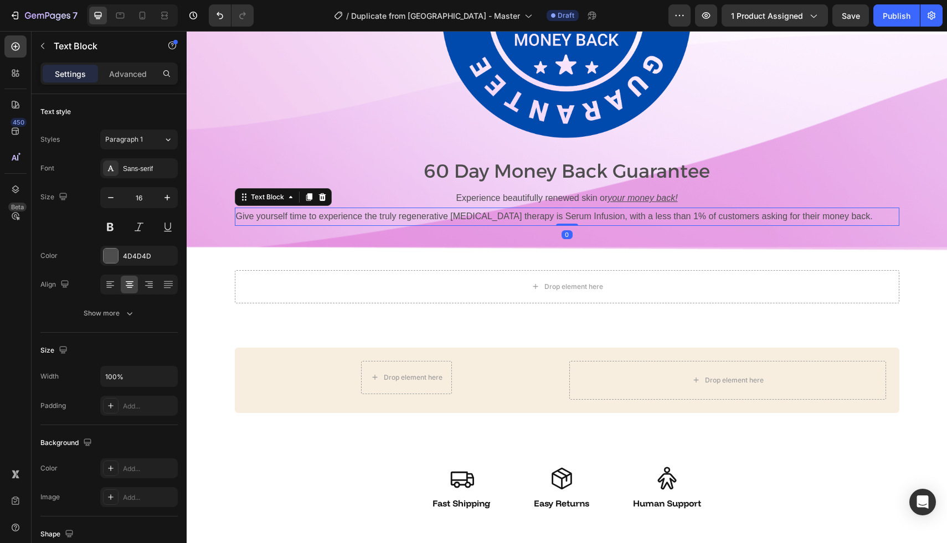
click at [283, 215] on p "Give yourself time to experience the truly regenerative [MEDICAL_DATA] therapy …" at bounding box center [567, 217] width 662 height 16
click at [125, 289] on icon at bounding box center [129, 284] width 11 height 11
click at [477, 205] on p "Experience beautifully renewed skin or your money back!" at bounding box center [567, 198] width 662 height 16
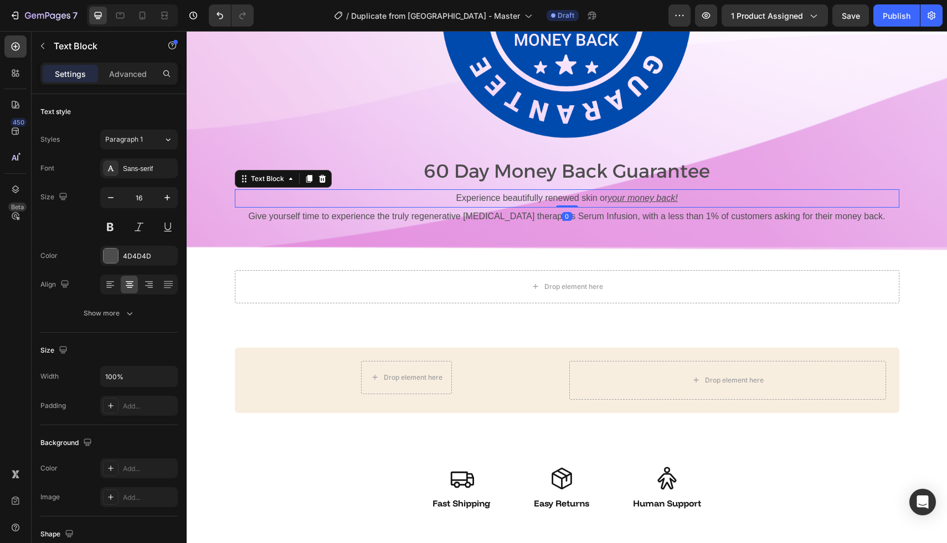
click at [472, 200] on p "Experience beautifully renewed skin or your money back!" at bounding box center [567, 198] width 662 height 16
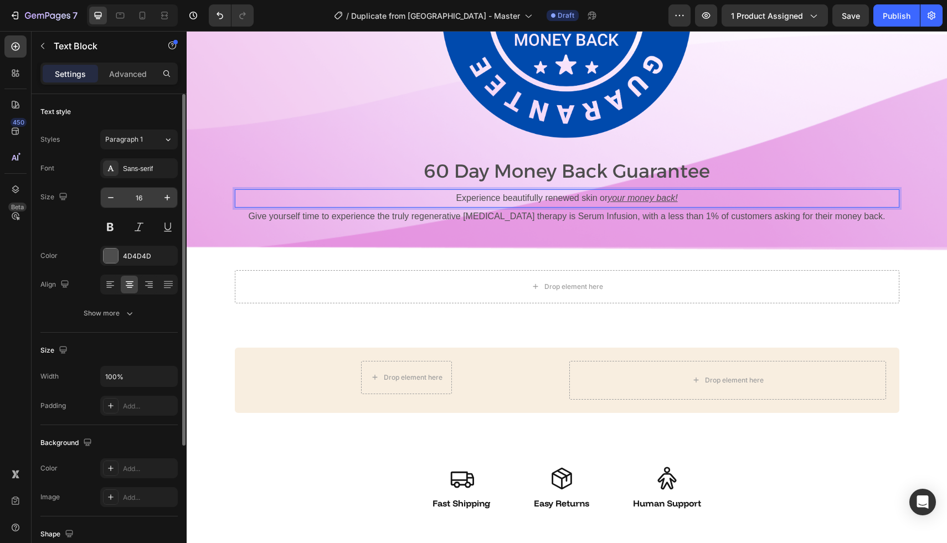
click at [141, 201] on input "16" at bounding box center [139, 198] width 37 height 20
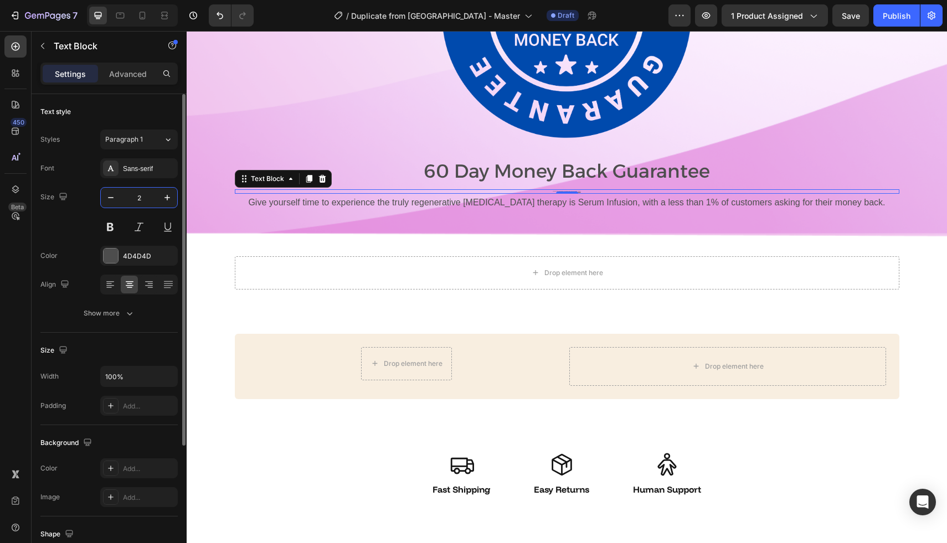
type input "26"
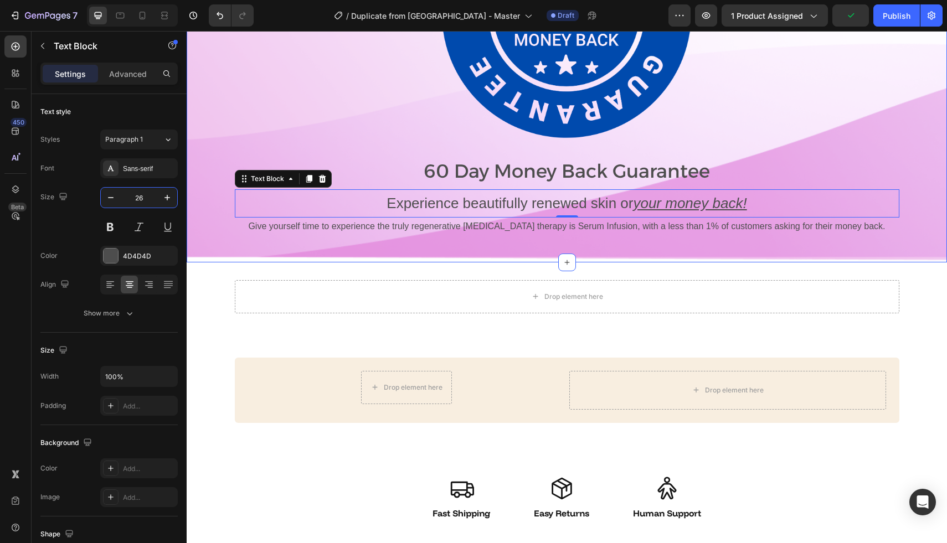
click at [279, 228] on p "Give yourself time to experience the truly regenerative [MEDICAL_DATA] therapy …" at bounding box center [567, 227] width 662 height 16
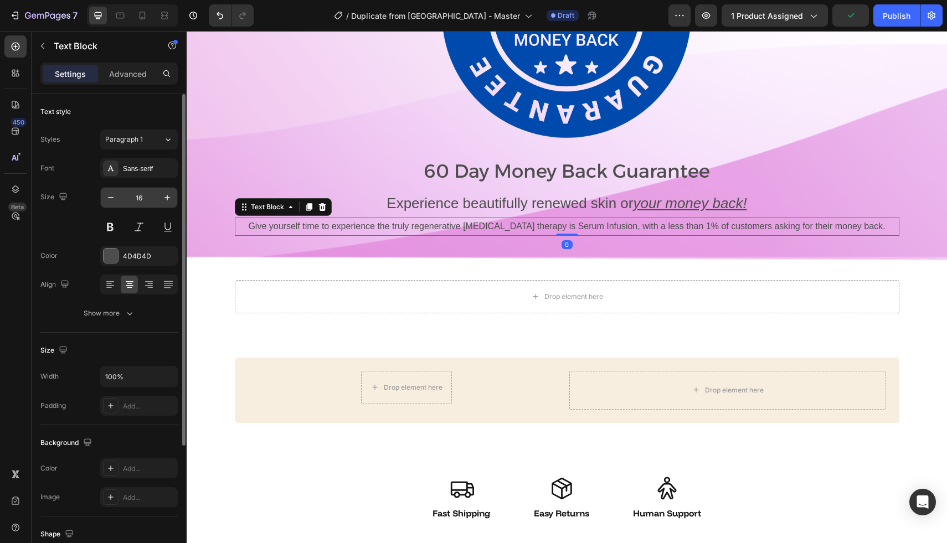
click at [142, 202] on input "16" at bounding box center [139, 198] width 37 height 20
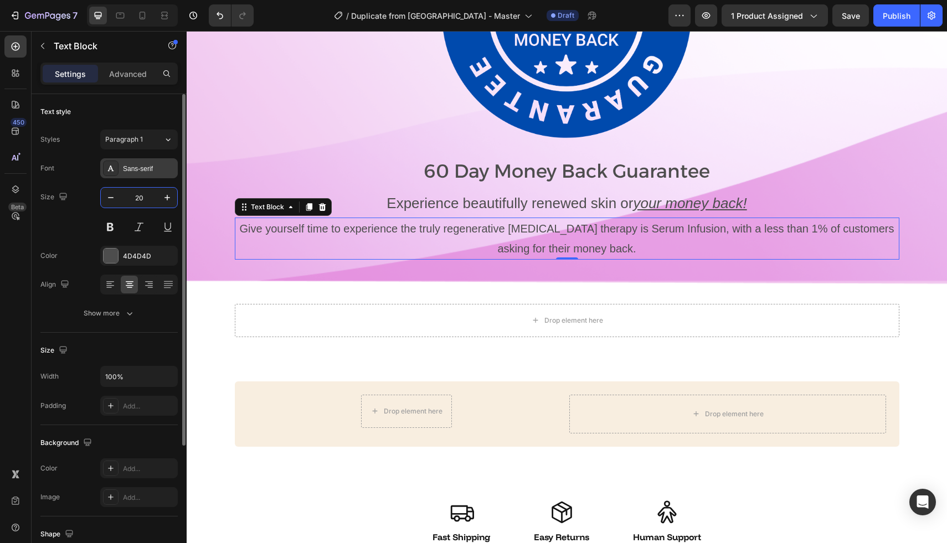
click at [144, 166] on div "Sans-serif" at bounding box center [149, 169] width 52 height 10
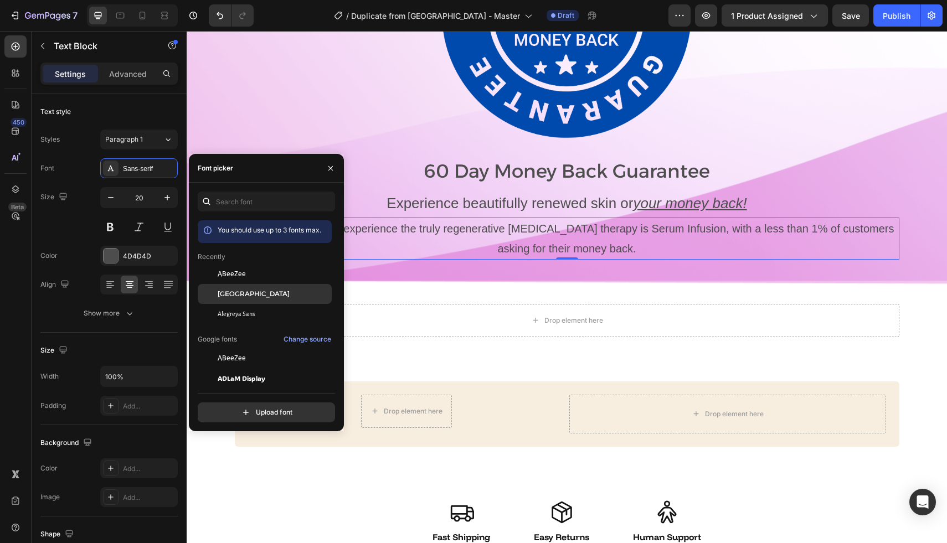
click at [226, 290] on span "[GEOGRAPHIC_DATA]" at bounding box center [254, 294] width 72 height 10
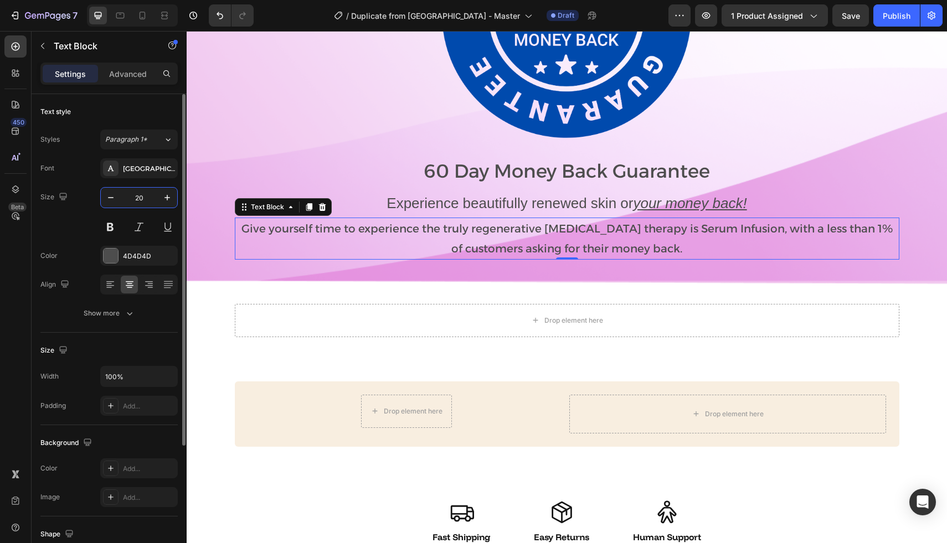
click at [147, 197] on input "20" at bounding box center [139, 198] width 37 height 20
type input "18"
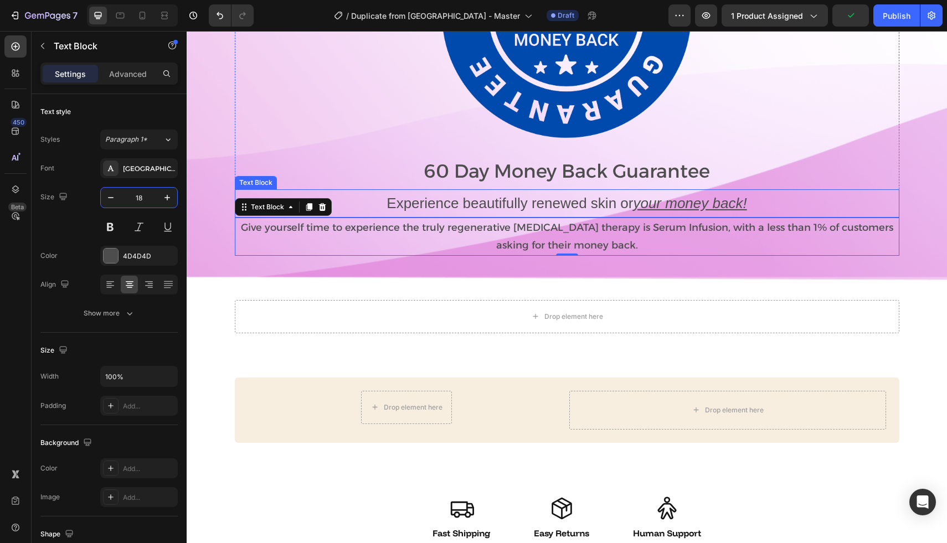
click at [397, 201] on p "Experience beautifully renewed skin or your money back!" at bounding box center [567, 203] width 662 height 26
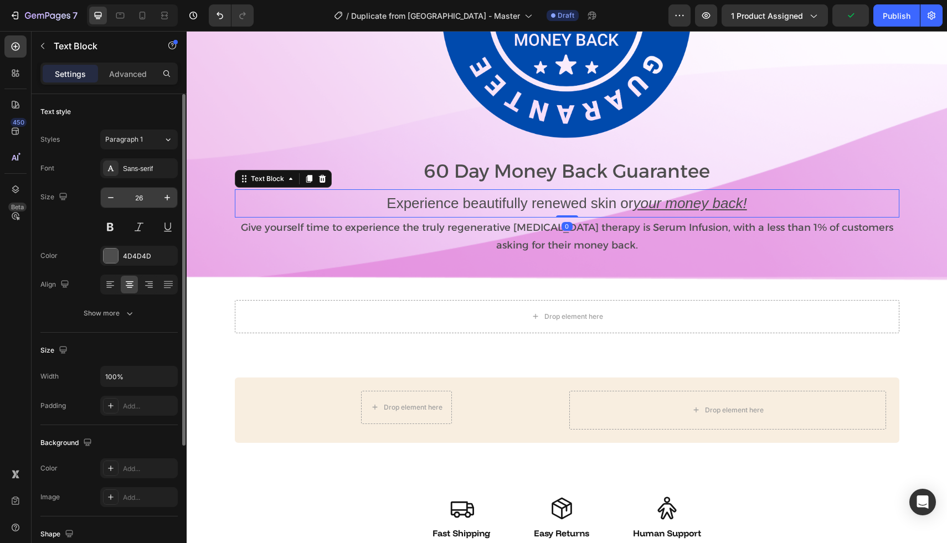
click at [145, 200] on input "26" at bounding box center [139, 198] width 37 height 20
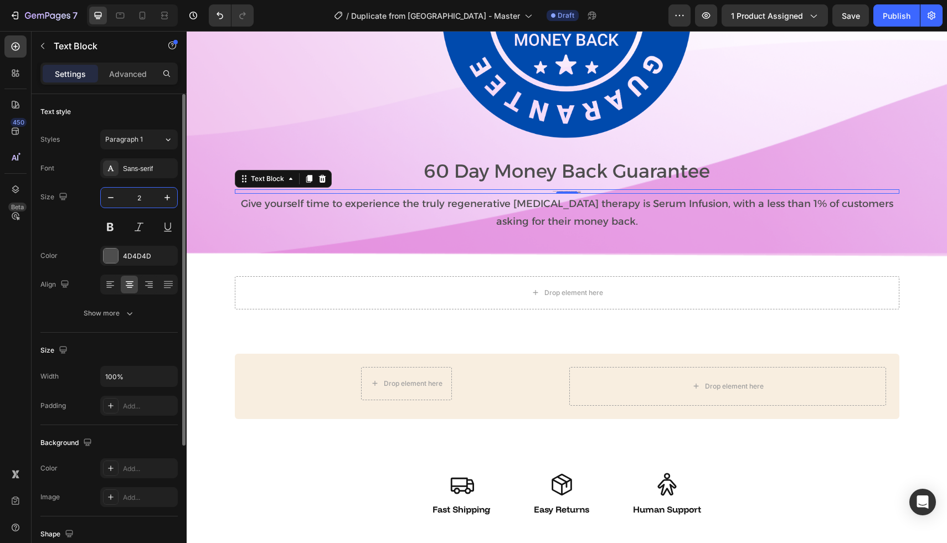
type input "24"
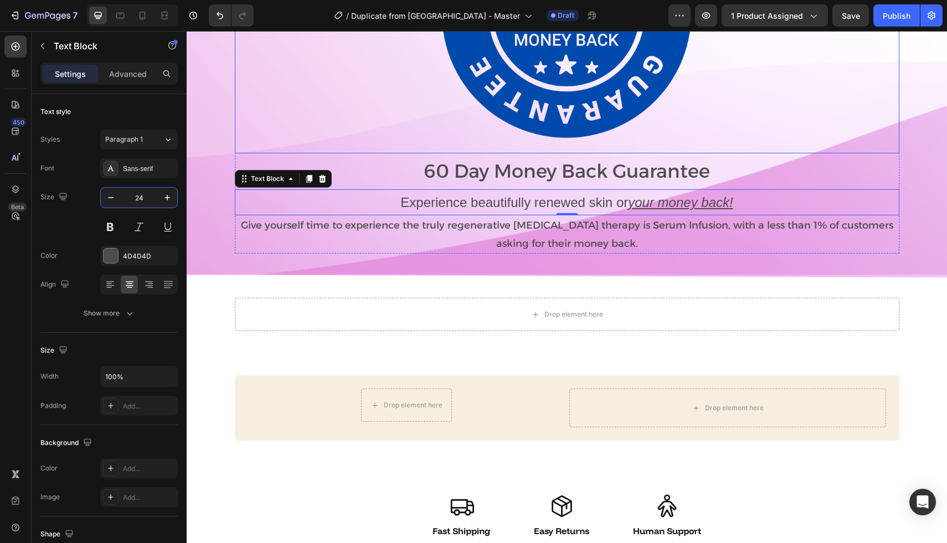
click at [330, 118] on div at bounding box center [567, 15] width 664 height 277
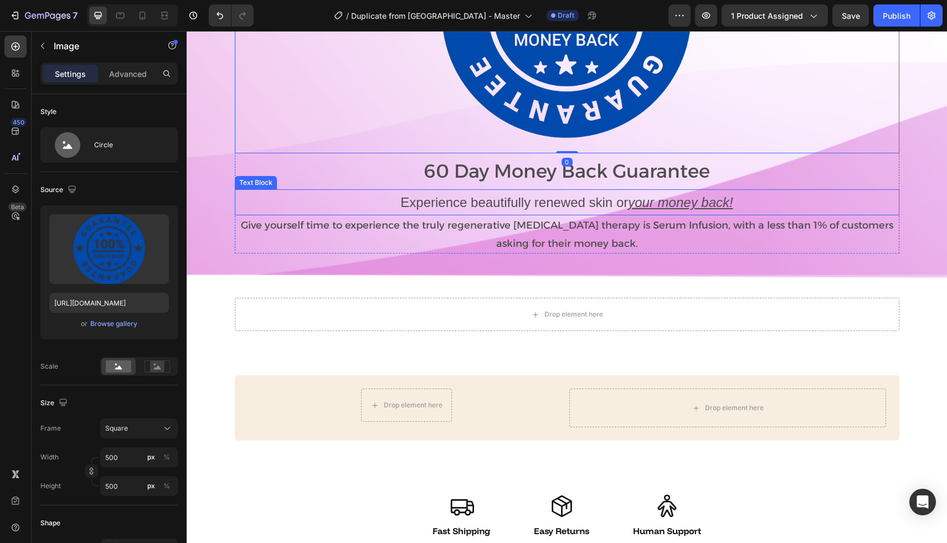
click at [362, 205] on p "Experience beautifully renewed skin or your money back!" at bounding box center [567, 202] width 662 height 24
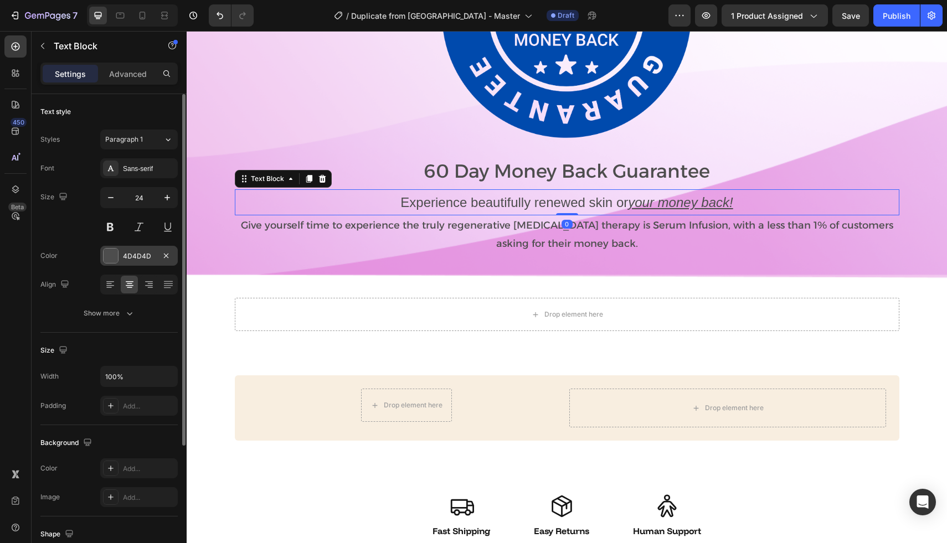
click at [111, 259] on div at bounding box center [111, 256] width 14 height 14
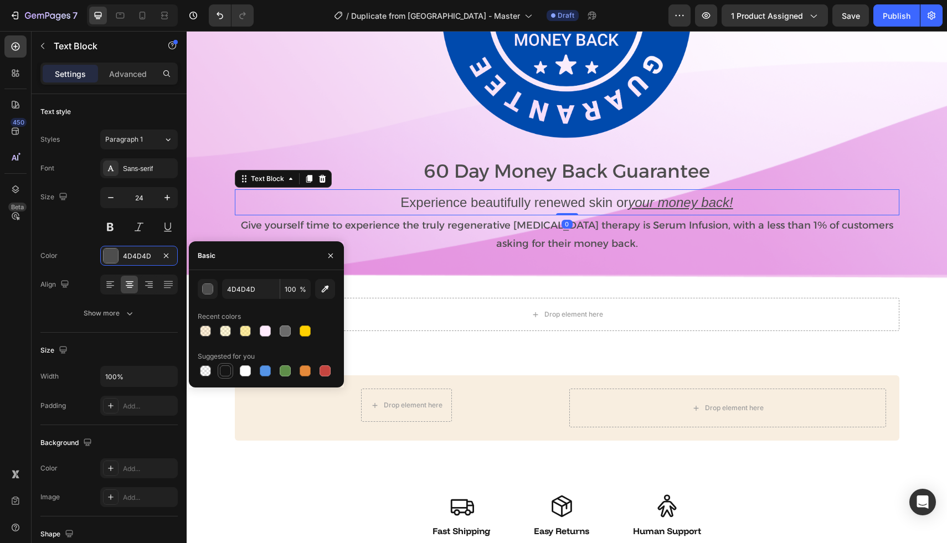
click at [224, 369] on div at bounding box center [225, 370] width 11 height 11
type input "151515"
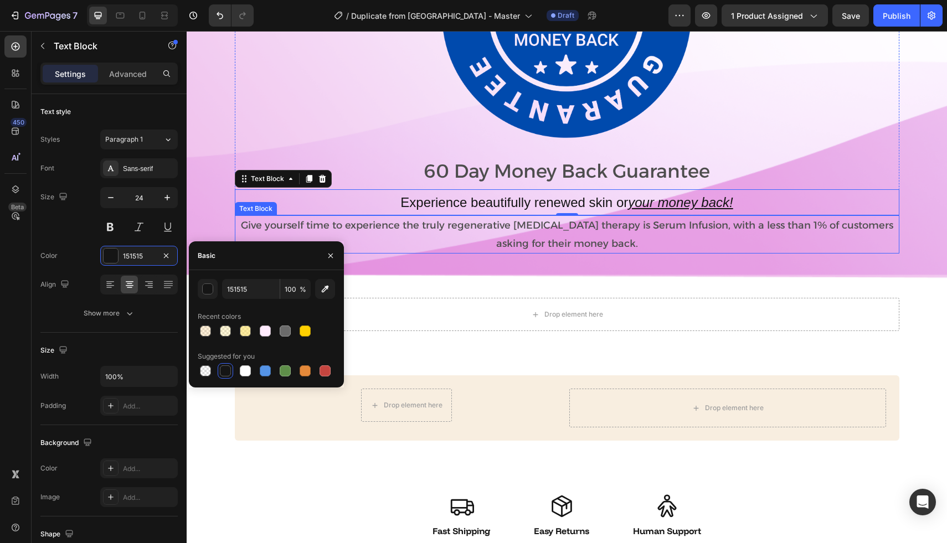
click at [425, 222] on p "Give yourself time to experience the truly regenerative [MEDICAL_DATA] therapy …" at bounding box center [567, 234] width 662 height 36
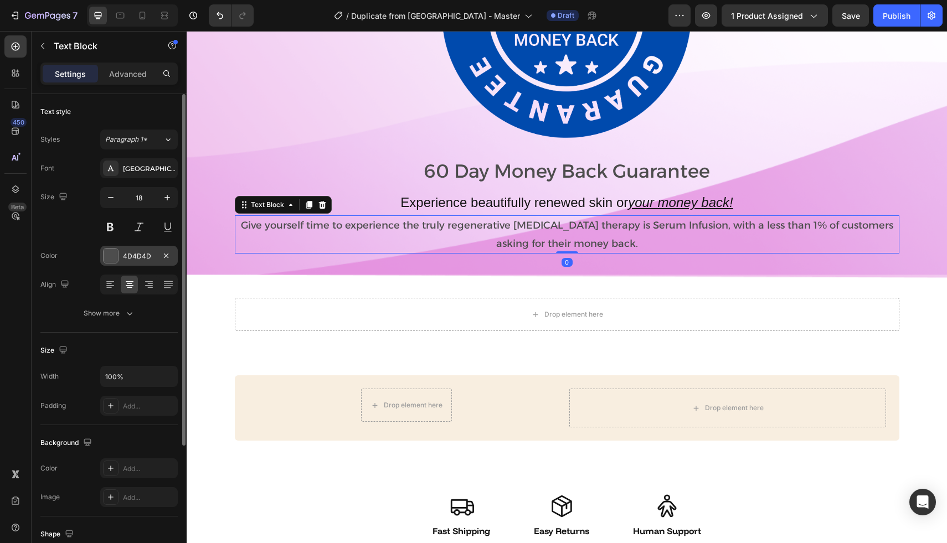
click at [118, 262] on div "4D4D4D" at bounding box center [138, 256] width 77 height 20
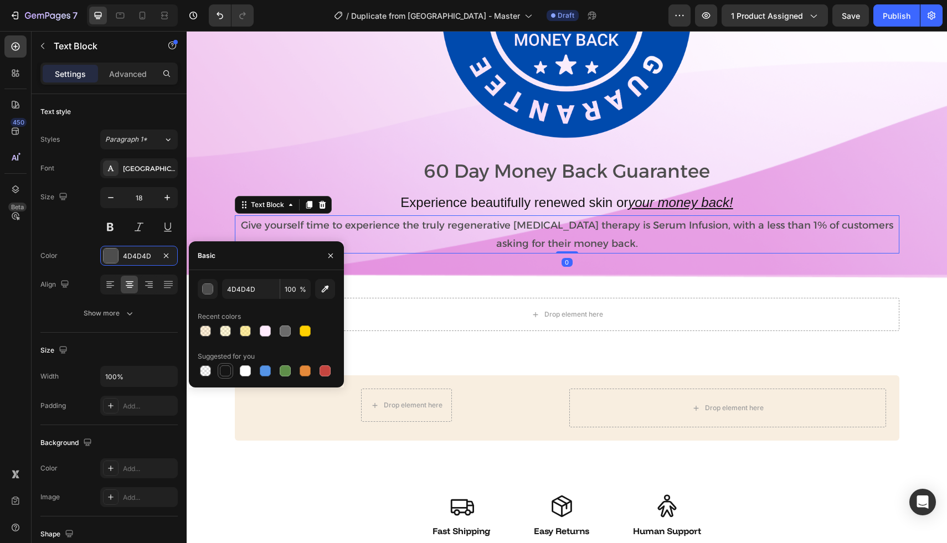
click at [219, 375] on div at bounding box center [225, 370] width 13 height 13
type input "151515"
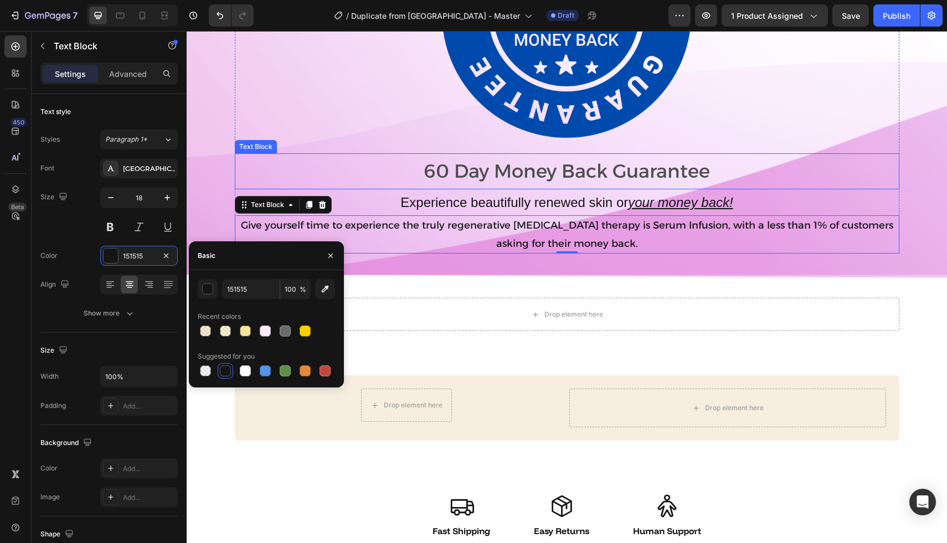
click at [426, 178] on p "60 Day Money Back Guarantee" at bounding box center [567, 171] width 662 height 34
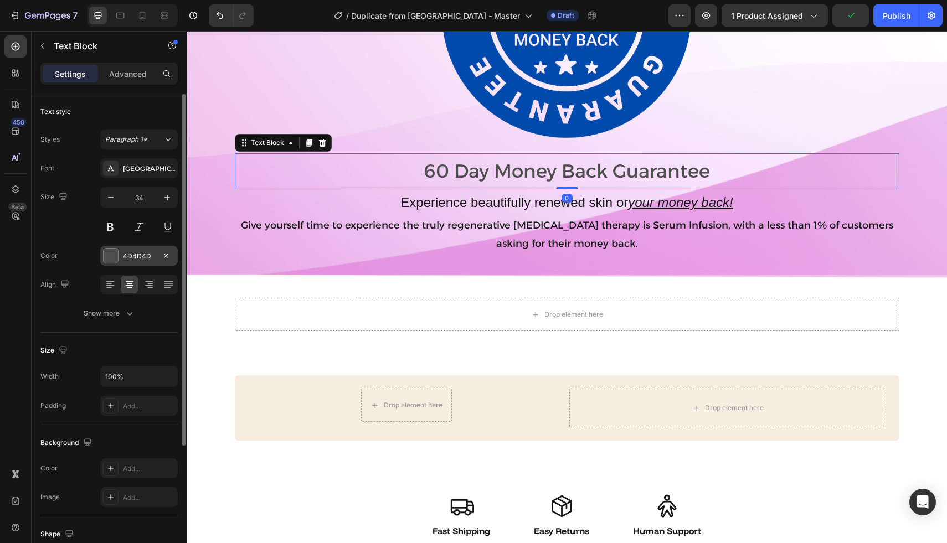
click at [115, 256] on div at bounding box center [111, 256] width 14 height 14
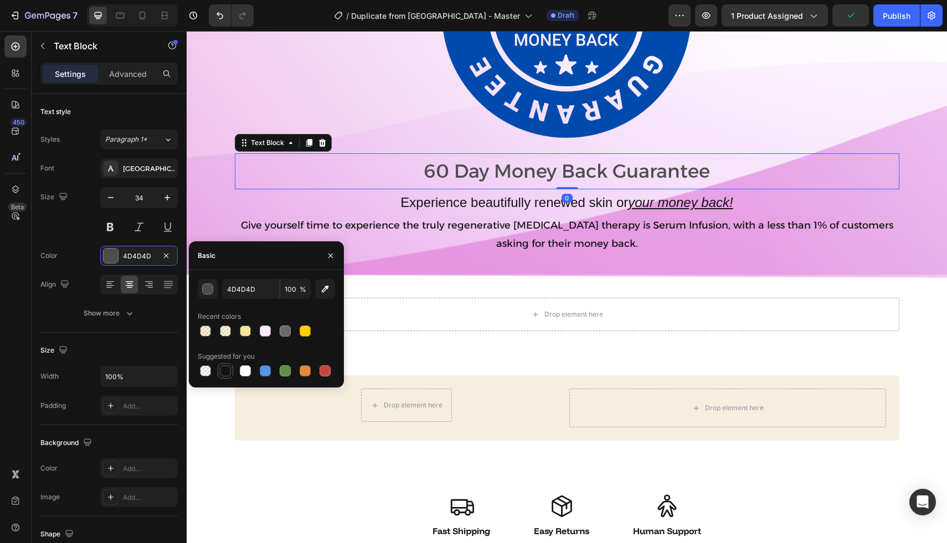
click at [225, 373] on div at bounding box center [225, 370] width 11 height 11
type input "151515"
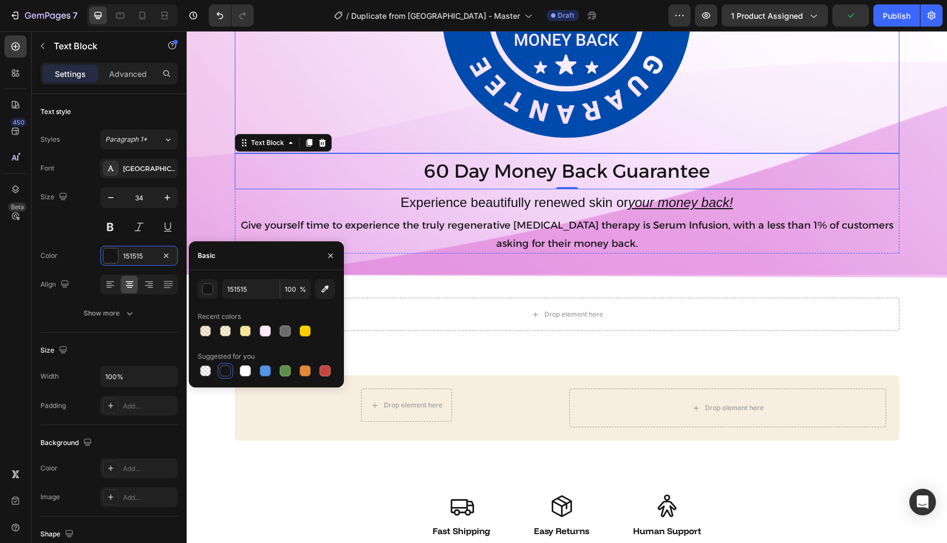
click at [261, 91] on div at bounding box center [567, 15] width 664 height 277
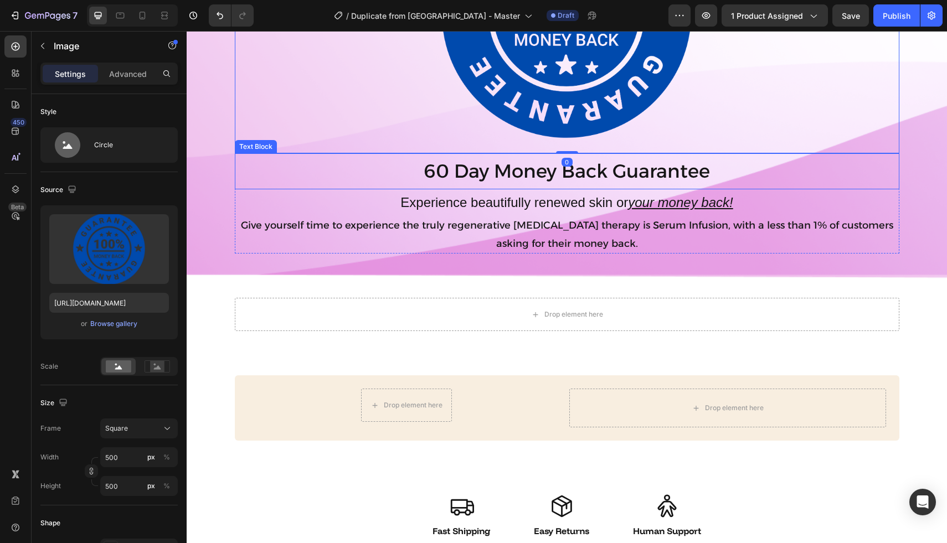
click at [533, 179] on p "60 Day Money Back Guarantee" at bounding box center [567, 171] width 662 height 34
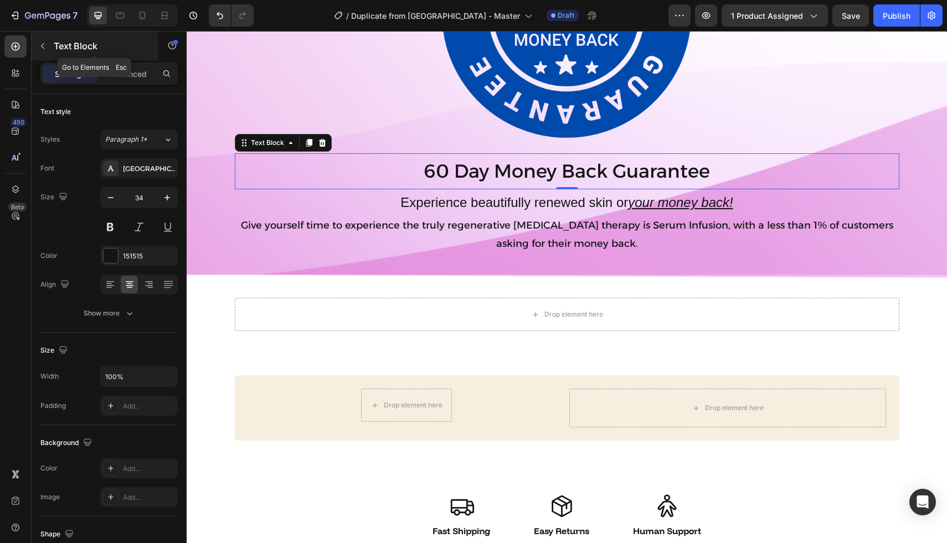
click at [52, 52] on div "Text Block" at bounding box center [95, 46] width 126 height 29
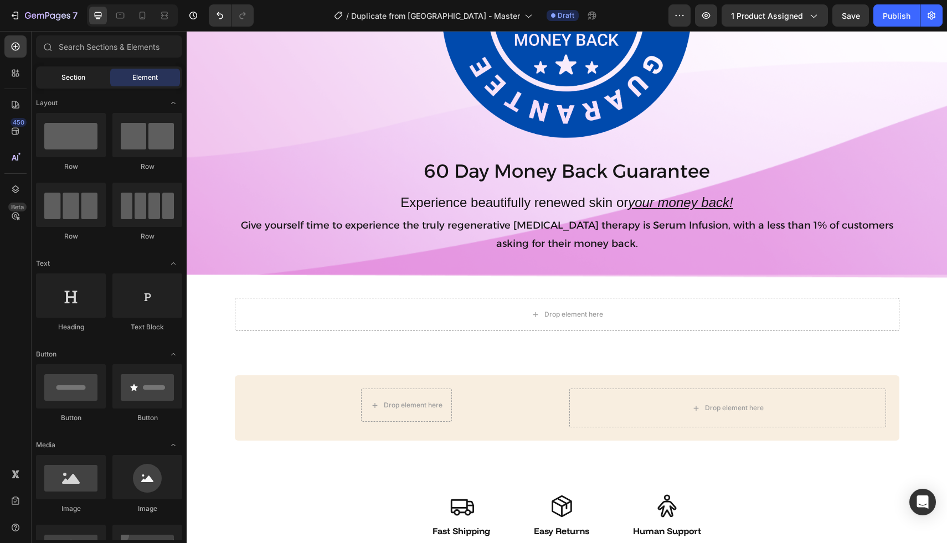
click at [84, 79] on span "Section" at bounding box center [73, 78] width 24 height 10
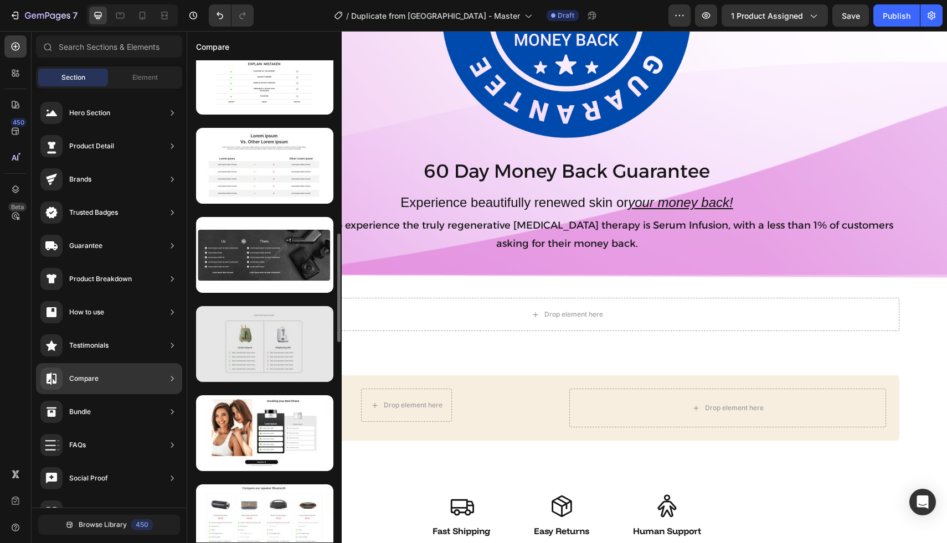
scroll to position [644, 0]
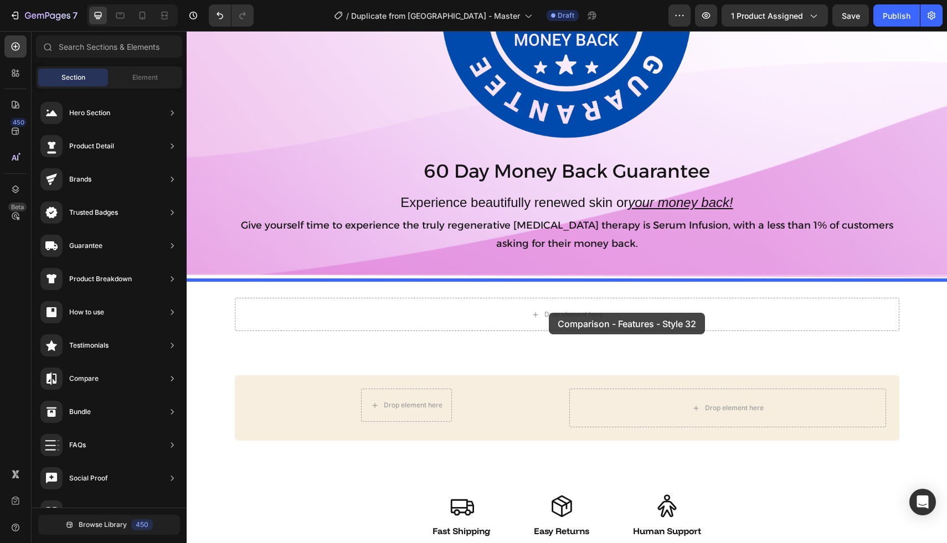
drag, startPoint x: 446, startPoint y: 385, endPoint x: 549, endPoint y: 313, distance: 125.5
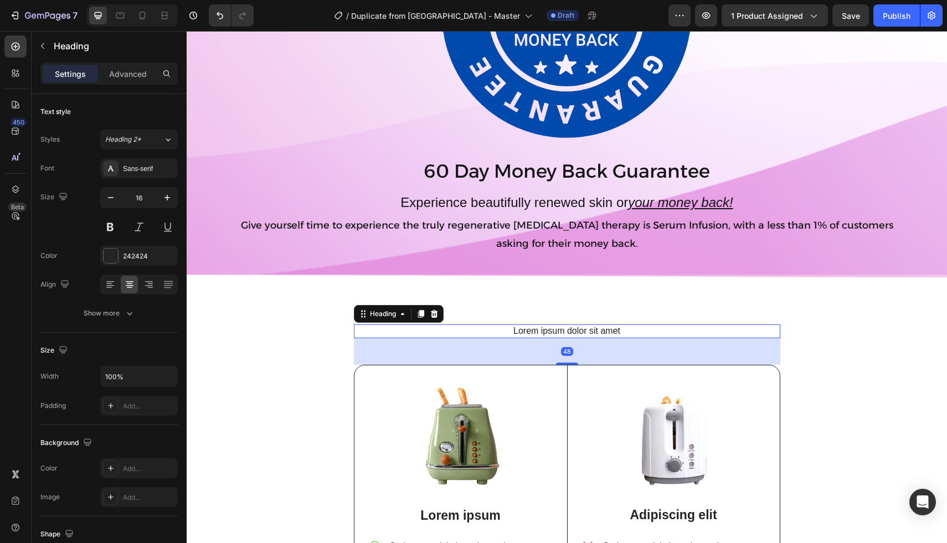
click at [530, 328] on h2 "Lorem ipsum dolor sit amet" at bounding box center [567, 331] width 426 height 14
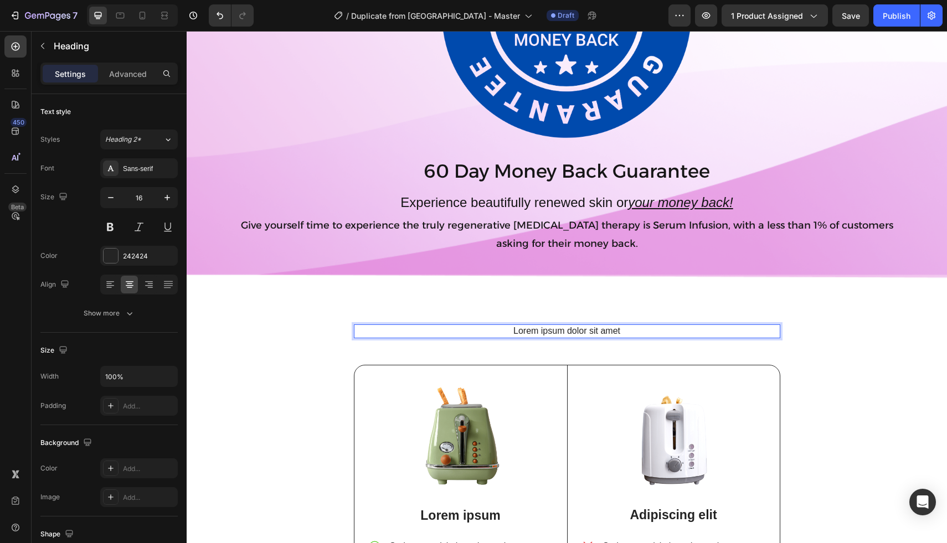
click at [534, 333] on h2 "Lorem ipsum dolor sit amet" at bounding box center [567, 331] width 426 height 14
click at [534, 333] on p "Lorem ipsum dolor sit amet" at bounding box center [567, 331] width 424 height 12
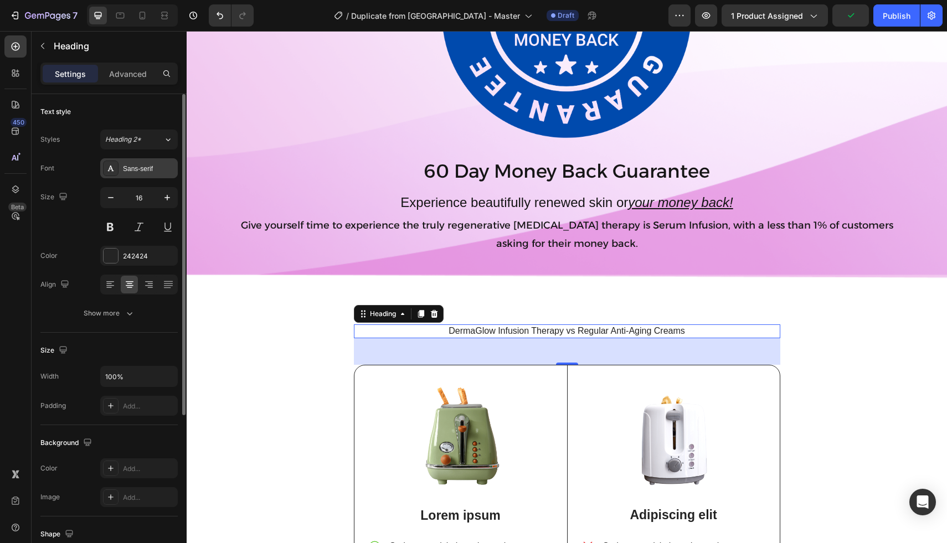
click at [118, 169] on div at bounding box center [110, 168] width 15 height 15
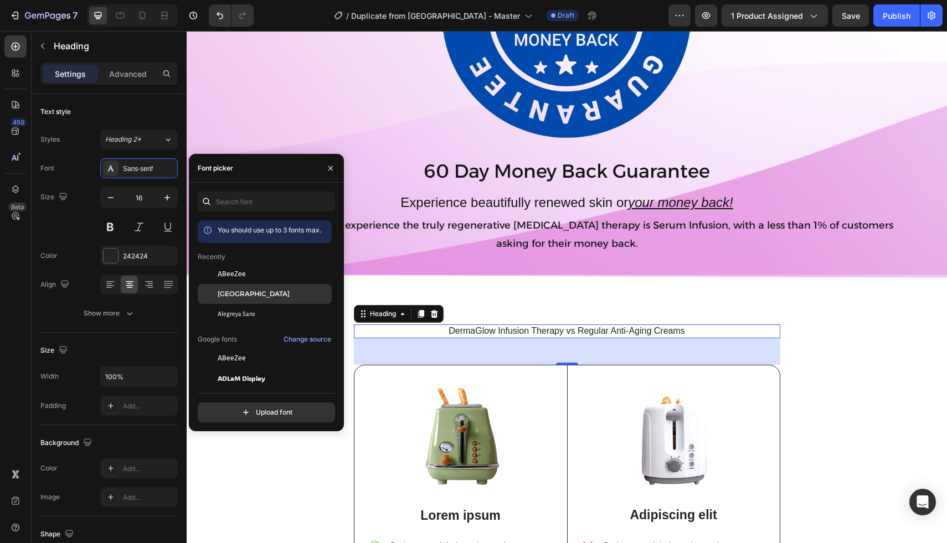
click at [241, 298] on span "[GEOGRAPHIC_DATA]" at bounding box center [254, 294] width 72 height 10
click at [115, 231] on button at bounding box center [110, 227] width 20 height 20
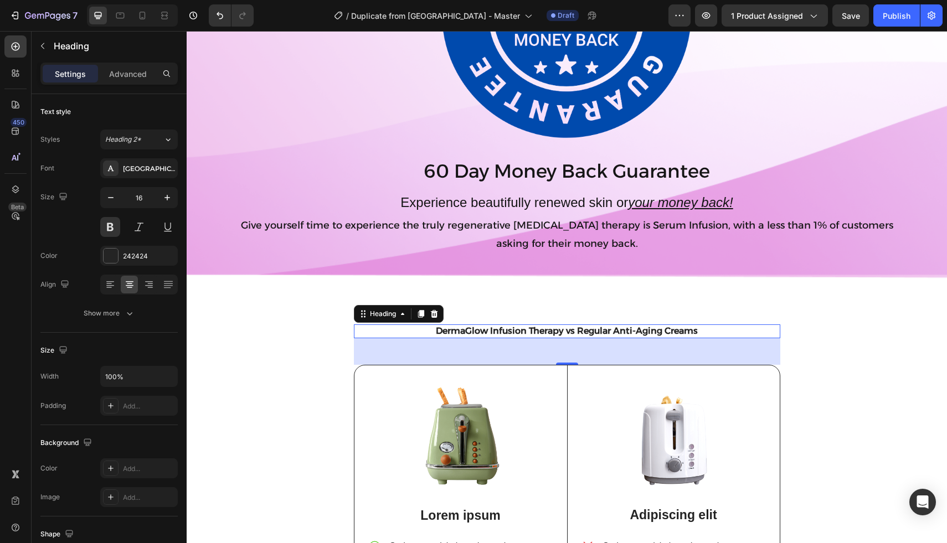
click at [416, 356] on div "48" at bounding box center [567, 351] width 426 height 27
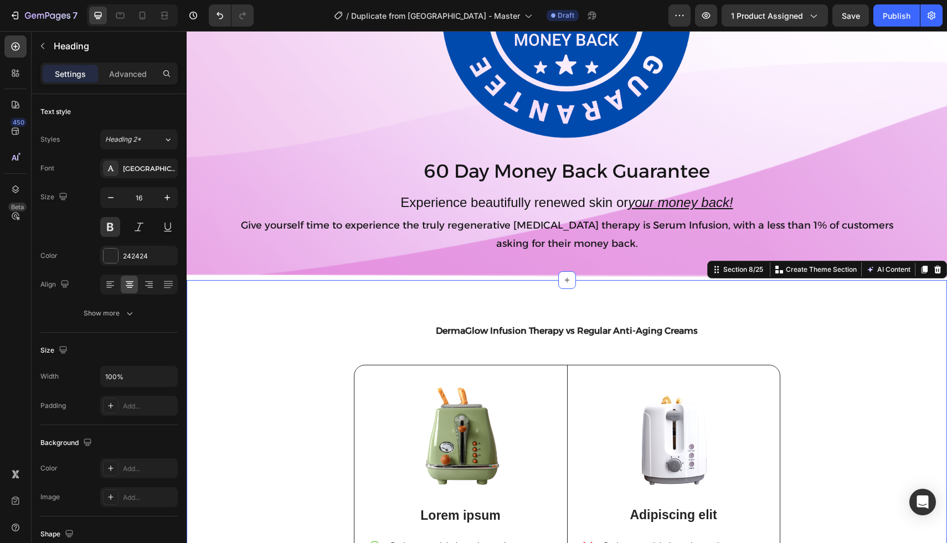
click at [288, 315] on div "DermaGlow Infusion Therapy vs Regular Anti-Aging Creams Heading Image Lorem ips…" at bounding box center [567, 497] width 760 height 435
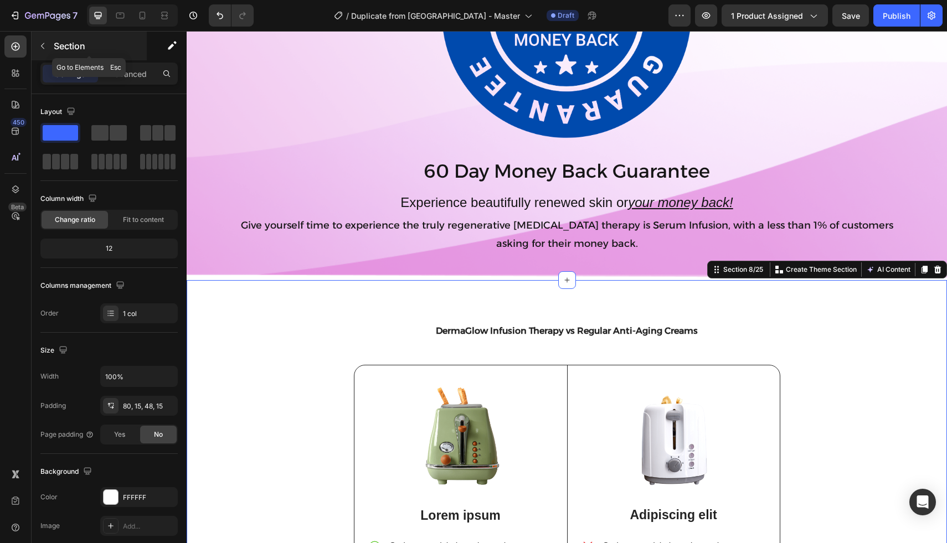
click at [47, 47] on button "button" at bounding box center [43, 46] width 18 height 18
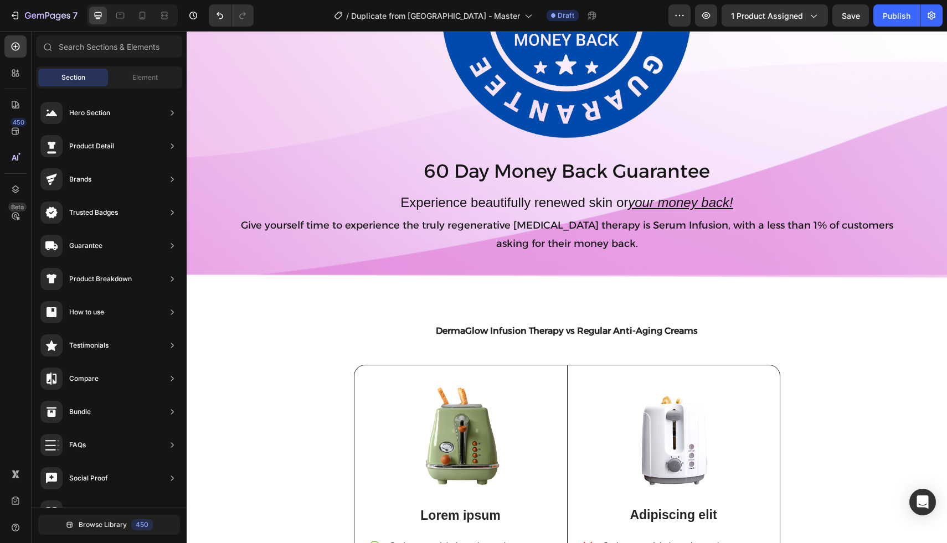
scroll to position [0, 0]
click at [133, 76] on span "Element" at bounding box center [144, 78] width 25 height 10
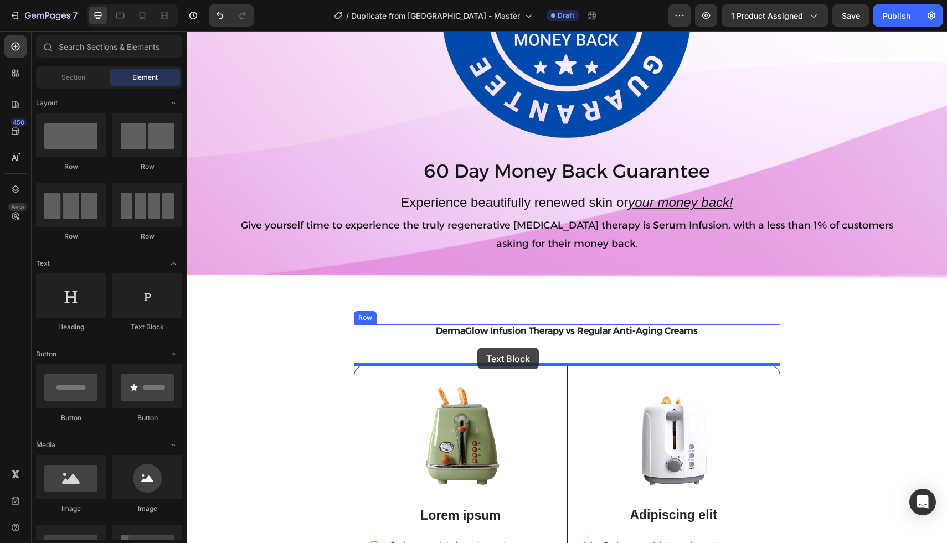
drag, startPoint x: 302, startPoint y: 342, endPoint x: 477, endPoint y: 348, distance: 174.5
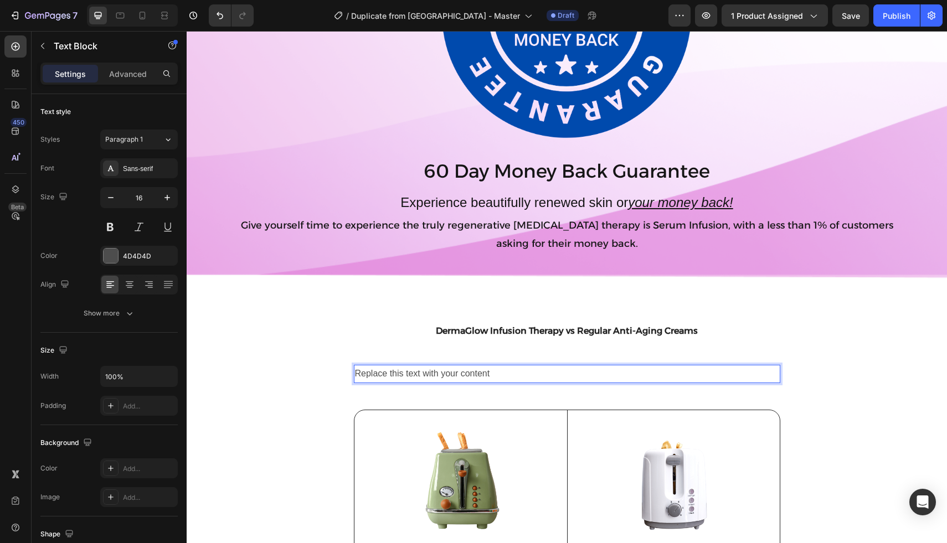
click at [474, 376] on div "Replace this text with your content" at bounding box center [567, 374] width 426 height 18
click at [474, 376] on p "Replace this text with your content" at bounding box center [567, 374] width 424 height 16
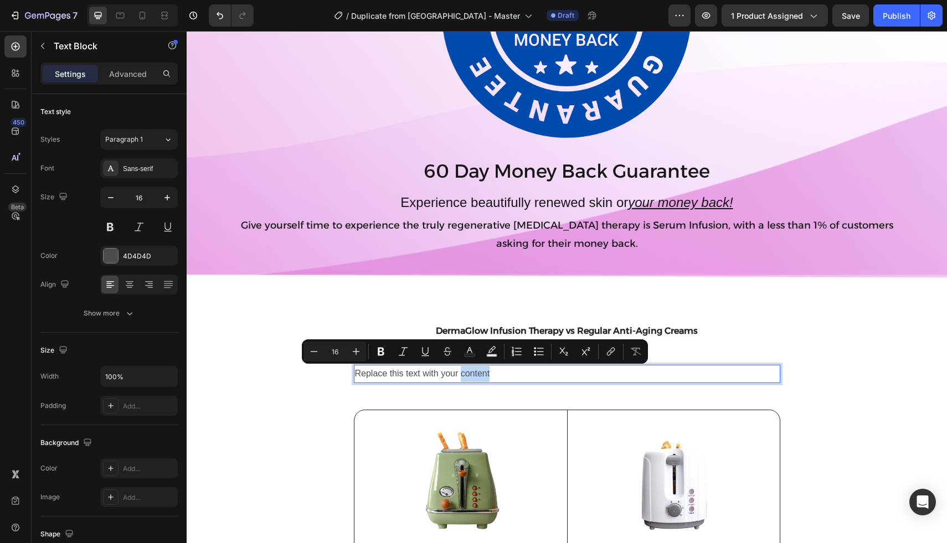
click at [474, 376] on p "Replace this text with your content" at bounding box center [567, 374] width 424 height 16
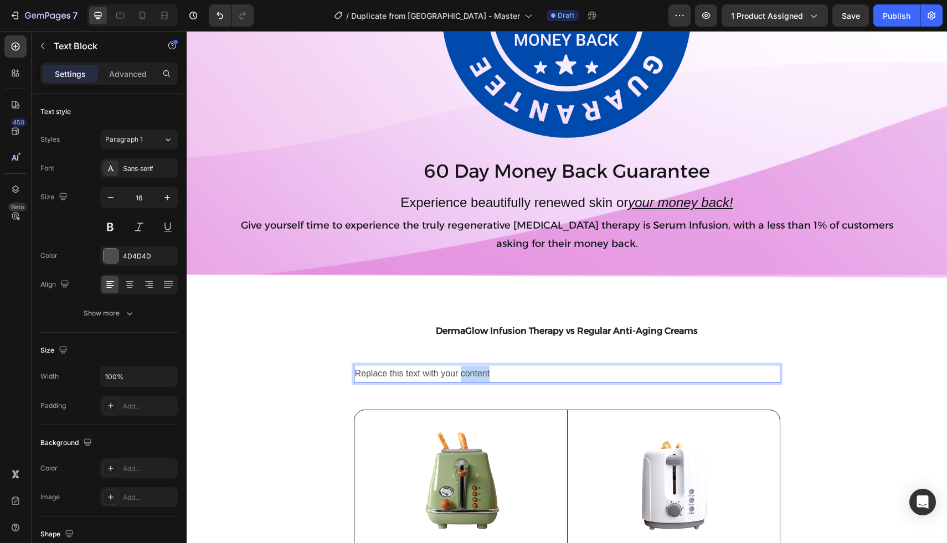
click at [474, 376] on p "Replace this text with your content" at bounding box center [567, 374] width 424 height 16
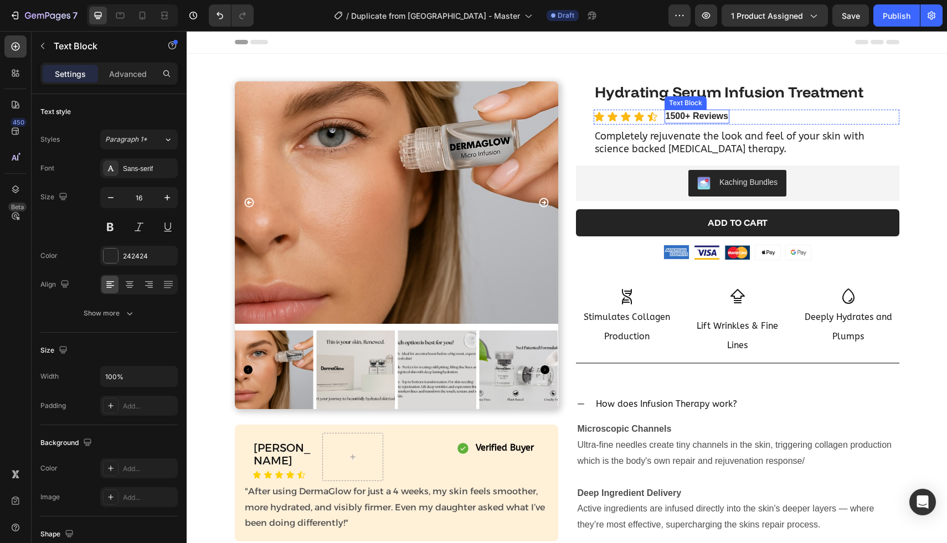
click at [676, 117] on p "1500+ Reviews" at bounding box center [696, 117] width 63 height 12
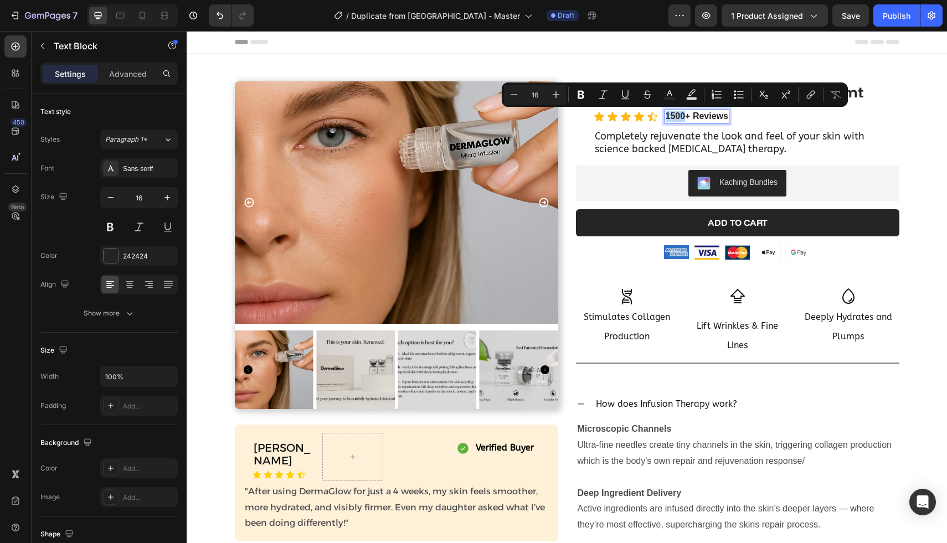
click at [673, 118] on p "1500+ Reviews" at bounding box center [696, 117] width 63 height 12
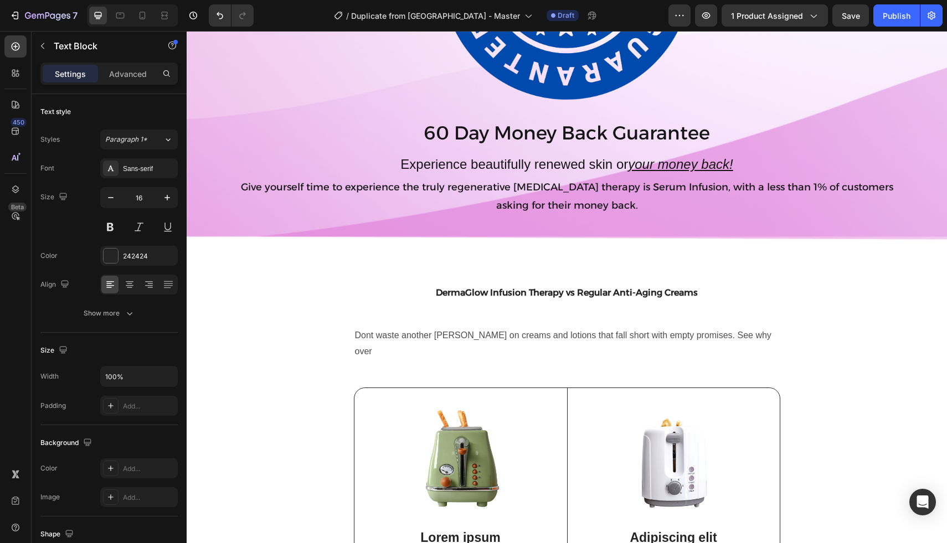
scroll to position [2489, 0]
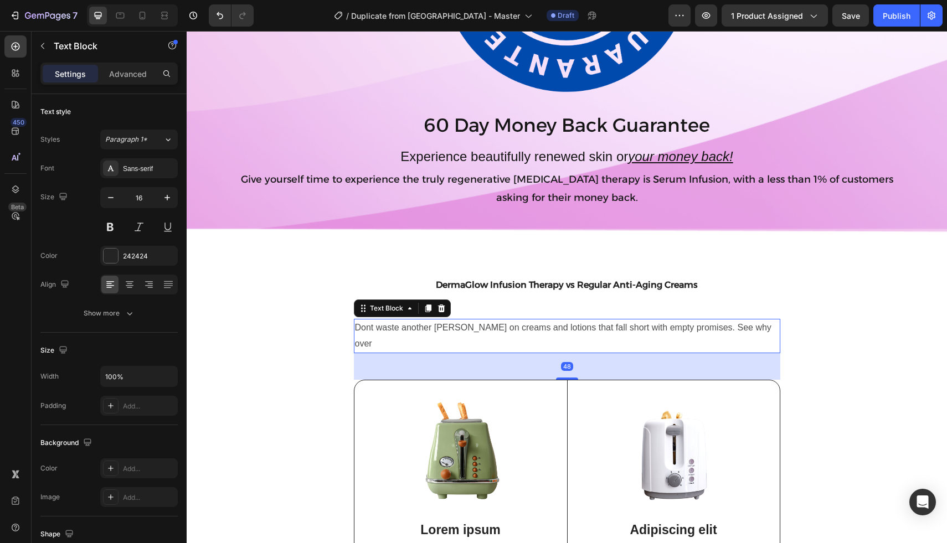
click at [724, 327] on p "Dont waste another [PERSON_NAME] on creams and lotions that fall short with emp…" at bounding box center [567, 336] width 424 height 32
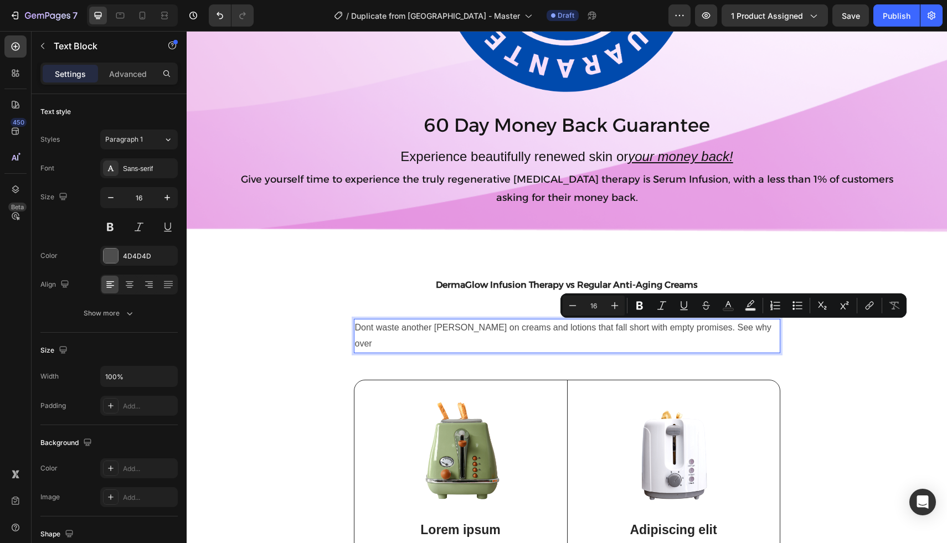
click at [747, 328] on p "Dont waste another [PERSON_NAME] on creams and lotions that fall short with emp…" at bounding box center [567, 336] width 424 height 32
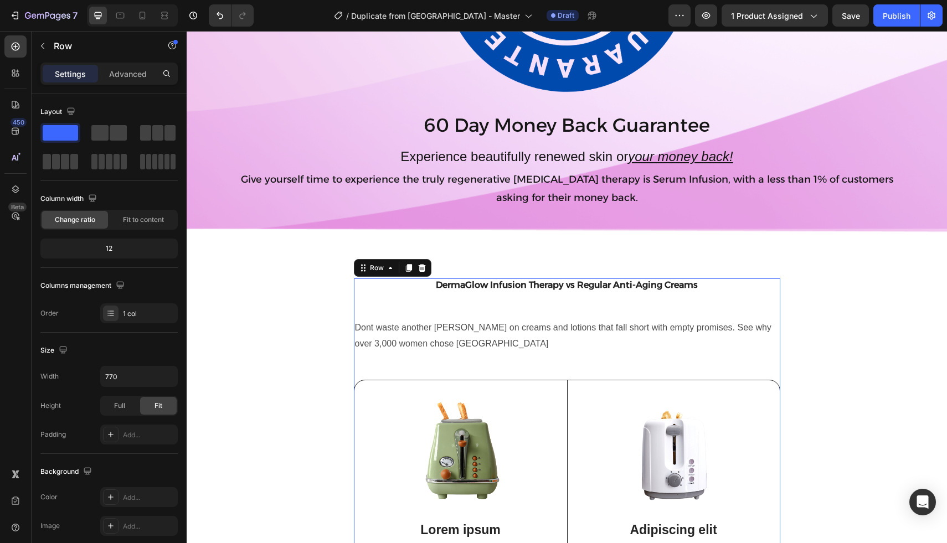
click at [486, 299] on div "DermaGlow Infusion Therapy vs Regular Anti-Aging Creams Heading Dont waste anot…" at bounding box center [567, 486] width 426 height 416
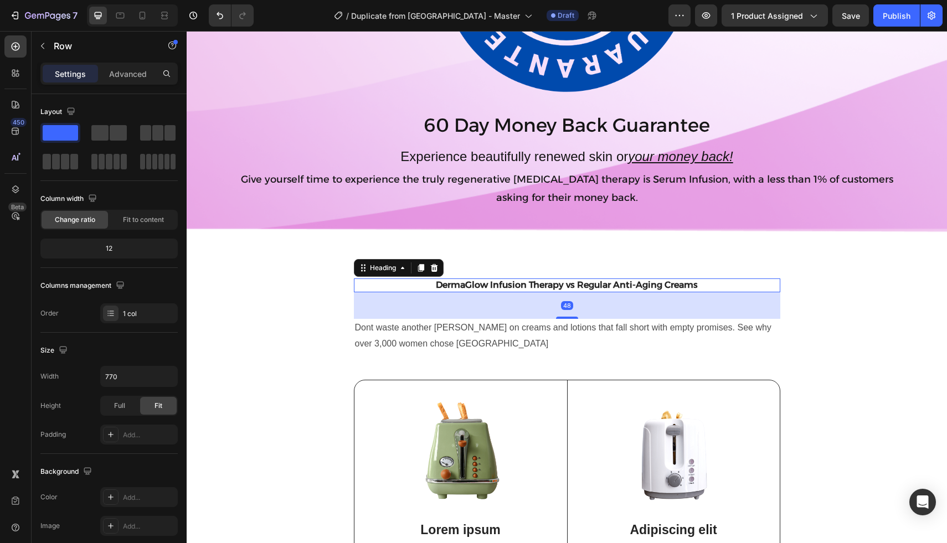
click at [521, 284] on h2 "DermaGlow Infusion Therapy vs Regular Anti-Aging Creams" at bounding box center [567, 285] width 426 height 14
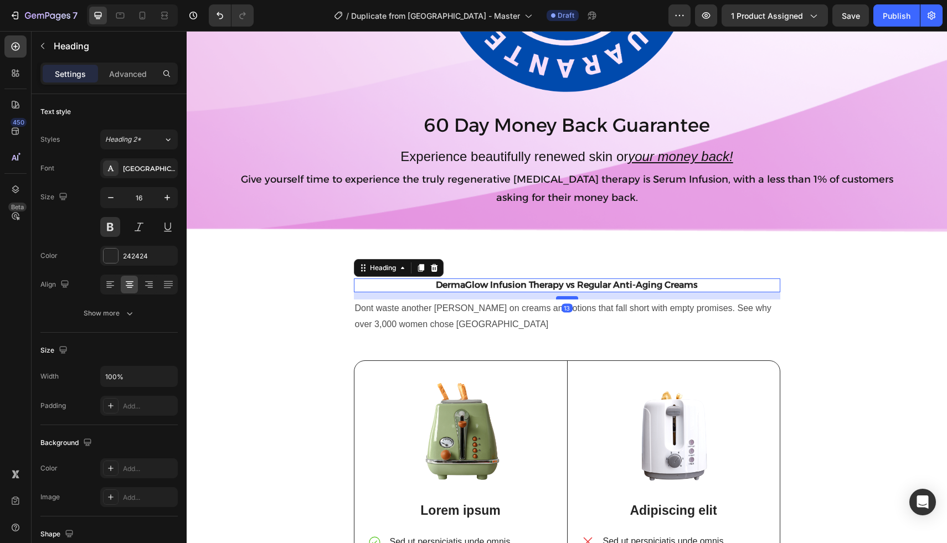
drag, startPoint x: 561, startPoint y: 318, endPoint x: 563, endPoint y: 298, distance: 19.4
click at [563, 298] on div at bounding box center [567, 297] width 22 height 3
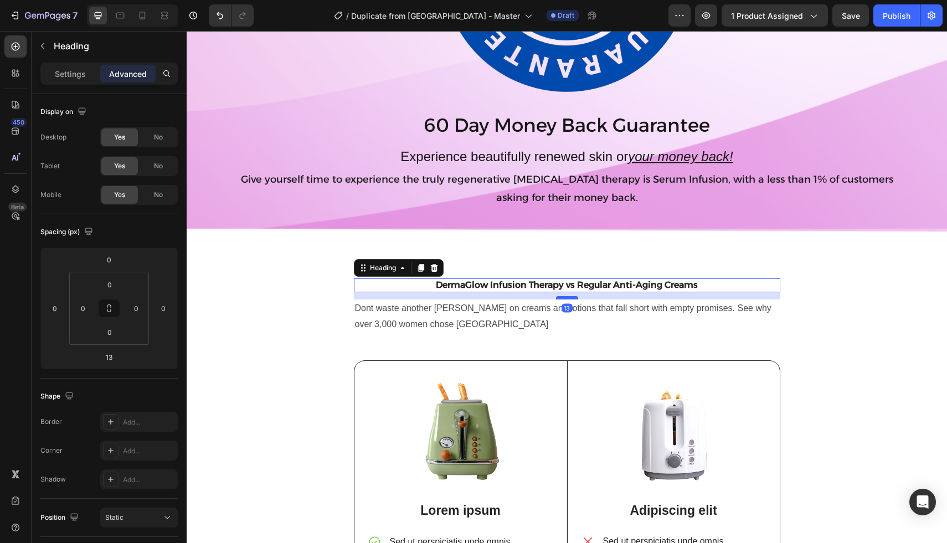
click at [563, 298] on div at bounding box center [567, 297] width 22 height 3
click at [503, 323] on p "Dont waste another [PERSON_NAME] on creams and lotions that fall short with emp…" at bounding box center [567, 317] width 424 height 32
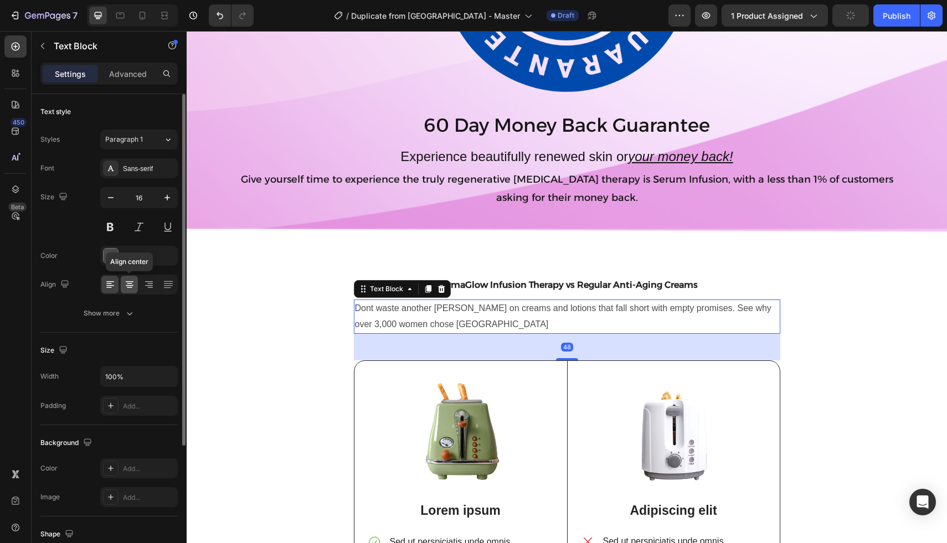
click at [128, 285] on icon at bounding box center [129, 284] width 11 height 11
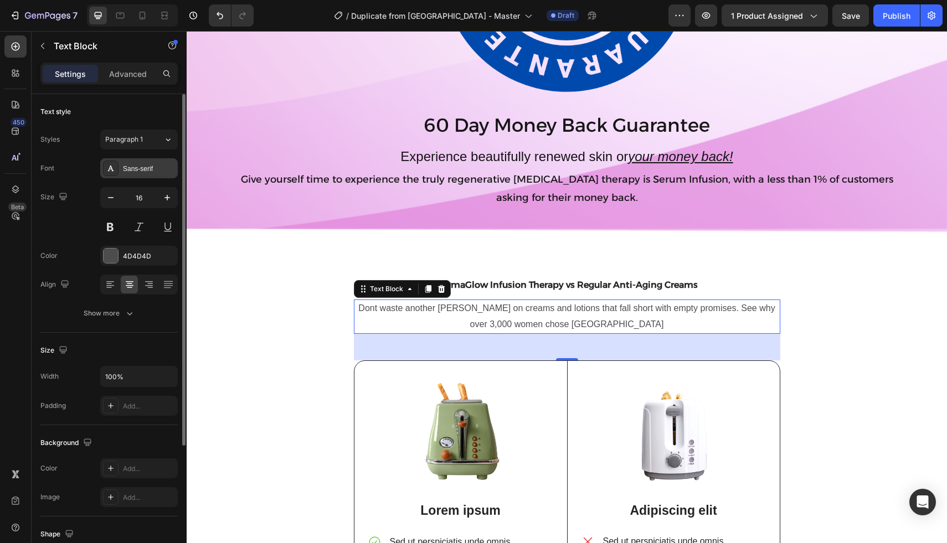
click at [127, 168] on div "Sans-serif" at bounding box center [149, 169] width 52 height 10
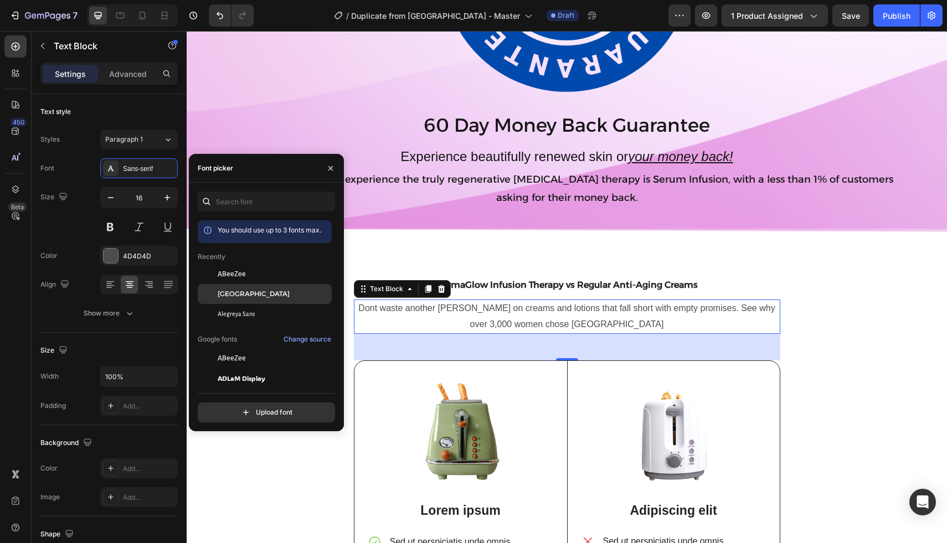
click at [243, 292] on span "[GEOGRAPHIC_DATA]" at bounding box center [254, 294] width 72 height 10
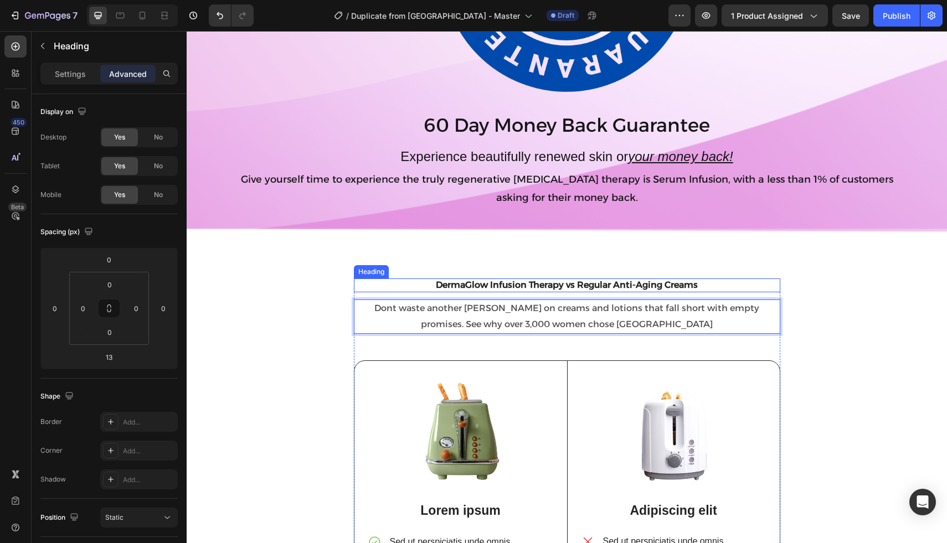
click at [440, 289] on h2 "DermaGlow Infusion Therapy vs Regular Anti-Aging Creams" at bounding box center [567, 285] width 426 height 14
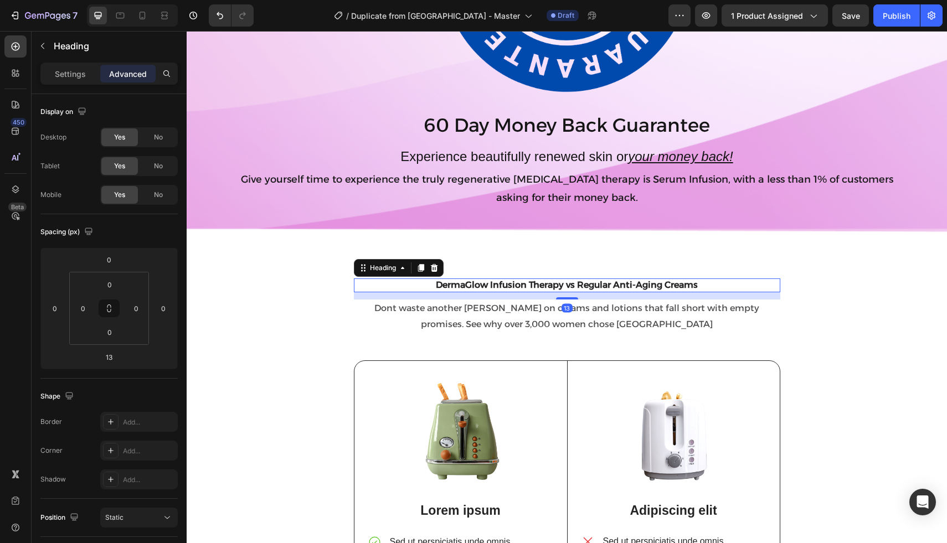
click at [429, 288] on h2 "DermaGlow Infusion Therapy vs Regular Anti-Aging Creams" at bounding box center [567, 285] width 426 height 14
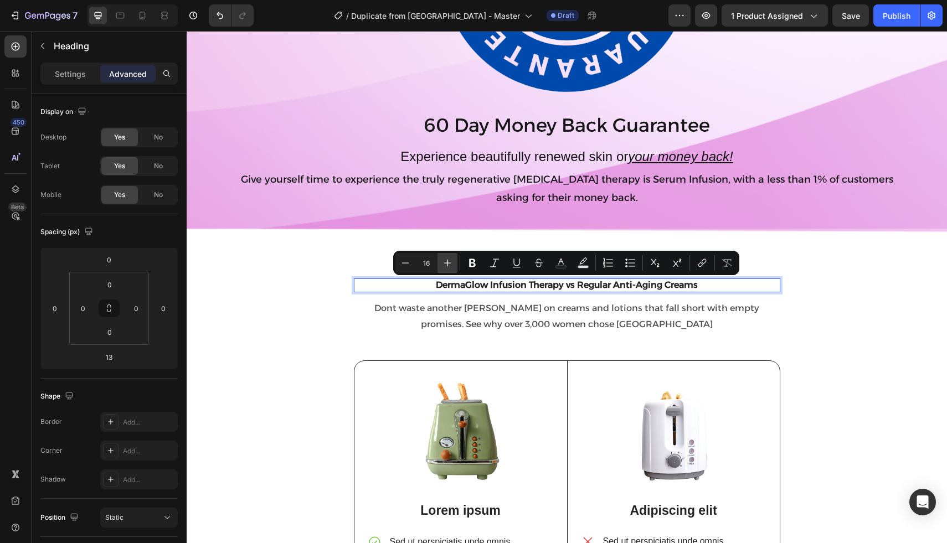
click at [451, 261] on icon "Editor contextual toolbar" at bounding box center [447, 262] width 11 height 11
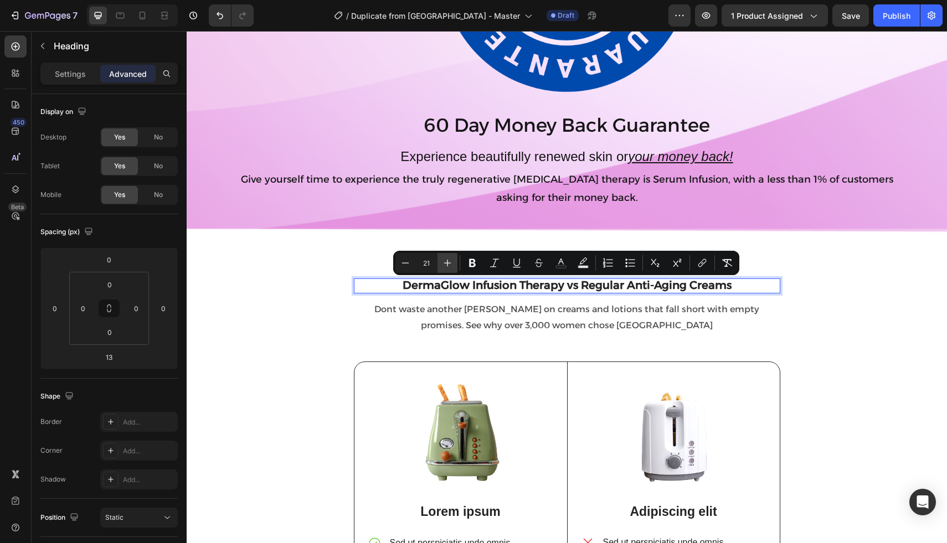
click at [451, 261] on icon "Editor contextual toolbar" at bounding box center [447, 262] width 11 height 11
type input "24"
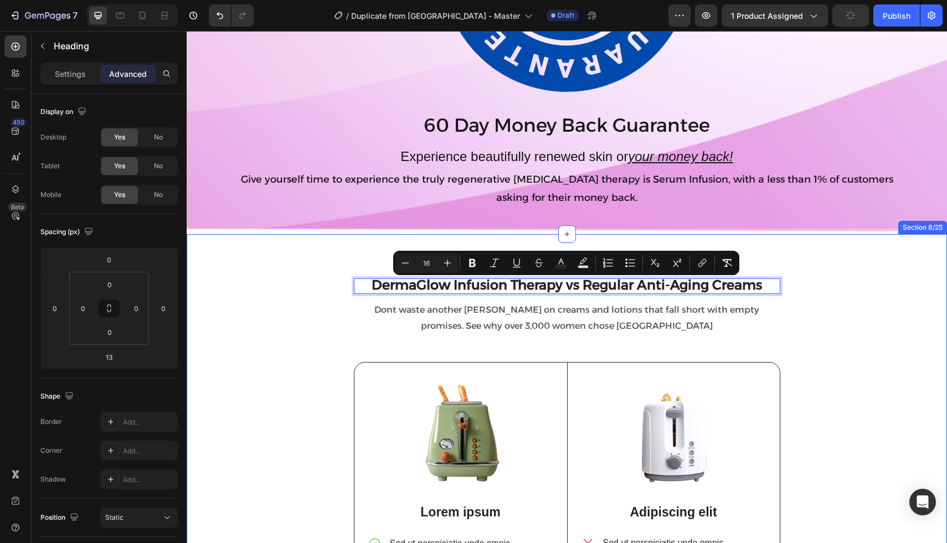
click at [273, 299] on div "DermaGlow Infusion Therapy vs Regular Anti-Aging Creams Heading 13 Dont waste a…" at bounding box center [566, 481] width 743 height 407
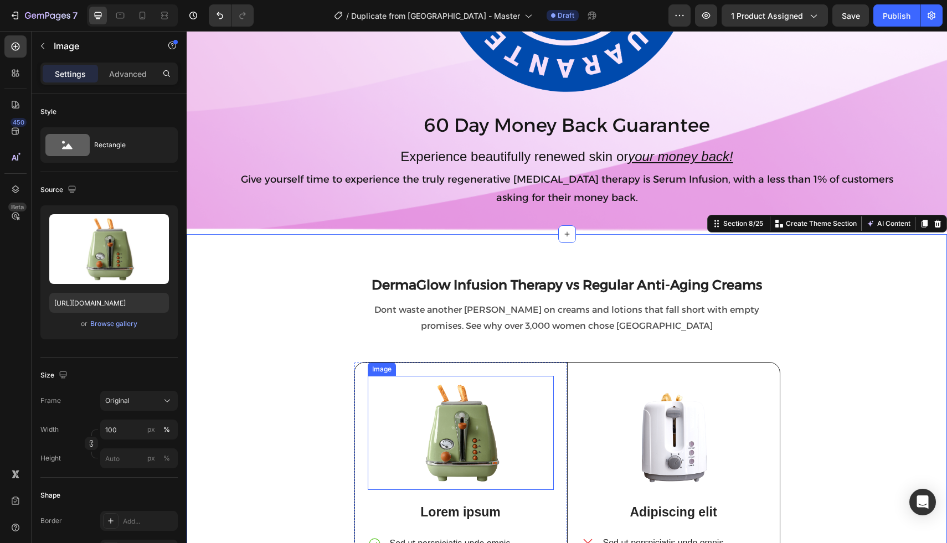
click at [469, 431] on img at bounding box center [461, 433] width 186 height 115
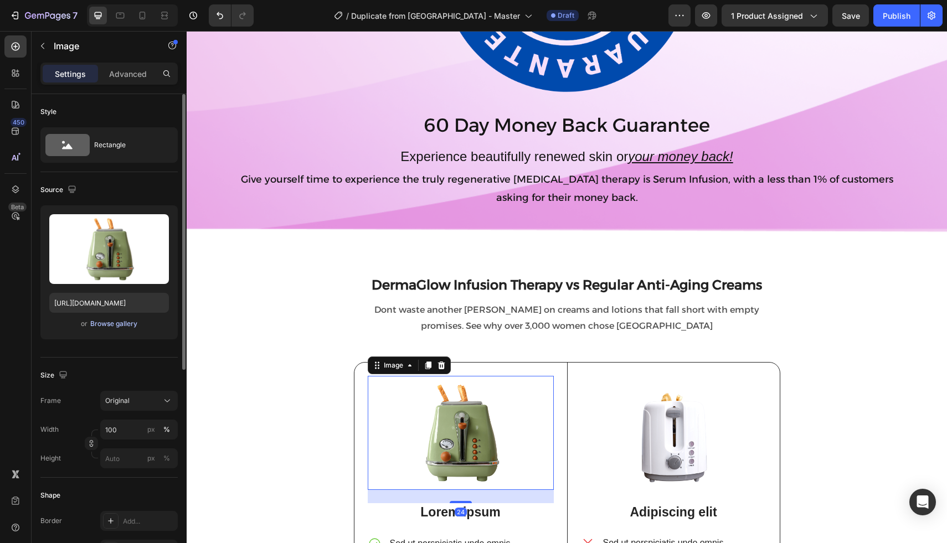
click at [122, 328] on div "Browse gallery" at bounding box center [113, 324] width 47 height 10
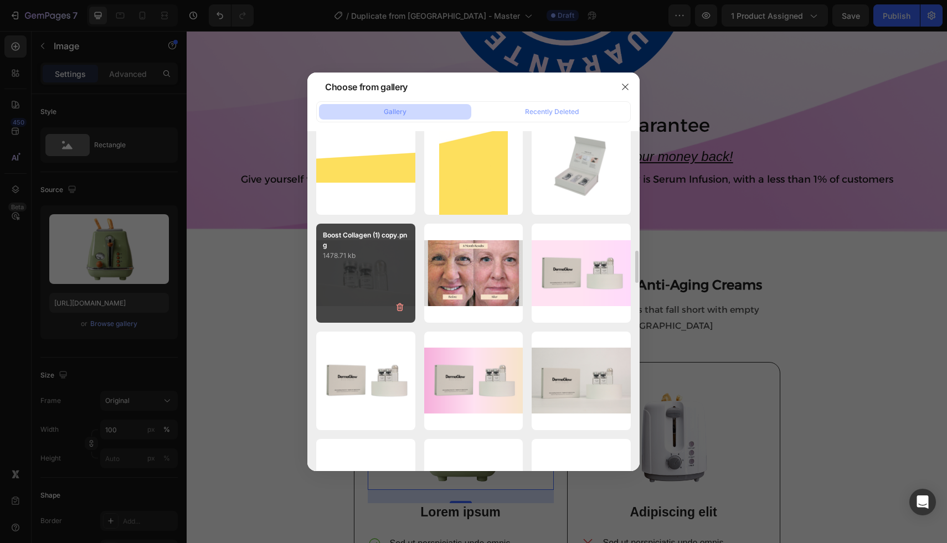
scroll to position [999, 0]
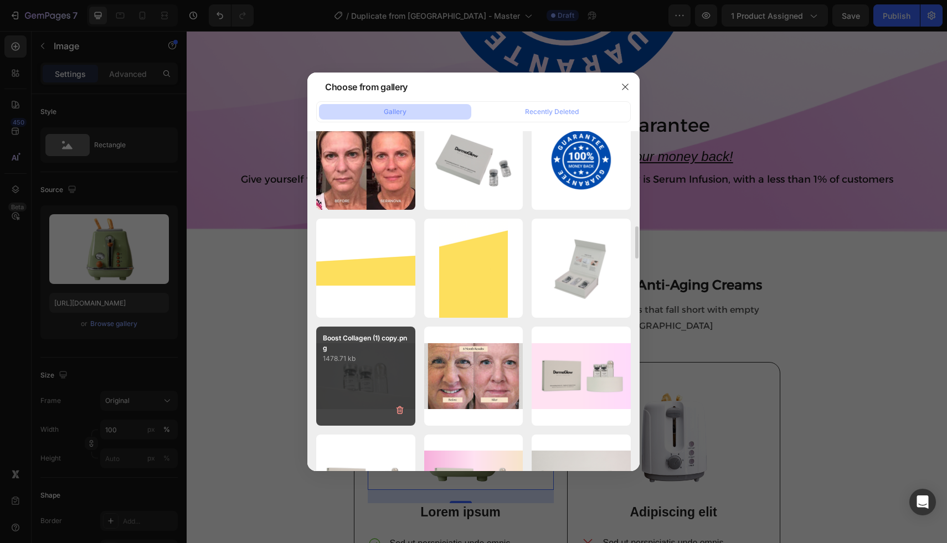
click at [352, 368] on div "Boost Collagen (1) copy.png 1478.71 kb" at bounding box center [365, 376] width 99 height 99
type input "[URL][DOMAIN_NAME]"
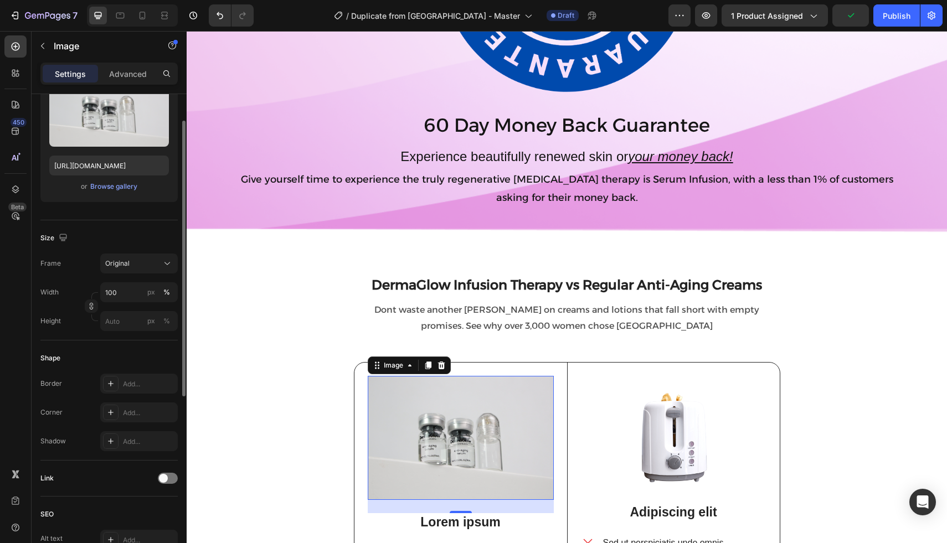
scroll to position [164, 0]
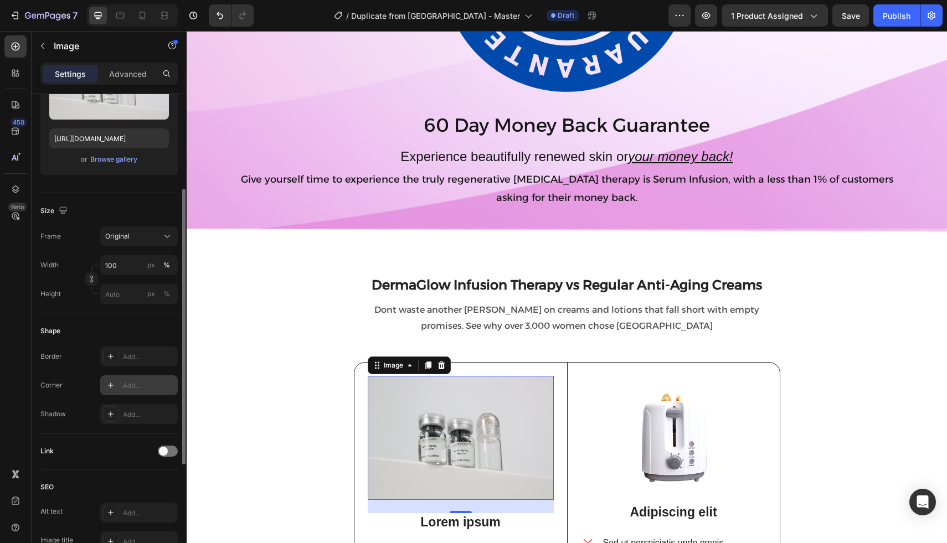
click at [127, 389] on div "Add..." at bounding box center [149, 386] width 52 height 10
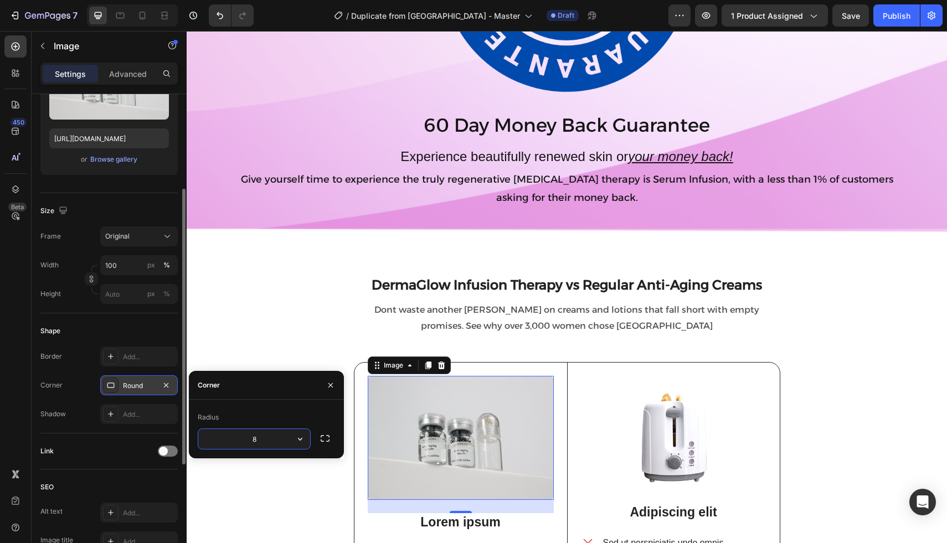
type input "5"
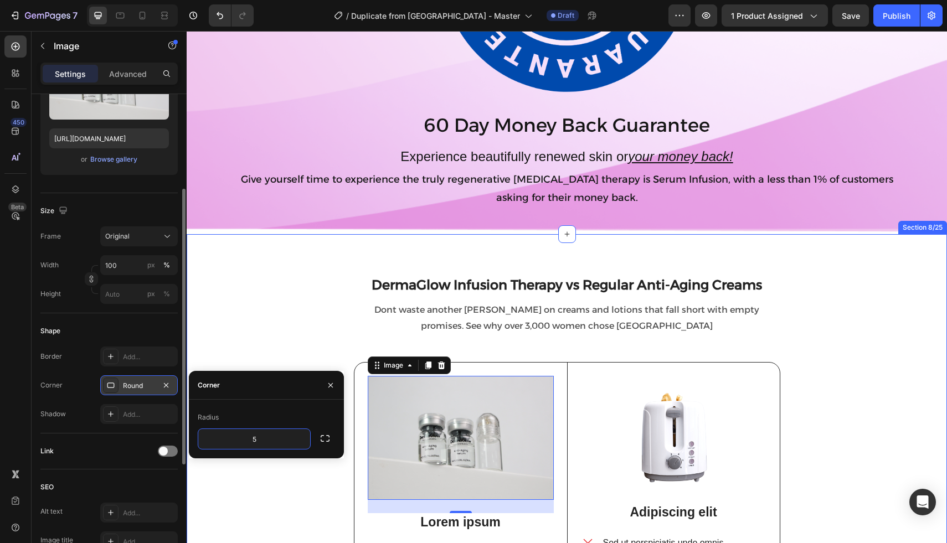
click at [312, 328] on div "⁠⁠⁠⁠⁠⁠⁠ DermaGlow Infusion Therapy vs Regular Anti-Aging Creams Heading Dont wa…" at bounding box center [566, 486] width 743 height 416
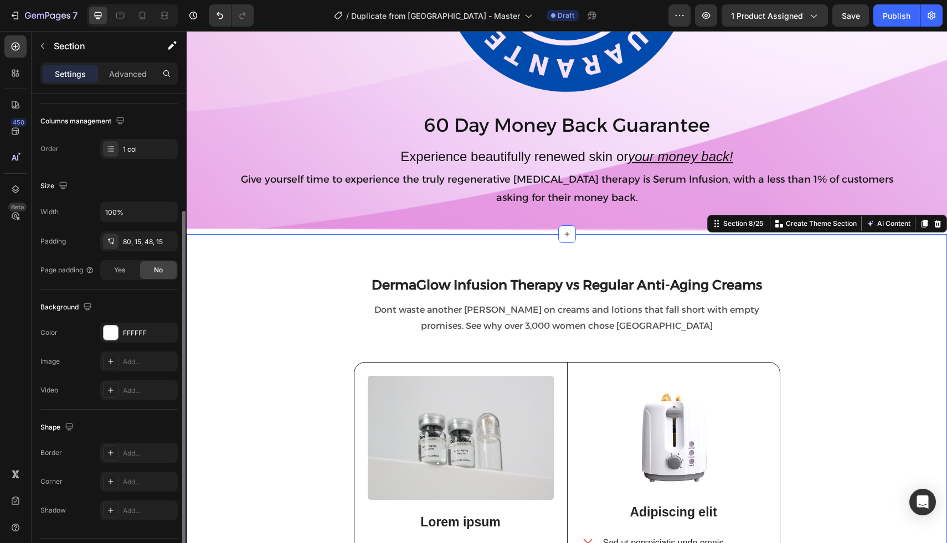
scroll to position [0, 0]
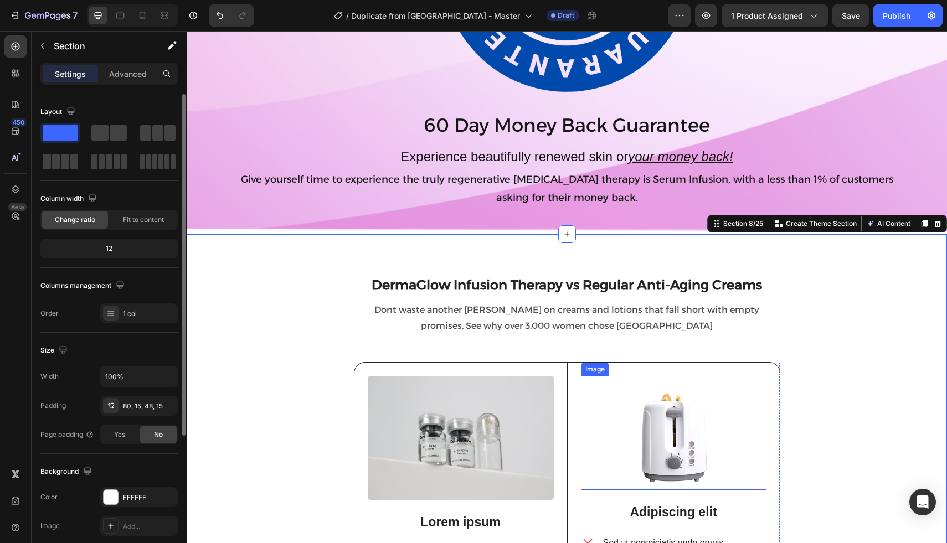
click at [669, 433] on img at bounding box center [673, 433] width 185 height 114
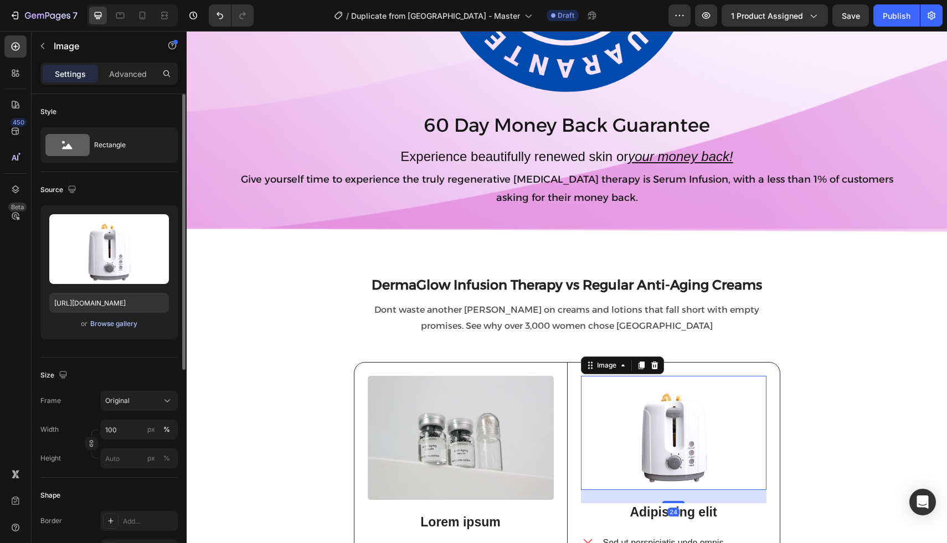
click at [120, 324] on div "Browse gallery" at bounding box center [113, 324] width 47 height 10
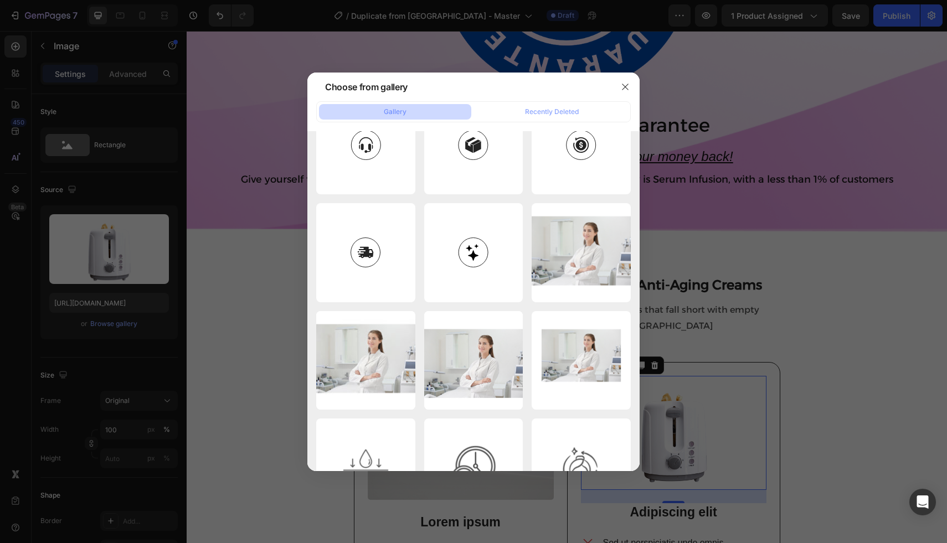
scroll to position [4626, 0]
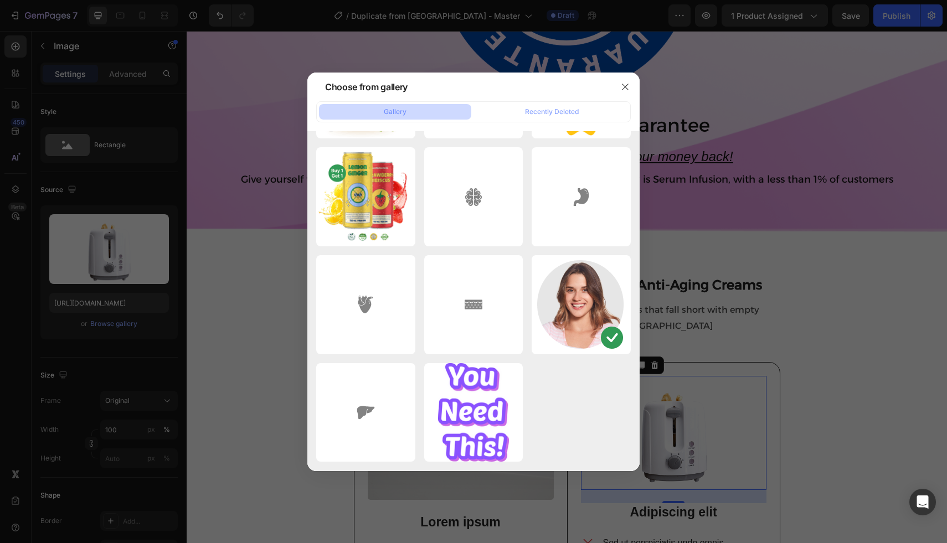
click at [821, 34] on div at bounding box center [473, 271] width 947 height 543
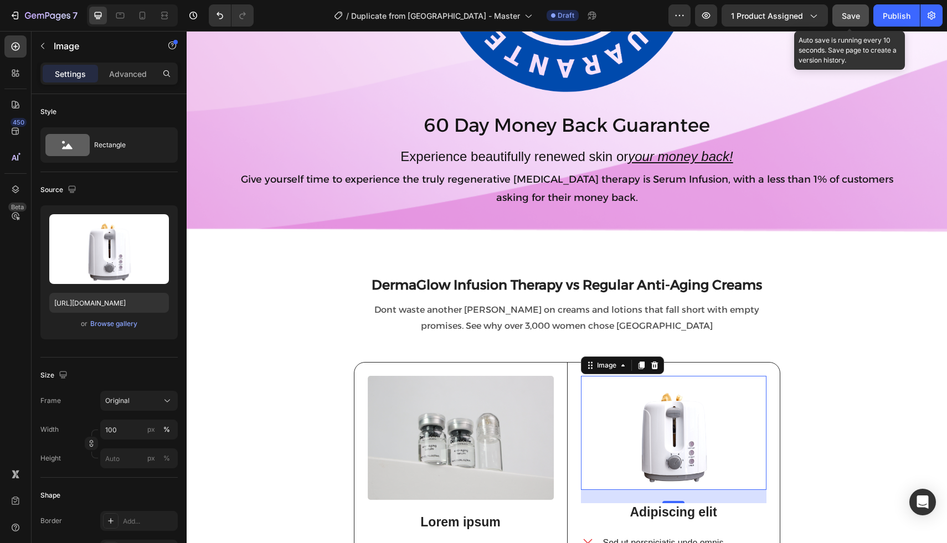
click at [841, 18] on span "Save" at bounding box center [850, 15] width 18 height 9
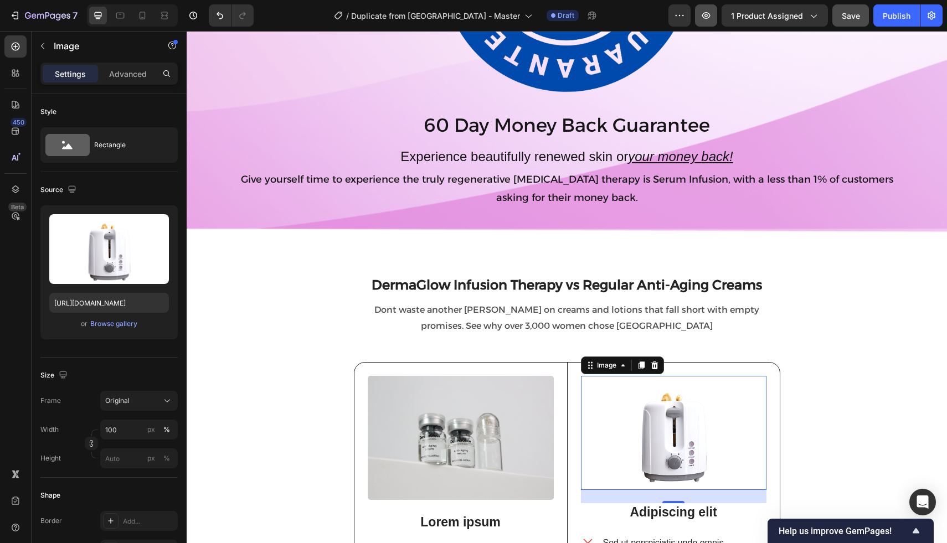
click at [713, 16] on button "button" at bounding box center [706, 15] width 22 height 22
